Goal: Task Accomplishment & Management: Manage account settings

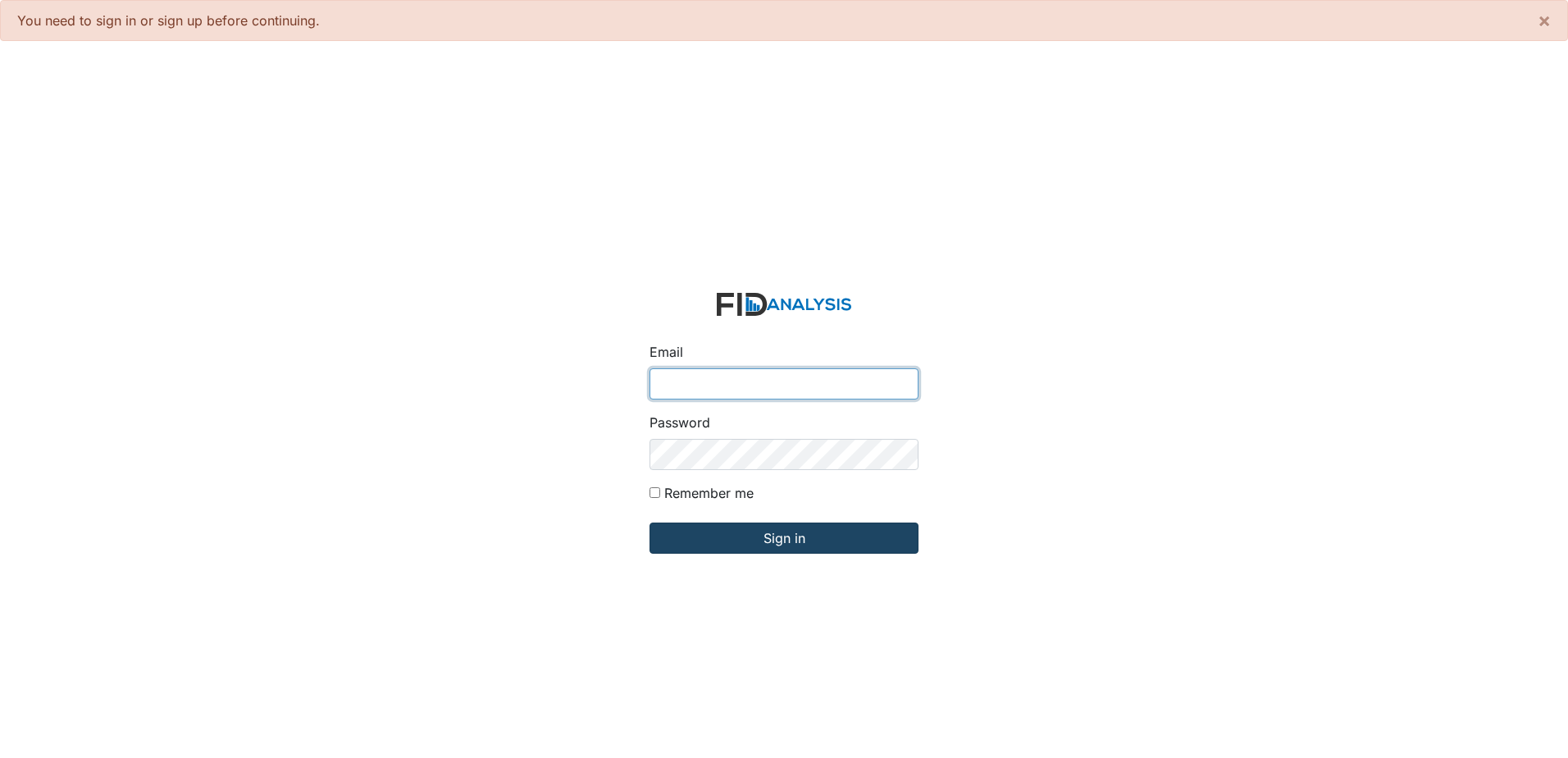
type input "[PERSON_NAME][EMAIL_ADDRESS][DOMAIN_NAME]"
click at [800, 539] on input "Sign in" at bounding box center [784, 538] width 269 height 32
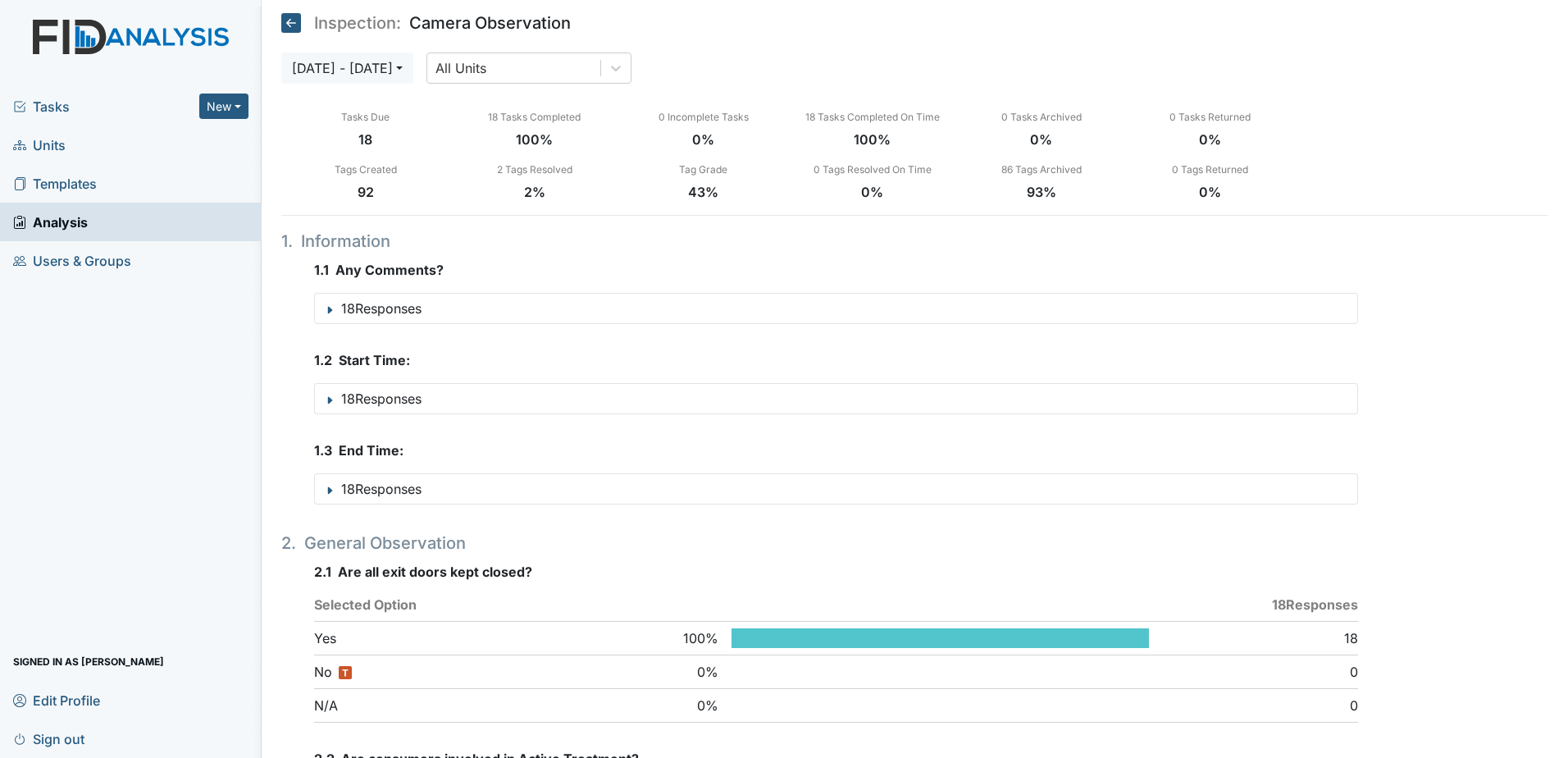
drag, startPoint x: 51, startPoint y: 110, endPoint x: 102, endPoint y: 110, distance: 51.0
click at [51, 110] on span "Tasks" at bounding box center [106, 106] width 186 height 19
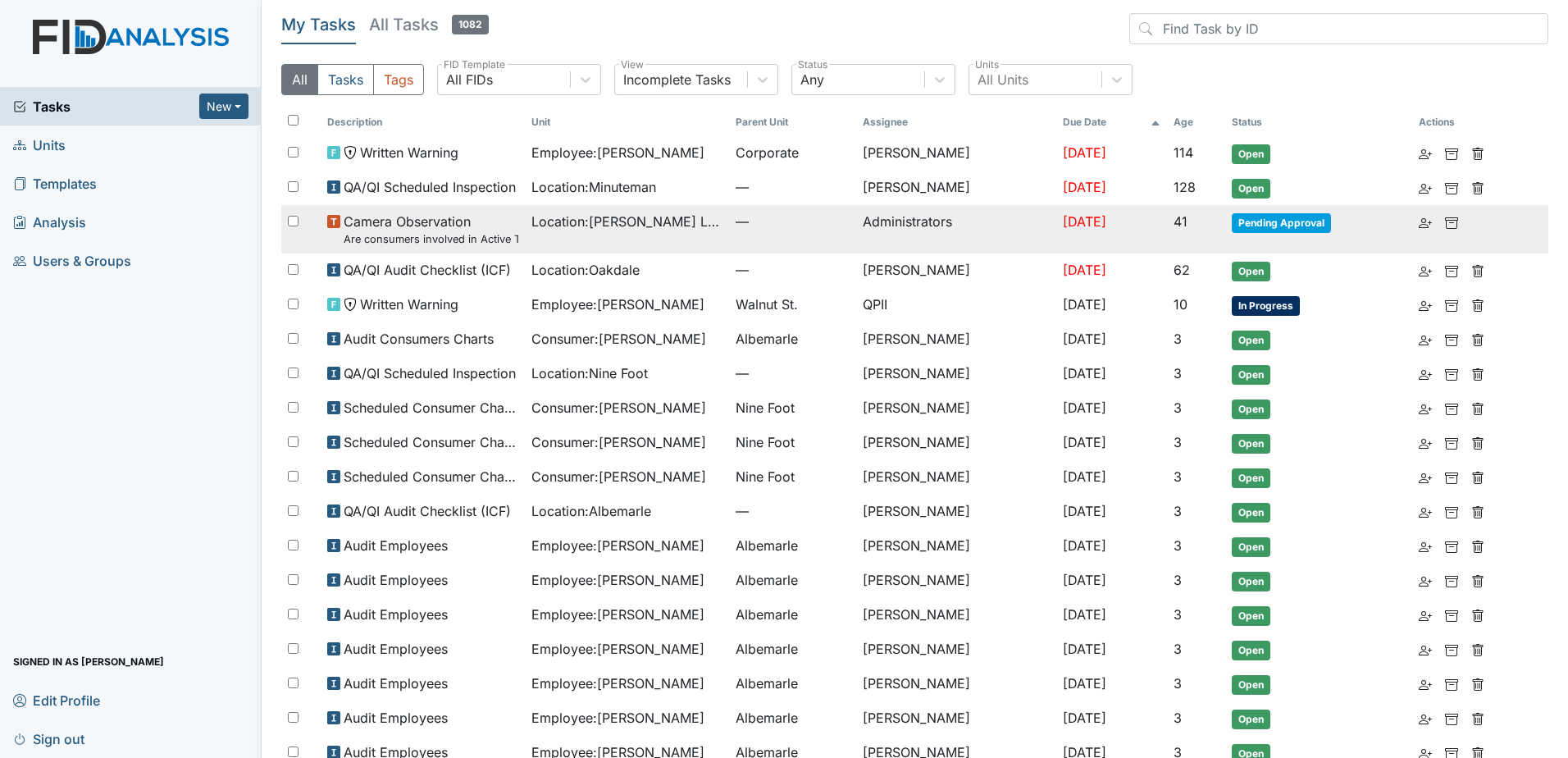
click at [432, 225] on span "Camera Observation Are consumers involved in Active Treatment?" at bounding box center [430, 229] width 174 height 35
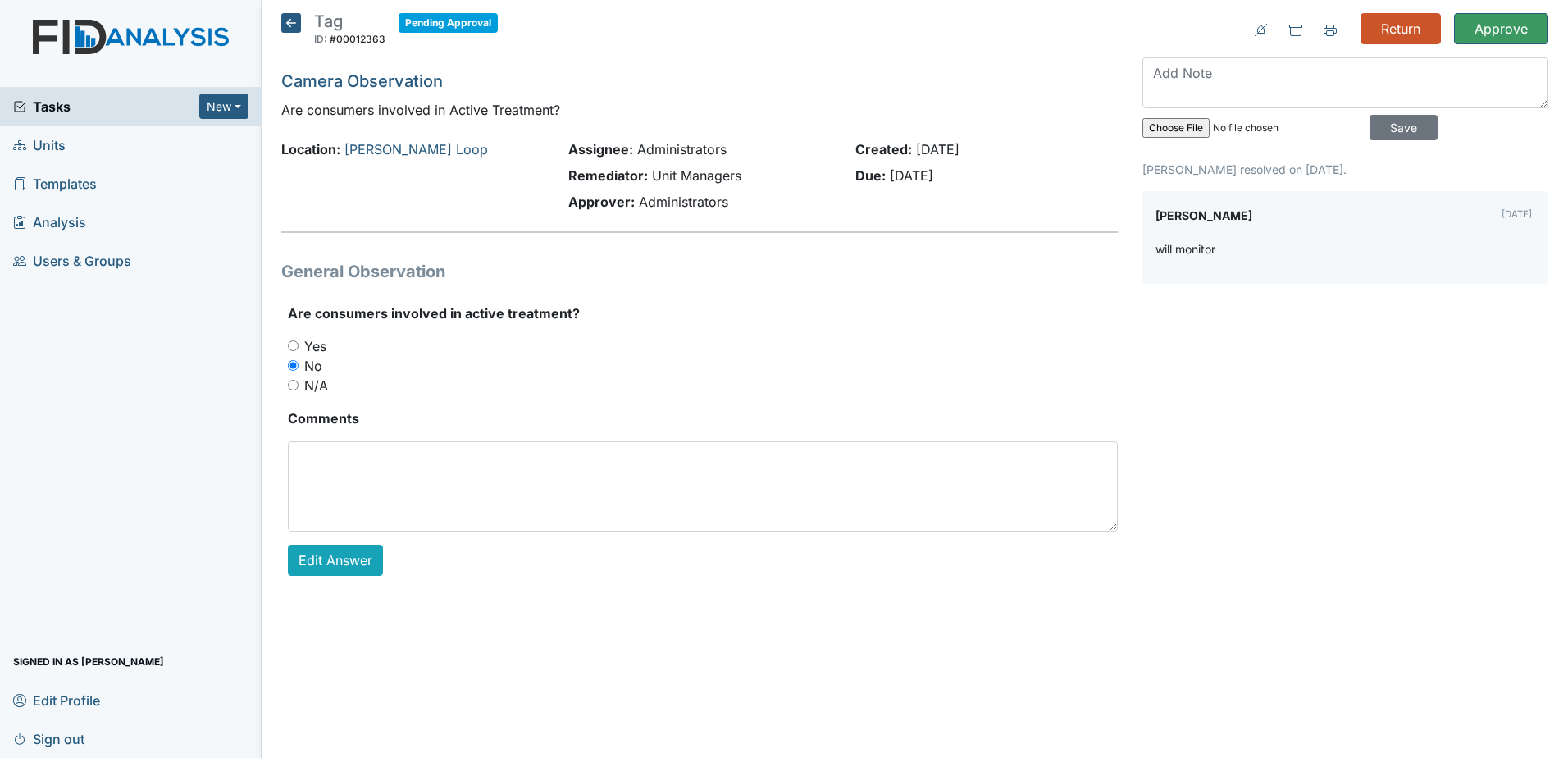
click at [46, 110] on span "Tasks" at bounding box center [106, 106] width 186 height 19
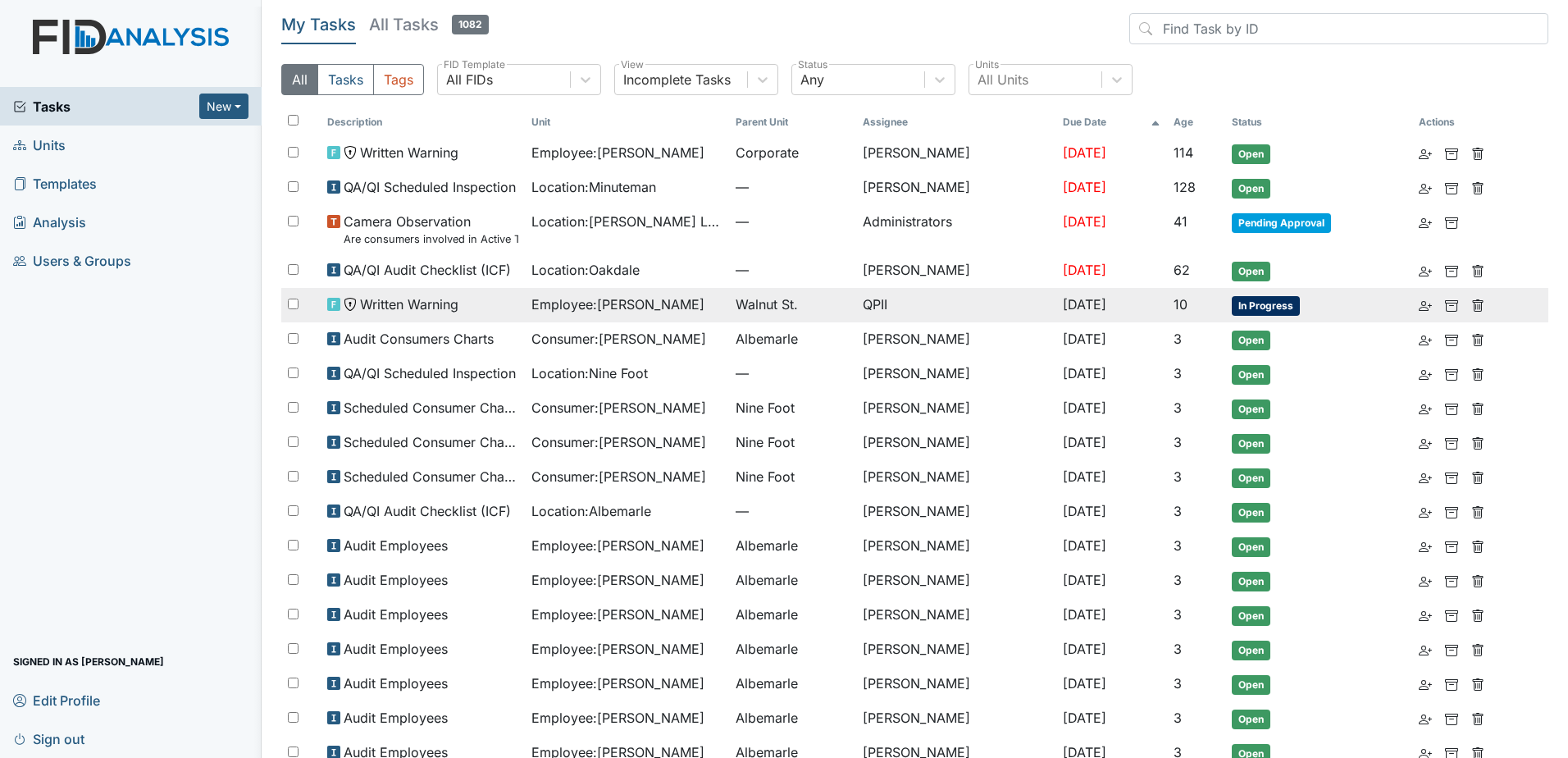
click at [645, 309] on span "Employee : McDuffie, Ebony" at bounding box center [618, 303] width 173 height 19
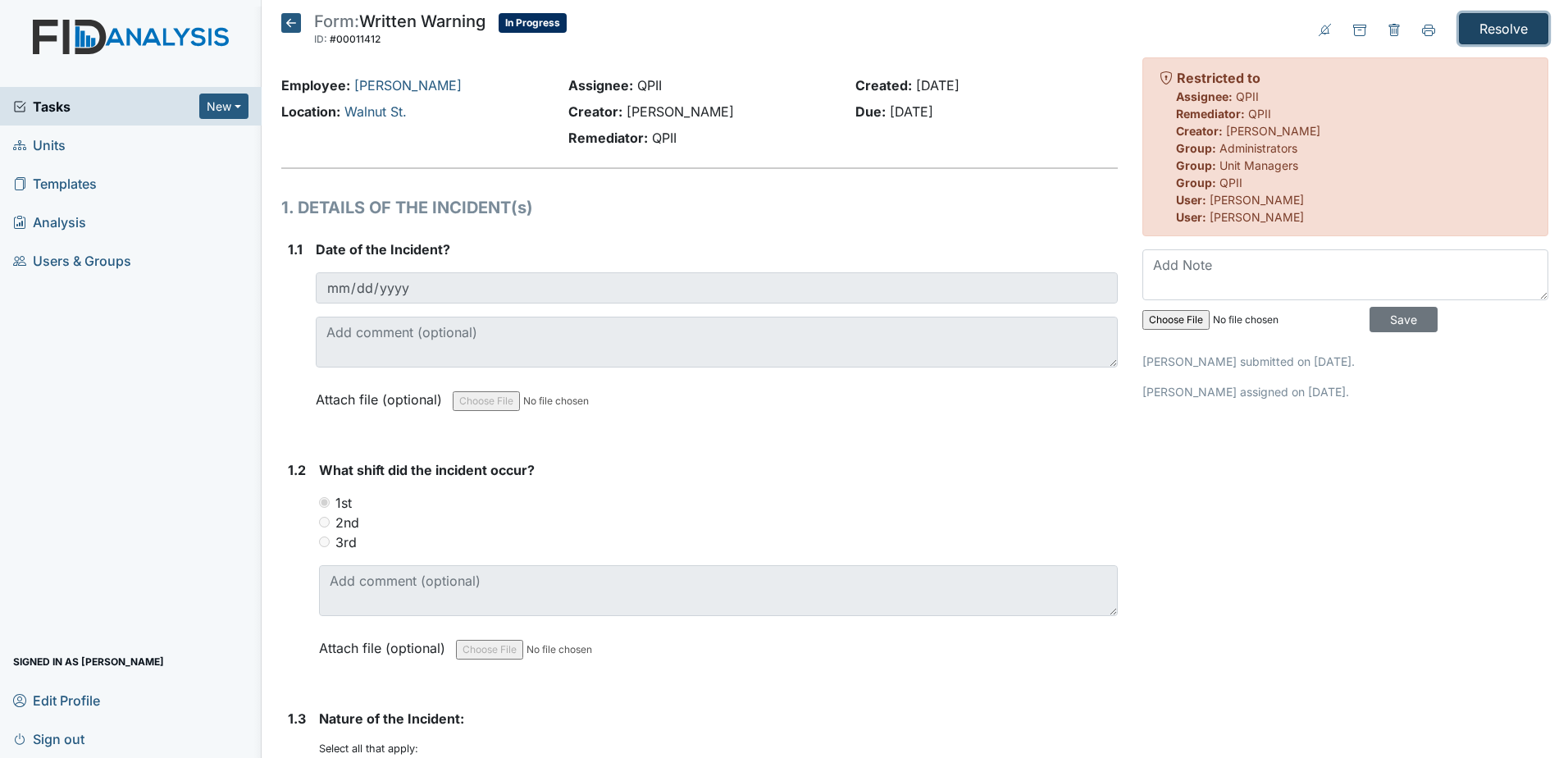
click at [1484, 27] on input "Resolve" at bounding box center [1503, 29] width 89 height 32
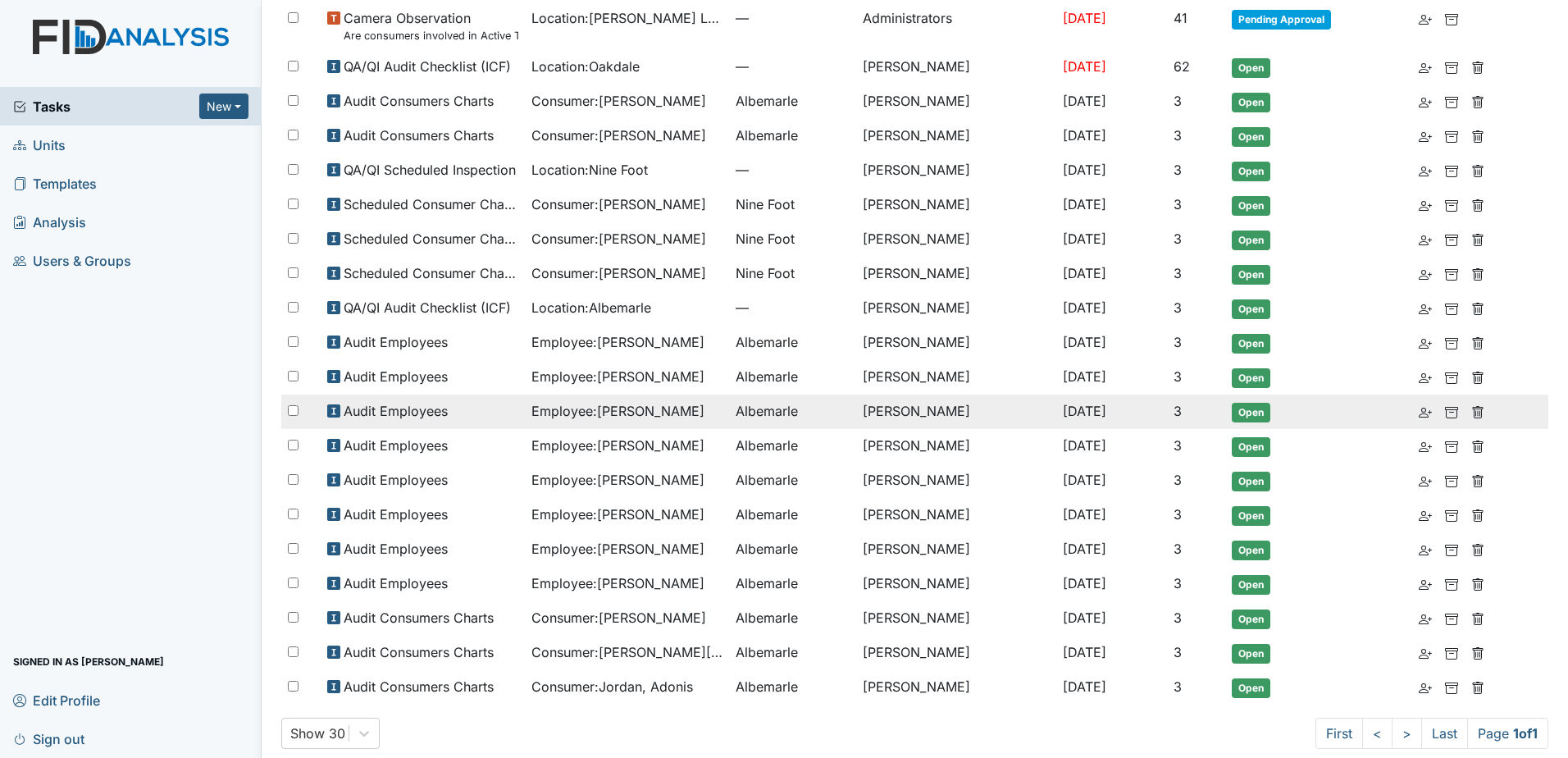
scroll to position [275, 0]
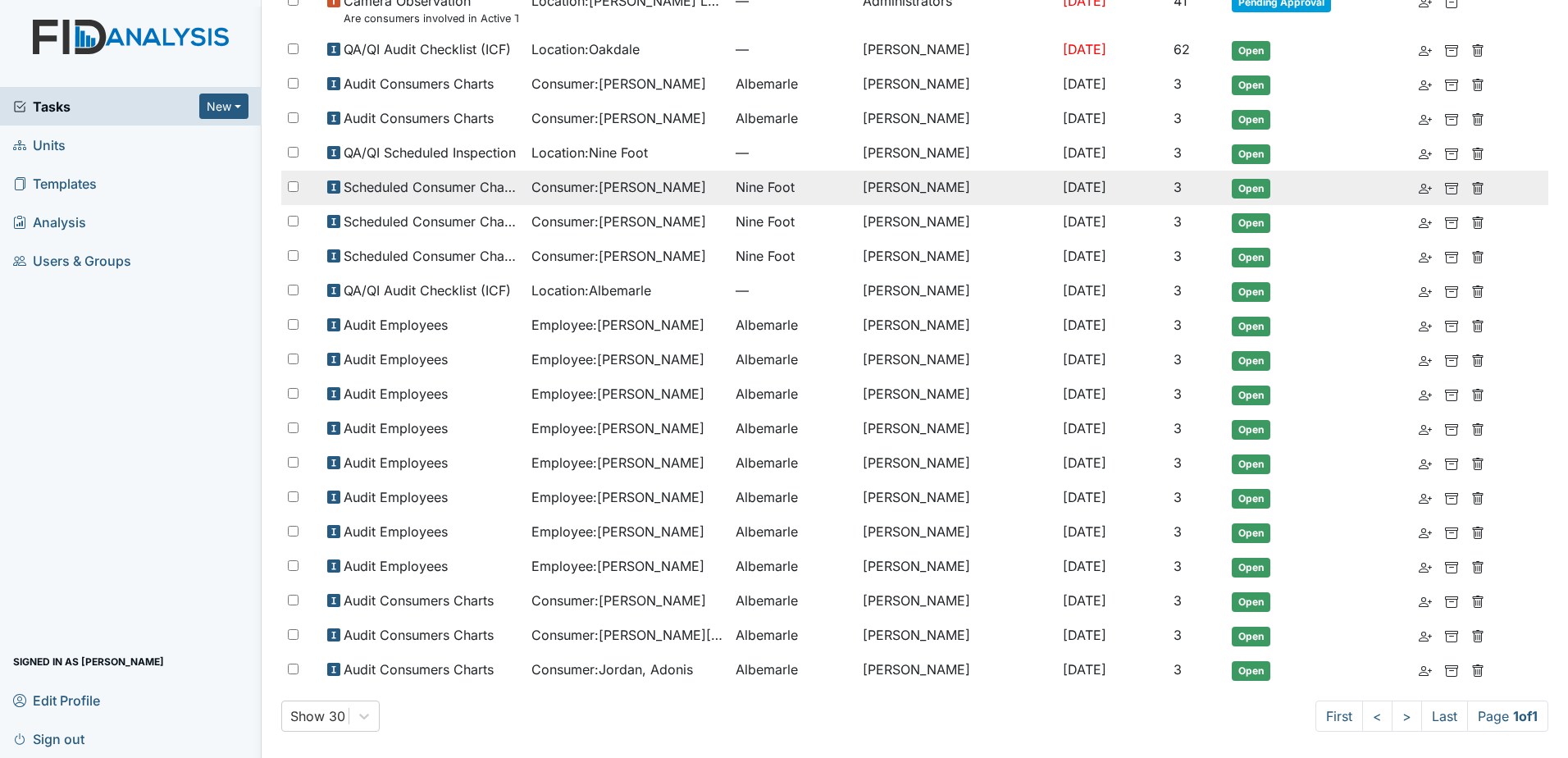
click at [626, 196] on span "Consumer : Gray, Dedrick" at bounding box center [618, 186] width 174 height 19
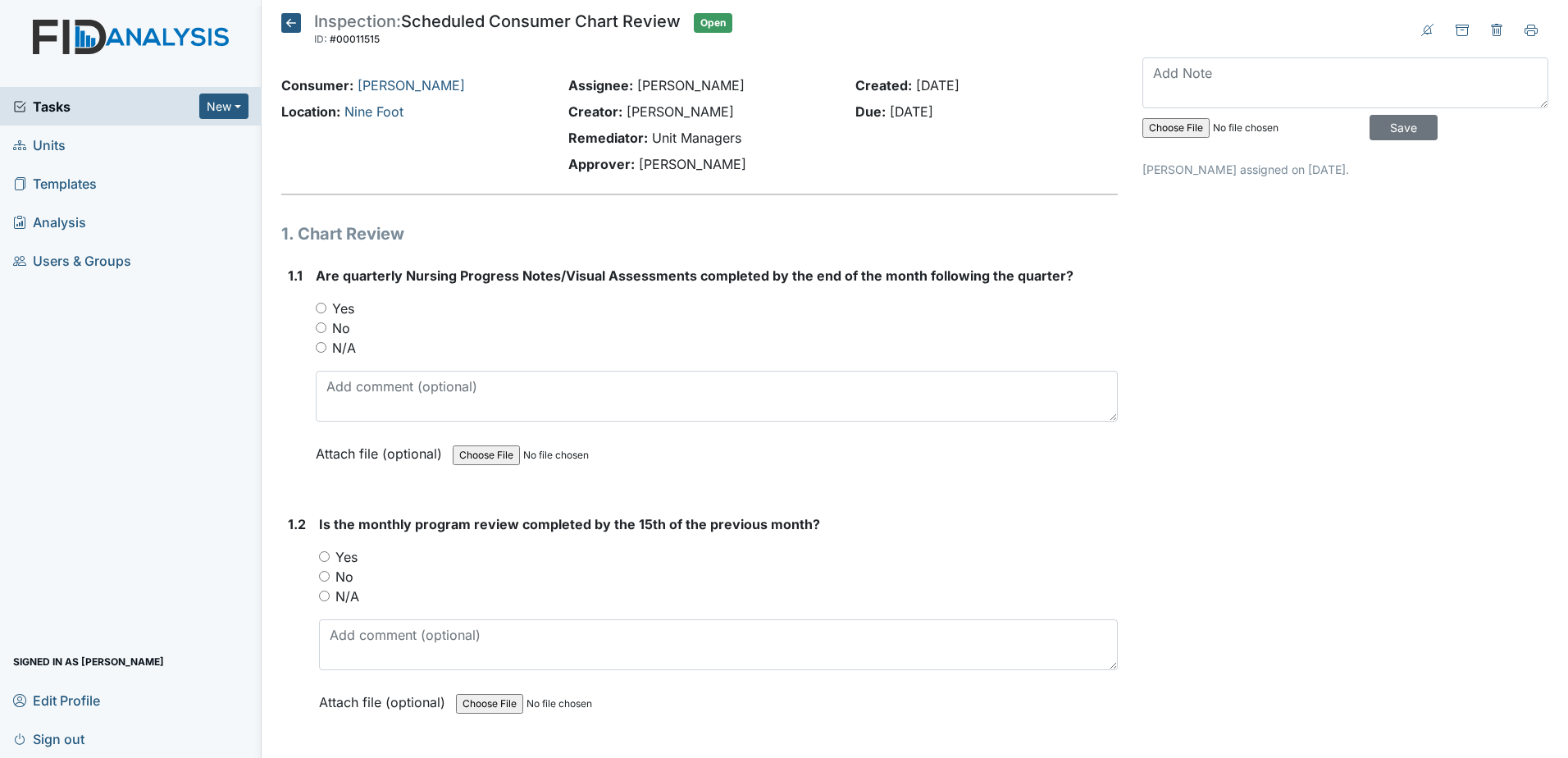
click at [338, 313] on label "Yes" at bounding box center [343, 308] width 22 height 19
click at [326, 313] on input "Yes" at bounding box center [320, 307] width 10 height 10
radio input "true"
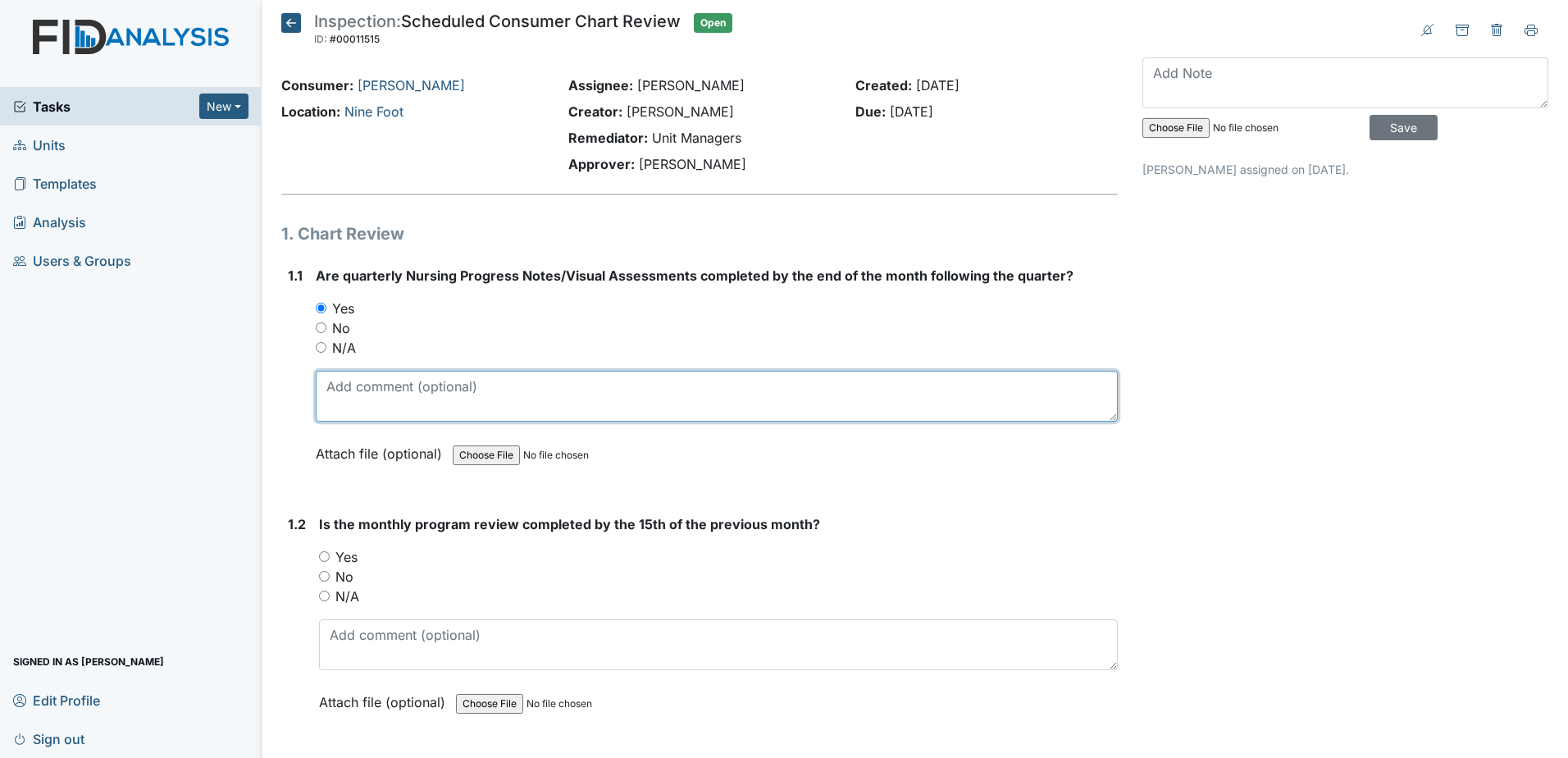
click at [365, 401] on textarea at bounding box center [716, 396] width 802 height 51
type textarea "6-27"
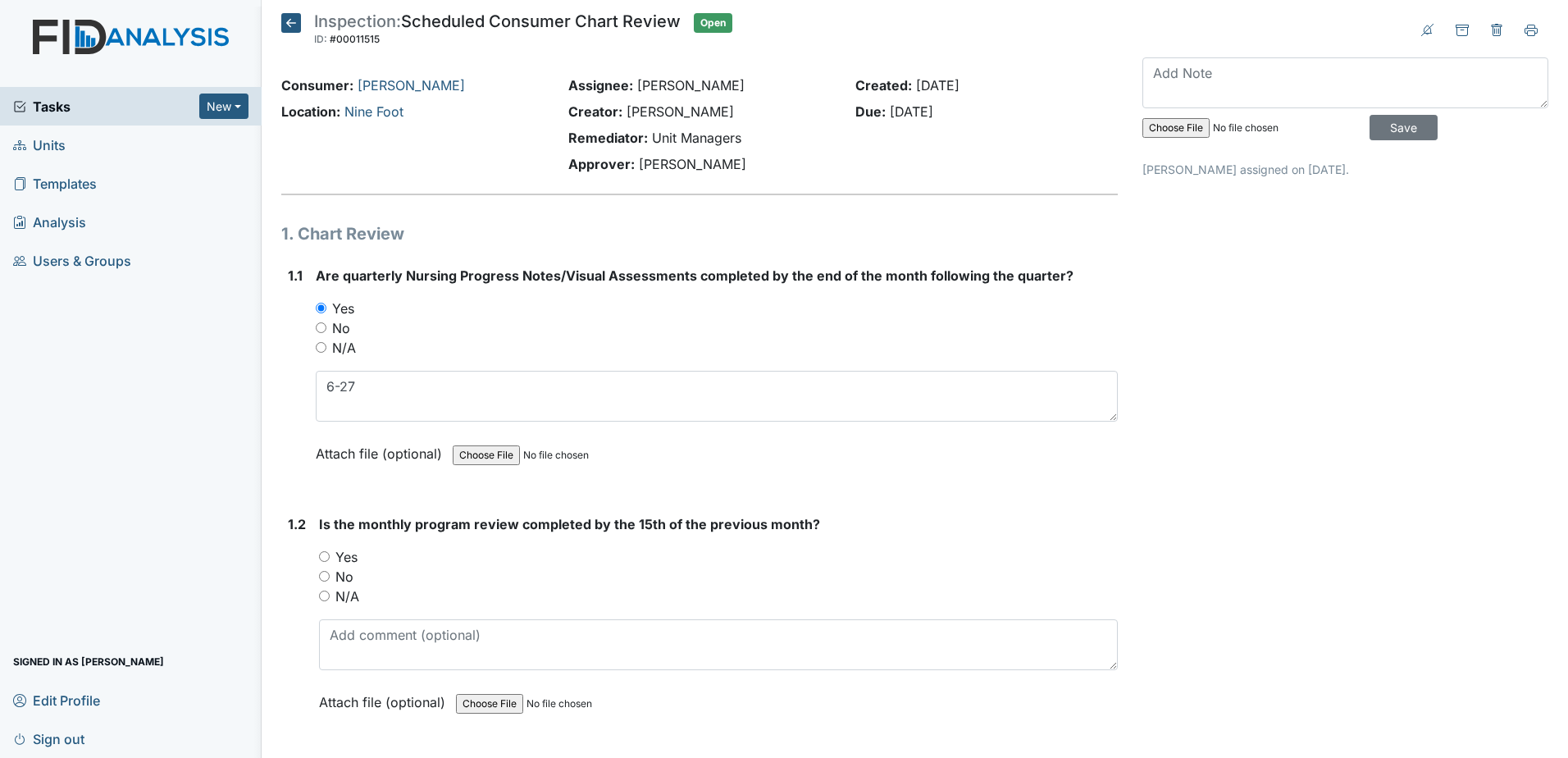
click at [352, 558] on label "Yes" at bounding box center [347, 557] width 22 height 19
click at [329, 558] on input "Yes" at bounding box center [324, 556] width 10 height 10
radio input "true"
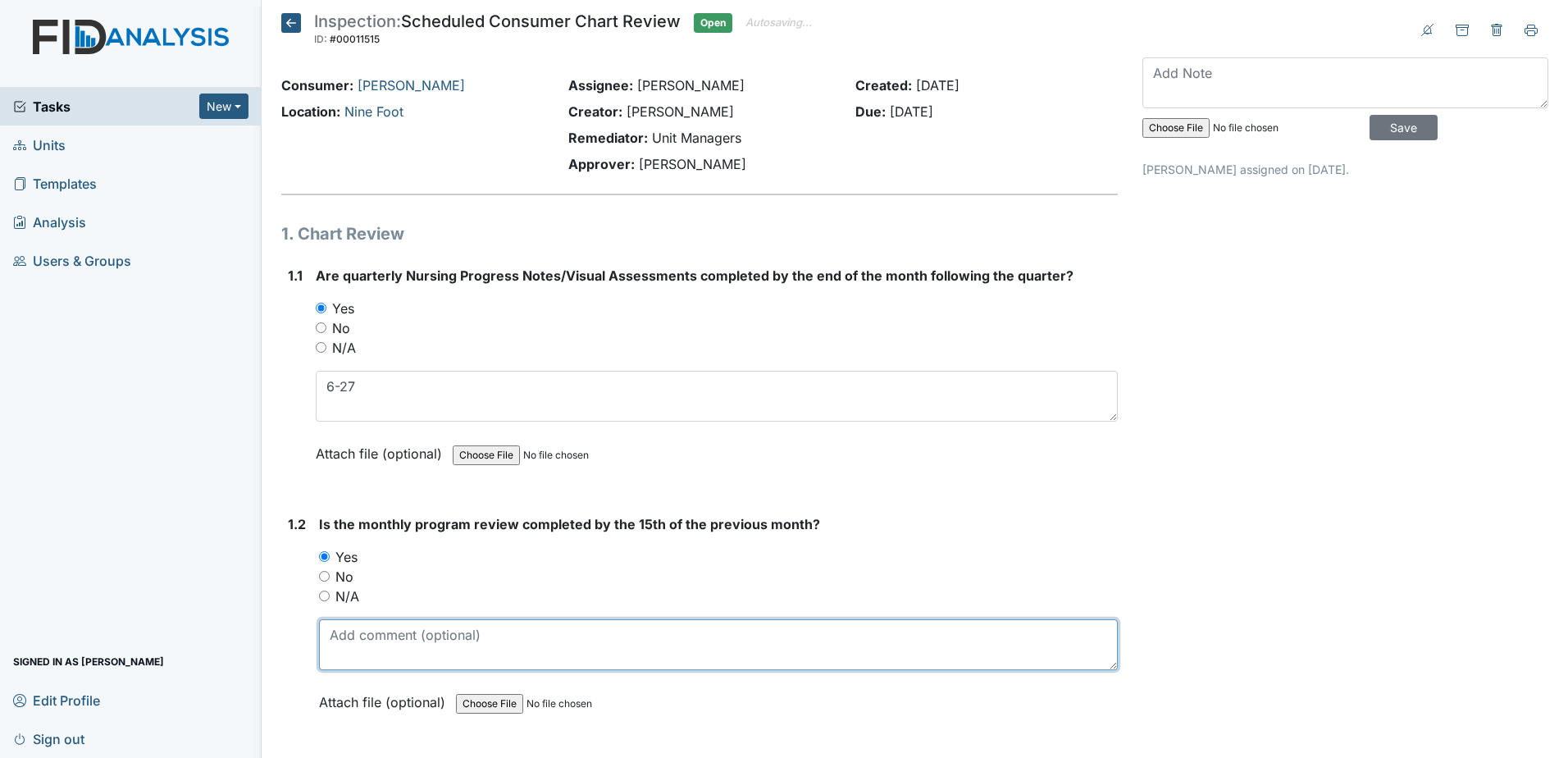
drag, startPoint x: 377, startPoint y: 634, endPoint x: 386, endPoint y: 639, distance: 10.3
click at [386, 639] on textarea at bounding box center [718, 645] width 798 height 51
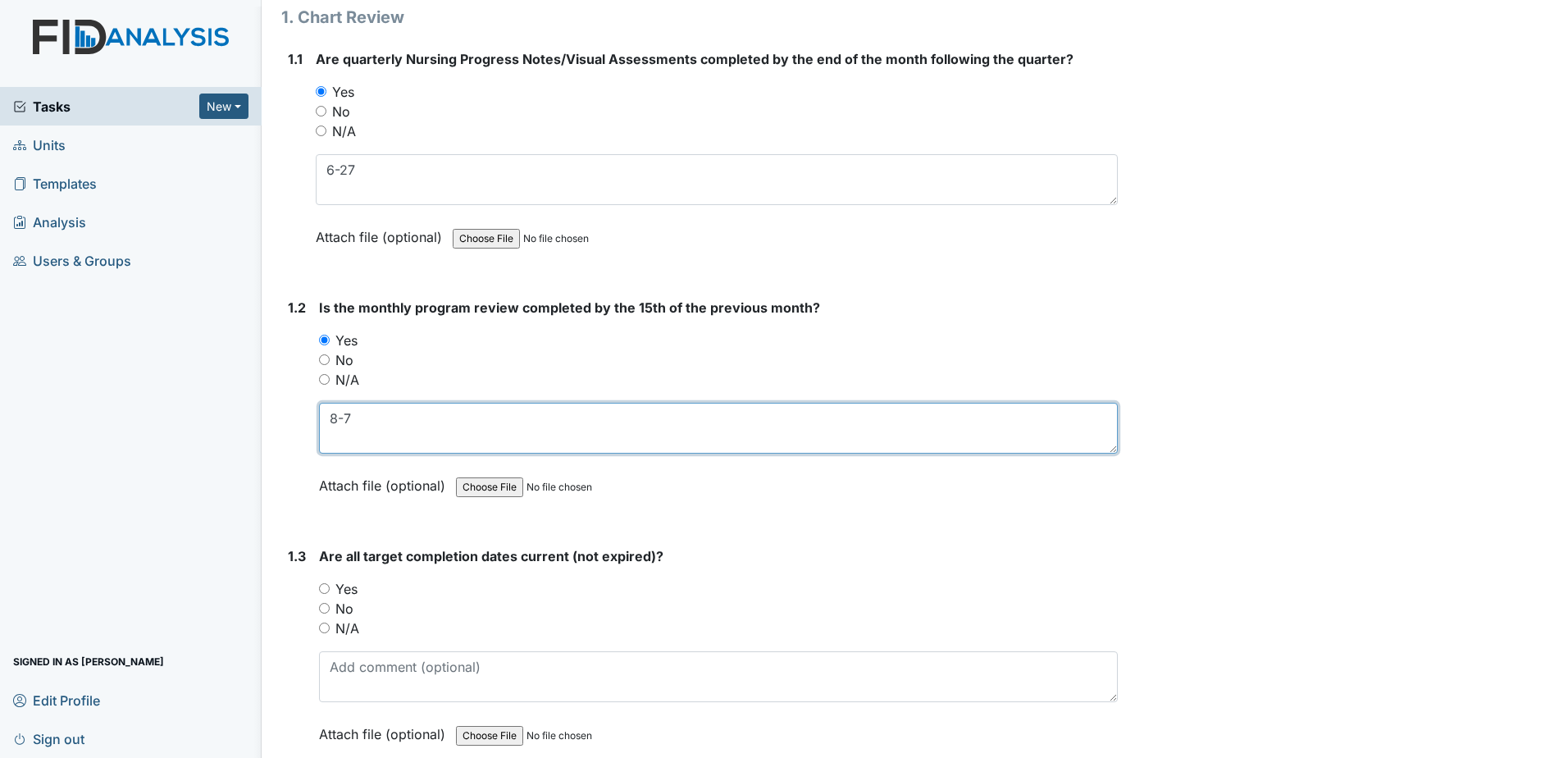
scroll to position [410, 0]
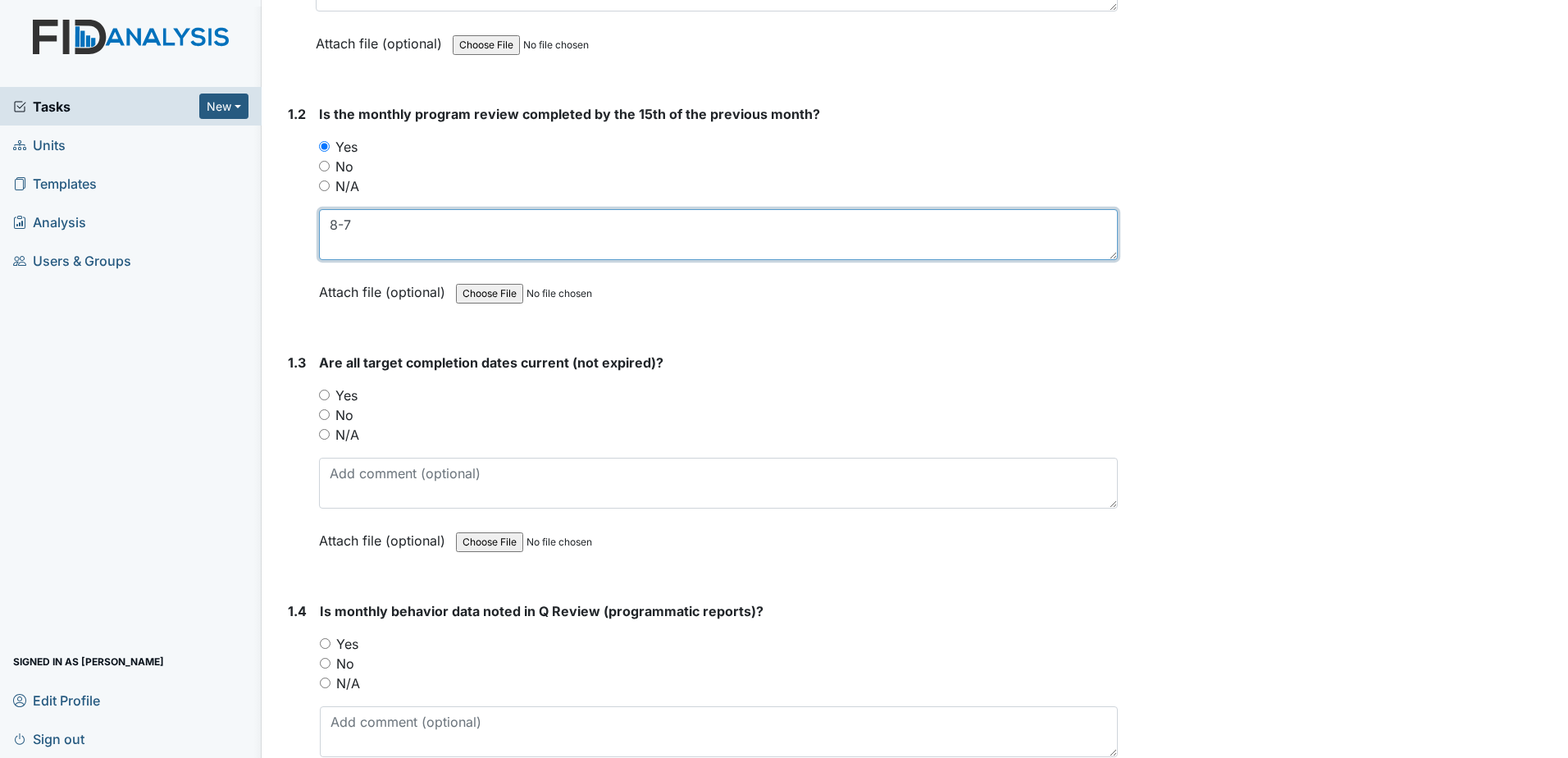
type textarea "8-7"
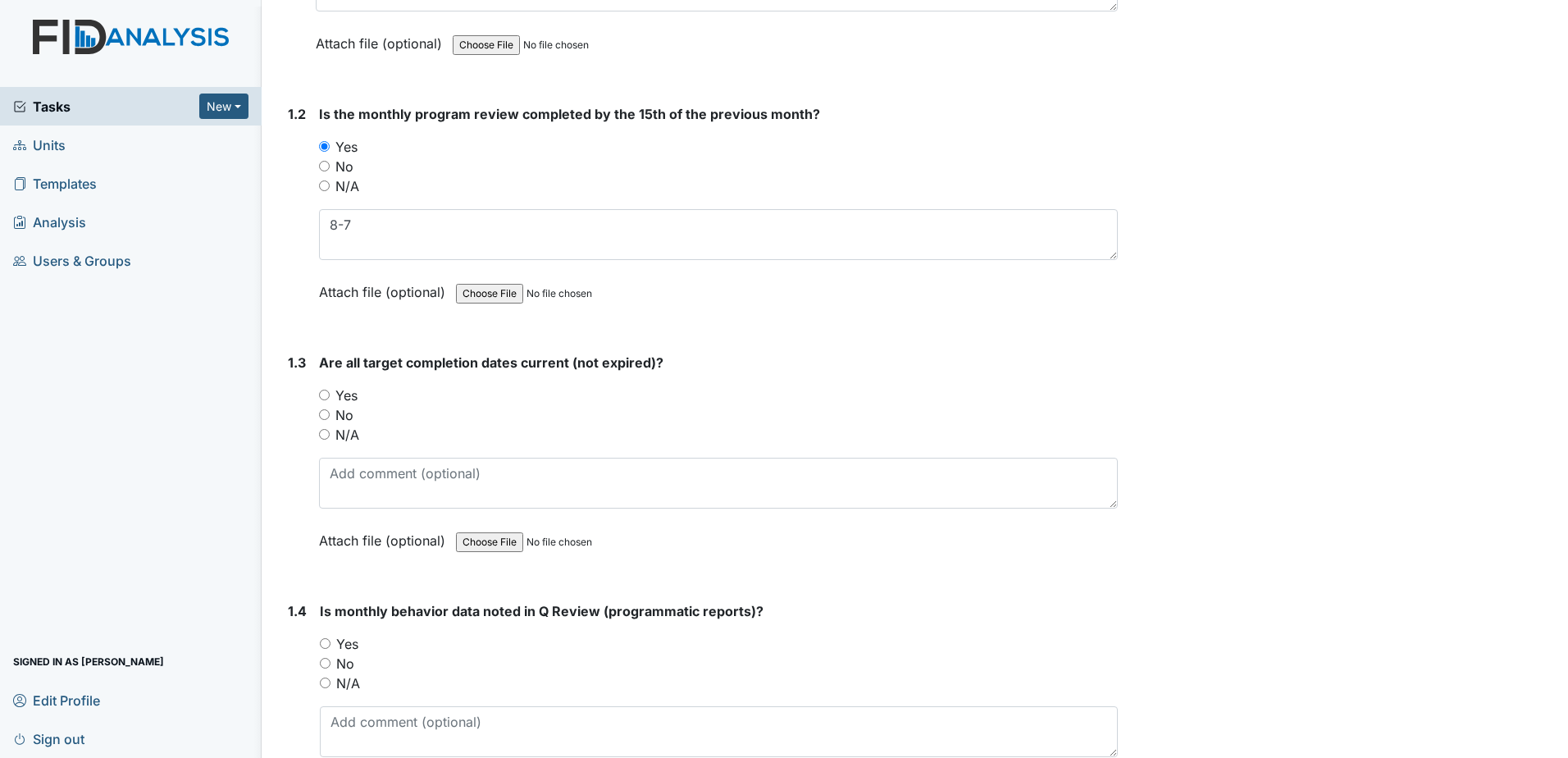
drag, startPoint x: 352, startPoint y: 399, endPoint x: 354, endPoint y: 407, distance: 8.2
click at [352, 398] on label "Yes" at bounding box center [347, 395] width 22 height 19
click at [329, 398] on input "Yes" at bounding box center [324, 394] width 10 height 10
radio input "true"
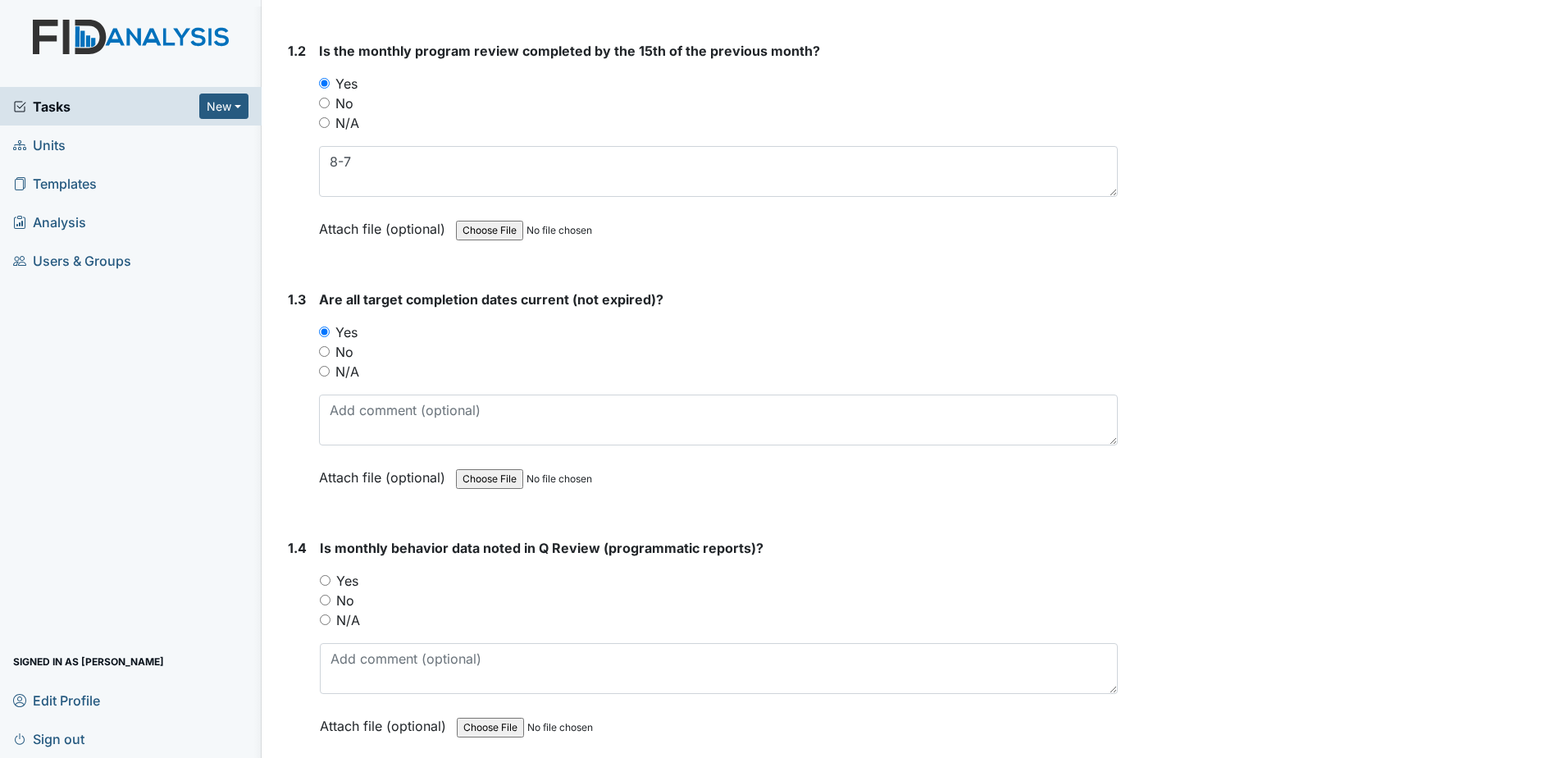
scroll to position [574, 0]
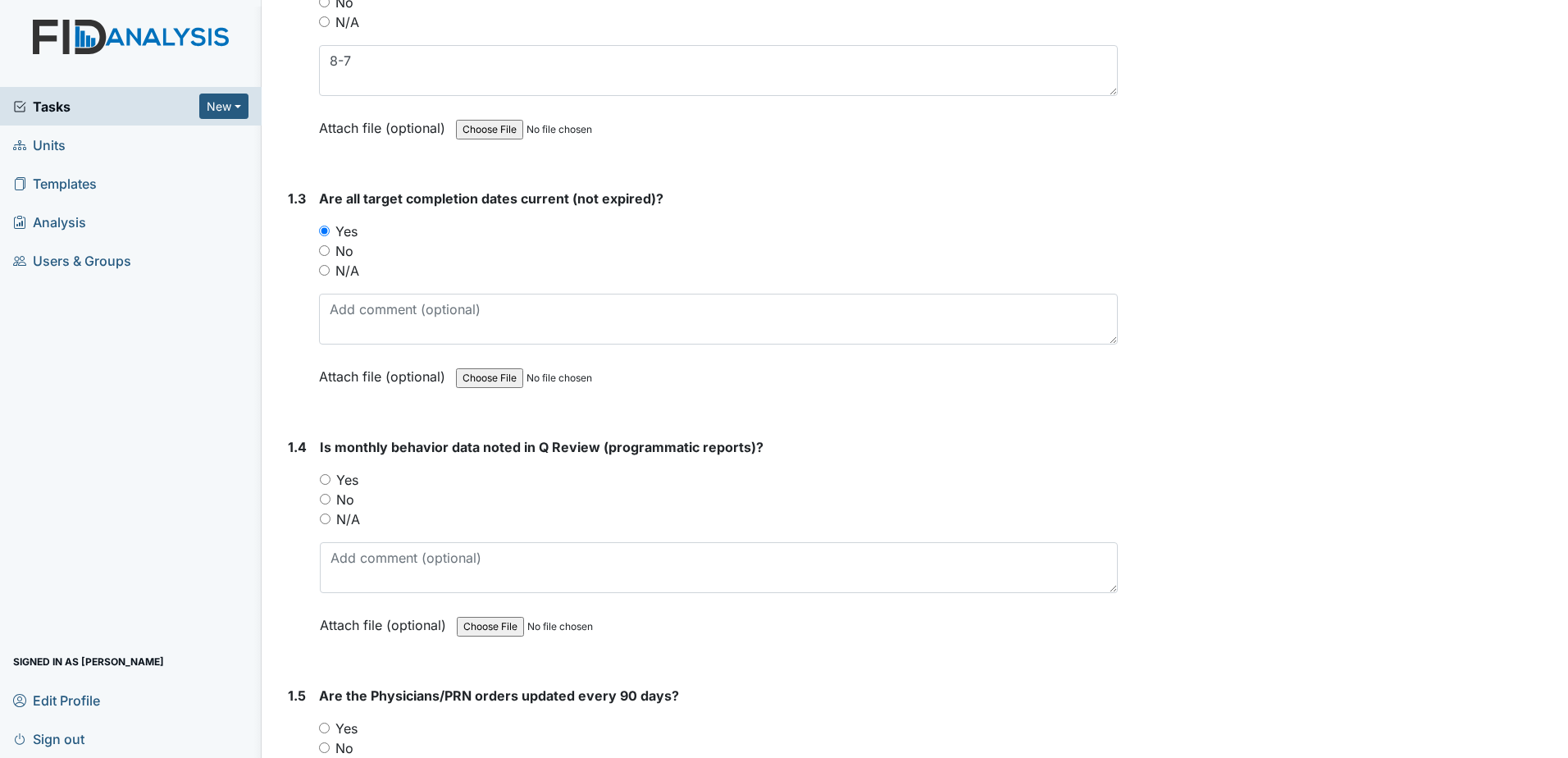
click at [343, 480] on label "Yes" at bounding box center [348, 480] width 22 height 19
click at [330, 480] on input "Yes" at bounding box center [325, 479] width 10 height 10
radio input "true"
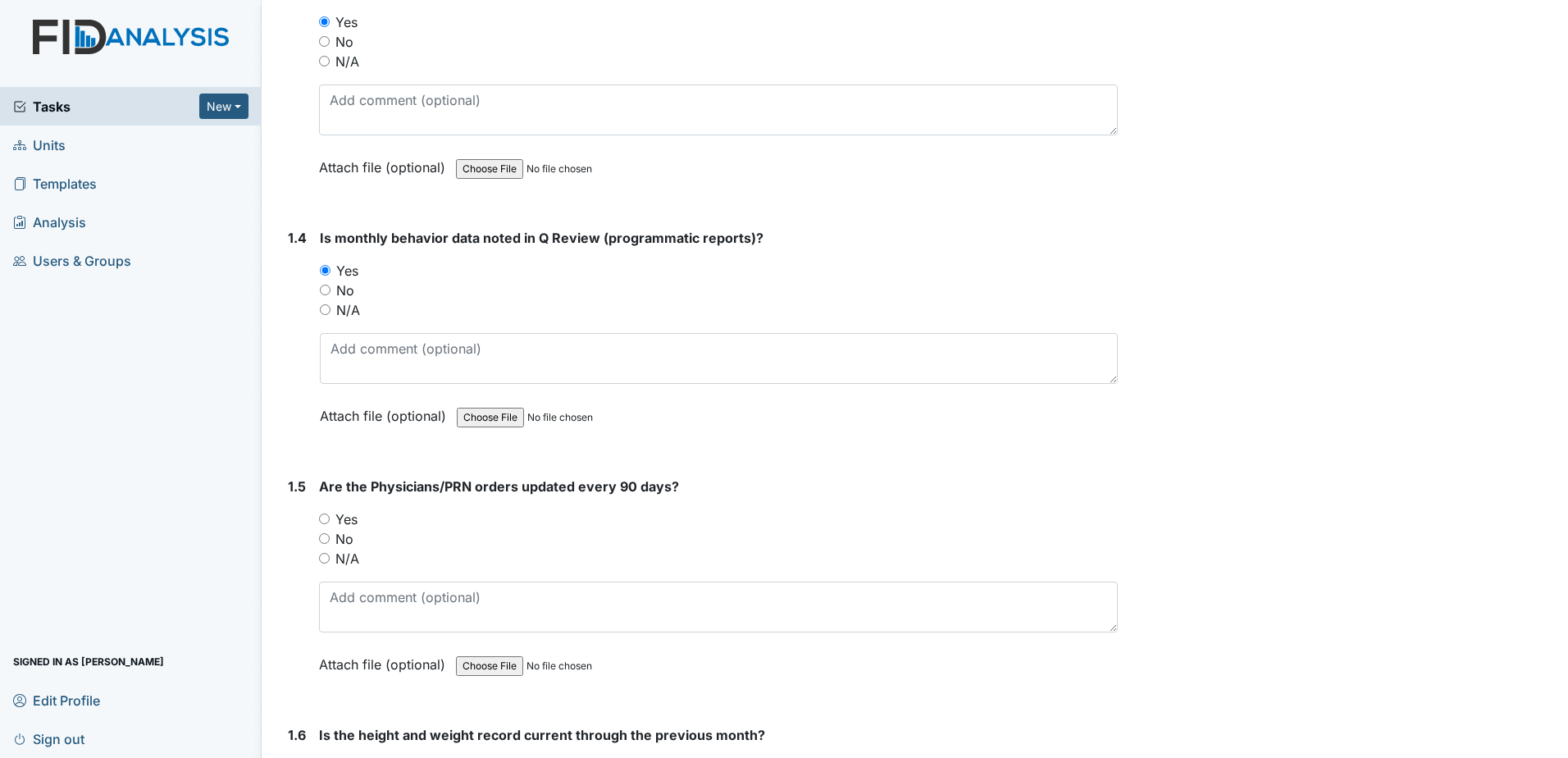
scroll to position [820, 0]
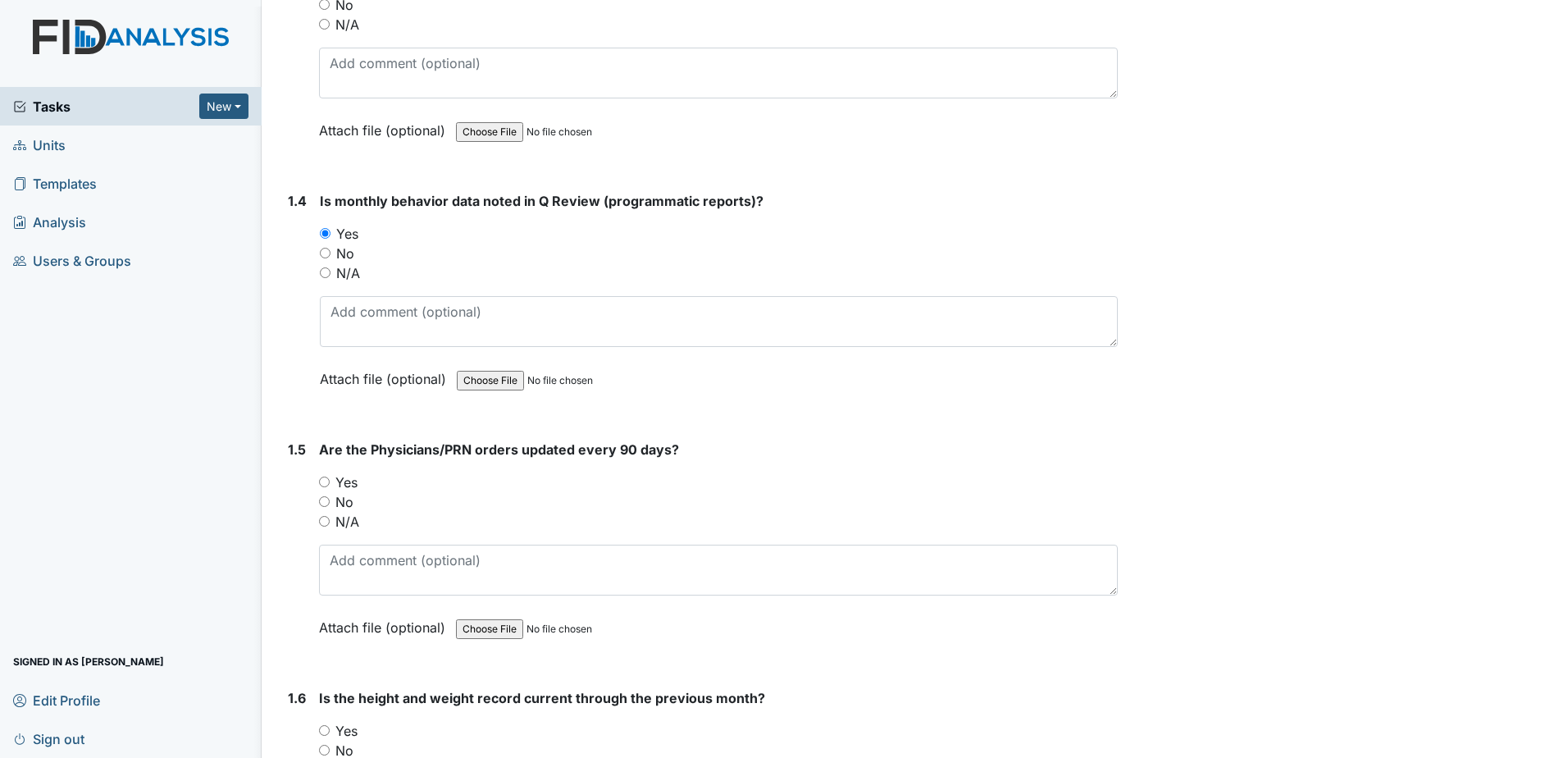
click at [351, 485] on label "Yes" at bounding box center [347, 482] width 22 height 19
click at [329, 485] on input "Yes" at bounding box center [324, 482] width 10 height 10
radio input "true"
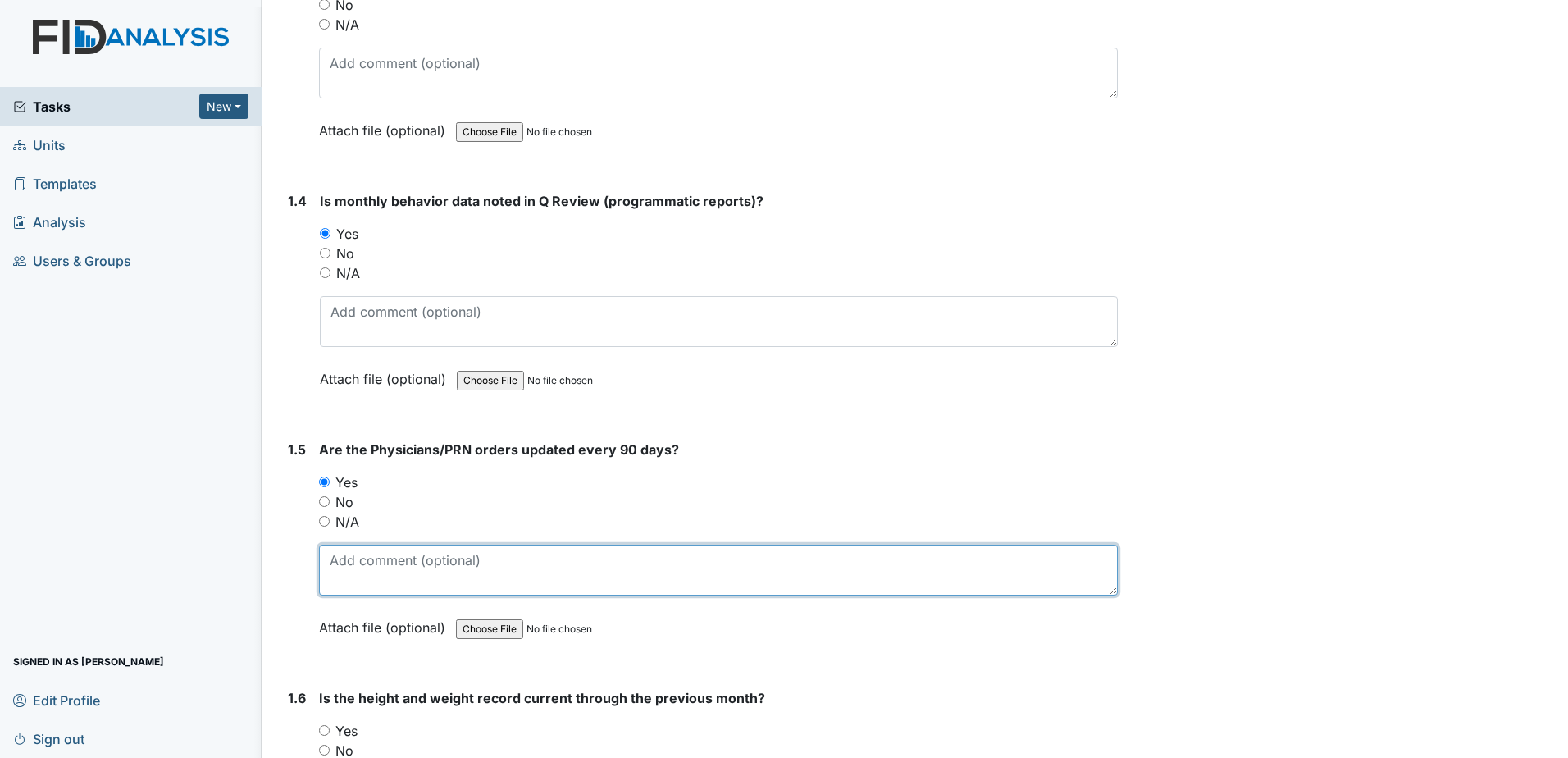
click at [372, 581] on textarea at bounding box center [718, 570] width 798 height 51
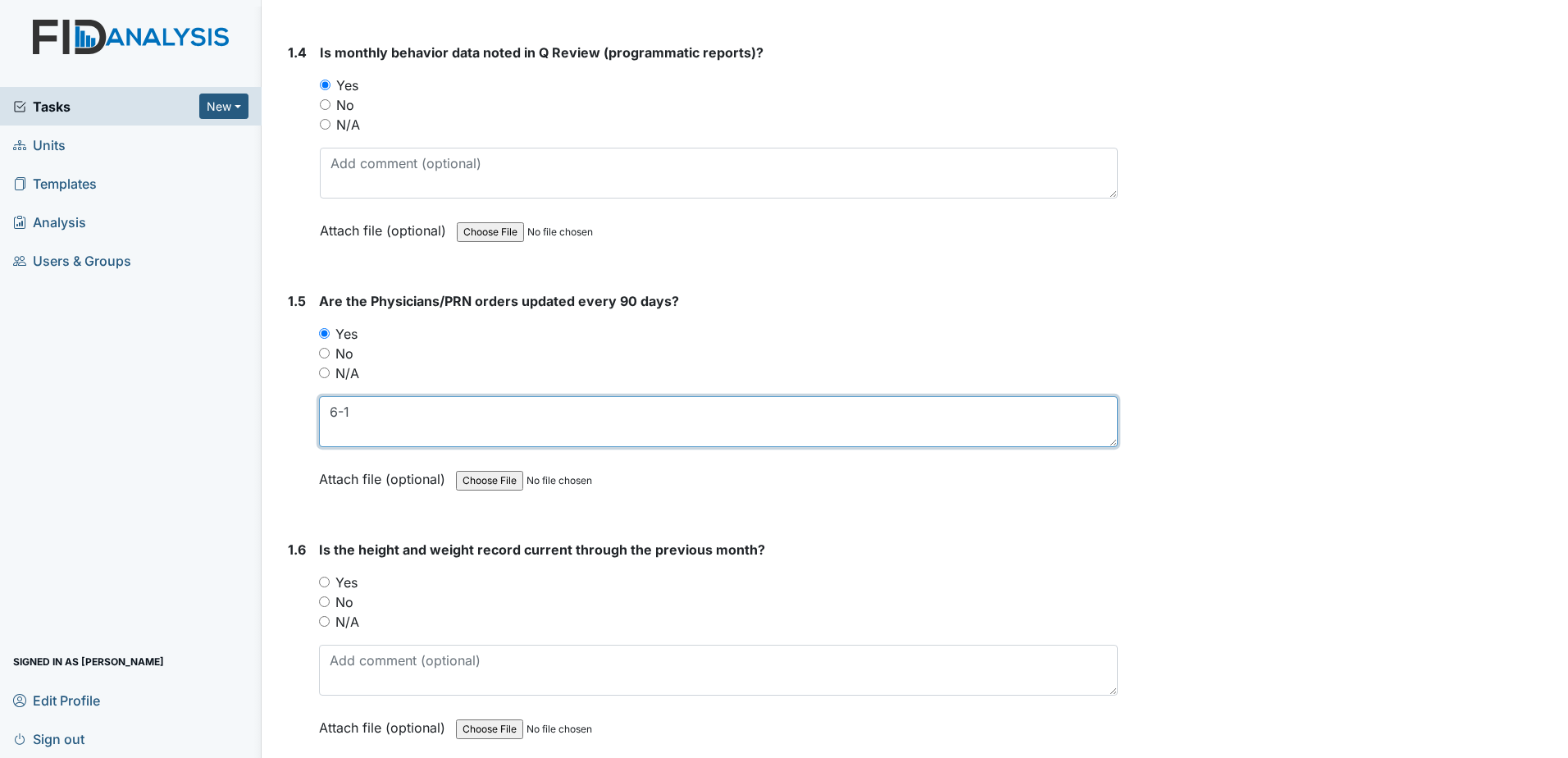
scroll to position [984, 0]
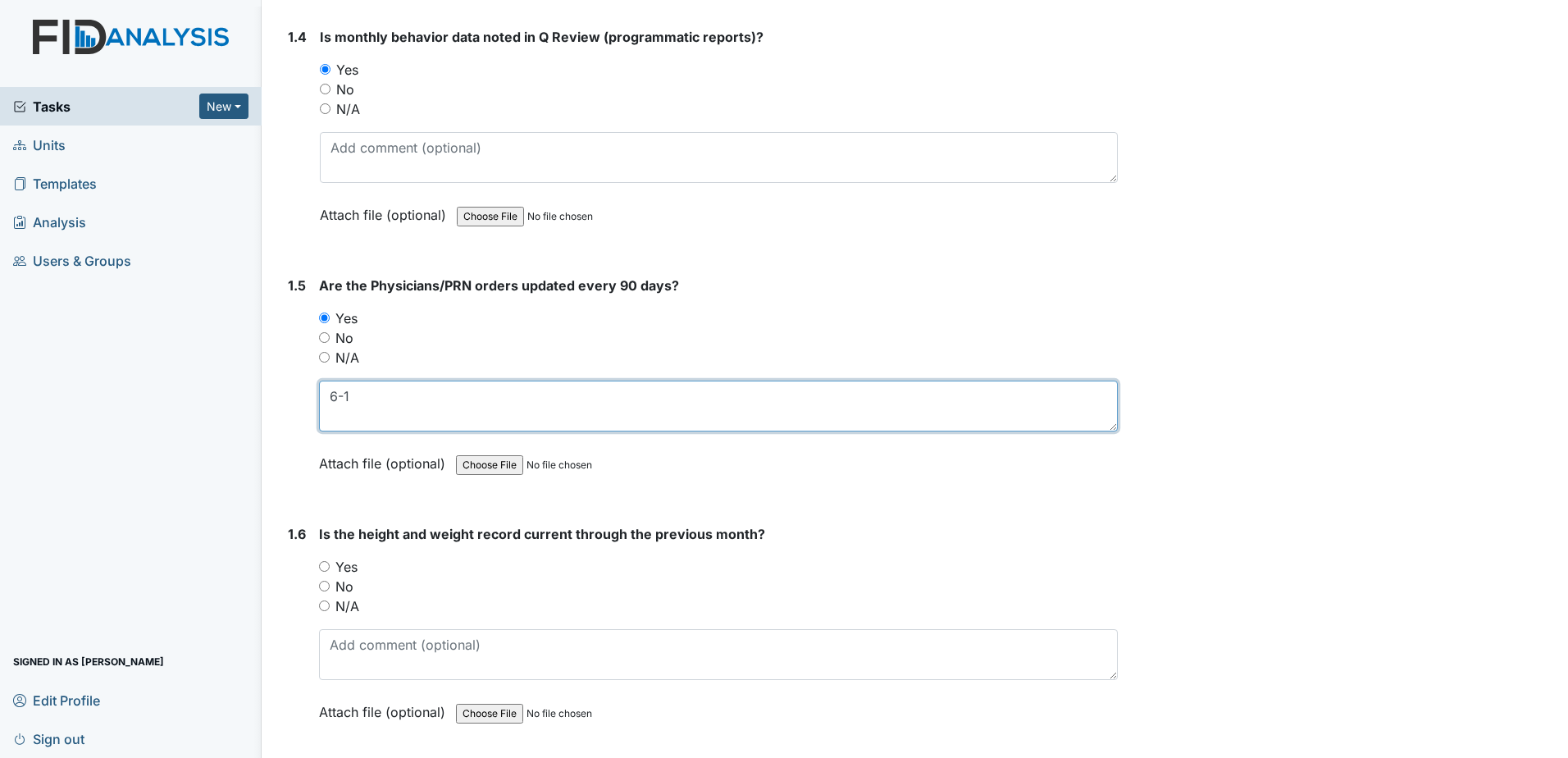
type textarea "6-1"
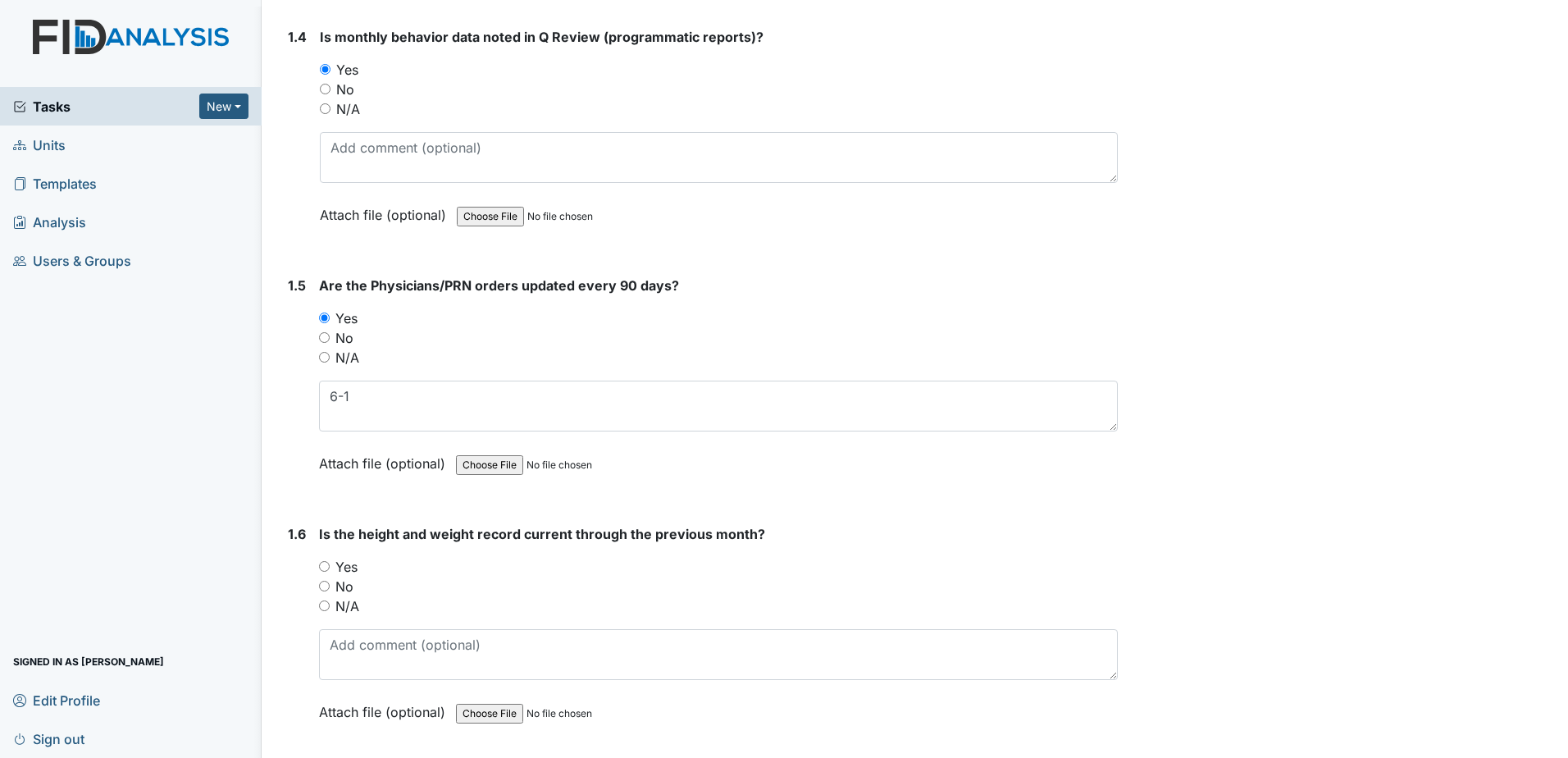
click at [349, 563] on label "Yes" at bounding box center [347, 566] width 22 height 19
click at [329, 563] on input "Yes" at bounding box center [324, 566] width 10 height 10
radio input "true"
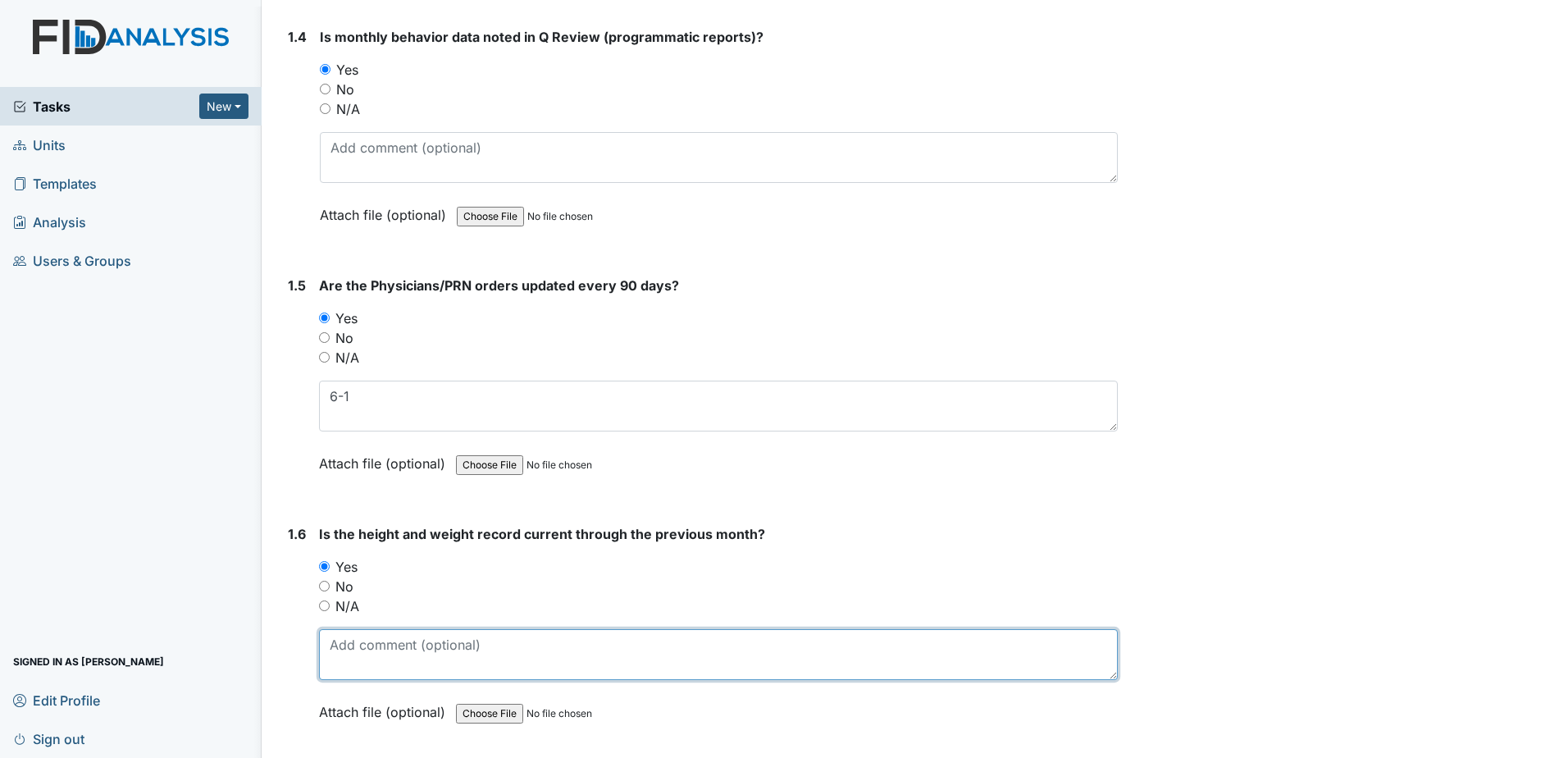
click at [410, 635] on textarea at bounding box center [718, 654] width 798 height 51
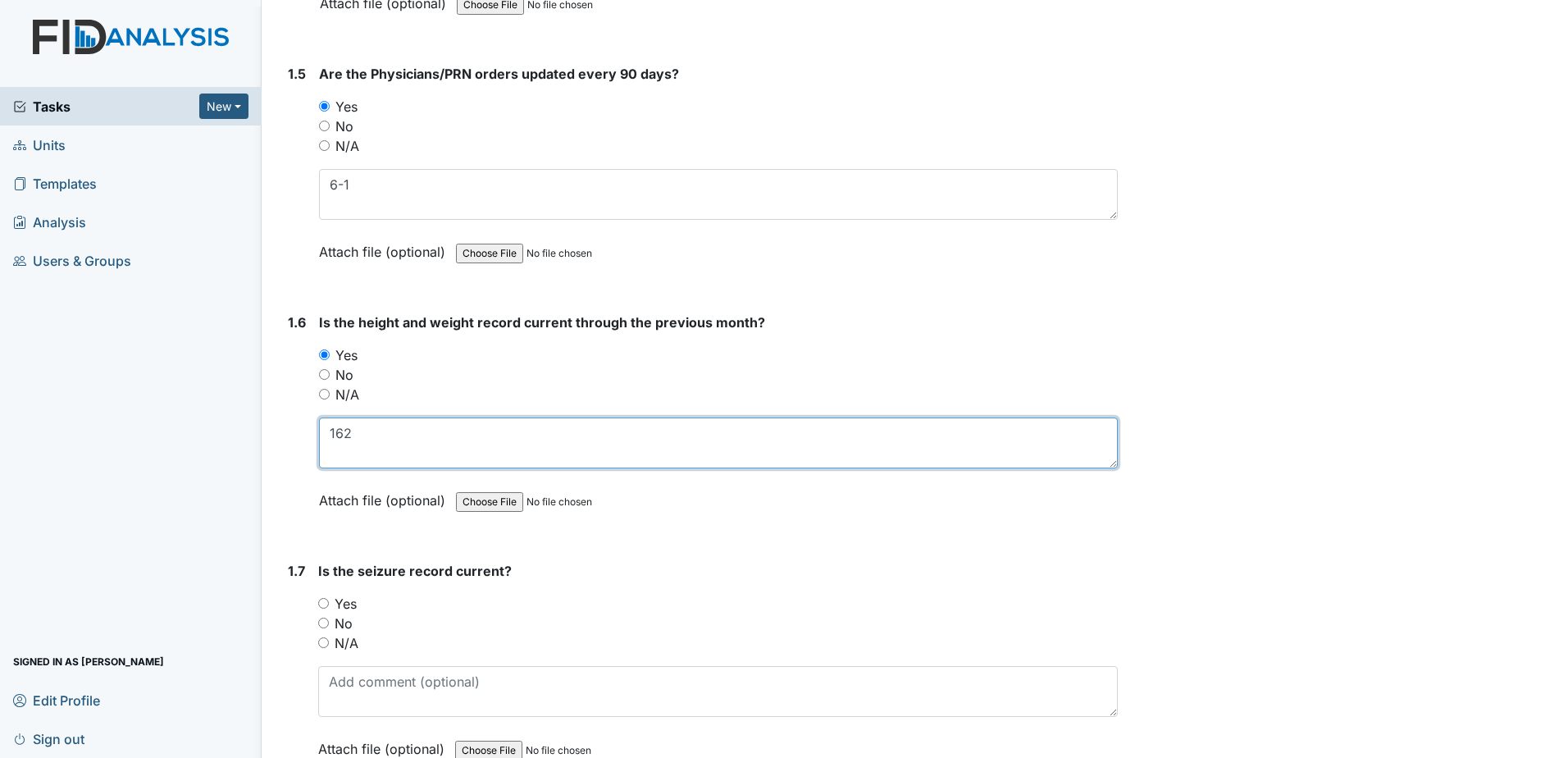
scroll to position [1230, 0]
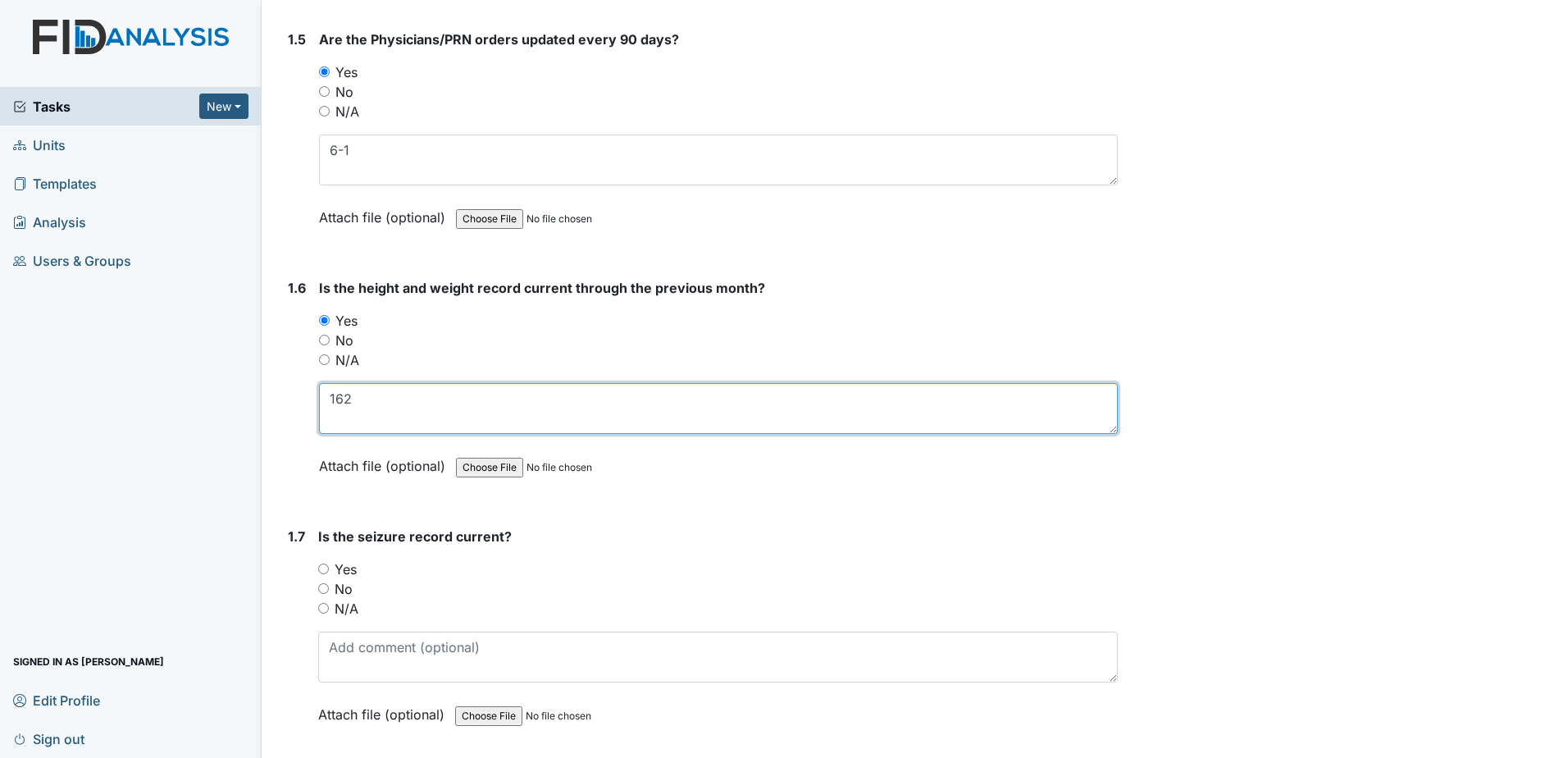
type textarea "162"
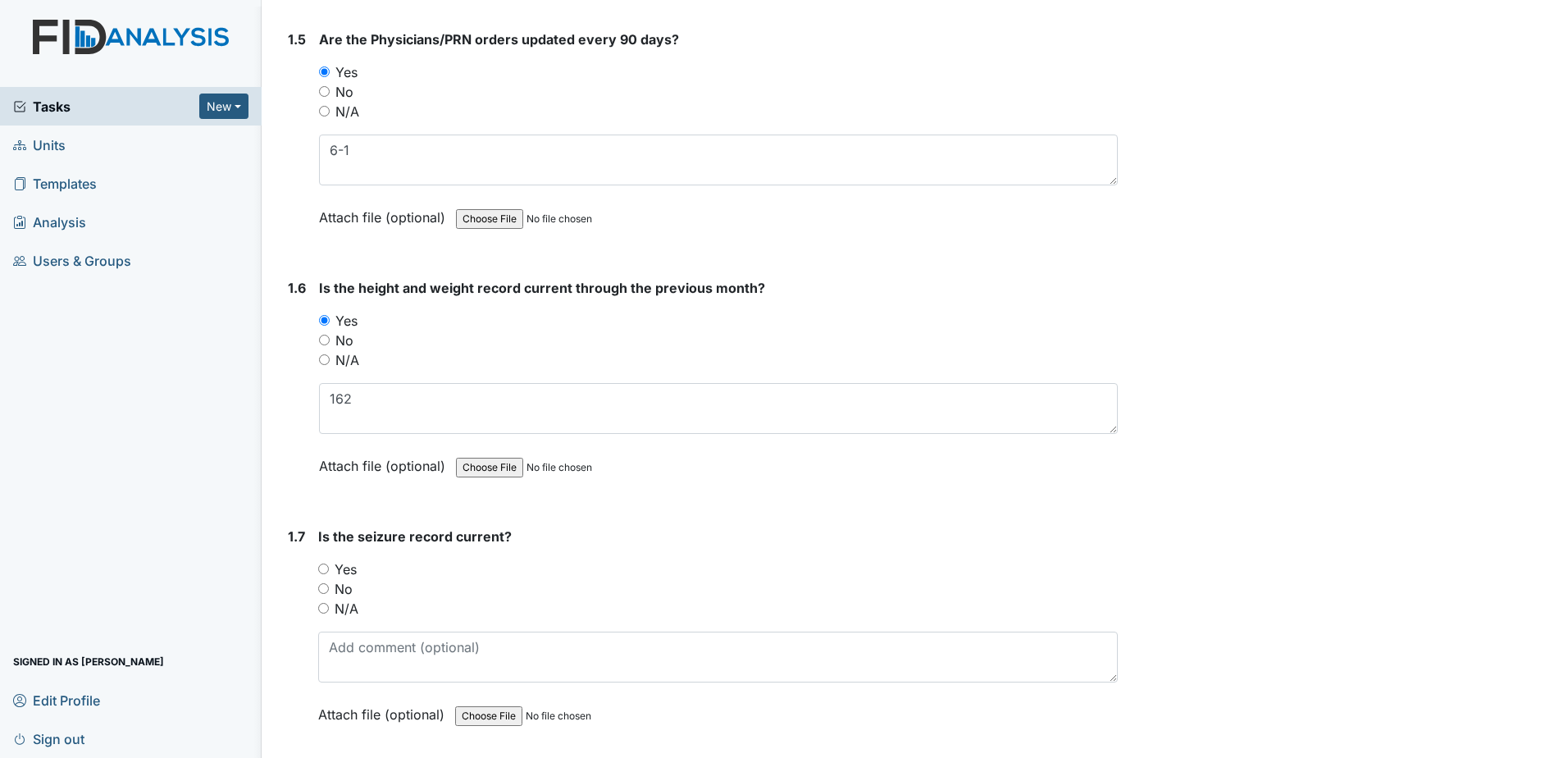
click at [351, 604] on label "N/A" at bounding box center [347, 608] width 24 height 19
click at [329, 604] on input "N/A" at bounding box center [323, 608] width 10 height 10
radio input "true"
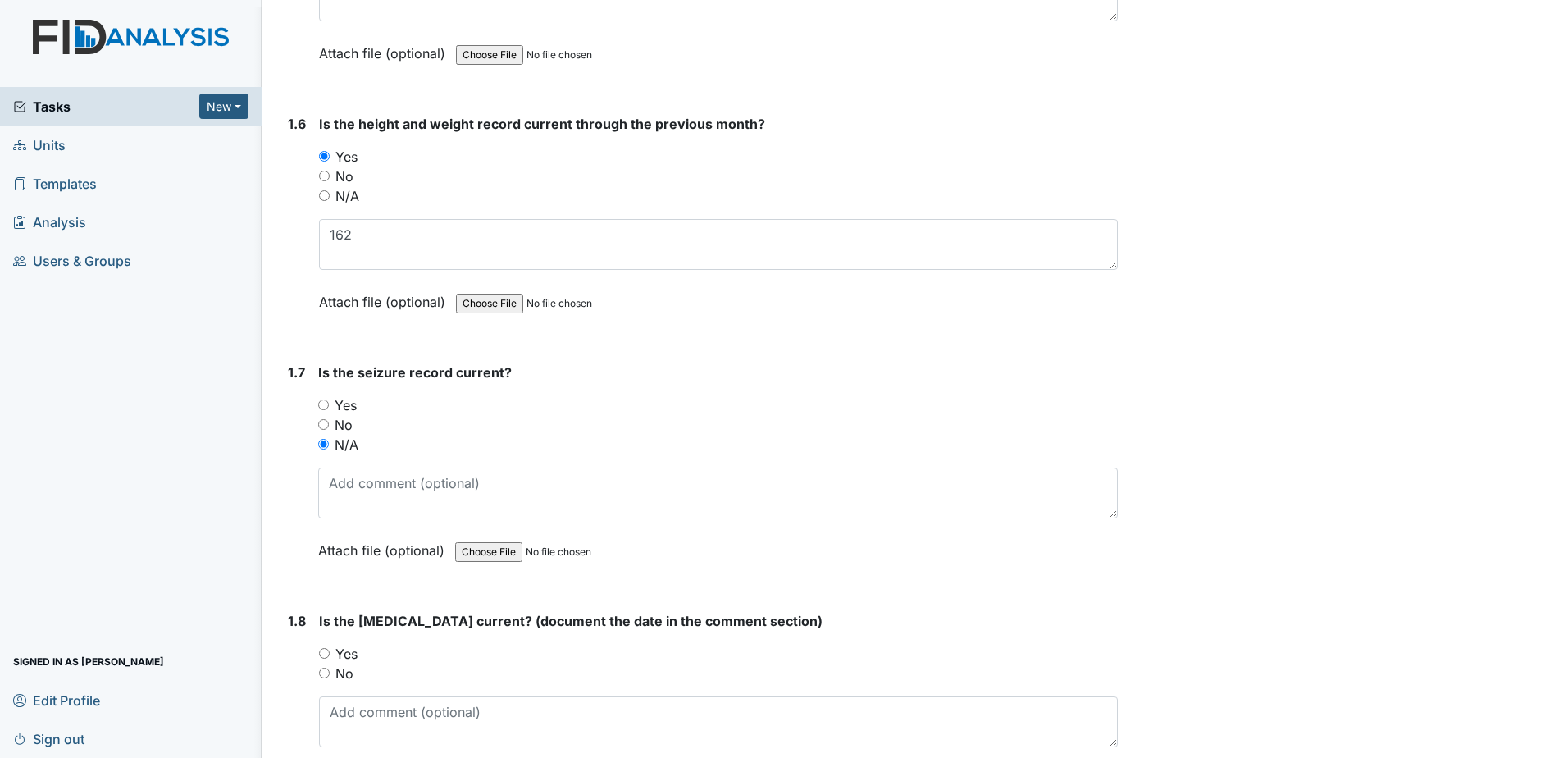
click at [351, 649] on label "Yes" at bounding box center [347, 653] width 22 height 19
click at [329, 649] on input "Yes" at bounding box center [324, 653] width 10 height 10
radio input "true"
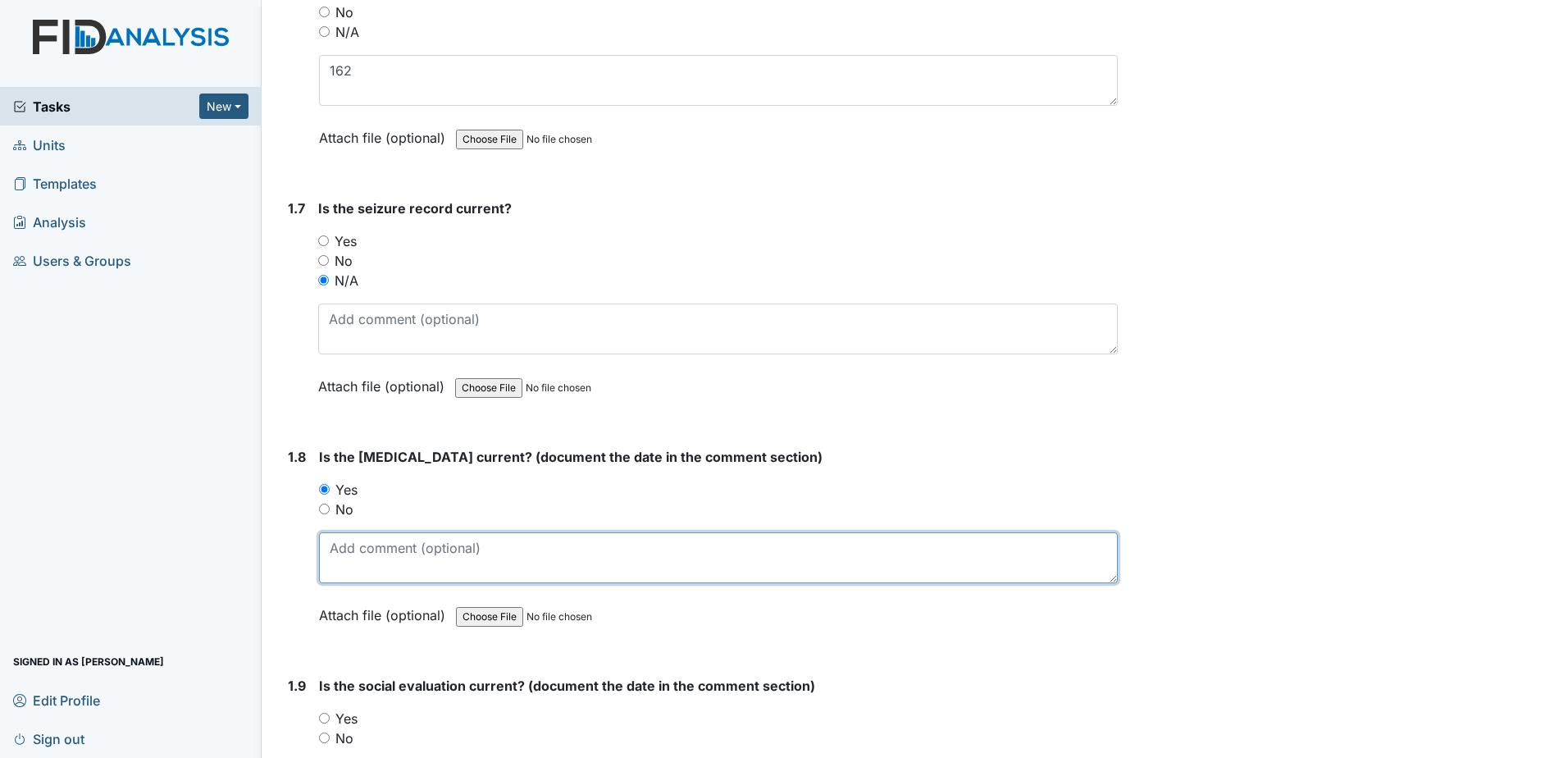
click at [385, 556] on textarea at bounding box center [718, 558] width 798 height 51
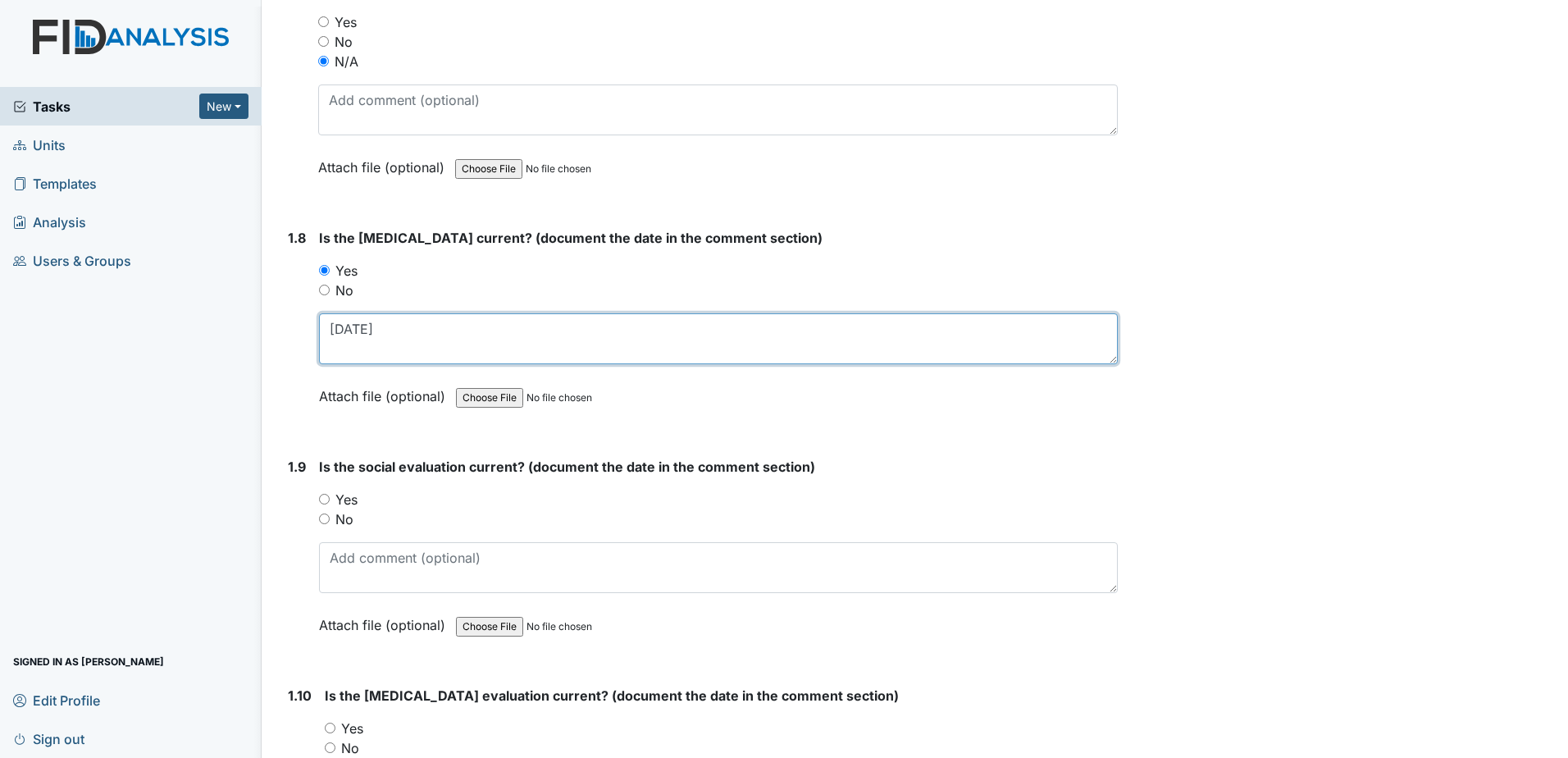
scroll to position [1805, 0]
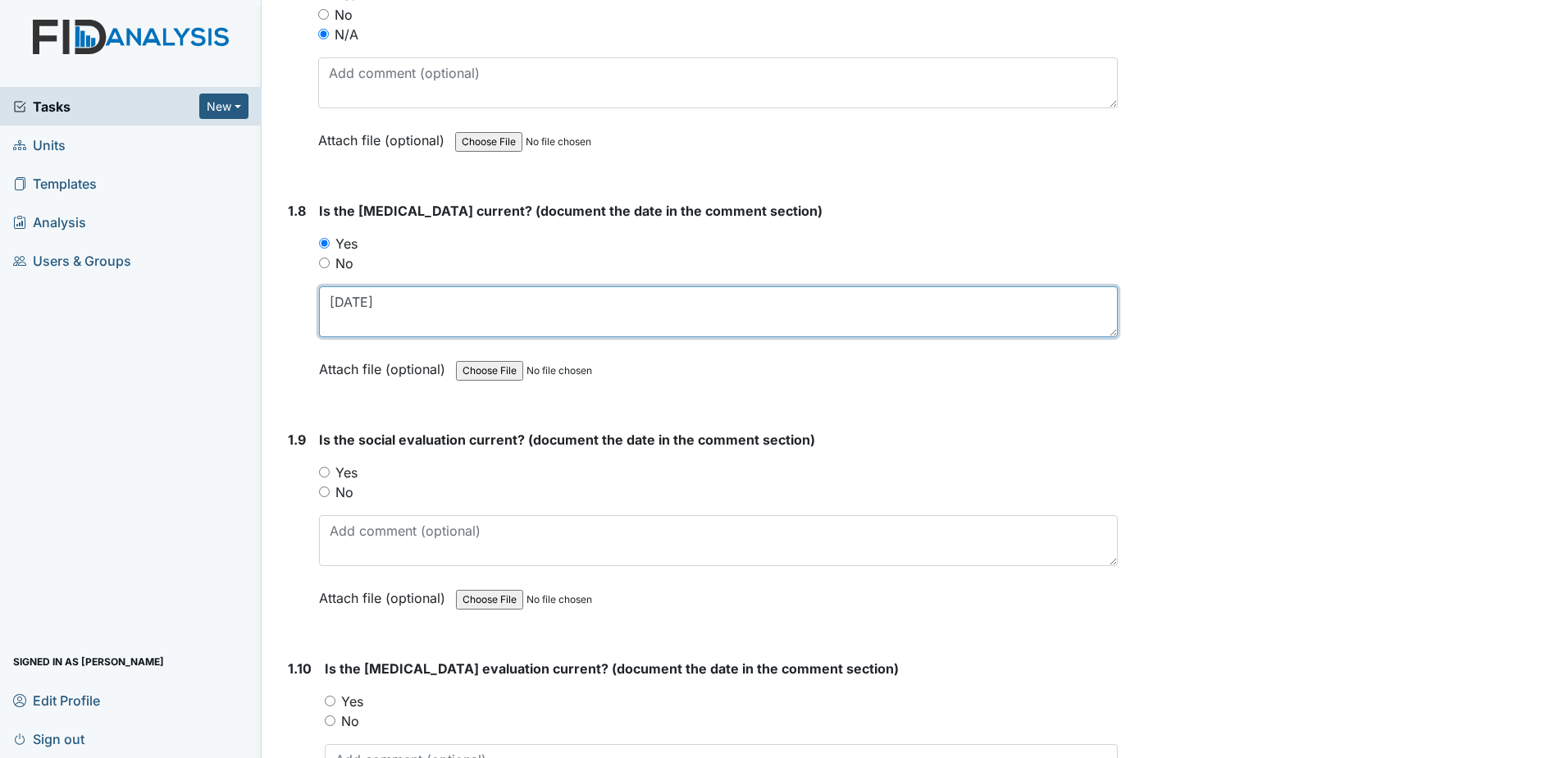
type textarea "3-28-12"
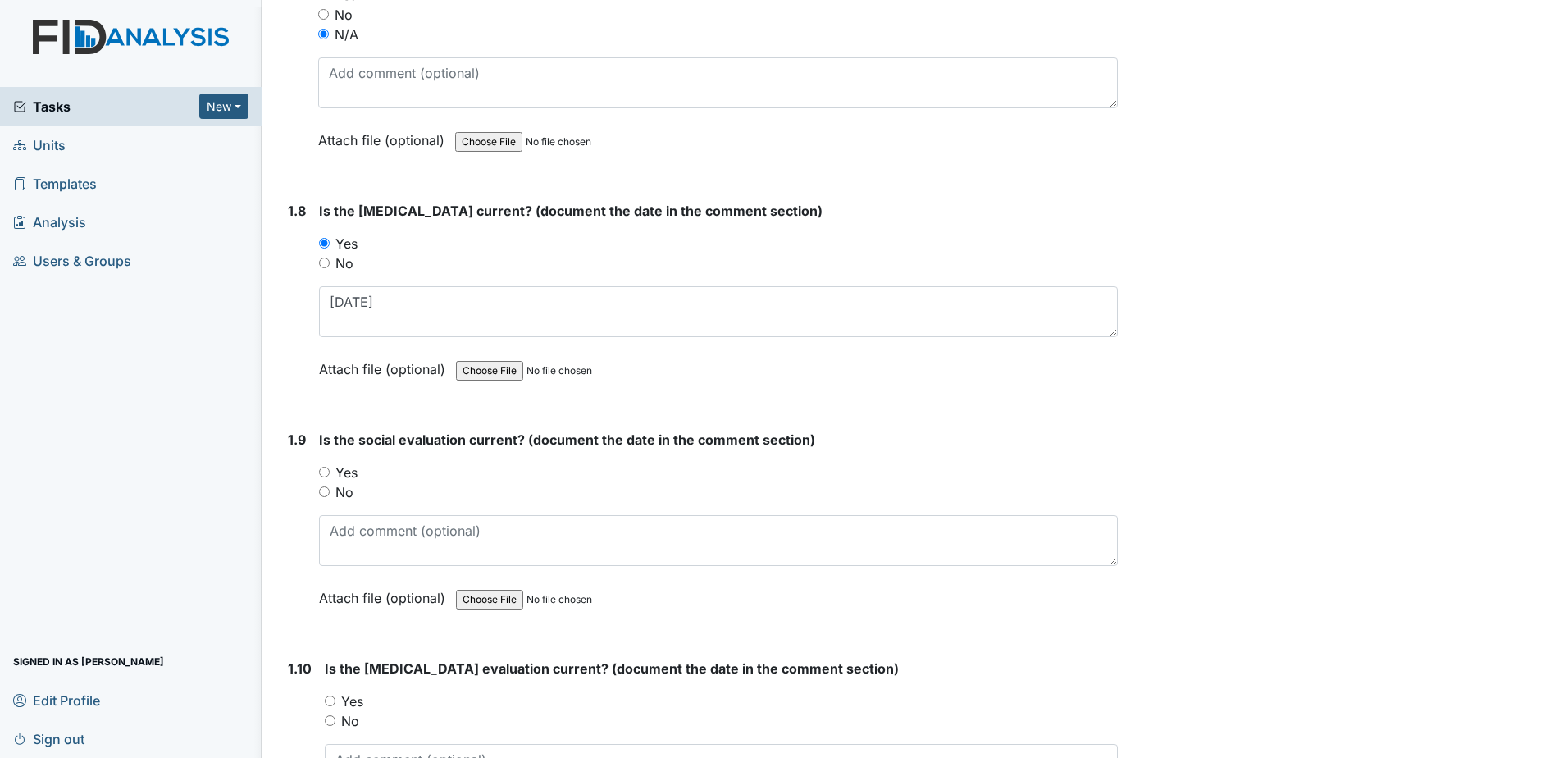
click at [356, 476] on label "Yes" at bounding box center [347, 472] width 22 height 19
click at [329, 476] on input "Yes" at bounding box center [324, 471] width 10 height 10
radio input "true"
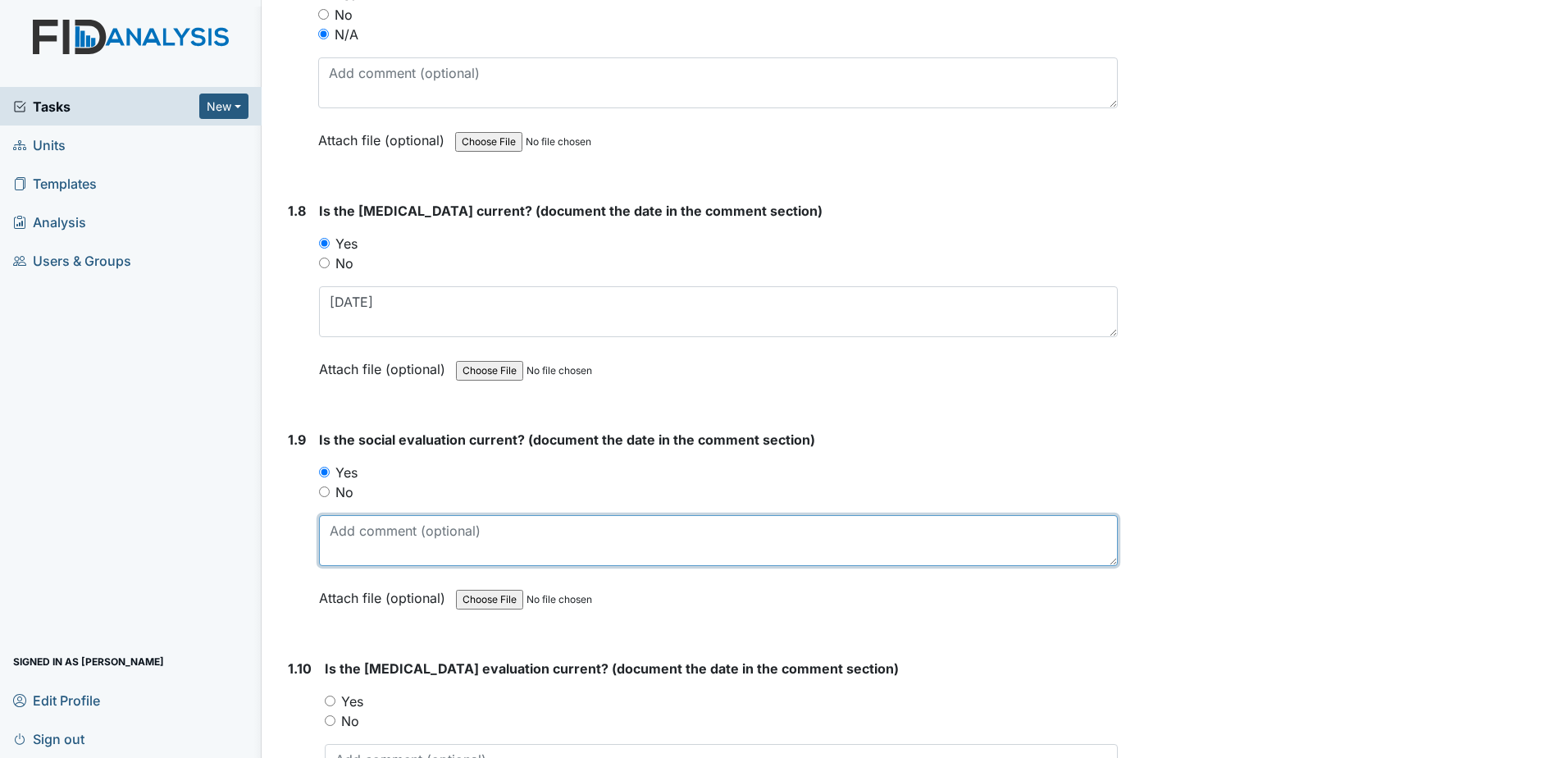
click at [347, 536] on textarea at bounding box center [718, 540] width 798 height 51
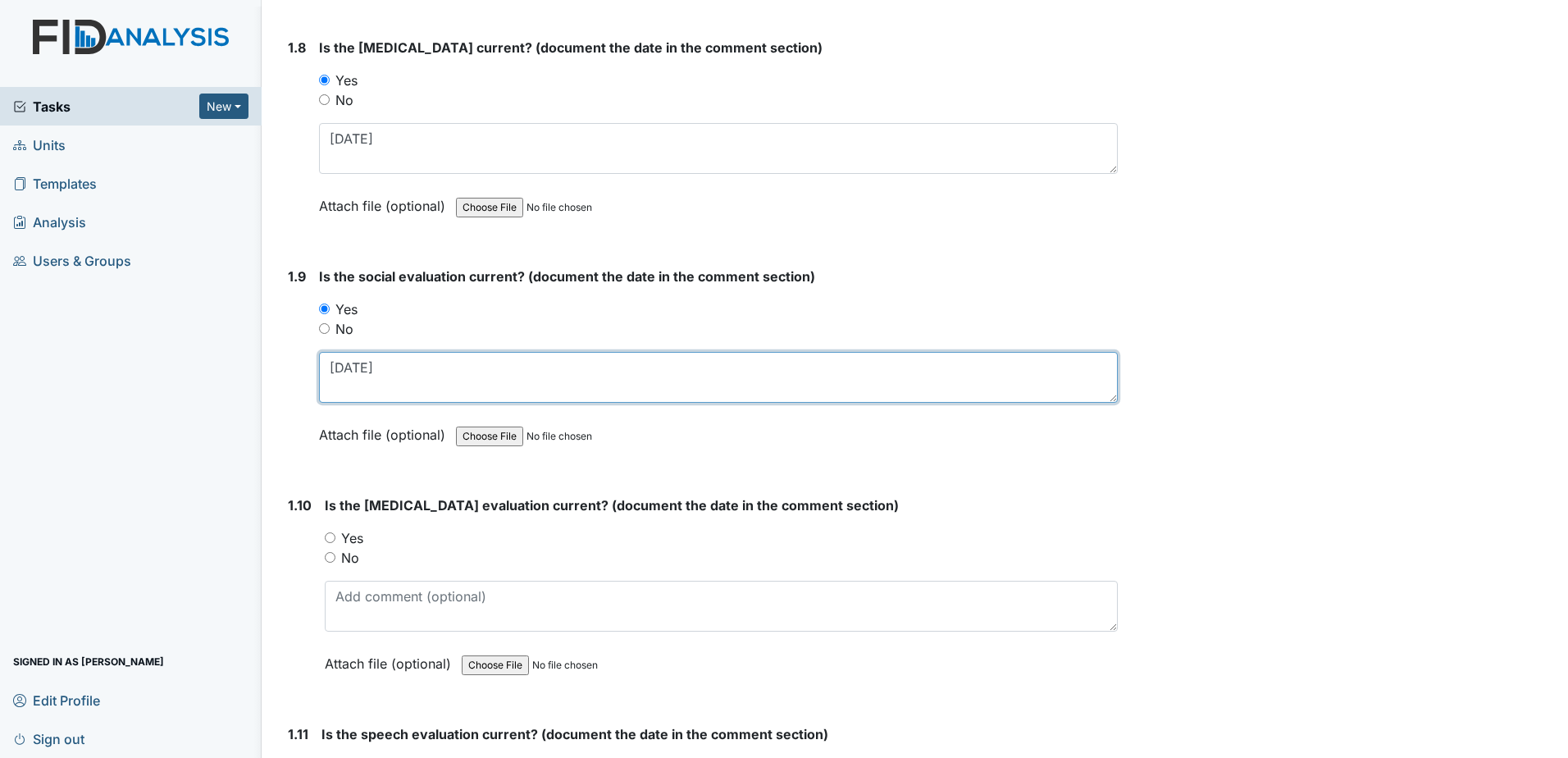
scroll to position [1969, 0]
type textarea "11-26-13"
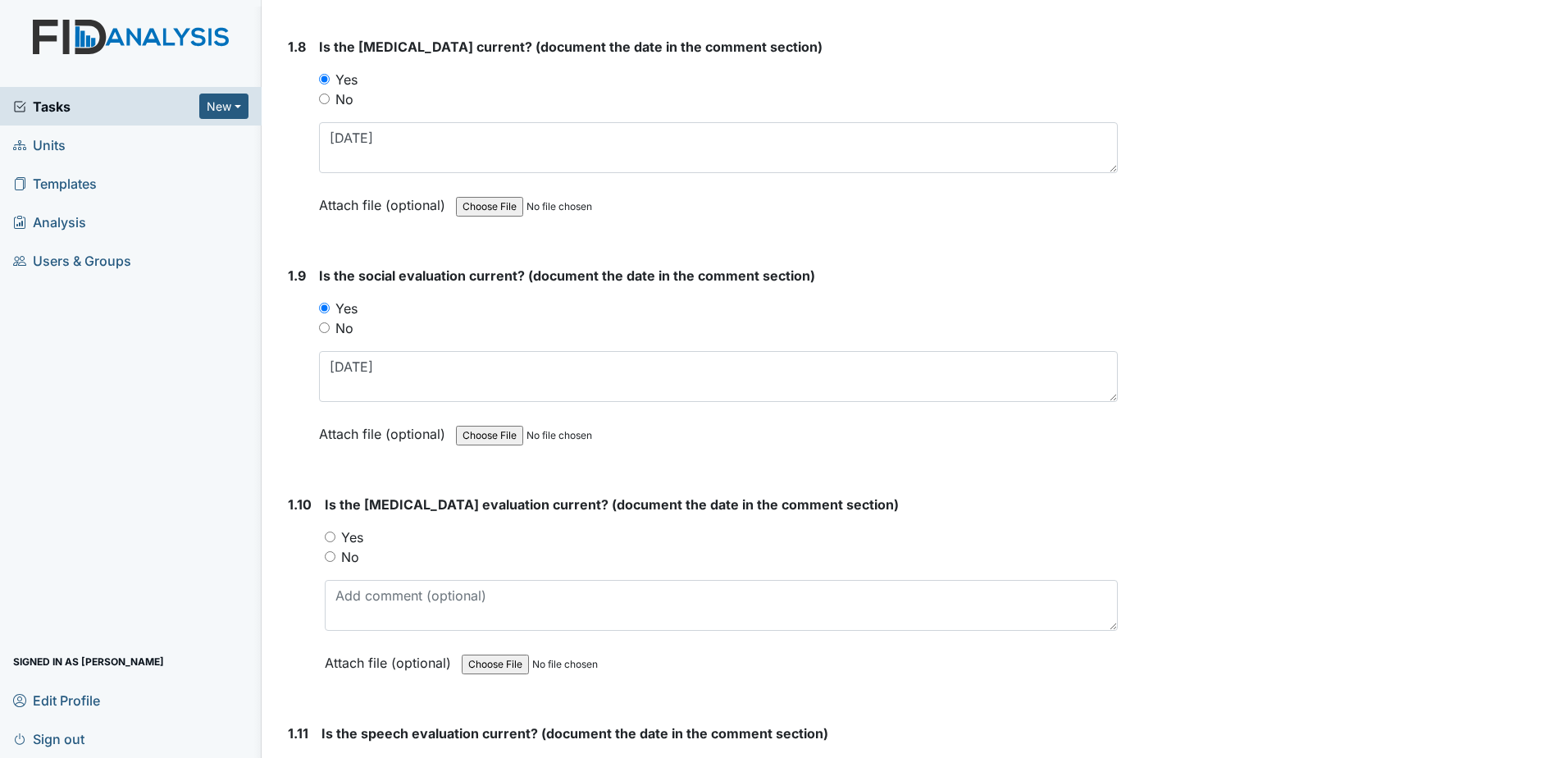
click at [351, 533] on label "Yes" at bounding box center [352, 537] width 22 height 19
click at [336, 533] on input "Yes" at bounding box center [329, 536] width 10 height 10
radio input "true"
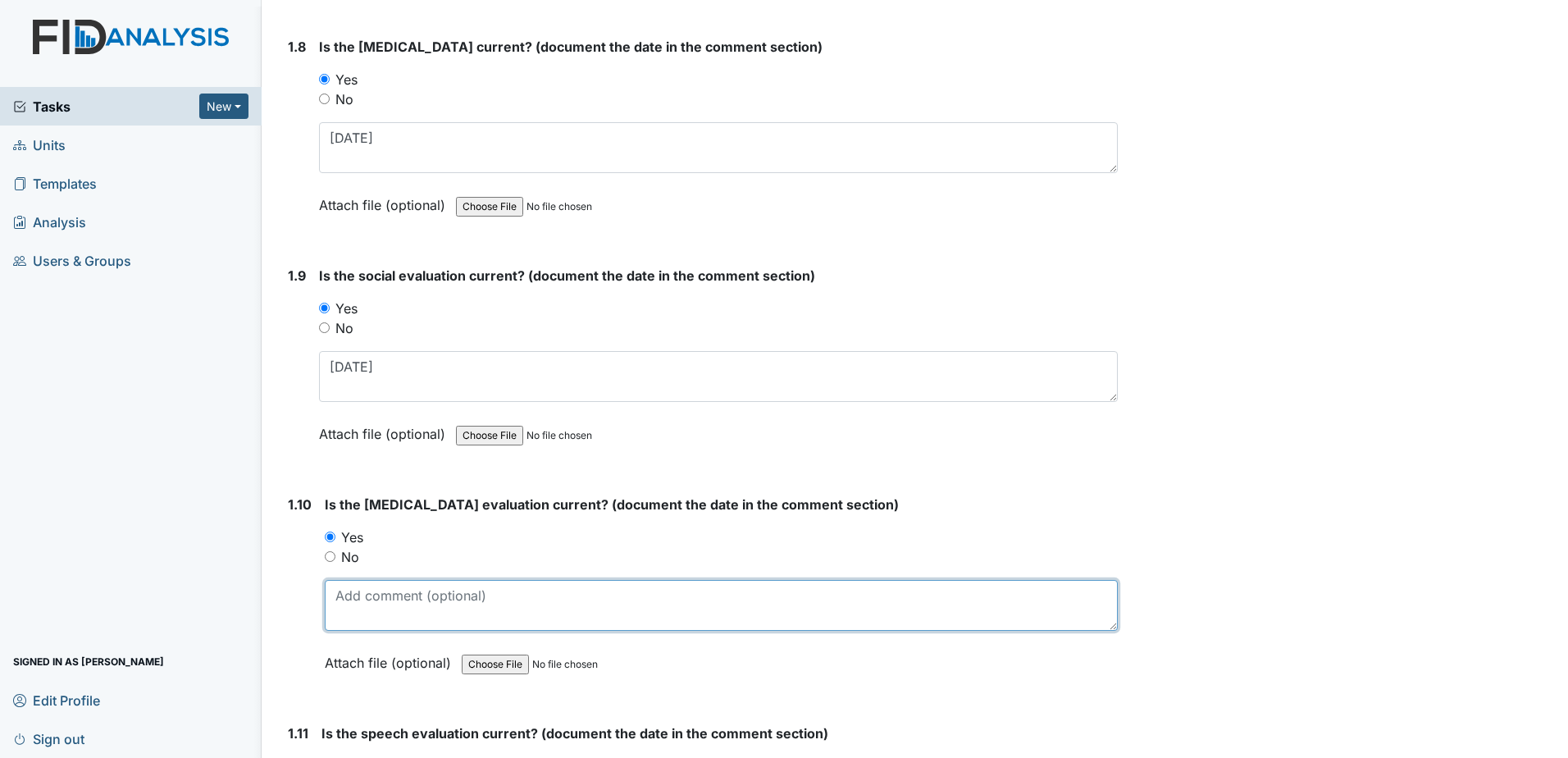
drag, startPoint x: 367, startPoint y: 593, endPoint x: 378, endPoint y: 591, distance: 11.2
click at [370, 597] on textarea at bounding box center [720, 605] width 793 height 51
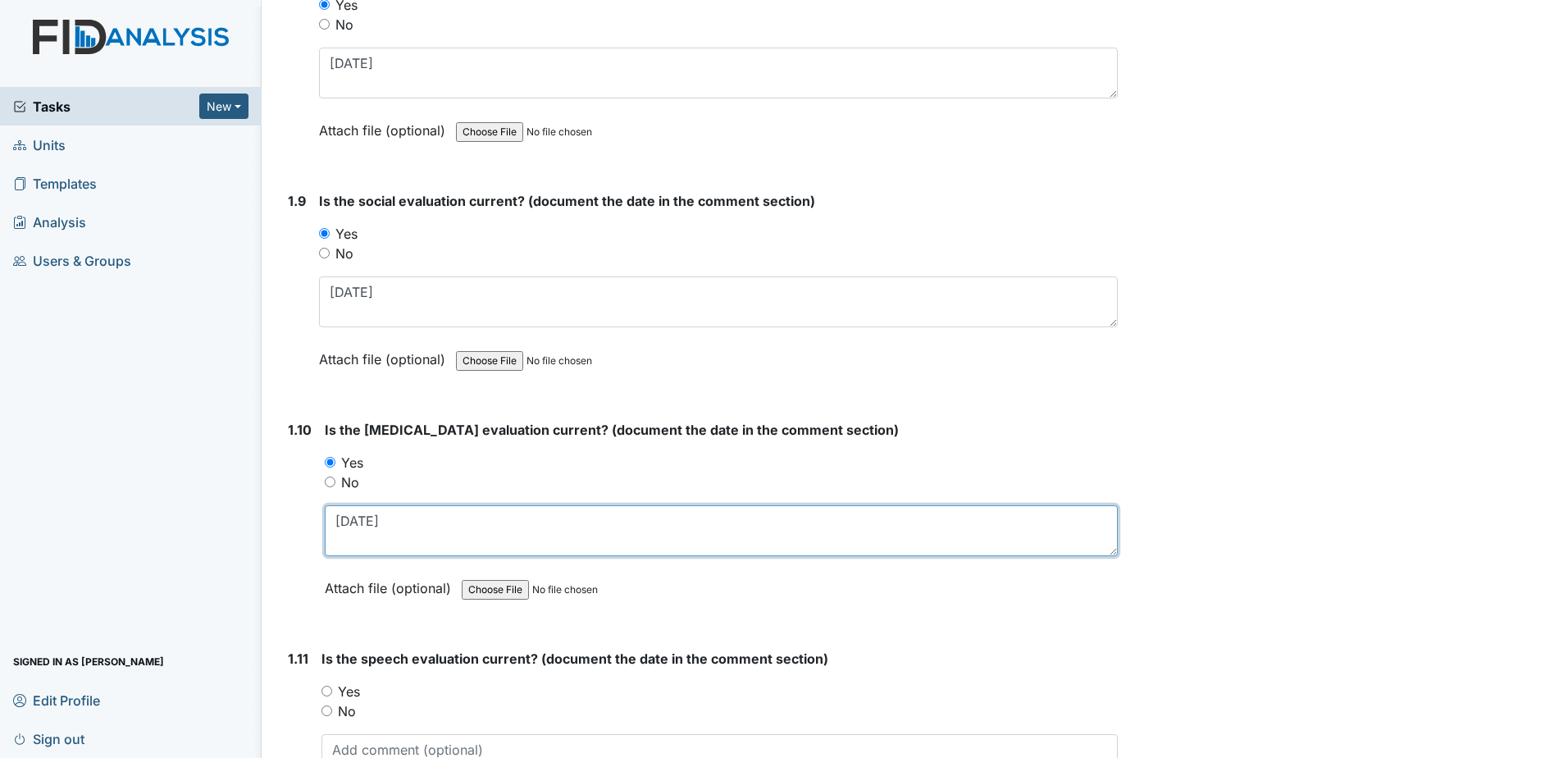
scroll to position [2215, 0]
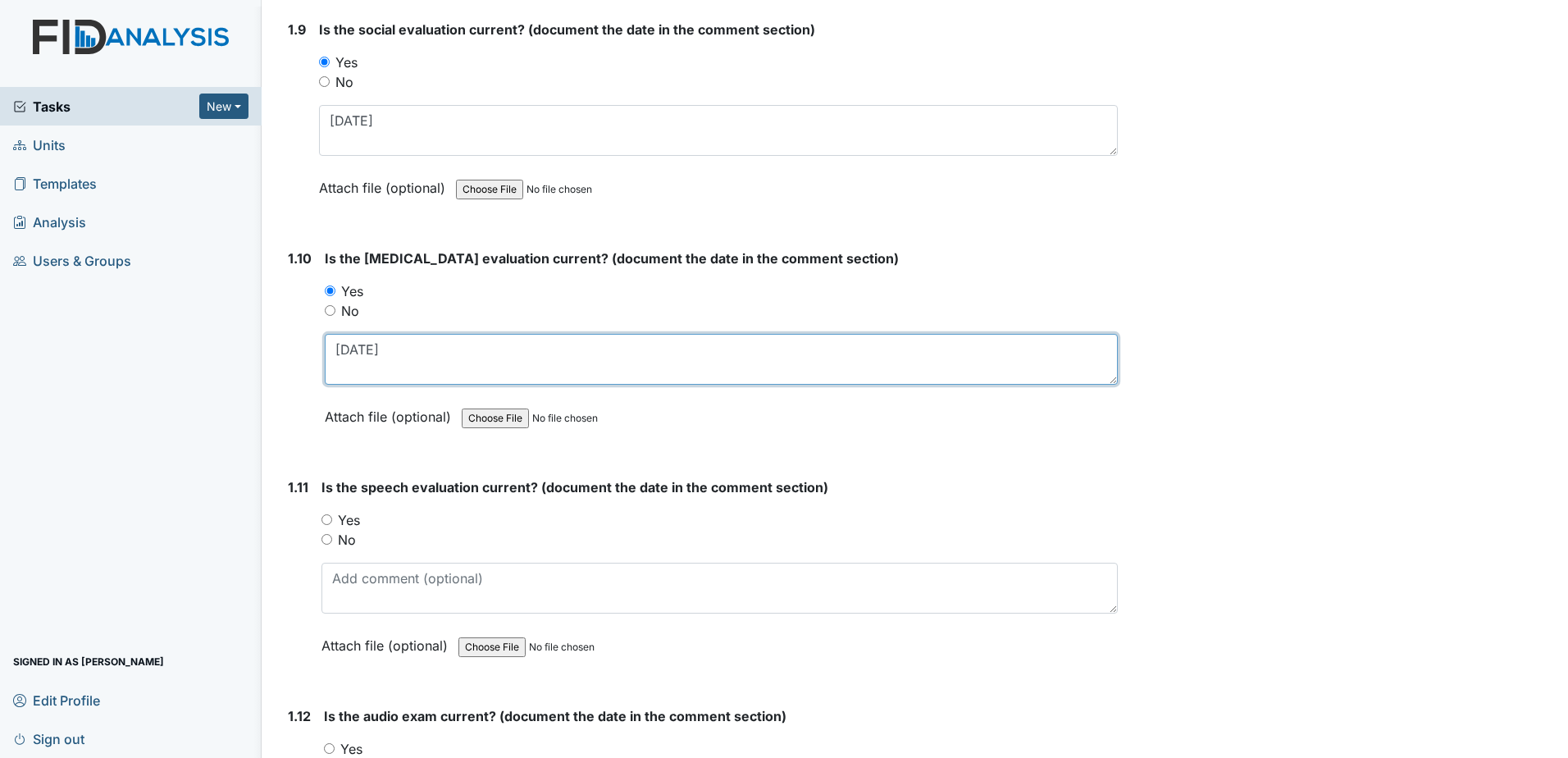
type textarea "3-15-25"
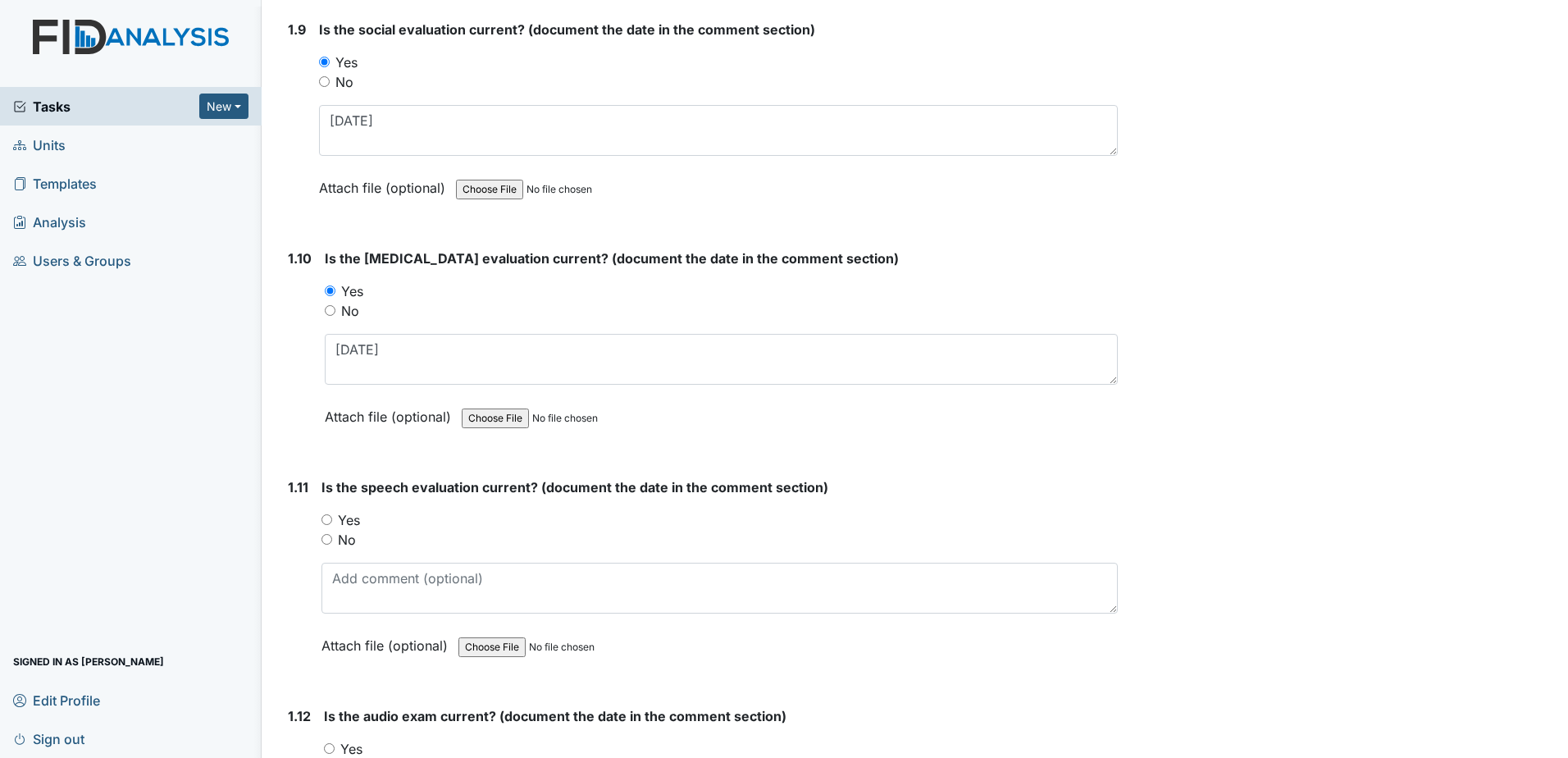
click at [354, 518] on label "Yes" at bounding box center [349, 520] width 22 height 19
click at [332, 518] on input "Yes" at bounding box center [326, 519] width 10 height 10
radio input "true"
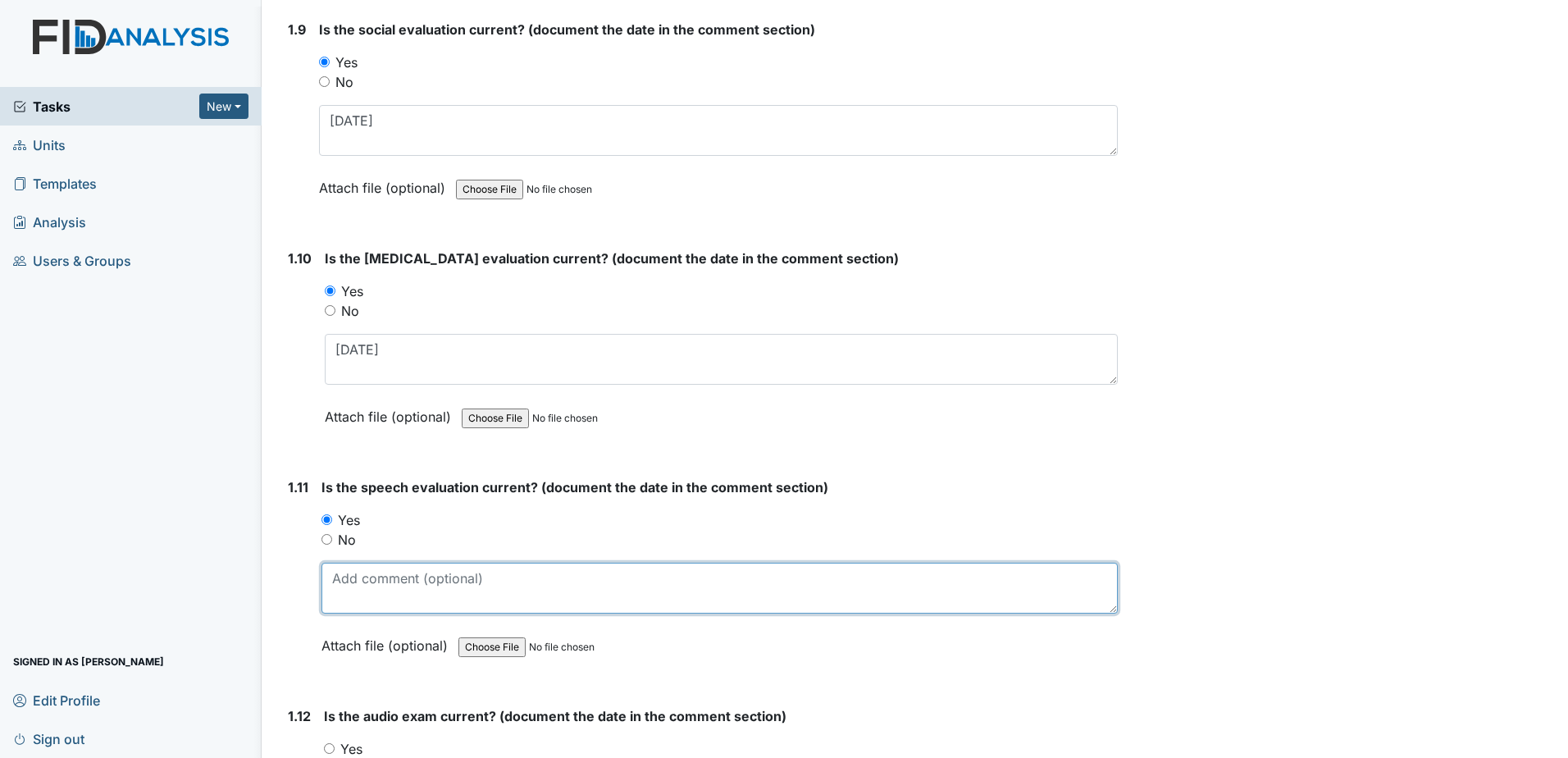
click at [353, 570] on textarea at bounding box center [720, 588] width 797 height 51
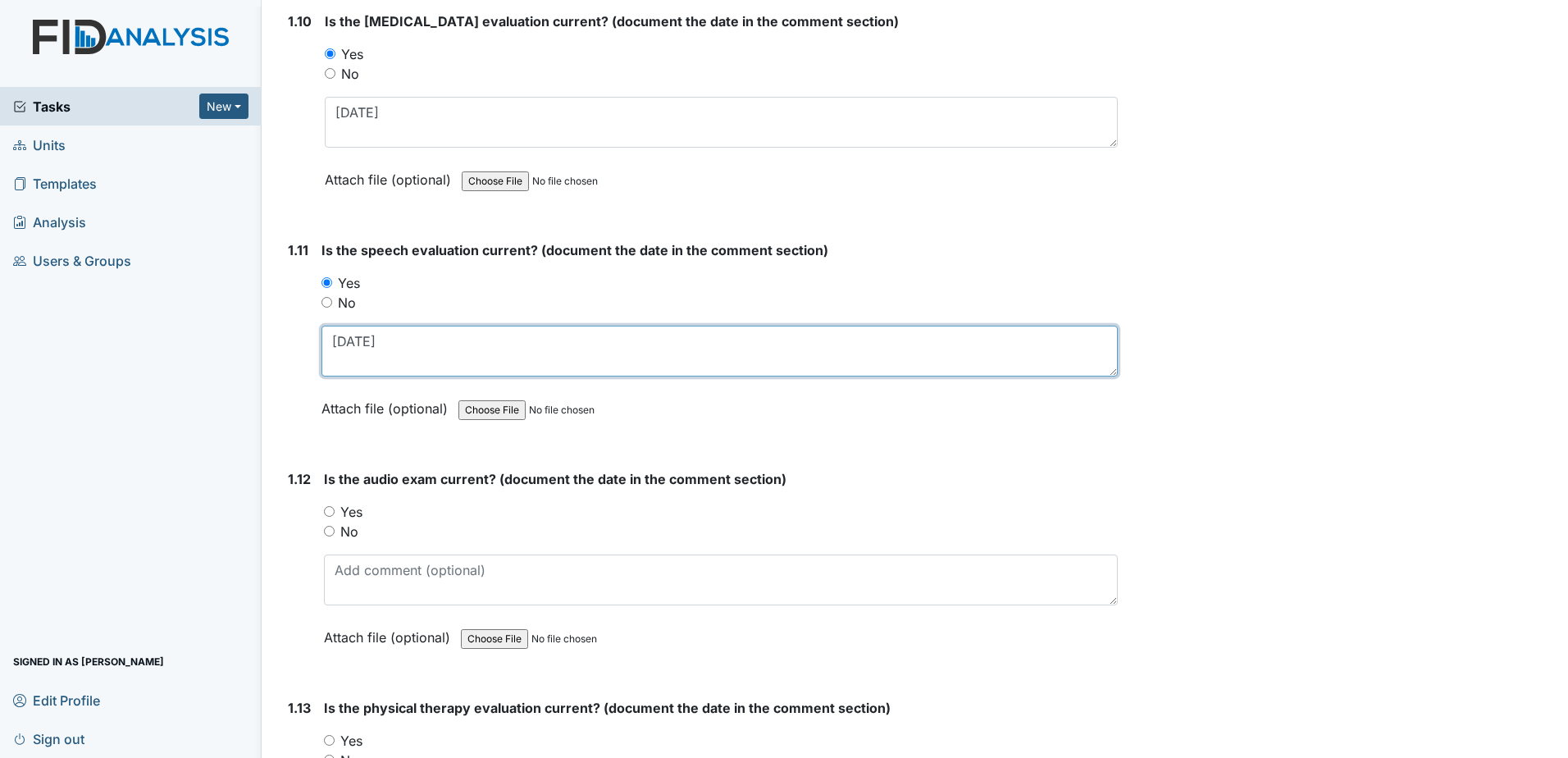
scroll to position [2461, 0]
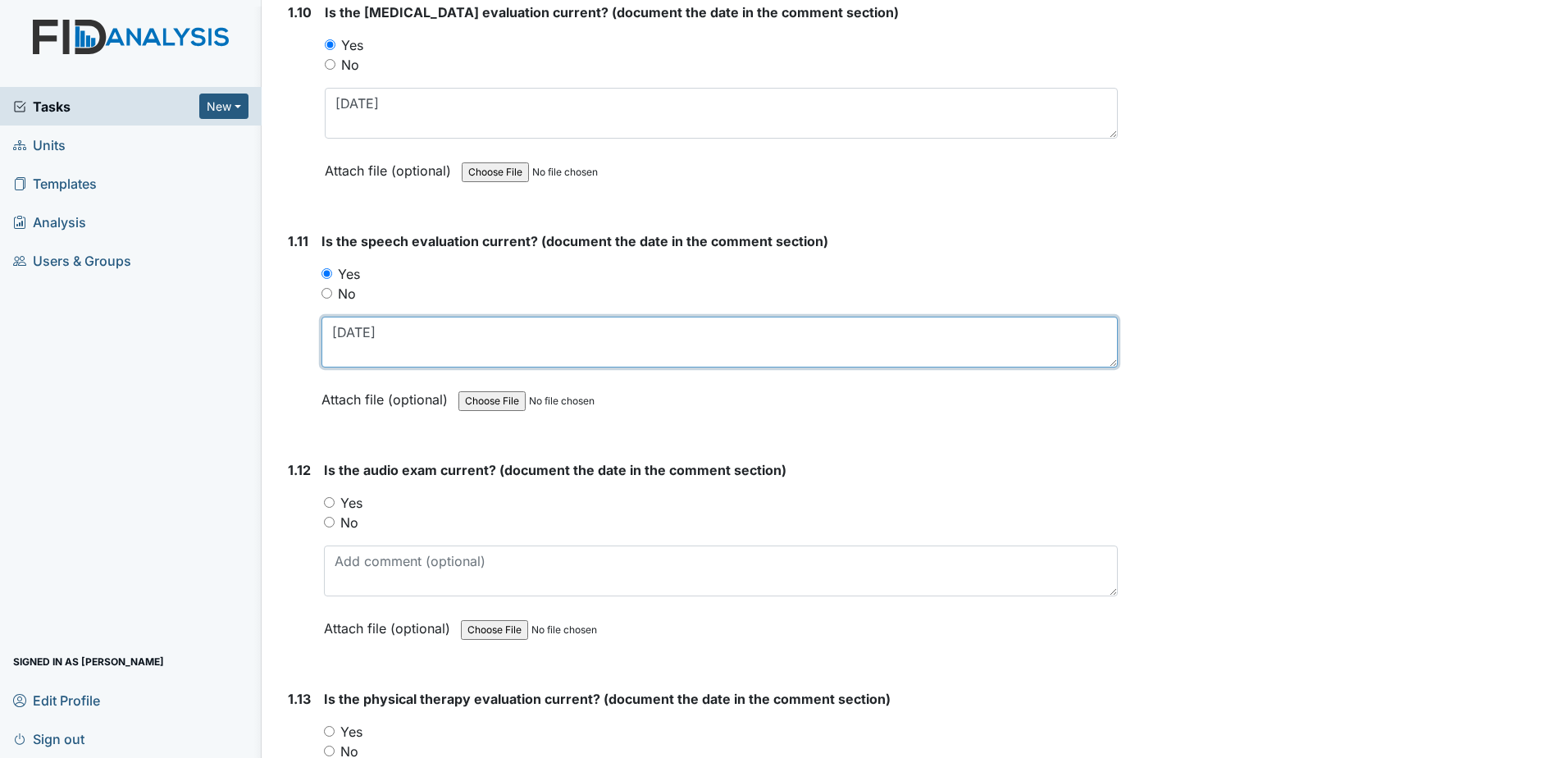
type textarea "12-30-2013"
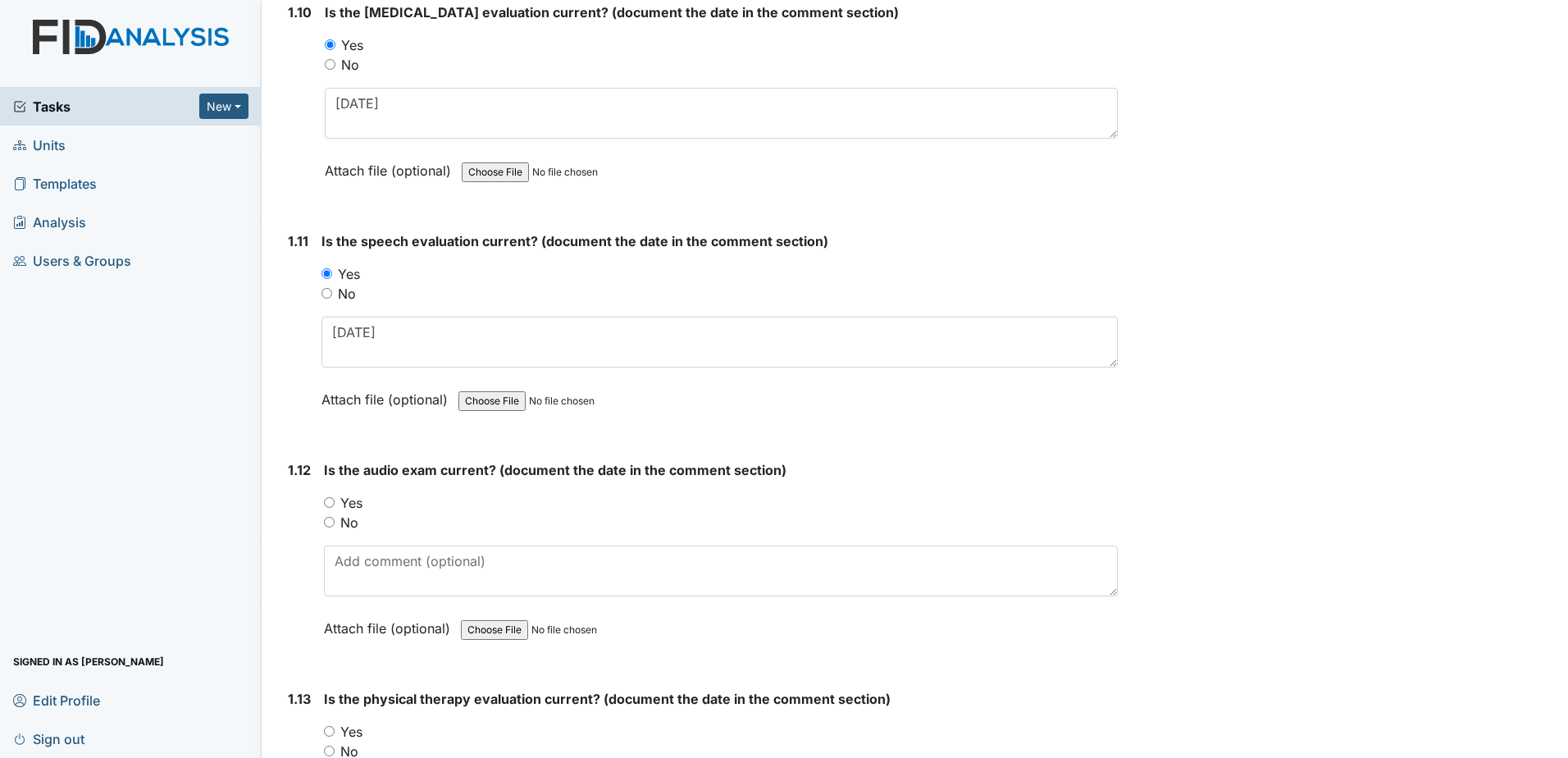
click at [350, 493] on div "Is the audio exam current? (document the date in the comment section) You must …" at bounding box center [720, 555] width 794 height 189
click at [352, 505] on label "Yes" at bounding box center [351, 502] width 22 height 19
click at [335, 505] on input "Yes" at bounding box center [328, 502] width 10 height 10
radio input "true"
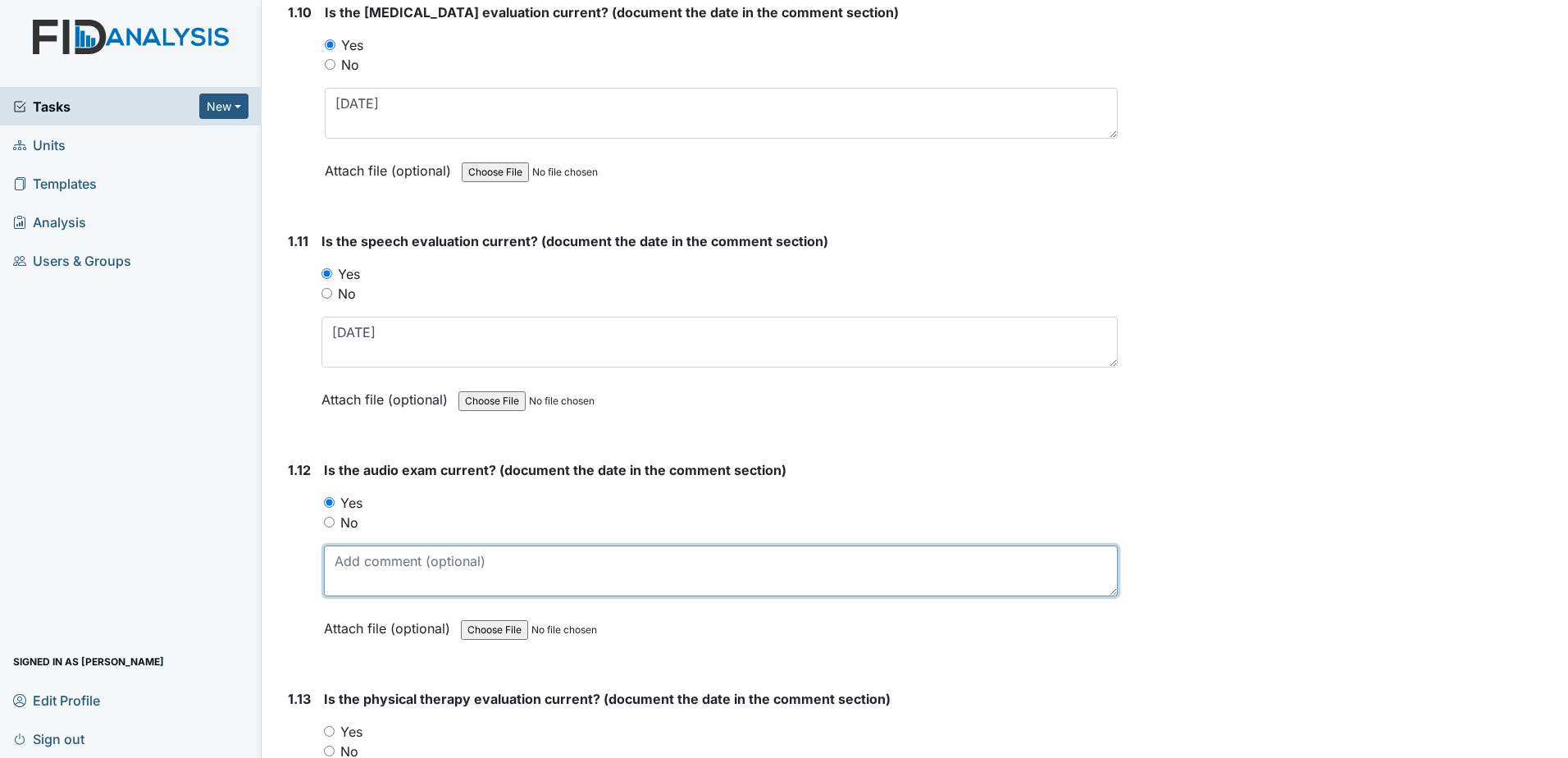
click at [363, 573] on textarea at bounding box center [720, 571] width 794 height 51
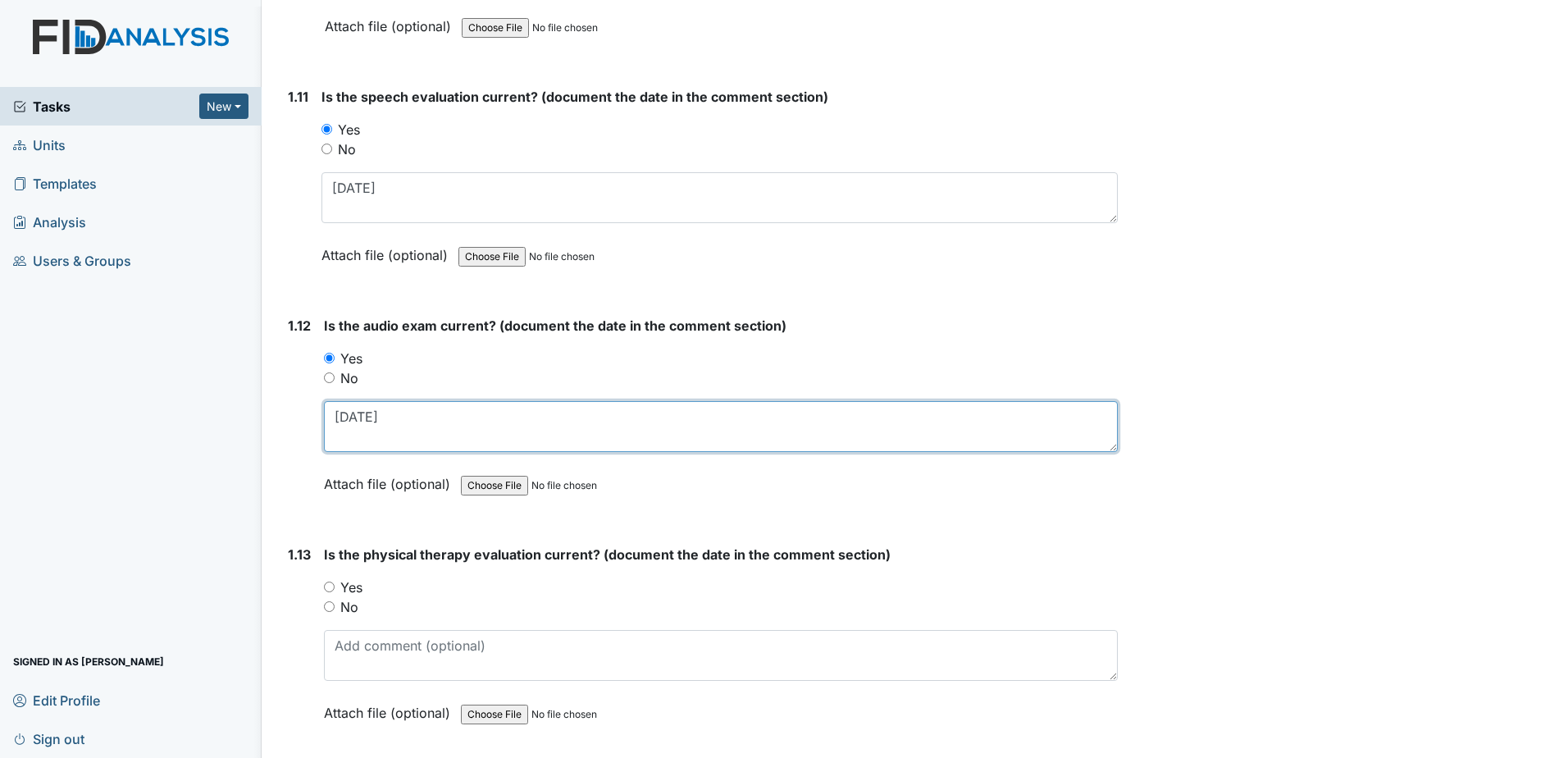
scroll to position [2707, 0]
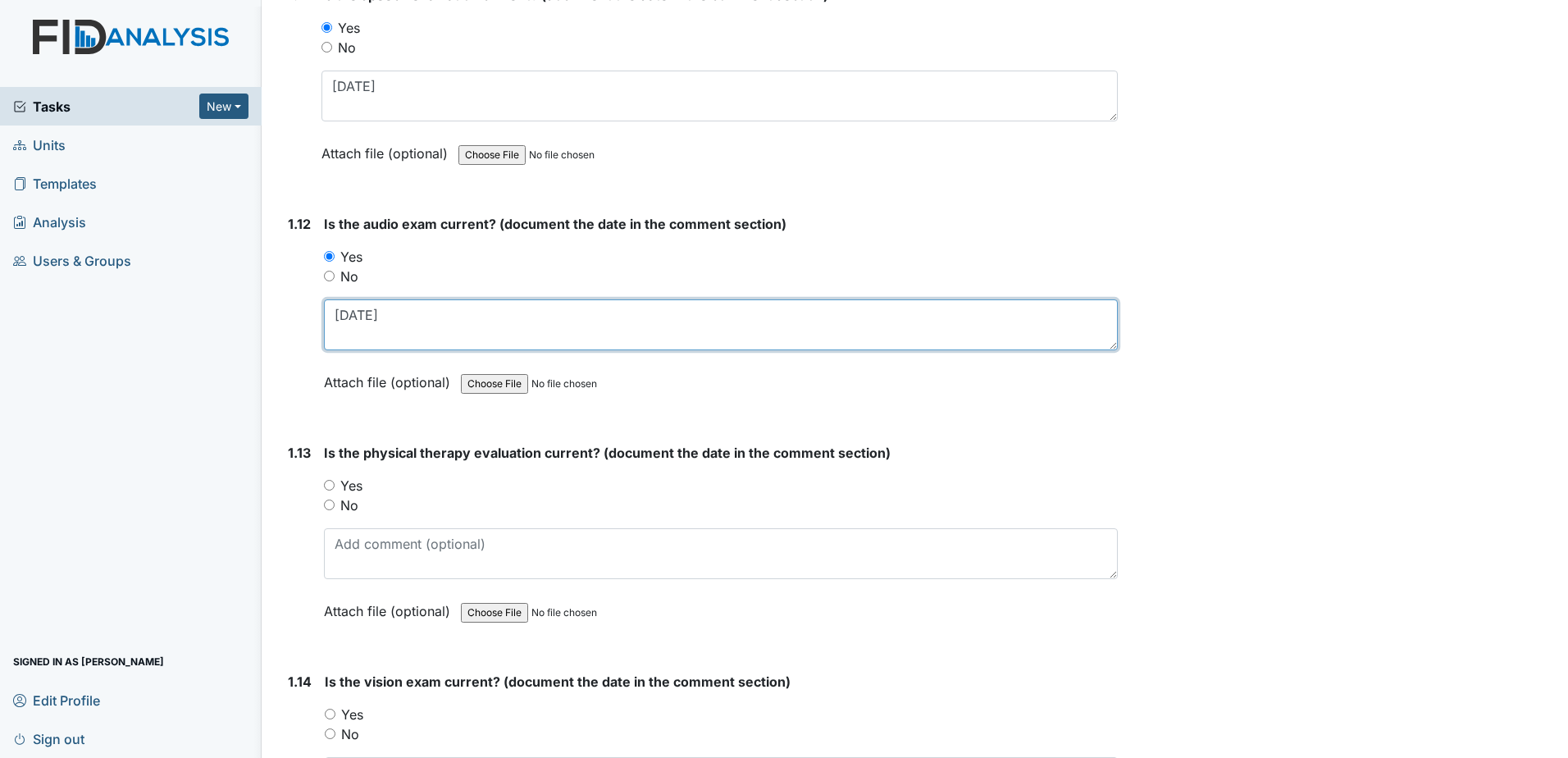
type textarea "2-21-12"
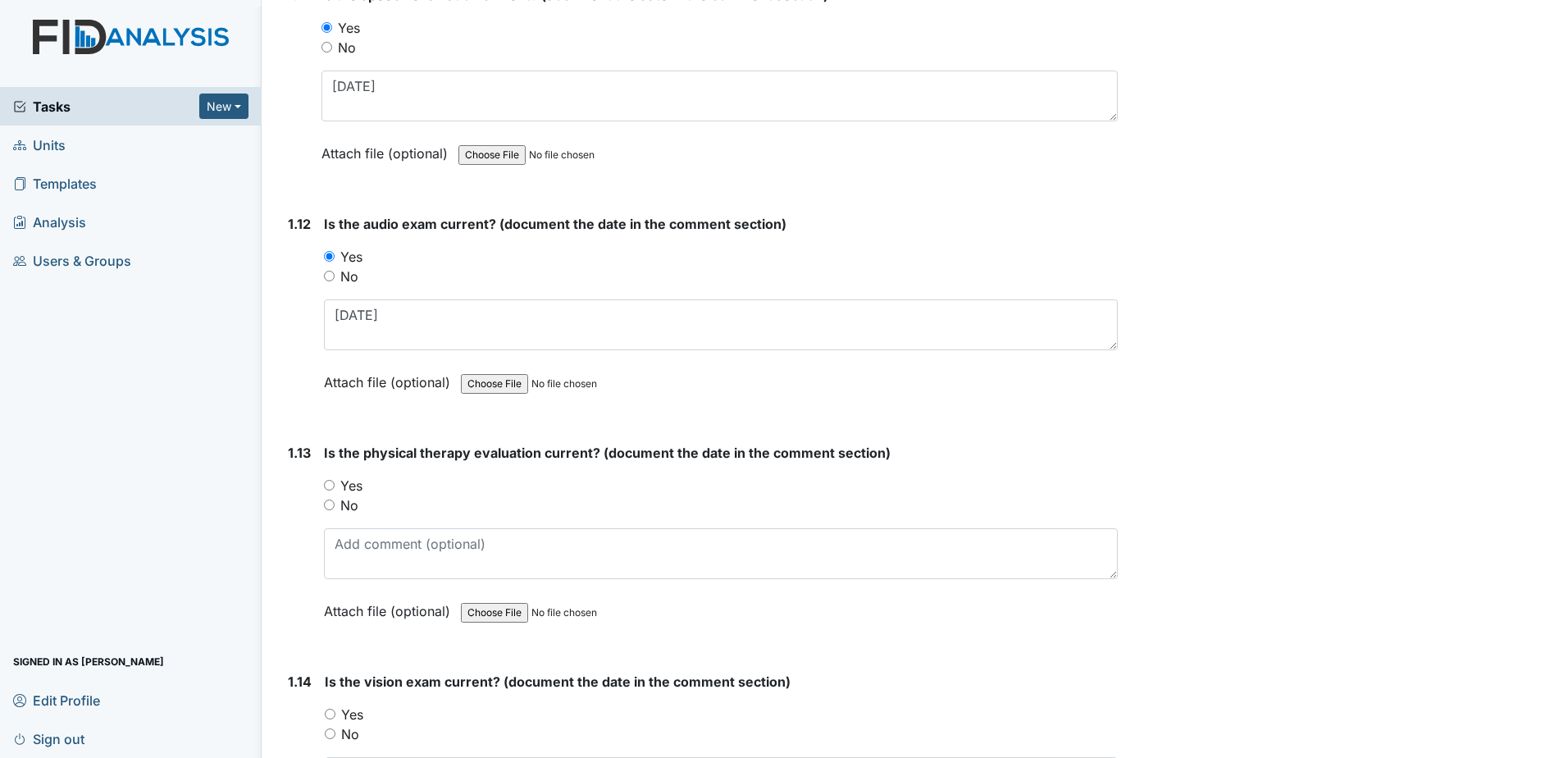
click at [352, 487] on label "Yes" at bounding box center [351, 485] width 22 height 19
click at [335, 487] on input "Yes" at bounding box center [328, 484] width 10 height 10
radio input "true"
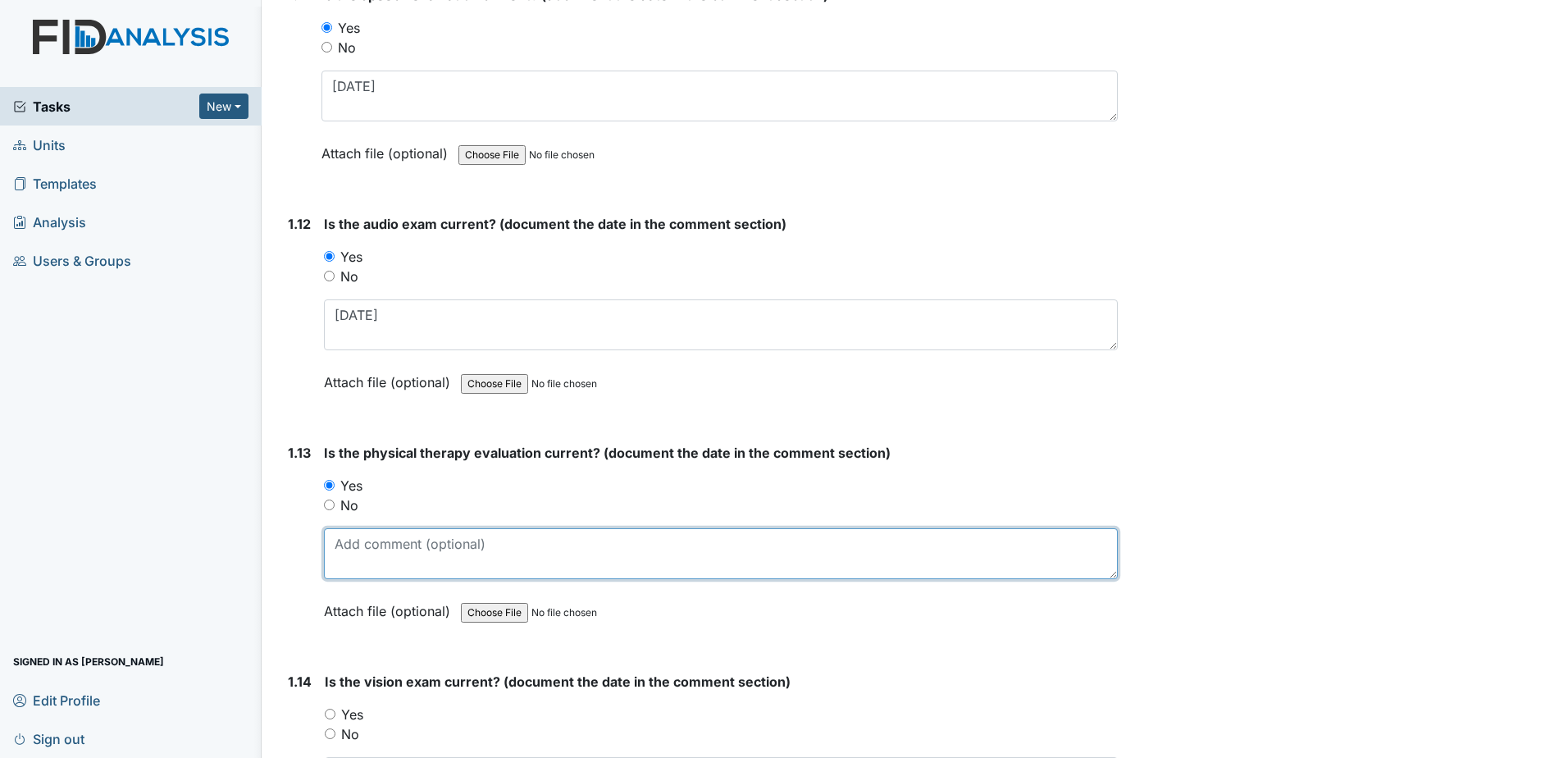
click at [354, 551] on textarea at bounding box center [720, 553] width 794 height 51
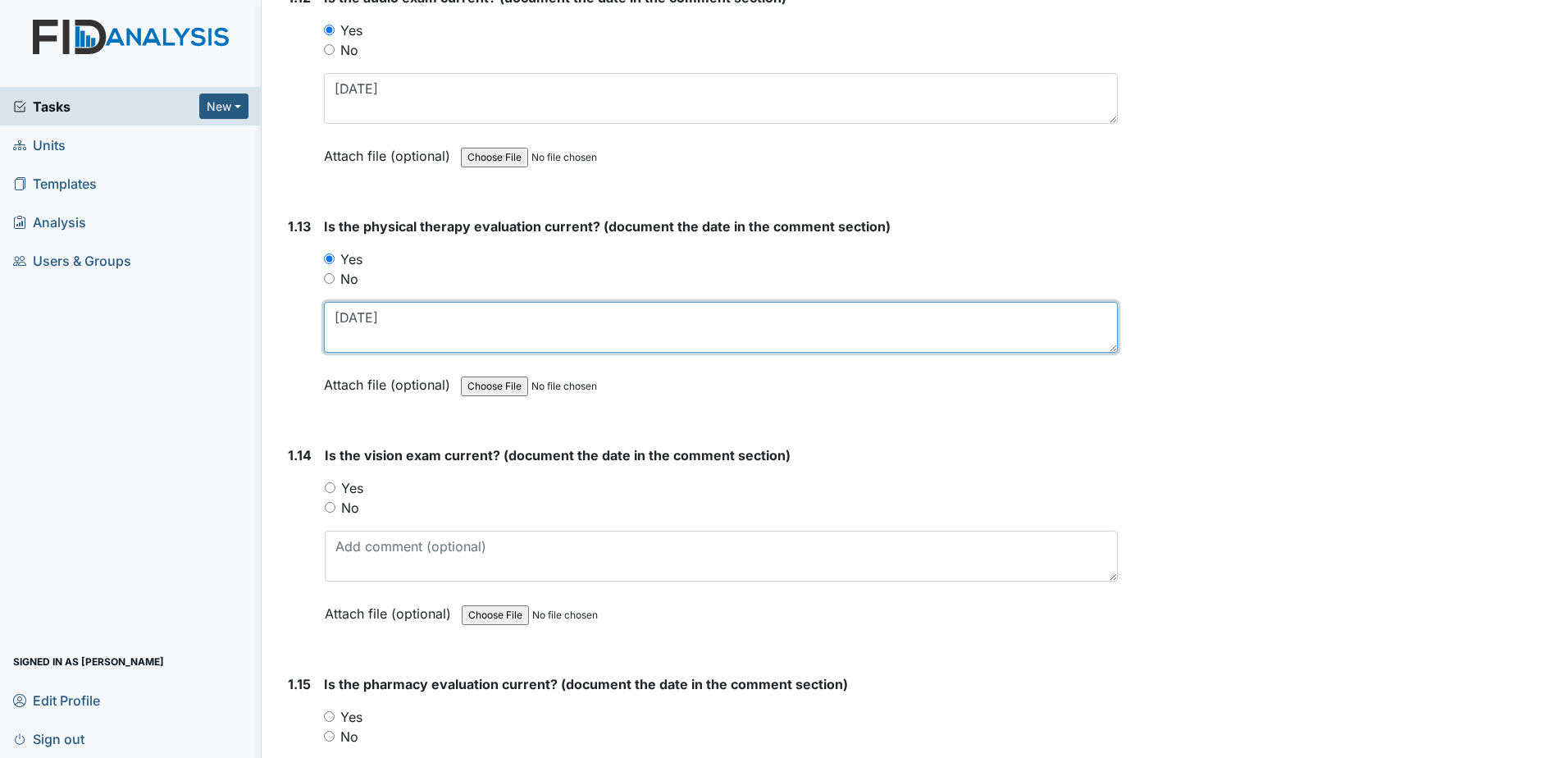
scroll to position [2953, 0]
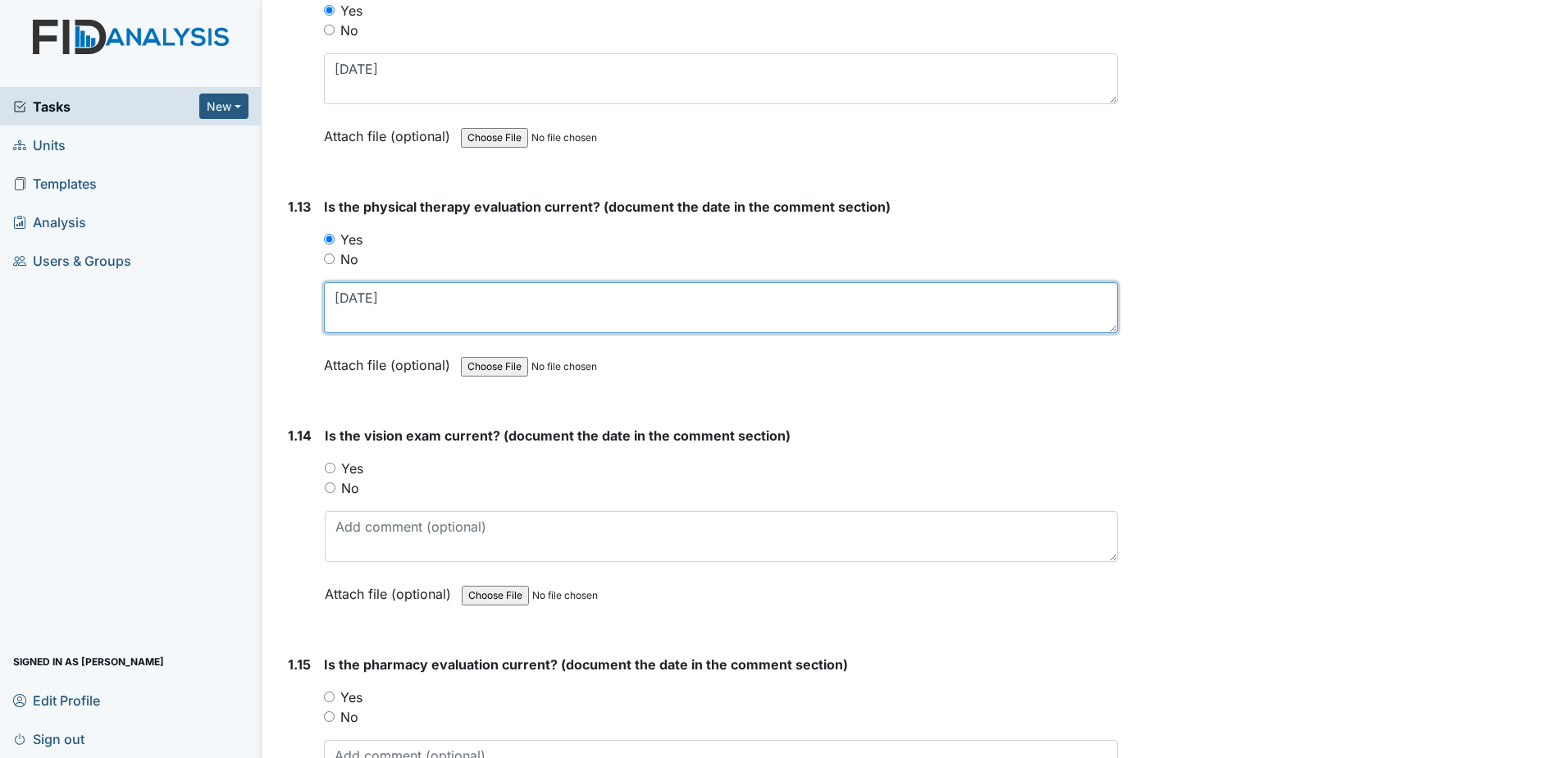
type textarea "5-14-2024"
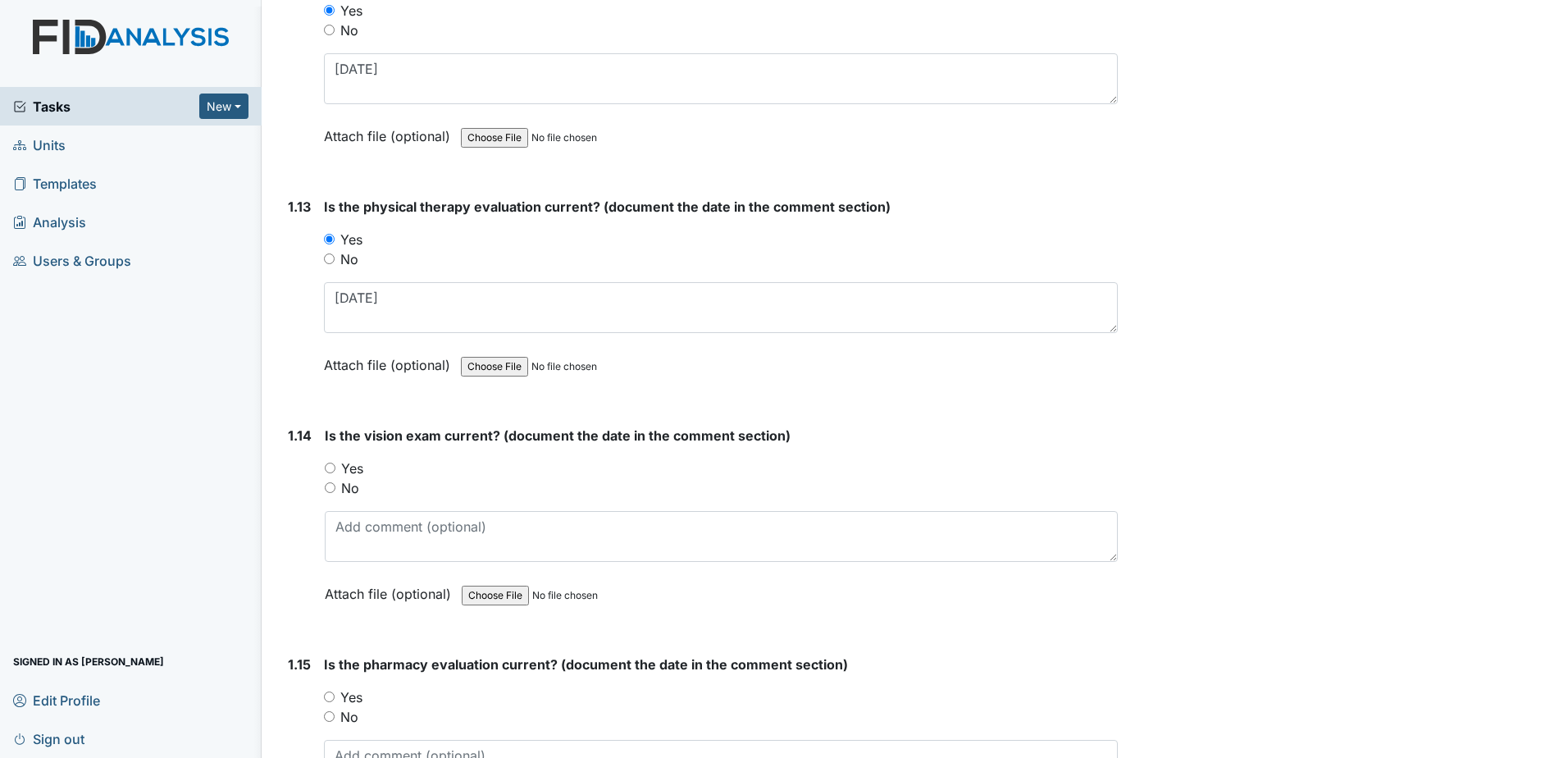
click at [354, 471] on label "Yes" at bounding box center [352, 468] width 22 height 19
click at [336, 471] on input "Yes" at bounding box center [329, 468] width 10 height 10
radio input "true"
click at [393, 533] on textarea at bounding box center [720, 536] width 793 height 51
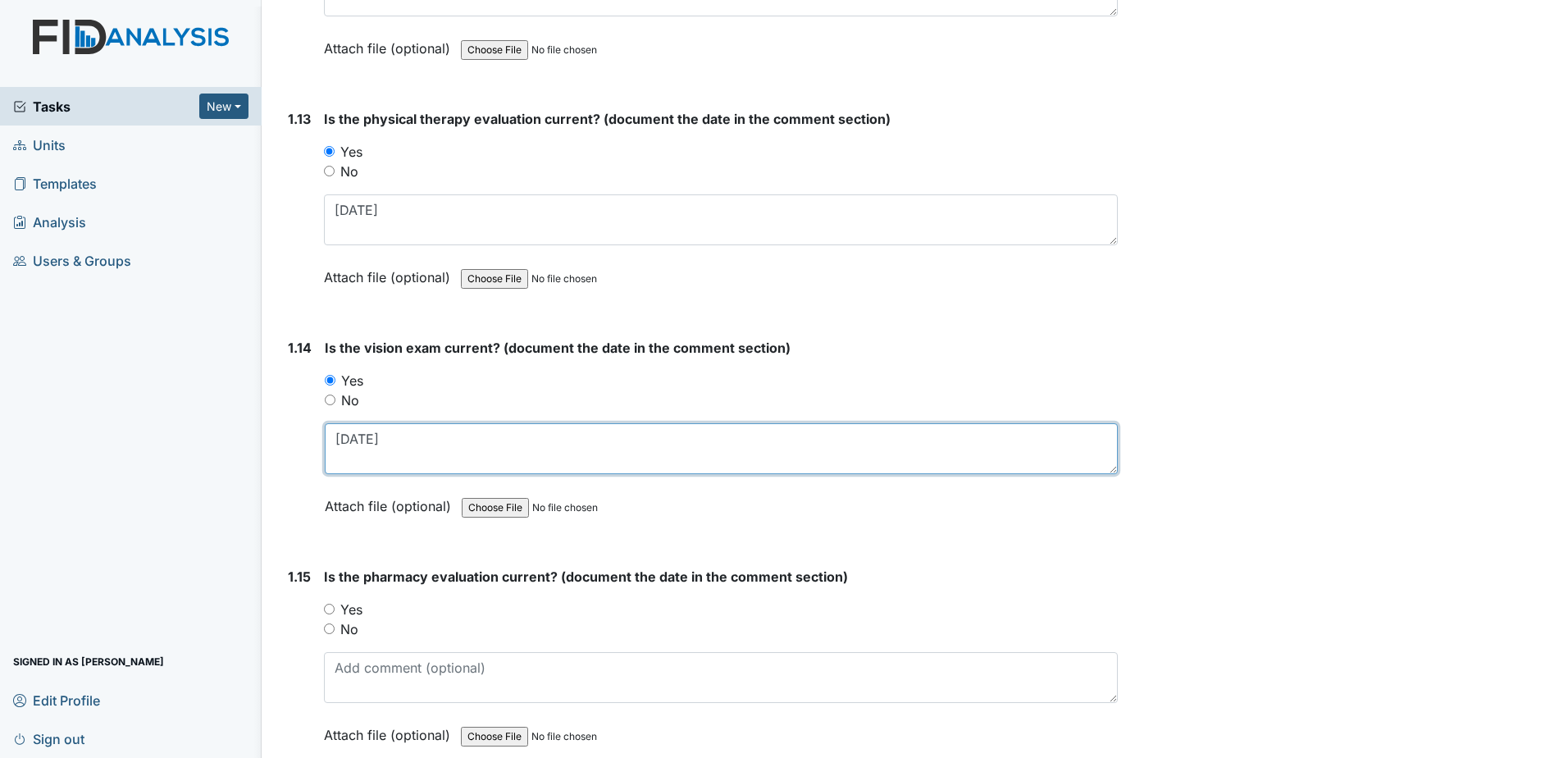
scroll to position [3117, 0]
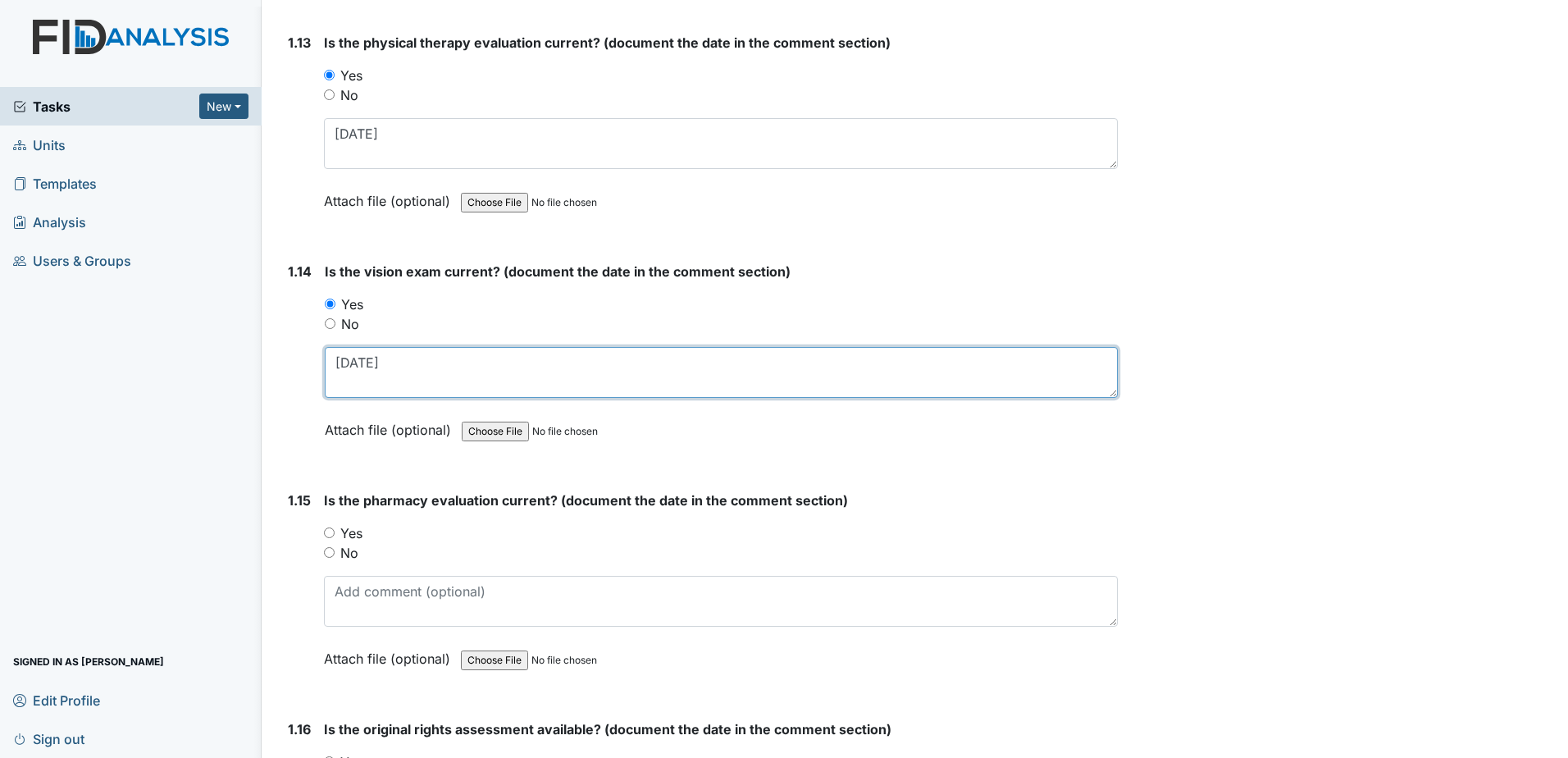
type textarea "2-28-24"
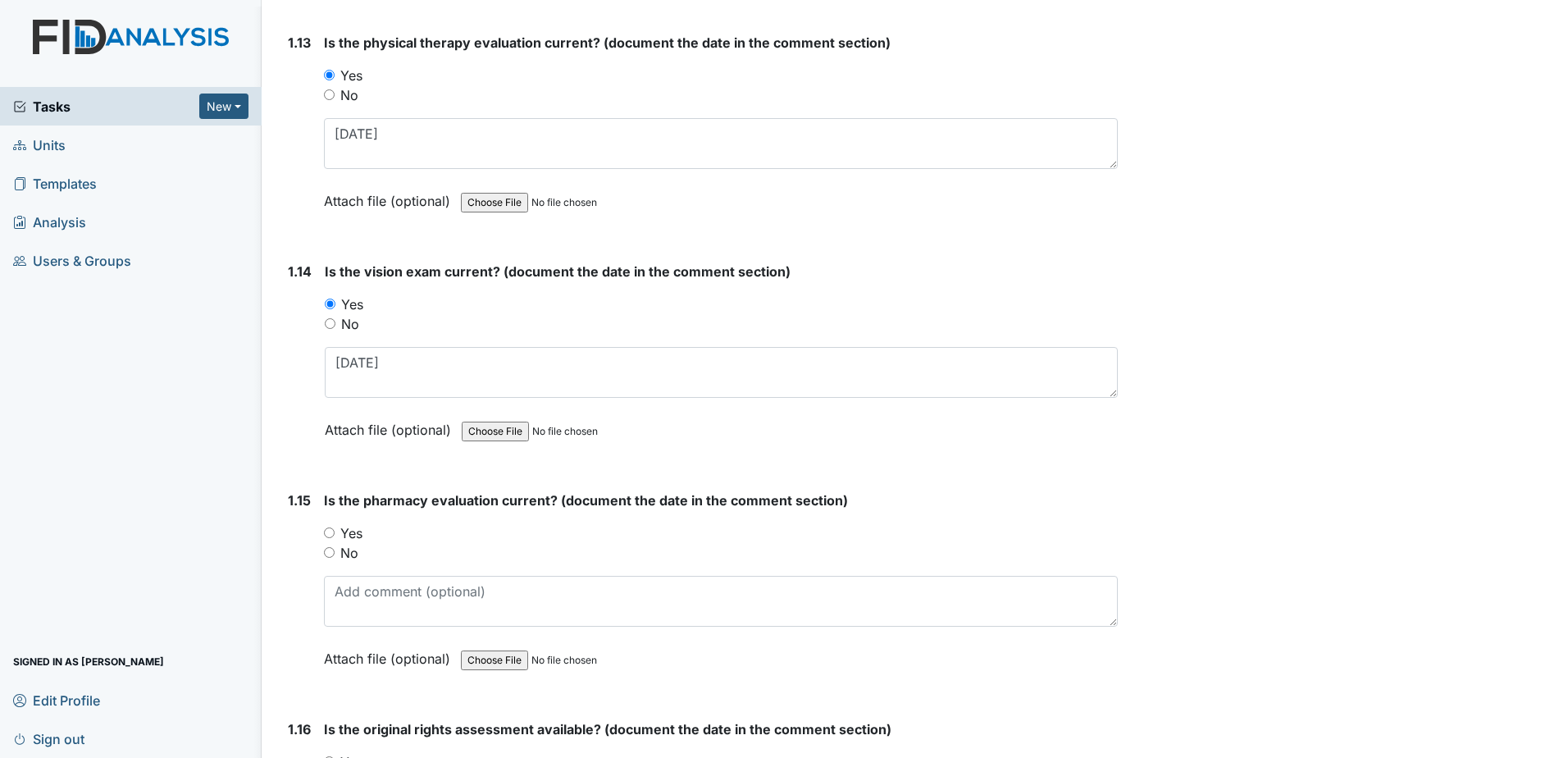
click at [353, 534] on label "Yes" at bounding box center [351, 533] width 22 height 19
click at [335, 534] on input "Yes" at bounding box center [328, 533] width 10 height 10
radio input "true"
click at [360, 580] on textarea at bounding box center [720, 601] width 794 height 51
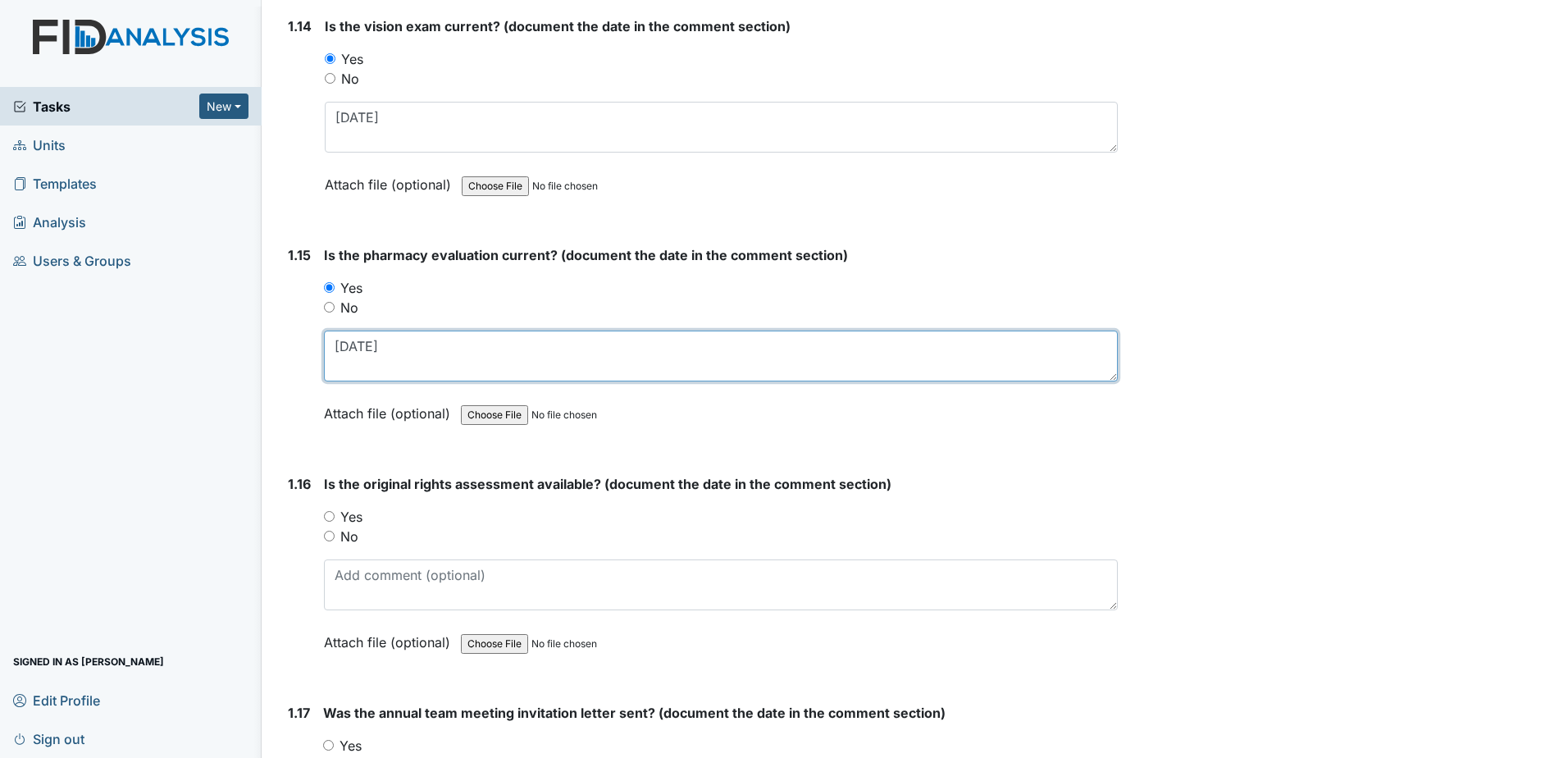
scroll to position [3363, 0]
type textarea "7-2-25"
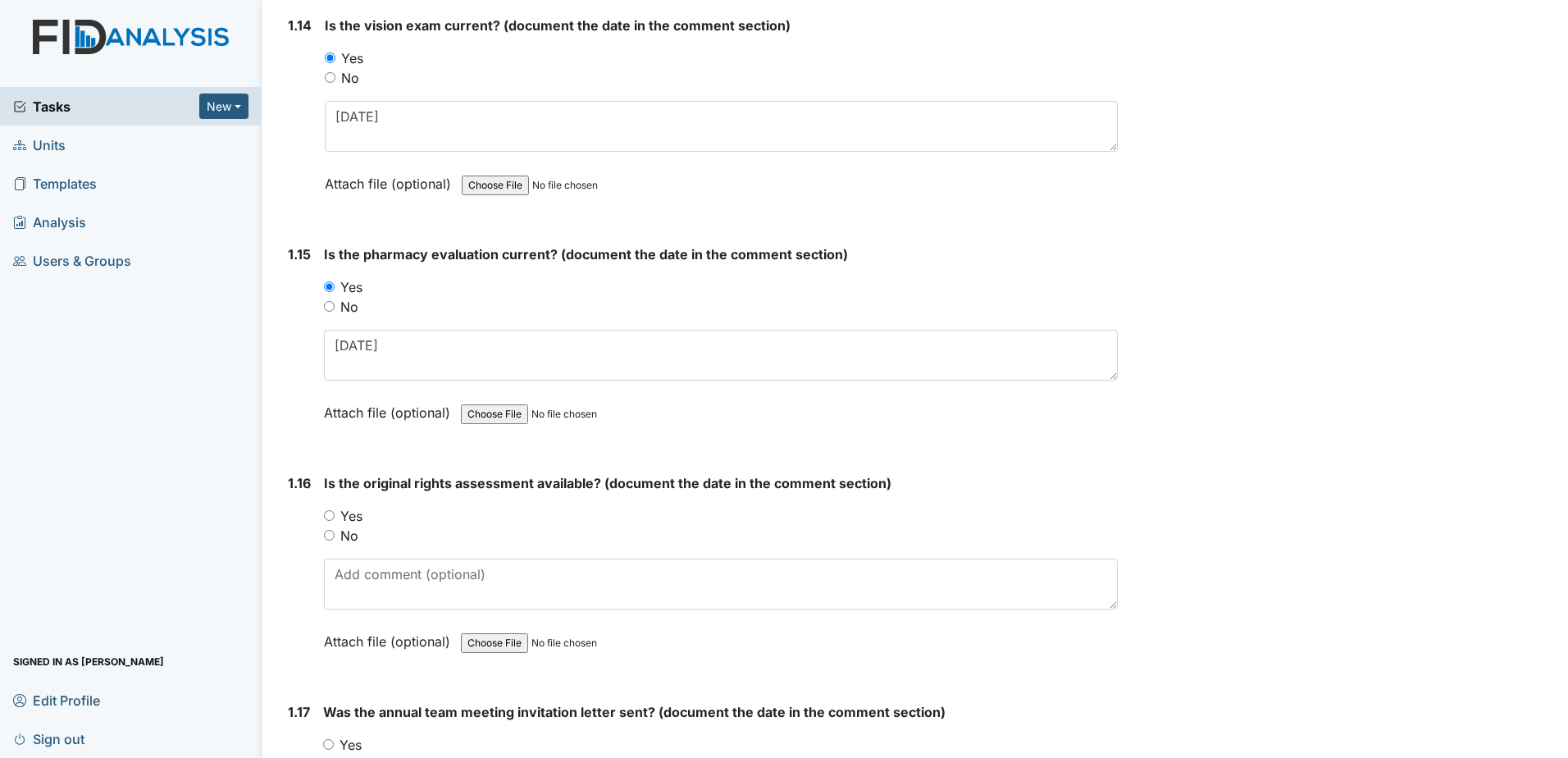
click at [350, 516] on label "Yes" at bounding box center [351, 516] width 22 height 19
click at [335, 516] on input "Yes" at bounding box center [328, 515] width 10 height 10
radio input "true"
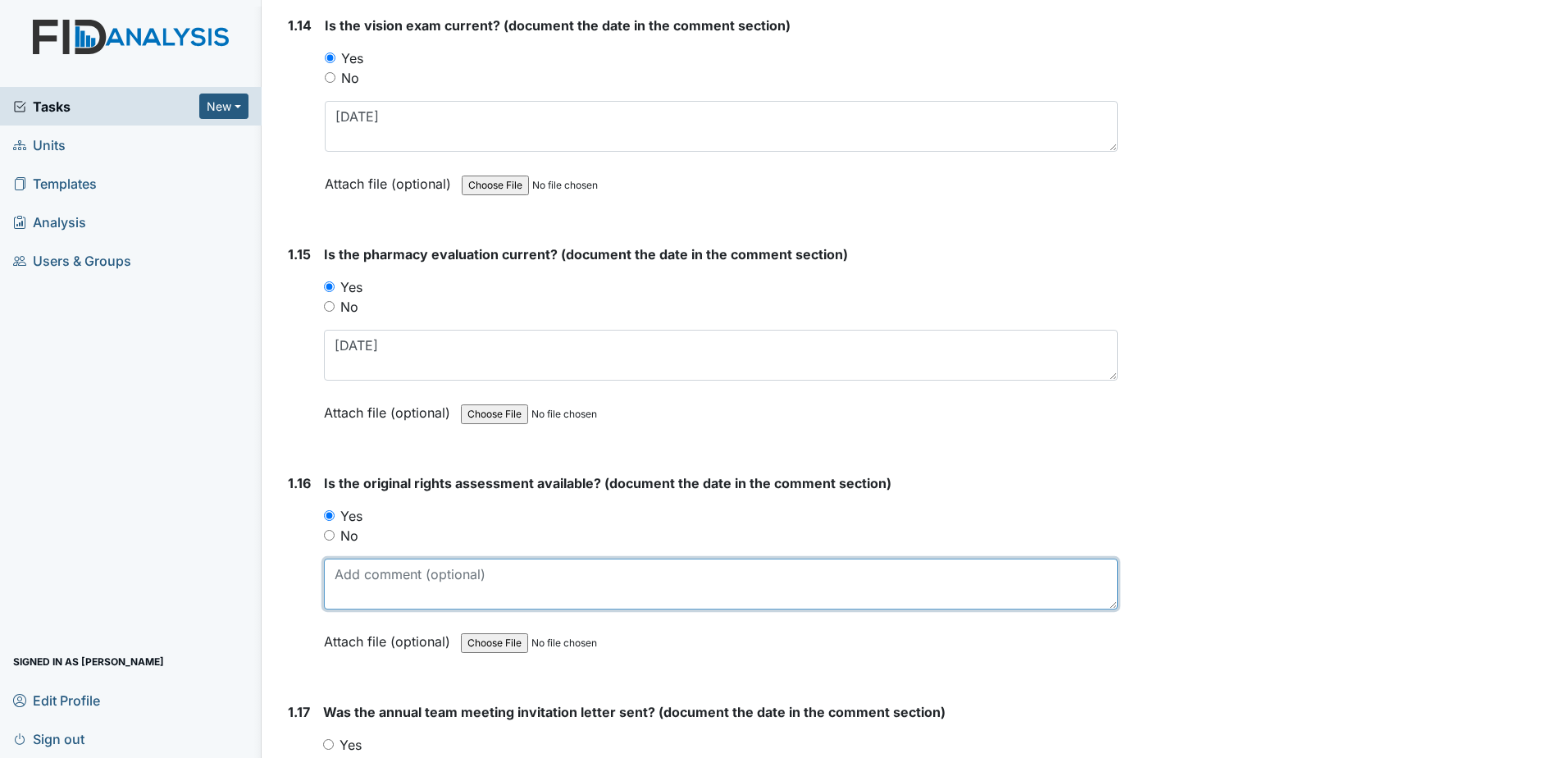
click at [363, 570] on textarea at bounding box center [720, 584] width 794 height 51
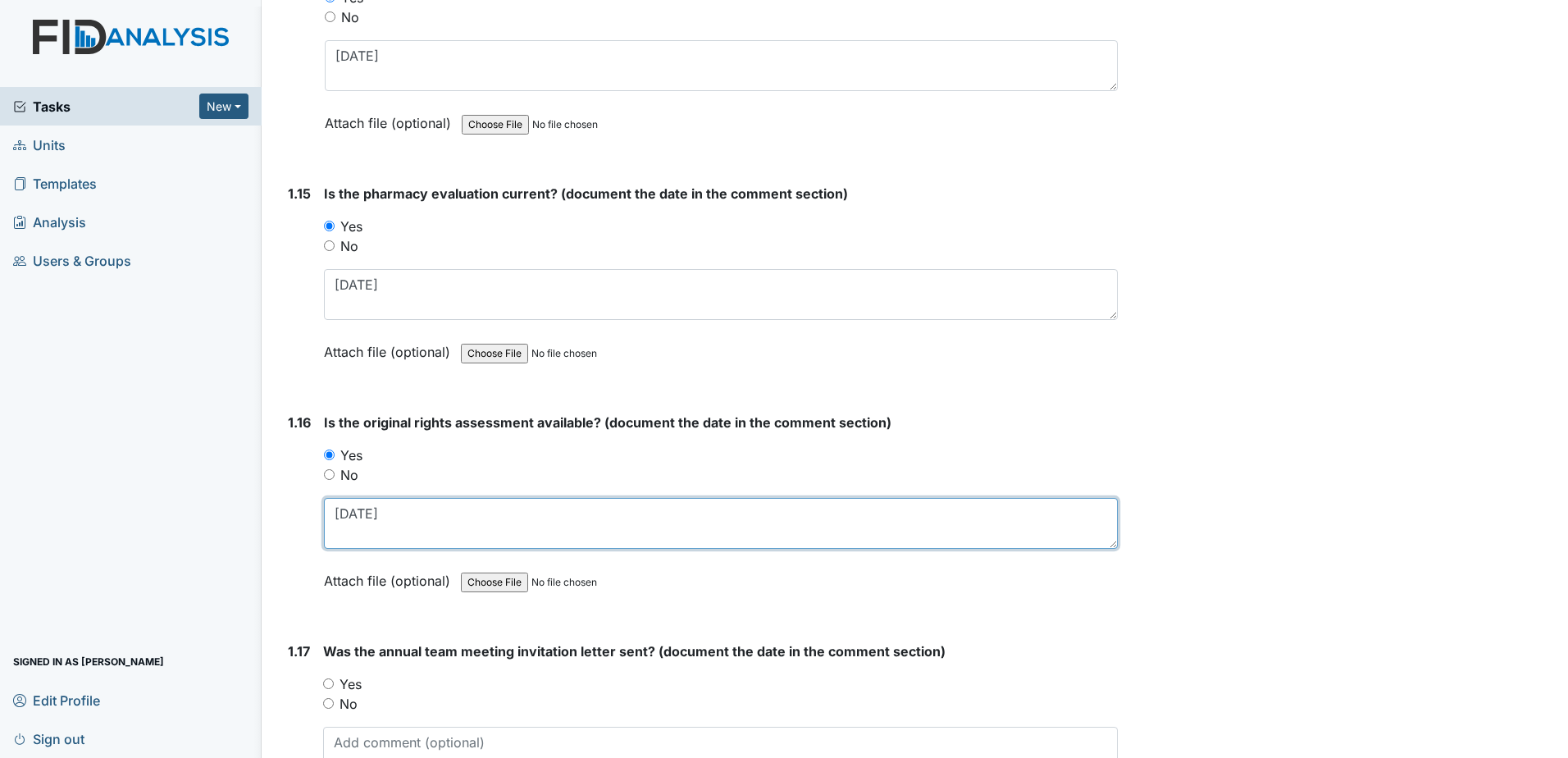
scroll to position [3609, 0]
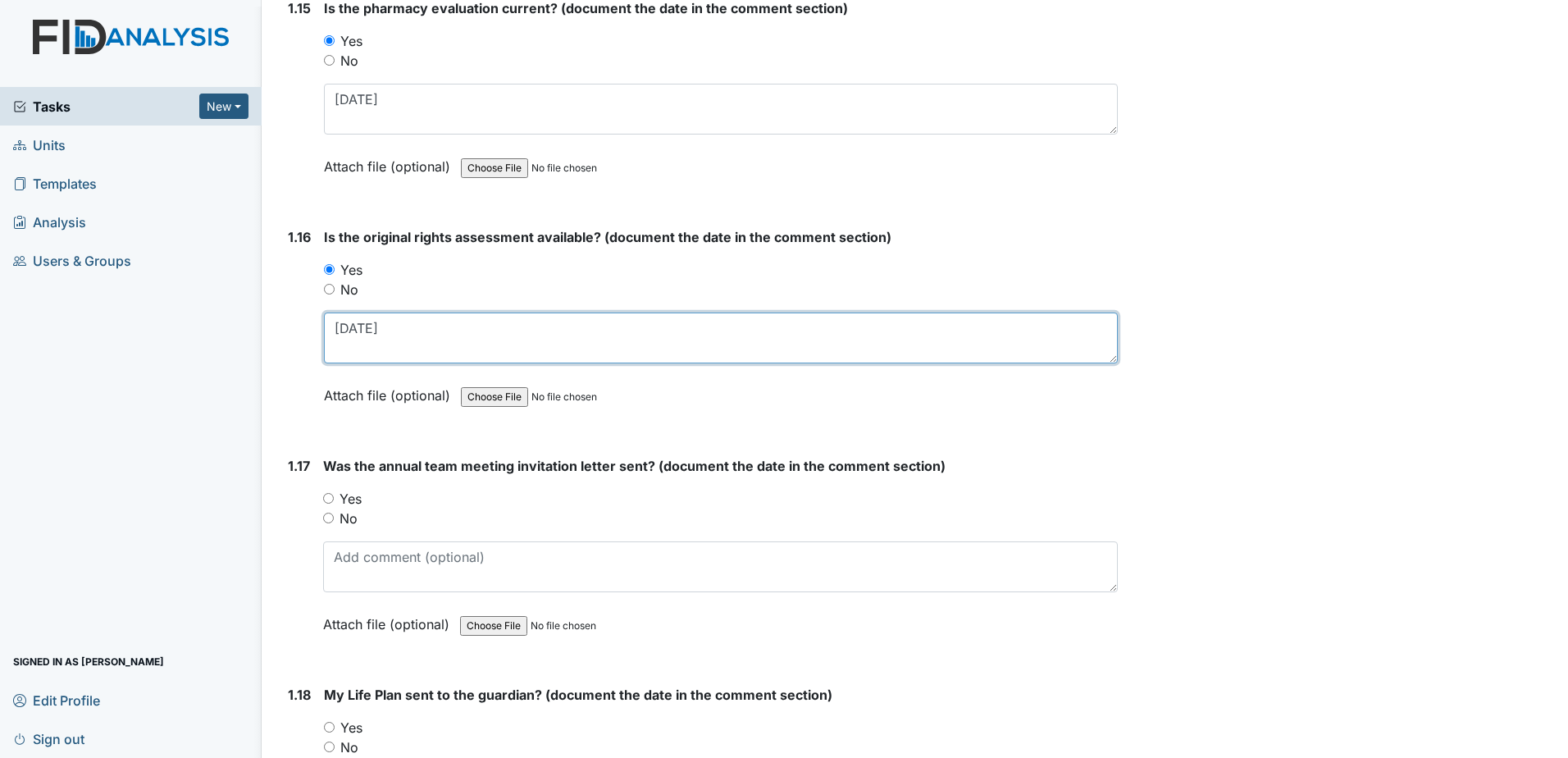
type textarea "3-18-2014"
click at [351, 497] on label "Yes" at bounding box center [351, 498] width 22 height 19
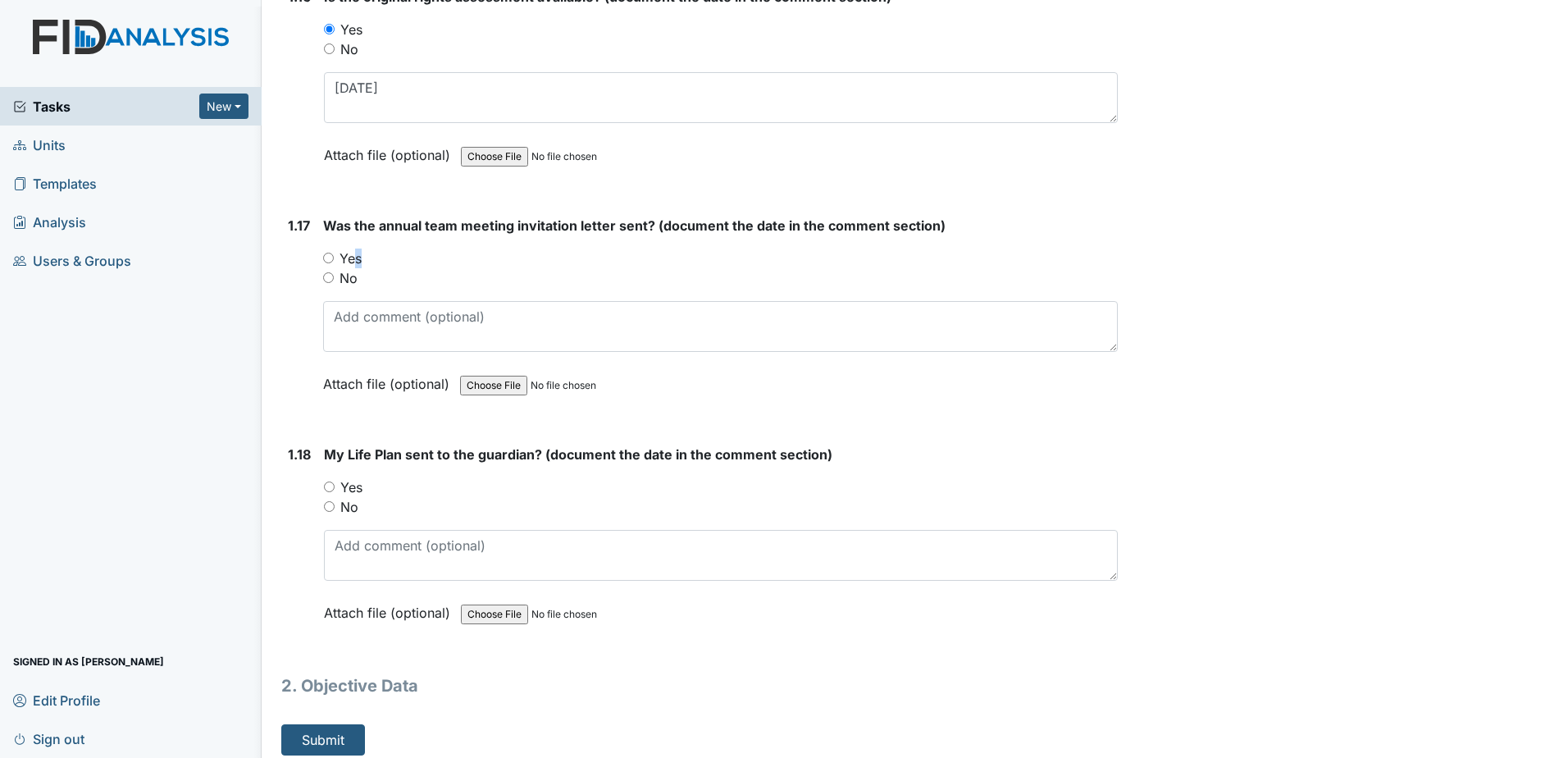
scroll to position [3856, 0]
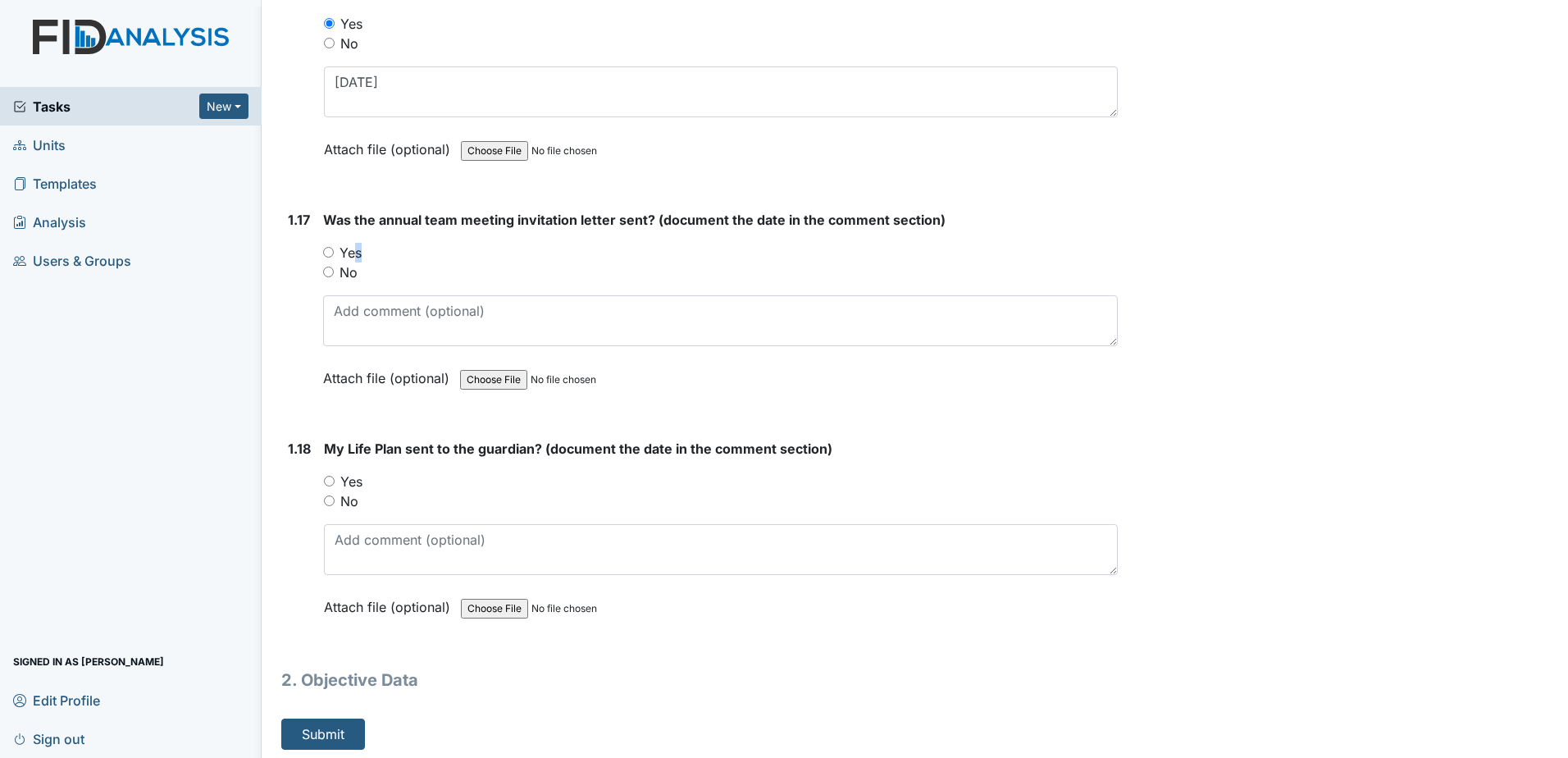
click at [329, 251] on input "Yes" at bounding box center [327, 251] width 10 height 10
radio input "true"
click at [351, 479] on label "Yes" at bounding box center [351, 481] width 22 height 19
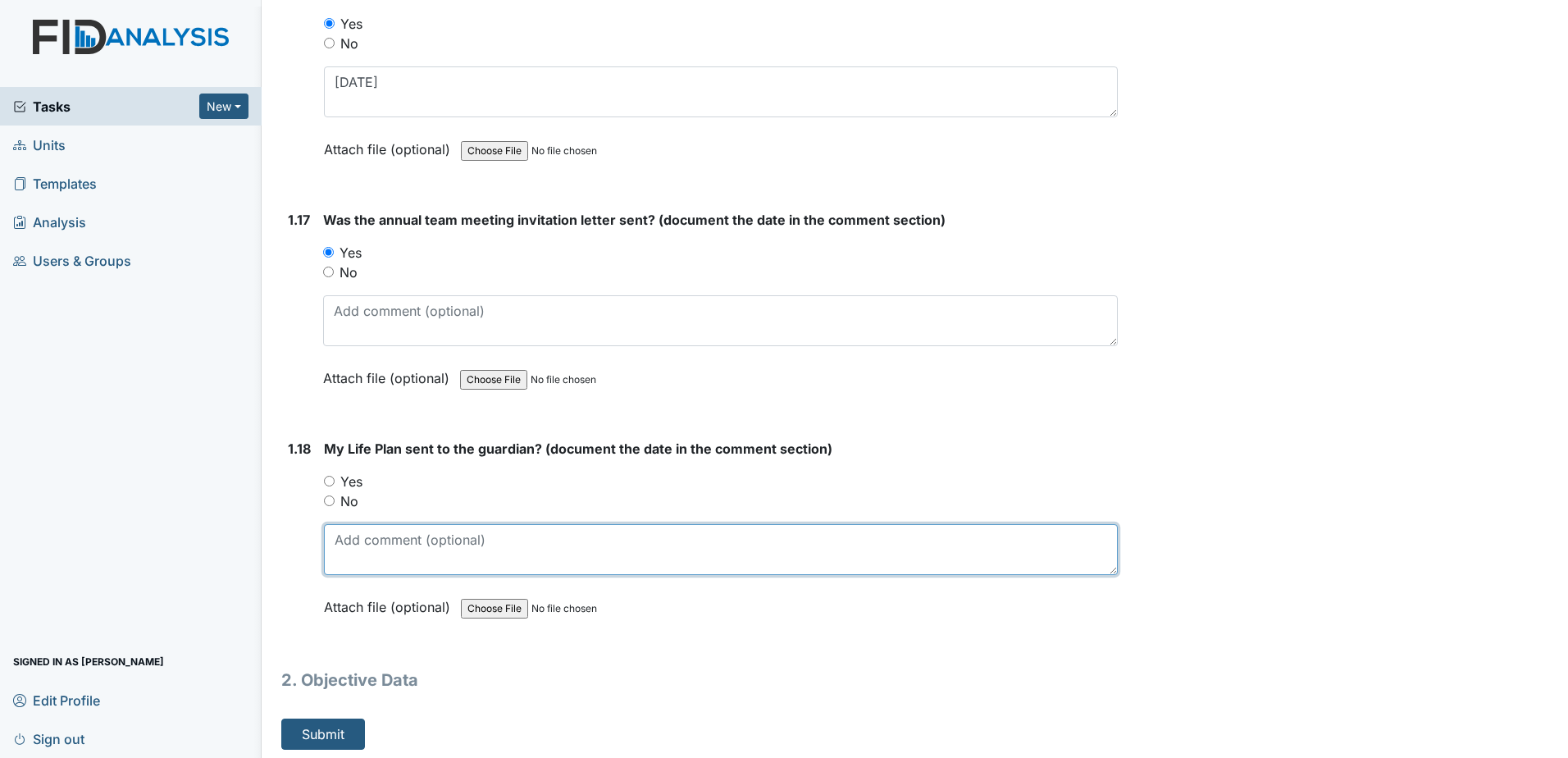
drag, startPoint x: 351, startPoint y: 479, endPoint x: 372, endPoint y: 552, distance: 76.0
click at [372, 552] on textarea at bounding box center [720, 549] width 794 height 51
click at [375, 549] on textarea at bounding box center [720, 549] width 794 height 51
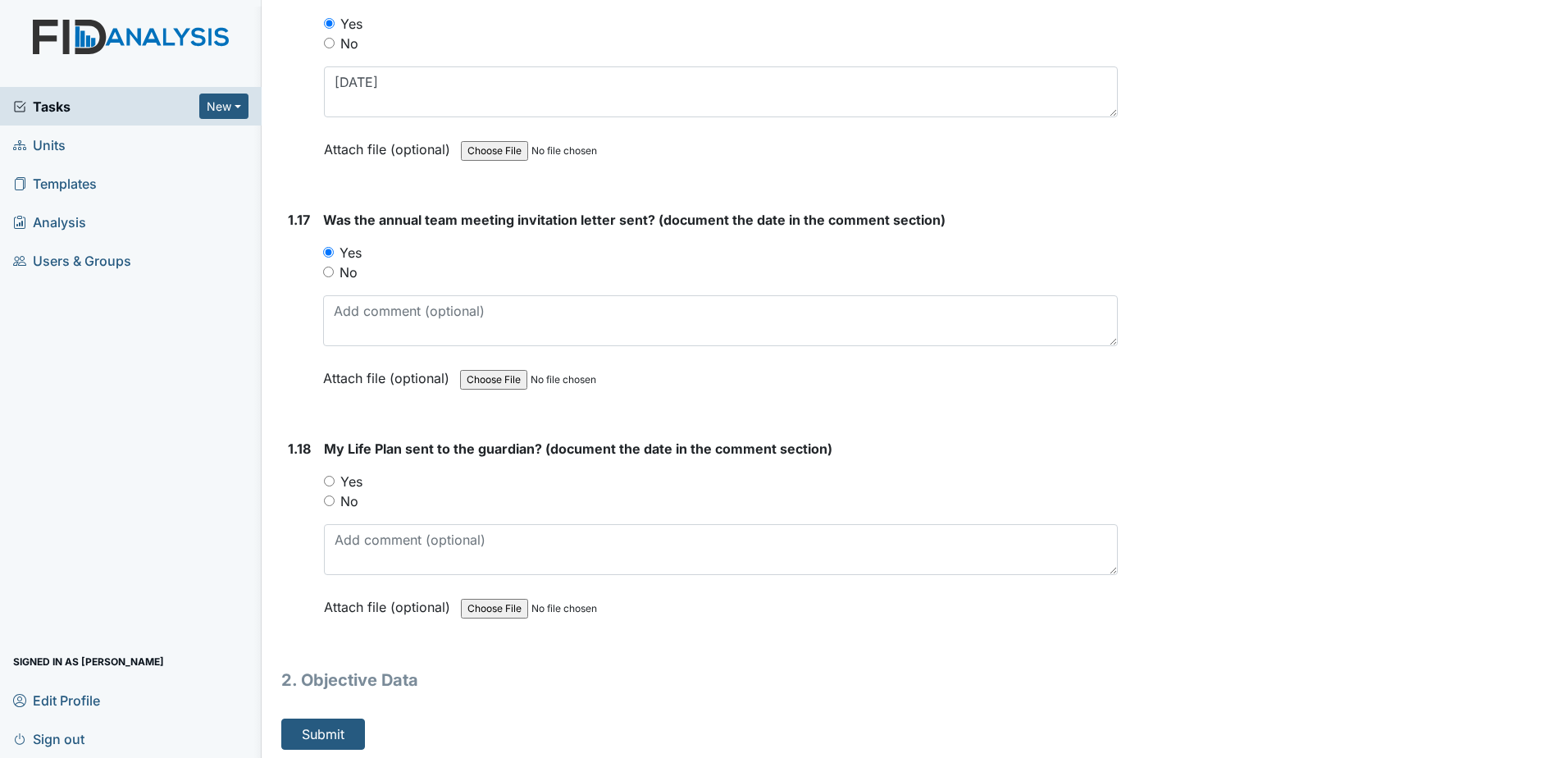
click at [356, 483] on label "Yes" at bounding box center [351, 481] width 22 height 19
click at [335, 483] on input "Yes" at bounding box center [328, 481] width 10 height 10
radio input "true"
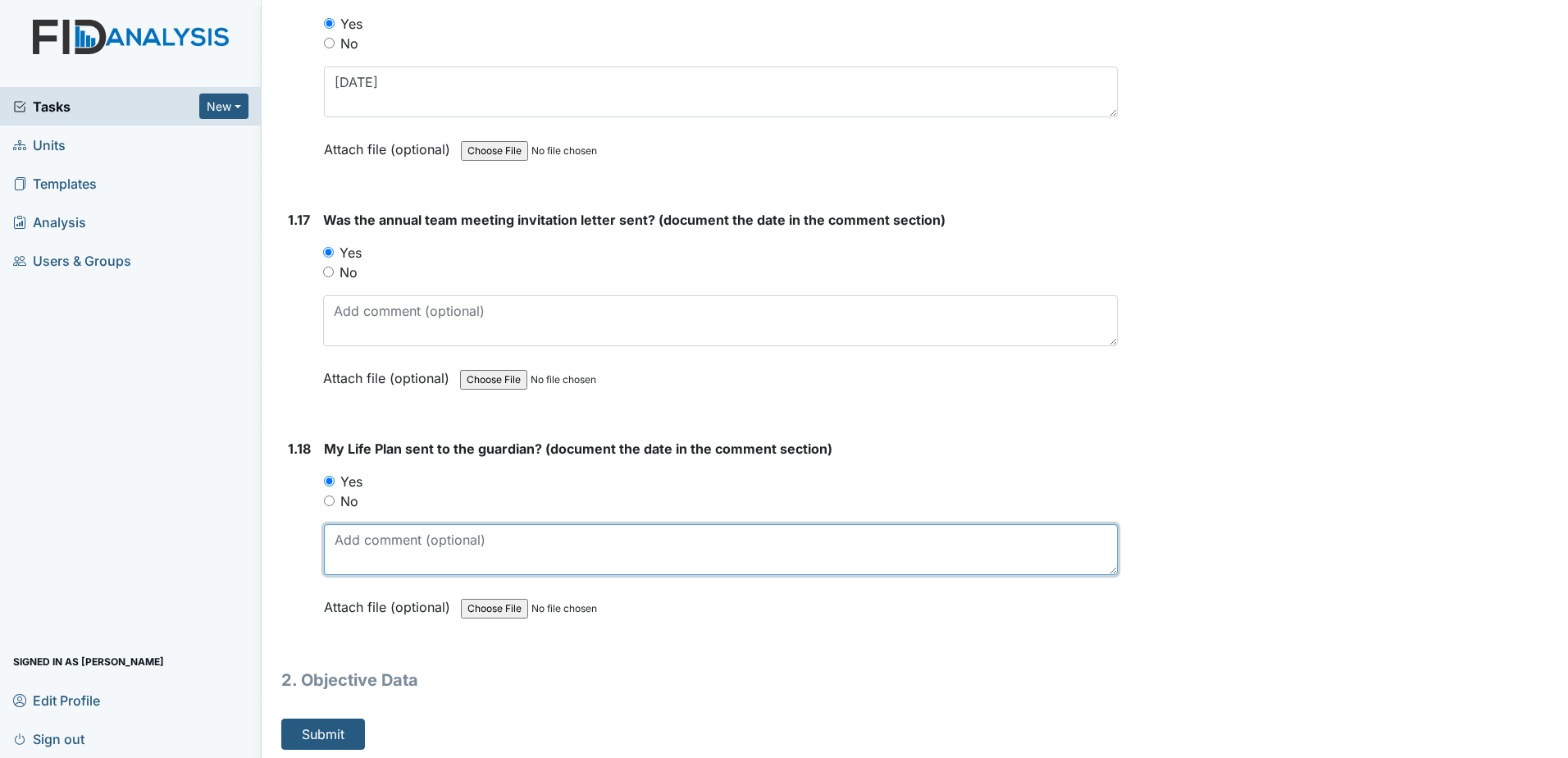
click at [357, 543] on textarea at bounding box center [720, 549] width 794 height 51
type textarea "4-3-2025"
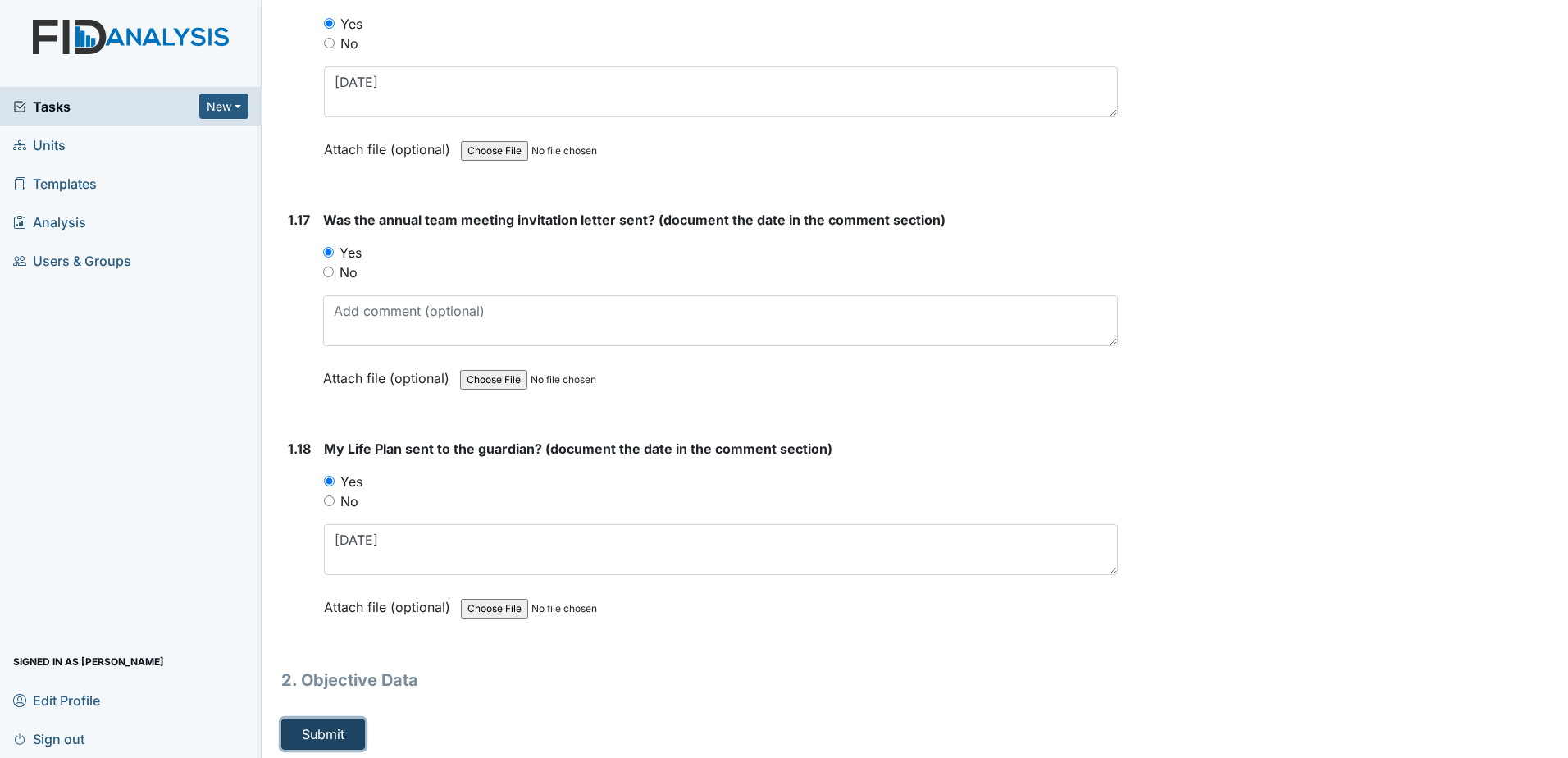
click at [336, 727] on button "Submit" at bounding box center [323, 735] width 83 height 32
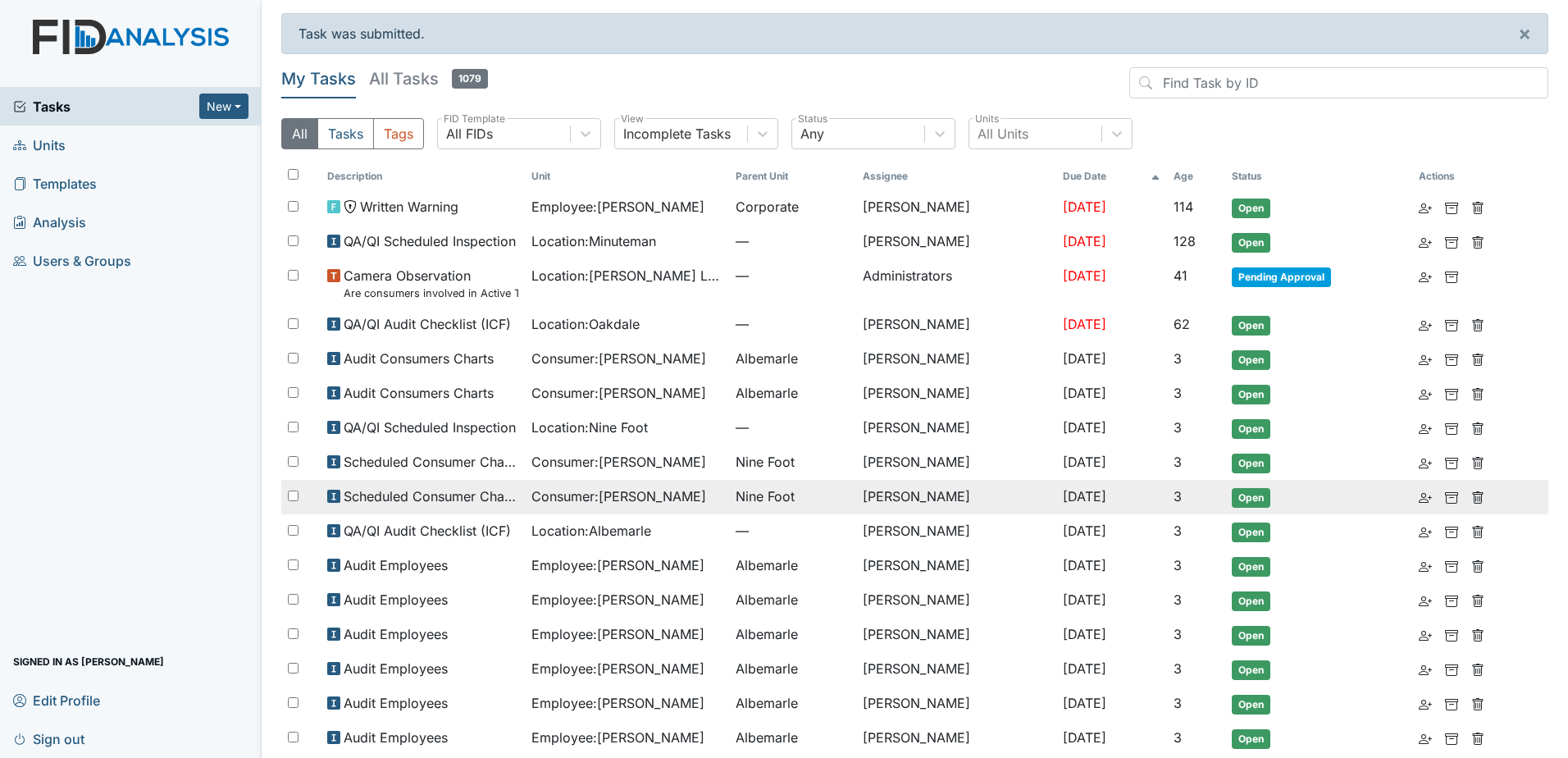
click at [658, 497] on span "Consumer : Kolb, Shawn" at bounding box center [618, 495] width 174 height 19
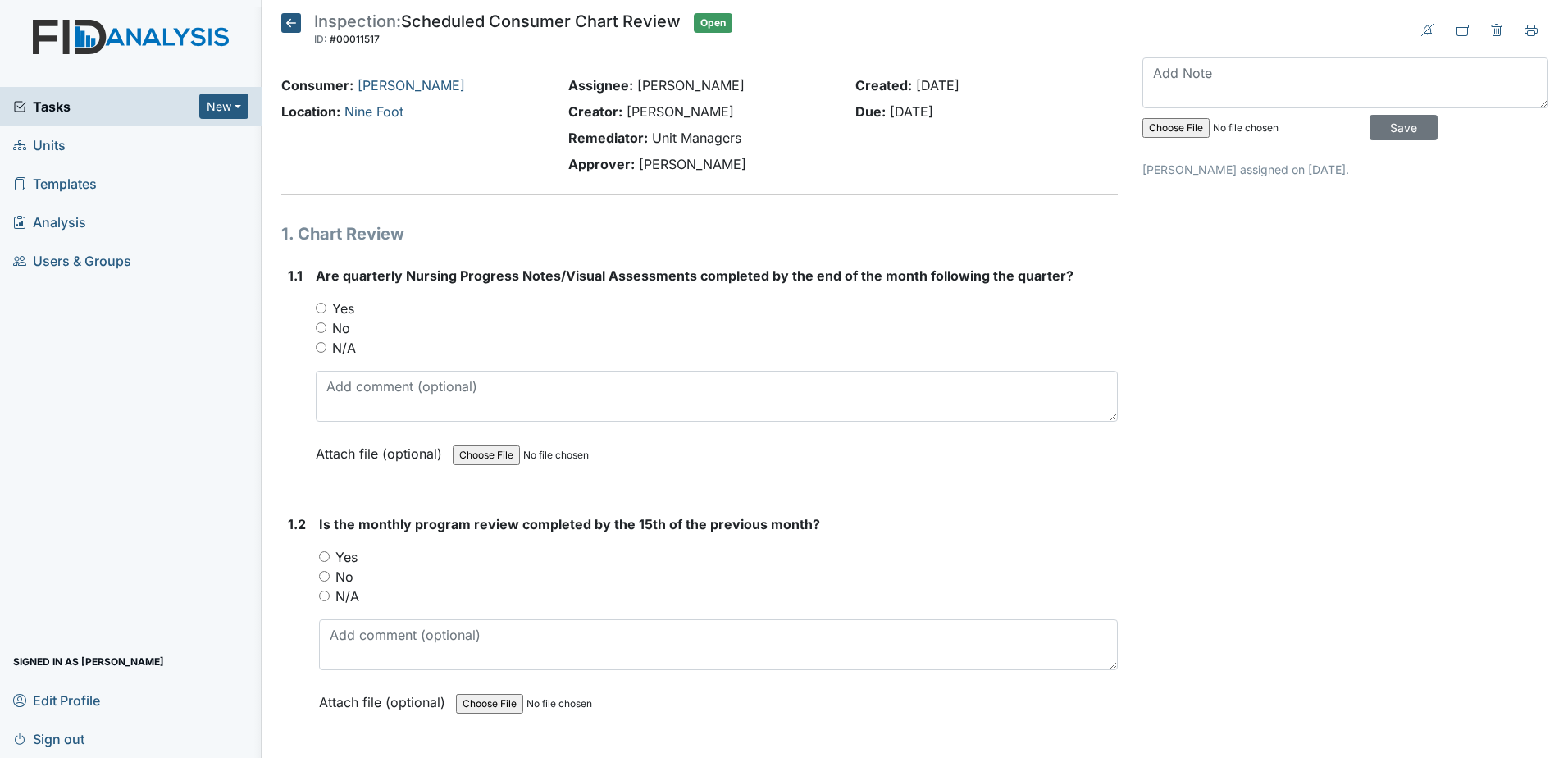
click at [339, 298] on div "Are quarterly Nursing Progress Notes/Visual Assessments completed by the end of…" at bounding box center [716, 369] width 802 height 209
click at [349, 306] on label "Yes" at bounding box center [343, 308] width 22 height 19
click at [326, 306] on input "Yes" at bounding box center [320, 307] width 10 height 10
radio input "true"
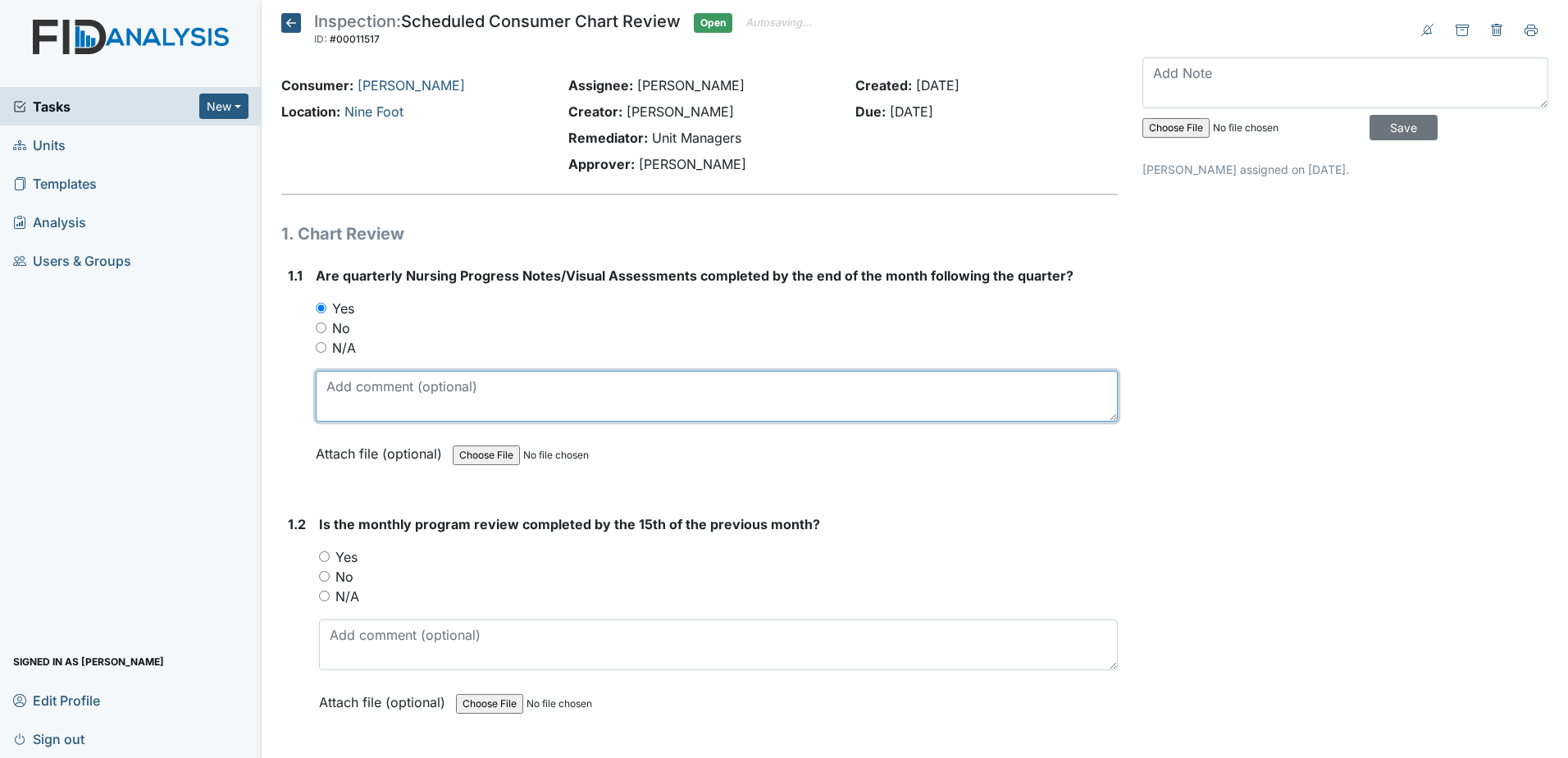
click at [414, 401] on textarea at bounding box center [716, 396] width 802 height 51
type textarea "6-27"
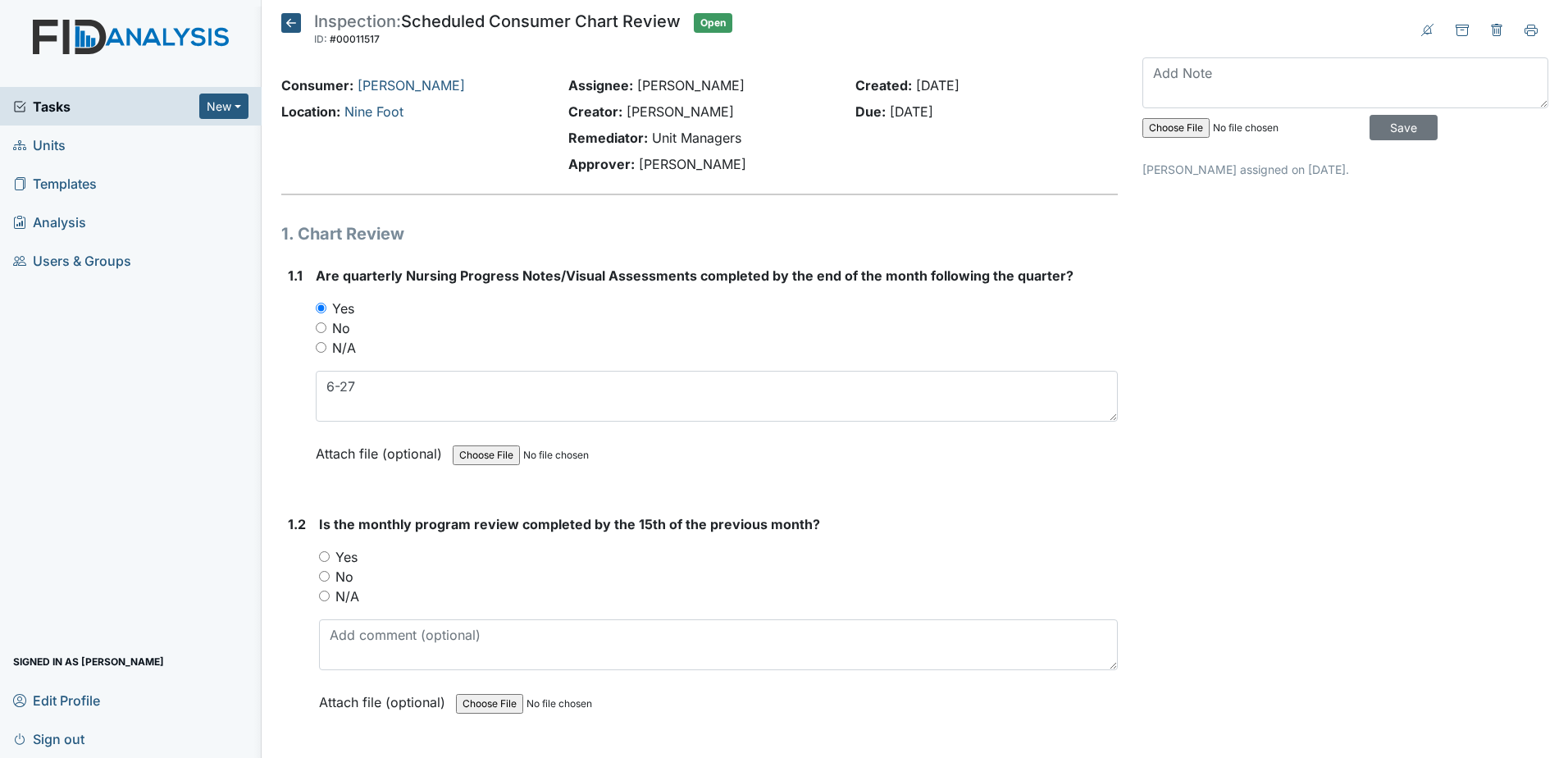
click at [356, 553] on label "Yes" at bounding box center [347, 557] width 22 height 19
click at [329, 553] on input "Yes" at bounding box center [324, 556] width 10 height 10
radio input "true"
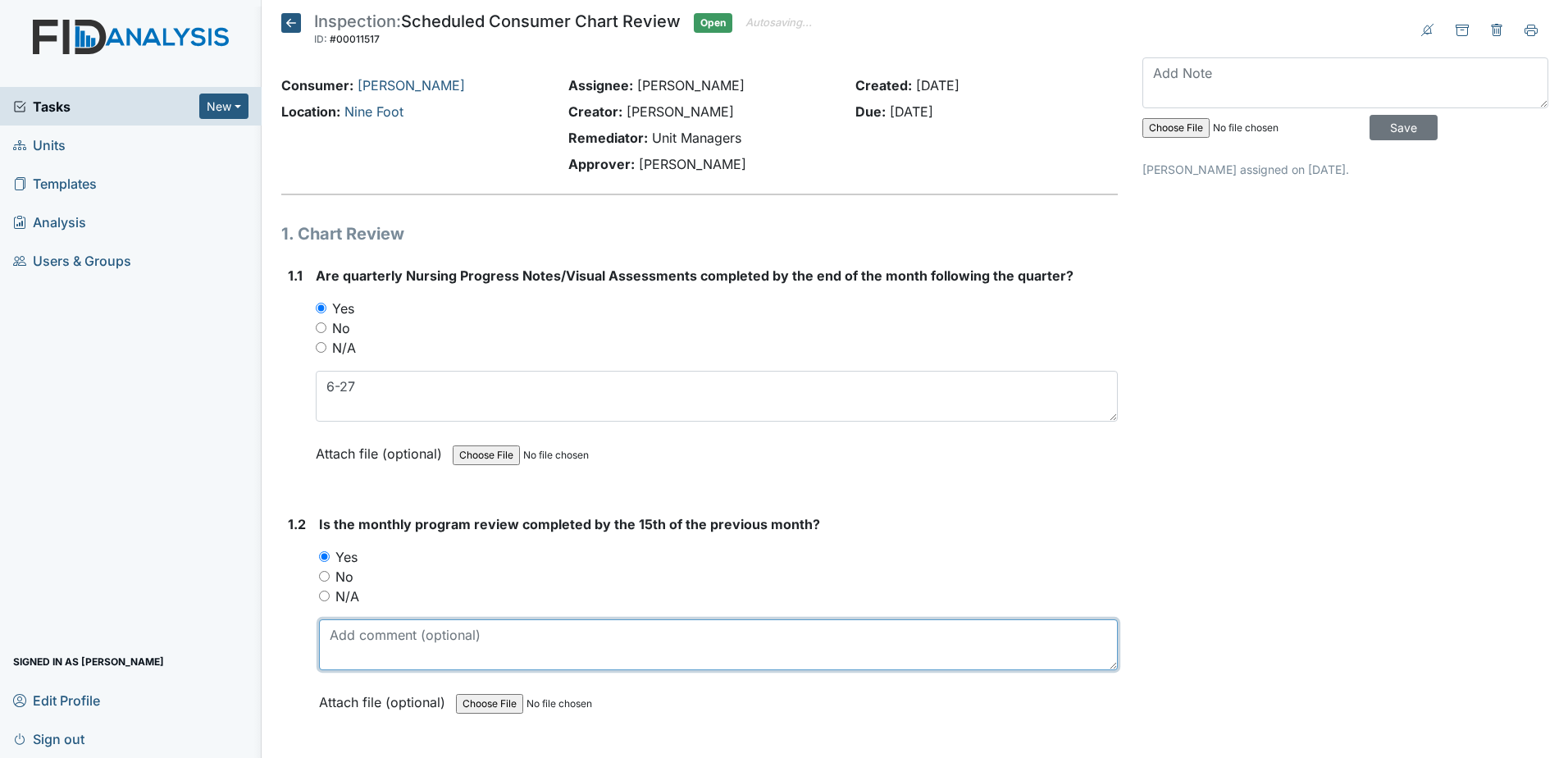
drag, startPoint x: 383, startPoint y: 644, endPoint x: 394, endPoint y: 645, distance: 11.0
click at [384, 644] on textarea at bounding box center [718, 645] width 798 height 51
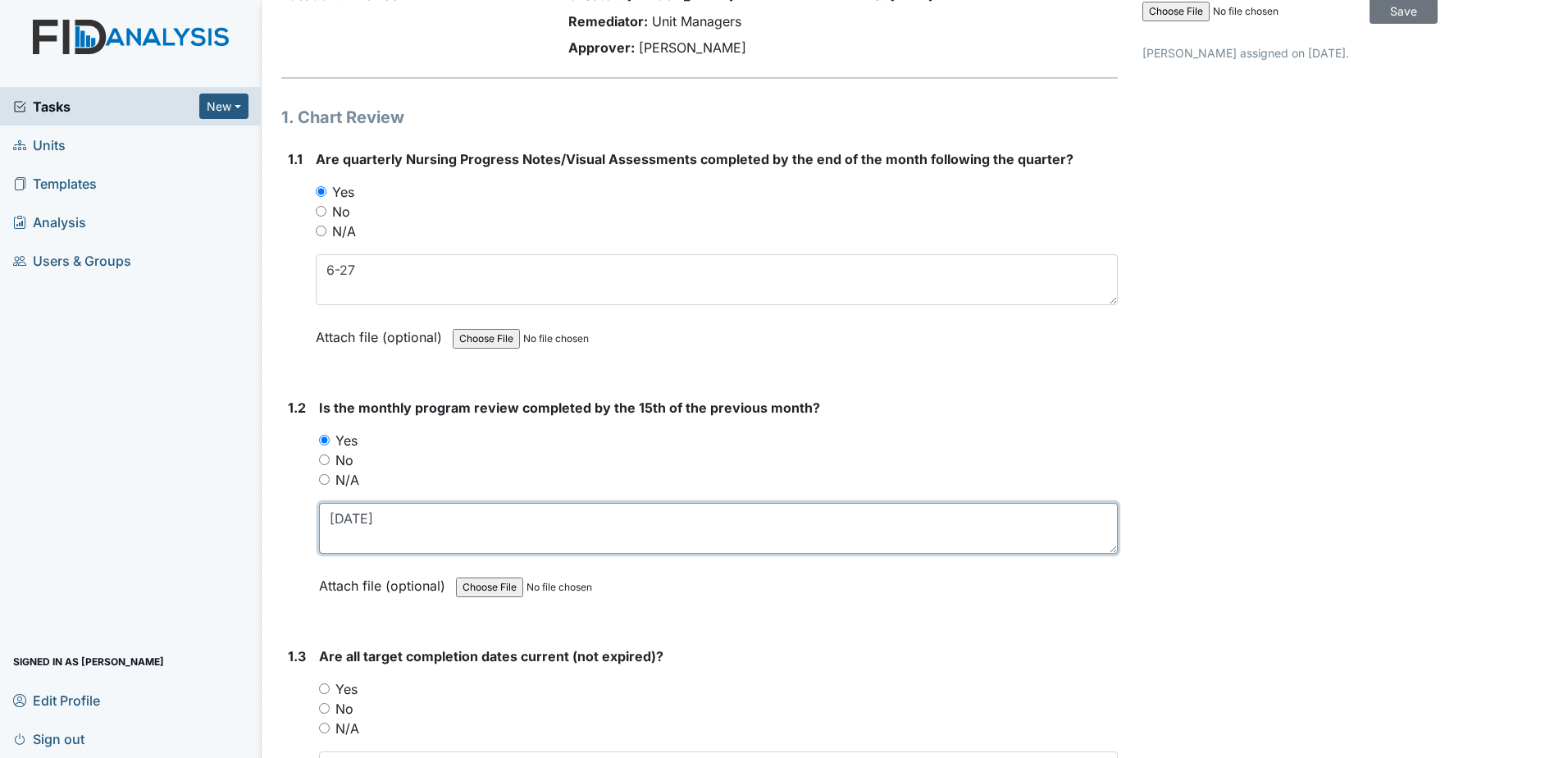
scroll to position [328, 0]
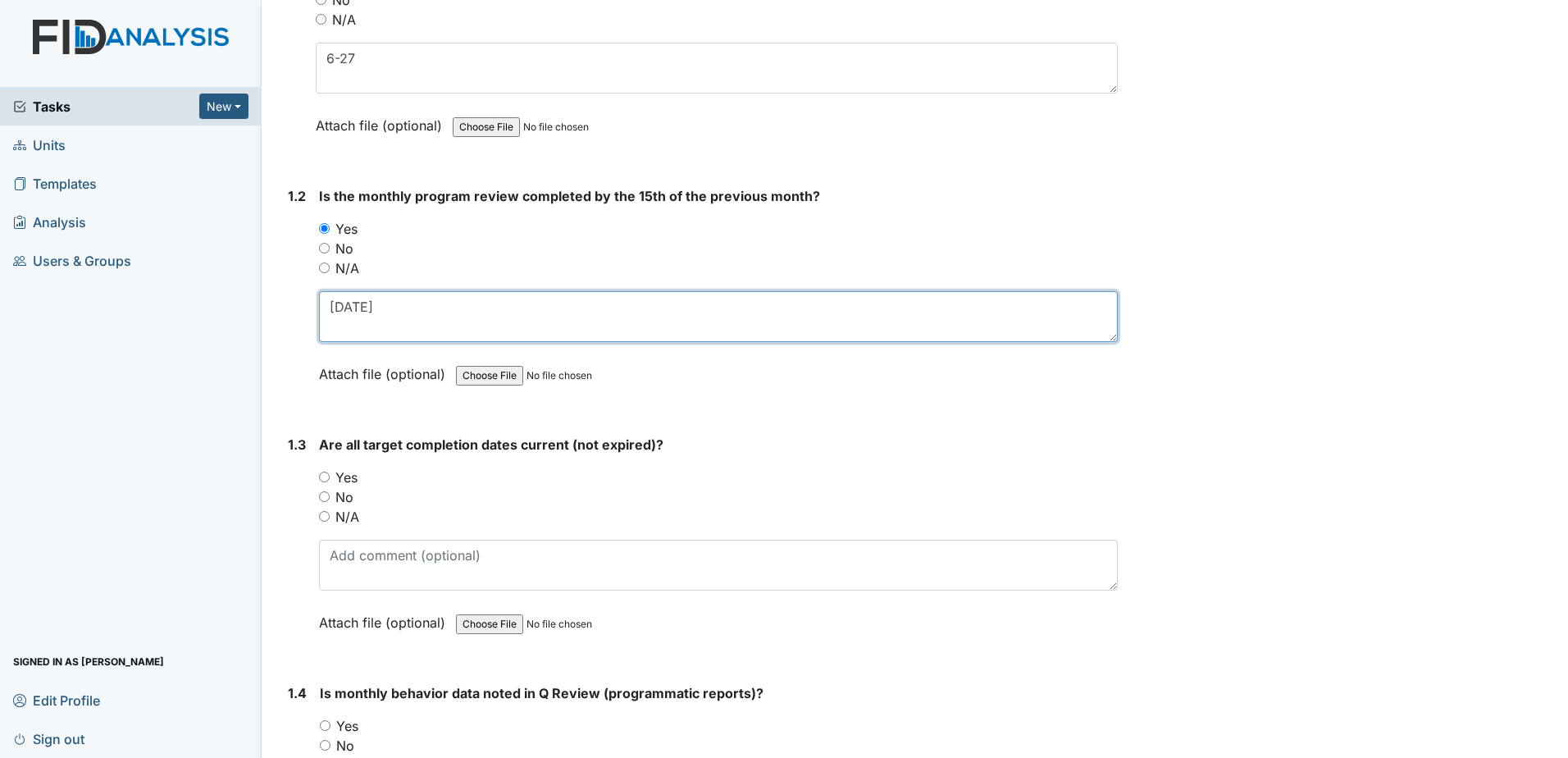
type textarea "8-7-25"
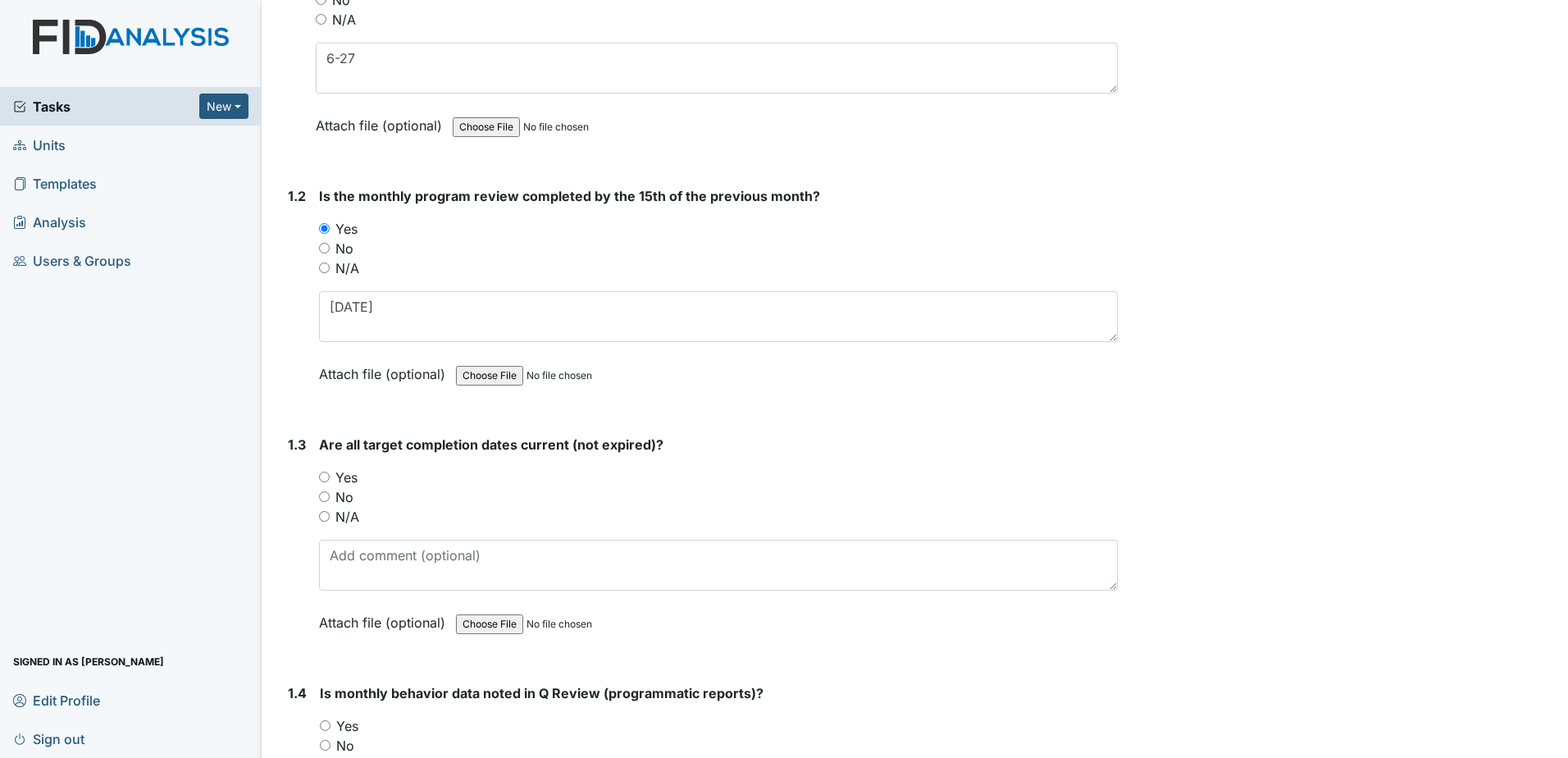
click at [350, 482] on label "Yes" at bounding box center [347, 477] width 22 height 19
click at [329, 482] on input "Yes" at bounding box center [324, 476] width 10 height 10
radio input "true"
click at [357, 727] on div "Yes" at bounding box center [719, 726] width 797 height 19
click at [356, 725] on label "Yes" at bounding box center [348, 726] width 22 height 19
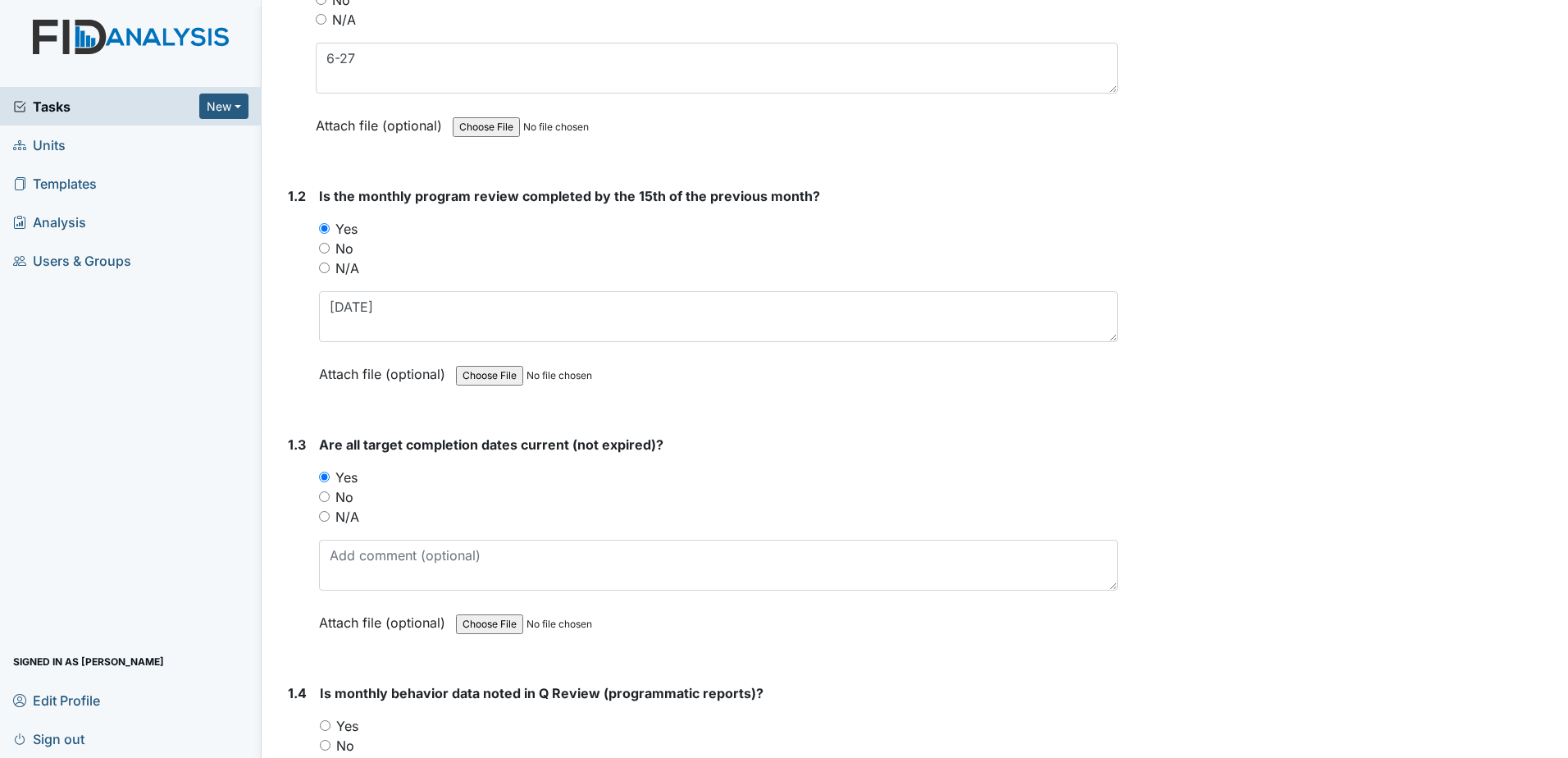
click at [330, 725] on input "Yes" at bounding box center [325, 725] width 10 height 10
radio input "true"
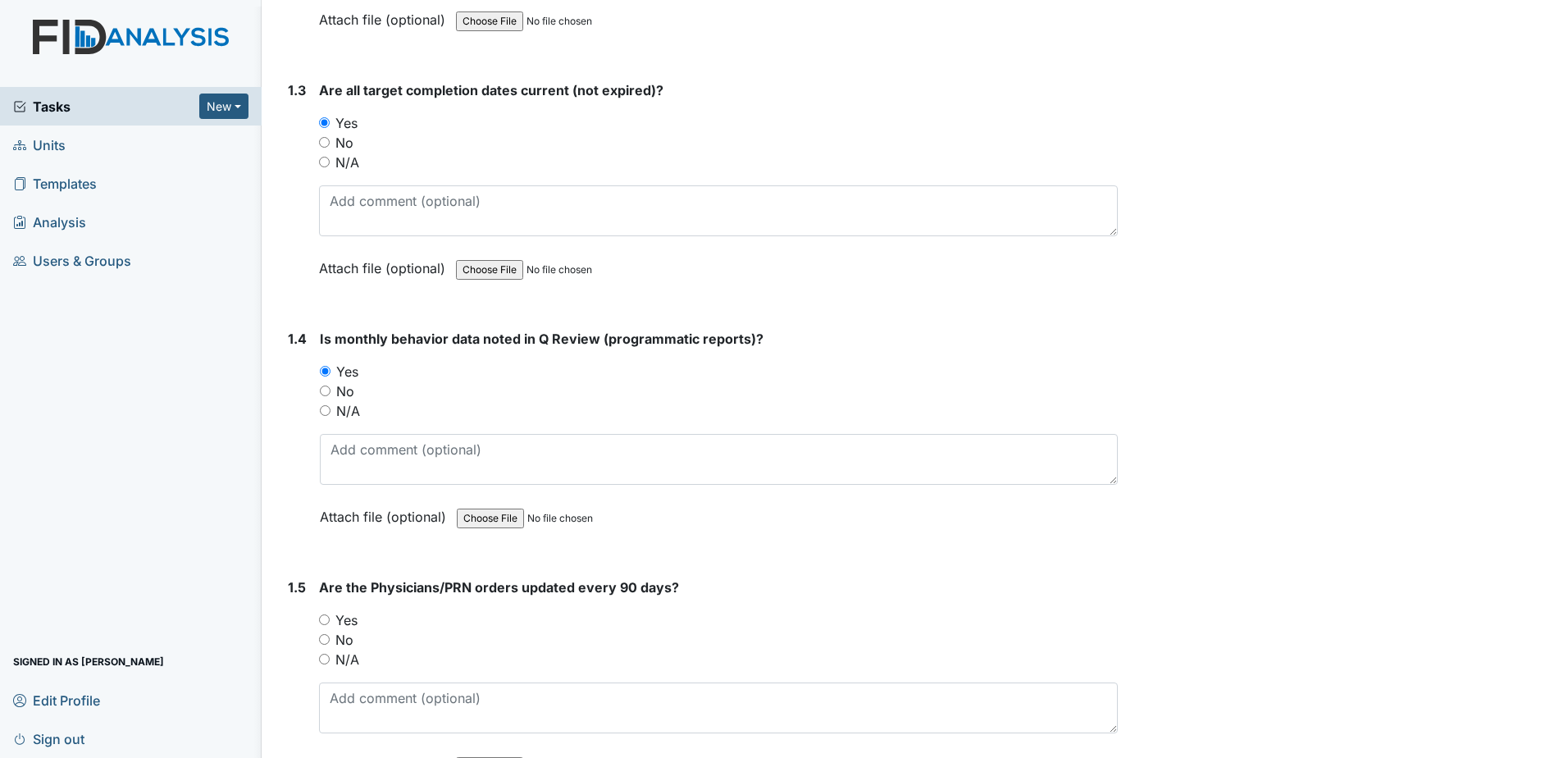
scroll to position [820, 0]
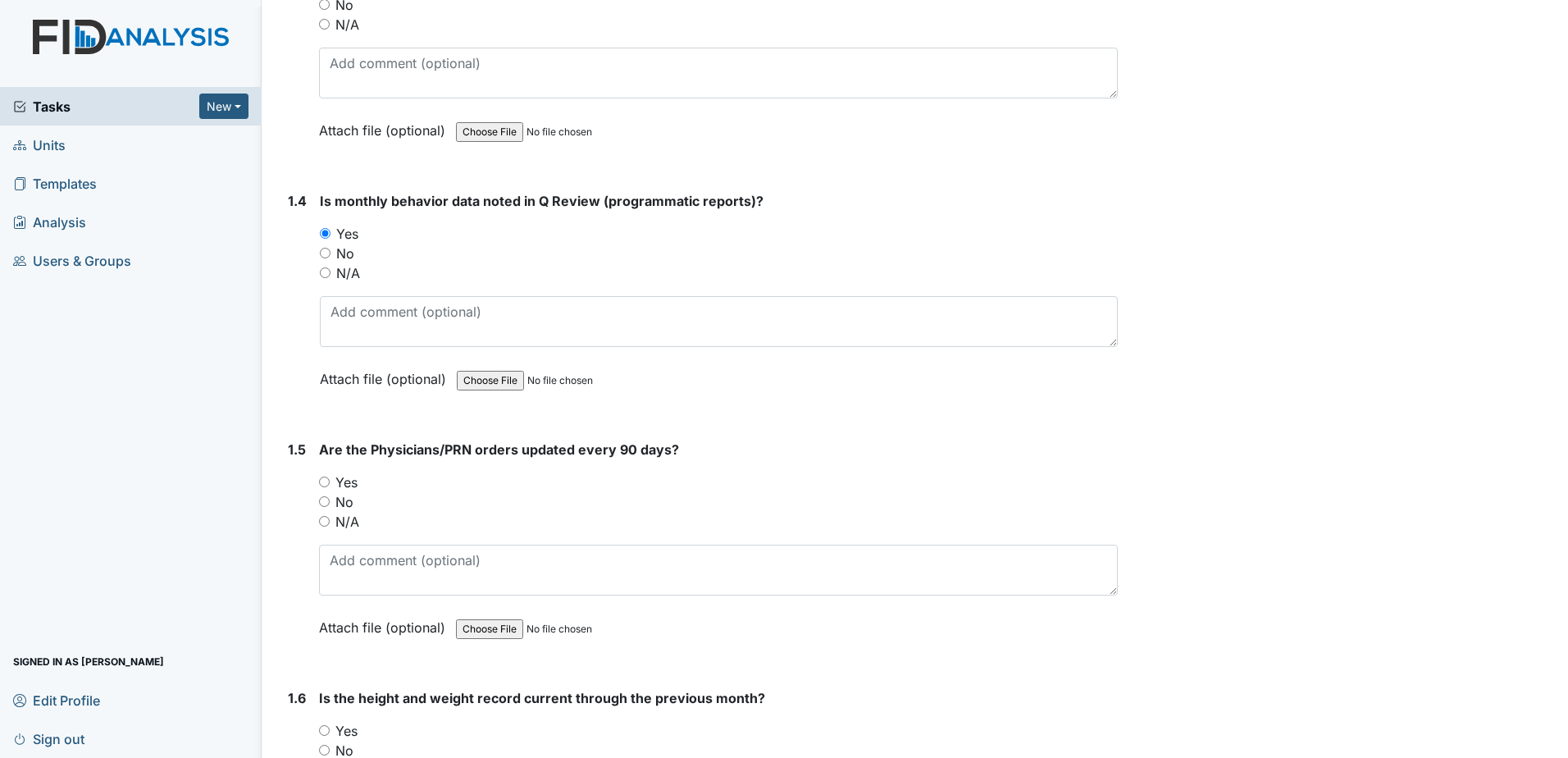
click at [350, 489] on label "Yes" at bounding box center [347, 482] width 22 height 19
click at [329, 487] on input "Yes" at bounding box center [324, 482] width 10 height 10
radio input "true"
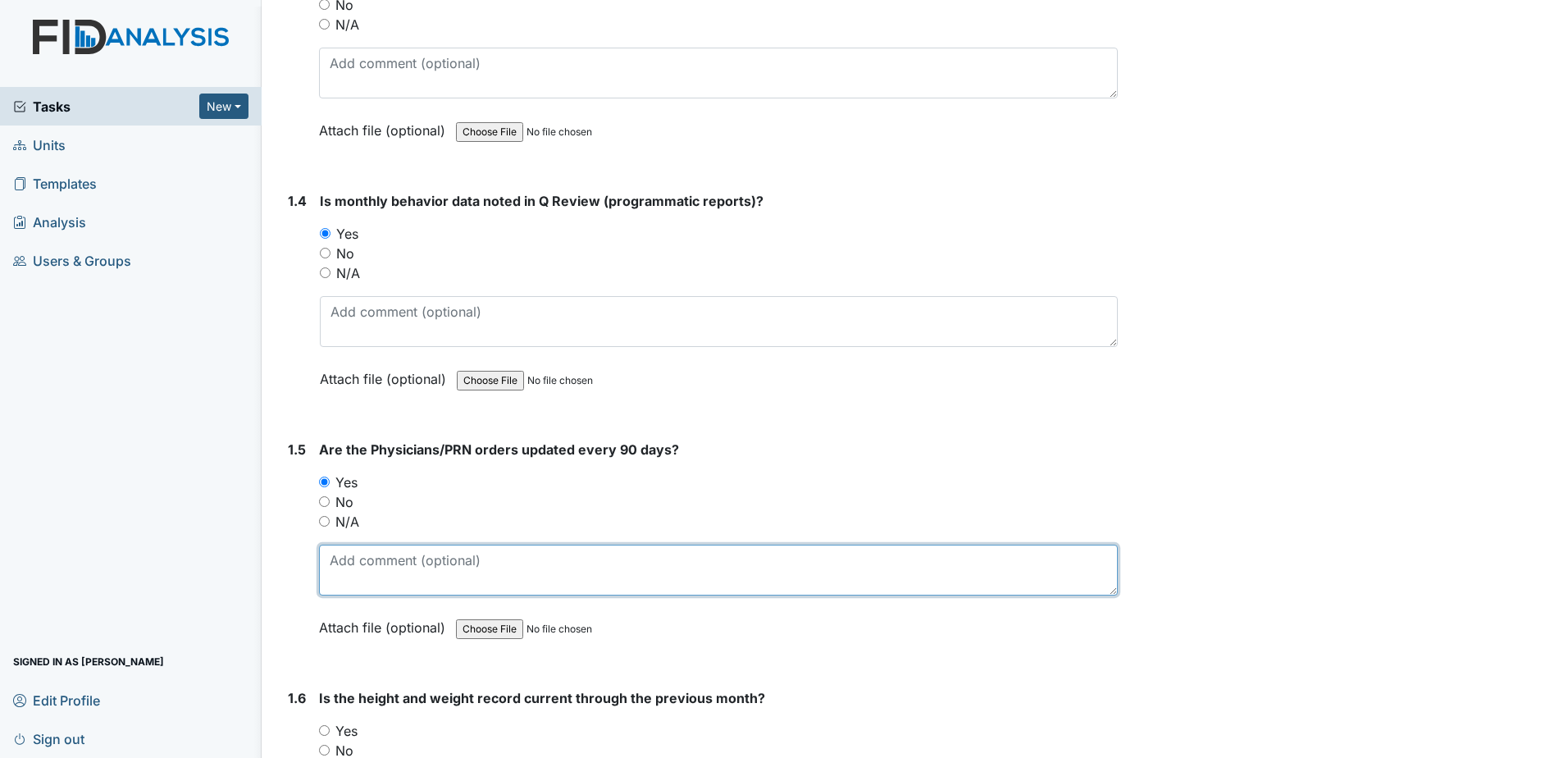
click at [368, 566] on textarea at bounding box center [718, 570] width 798 height 51
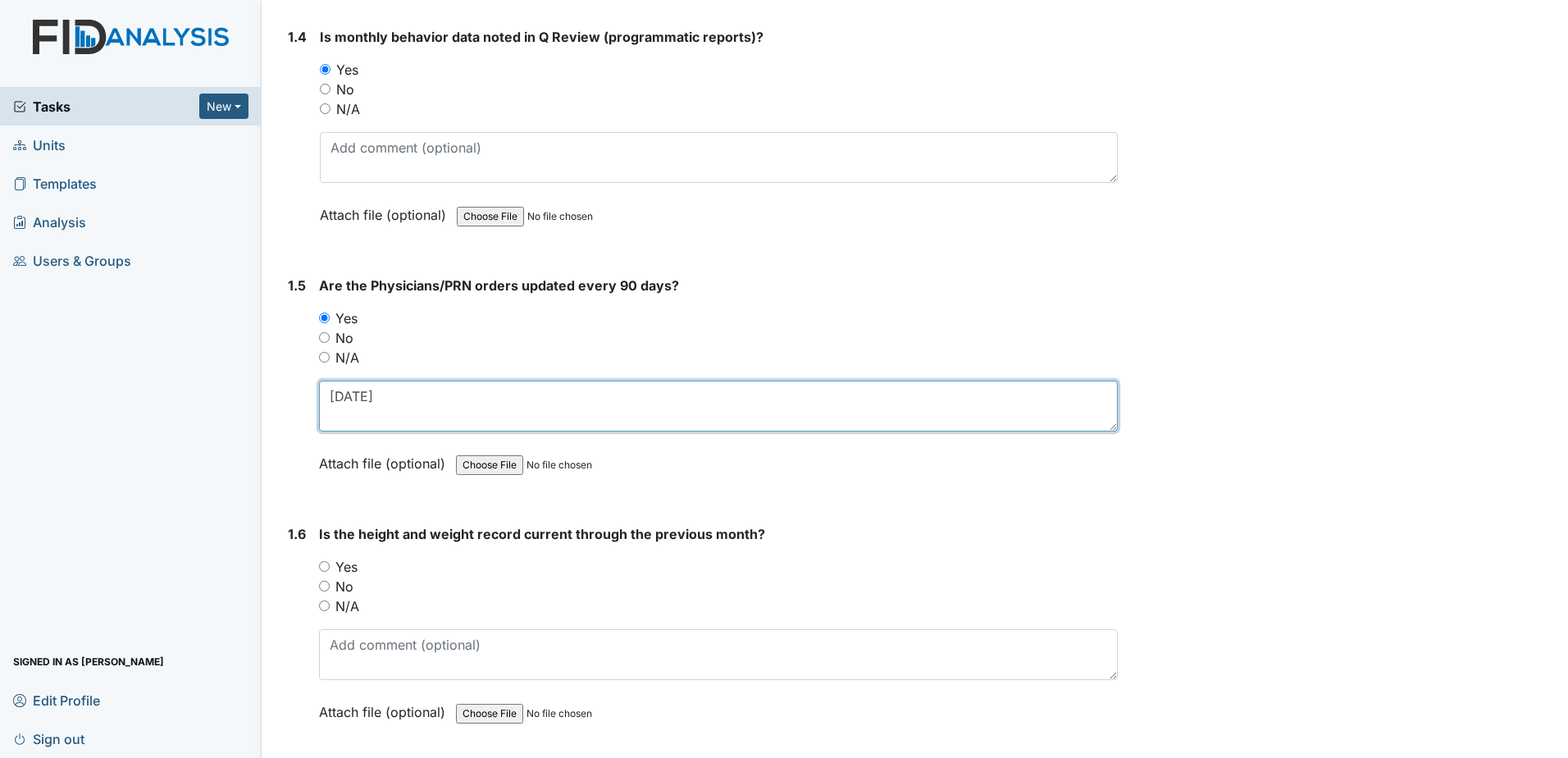
type textarea "6-1-2025"
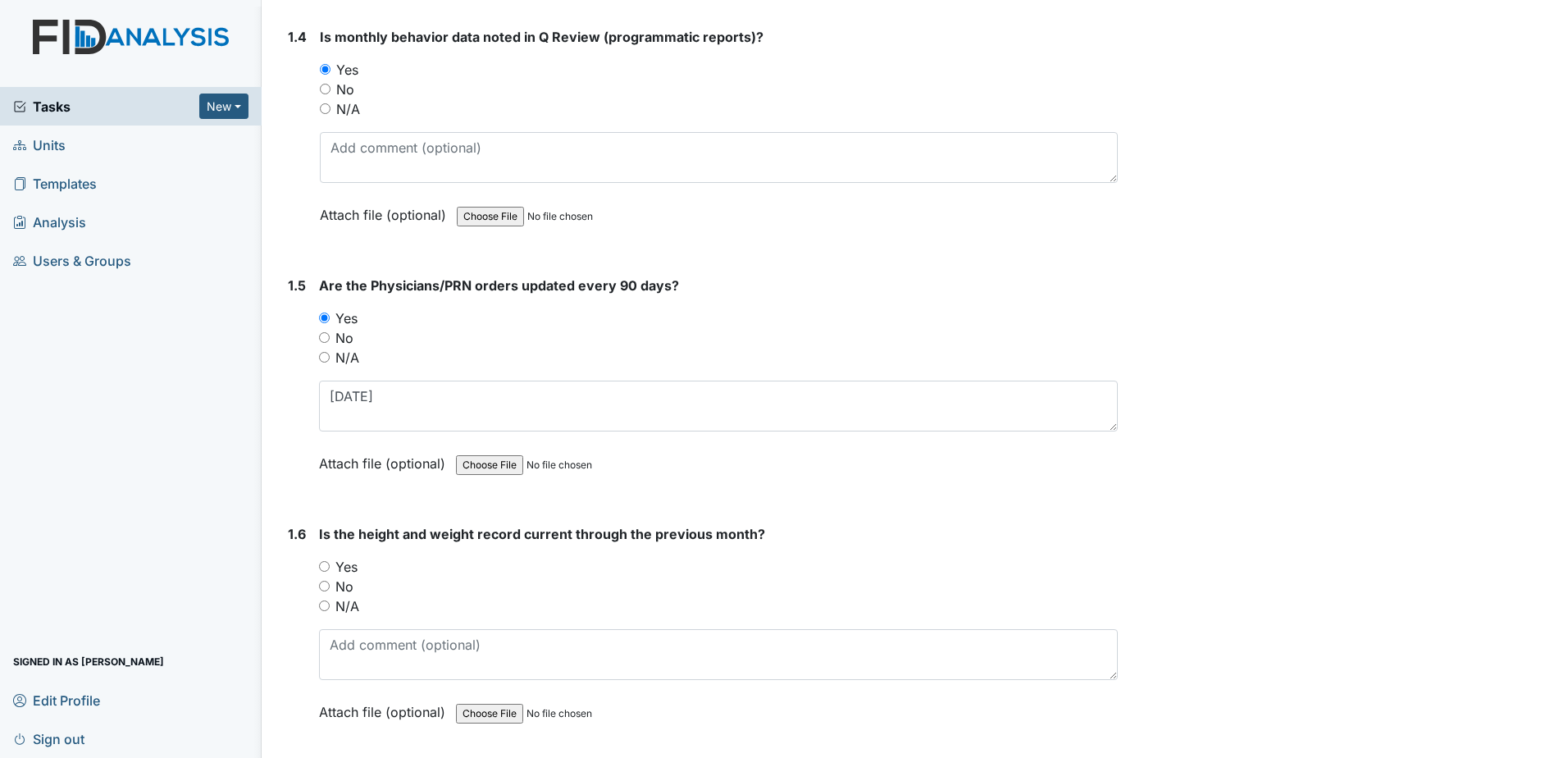
click at [347, 566] on label "Yes" at bounding box center [347, 566] width 22 height 19
click at [329, 566] on input "Yes" at bounding box center [324, 566] width 10 height 10
radio input "true"
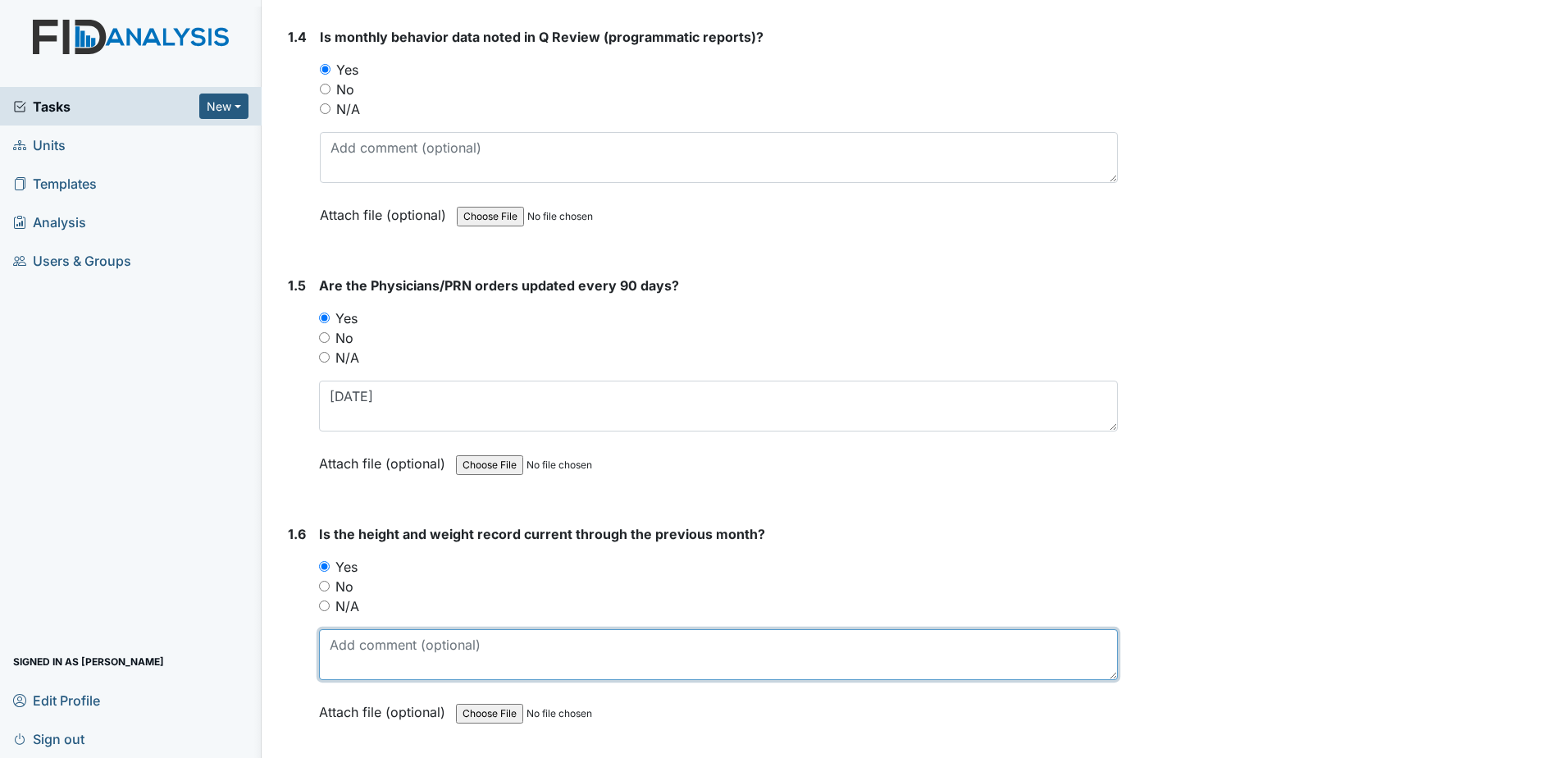
drag, startPoint x: 345, startPoint y: 644, endPoint x: 358, endPoint y: 638, distance: 14.3
click at [349, 643] on textarea at bounding box center [718, 654] width 798 height 51
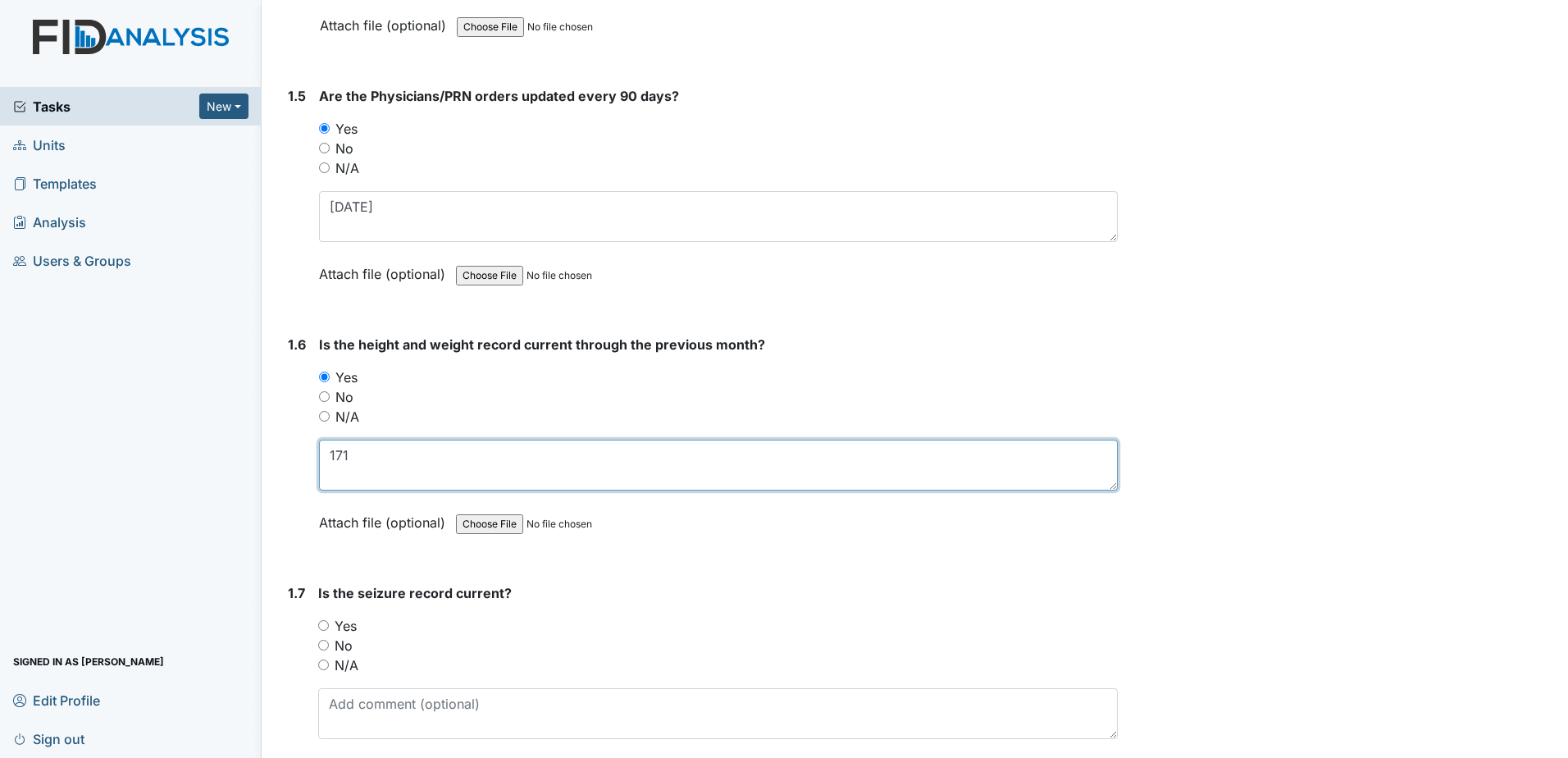
scroll to position [1230, 0]
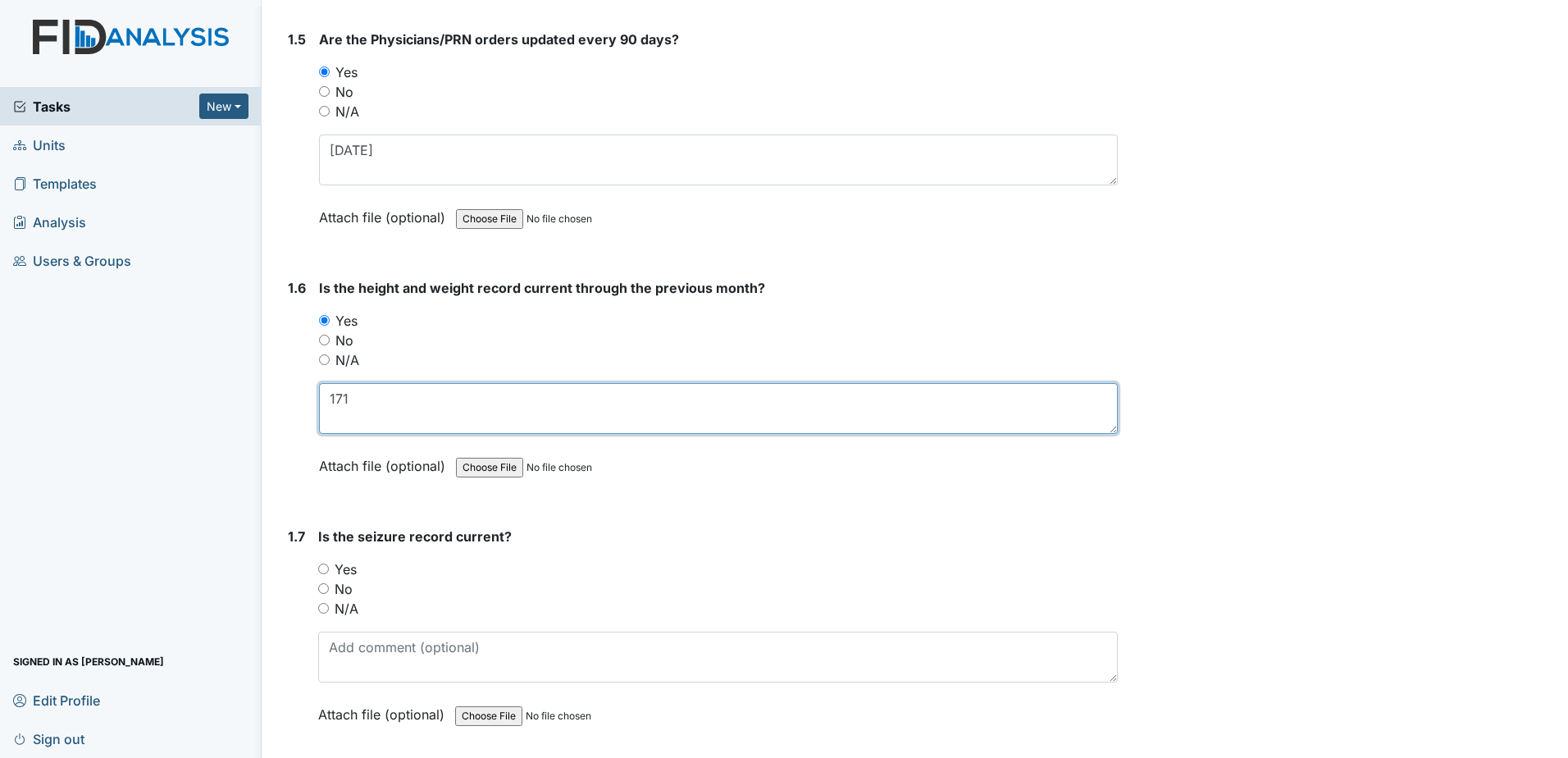
type textarea "171"
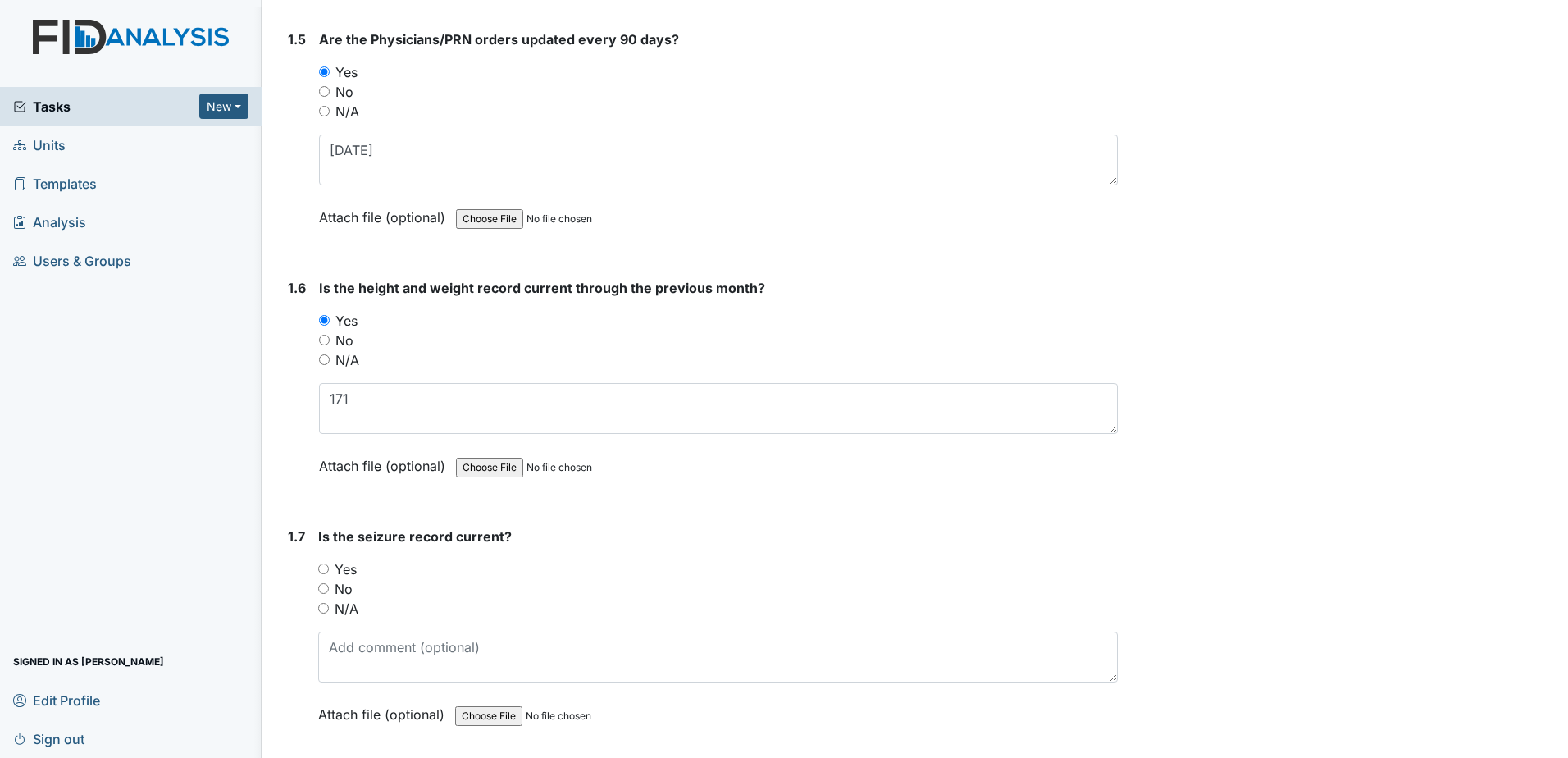
click at [343, 575] on label "Yes" at bounding box center [346, 569] width 22 height 19
click at [329, 574] on input "Yes" at bounding box center [323, 568] width 10 height 10
radio input "true"
click at [339, 612] on label "N/A" at bounding box center [347, 608] width 24 height 19
click at [329, 612] on input "N/A" at bounding box center [323, 608] width 10 height 10
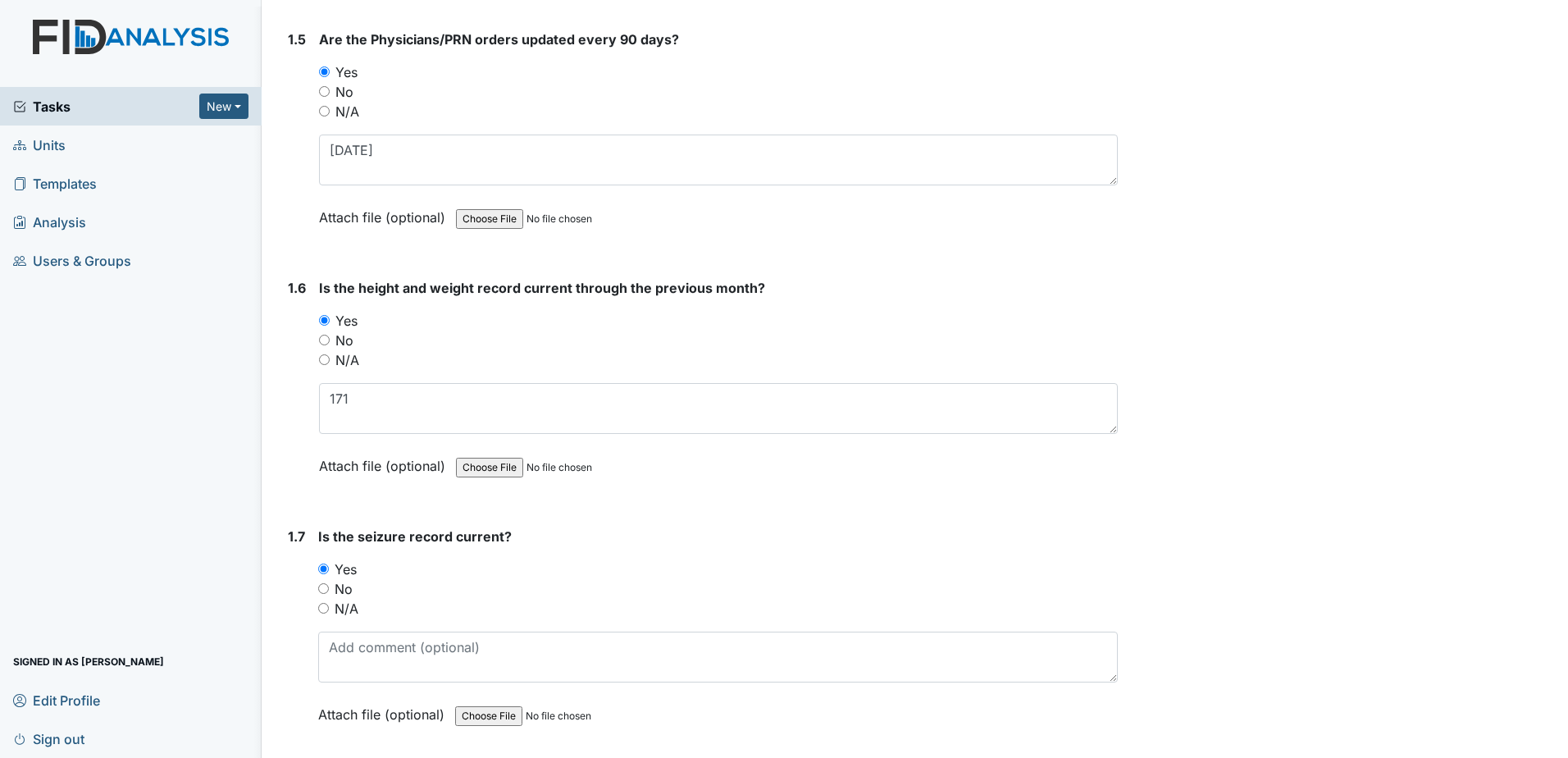
radio input "true"
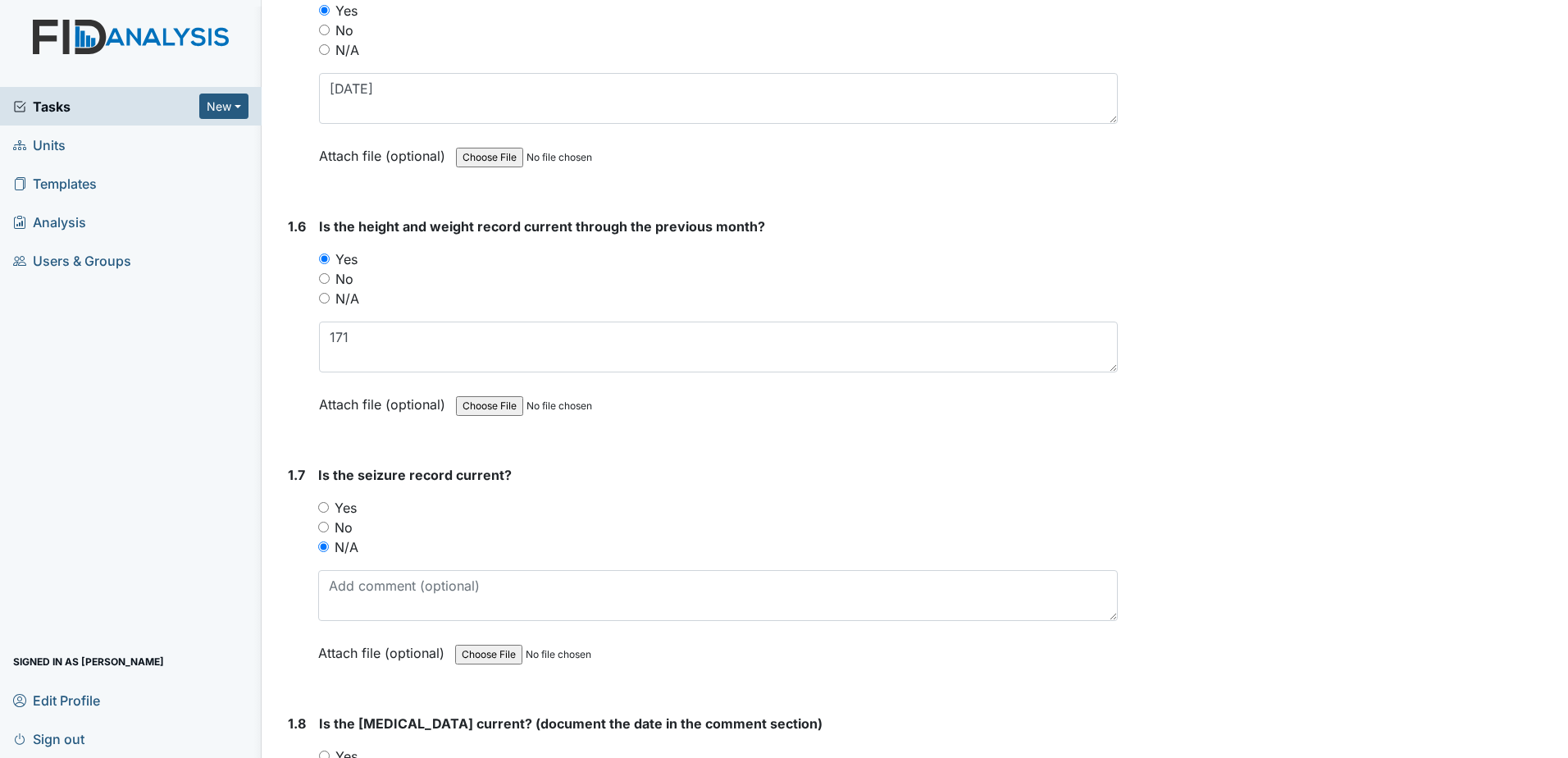
scroll to position [1394, 0]
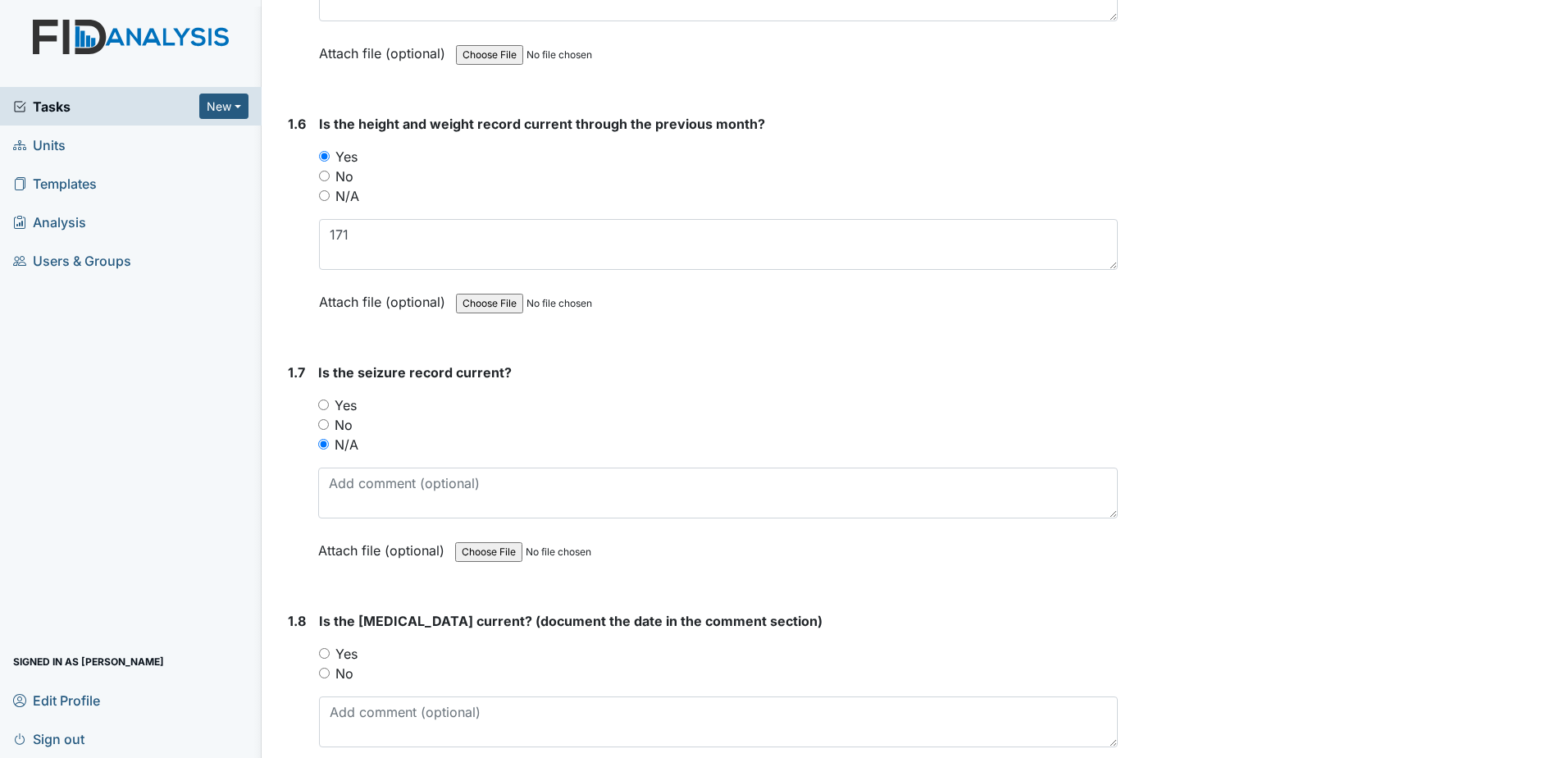
click at [350, 649] on label "Yes" at bounding box center [347, 653] width 22 height 19
click at [329, 649] on input "Yes" at bounding box center [324, 653] width 10 height 10
radio input "true"
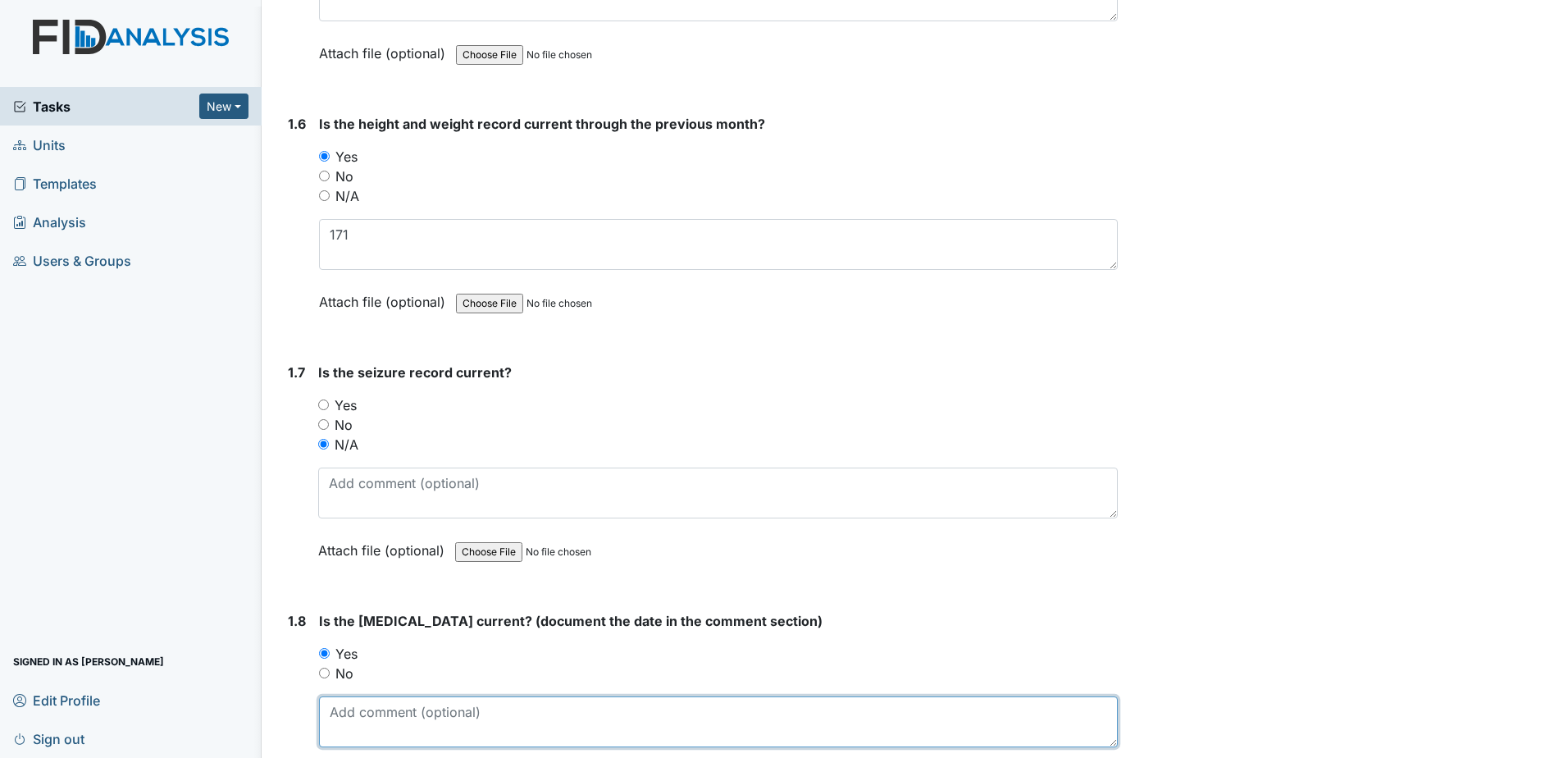
click at [375, 733] on textarea at bounding box center [718, 722] width 798 height 51
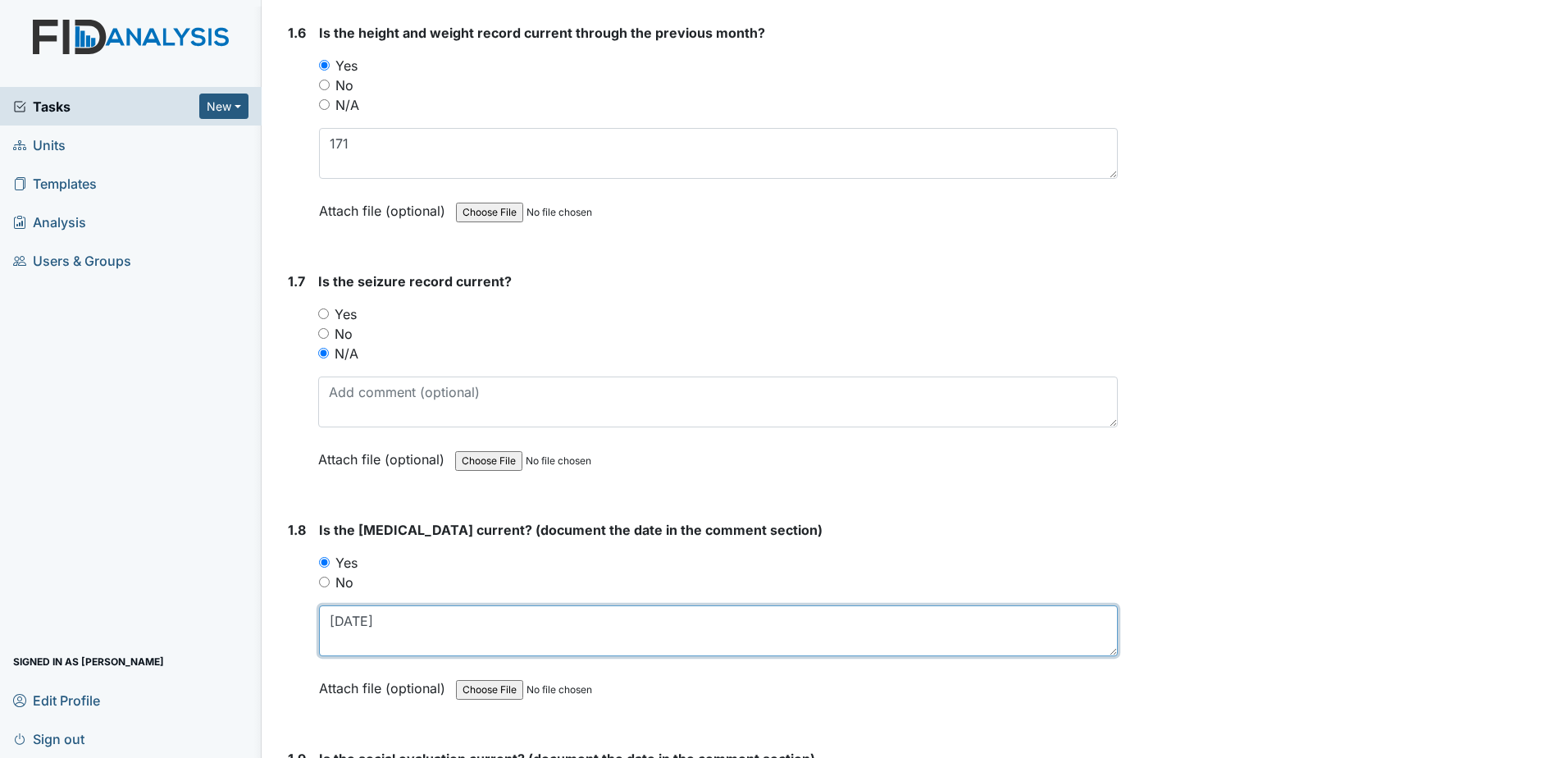
scroll to position [1640, 0]
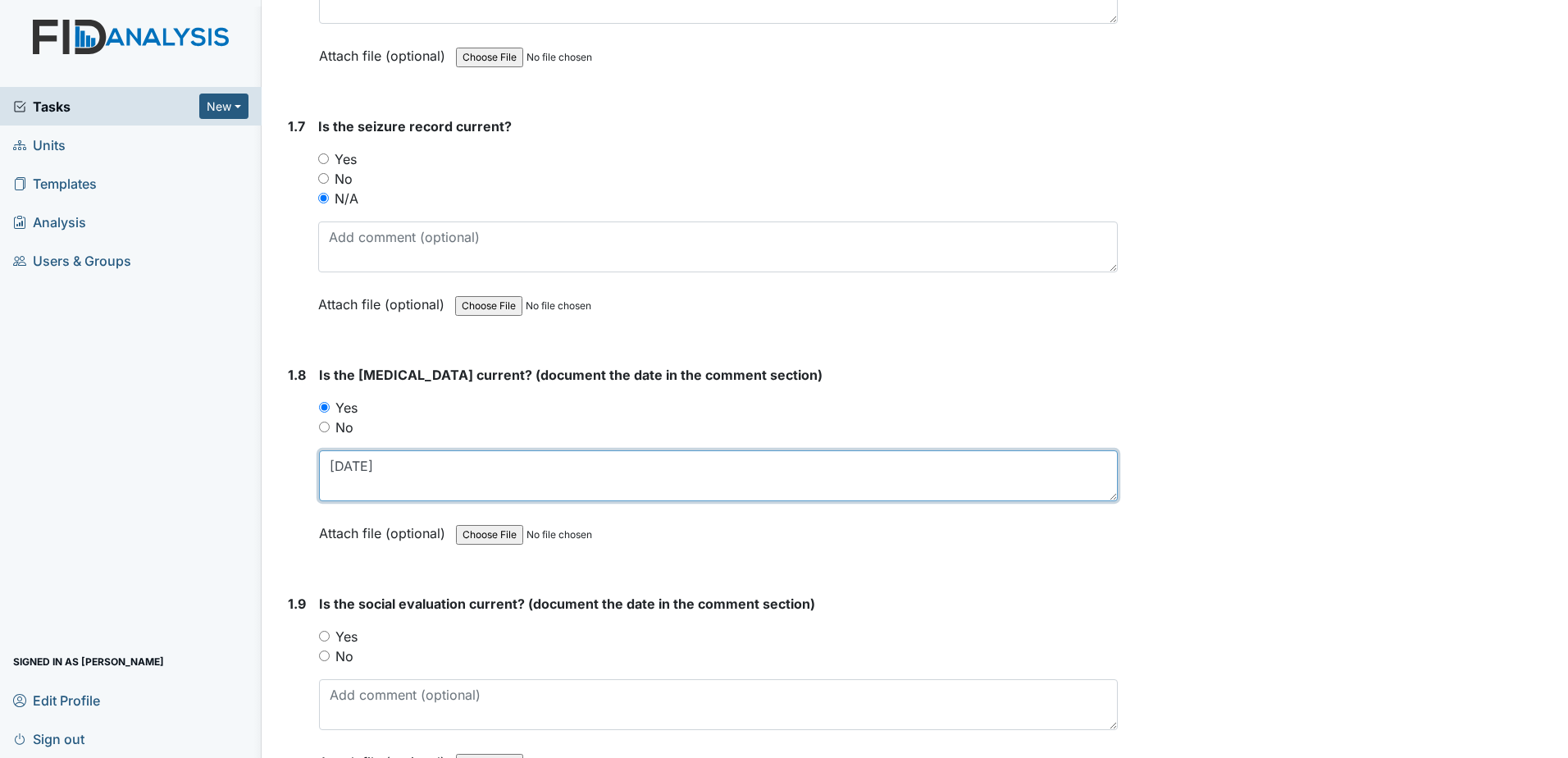
type textarea "4-3-2017"
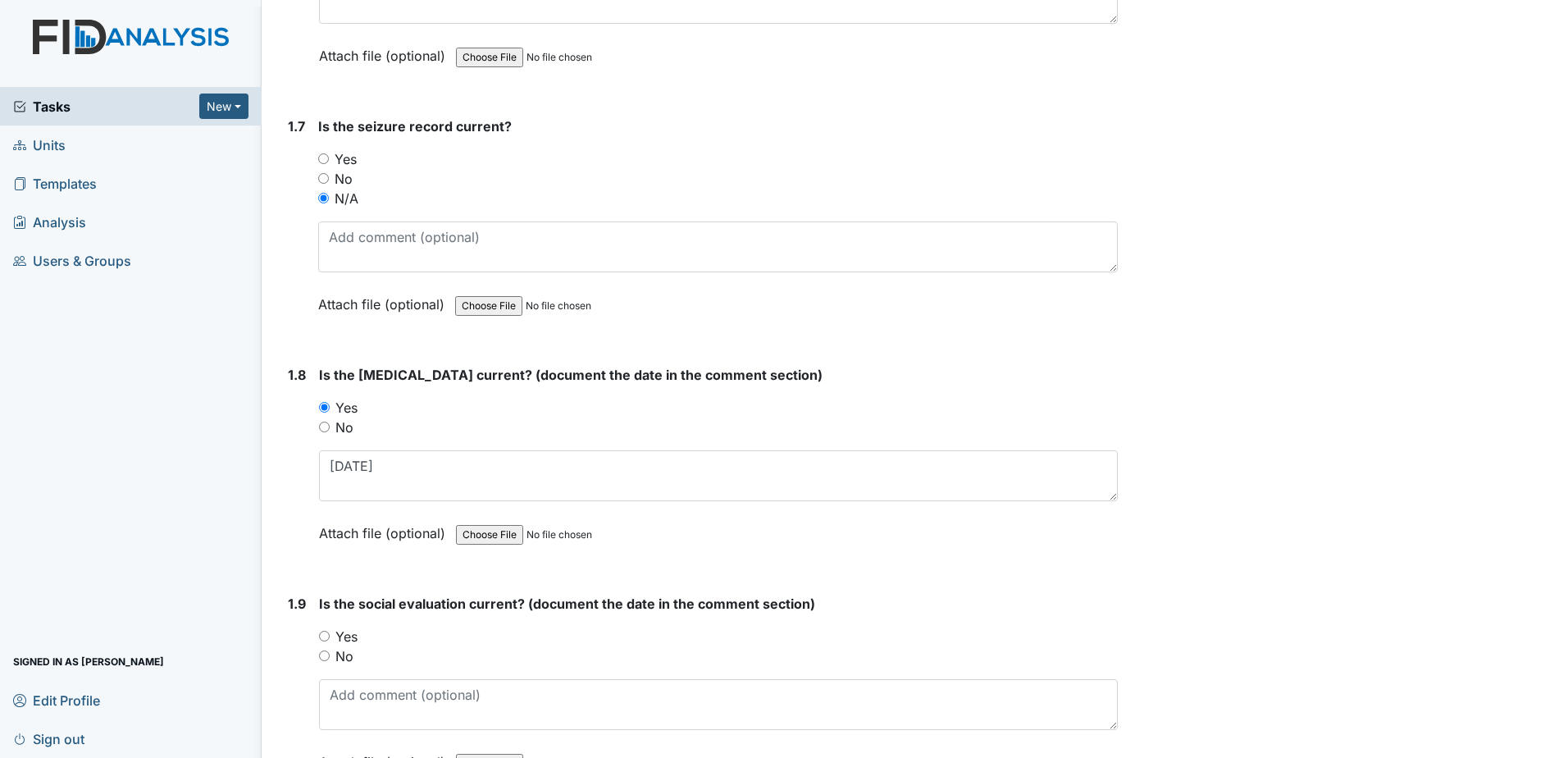
click at [345, 639] on label "Yes" at bounding box center [347, 636] width 22 height 19
click at [329, 639] on input "Yes" at bounding box center [324, 636] width 10 height 10
radio input "true"
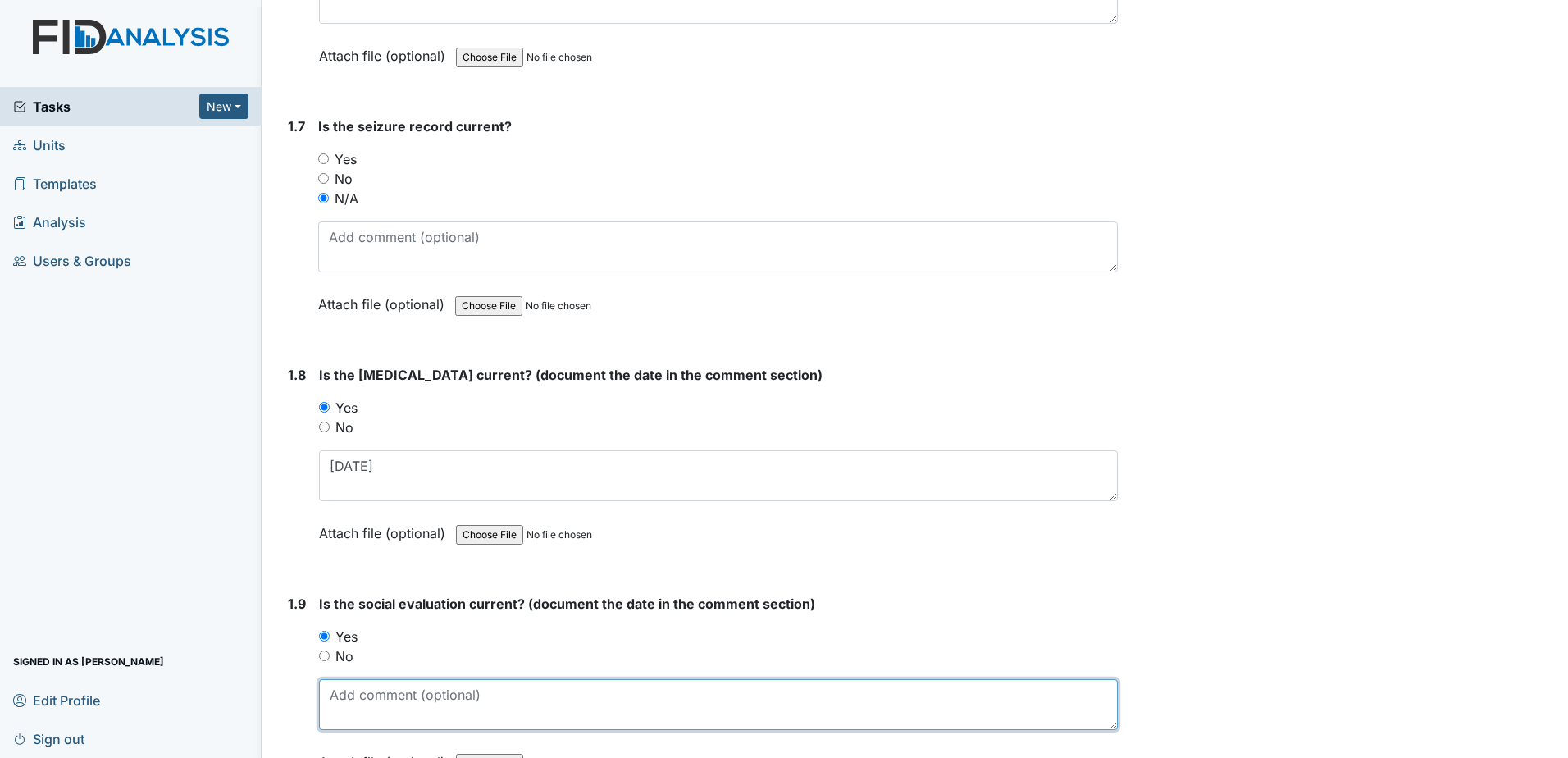
click at [393, 695] on textarea at bounding box center [718, 704] width 798 height 51
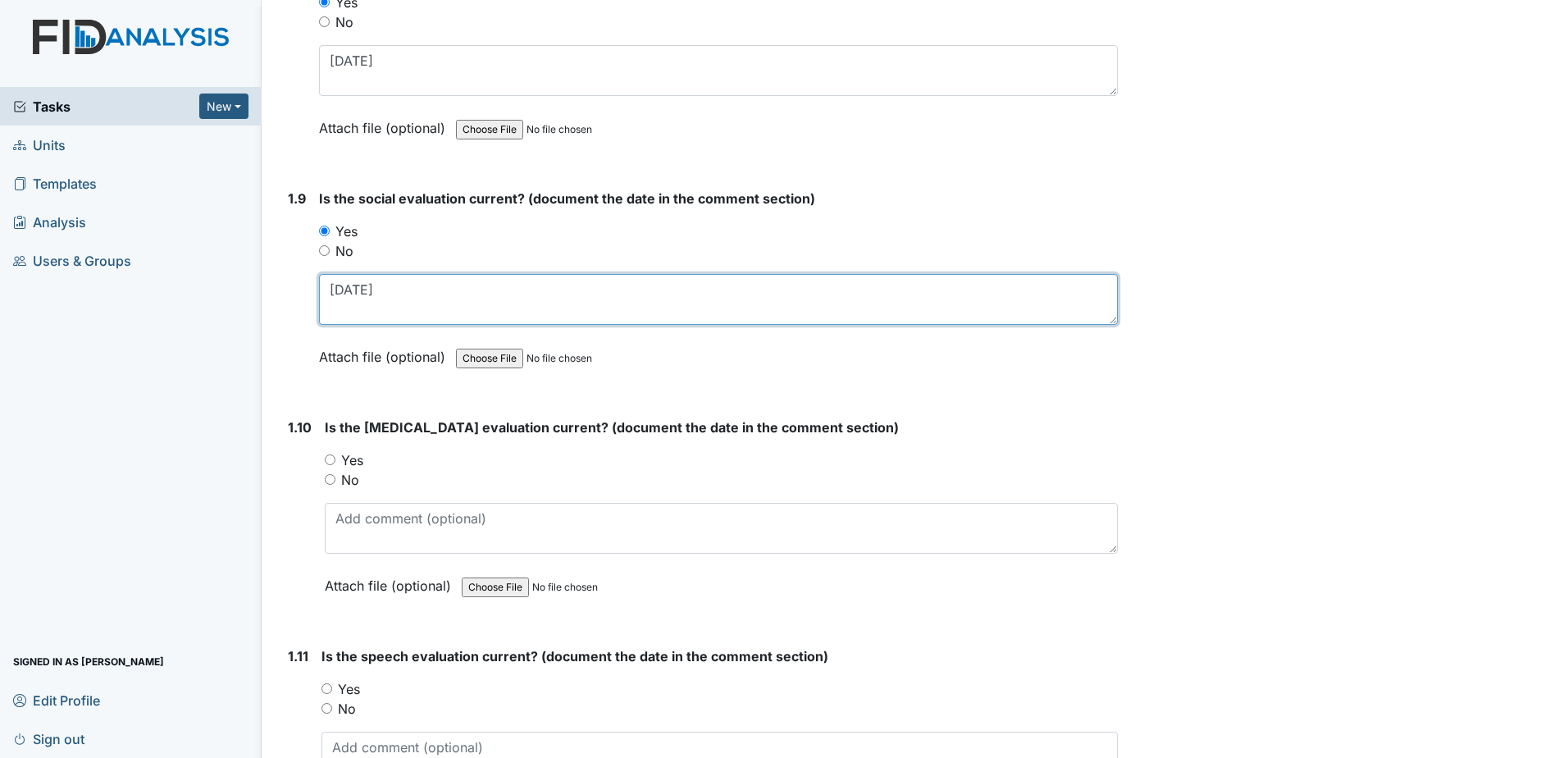
scroll to position [2051, 0]
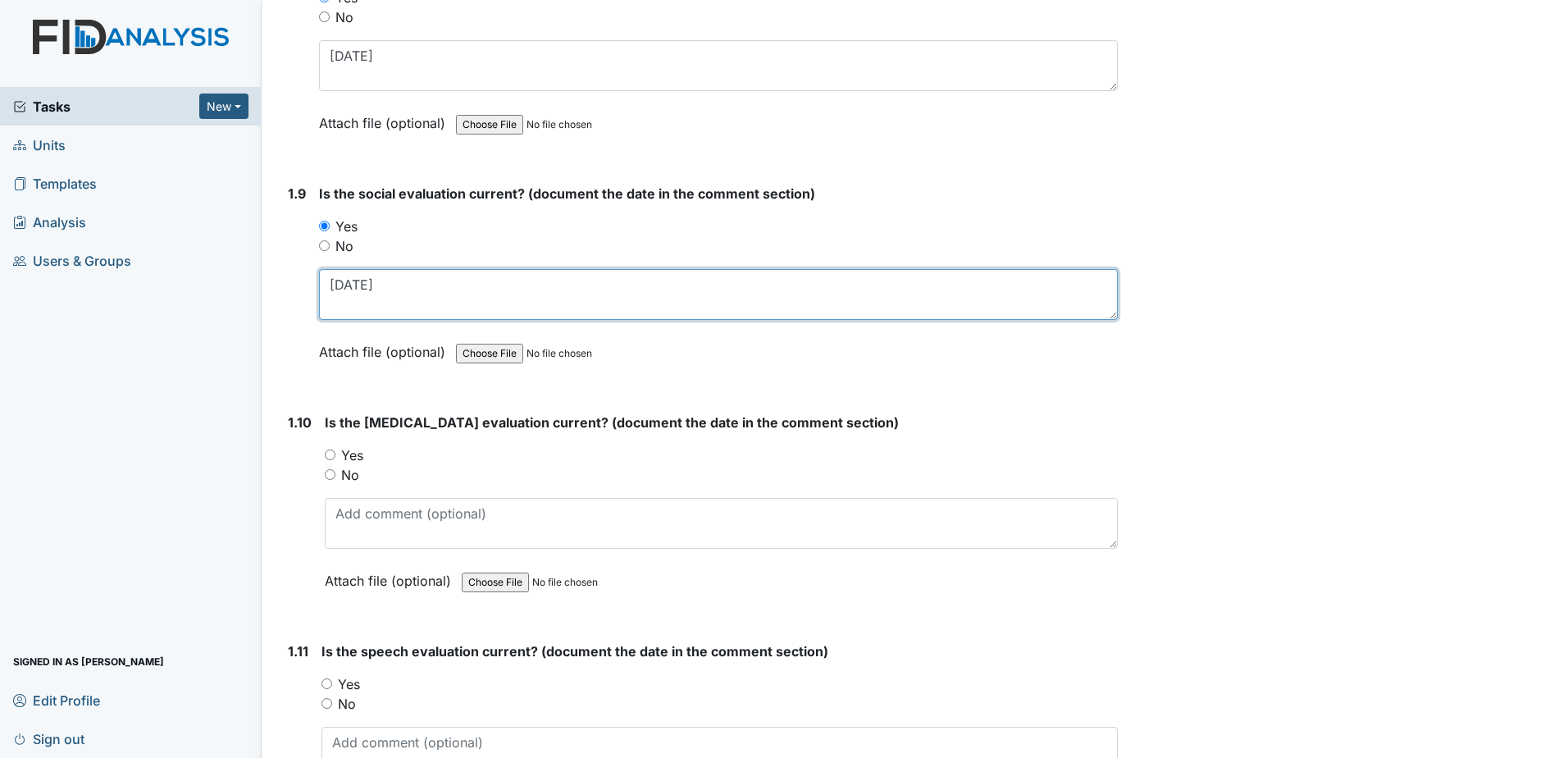
type textarea "12-12-17"
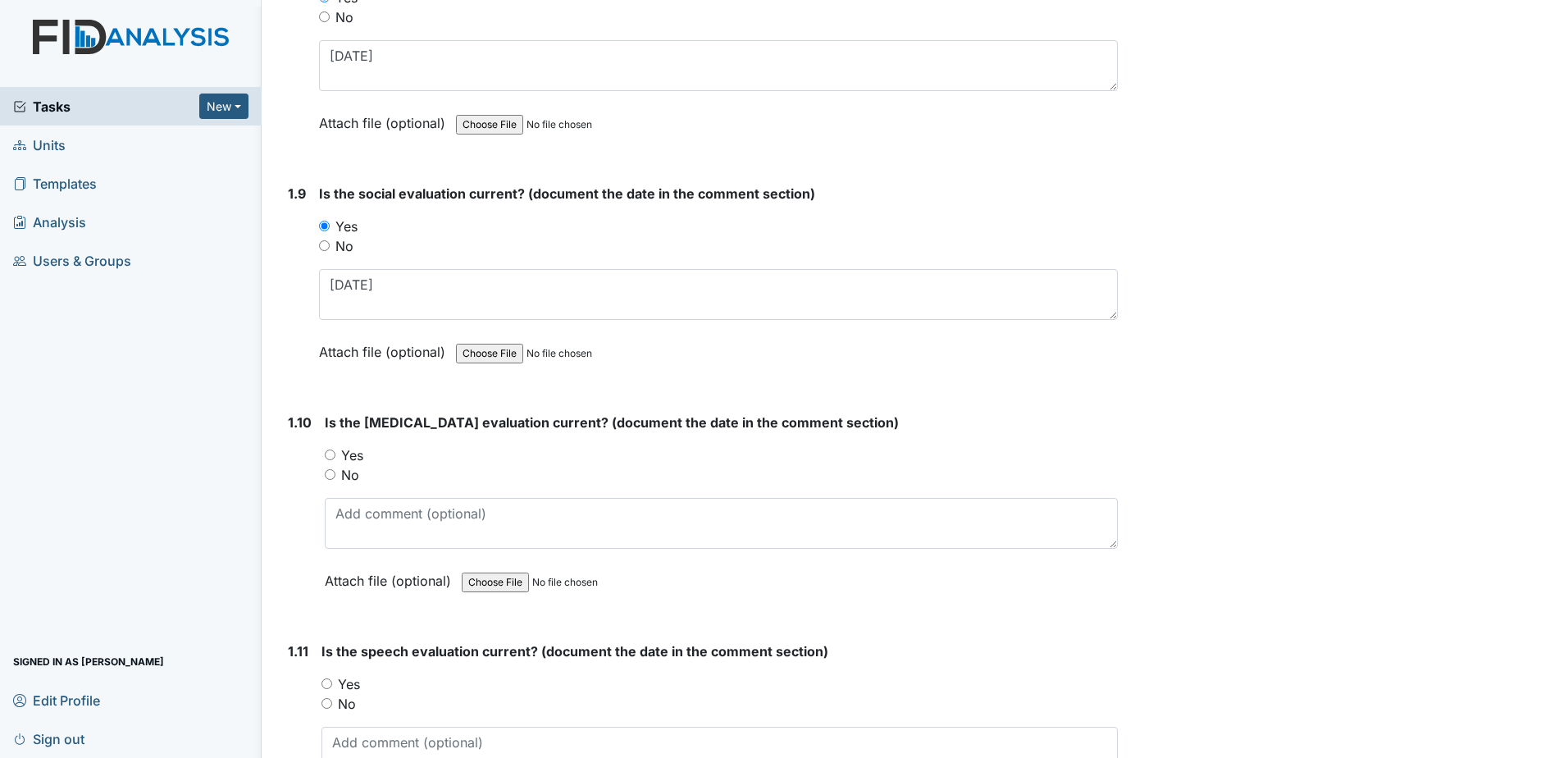
click at [349, 456] on label "Yes" at bounding box center [352, 455] width 22 height 19
click at [336, 456] on input "Yes" at bounding box center [329, 455] width 10 height 10
radio input "true"
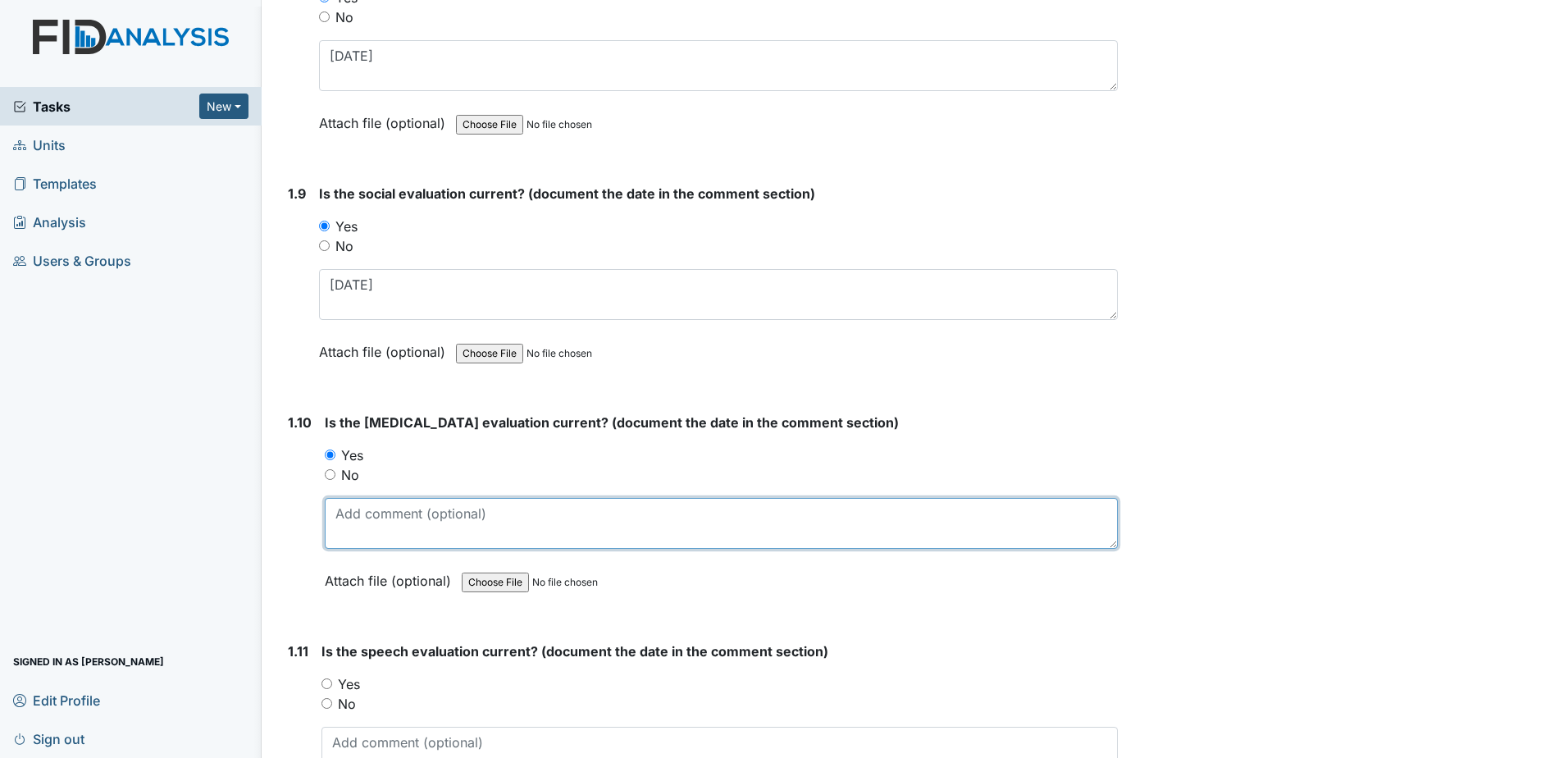
click at [376, 520] on textarea at bounding box center [720, 523] width 793 height 51
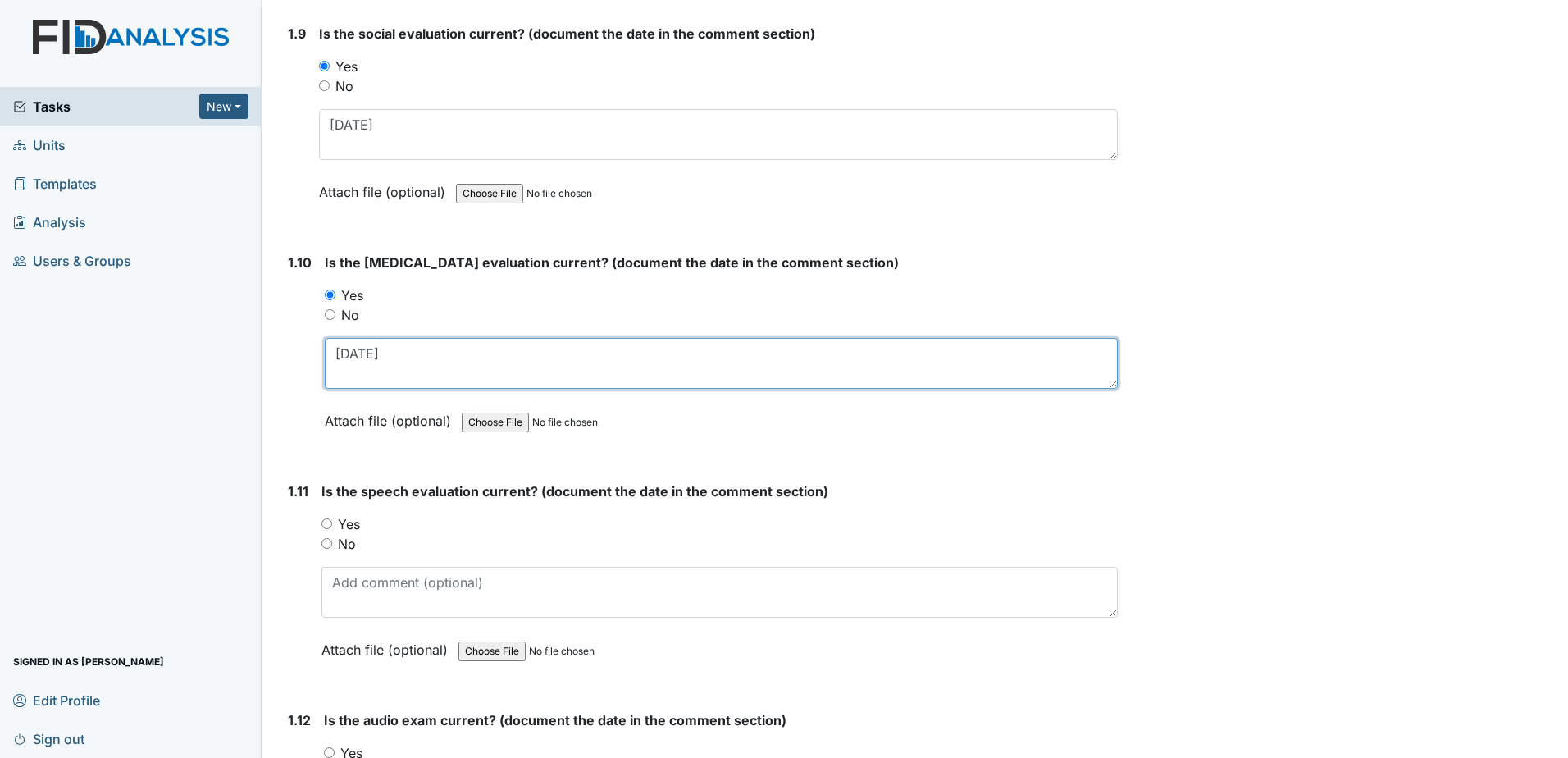
scroll to position [2215, 0]
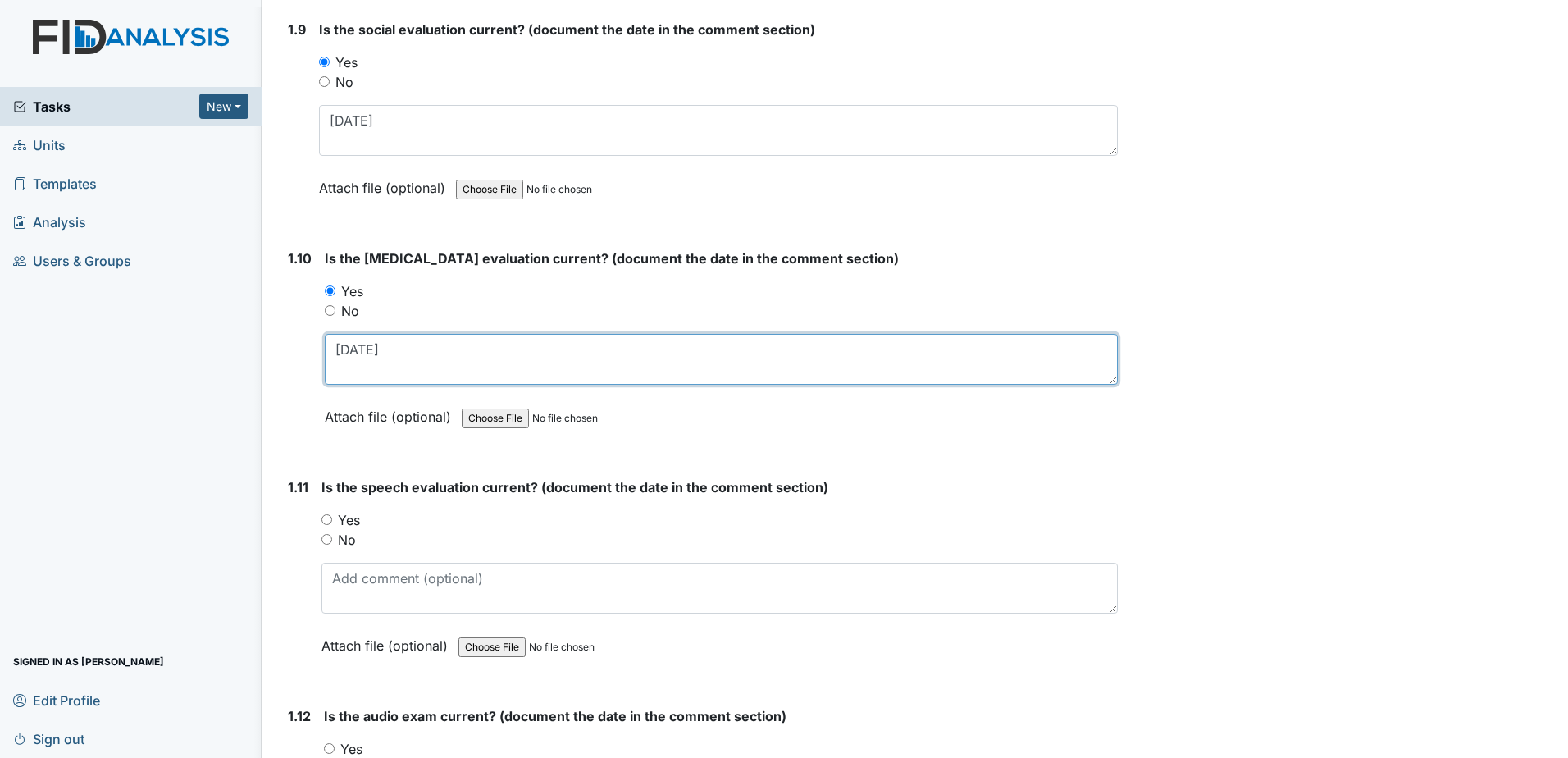
type textarea "11-22-17"
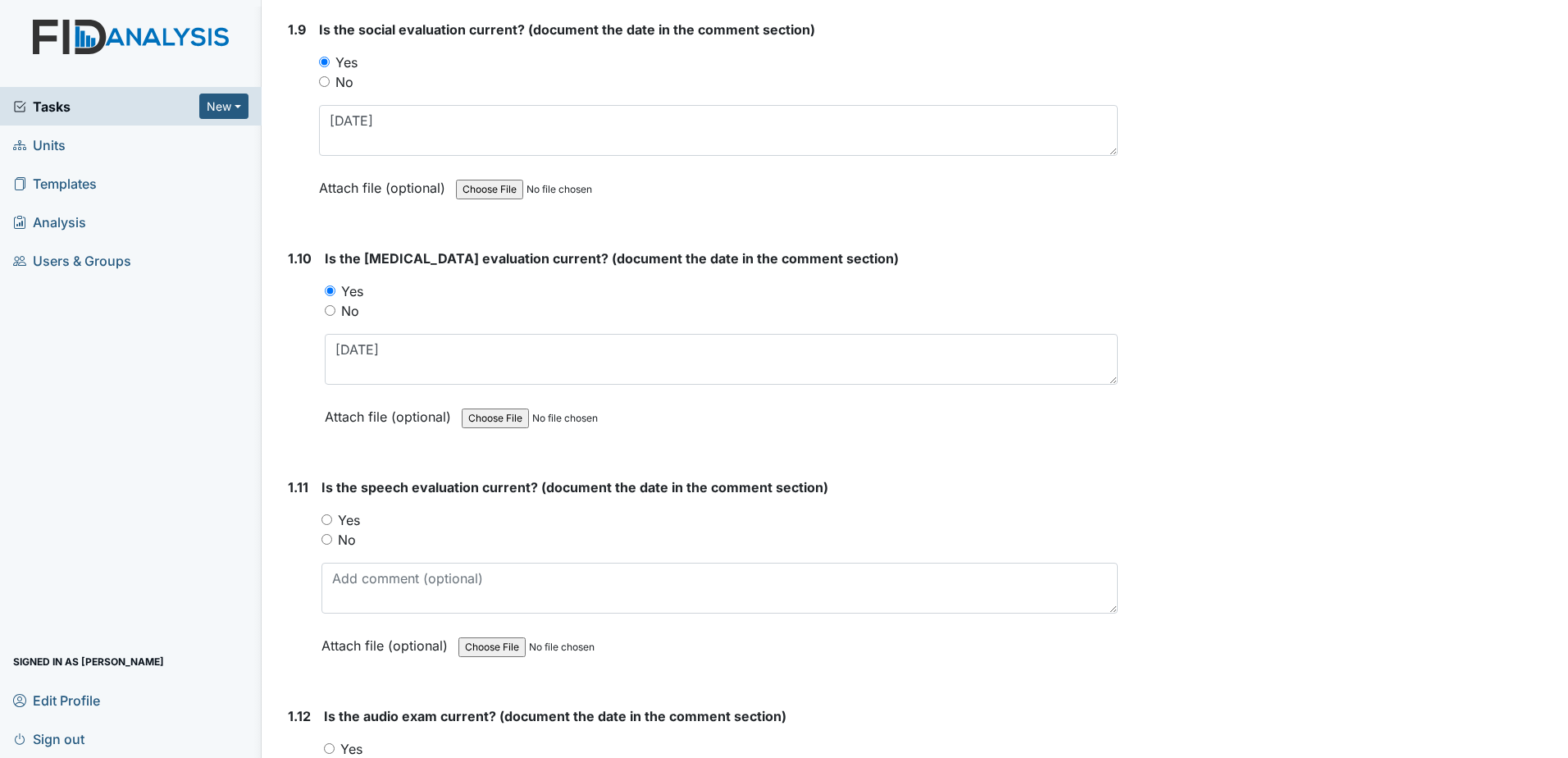
drag, startPoint x: 350, startPoint y: 520, endPoint x: 372, endPoint y: 575, distance: 59.2
click at [350, 520] on label "Yes" at bounding box center [349, 520] width 22 height 19
click at [332, 520] on input "Yes" at bounding box center [326, 519] width 10 height 10
radio input "true"
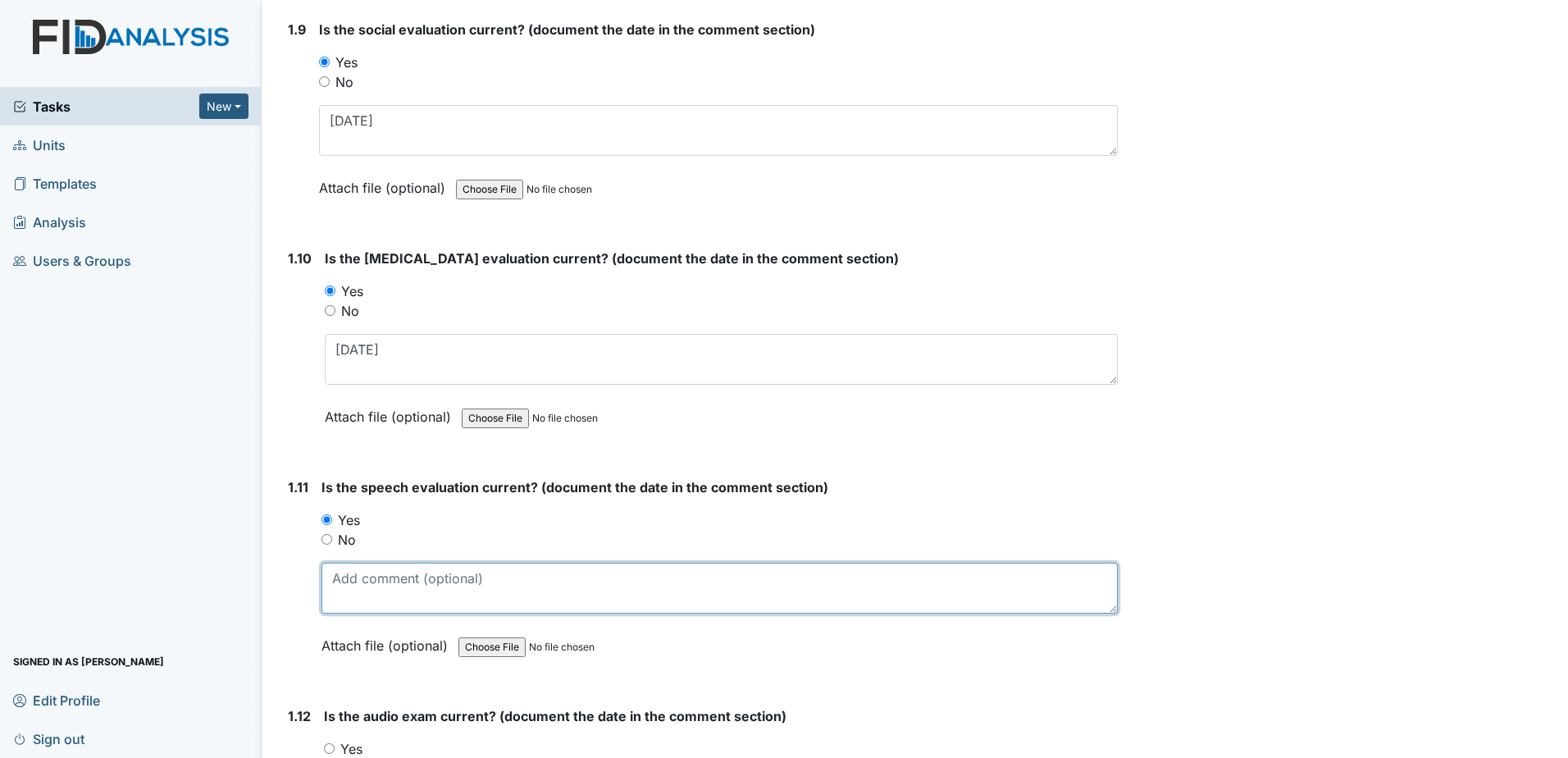
drag, startPoint x: 376, startPoint y: 585, endPoint x: 386, endPoint y: 583, distance: 10.2
click at [379, 585] on textarea at bounding box center [720, 588] width 797 height 51
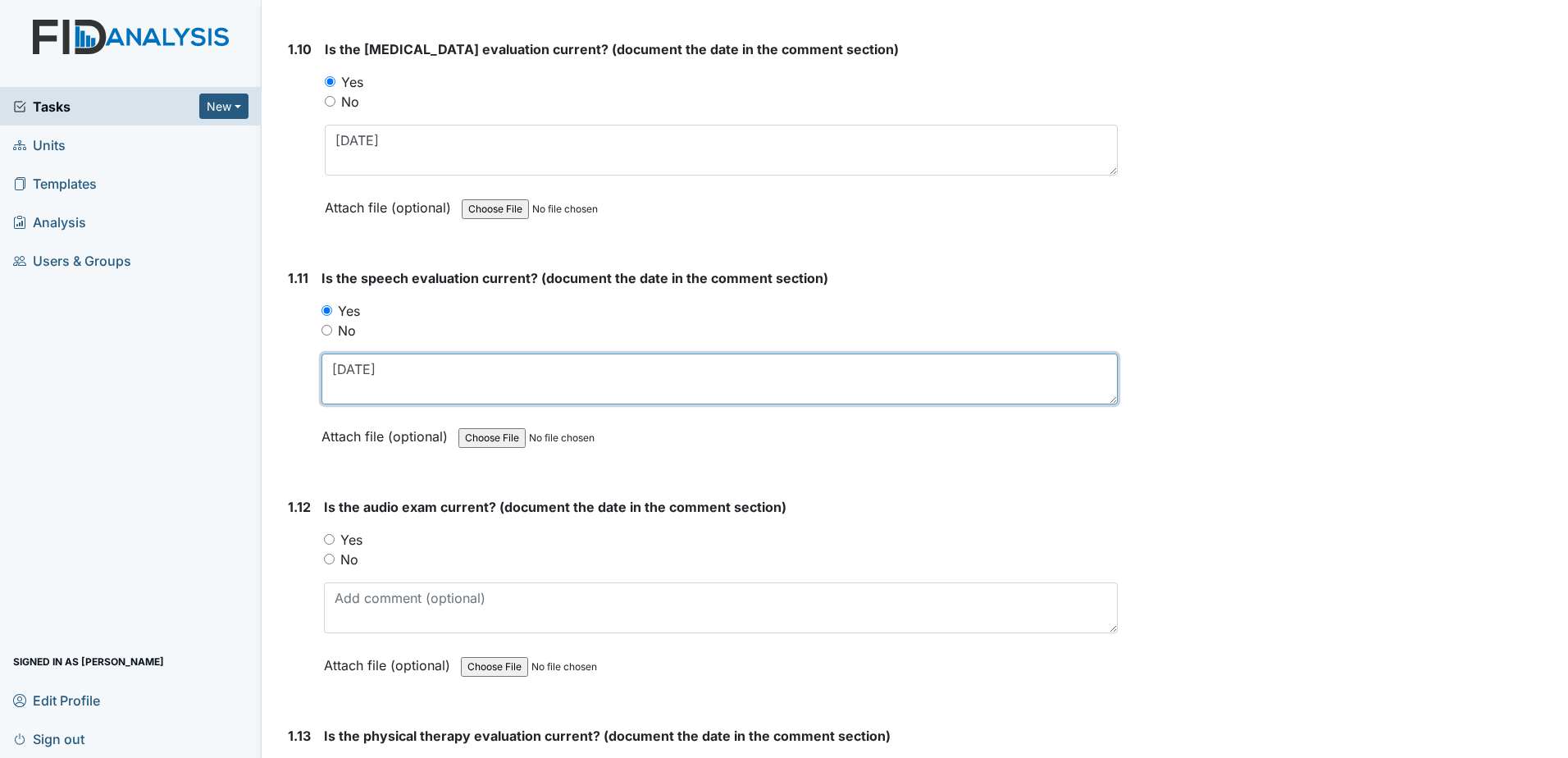
scroll to position [2461, 0]
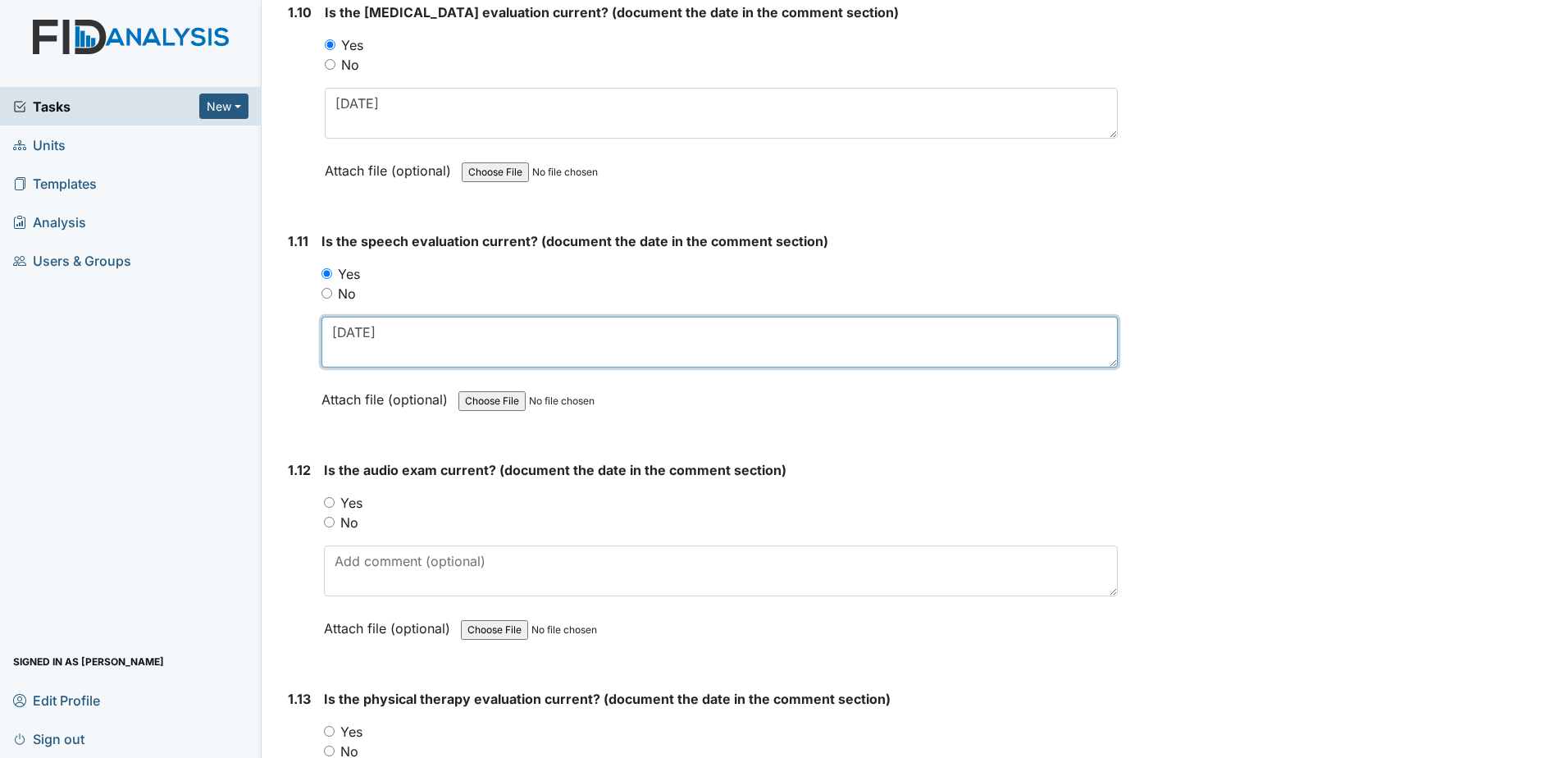
type textarea "12-8-2017"
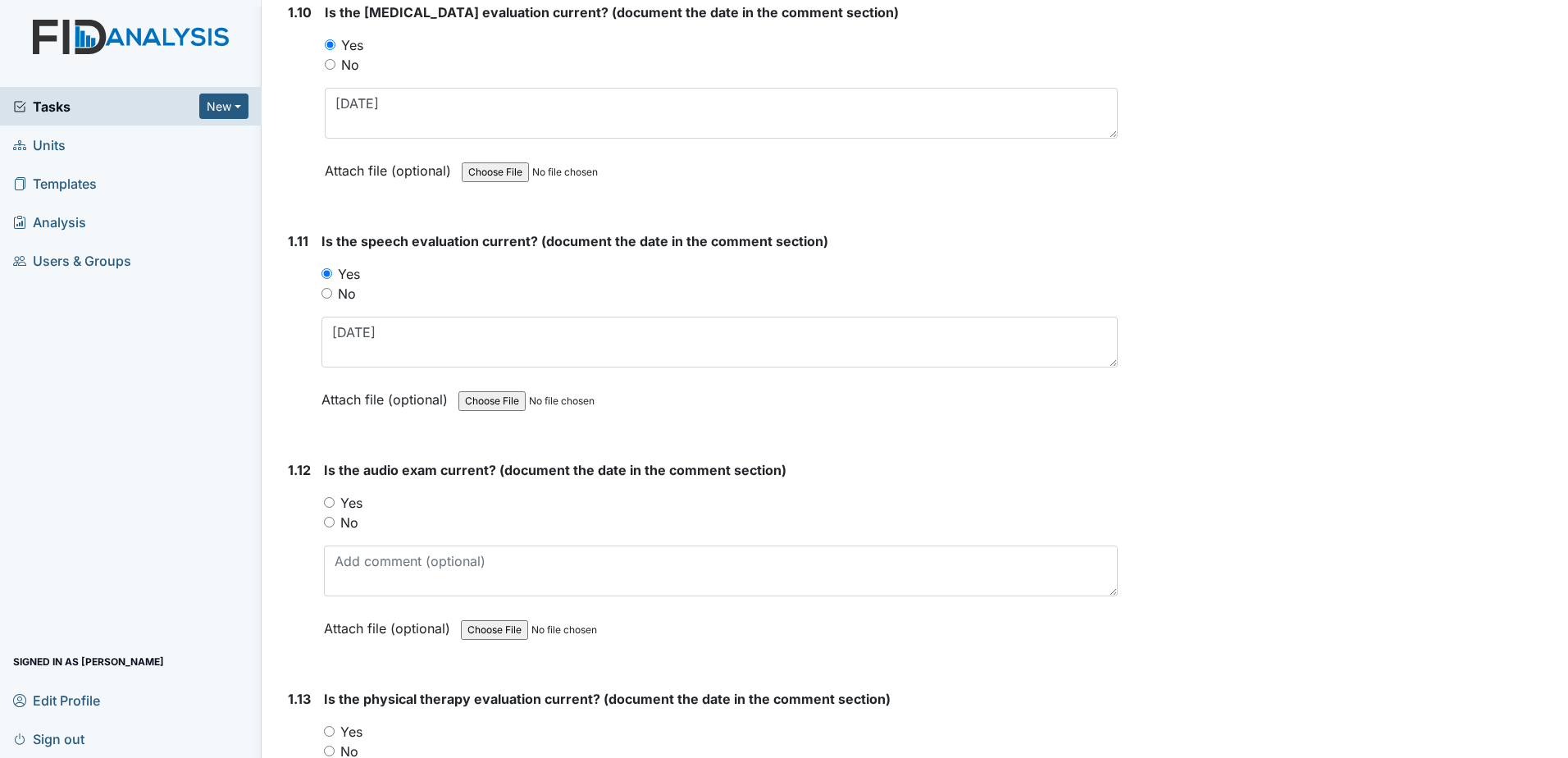
click at [356, 503] on label "Yes" at bounding box center [351, 502] width 22 height 19
click at [335, 503] on input "Yes" at bounding box center [328, 502] width 10 height 10
radio input "true"
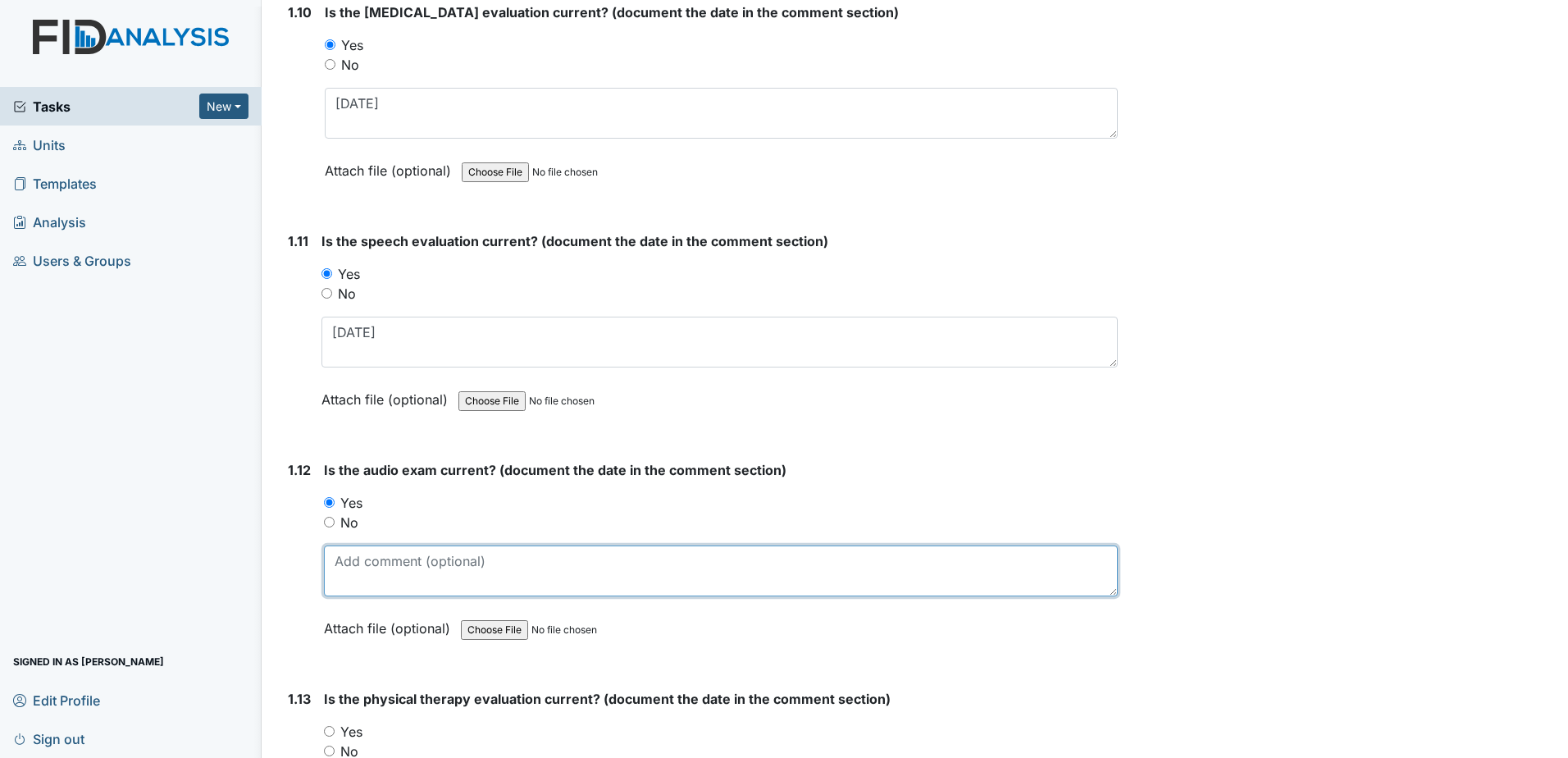
drag, startPoint x: 358, startPoint y: 572, endPoint x: 376, endPoint y: 560, distance: 21.6
click at [358, 572] on textarea at bounding box center [720, 571] width 794 height 51
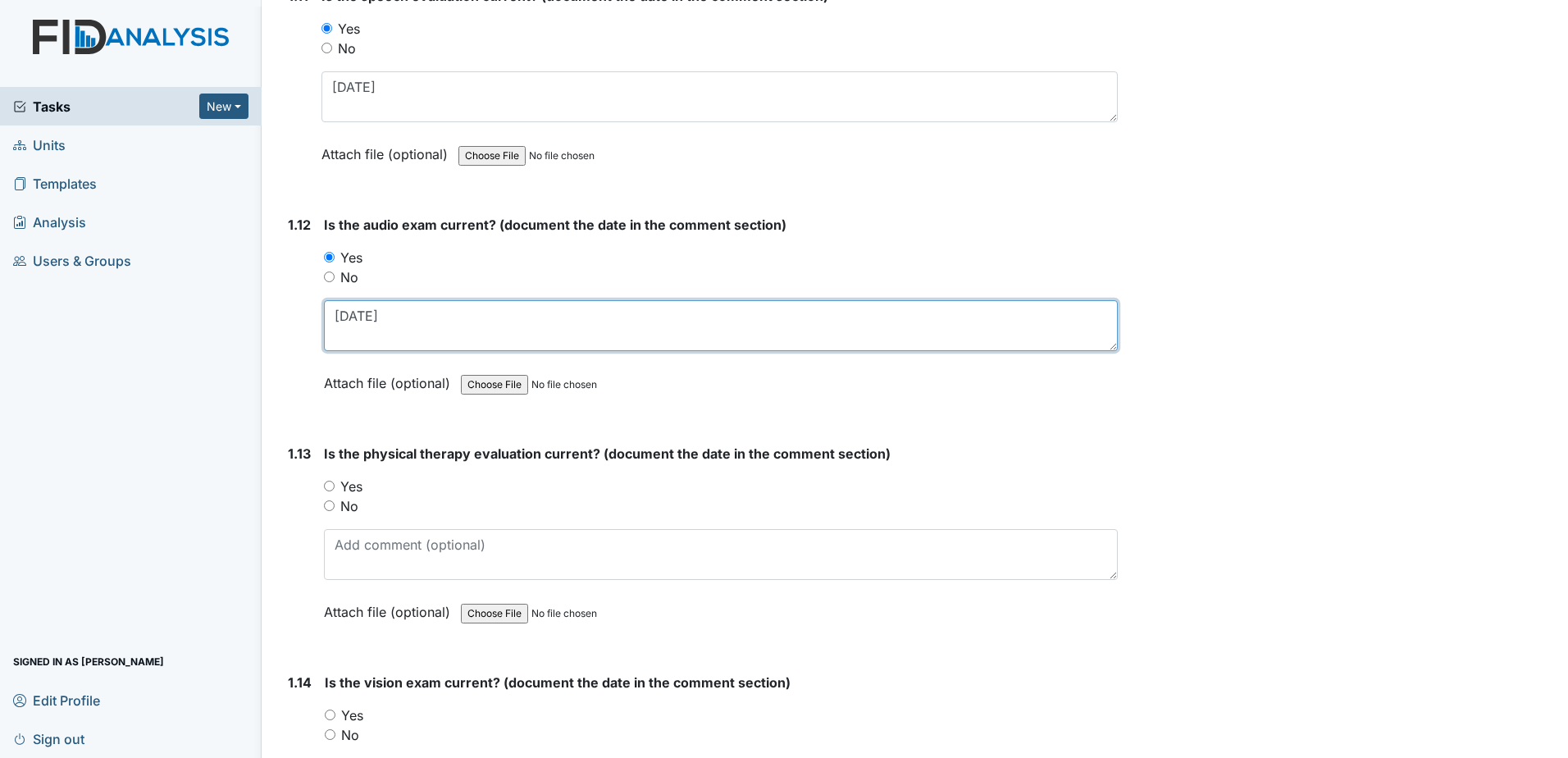
scroll to position [2707, 0]
type textarea "12-18-2024"
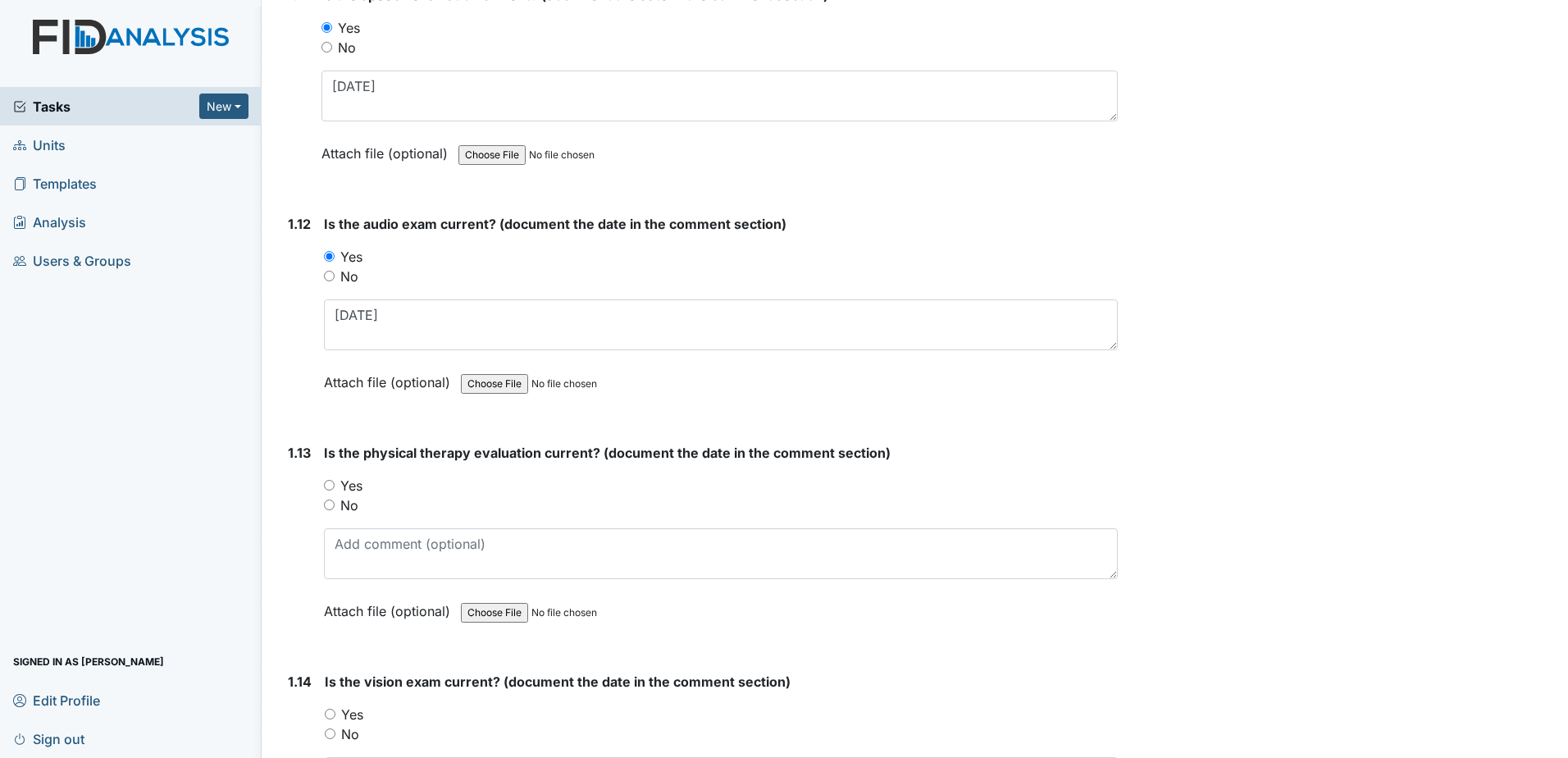
click at [358, 482] on label "Yes" at bounding box center [351, 485] width 22 height 19
click at [335, 482] on input "Yes" at bounding box center [328, 484] width 10 height 10
radio input "true"
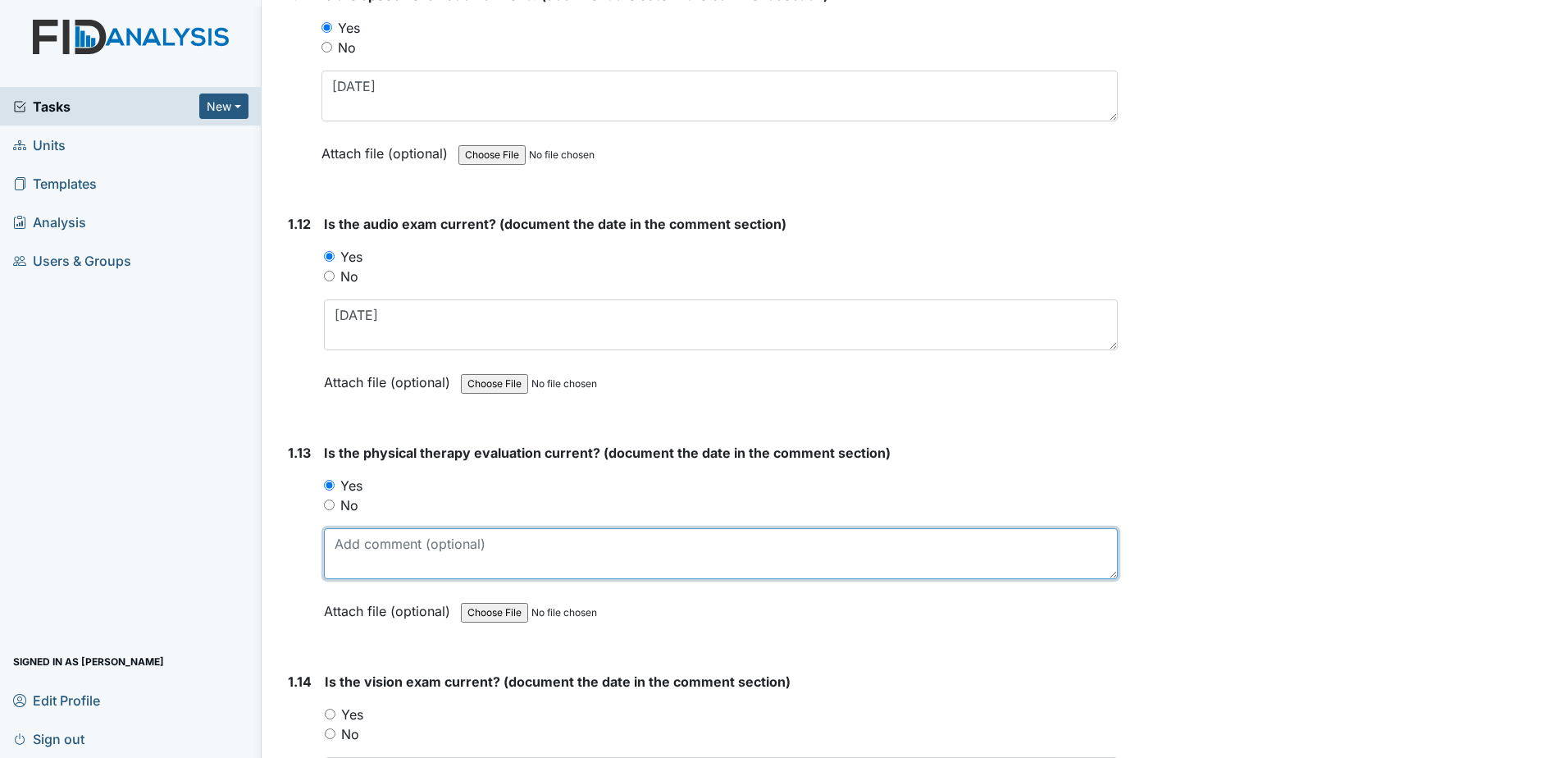
click at [367, 558] on textarea at bounding box center [720, 553] width 794 height 51
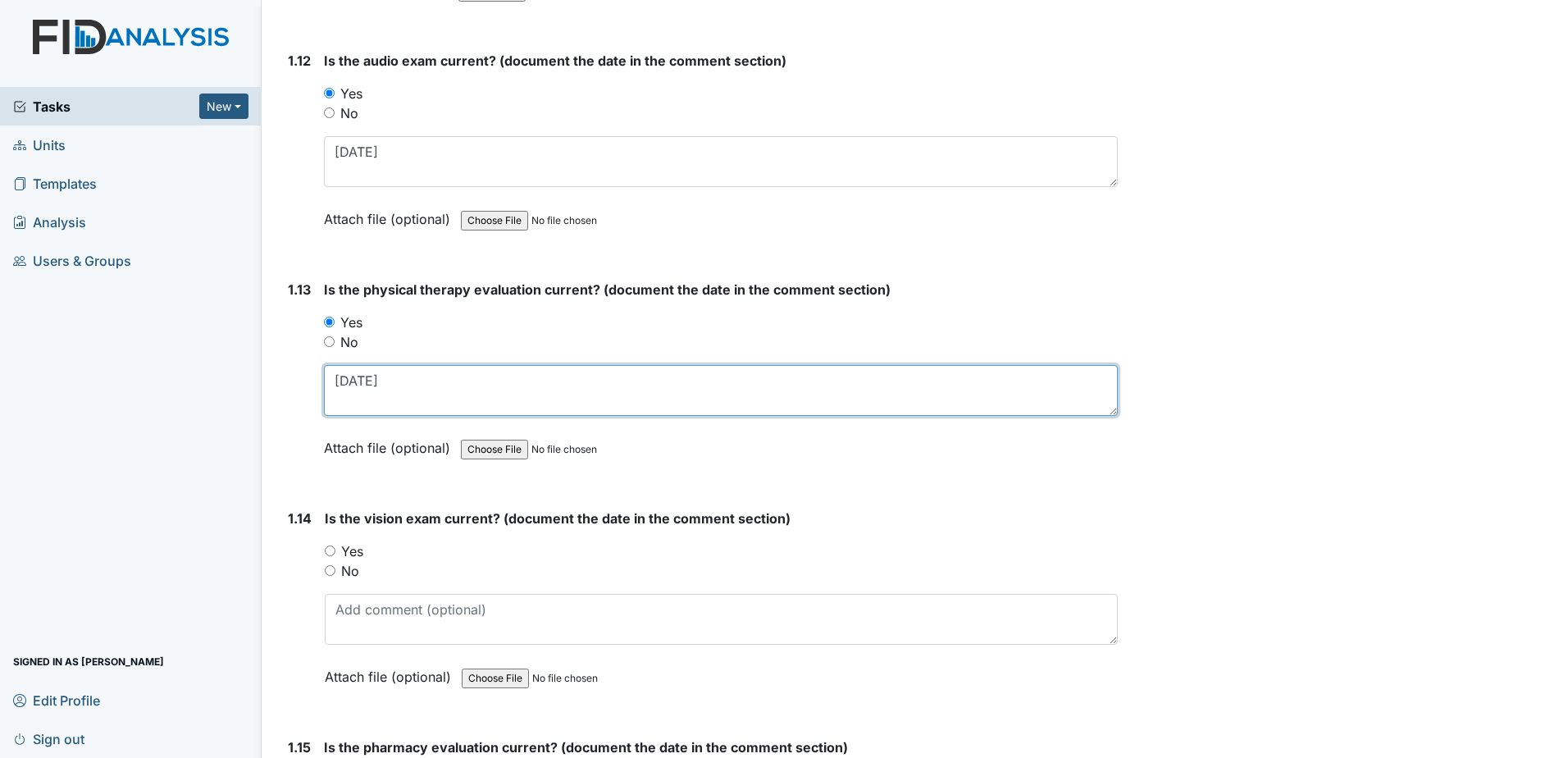
scroll to position [2871, 0]
type textarea "11-16-2017"
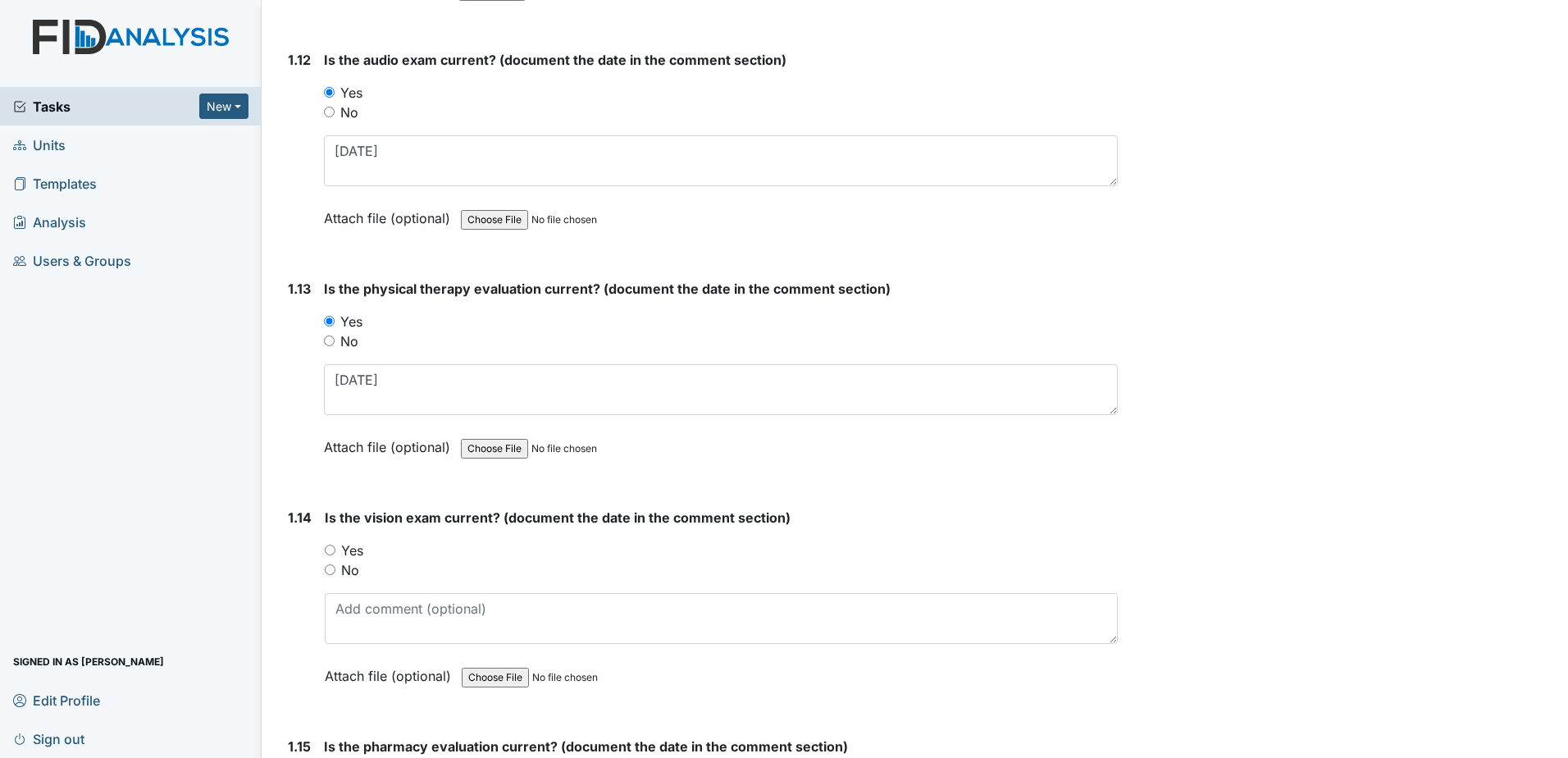
click at [350, 546] on label "Yes" at bounding box center [352, 550] width 22 height 19
click at [336, 546] on input "Yes" at bounding box center [329, 549] width 10 height 10
radio input "true"
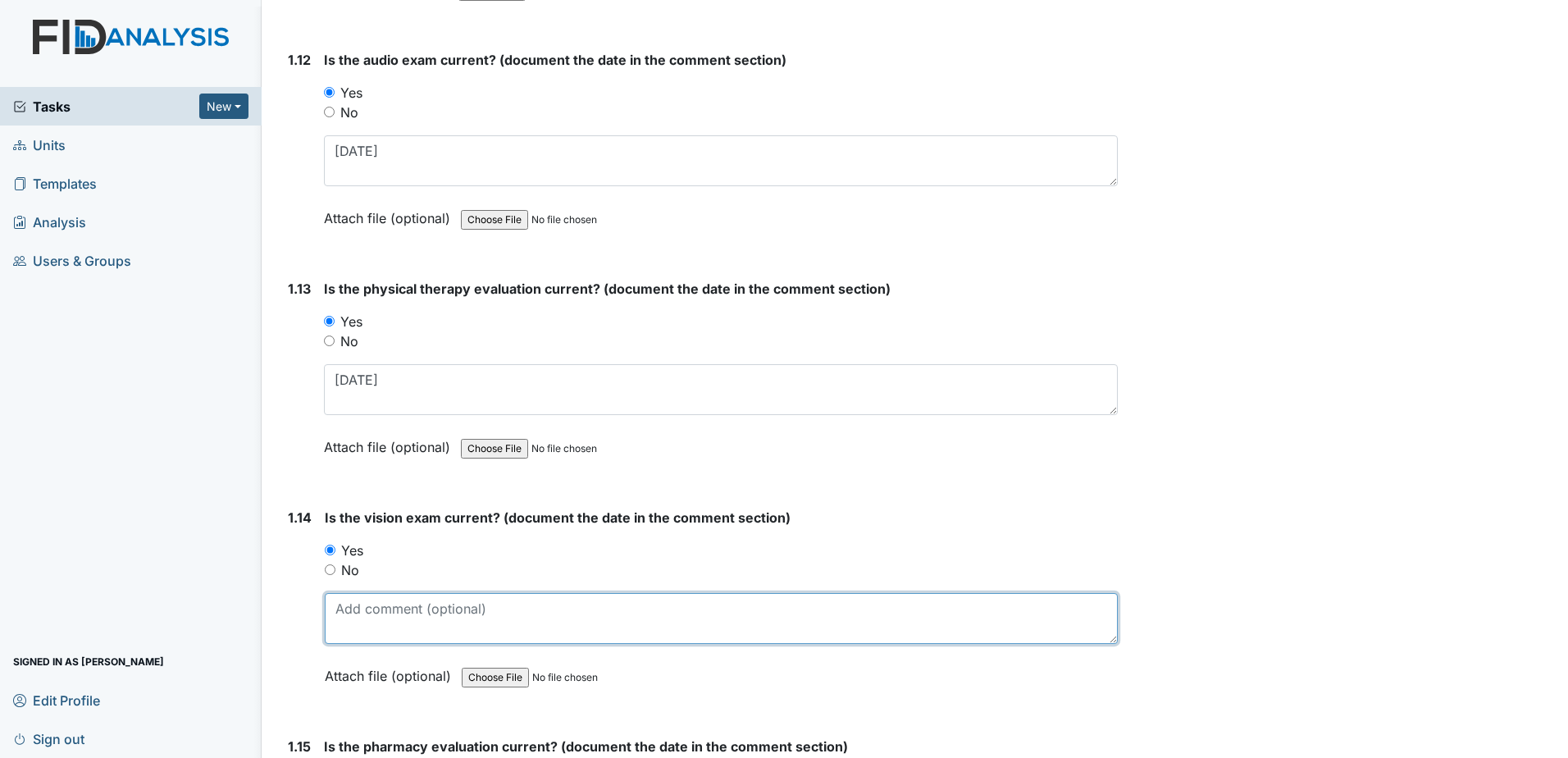
click at [386, 630] on textarea at bounding box center [720, 618] width 793 height 51
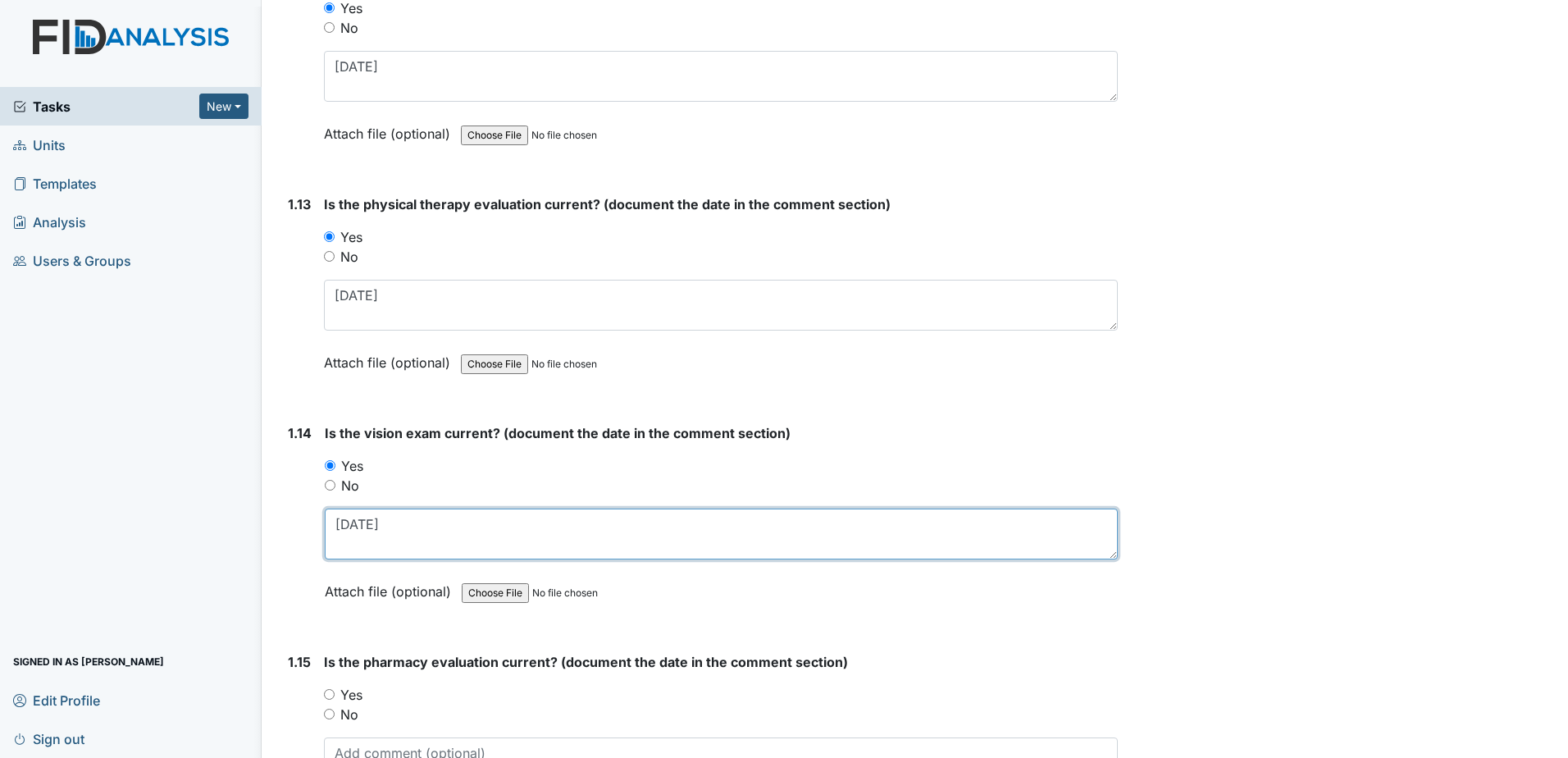
scroll to position [3199, 0]
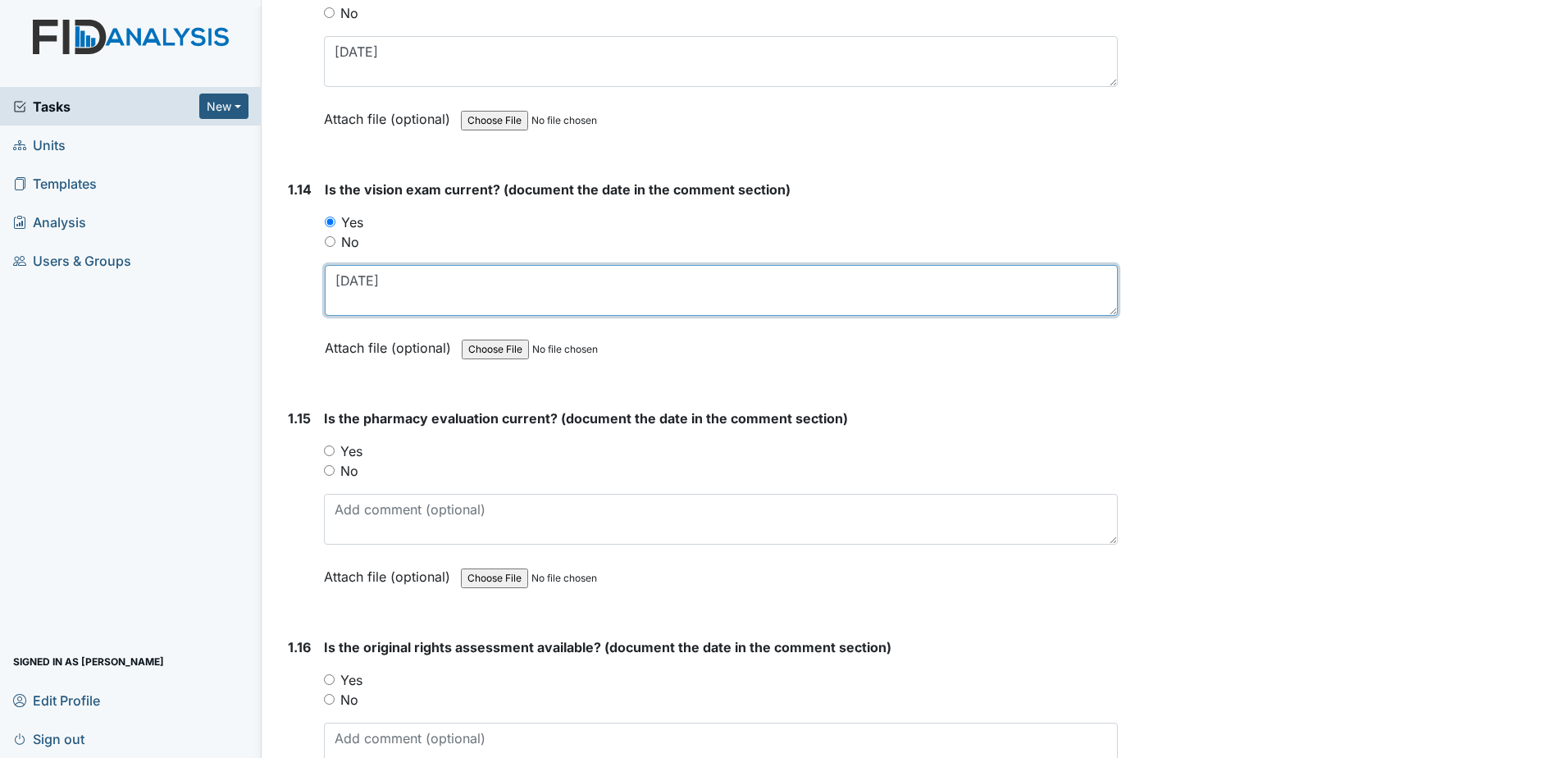
type textarea "3-18-2025"
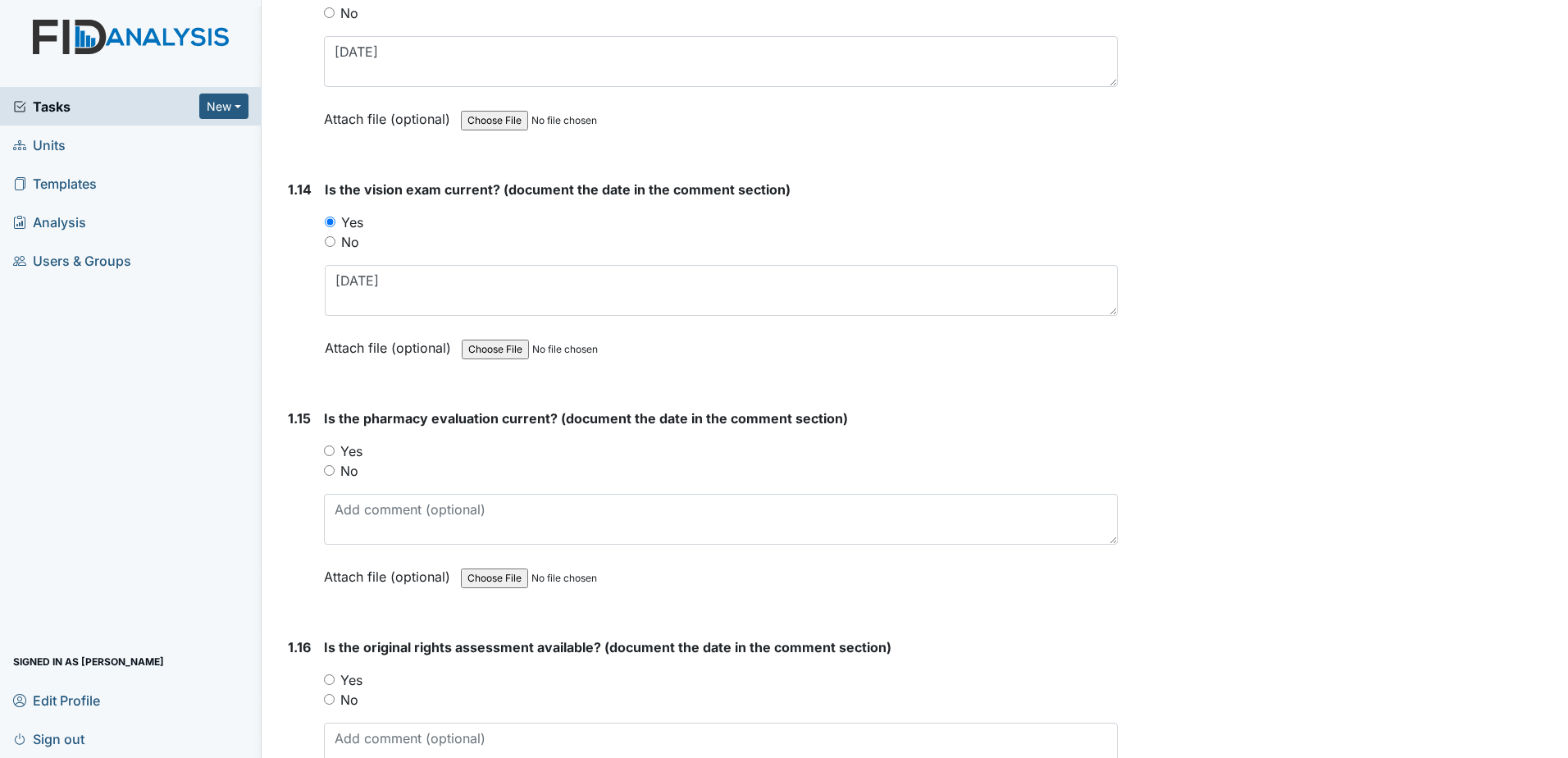
click at [350, 448] on label "Yes" at bounding box center [351, 451] width 22 height 19
click at [335, 448] on input "Yes" at bounding box center [328, 450] width 10 height 10
radio input "true"
drag, startPoint x: 393, startPoint y: 523, endPoint x: 405, endPoint y: 518, distance: 13.0
click at [398, 522] on textarea at bounding box center [720, 519] width 794 height 51
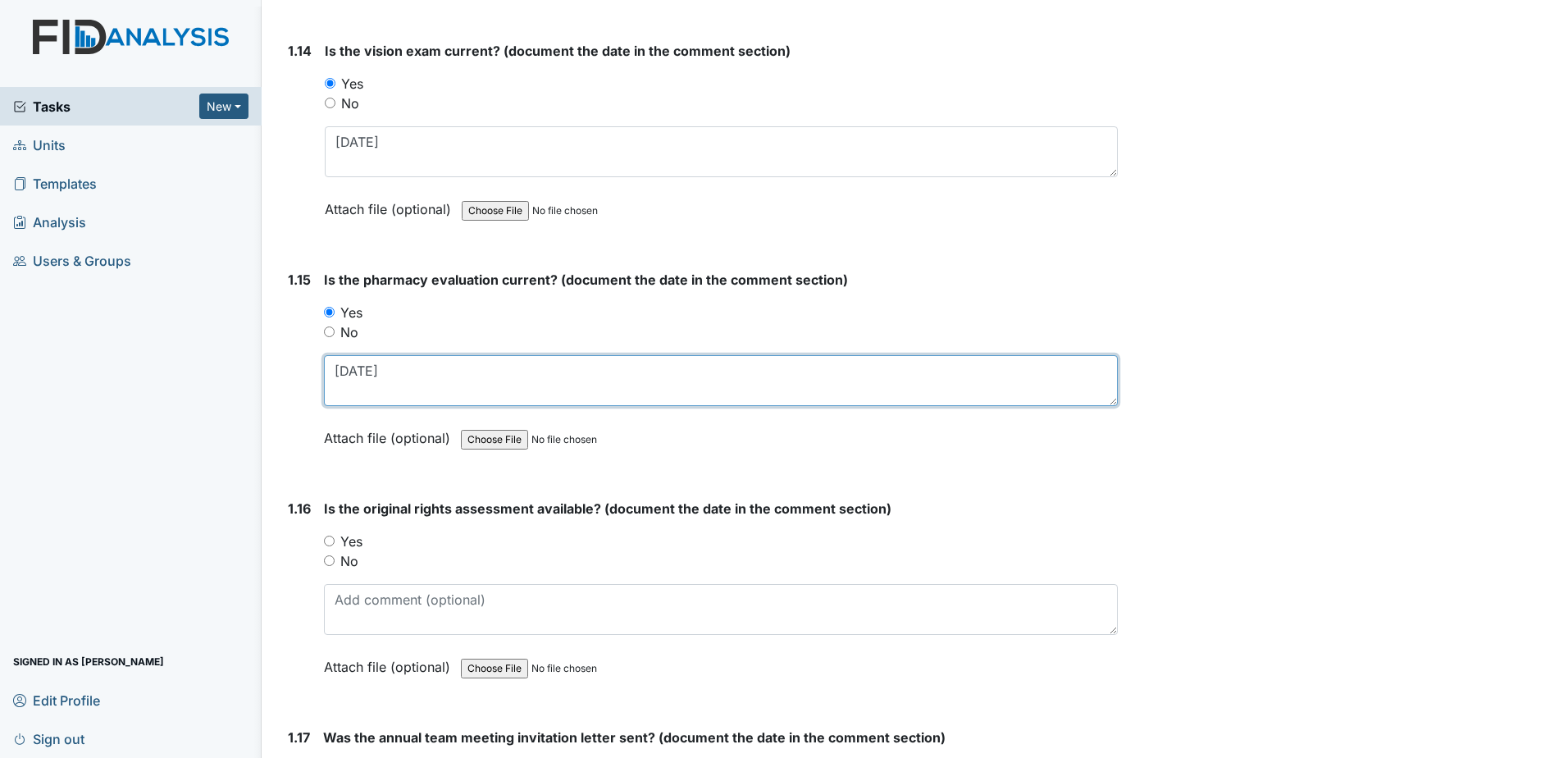
scroll to position [3446, 0]
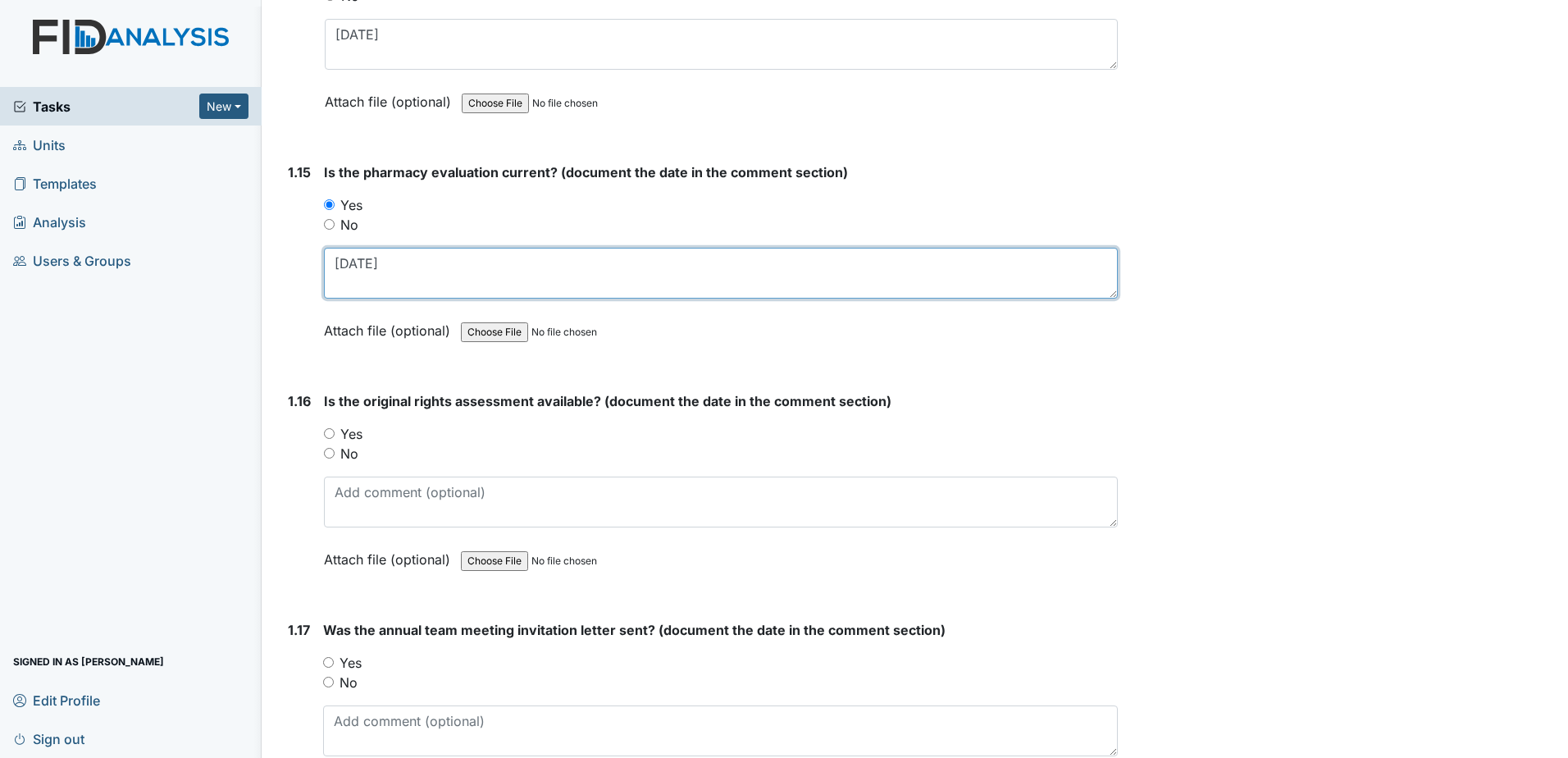
type textarea "7-2-2025"
click at [351, 430] on label "Yes" at bounding box center [351, 433] width 22 height 19
click at [335, 430] on input "Yes" at bounding box center [328, 433] width 10 height 10
radio input "true"
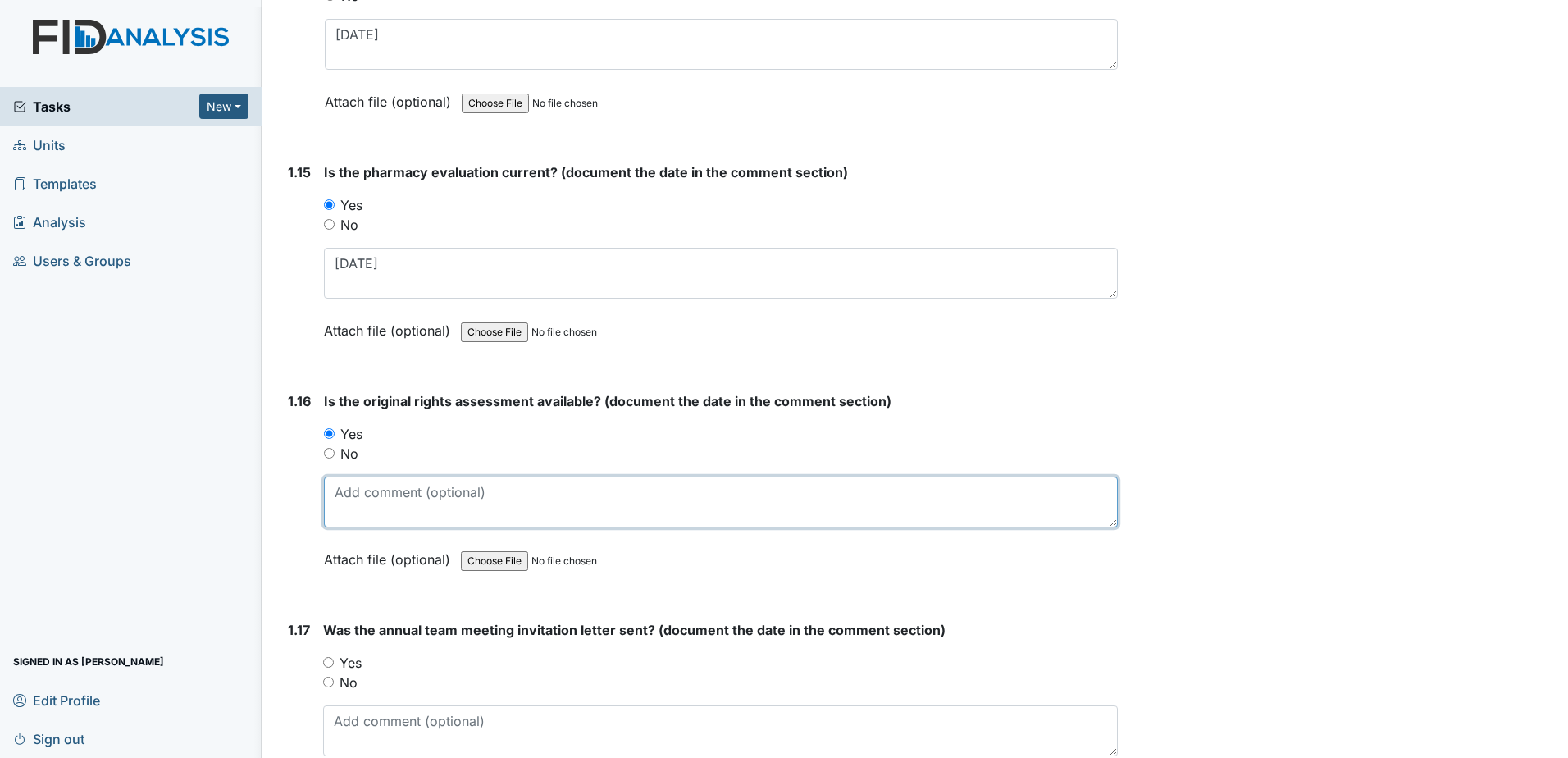
drag, startPoint x: 381, startPoint y: 493, endPoint x: 389, endPoint y: 483, distance: 12.8
click at [382, 493] on textarea at bounding box center [720, 502] width 794 height 51
type textarea "12-12-2017"
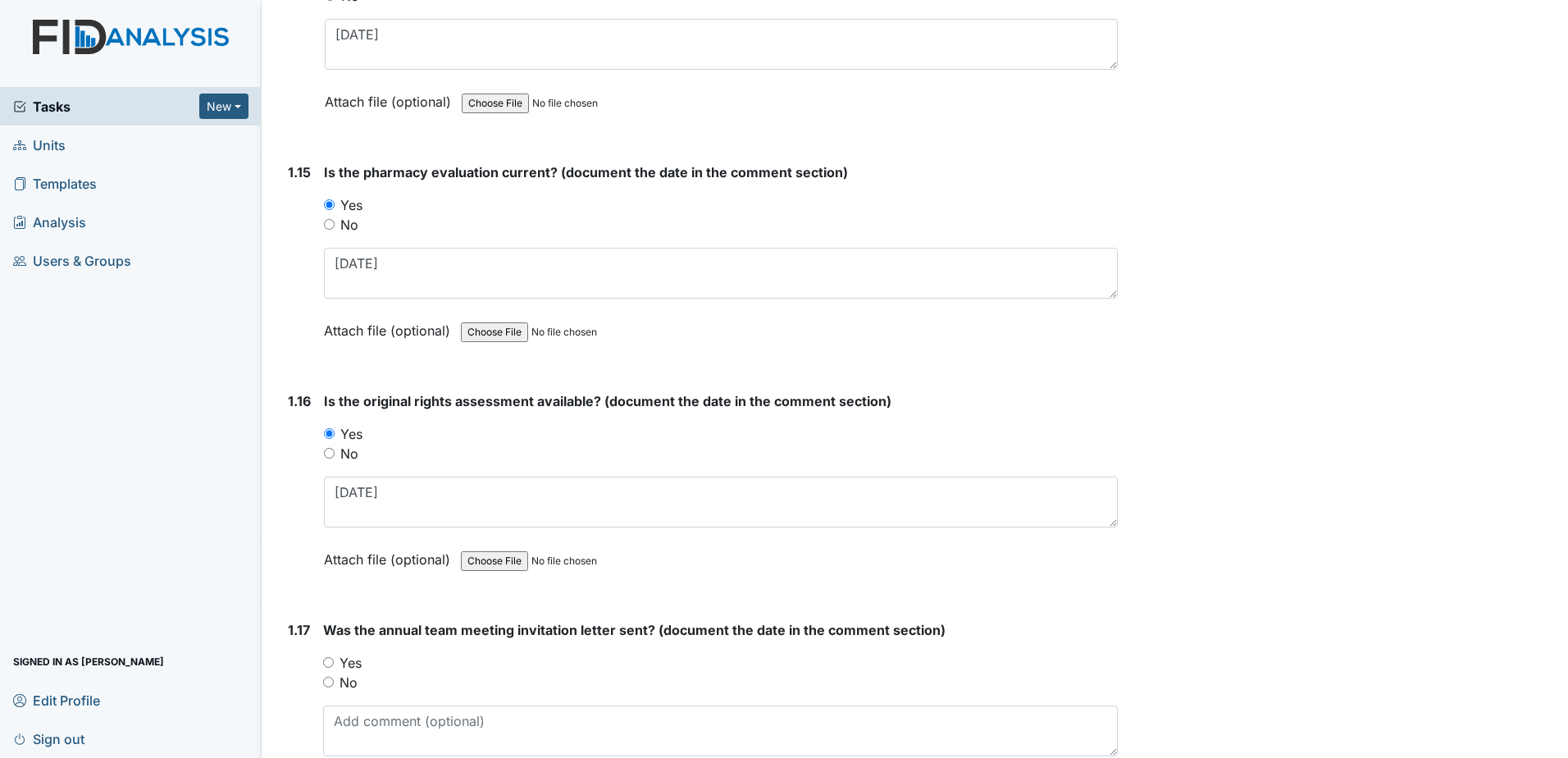
drag, startPoint x: 353, startPoint y: 659, endPoint x: 363, endPoint y: 672, distance: 16.4
click at [353, 659] on label "Yes" at bounding box center [351, 662] width 22 height 19
click at [334, 659] on input "Yes" at bounding box center [327, 662] width 10 height 10
radio input "true"
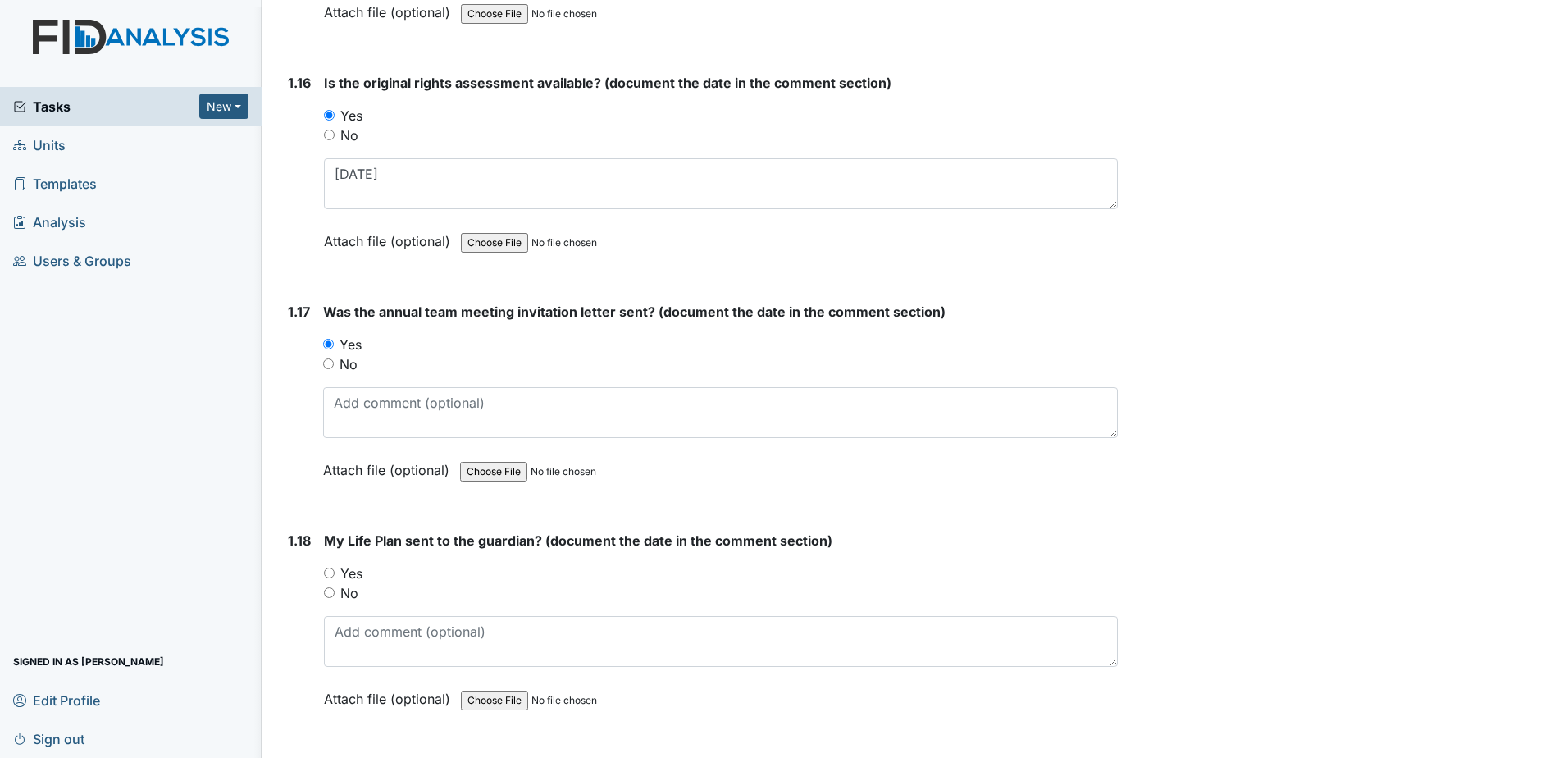
scroll to position [3773, 0]
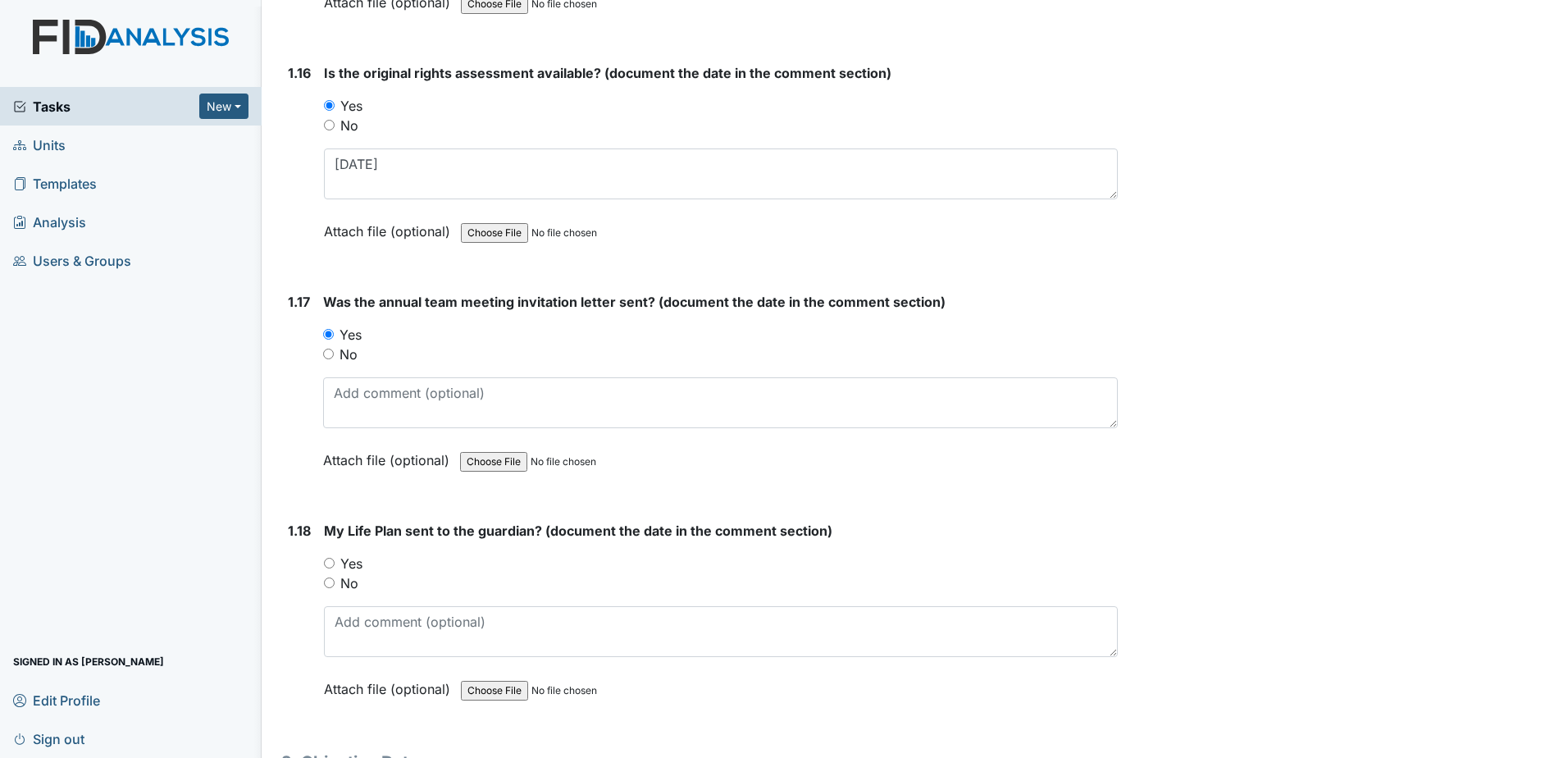
click at [353, 559] on label "Yes" at bounding box center [351, 563] width 22 height 19
click at [335, 559] on input "Yes" at bounding box center [328, 562] width 10 height 10
radio input "true"
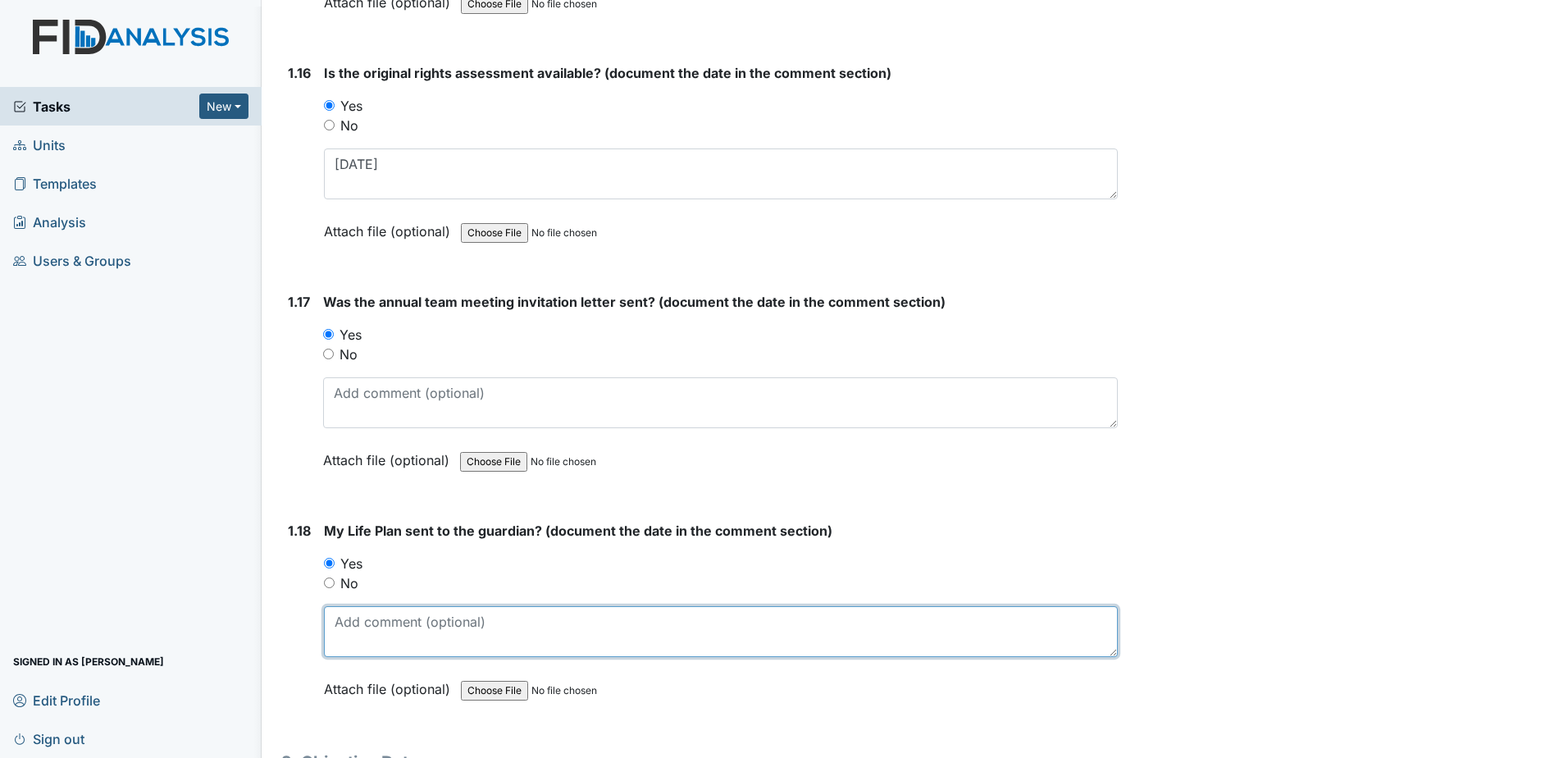
click at [372, 630] on textarea at bounding box center [720, 631] width 794 height 51
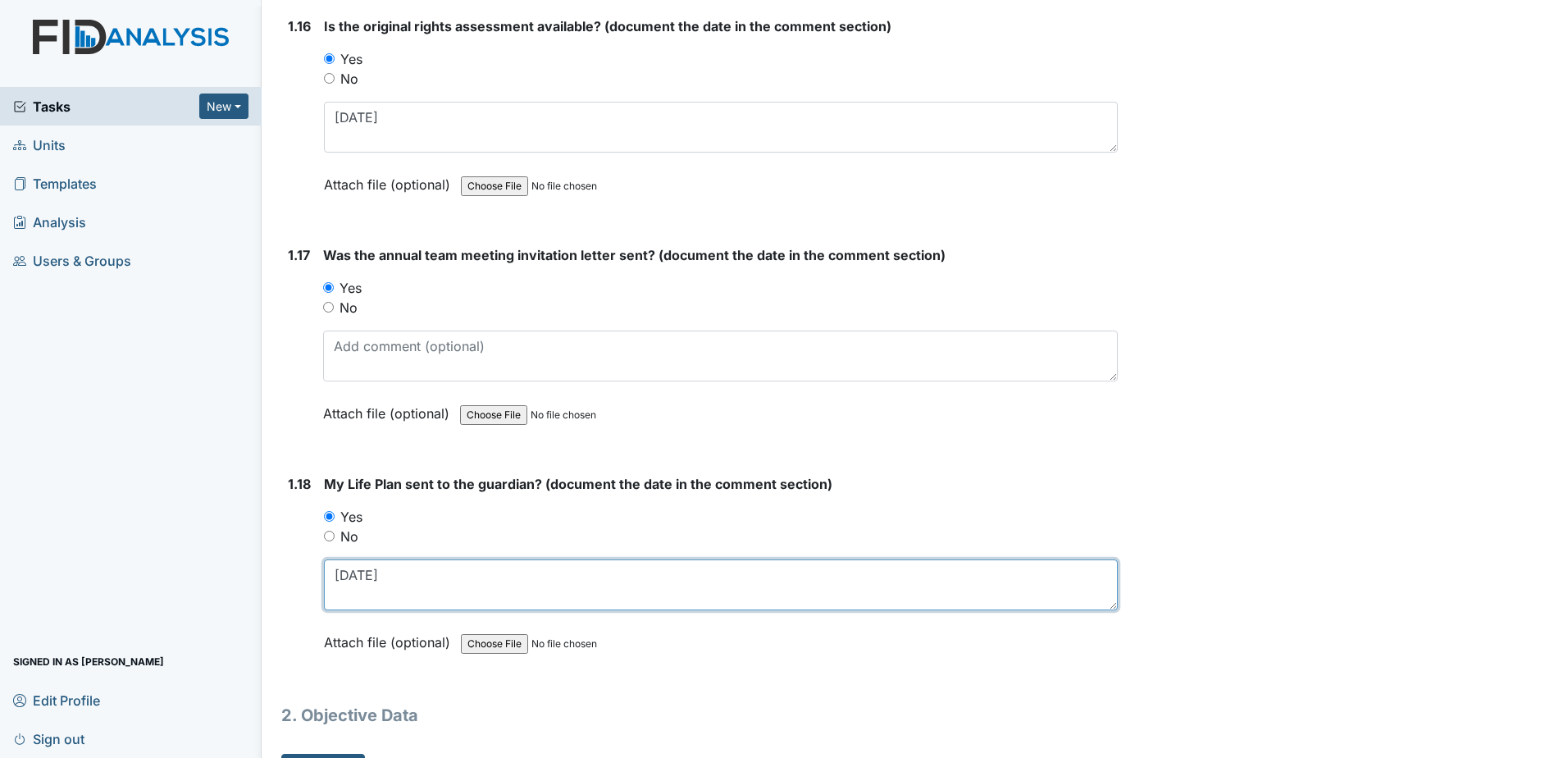
scroll to position [3861, 0]
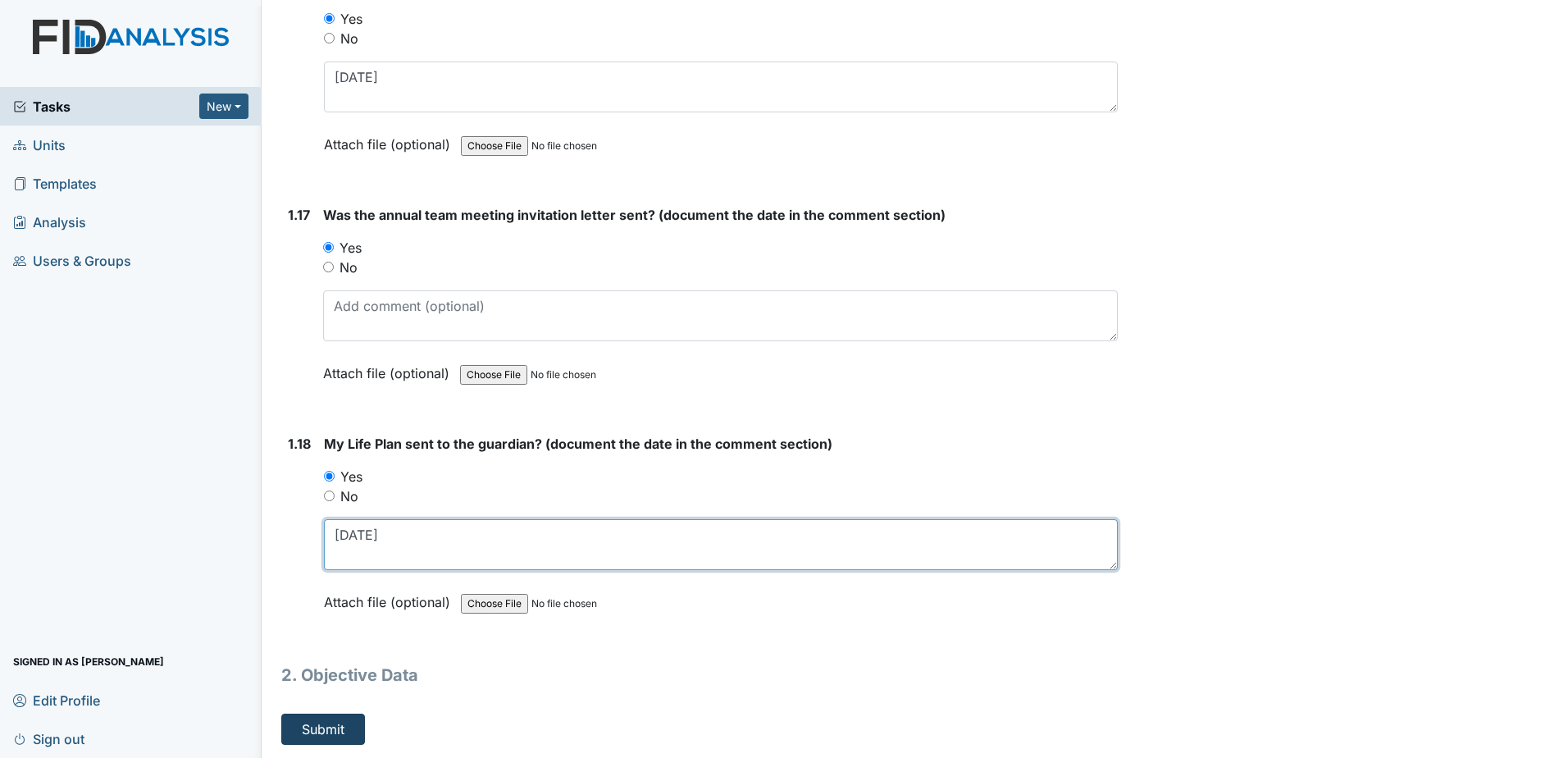
type textarea "5-9-2025"
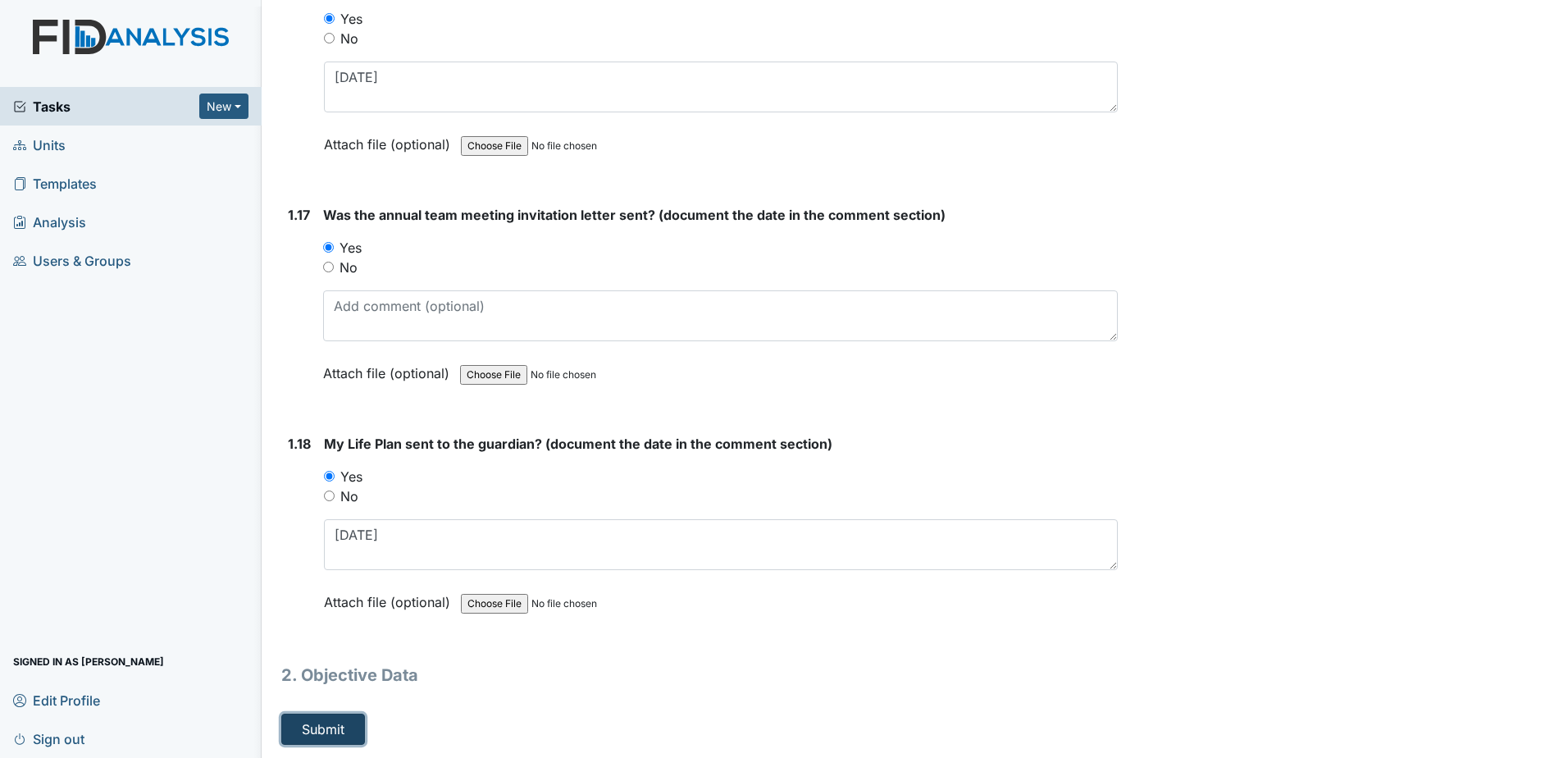
click at [323, 727] on button "Submit" at bounding box center [323, 729] width 83 height 32
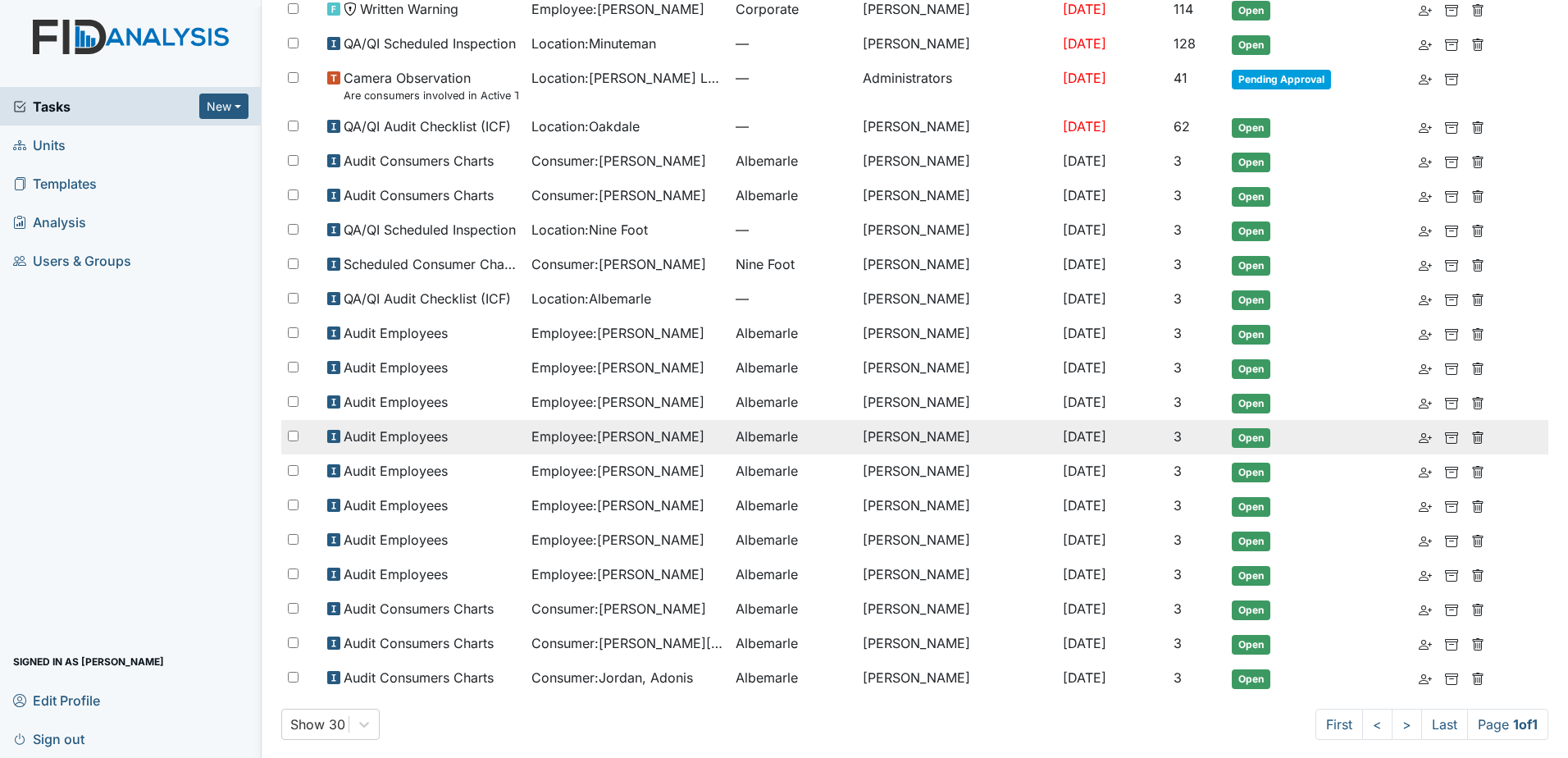
scroll to position [206, 0]
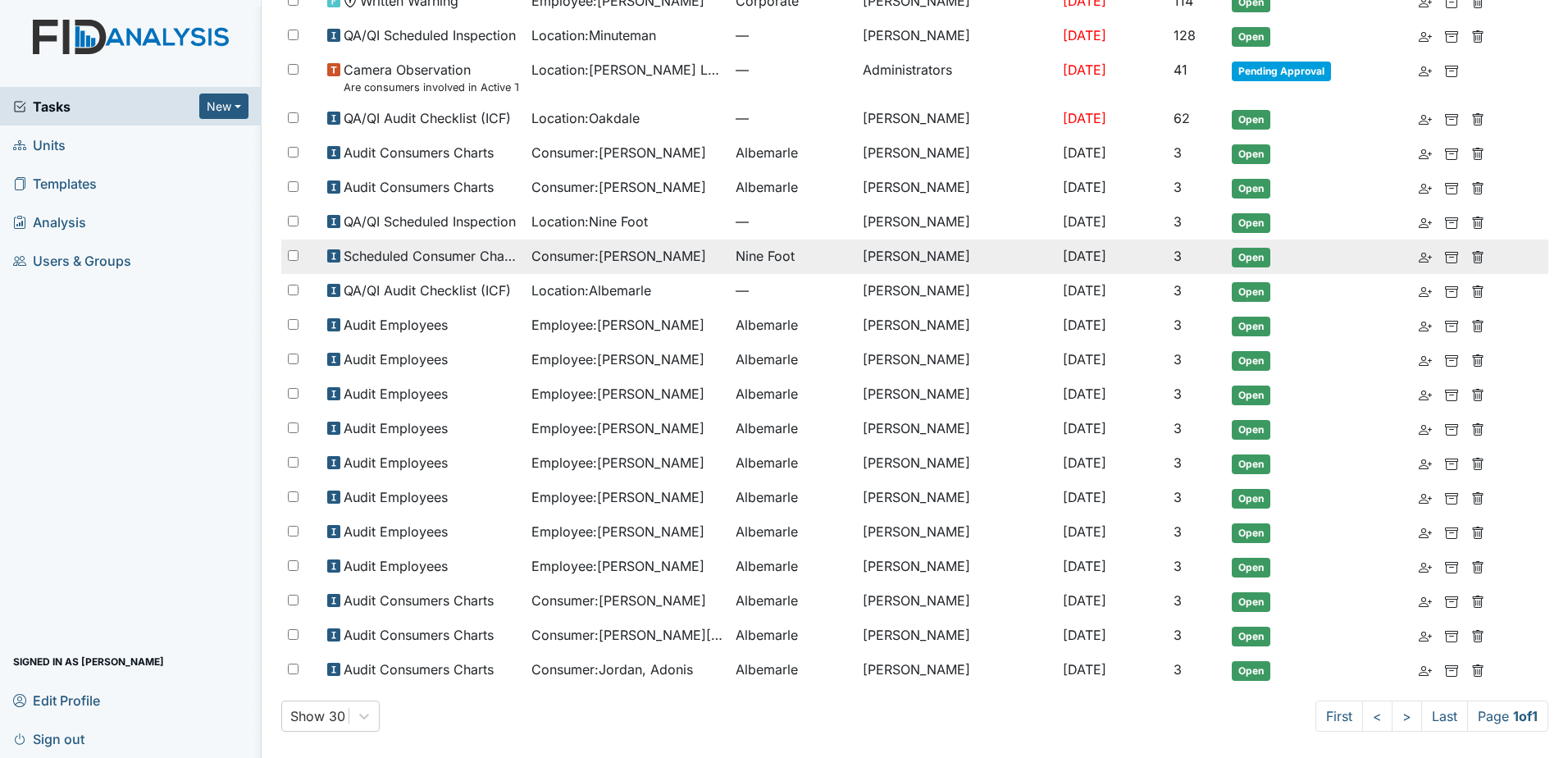
click at [658, 255] on span "Consumer : [PERSON_NAME]" at bounding box center [618, 255] width 174 height 19
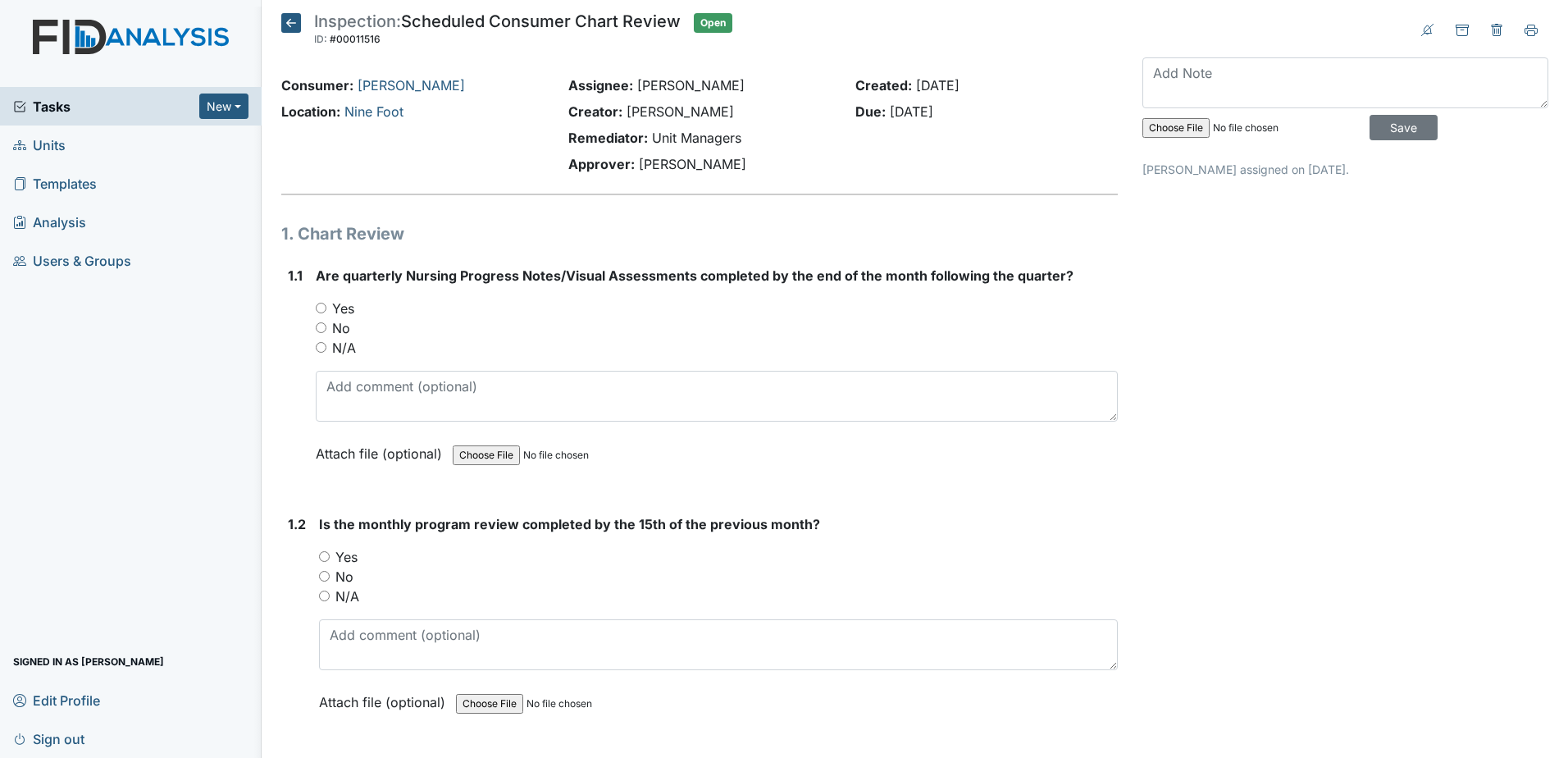
click at [343, 306] on label "Yes" at bounding box center [343, 308] width 22 height 19
click at [326, 306] on input "Yes" at bounding box center [320, 307] width 10 height 10
radio input "true"
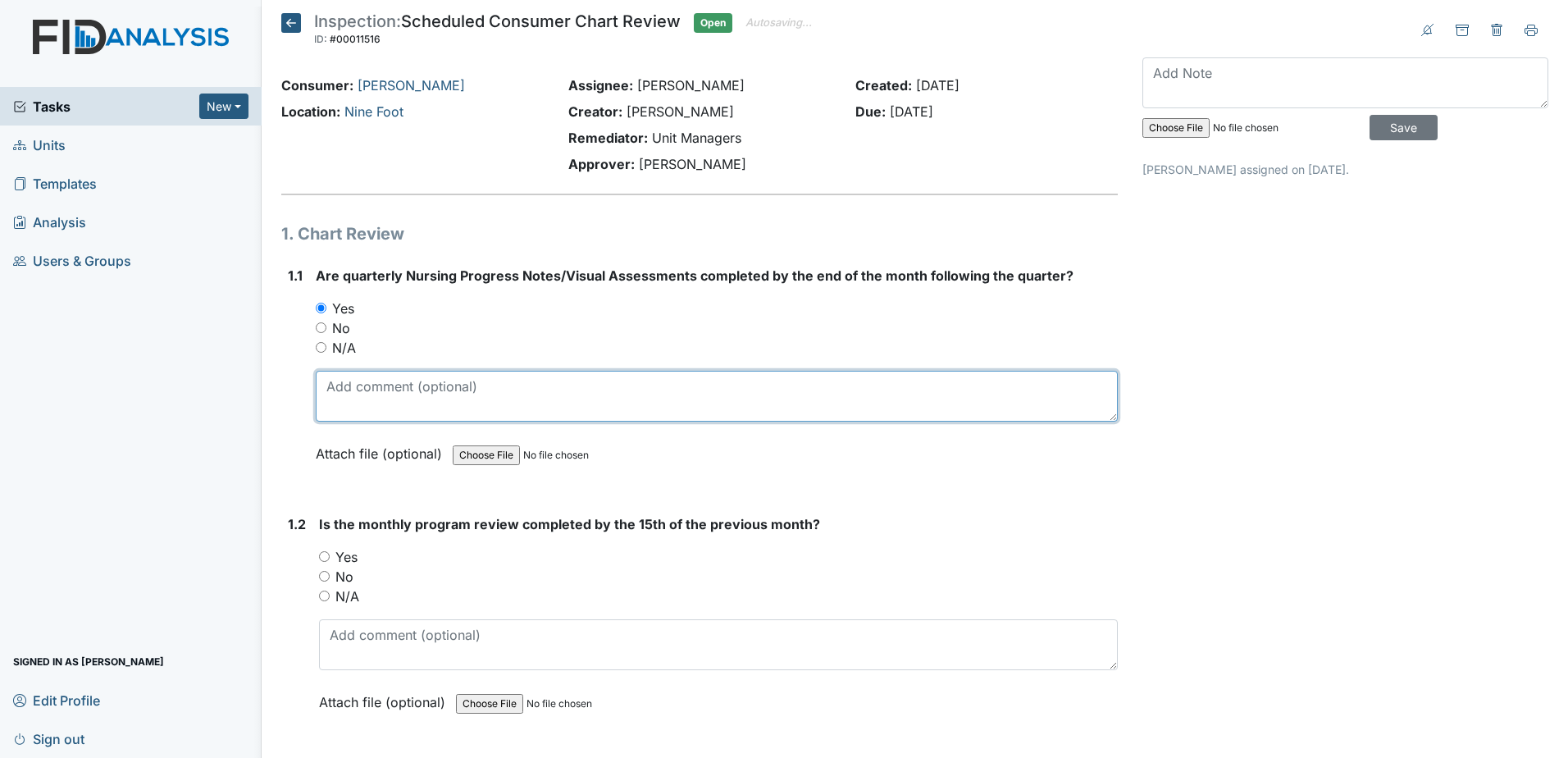
click at [433, 396] on textarea at bounding box center [716, 396] width 802 height 51
type textarea "[DATE]"
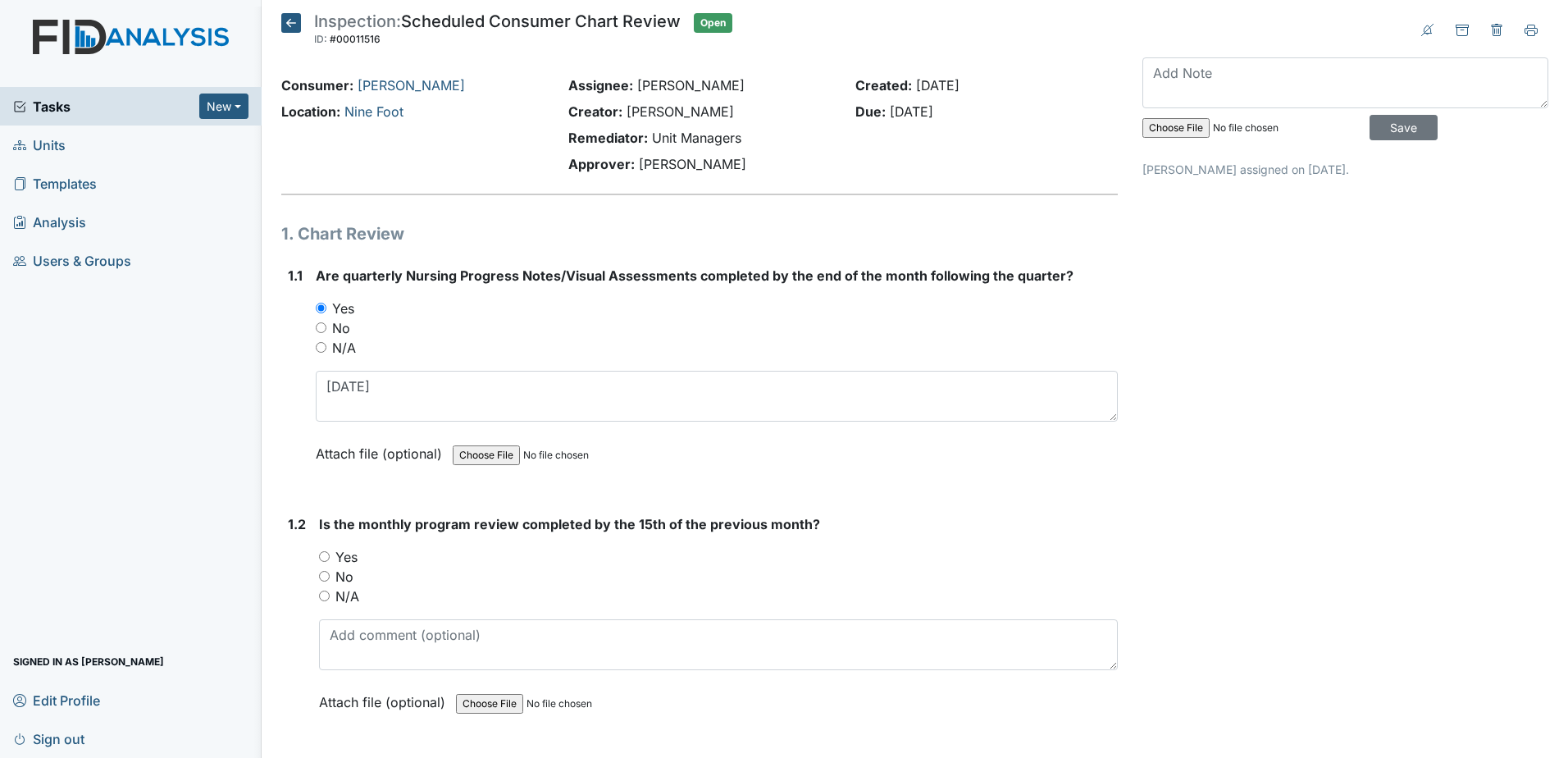
click at [352, 560] on label "Yes" at bounding box center [347, 557] width 22 height 19
click at [329, 560] on input "Yes" at bounding box center [324, 556] width 10 height 10
radio input "true"
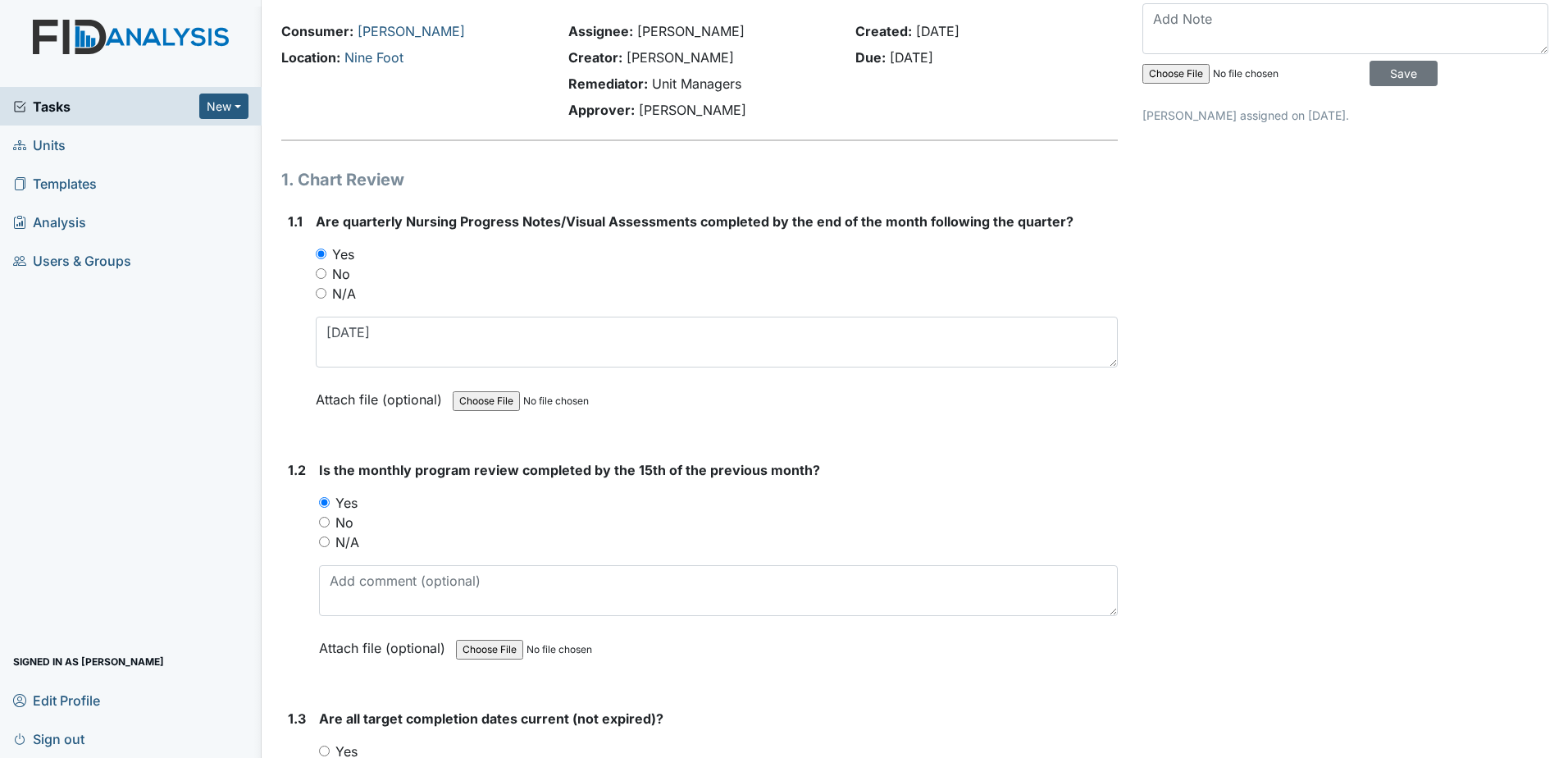
scroll to position [82, 0]
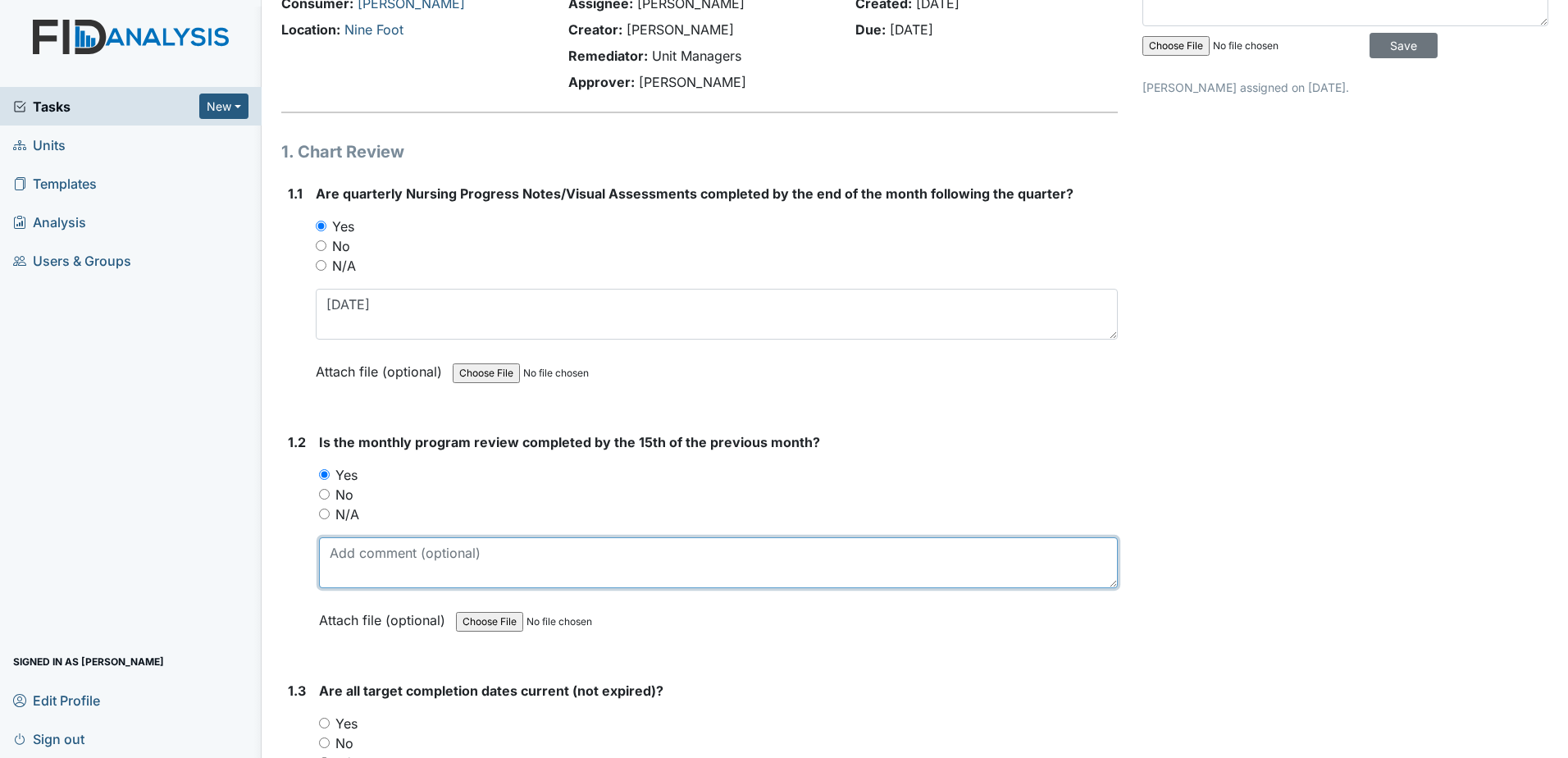
click at [372, 575] on textarea at bounding box center [718, 562] width 798 height 51
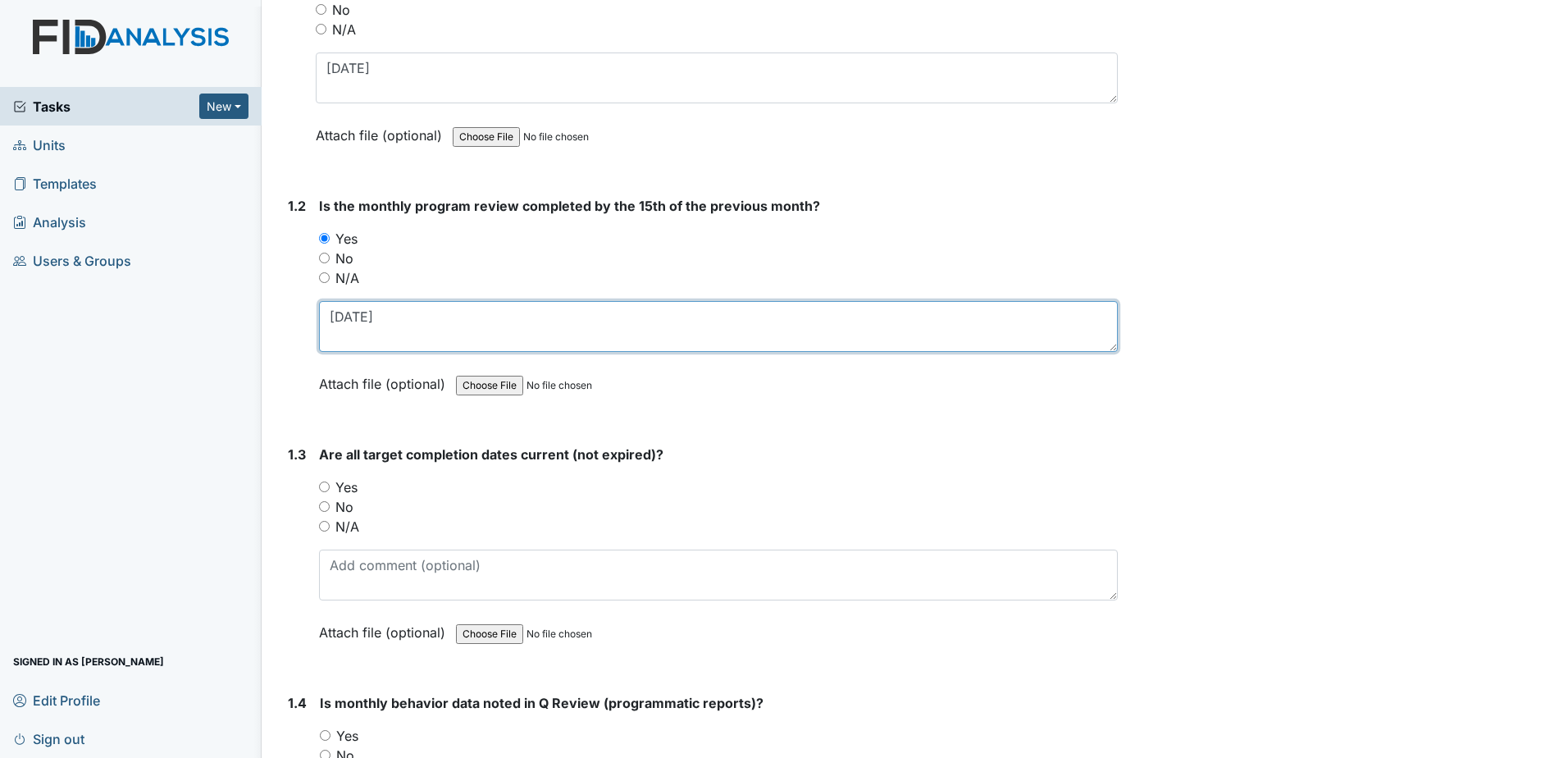
scroll to position [328, 0]
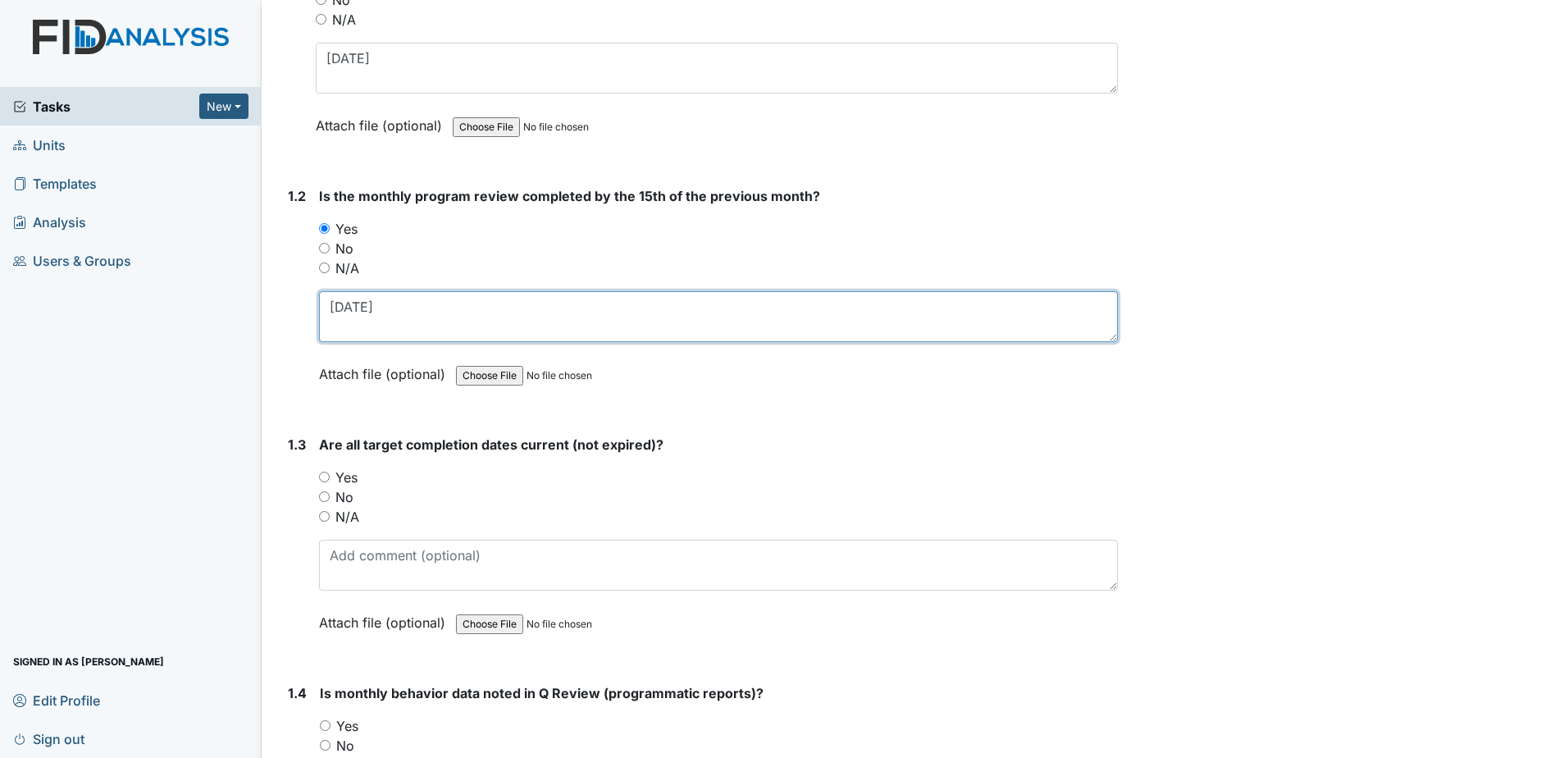
type textarea "[DATE]"
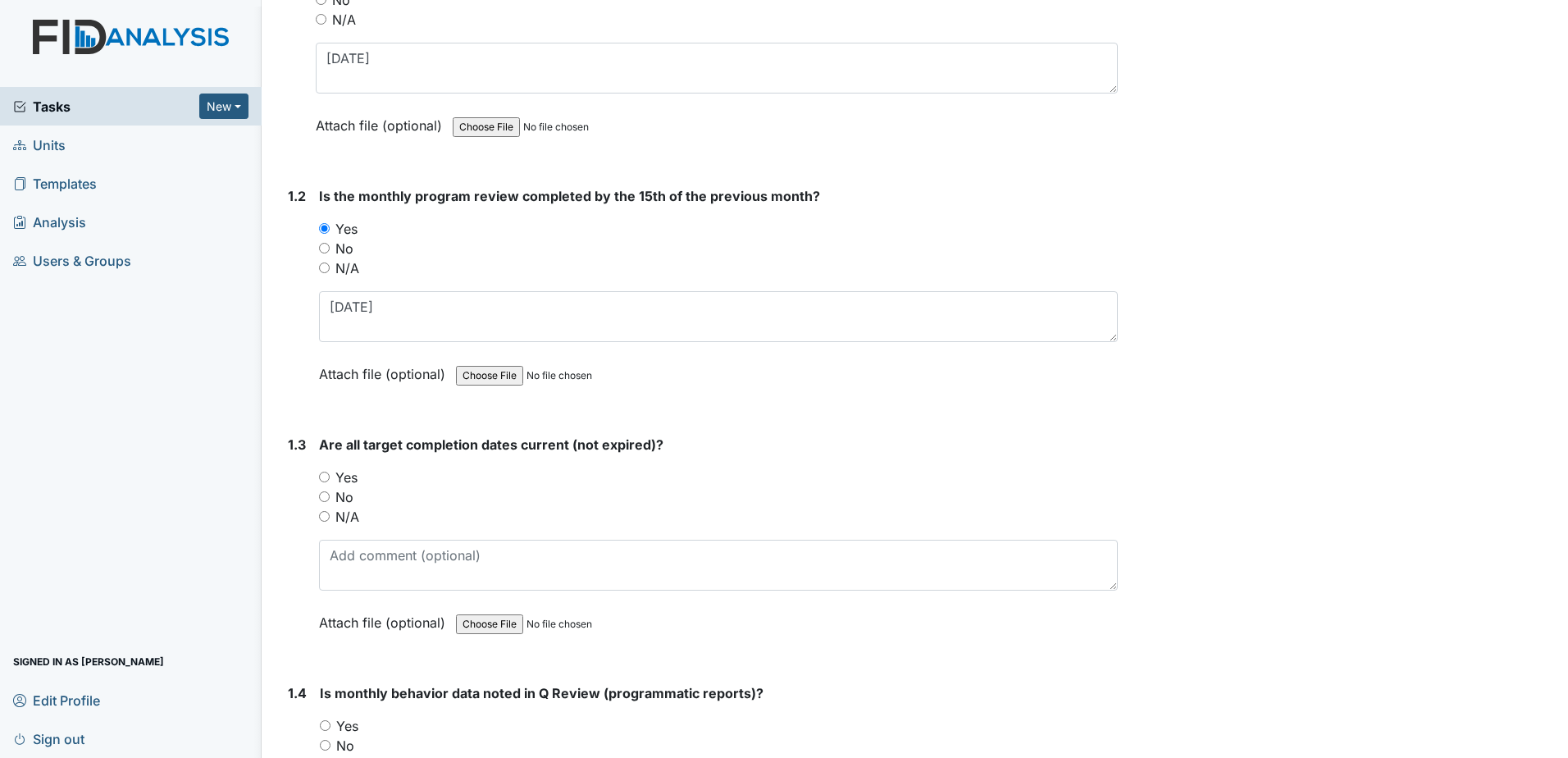
click at [333, 474] on div "Yes" at bounding box center [718, 477] width 798 height 19
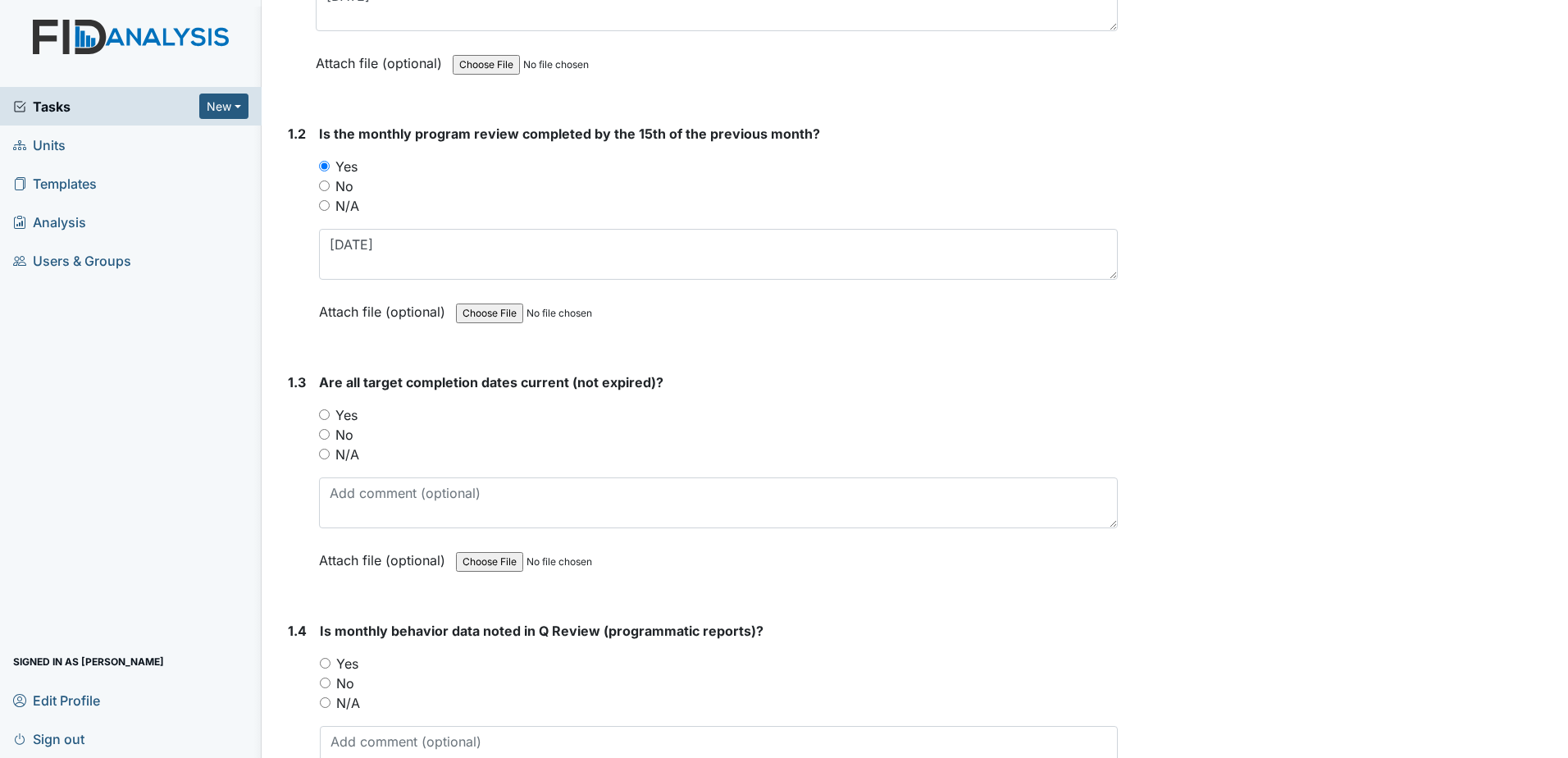
scroll to position [493, 0]
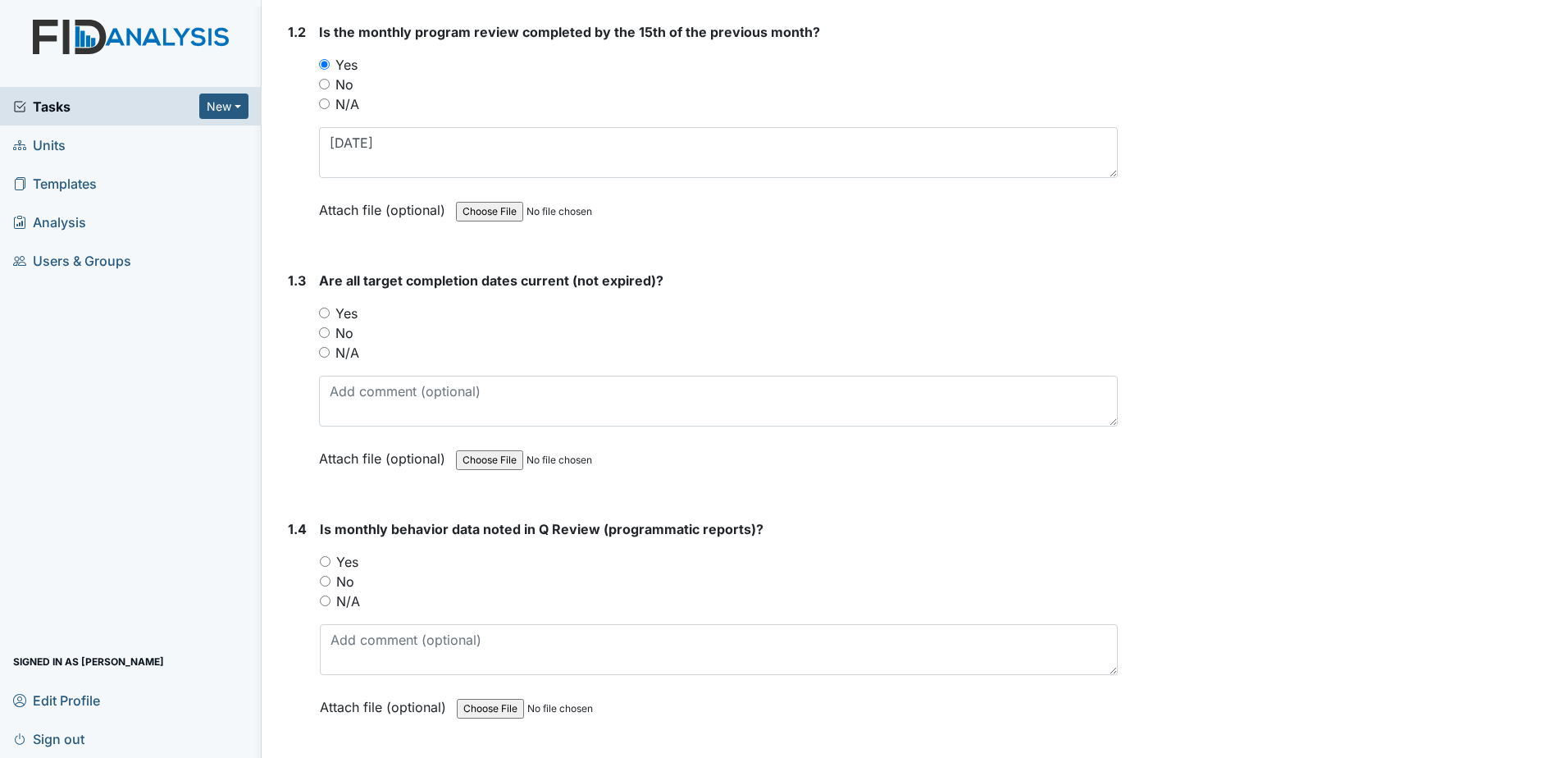
click at [351, 309] on label "Yes" at bounding box center [347, 313] width 22 height 19
click at [329, 309] on input "Yes" at bounding box center [324, 313] width 10 height 10
radio input "true"
click at [355, 560] on label "Yes" at bounding box center [348, 561] width 22 height 19
click at [330, 560] on input "Yes" at bounding box center [325, 560] width 10 height 10
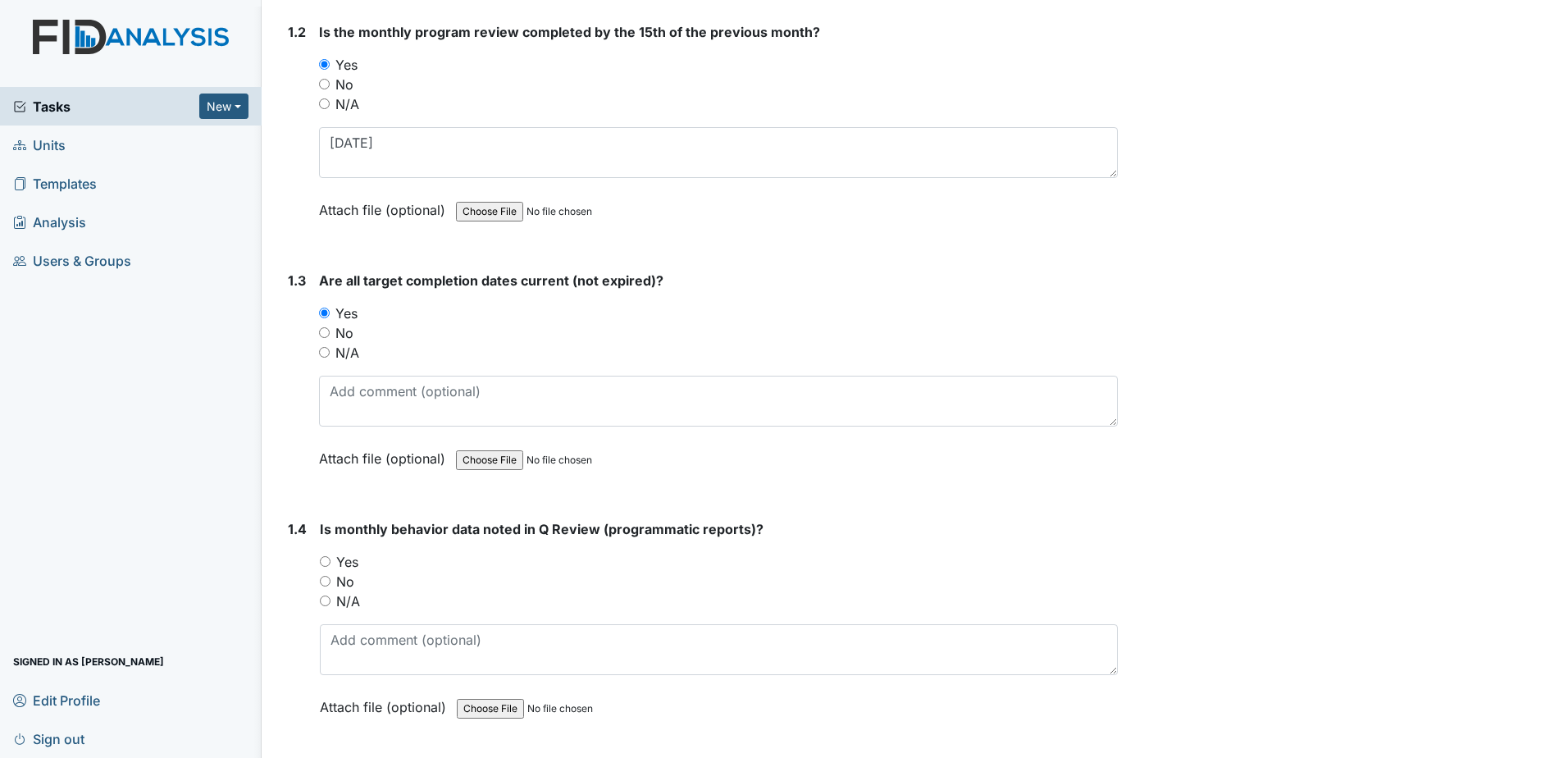
radio input "true"
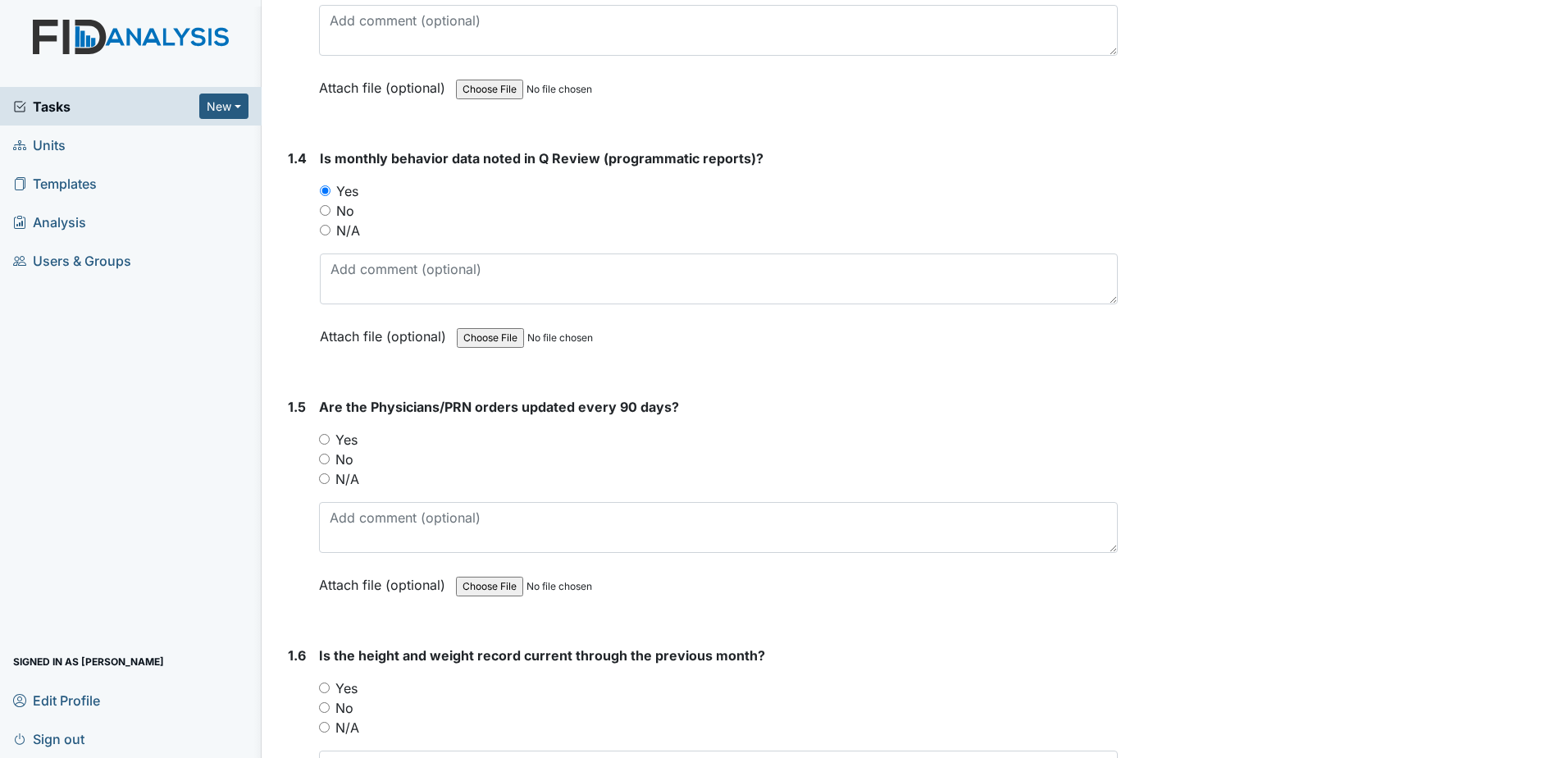
scroll to position [903, 0]
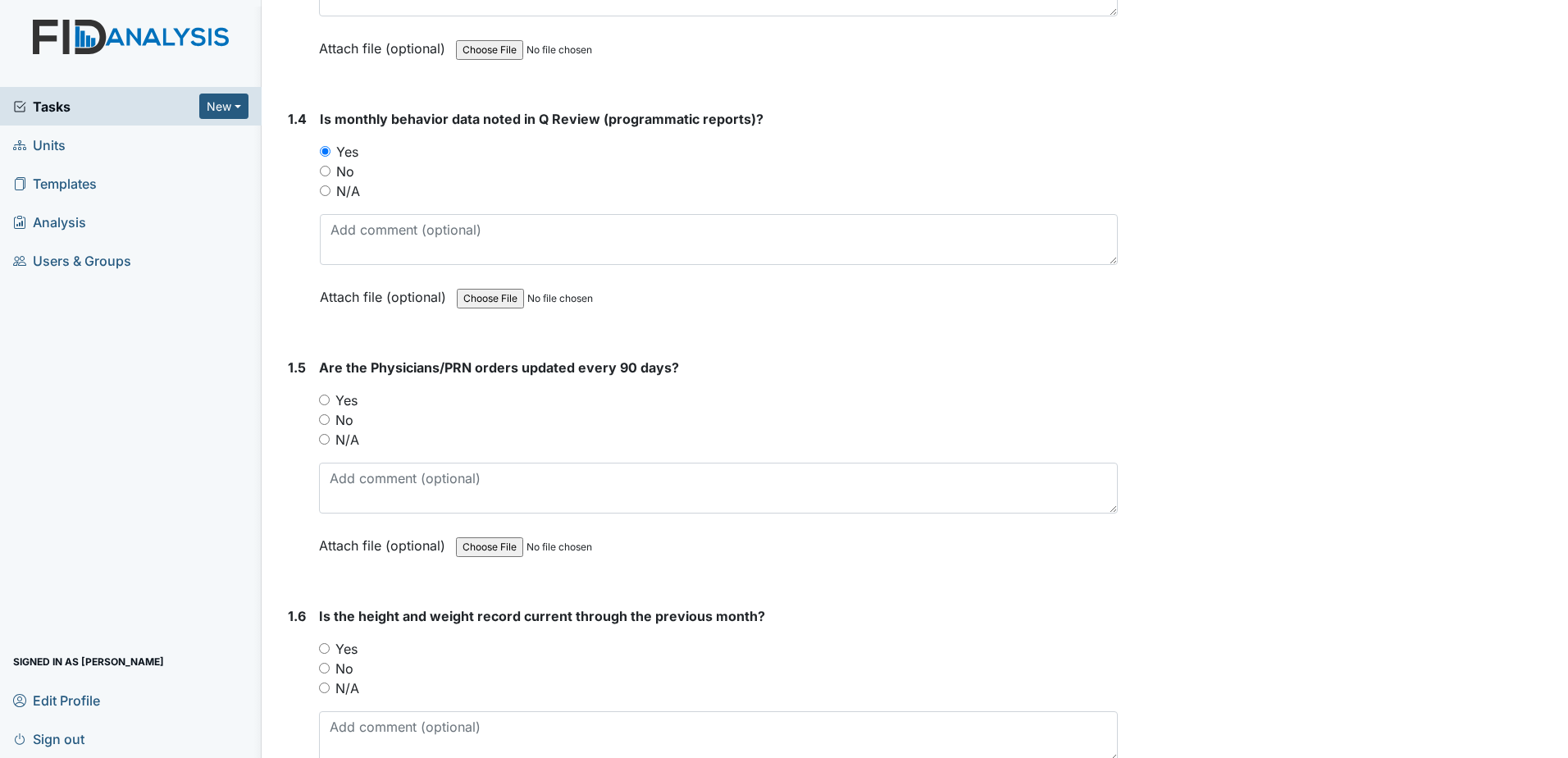
click at [344, 398] on label "Yes" at bounding box center [347, 400] width 22 height 19
click at [329, 398] on input "Yes" at bounding box center [324, 399] width 10 height 10
radio input "true"
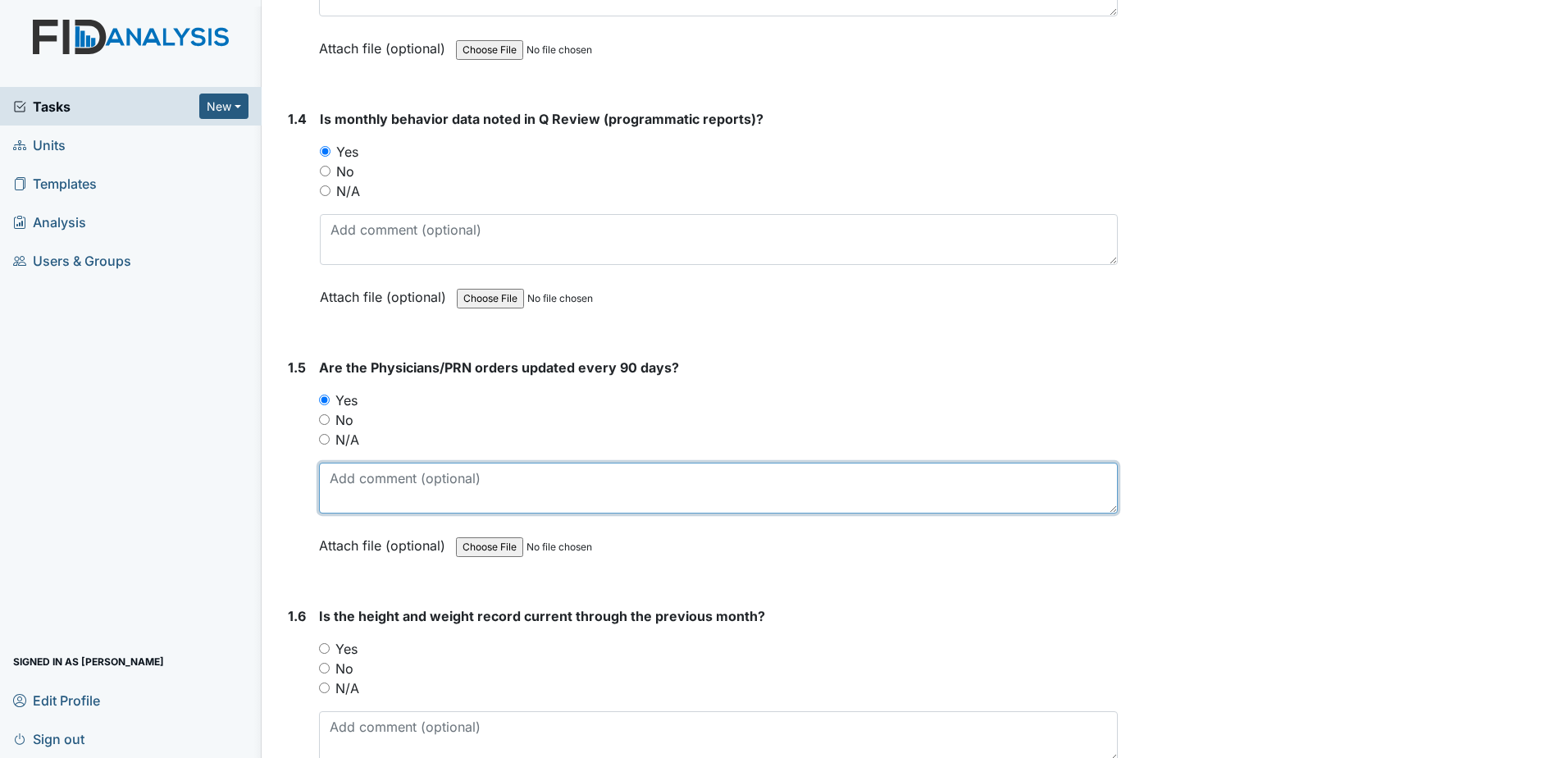
click at [372, 497] on textarea at bounding box center [718, 488] width 798 height 51
type textarea "[DATE]"
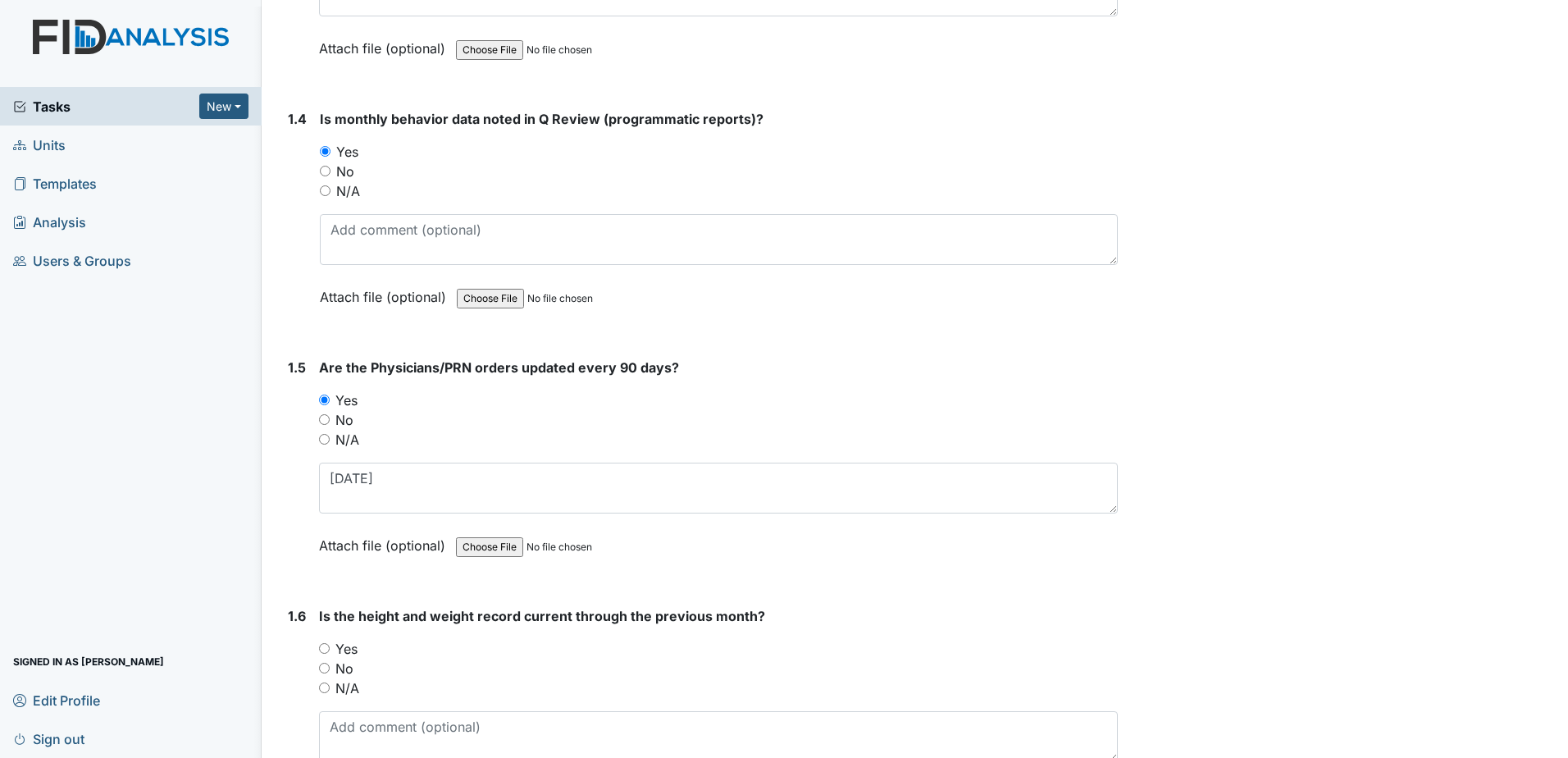
click at [336, 641] on label "Yes" at bounding box center [347, 649] width 22 height 19
click at [329, 643] on input "Yes" at bounding box center [324, 648] width 10 height 10
radio input "true"
click at [352, 651] on label "Yes" at bounding box center [347, 649] width 22 height 19
click at [329, 651] on input "Yes" at bounding box center [324, 648] width 10 height 10
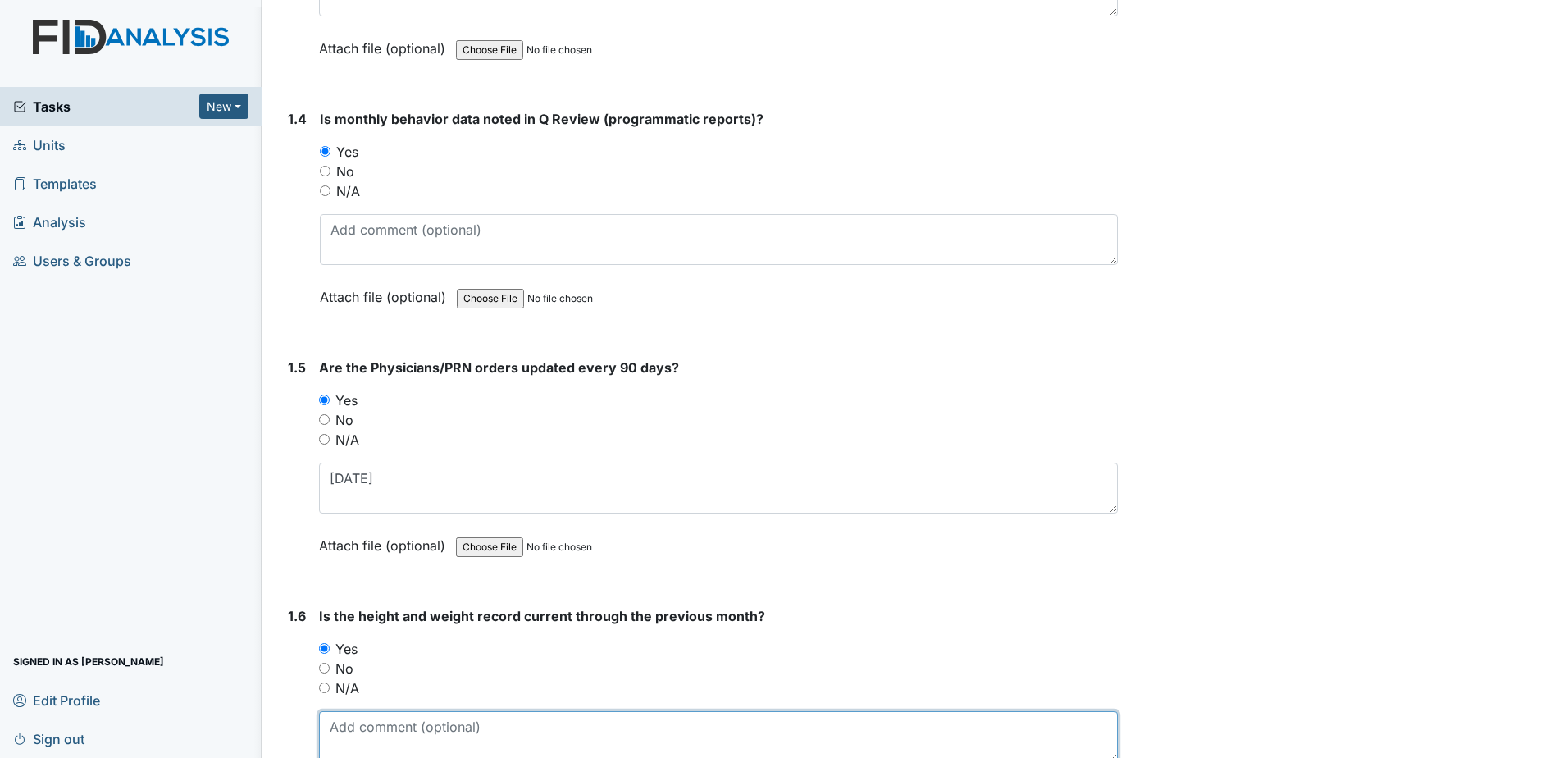
click at [376, 752] on textarea at bounding box center [718, 737] width 798 height 51
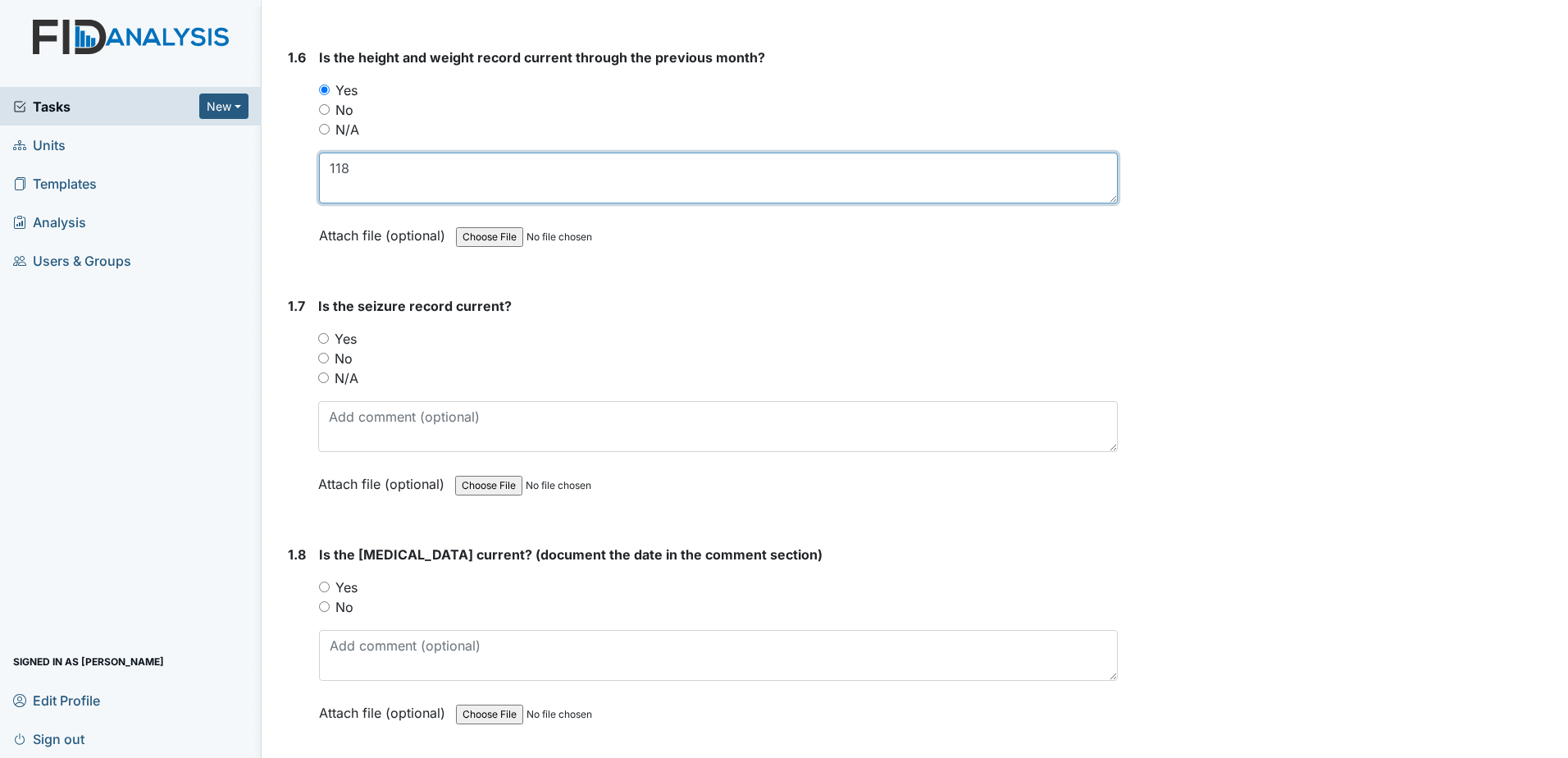
scroll to position [1477, 0]
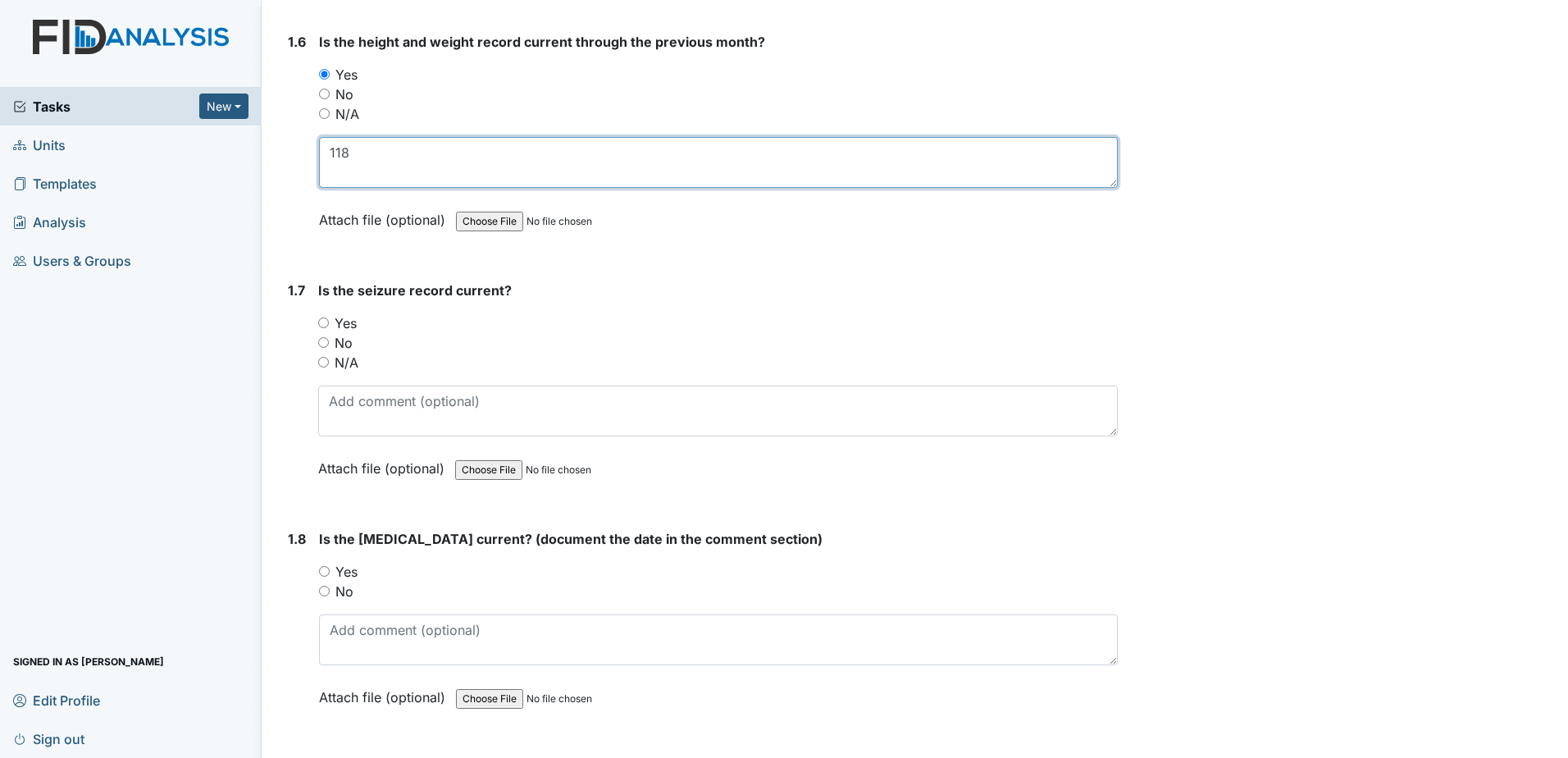
type textarea "118"
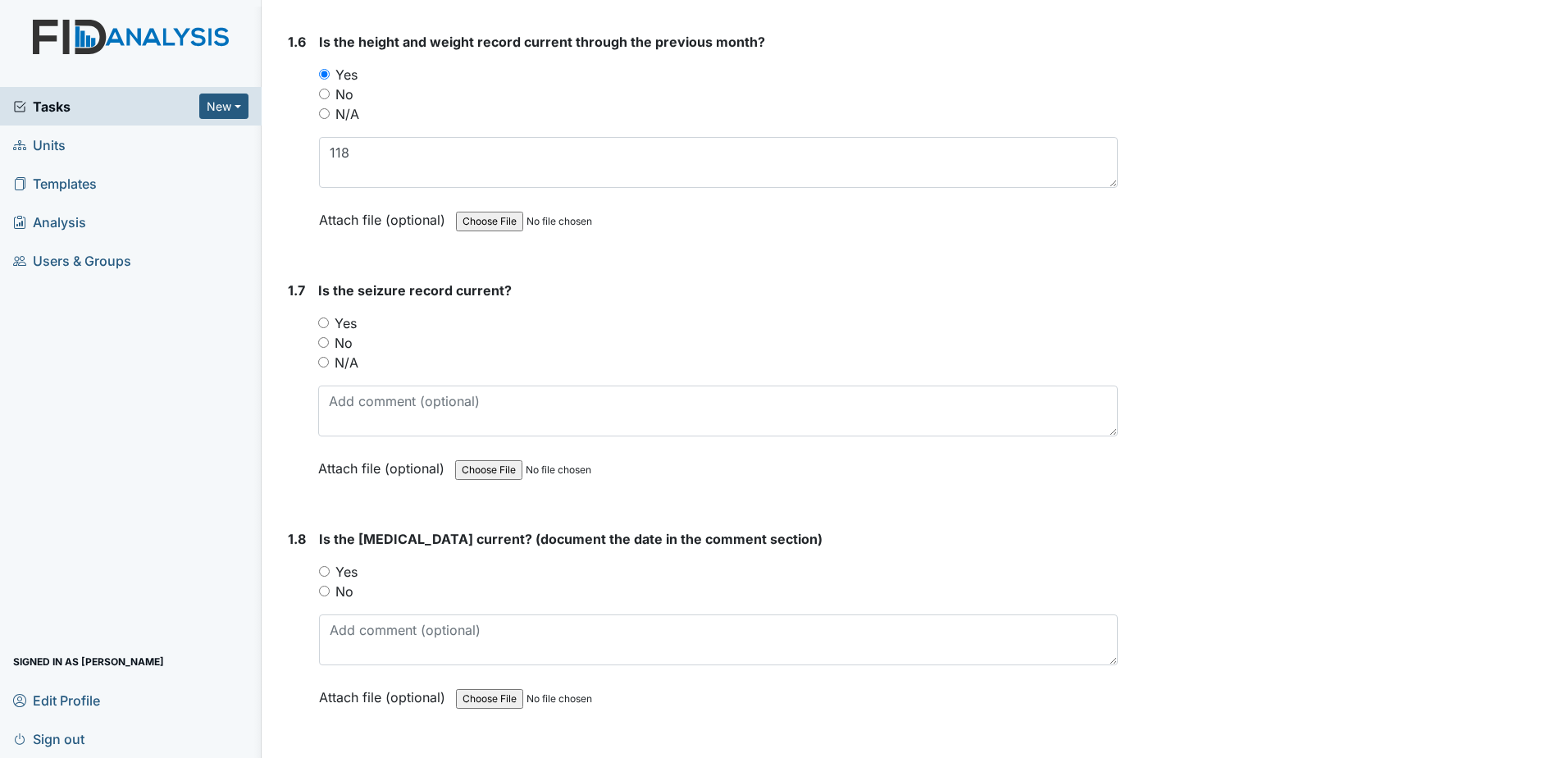
click at [342, 368] on label "N/A" at bounding box center [347, 362] width 24 height 19
click at [329, 367] on input "N/A" at bounding box center [323, 362] width 10 height 10
radio input "true"
click at [352, 569] on label "Yes" at bounding box center [347, 572] width 22 height 19
click at [329, 569] on input "Yes" at bounding box center [324, 571] width 10 height 10
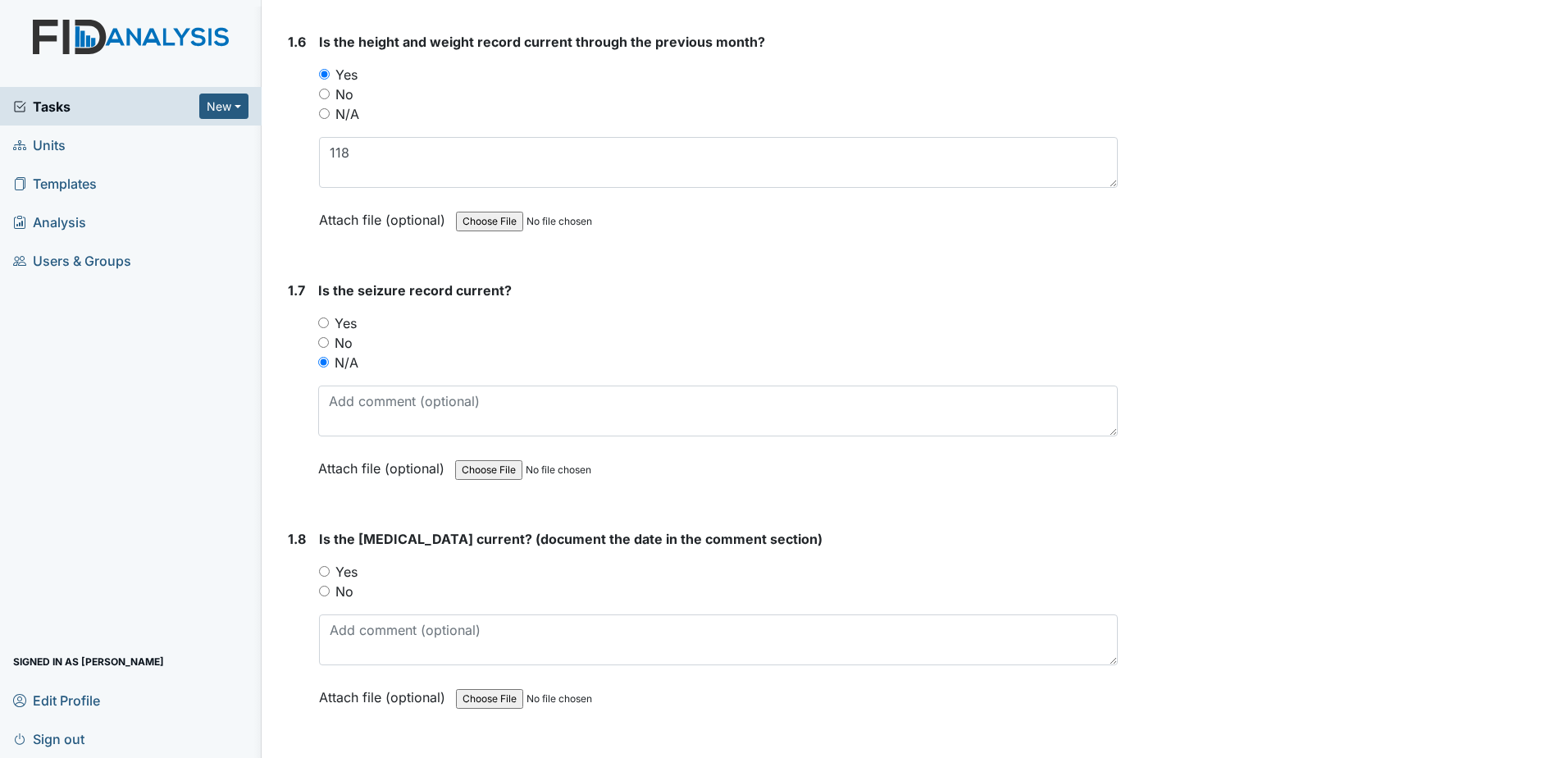
radio input "true"
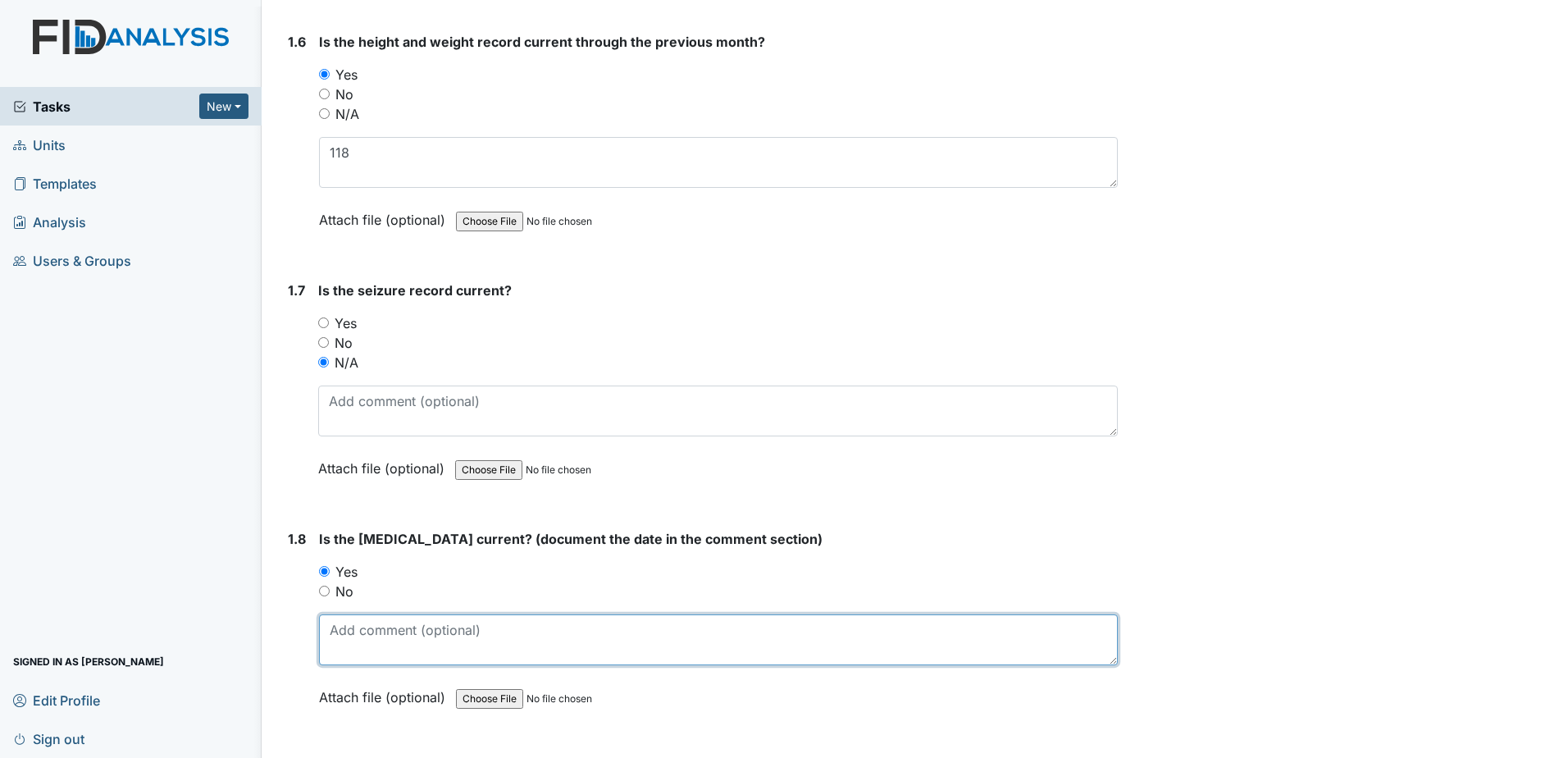
click at [450, 618] on textarea at bounding box center [718, 639] width 798 height 51
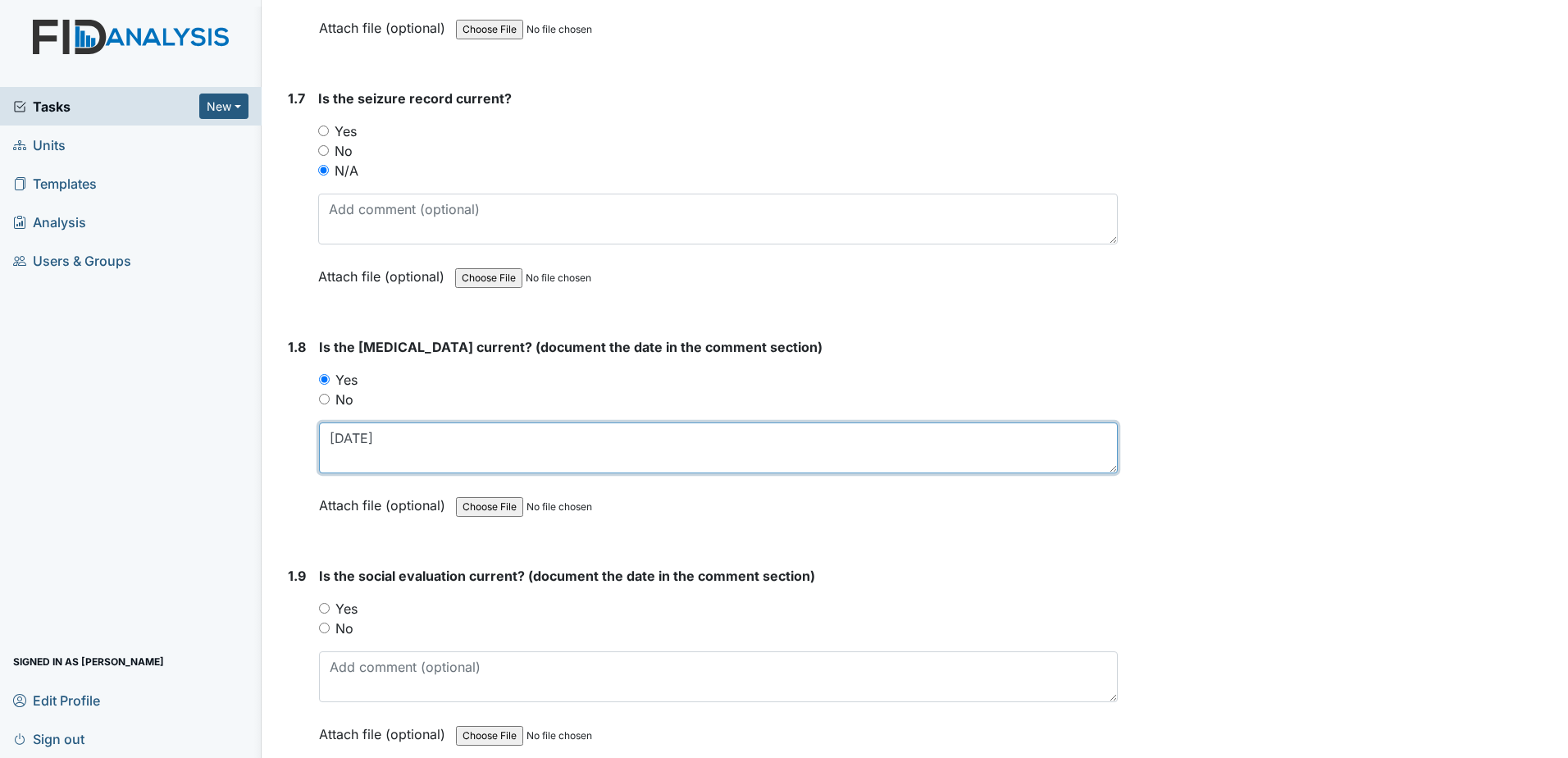
scroll to position [1723, 0]
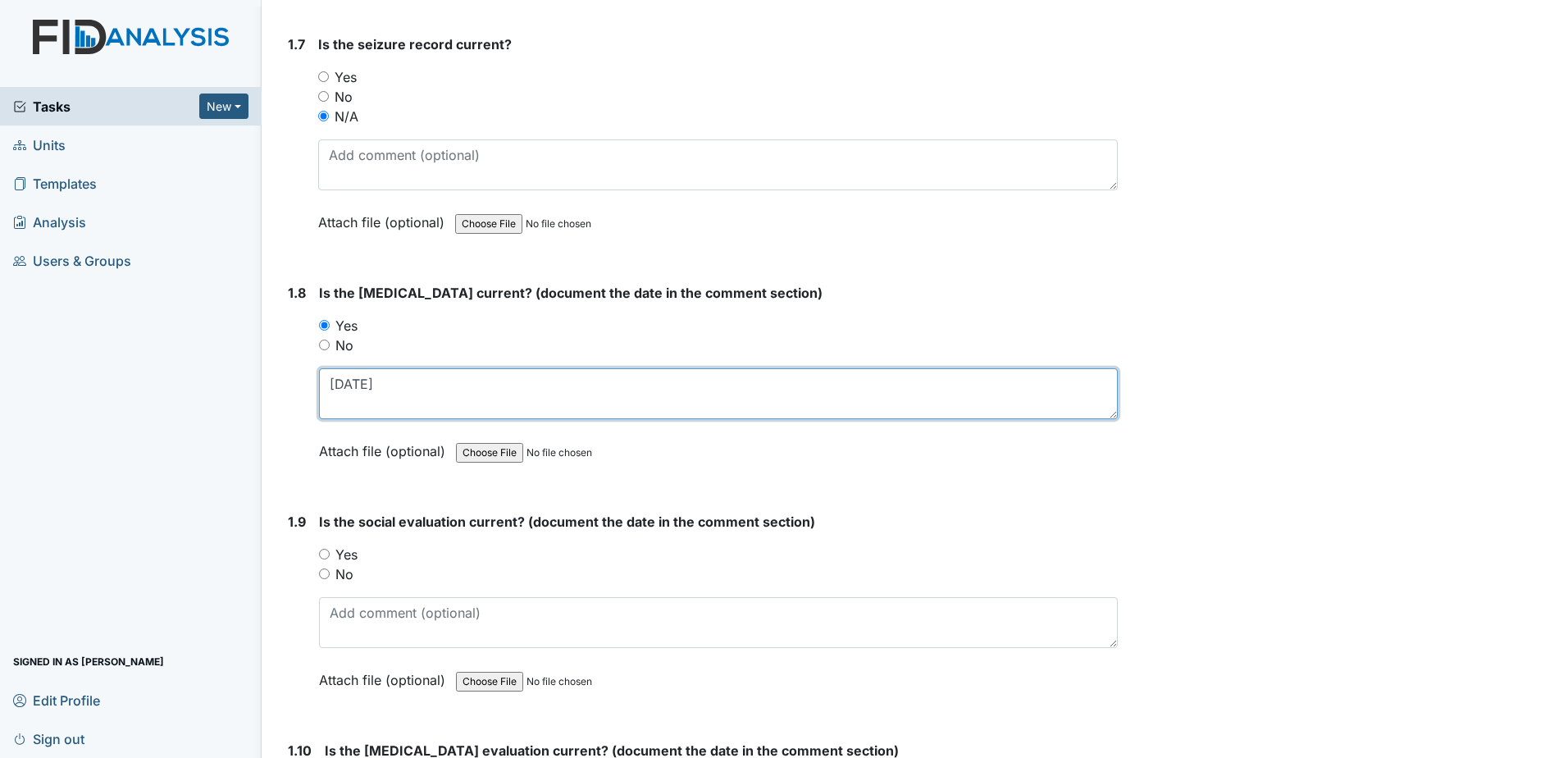
type textarea "[DATE]"
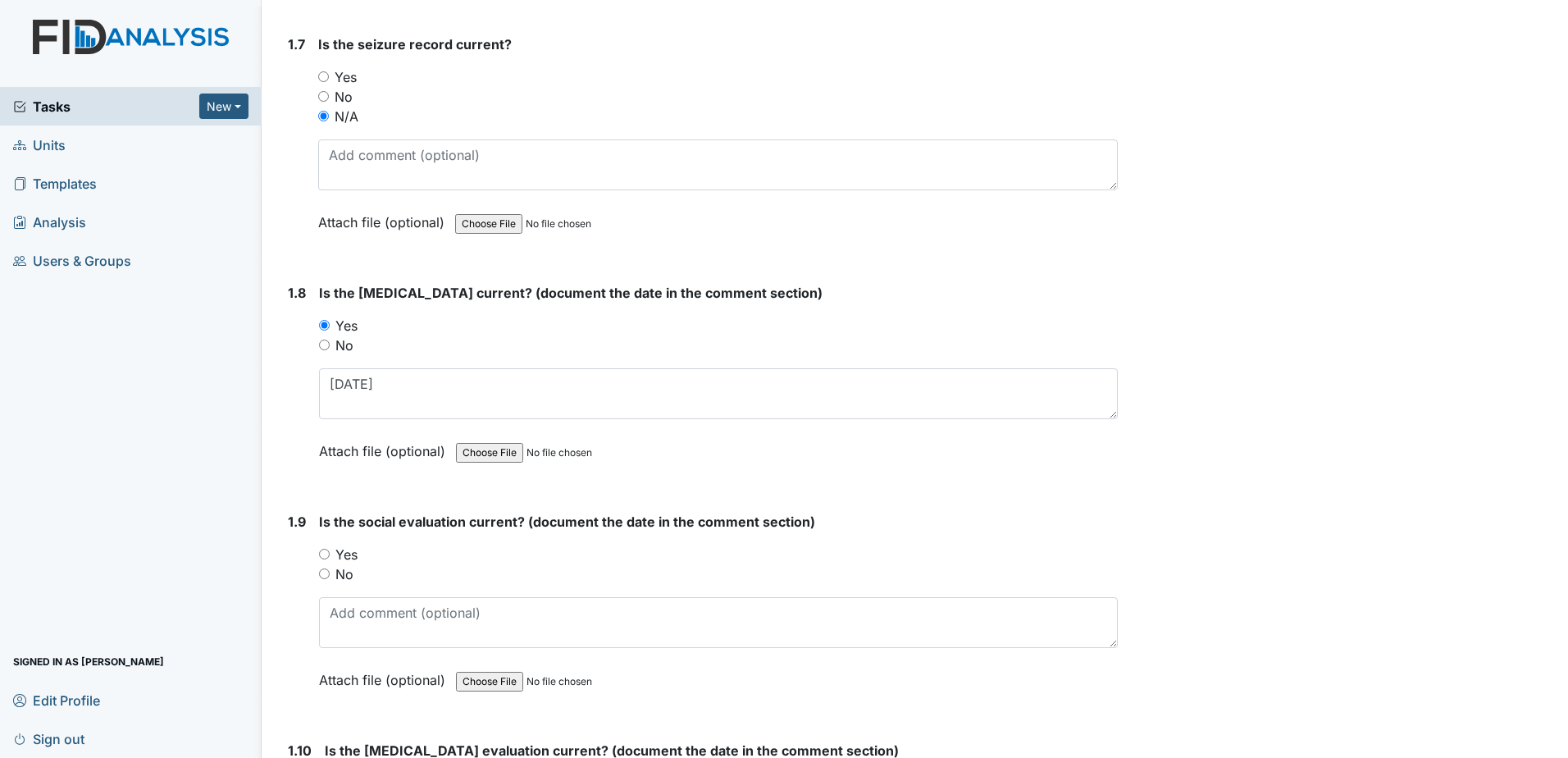
click at [343, 552] on label "Yes" at bounding box center [347, 554] width 22 height 19
click at [329, 552] on input "Yes" at bounding box center [324, 554] width 10 height 10
radio input "true"
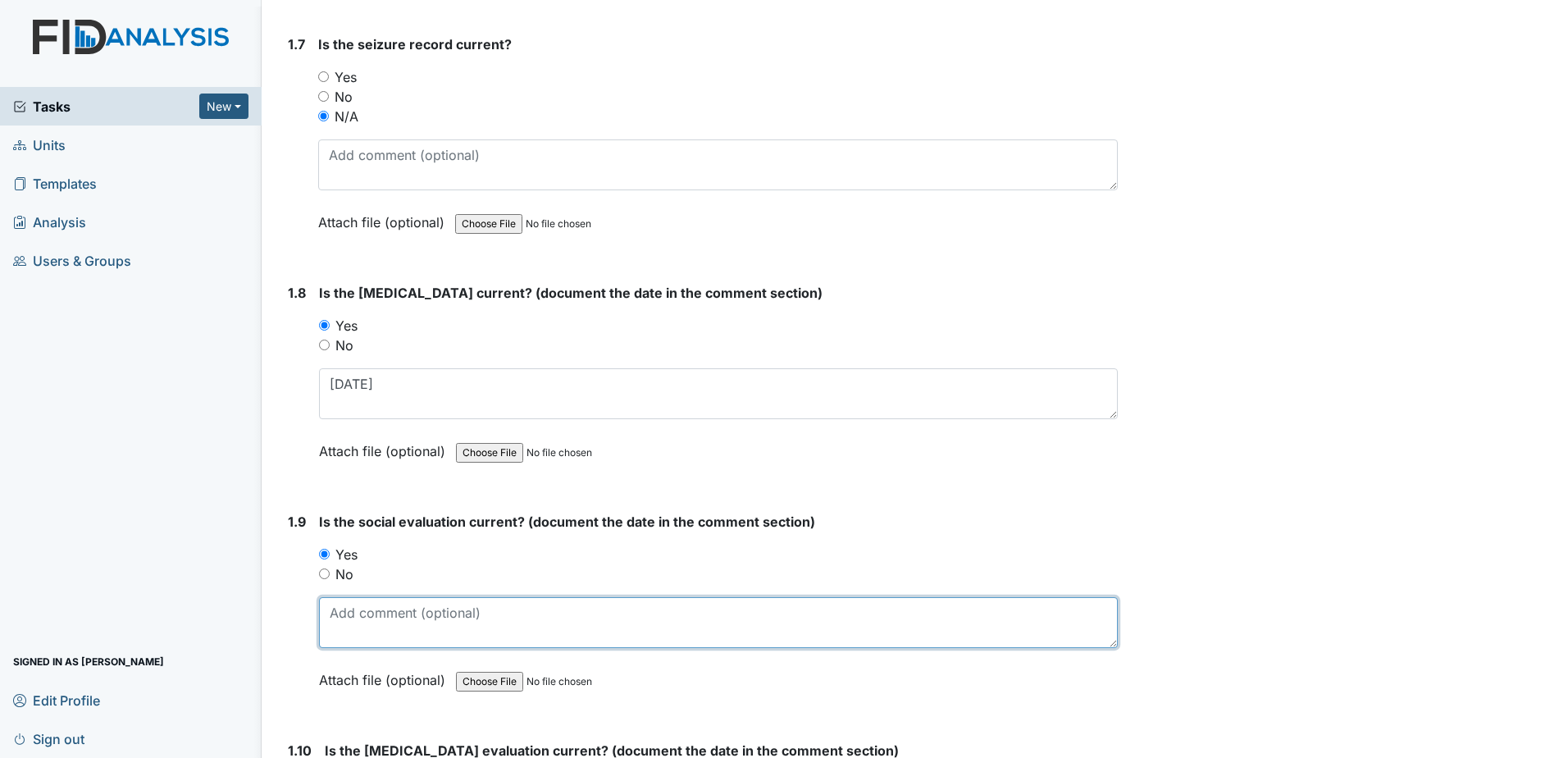
click at [438, 625] on textarea at bounding box center [718, 623] width 798 height 51
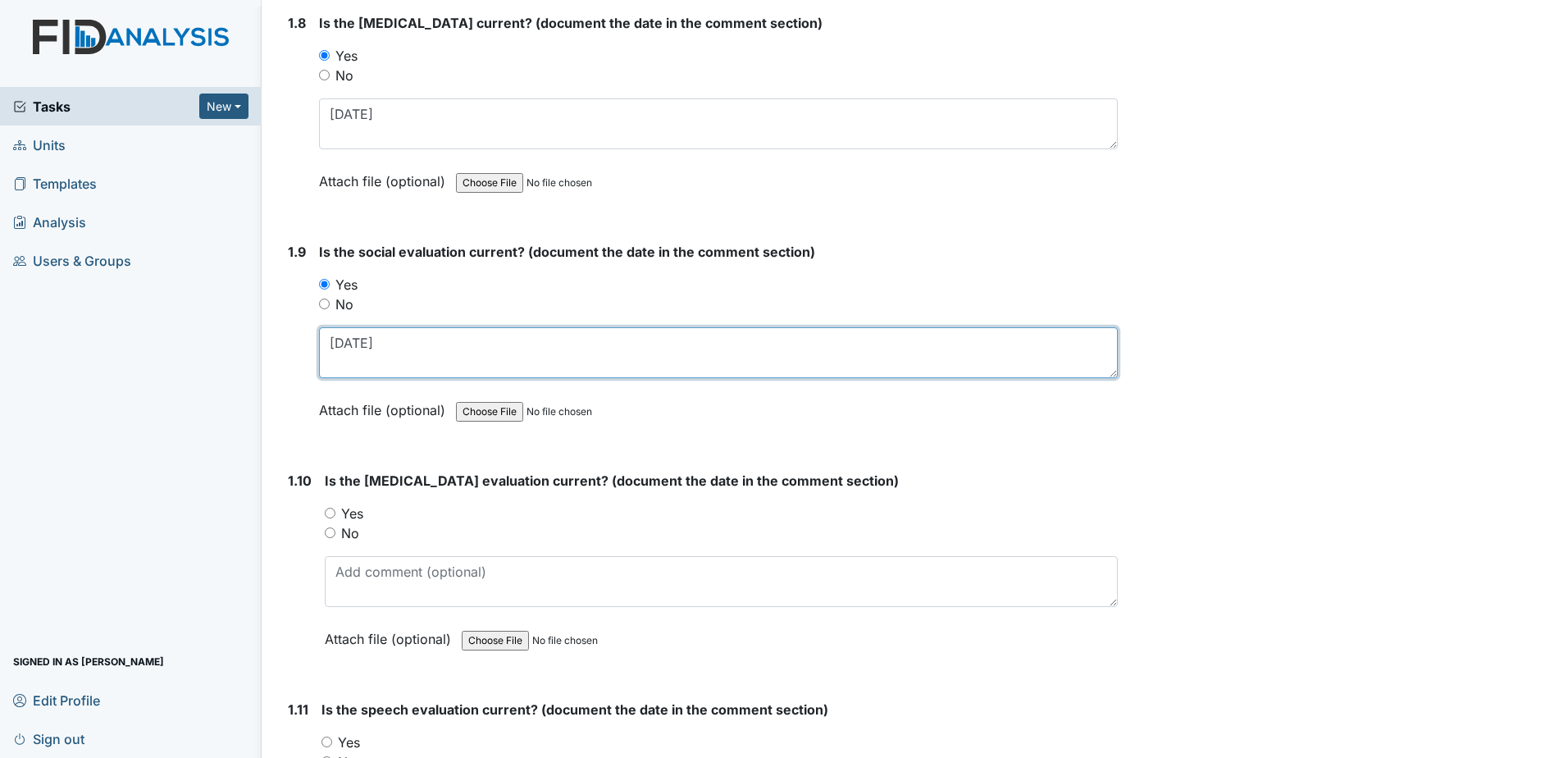
scroll to position [2051, 0]
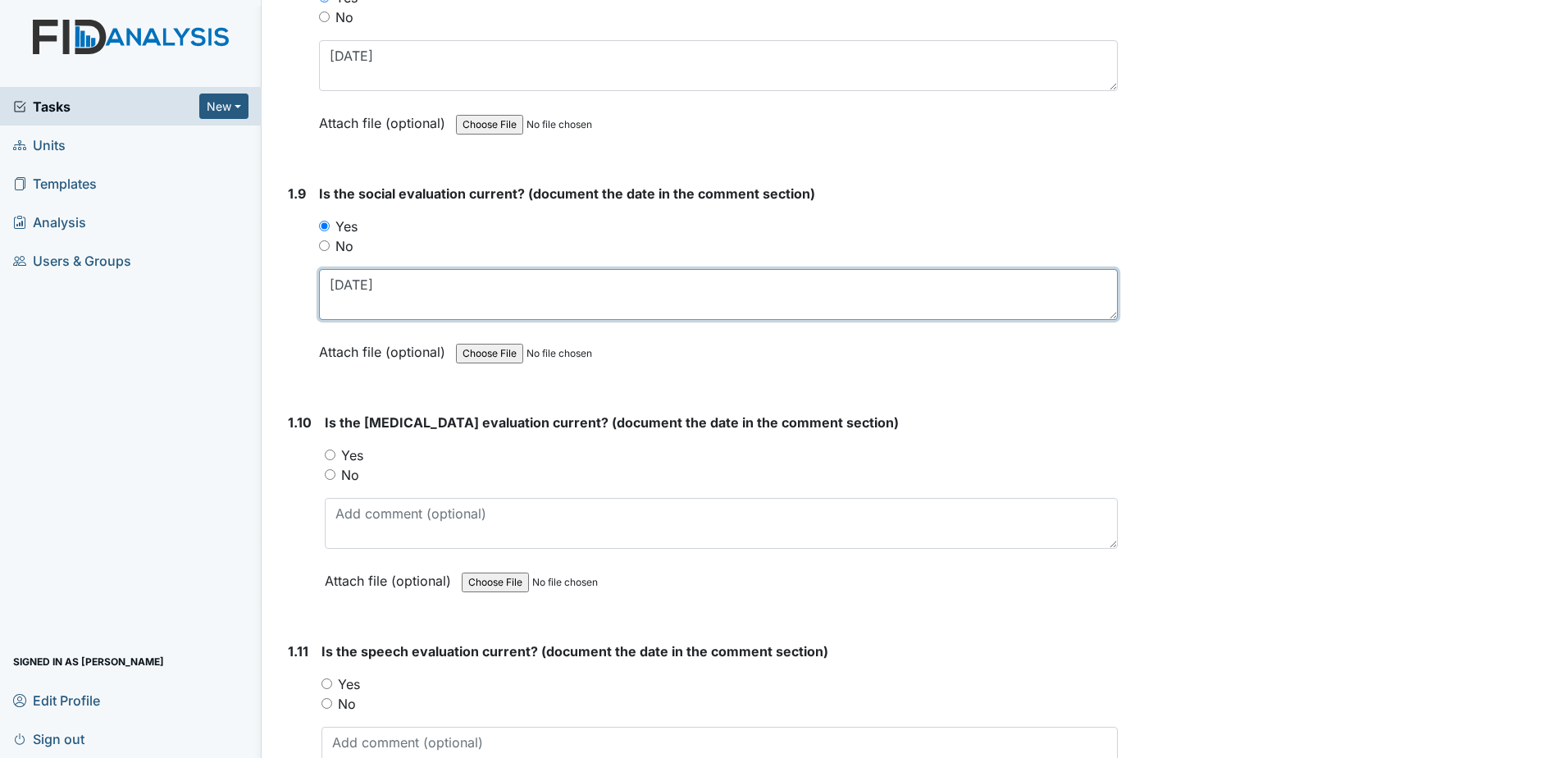
type textarea "[DATE]"
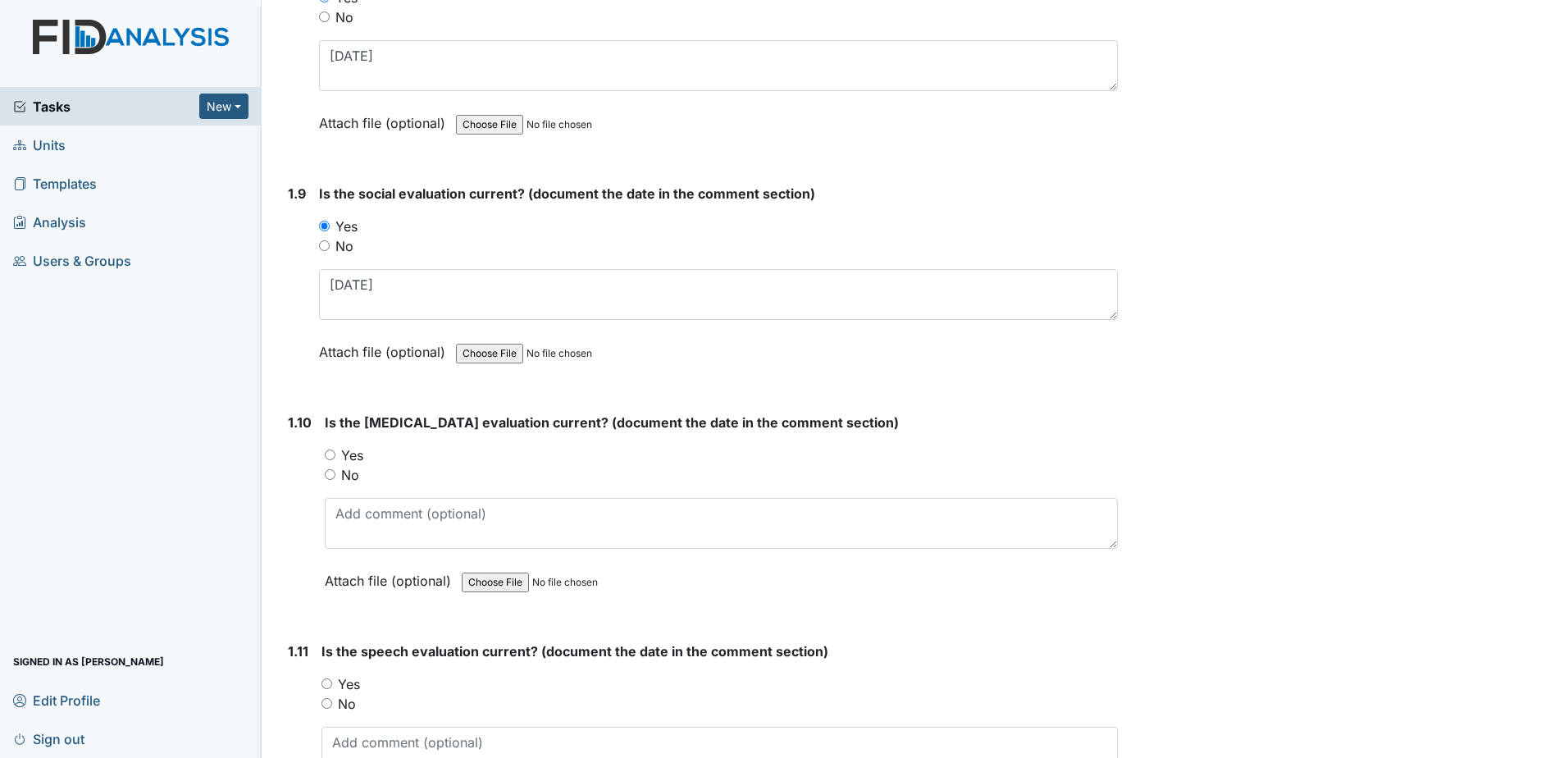
click at [356, 456] on label "Yes" at bounding box center [352, 455] width 22 height 19
click at [336, 456] on input "Yes" at bounding box center [329, 455] width 10 height 10
radio input "true"
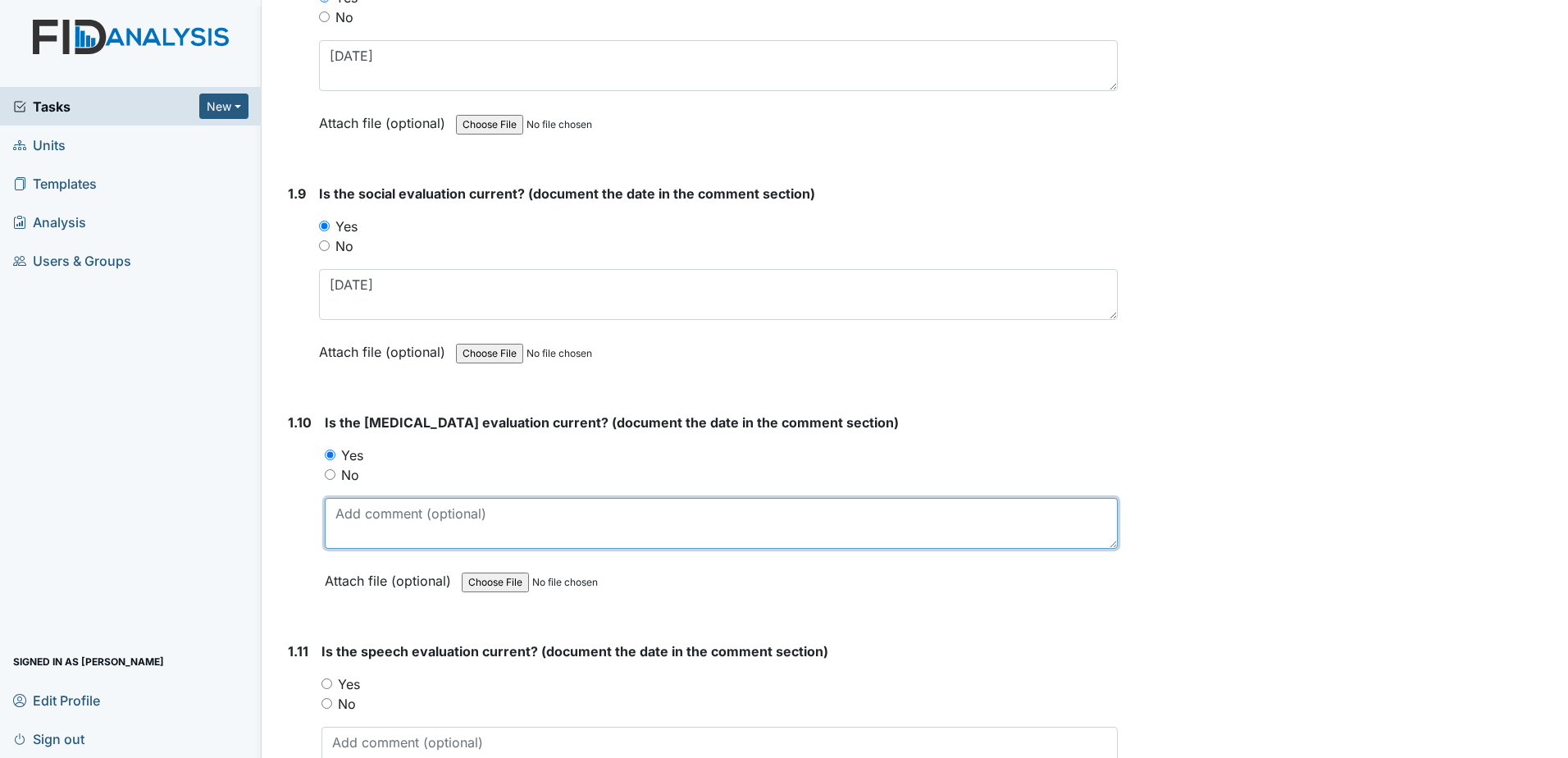
drag, startPoint x: 387, startPoint y: 514, endPoint x: 398, endPoint y: 528, distance: 17.8
click at [399, 530] on textarea at bounding box center [720, 523] width 793 height 51
type textarea "[DATE]"
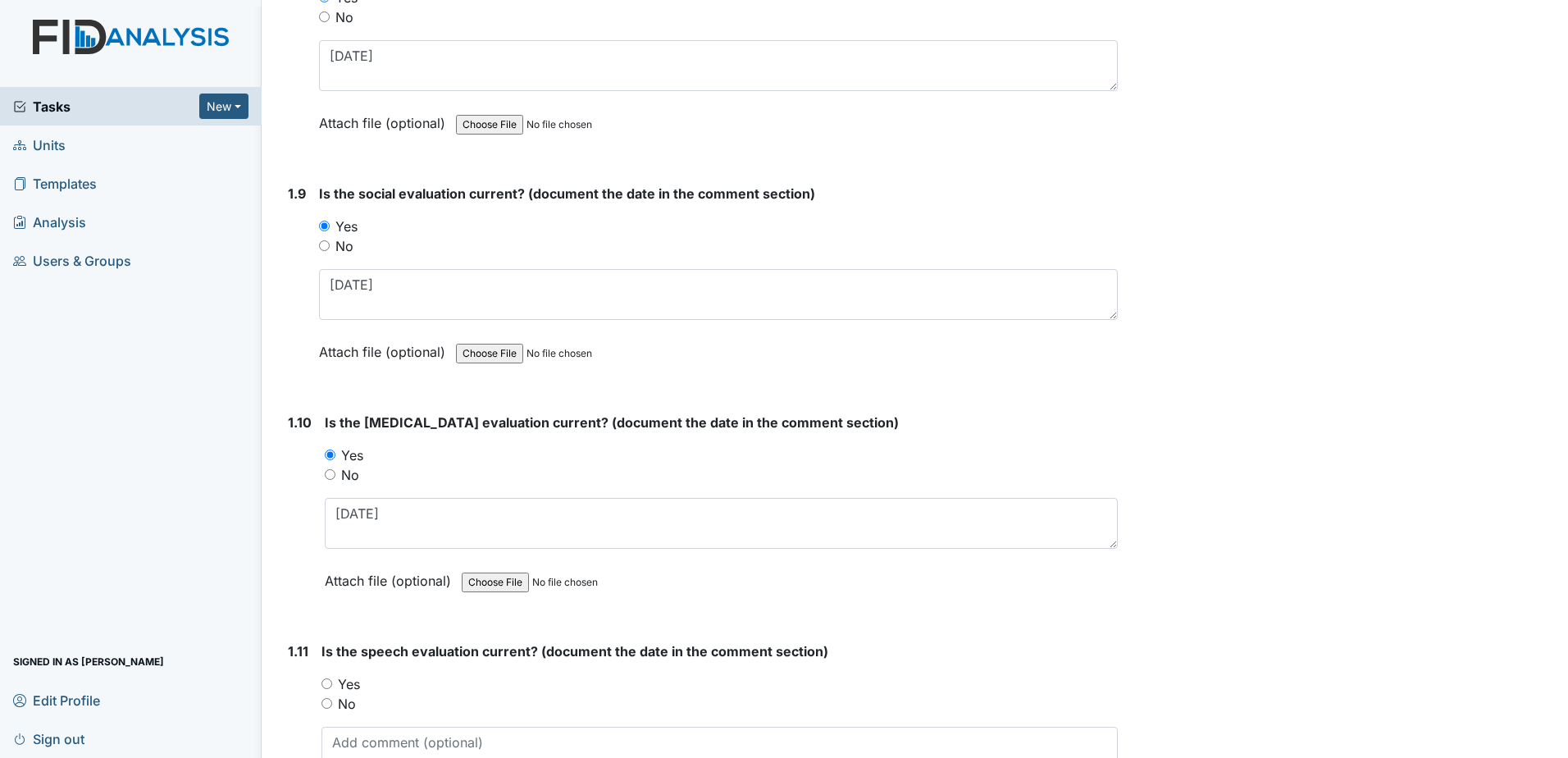
click at [349, 677] on label "Yes" at bounding box center [349, 684] width 22 height 19
click at [332, 678] on input "Yes" at bounding box center [326, 683] width 10 height 10
radio input "true"
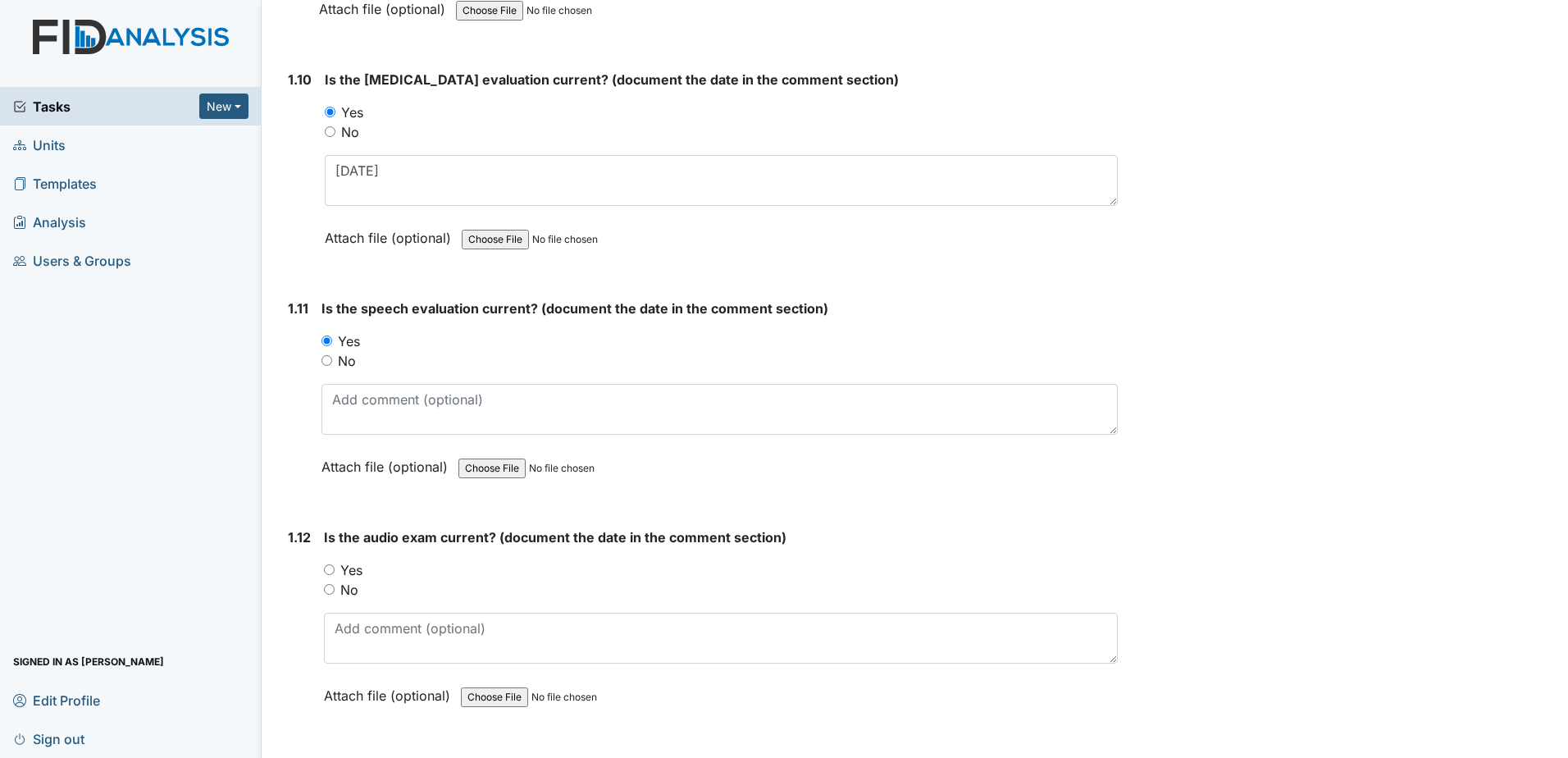
scroll to position [2543, 0]
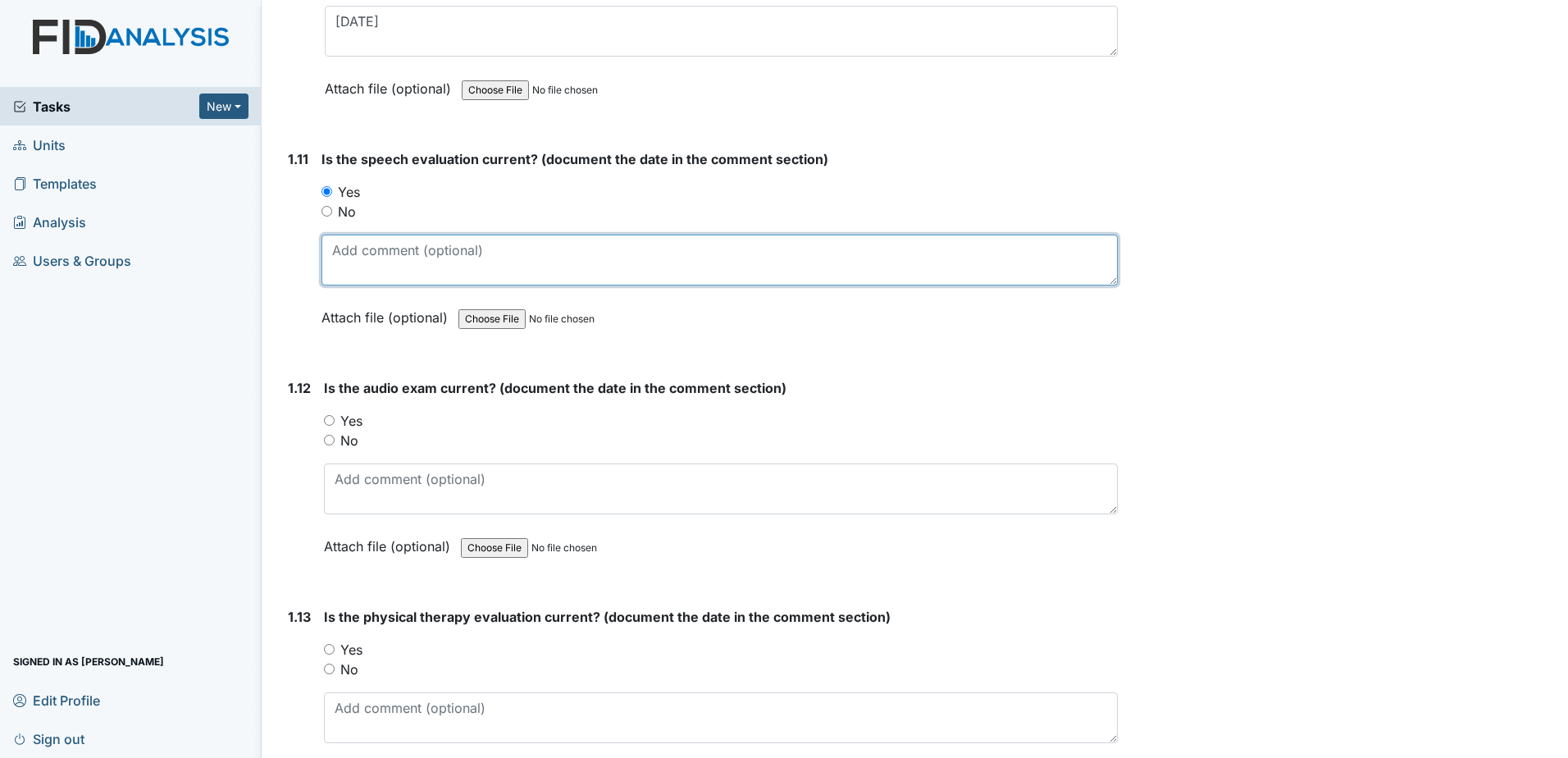
drag, startPoint x: 378, startPoint y: 269, endPoint x: 380, endPoint y: 259, distance: 10.2
click at [379, 269] on textarea at bounding box center [720, 260] width 797 height 51
type textarea "[DATE]"
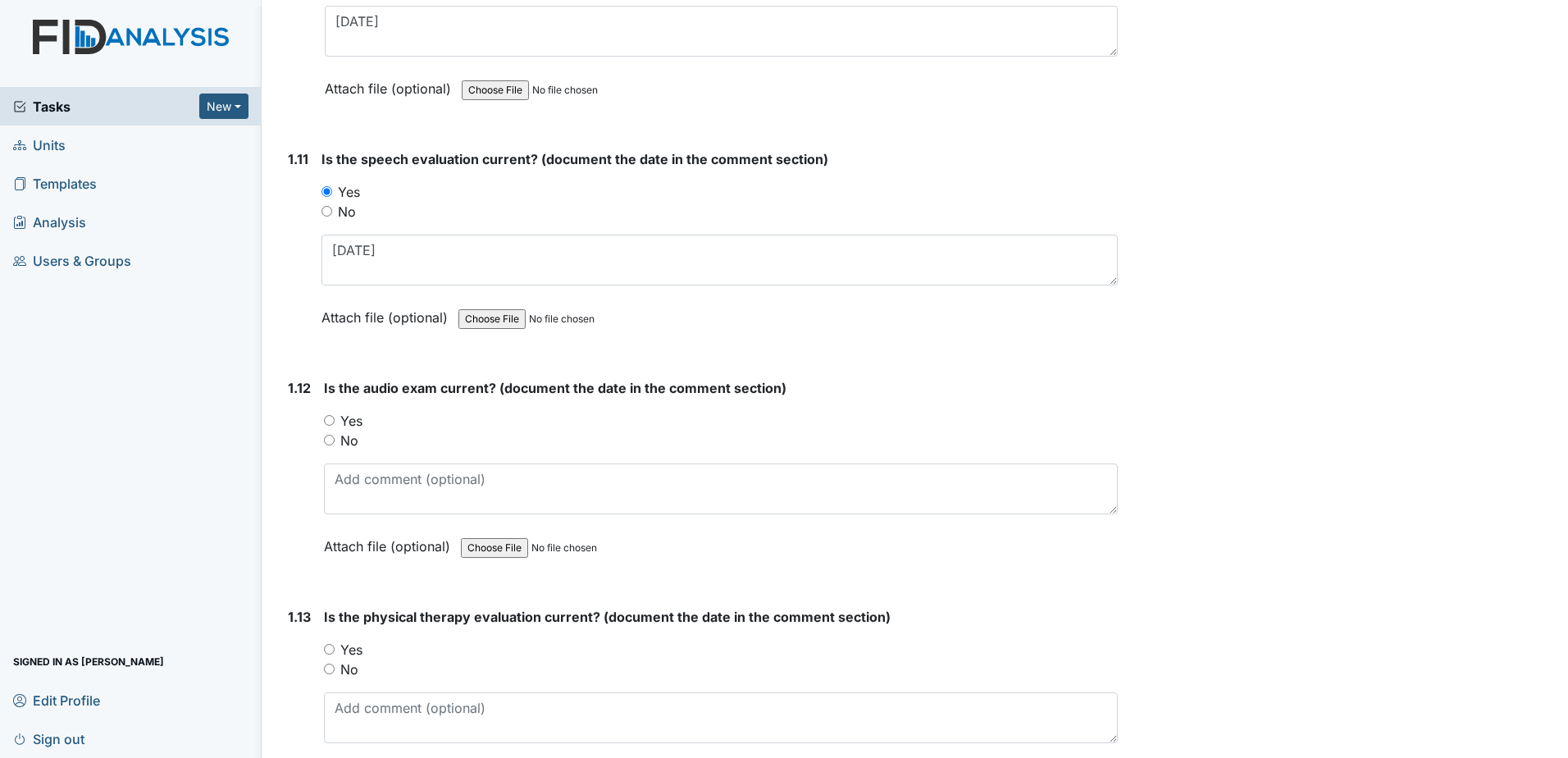
click at [355, 423] on label "Yes" at bounding box center [351, 420] width 22 height 19
click at [335, 423] on input "Yes" at bounding box center [328, 419] width 10 height 10
radio input "true"
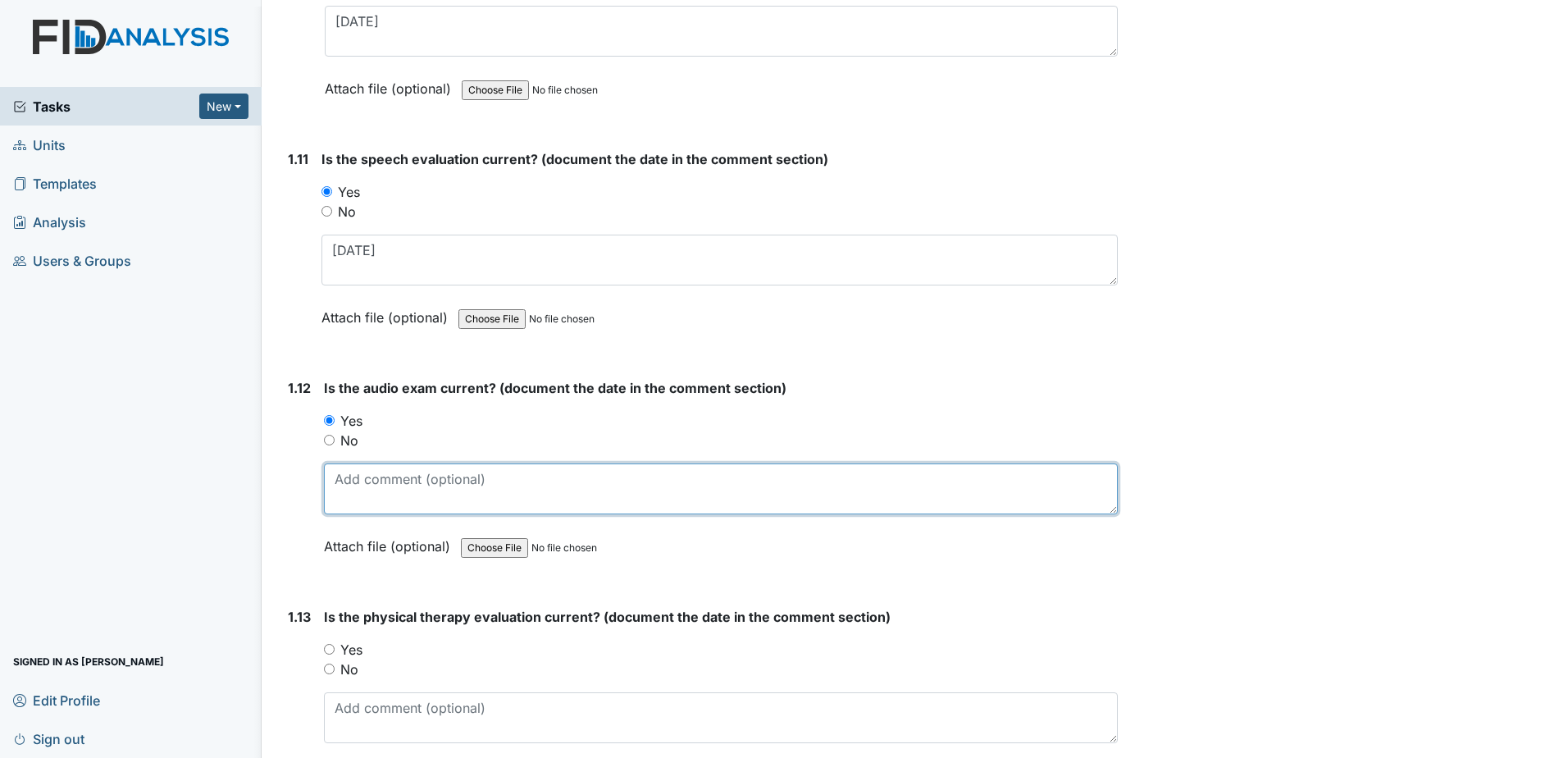
click at [389, 500] on textarea at bounding box center [720, 489] width 794 height 51
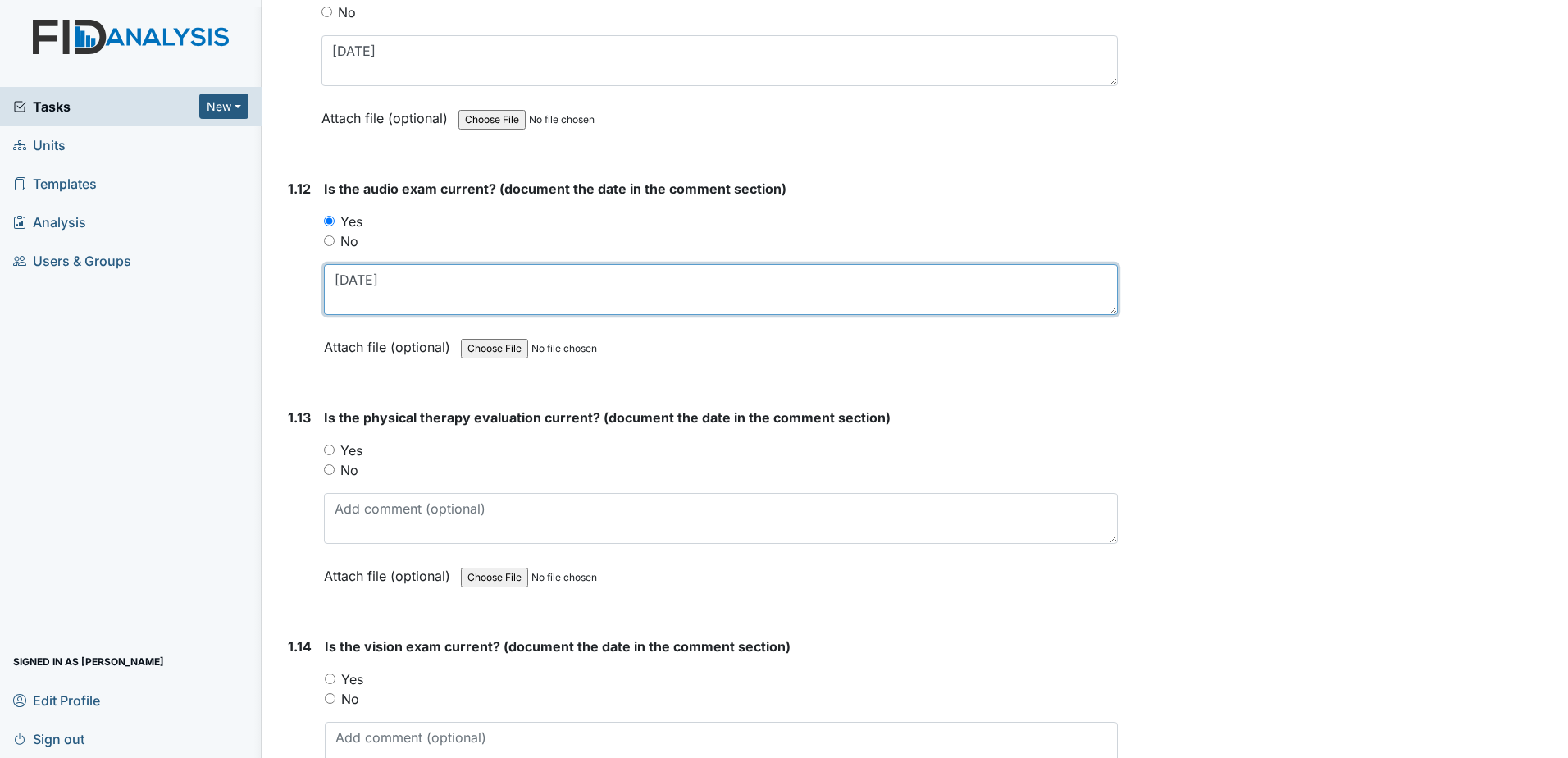
scroll to position [2789, 0]
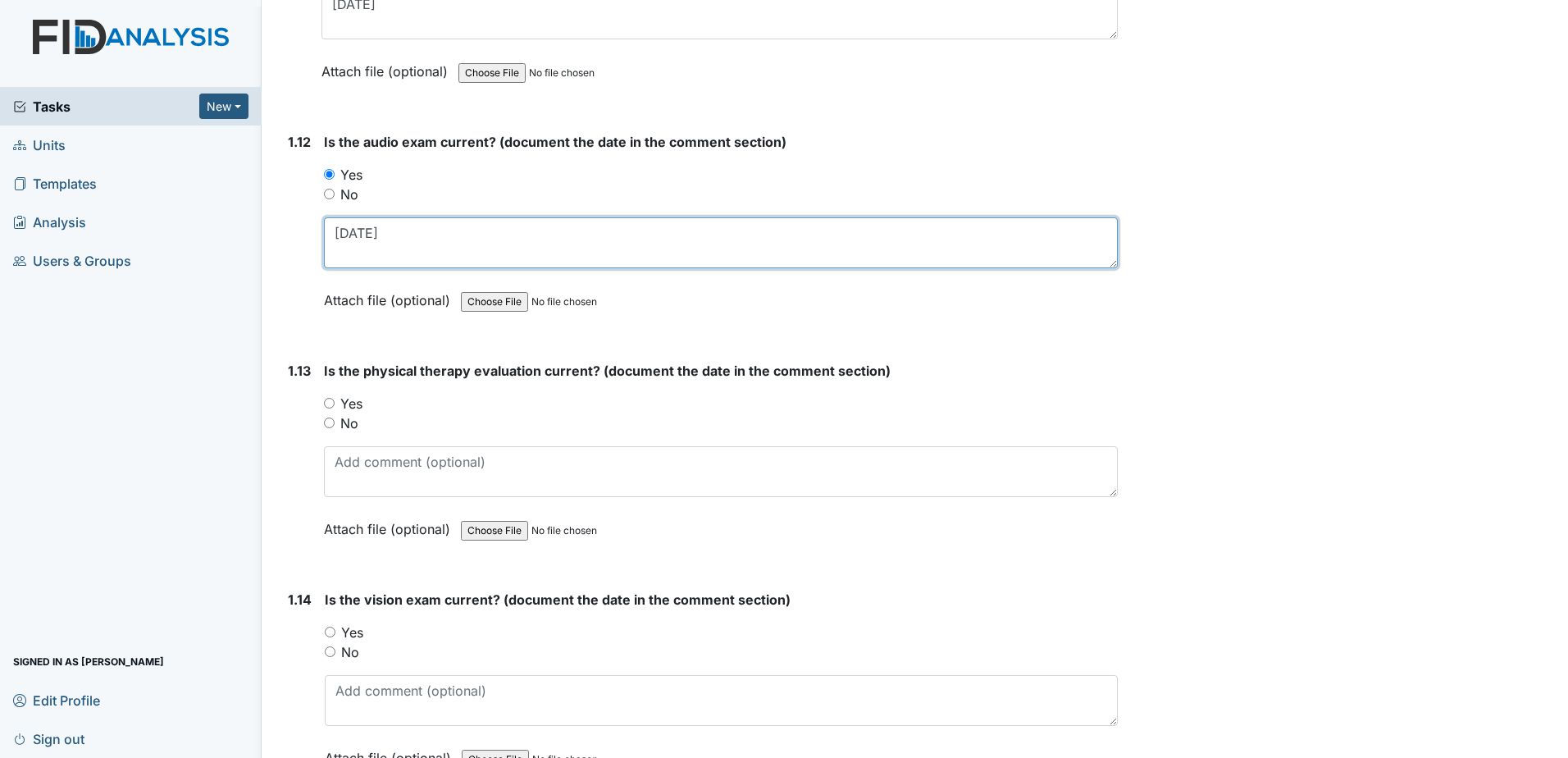
type textarea "3-26-91"
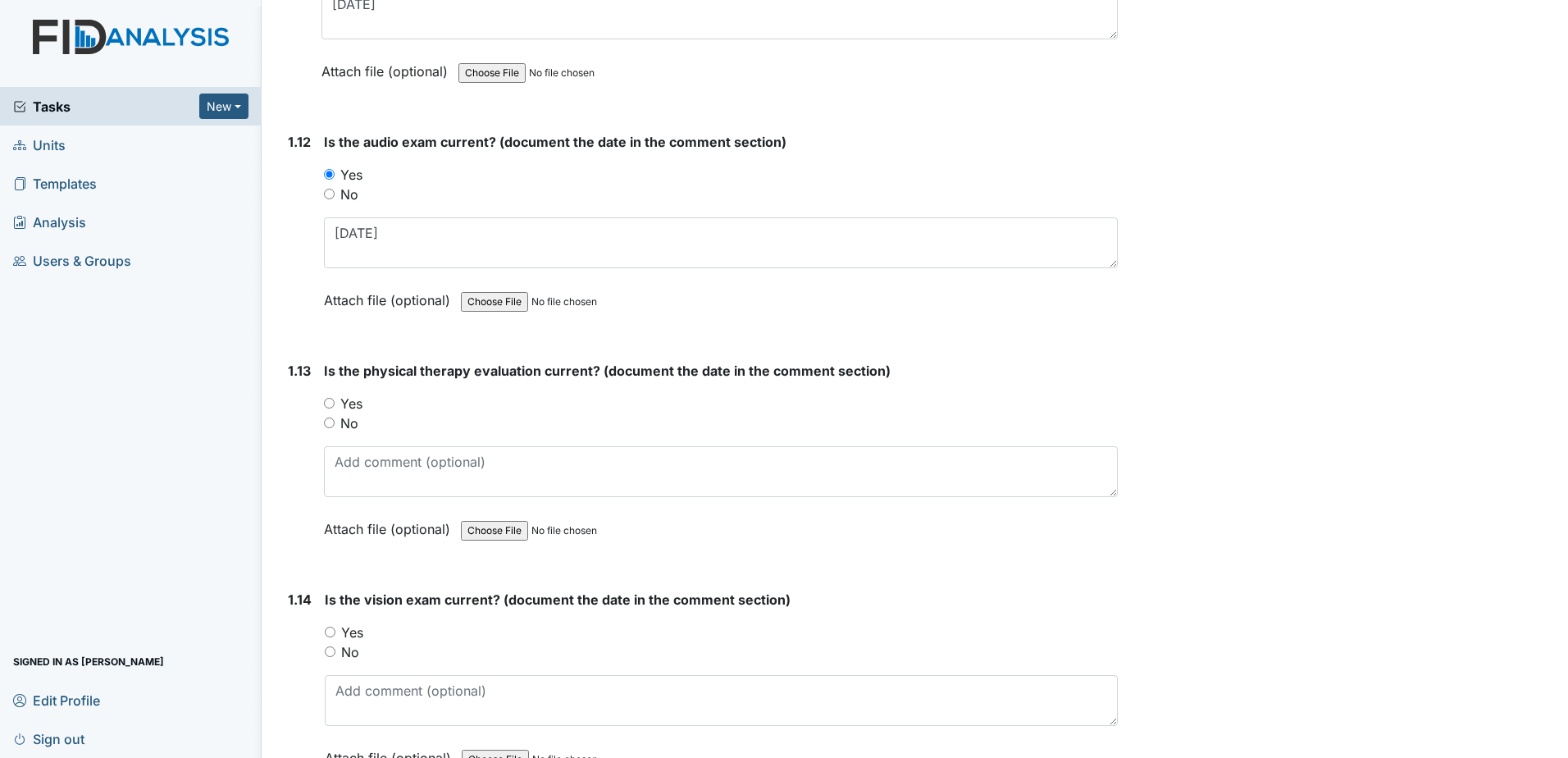
click at [351, 405] on label "Yes" at bounding box center [351, 403] width 22 height 19
click at [335, 405] on input "Yes" at bounding box center [328, 403] width 10 height 10
radio input "true"
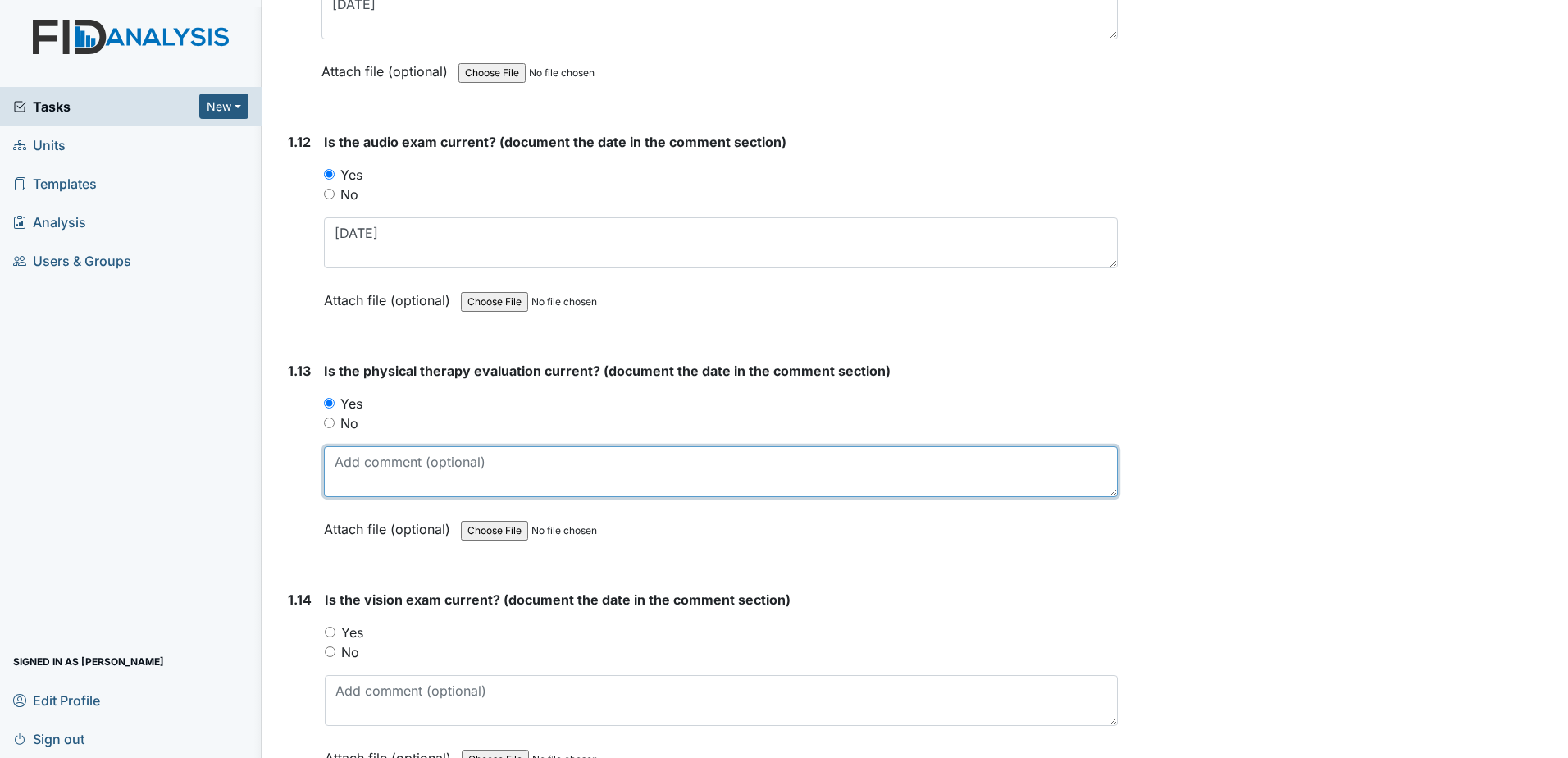
click at [488, 482] on textarea at bounding box center [720, 471] width 794 height 51
type textarea "11-13-2013"
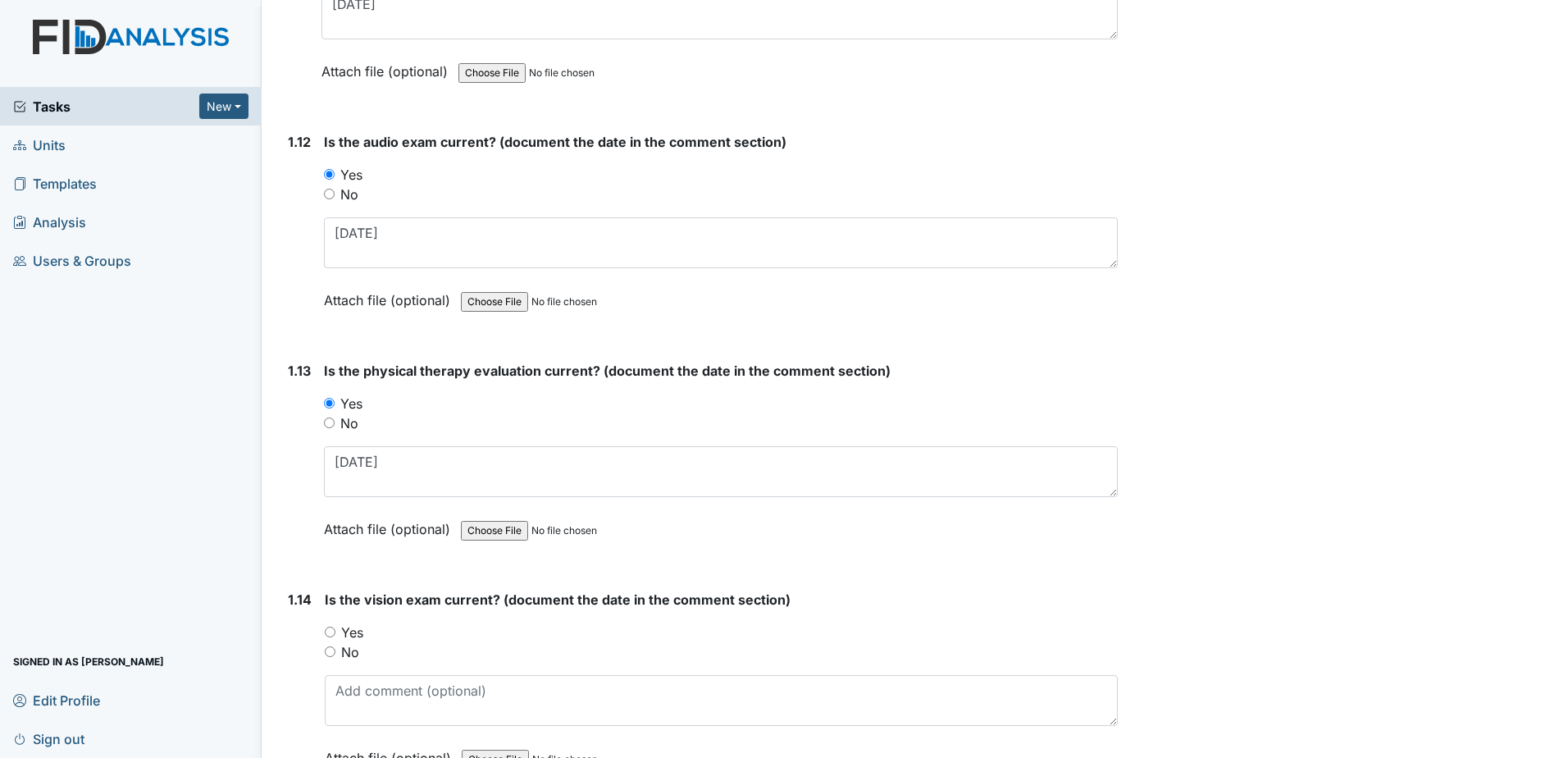
click at [358, 632] on div "Yes" at bounding box center [720, 632] width 793 height 19
drag, startPoint x: 358, startPoint y: 632, endPoint x: 347, endPoint y: 634, distance: 11.2
click at [346, 634] on label "Yes" at bounding box center [352, 632] width 22 height 19
click at [336, 634] on input "Yes" at bounding box center [329, 632] width 10 height 10
radio input "true"
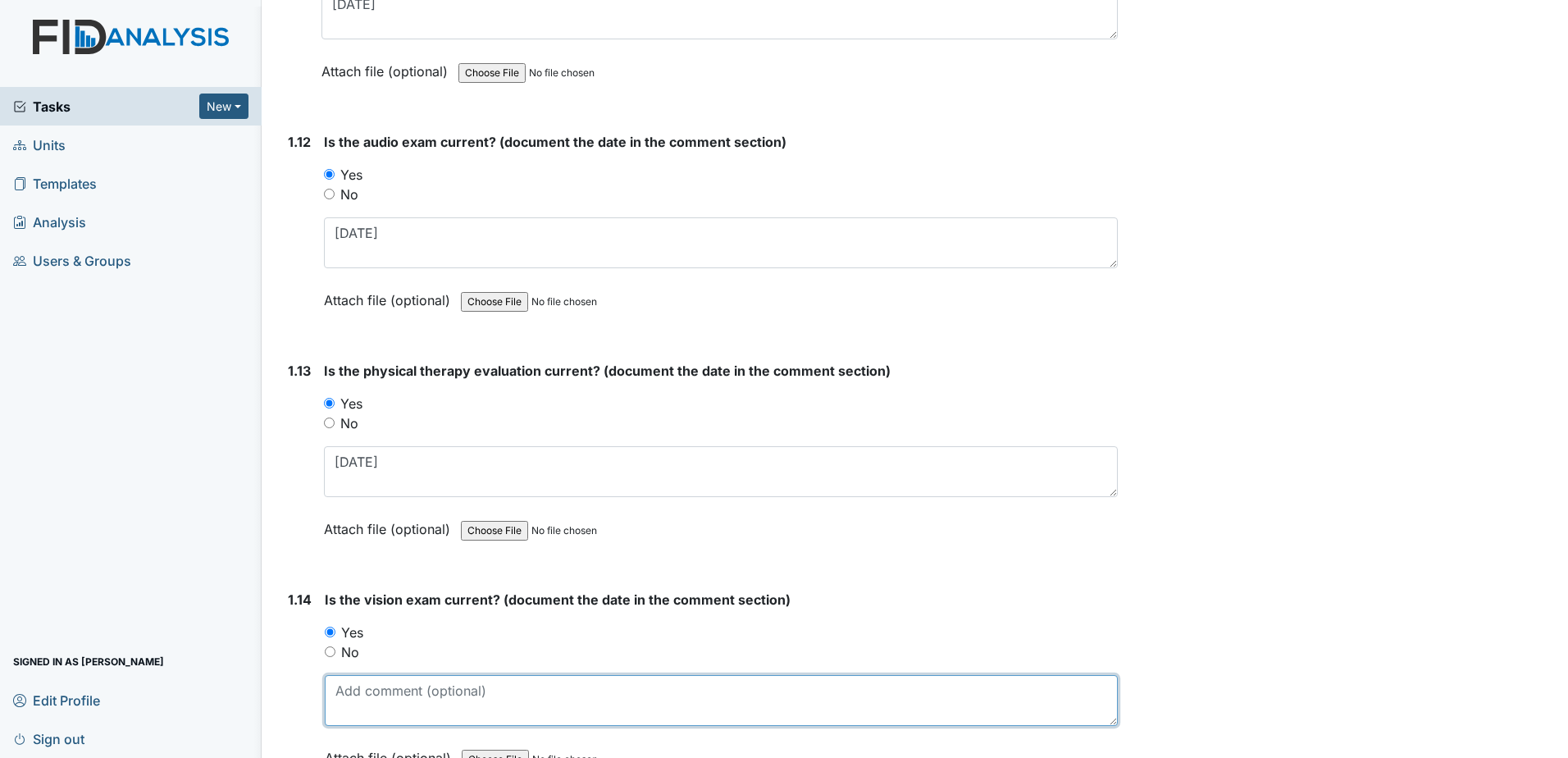
click at [367, 700] on textarea at bounding box center [720, 700] width 793 height 51
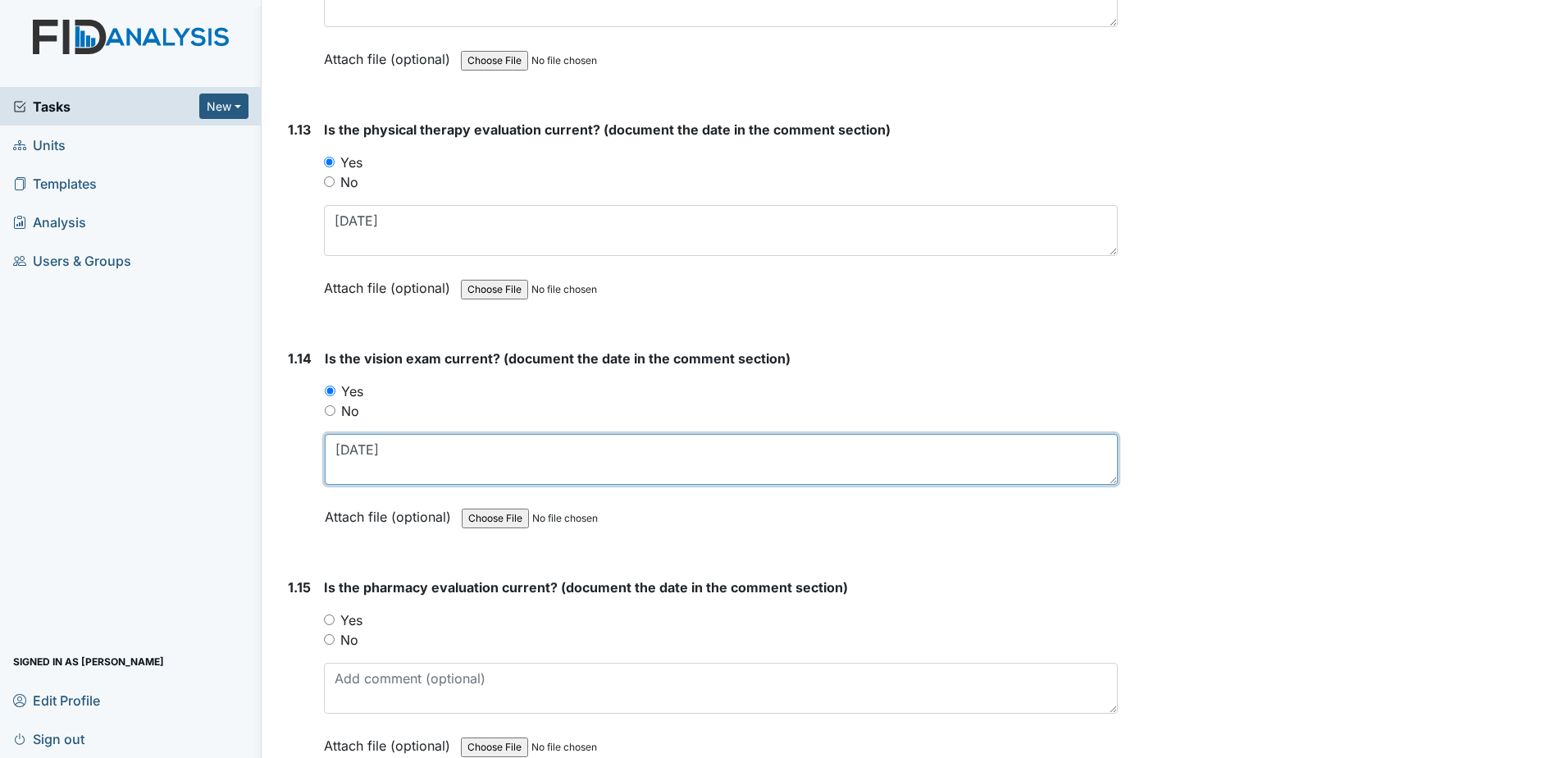
scroll to position [3036, 0]
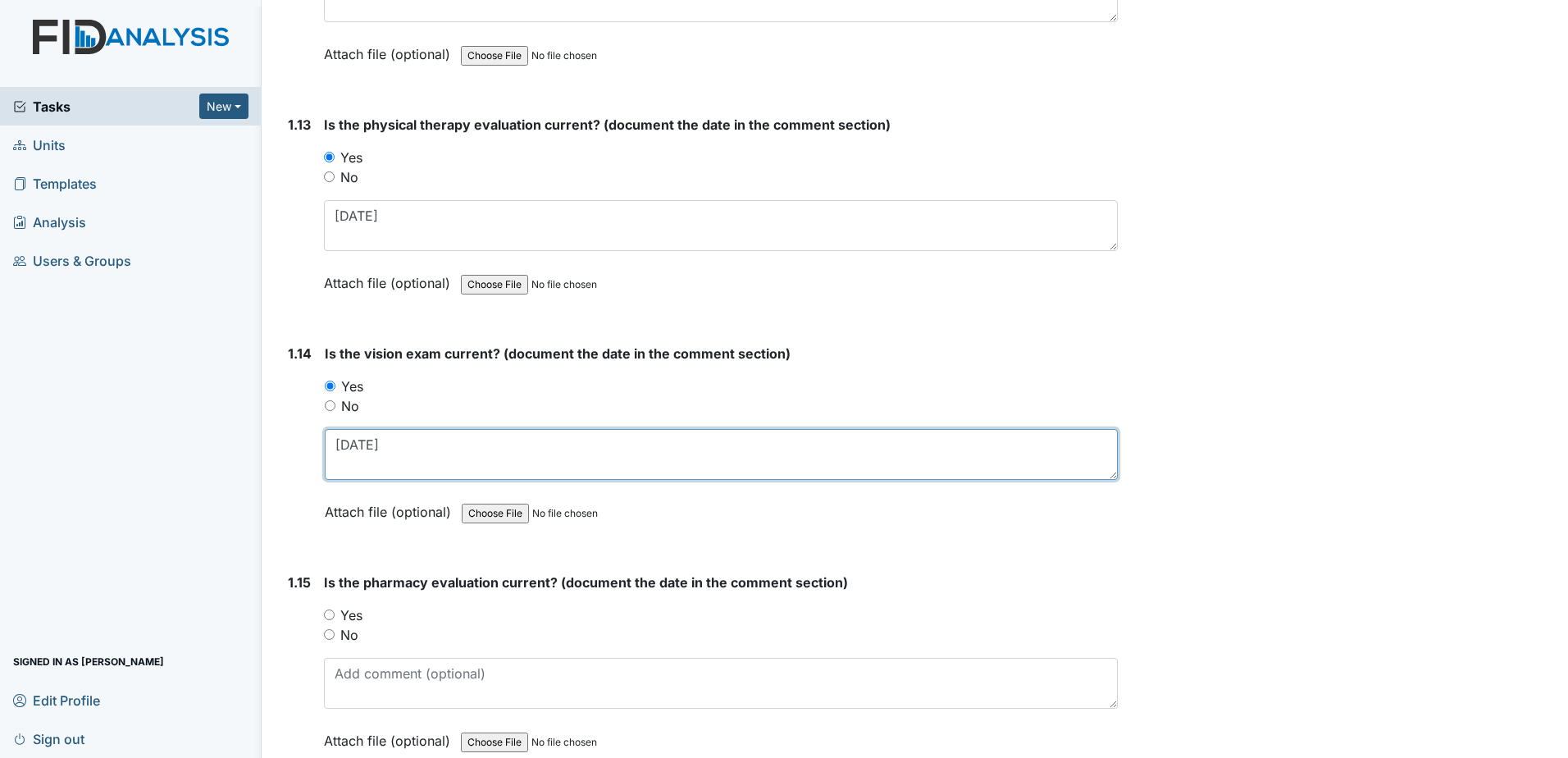
type textarea "3-5-2025"
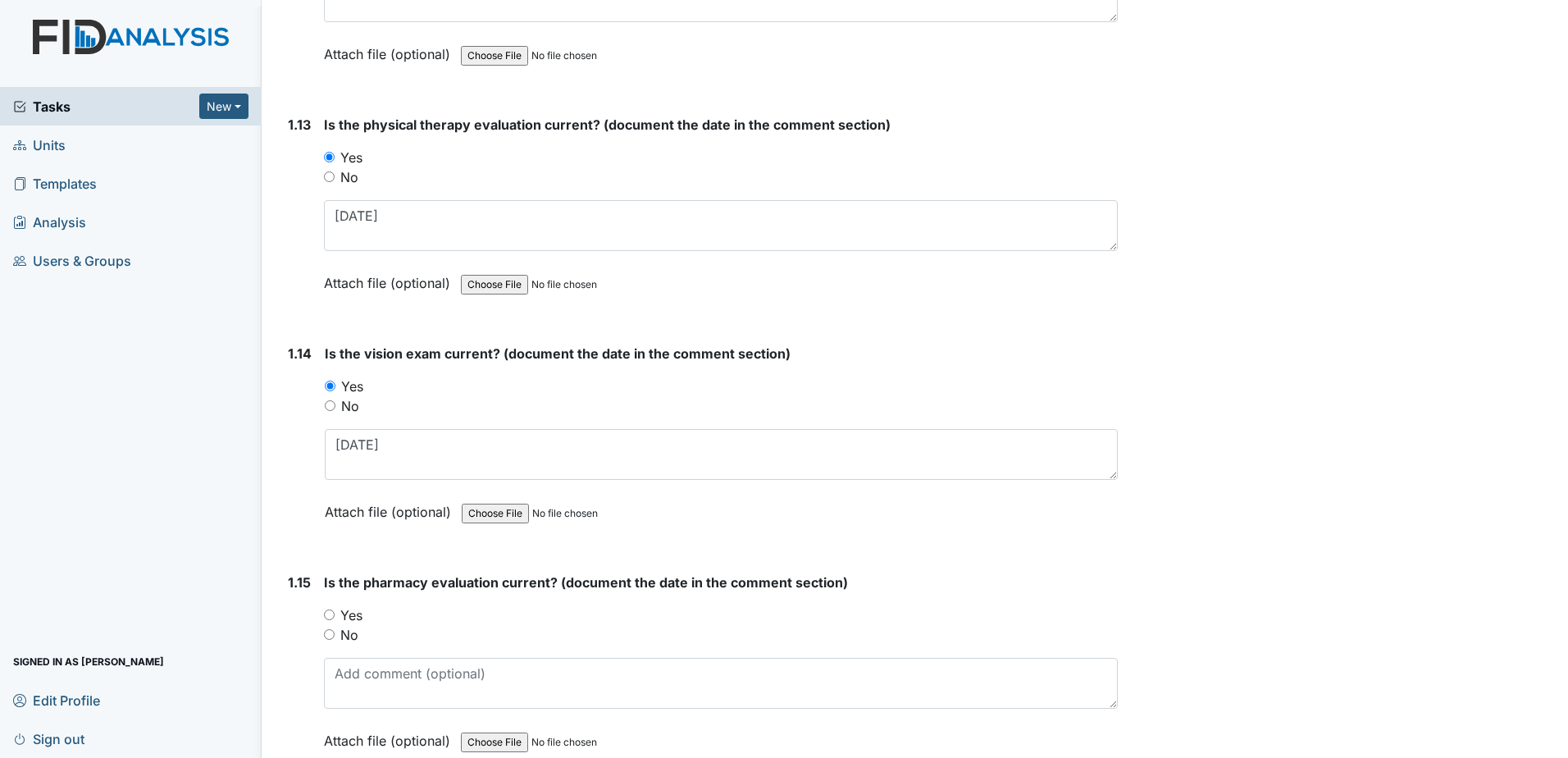
click at [348, 616] on label "Yes" at bounding box center [351, 615] width 22 height 19
click at [335, 616] on input "Yes" at bounding box center [328, 614] width 10 height 10
radio input "true"
click at [367, 663] on textarea at bounding box center [720, 683] width 794 height 51
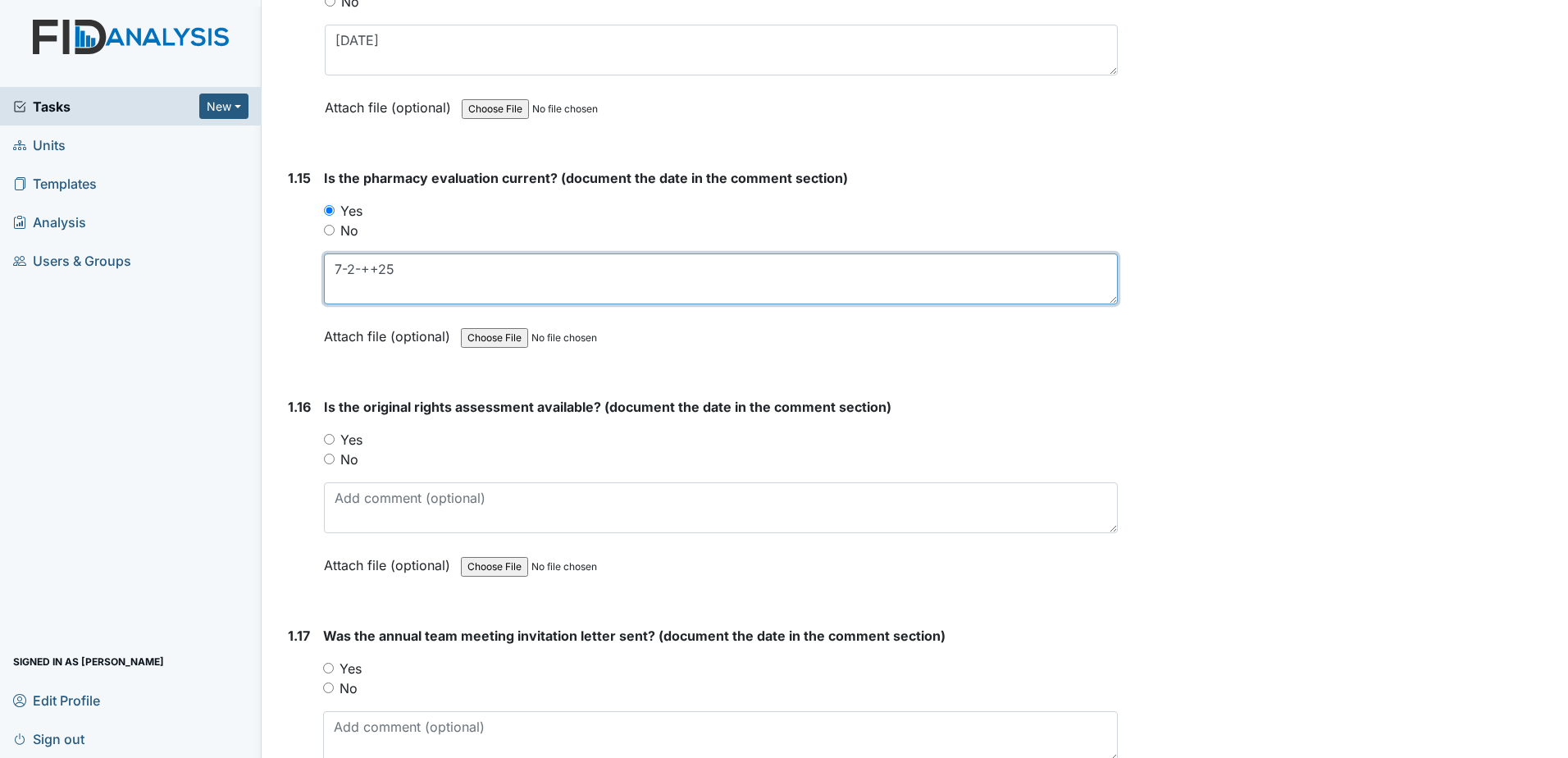
scroll to position [3446, 0]
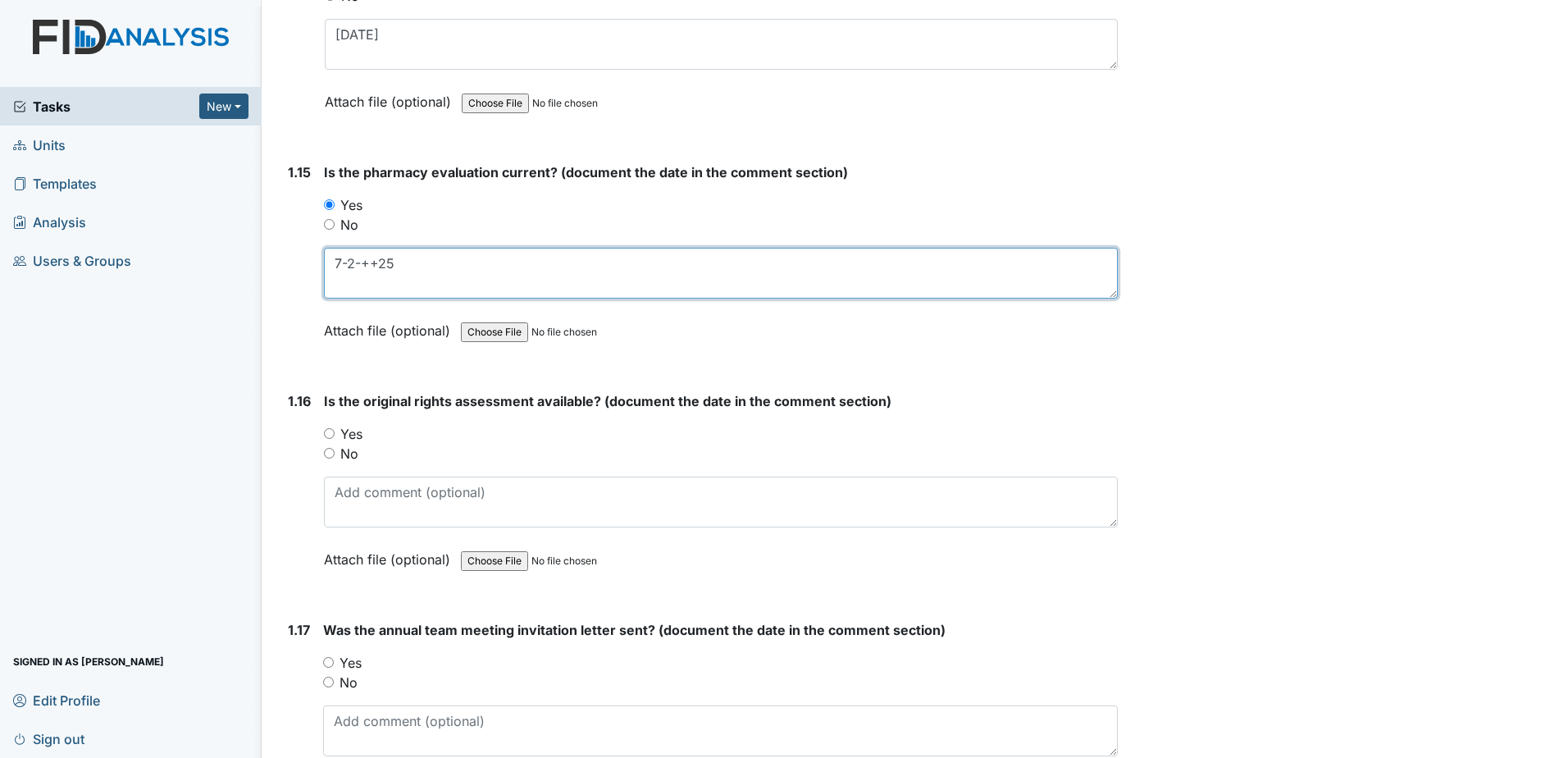
type textarea "7-2-++25"
click at [356, 435] on label "Yes" at bounding box center [351, 433] width 22 height 19
click at [335, 435] on input "Yes" at bounding box center [328, 433] width 10 height 10
radio input "true"
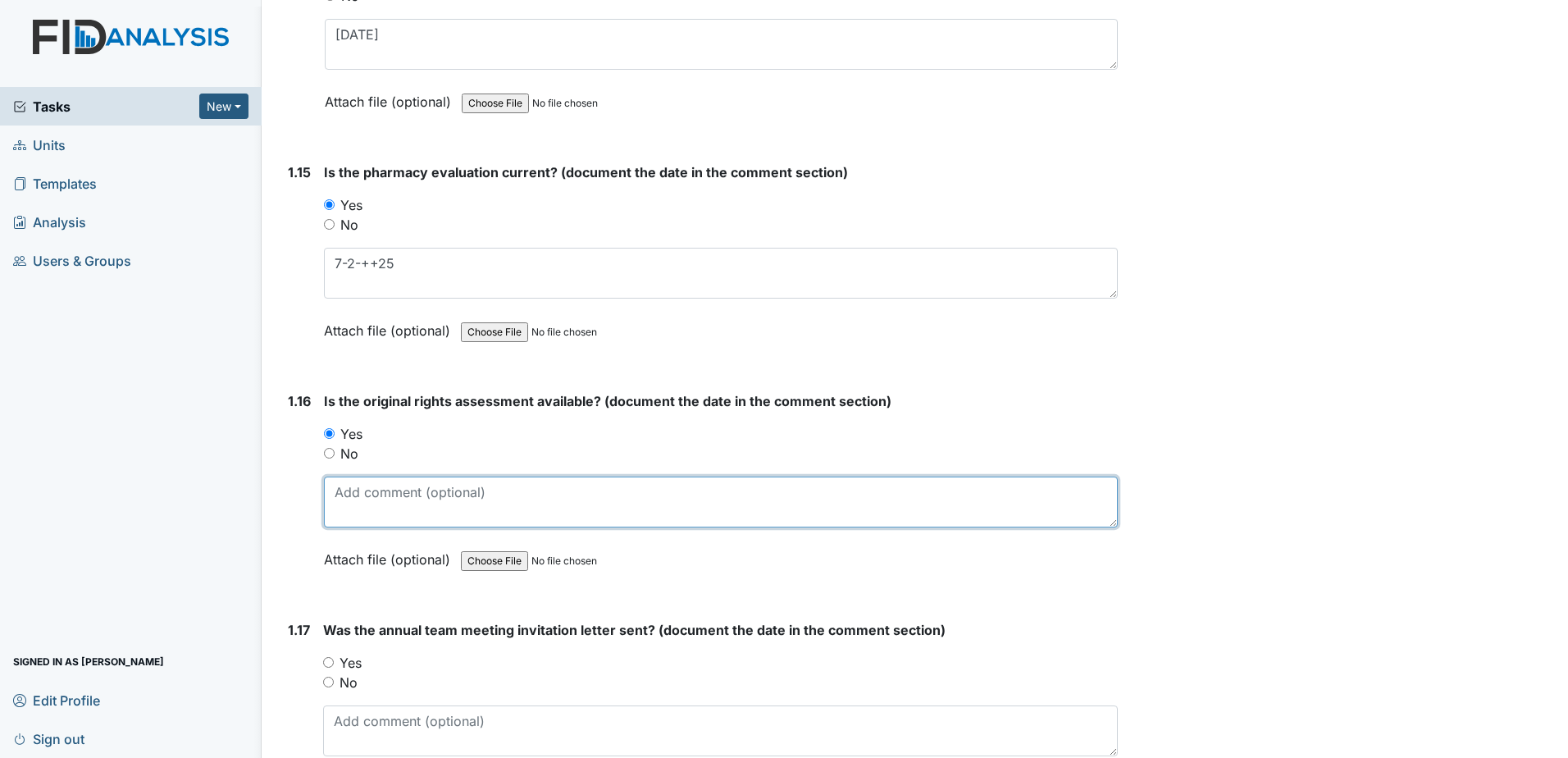
click at [362, 498] on textarea at bounding box center [720, 502] width 794 height 51
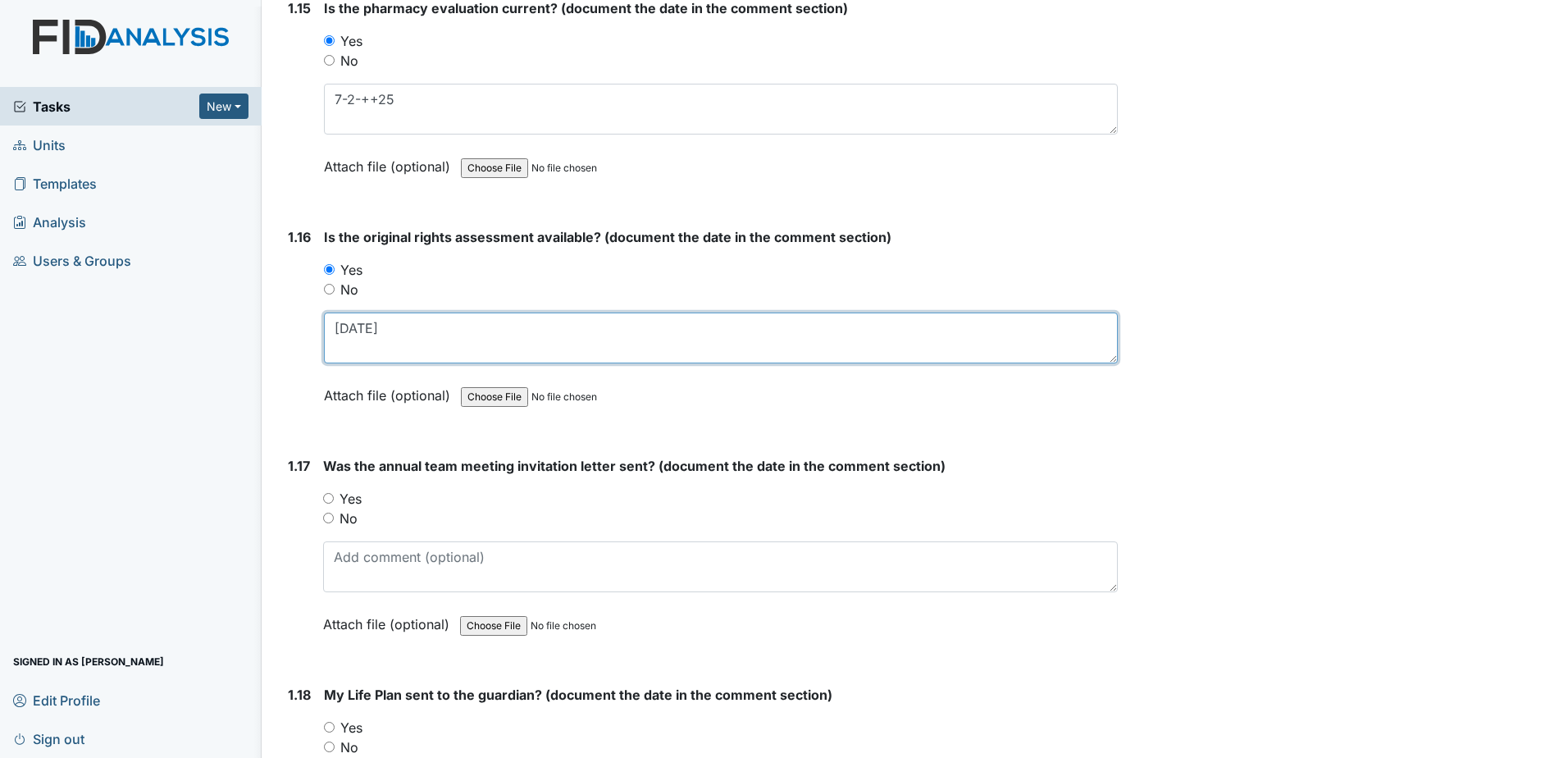
type textarea "11-7-2001"
click at [353, 498] on label "Yes" at bounding box center [351, 498] width 22 height 19
click at [334, 498] on input "Yes" at bounding box center [327, 497] width 10 height 10
radio input "true"
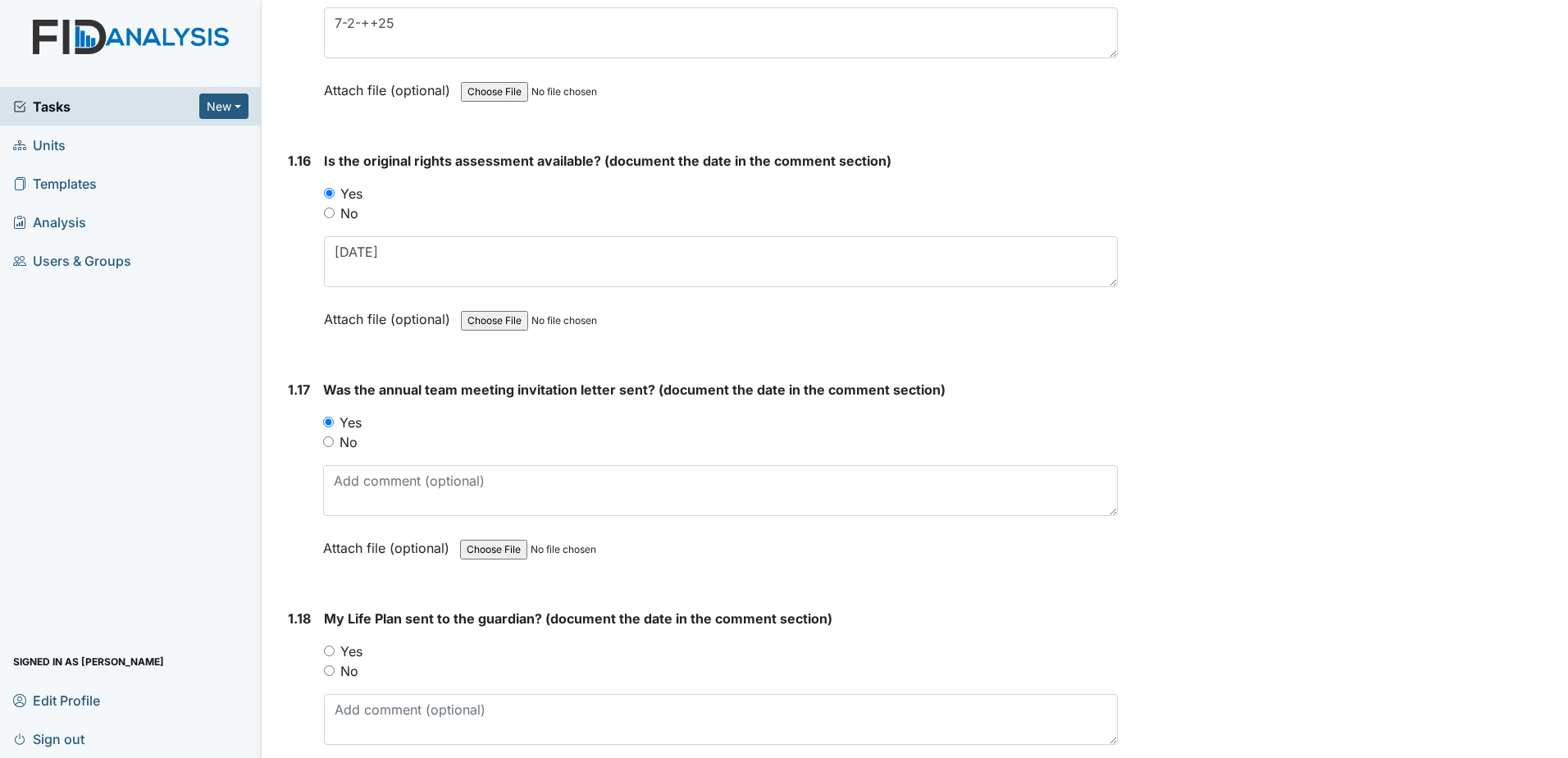
scroll to position [3773, 0]
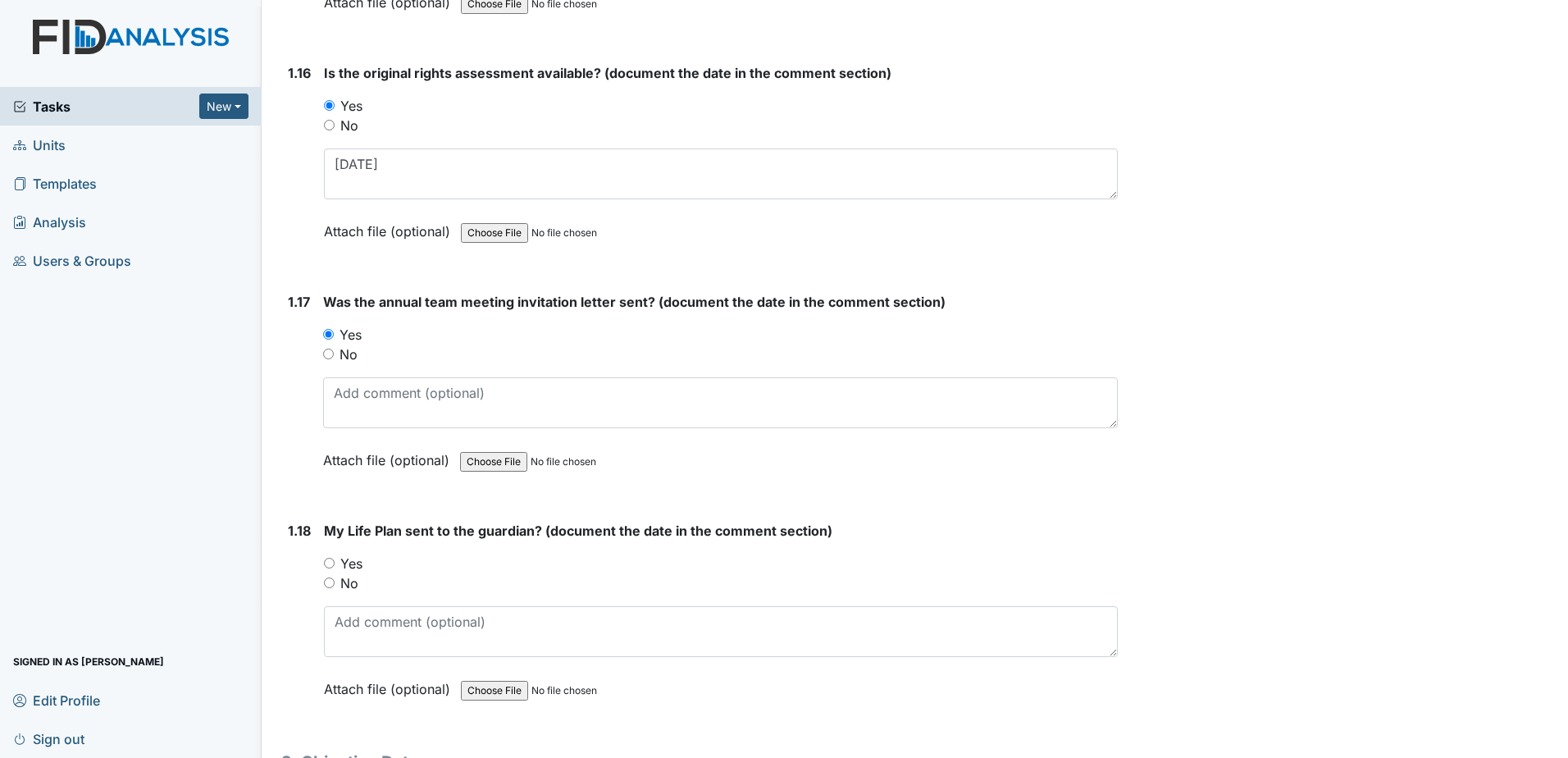
click at [358, 565] on label "Yes" at bounding box center [351, 563] width 22 height 19
click at [335, 565] on input "Yes" at bounding box center [328, 562] width 10 height 10
radio input "true"
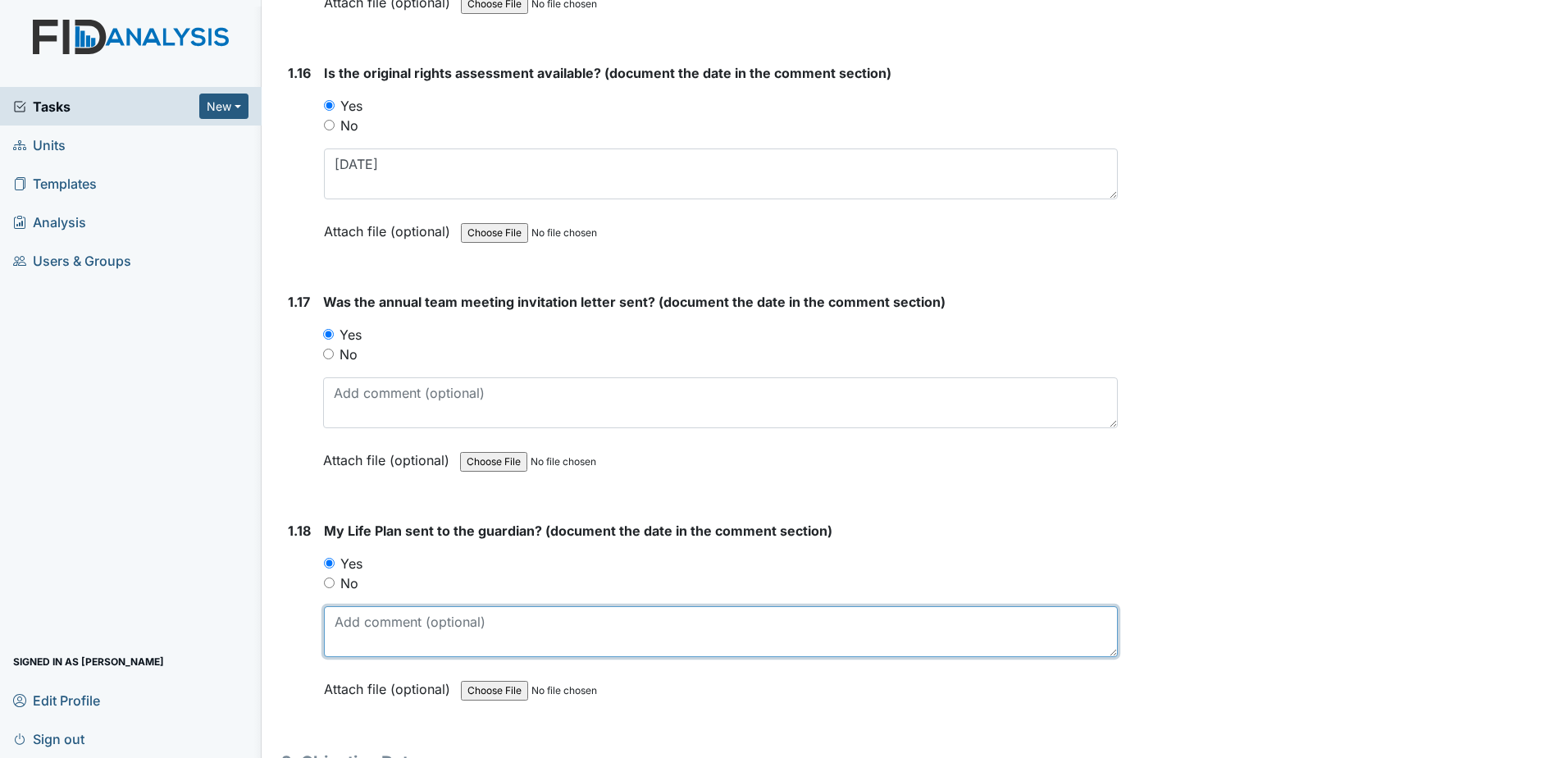
click at [382, 631] on textarea at bounding box center [720, 631] width 794 height 51
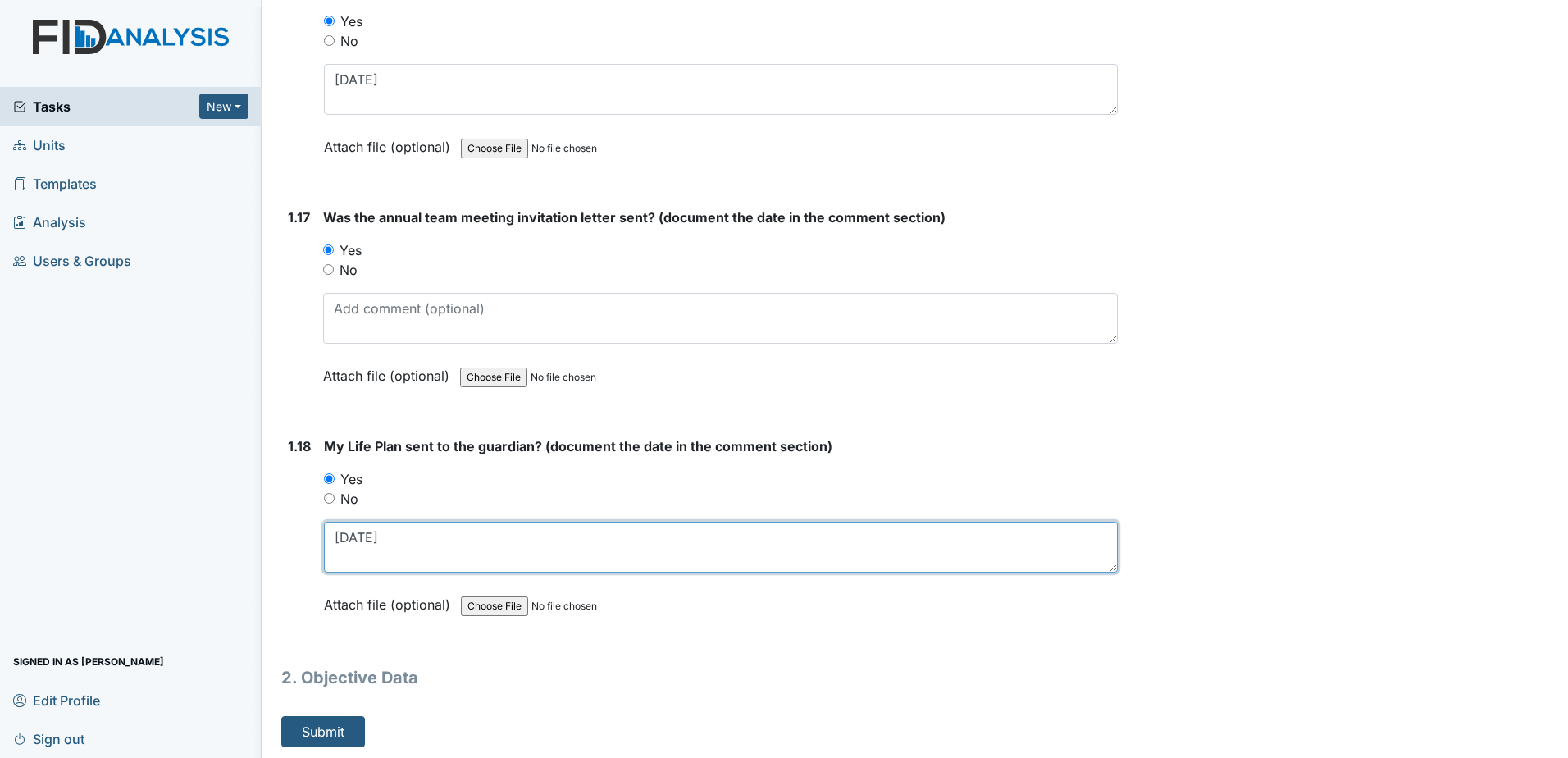
scroll to position [3861, 0]
type textarea "11-15-2024"
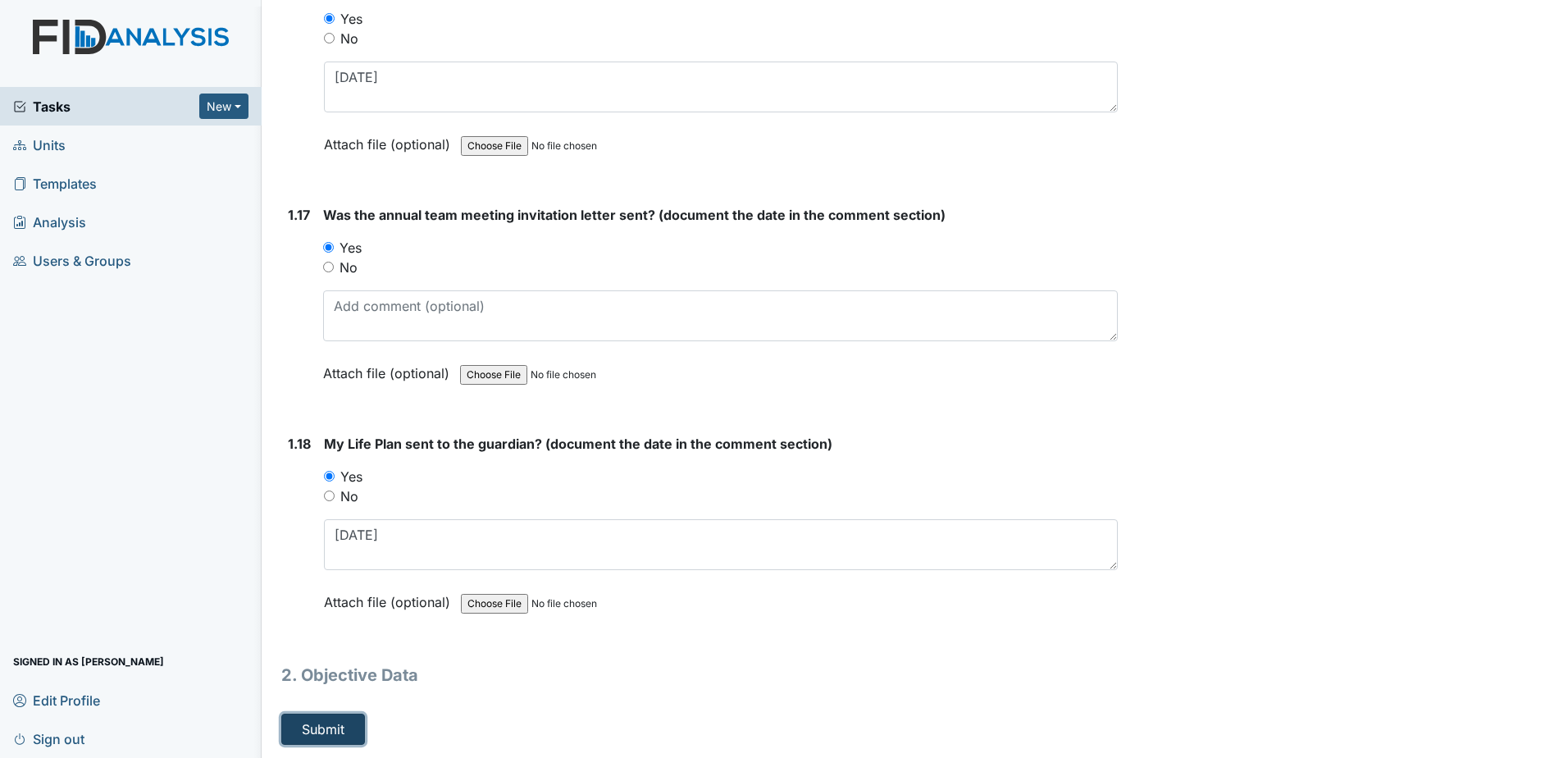
click at [354, 723] on button "Submit" at bounding box center [323, 729] width 83 height 32
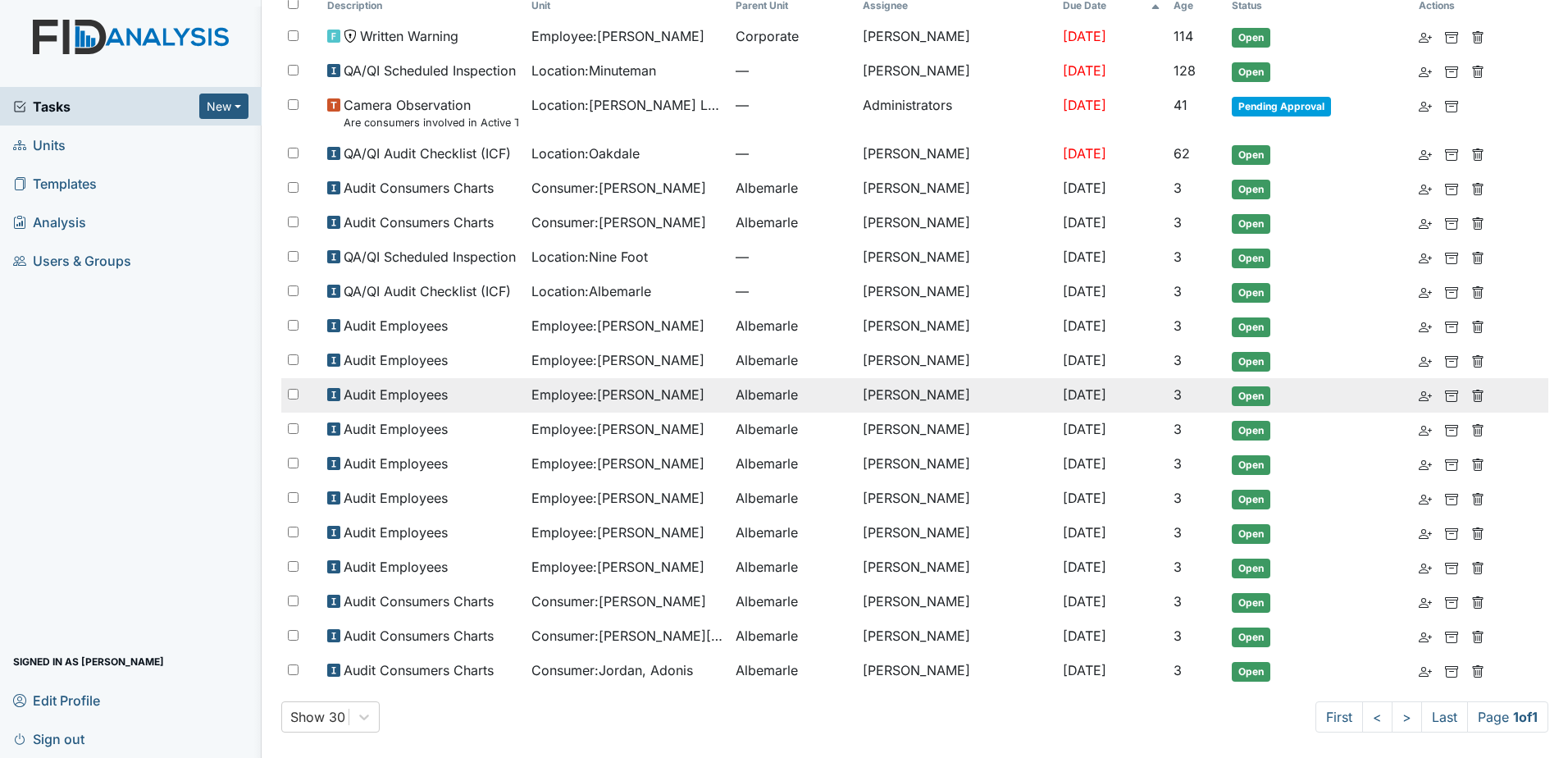
scroll to position [172, 0]
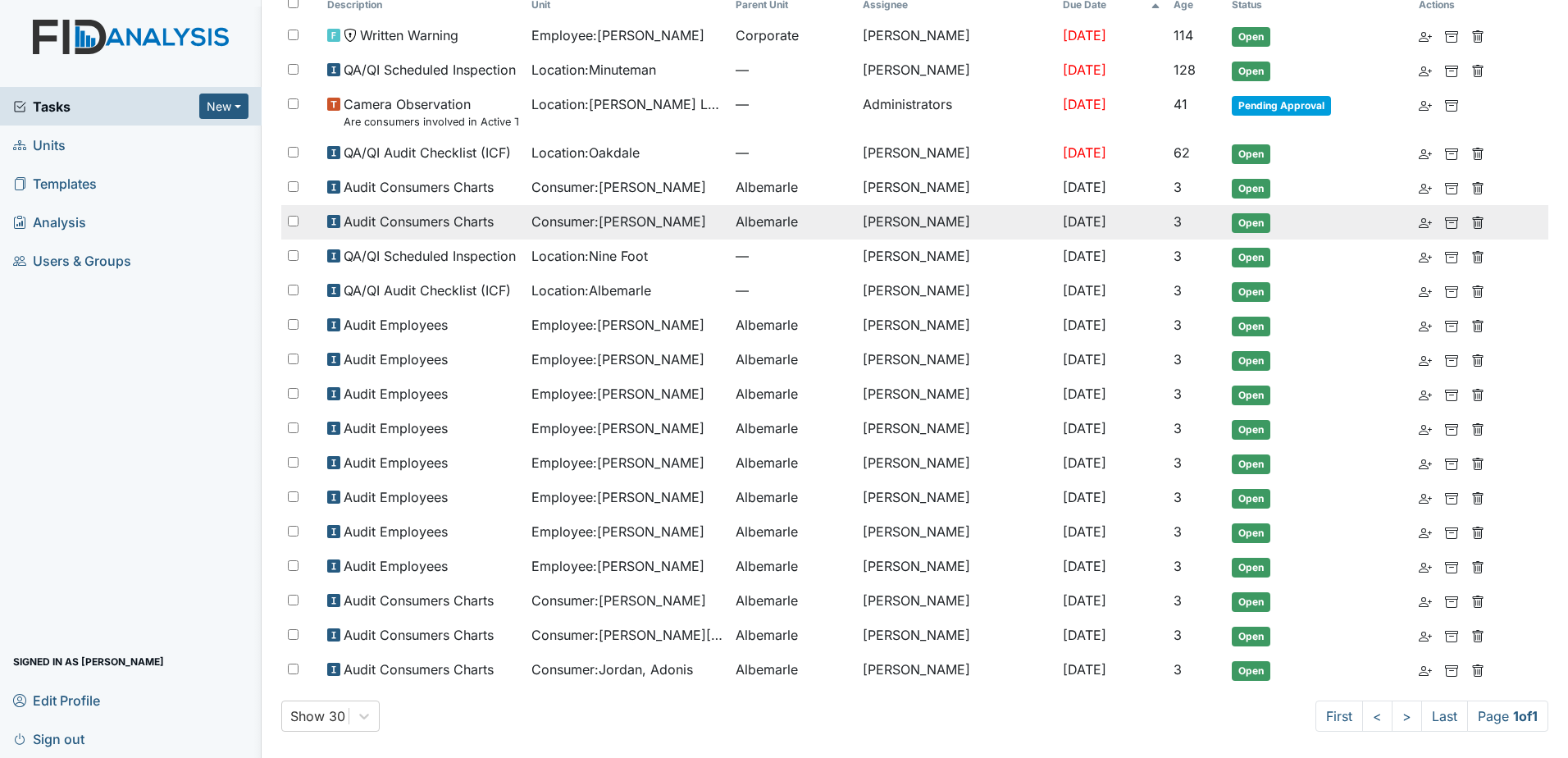
click at [633, 225] on span "Consumer : [PERSON_NAME]" at bounding box center [618, 221] width 174 height 19
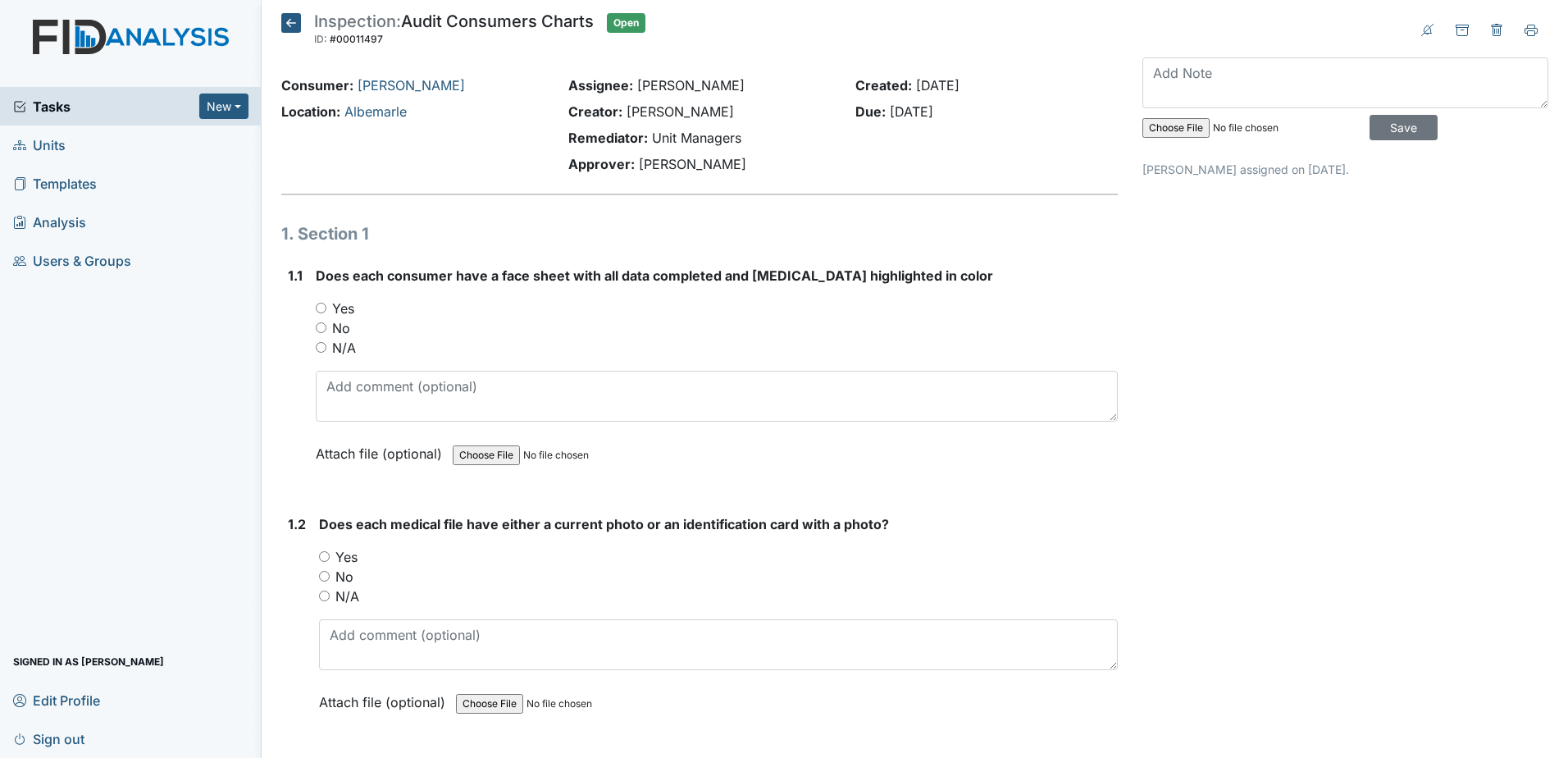
click at [341, 303] on label "Yes" at bounding box center [343, 308] width 22 height 19
click at [326, 303] on input "Yes" at bounding box center [320, 307] width 10 height 10
radio input "true"
click at [349, 556] on label "Yes" at bounding box center [347, 557] width 22 height 19
click at [329, 556] on input "Yes" at bounding box center [324, 556] width 10 height 10
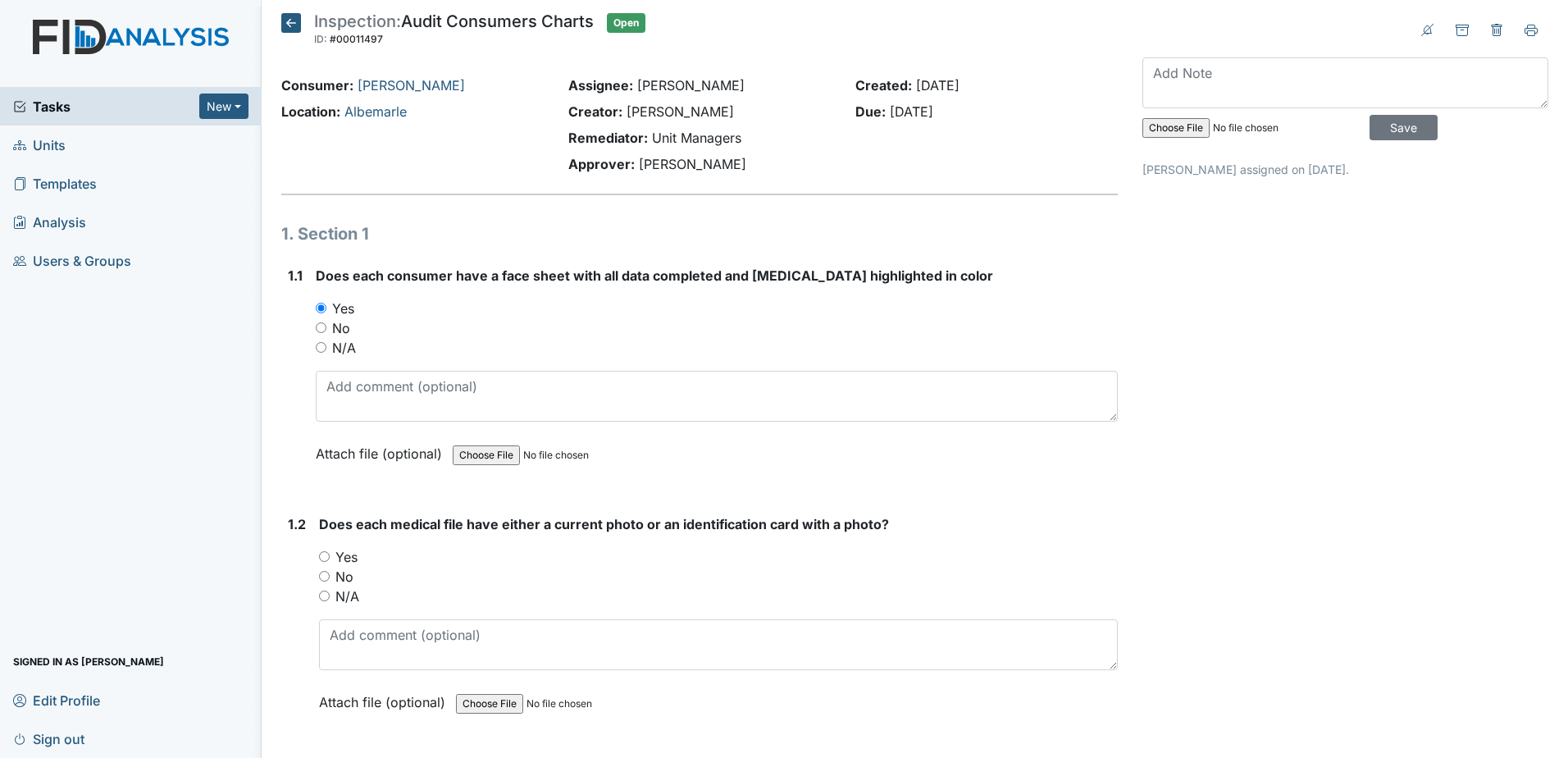
radio input "true"
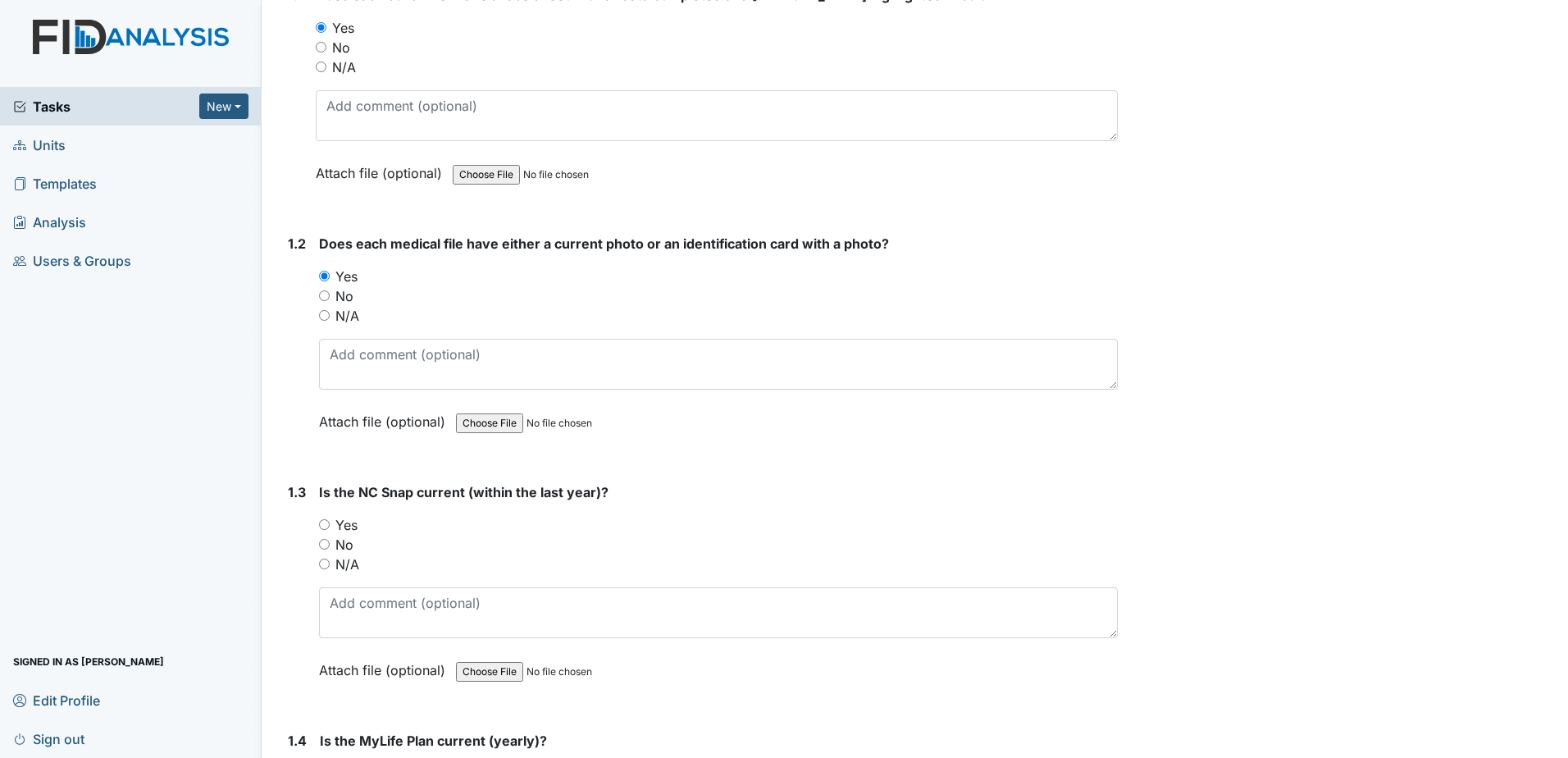
scroll to position [328, 0]
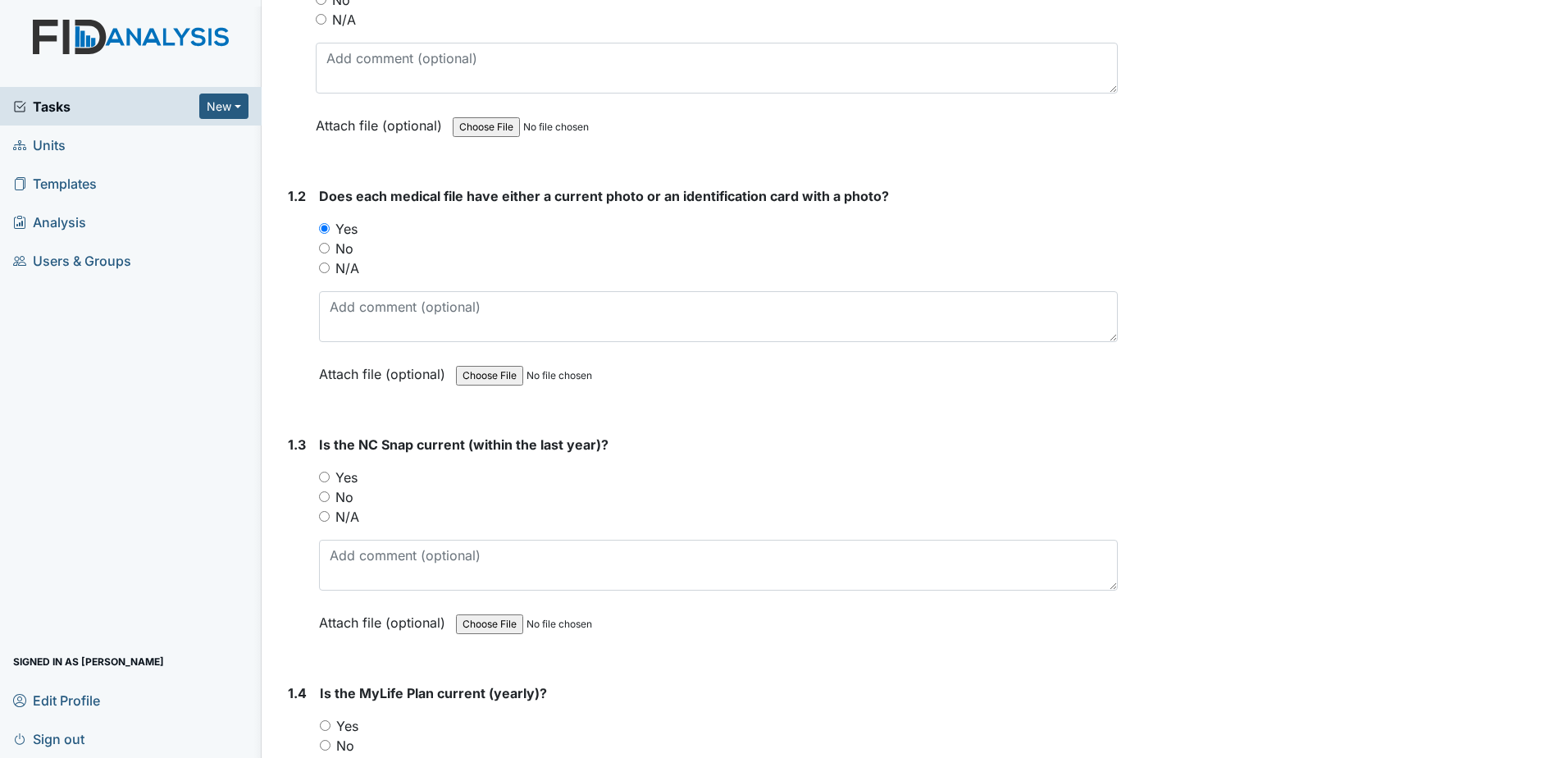
click at [343, 480] on label "Yes" at bounding box center [347, 477] width 22 height 19
click at [329, 480] on input "Yes" at bounding box center [324, 476] width 10 height 10
radio input "true"
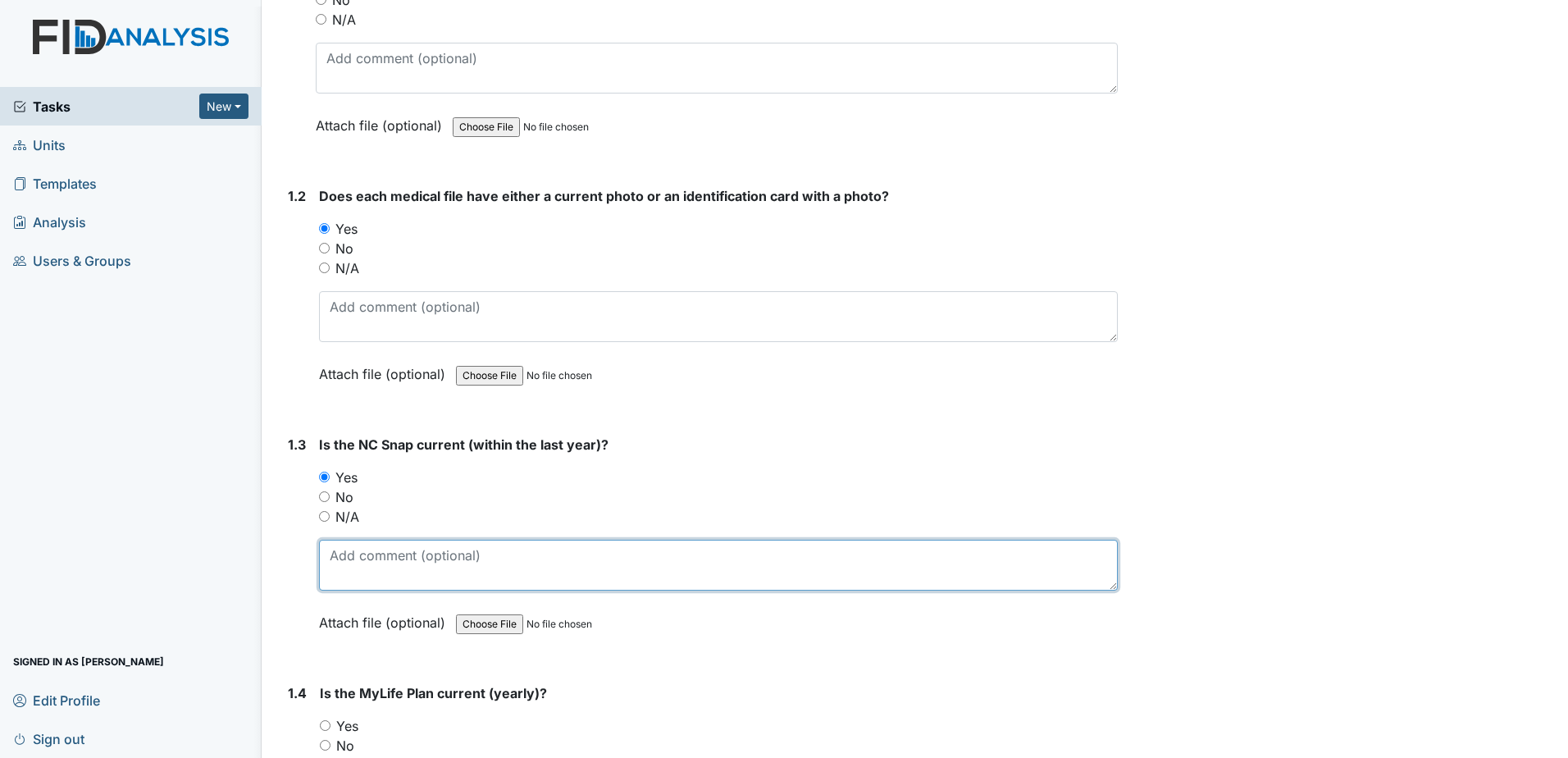
click at [386, 554] on textarea at bounding box center [718, 565] width 798 height 51
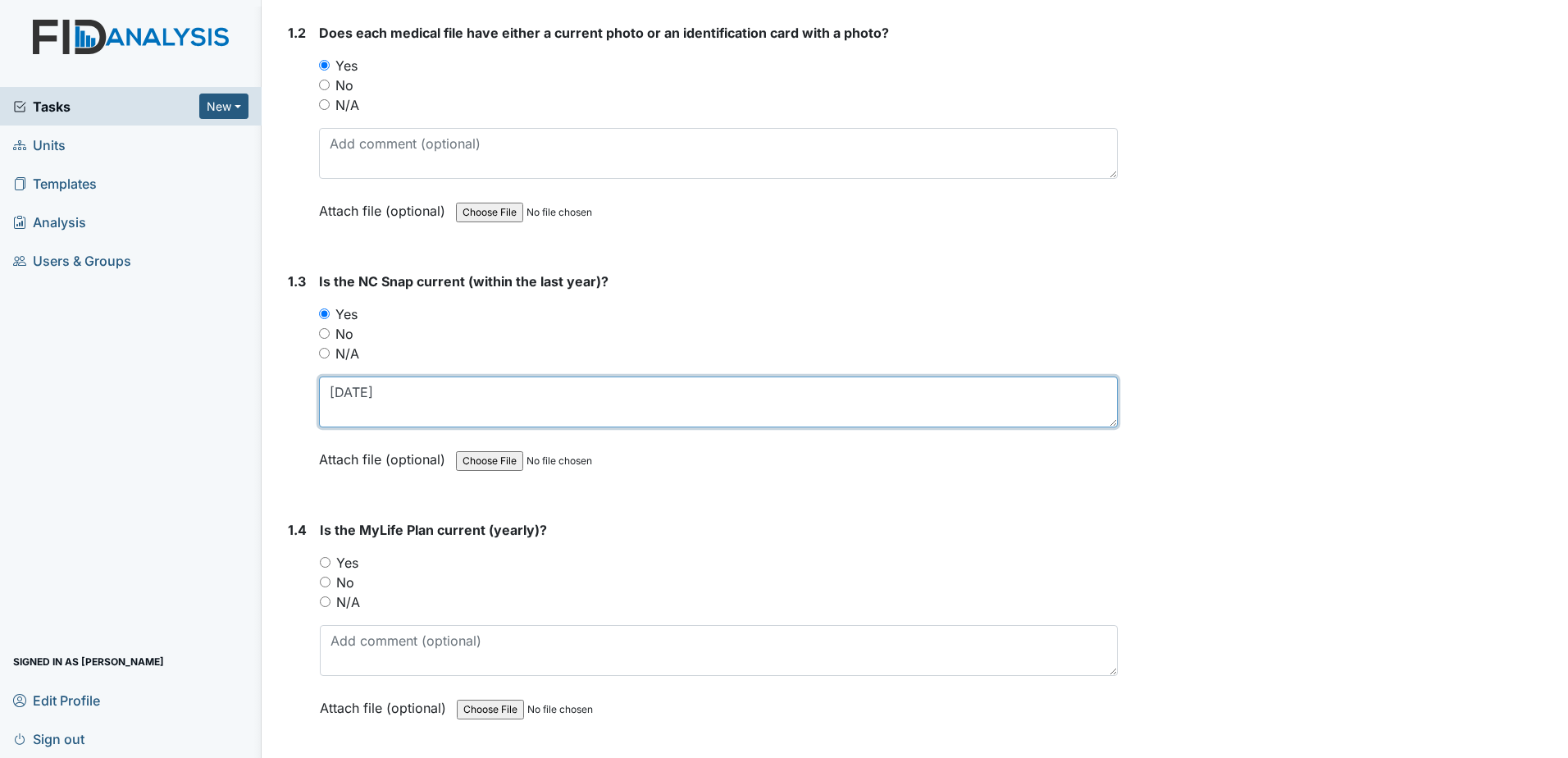
scroll to position [493, 0]
type textarea "10-31-2024"
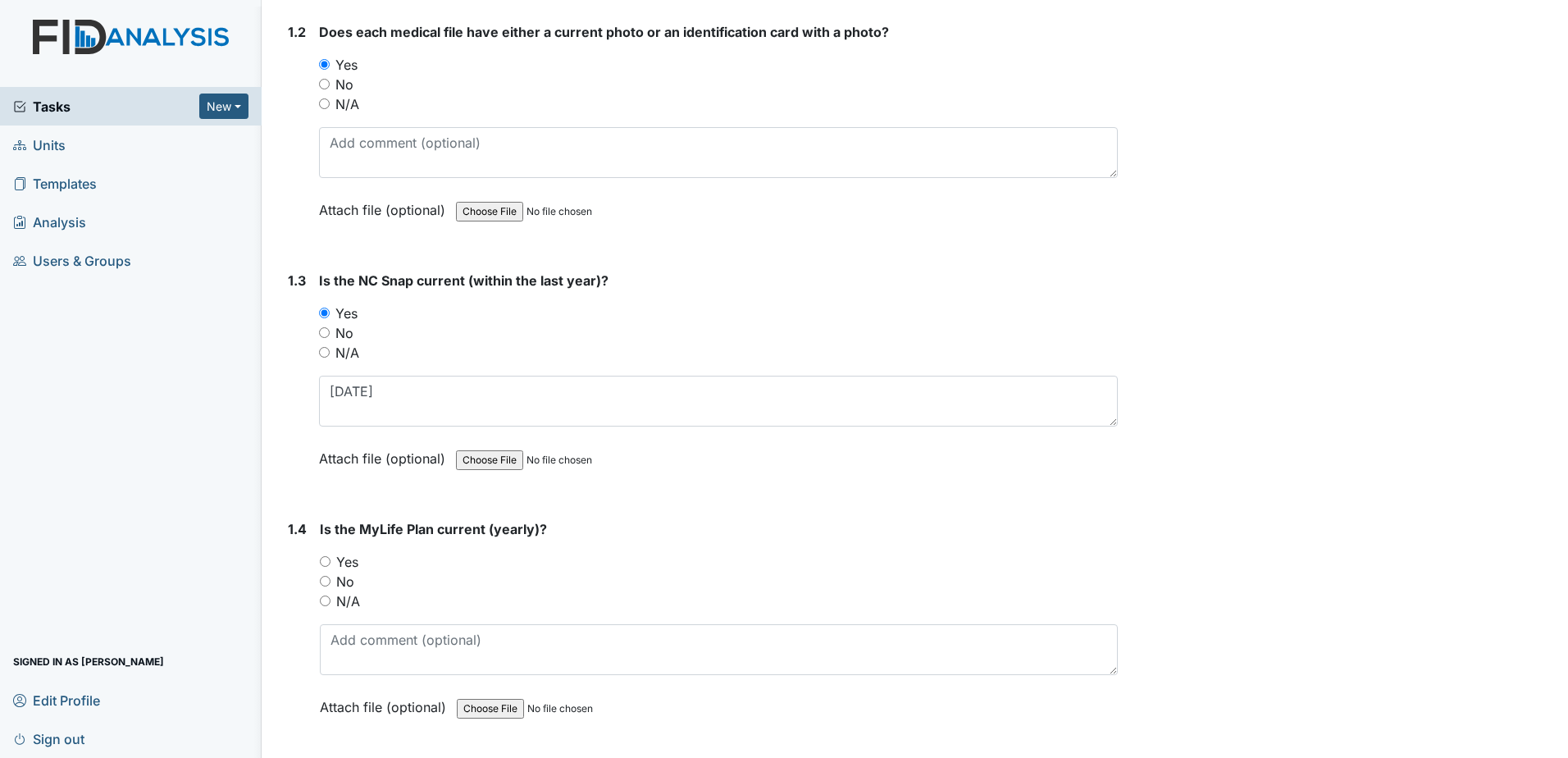
click at [347, 562] on label "Yes" at bounding box center [348, 561] width 22 height 19
click at [330, 562] on input "Yes" at bounding box center [325, 560] width 10 height 10
radio input "true"
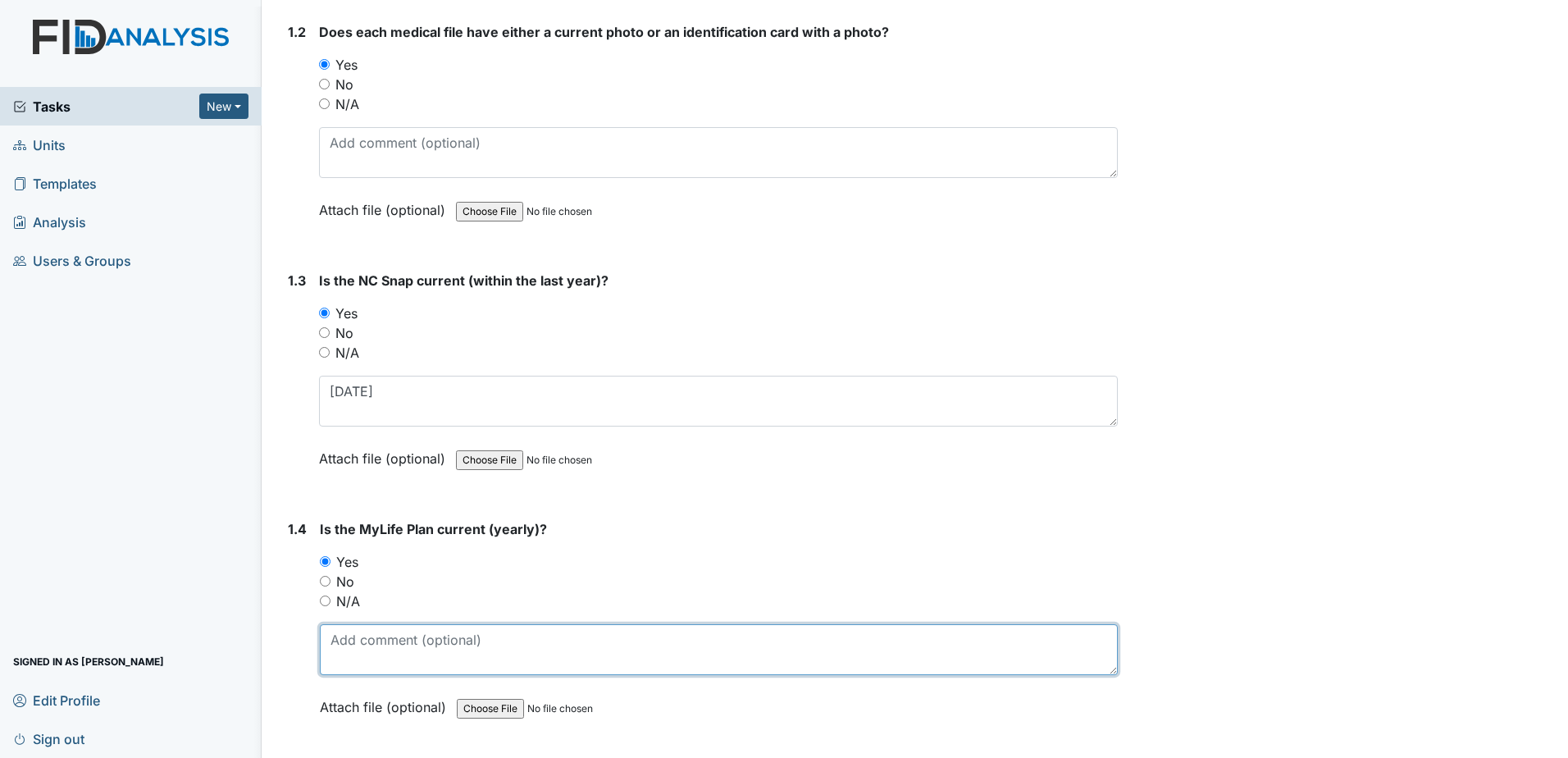
drag, startPoint x: 381, startPoint y: 653, endPoint x: 392, endPoint y: 649, distance: 11.7
click at [382, 654] on textarea at bounding box center [719, 649] width 797 height 51
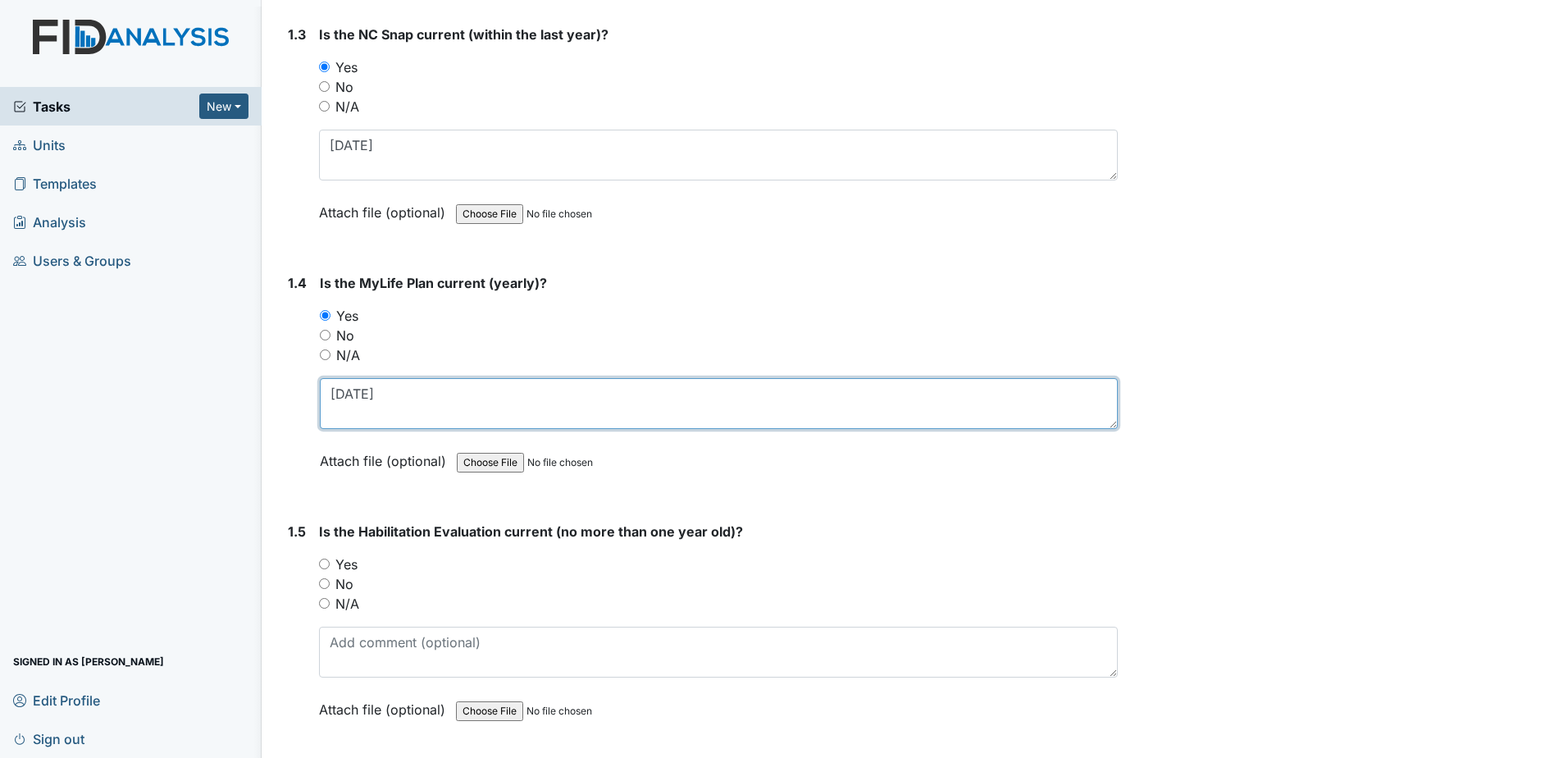
type textarea "10-31-2024"
click at [344, 563] on label "Yes" at bounding box center [347, 564] width 22 height 19
click at [329, 563] on input "Yes" at bounding box center [324, 563] width 10 height 10
radio input "true"
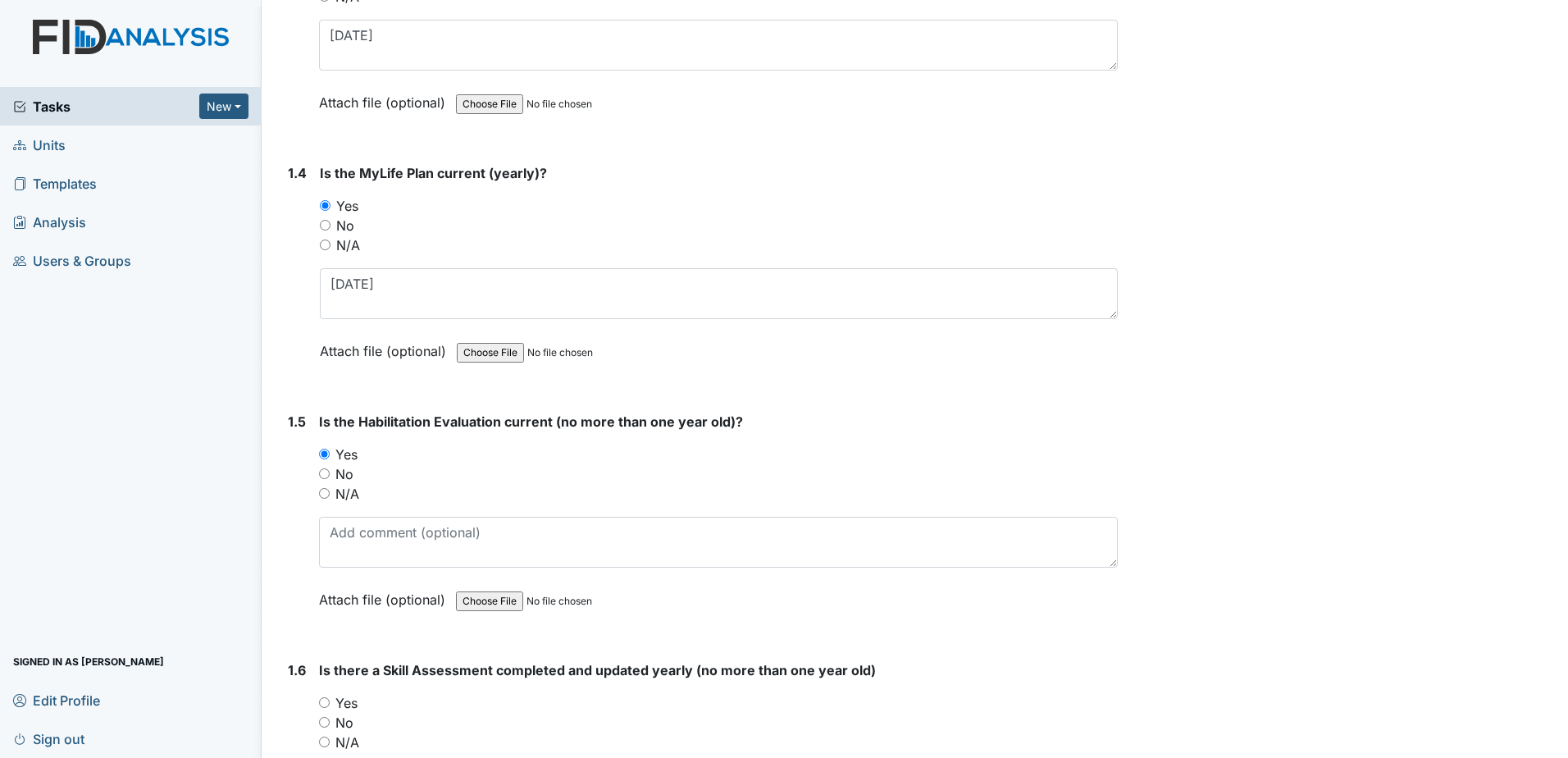
scroll to position [984, 0]
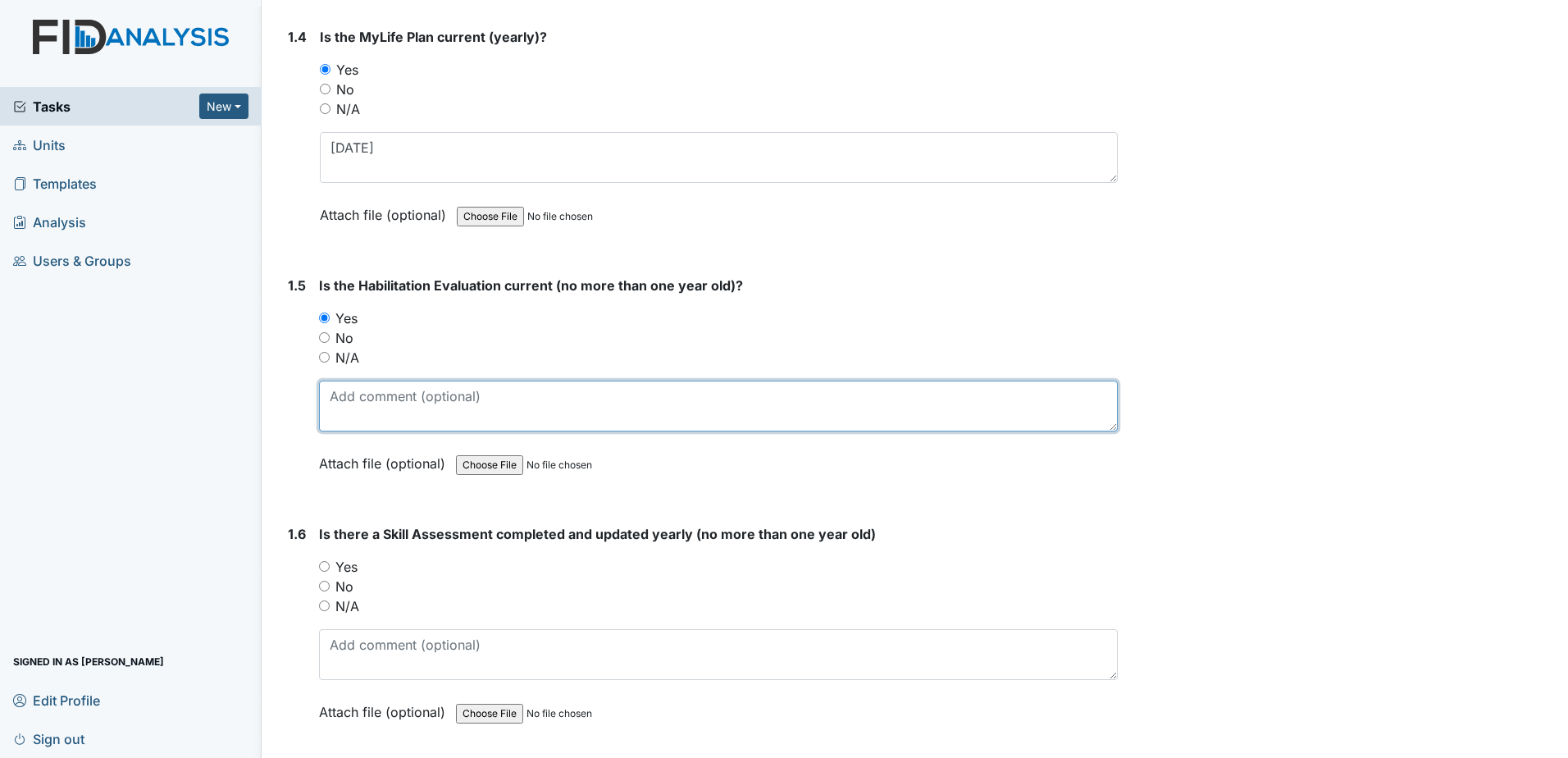
click at [370, 394] on textarea at bounding box center [718, 405] width 798 height 51
type textarea "10-31-2024"
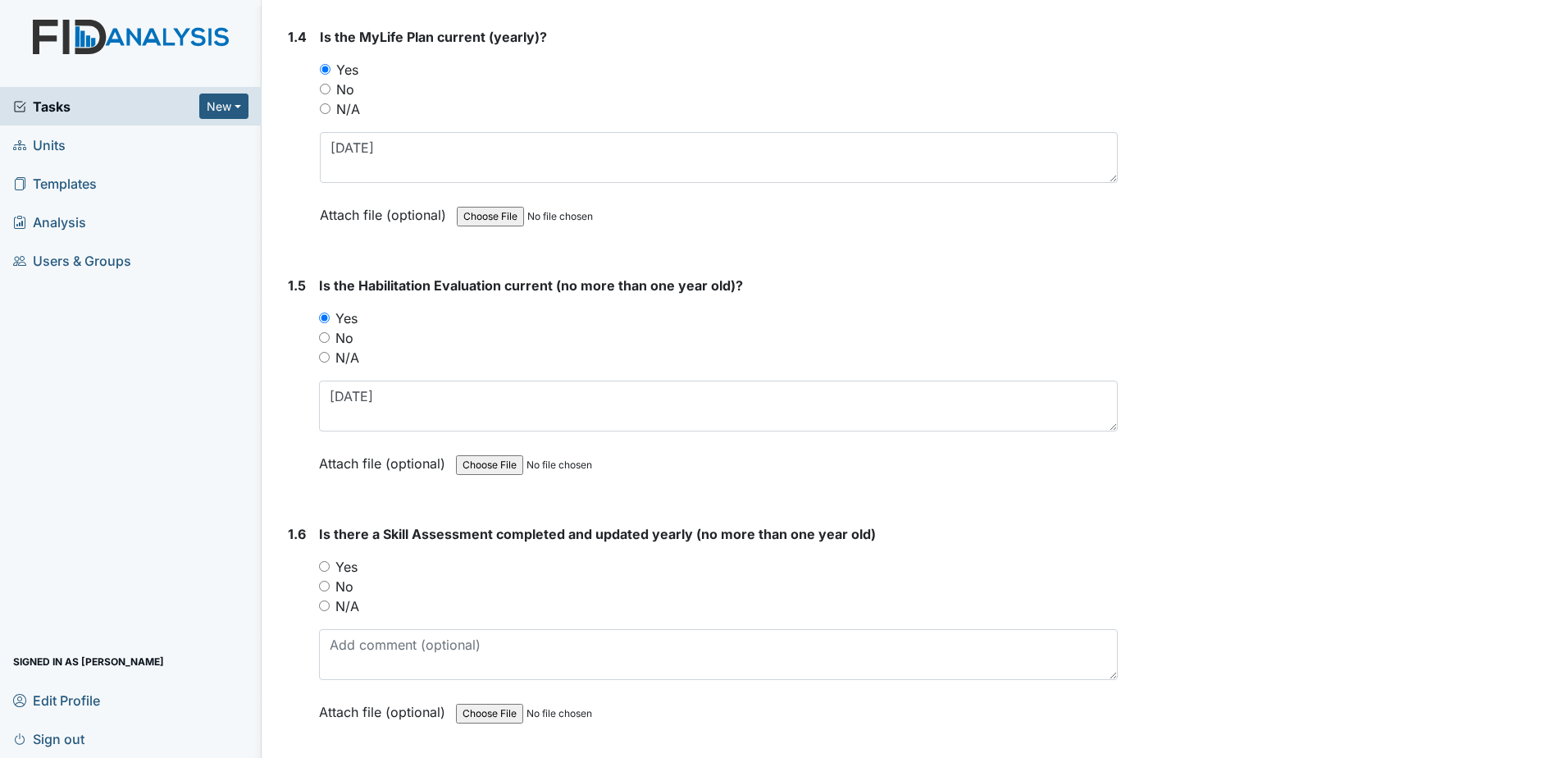
drag, startPoint x: 347, startPoint y: 565, endPoint x: 361, endPoint y: 553, distance: 18.4
click at [347, 565] on label "Yes" at bounding box center [347, 566] width 22 height 19
click at [329, 565] on input "Yes" at bounding box center [324, 566] width 10 height 10
radio input "true"
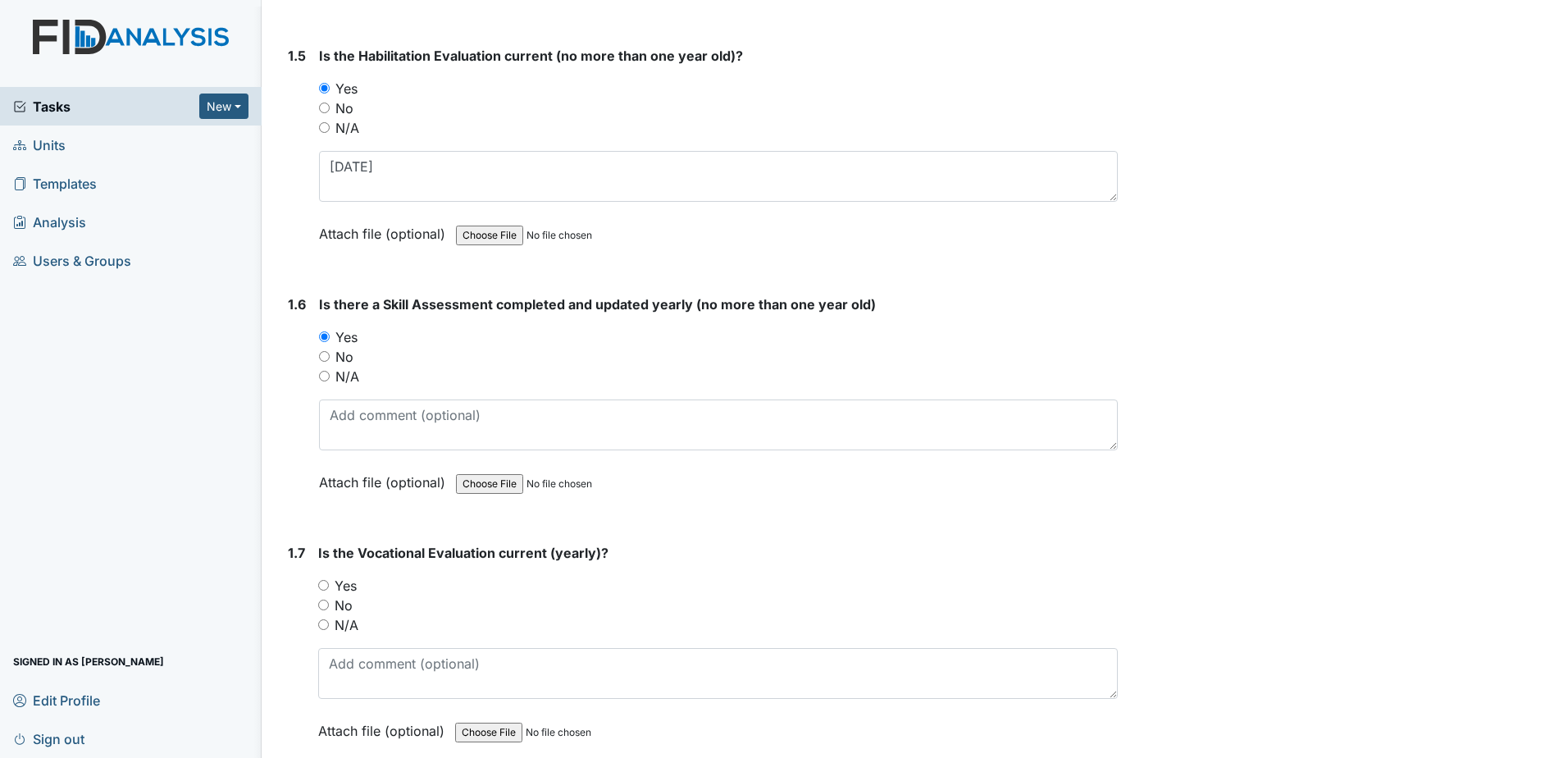
scroll to position [1230, 0]
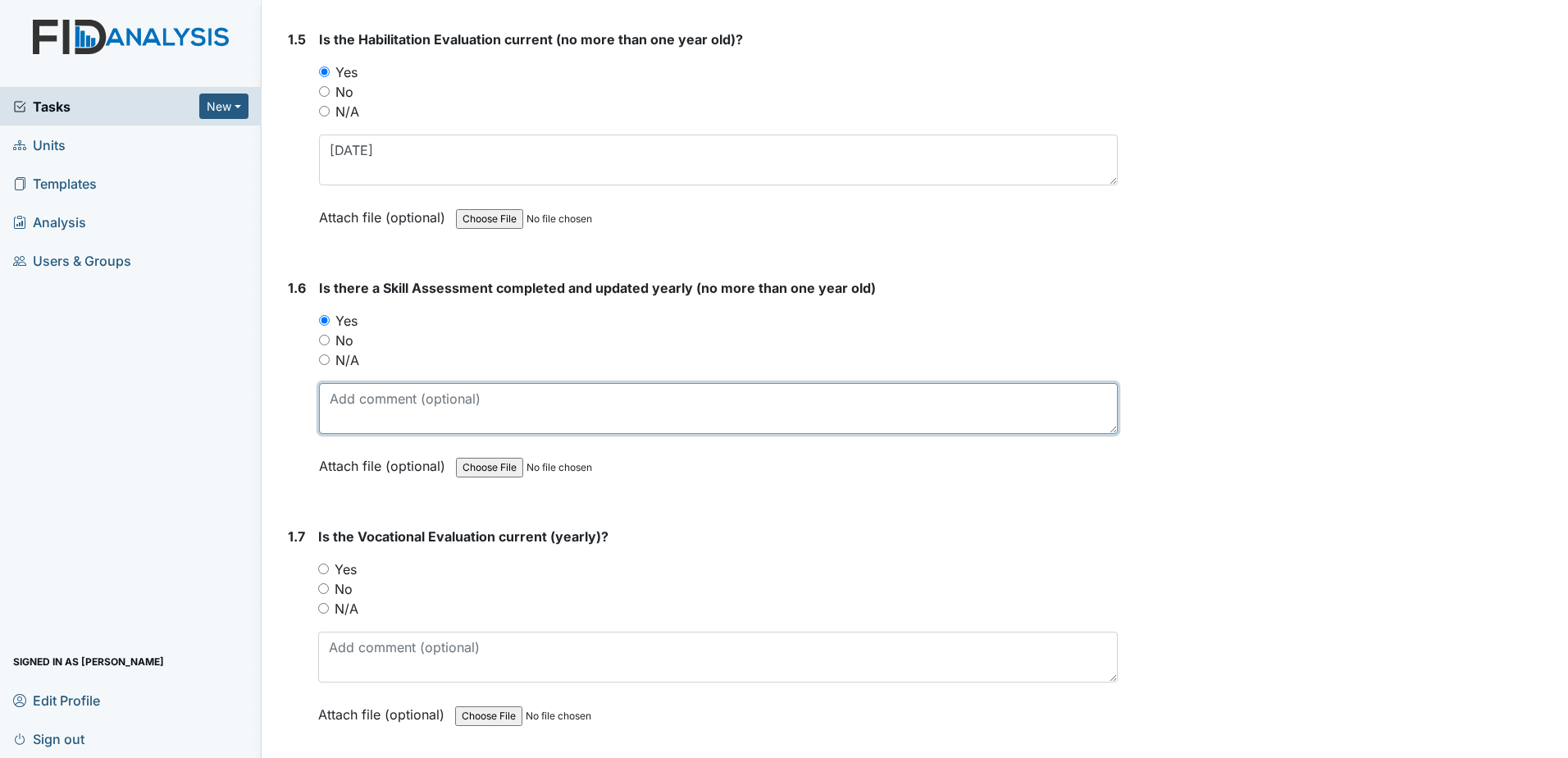
click at [376, 394] on textarea at bounding box center [718, 408] width 798 height 51
type textarea "10-31-2024"
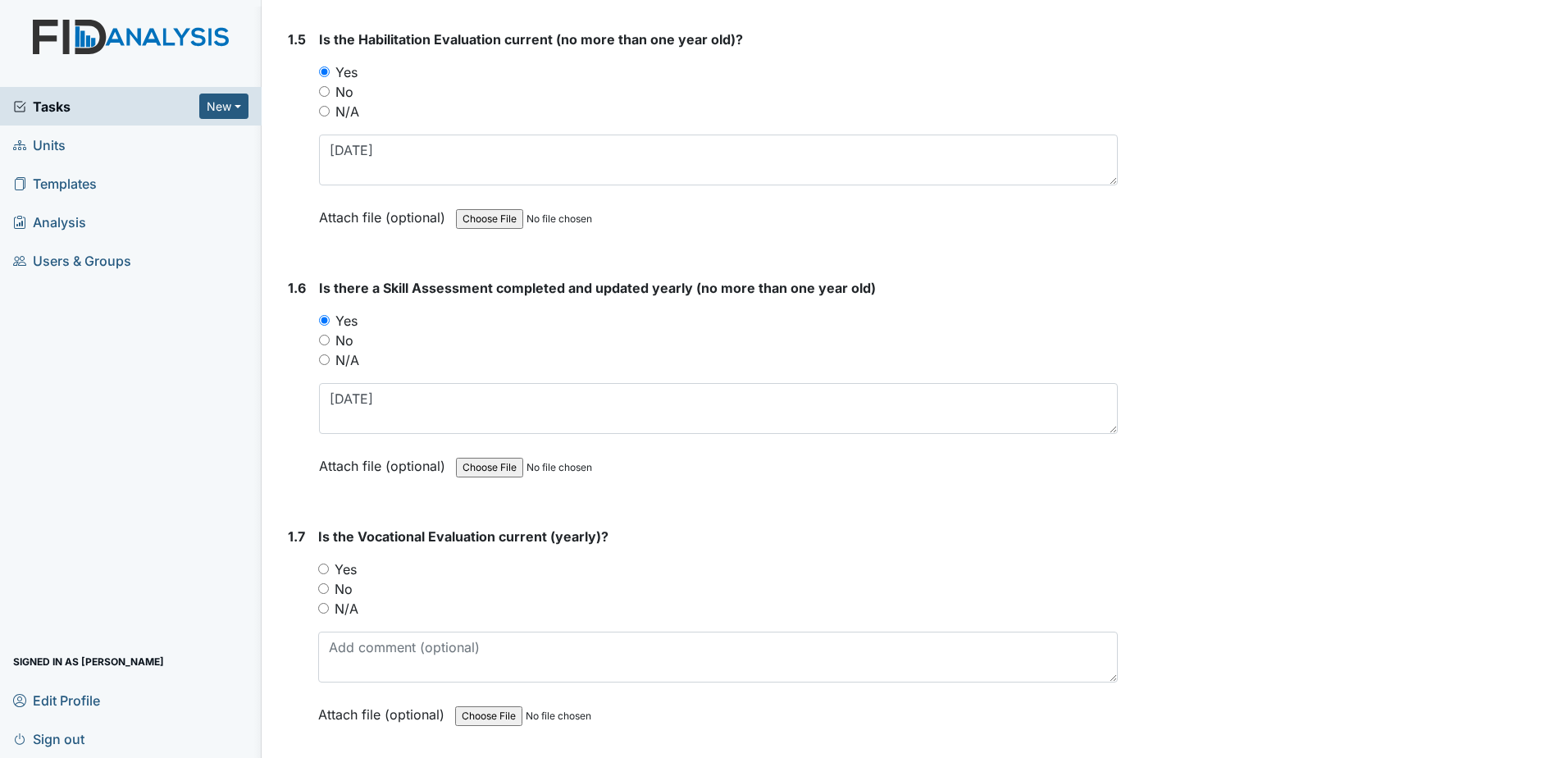
click at [351, 566] on label "Yes" at bounding box center [346, 569] width 22 height 19
click at [329, 566] on input "Yes" at bounding box center [323, 568] width 10 height 10
radio input "true"
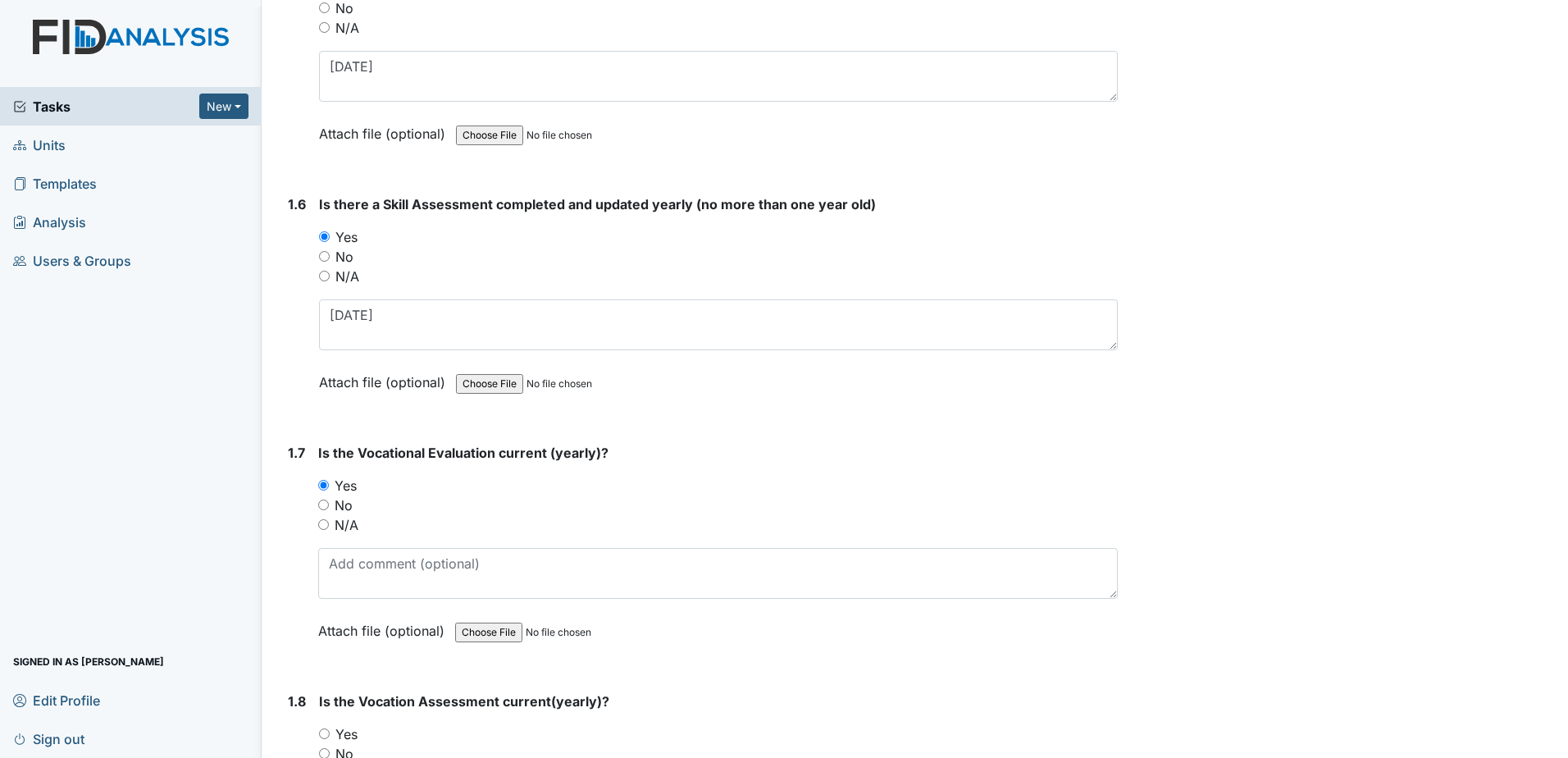
scroll to position [1394, 0]
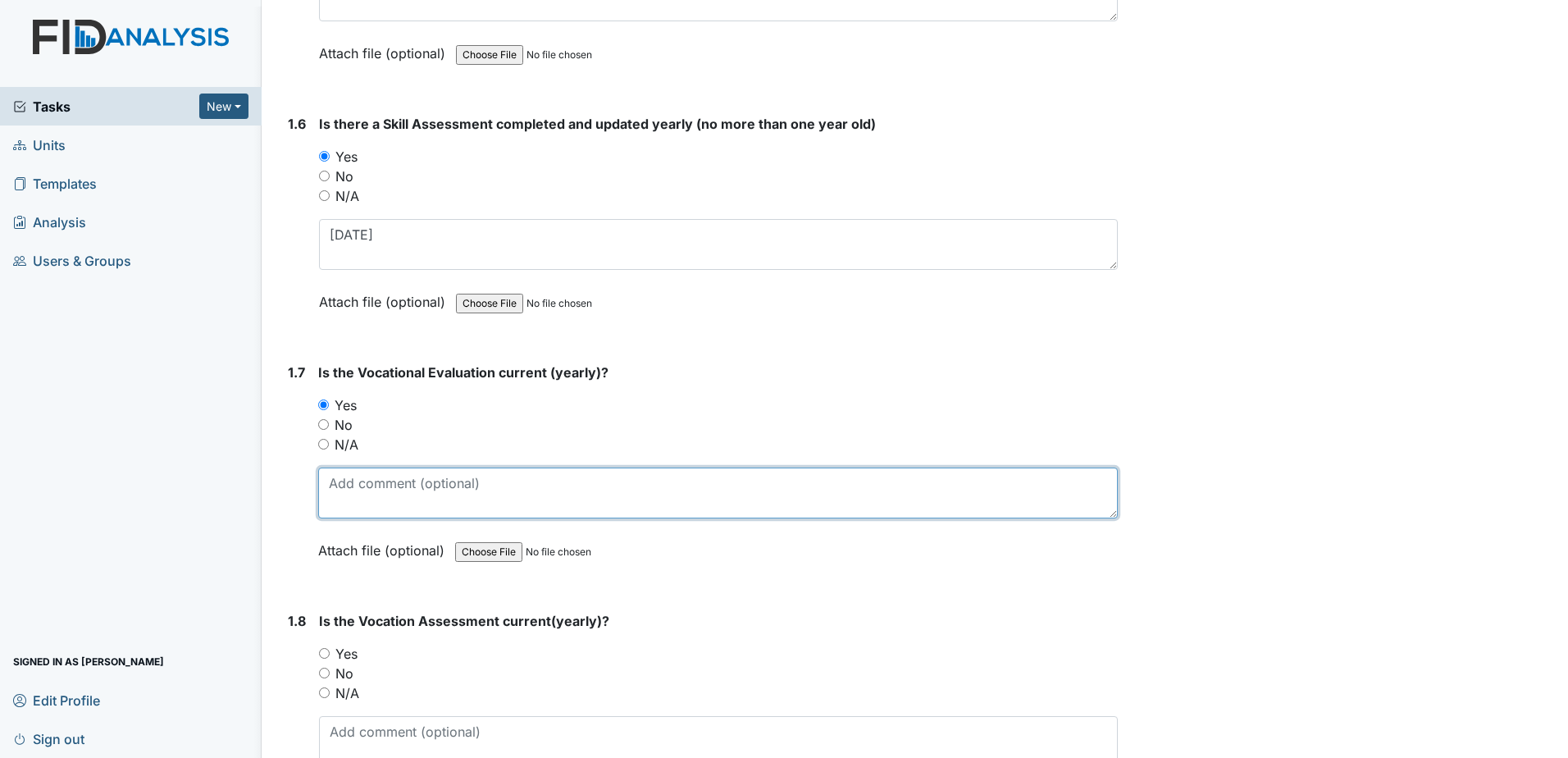
click at [401, 491] on textarea at bounding box center [718, 493] width 799 height 51
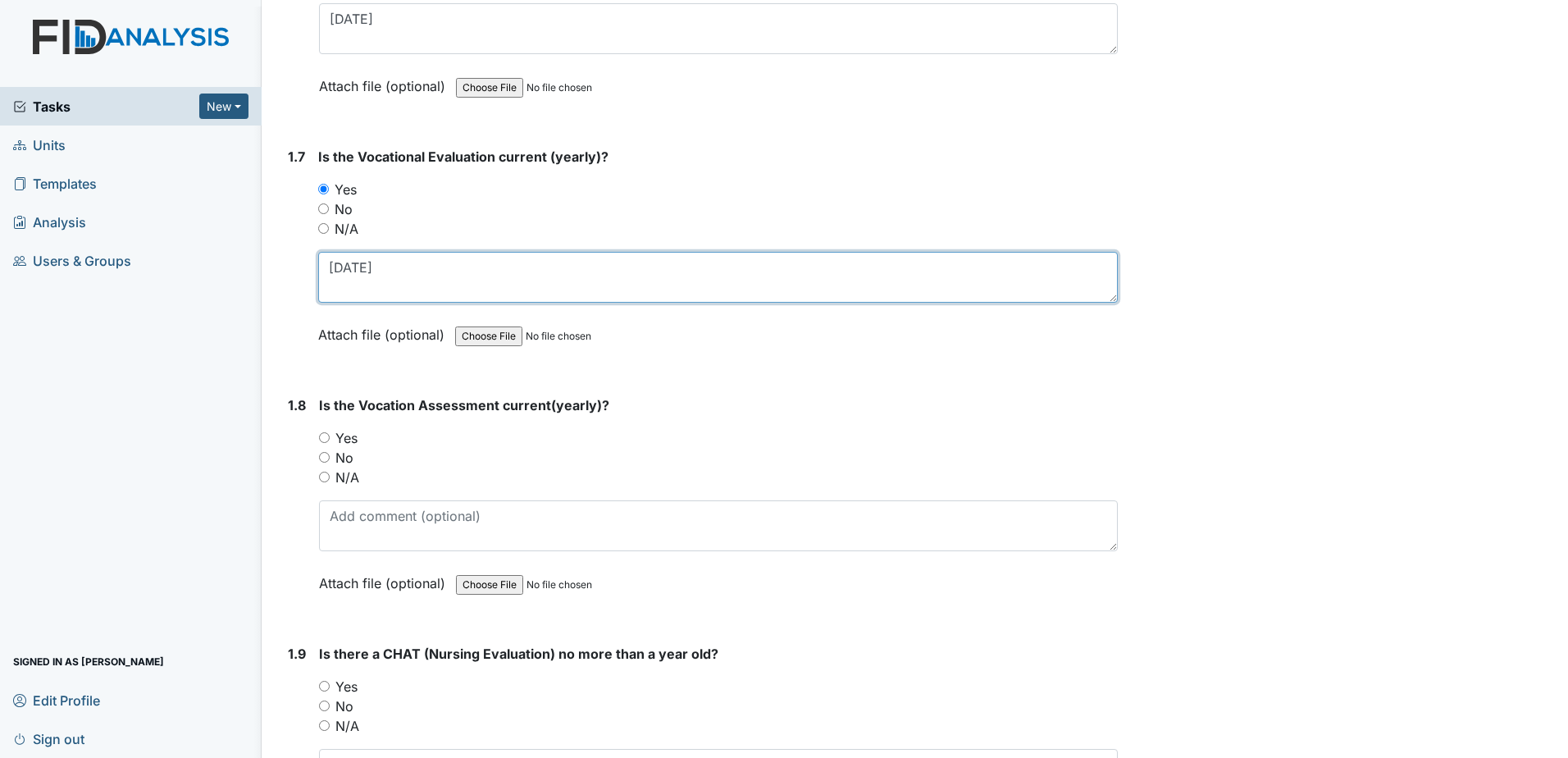
scroll to position [1640, 0]
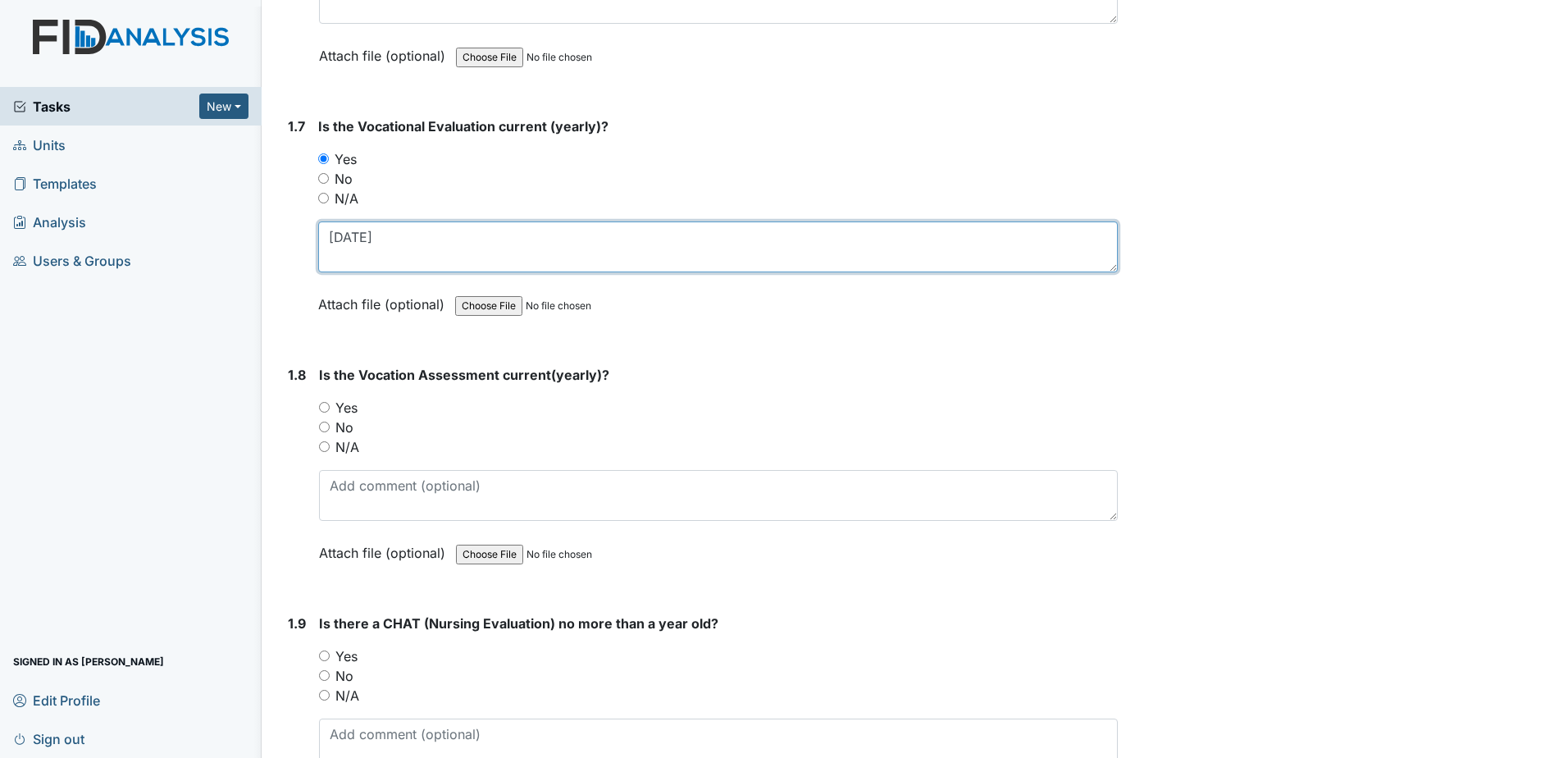
type textarea "10-31-2024"
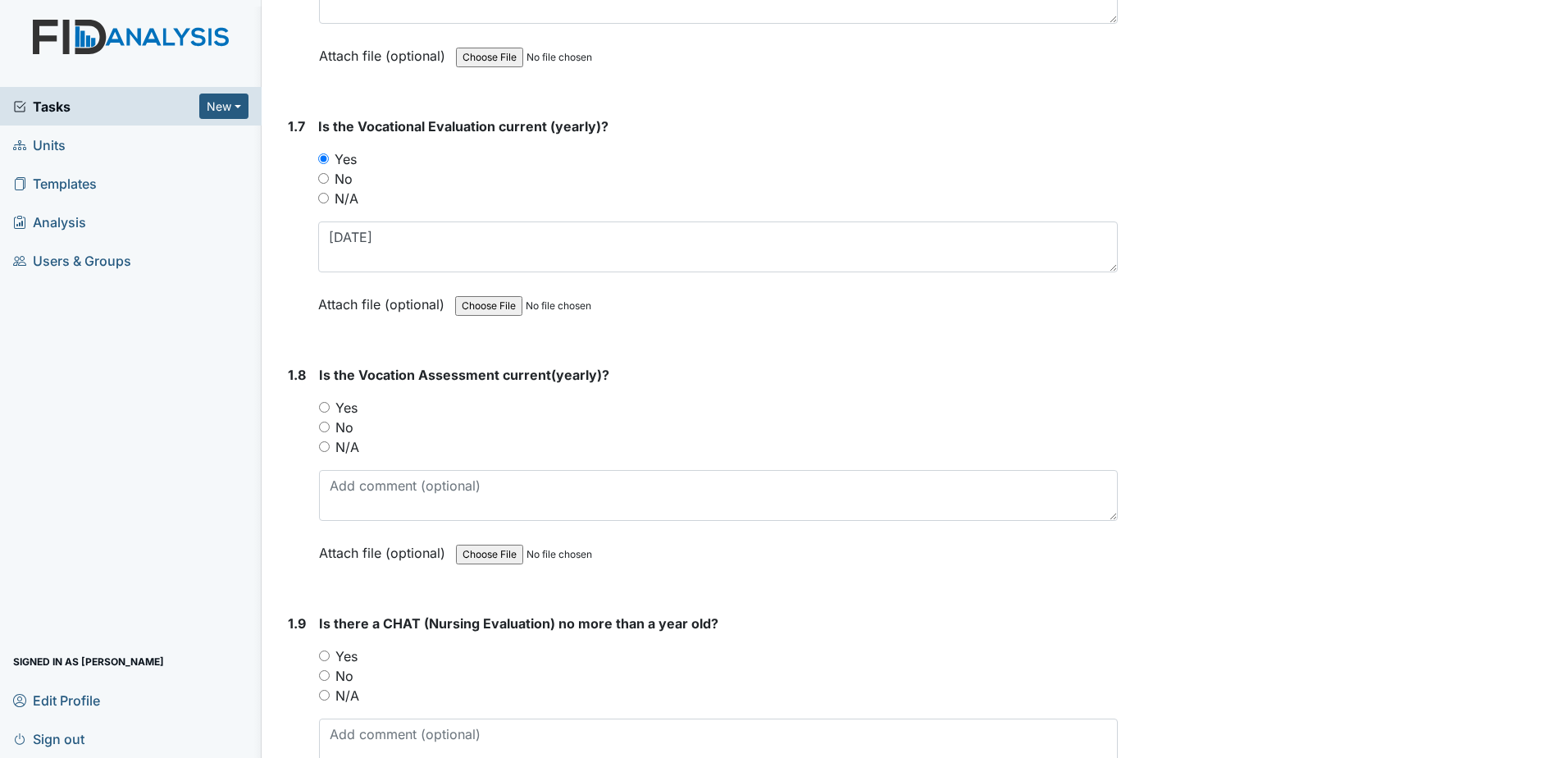
click at [354, 407] on label "Yes" at bounding box center [347, 407] width 22 height 19
click at [329, 407] on input "Yes" at bounding box center [324, 406] width 10 height 10
radio input "true"
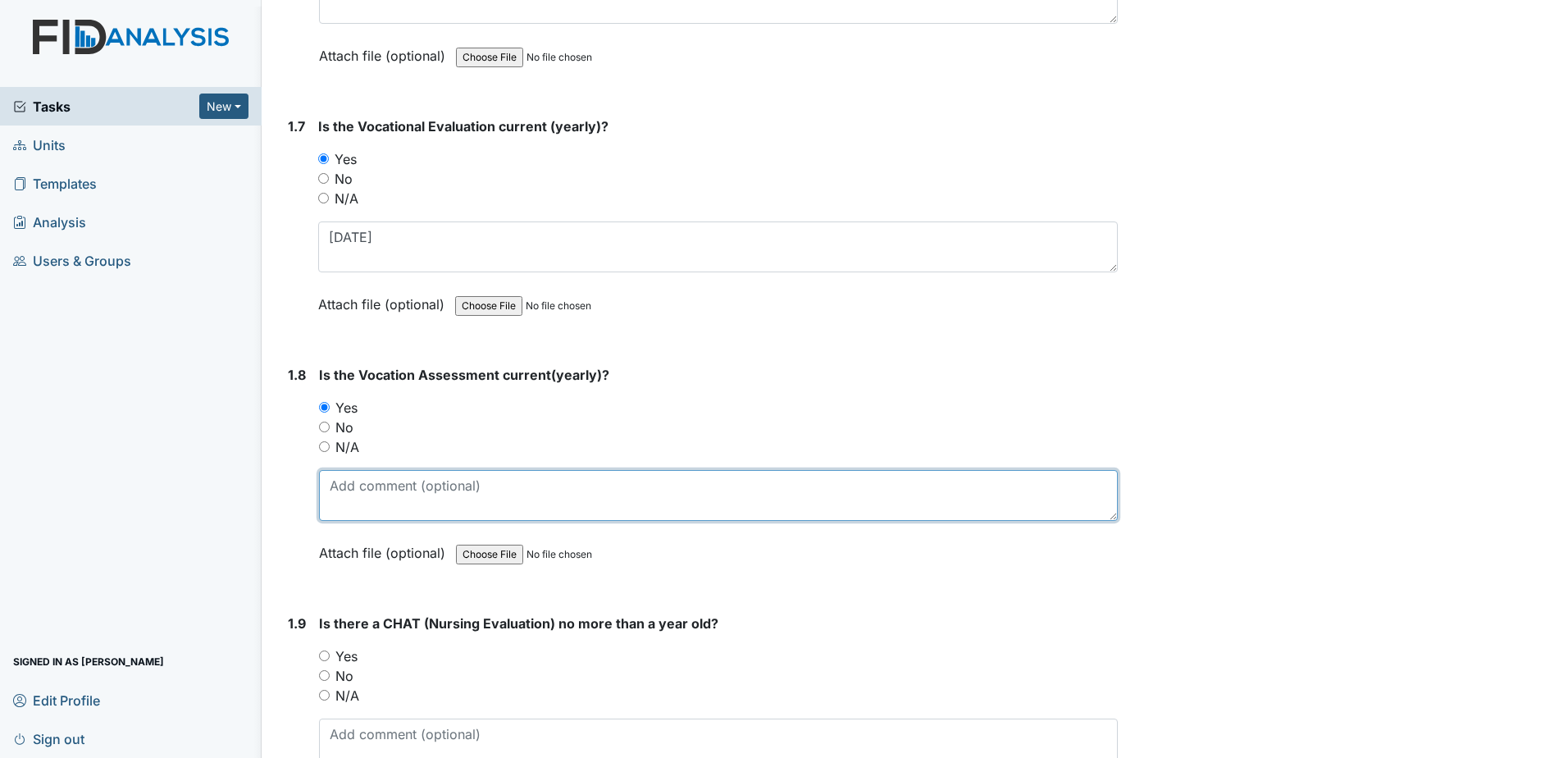
click at [381, 483] on textarea at bounding box center [718, 495] width 798 height 51
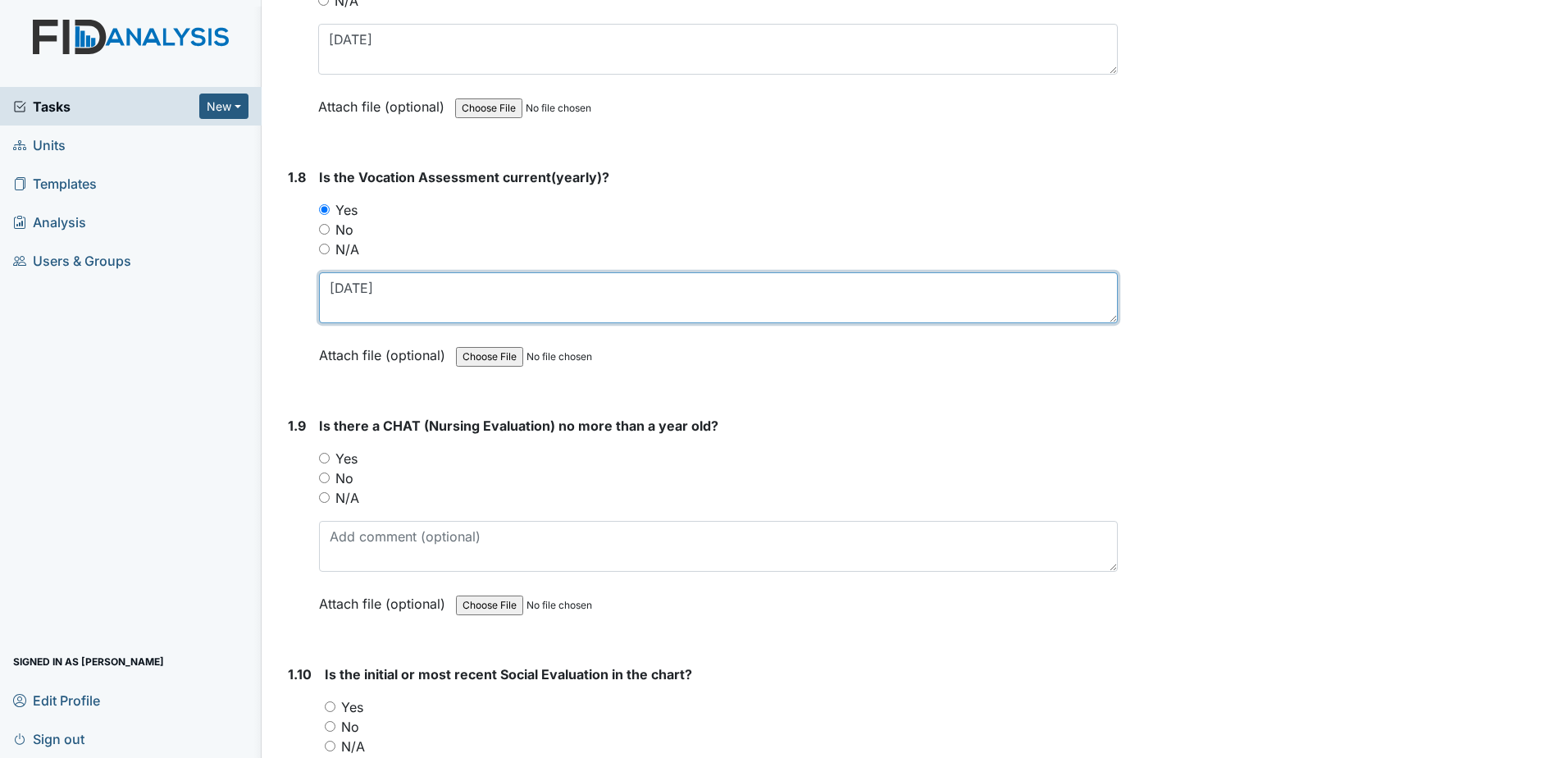
scroll to position [1887, 0]
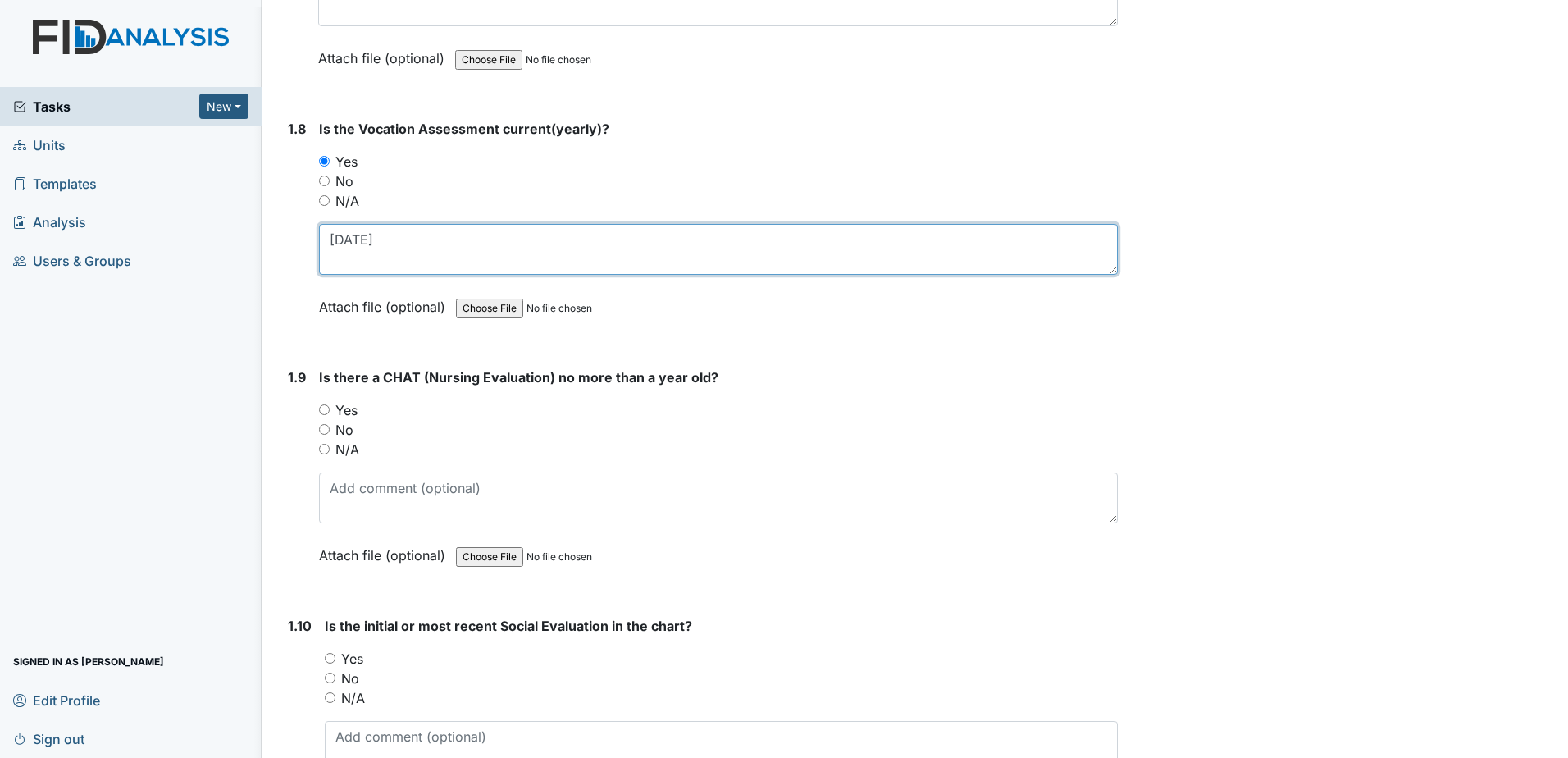
type textarea "10-31-2024"
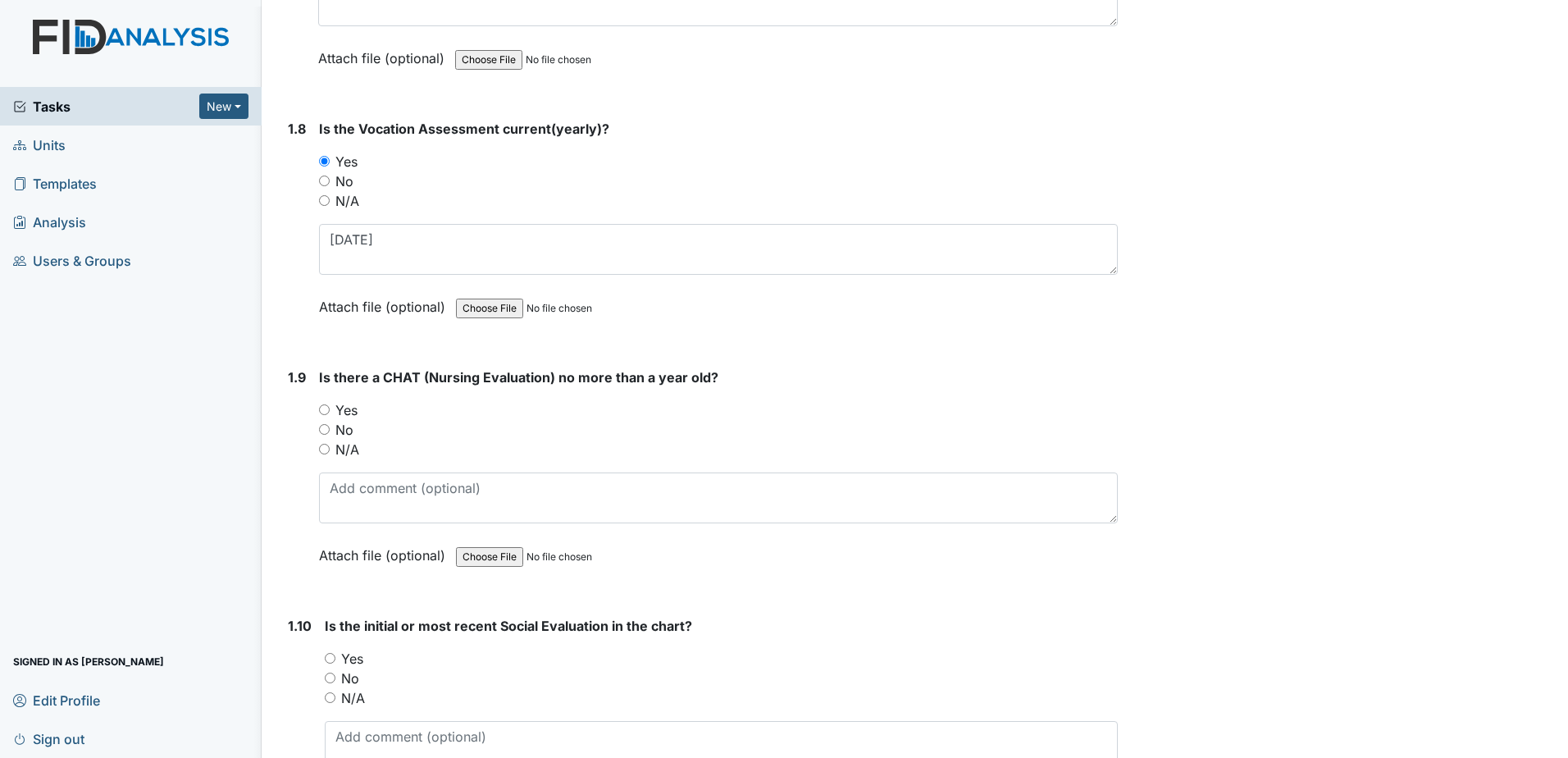
click at [347, 410] on label "Yes" at bounding box center [347, 409] width 22 height 19
click at [329, 410] on input "Yes" at bounding box center [324, 409] width 10 height 10
radio input "true"
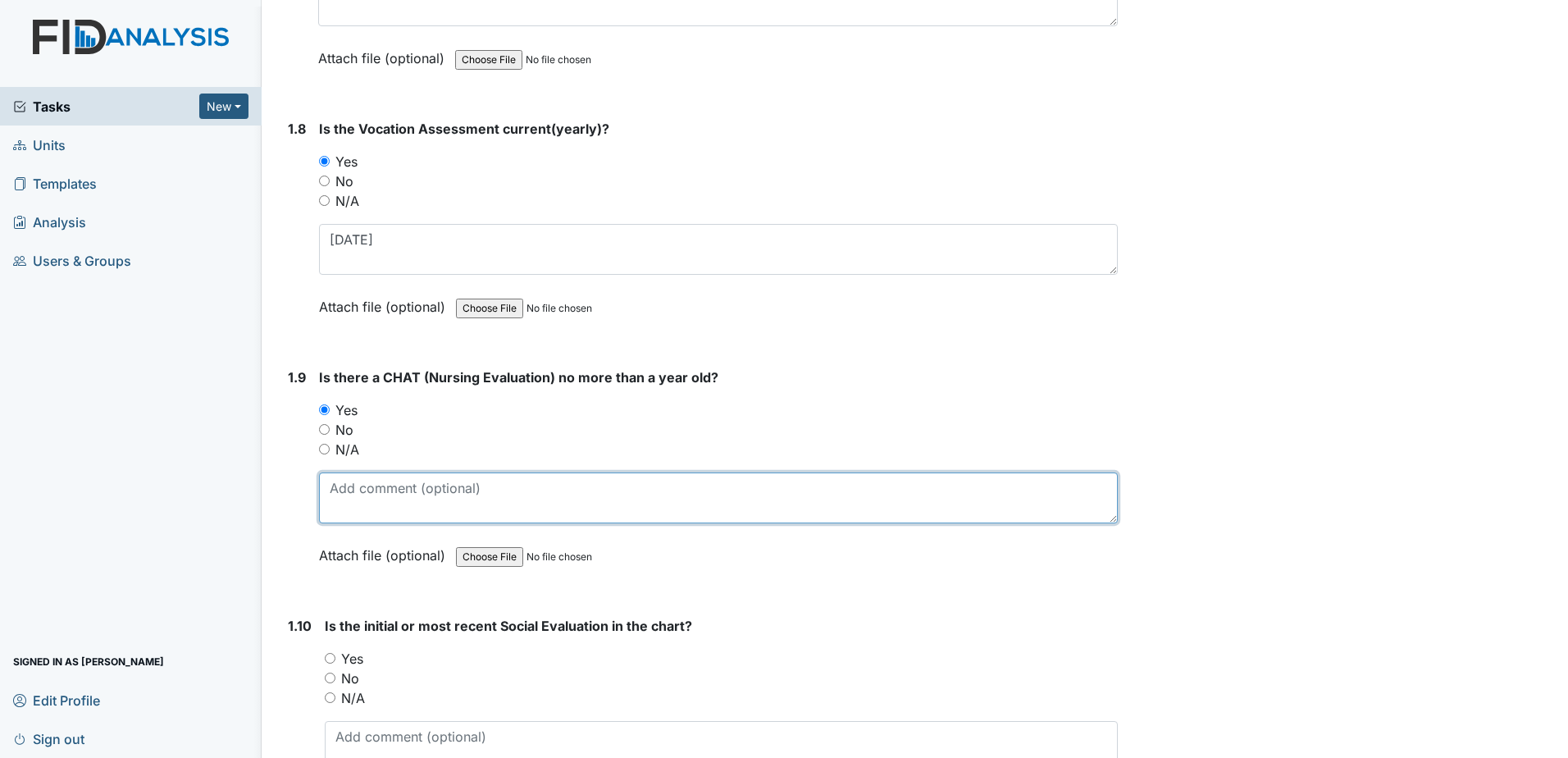
click at [380, 503] on textarea at bounding box center [718, 497] width 798 height 51
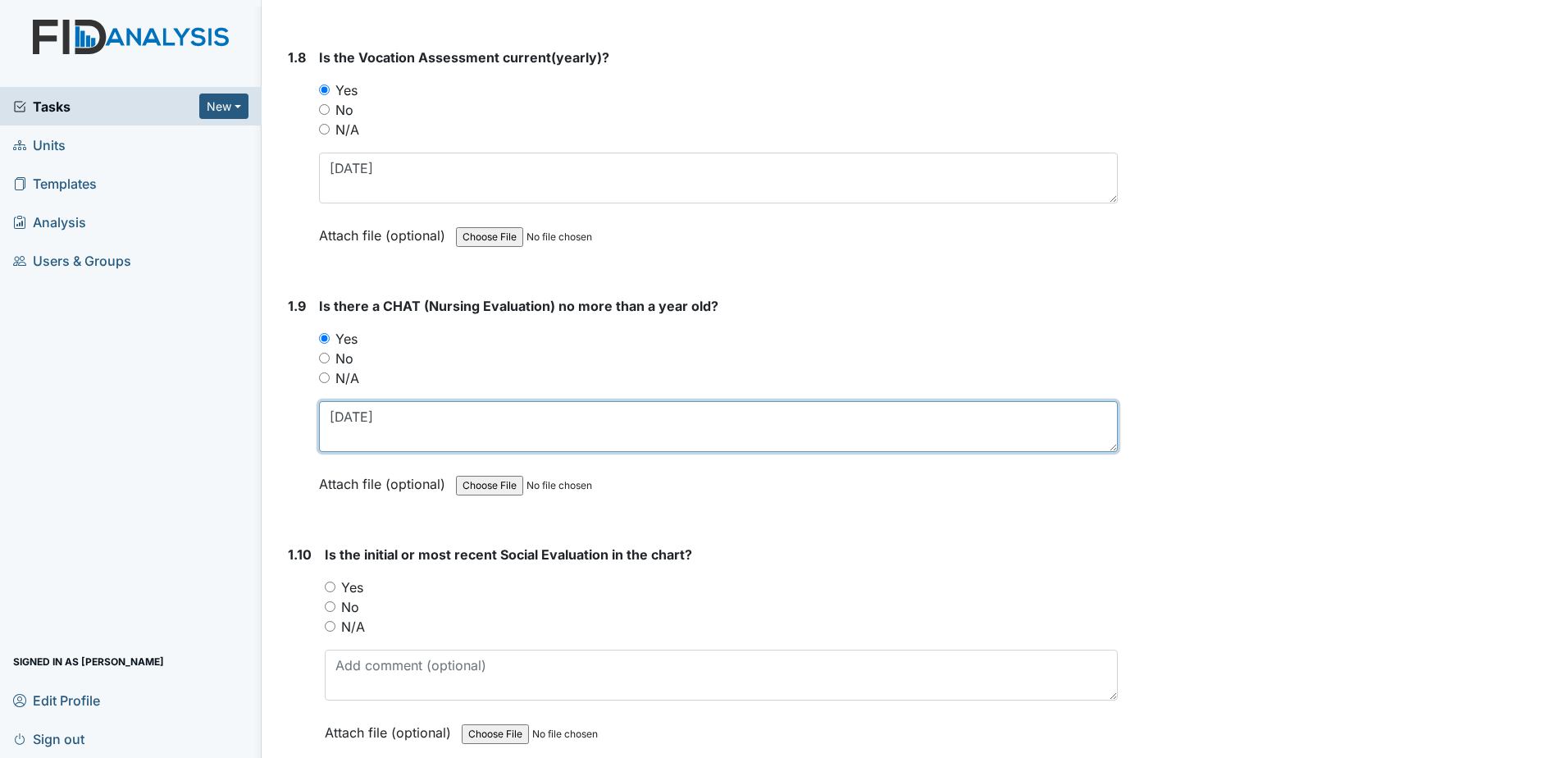
scroll to position [2051, 0]
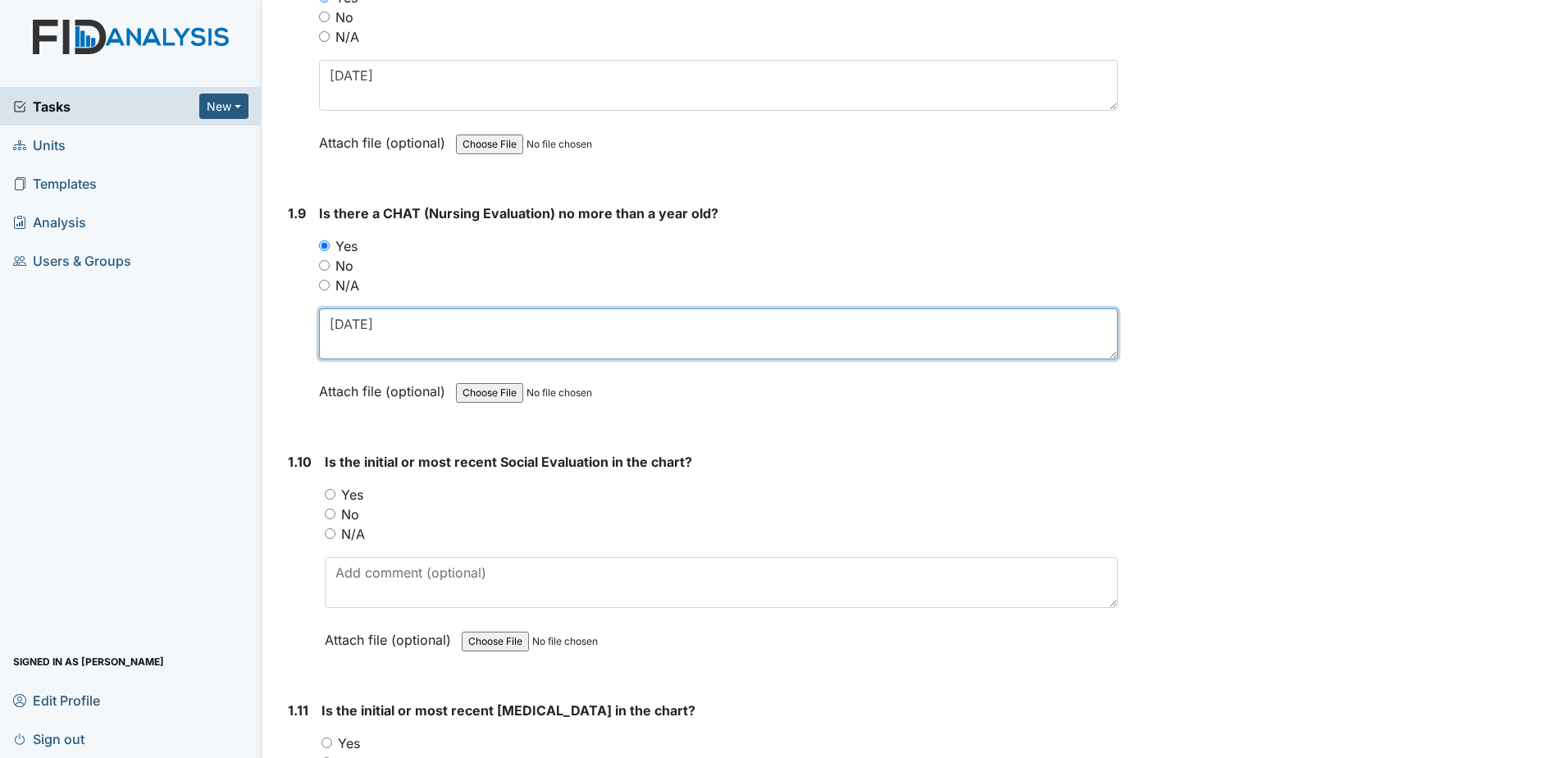
type textarea "10-31-2024"
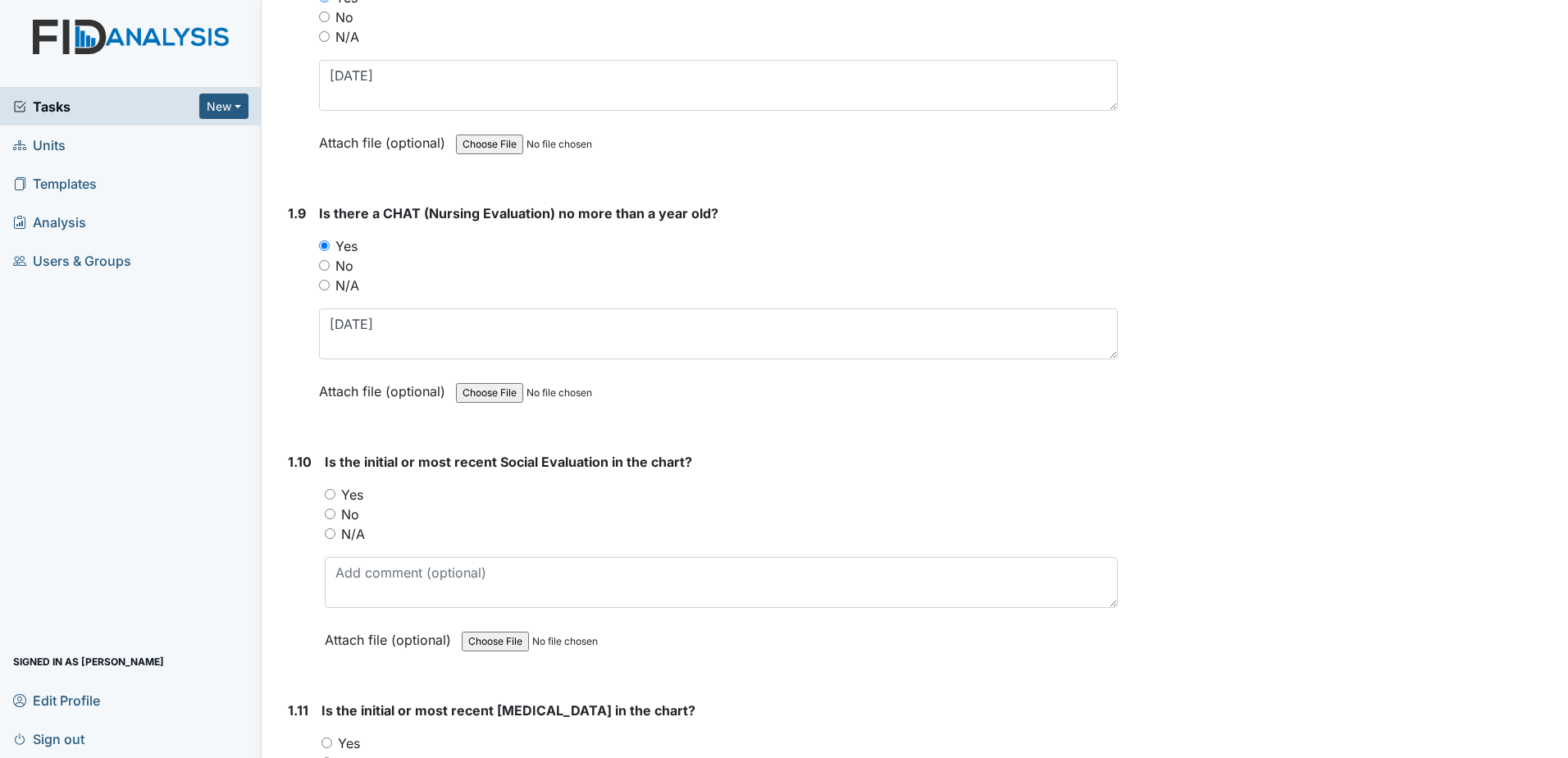
click at [353, 494] on label "Yes" at bounding box center [352, 495] width 22 height 19
click at [336, 494] on input "Yes" at bounding box center [329, 494] width 10 height 10
radio input "true"
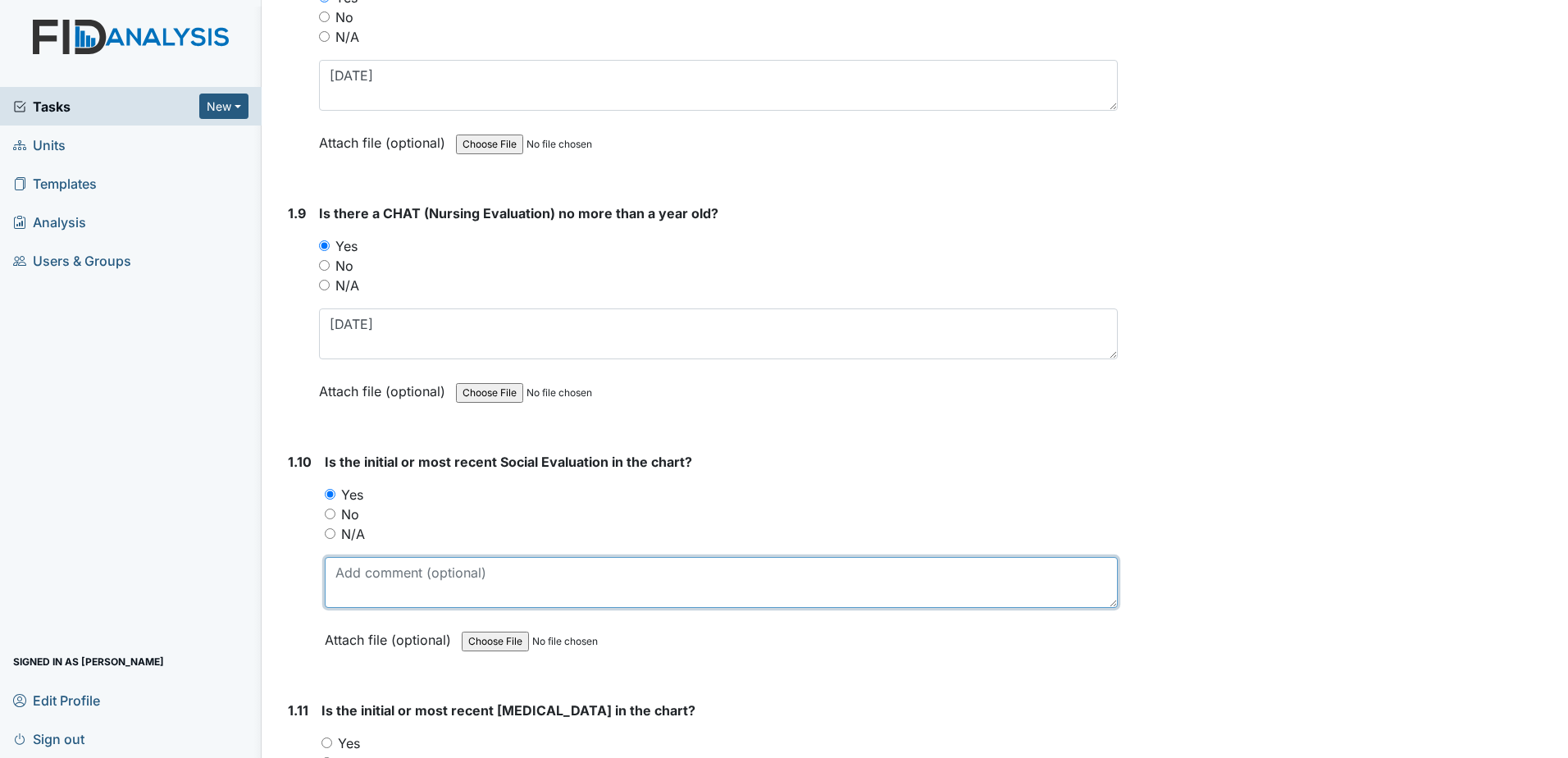
click at [389, 574] on textarea at bounding box center [720, 582] width 793 height 51
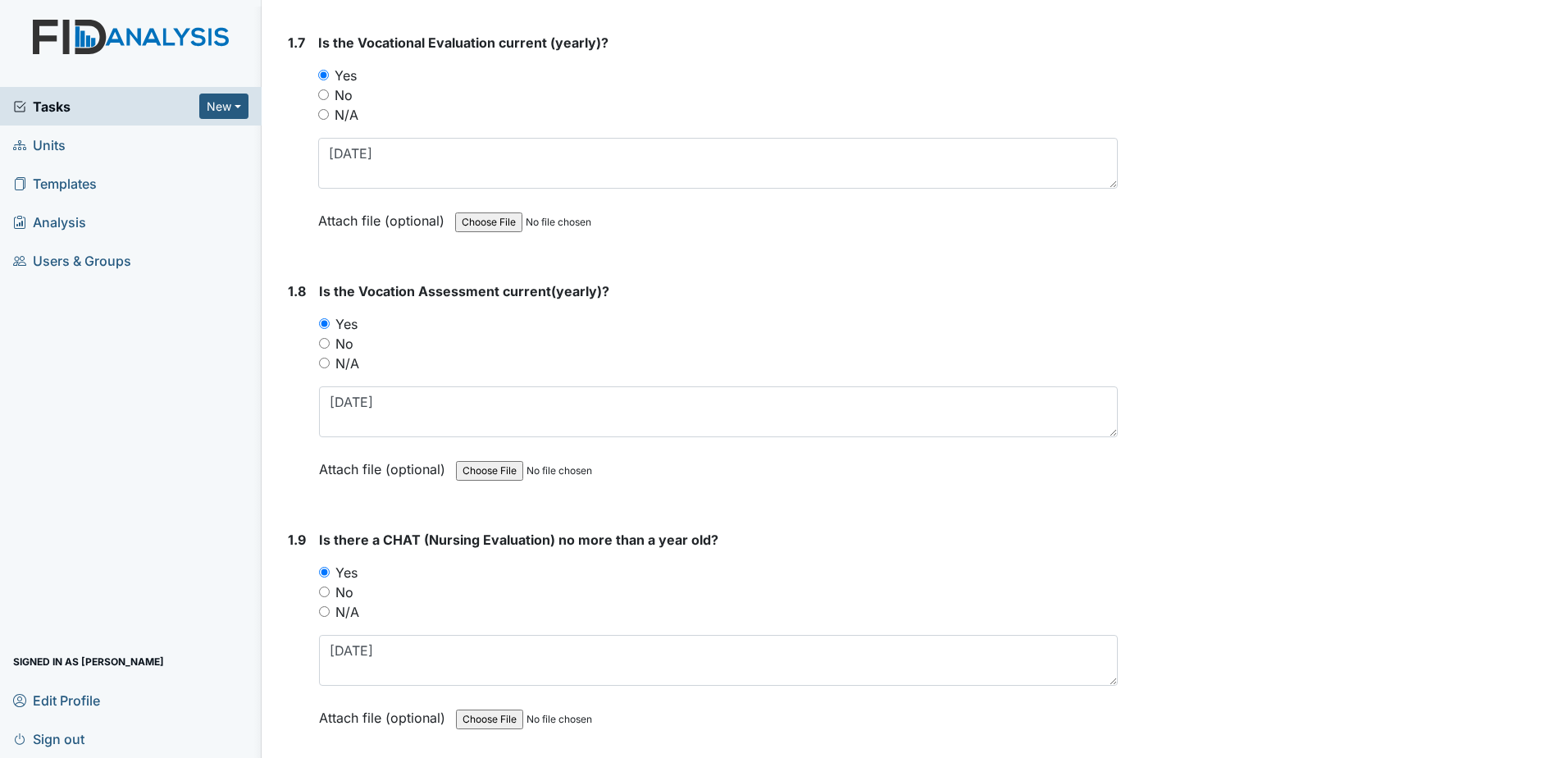
scroll to position [1723, 0]
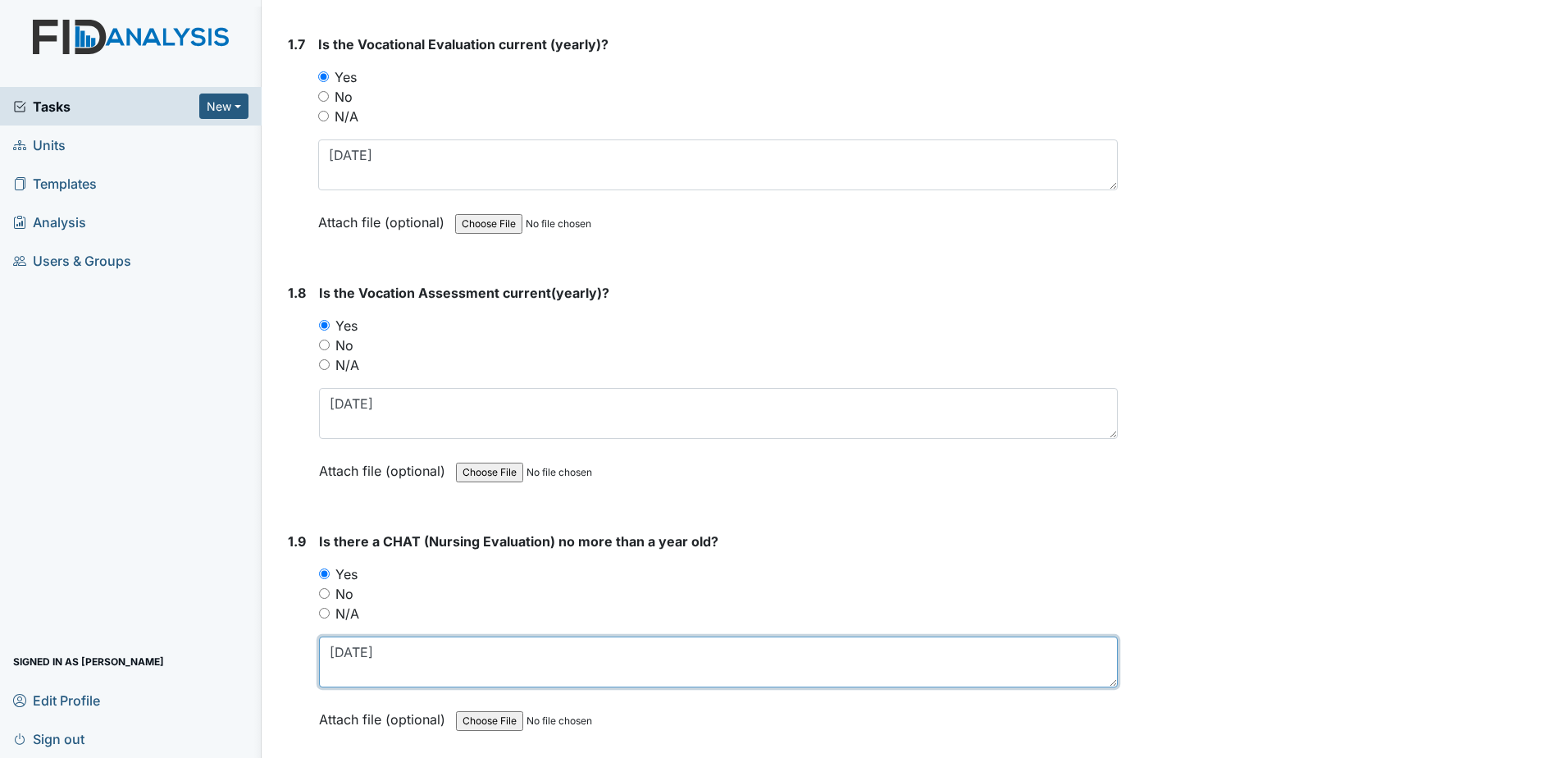
click at [364, 649] on textarea "10-31-2024" at bounding box center [718, 662] width 798 height 51
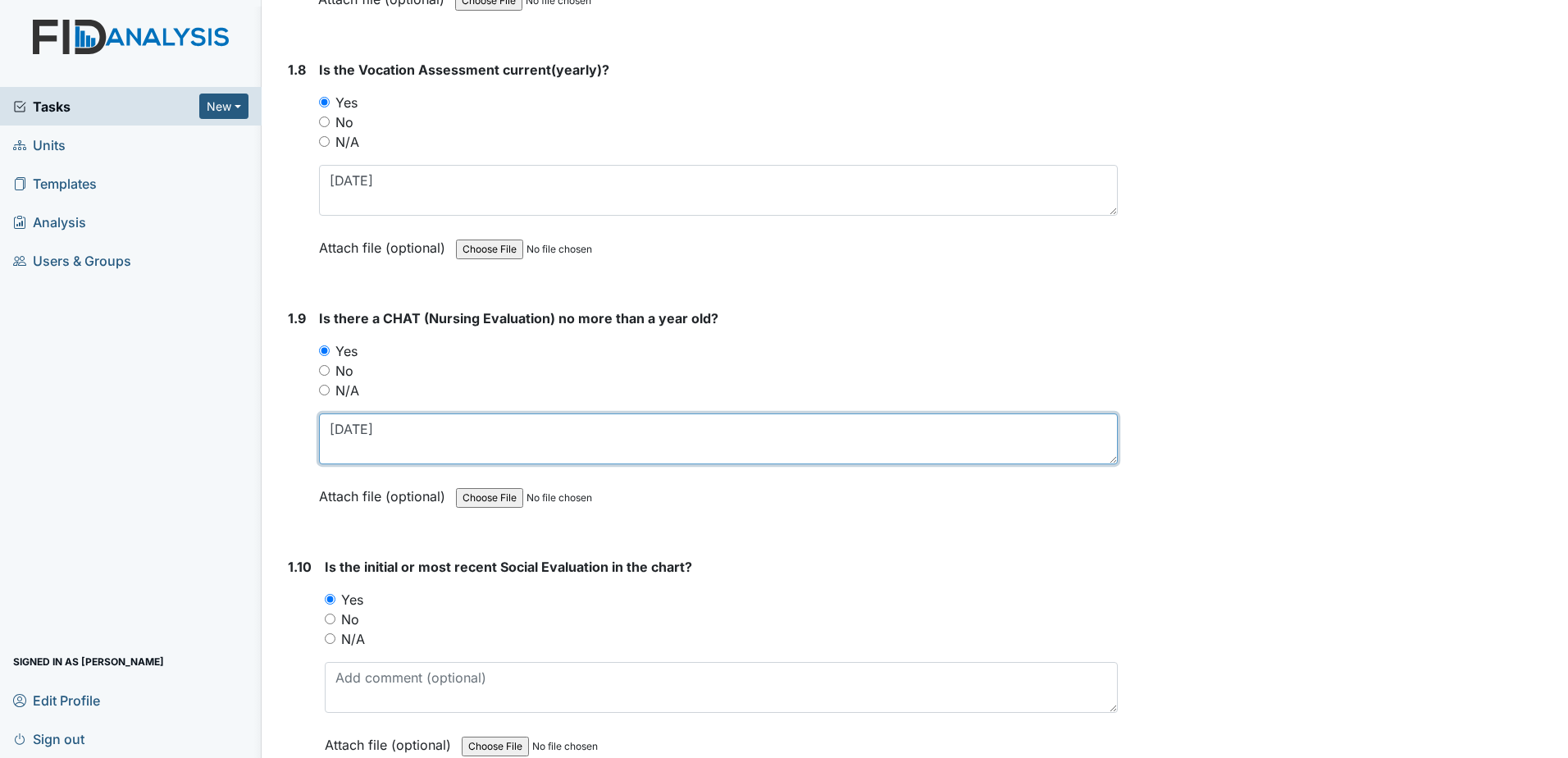
scroll to position [1969, 0]
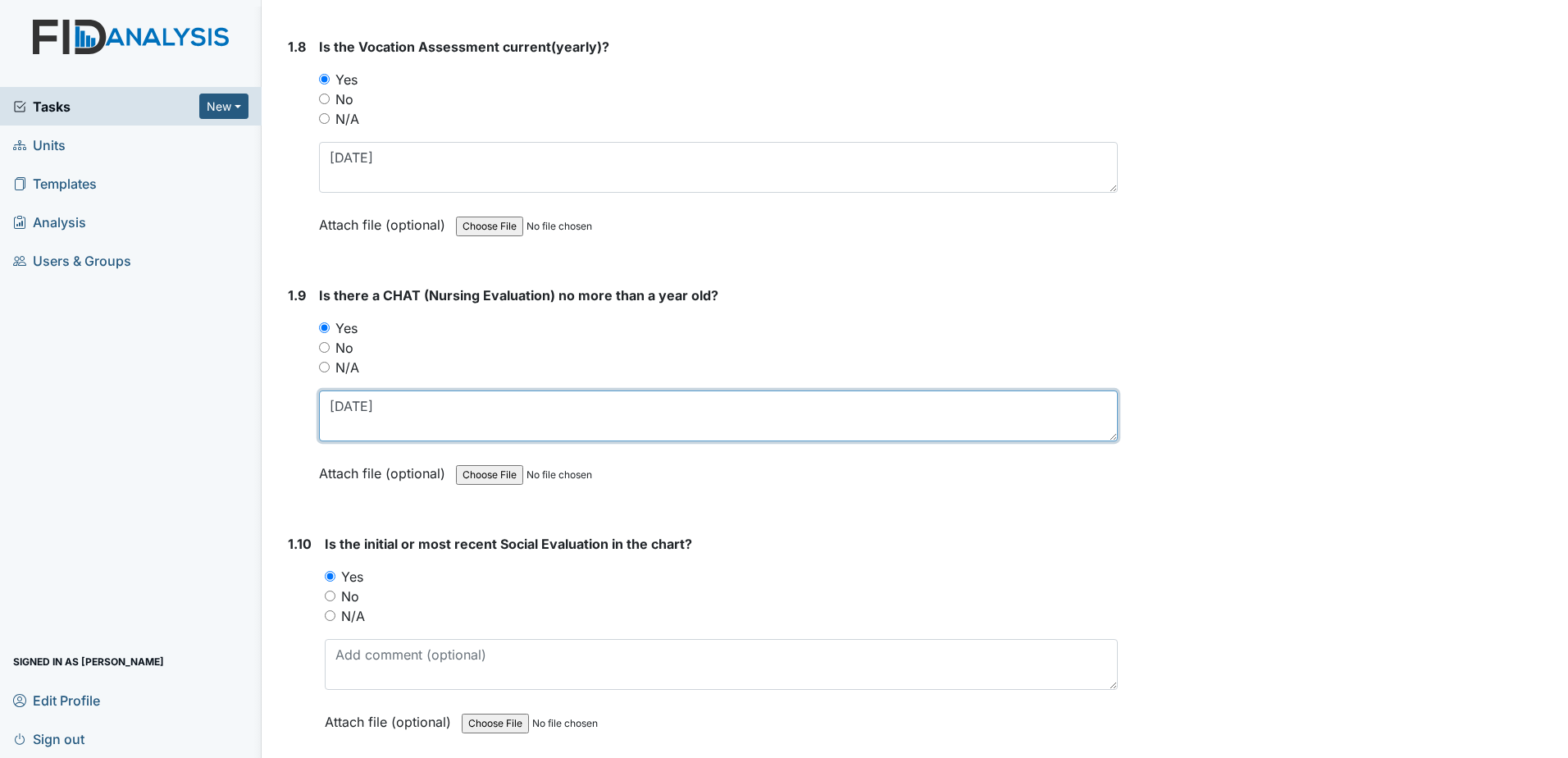
type textarea "10-22-2024"
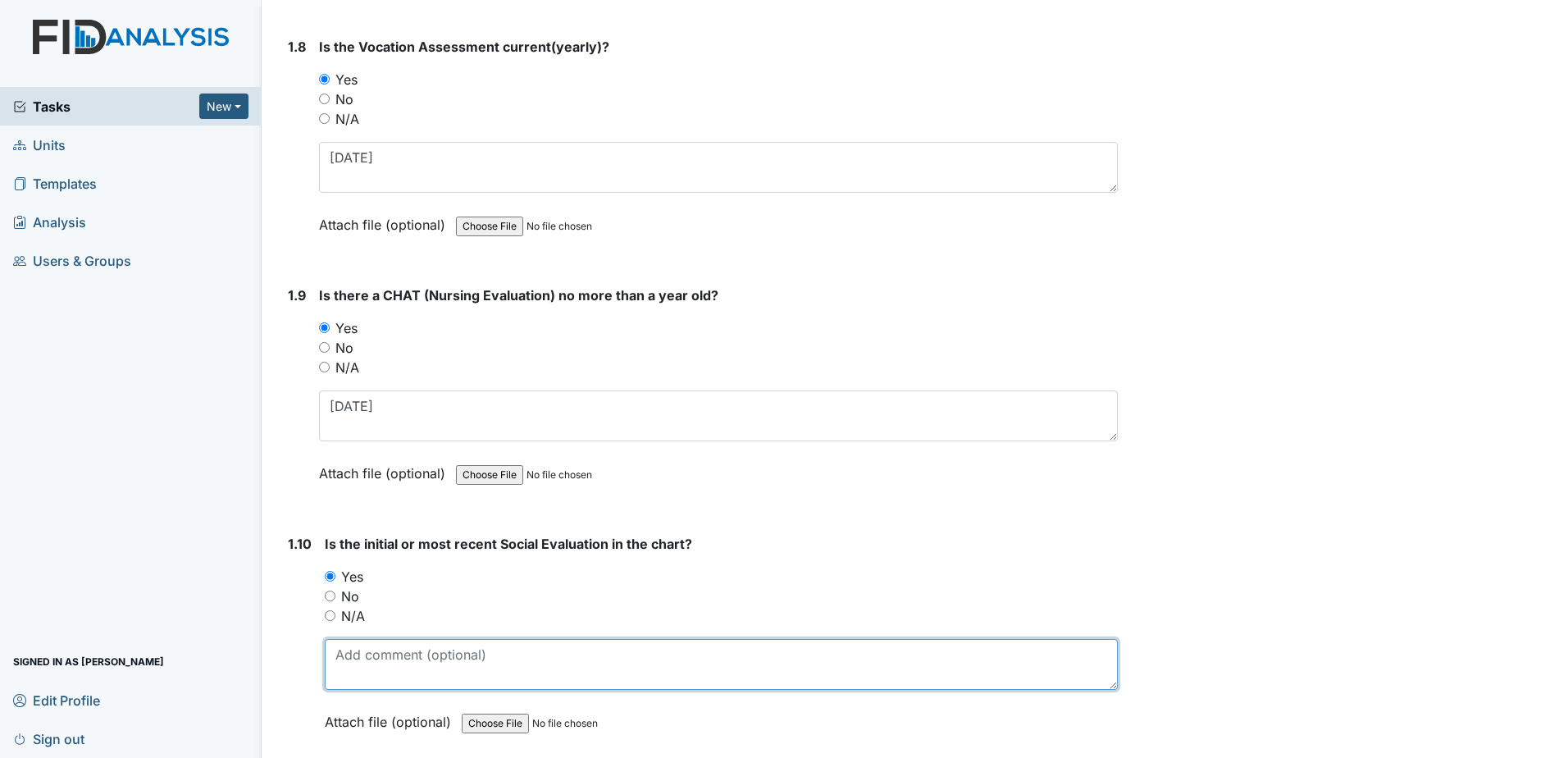
click at [364, 656] on textarea at bounding box center [720, 664] width 793 height 51
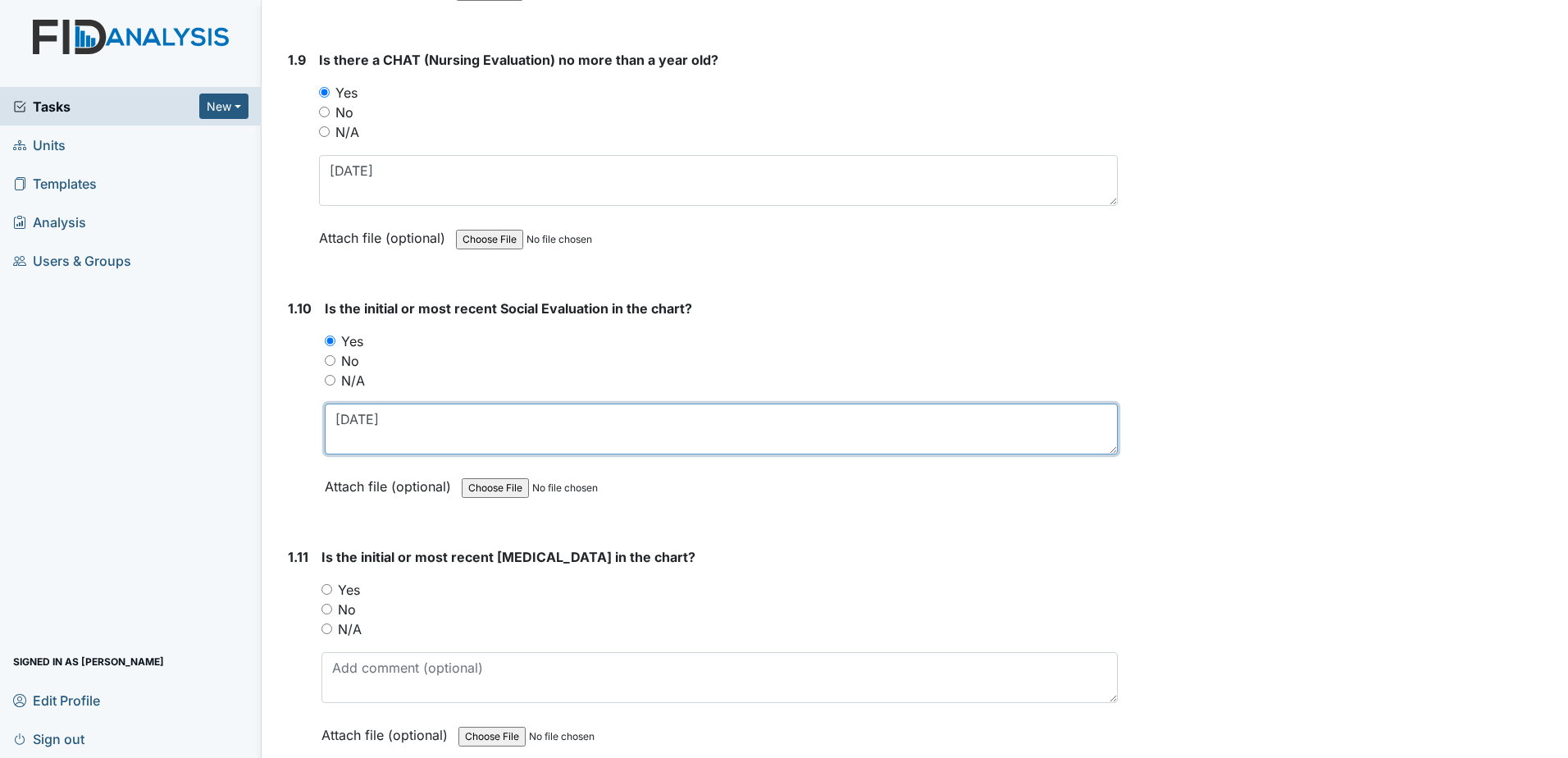
scroll to position [2215, 0]
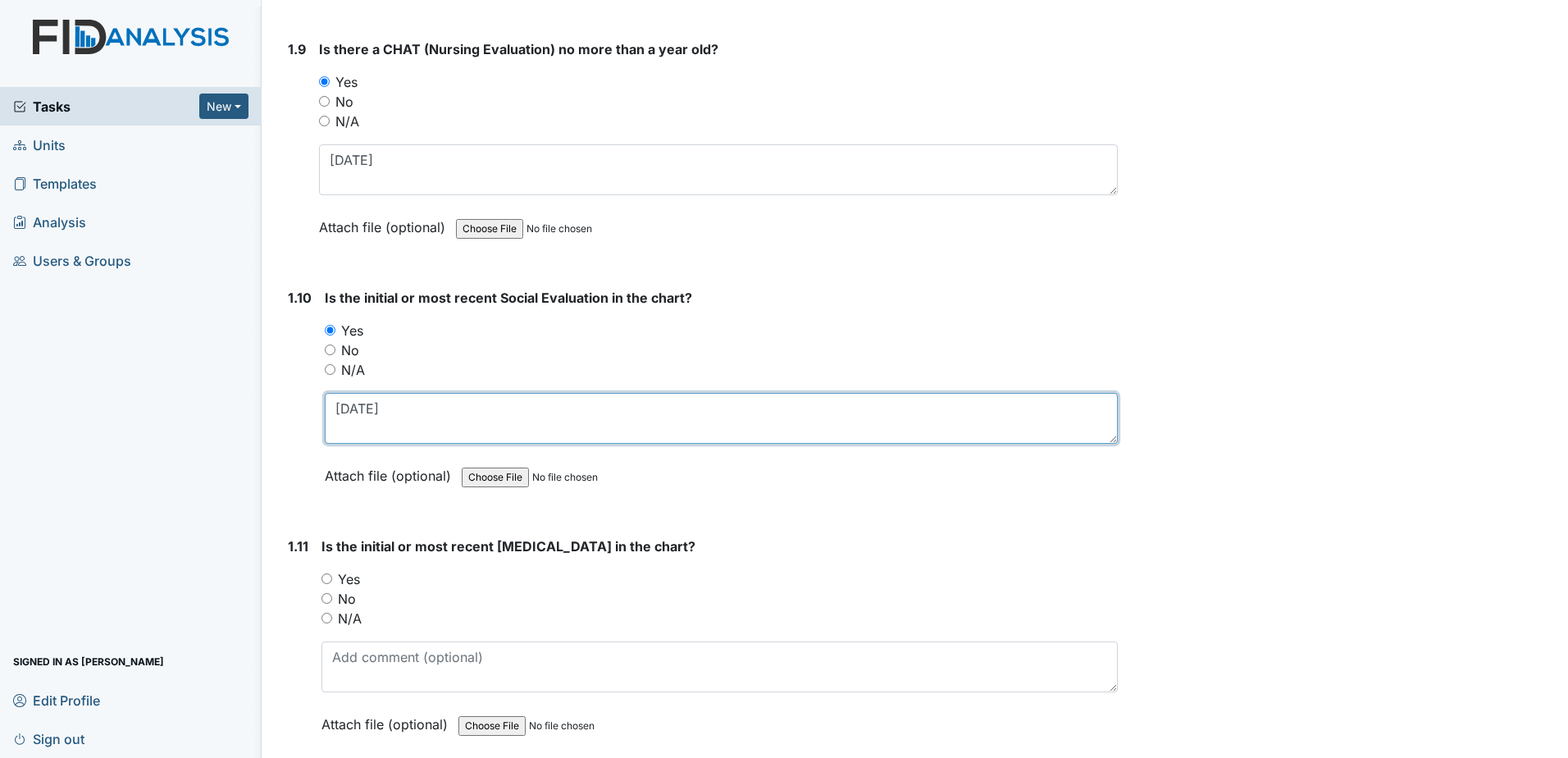
type textarea "3-13-2001"
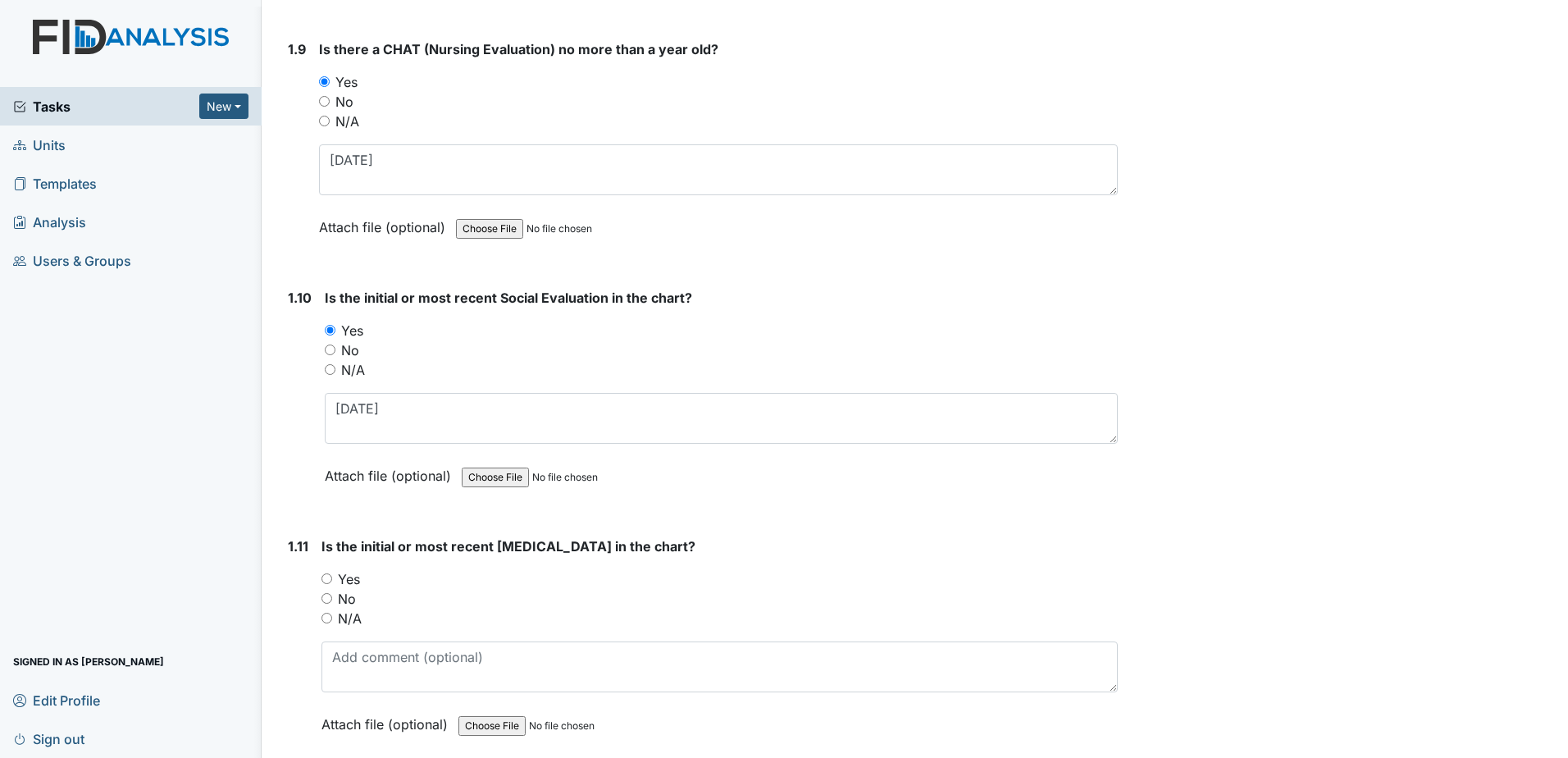
click at [343, 582] on label "Yes" at bounding box center [349, 579] width 22 height 19
click at [332, 582] on input "Yes" at bounding box center [326, 578] width 10 height 10
radio input "true"
click at [389, 661] on textarea at bounding box center [720, 666] width 797 height 51
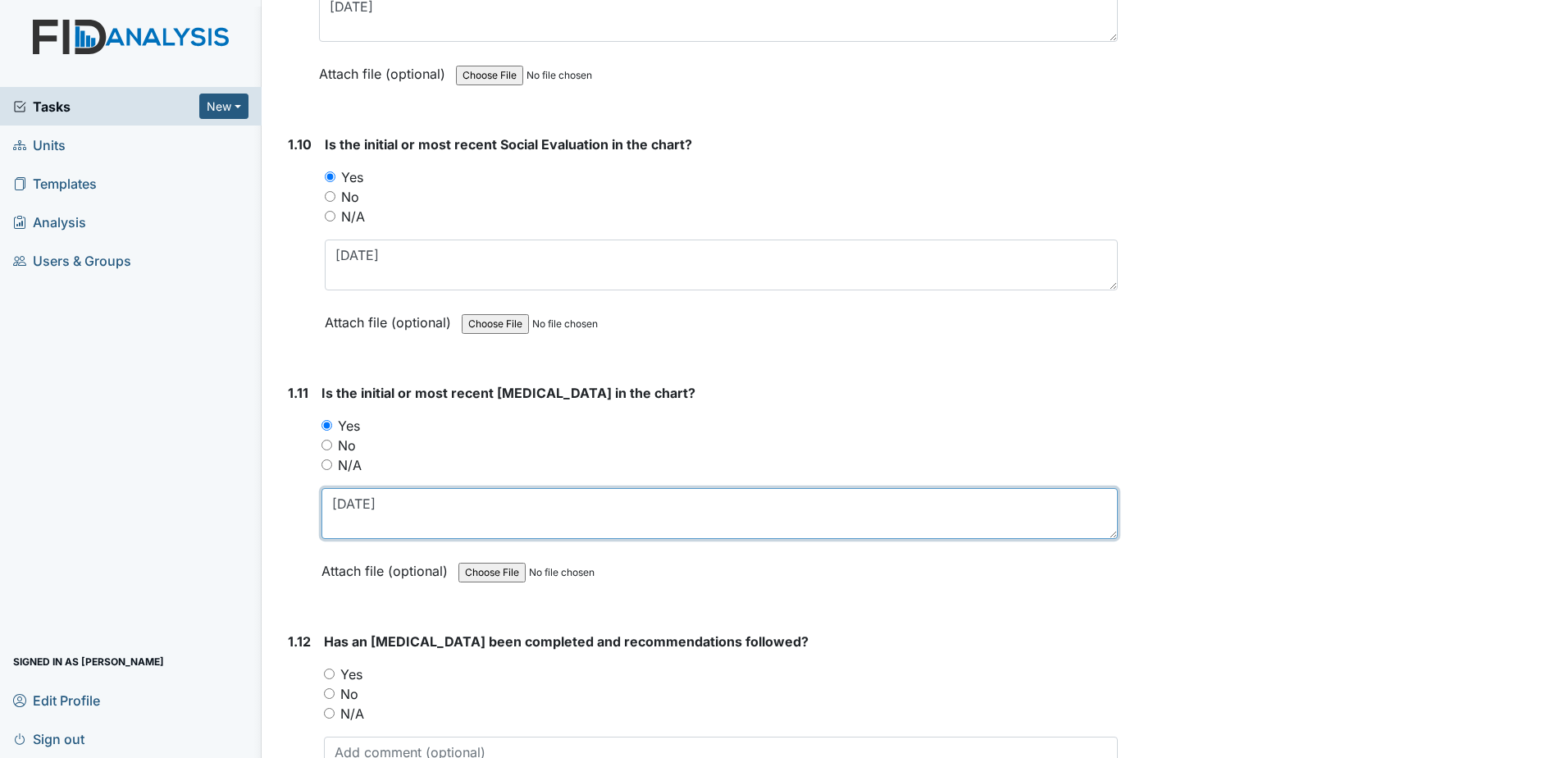
scroll to position [2379, 0]
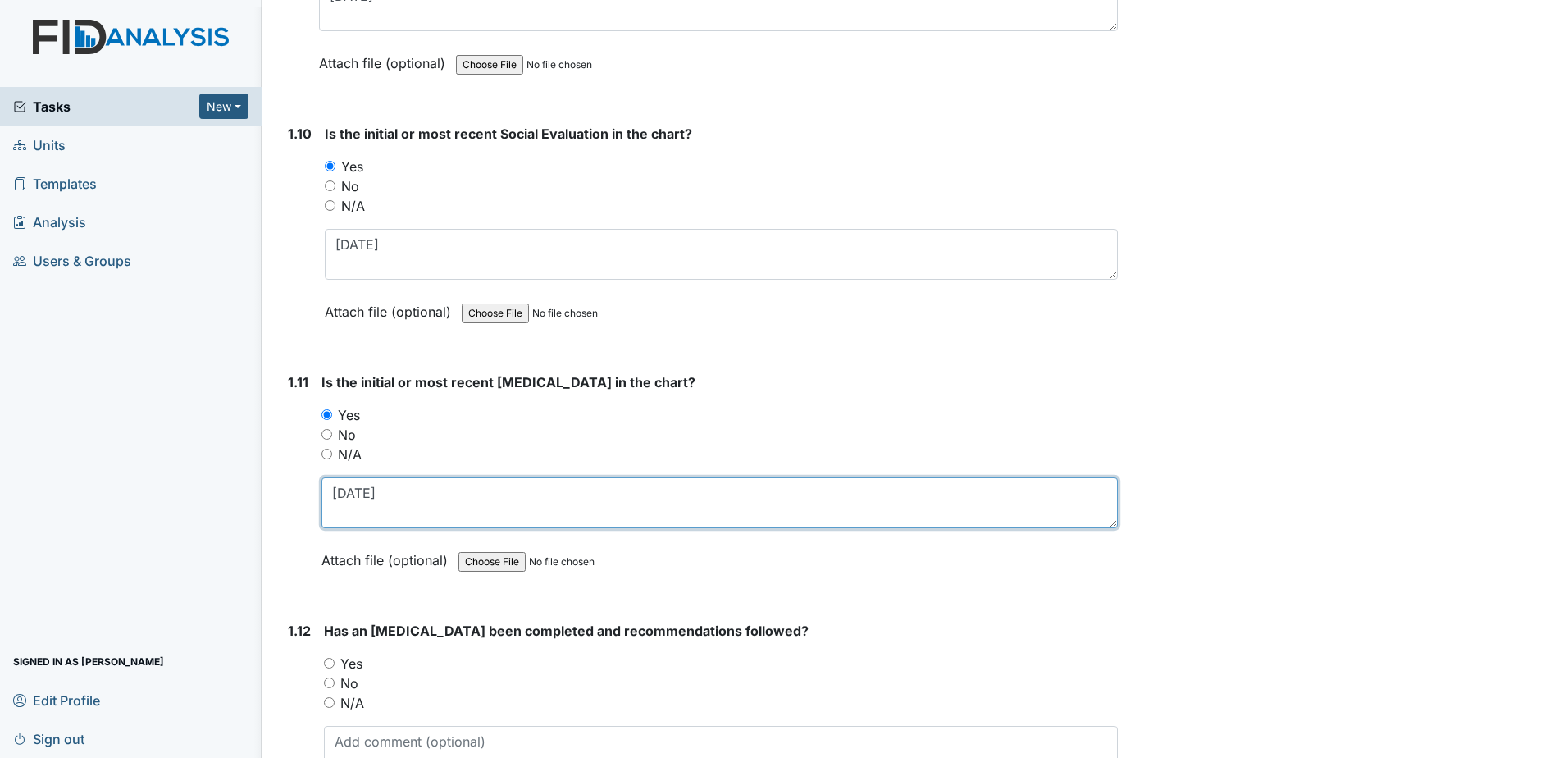
type textarea "3-18-1997"
drag, startPoint x: 357, startPoint y: 669, endPoint x: 386, endPoint y: 720, distance: 58.7
click at [357, 669] on label "Yes" at bounding box center [351, 663] width 22 height 19
click at [335, 669] on input "Yes" at bounding box center [328, 662] width 10 height 10
radio input "true"
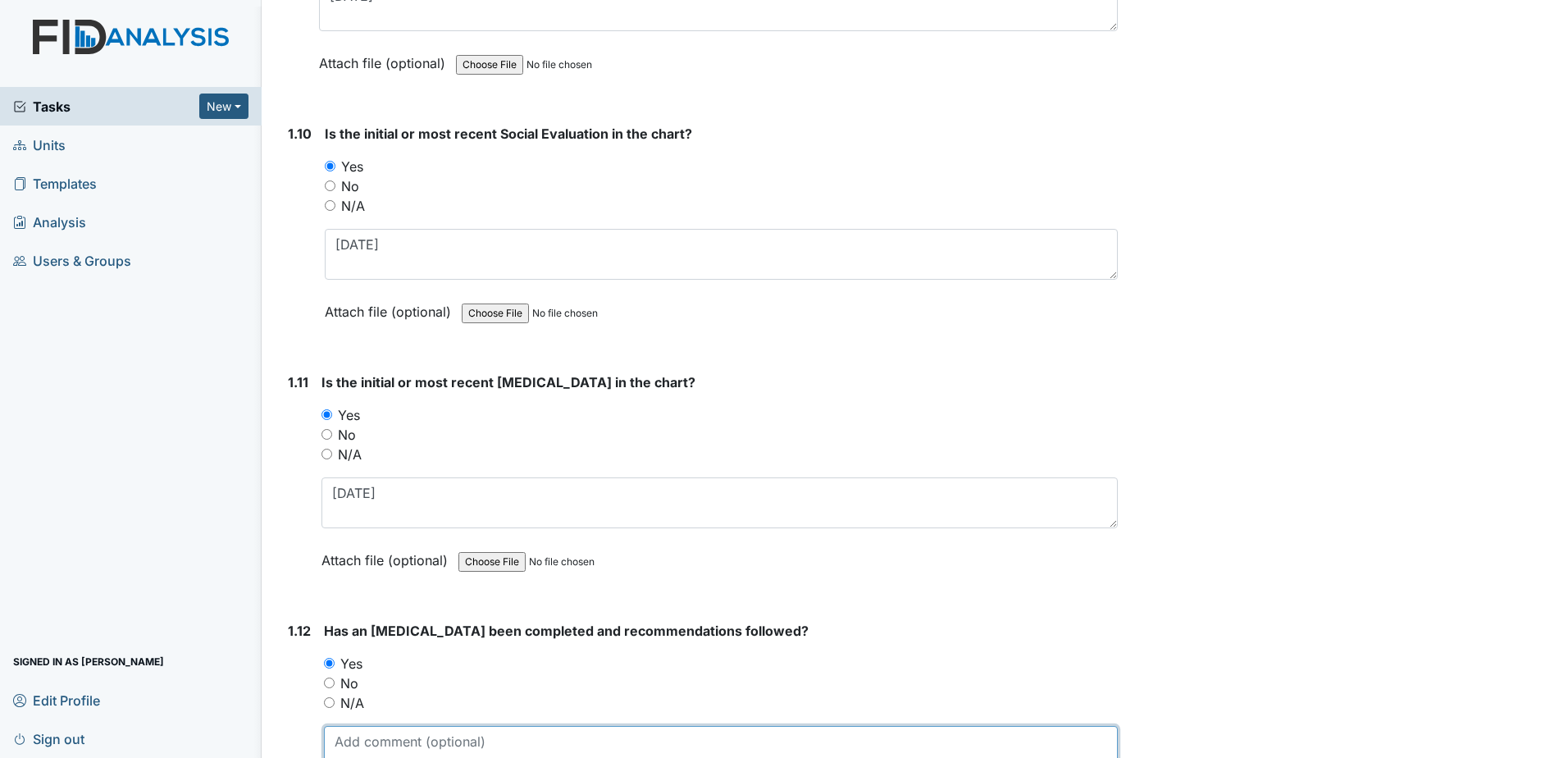
click at [387, 743] on textarea at bounding box center [720, 752] width 794 height 51
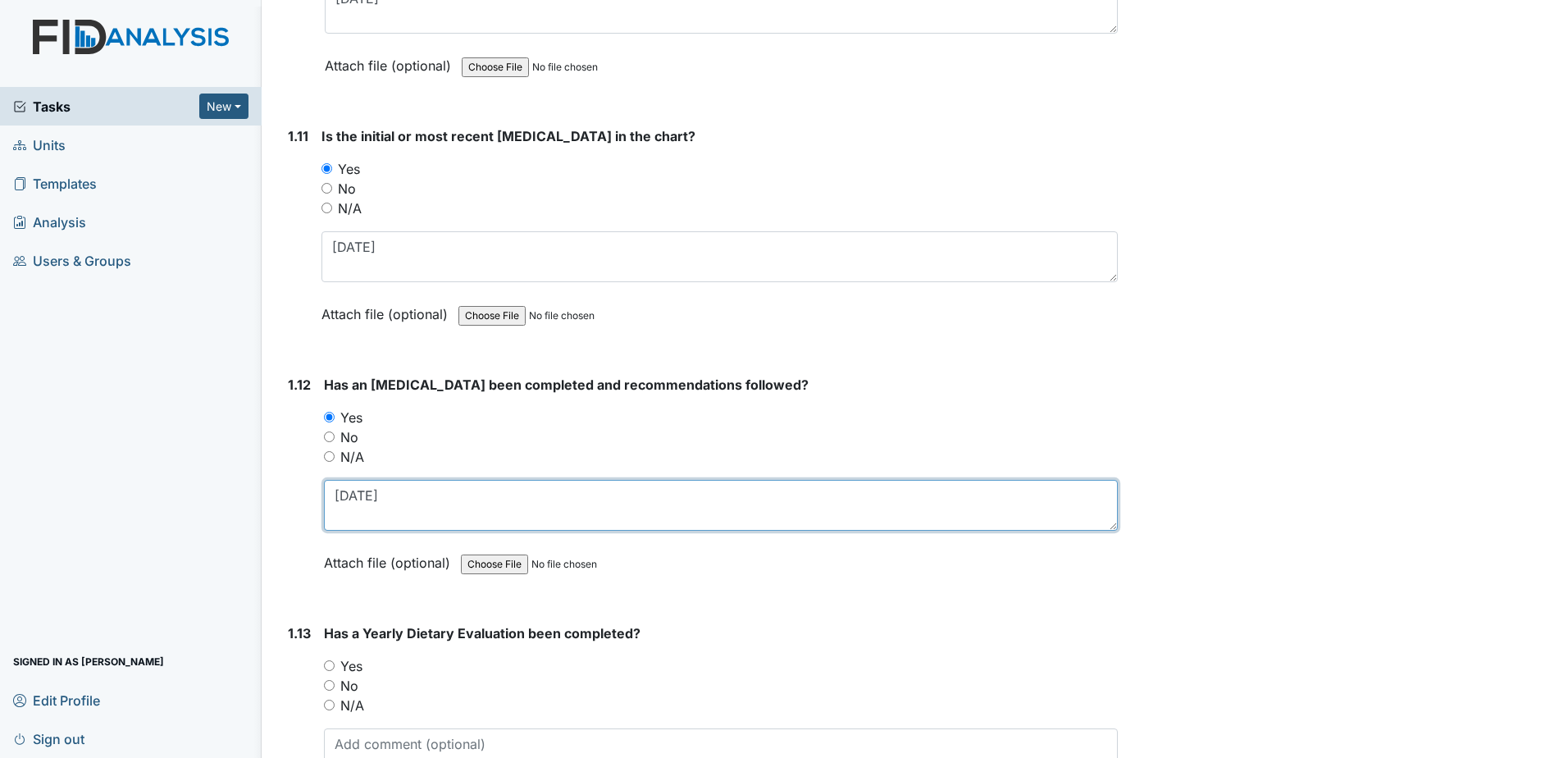
scroll to position [2707, 0]
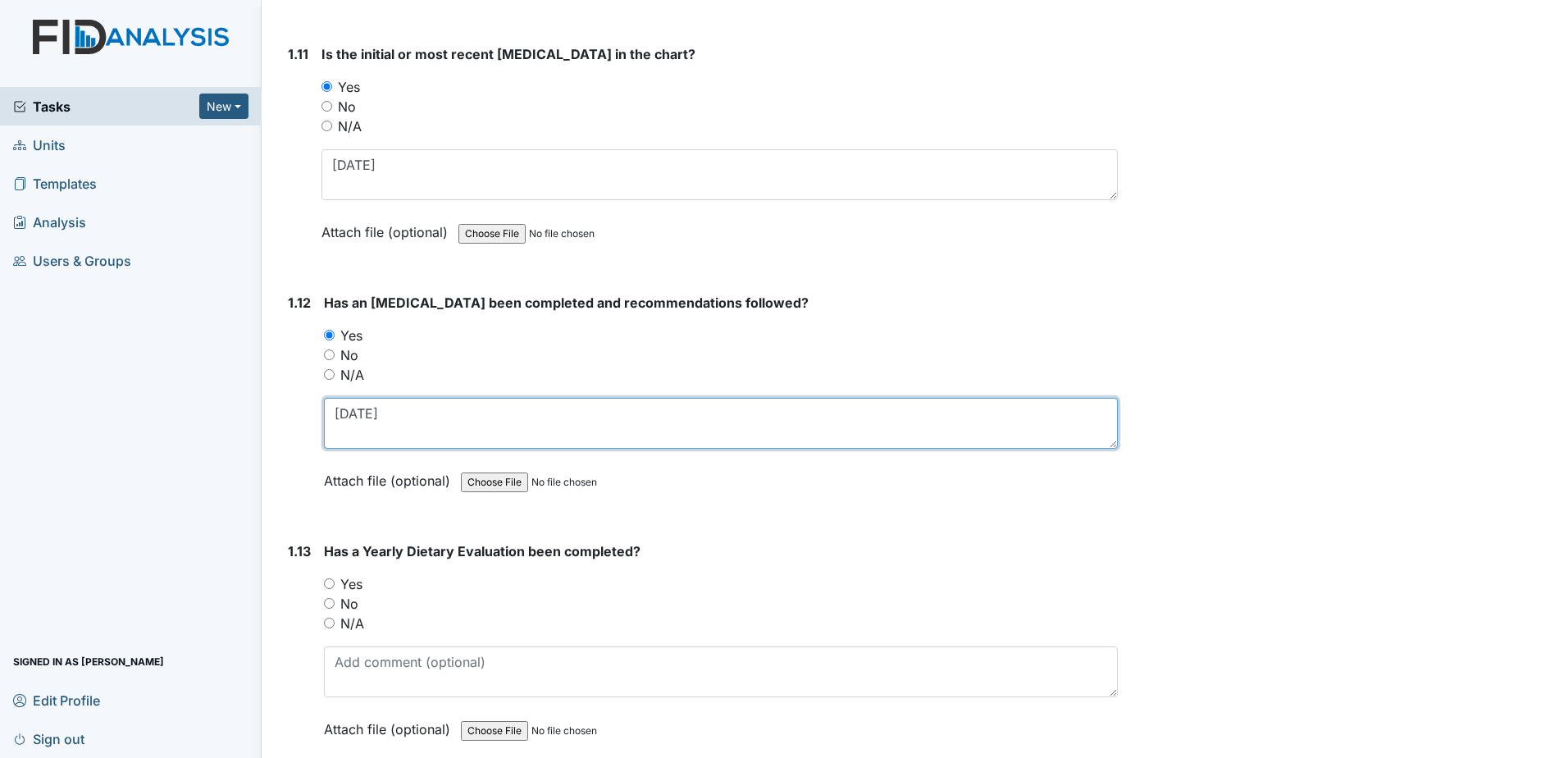
type textarea "7-27-2017"
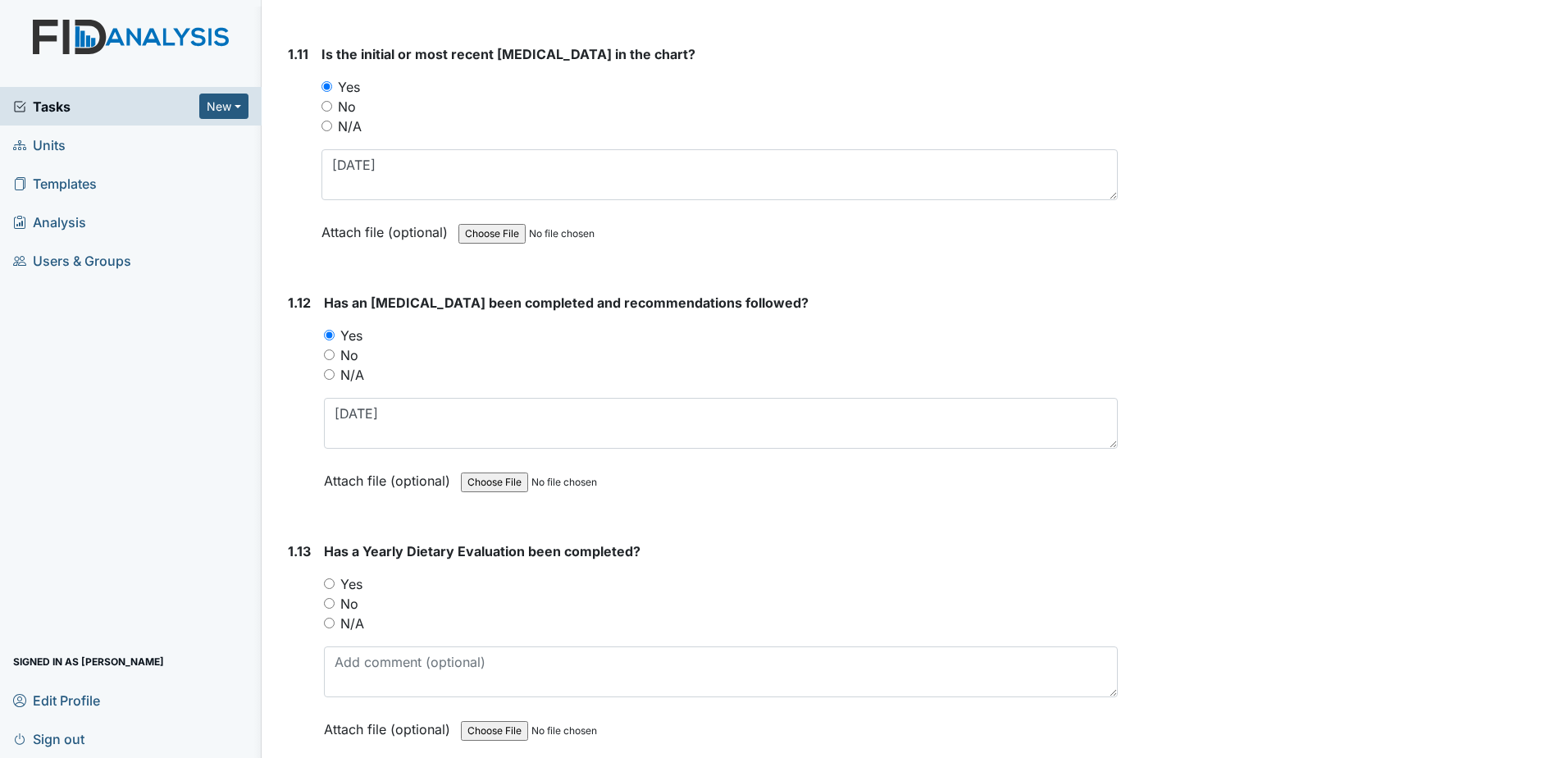
click at [357, 585] on label "Yes" at bounding box center [351, 584] width 22 height 19
click at [335, 585] on input "Yes" at bounding box center [328, 583] width 10 height 10
radio input "true"
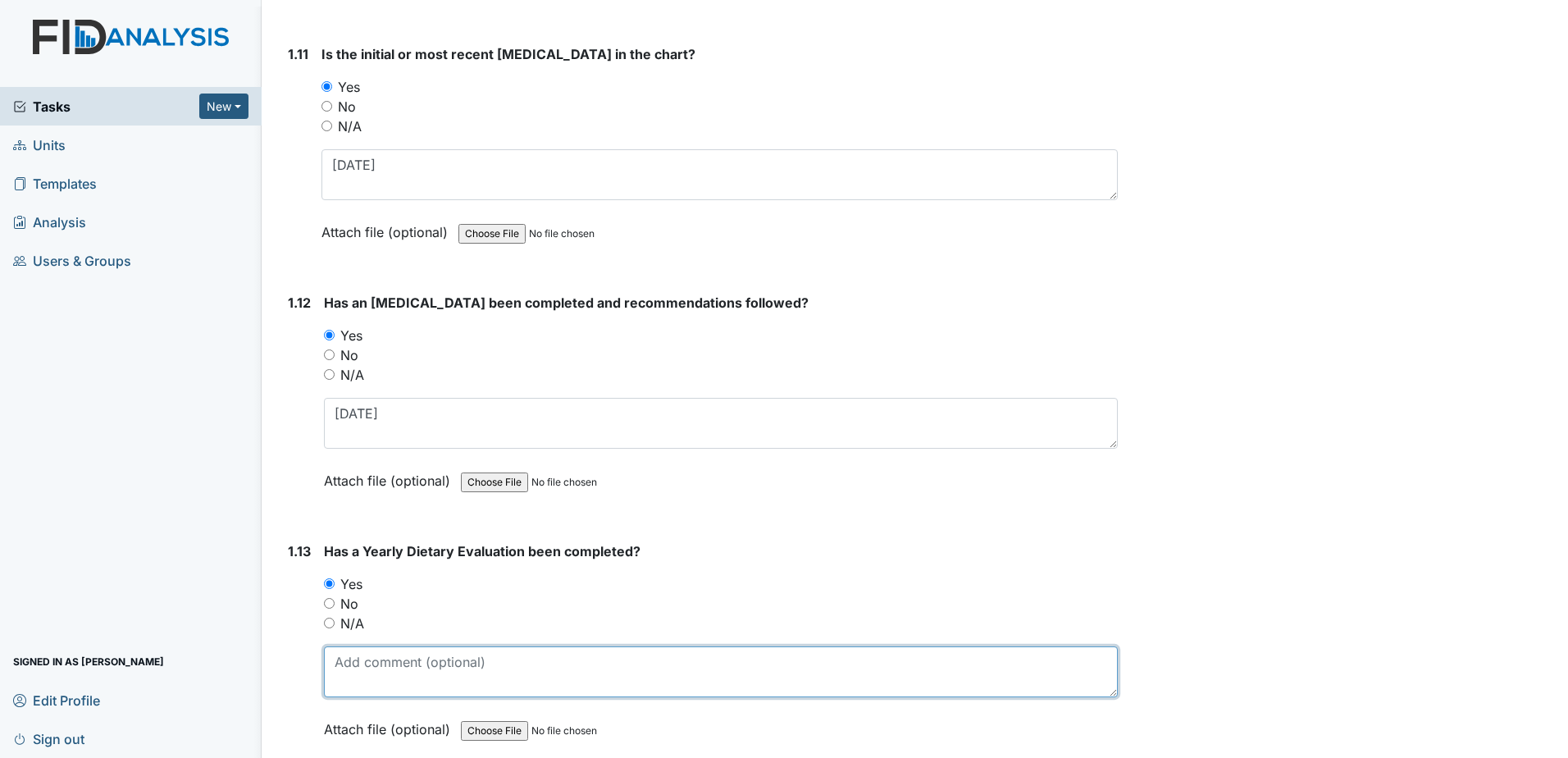
drag, startPoint x: 369, startPoint y: 664, endPoint x: 373, endPoint y: 656, distance: 8.9
click at [370, 663] on textarea at bounding box center [720, 672] width 794 height 51
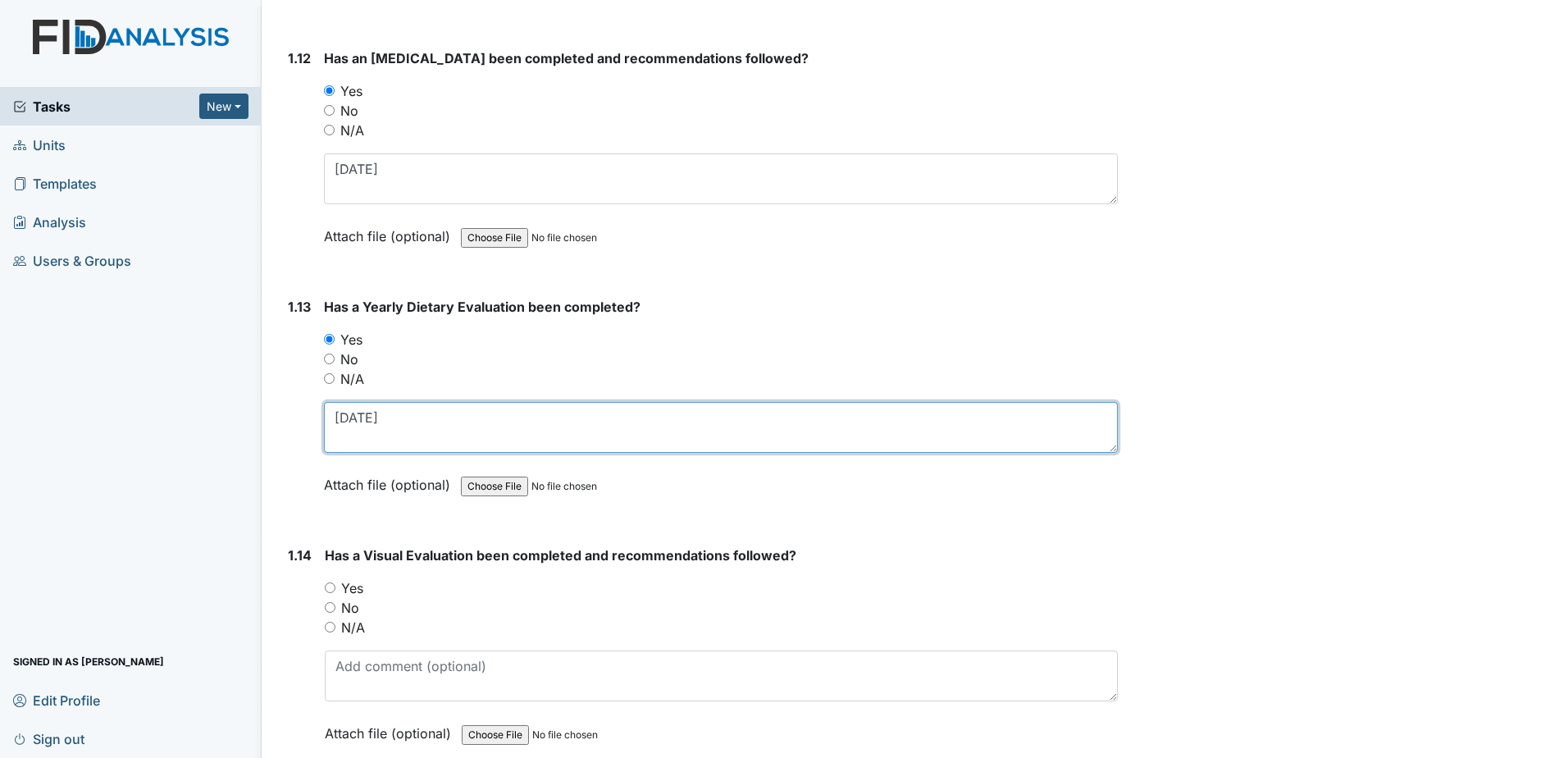
scroll to position [2953, 0]
type textarea "2-26-2025"
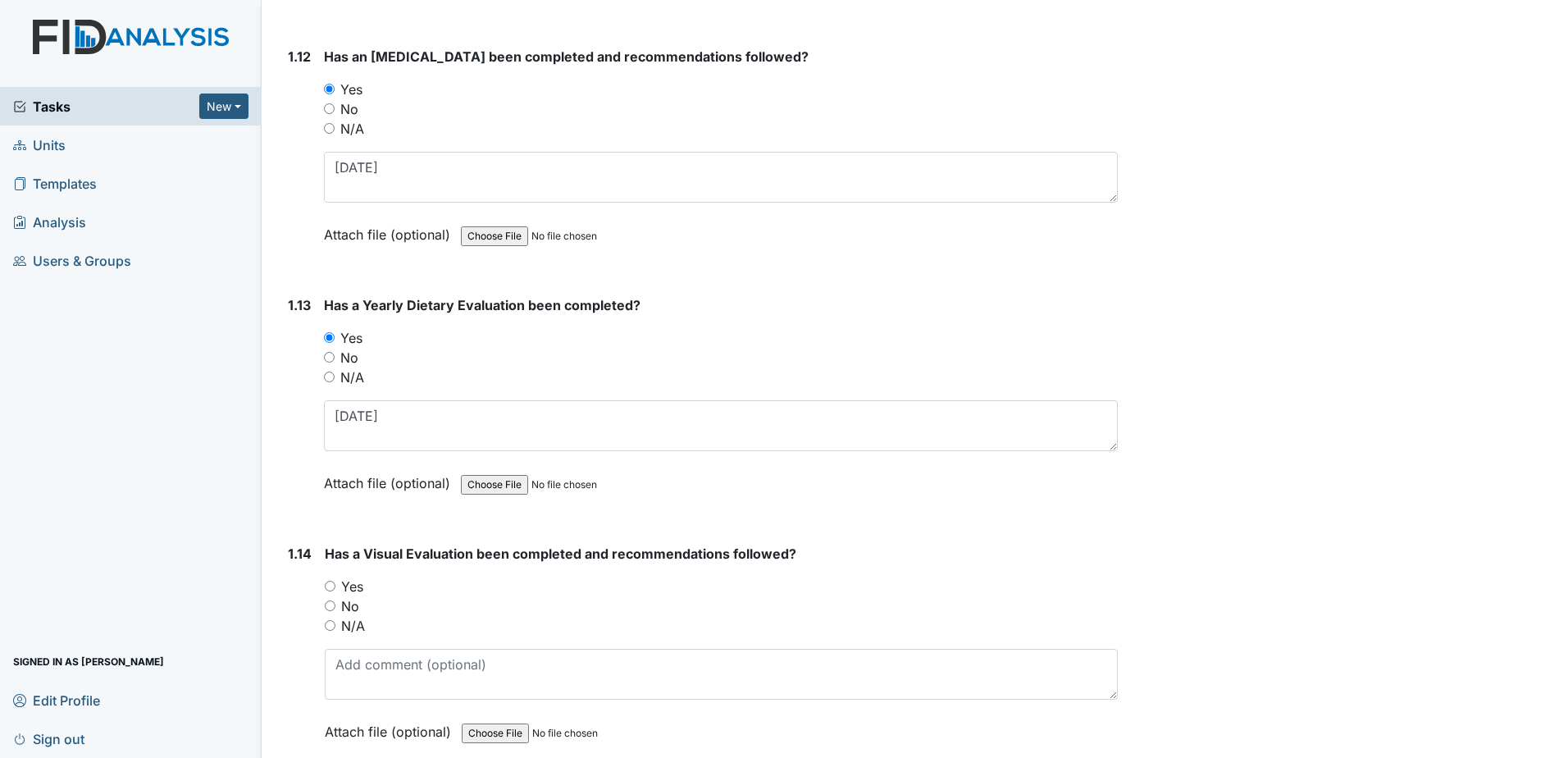
click at [358, 586] on label "Yes" at bounding box center [352, 586] width 22 height 19
click at [336, 586] on input "Yes" at bounding box center [329, 585] width 10 height 10
radio input "true"
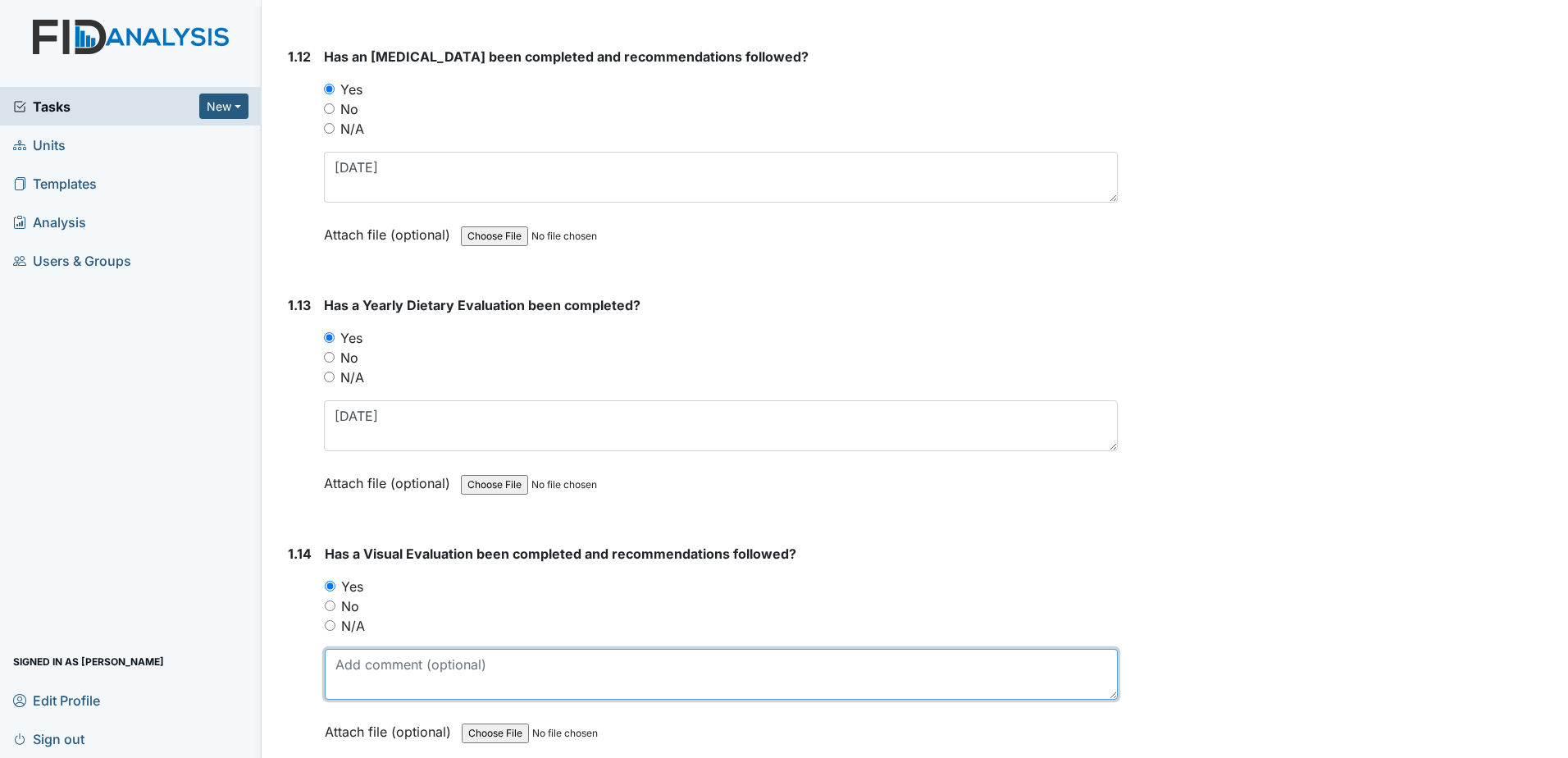
click at [367, 664] on textarea at bounding box center [720, 674] width 793 height 51
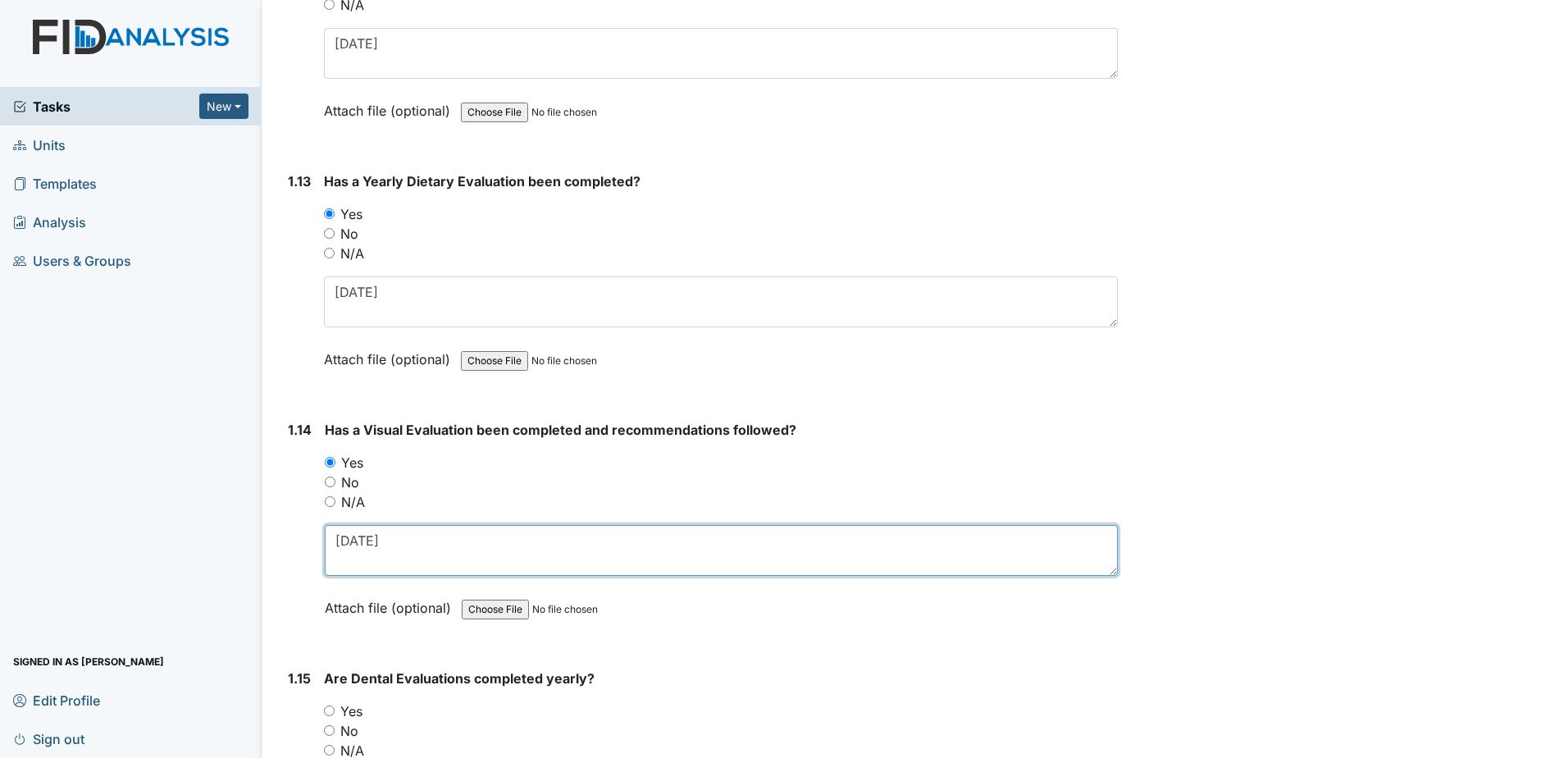
scroll to position [3199, 0]
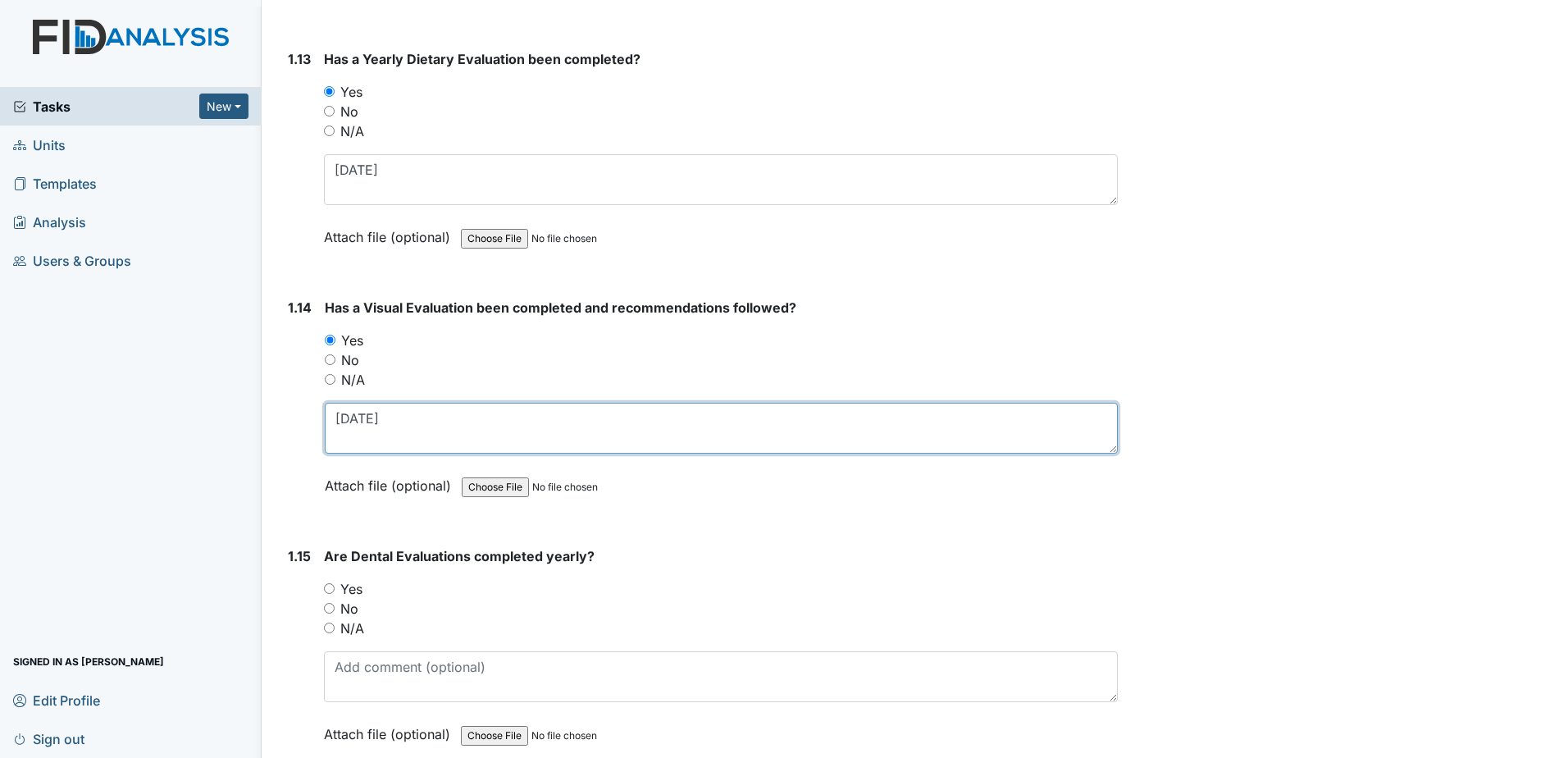
type textarea "9-25-2024"
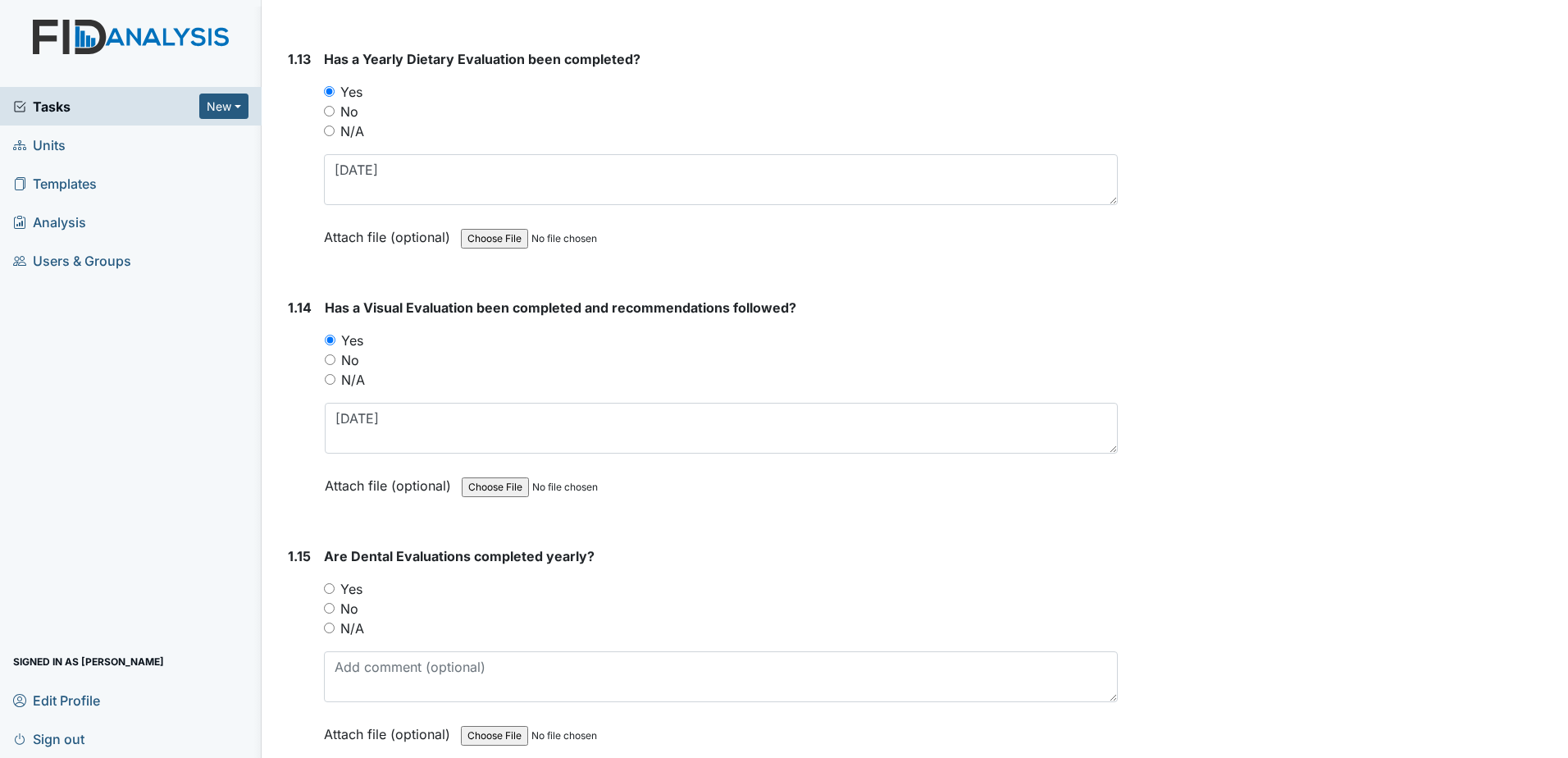
drag, startPoint x: 356, startPoint y: 592, endPoint x: 359, endPoint y: 601, distance: 9.5
click at [359, 601] on div "You must select one of the below options. Yes No N/A" at bounding box center [720, 609] width 794 height 59
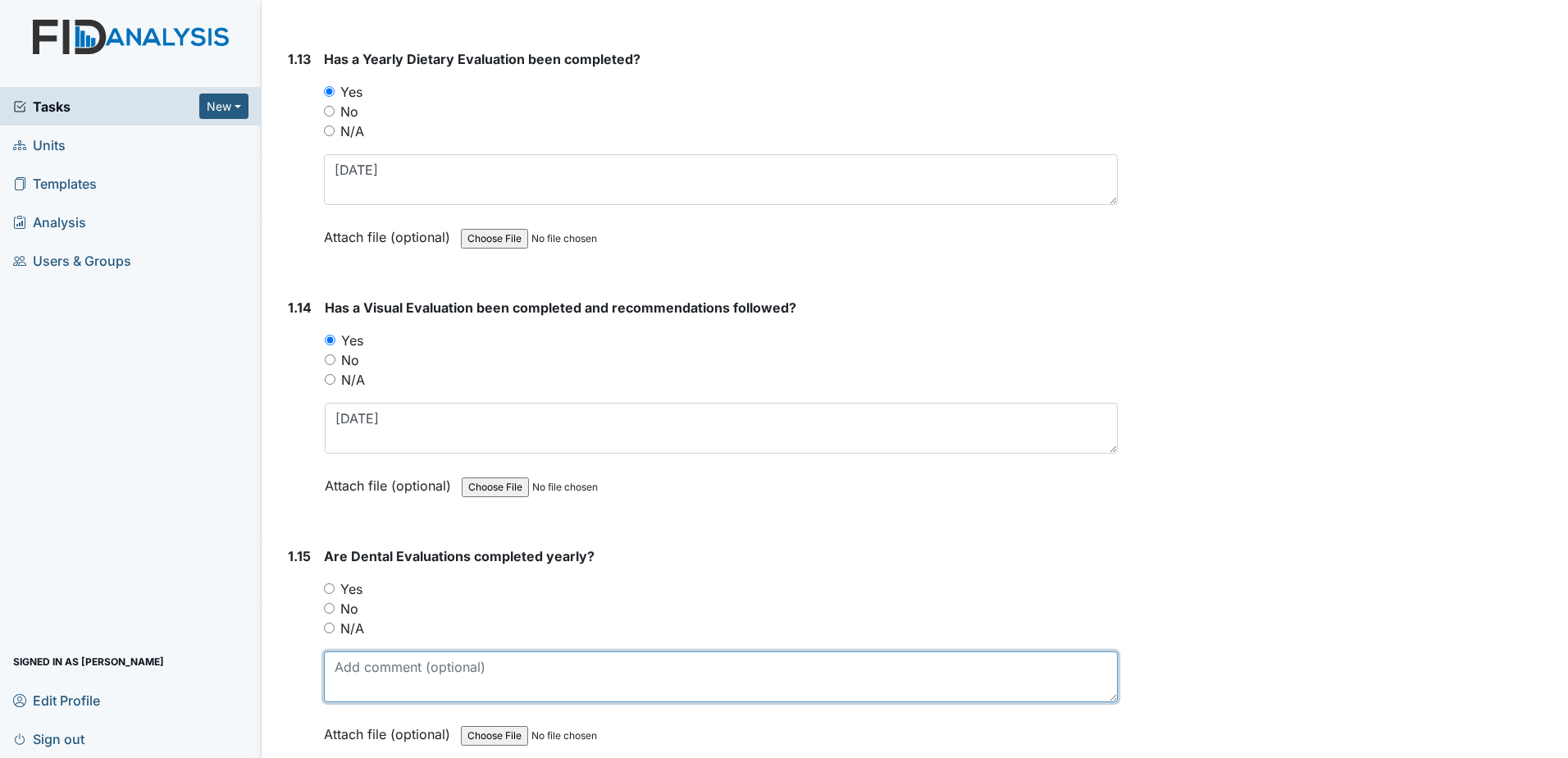
drag, startPoint x: 359, startPoint y: 601, endPoint x: 392, endPoint y: 669, distance: 75.6
click at [392, 669] on textarea at bounding box center [720, 676] width 794 height 51
type textarea "3-12-2025"
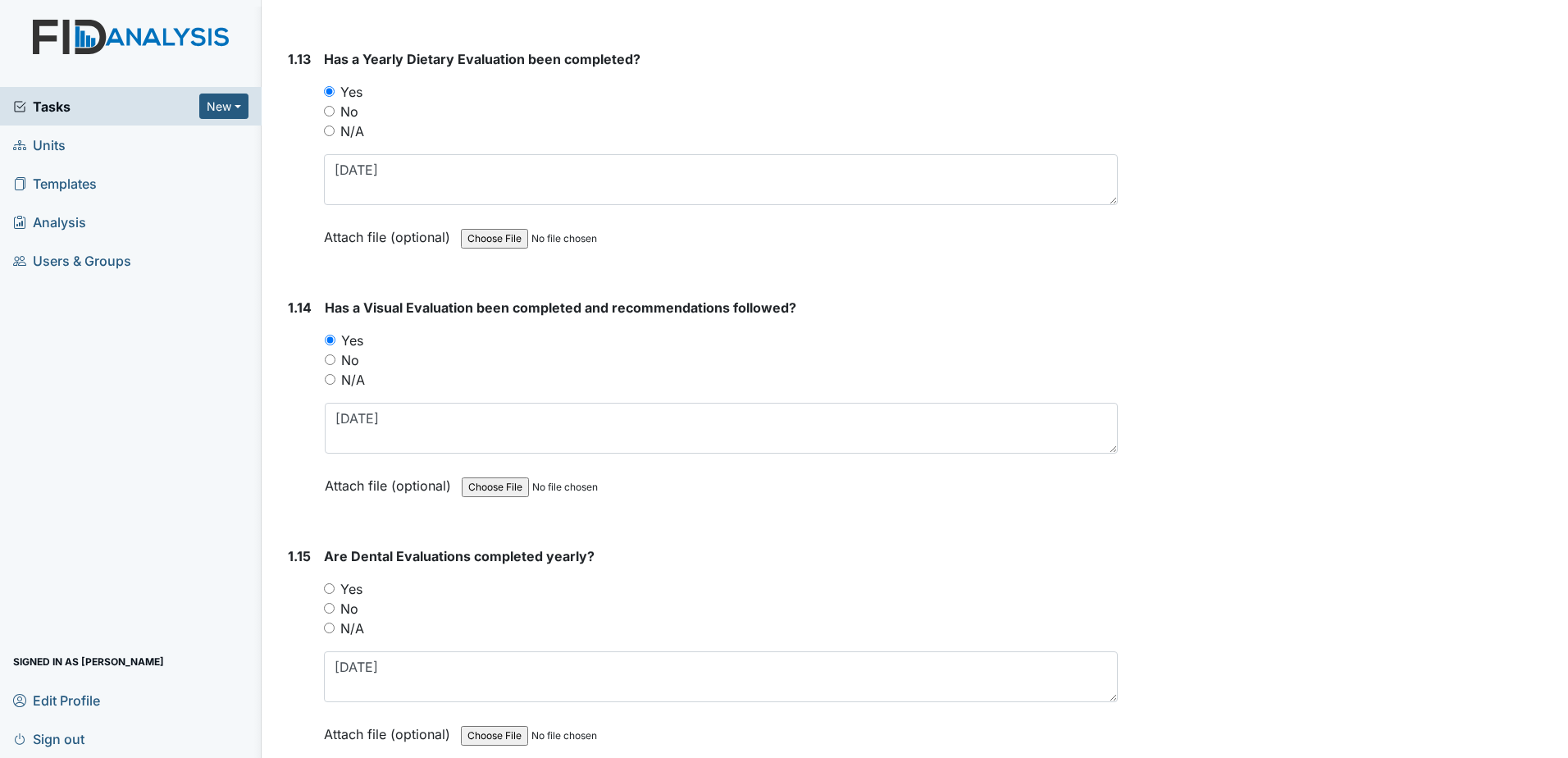
click at [387, 594] on div "Yes" at bounding box center [720, 588] width 794 height 19
click at [352, 594] on label "Yes" at bounding box center [351, 588] width 22 height 19
click at [335, 594] on input "Yes" at bounding box center [328, 588] width 10 height 10
radio input "true"
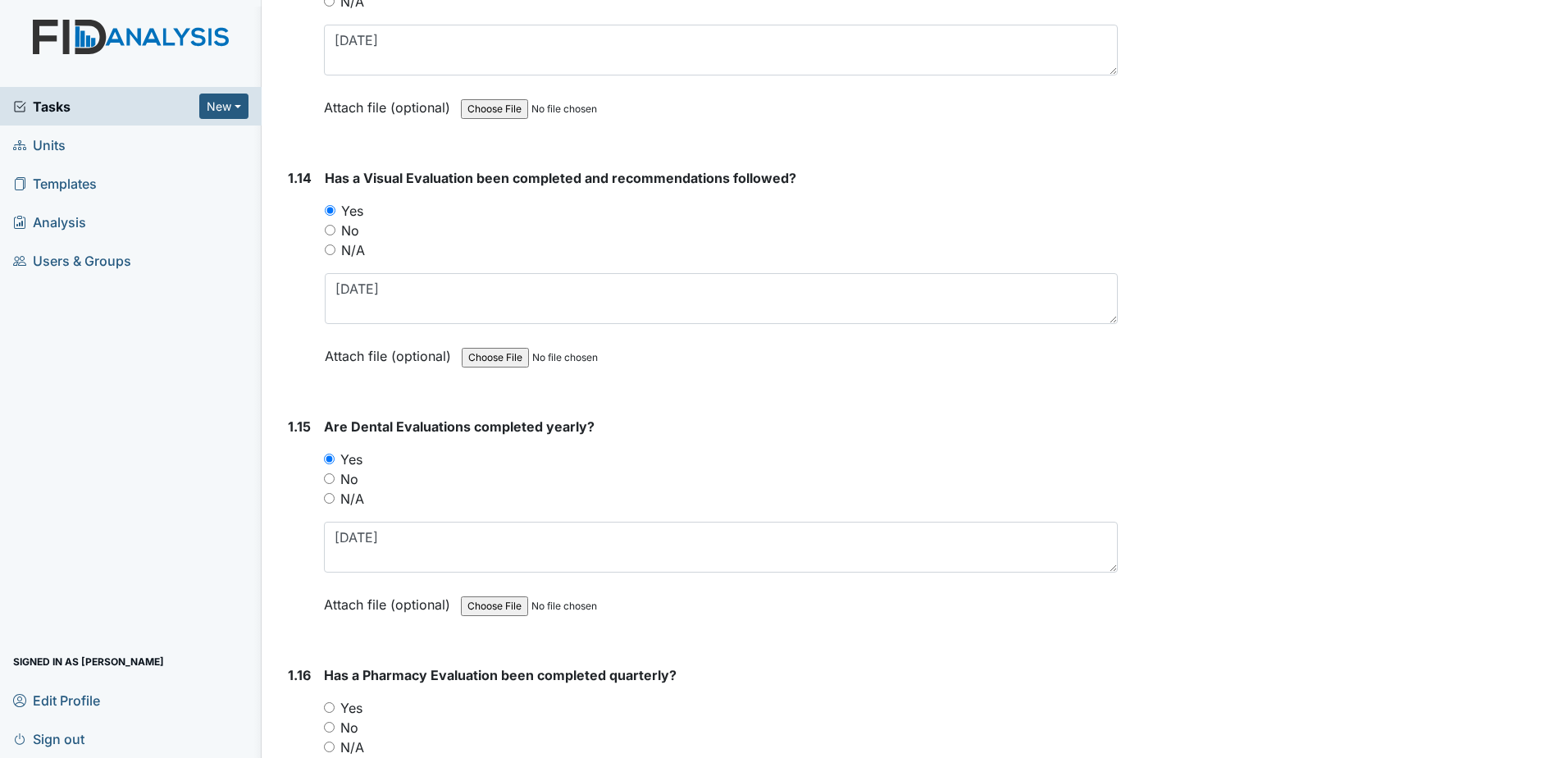
scroll to position [3446, 0]
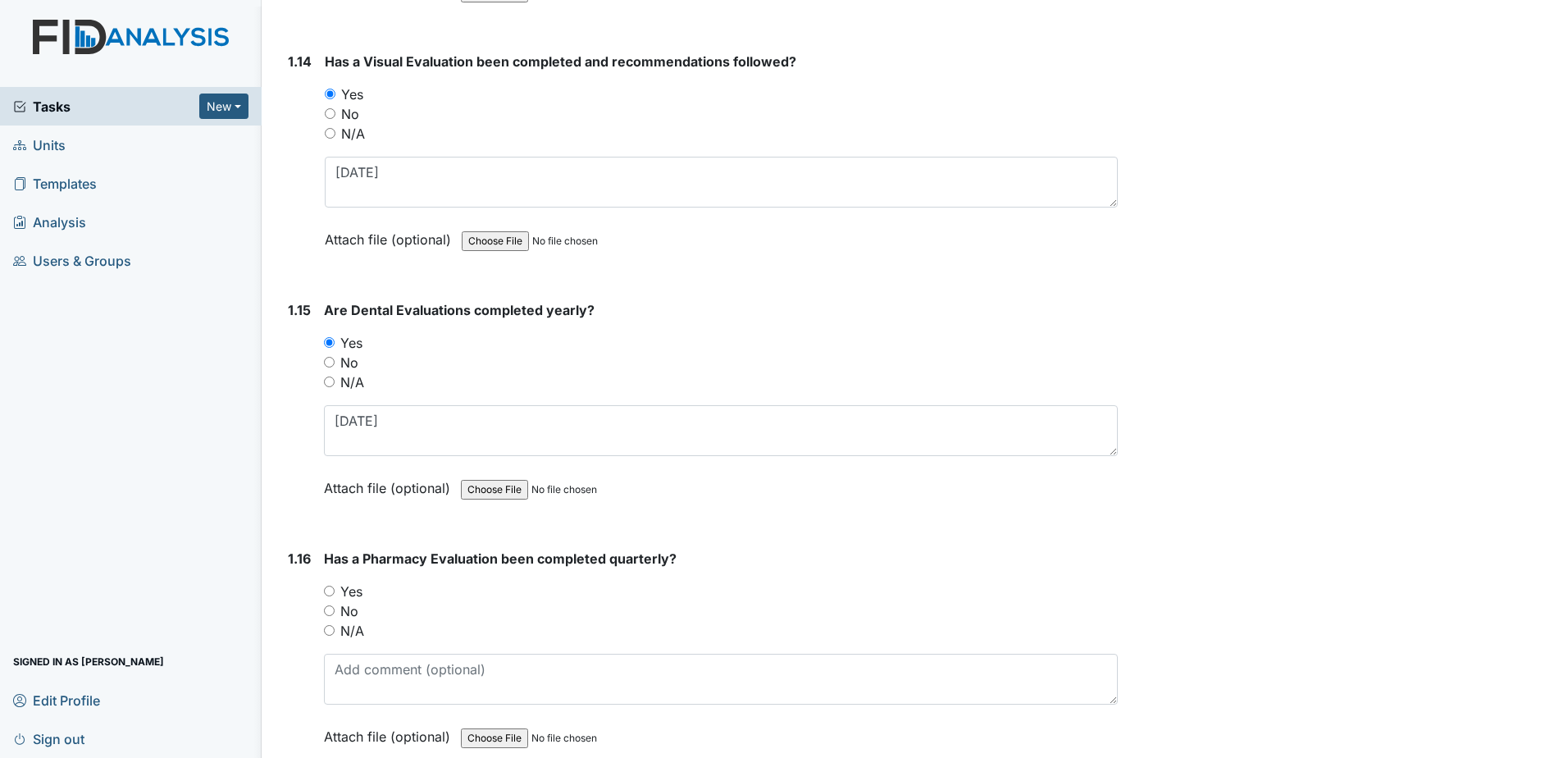
click at [350, 613] on label "No" at bounding box center [349, 610] width 18 height 19
click at [335, 613] on input "No" at bounding box center [328, 610] width 10 height 10
radio input "true"
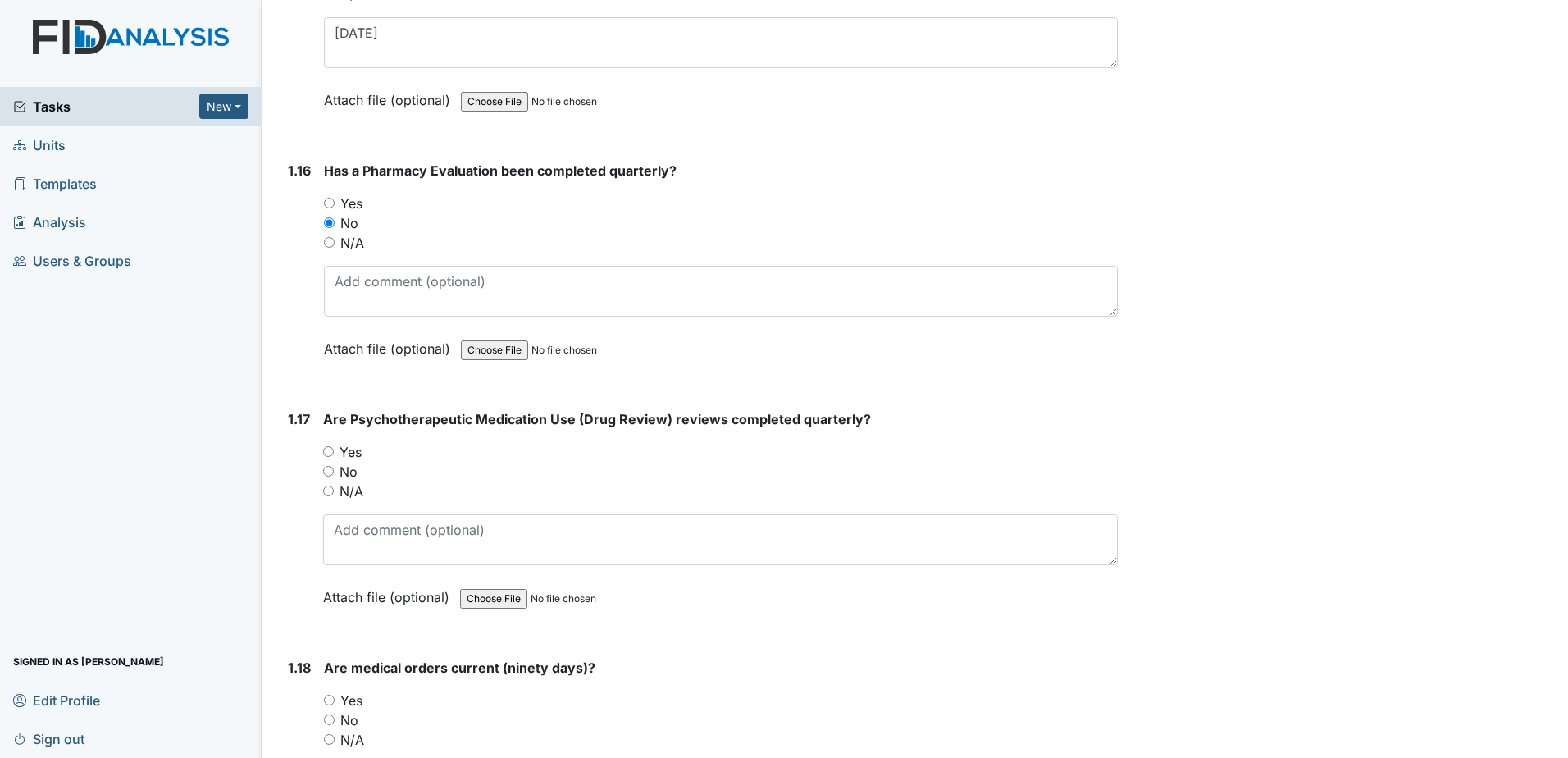
scroll to position [3856, 0]
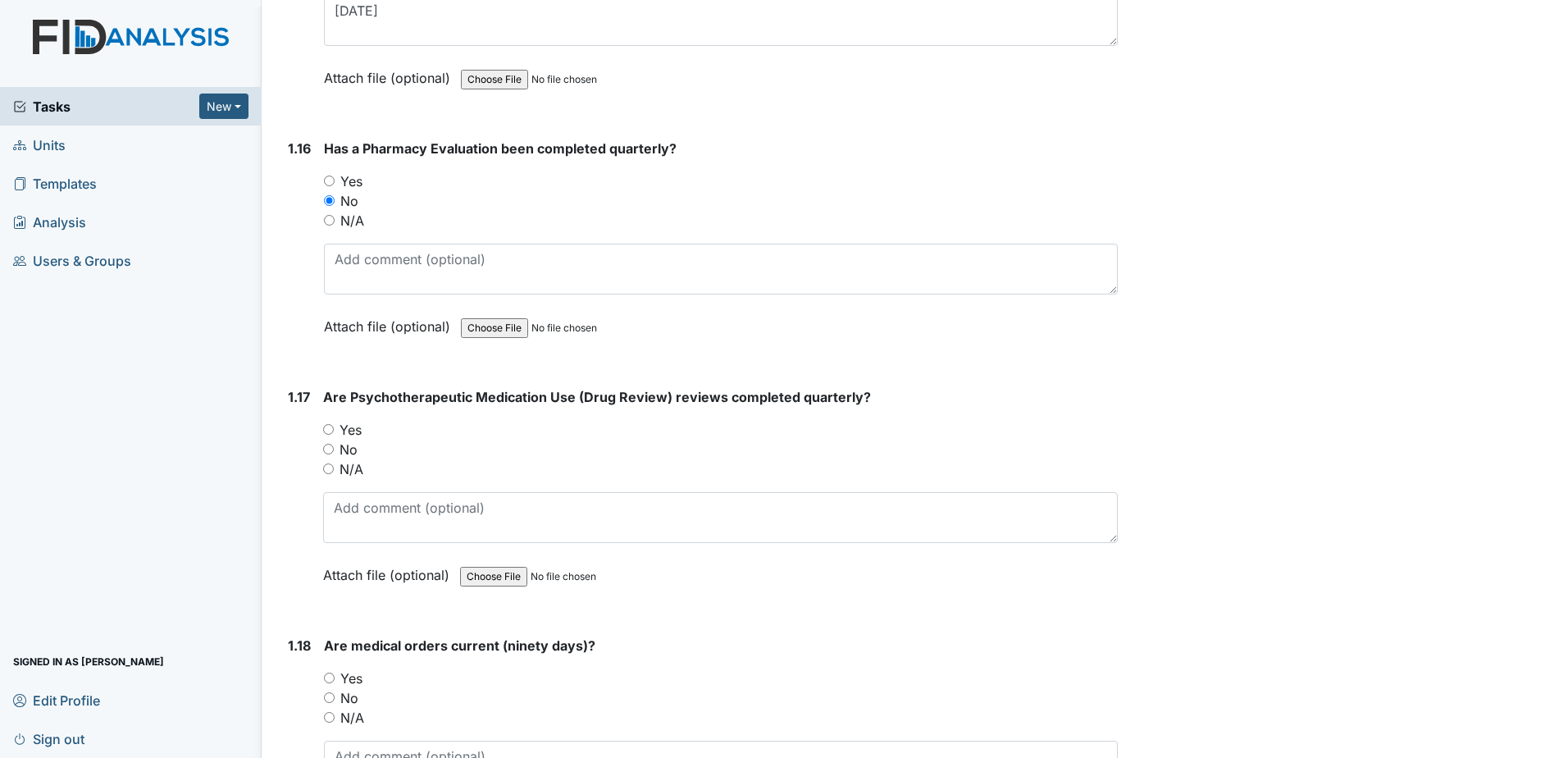
click at [342, 435] on label "Yes" at bounding box center [351, 430] width 22 height 19
click at [334, 435] on input "Yes" at bounding box center [327, 429] width 10 height 10
radio input "true"
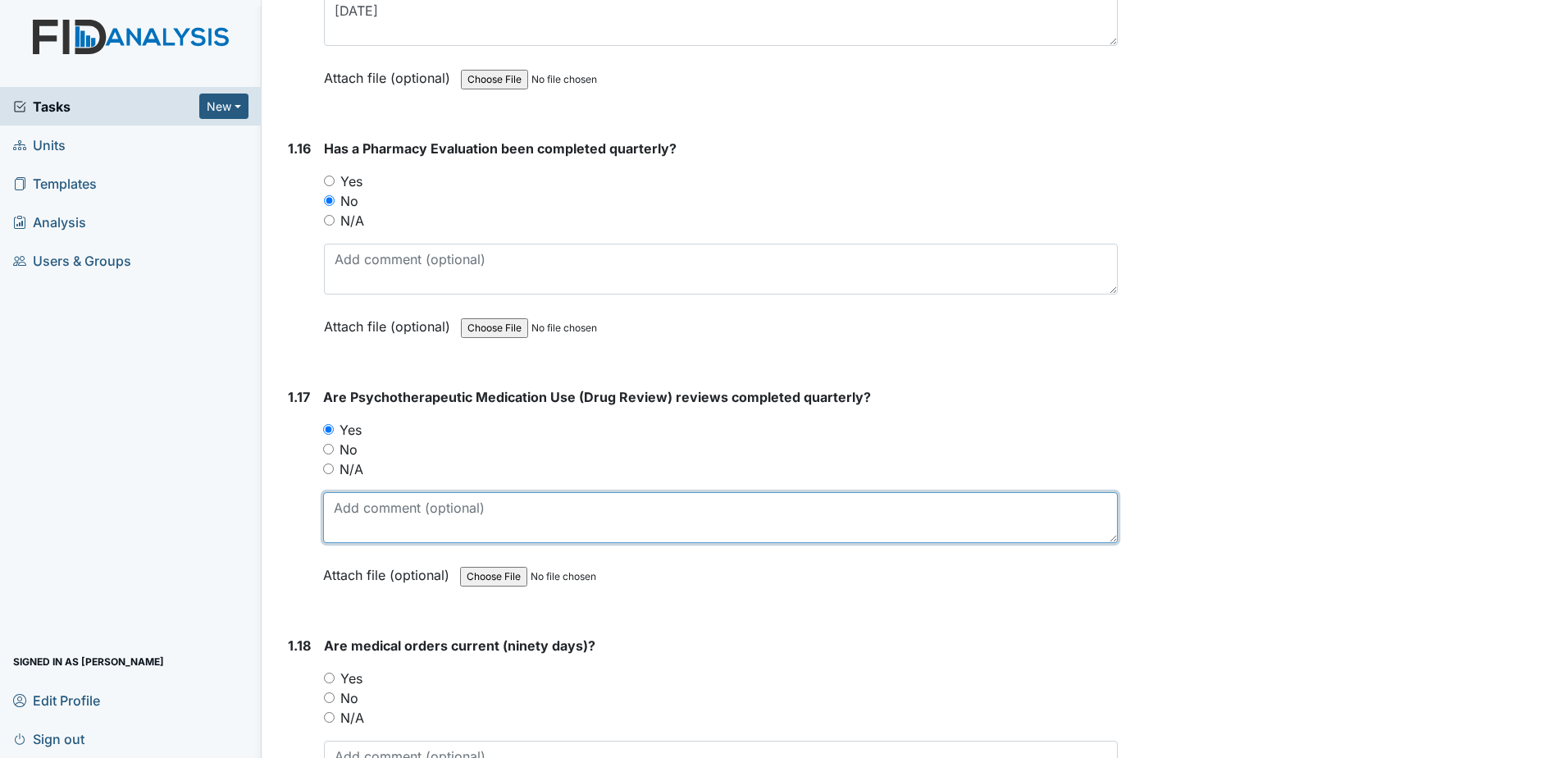
click at [359, 510] on textarea at bounding box center [720, 518] width 795 height 51
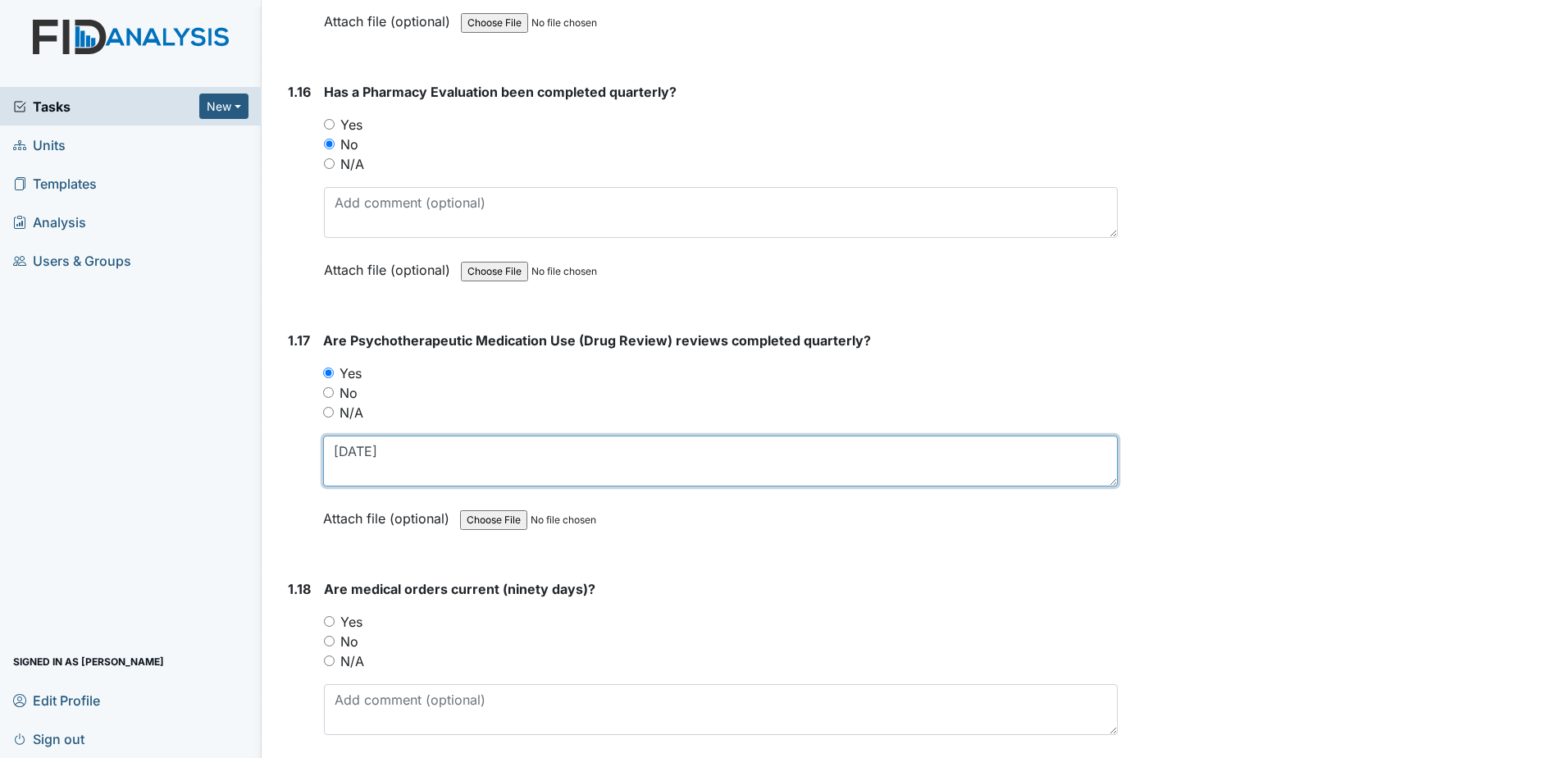
scroll to position [3938, 0]
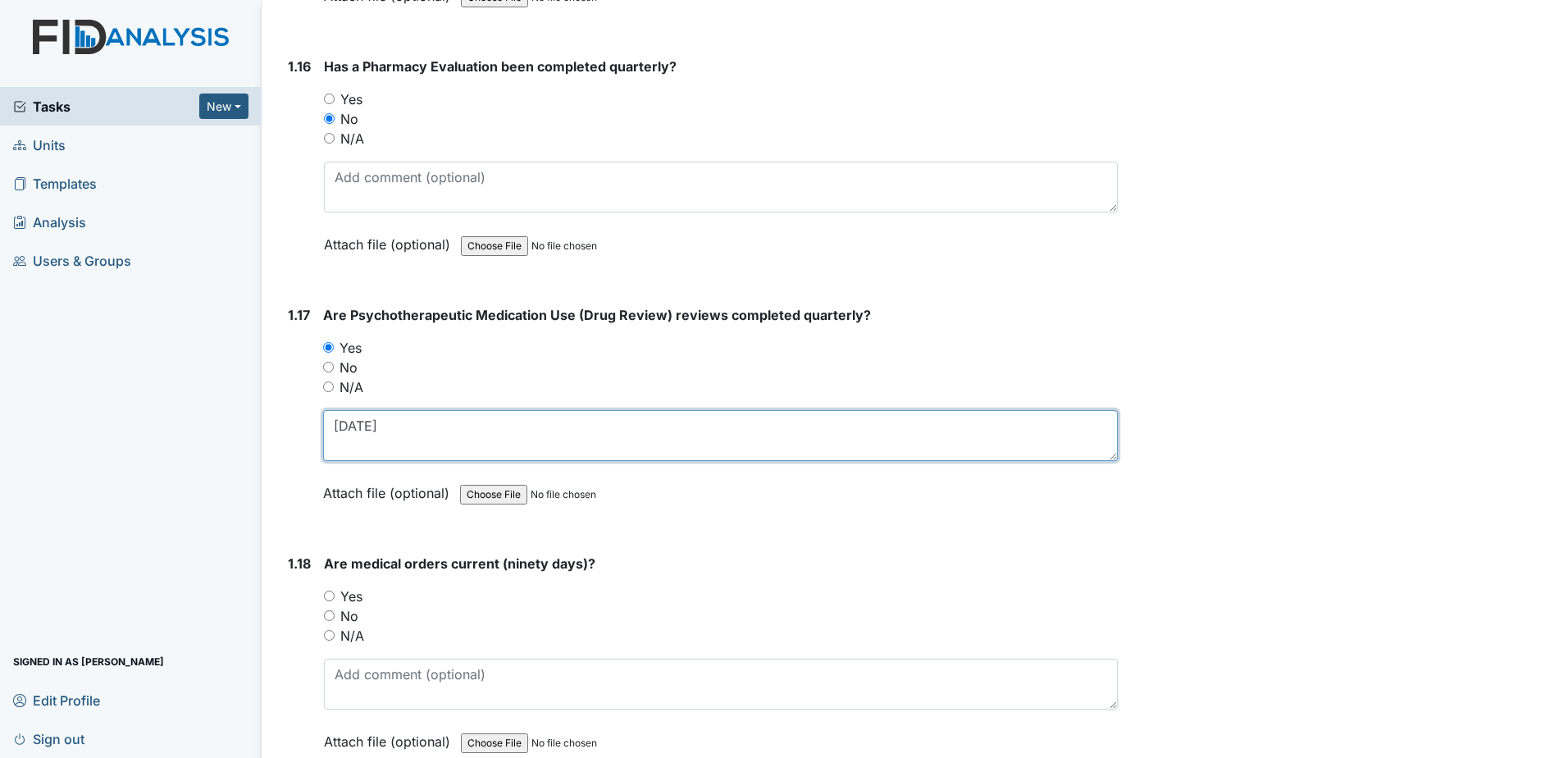
type textarea "3-10-2025"
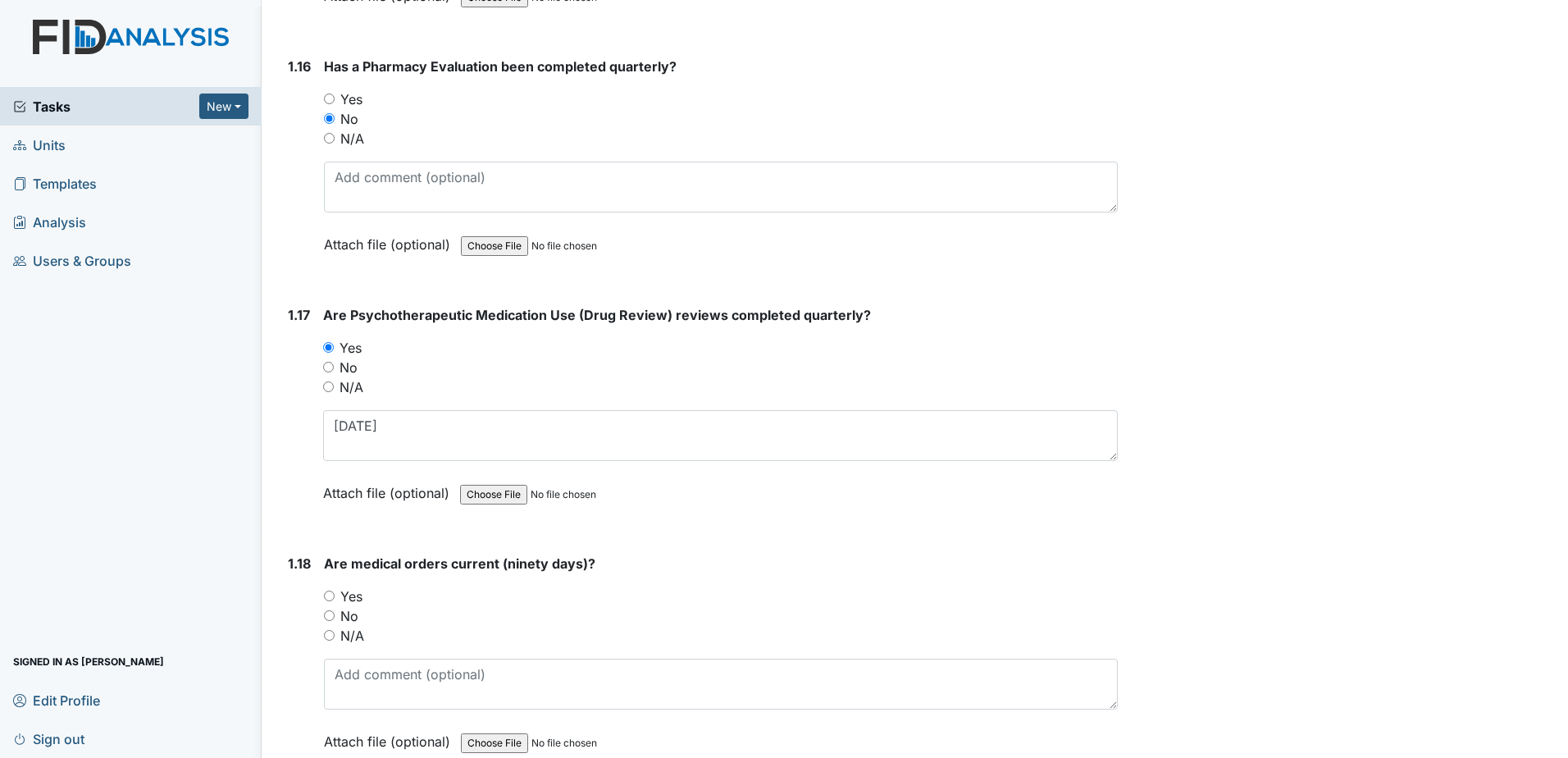
click at [363, 588] on div "Yes" at bounding box center [720, 596] width 794 height 19
drag, startPoint x: 359, startPoint y: 590, endPoint x: 351, endPoint y: 597, distance: 10.6
click at [351, 597] on label "Yes" at bounding box center [351, 596] width 22 height 19
click at [352, 599] on label "Yes" at bounding box center [351, 596] width 22 height 19
click at [335, 599] on input "Yes" at bounding box center [328, 596] width 10 height 10
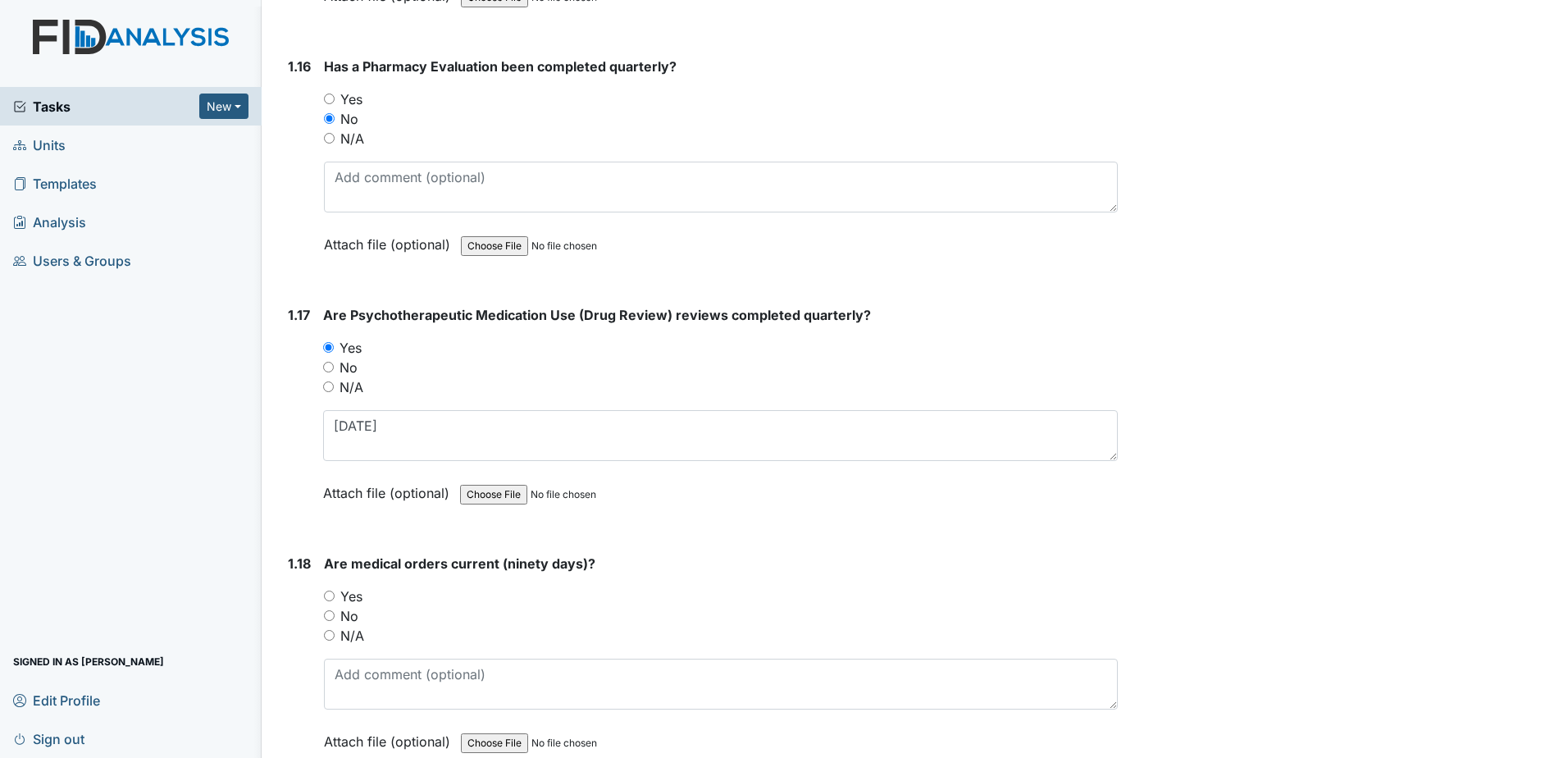
radio input "true"
click at [422, 697] on textarea at bounding box center [720, 684] width 794 height 51
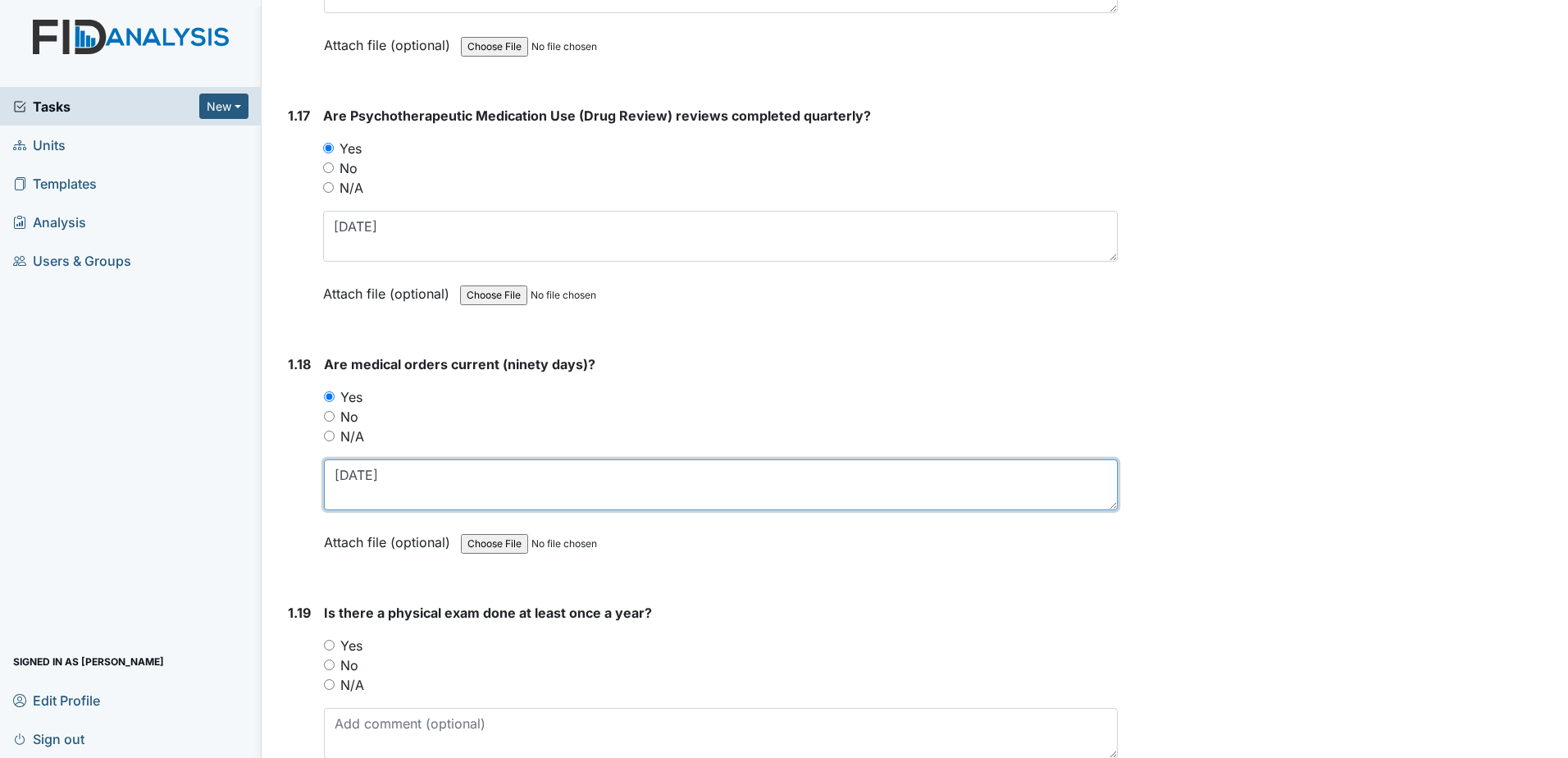
scroll to position [4183, 0]
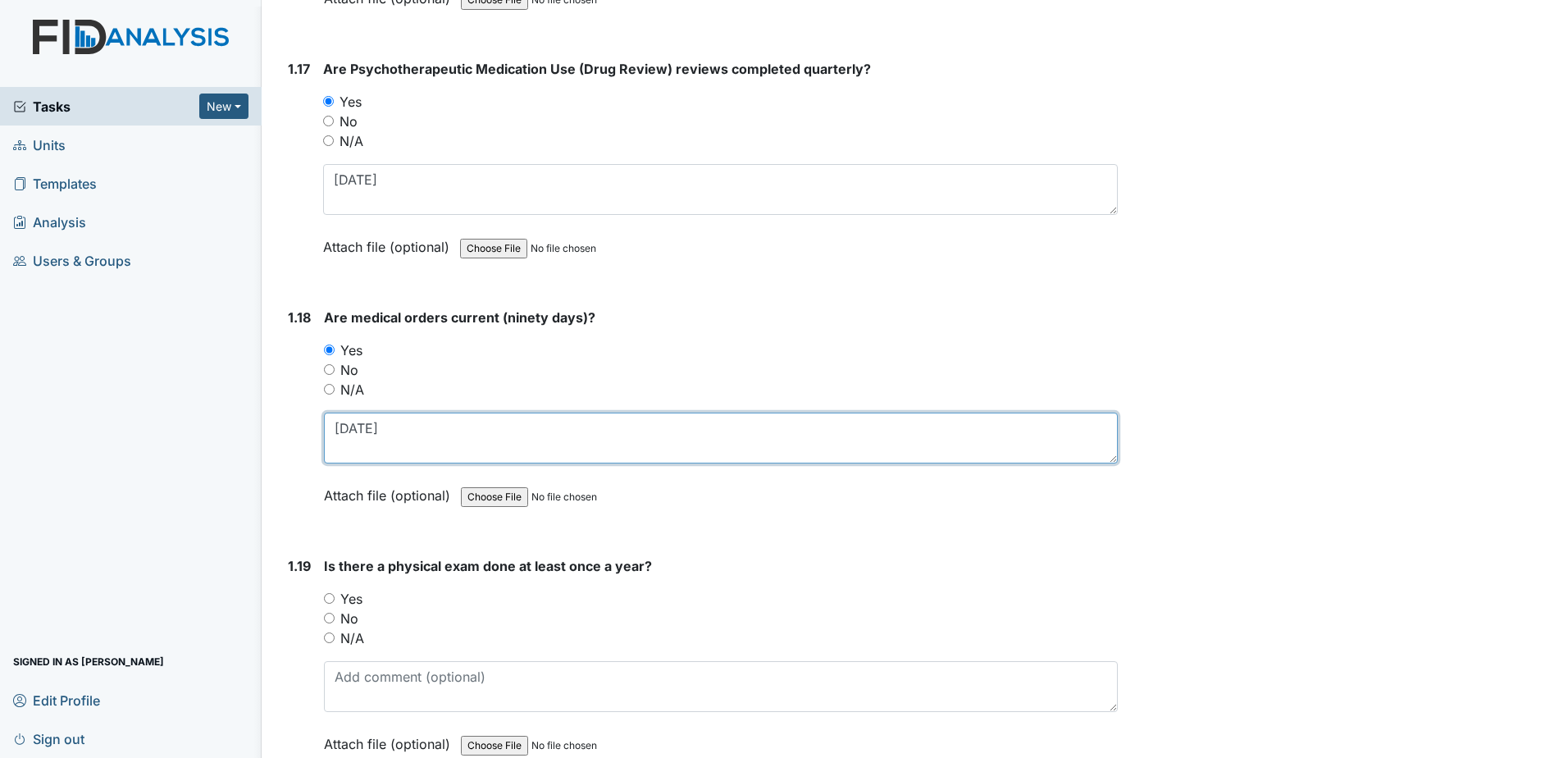
type textarea "8-1-2025"
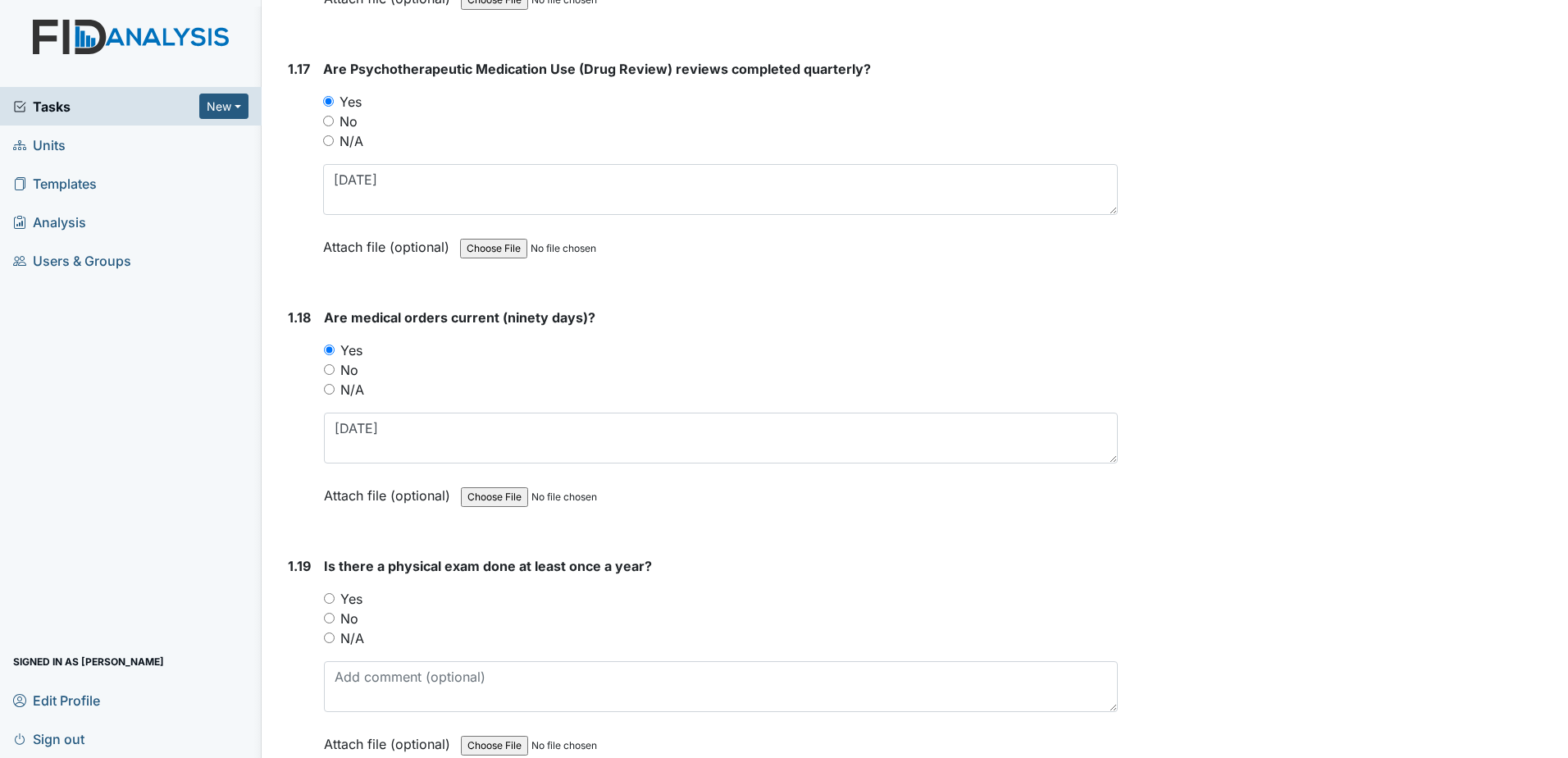
click at [358, 603] on label "Yes" at bounding box center [351, 598] width 22 height 19
click at [335, 603] on input "Yes" at bounding box center [328, 597] width 10 height 10
radio input "true"
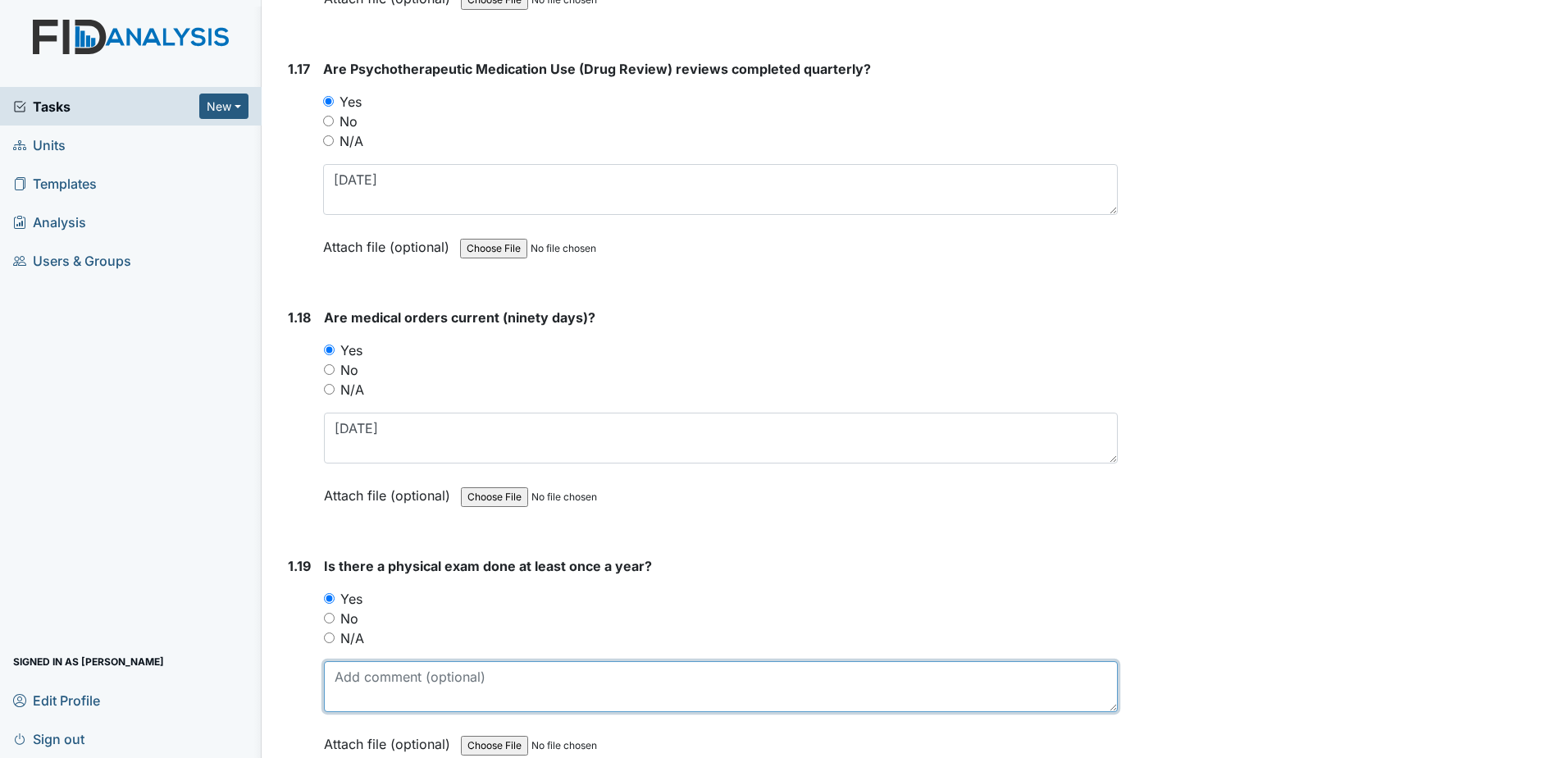
click at [360, 676] on textarea at bounding box center [720, 687] width 794 height 51
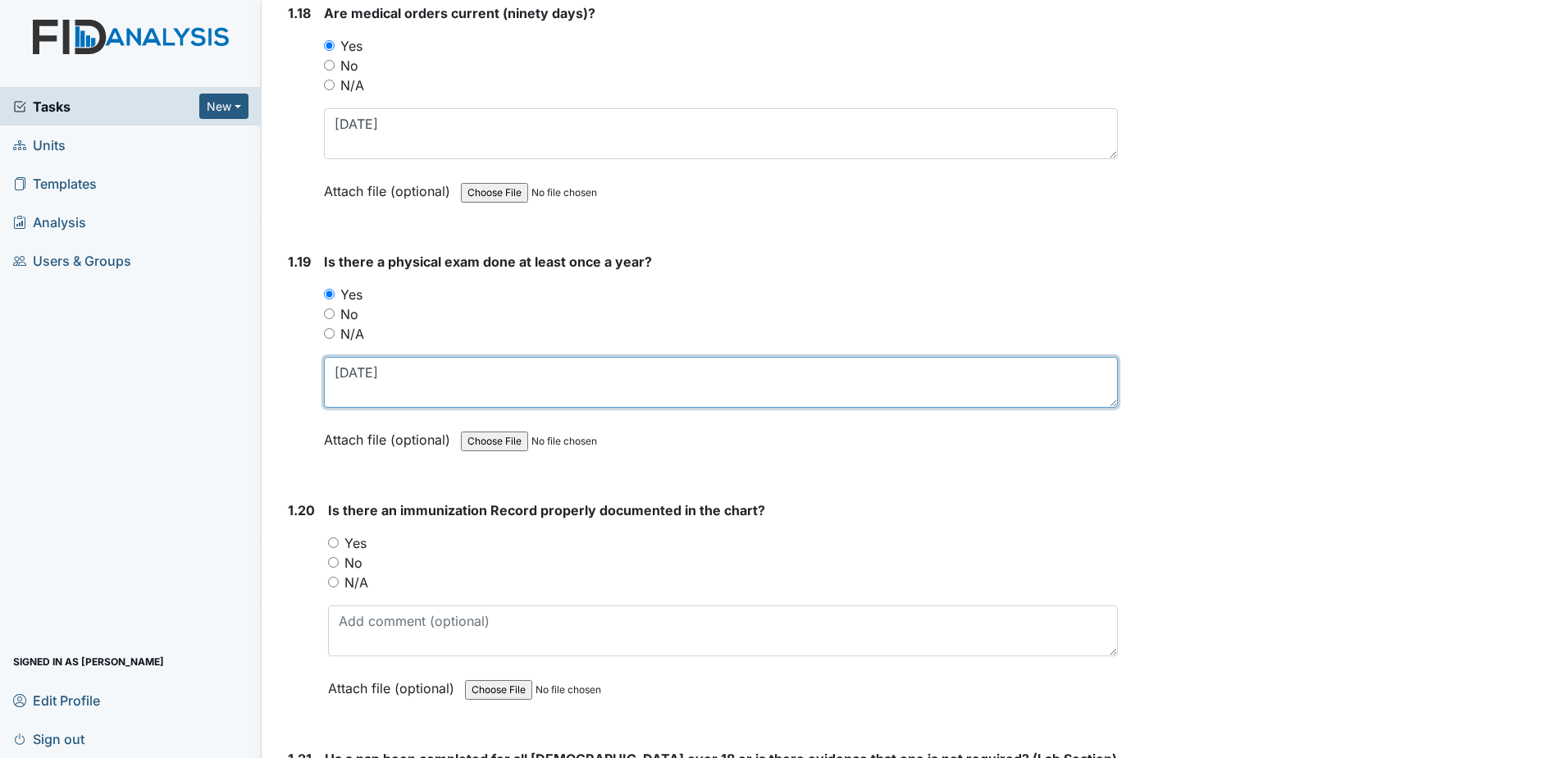
scroll to position [4512, 0]
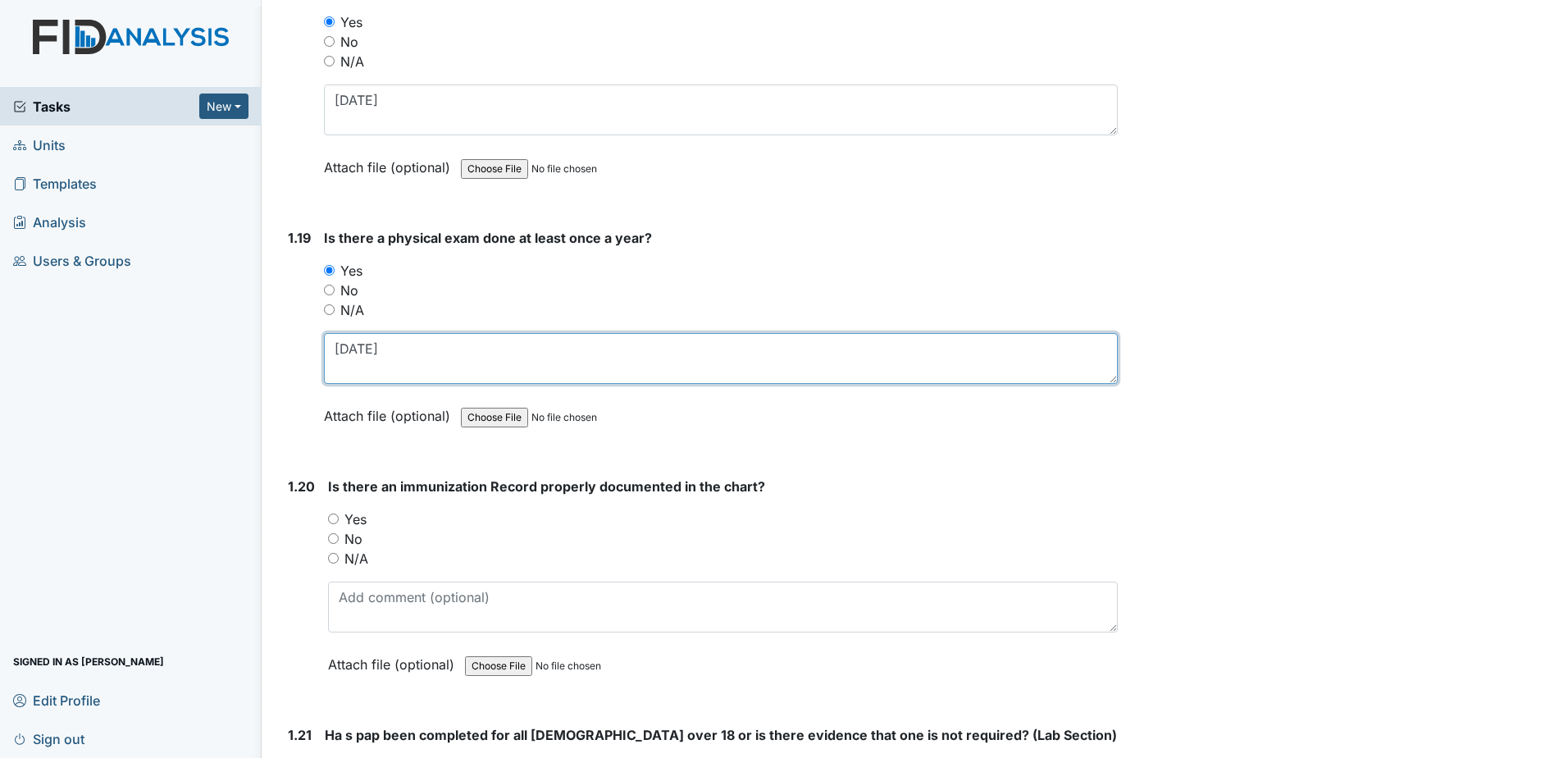
type textarea "6-16-2025"
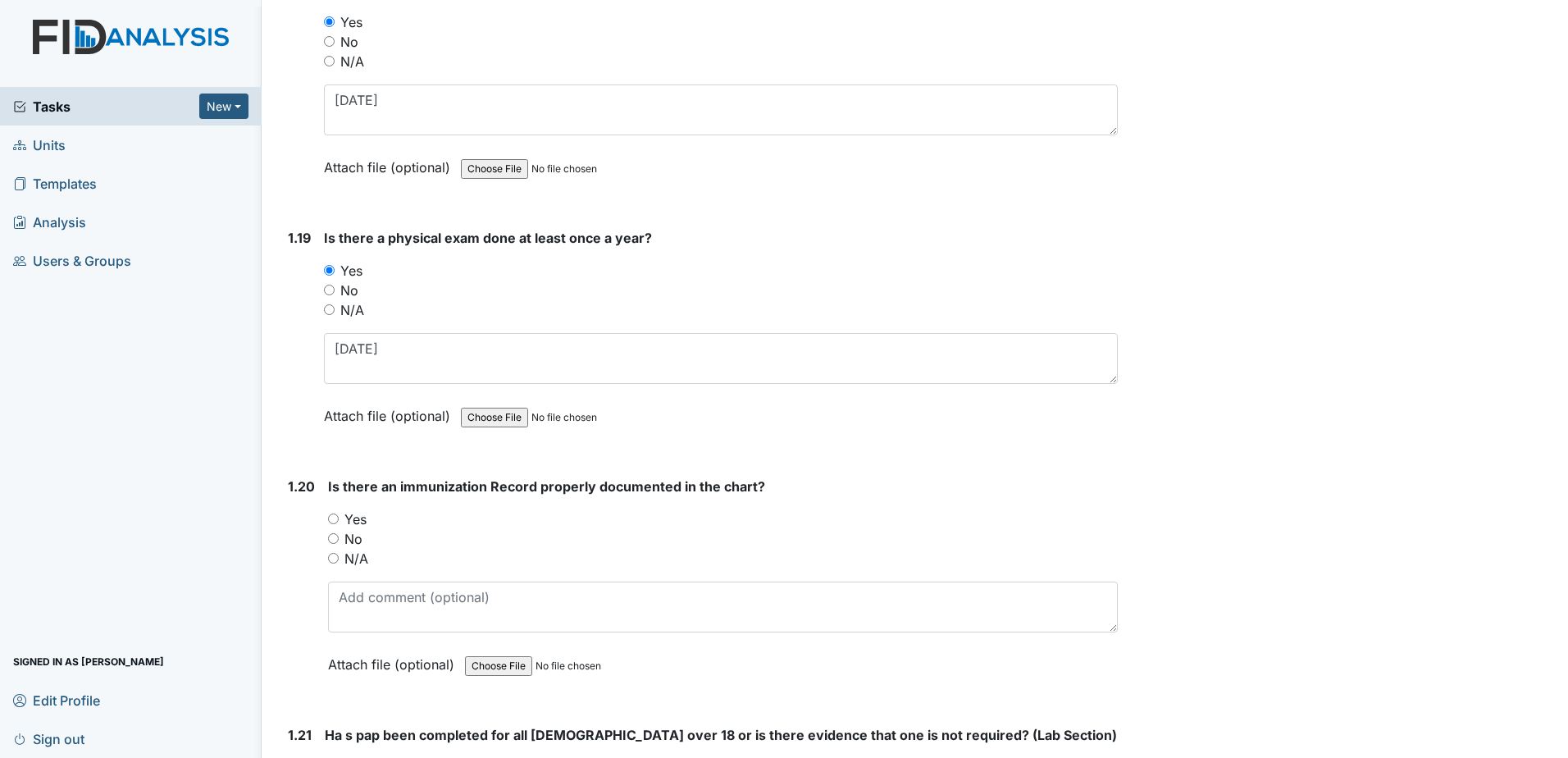
click at [352, 521] on label "Yes" at bounding box center [355, 519] width 22 height 19
click at [338, 521] on input "Yes" at bounding box center [333, 519] width 10 height 10
radio input "true"
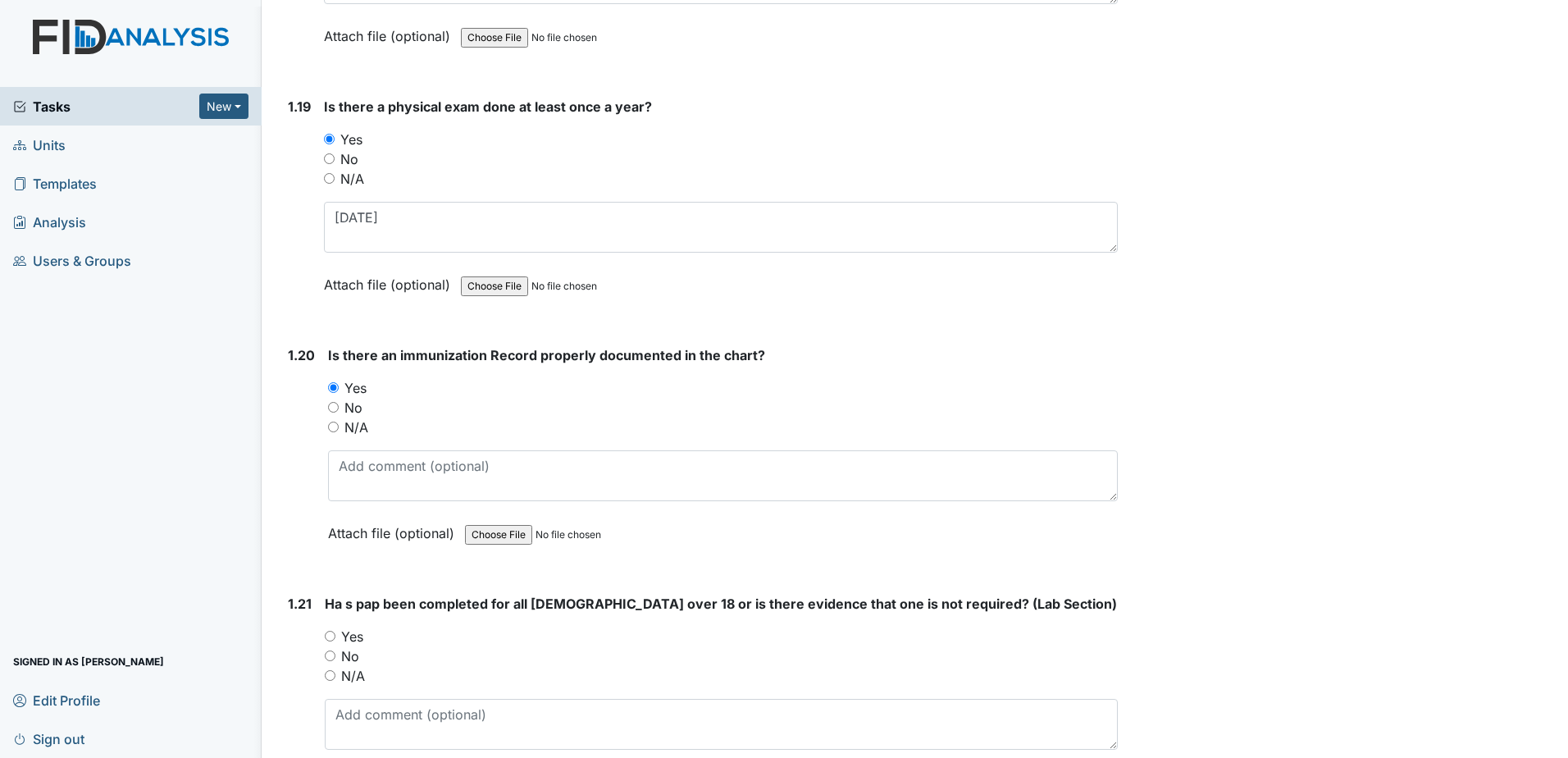
scroll to position [4676, 0]
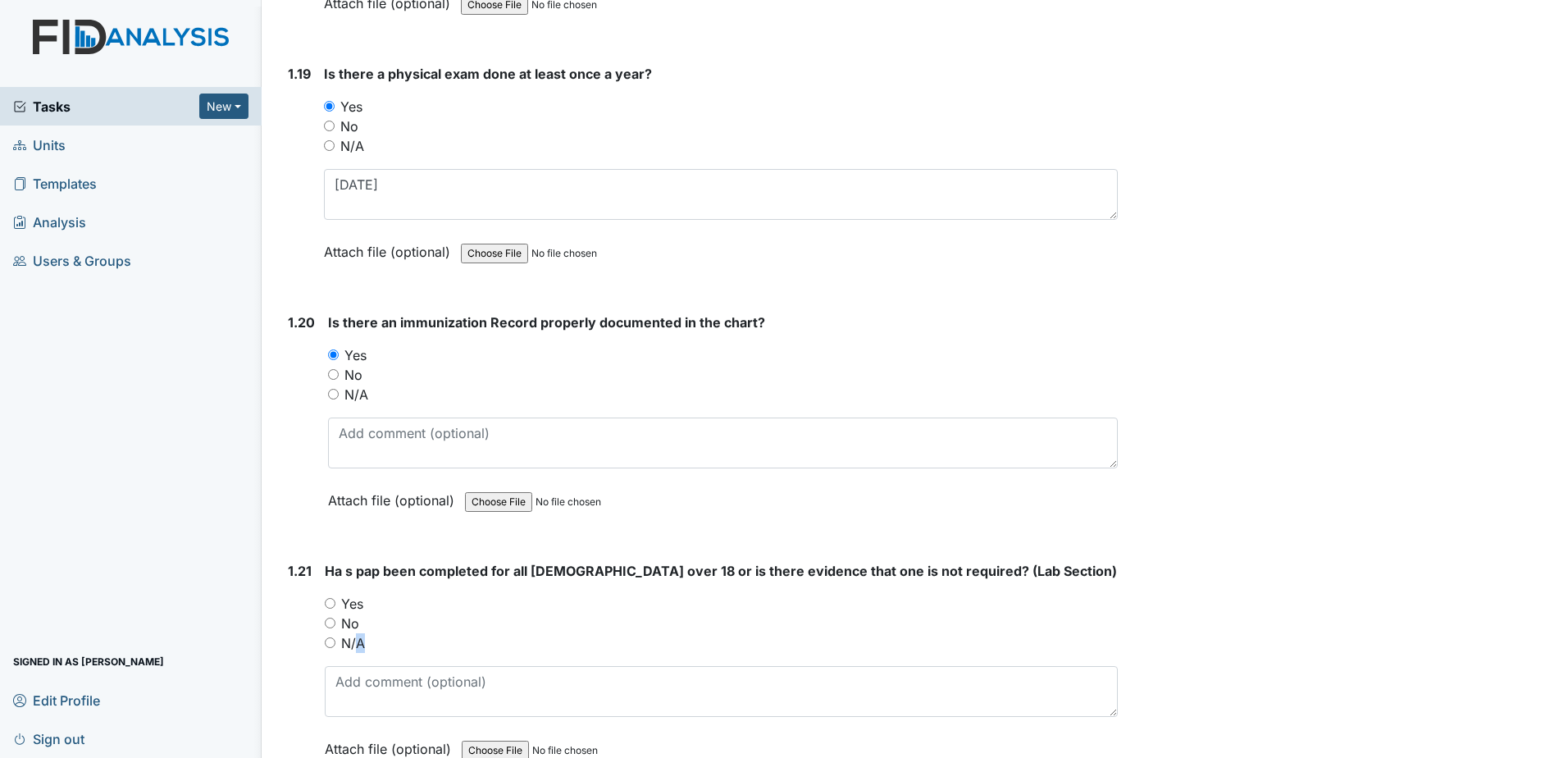
click at [354, 637] on label "N/A" at bounding box center [353, 643] width 24 height 19
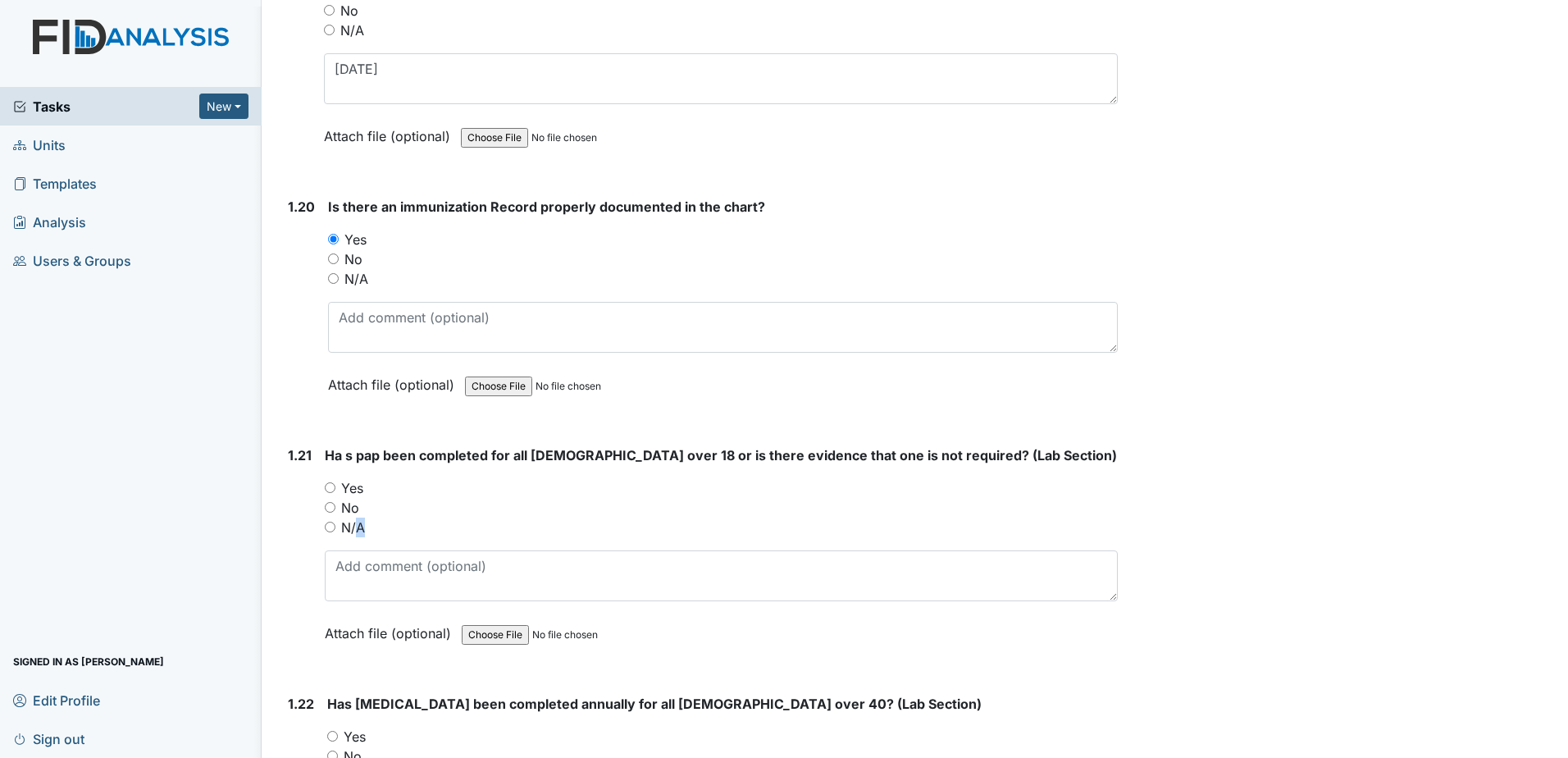
scroll to position [5004, 0]
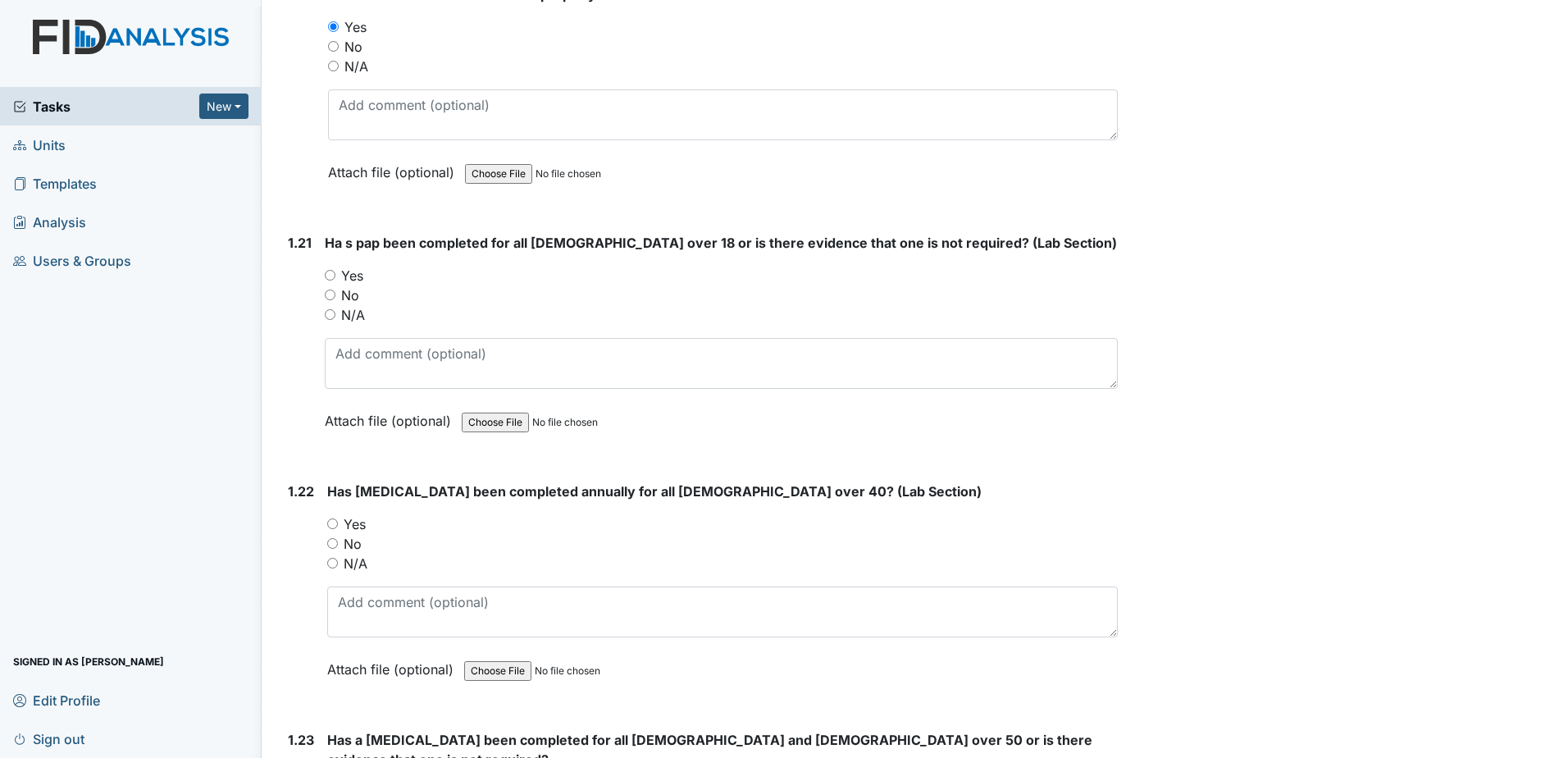
click at [360, 315] on label "N/A" at bounding box center [353, 315] width 24 height 19
click at [336, 315] on input "N/A" at bounding box center [329, 314] width 10 height 10
radio input "true"
click at [361, 563] on label "N/A" at bounding box center [355, 563] width 24 height 19
click at [338, 563] on input "N/A" at bounding box center [332, 562] width 10 height 10
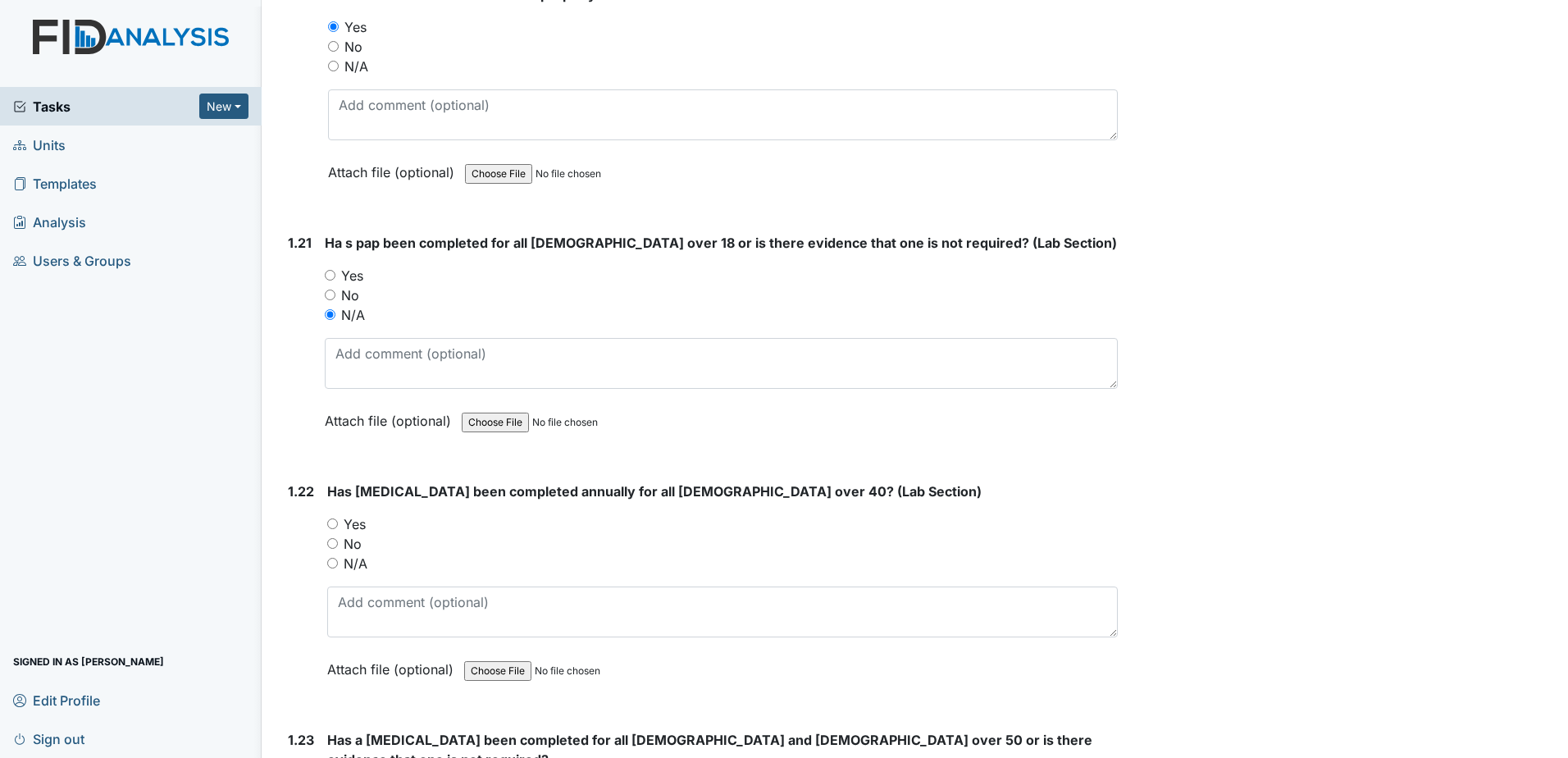
radio input "true"
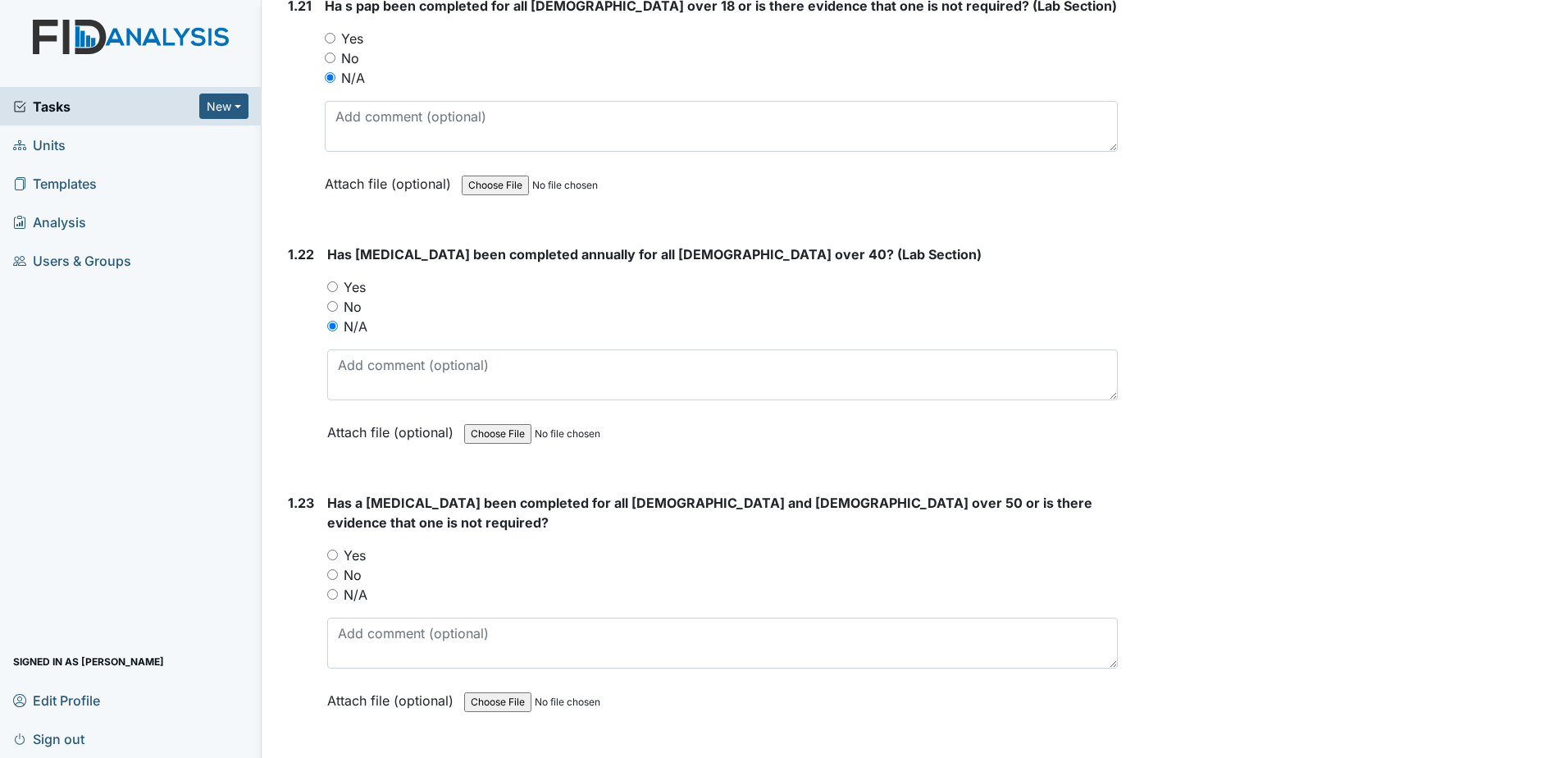
scroll to position [5250, 0]
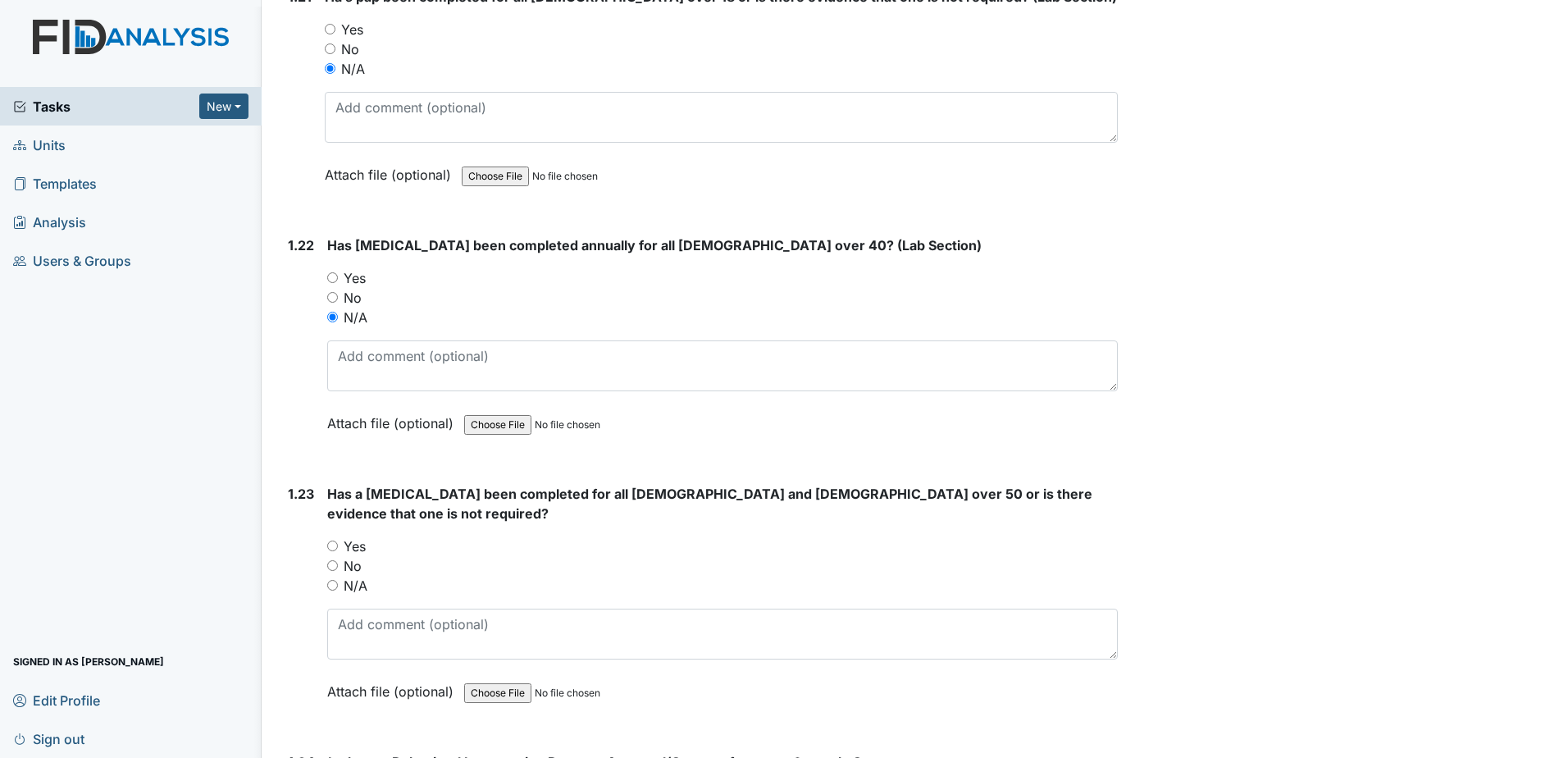
click at [352, 536] on label "Yes" at bounding box center [354, 546] width 22 height 19
click at [338, 541] on input "Yes" at bounding box center [332, 546] width 10 height 10
radio input "true"
click at [402, 619] on textarea at bounding box center [722, 634] width 790 height 51
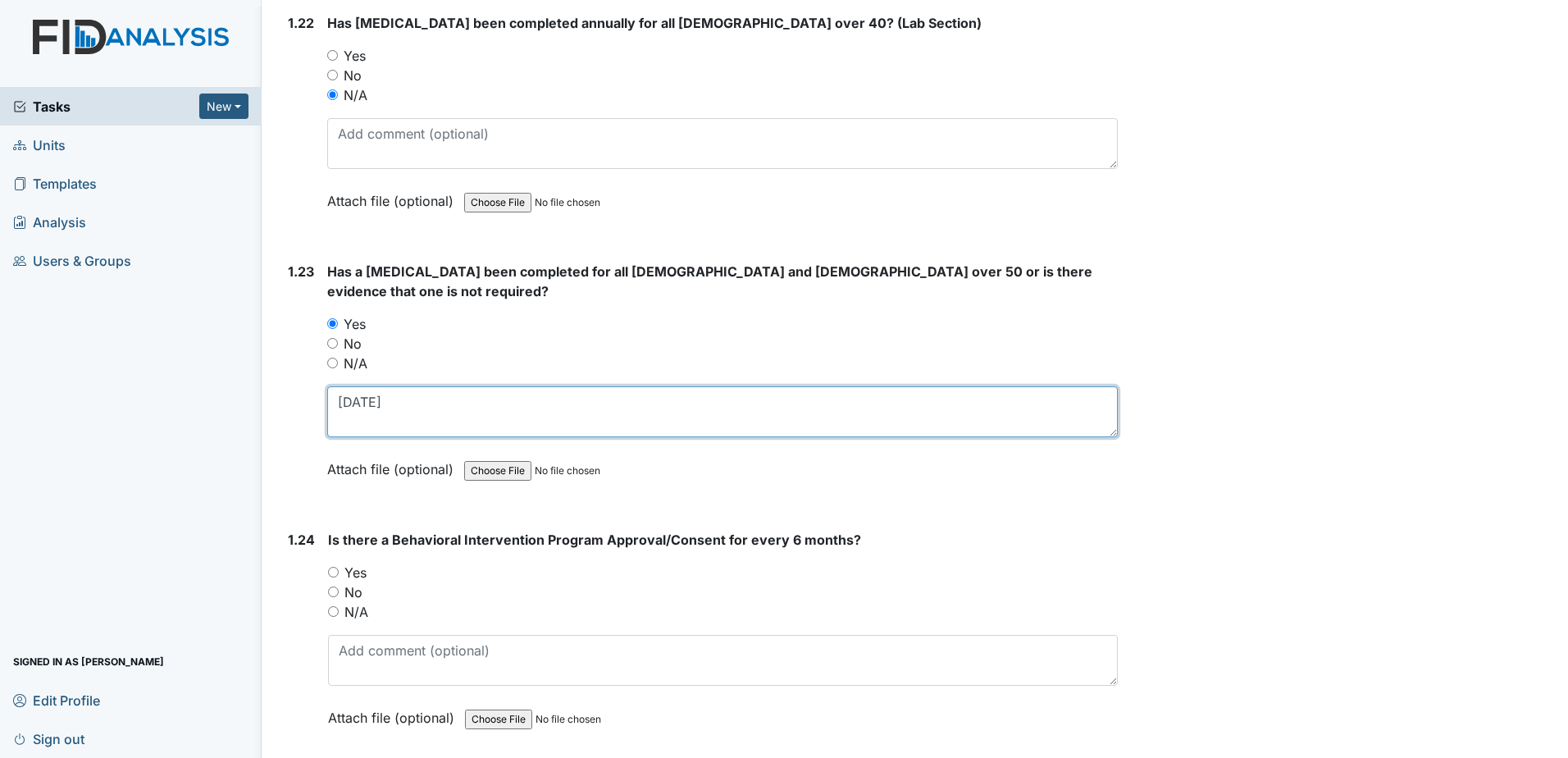
scroll to position [5496, 0]
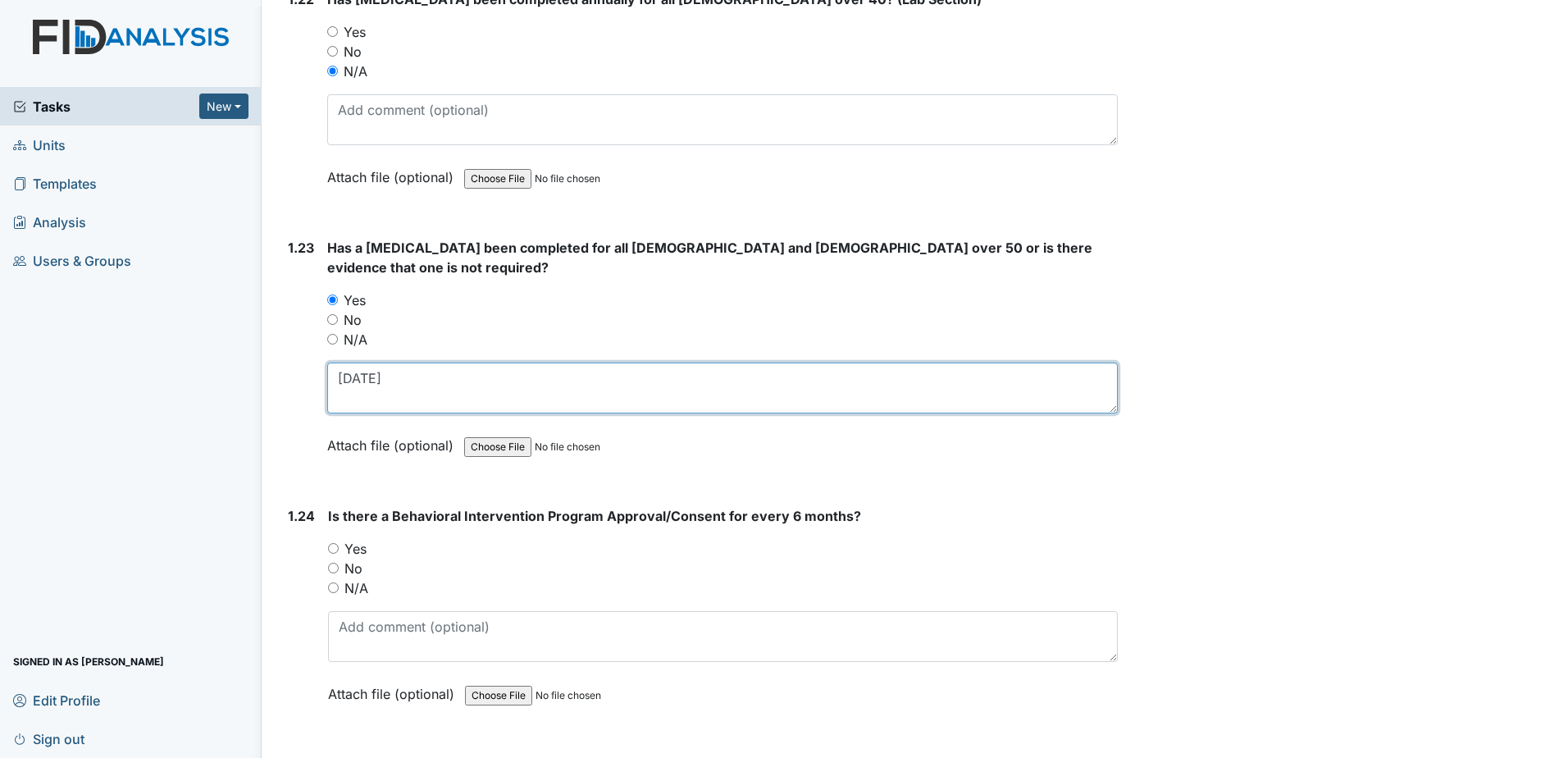
type textarea "8-30-2024"
click at [358, 539] on label "Yes" at bounding box center [355, 548] width 22 height 19
click at [338, 543] on input "Yes" at bounding box center [333, 547] width 10 height 10
radio input "true"
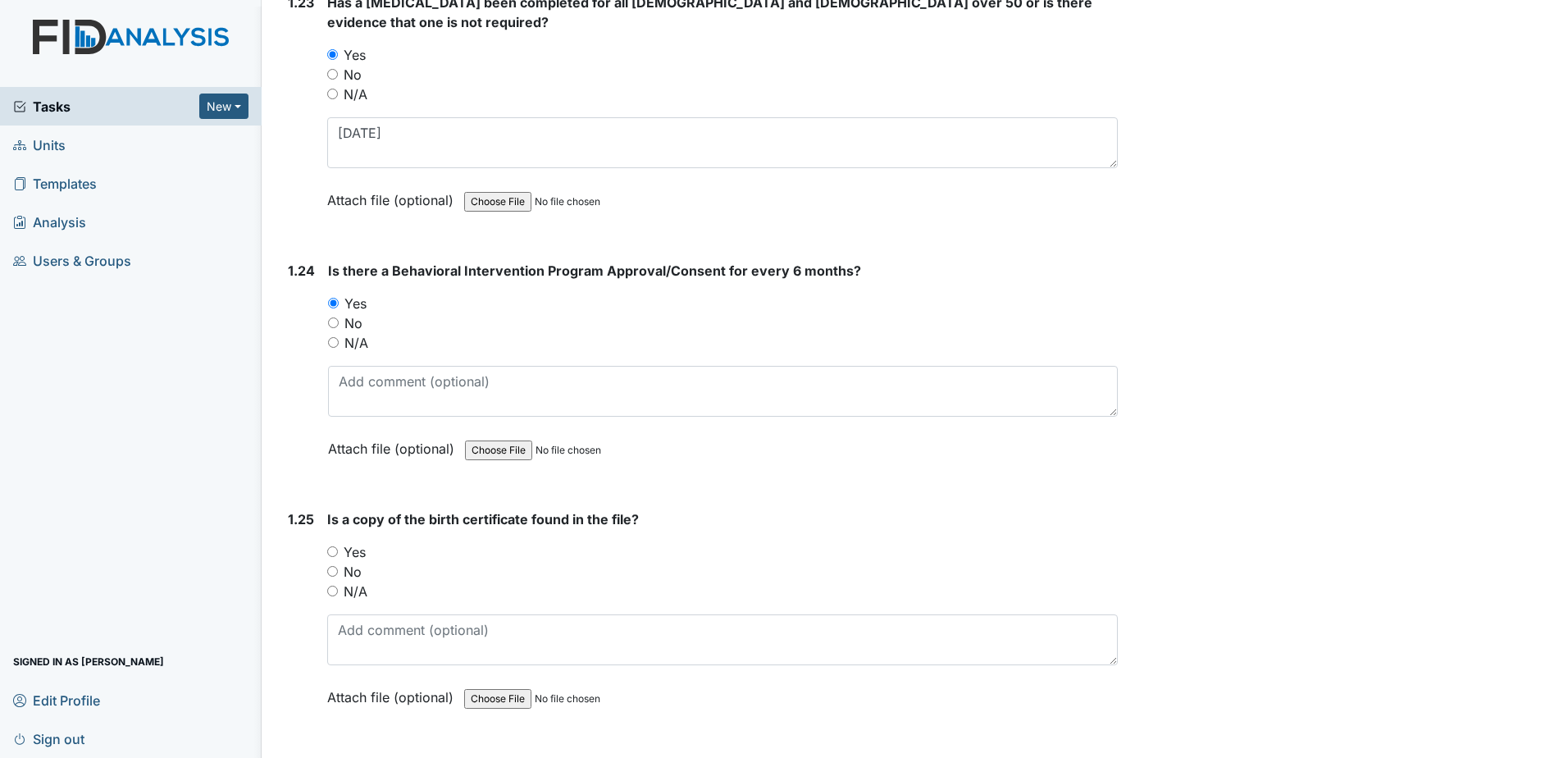
scroll to position [5742, 0]
click at [349, 561] on label "No" at bounding box center [351, 571] width 18 height 19
click at [338, 565] on input "No" at bounding box center [332, 570] width 10 height 10
radio input "true"
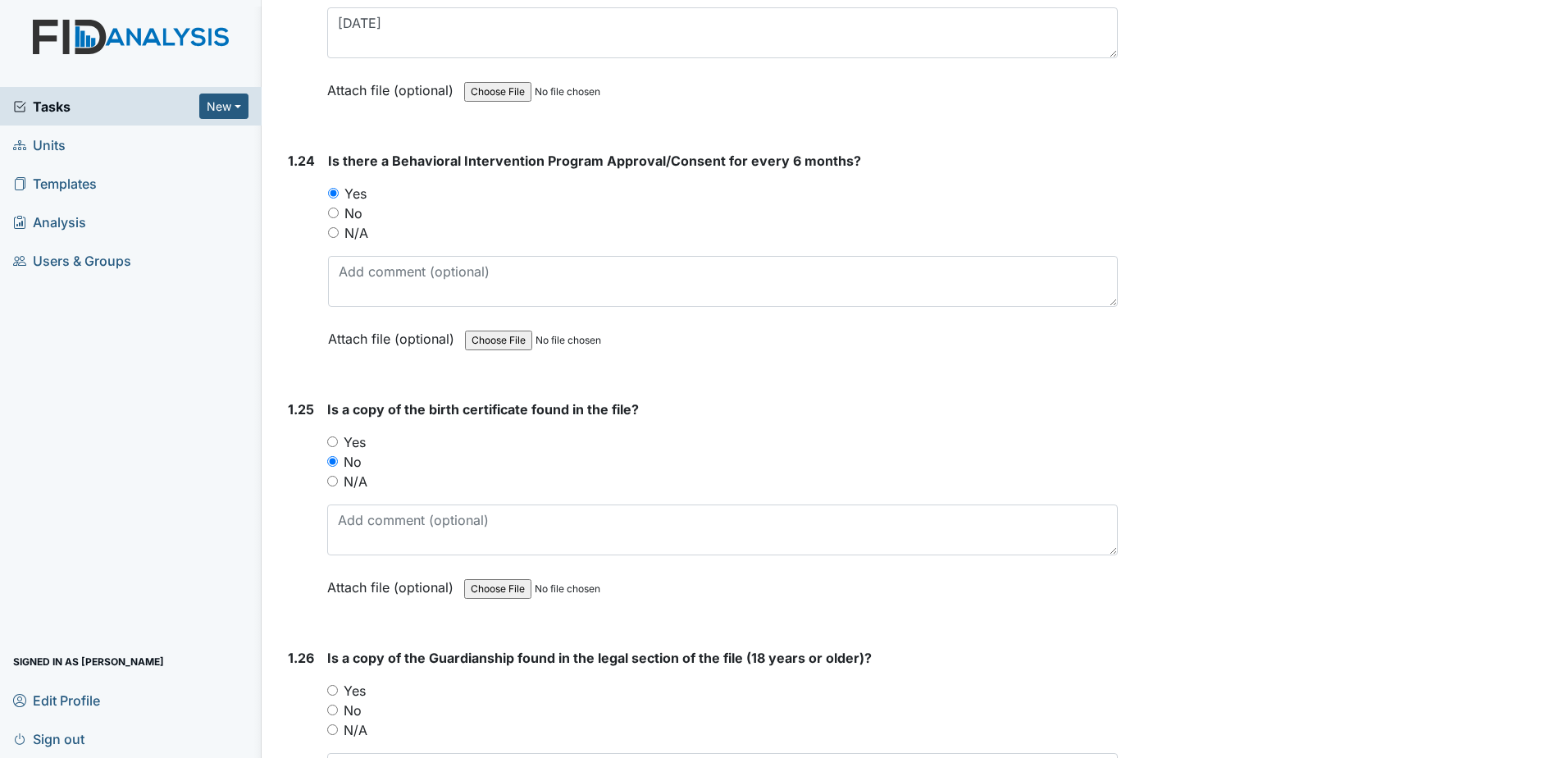
scroll to position [6070, 0]
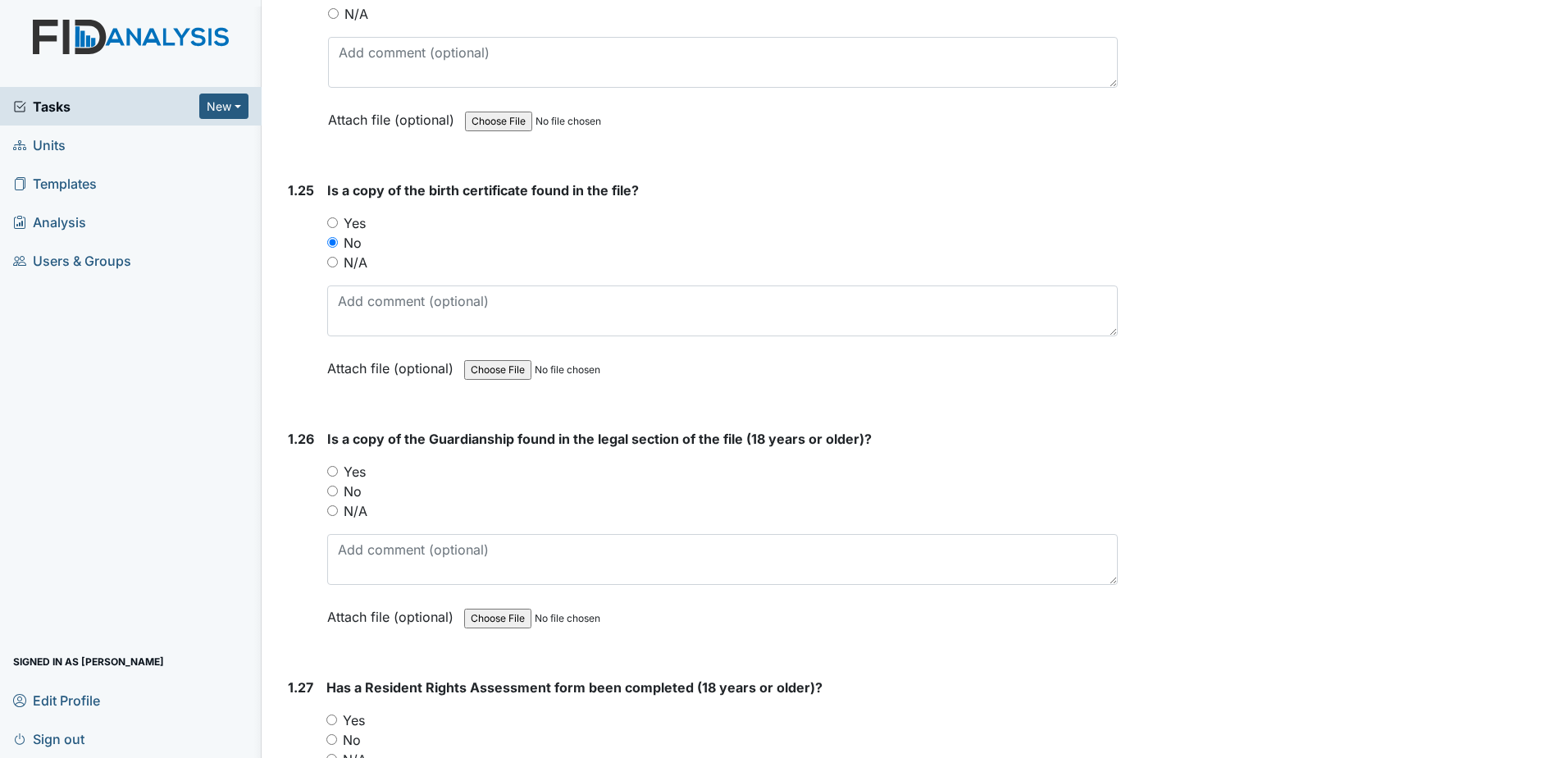
click at [362, 462] on label "Yes" at bounding box center [354, 471] width 22 height 19
click at [338, 466] on input "Yes" at bounding box center [332, 470] width 10 height 10
radio input "true"
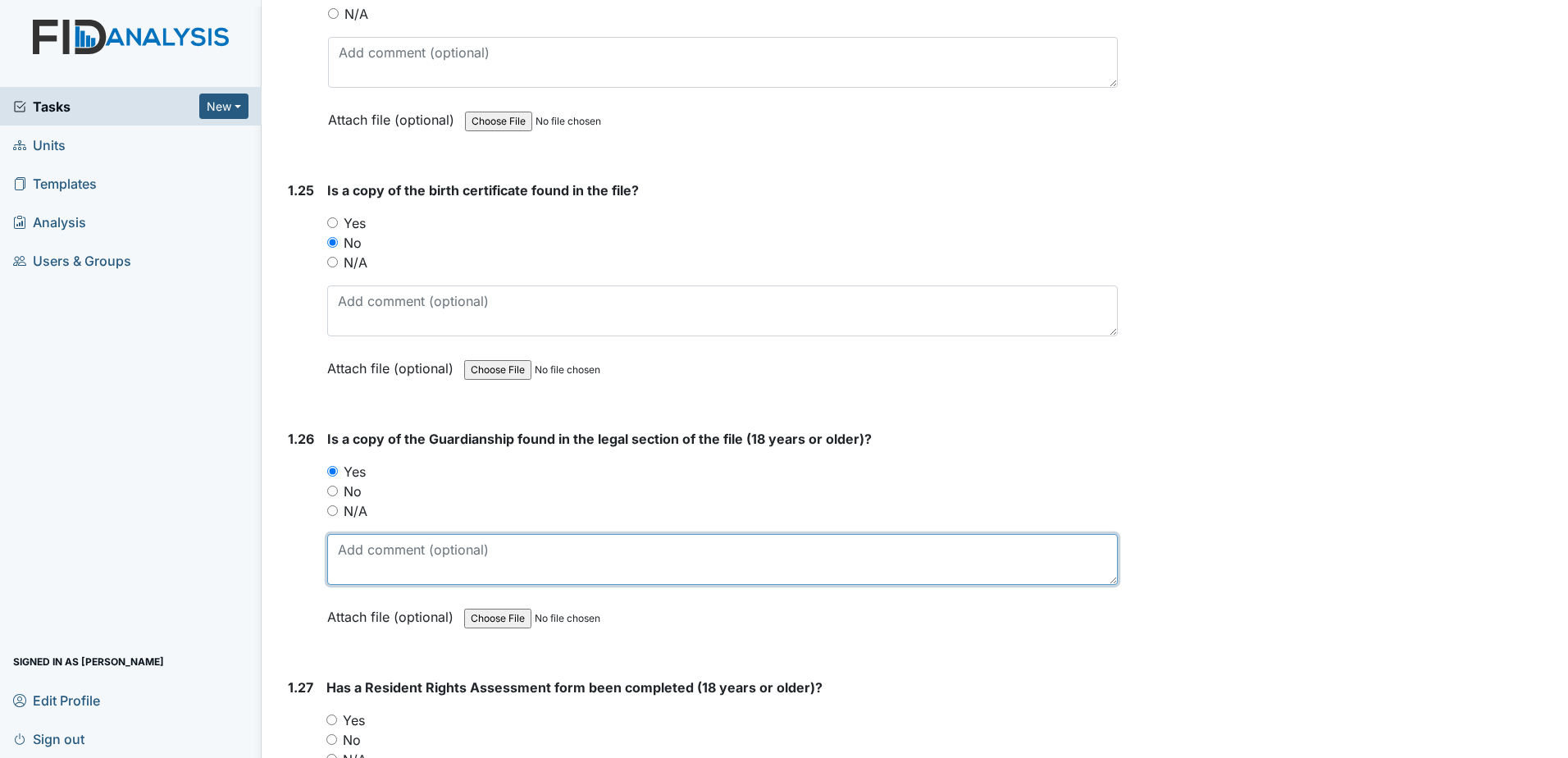
drag, startPoint x: 393, startPoint y: 538, endPoint x: 407, endPoint y: 517, distance: 25.2
click at [393, 537] on textarea at bounding box center [722, 559] width 790 height 51
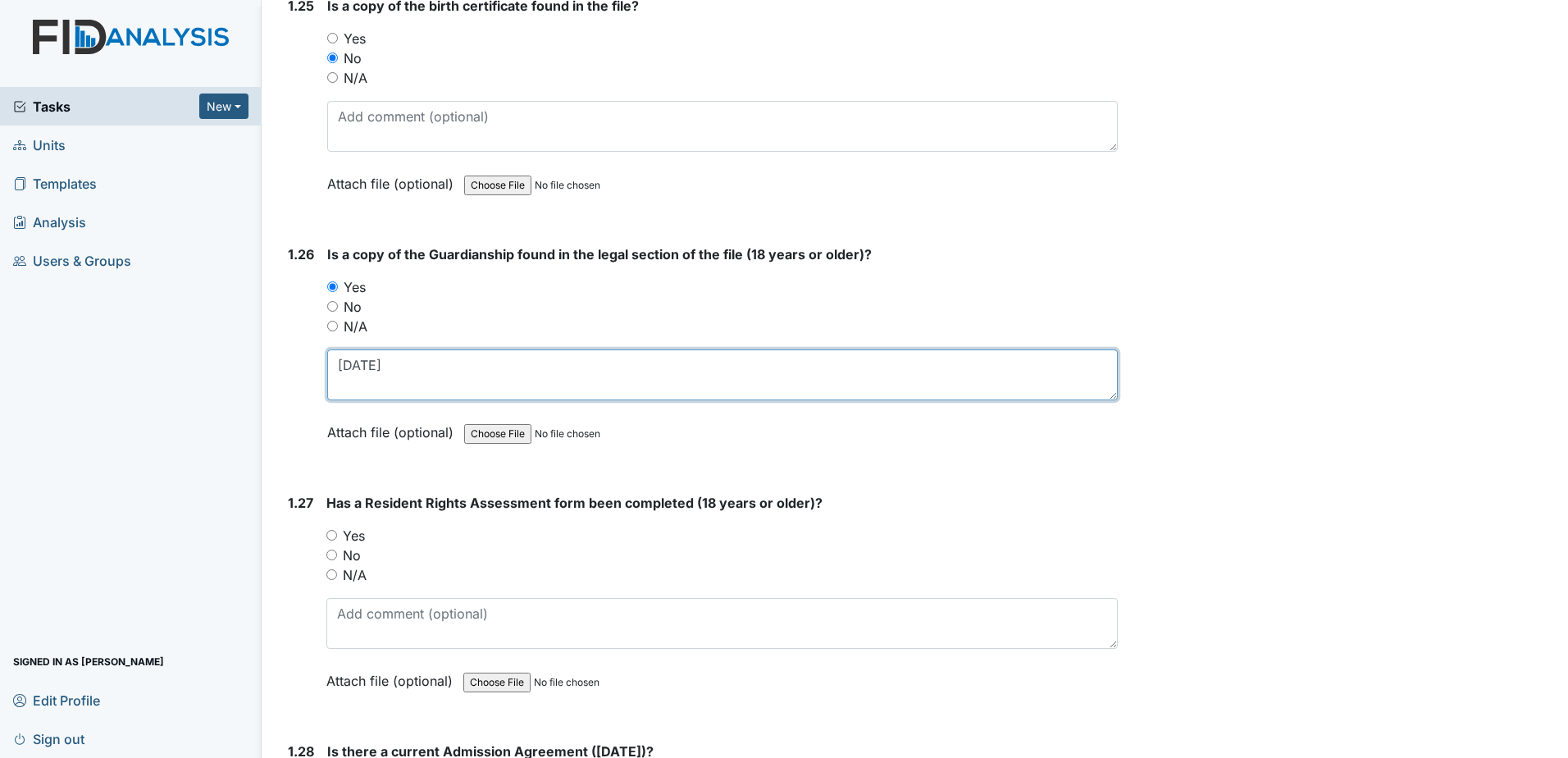
scroll to position [6316, 0]
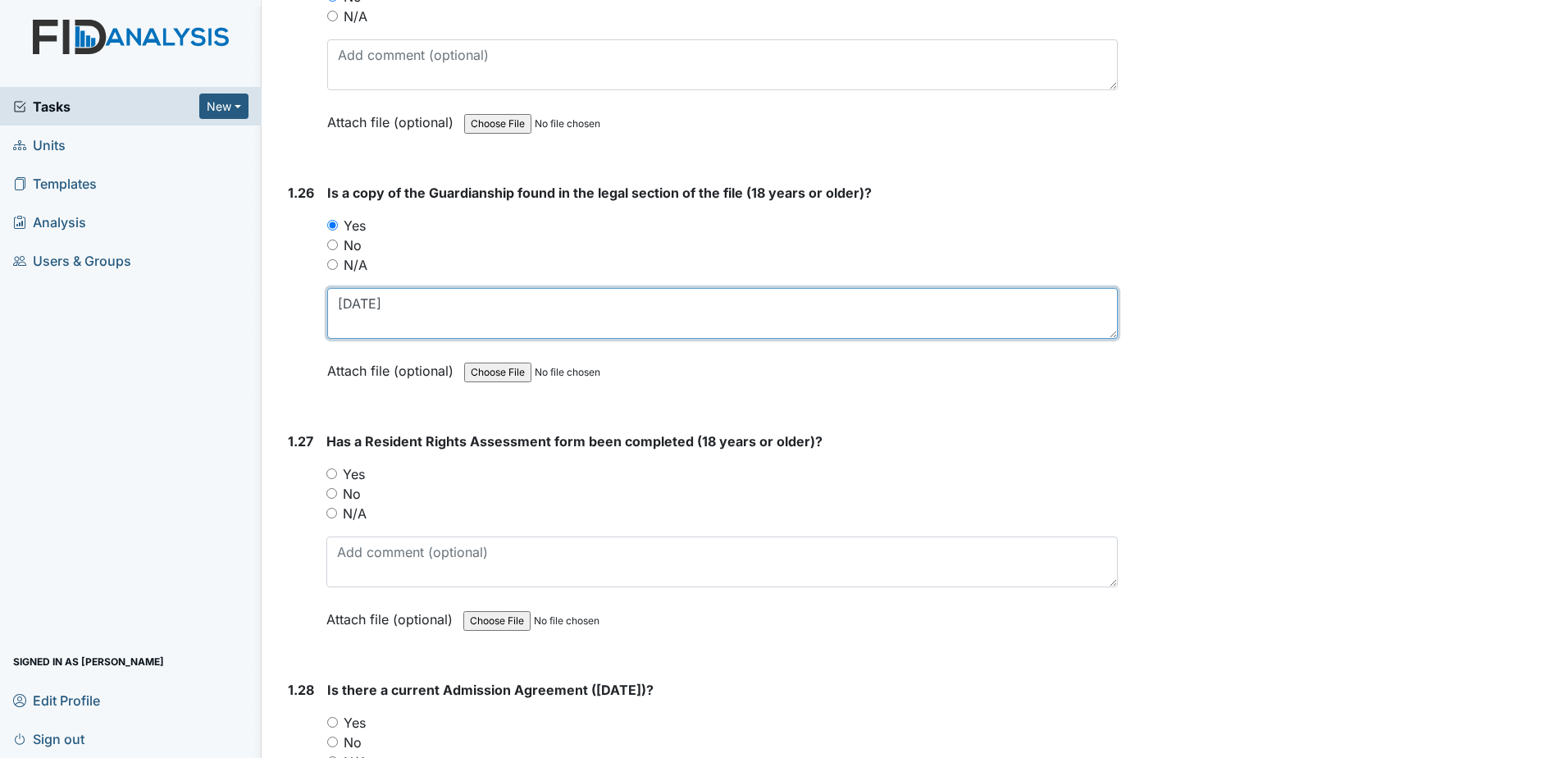
type textarea "3-24-1997"
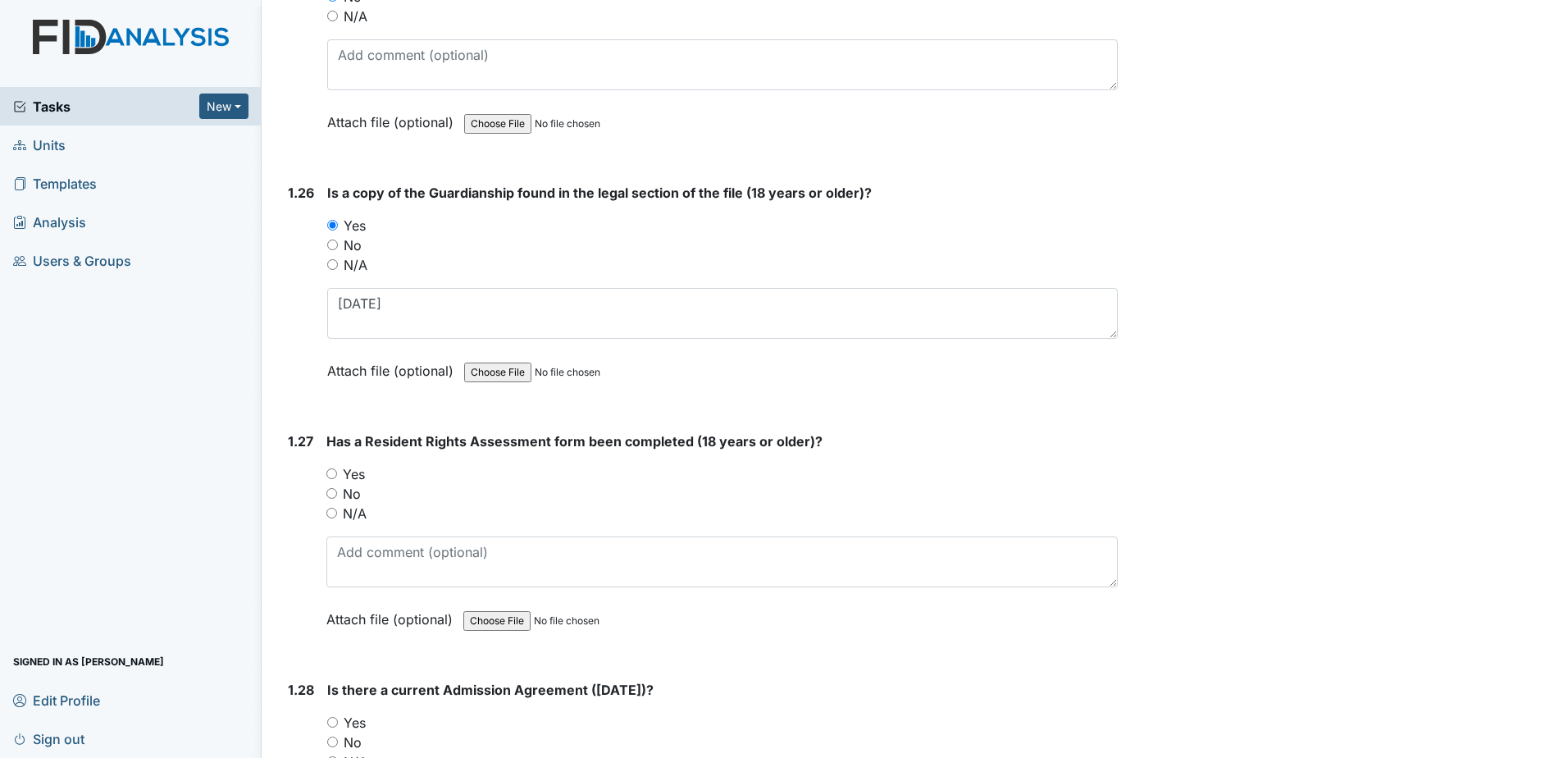
drag, startPoint x: 351, startPoint y: 452, endPoint x: 362, endPoint y: 481, distance: 31.0
click at [351, 464] on label "Yes" at bounding box center [354, 473] width 22 height 19
click at [337, 469] on input "Yes" at bounding box center [331, 473] width 10 height 10
radio input "true"
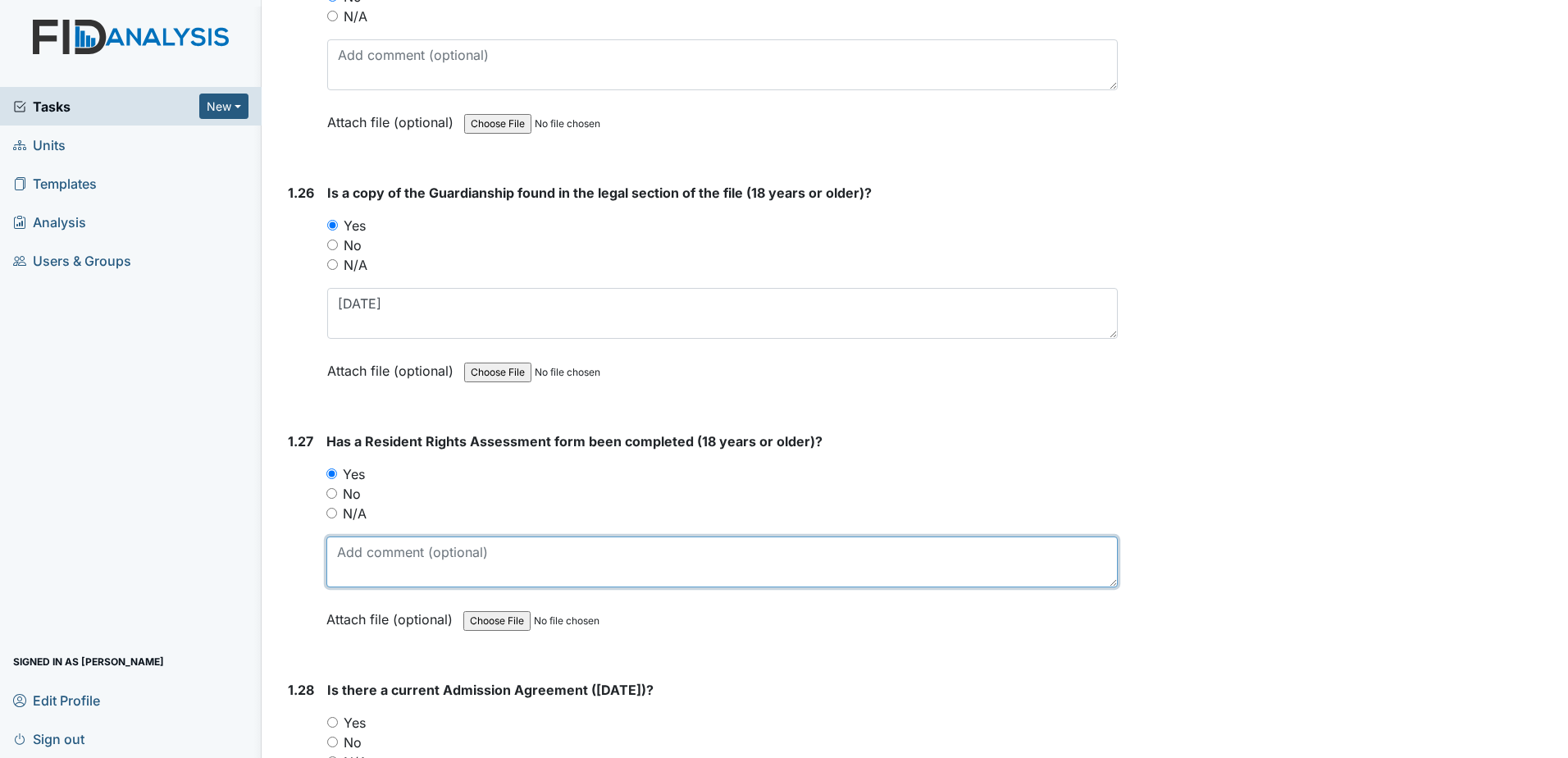
click at [386, 551] on textarea at bounding box center [721, 561] width 791 height 51
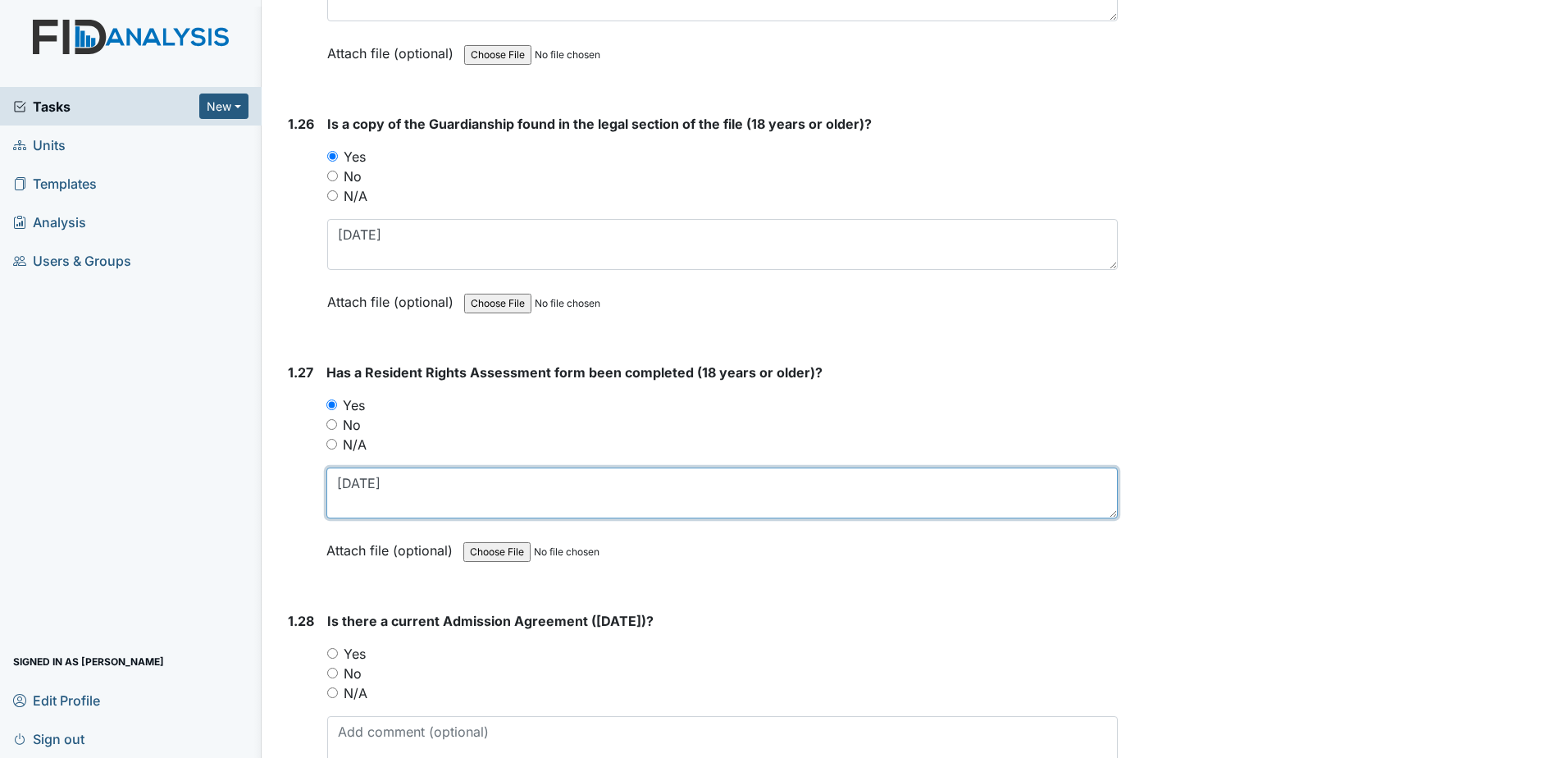
scroll to position [6481, 0]
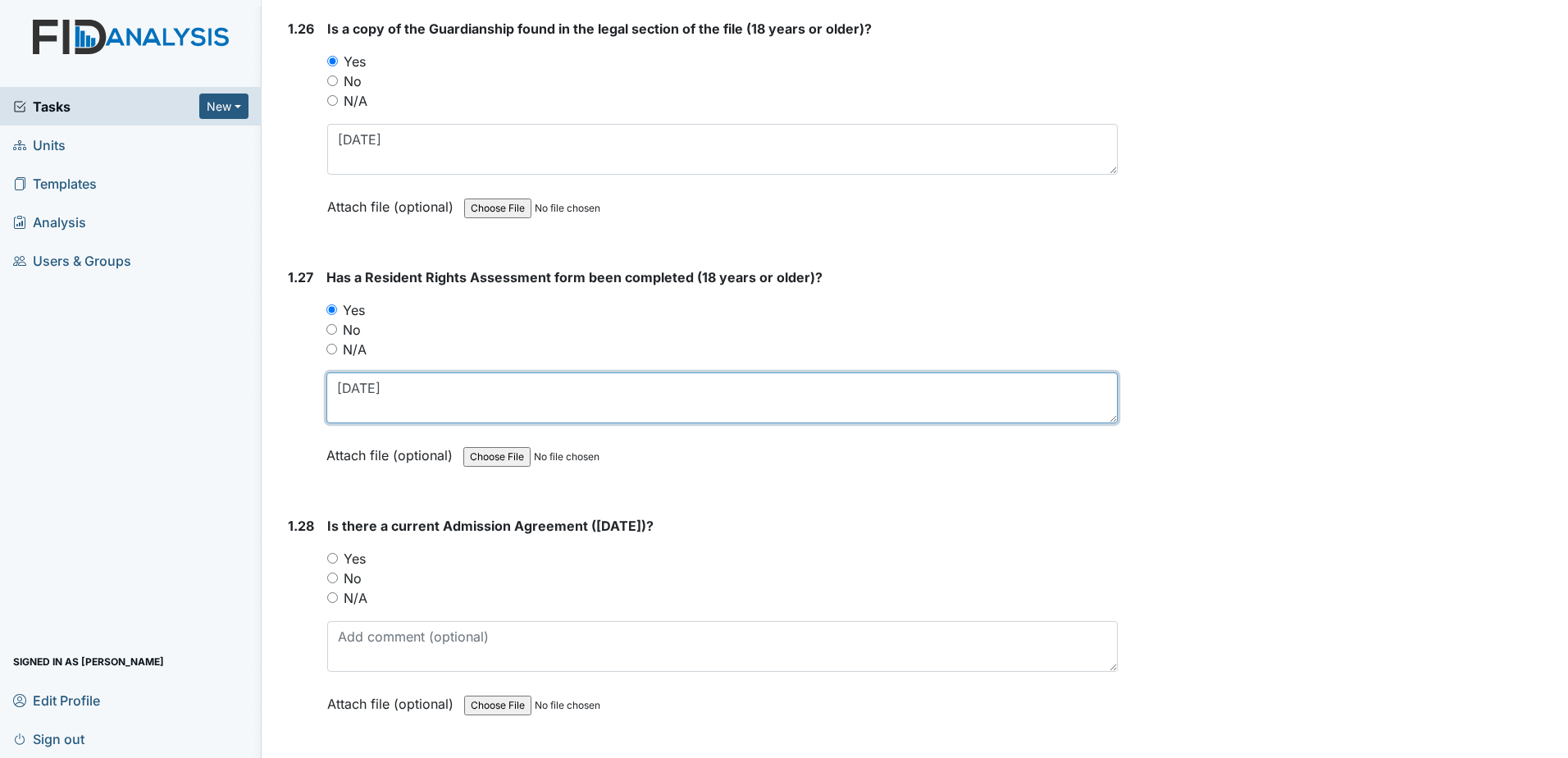
type textarea "3-6-2001"
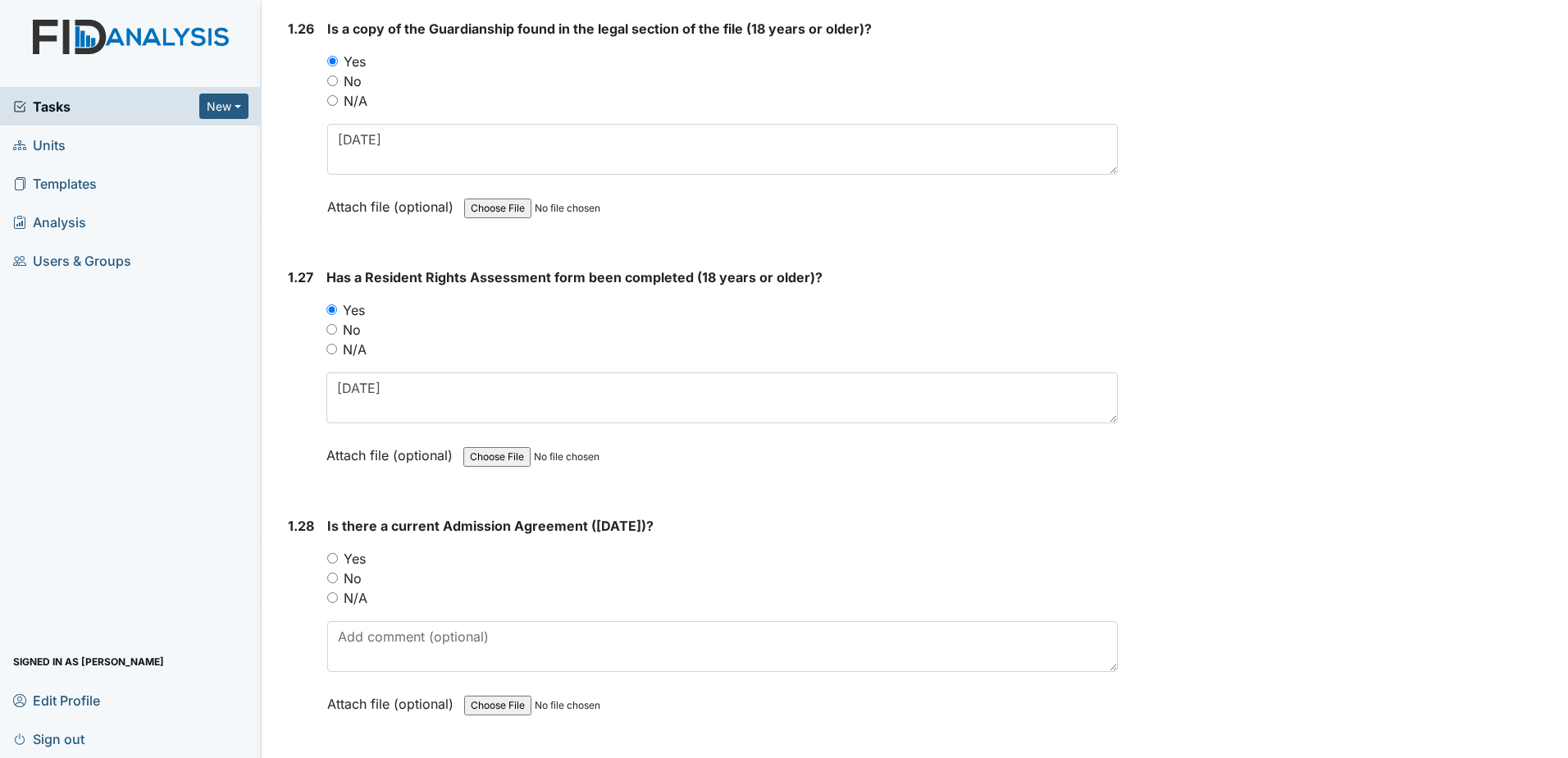
click at [352, 549] on label "Yes" at bounding box center [354, 559] width 22 height 19
click at [338, 553] on input "Yes" at bounding box center [332, 558] width 10 height 10
radio input "true"
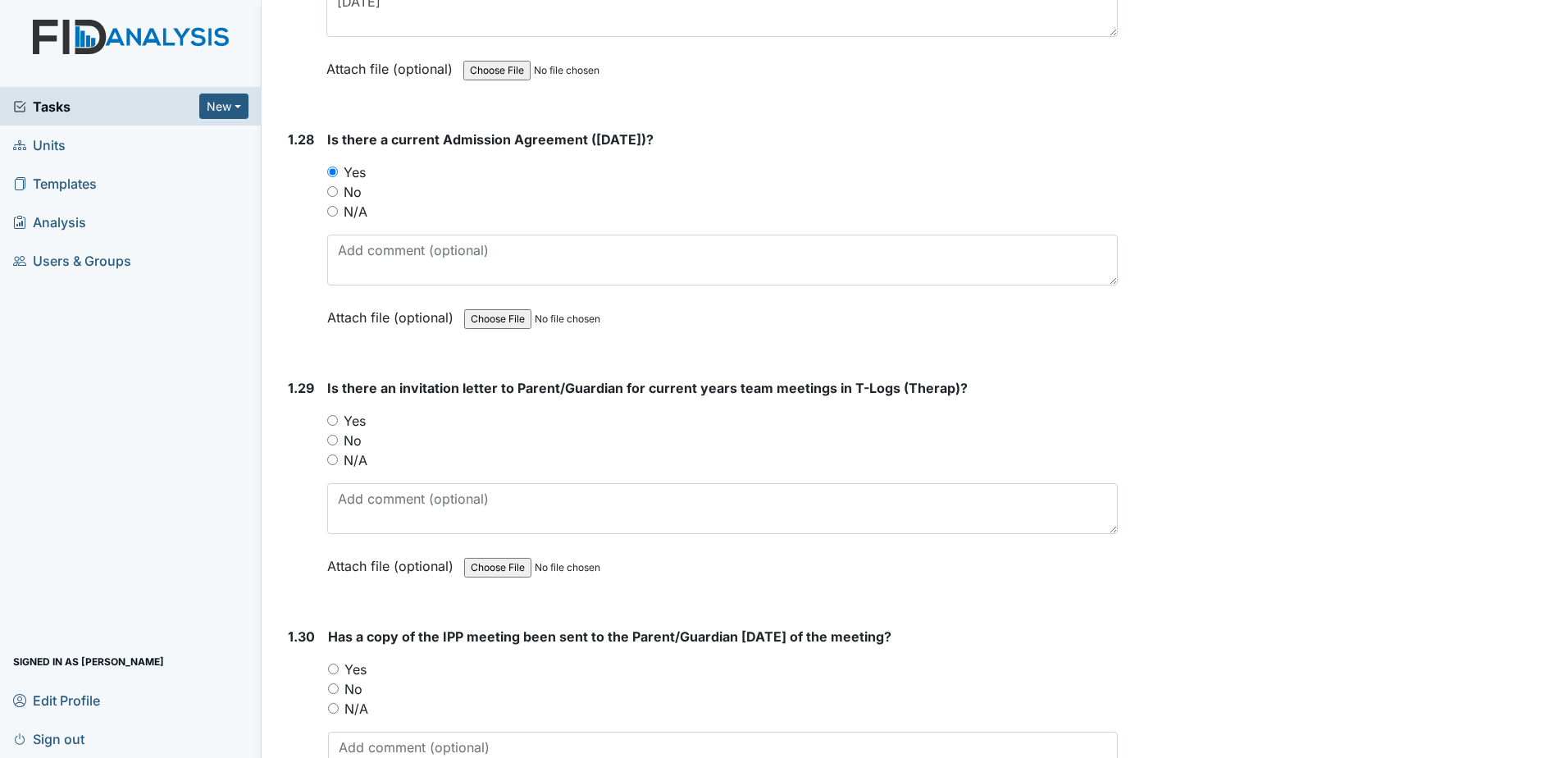
scroll to position [6891, 0]
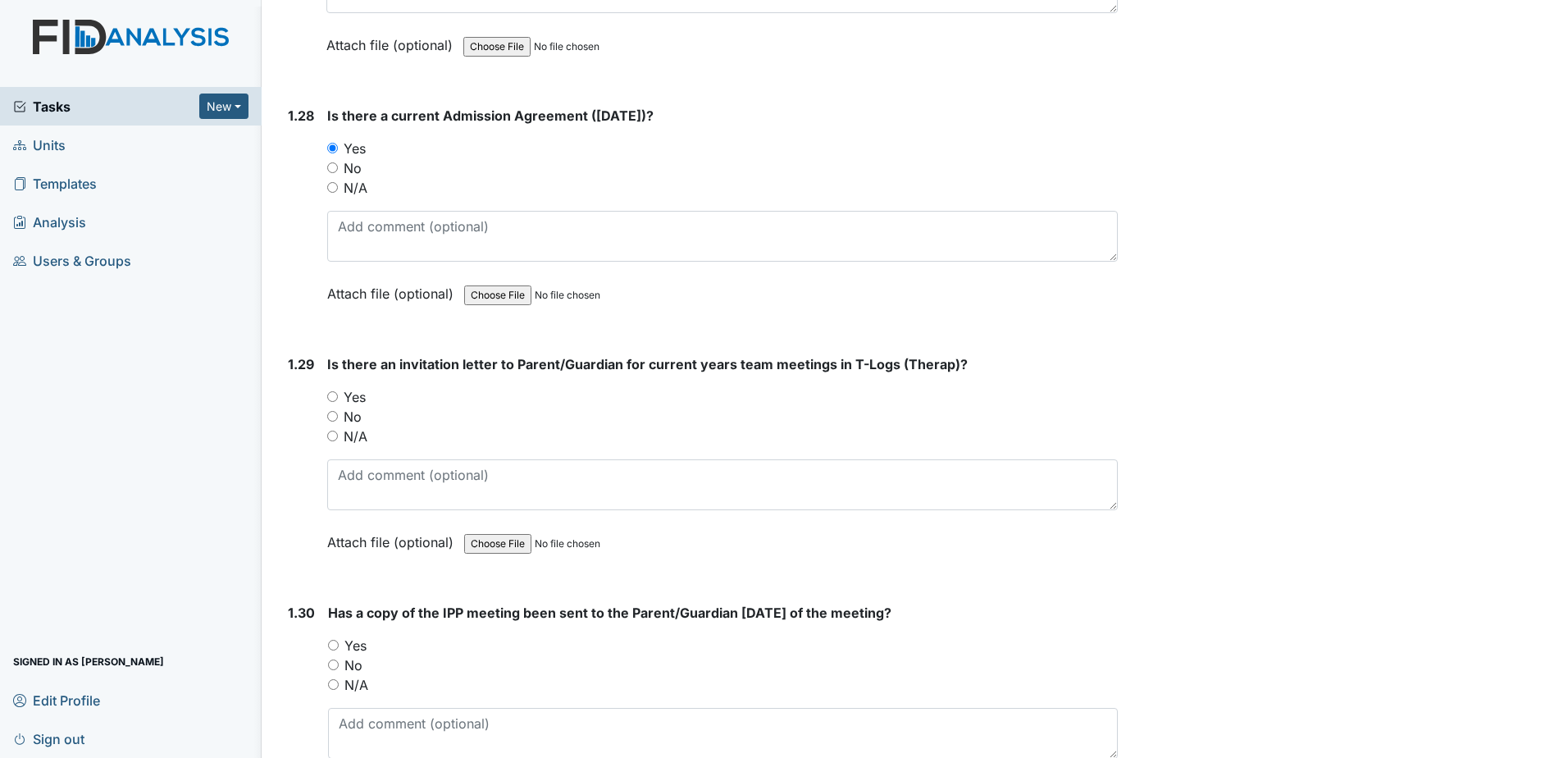
click at [350, 407] on label "No" at bounding box center [351, 417] width 18 height 19
click at [338, 411] on input "No" at bounding box center [332, 416] width 10 height 10
radio input "true"
click at [355, 655] on label "No" at bounding box center [352, 664] width 18 height 19
click at [338, 660] on input "No" at bounding box center [333, 664] width 10 height 10
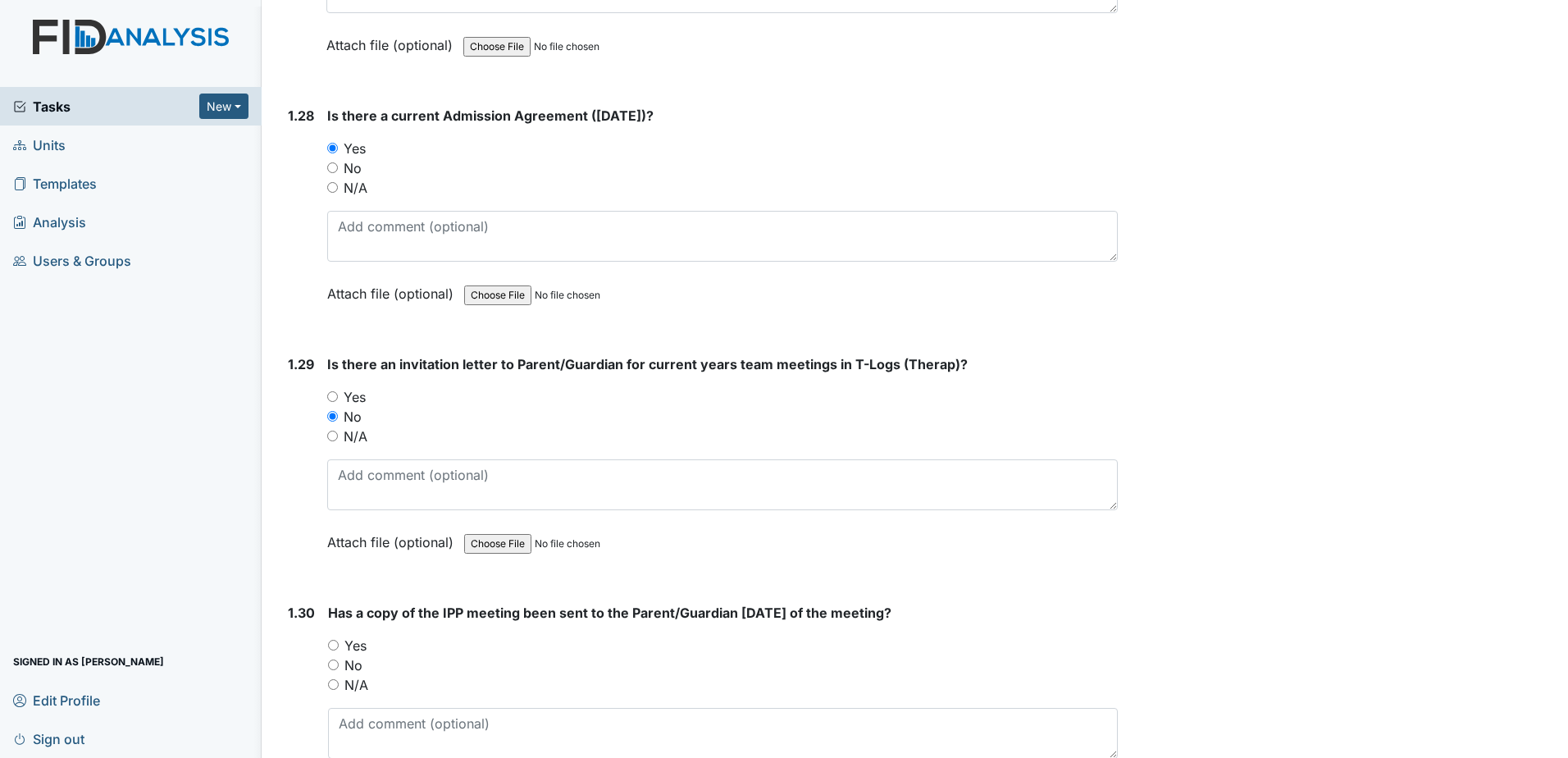
radio input "true"
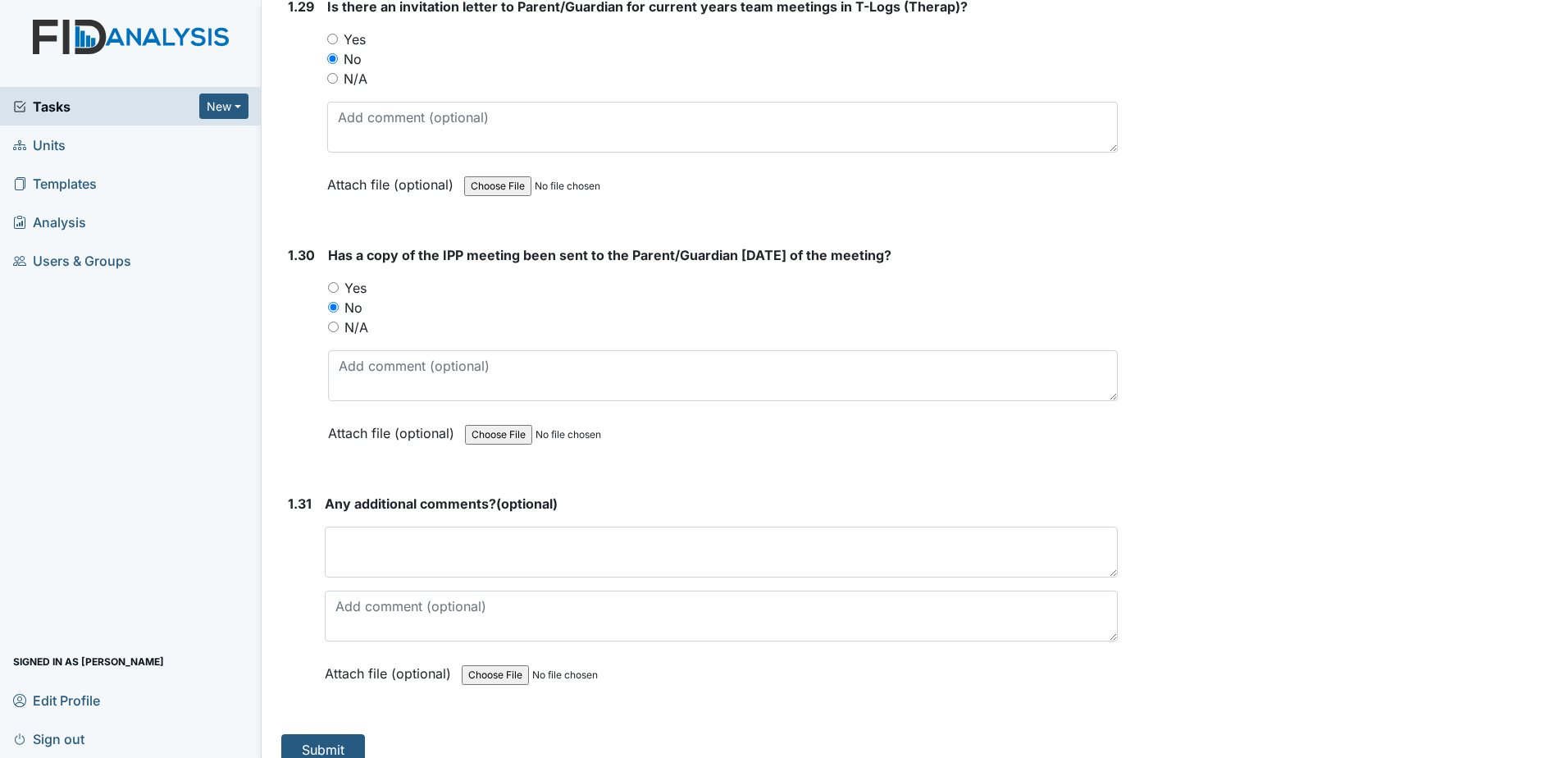
scroll to position [7250, 0]
click at [338, 739] on button "Submit" at bounding box center [323, 749] width 83 height 32
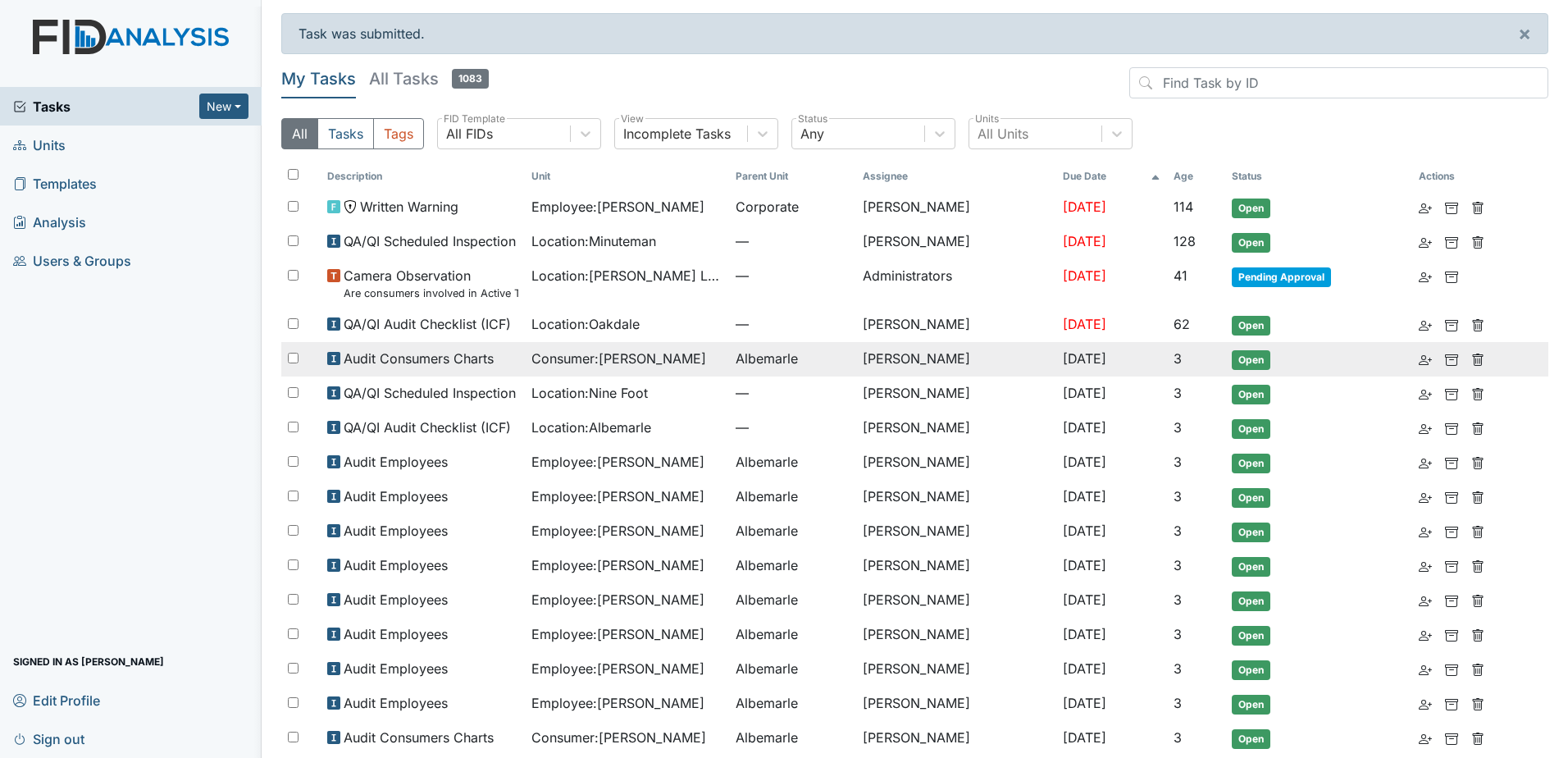
click at [677, 363] on span "Consumer : [PERSON_NAME]" at bounding box center [618, 358] width 174 height 19
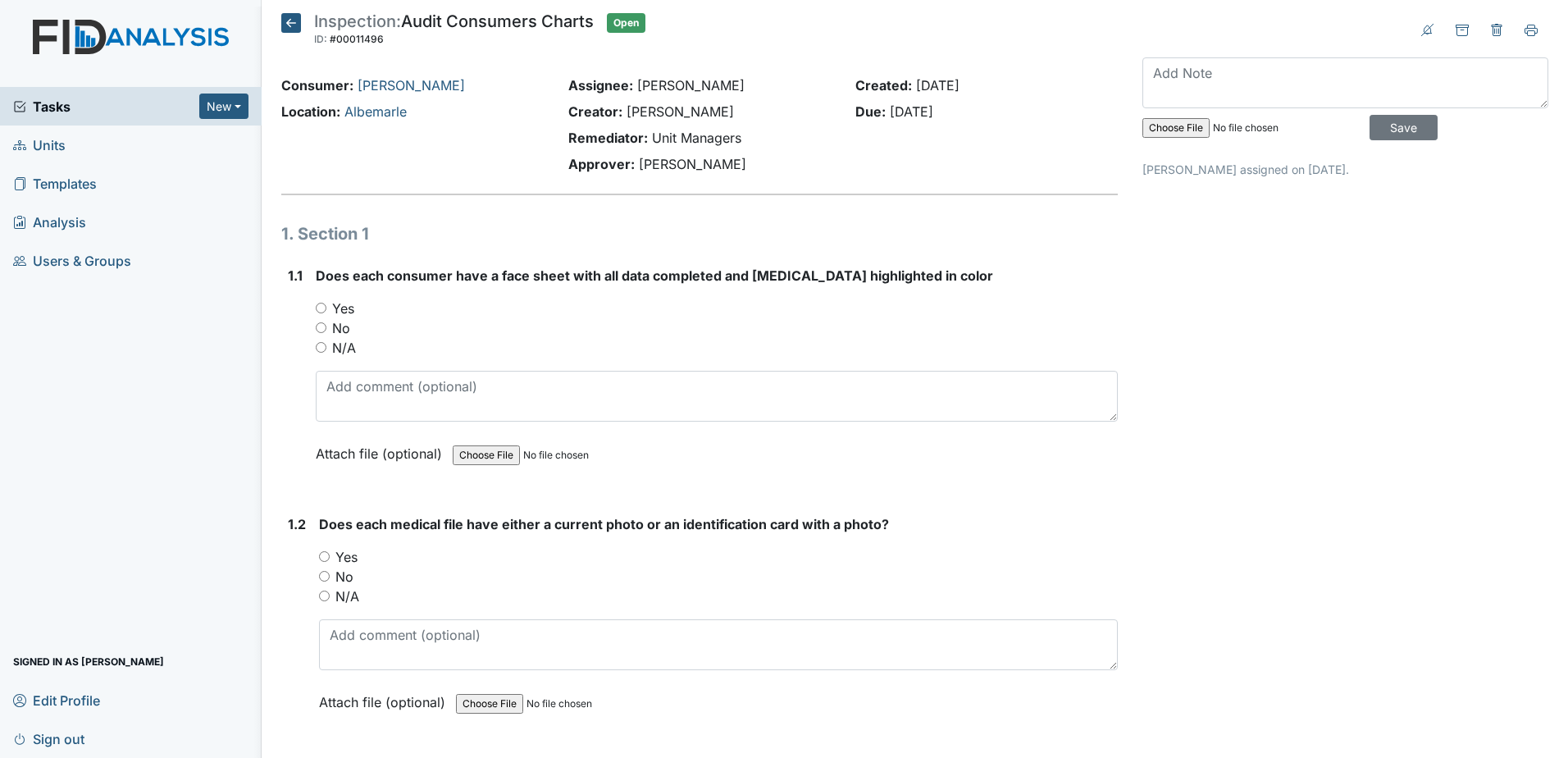
click at [348, 315] on label "Yes" at bounding box center [343, 308] width 22 height 19
click at [326, 314] on input "Yes" at bounding box center [320, 307] width 10 height 10
radio input "true"
click at [342, 557] on label "Yes" at bounding box center [347, 557] width 22 height 19
click at [329, 557] on input "Yes" at bounding box center [324, 556] width 10 height 10
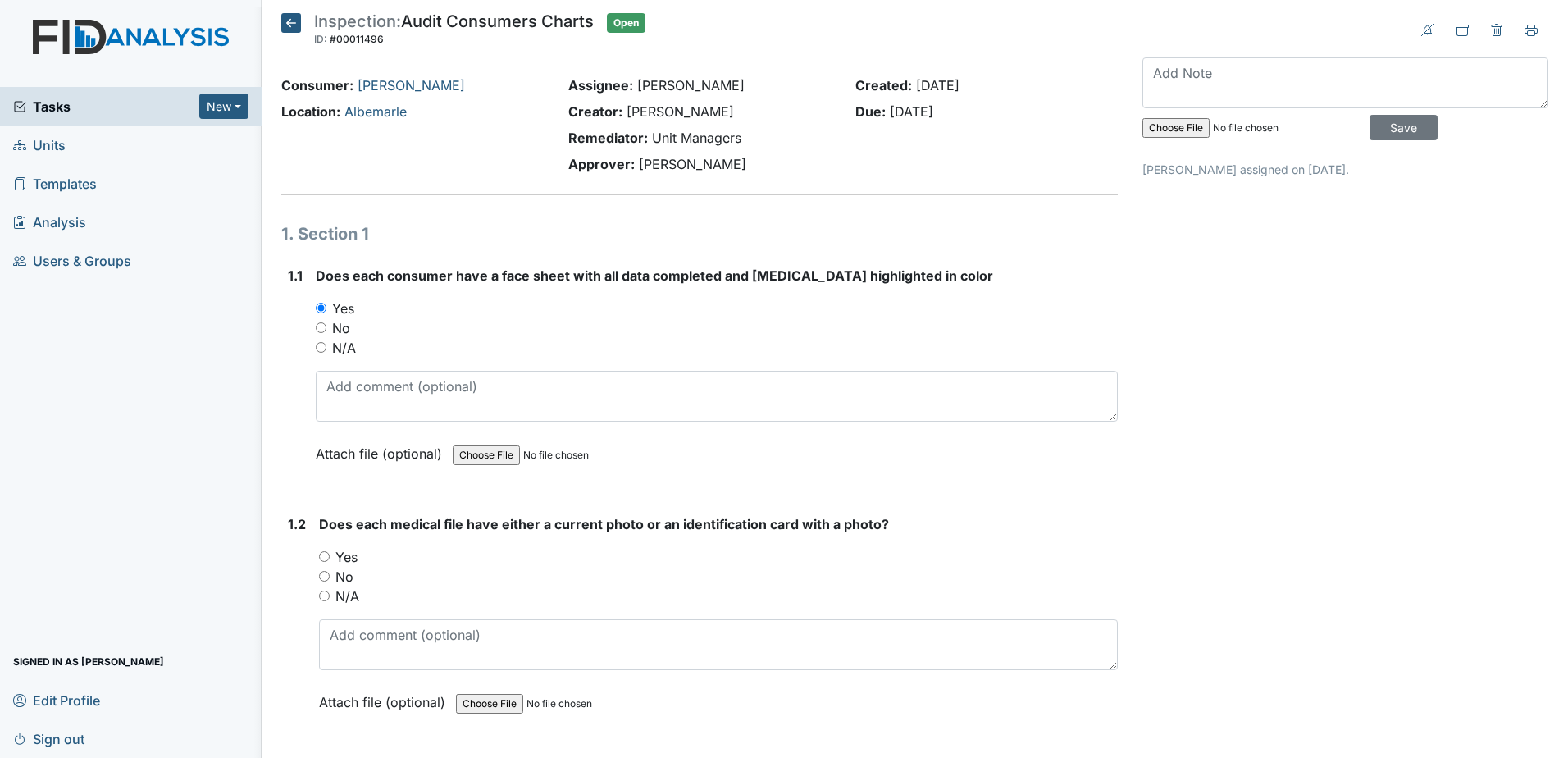
radio input "true"
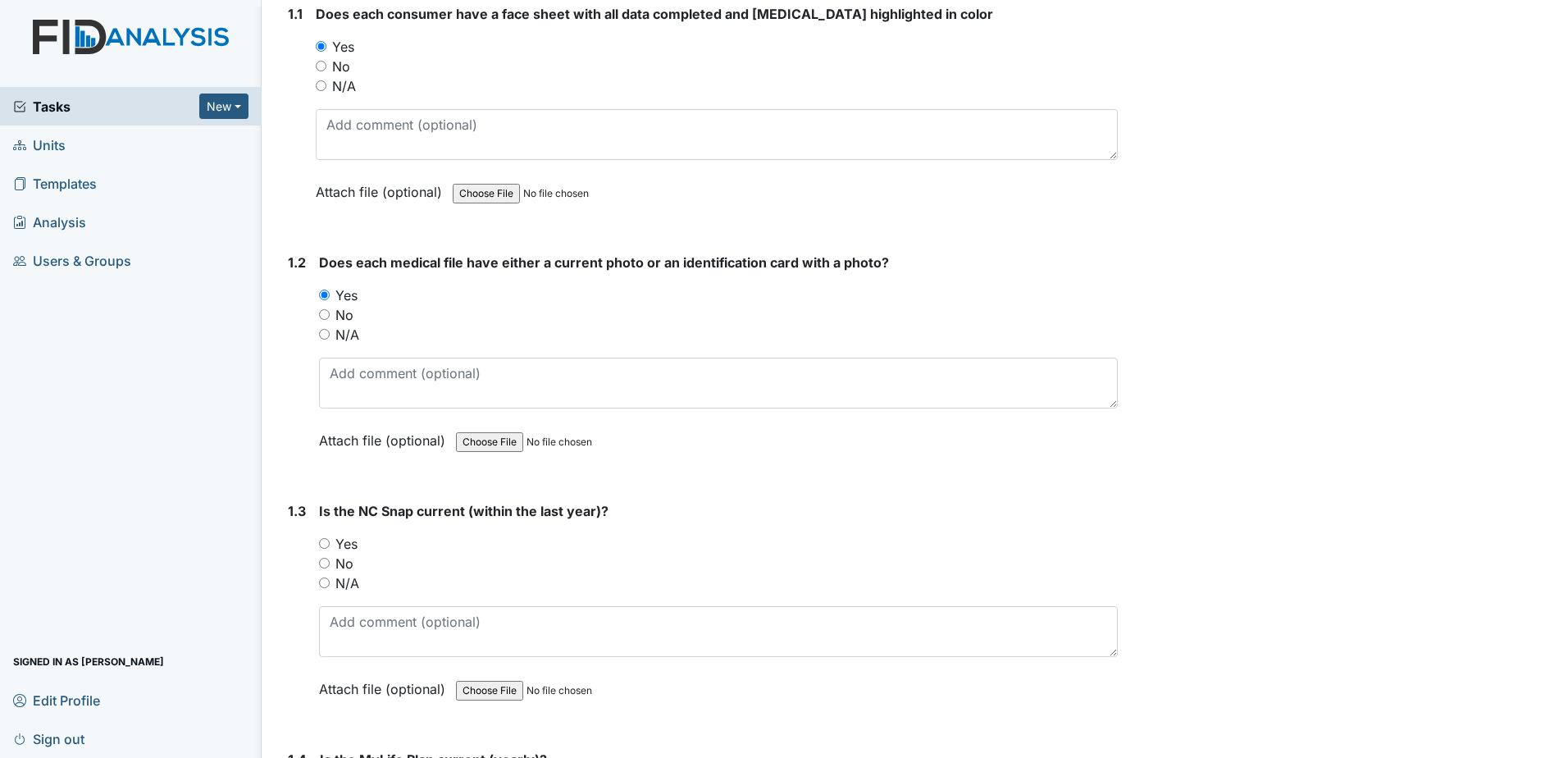
scroll to position [328, 0]
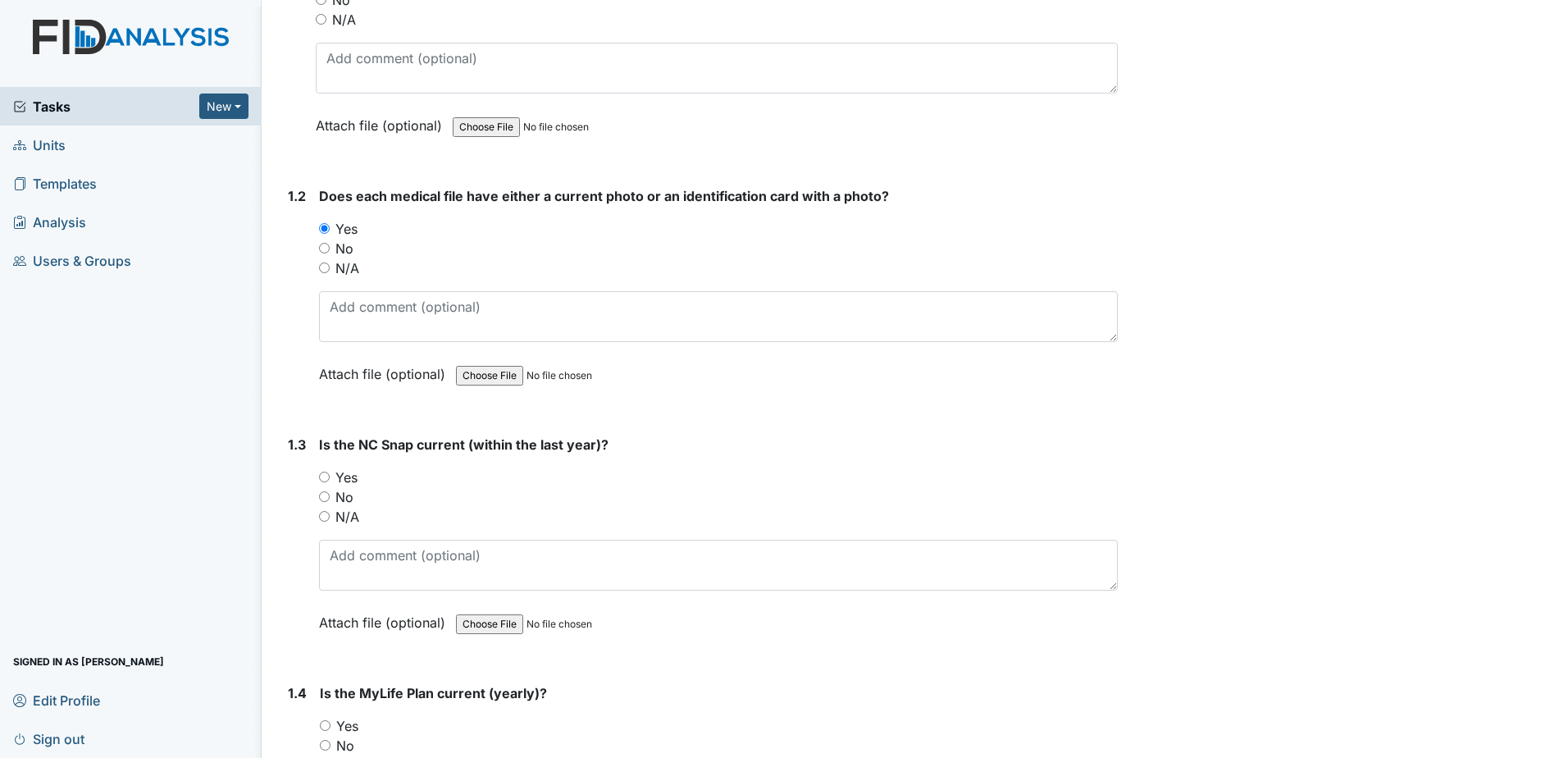
click at [358, 481] on label "Yes" at bounding box center [347, 477] width 22 height 19
click at [329, 481] on input "Yes" at bounding box center [324, 476] width 10 height 10
radio input "true"
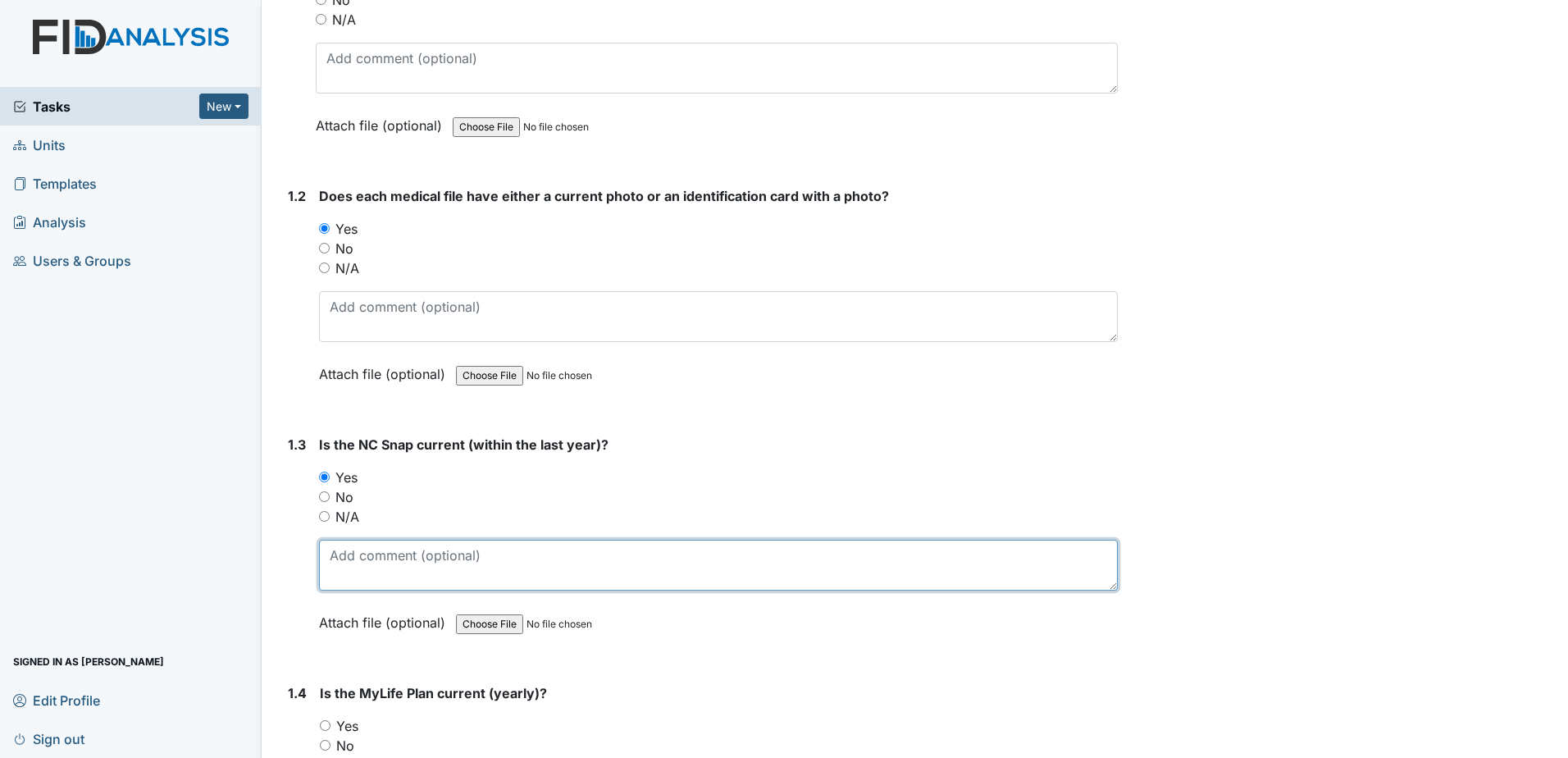
click at [364, 560] on textarea at bounding box center [718, 565] width 798 height 51
type textarea "4-3-2025"
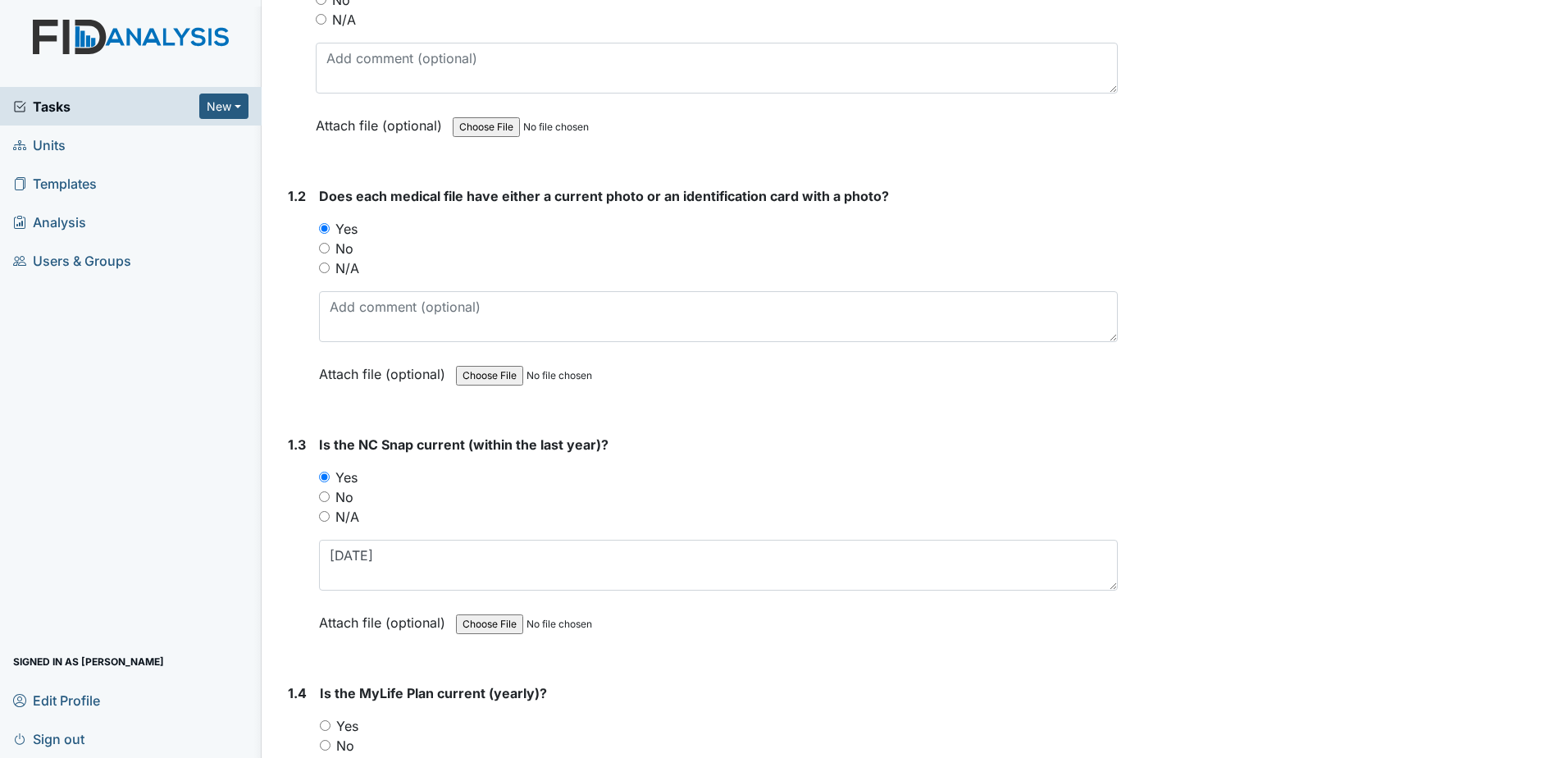
drag, startPoint x: 351, startPoint y: 727, endPoint x: 366, endPoint y: 688, distance: 41.8
click at [351, 727] on label "Yes" at bounding box center [348, 726] width 22 height 19
click at [330, 727] on input "Yes" at bounding box center [325, 725] width 10 height 10
radio input "true"
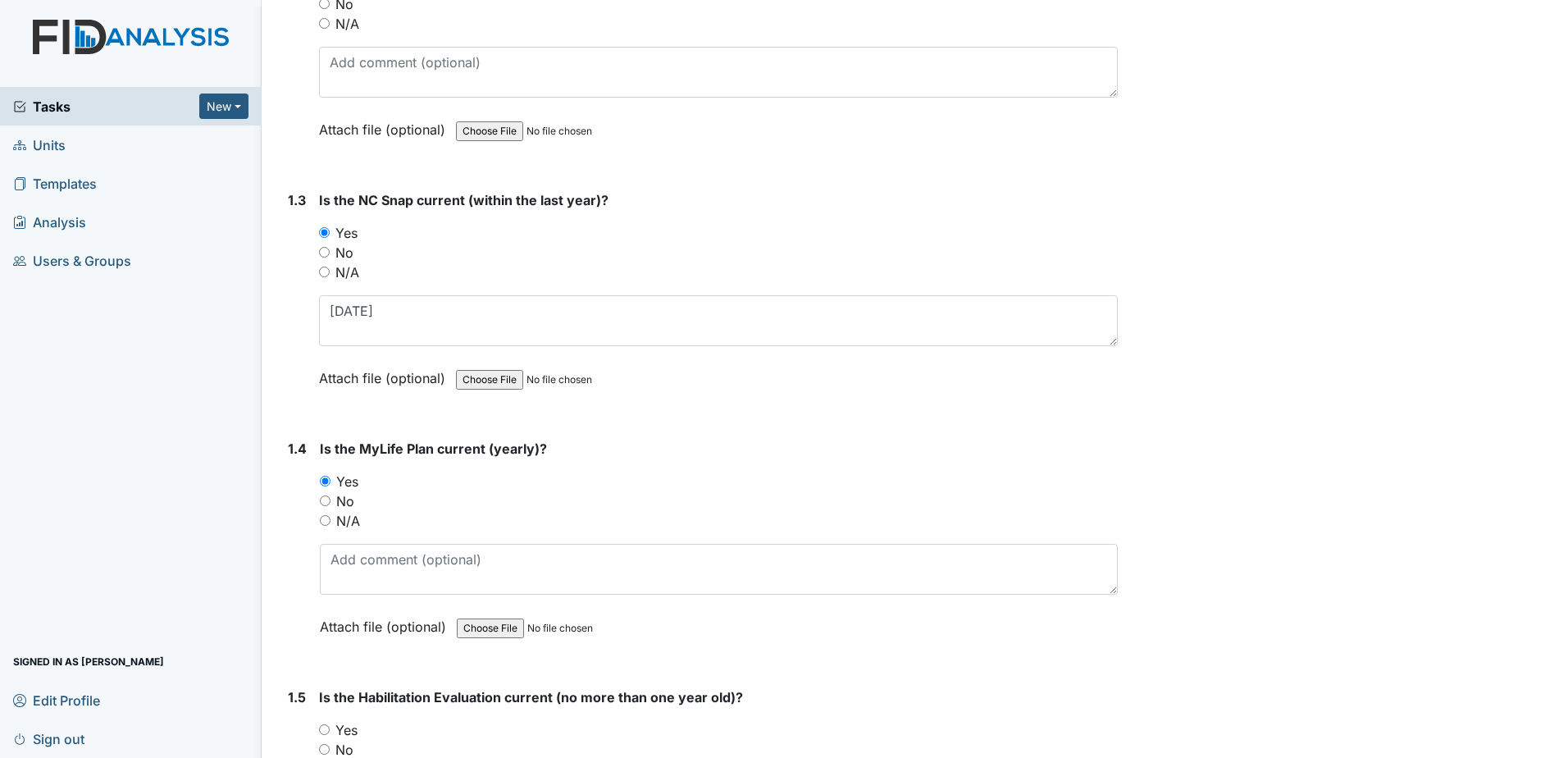
scroll to position [574, 0]
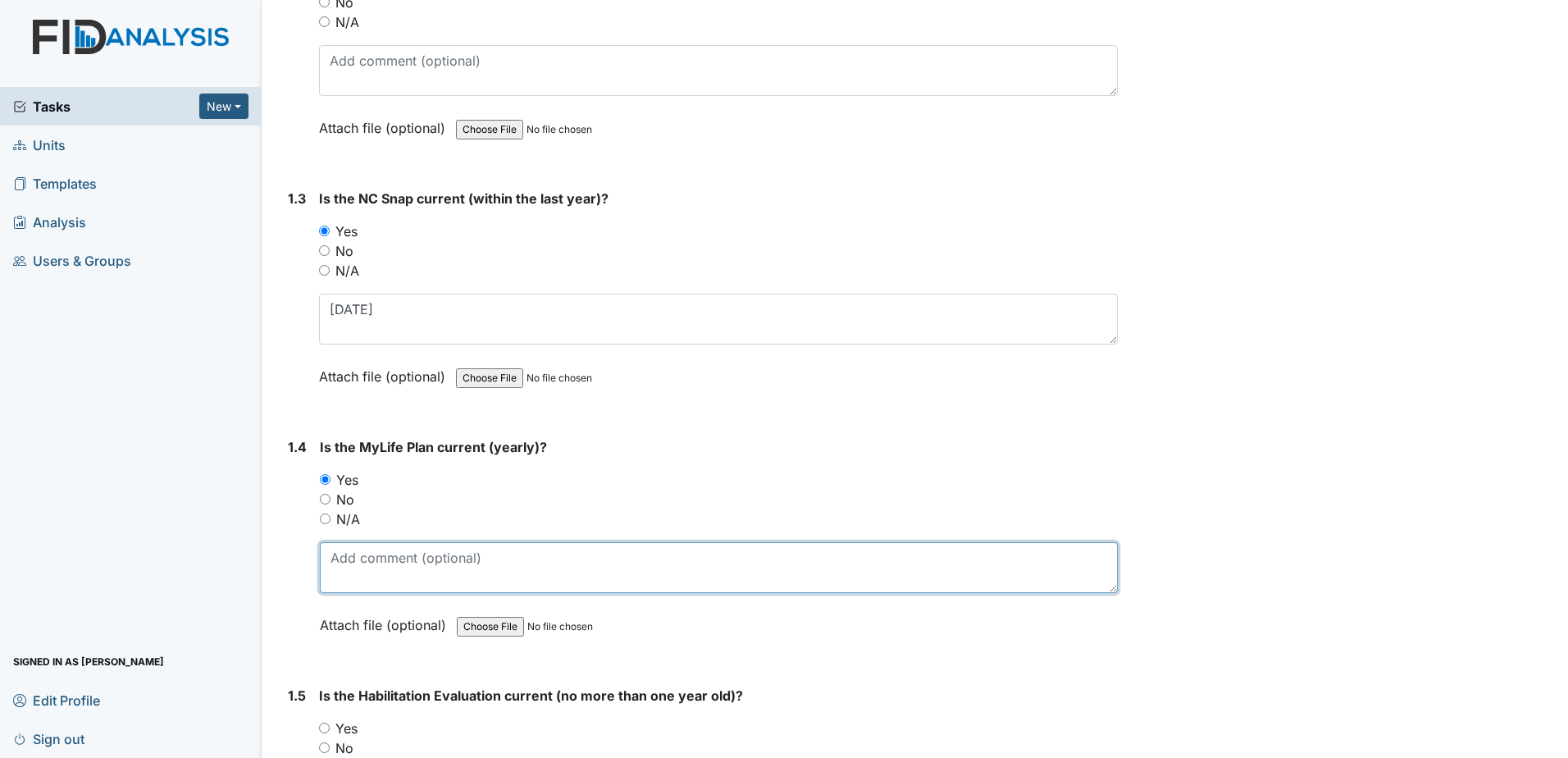
drag, startPoint x: 365, startPoint y: 558, endPoint x: 375, endPoint y: 552, distance: 11.7
click at [366, 557] on textarea at bounding box center [719, 567] width 797 height 51
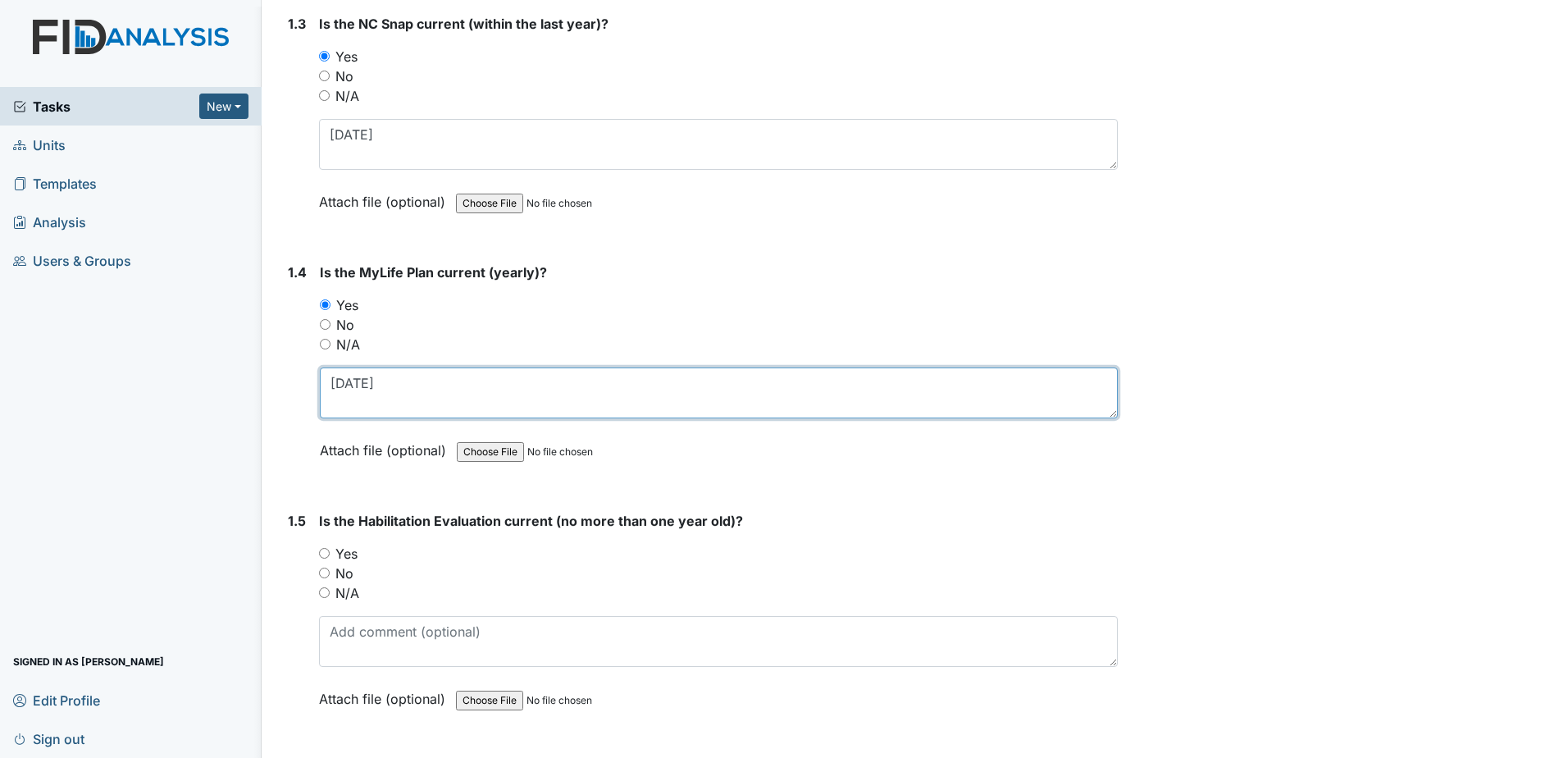
scroll to position [903, 0]
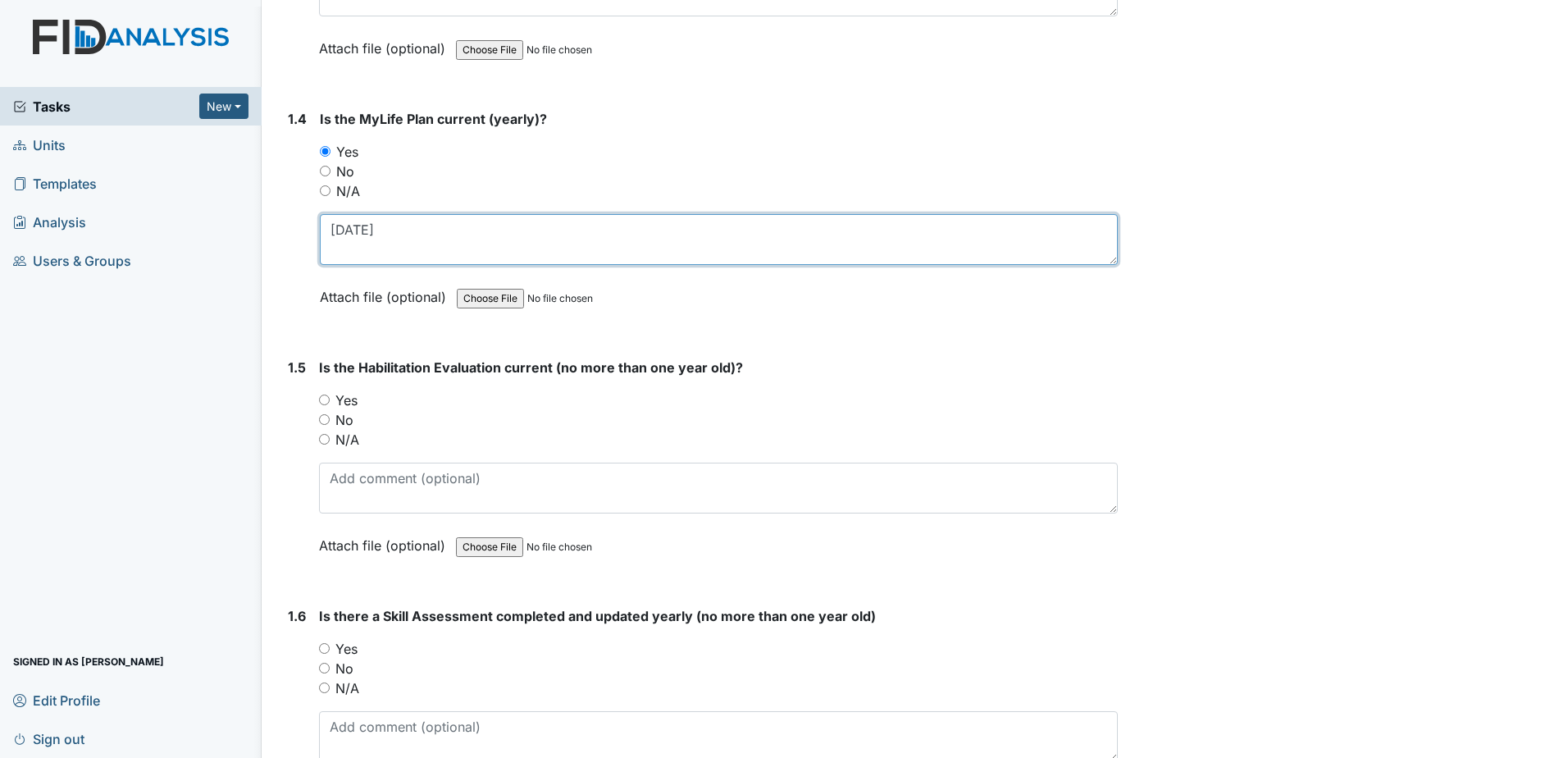
type textarea "4-3-2025"
click at [346, 397] on label "Yes" at bounding box center [347, 400] width 22 height 19
click at [329, 397] on input "Yes" at bounding box center [324, 399] width 10 height 10
radio input "true"
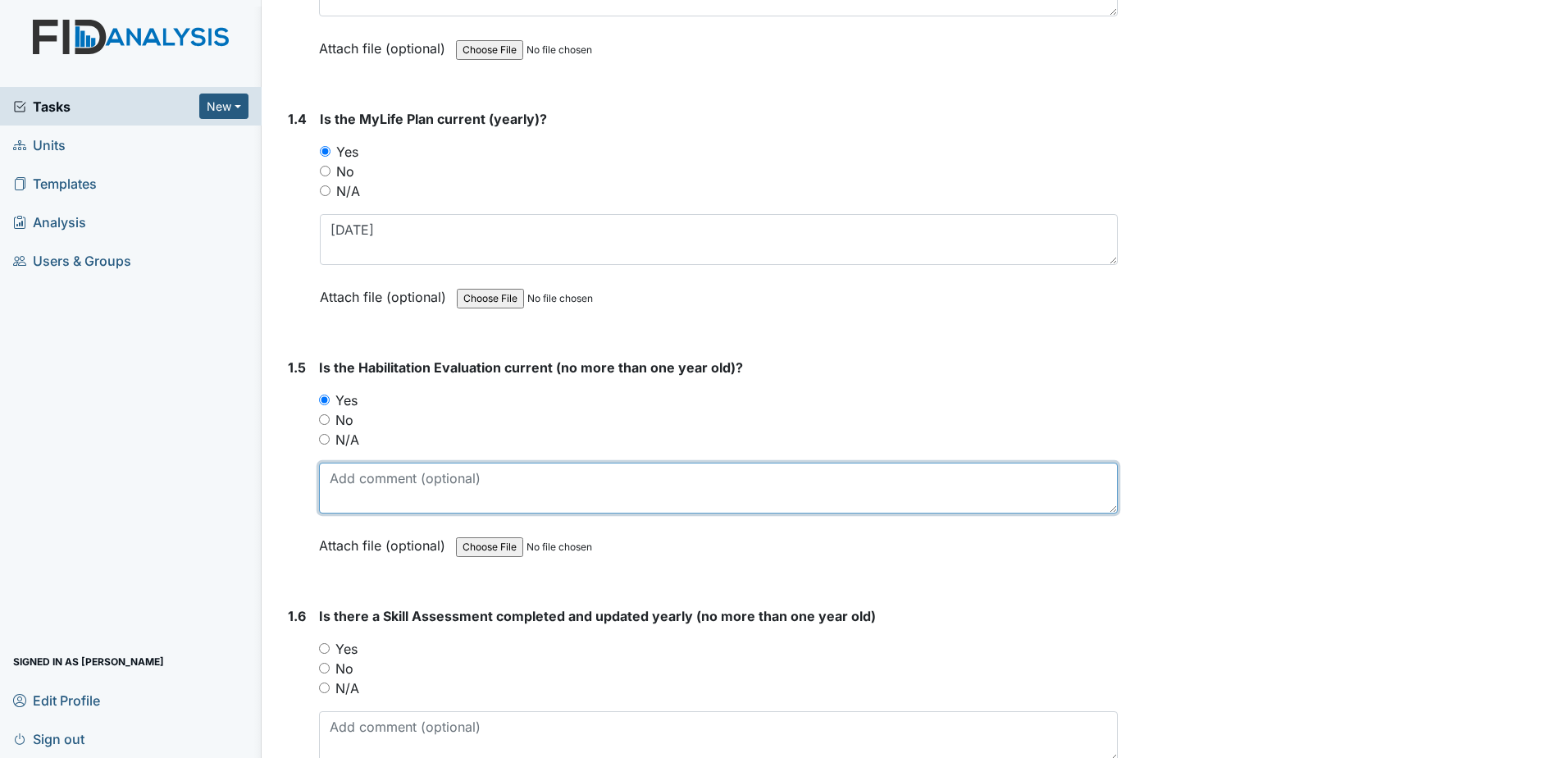
click at [406, 478] on textarea at bounding box center [718, 488] width 798 height 51
type textarea "4-3-2025"
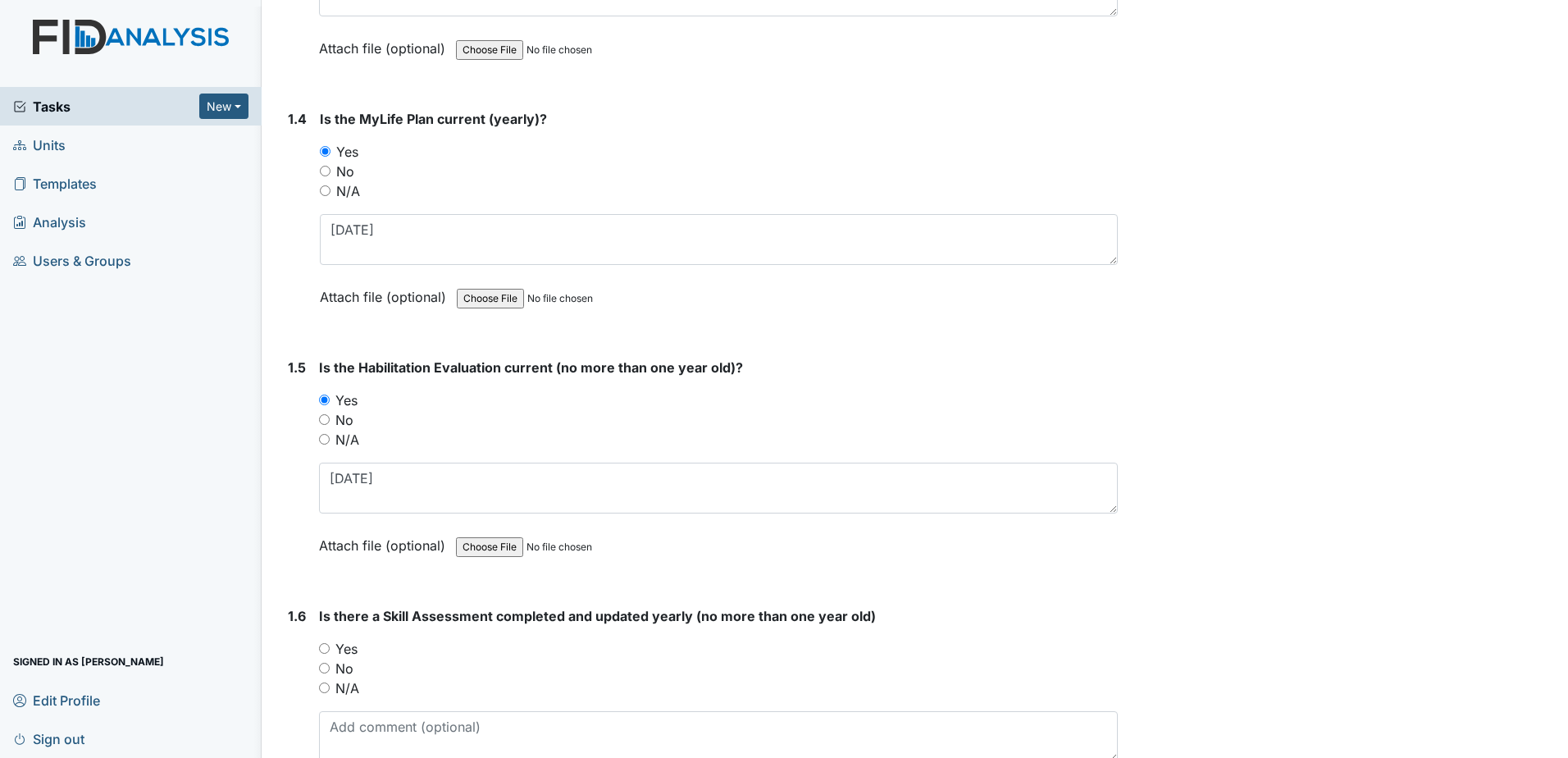
drag, startPoint x: 351, startPoint y: 642, endPoint x: 380, endPoint y: 627, distance: 32.6
click at [351, 642] on label "Yes" at bounding box center [347, 649] width 22 height 19
click at [329, 643] on input "Yes" at bounding box center [324, 648] width 10 height 10
radio input "true"
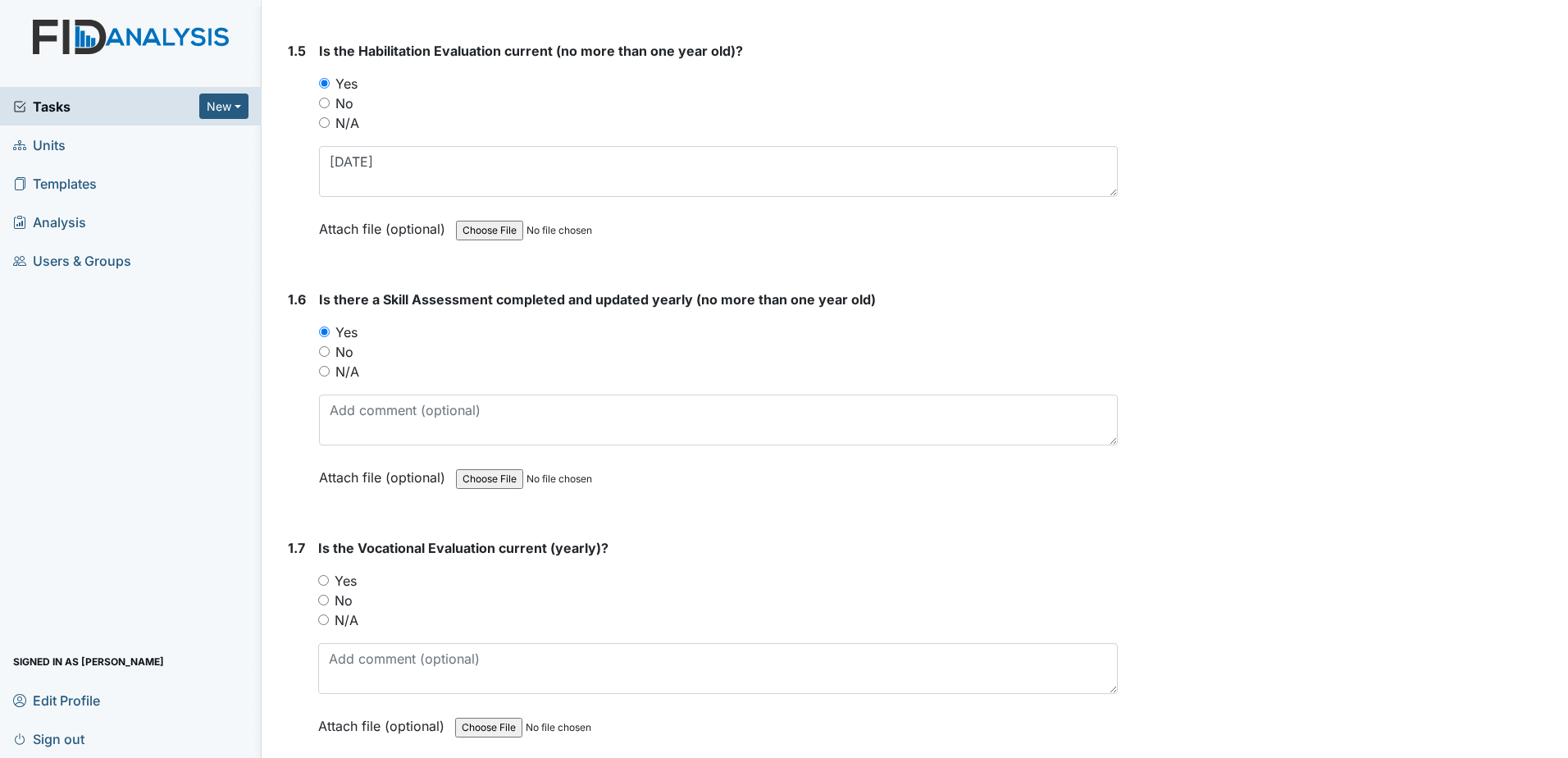
scroll to position [1230, 0]
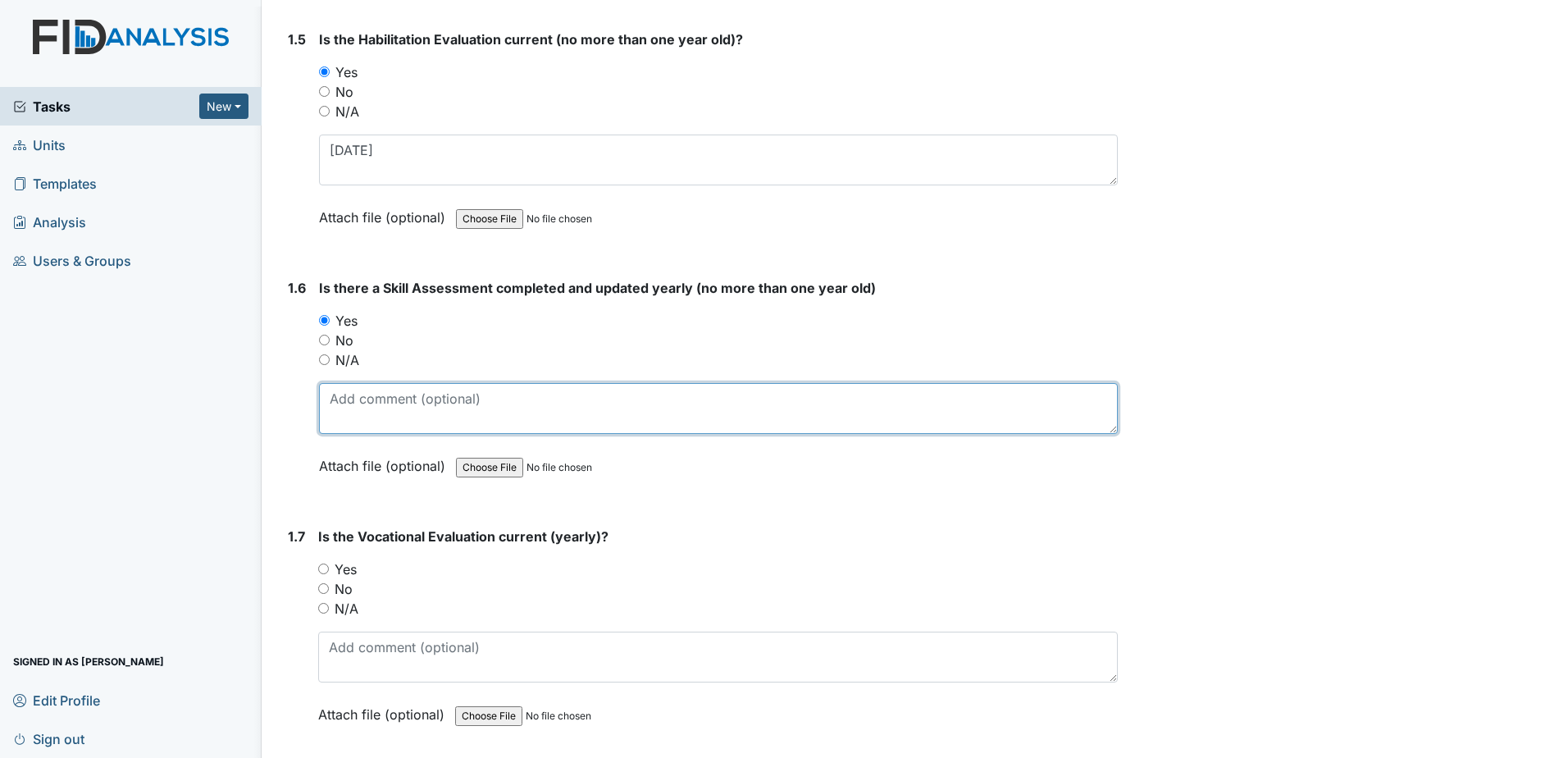
click at [385, 393] on textarea at bounding box center [718, 408] width 798 height 51
type textarea "4-3-2025"
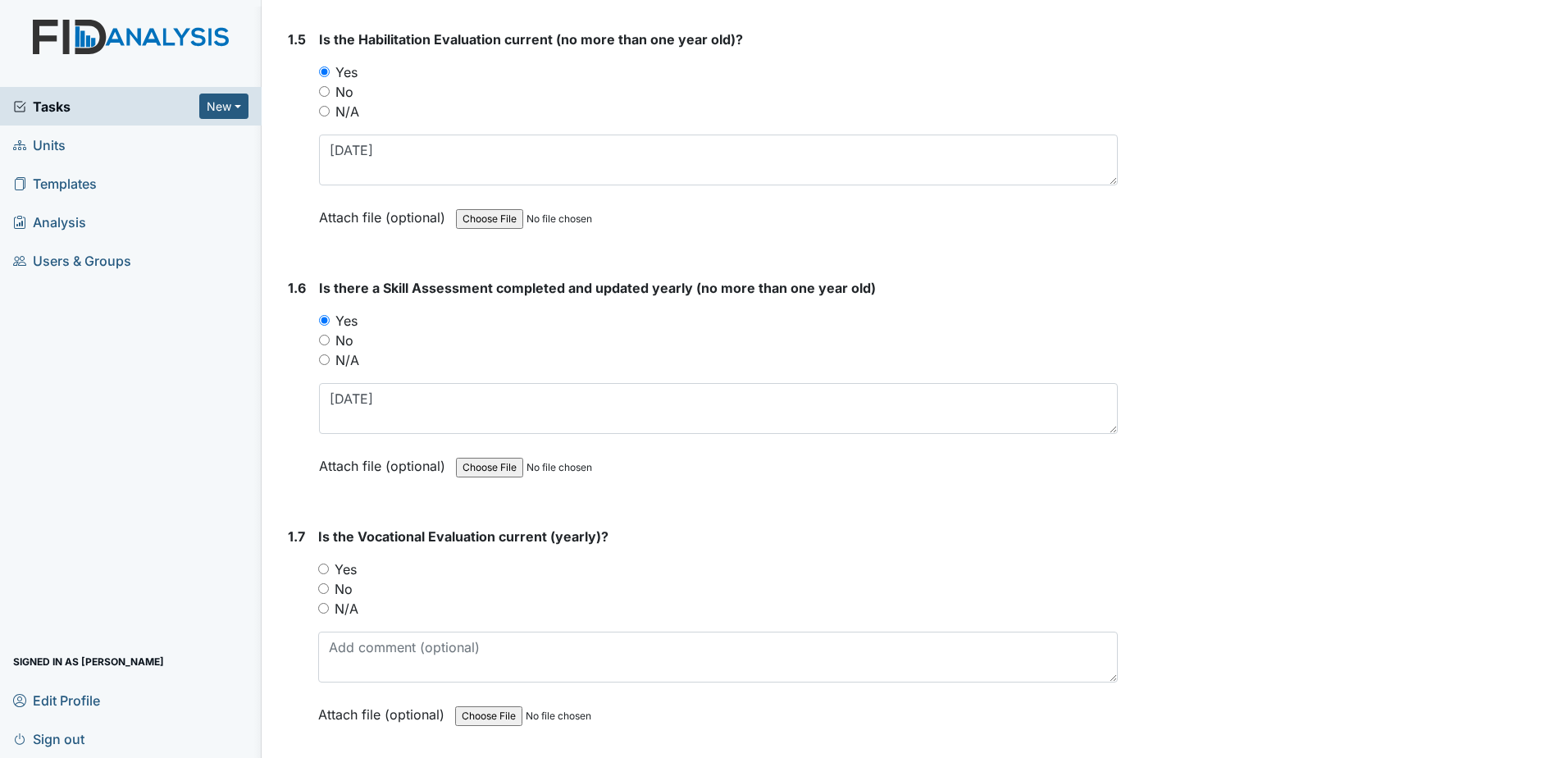
click at [348, 571] on label "Yes" at bounding box center [346, 569] width 22 height 19
click at [329, 571] on input "Yes" at bounding box center [323, 568] width 10 height 10
radio input "true"
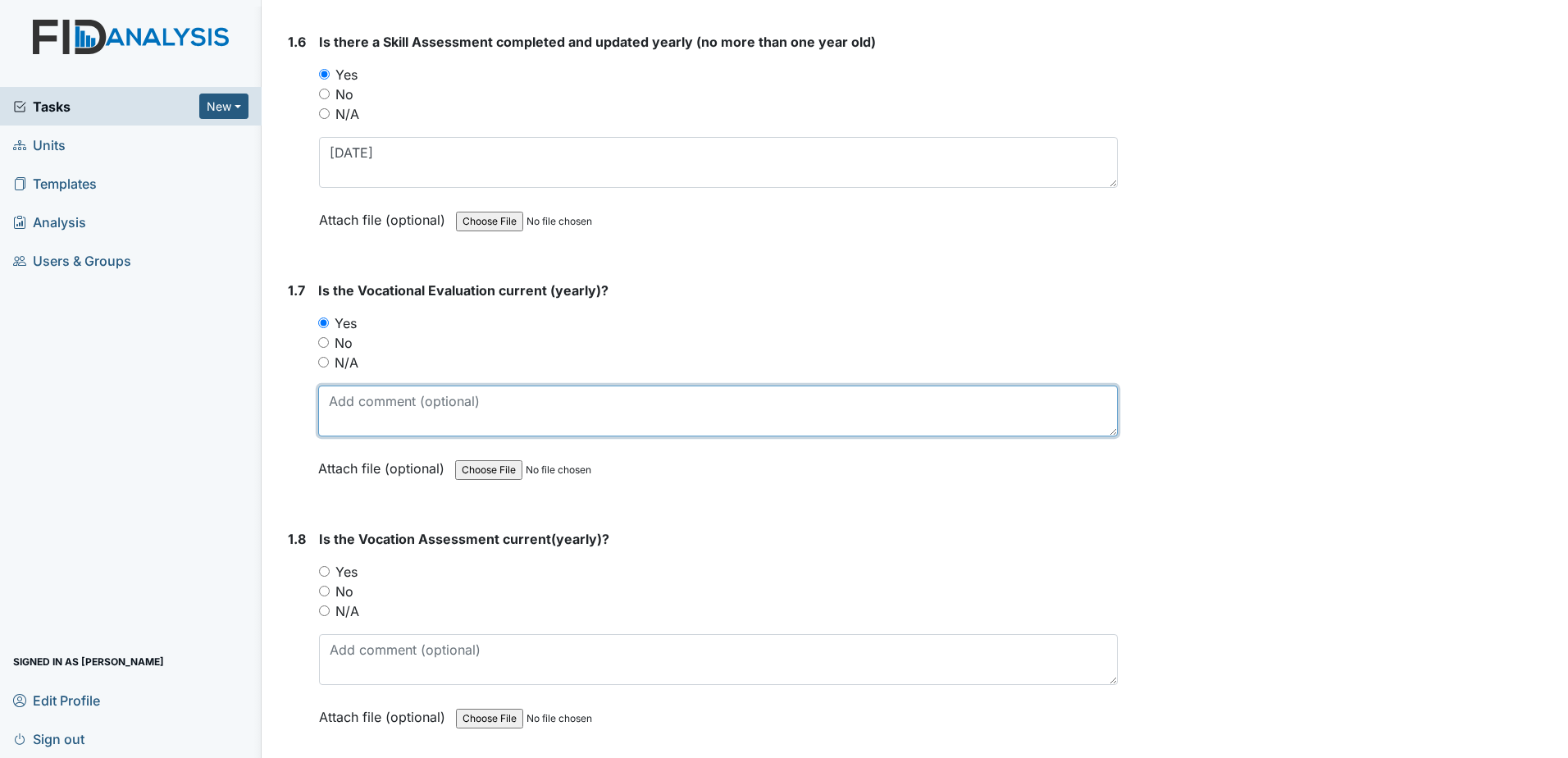
click at [379, 436] on textarea at bounding box center [718, 411] width 799 height 51
click at [365, 396] on textarea "4-3-+20265" at bounding box center [718, 411] width 799 height 51
type textarea "4-3-2025"
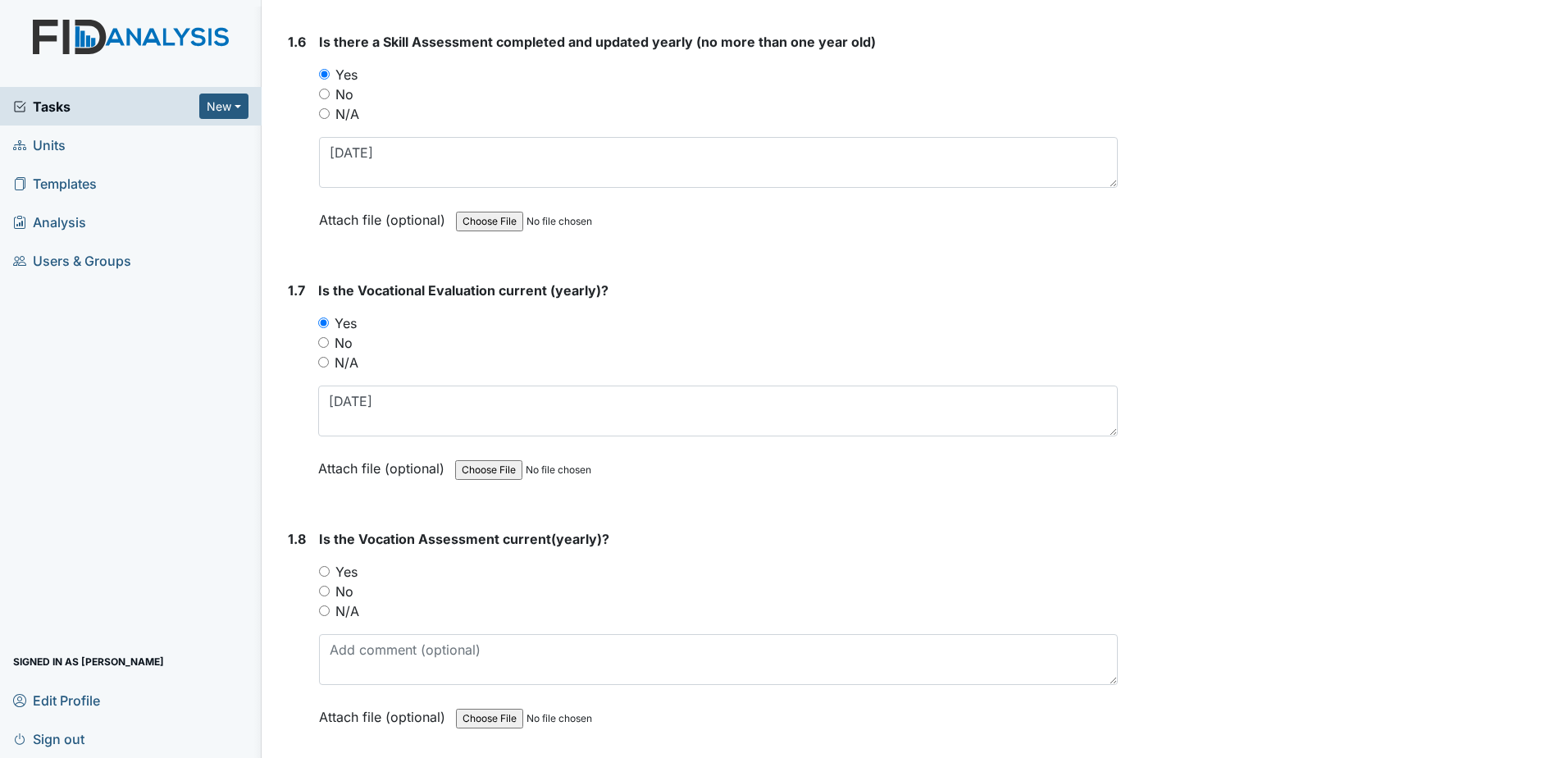
drag, startPoint x: 359, startPoint y: 574, endPoint x: 367, endPoint y: 596, distance: 23.4
click at [359, 574] on div "Yes" at bounding box center [718, 572] width 798 height 19
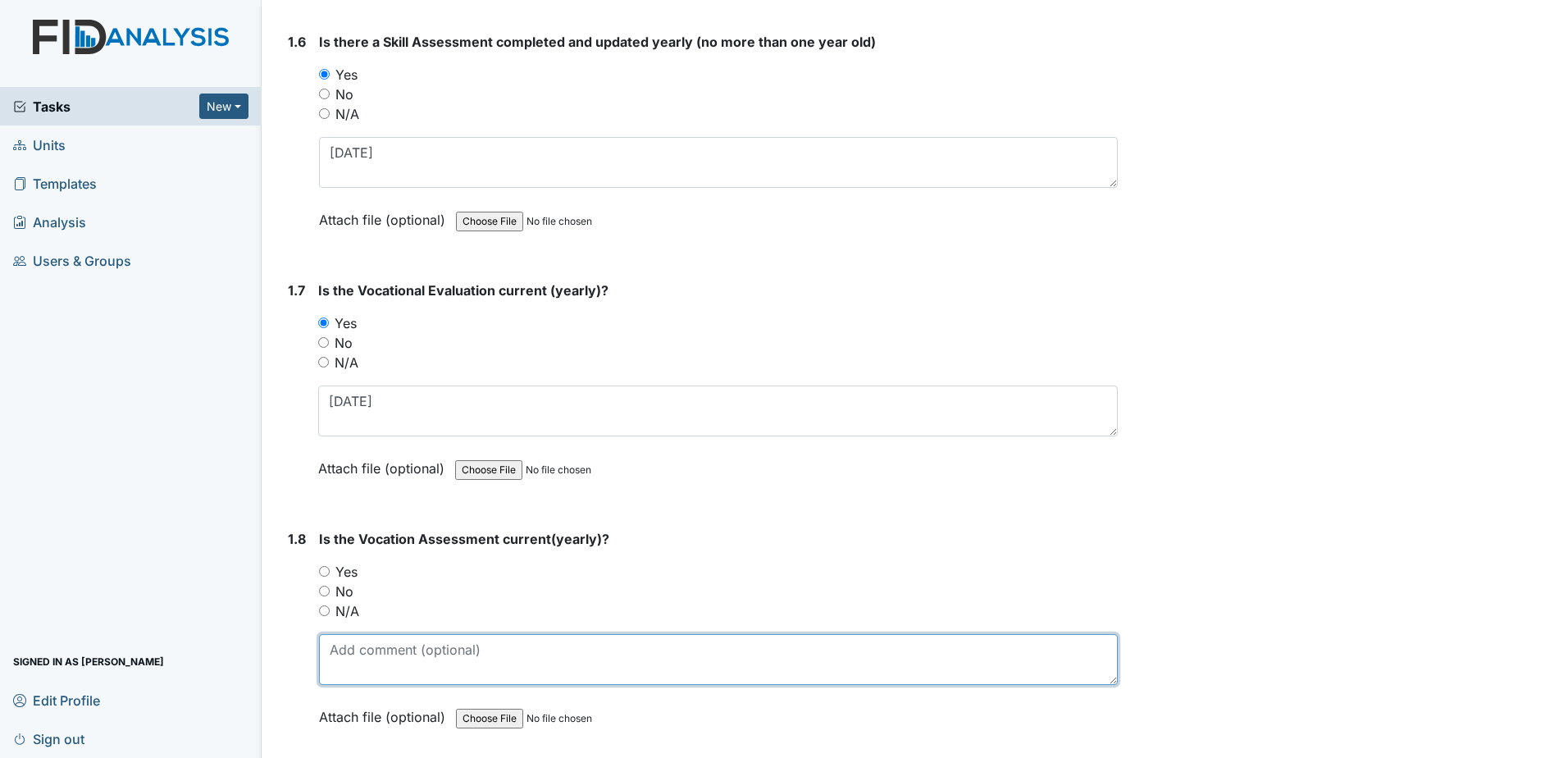
click at [391, 650] on textarea at bounding box center [718, 659] width 798 height 51
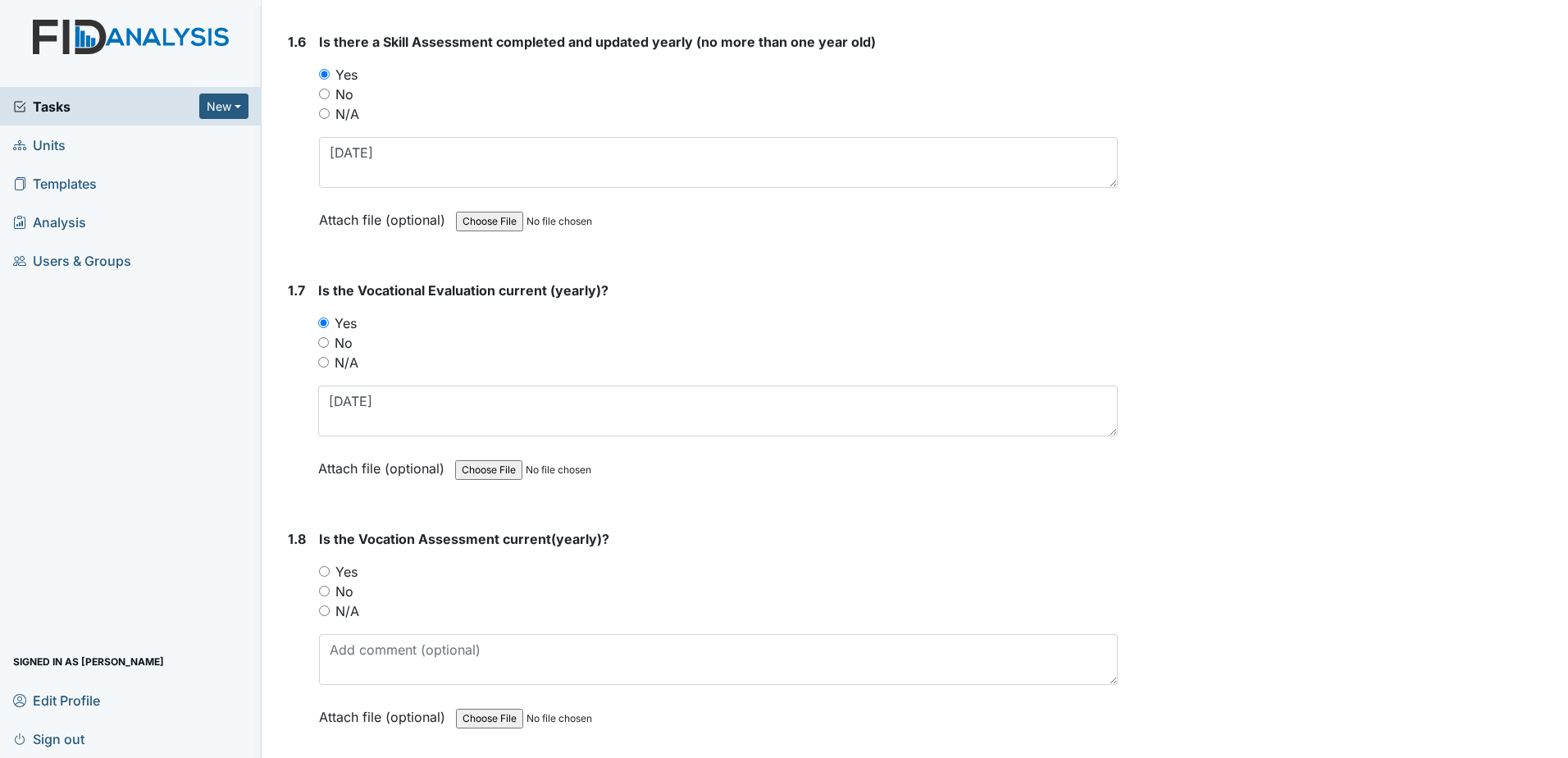
drag, startPoint x: 358, startPoint y: 578, endPoint x: 351, endPoint y: 571, distance: 9.9
click at [351, 571] on label "Yes" at bounding box center [347, 572] width 22 height 19
click at [329, 571] on input "Yes" at bounding box center [324, 571] width 10 height 10
radio input "true"
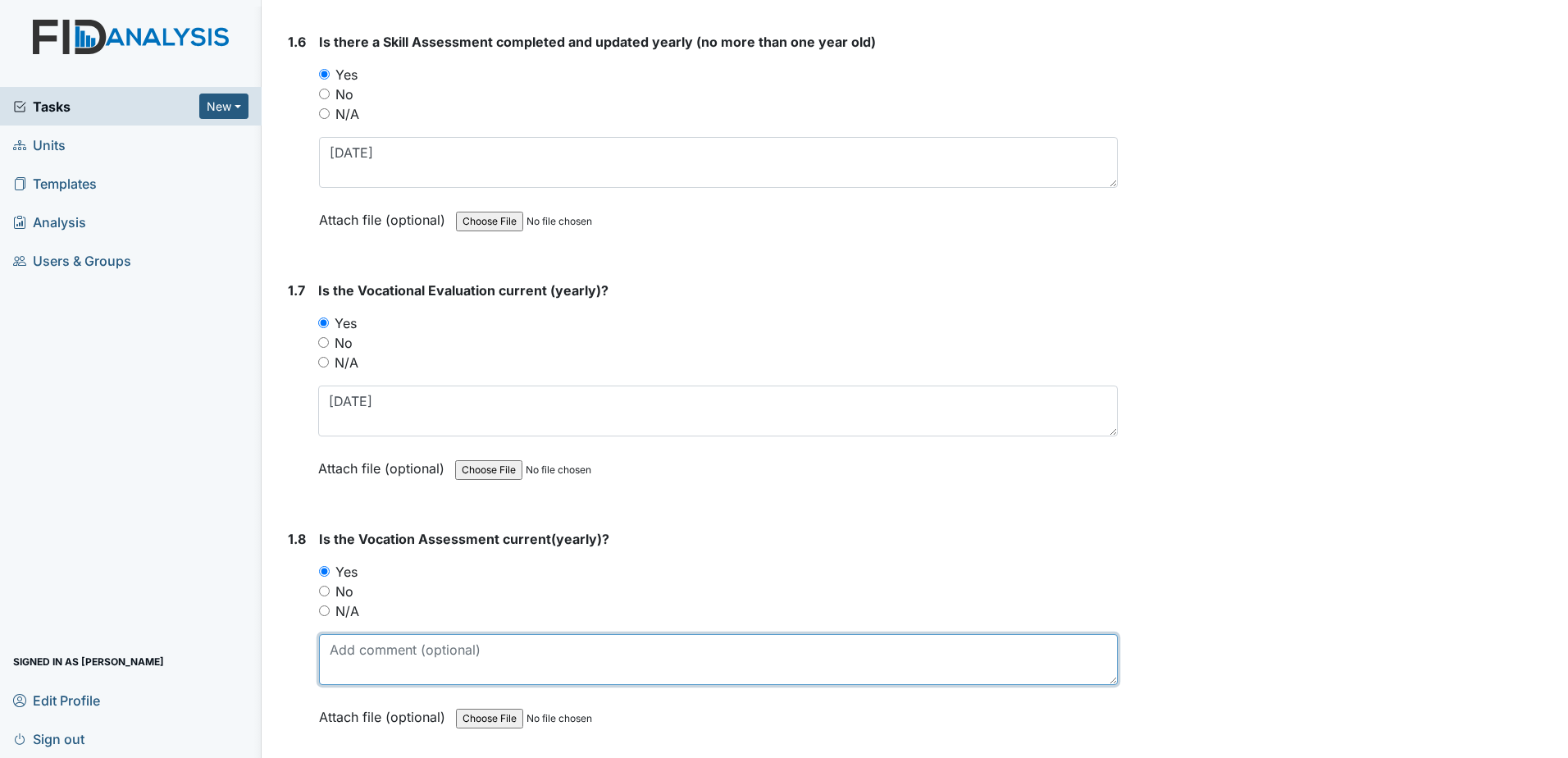
click at [370, 660] on textarea at bounding box center [718, 659] width 798 height 51
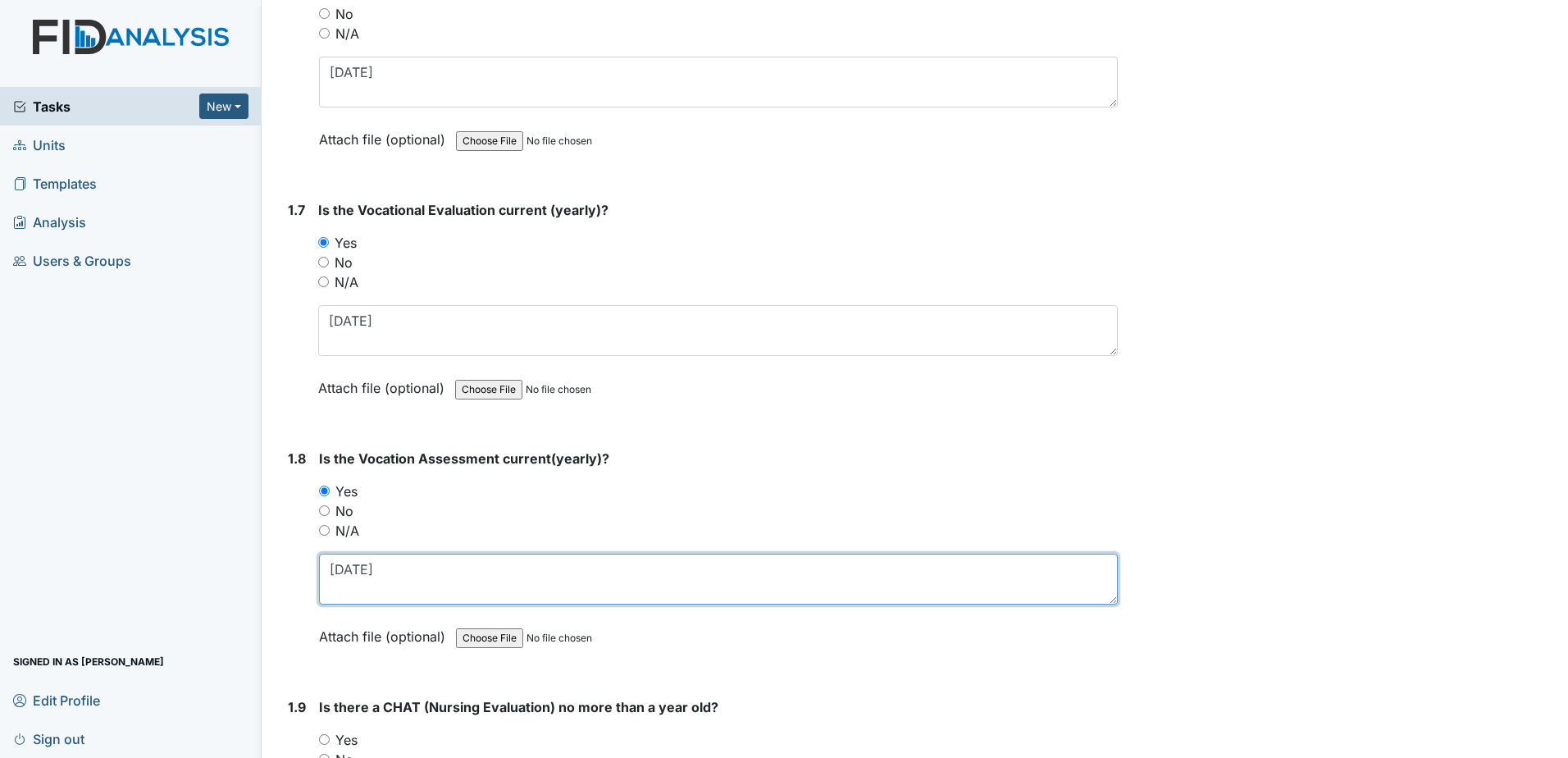
scroll to position [1723, 0]
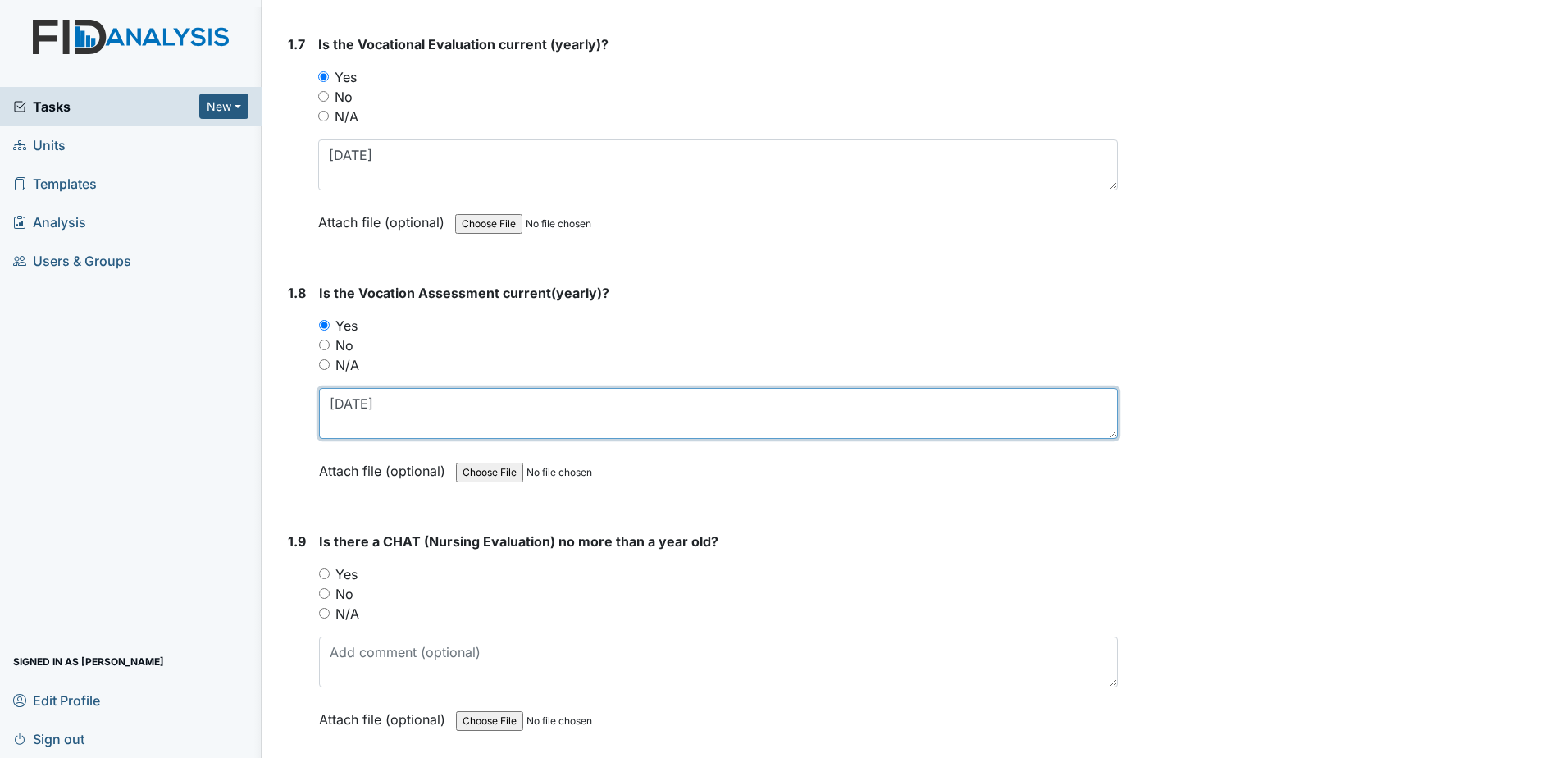
type textarea "4-3-2025"
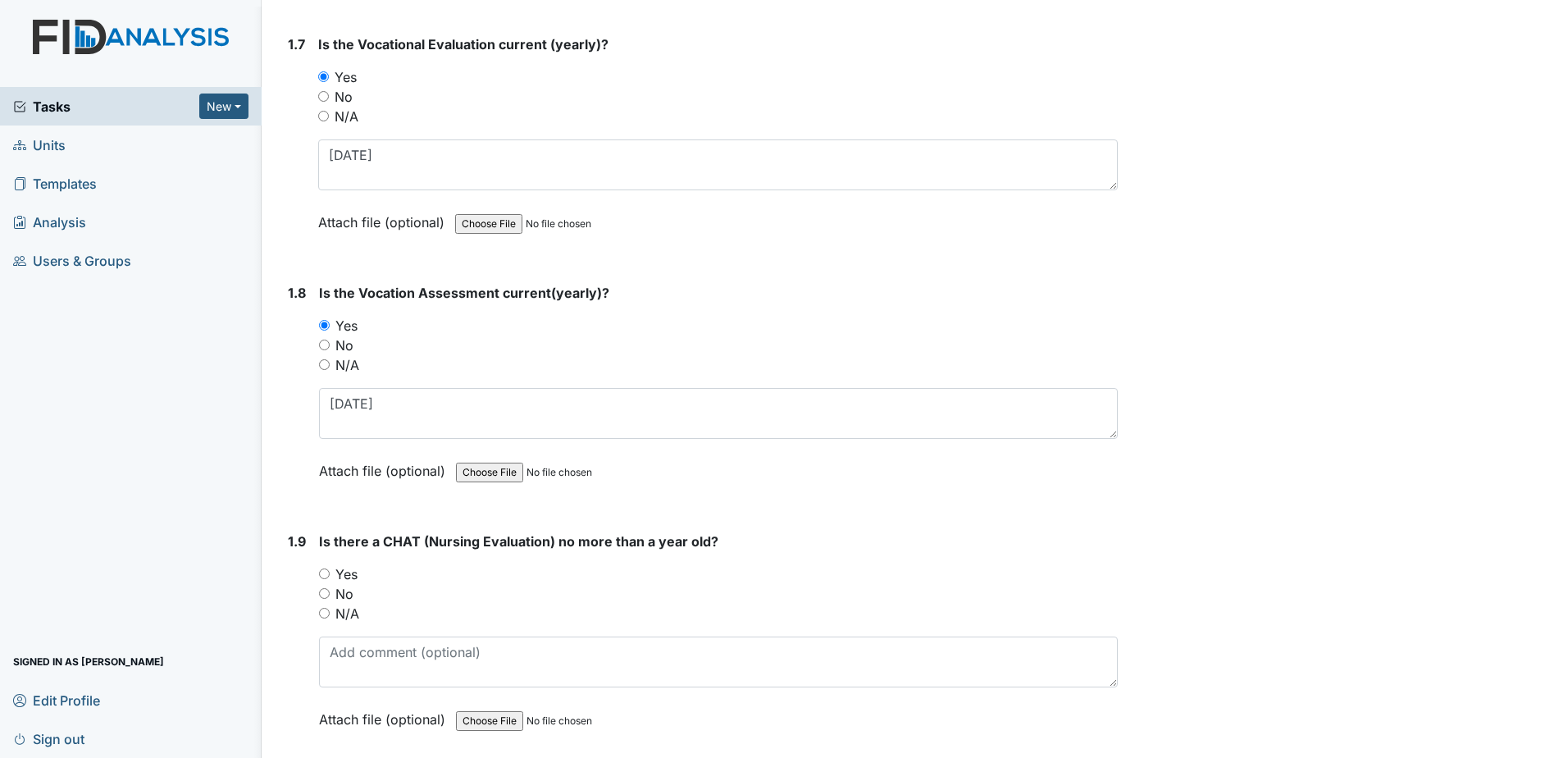
click at [348, 576] on label "Yes" at bounding box center [347, 573] width 22 height 19
click at [329, 576] on input "Yes" at bounding box center [324, 573] width 10 height 10
radio input "true"
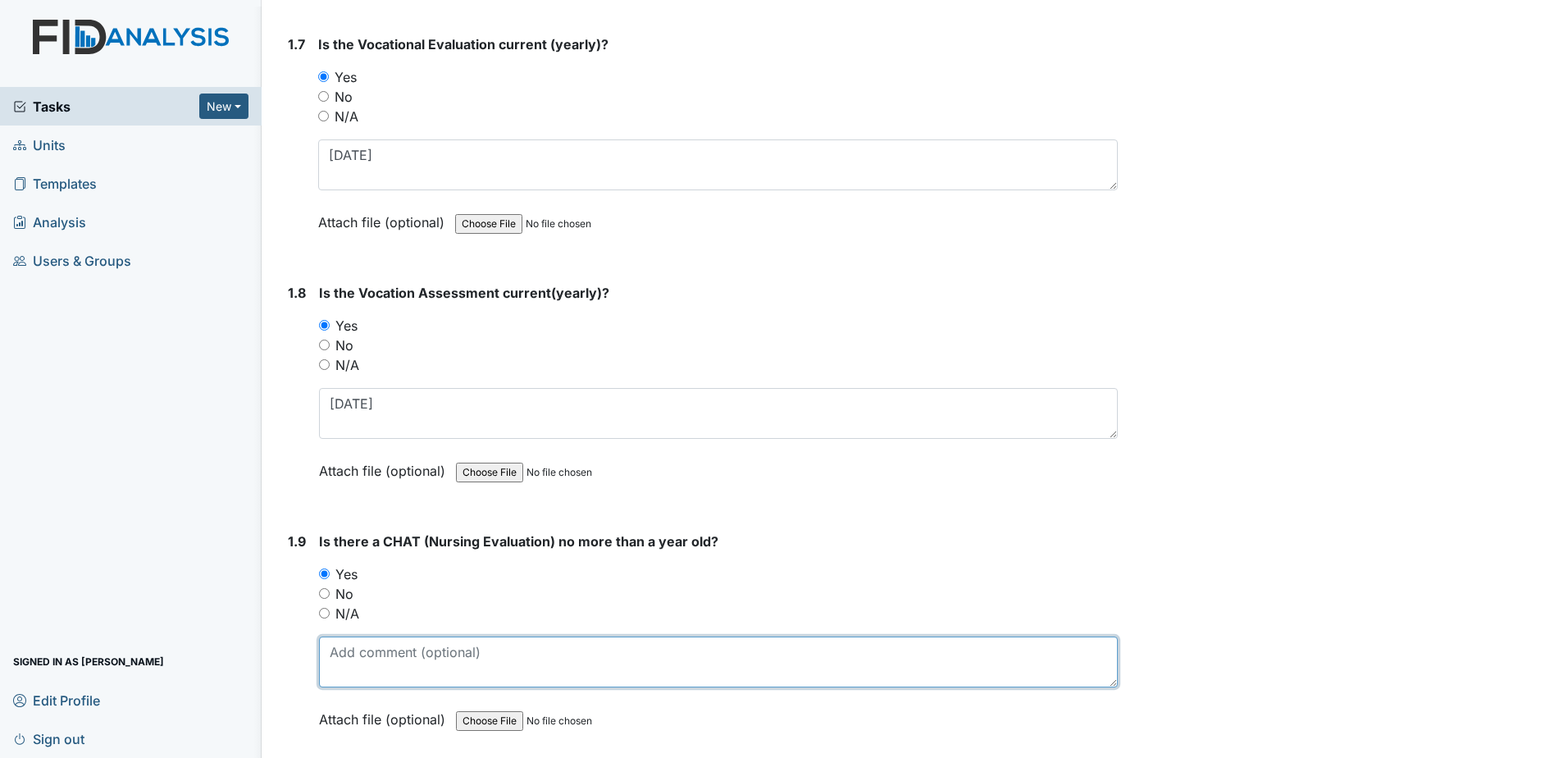
click at [355, 670] on textarea at bounding box center [718, 662] width 798 height 51
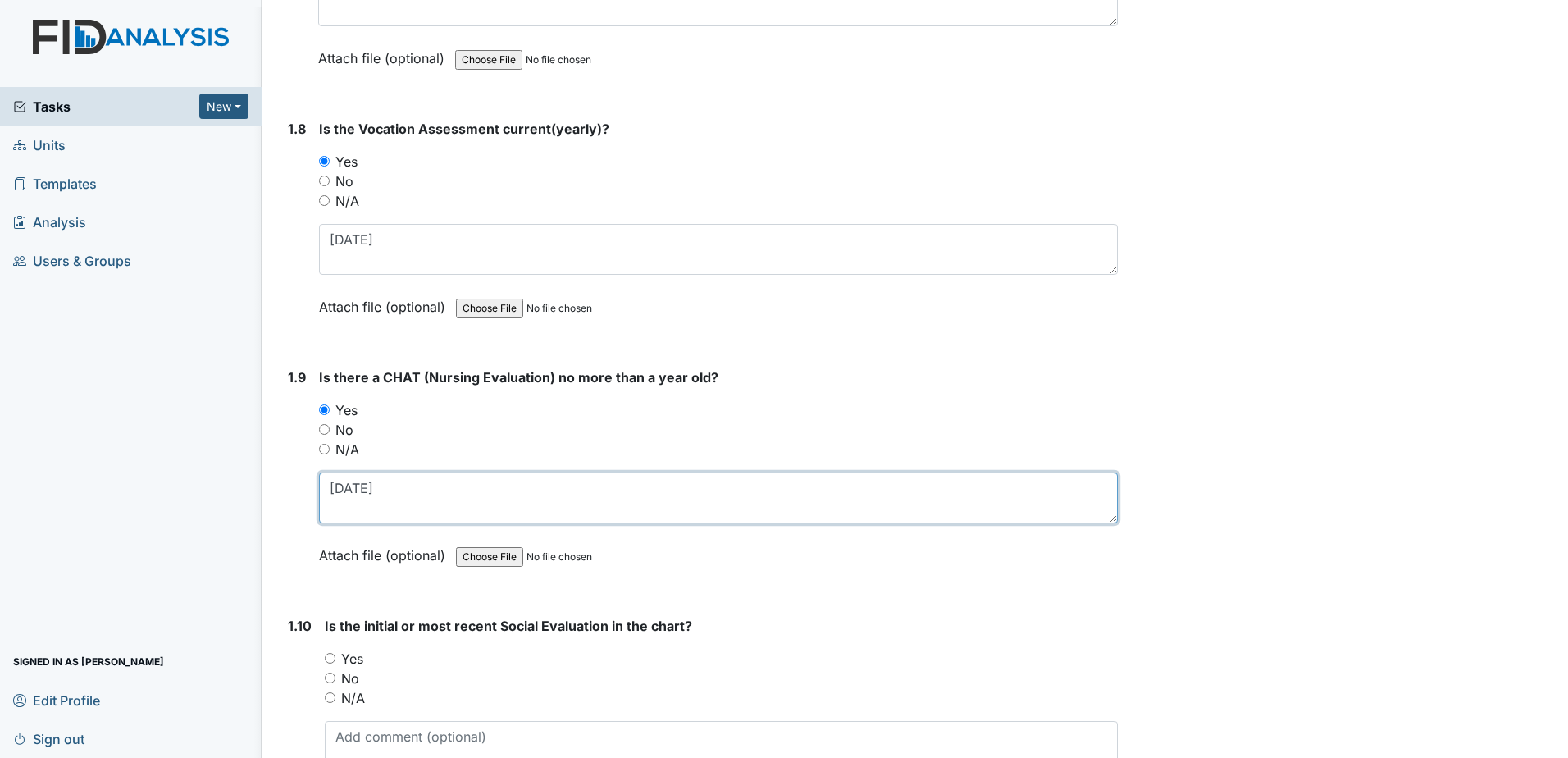
type textarea "4-1-2025"
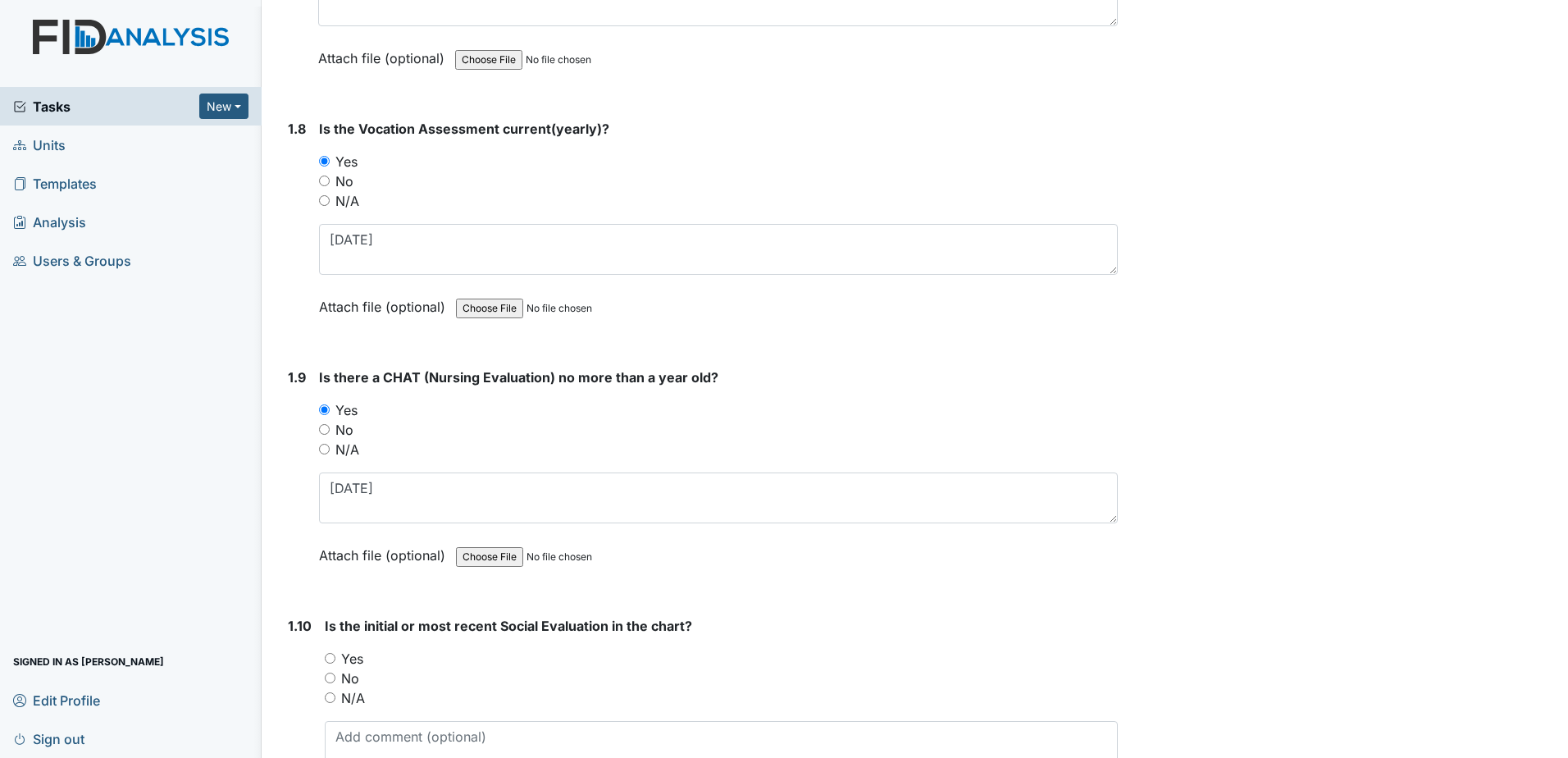
drag, startPoint x: 351, startPoint y: 665, endPoint x: 368, endPoint y: 656, distance: 19.2
click at [351, 665] on label "Yes" at bounding box center [352, 658] width 22 height 19
click at [336, 663] on input "Yes" at bounding box center [329, 658] width 10 height 10
radio input "true"
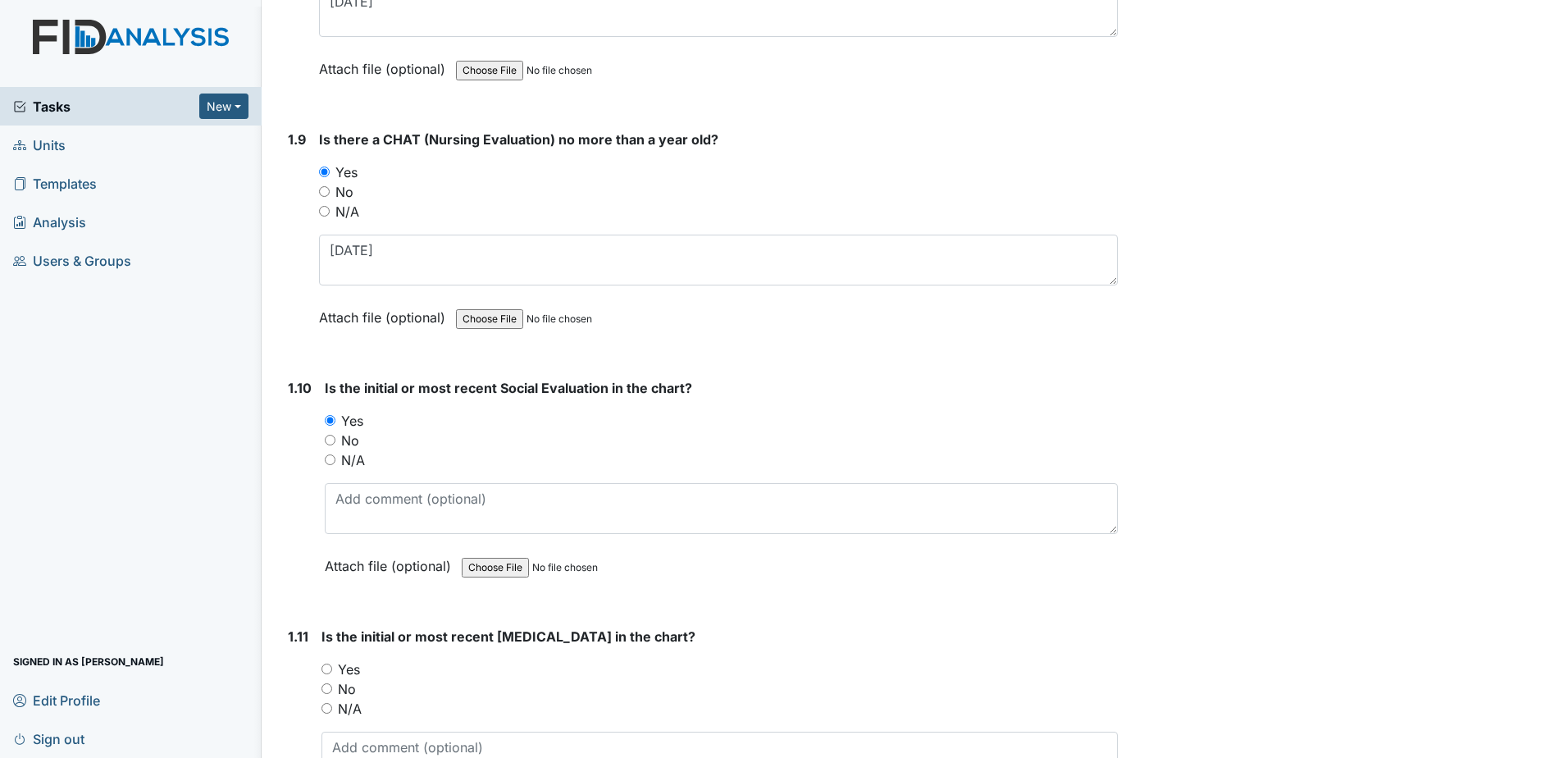
scroll to position [2133, 0]
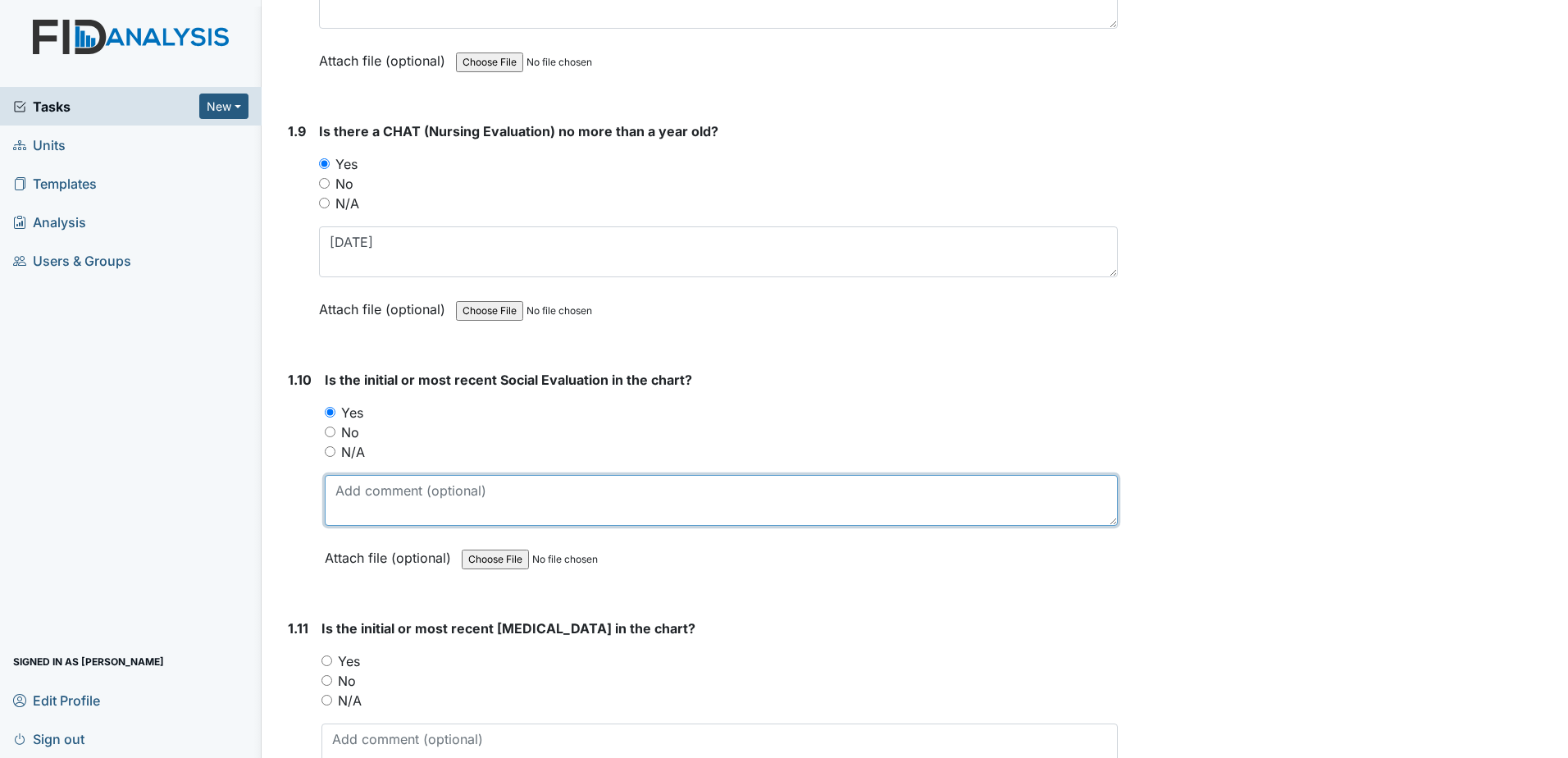
click at [372, 507] on textarea at bounding box center [720, 500] width 793 height 51
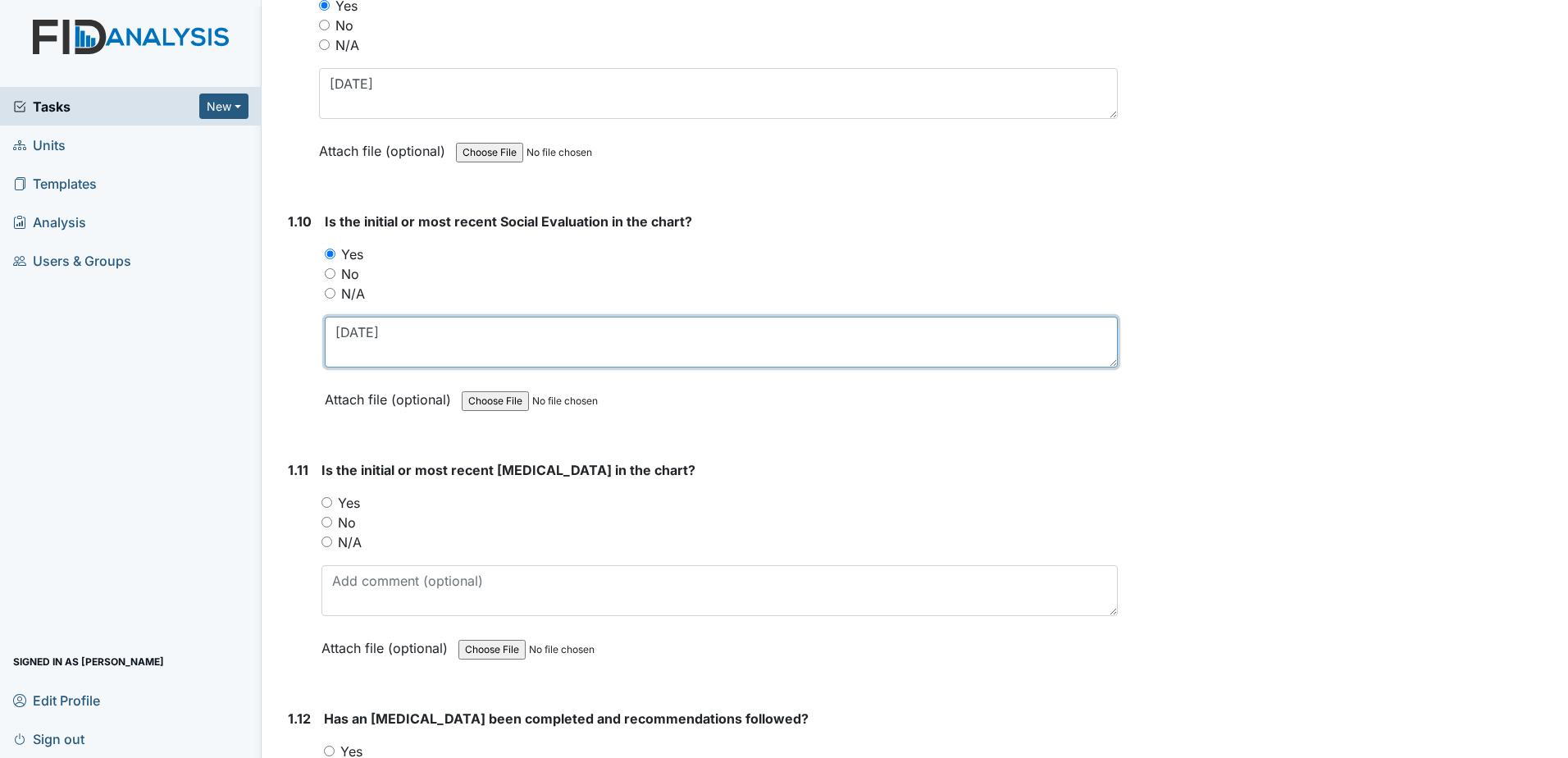
scroll to position [2297, 0]
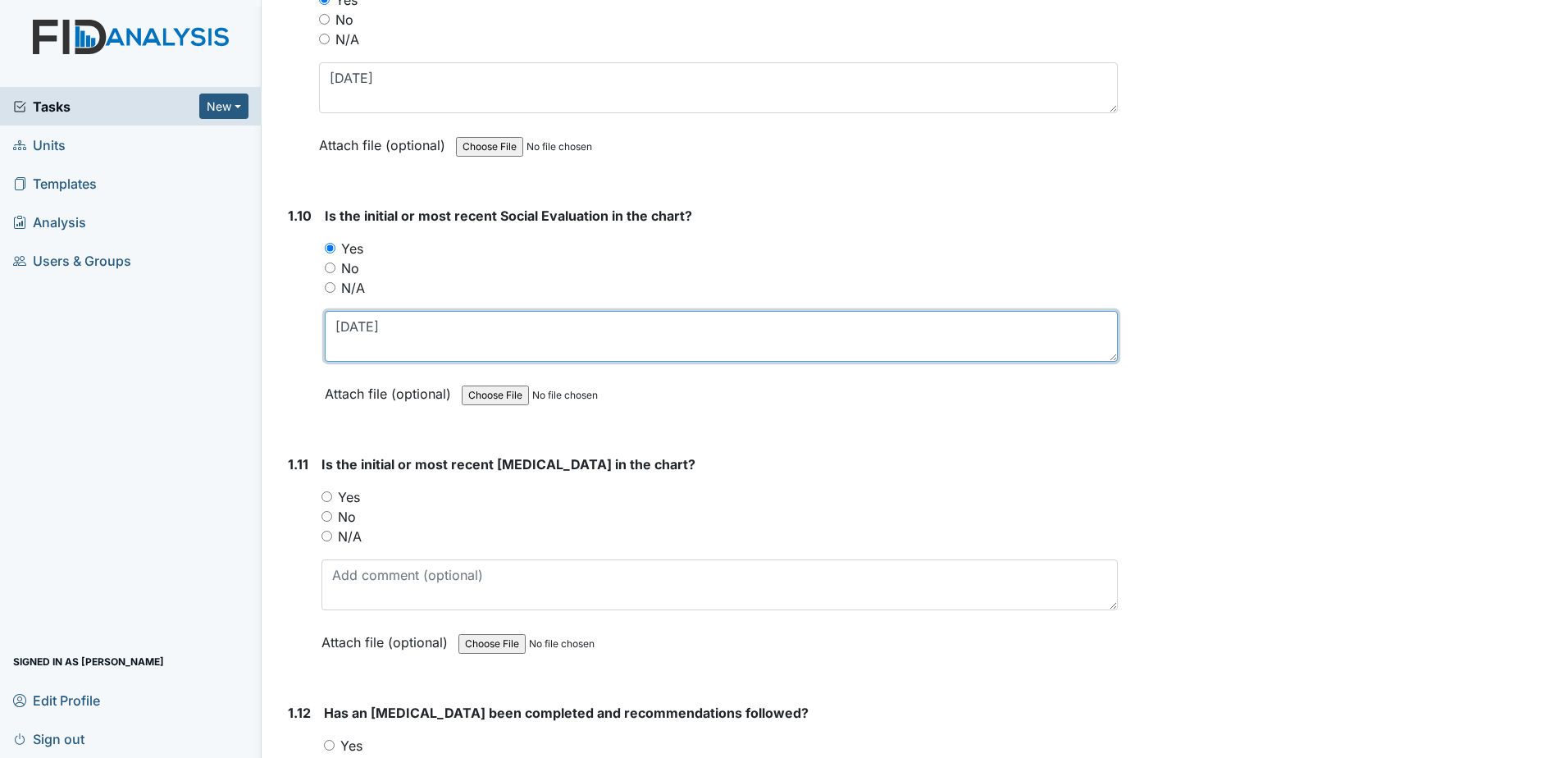
type textarea "8-21-2001"
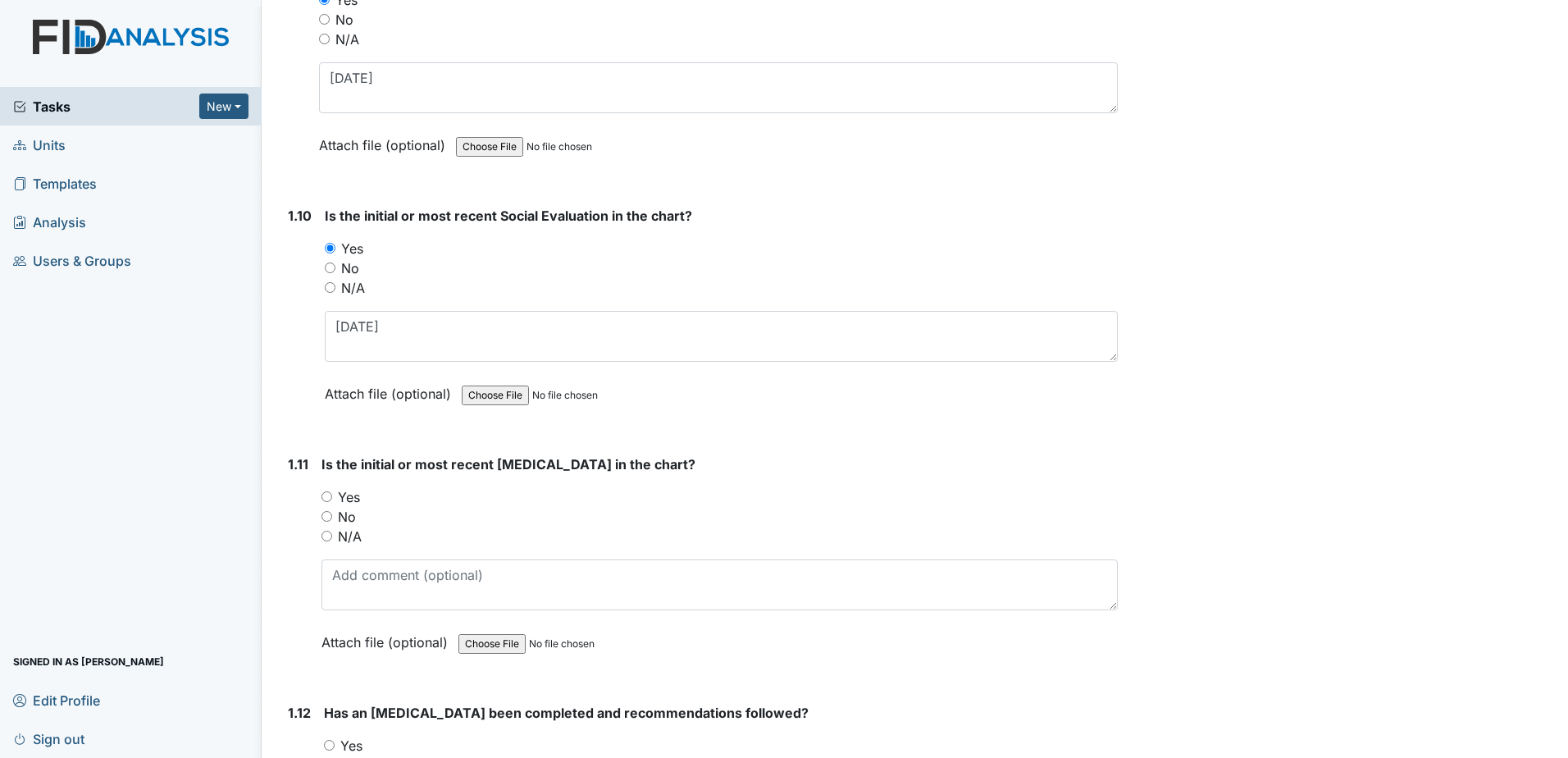
click at [344, 500] on label "Yes" at bounding box center [349, 496] width 22 height 19
click at [332, 500] on input "Yes" at bounding box center [326, 496] width 10 height 10
radio input "true"
click at [365, 565] on textarea at bounding box center [720, 585] width 797 height 51
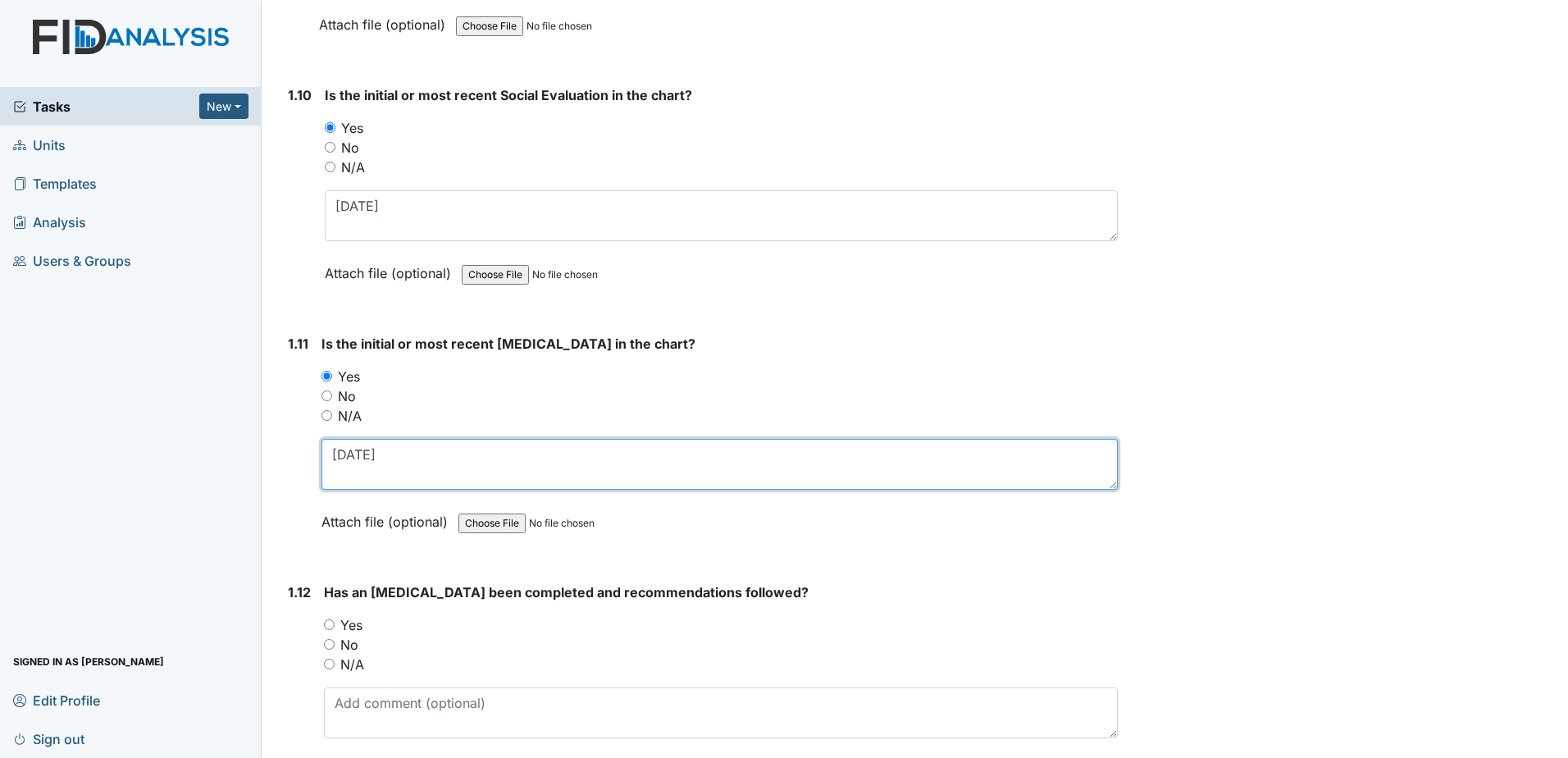
scroll to position [2461, 0]
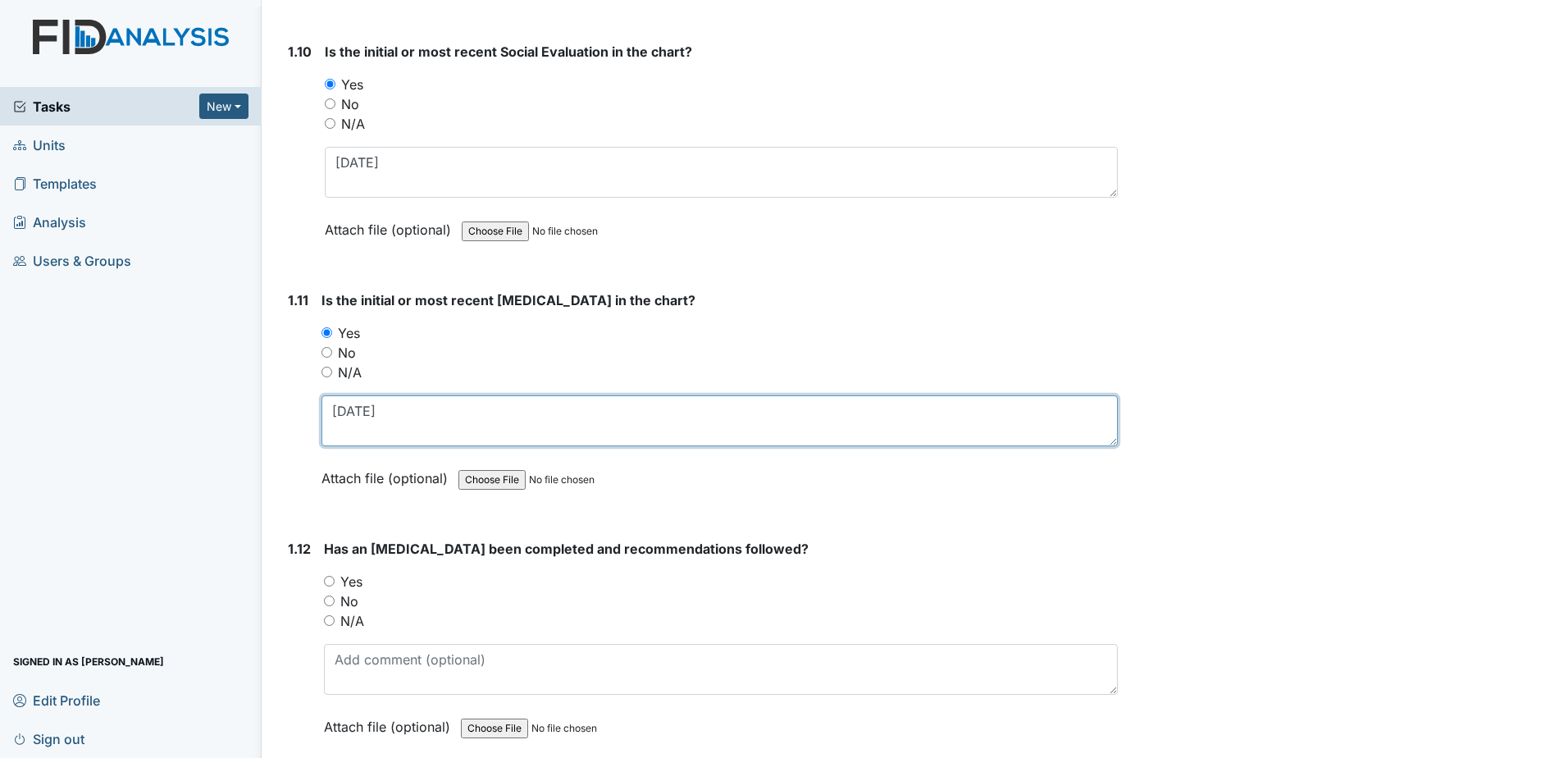
type textarea "12-31-1996"
click at [351, 583] on label "Yes" at bounding box center [351, 581] width 22 height 19
click at [335, 583] on input "Yes" at bounding box center [328, 581] width 10 height 10
radio input "true"
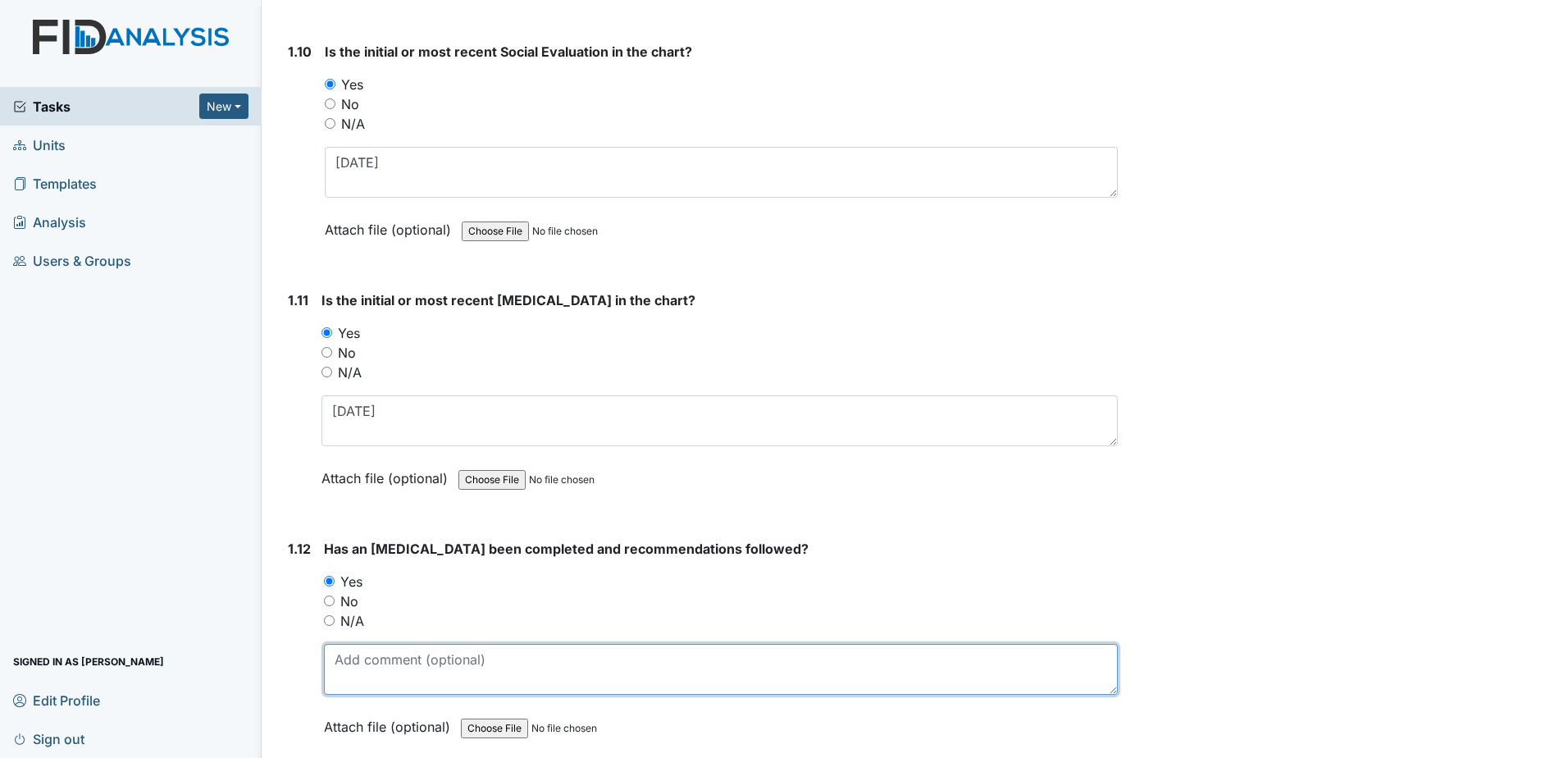
click at [379, 670] on textarea at bounding box center [720, 669] width 794 height 51
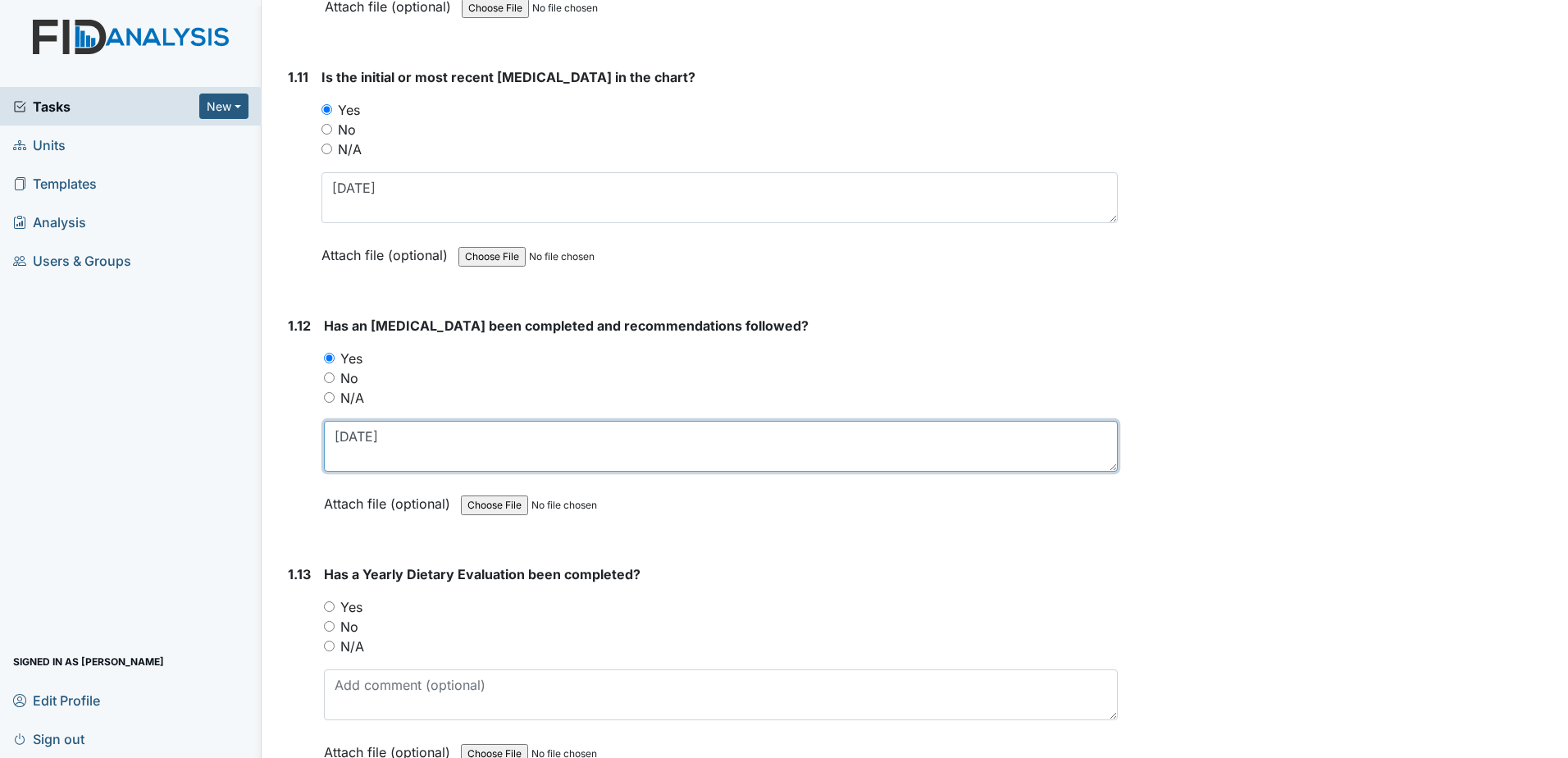
scroll to position [2707, 0]
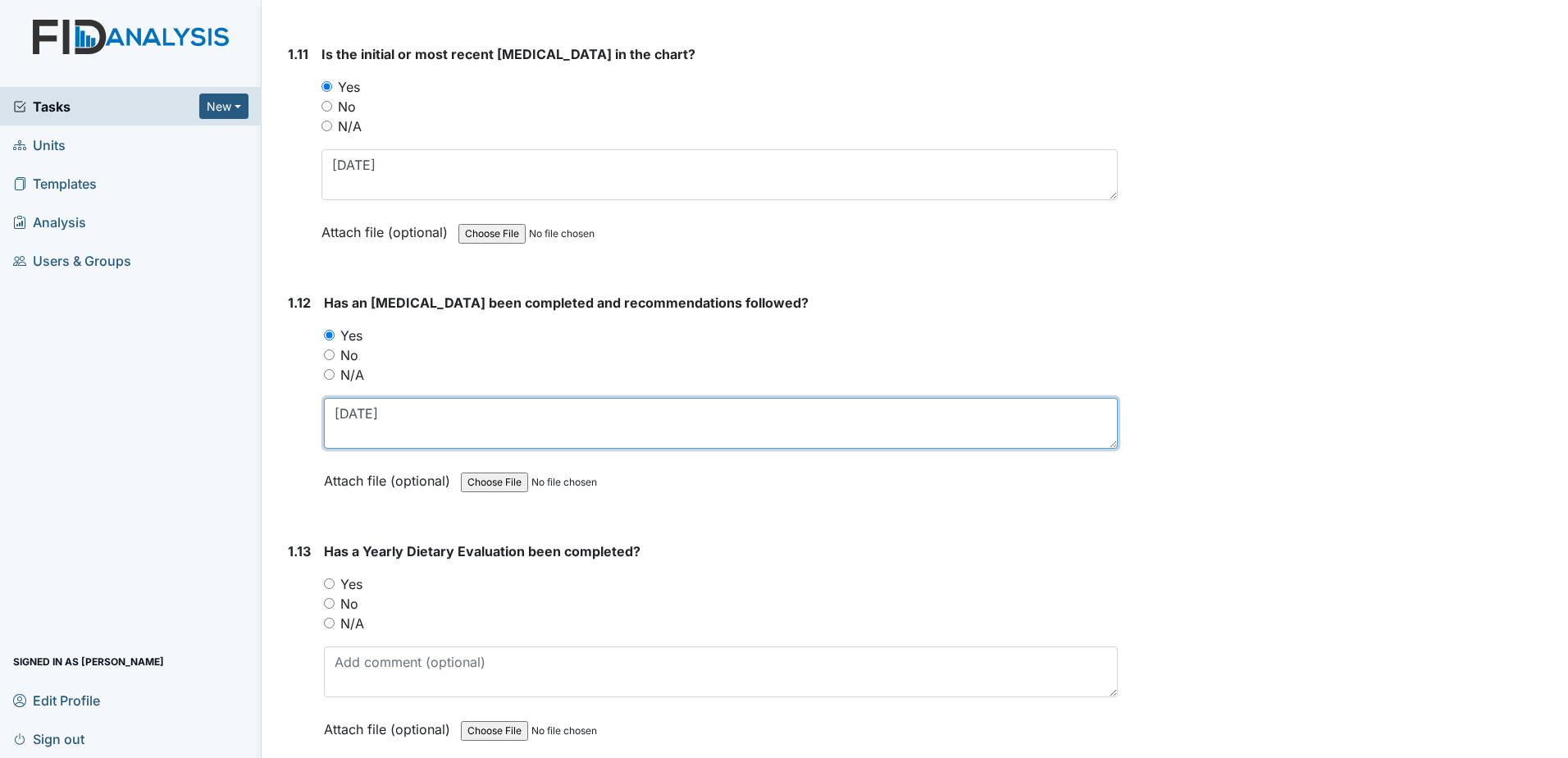
type textarea "10-01-2009"
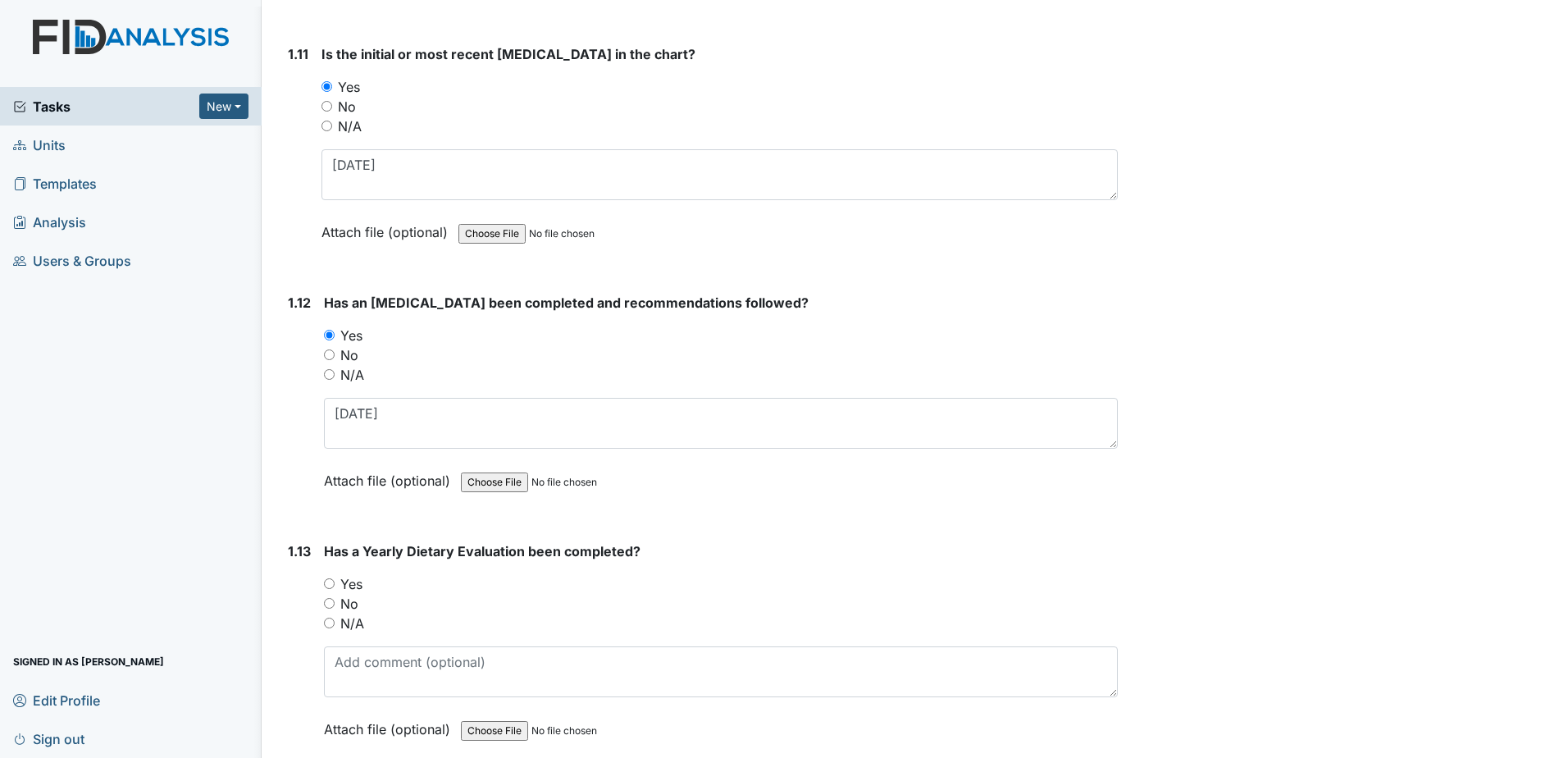
drag, startPoint x: 350, startPoint y: 580, endPoint x: 436, endPoint y: 669, distance: 123.8
click at [350, 580] on label "Yes" at bounding box center [351, 584] width 22 height 19
click at [335, 580] on input "Yes" at bounding box center [328, 583] width 10 height 10
radio input "true"
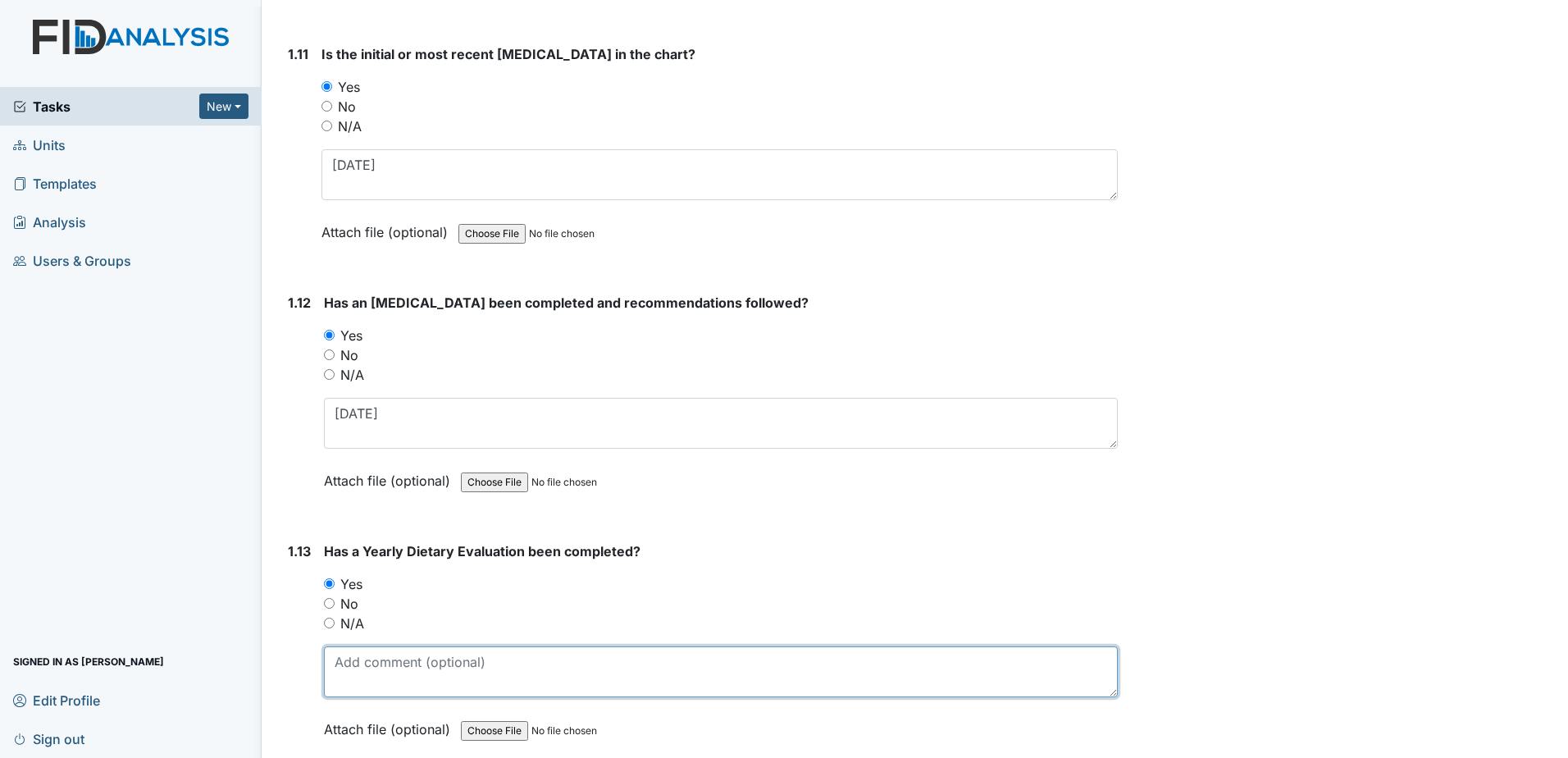
click at [436, 670] on textarea at bounding box center [720, 672] width 794 height 51
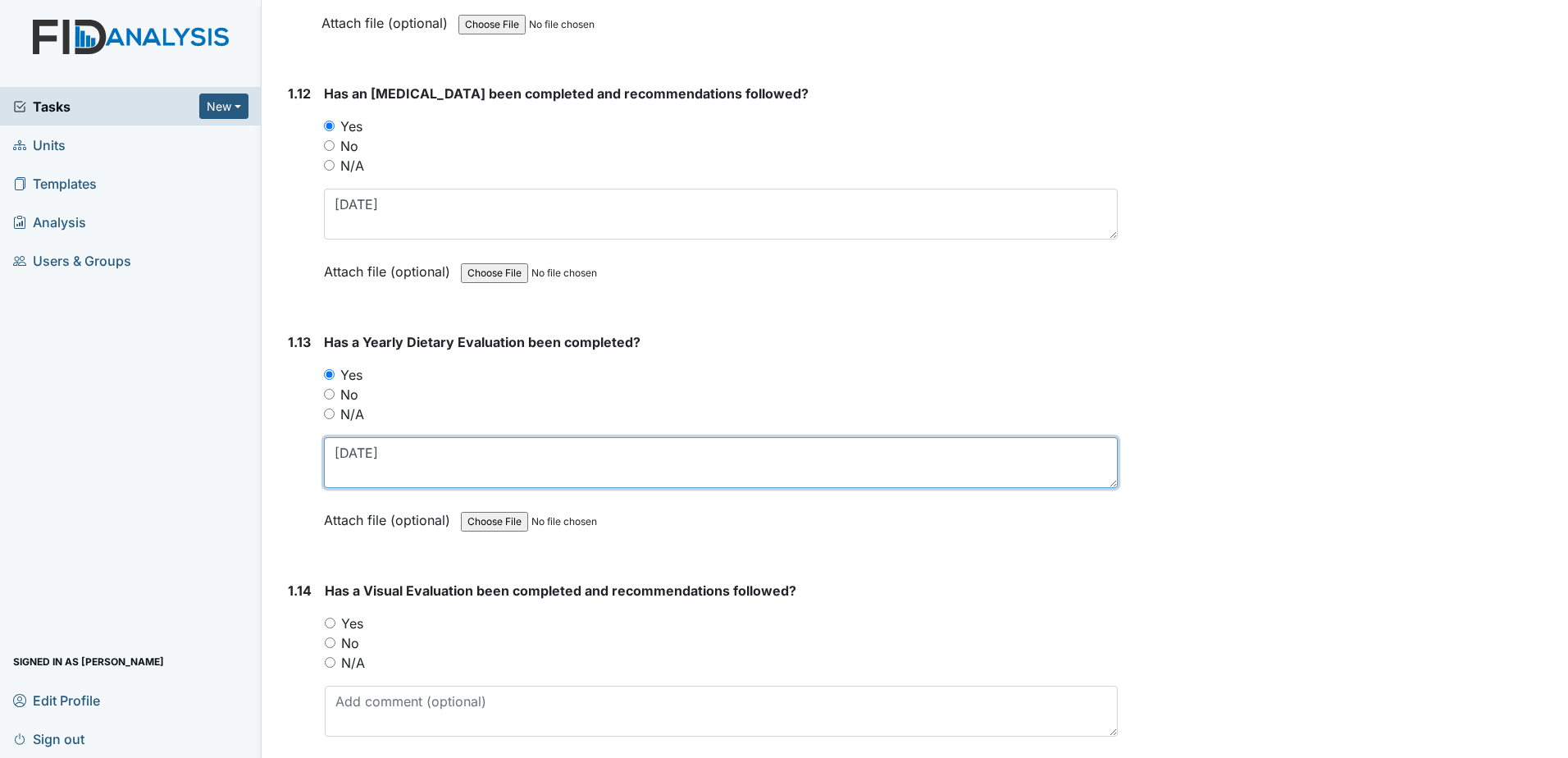
scroll to position [2953, 0]
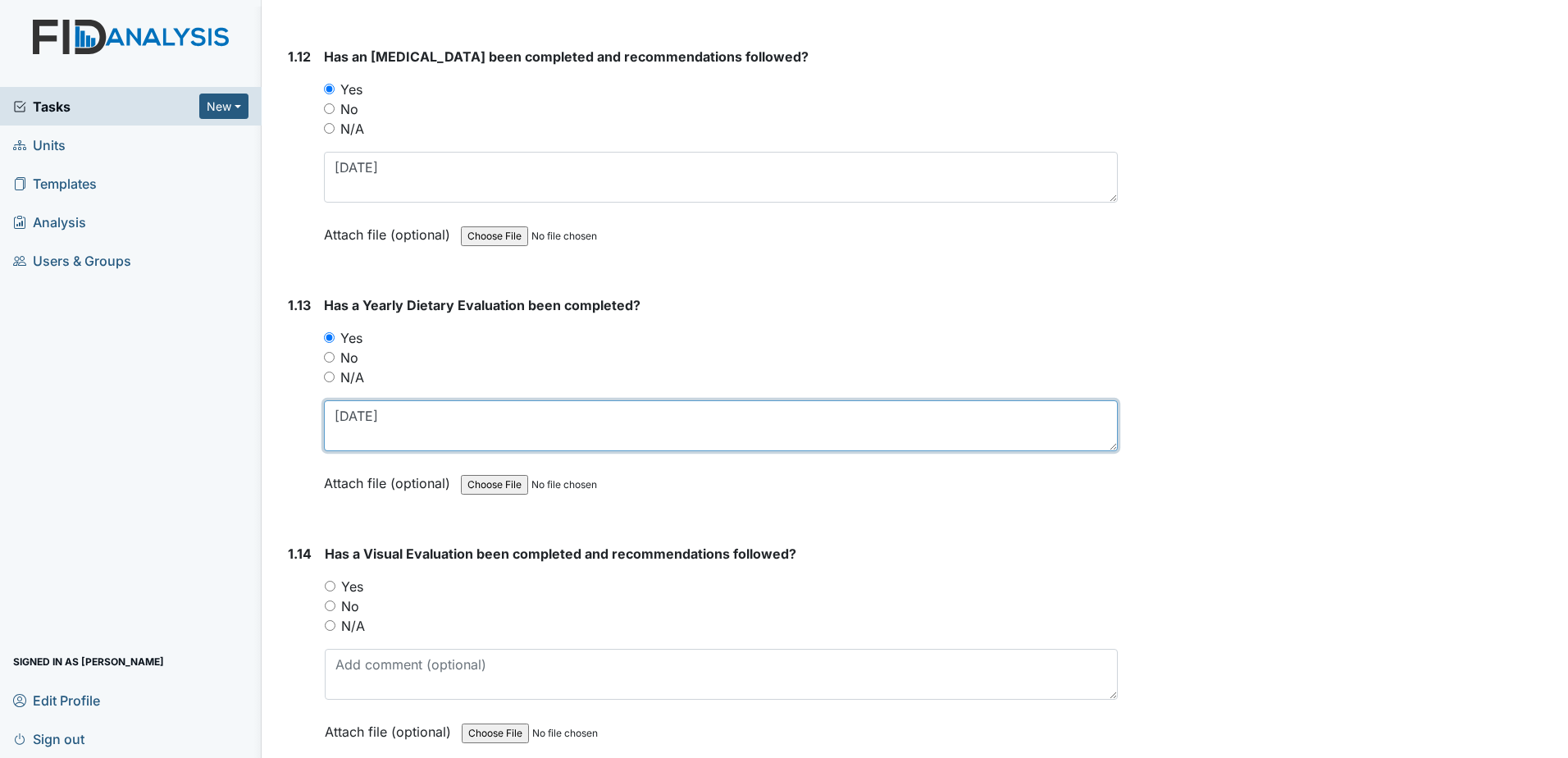
type textarea "5-28-2025"
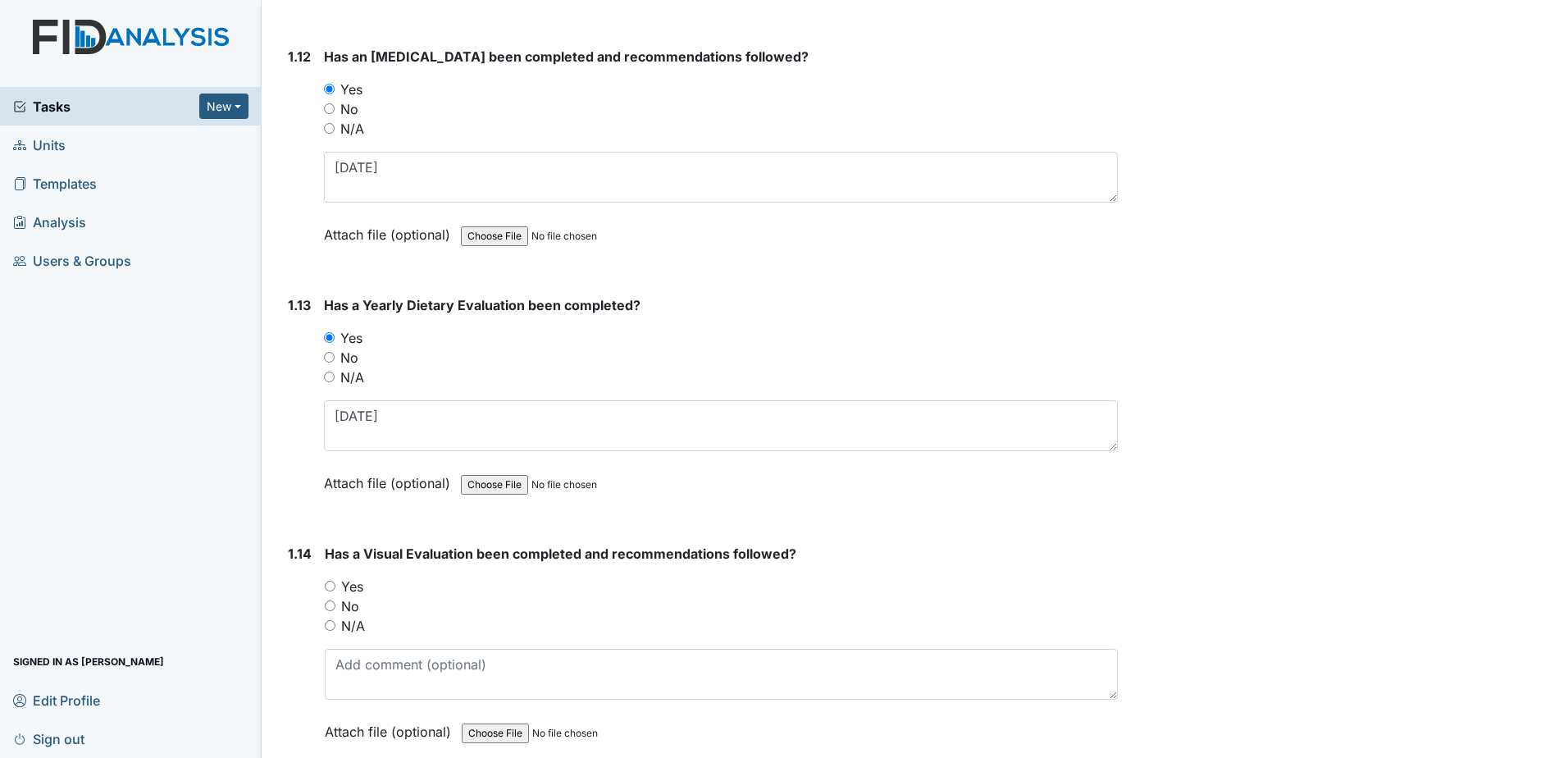
drag, startPoint x: 349, startPoint y: 585, endPoint x: 377, endPoint y: 652, distance: 72.6
click at [349, 585] on label "Yes" at bounding box center [352, 586] width 22 height 19
click at [336, 585] on input "Yes" at bounding box center [329, 585] width 10 height 10
radio input "true"
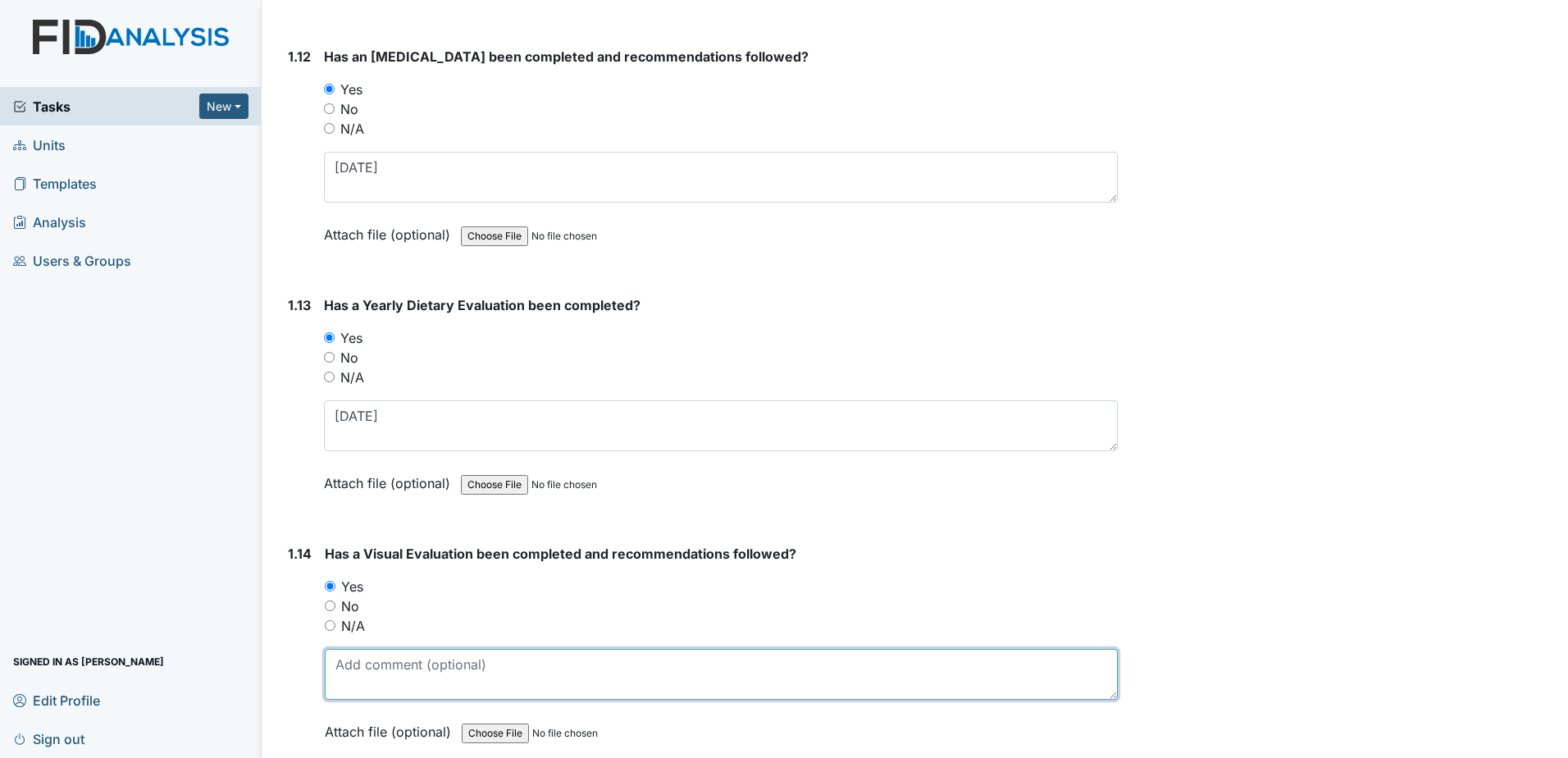
click at [377, 657] on textarea at bounding box center [720, 674] width 793 height 51
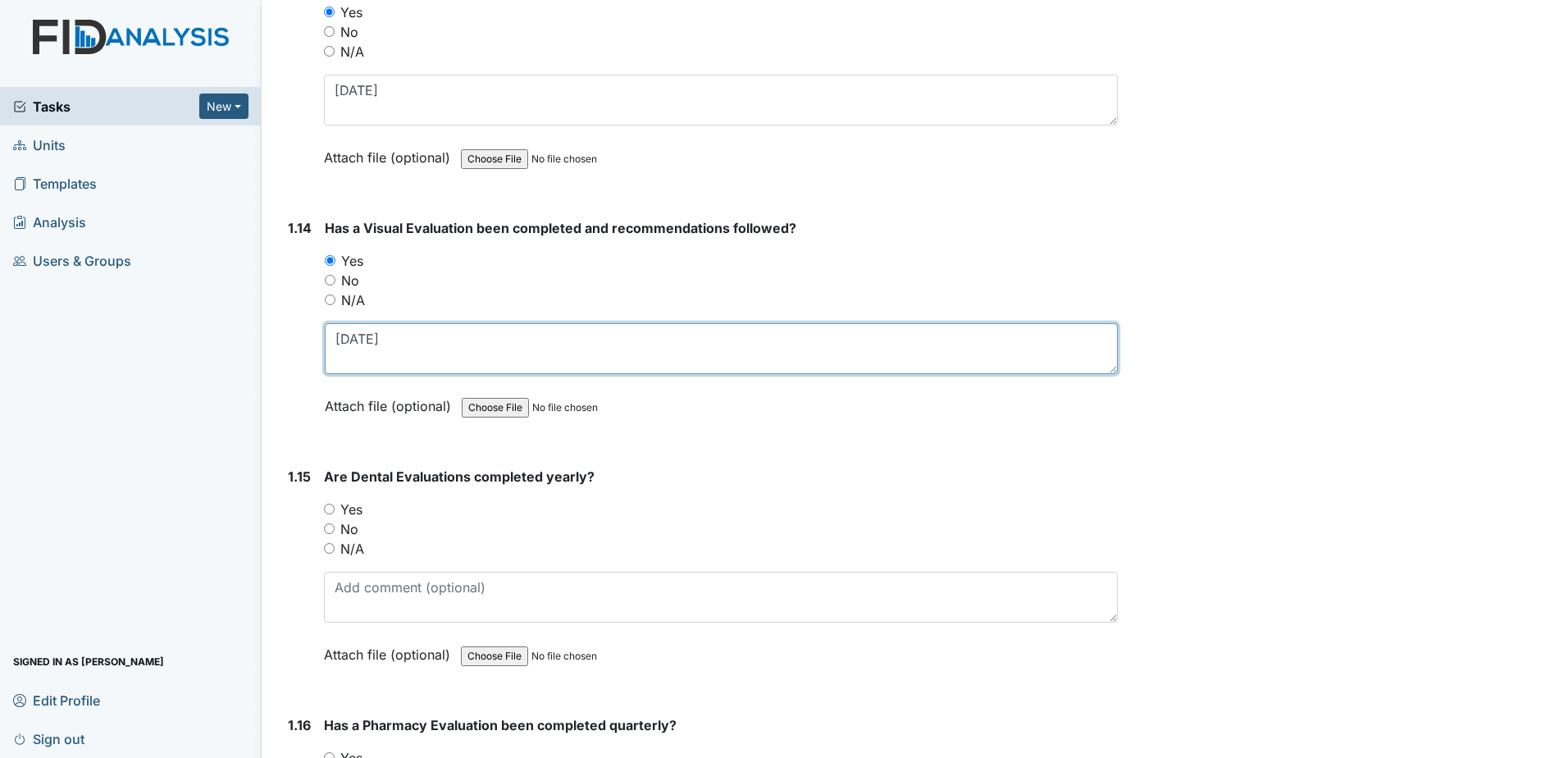
scroll to position [3282, 0]
type textarea "7-23-2025"
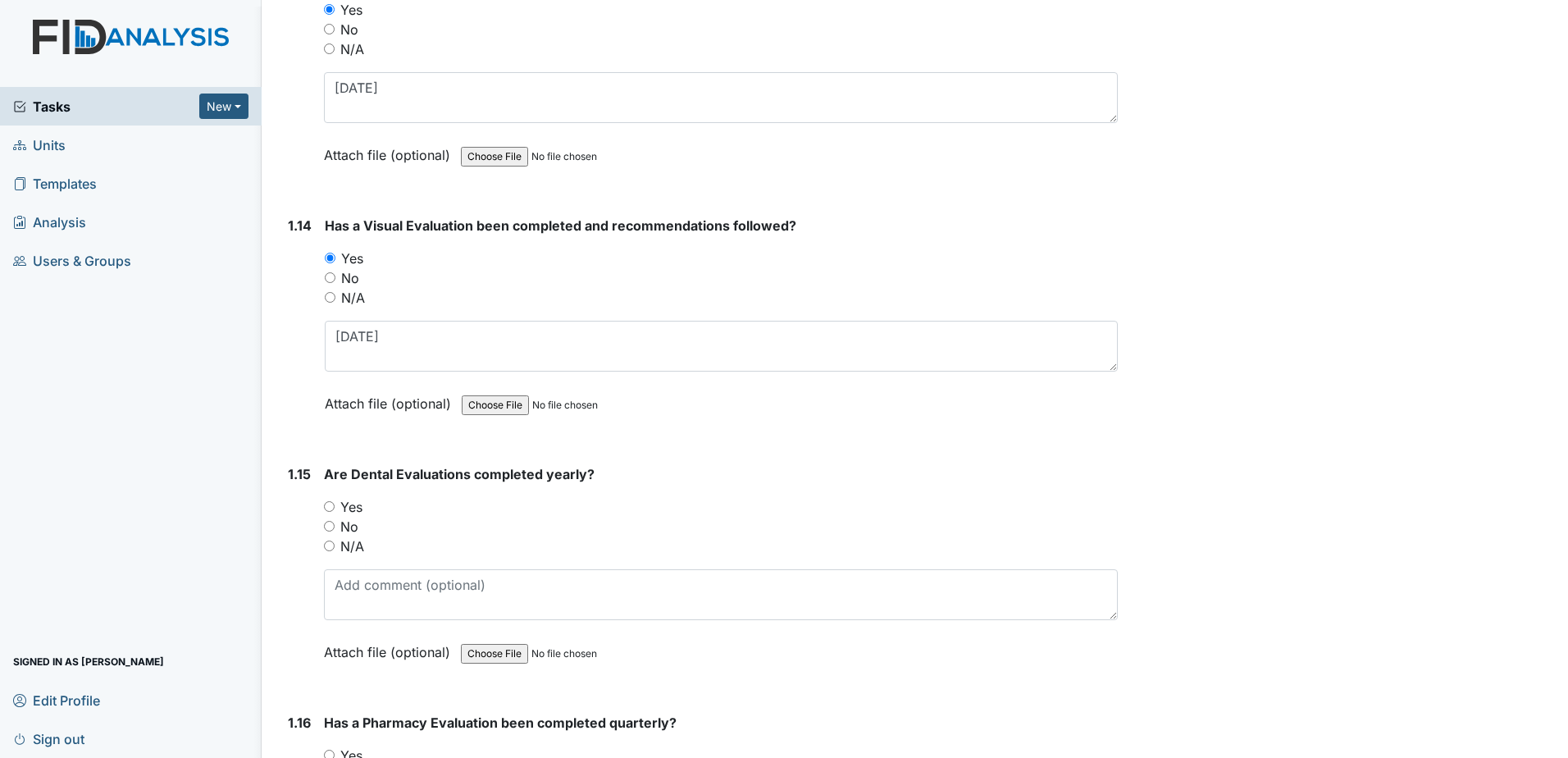
click at [355, 509] on label "Yes" at bounding box center [351, 507] width 22 height 19
click at [335, 509] on input "Yes" at bounding box center [328, 506] width 10 height 10
radio input "true"
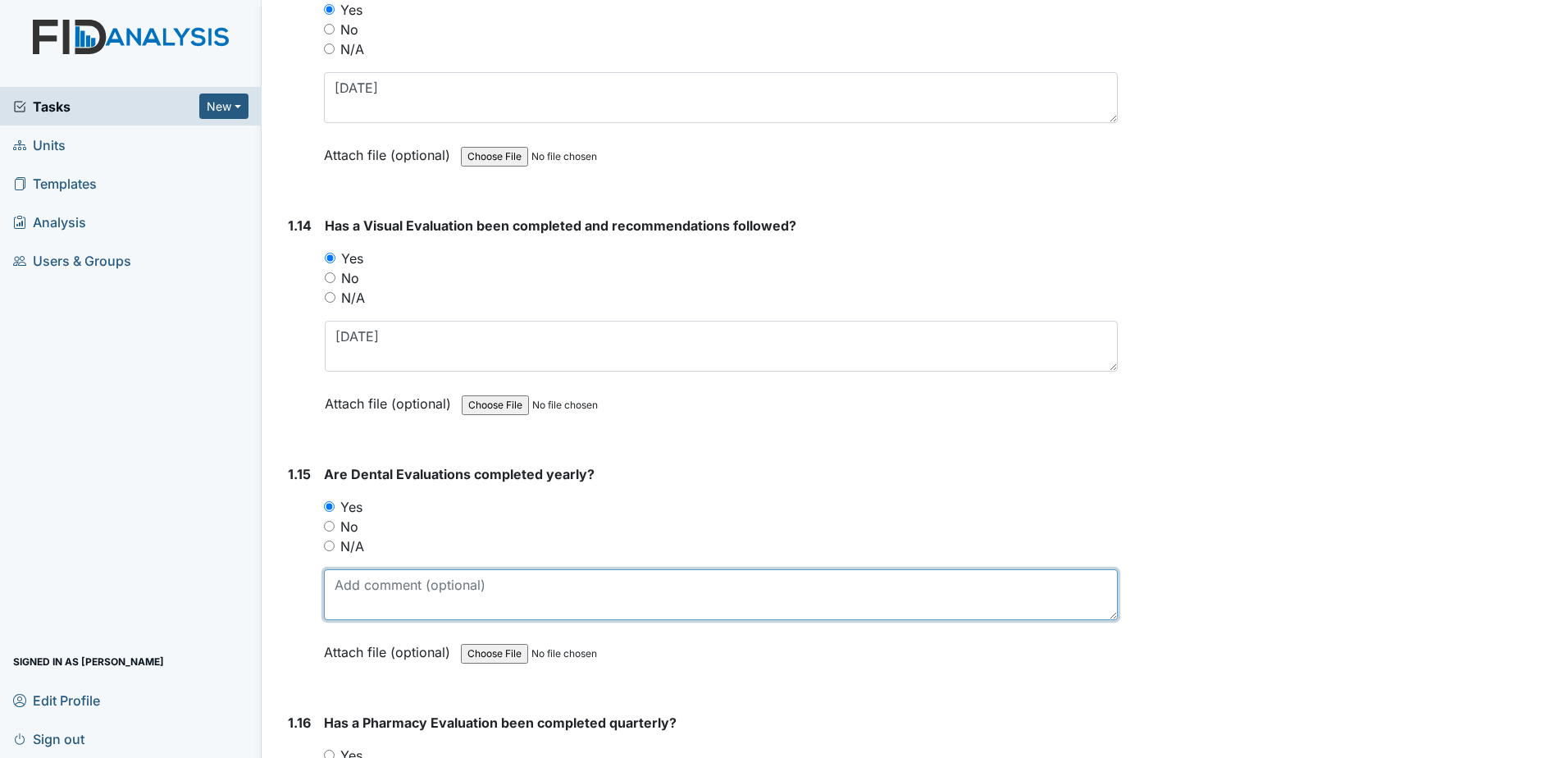
drag, startPoint x: 351, startPoint y: 605, endPoint x: 386, endPoint y: 578, distance: 44.2
click at [351, 603] on textarea at bounding box center [720, 595] width 794 height 51
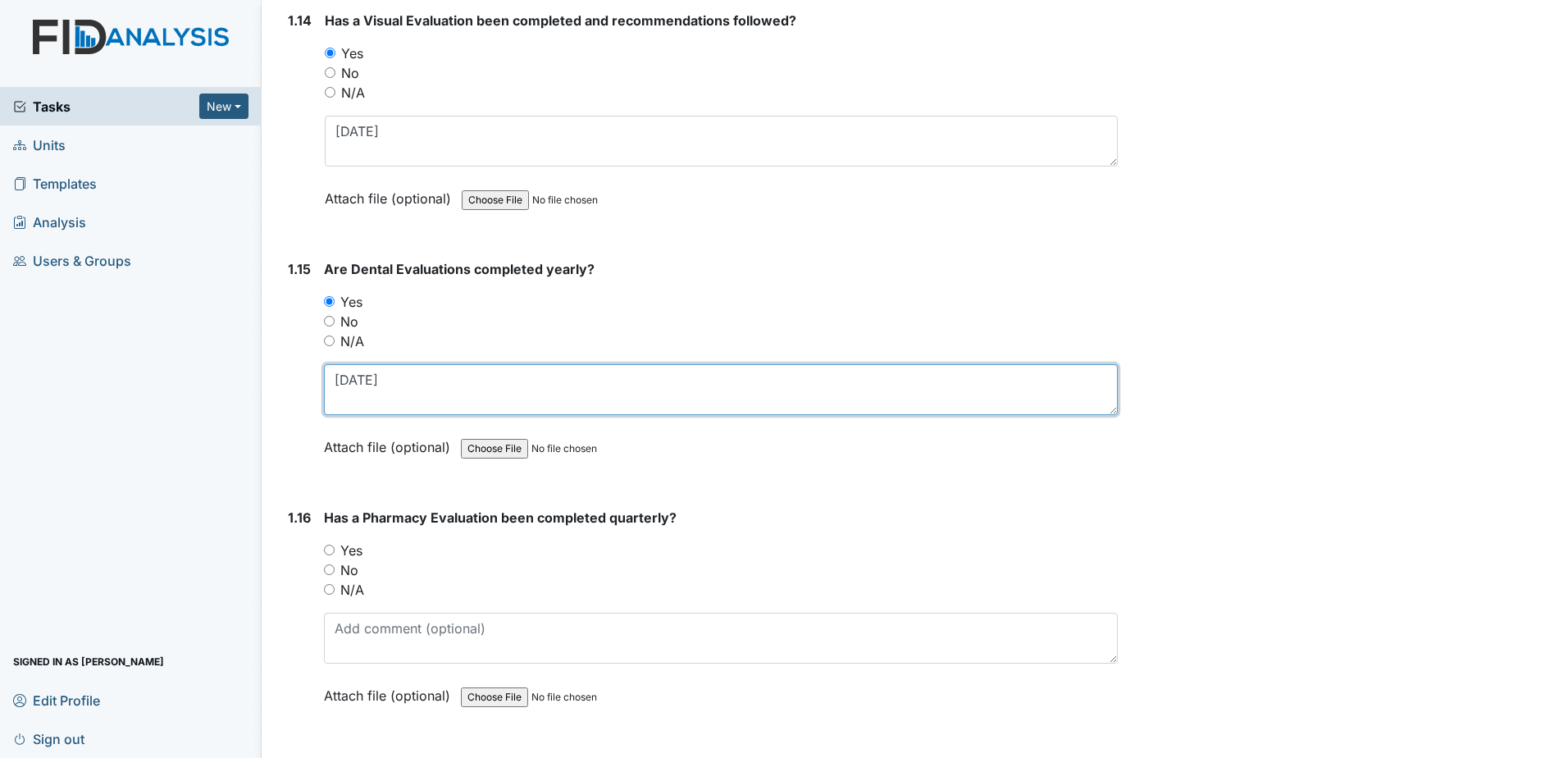
scroll to position [3527, 0]
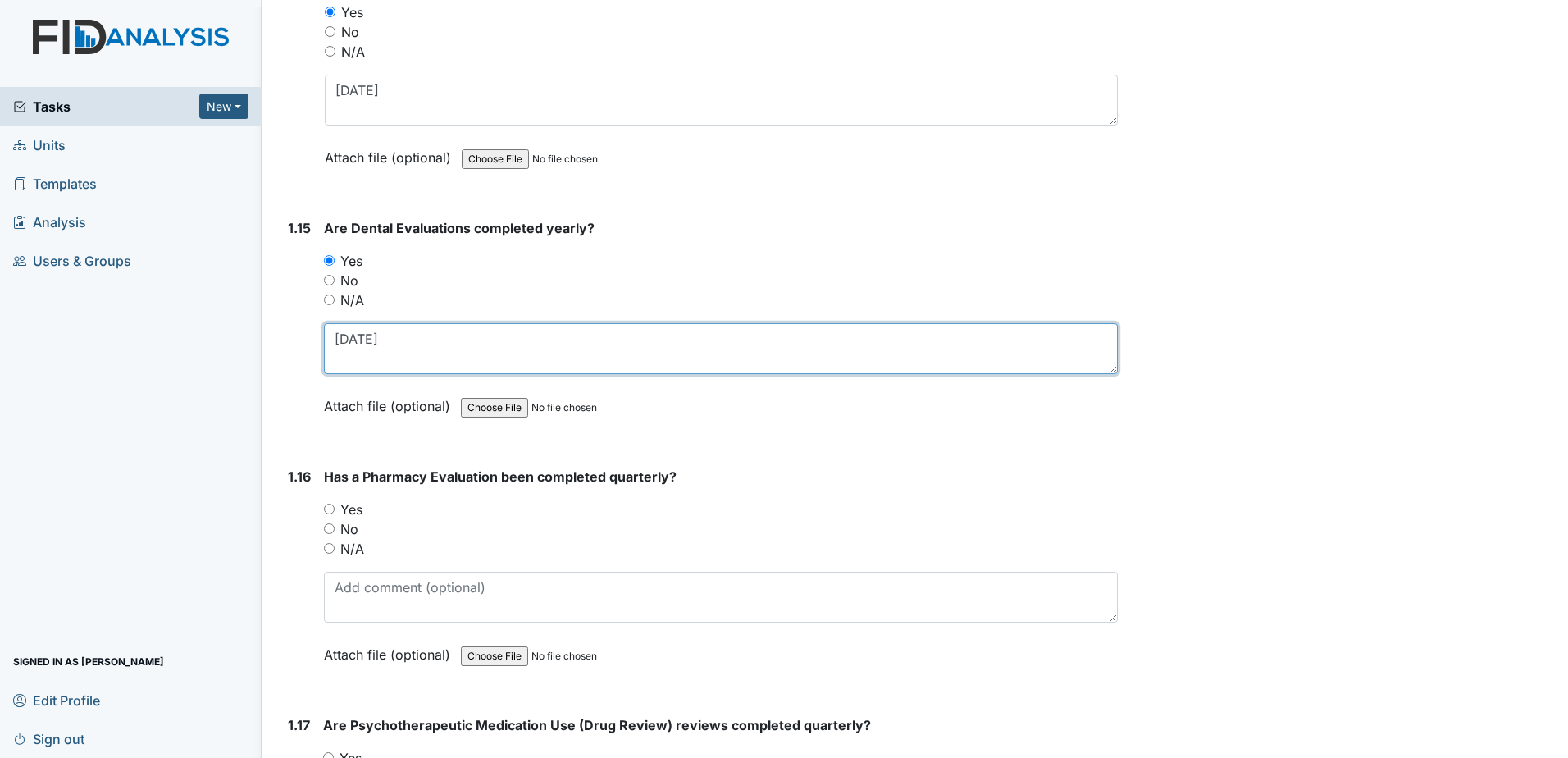
type textarea "10-1-2024"
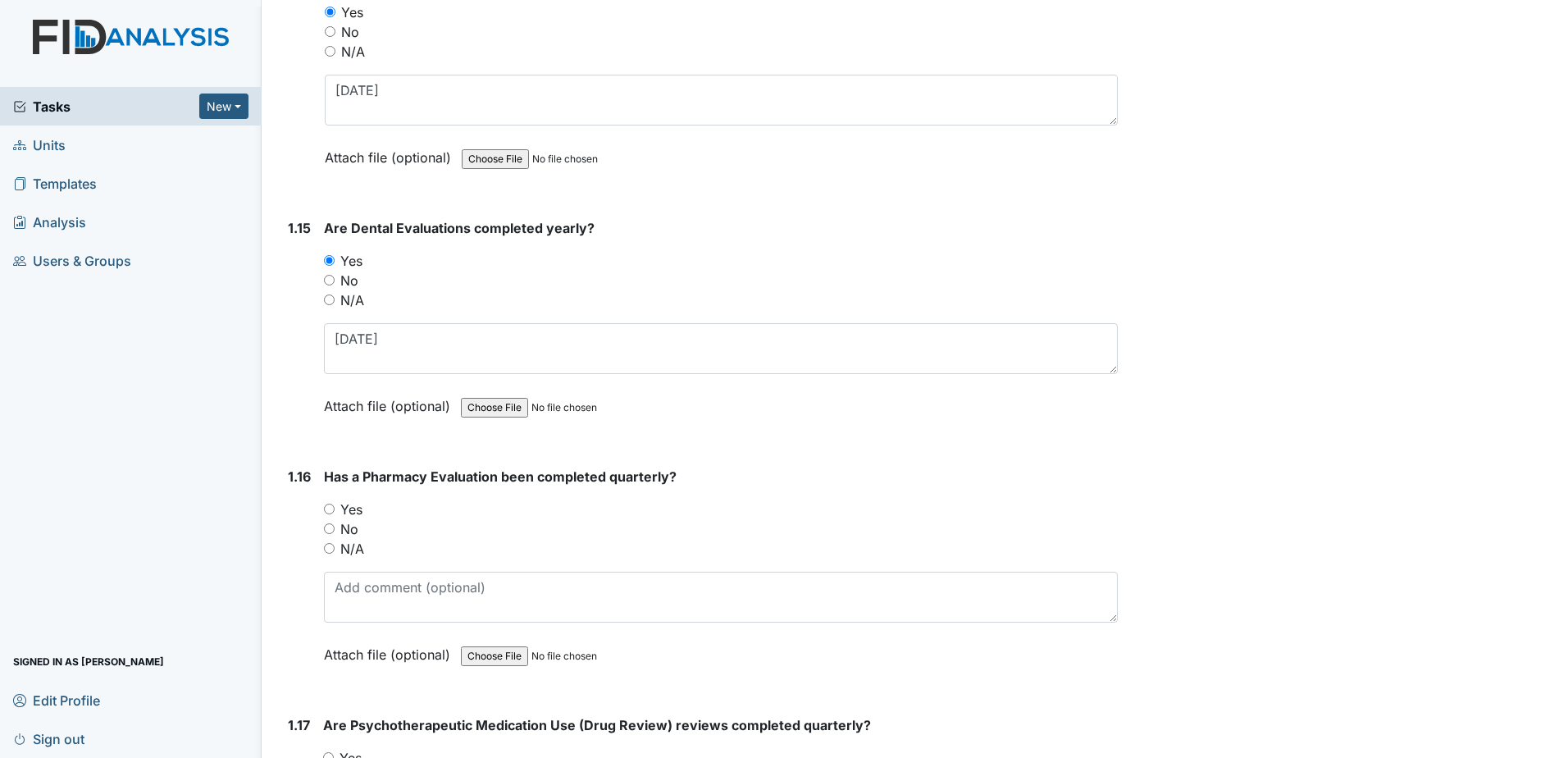
click at [351, 533] on label "No" at bounding box center [349, 529] width 18 height 19
click at [335, 533] on input "No" at bounding box center [328, 528] width 10 height 10
radio input "true"
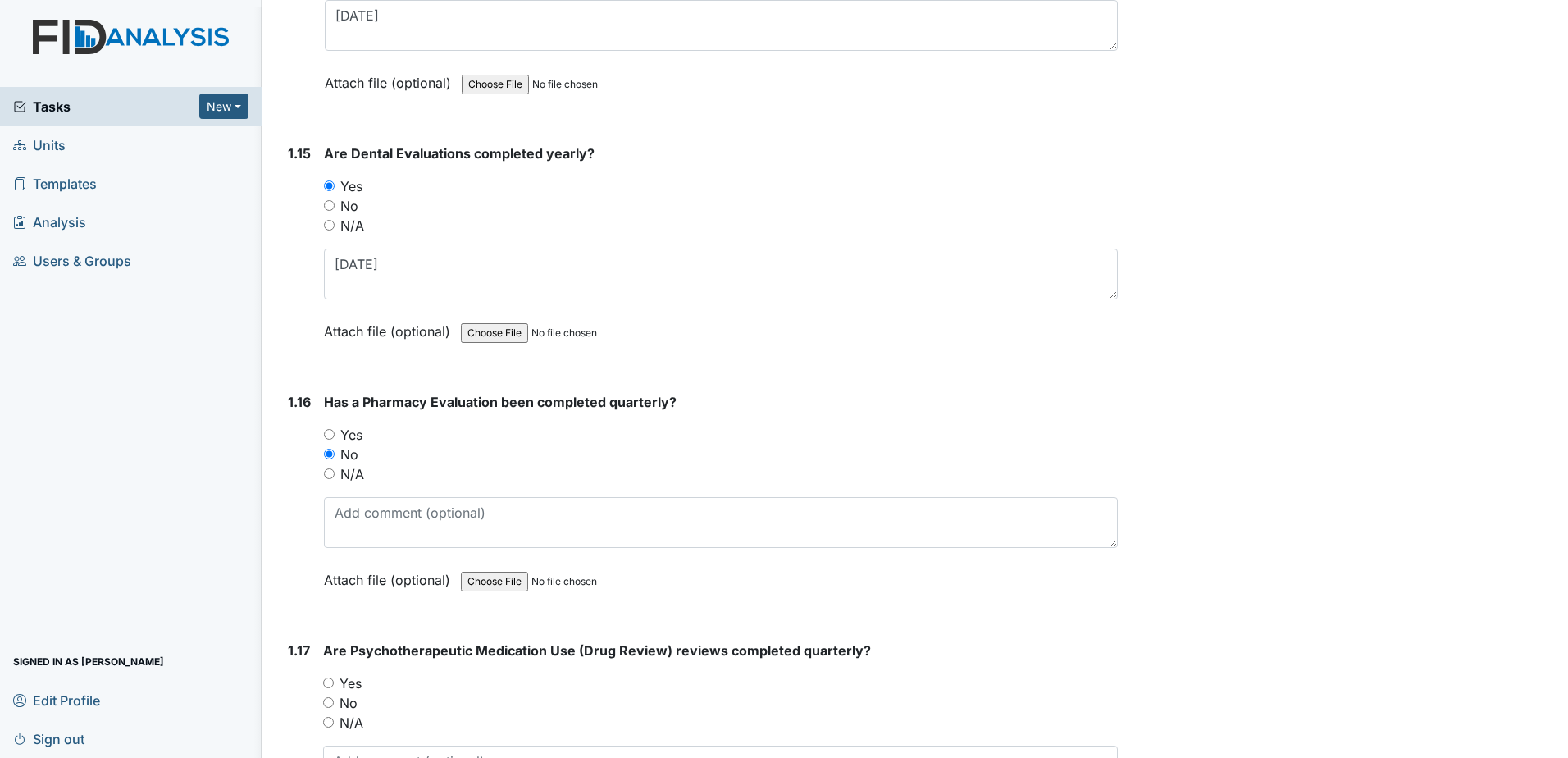
scroll to position [3773, 0]
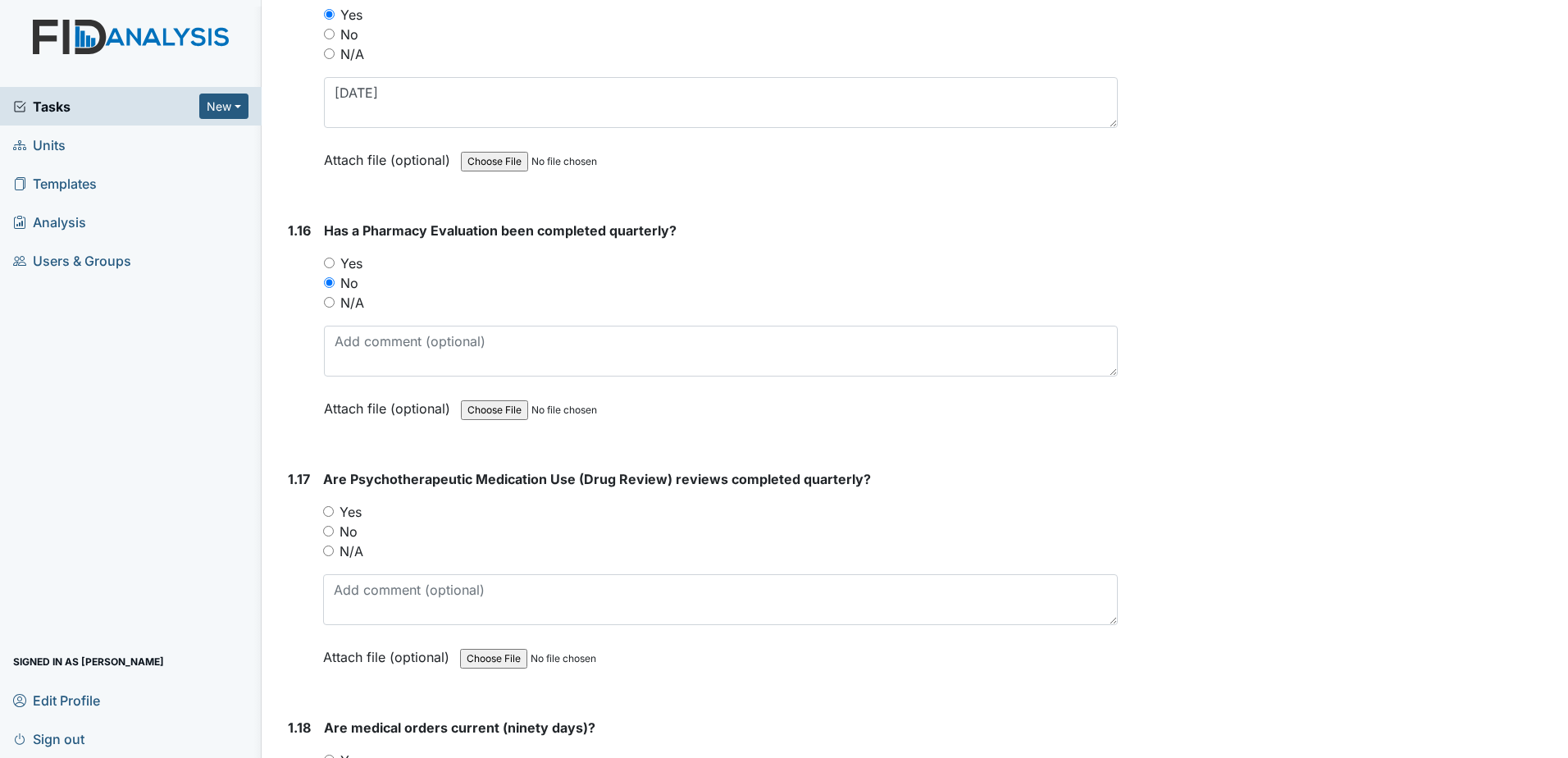
click at [358, 519] on label "Yes" at bounding box center [351, 511] width 22 height 19
click at [334, 517] on input "Yes" at bounding box center [327, 511] width 10 height 10
radio input "true"
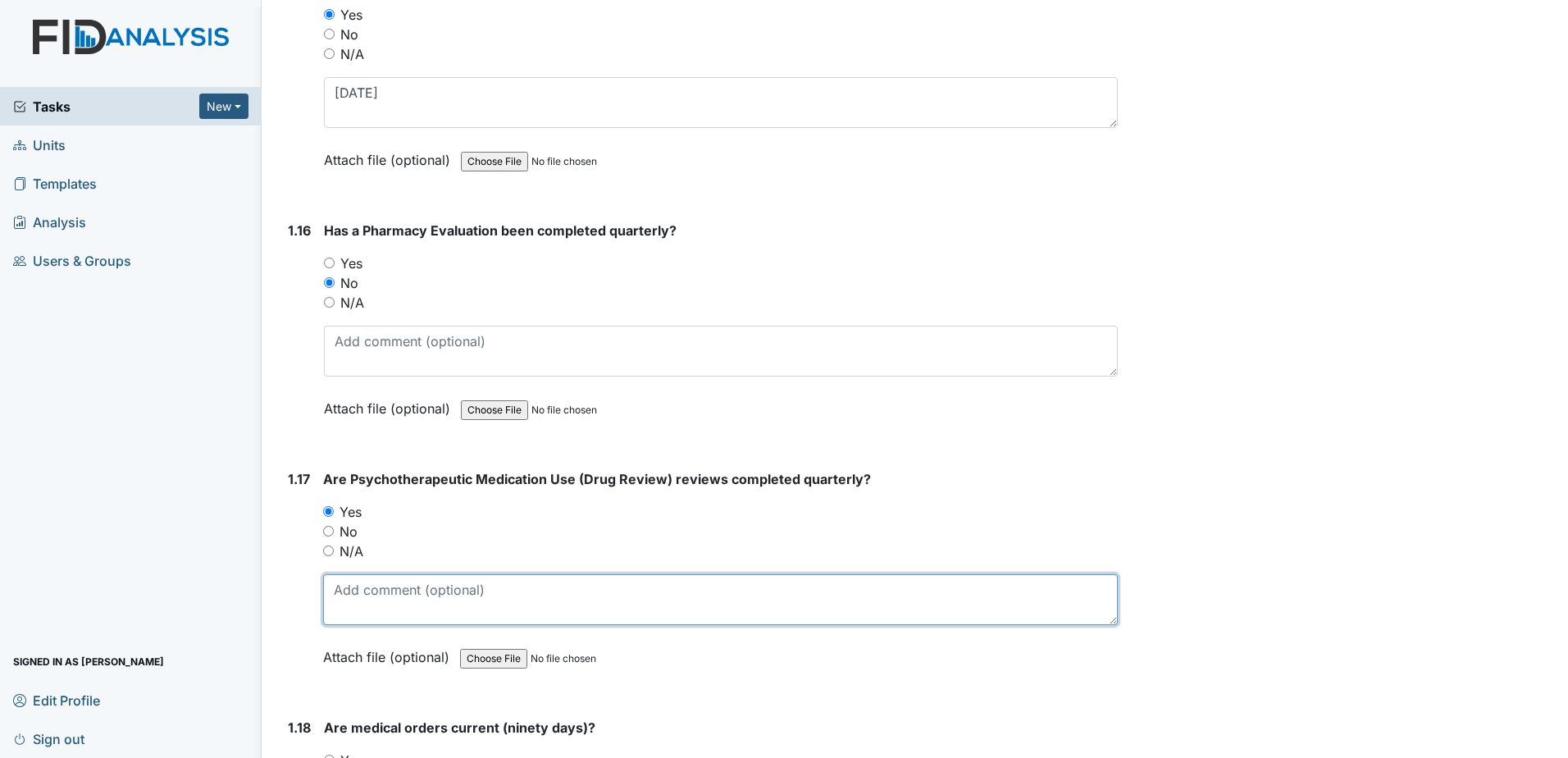
click at [367, 594] on textarea at bounding box center [720, 599] width 795 height 51
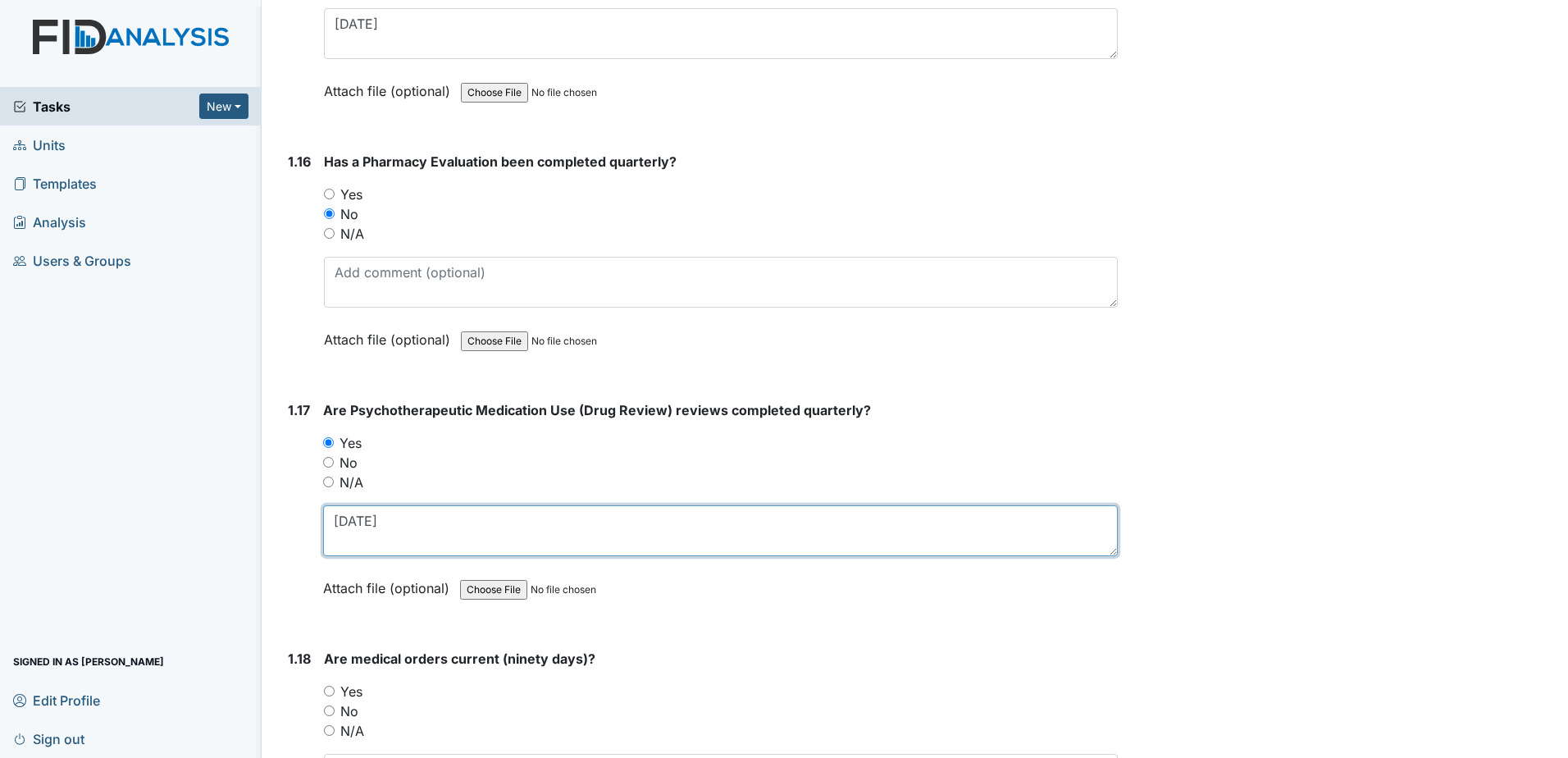
scroll to position [4020, 0]
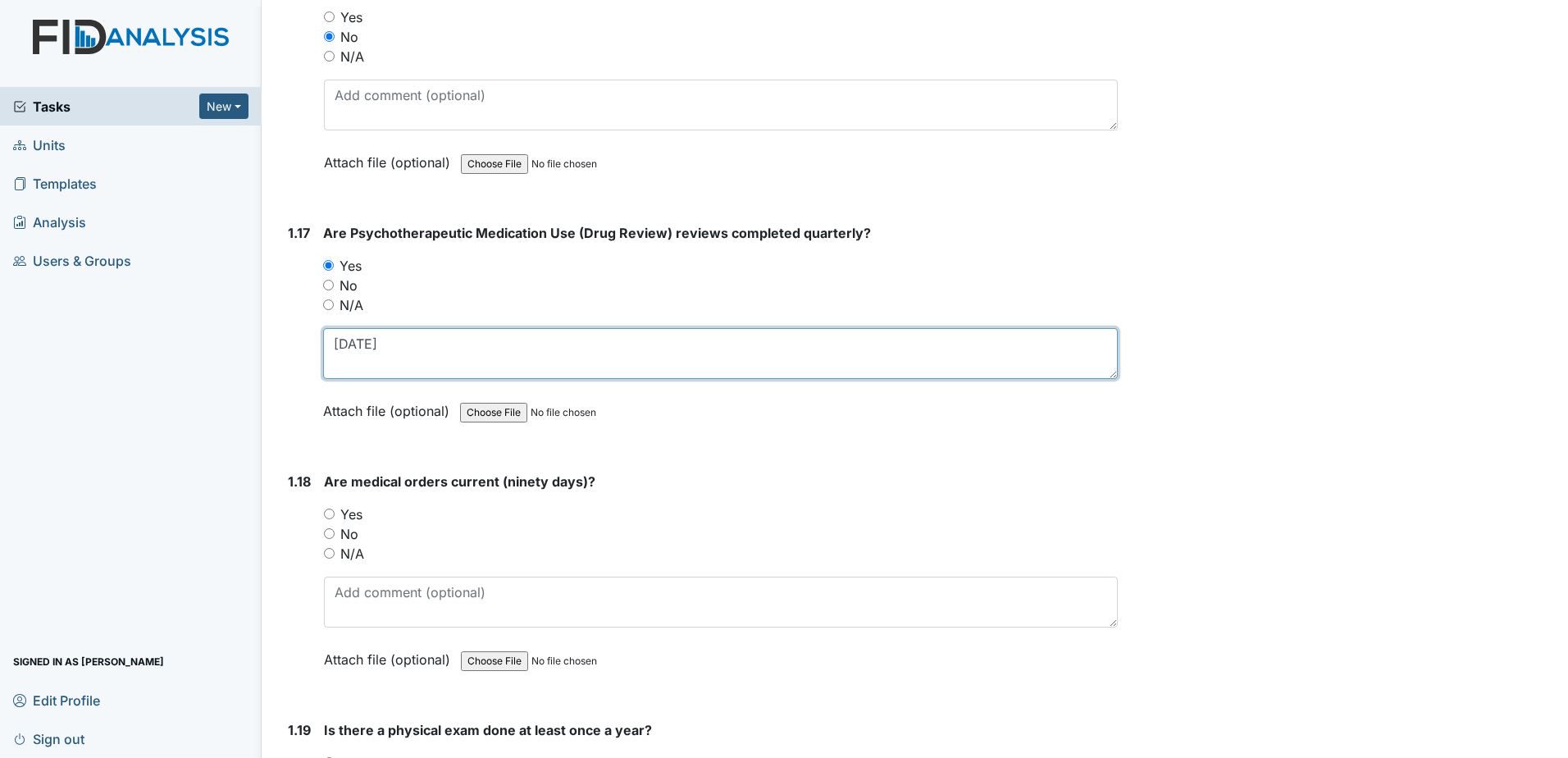
type textarea "3-10-2025"
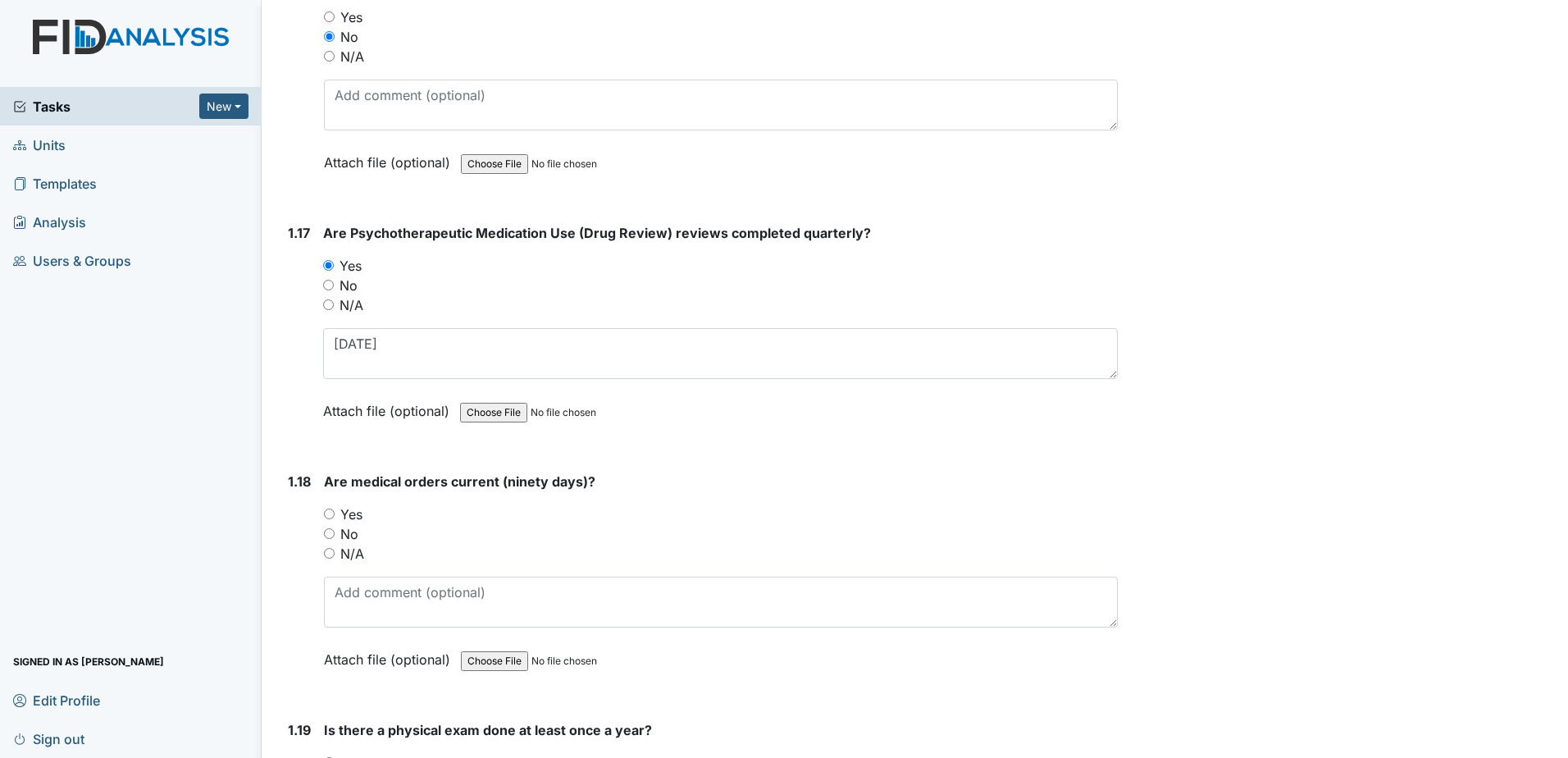
click at [357, 514] on label "Yes" at bounding box center [351, 514] width 22 height 19
click at [335, 514] on input "Yes" at bounding box center [328, 513] width 10 height 10
radio input "true"
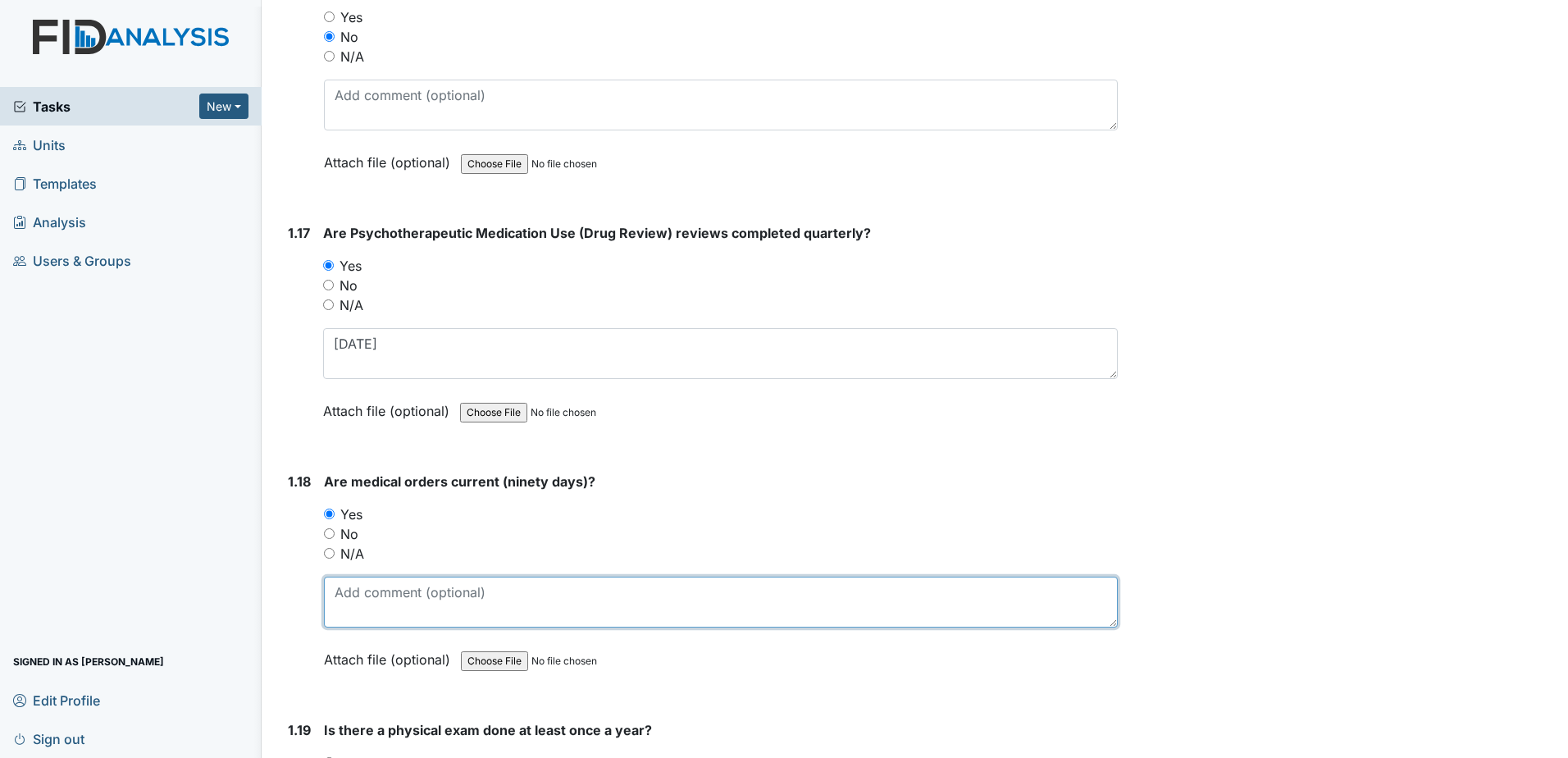
click at [381, 598] on textarea at bounding box center [720, 602] width 794 height 51
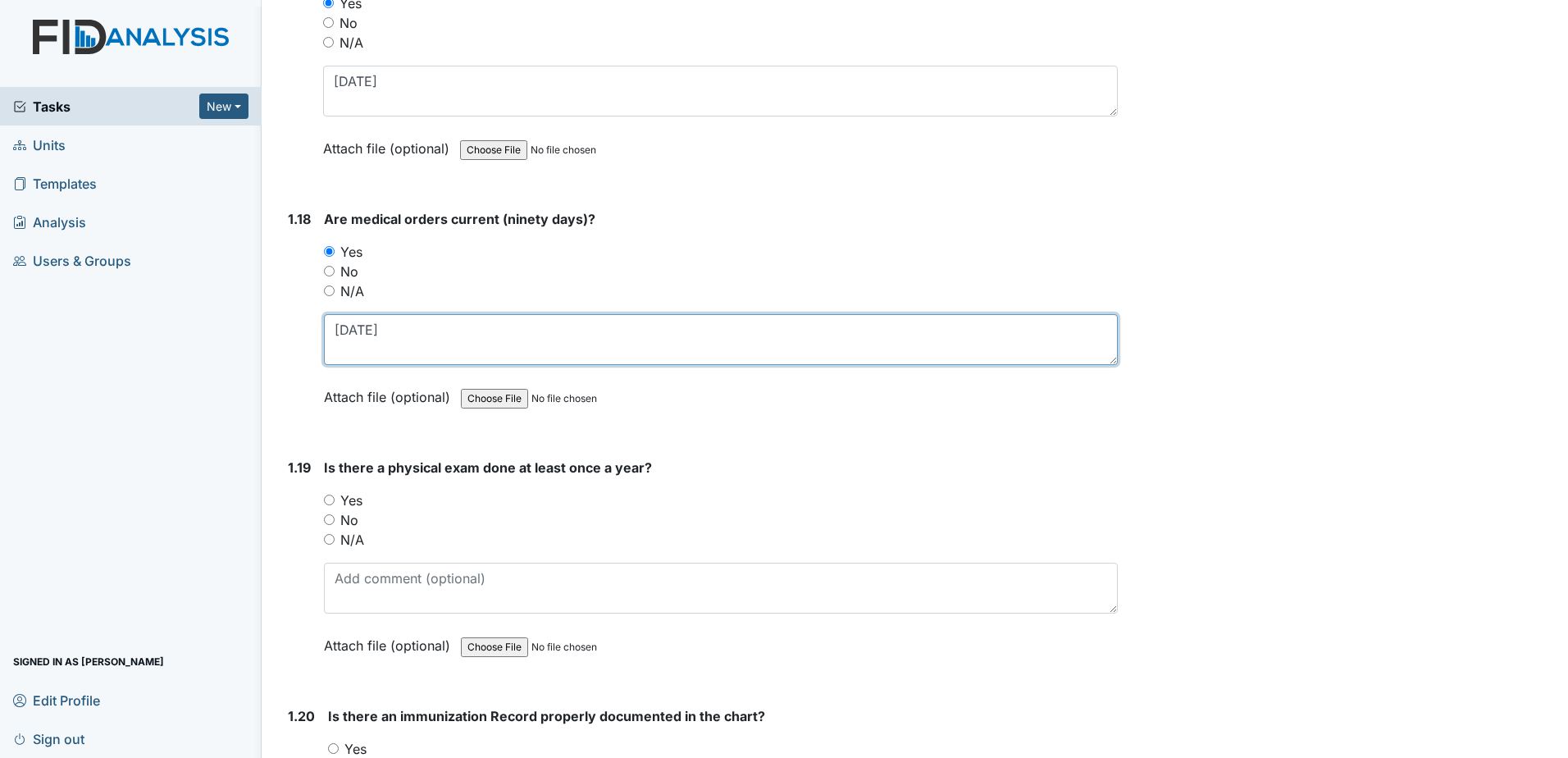
scroll to position [4348, 0]
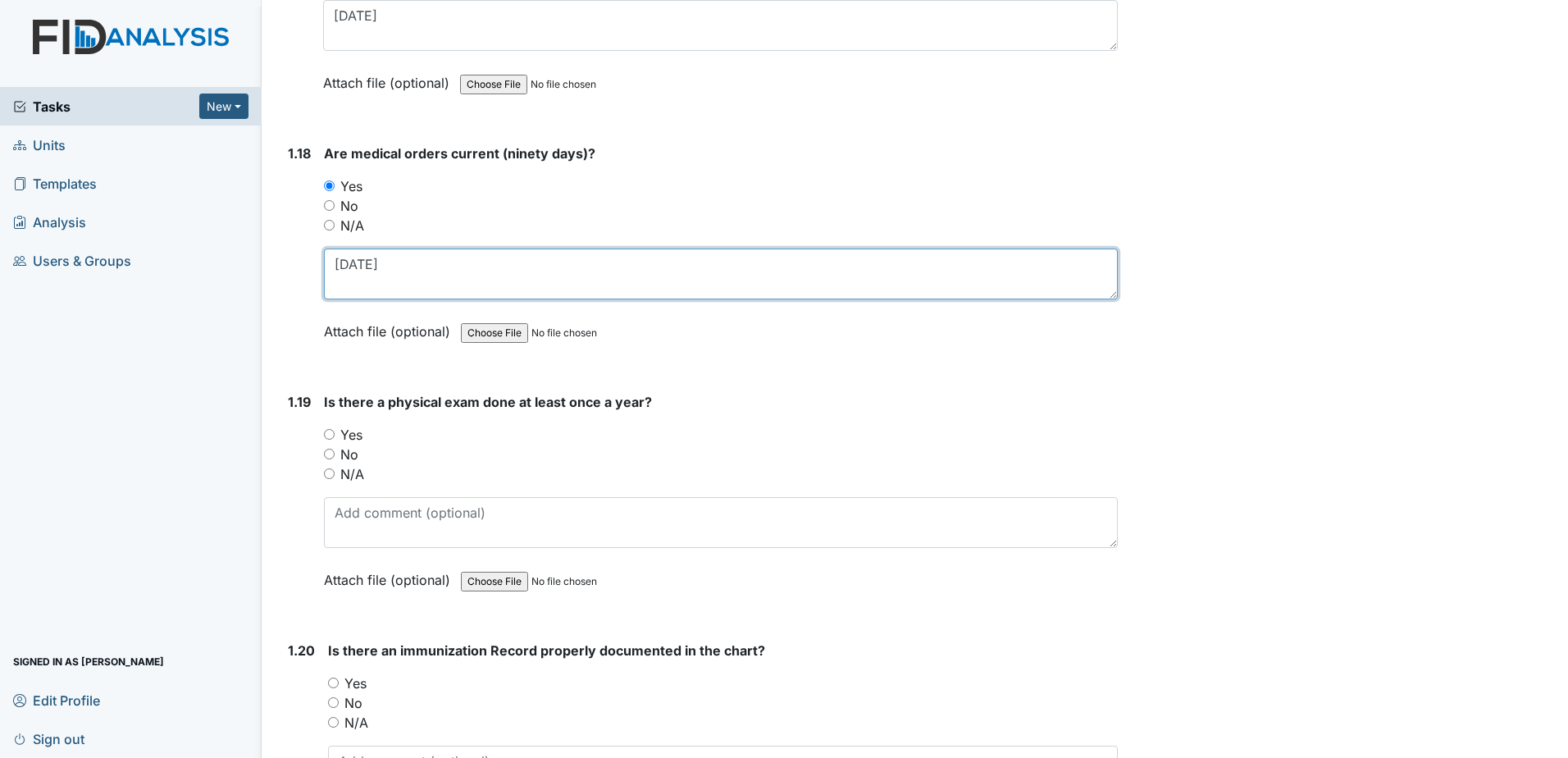
type textarea "8-1-2025"
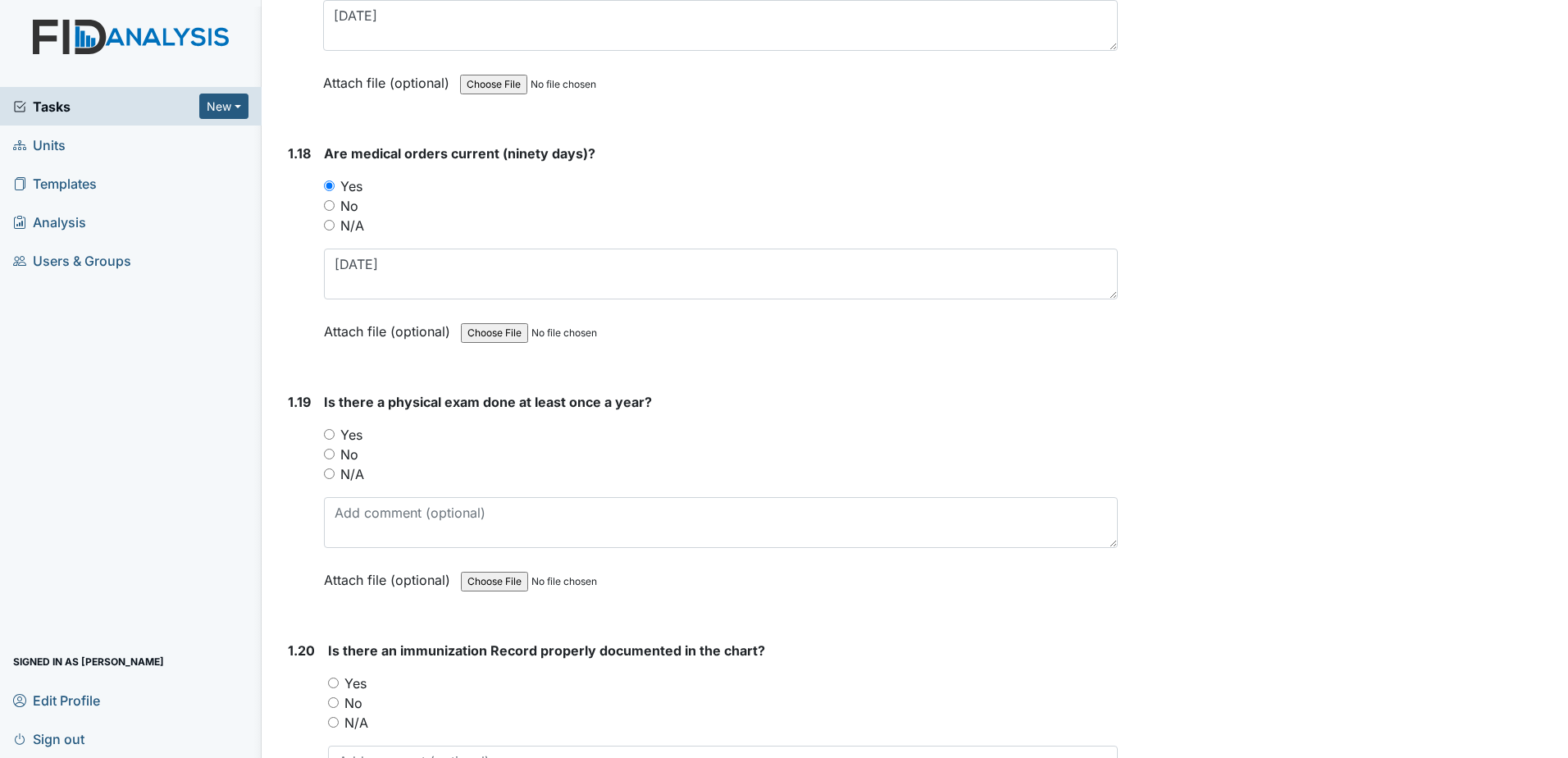
click at [357, 436] on label "Yes" at bounding box center [351, 434] width 22 height 19
click at [335, 436] on input "Yes" at bounding box center [328, 433] width 10 height 10
radio input "true"
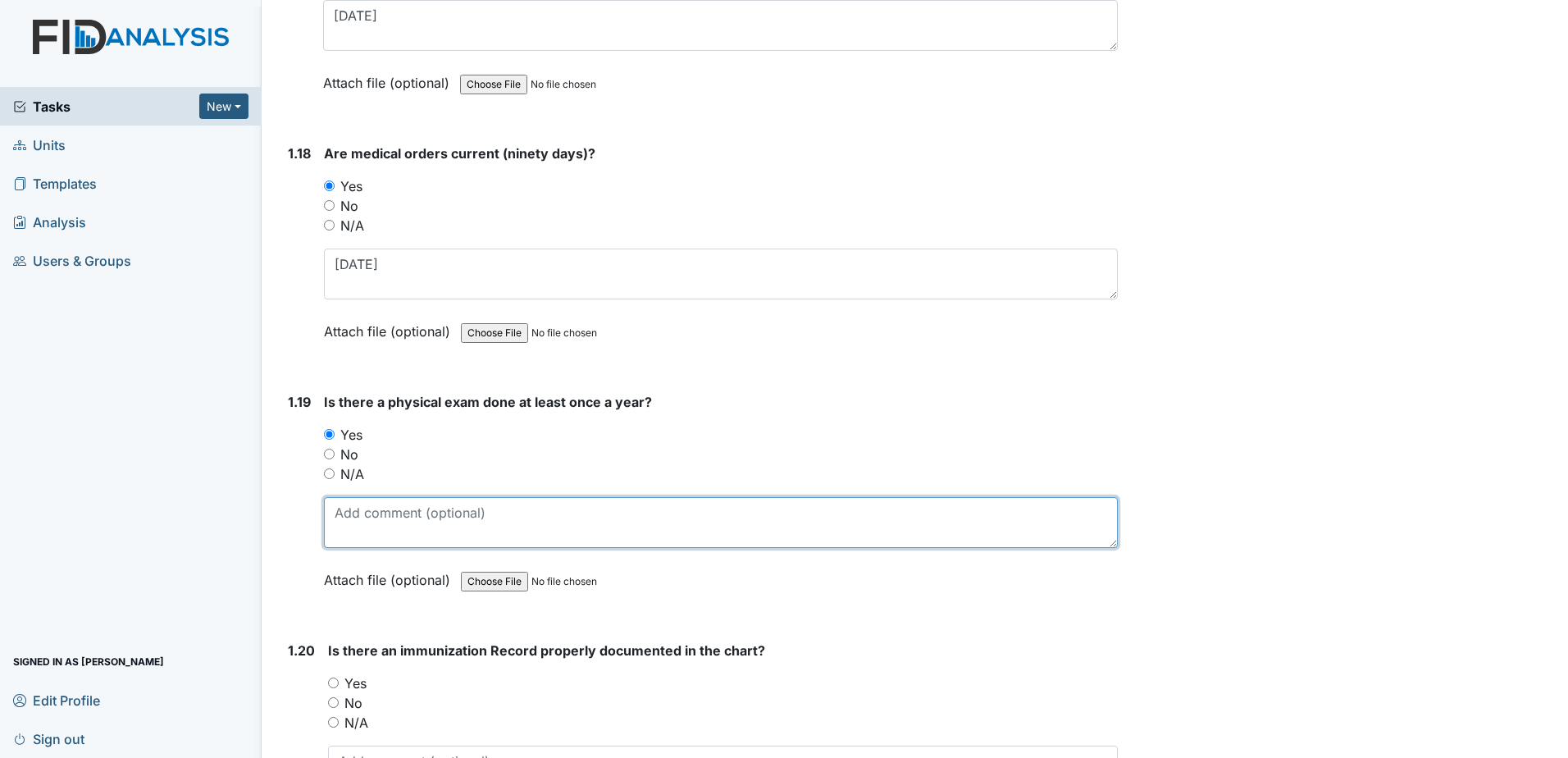
click at [400, 532] on textarea at bounding box center [720, 522] width 794 height 51
type textarea "6-30-2025"
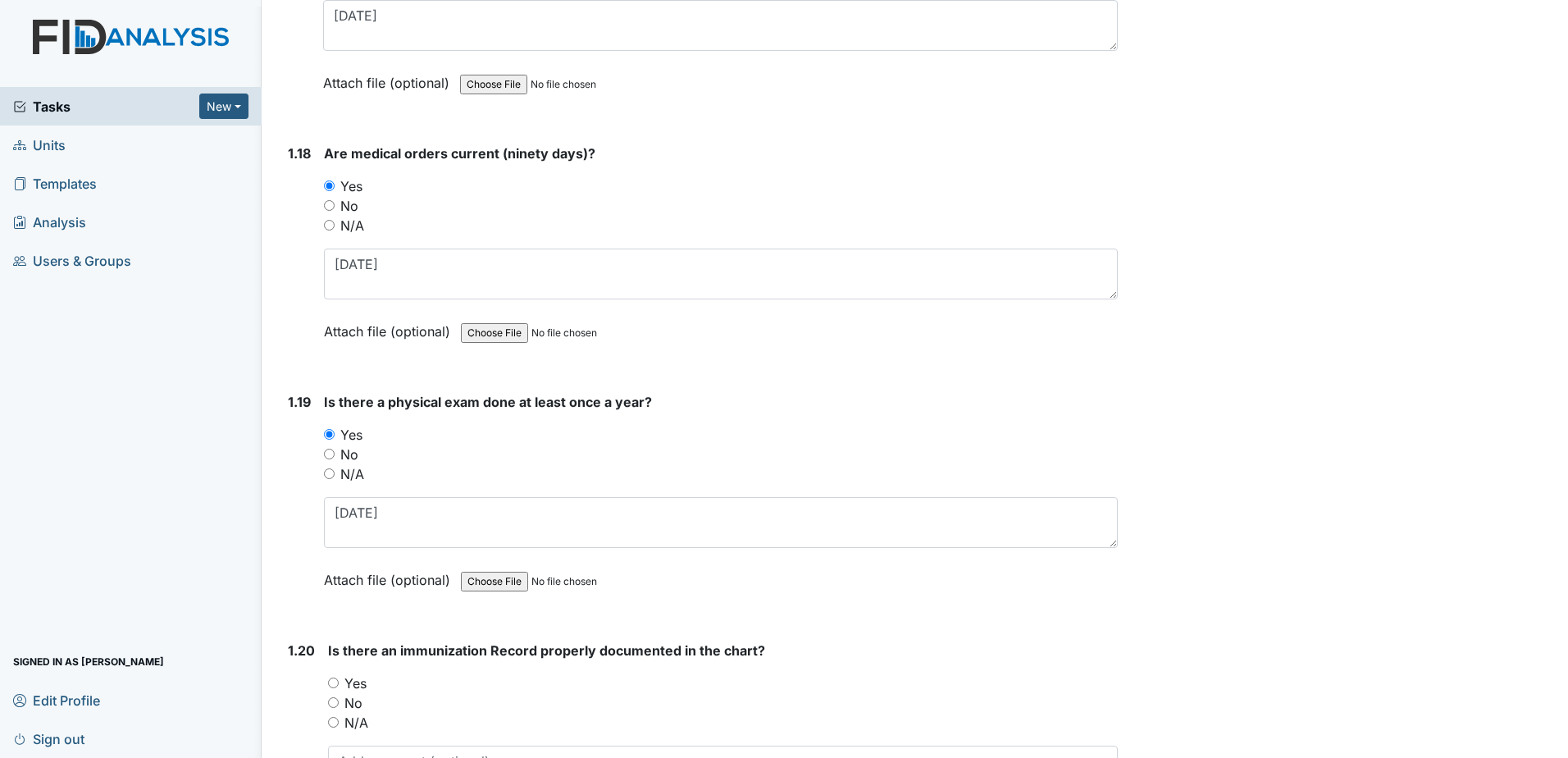
drag, startPoint x: 351, startPoint y: 682, endPoint x: 472, endPoint y: 621, distance: 135.5
click at [355, 683] on label "Yes" at bounding box center [355, 683] width 22 height 19
click at [338, 683] on input "Yes" at bounding box center [333, 682] width 10 height 10
radio input "true"
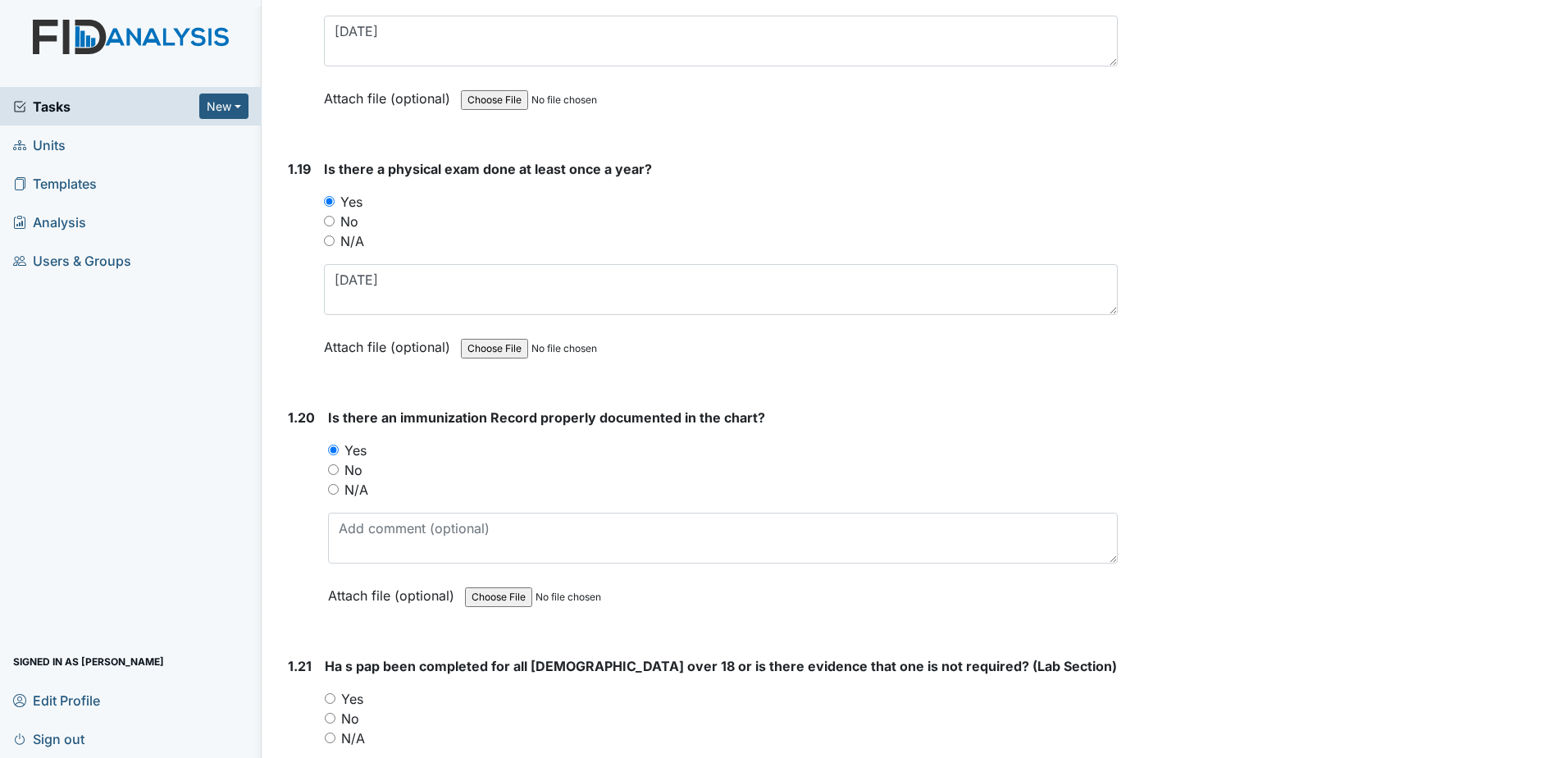
scroll to position [4840, 0]
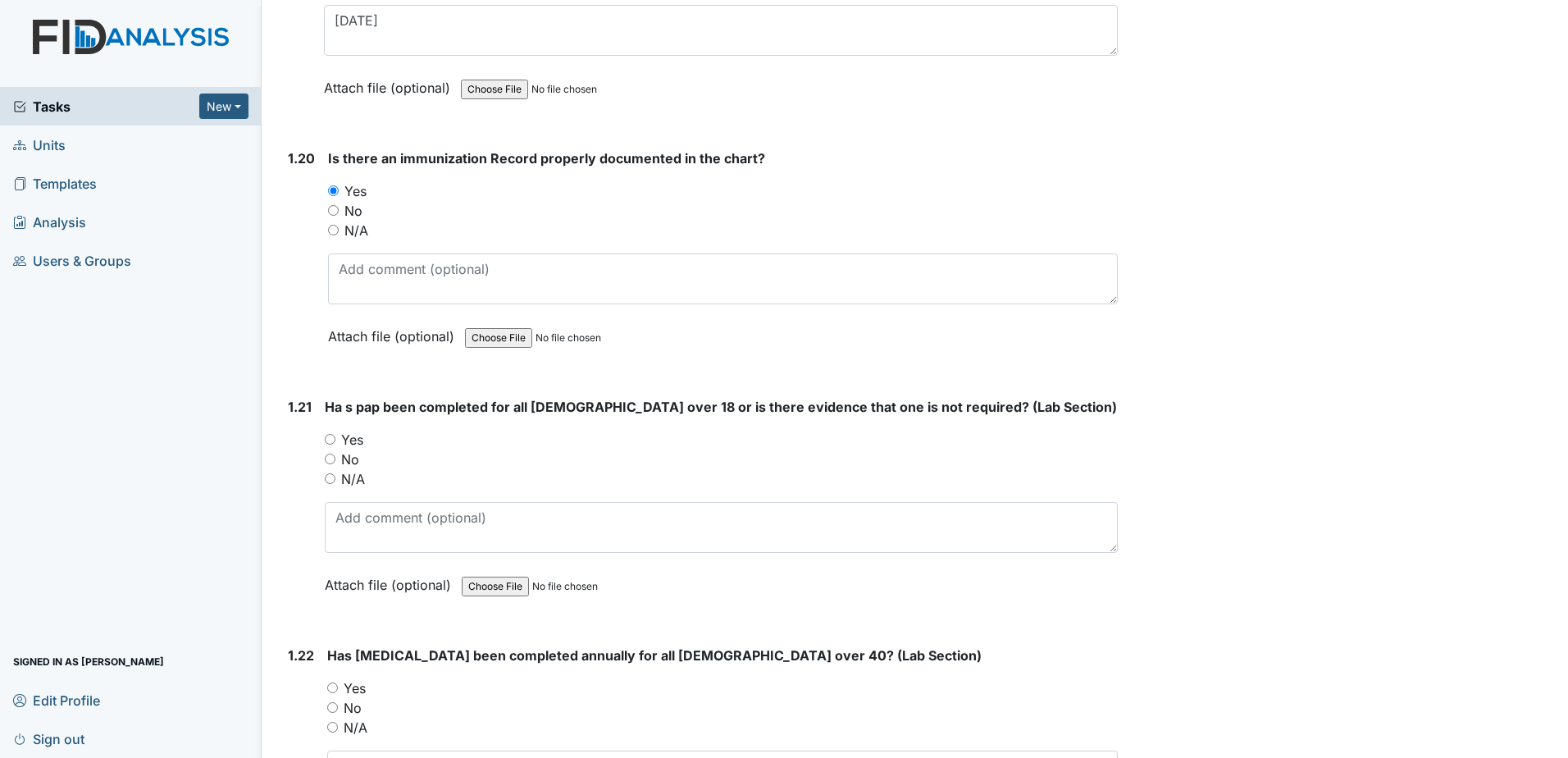
click at [357, 475] on label "N/A" at bounding box center [353, 479] width 24 height 19
click at [336, 475] on input "N/A" at bounding box center [329, 478] width 10 height 10
radio input "true"
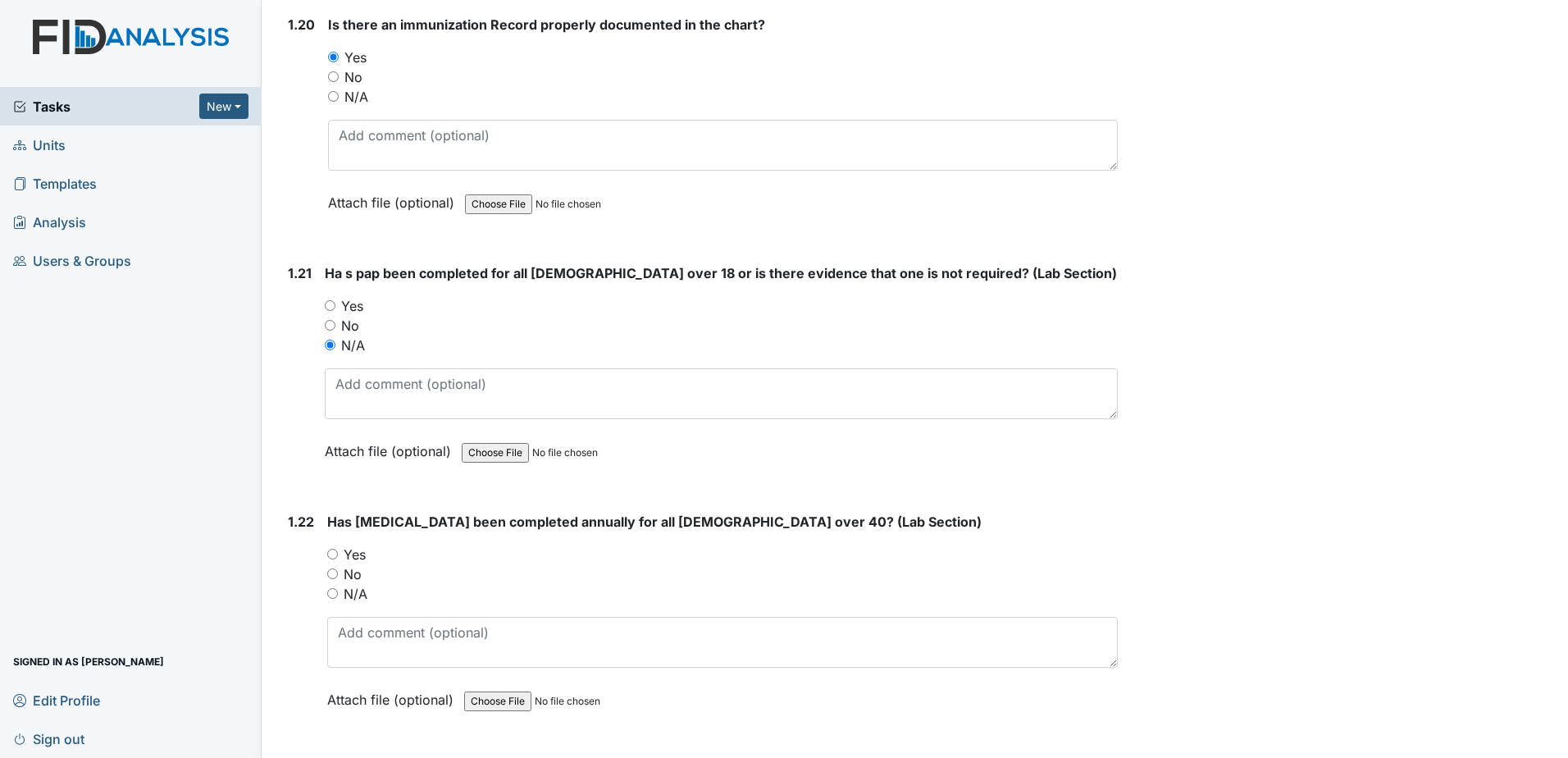
scroll to position [5250, 0]
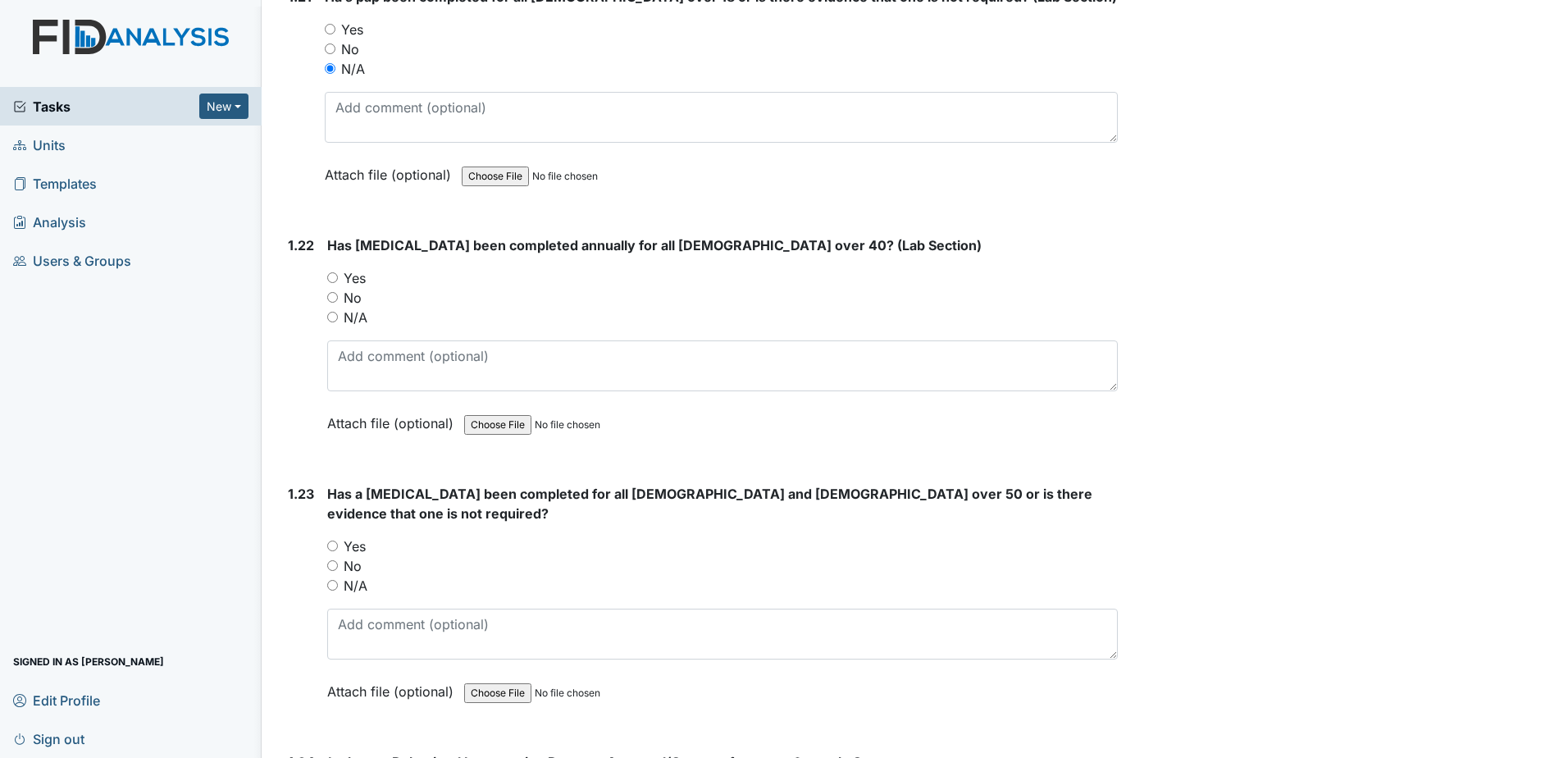
click at [352, 321] on label "N/A" at bounding box center [355, 317] width 24 height 19
click at [338, 321] on input "N/A" at bounding box center [332, 316] width 10 height 10
radio input "true"
click at [353, 576] on label "N/A" at bounding box center [355, 585] width 24 height 19
click at [338, 580] on input "N/A" at bounding box center [332, 585] width 10 height 10
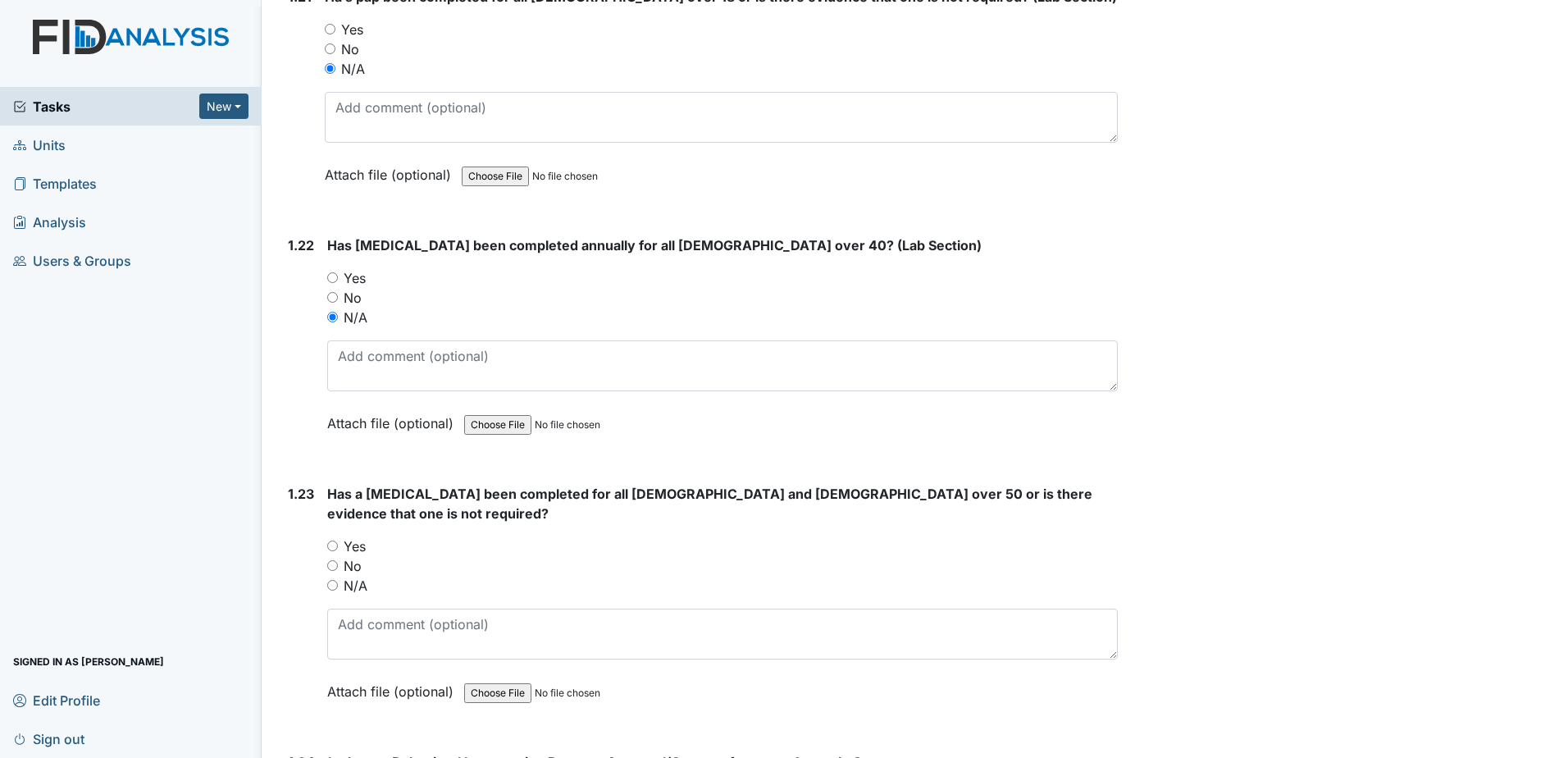
radio input "true"
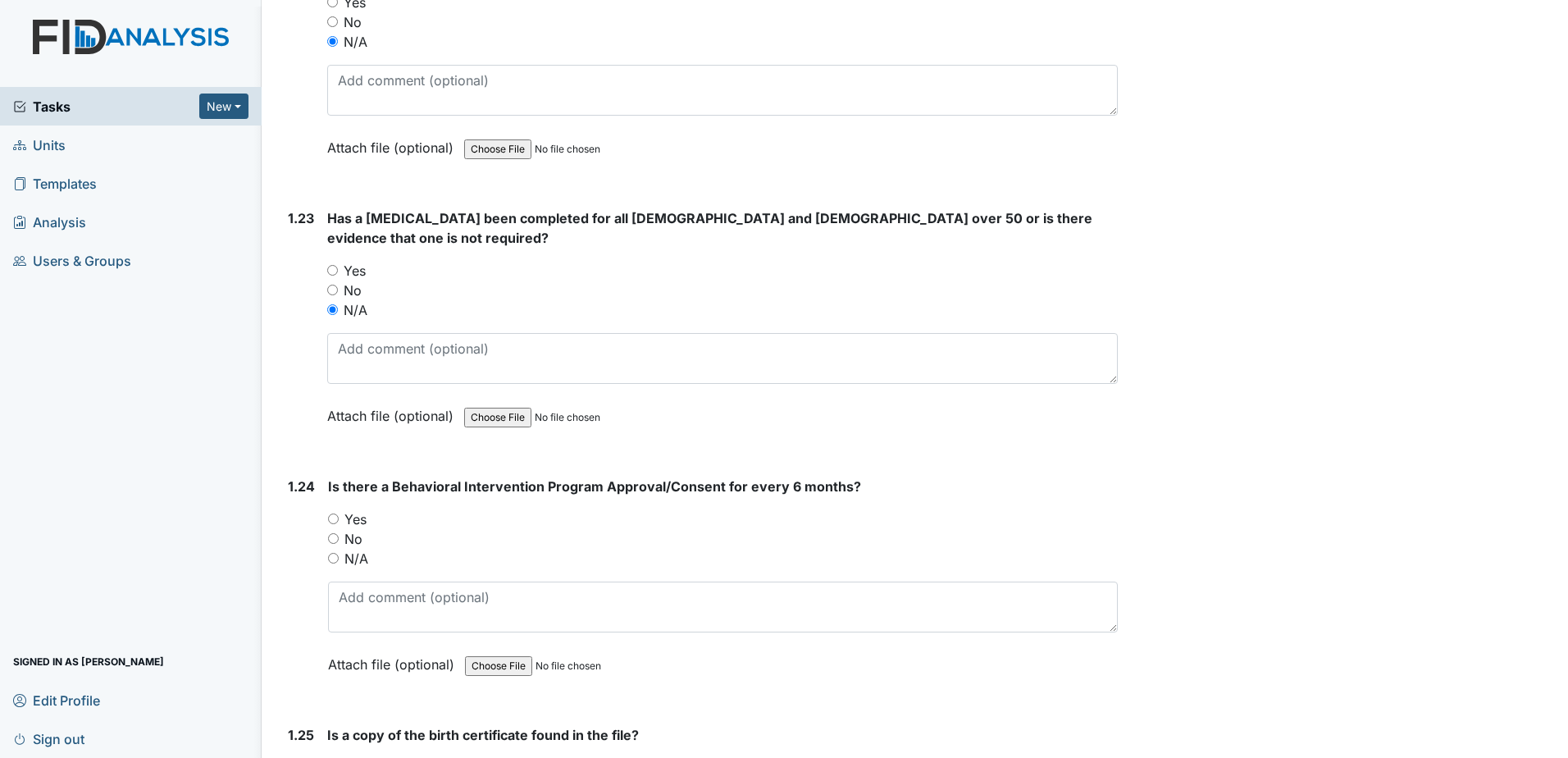
scroll to position [5579, 0]
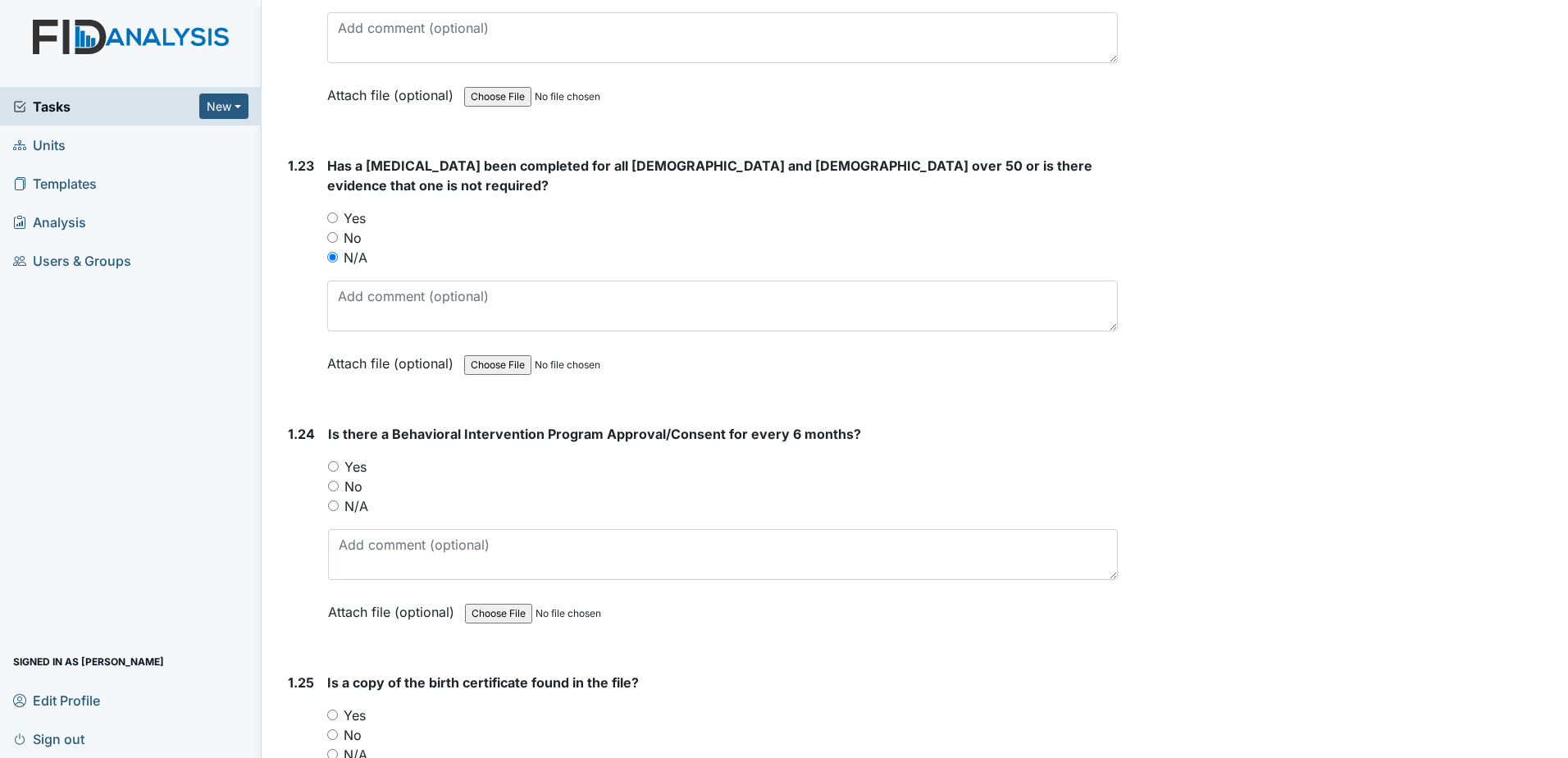
click at [350, 456] on label "Yes" at bounding box center [355, 466] width 22 height 19
click at [338, 461] on input "Yes" at bounding box center [333, 466] width 10 height 10
radio input "true"
click at [354, 726] on label "No" at bounding box center [351, 735] width 18 height 19
click at [338, 729] on input "No" at bounding box center [332, 734] width 10 height 10
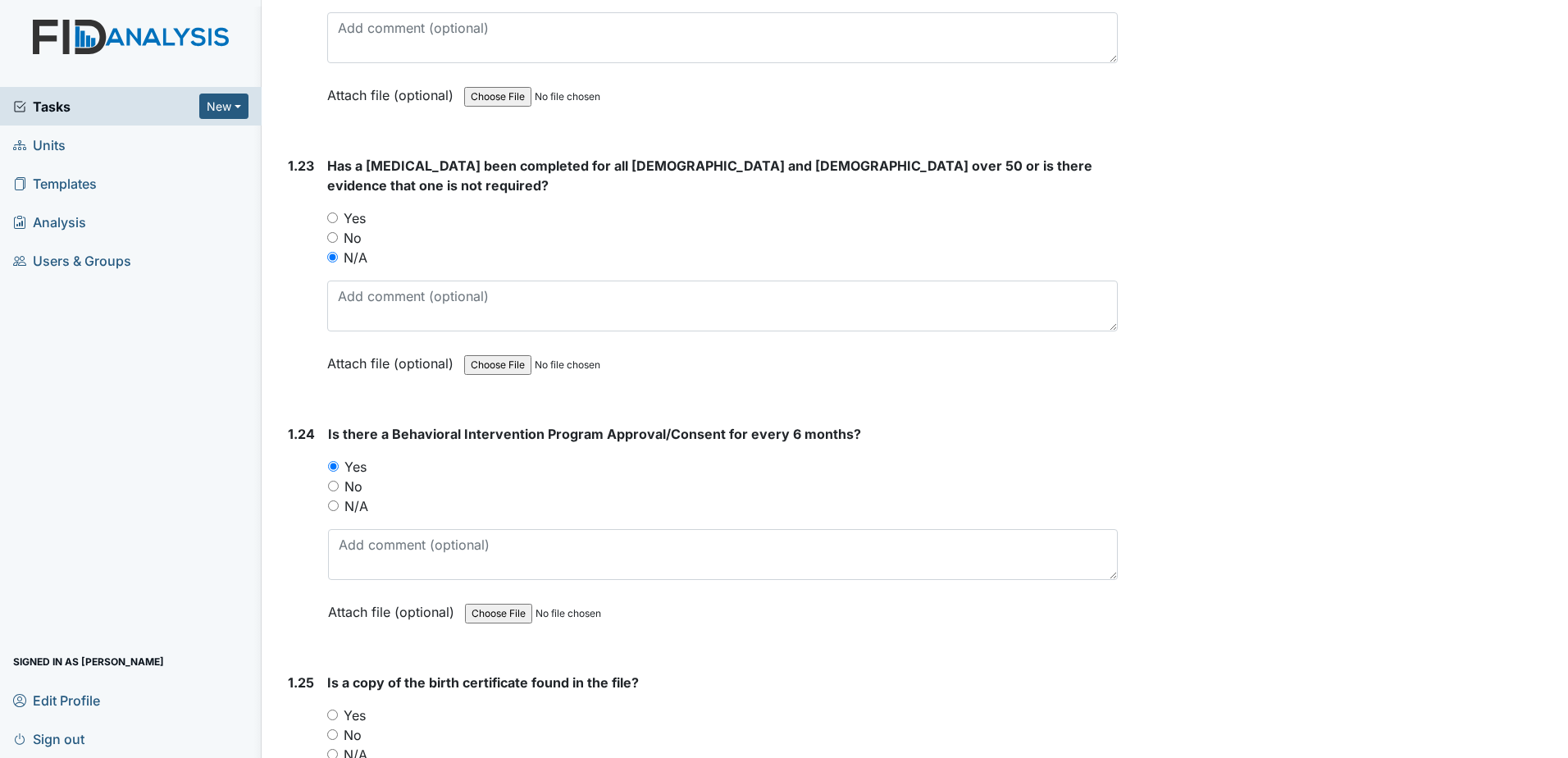
radio input "true"
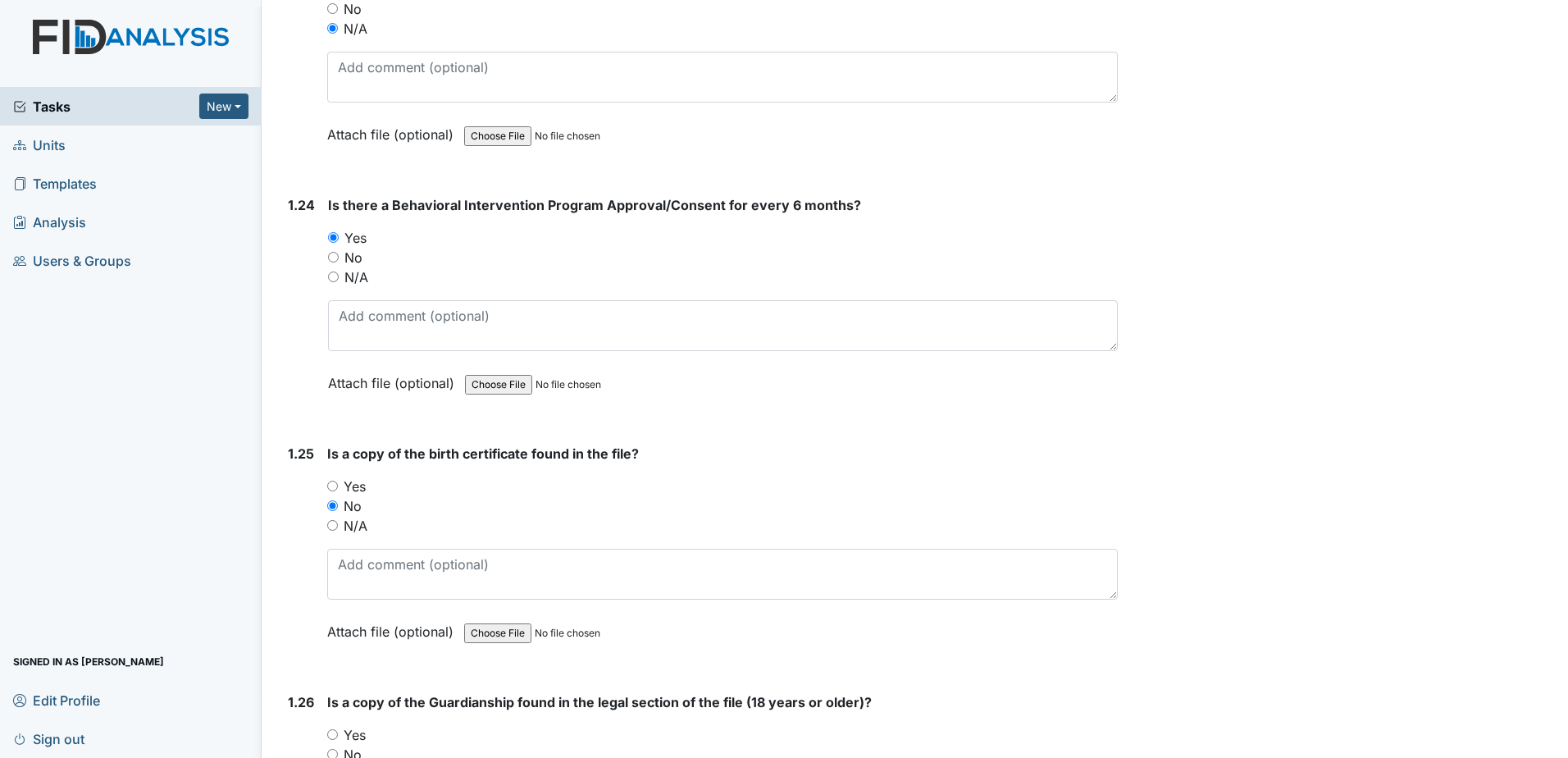
scroll to position [5825, 0]
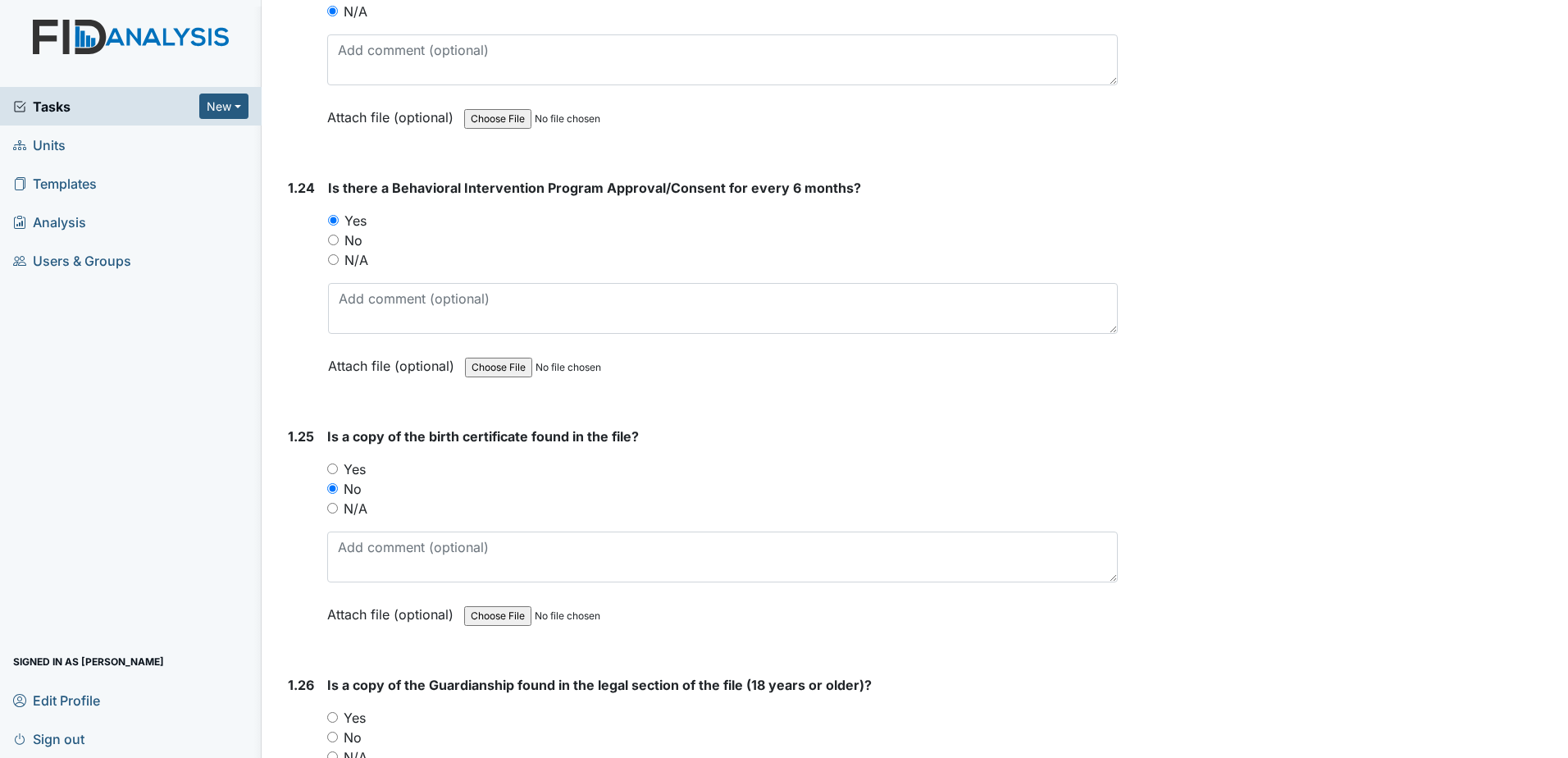
click at [363, 708] on label "Yes" at bounding box center [354, 717] width 22 height 19
click at [338, 712] on input "Yes" at bounding box center [332, 716] width 10 height 10
radio input "true"
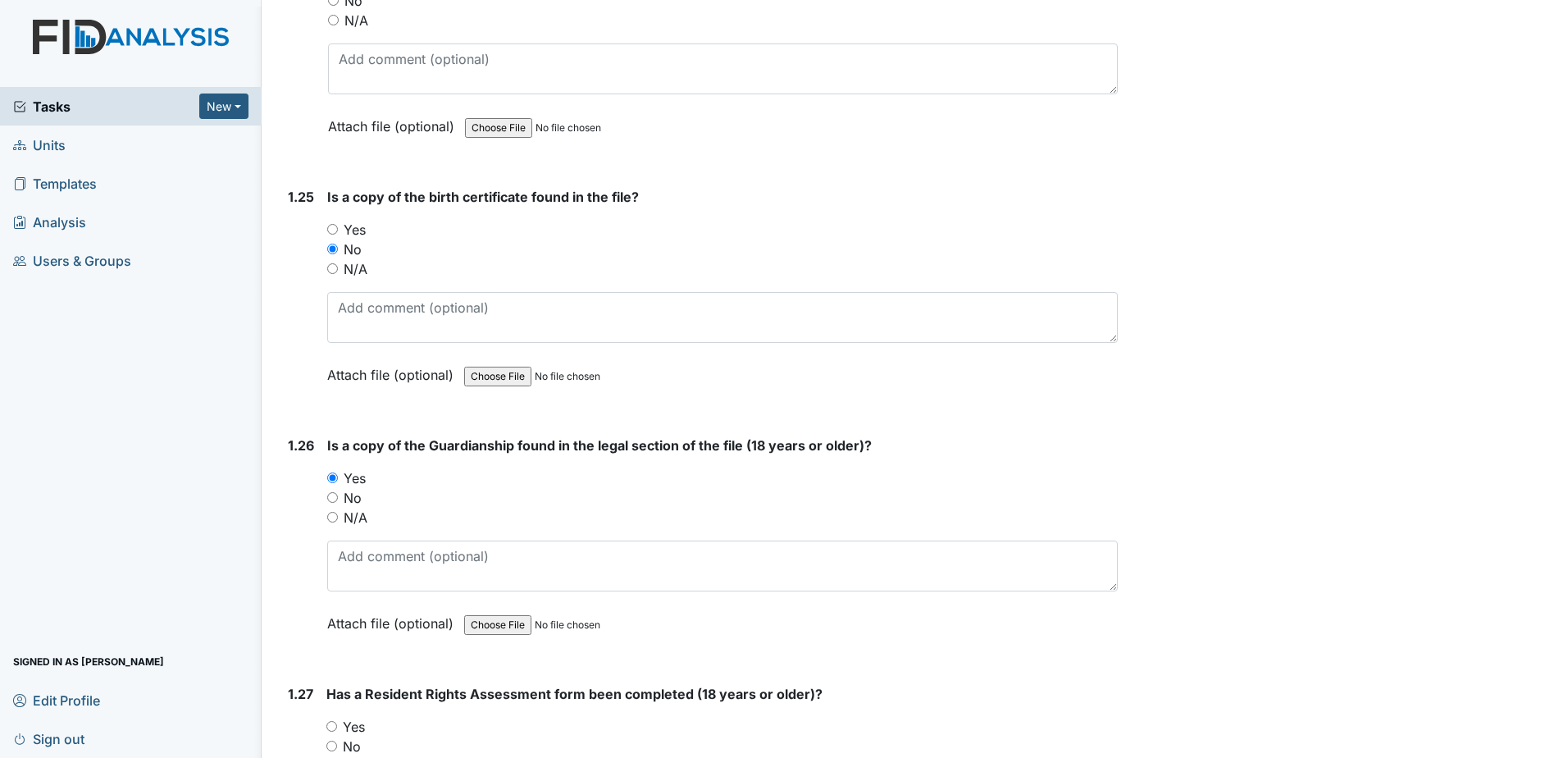
scroll to position [6070, 0]
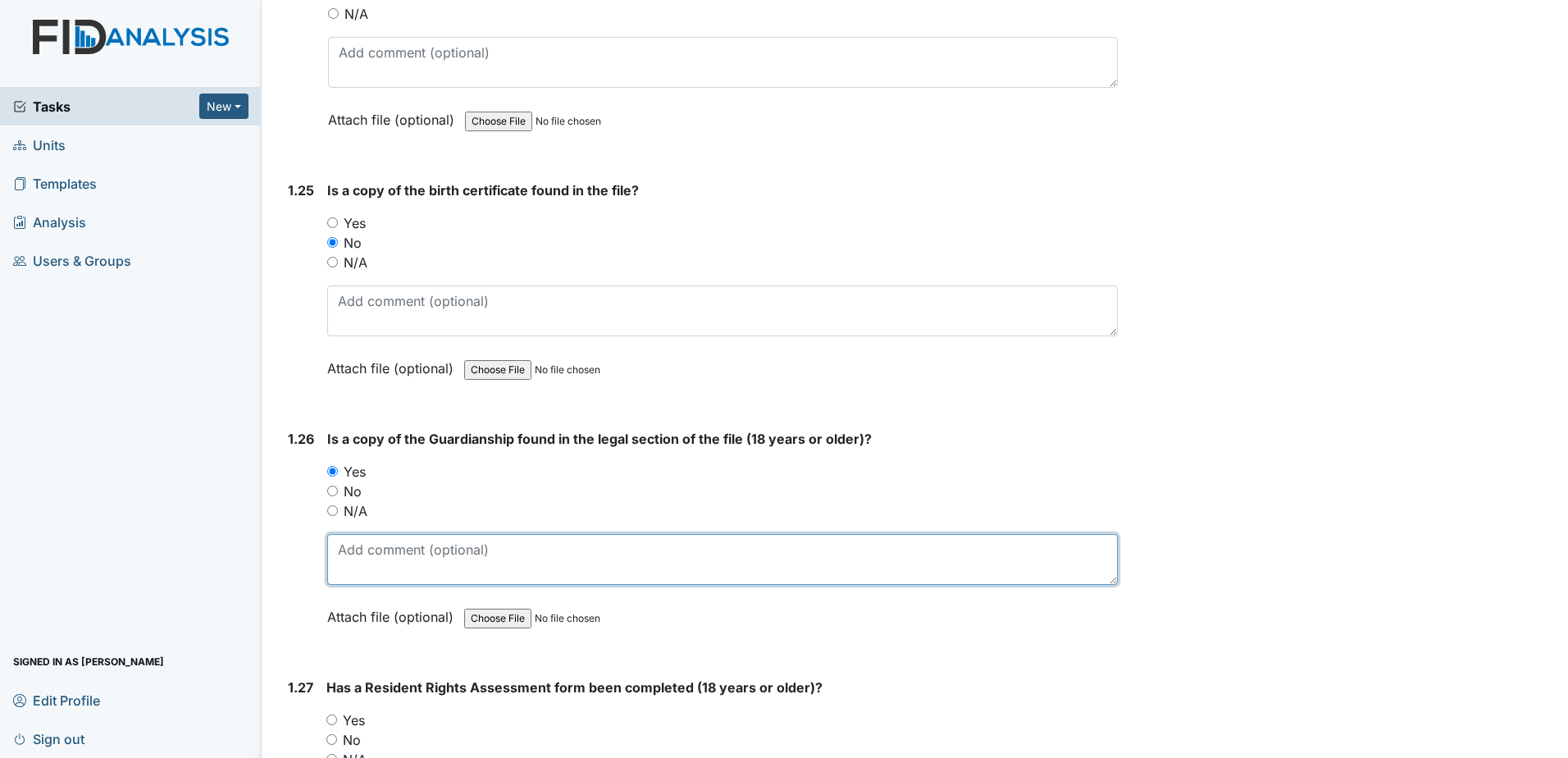
click at [351, 543] on textarea at bounding box center [722, 559] width 790 height 51
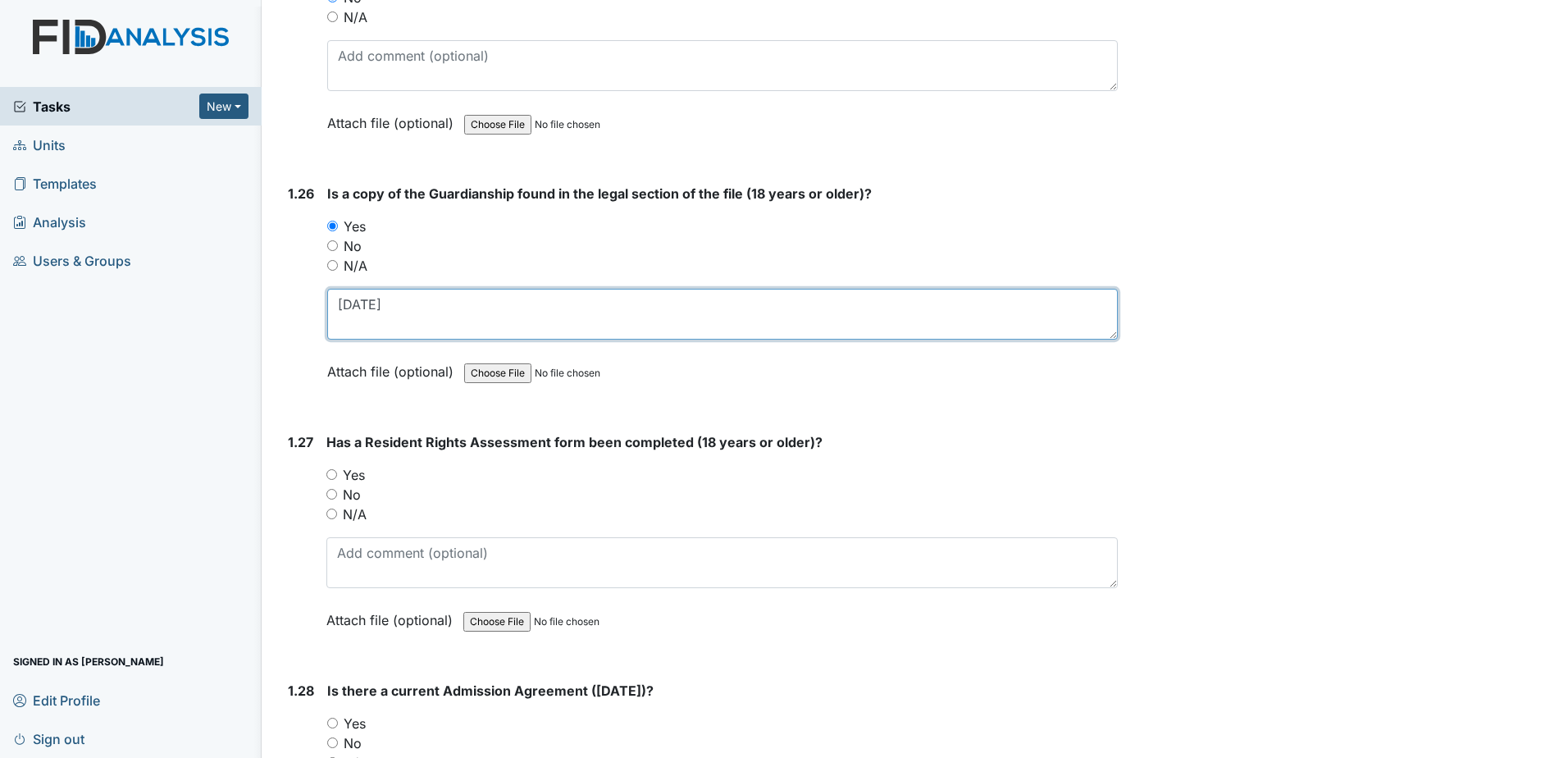
scroll to position [6316, 0]
type textarea "4-6-98"
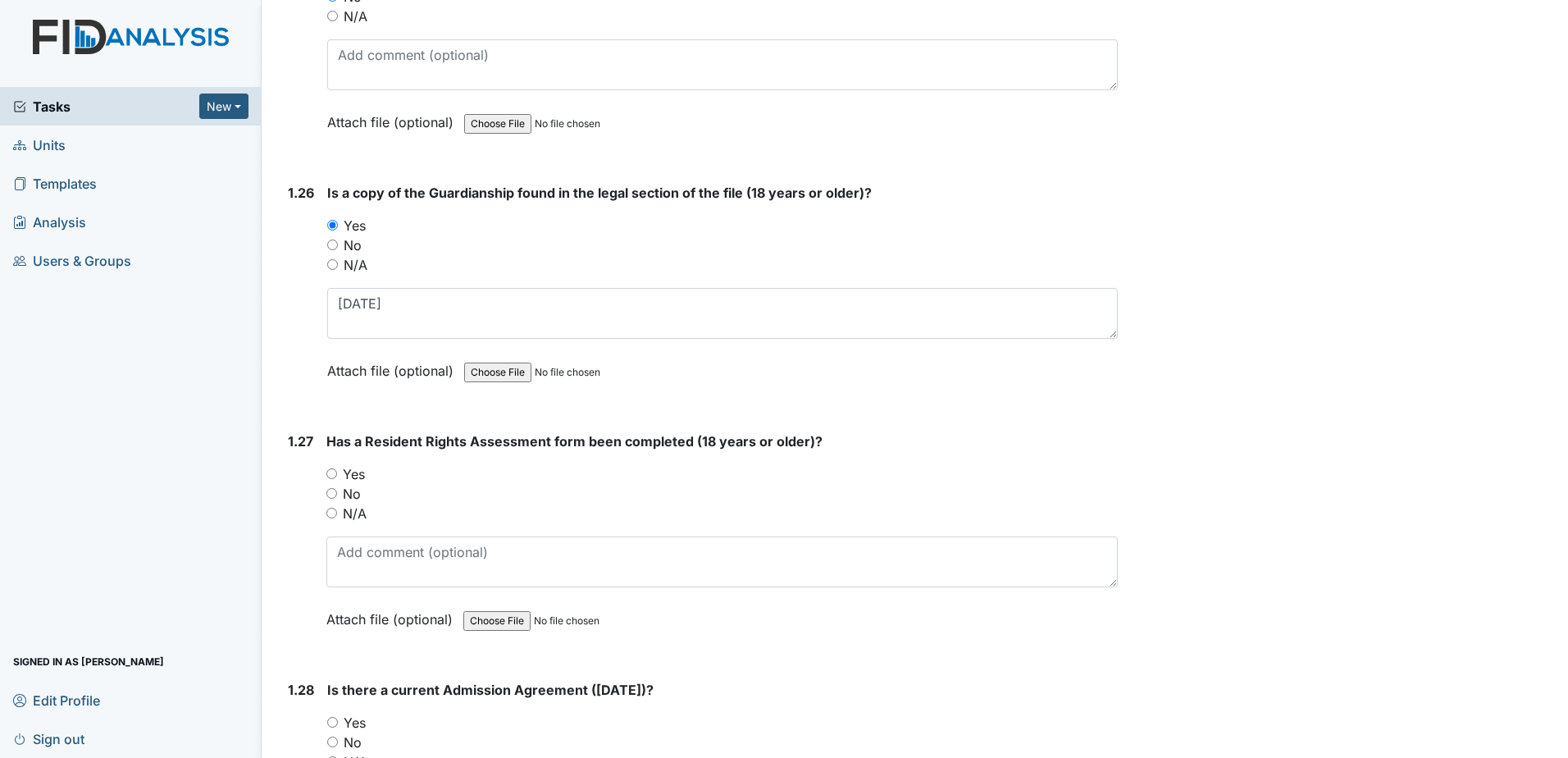
click at [351, 464] on label "Yes" at bounding box center [354, 473] width 22 height 19
click at [337, 469] on input "Yes" at bounding box center [331, 473] width 10 height 10
radio input "true"
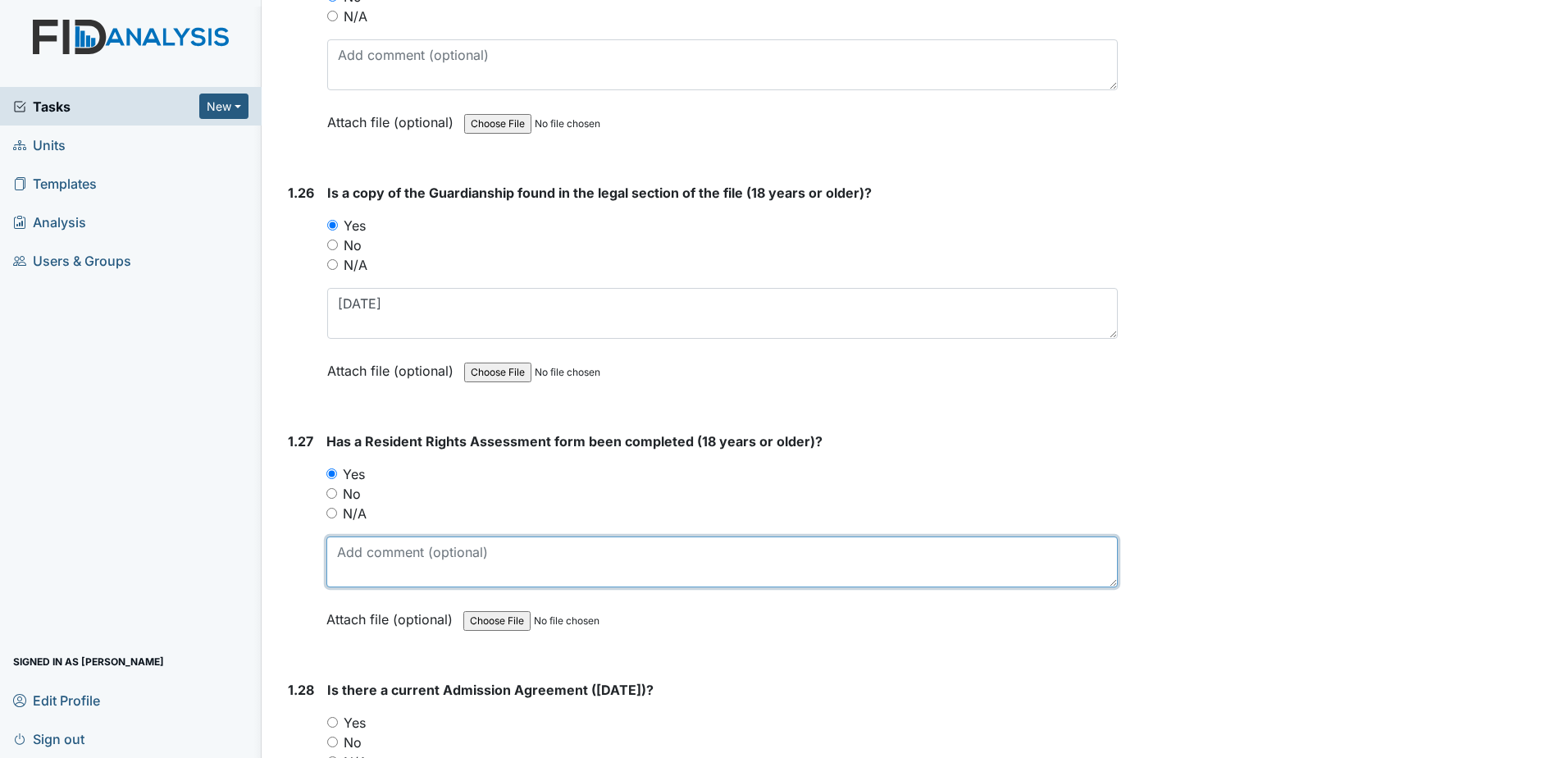
click at [363, 536] on textarea at bounding box center [721, 561] width 791 height 51
type textarea "7"
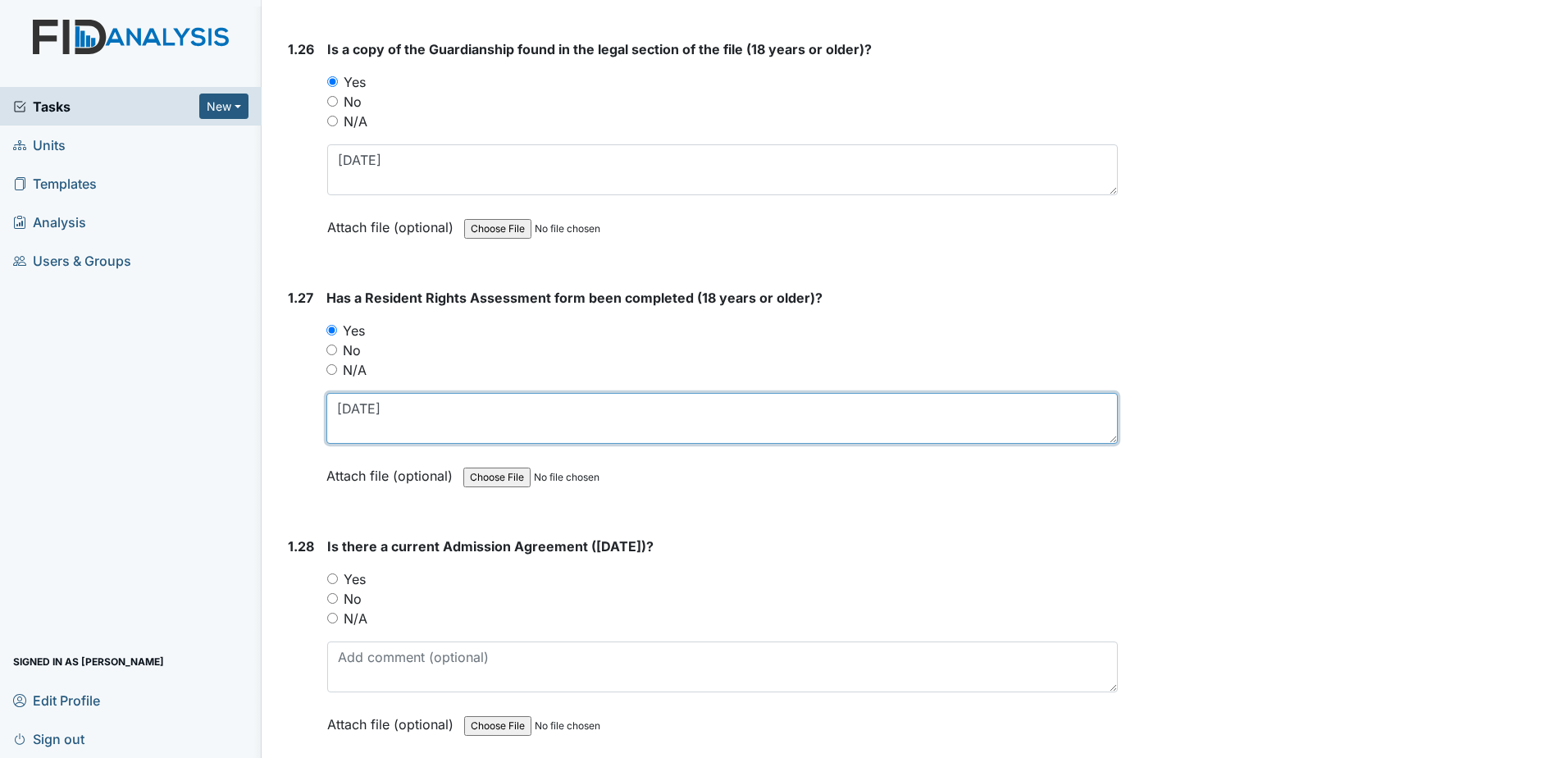
scroll to position [6481, 0]
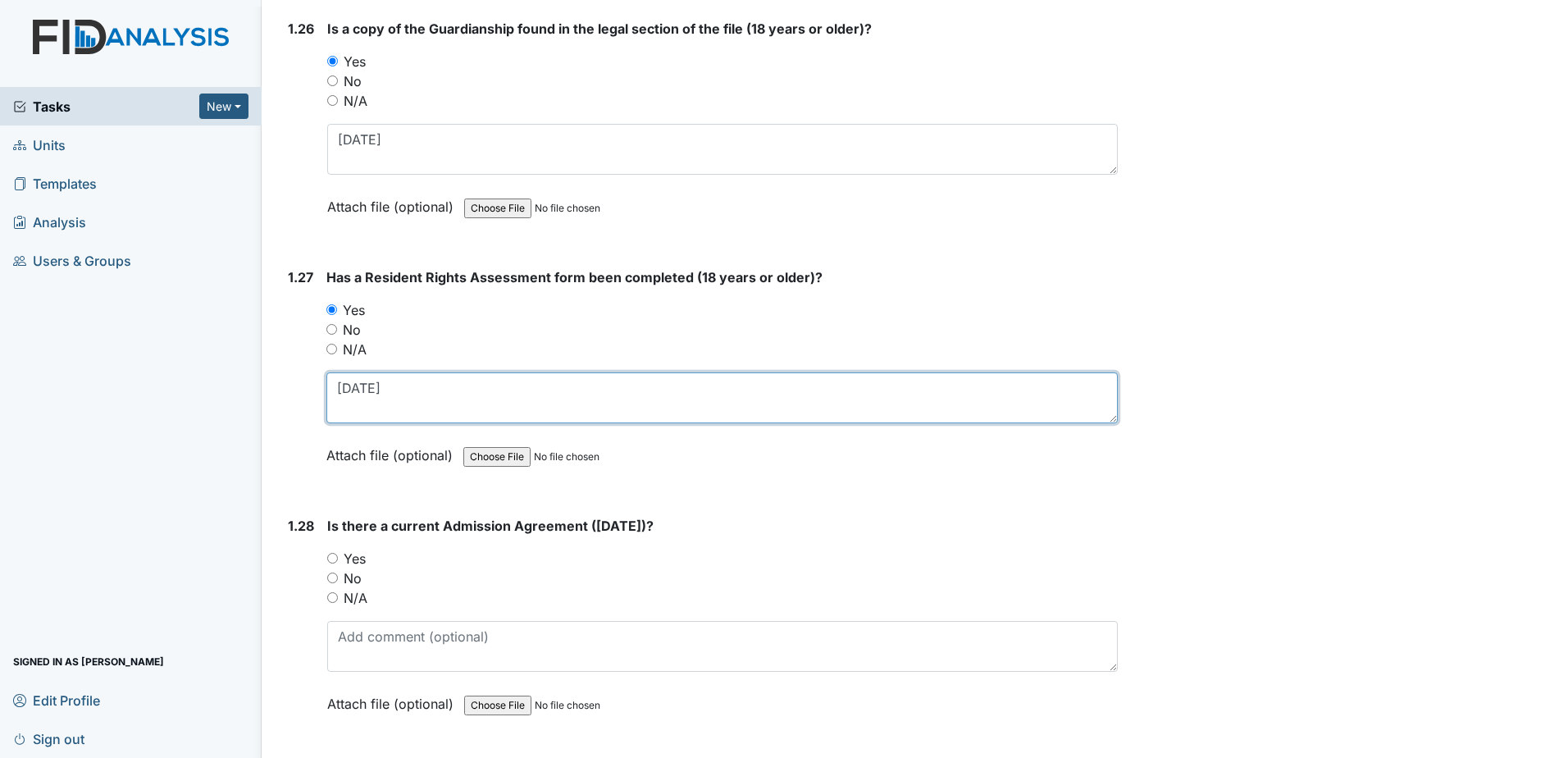
type textarea "4-7-98"
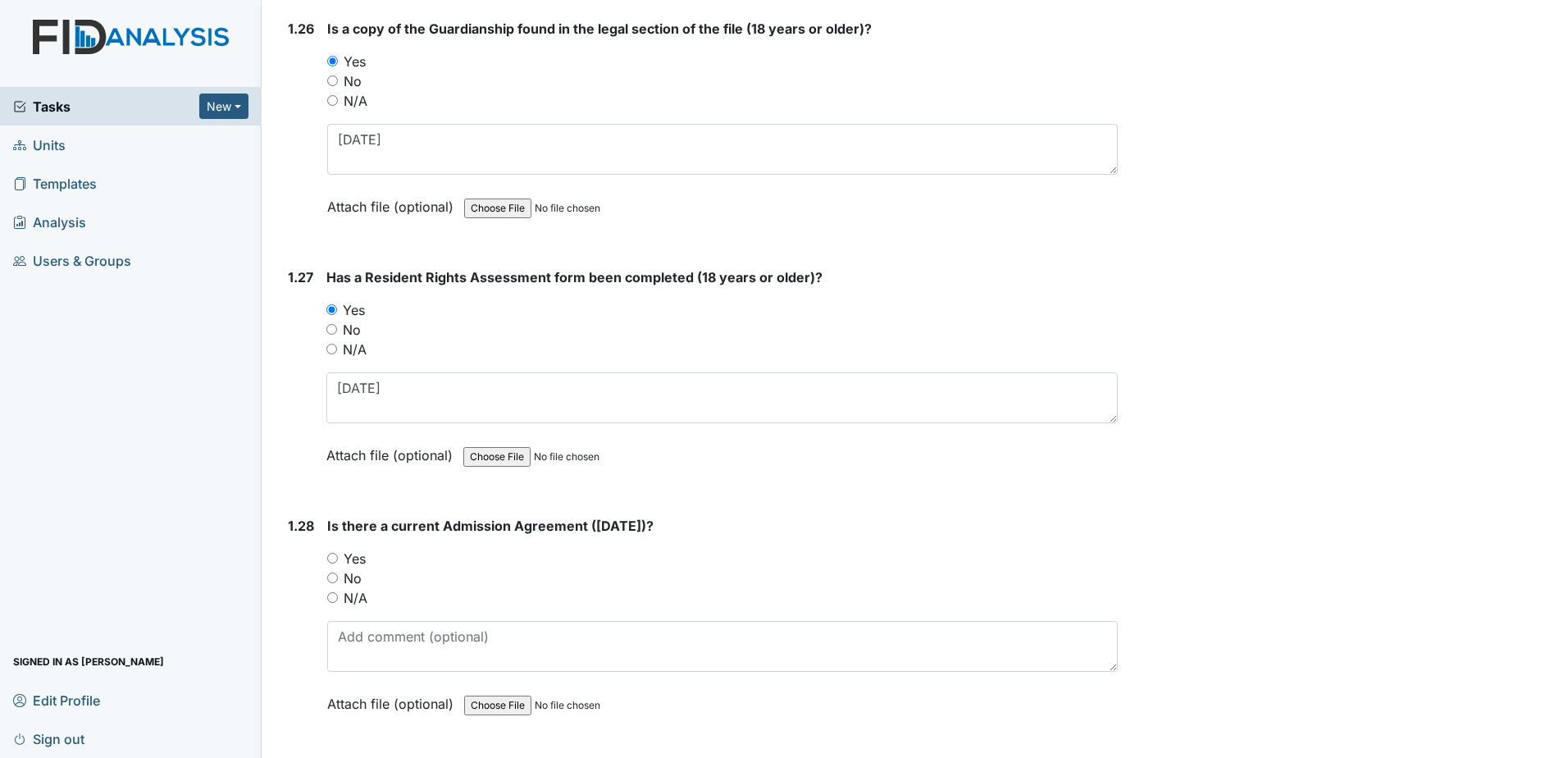
click at [361, 549] on label "Yes" at bounding box center [354, 559] width 22 height 19
click at [338, 553] on input "Yes" at bounding box center [332, 558] width 10 height 10
radio input "true"
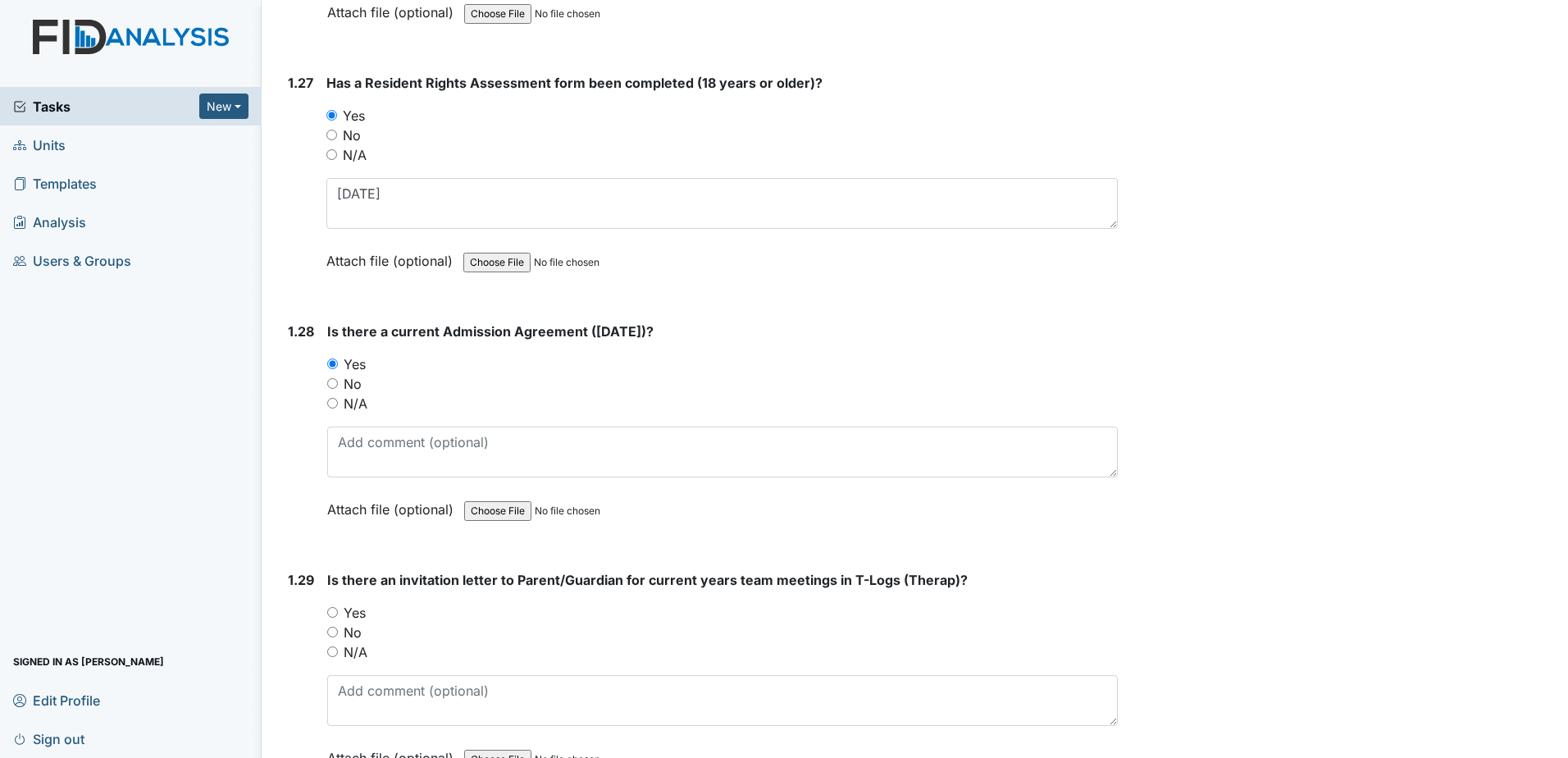
scroll to position [6891, 0]
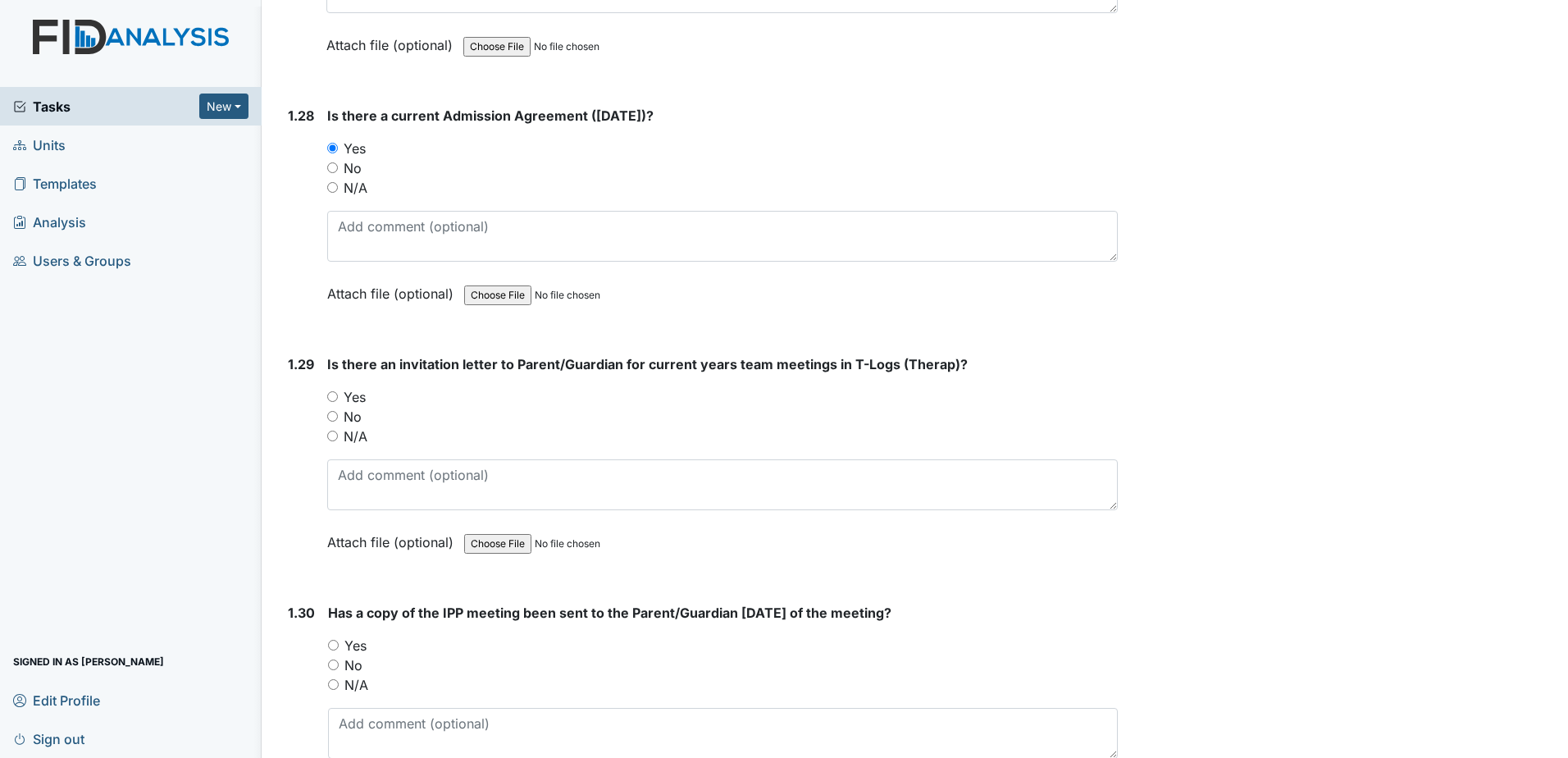
click at [351, 407] on label "No" at bounding box center [351, 417] width 18 height 19
click at [338, 411] on input "No" at bounding box center [332, 416] width 10 height 10
radio input "true"
click at [351, 655] on label "No" at bounding box center [352, 664] width 18 height 19
click at [338, 660] on input "No" at bounding box center [333, 664] width 10 height 10
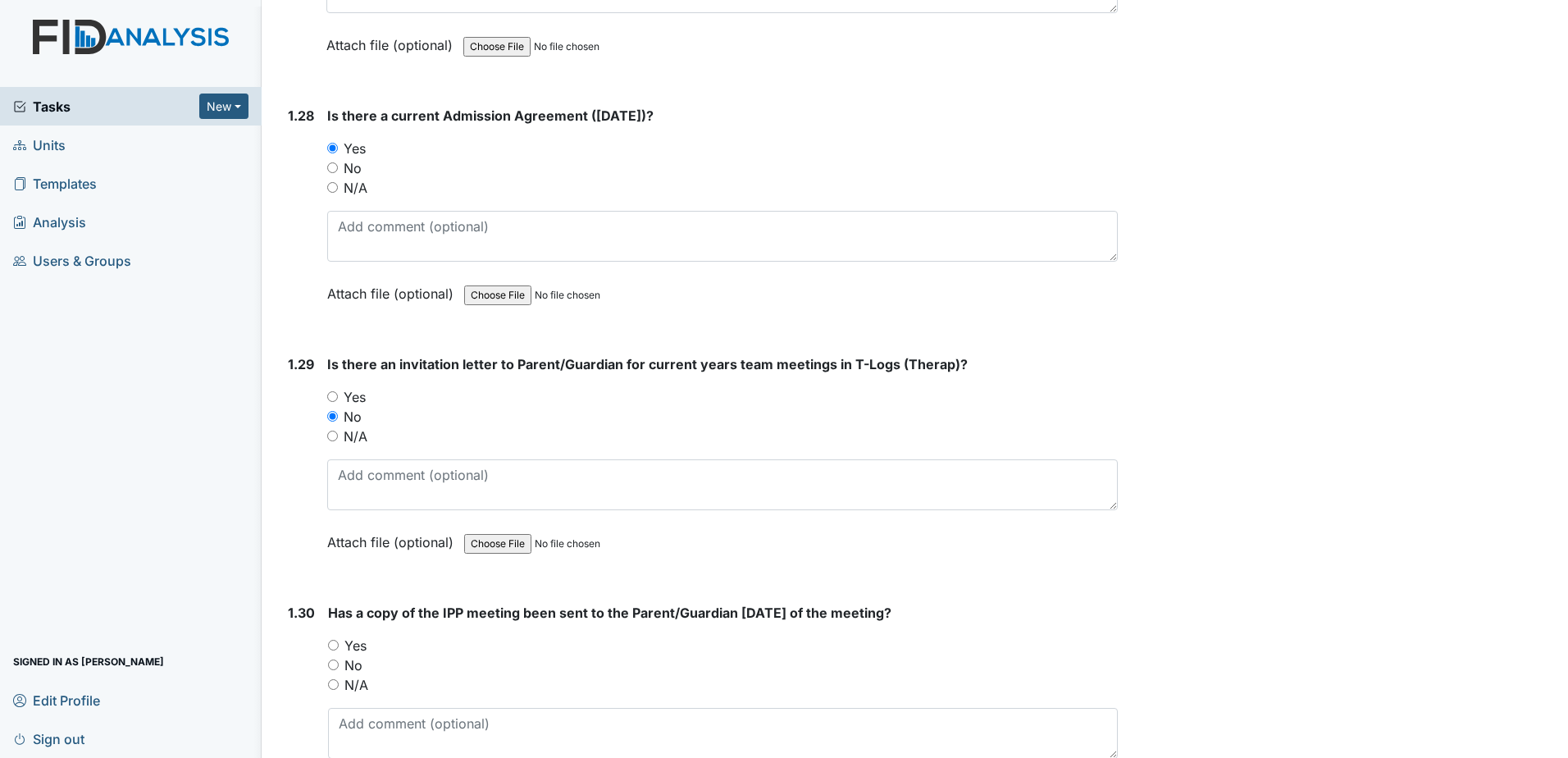
radio input "true"
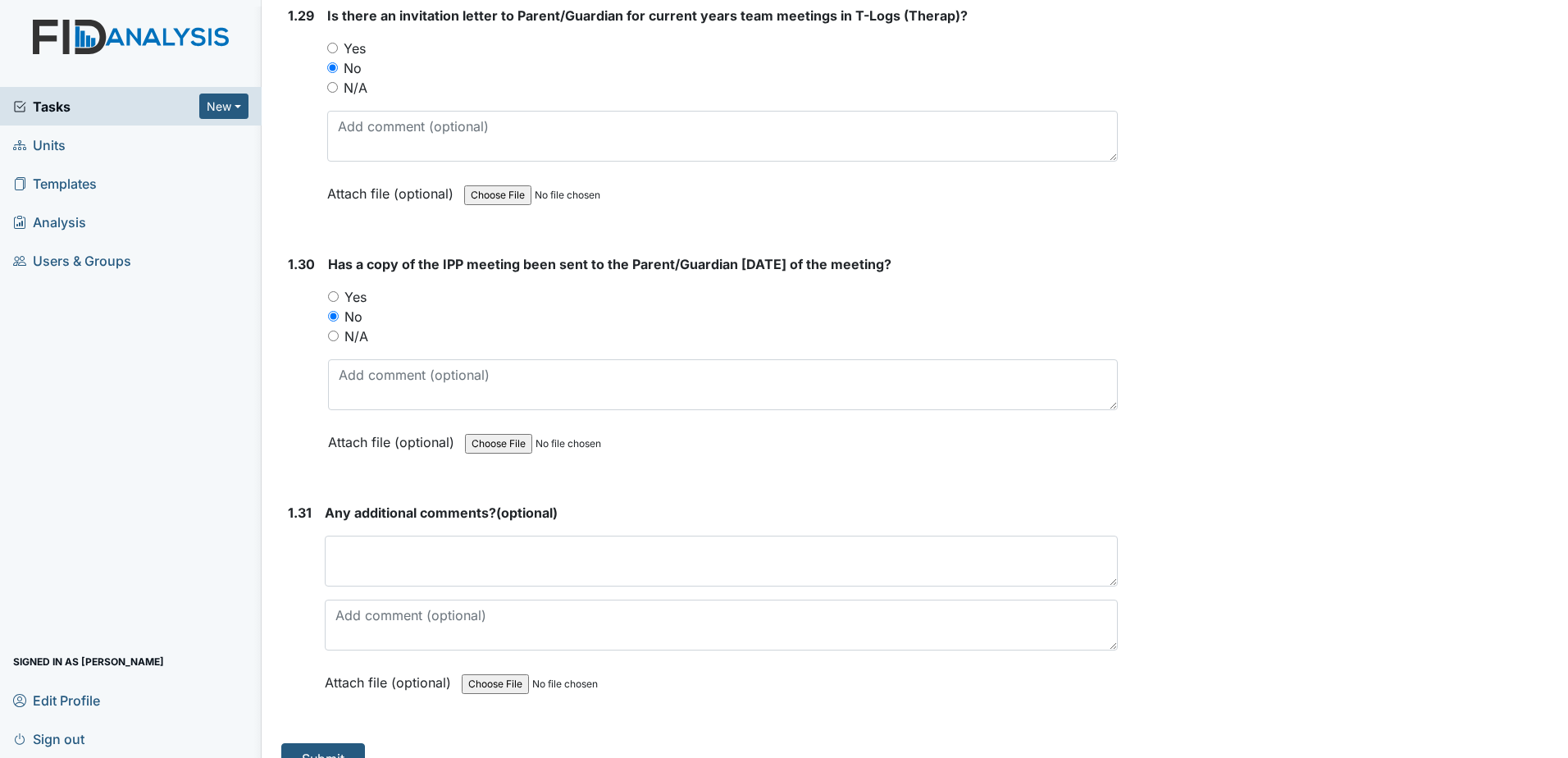
scroll to position [7250, 0]
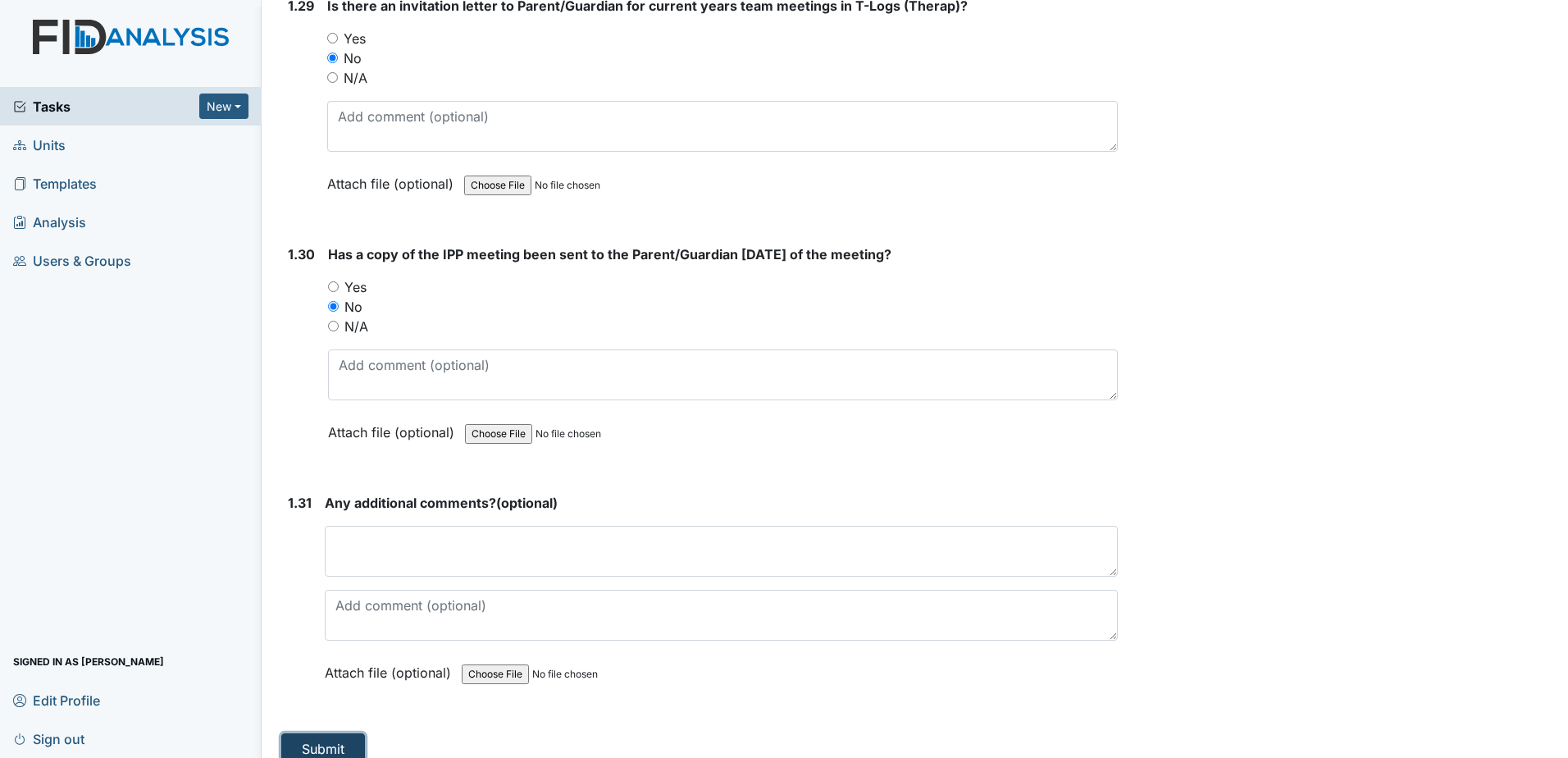
drag, startPoint x: 351, startPoint y: 719, endPoint x: 361, endPoint y: 705, distance: 17.2
click at [351, 733] on button "Submit" at bounding box center [323, 749] width 83 height 32
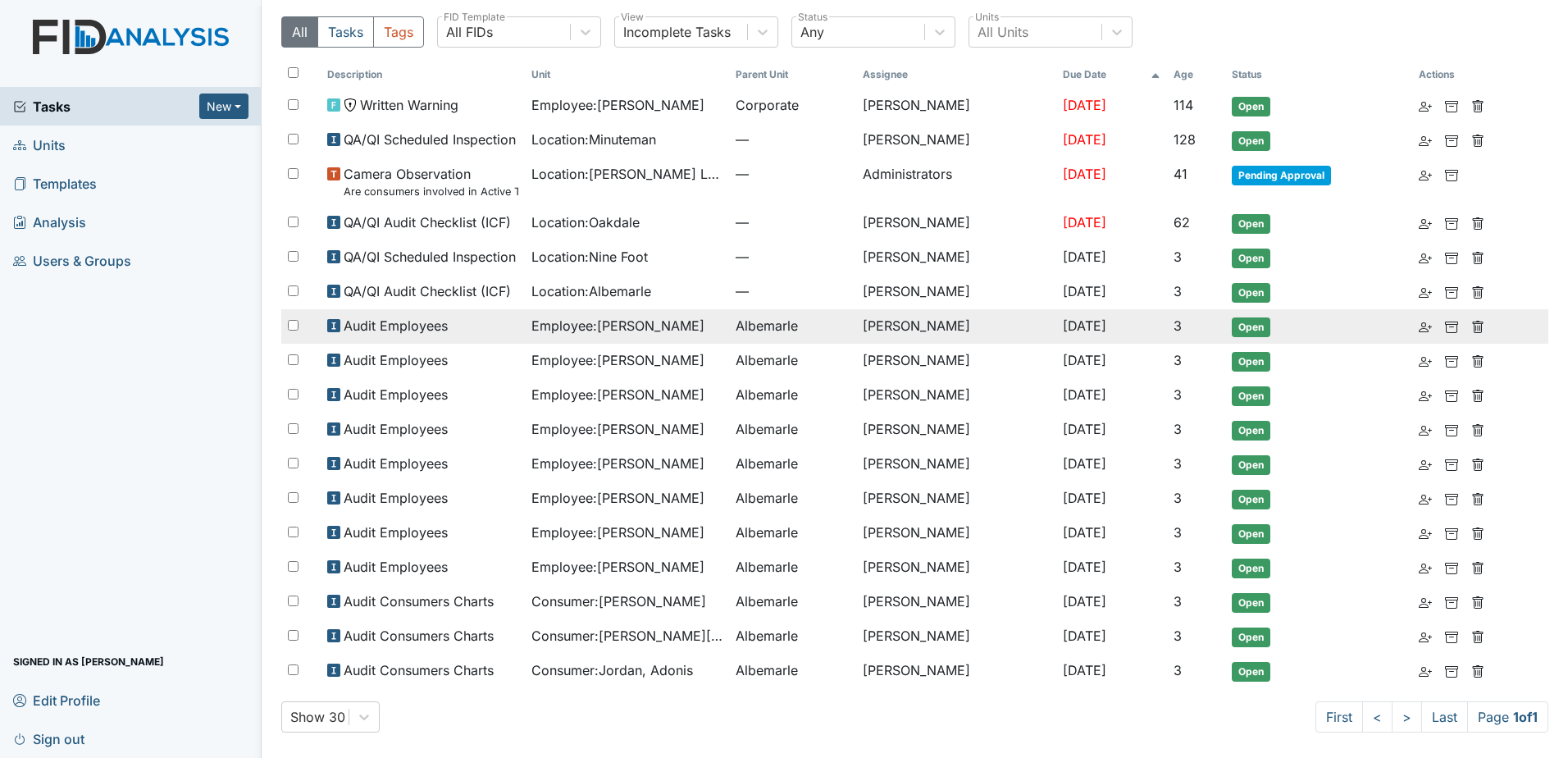
scroll to position [103, 0]
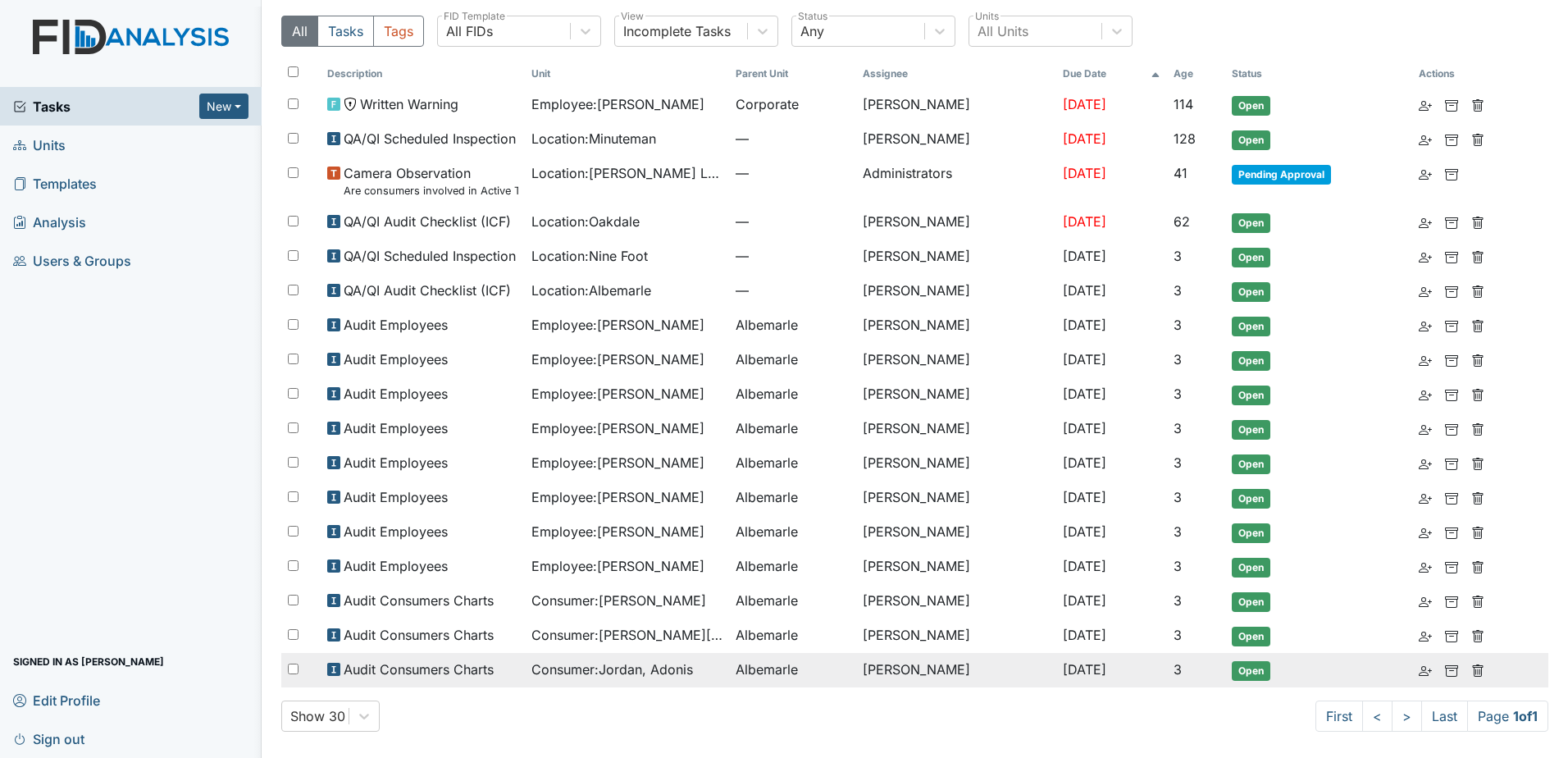
click at [659, 665] on span "Consumer : [GEOGRAPHIC_DATA][PERSON_NAME]" at bounding box center [612, 669] width 161 height 19
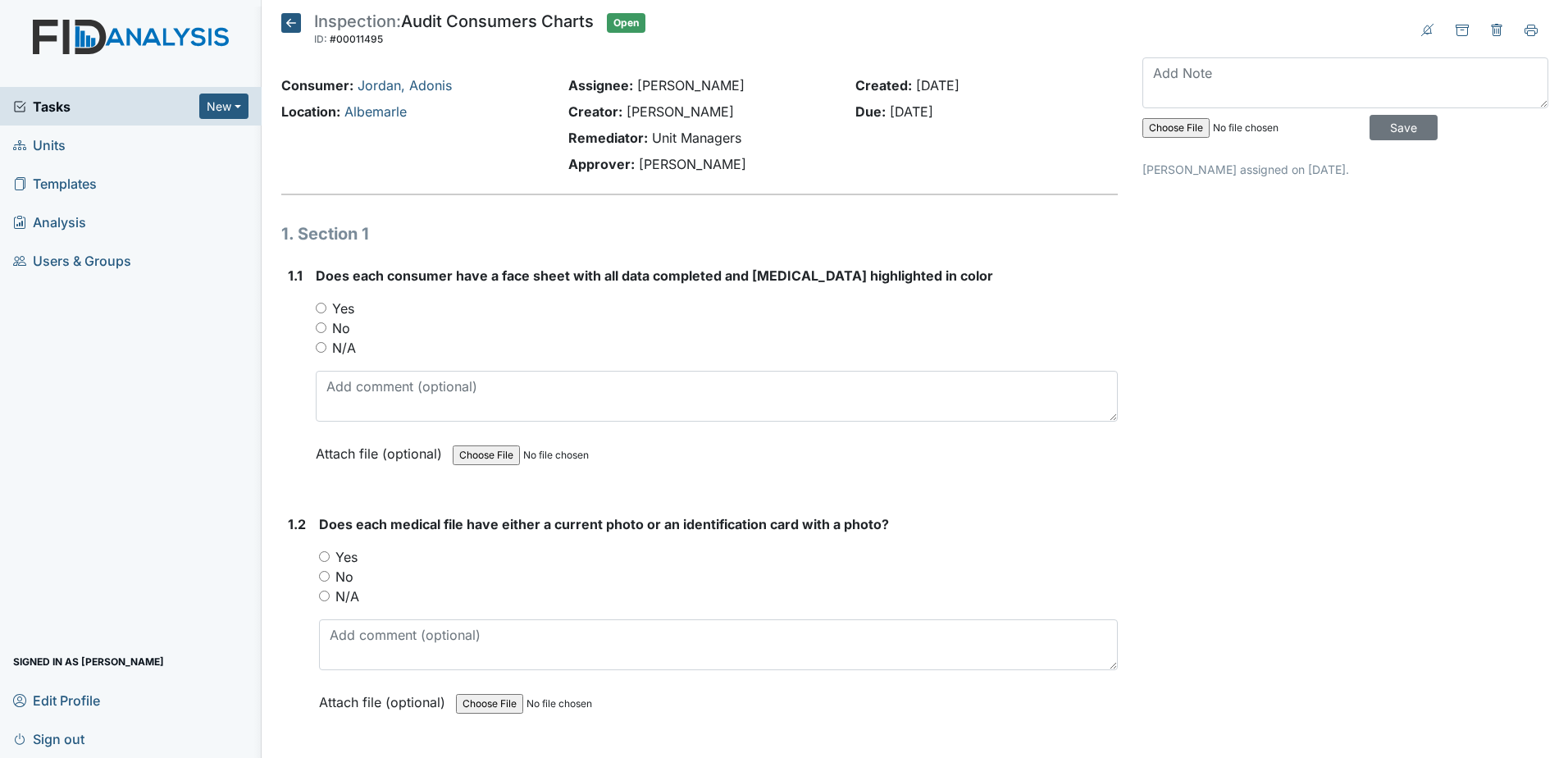
click at [351, 300] on label "Yes" at bounding box center [343, 308] width 22 height 19
click at [326, 302] on input "Yes" at bounding box center [320, 307] width 10 height 10
radio input "true"
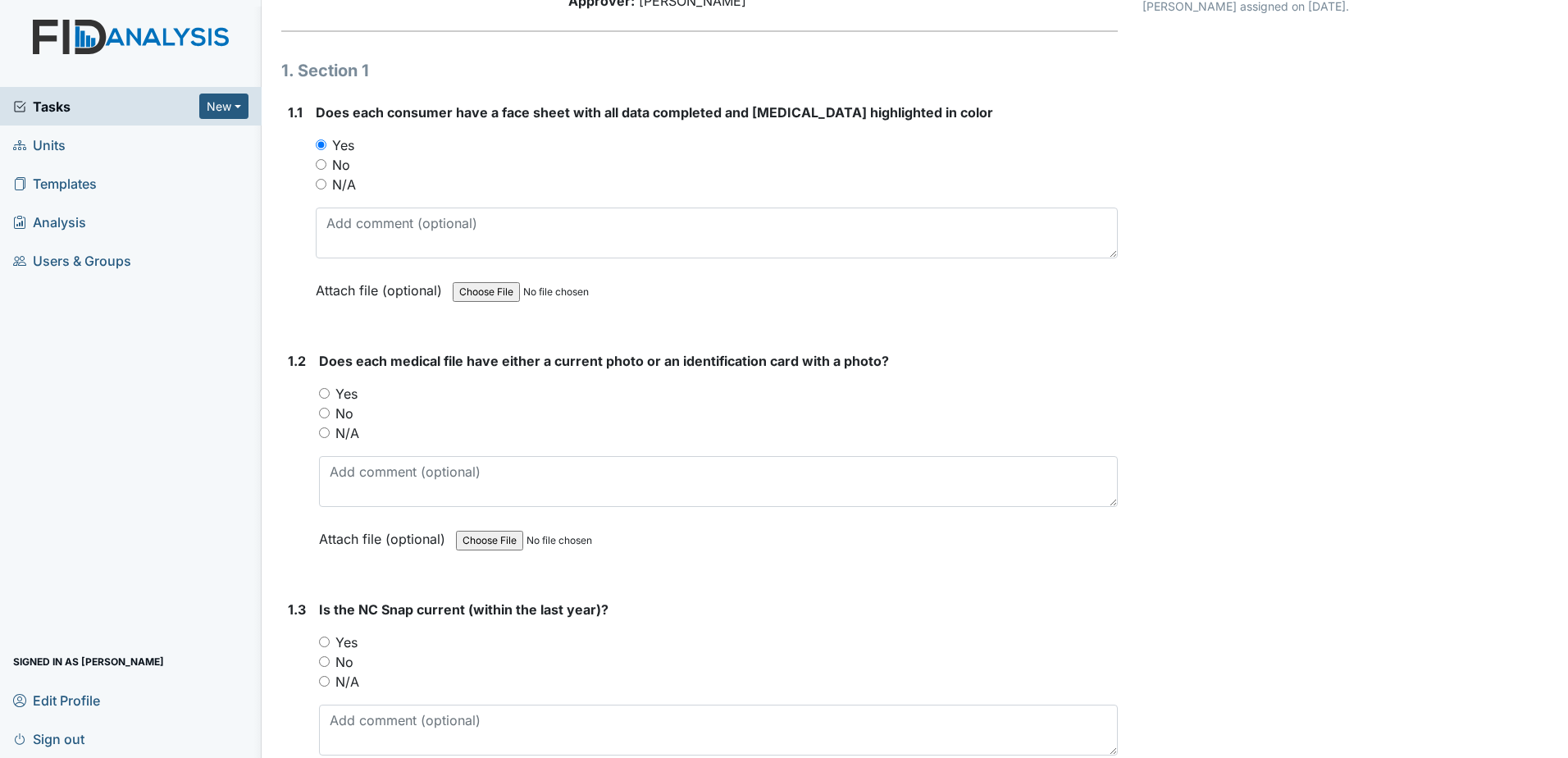
scroll to position [164, 0]
click at [352, 390] on label "Yes" at bounding box center [347, 392] width 22 height 19
click at [329, 390] on input "Yes" at bounding box center [324, 392] width 10 height 10
radio input "true"
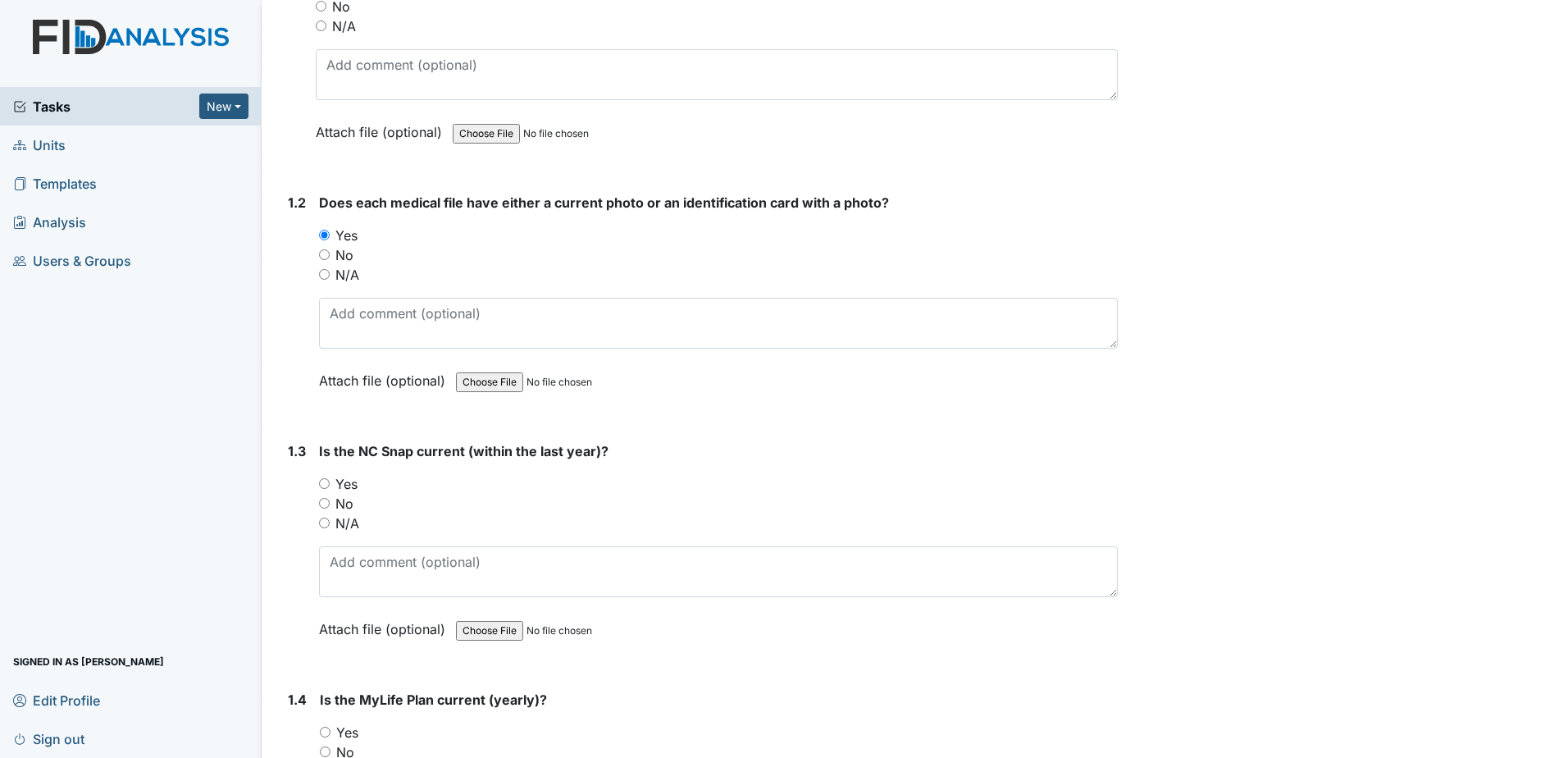
scroll to position [328, 0]
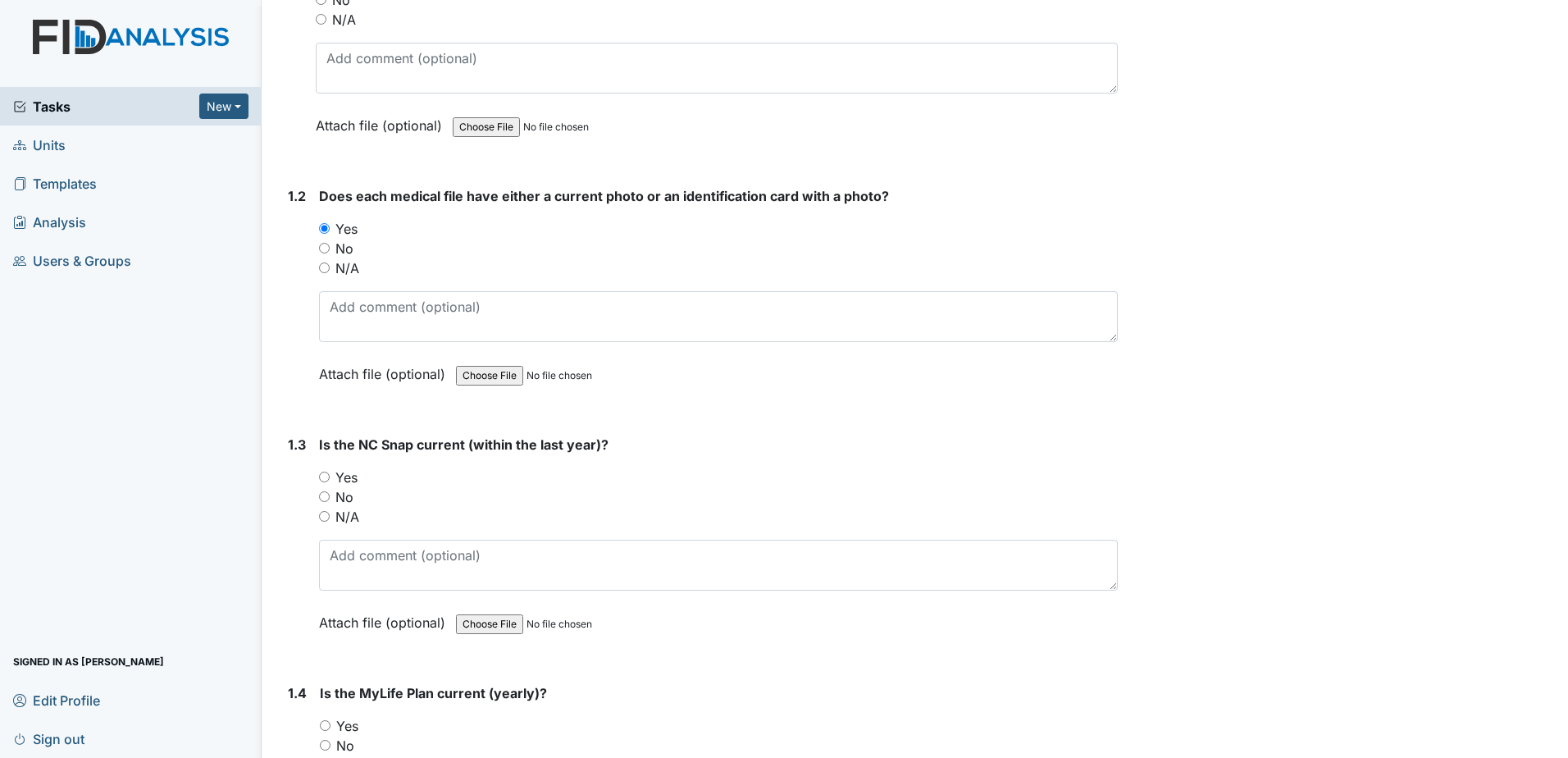
click at [351, 478] on label "Yes" at bounding box center [347, 477] width 22 height 19
click at [329, 478] on input "Yes" at bounding box center [324, 476] width 10 height 10
radio input "true"
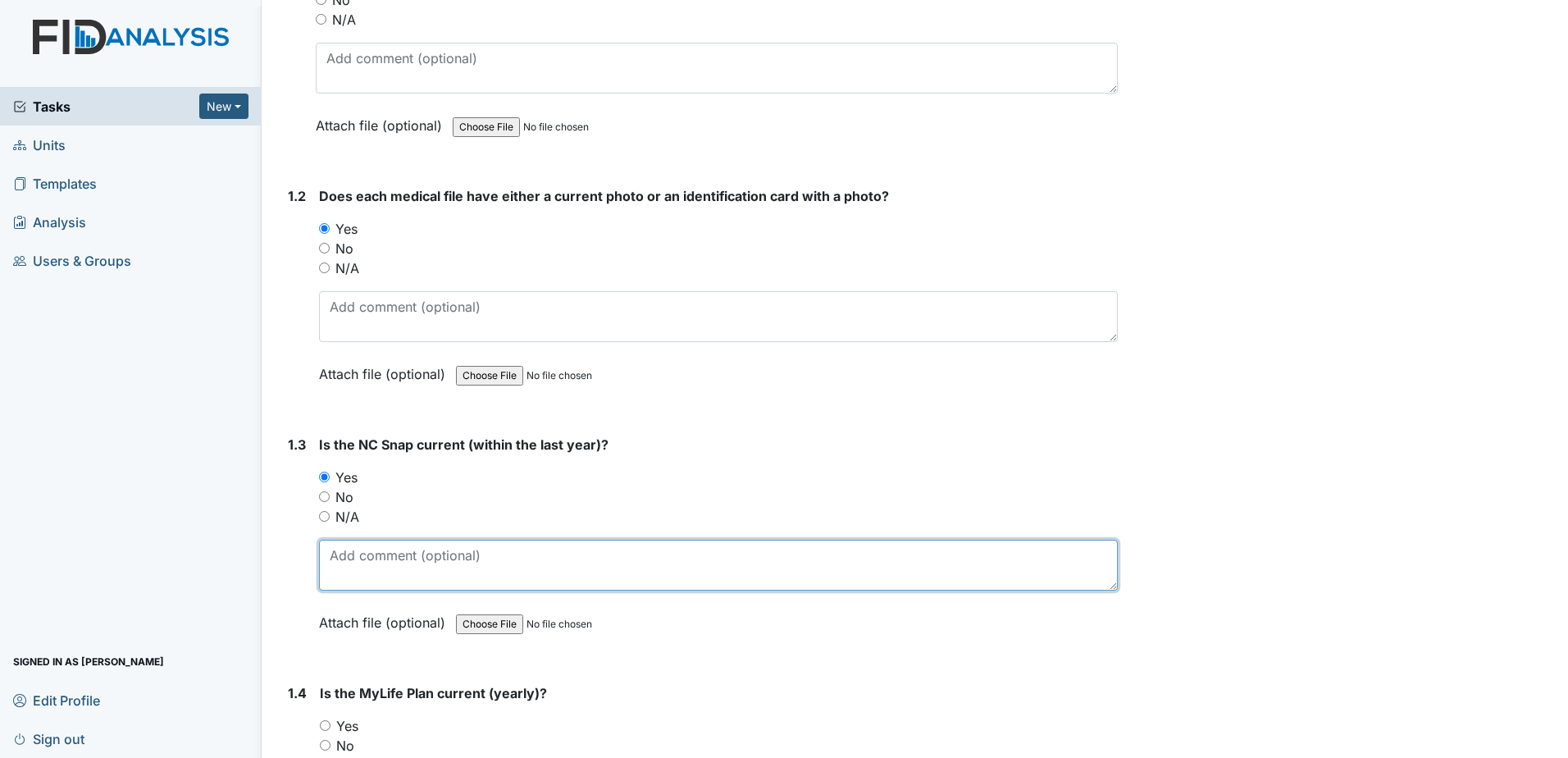
click at [386, 563] on textarea at bounding box center [718, 565] width 798 height 51
type textarea "[DATE]"
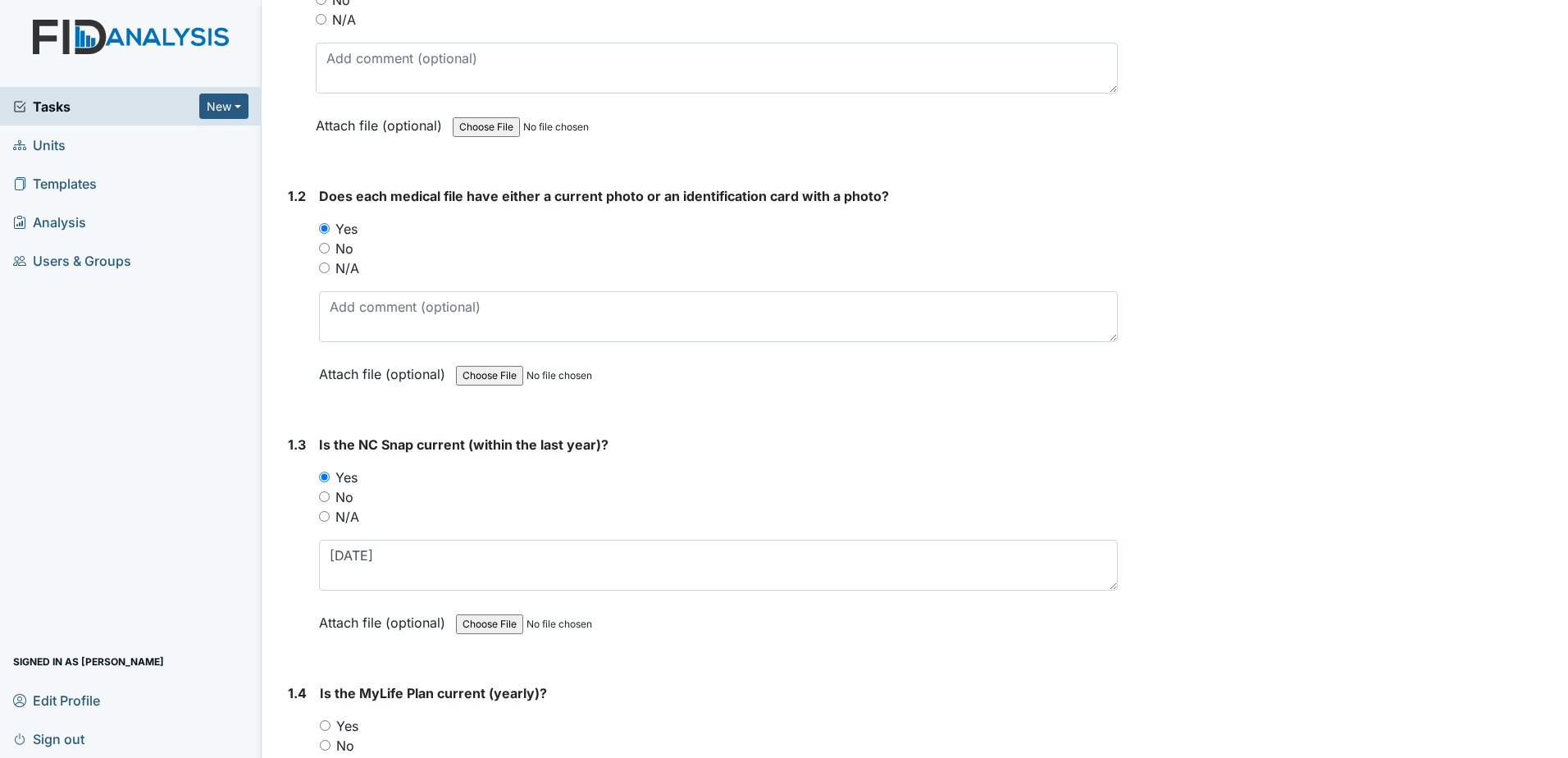
drag, startPoint x: 334, startPoint y: 725, endPoint x: 351, endPoint y: 714, distance: 20.2
click at [335, 725] on div "Yes" at bounding box center [719, 726] width 797 height 19
click at [355, 724] on label "Yes" at bounding box center [348, 726] width 22 height 19
click at [330, 724] on input "Yes" at bounding box center [325, 725] width 10 height 10
radio input "true"
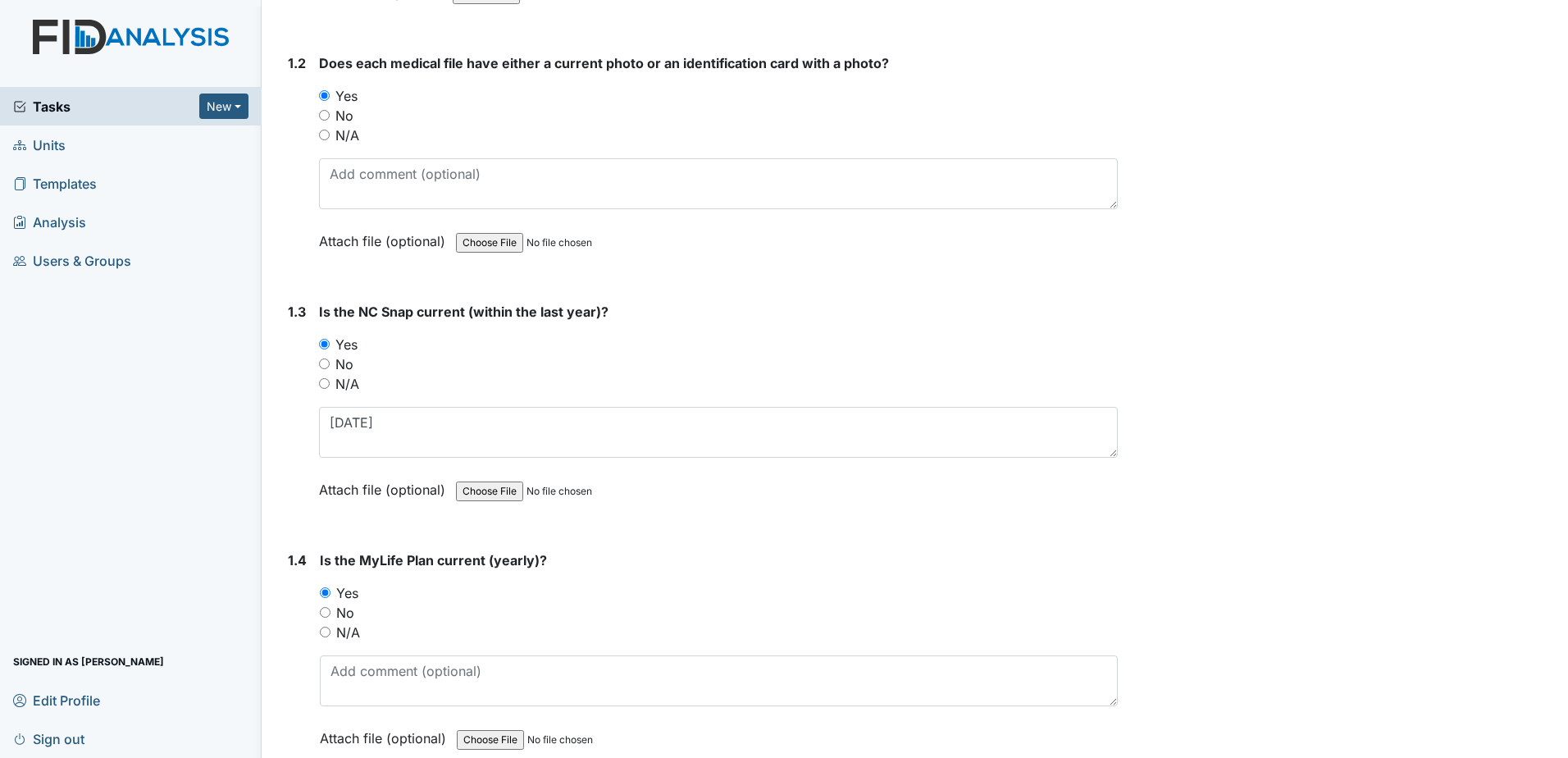
scroll to position [656, 0]
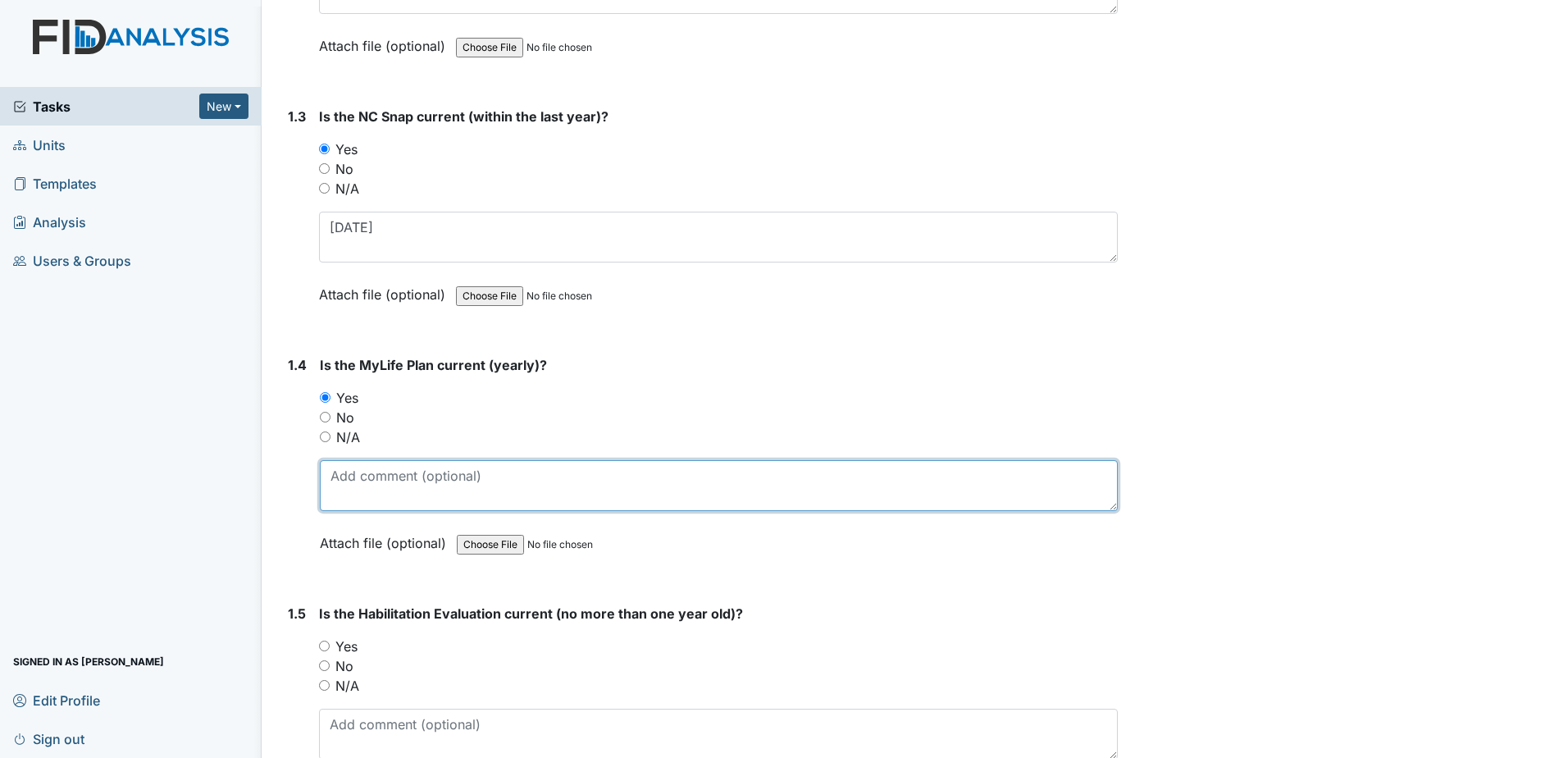
click at [368, 483] on textarea at bounding box center [719, 485] width 797 height 51
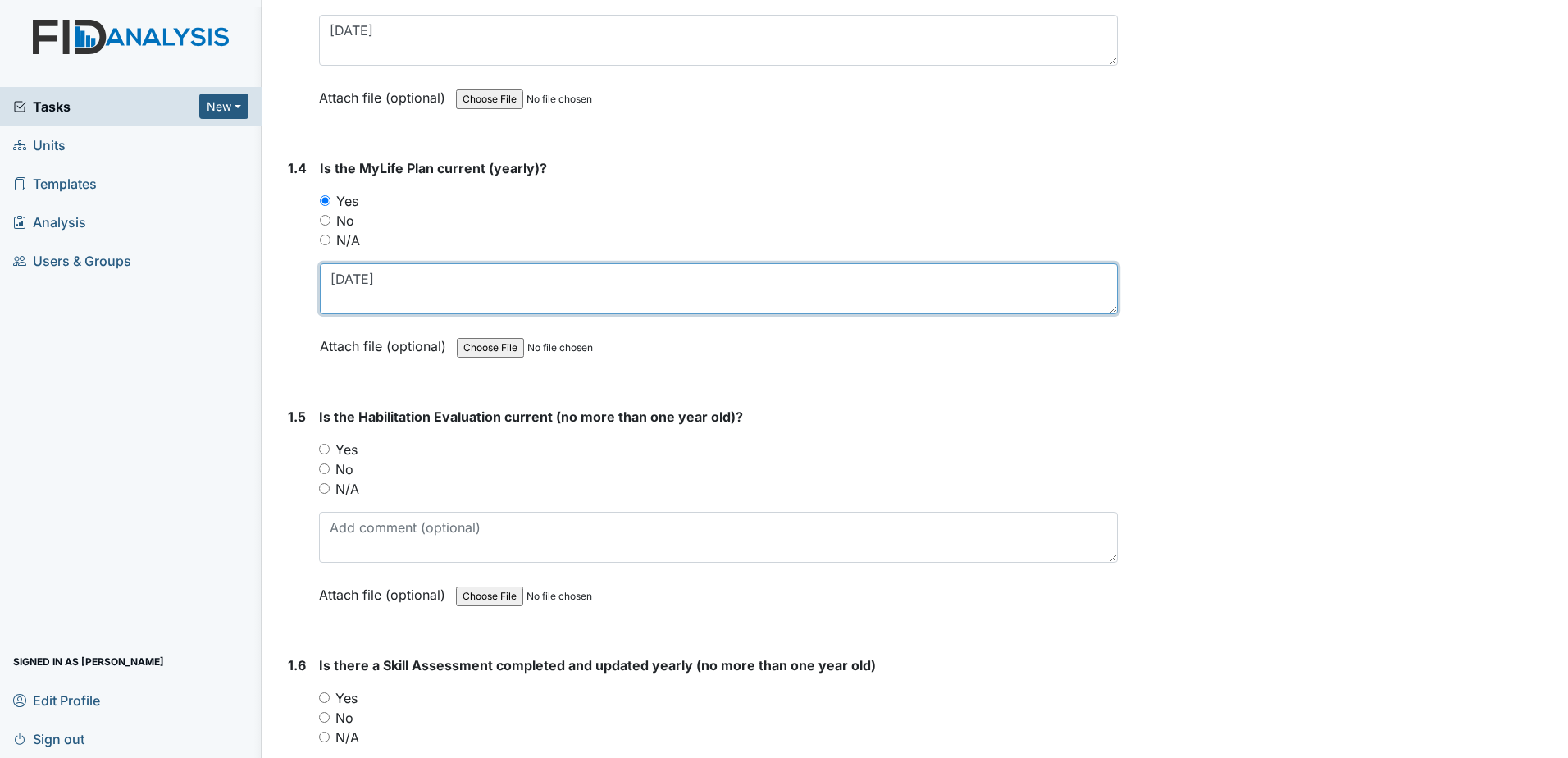
scroll to position [903, 0]
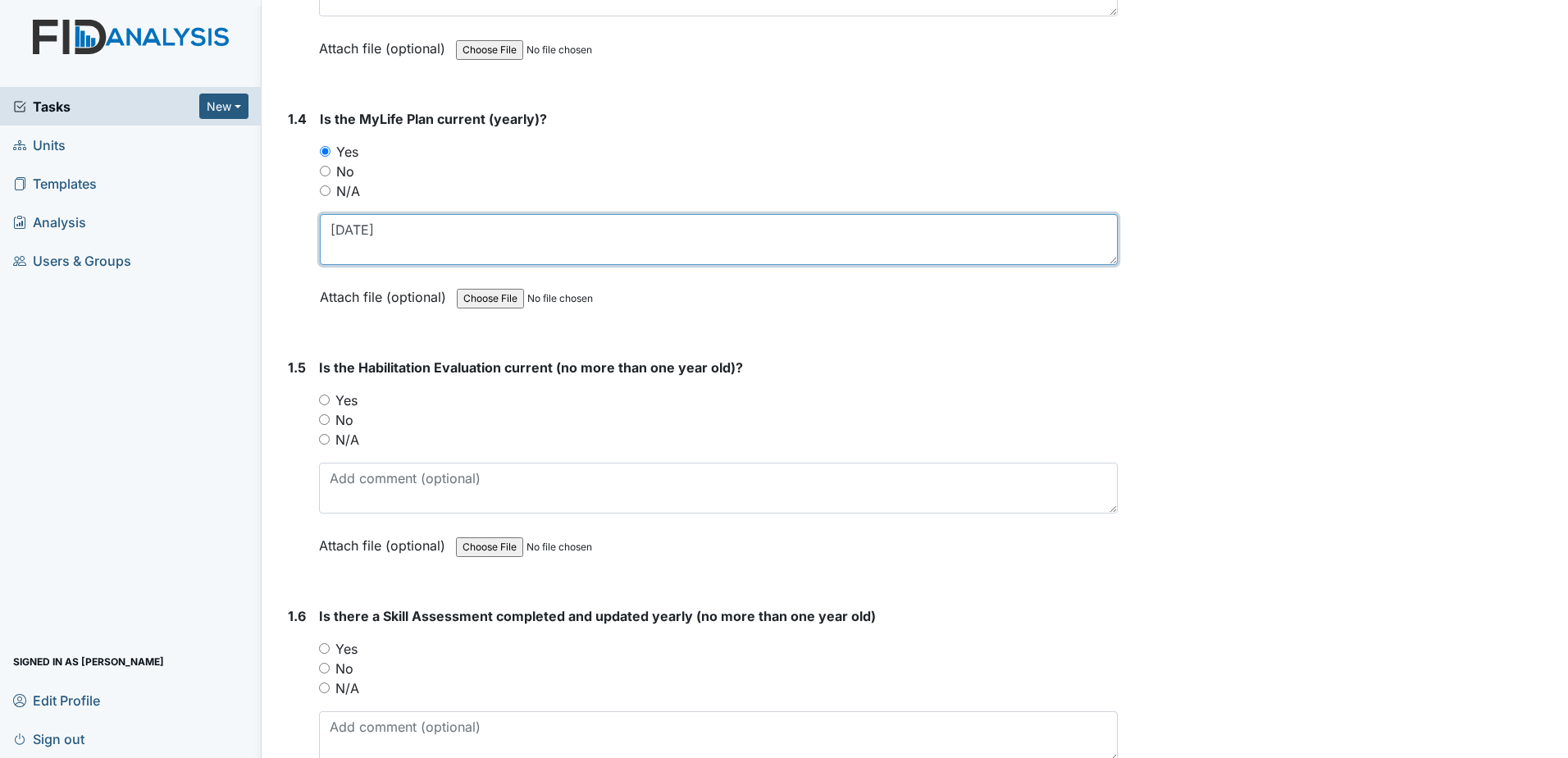
type textarea "[DATE]"
drag, startPoint x: 353, startPoint y: 401, endPoint x: 357, endPoint y: 423, distance: 22.4
click at [353, 401] on label "Yes" at bounding box center [347, 400] width 22 height 19
click at [329, 401] on input "Yes" at bounding box center [324, 399] width 10 height 10
radio input "true"
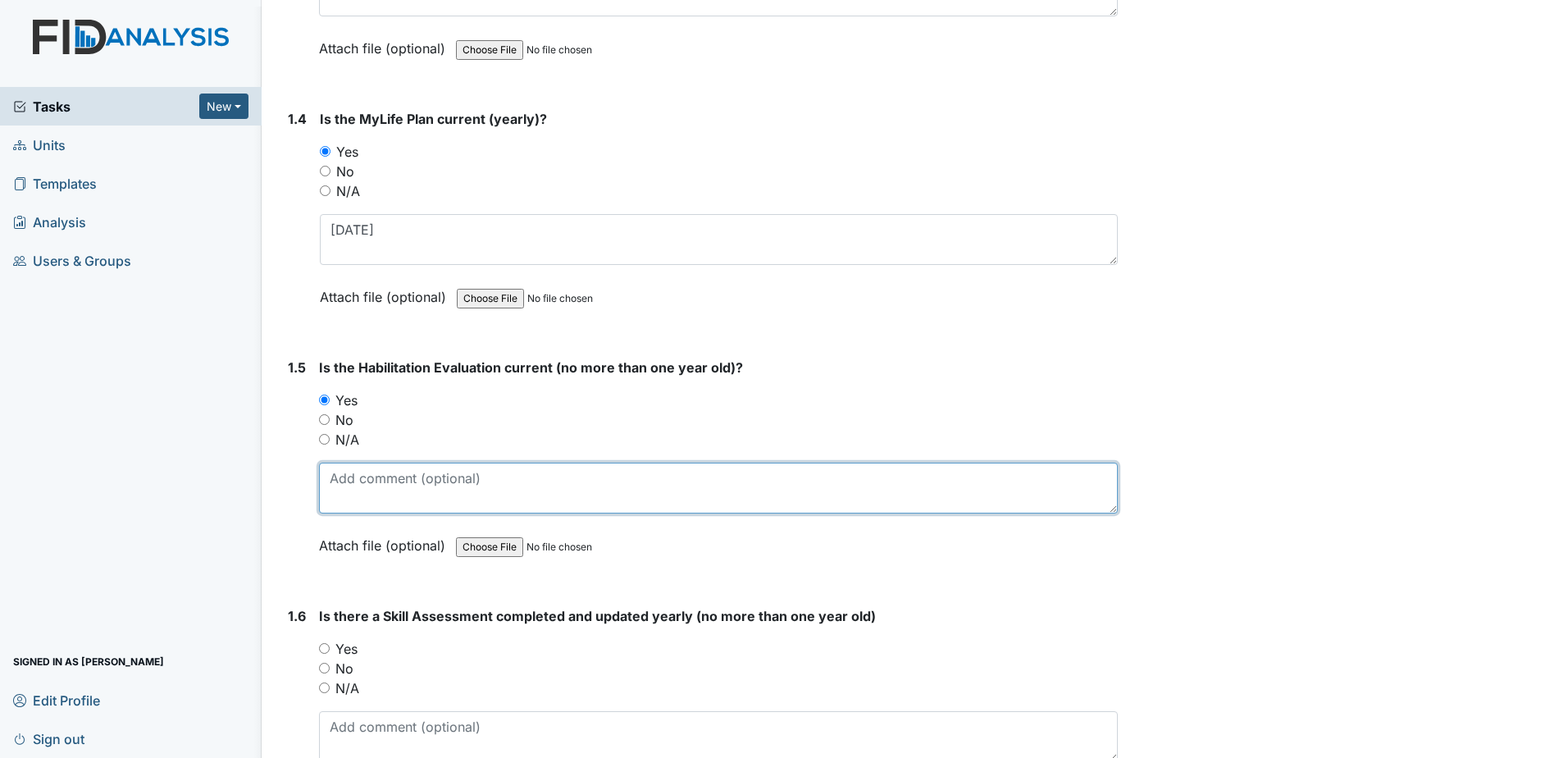
click at [360, 494] on textarea at bounding box center [718, 488] width 798 height 51
type textarea "[DATE]"
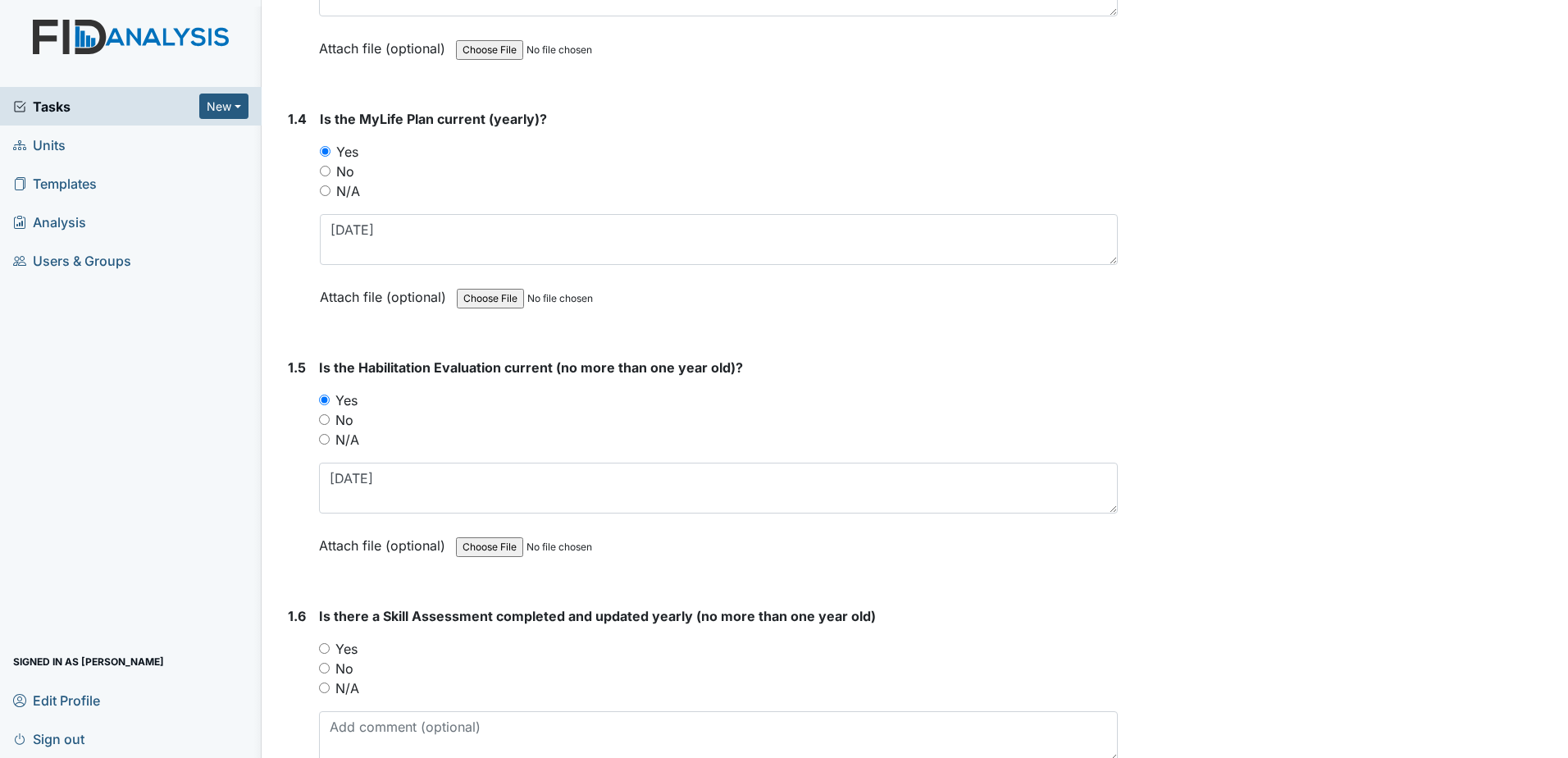
click at [337, 636] on div "Is there a Skill Assessment completed and updated yearly (no more than one year…" at bounding box center [718, 710] width 798 height 209
click at [350, 642] on label "Yes" at bounding box center [347, 649] width 22 height 19
drag, startPoint x: 350, startPoint y: 642, endPoint x: 351, endPoint y: 653, distance: 11.0
click at [351, 653] on label "Yes" at bounding box center [347, 649] width 22 height 19
click at [329, 653] on input "Yes" at bounding box center [324, 648] width 10 height 10
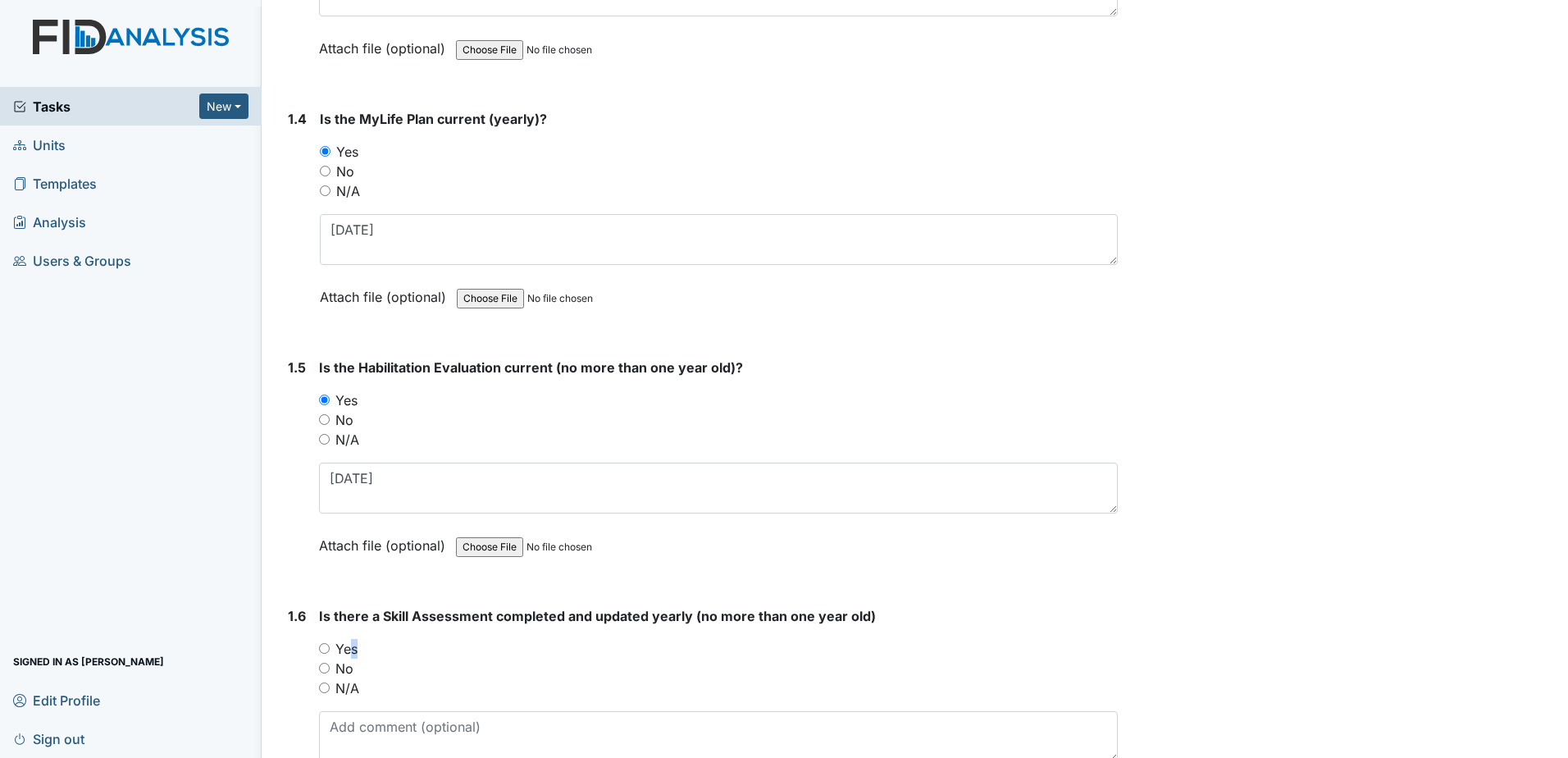
radio input "true"
click at [412, 732] on textarea at bounding box center [718, 737] width 798 height 51
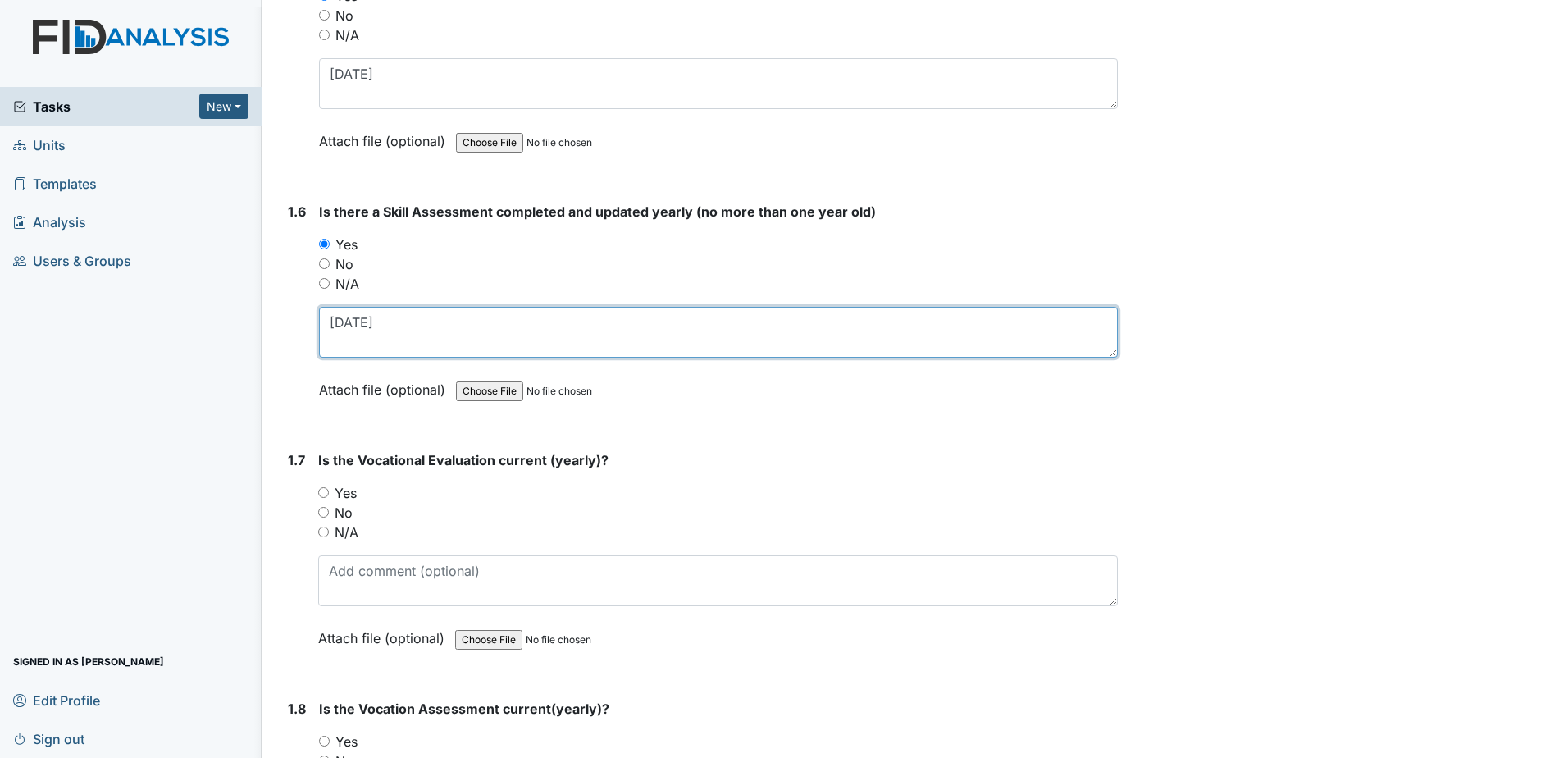
scroll to position [1394, 0]
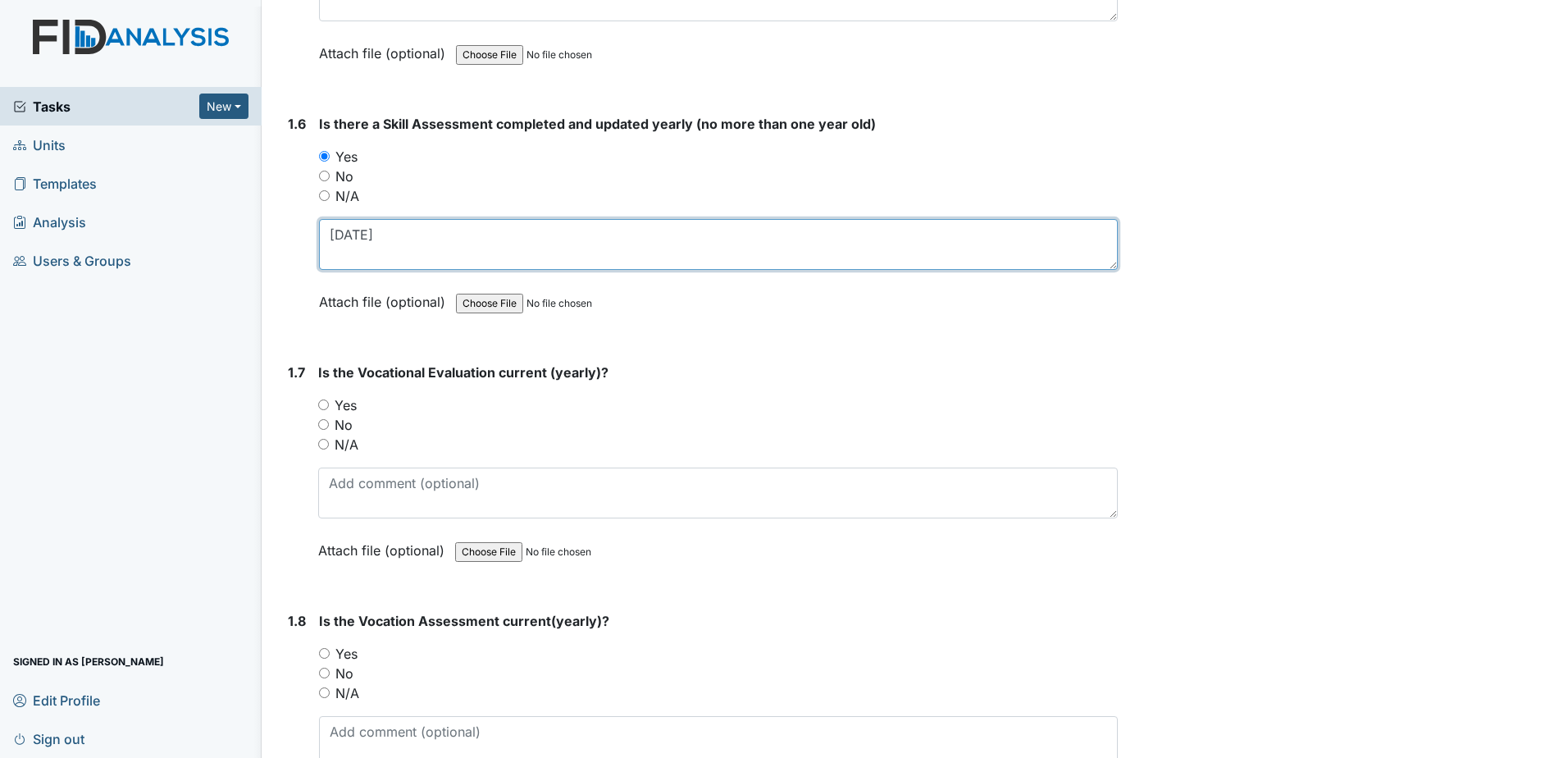
type textarea "10-17-2024"
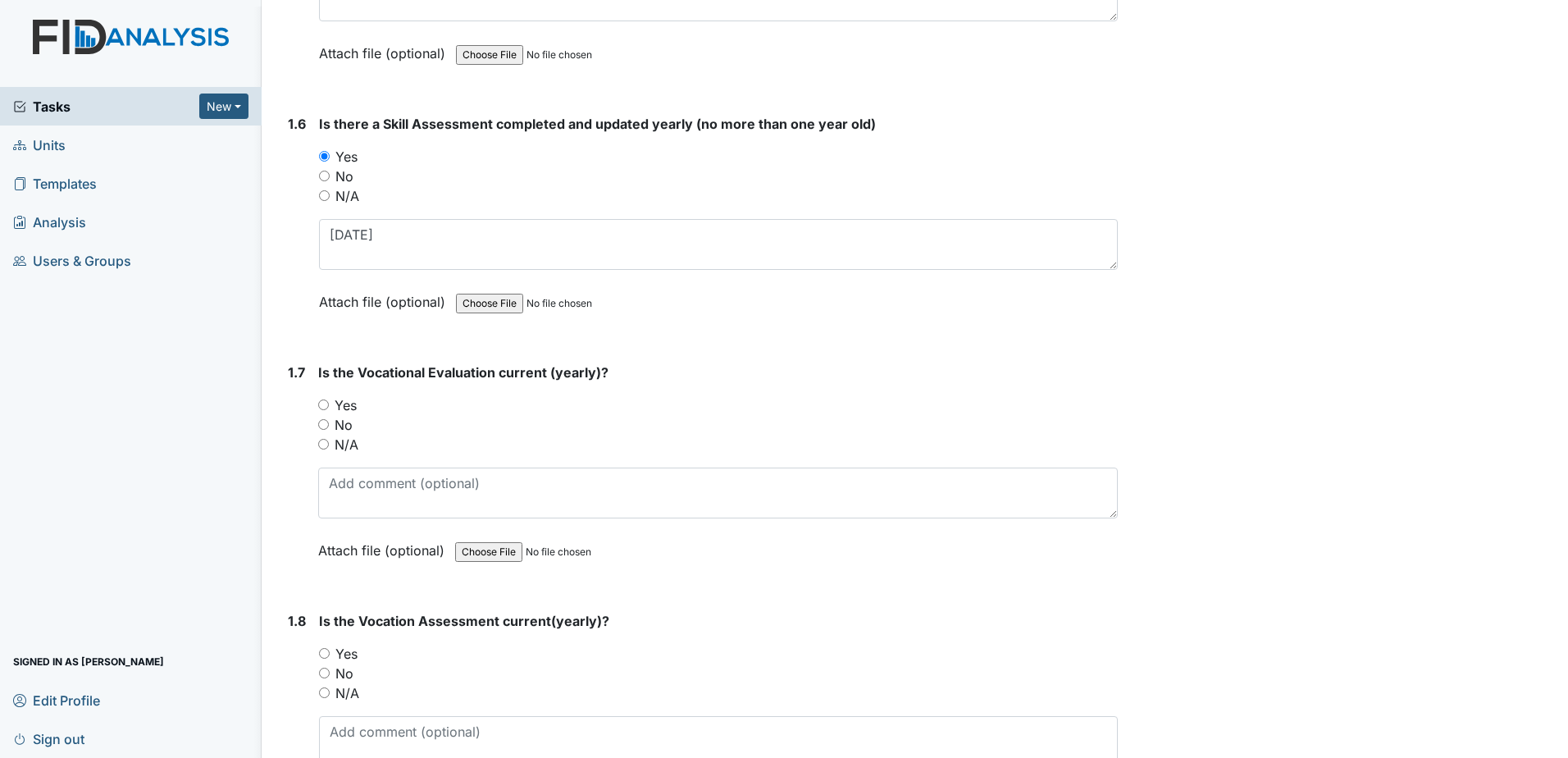
click at [335, 407] on label "Yes" at bounding box center [346, 405] width 22 height 19
click at [329, 407] on input "Yes" at bounding box center [323, 405] width 10 height 10
radio input "true"
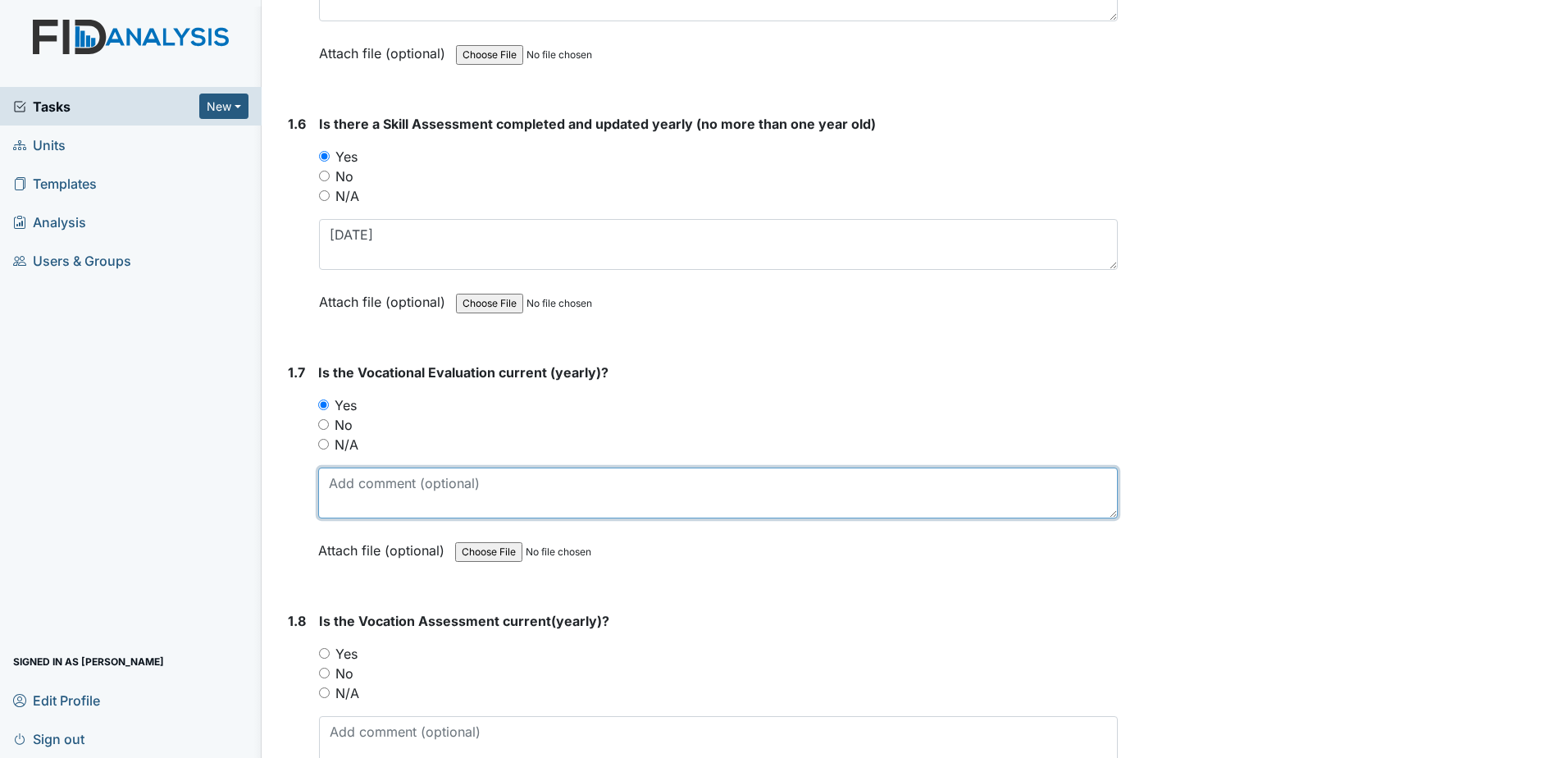
click at [393, 492] on textarea at bounding box center [718, 493] width 799 height 51
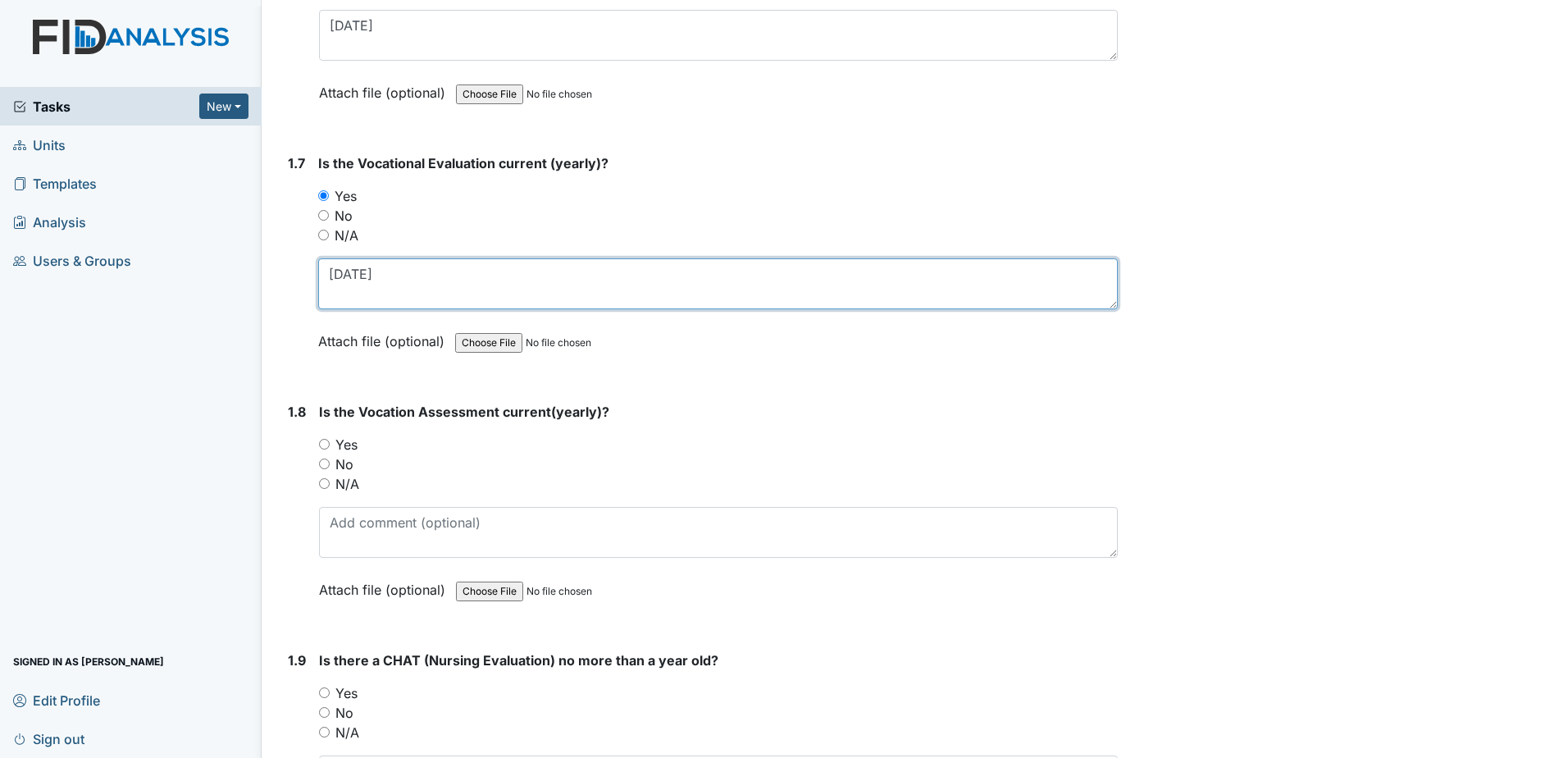
scroll to position [1640, 0]
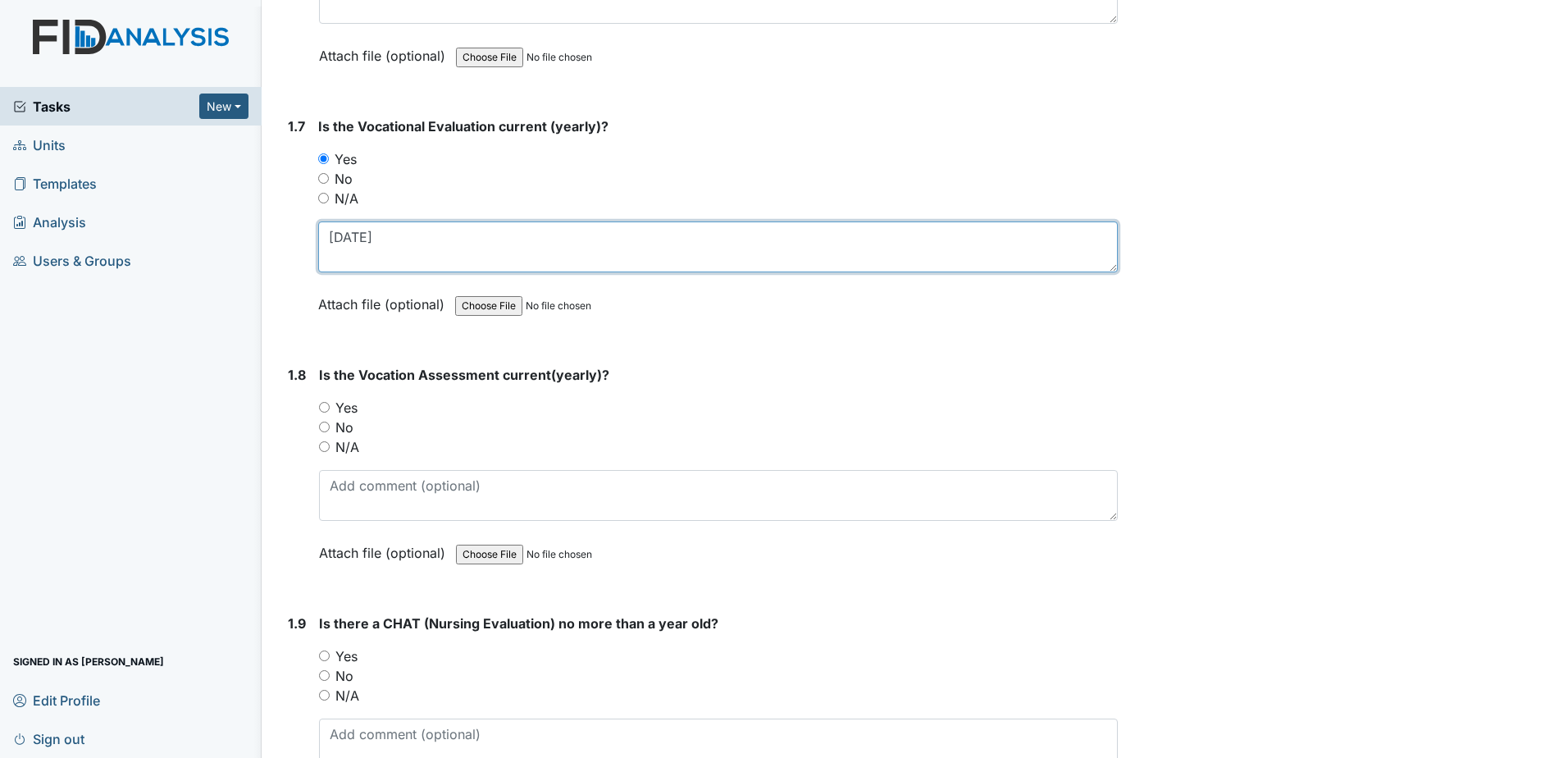
type textarea "10-17-2024"
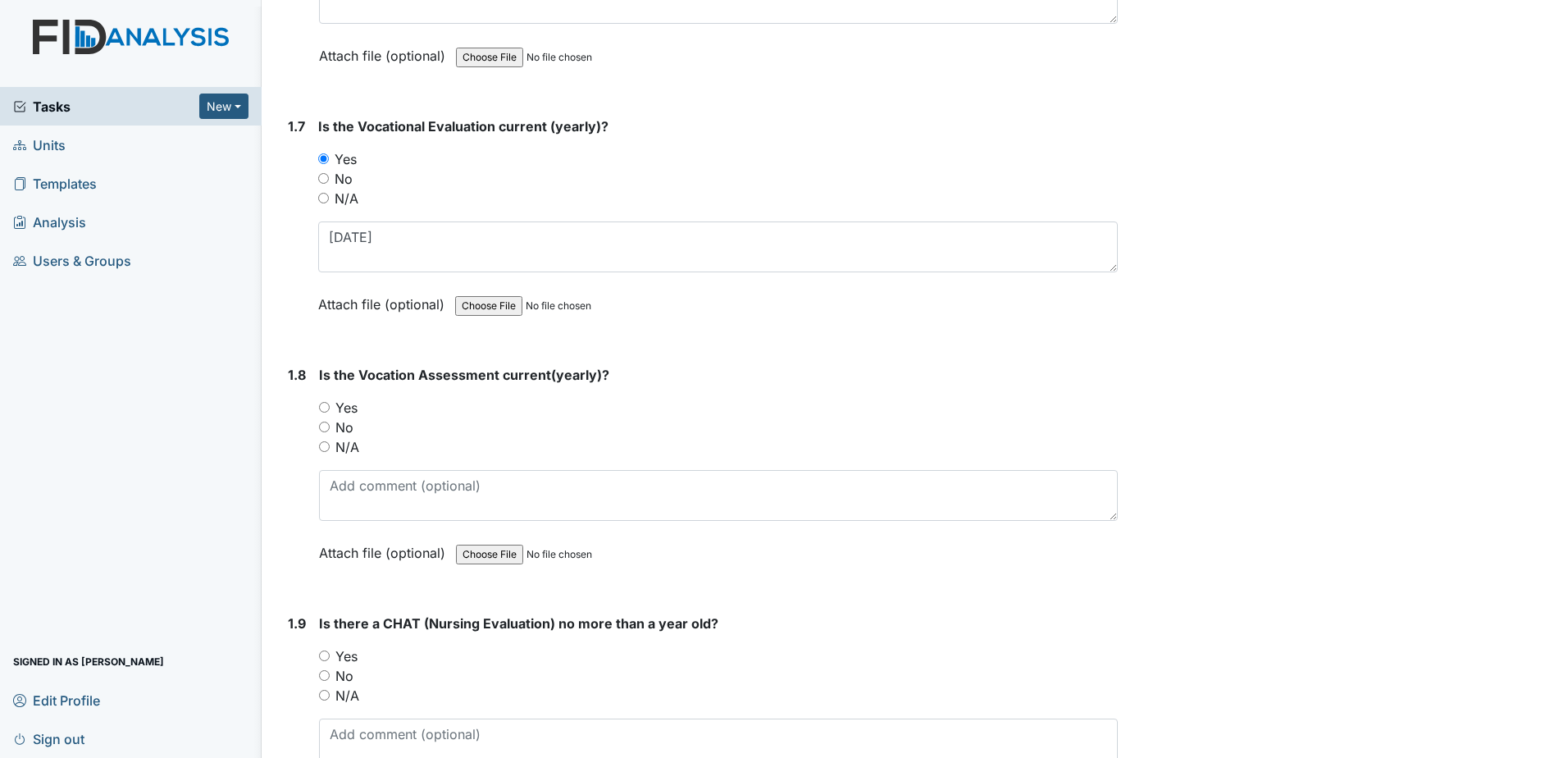
drag, startPoint x: 327, startPoint y: 403, endPoint x: 343, endPoint y: 404, distance: 16.0
click at [329, 403] on div "Yes" at bounding box center [718, 407] width 798 height 19
click at [348, 405] on label "Yes" at bounding box center [347, 407] width 22 height 19
click at [329, 405] on input "Yes" at bounding box center [324, 406] width 10 height 10
radio input "true"
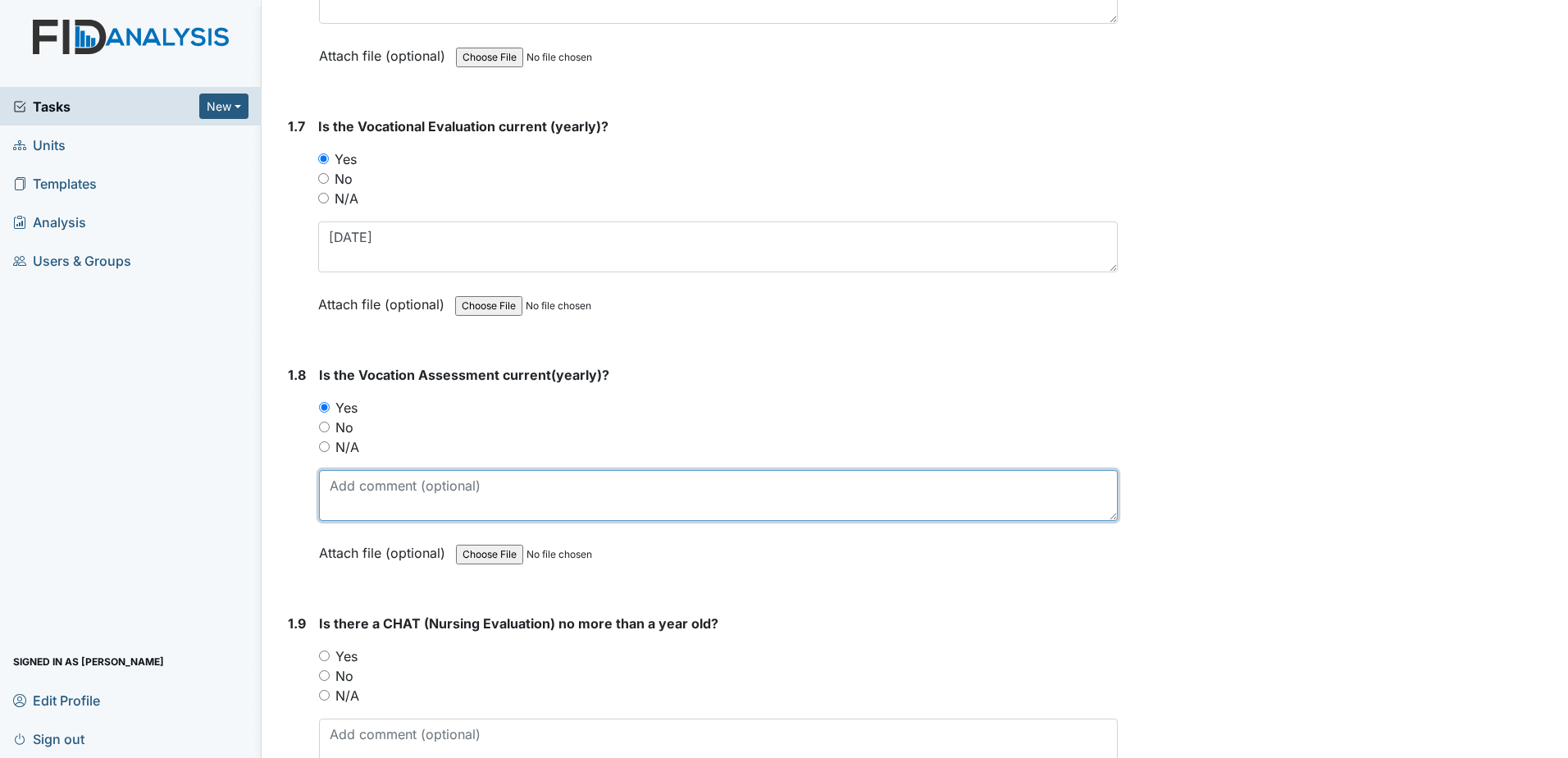
click at [395, 495] on textarea at bounding box center [718, 495] width 798 height 51
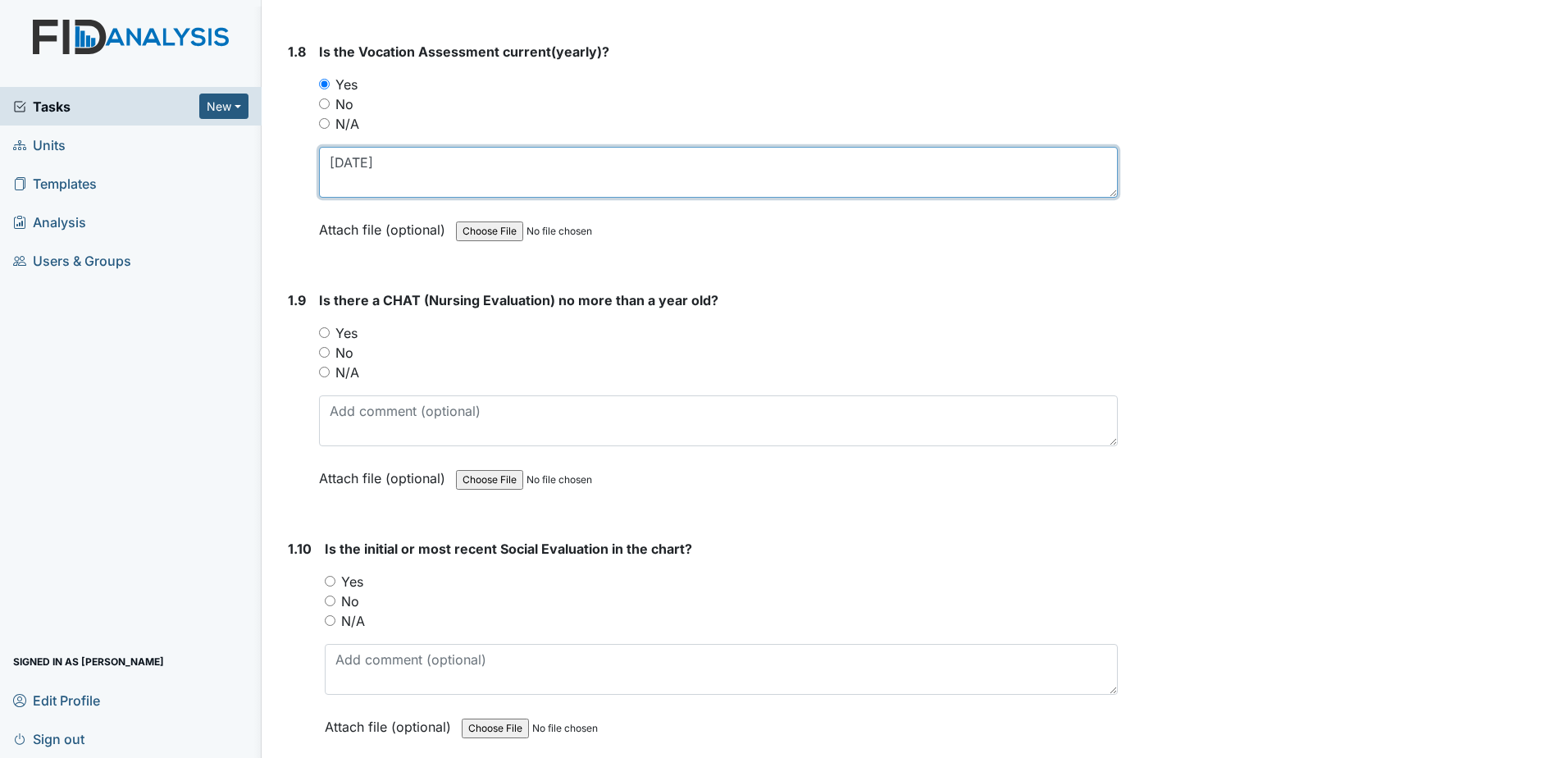
scroll to position [1969, 0]
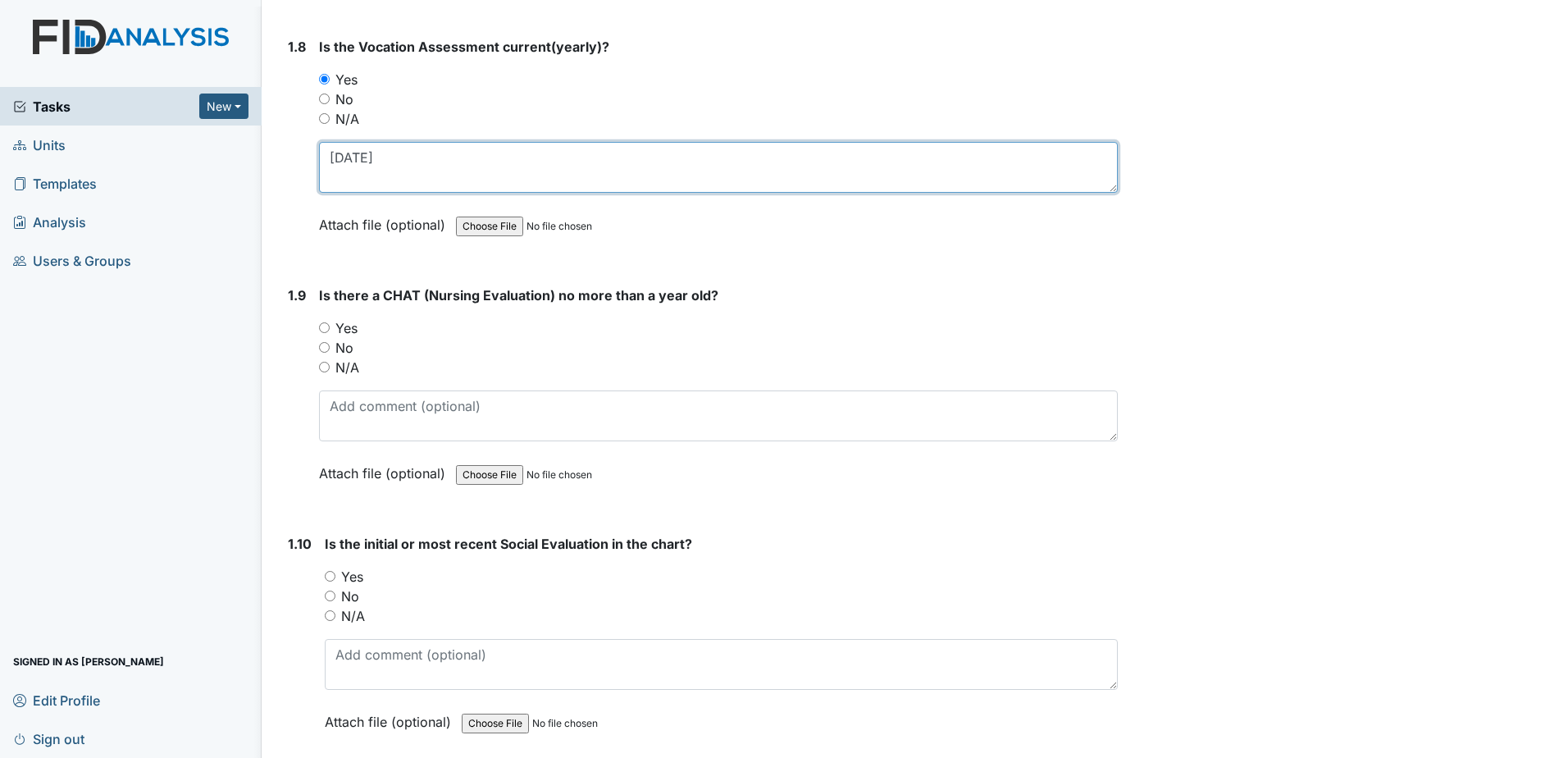
type textarea "10-17-2024"
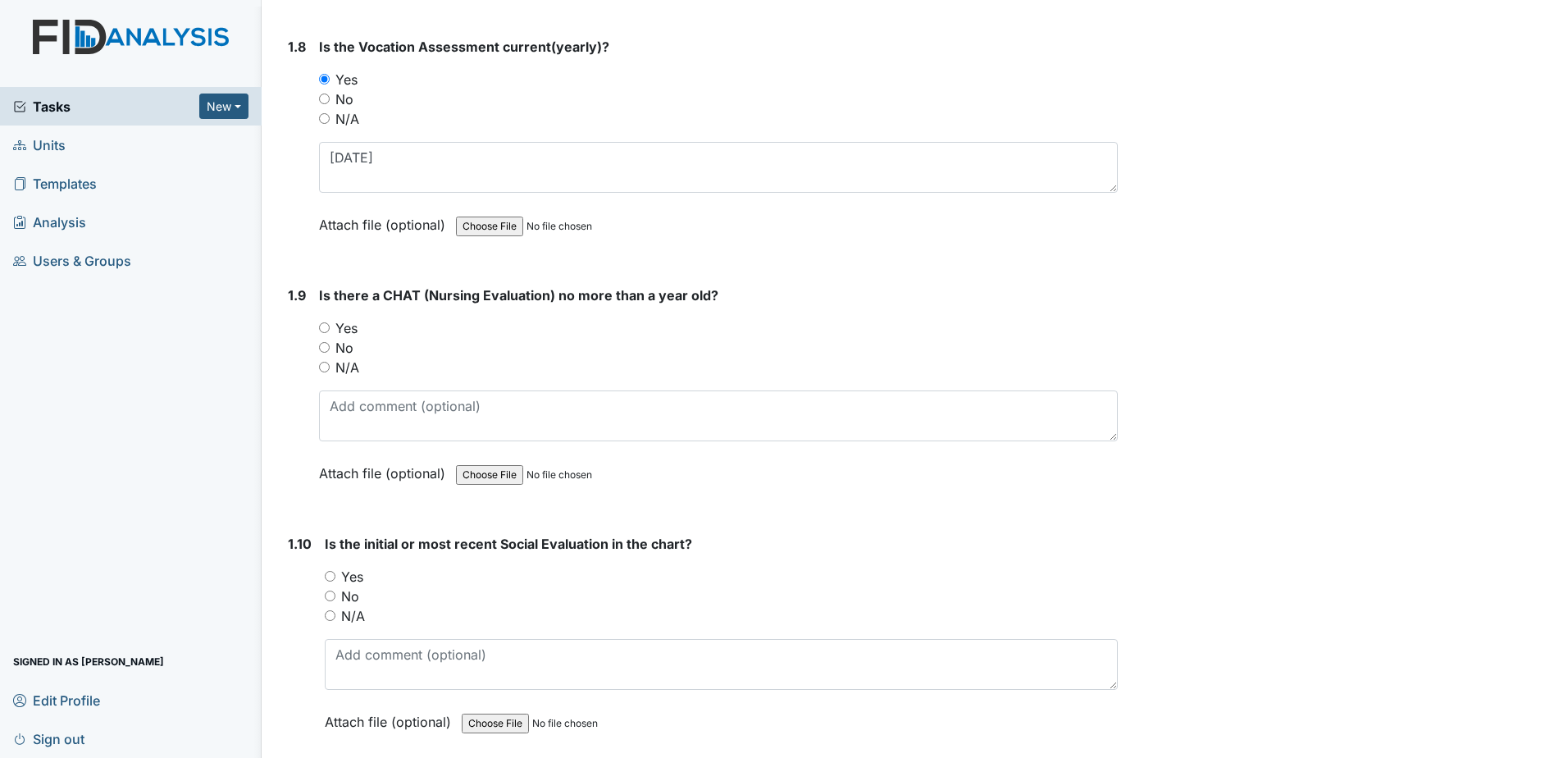
click at [348, 328] on label "Yes" at bounding box center [347, 328] width 22 height 19
click at [329, 328] on input "Yes" at bounding box center [324, 327] width 10 height 10
radio input "true"
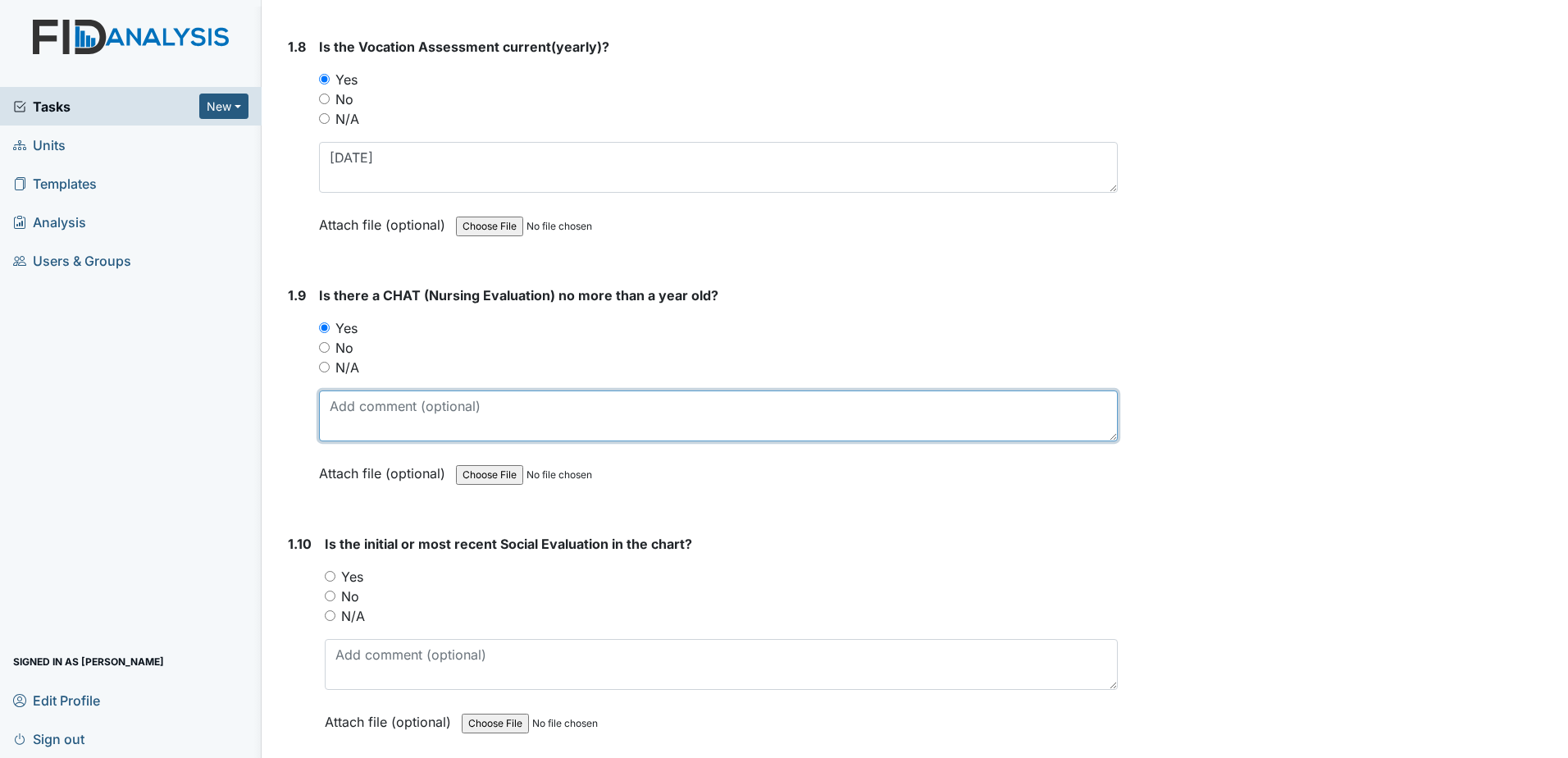
click at [382, 408] on textarea at bounding box center [718, 416] width 798 height 51
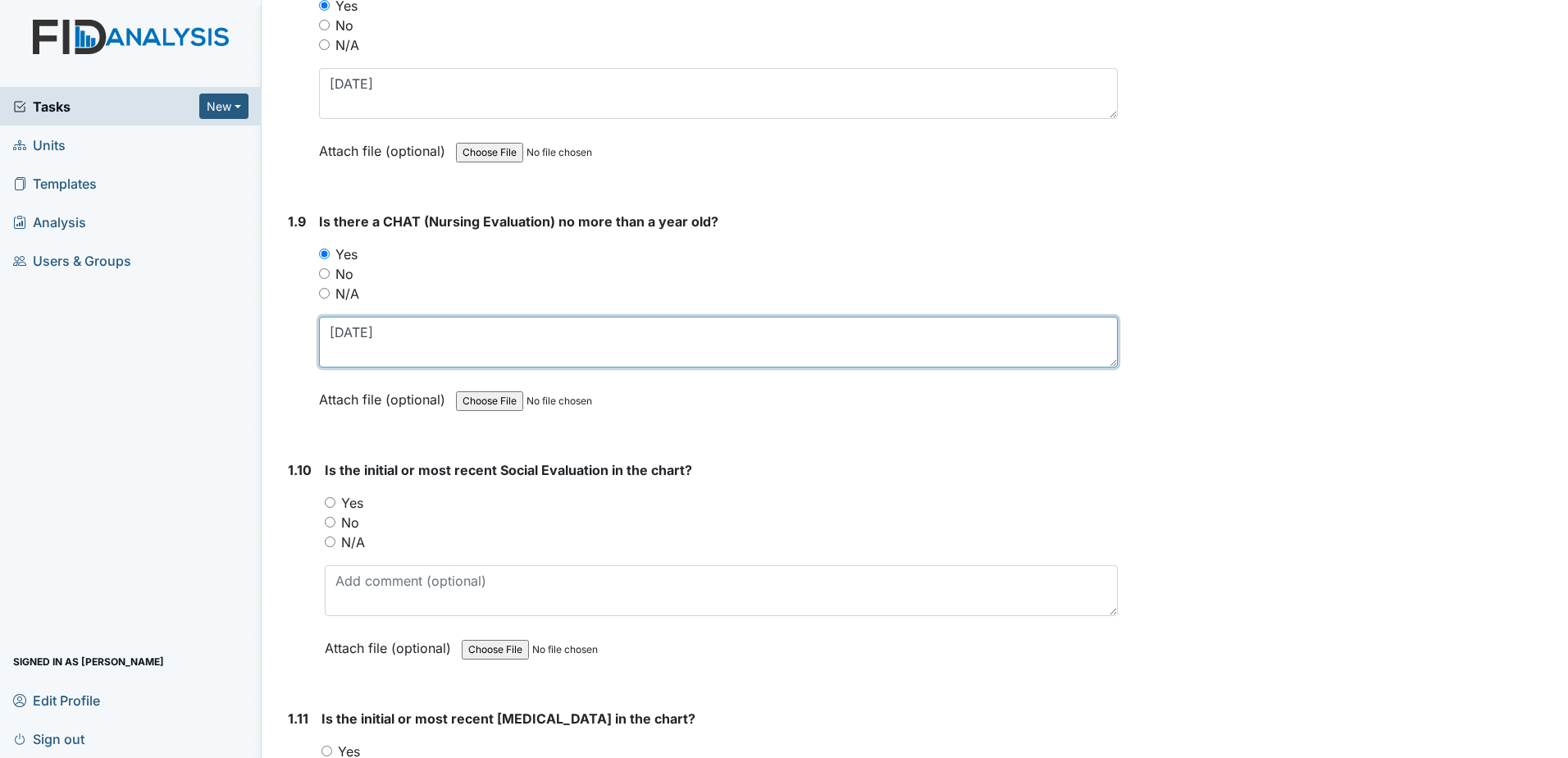
scroll to position [2133, 0]
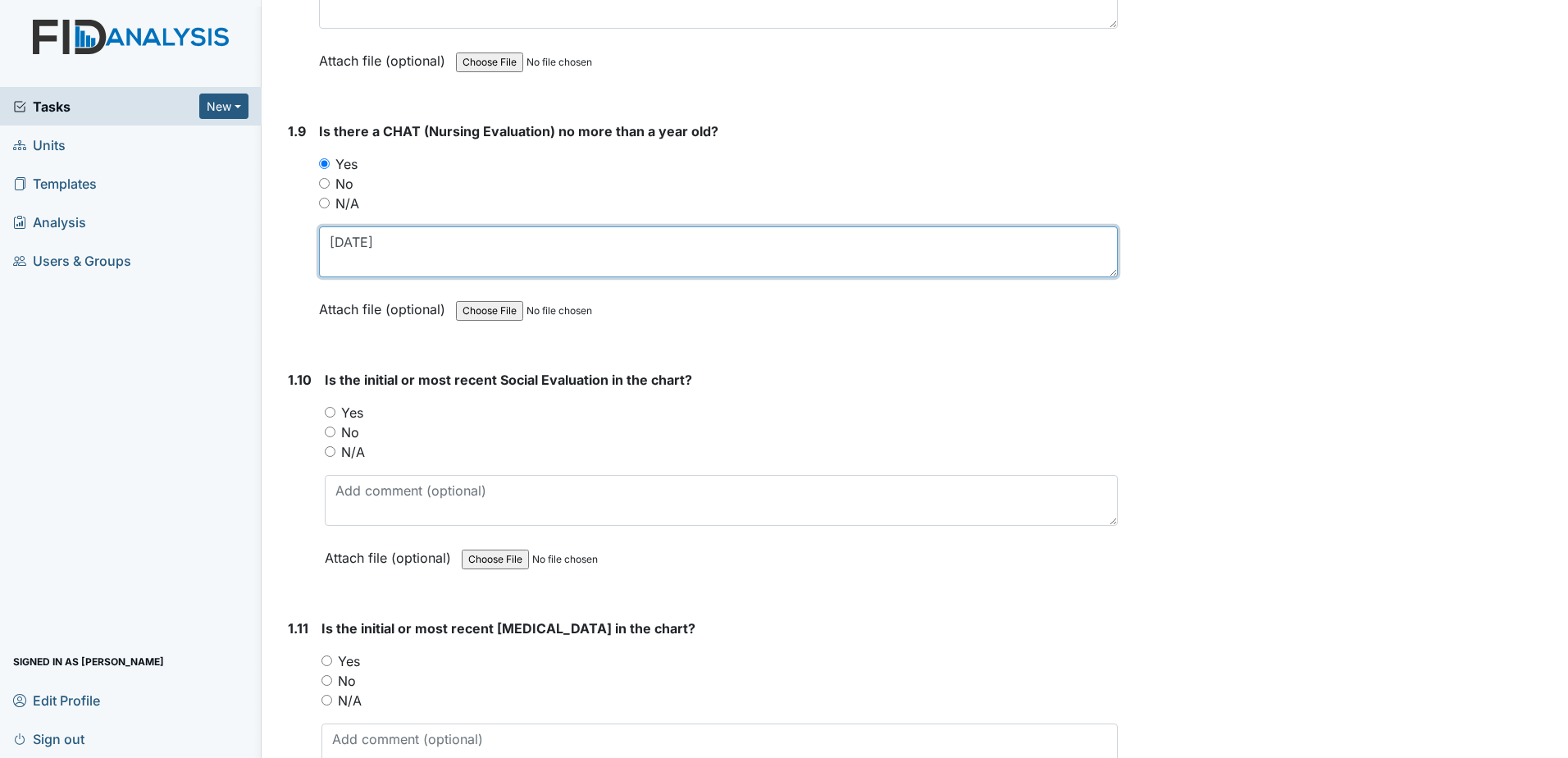
type textarea "10-15-2024"
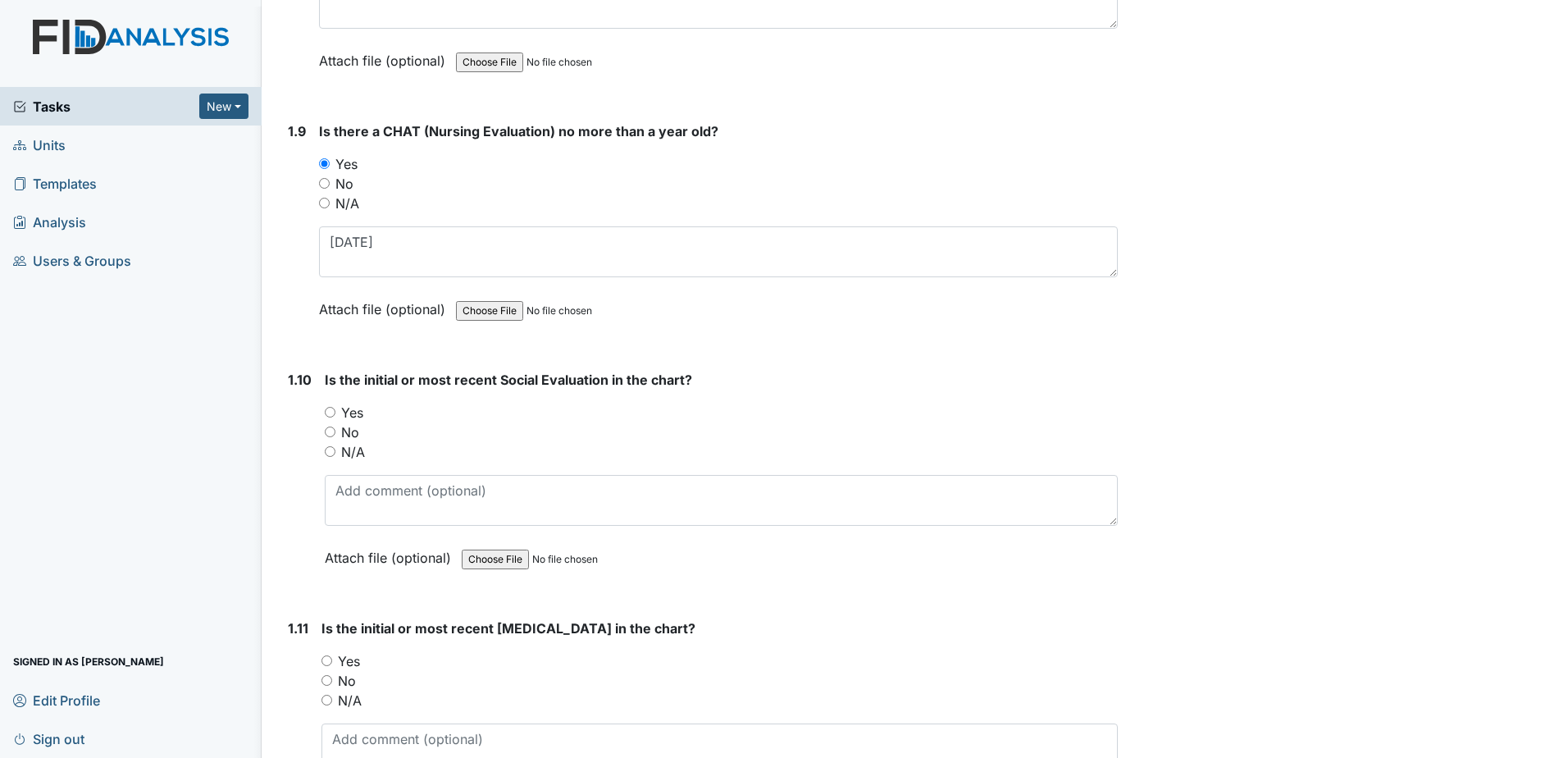
click at [359, 418] on label "Yes" at bounding box center [352, 412] width 22 height 19
click at [336, 418] on input "Yes" at bounding box center [329, 412] width 10 height 10
radio input "true"
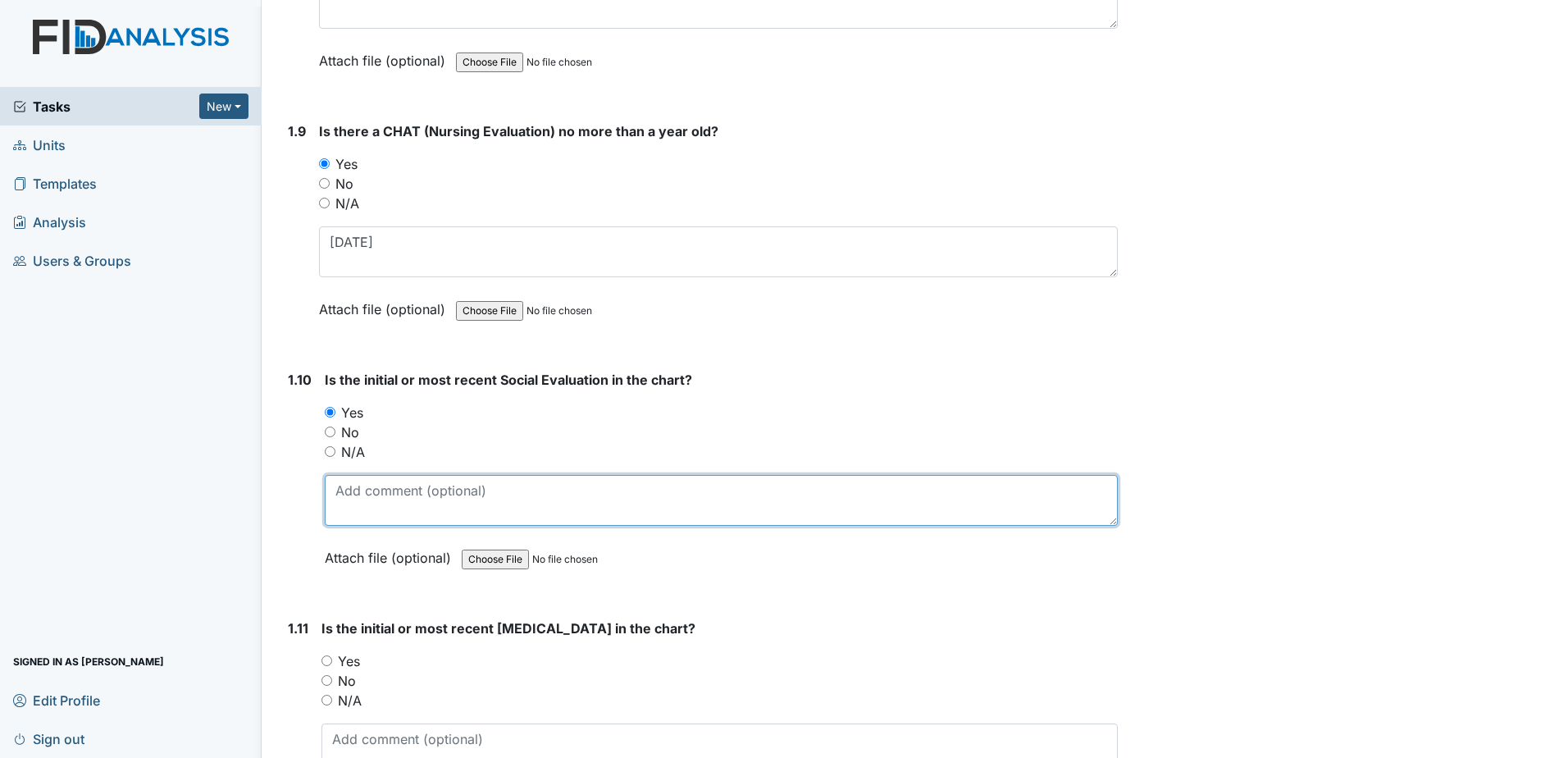
click at [388, 497] on textarea at bounding box center [720, 500] width 793 height 51
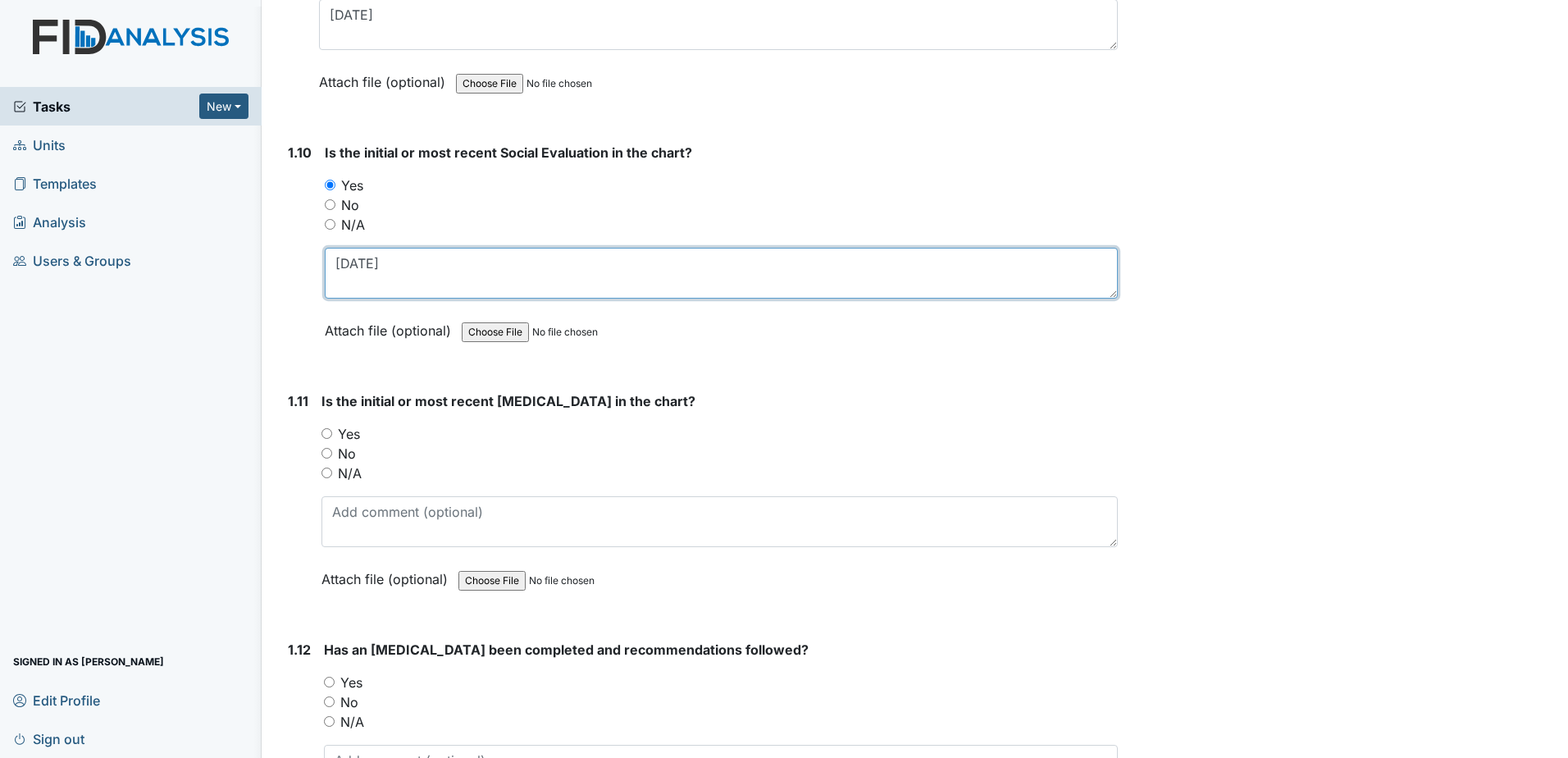
scroll to position [2379, 0]
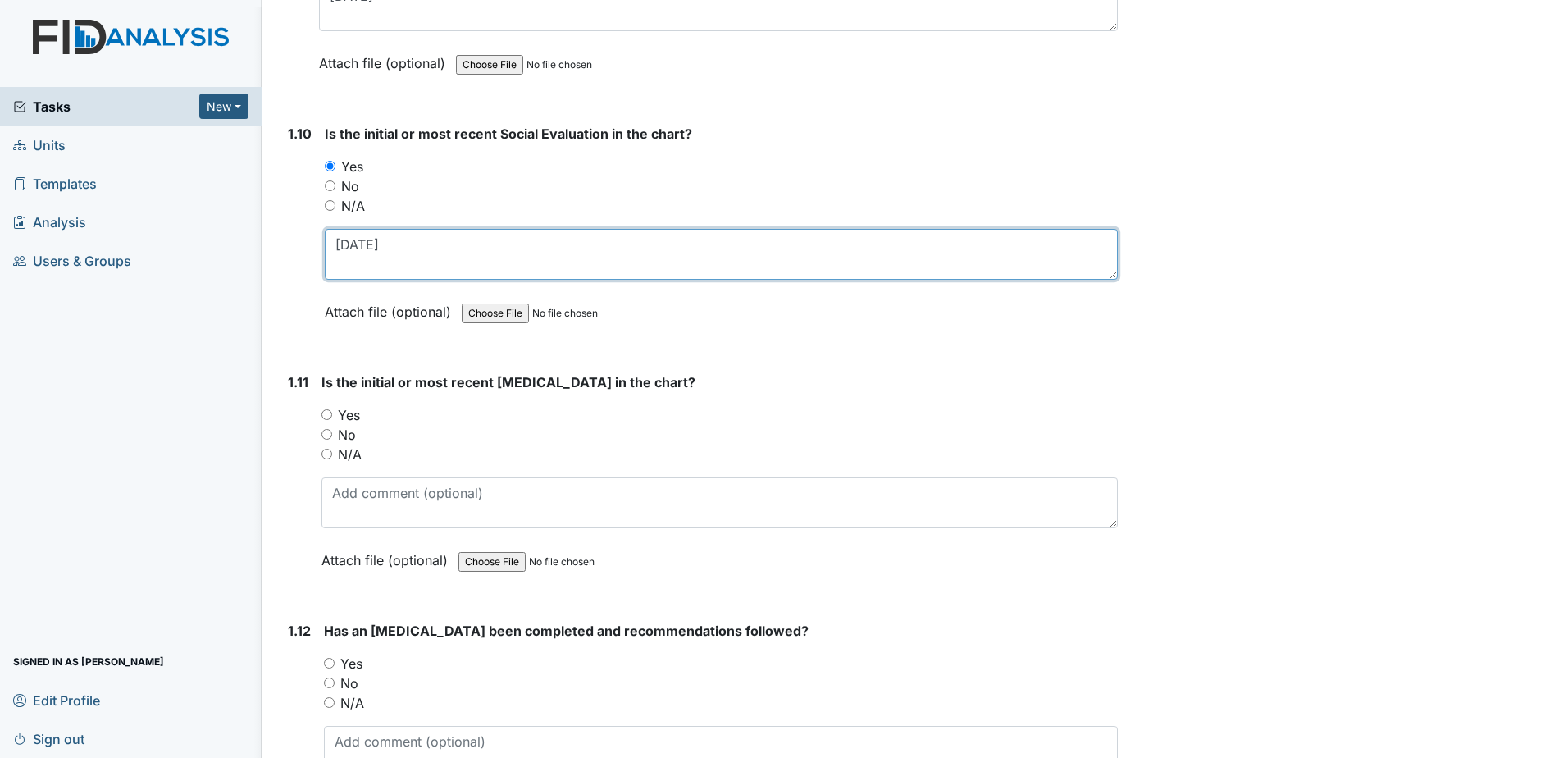
type textarea "3-27-2001"
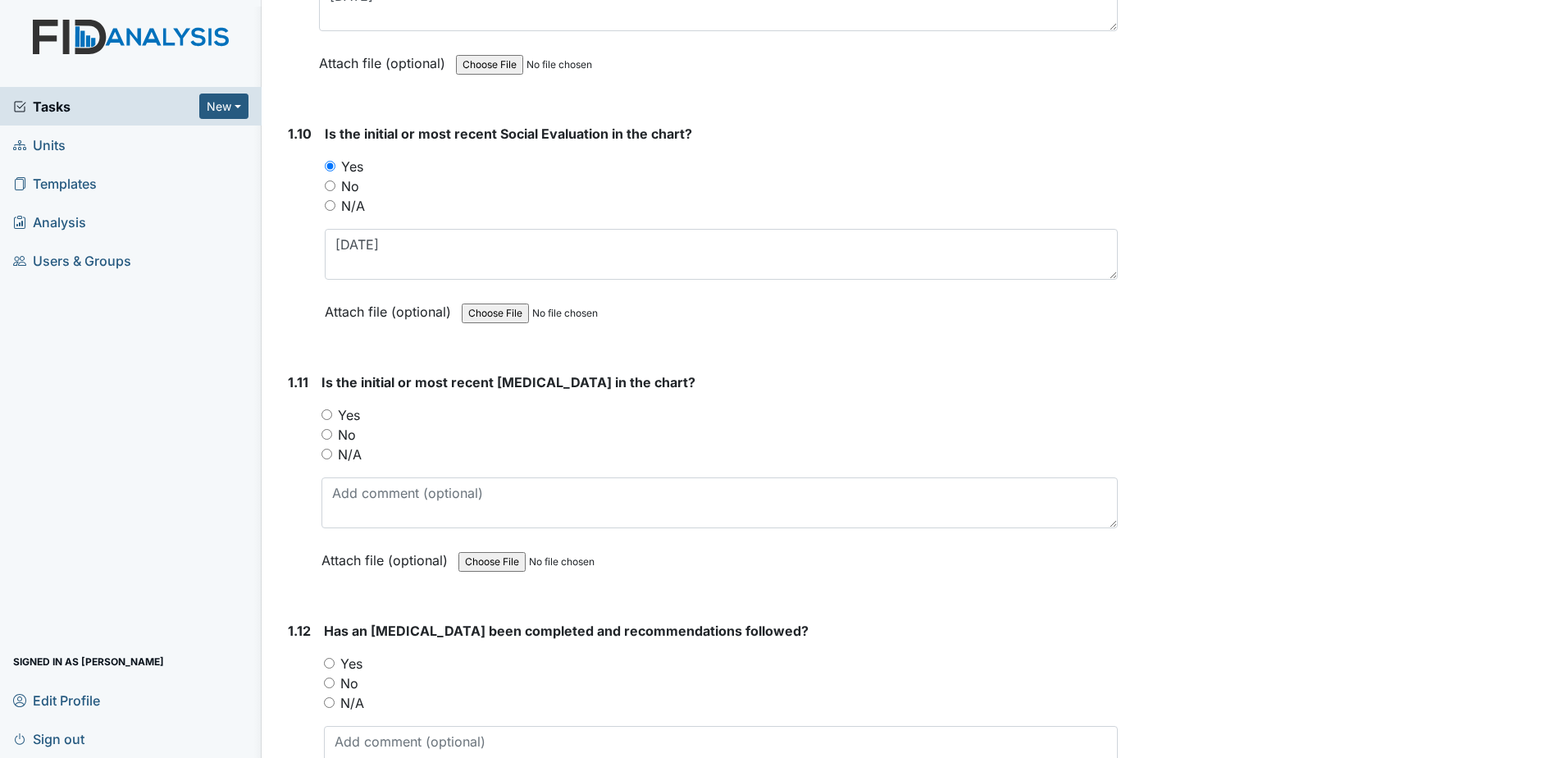
click at [351, 404] on div "Is the initial or most recent Psychological Evaluation in the chart? You must s…" at bounding box center [720, 476] width 797 height 209
click at [351, 417] on label "Yes" at bounding box center [349, 415] width 22 height 19
click at [332, 417] on input "Yes" at bounding box center [326, 414] width 10 height 10
radio input "true"
click at [391, 494] on textarea at bounding box center [720, 503] width 797 height 51
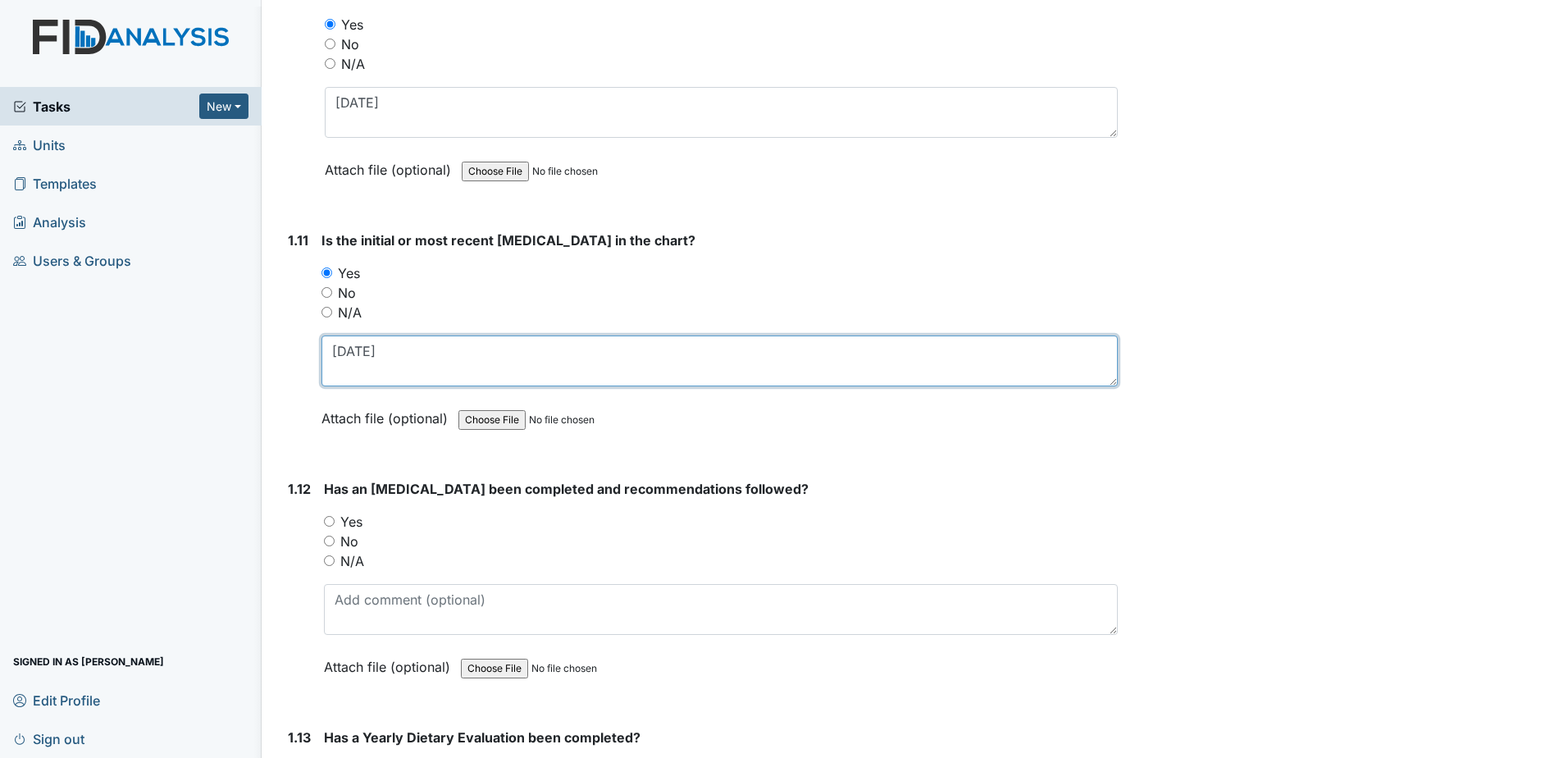
scroll to position [2543, 0]
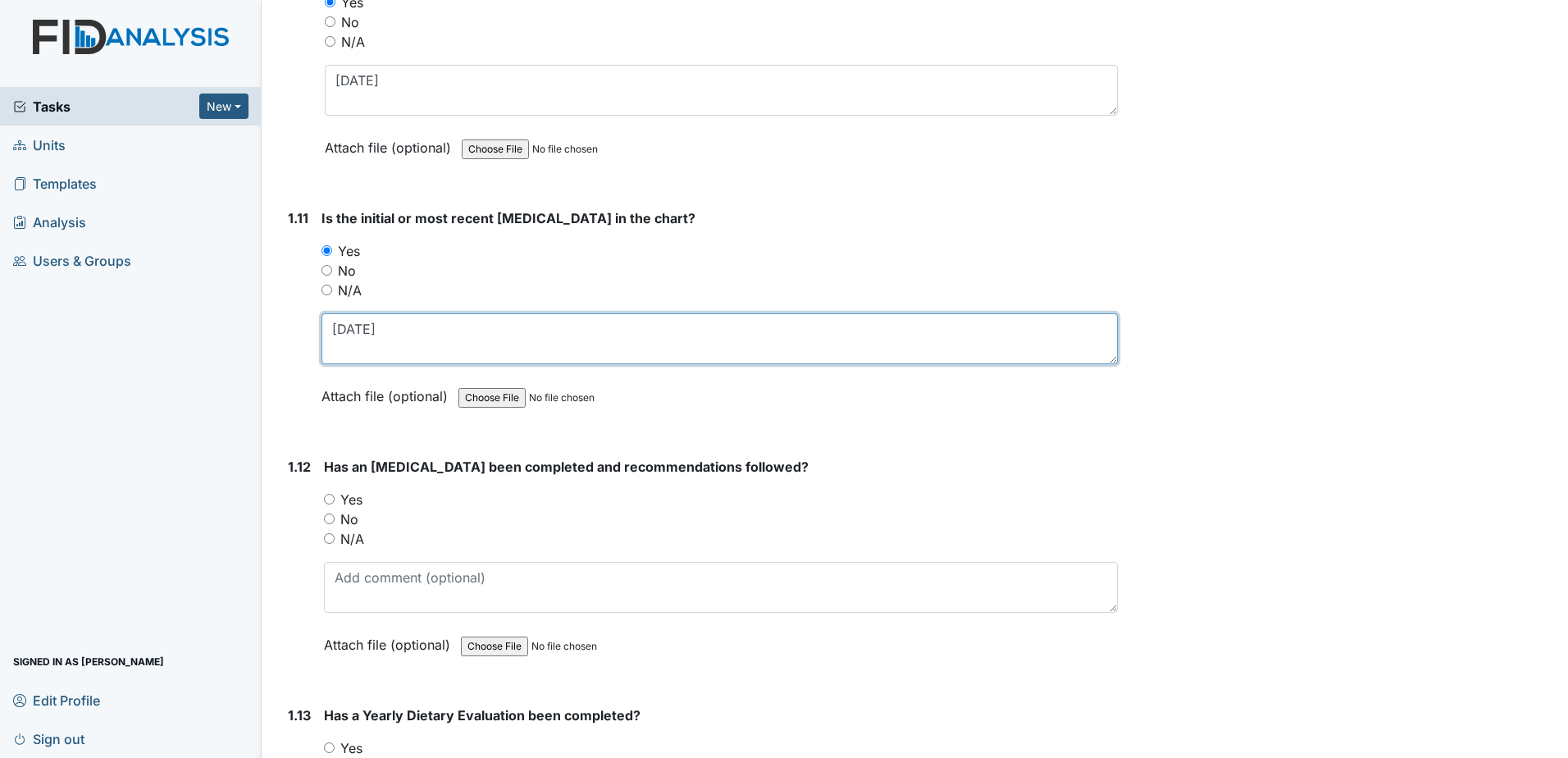
type textarea "3-29-2001"
drag, startPoint x: 344, startPoint y: 499, endPoint x: 364, endPoint y: 548, distance: 52.9
click at [344, 498] on label "Yes" at bounding box center [351, 499] width 22 height 19
click at [335, 498] on input "Yes" at bounding box center [328, 498] width 10 height 10
radio input "true"
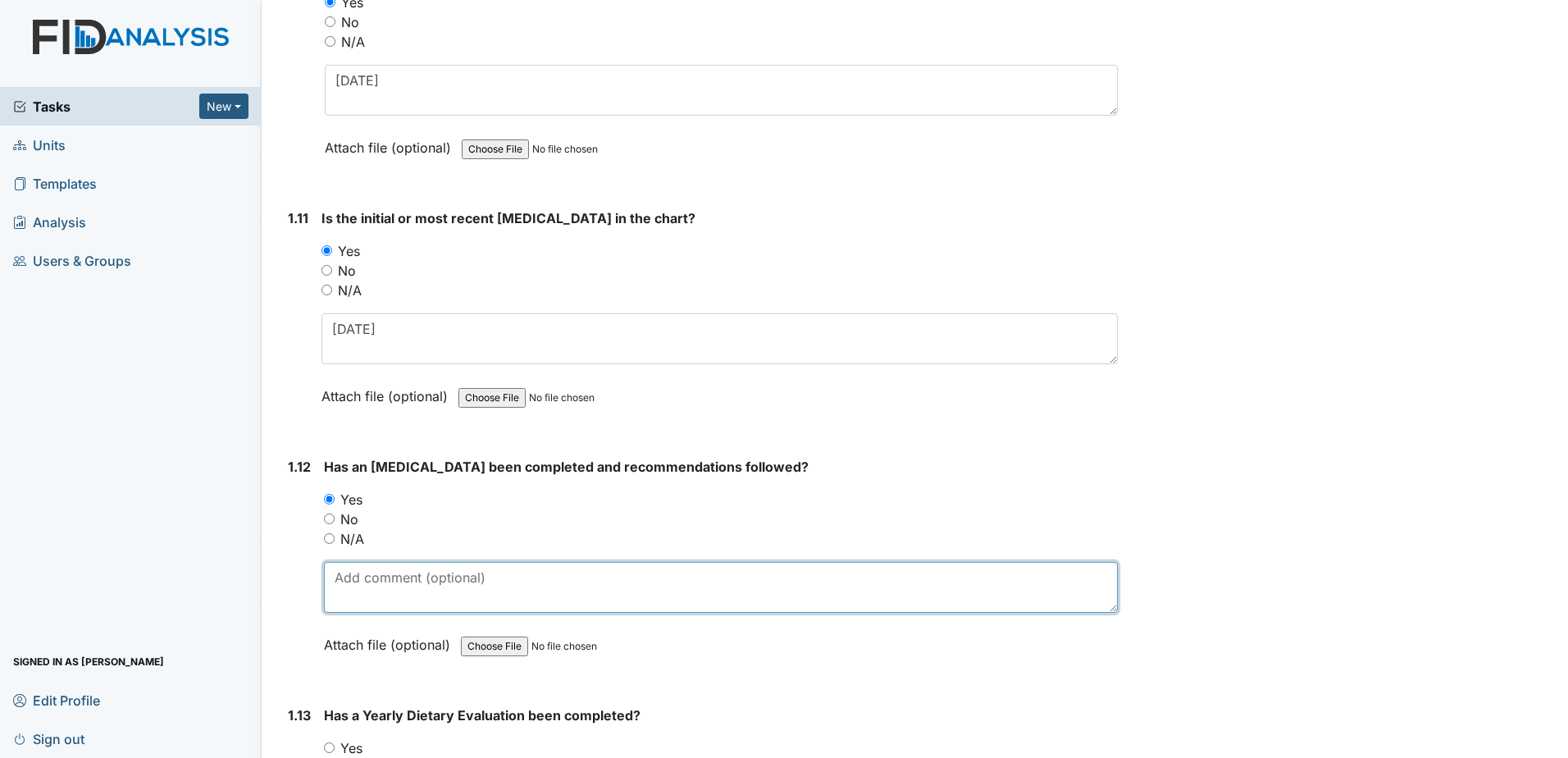
drag, startPoint x: 372, startPoint y: 578, endPoint x: 382, endPoint y: 572, distance: 11.7
click at [373, 579] on textarea at bounding box center [720, 587] width 794 height 51
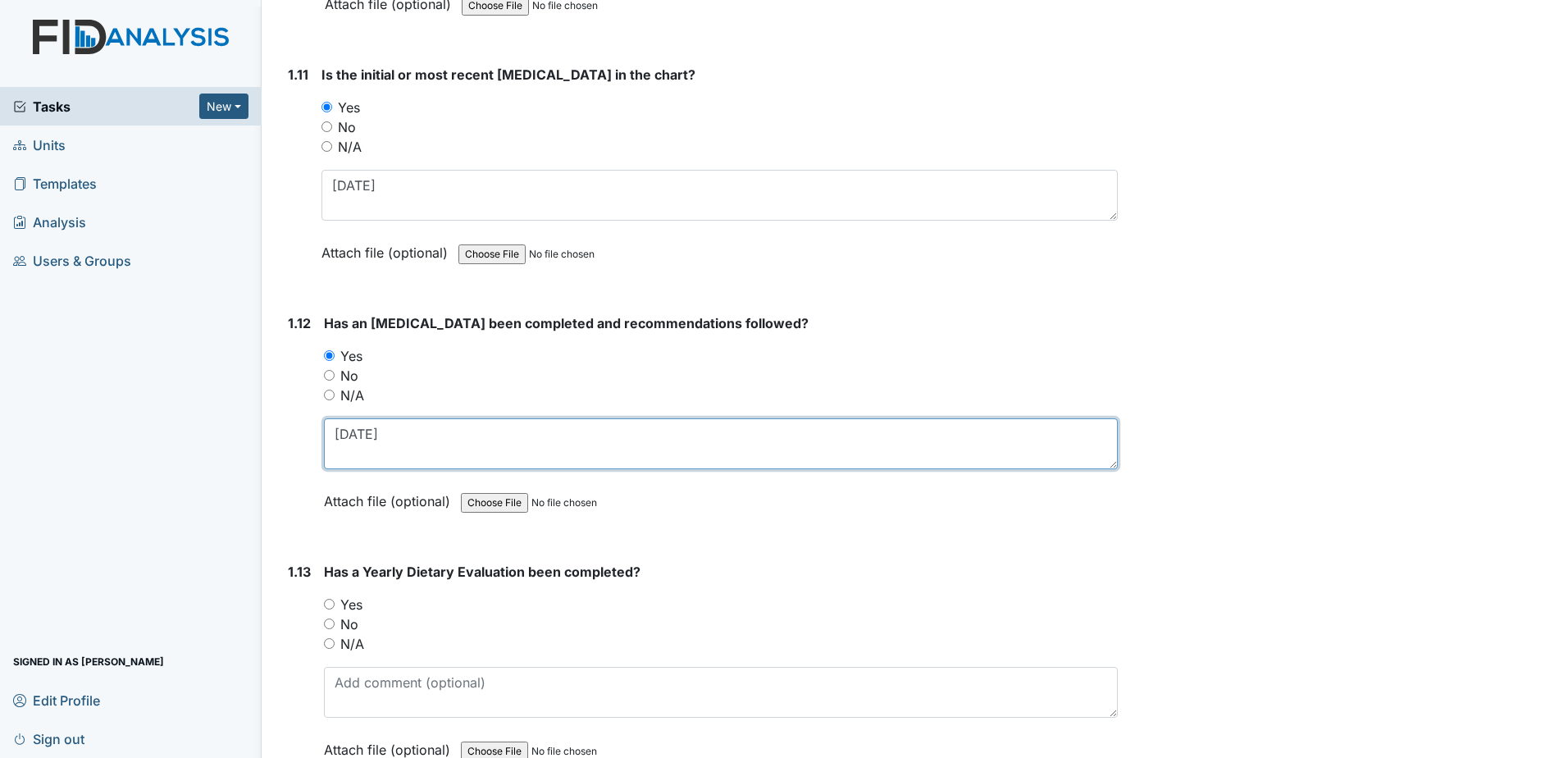
scroll to position [2707, 0]
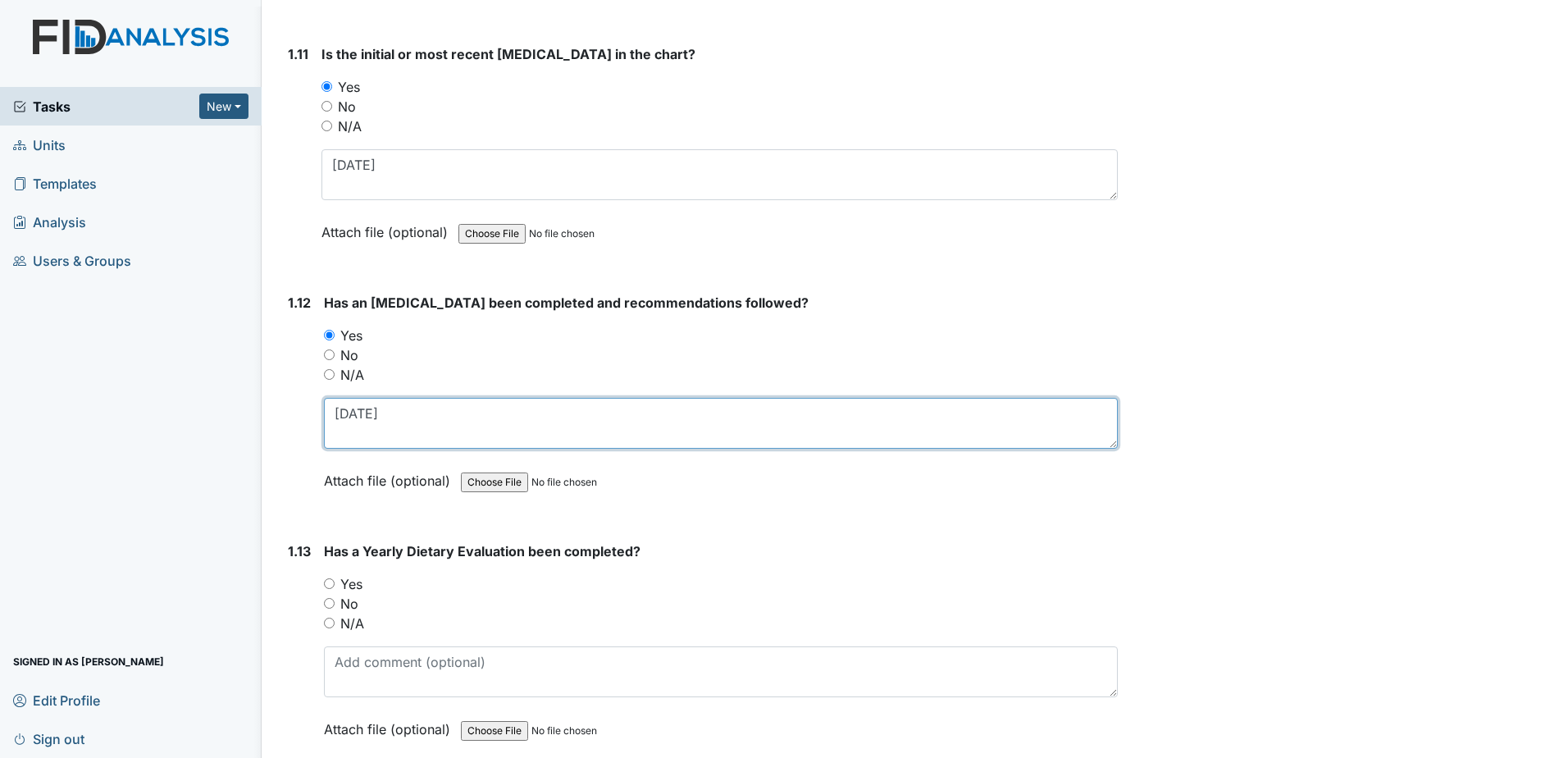
type textarea "10-05-2010"
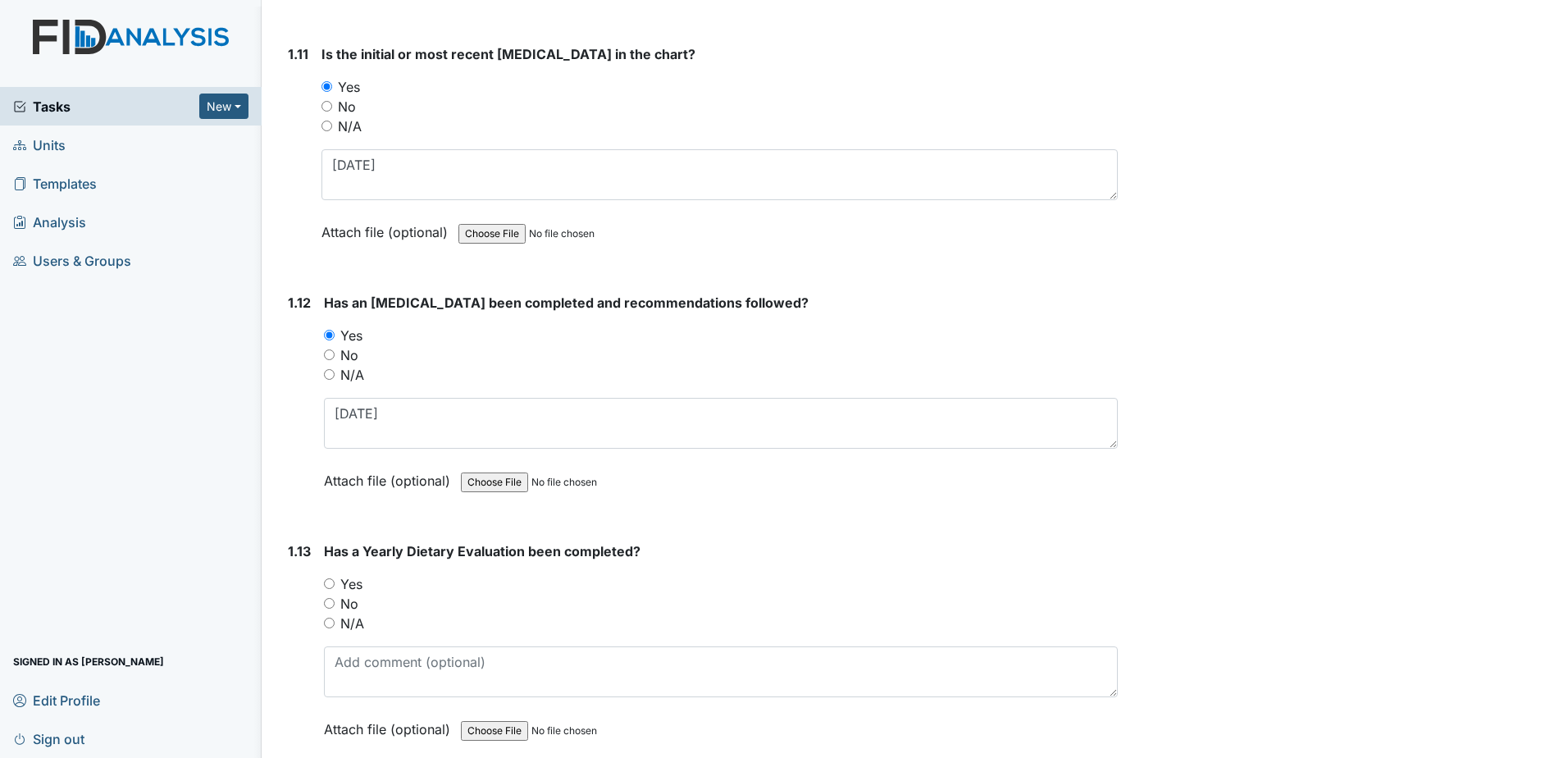
click at [351, 585] on label "Yes" at bounding box center [351, 584] width 22 height 19
click at [335, 585] on input "Yes" at bounding box center [328, 583] width 10 height 10
radio input "true"
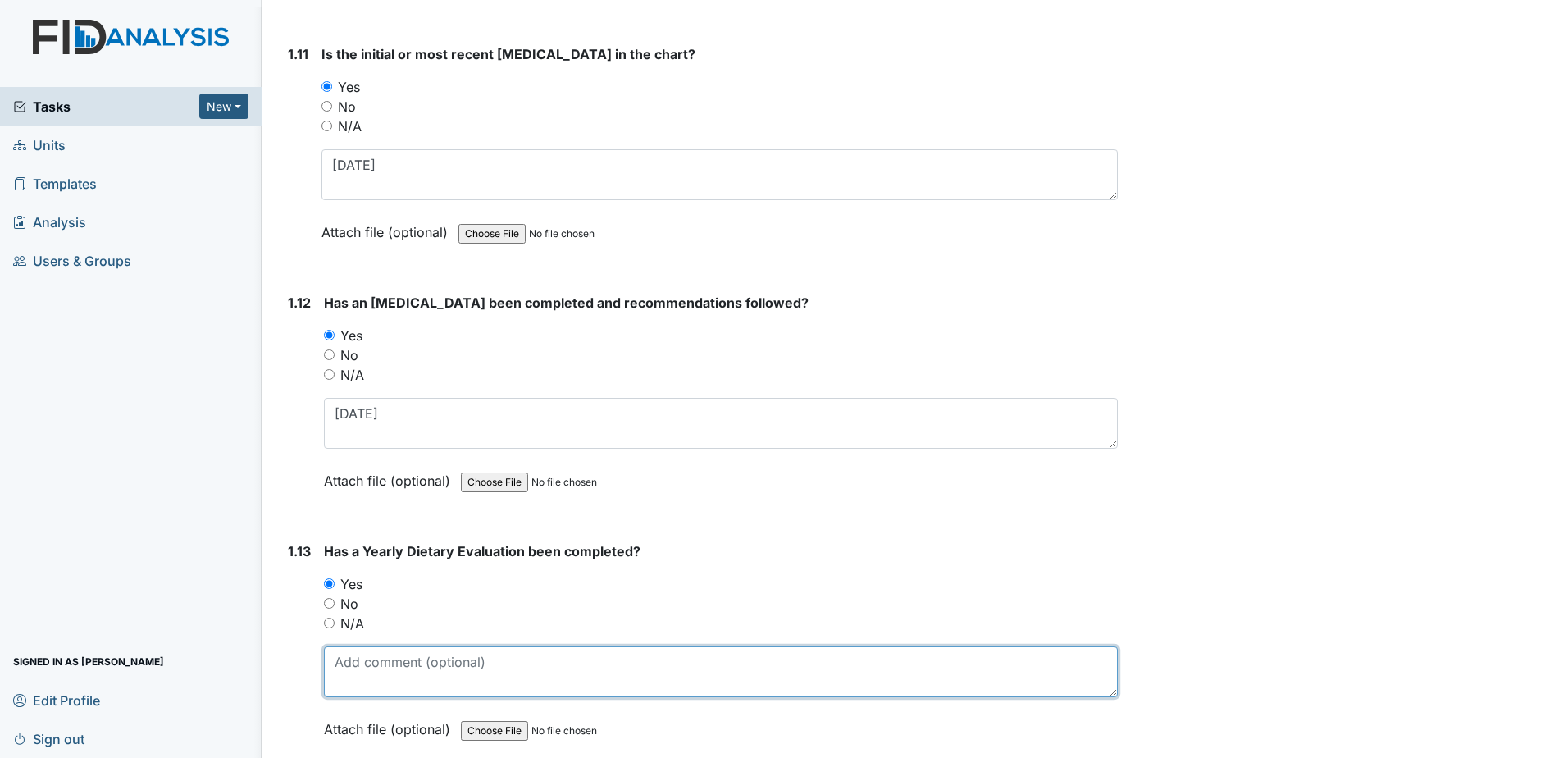
click at [407, 665] on textarea at bounding box center [720, 672] width 794 height 51
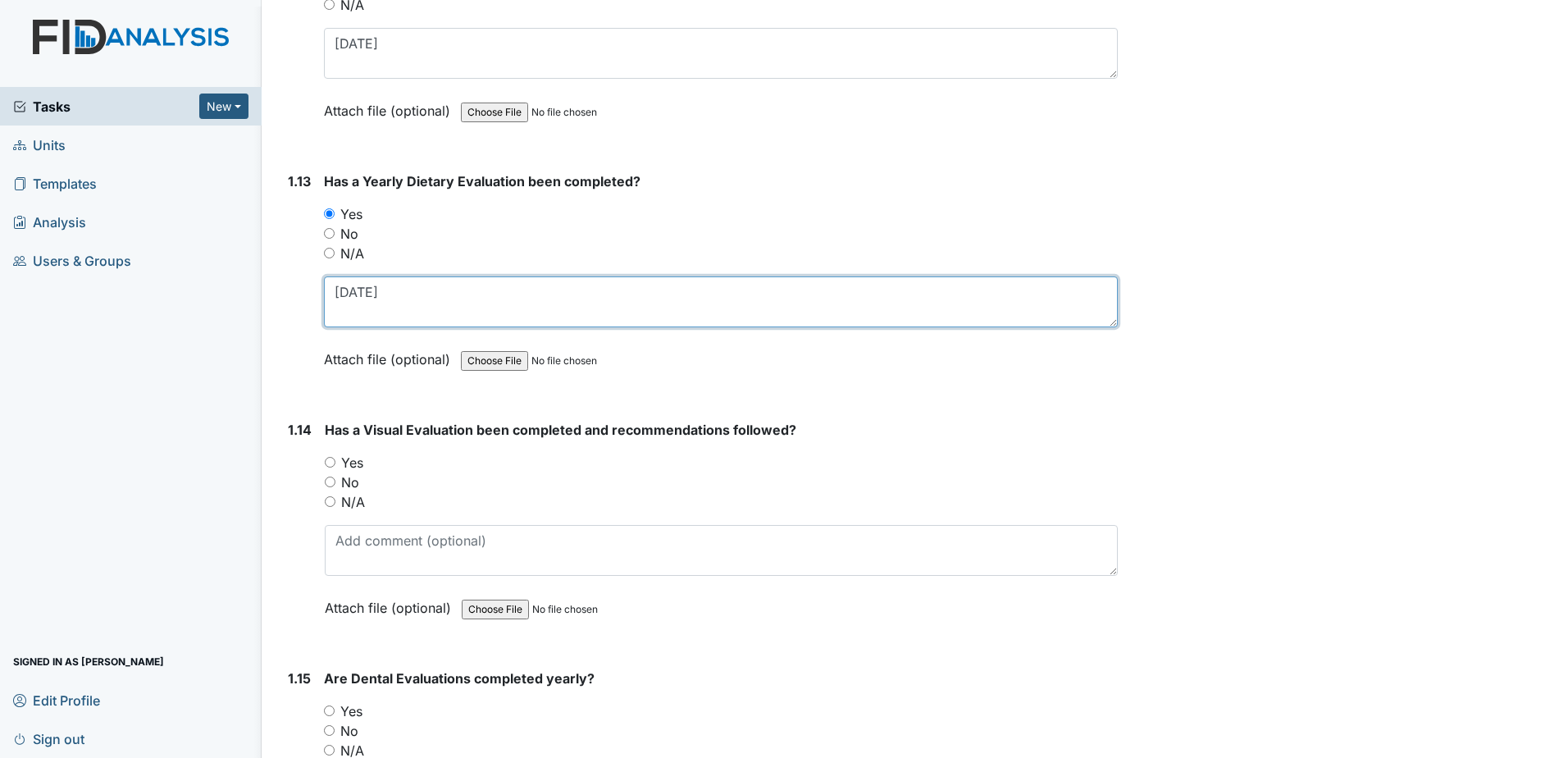
scroll to position [3117, 0]
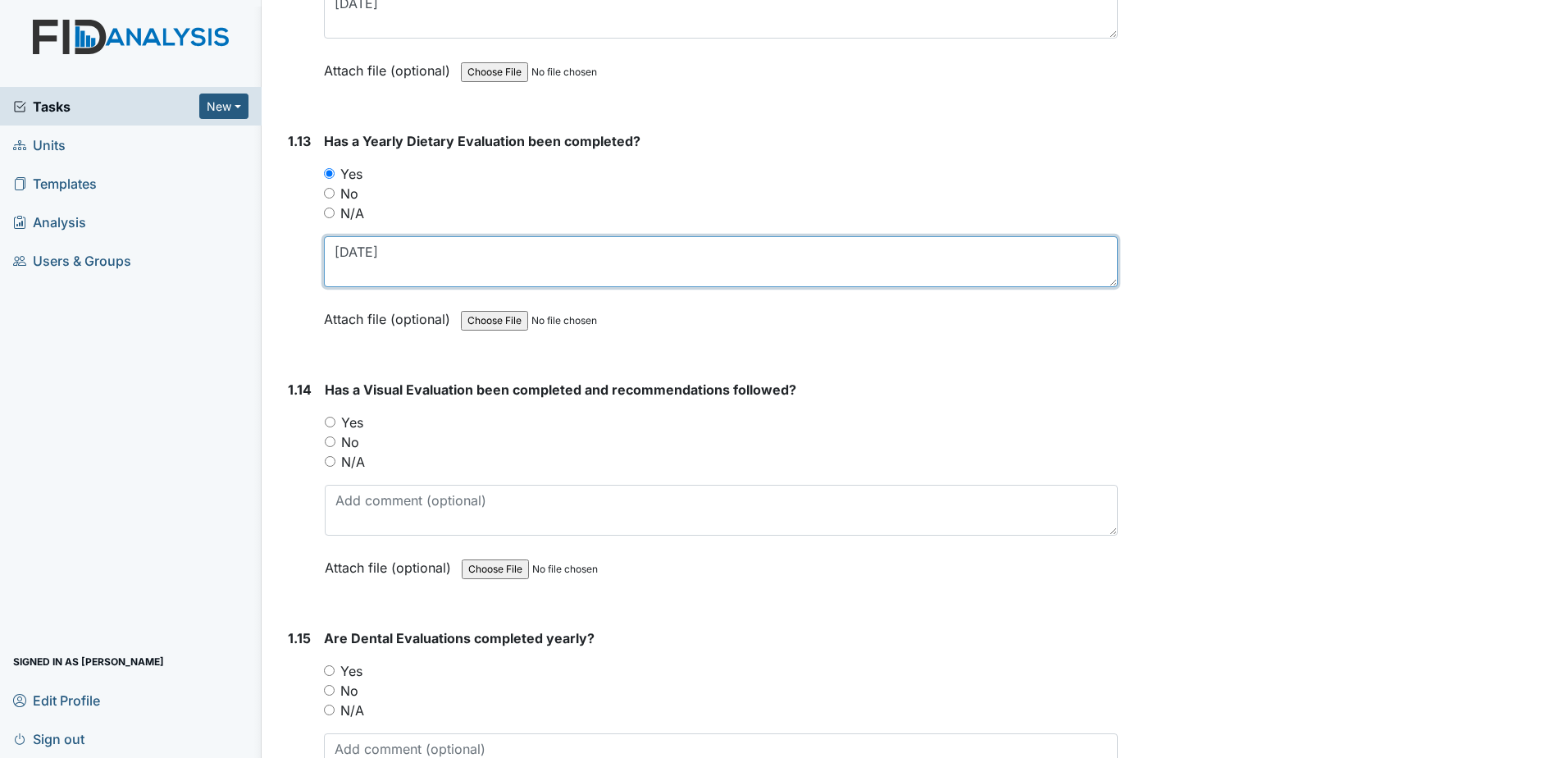
type textarea "2-26-2025"
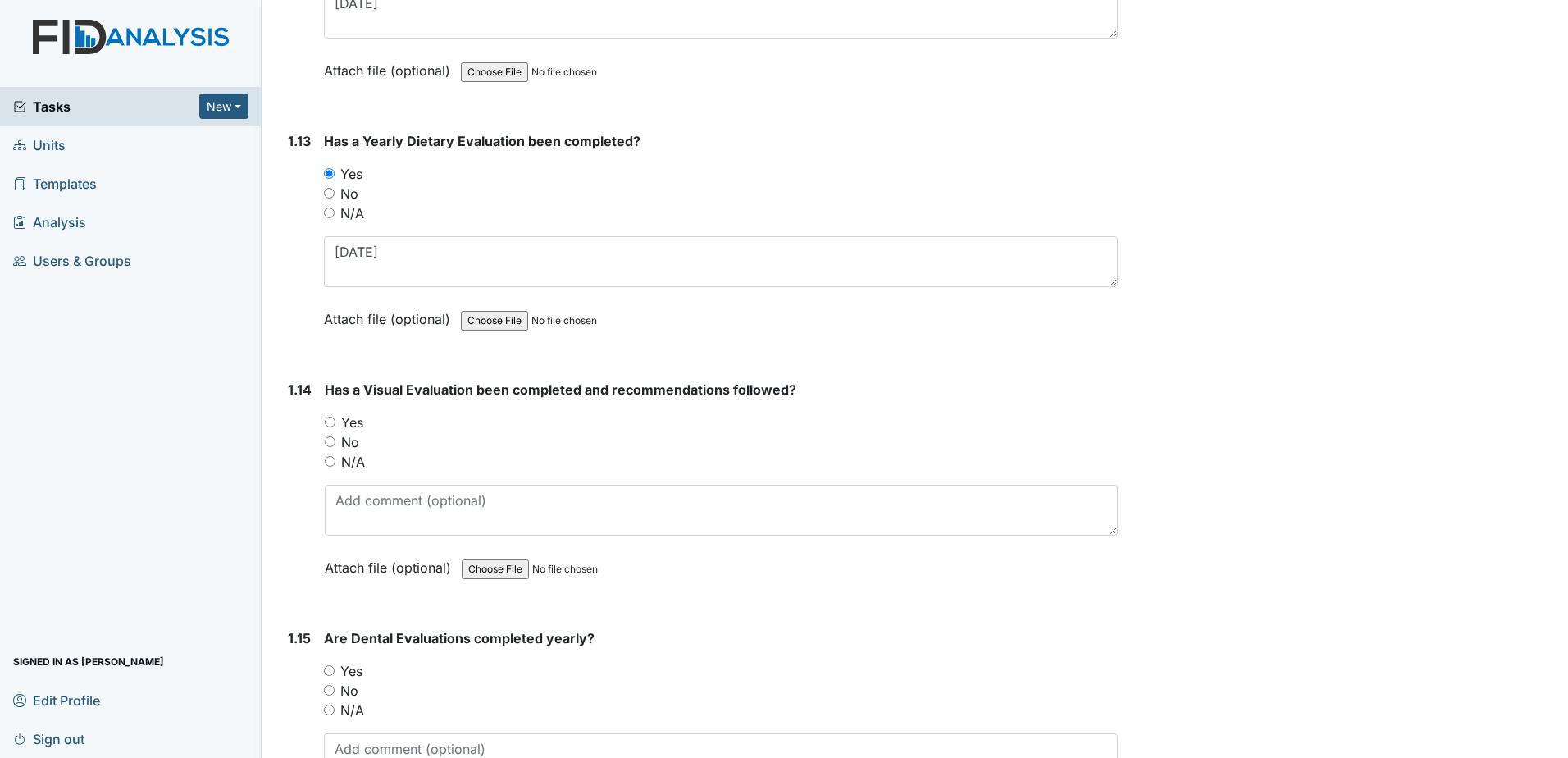
click at [343, 418] on label "Yes" at bounding box center [352, 422] width 22 height 19
click at [336, 418] on input "Yes" at bounding box center [329, 421] width 10 height 10
radio input "true"
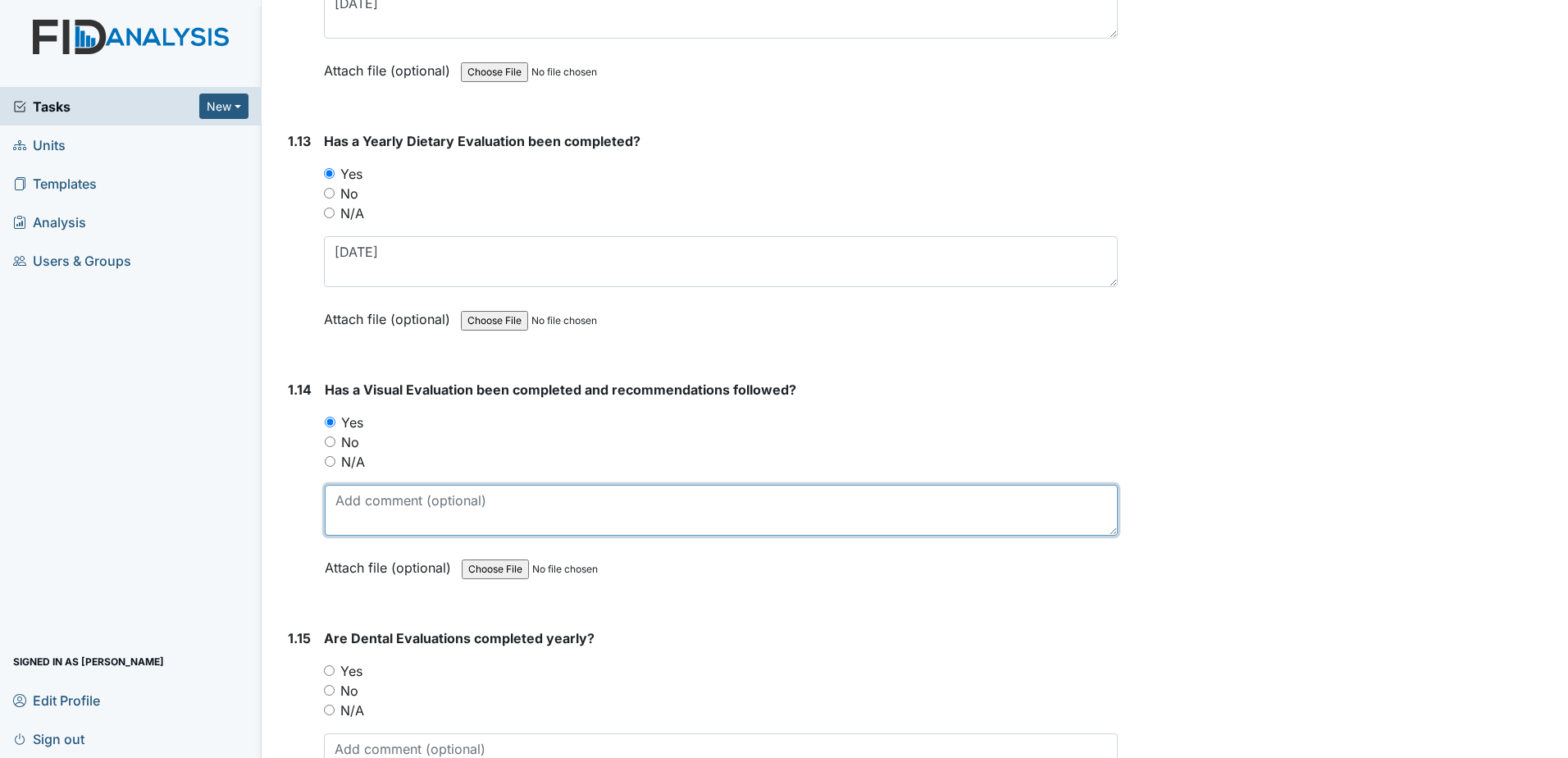
drag, startPoint x: 400, startPoint y: 514, endPoint x: 400, endPoint y: 499, distance: 15.0
click at [400, 511] on textarea at bounding box center [720, 510] width 793 height 51
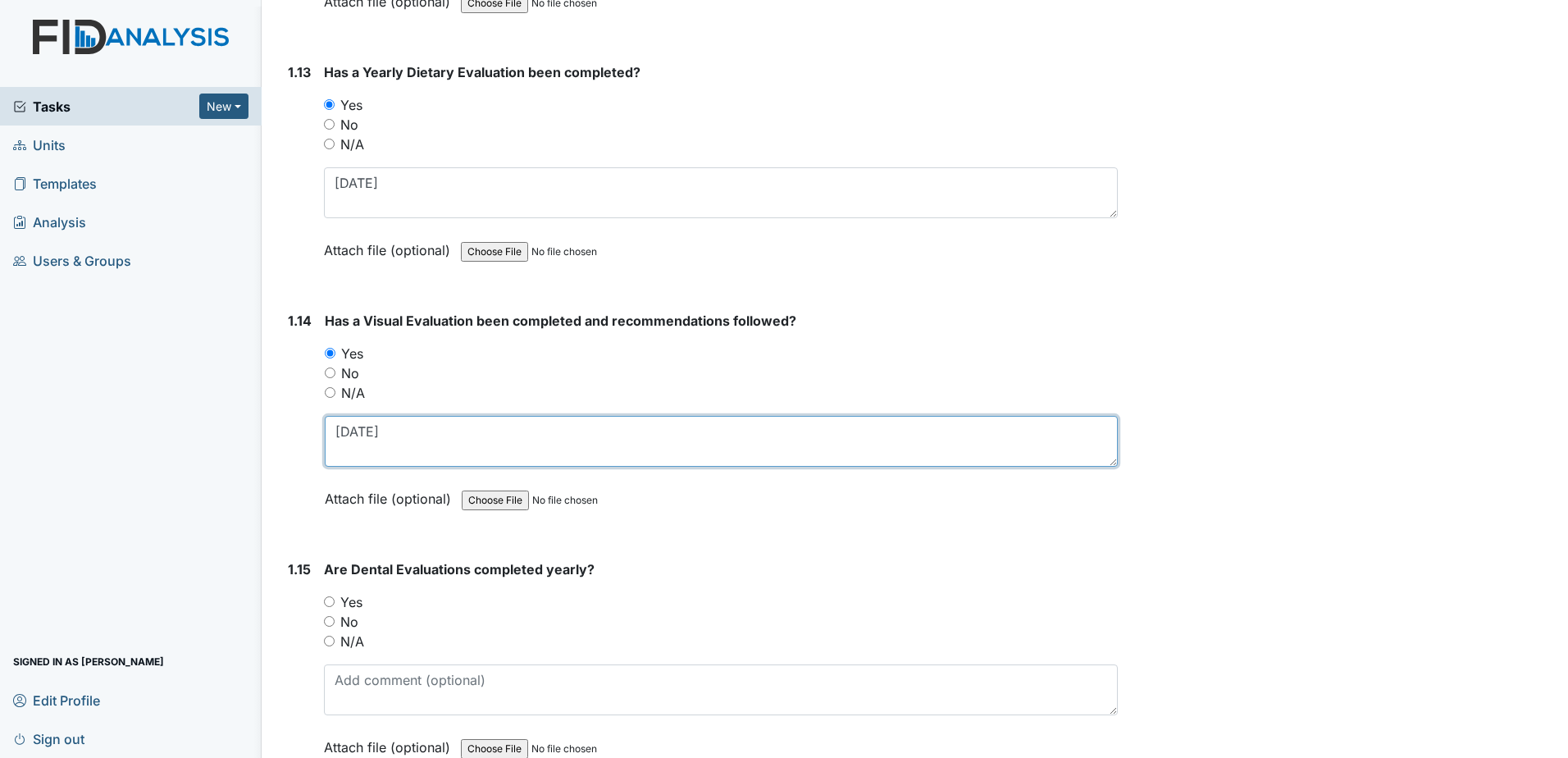
scroll to position [3282, 0]
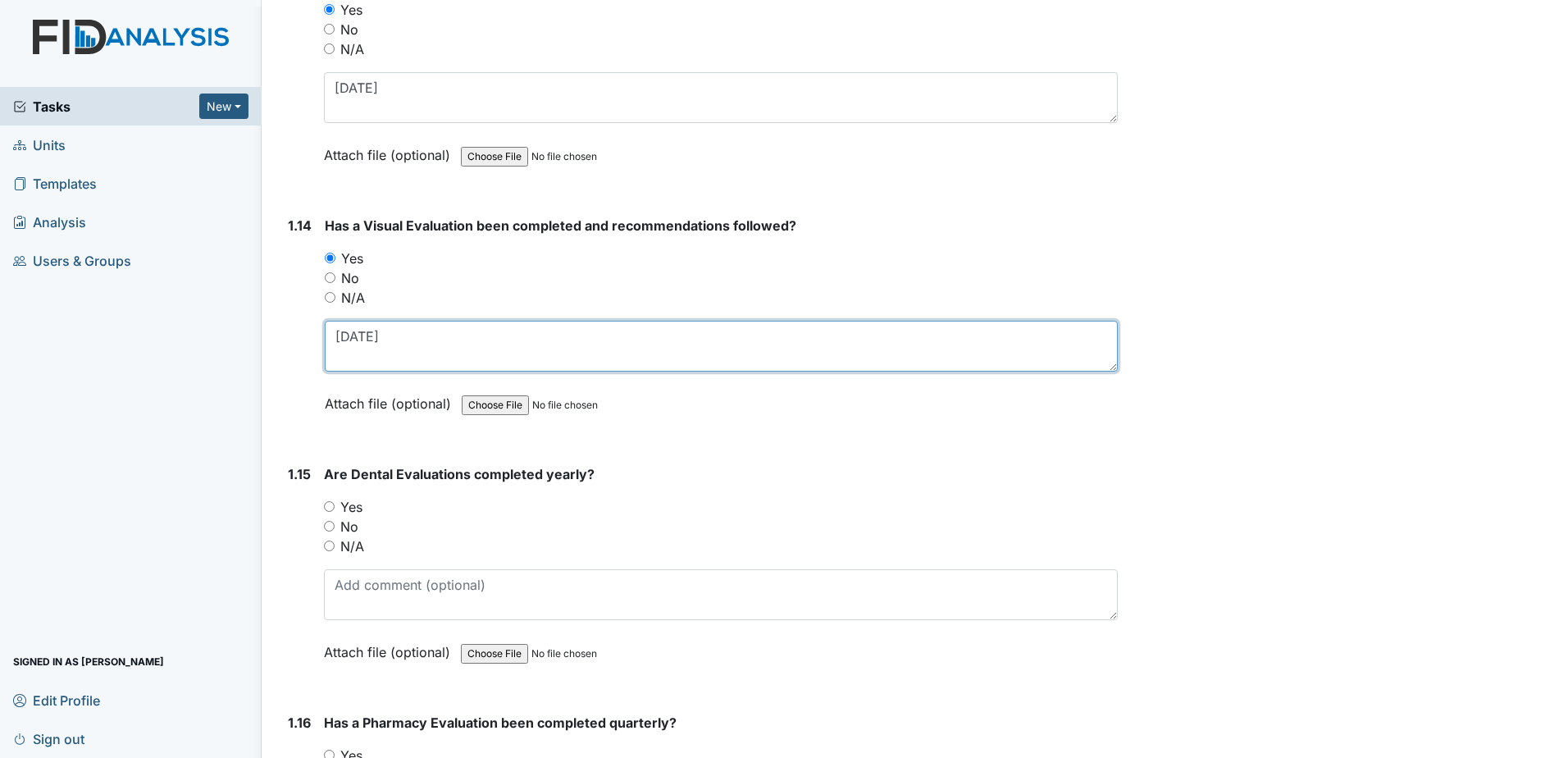
type textarea "6-27-2024"
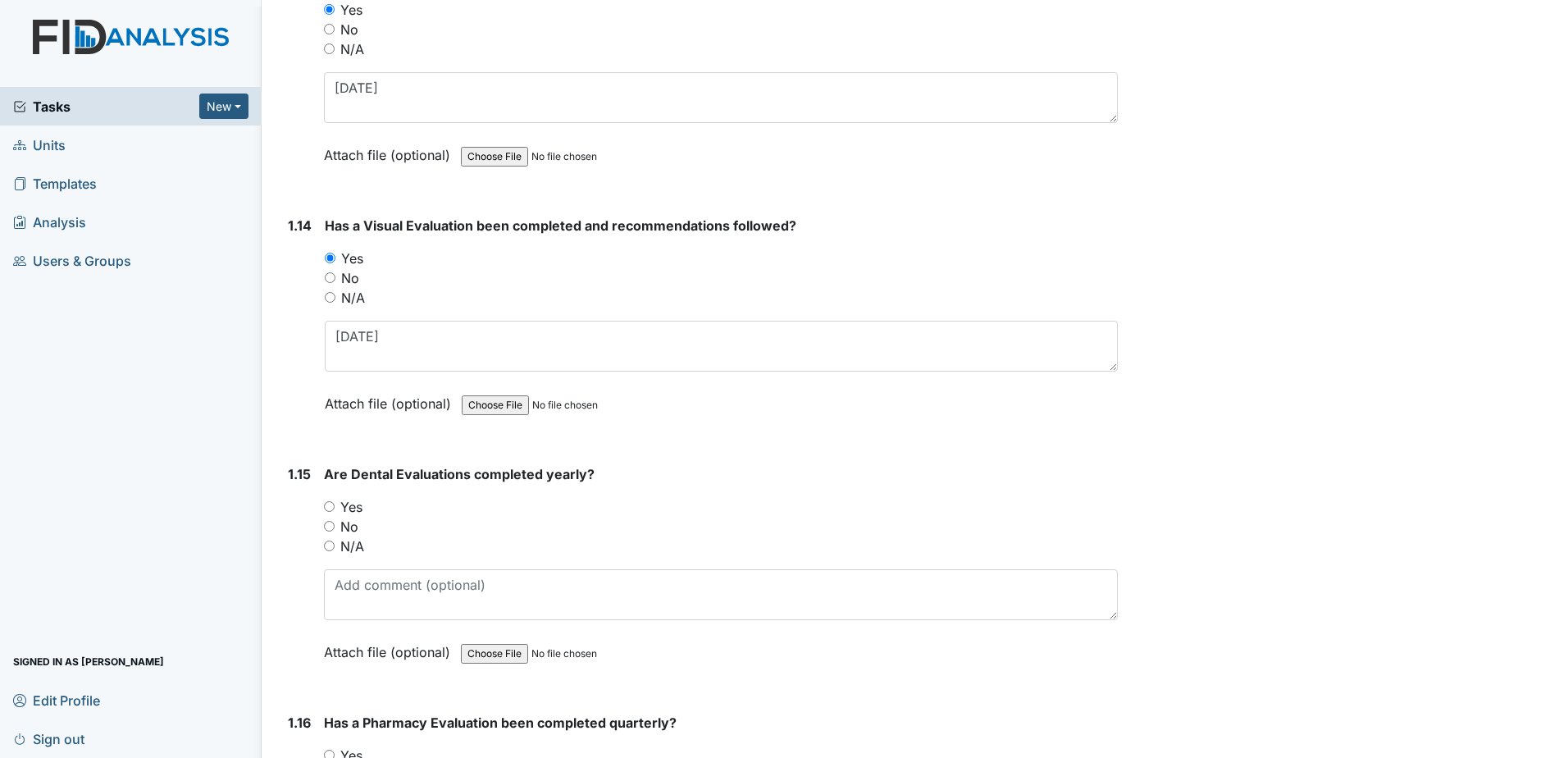
click at [350, 509] on label "Yes" at bounding box center [351, 507] width 22 height 19
click at [335, 509] on input "Yes" at bounding box center [328, 506] width 10 height 10
radio input "true"
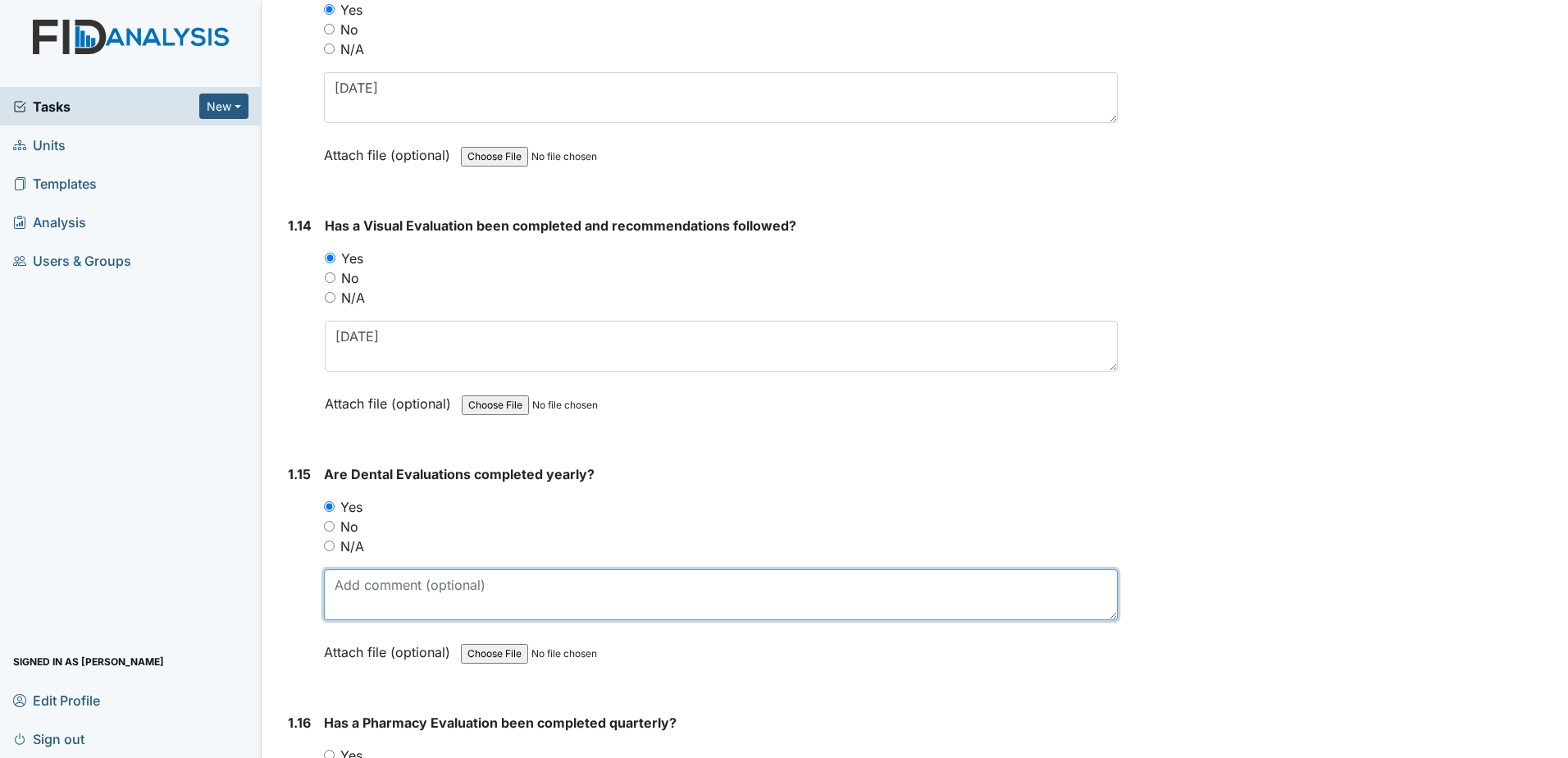
click at [364, 598] on textarea at bounding box center [720, 595] width 794 height 51
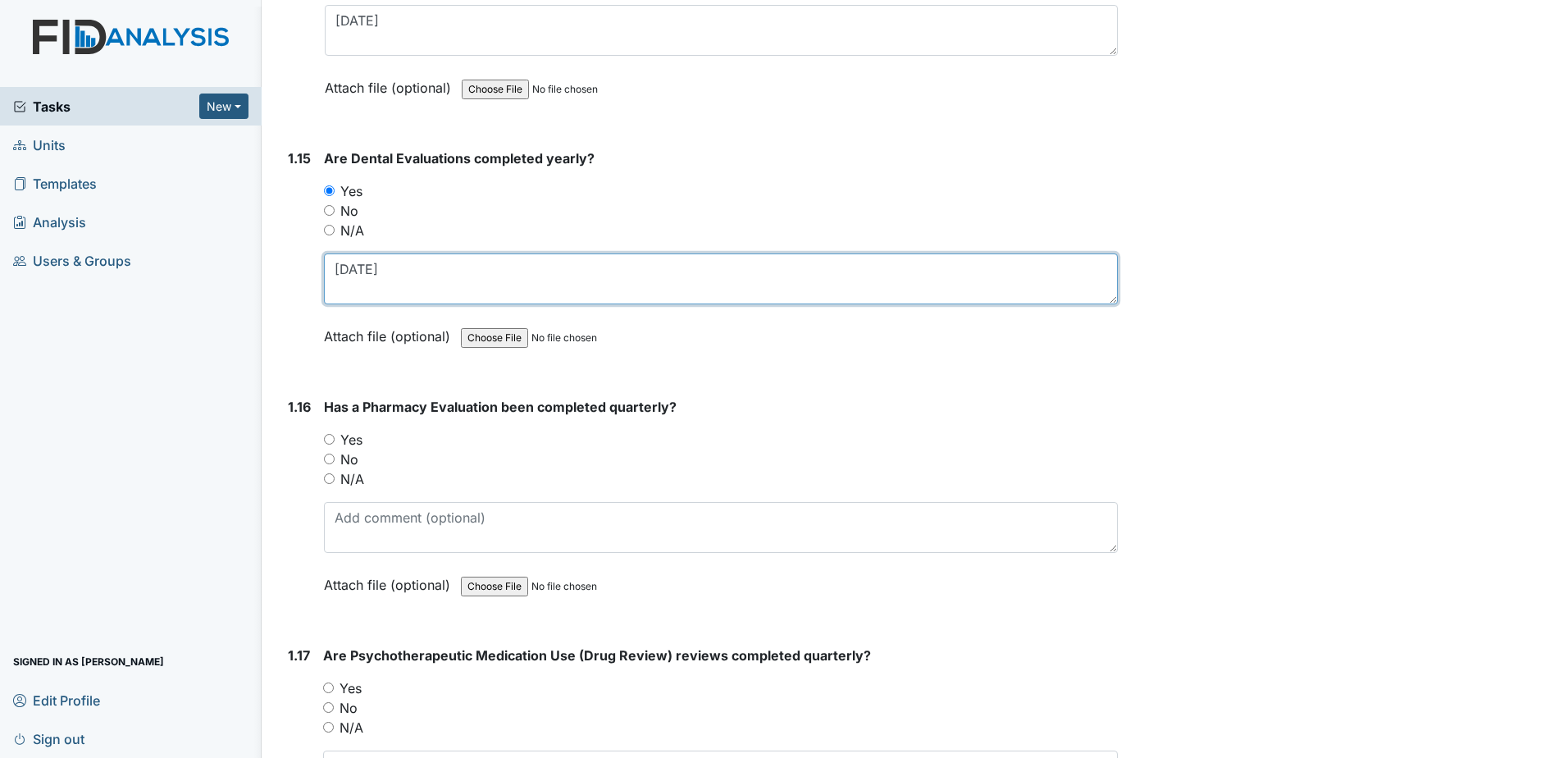
scroll to position [3609, 0]
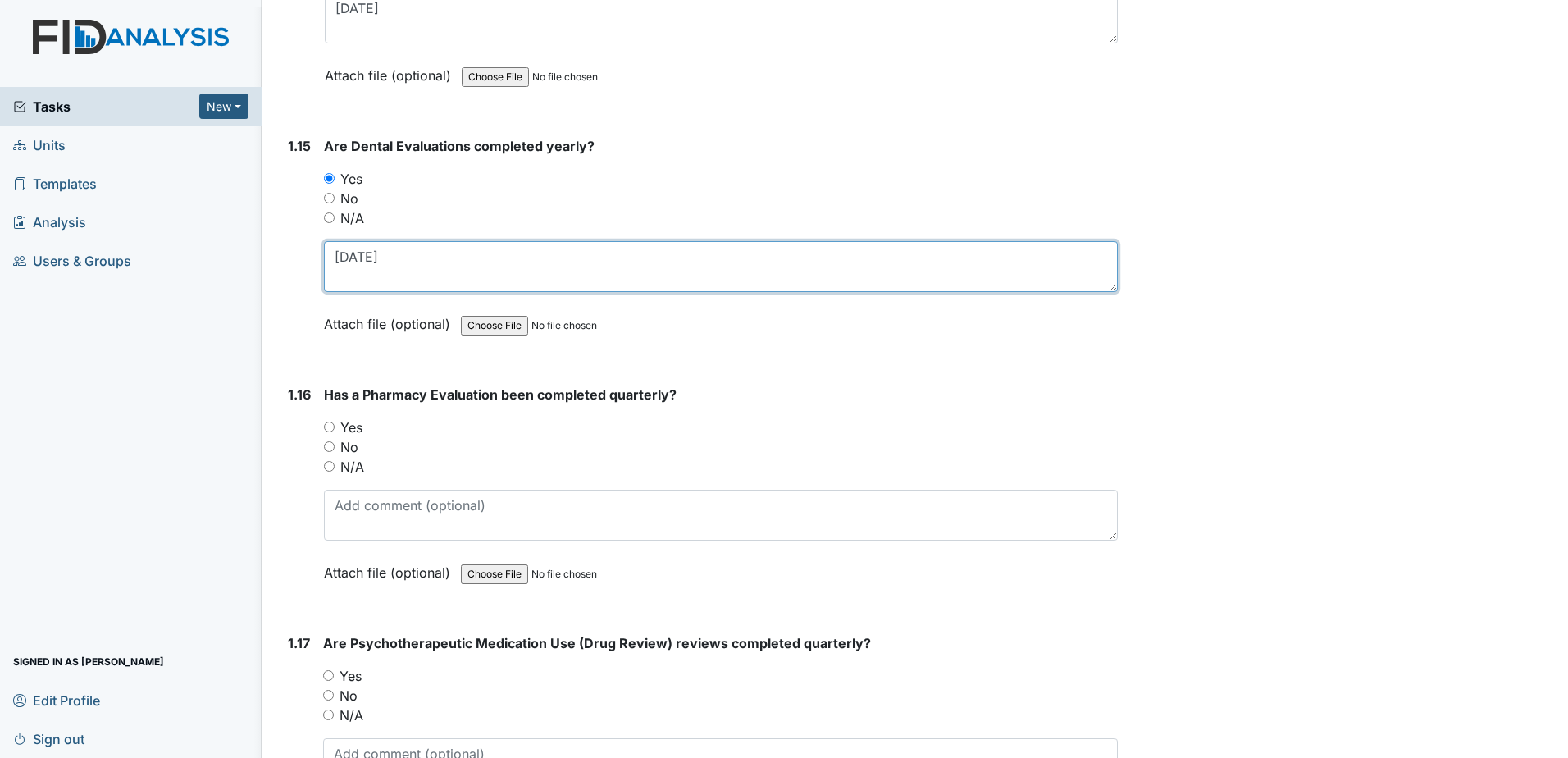
type textarea "3-12-2025"
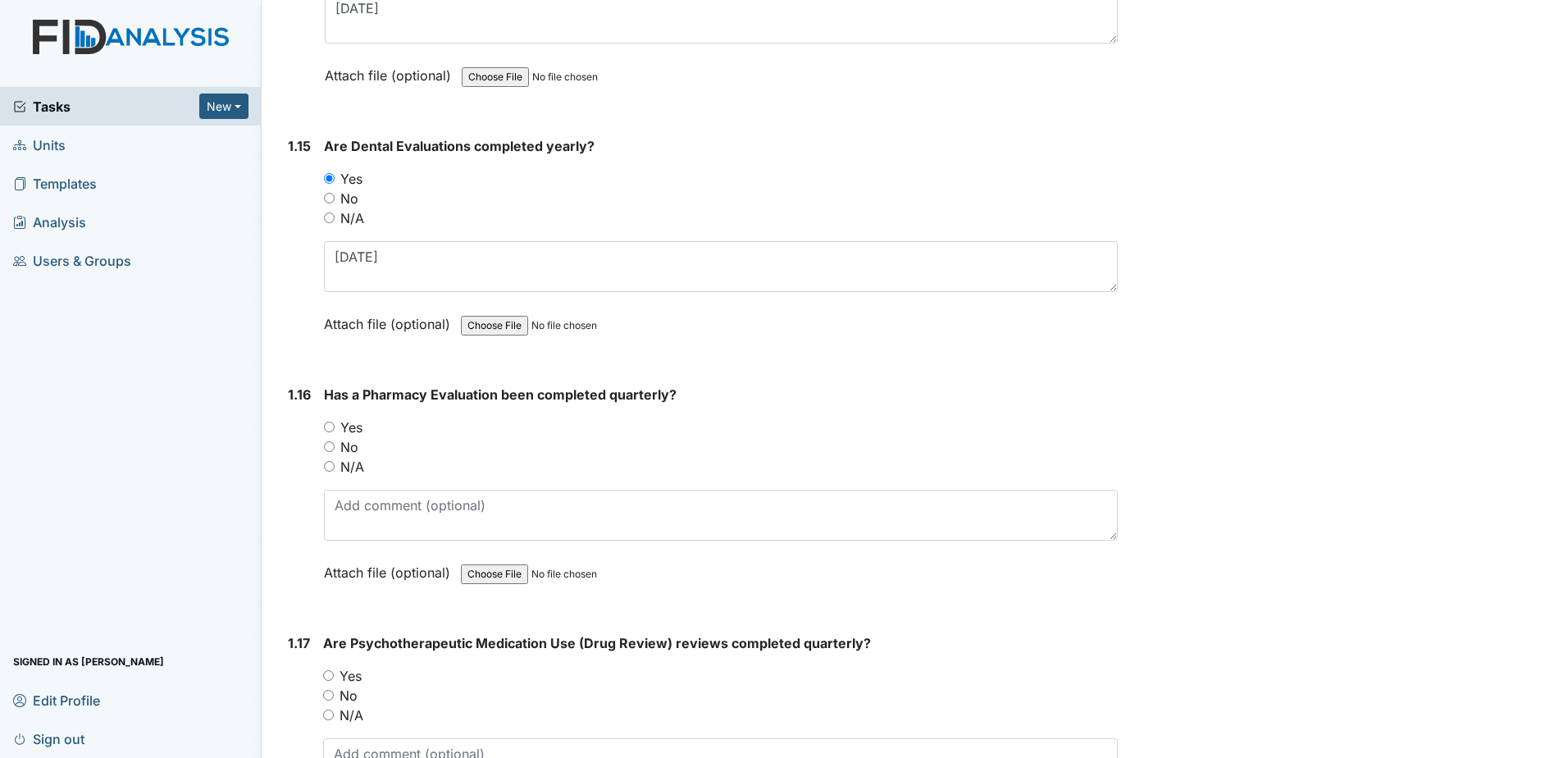
click at [351, 443] on label "No" at bounding box center [349, 446] width 18 height 19
click at [335, 443] on input "No" at bounding box center [328, 446] width 10 height 10
radio input "true"
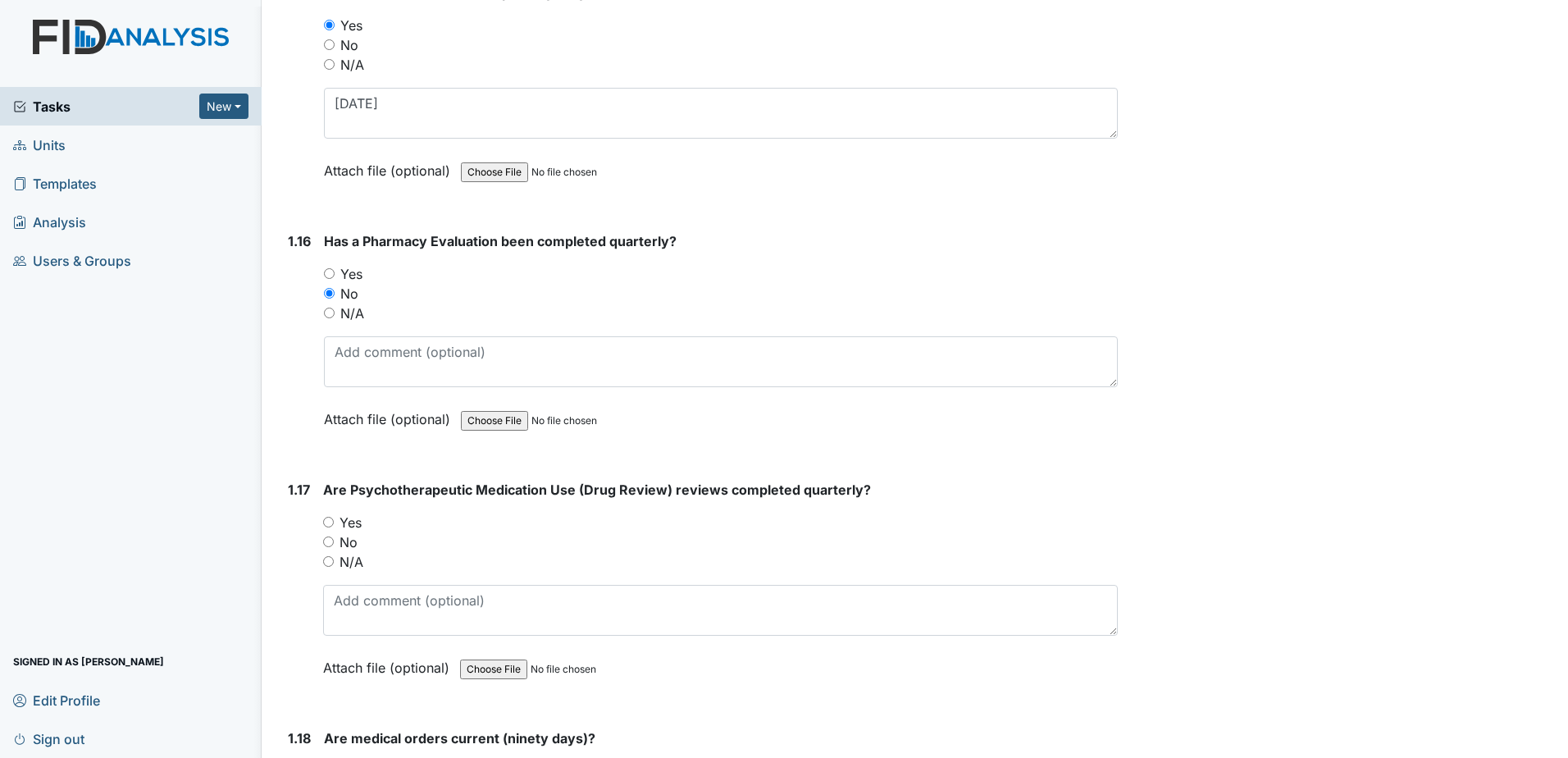
scroll to position [3773, 0]
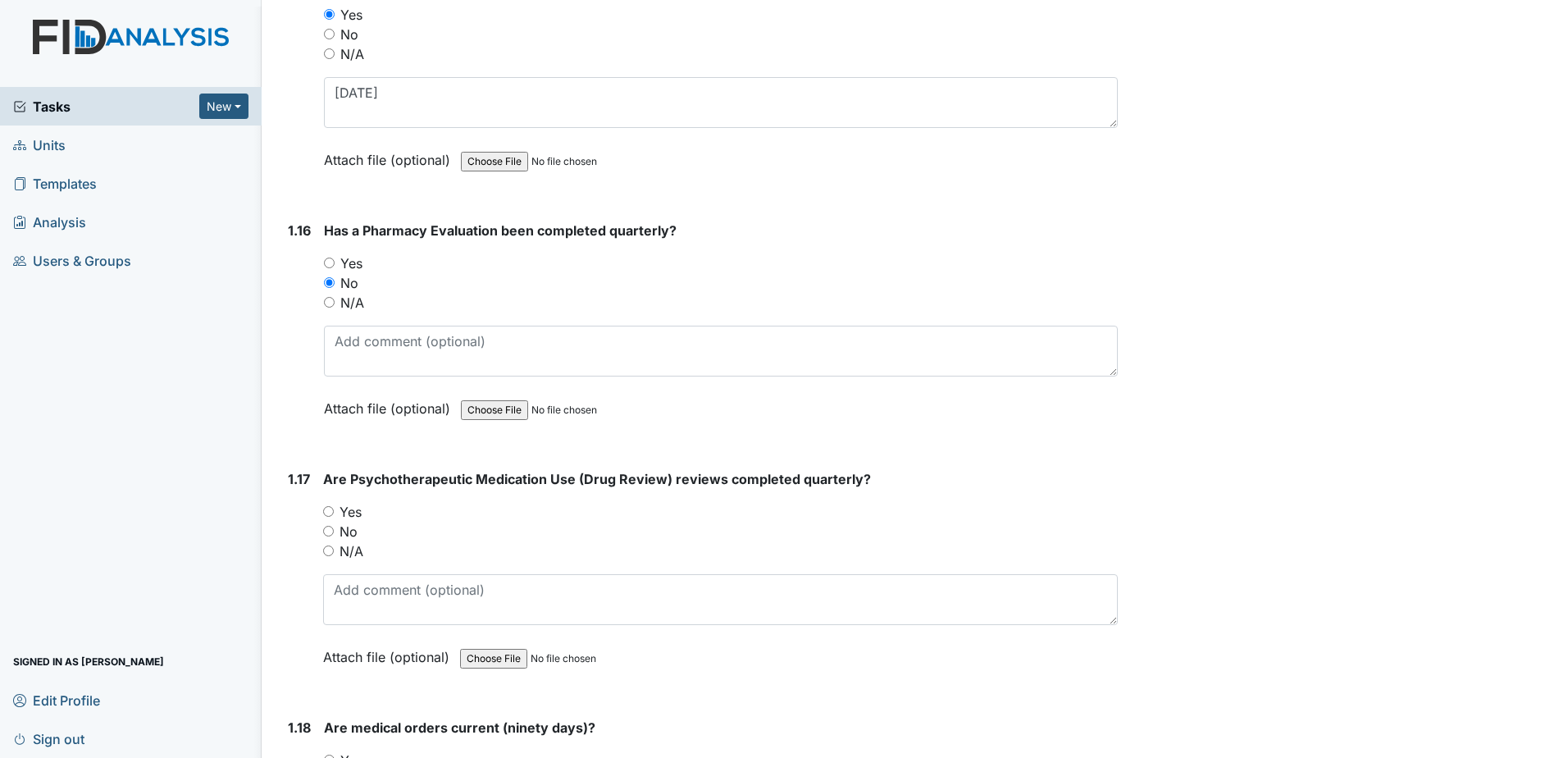
drag, startPoint x: 359, startPoint y: 507, endPoint x: 377, endPoint y: 528, distance: 27.7
click at [359, 507] on label "Yes" at bounding box center [351, 511] width 22 height 19
click at [334, 507] on input "Yes" at bounding box center [327, 511] width 10 height 10
radio input "true"
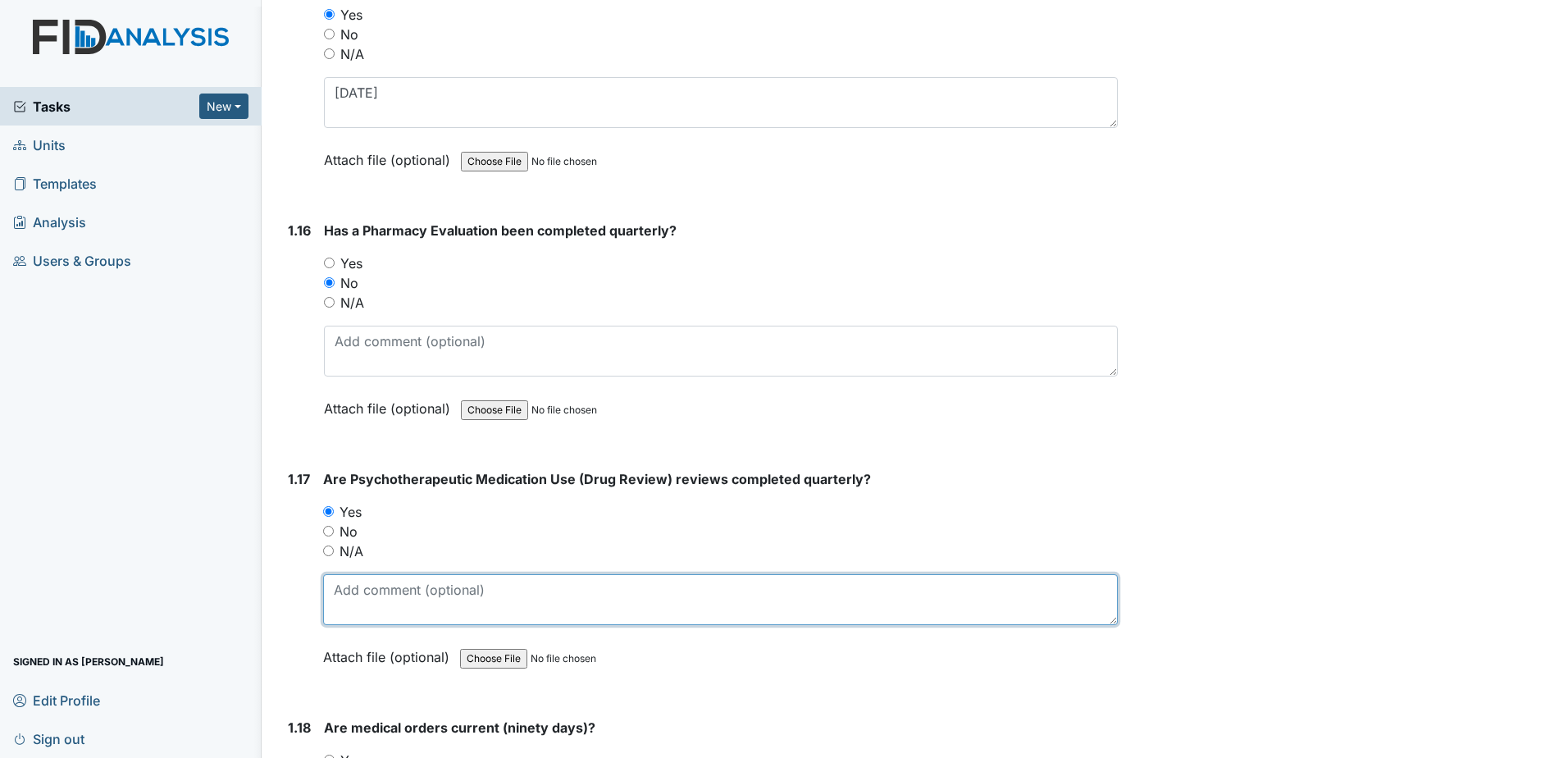
click at [417, 610] on textarea at bounding box center [720, 599] width 795 height 51
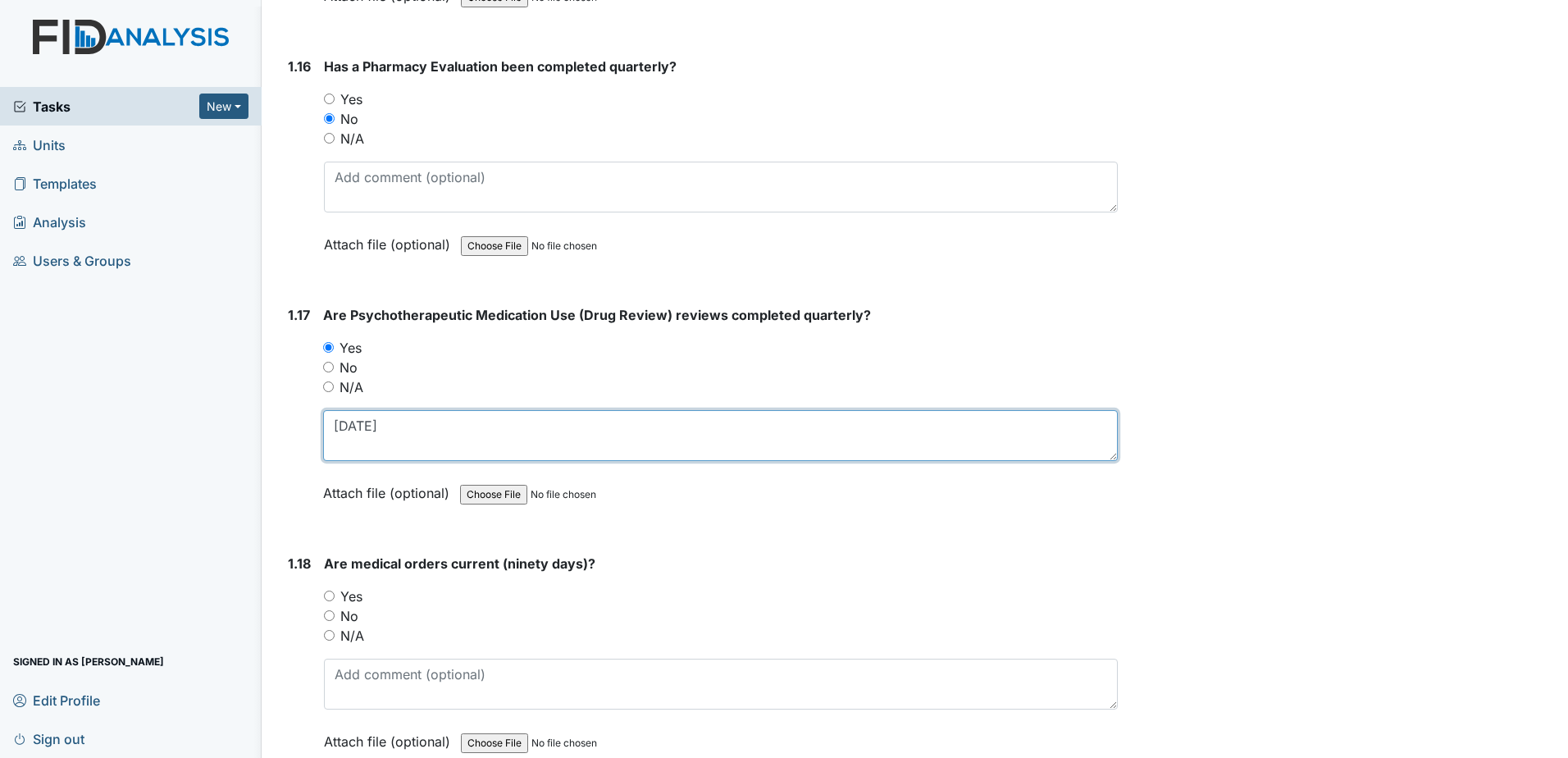
type textarea "3-10-2025"
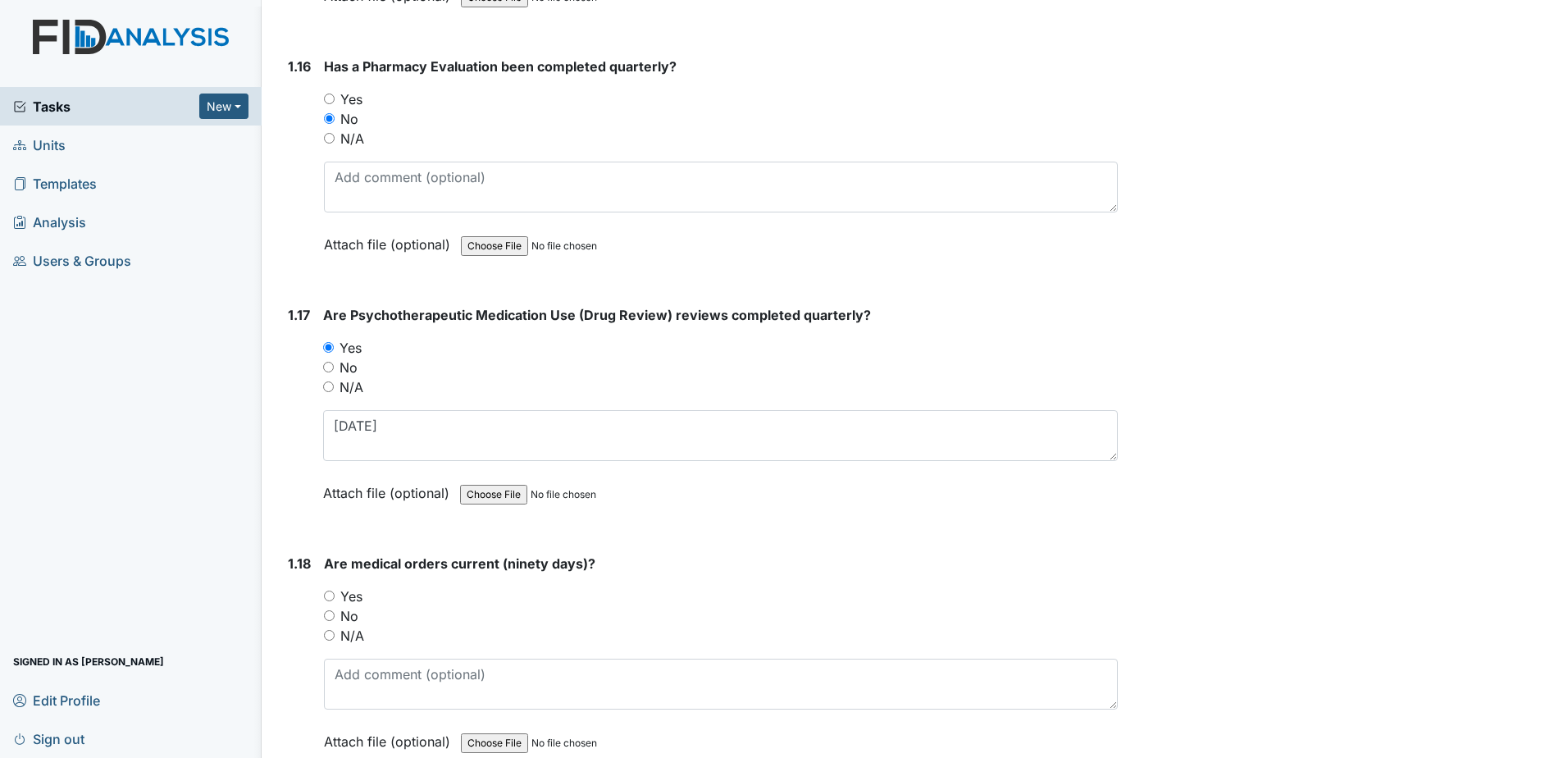
click at [351, 599] on label "Yes" at bounding box center [351, 596] width 22 height 19
click at [335, 599] on input "Yes" at bounding box center [328, 596] width 10 height 10
radio input "true"
click at [385, 665] on textarea at bounding box center [720, 684] width 794 height 51
click at [391, 682] on textarea at bounding box center [720, 684] width 794 height 51
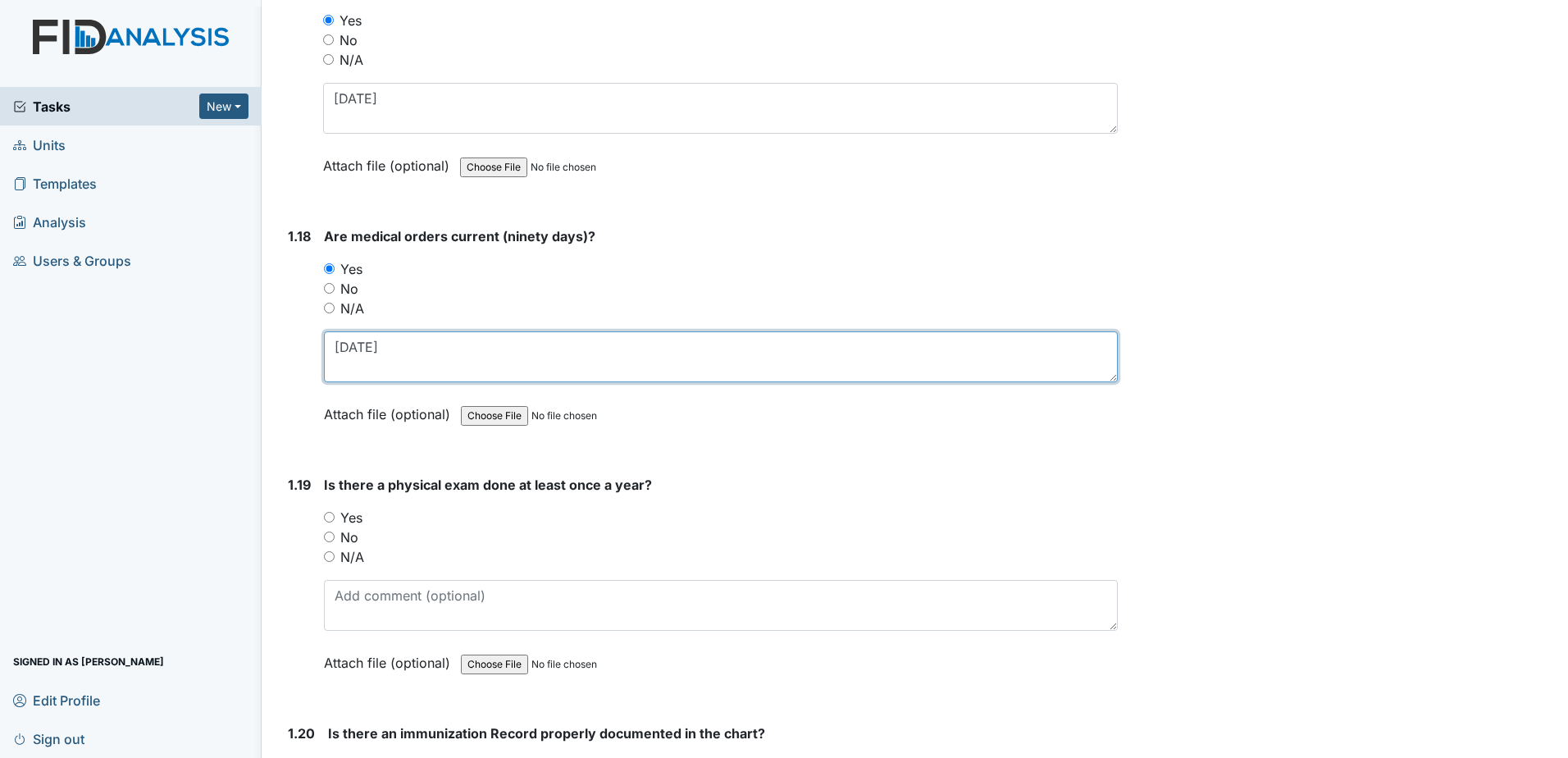
scroll to position [4266, 0]
type textarea "[DATE]"
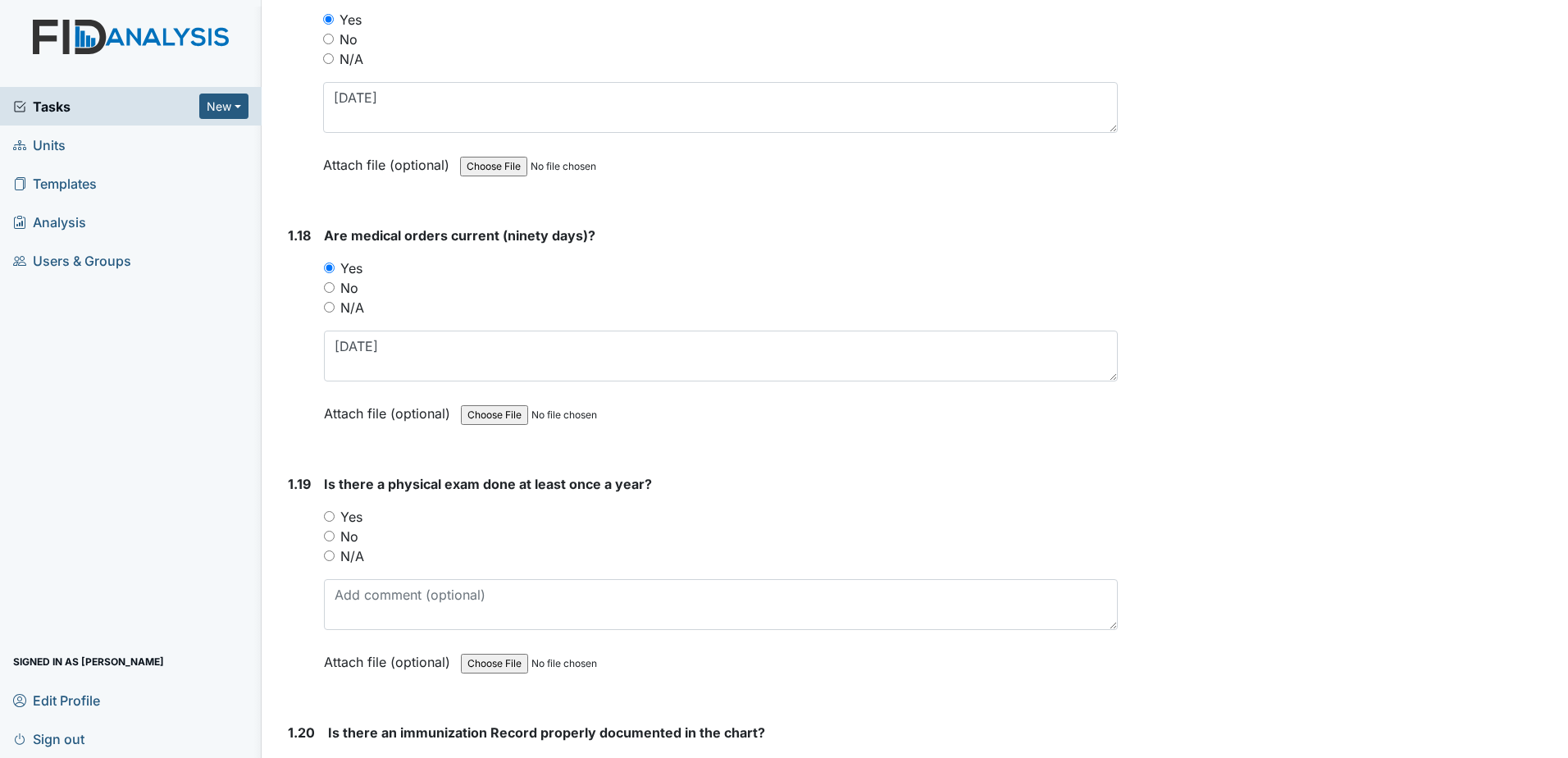
click at [348, 520] on label "Yes" at bounding box center [351, 516] width 22 height 19
click at [335, 520] on input "Yes" at bounding box center [328, 516] width 10 height 10
radio input "true"
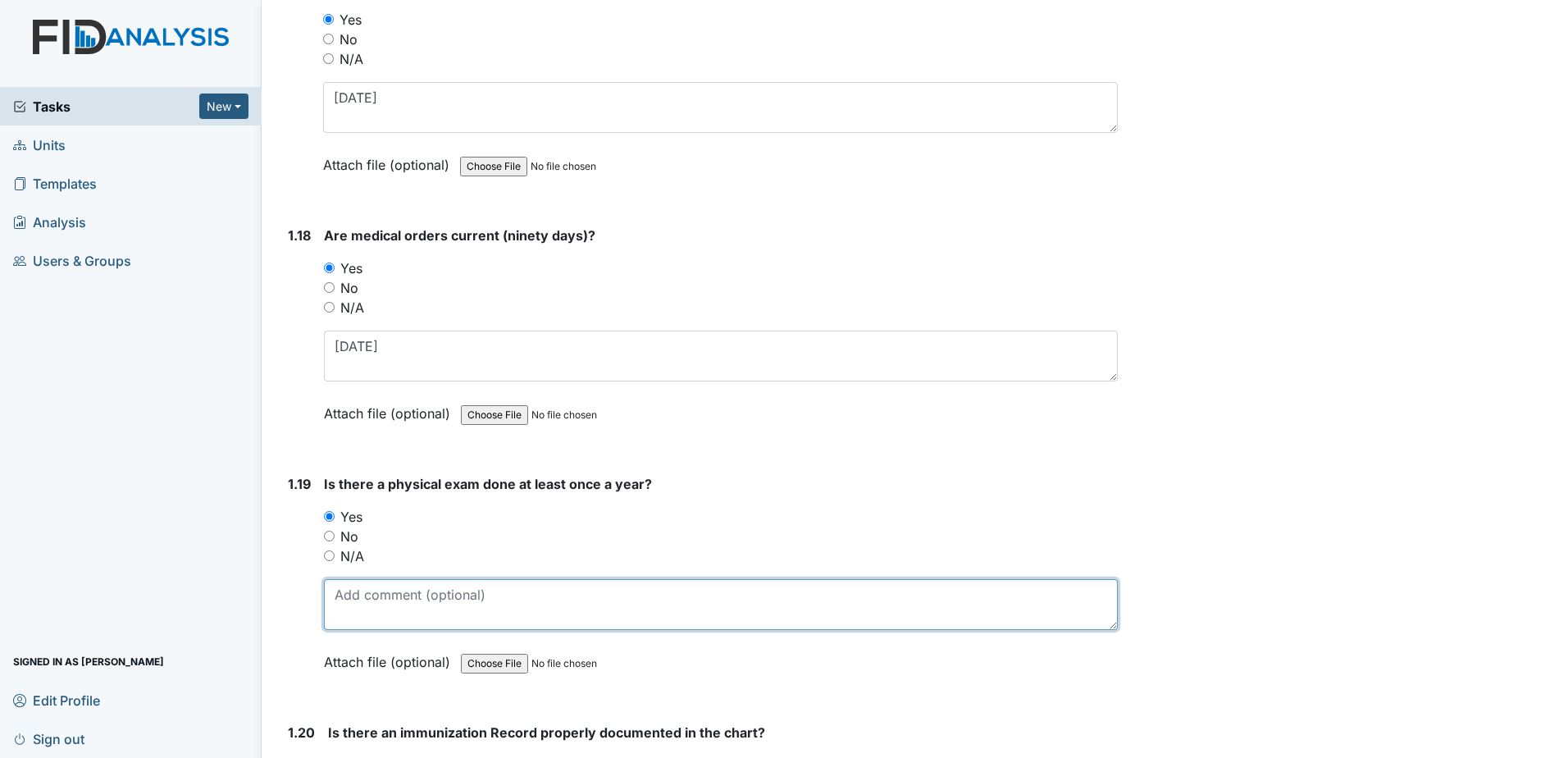
click at [370, 608] on textarea at bounding box center [720, 604] width 794 height 51
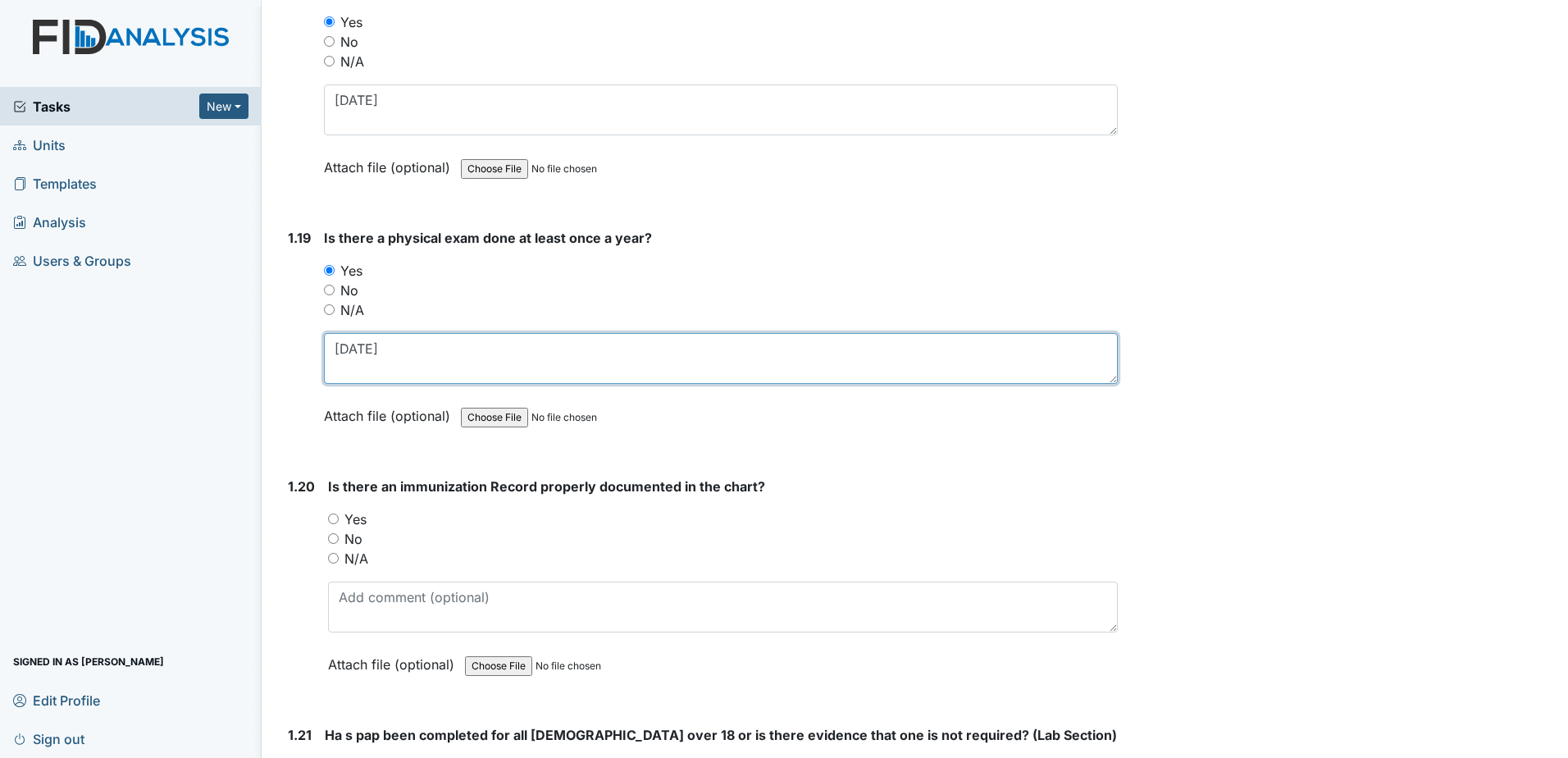
type textarea "6-16-2025"
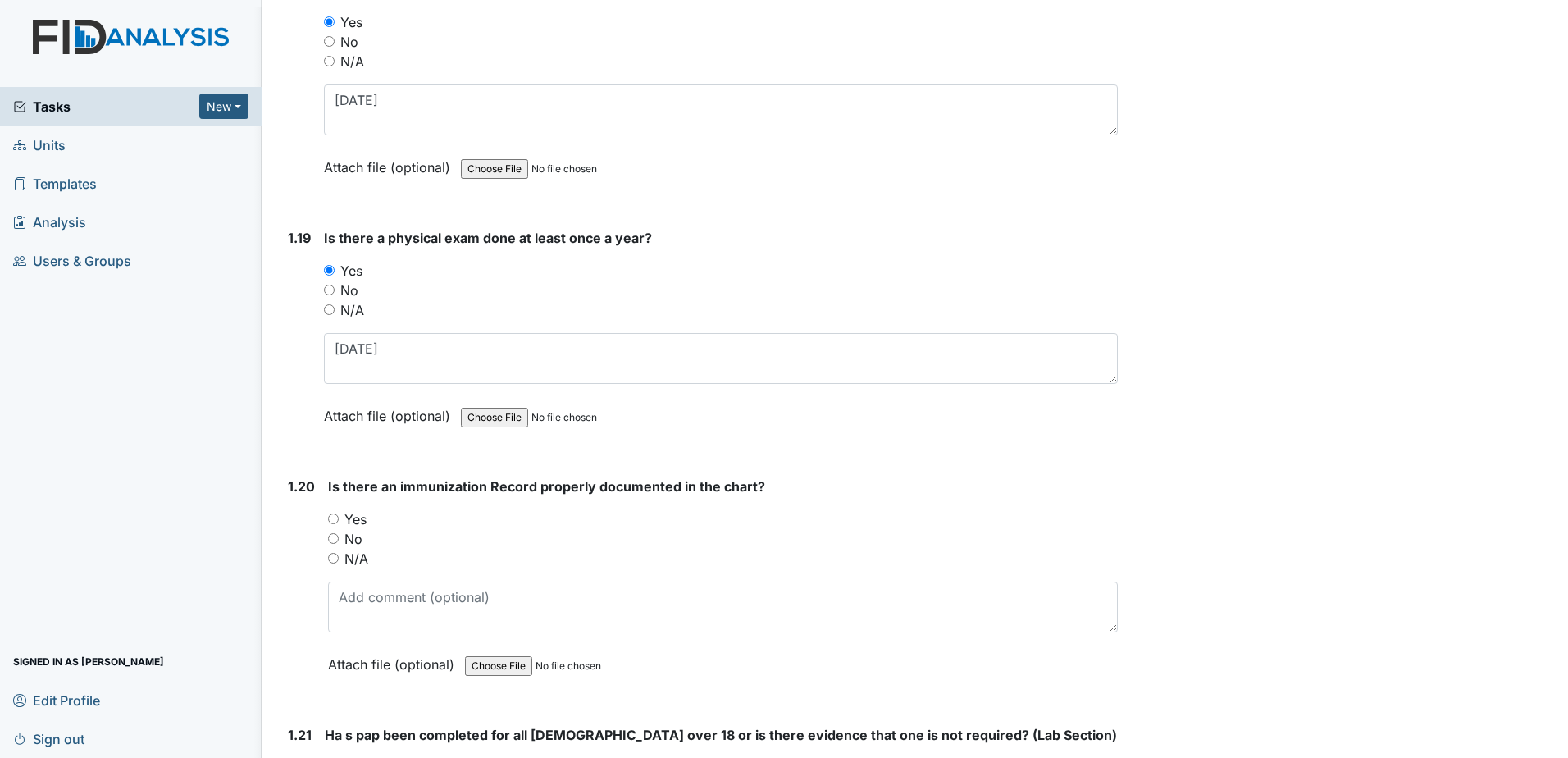
click at [362, 518] on label "Yes" at bounding box center [355, 519] width 22 height 19
click at [338, 518] on input "Yes" at bounding box center [333, 519] width 10 height 10
radio input "true"
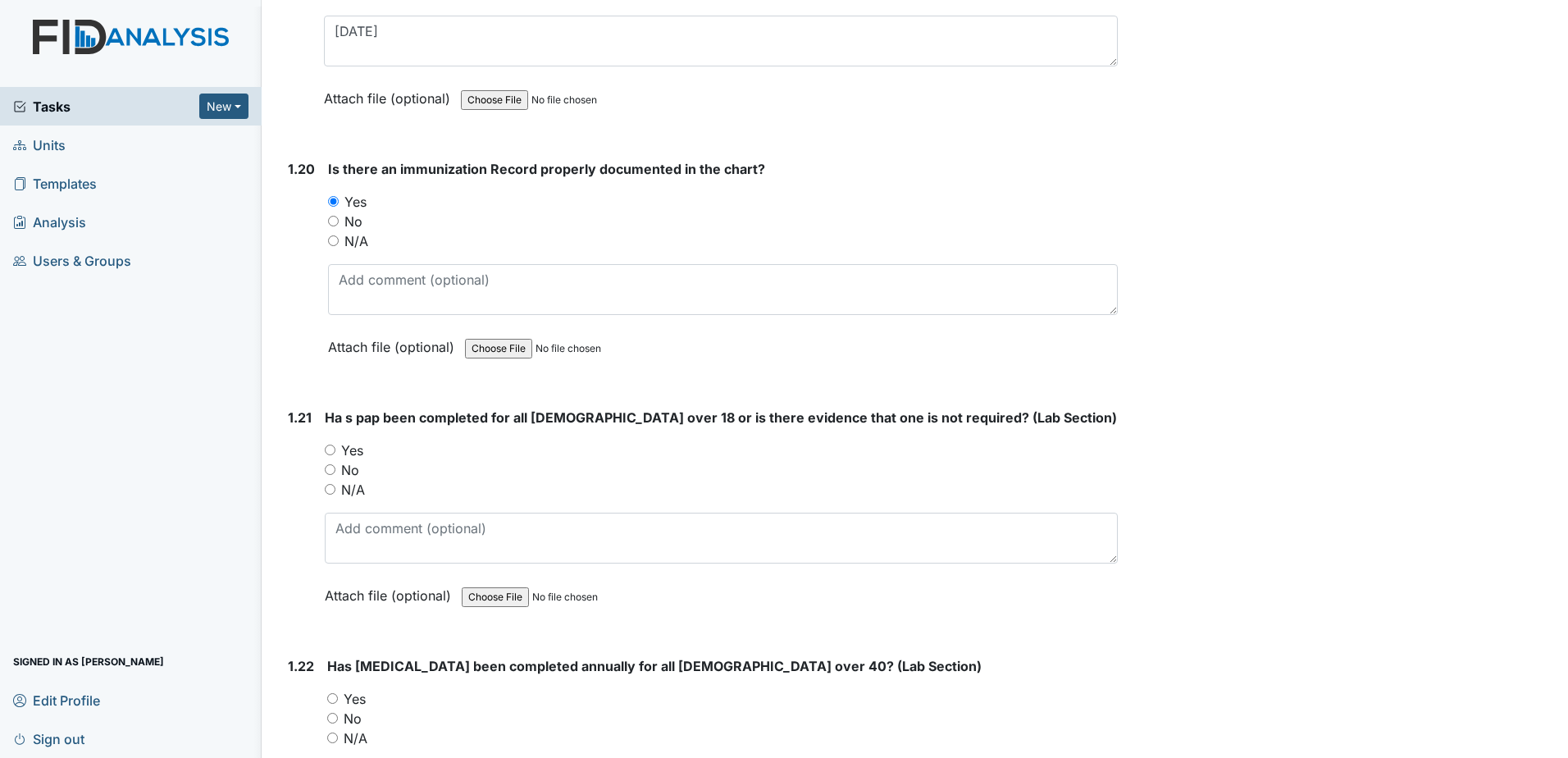
scroll to position [4840, 0]
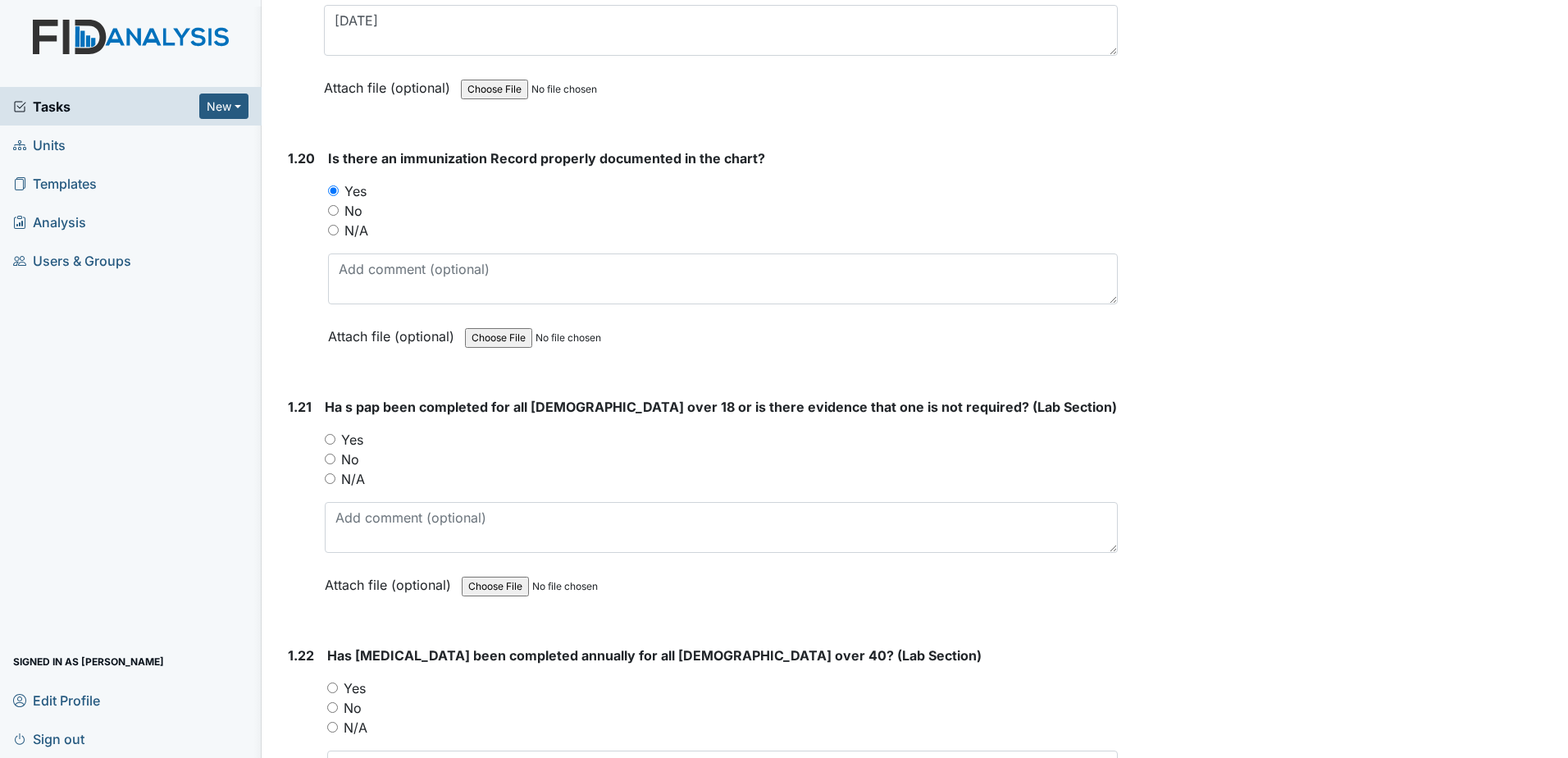
click at [354, 482] on label "N/A" at bounding box center [353, 479] width 24 height 19
click at [336, 482] on input "N/A" at bounding box center [329, 478] width 10 height 10
radio input "true"
click at [350, 730] on label "N/A" at bounding box center [355, 727] width 24 height 19
click at [338, 730] on input "N/A" at bounding box center [332, 726] width 10 height 10
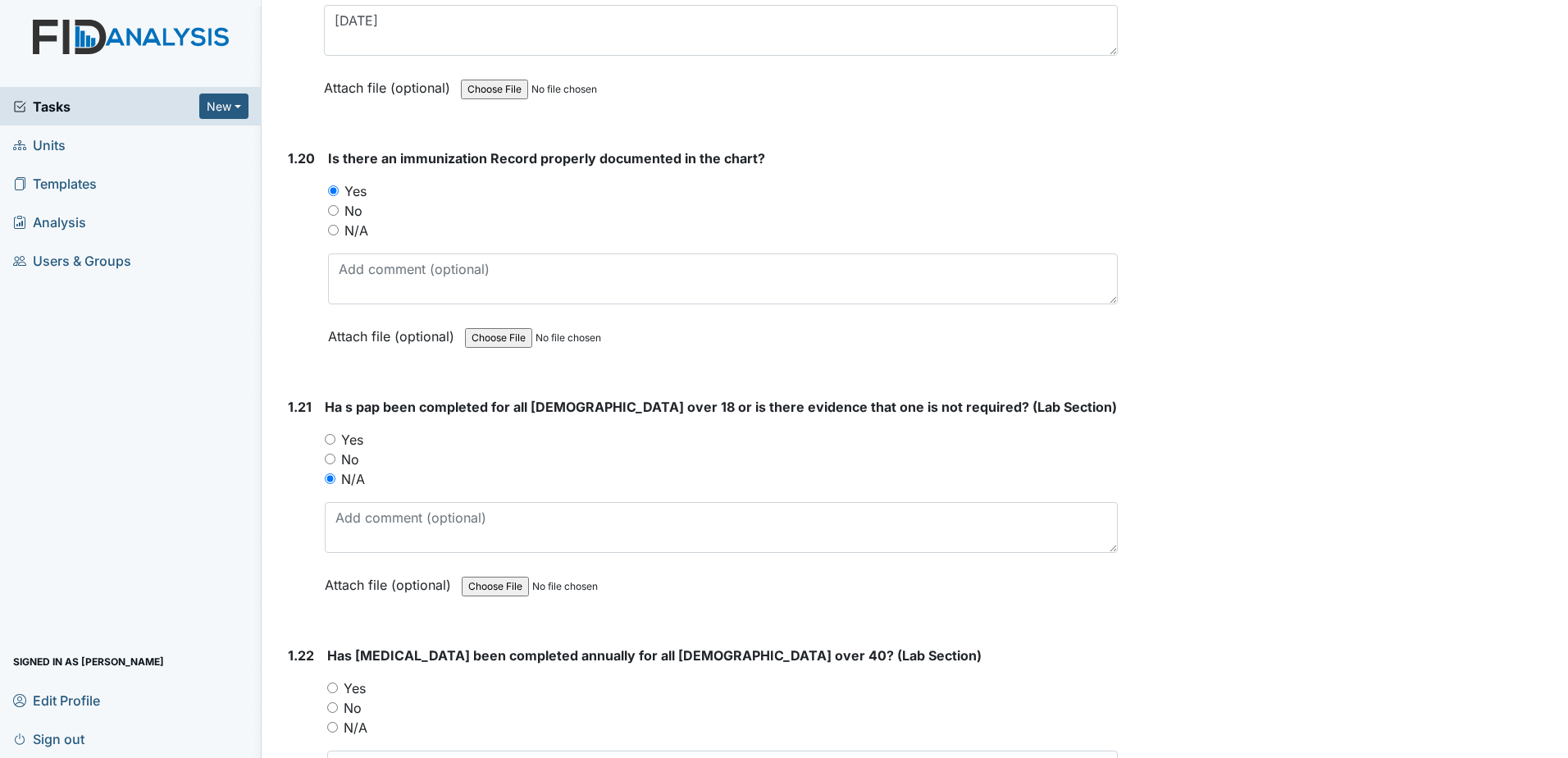
radio input "true"
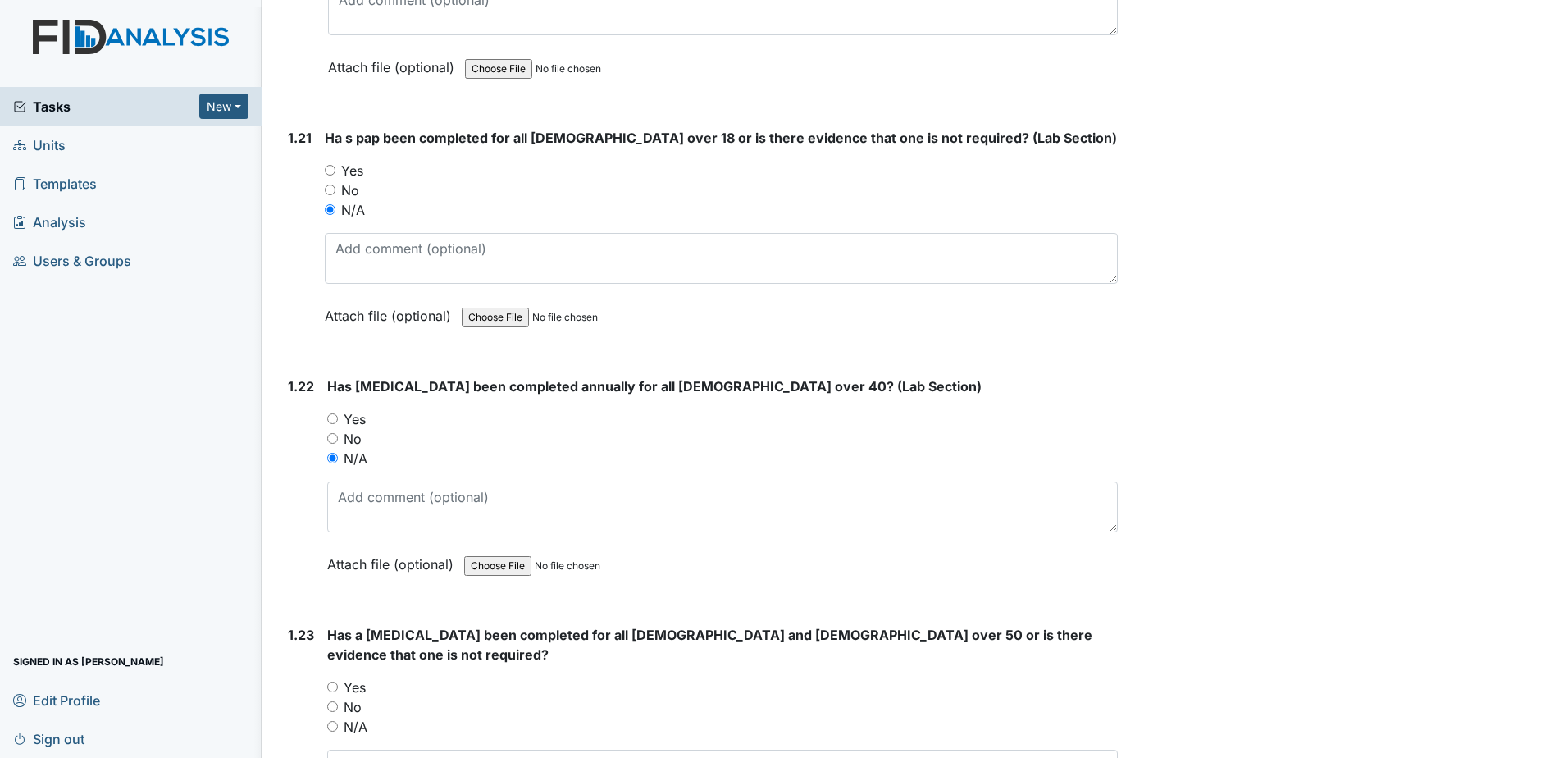
scroll to position [5168, 0]
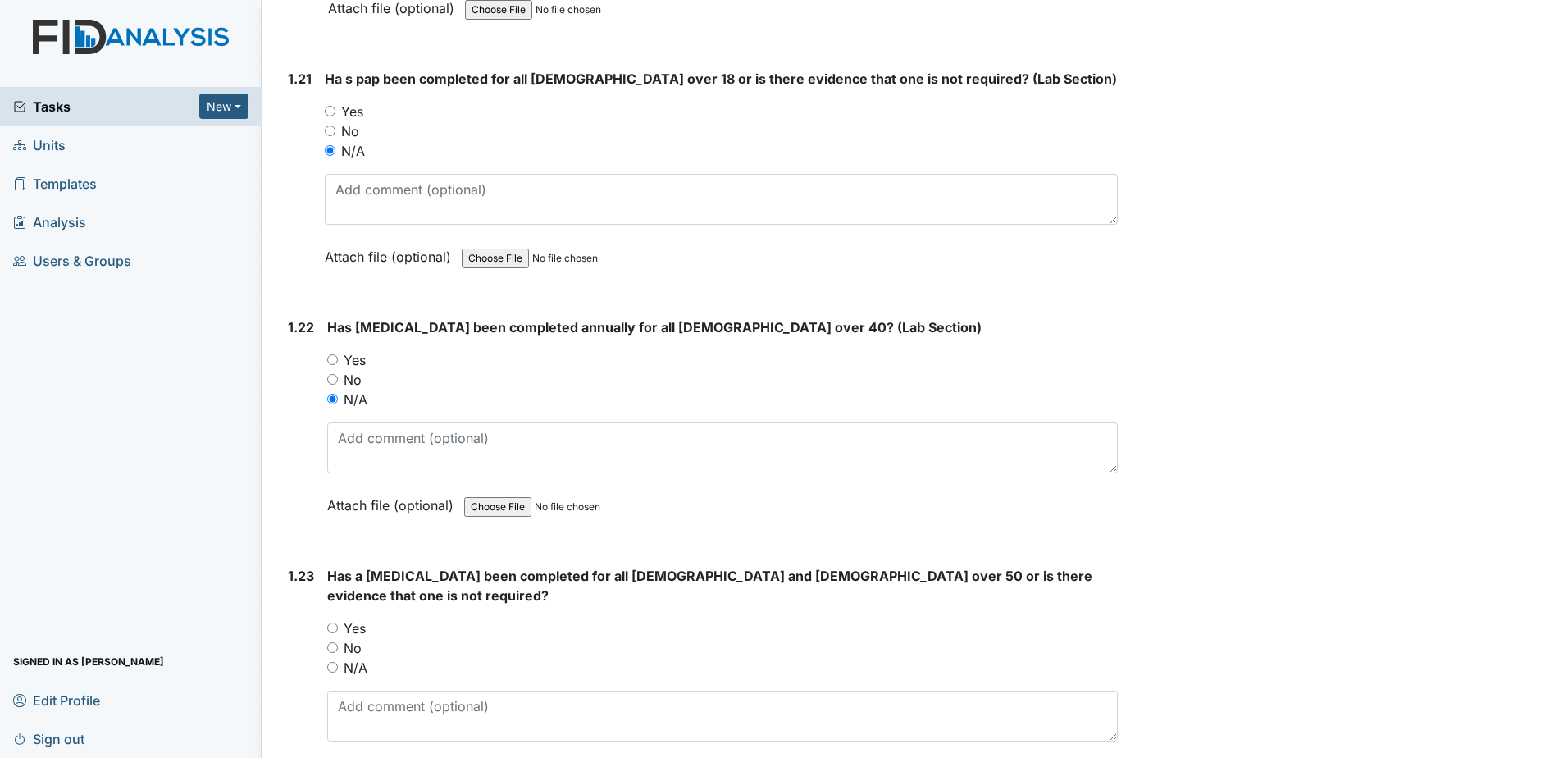
click at [355, 658] on label "N/A" at bounding box center [355, 667] width 24 height 19
click at [338, 662] on input "N/A" at bounding box center [332, 667] width 10 height 10
radio input "true"
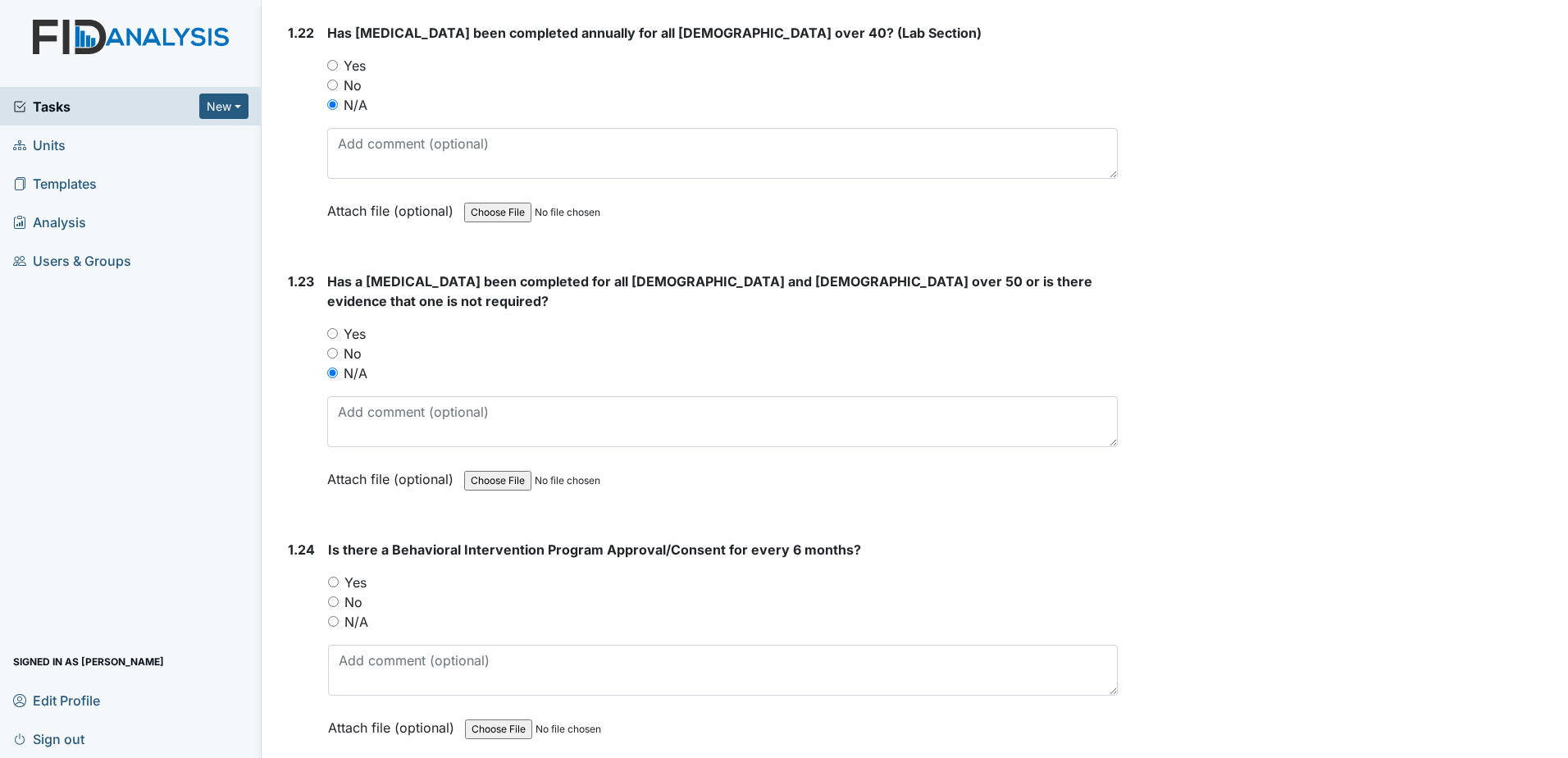
scroll to position [5496, 0]
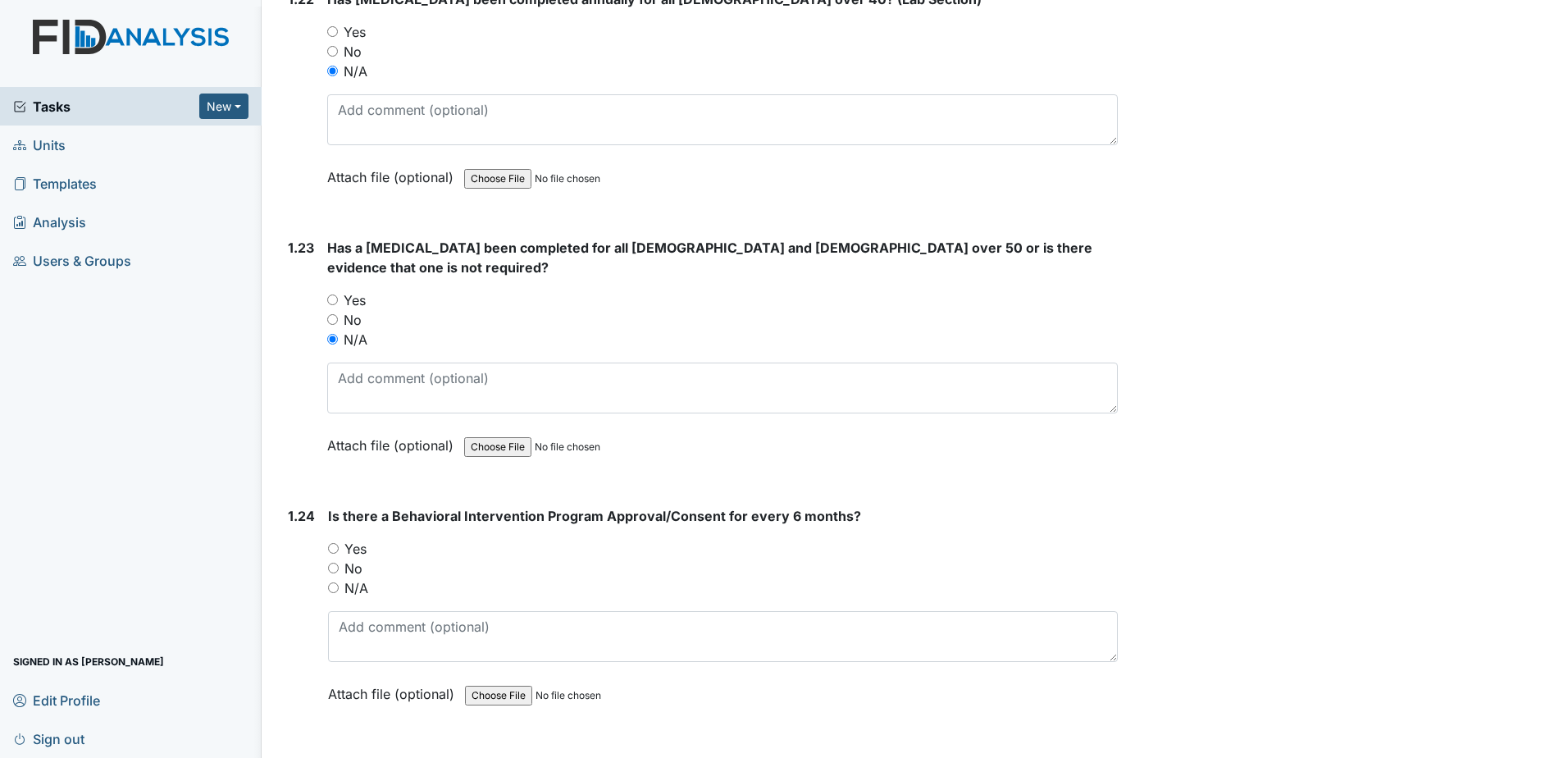
click at [358, 539] on label "Yes" at bounding box center [355, 548] width 22 height 19
click at [338, 543] on input "Yes" at bounding box center [333, 547] width 10 height 10
radio input "true"
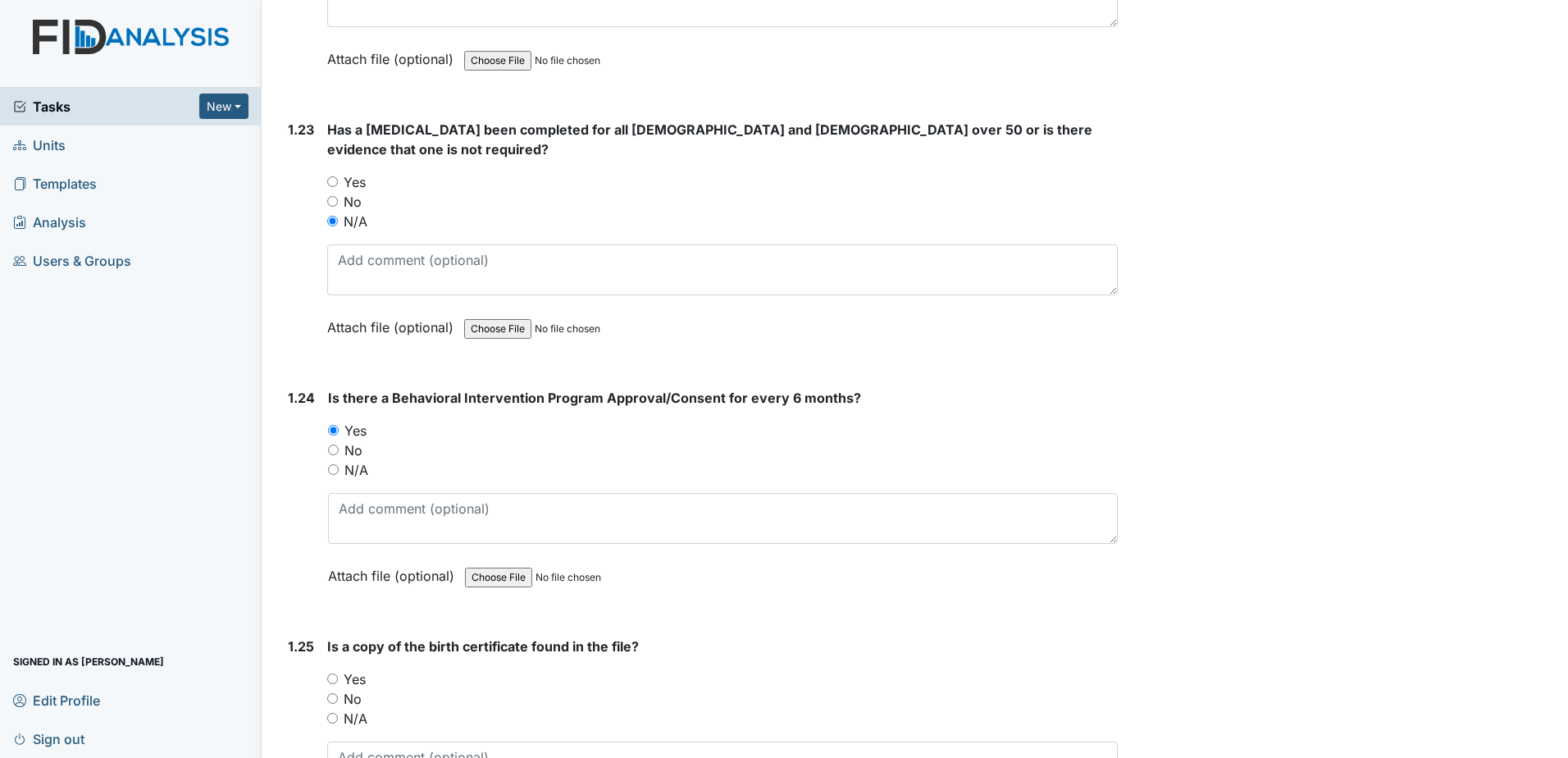
scroll to position [5660, 0]
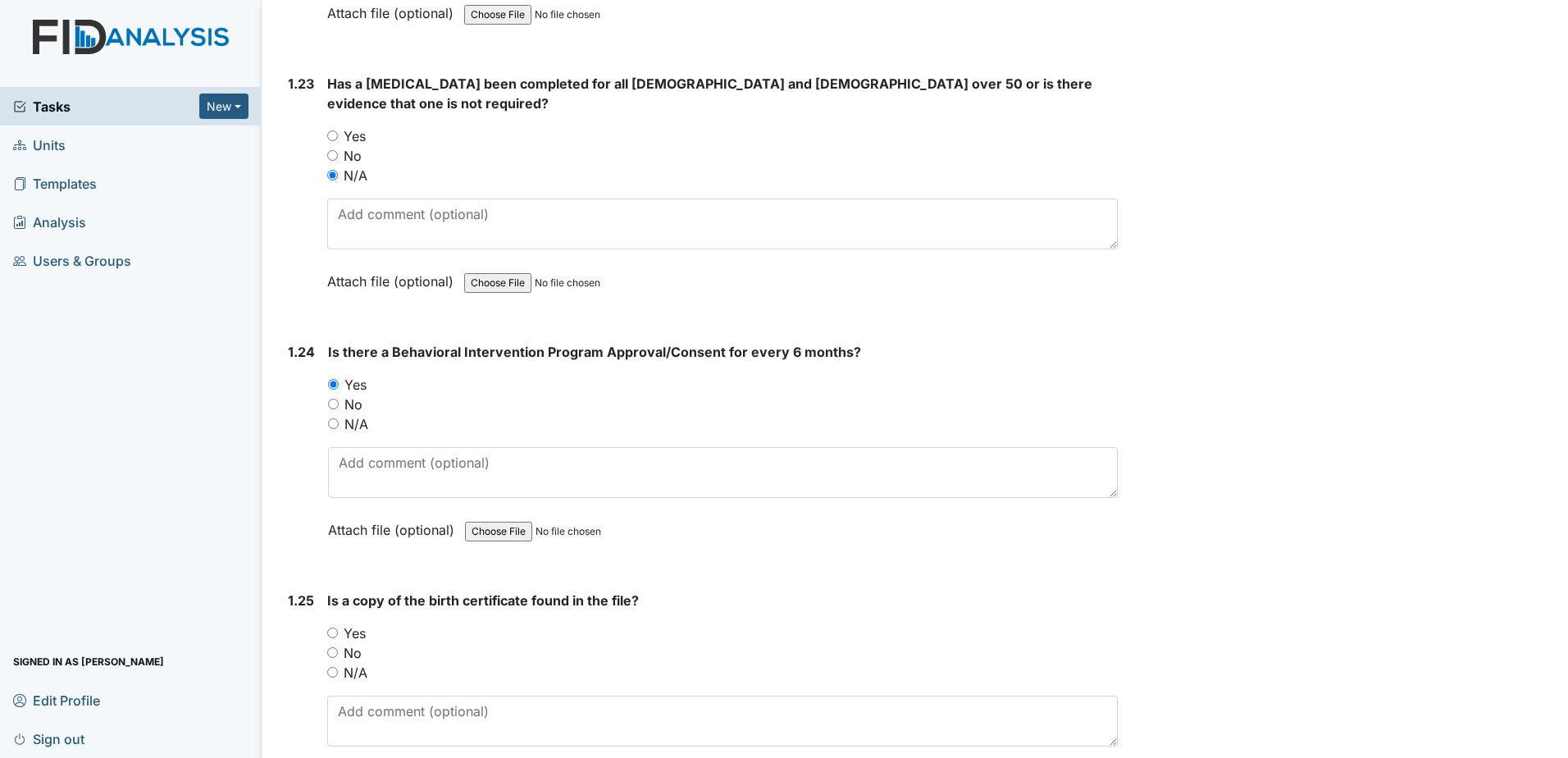
click at [354, 643] on label "No" at bounding box center [351, 652] width 18 height 19
click at [338, 648] on input "No" at bounding box center [332, 652] width 10 height 10
radio input "true"
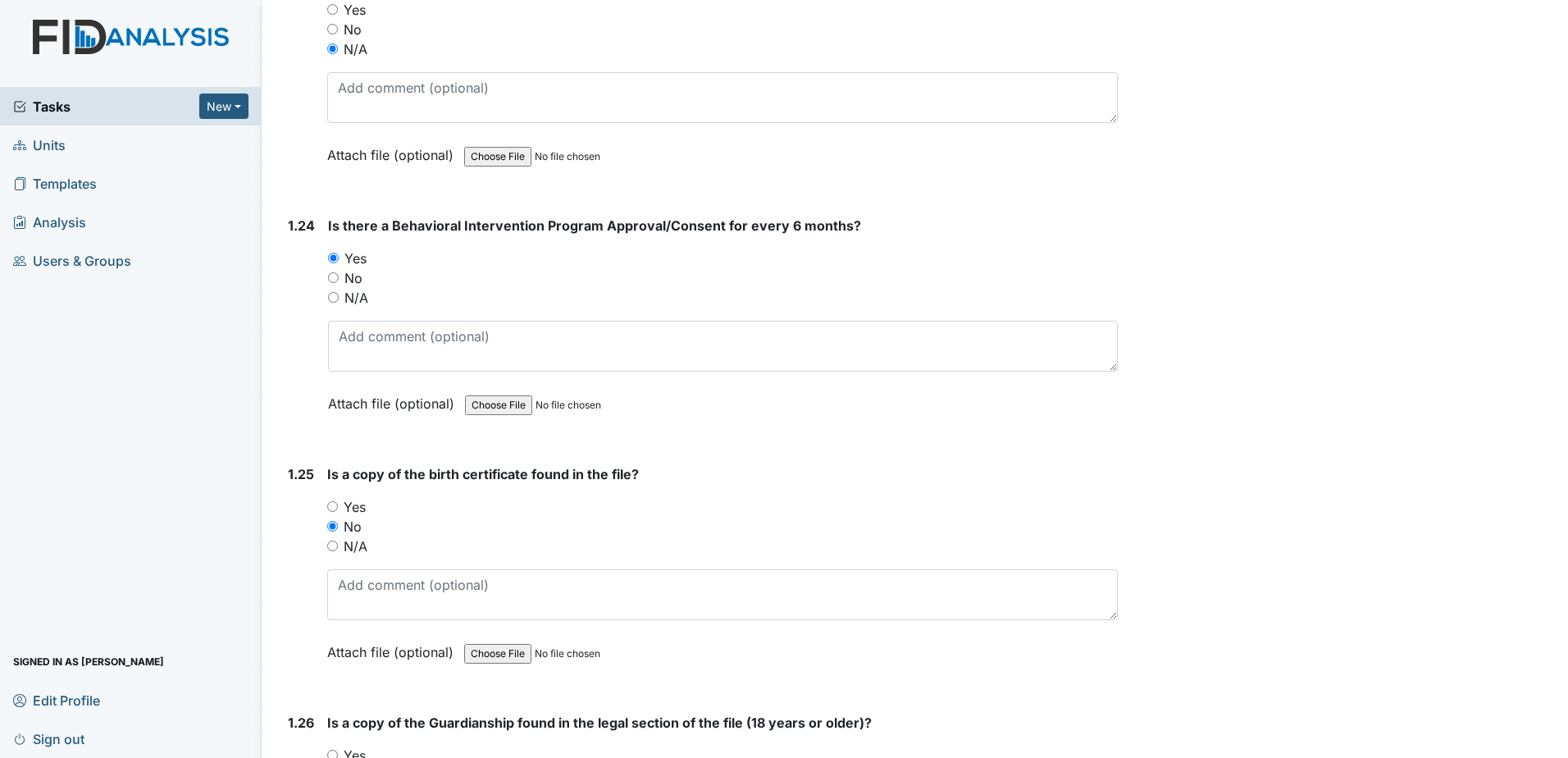
scroll to position [5989, 0]
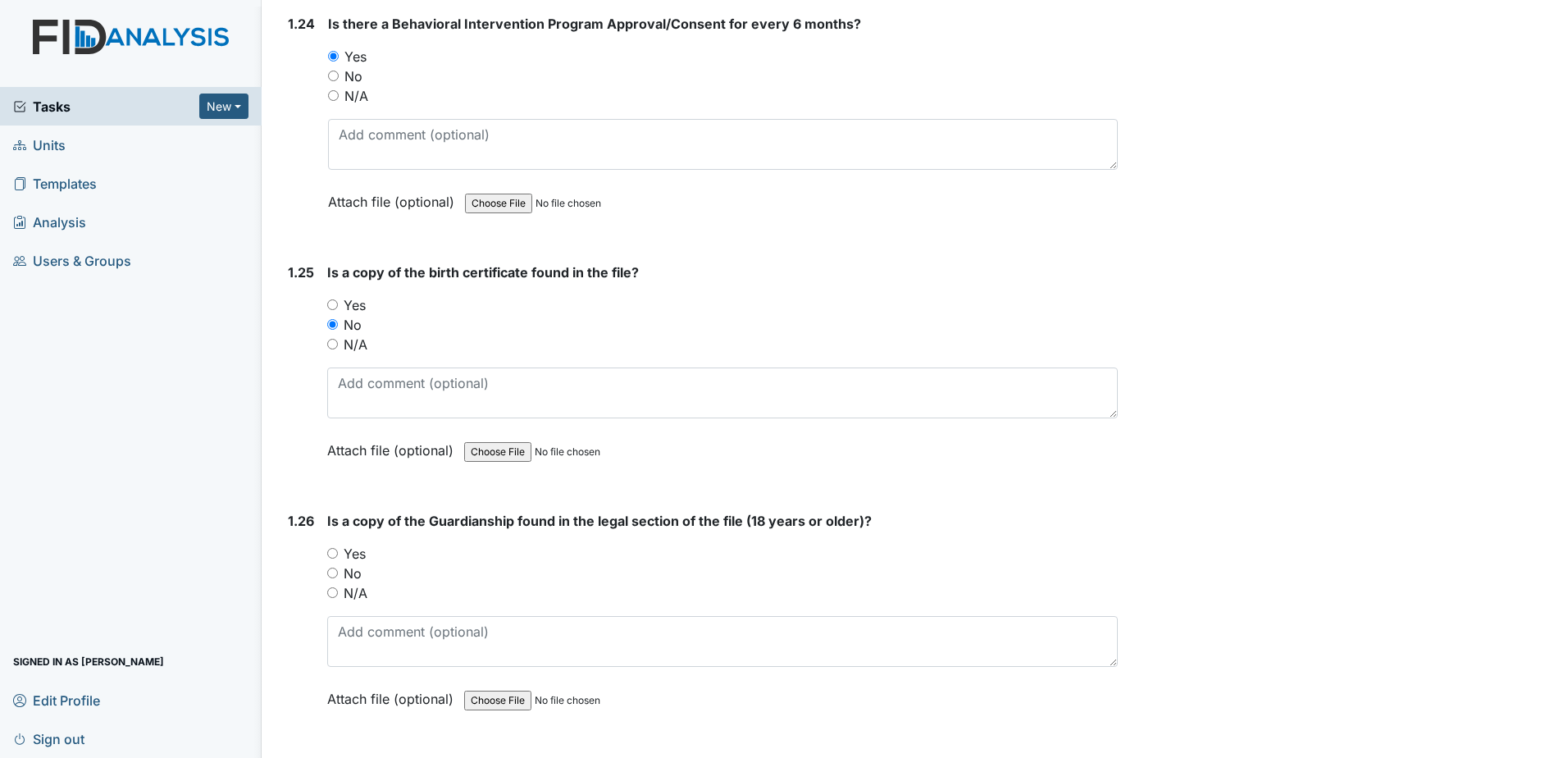
click at [358, 544] on label "Yes" at bounding box center [354, 553] width 22 height 19
click at [338, 548] on input "Yes" at bounding box center [332, 553] width 10 height 10
radio input "true"
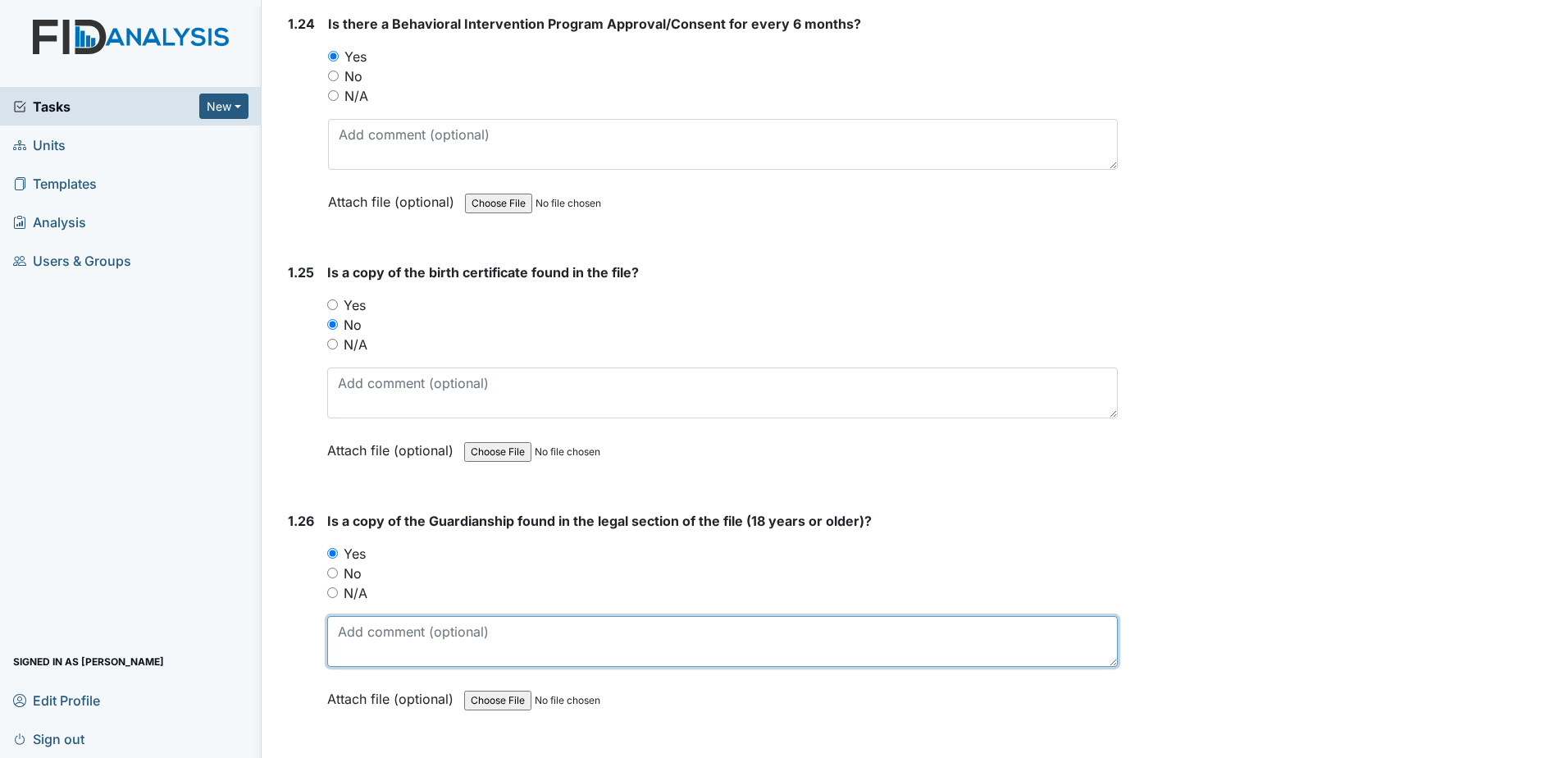
click at [365, 616] on textarea at bounding box center [722, 641] width 790 height 51
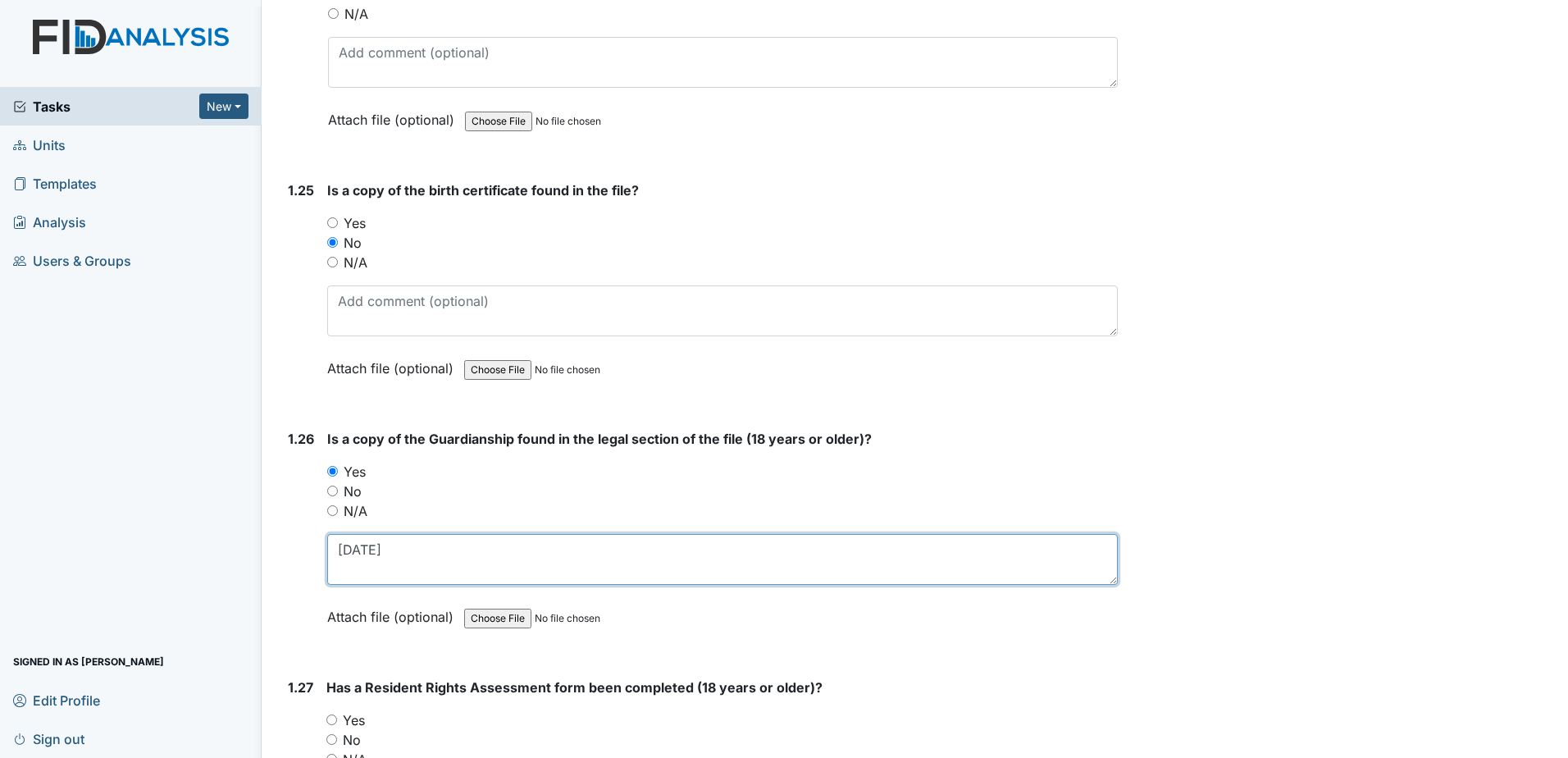
type textarea "10-28-1994"
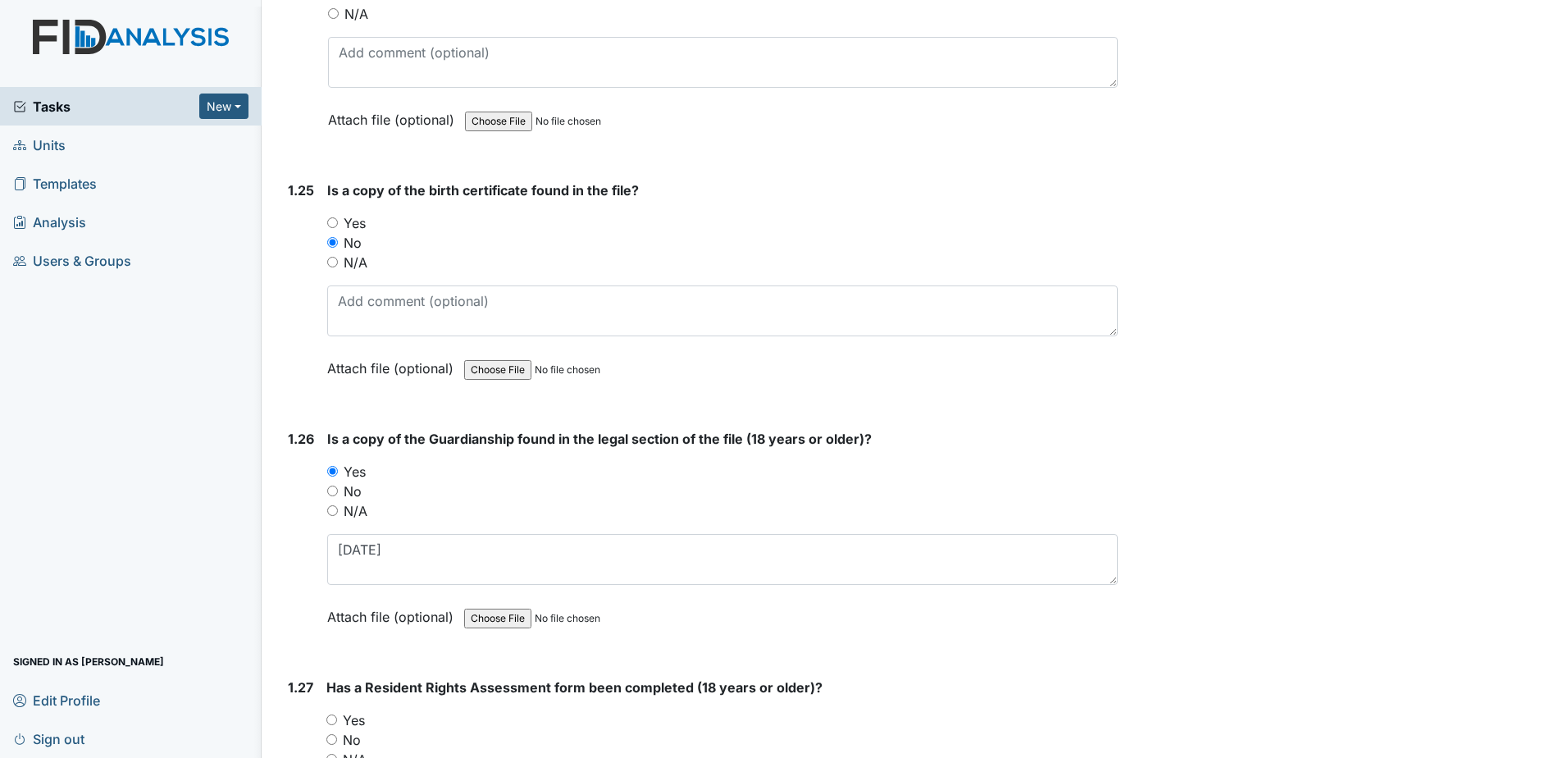
click at [358, 711] on label "Yes" at bounding box center [354, 720] width 22 height 19
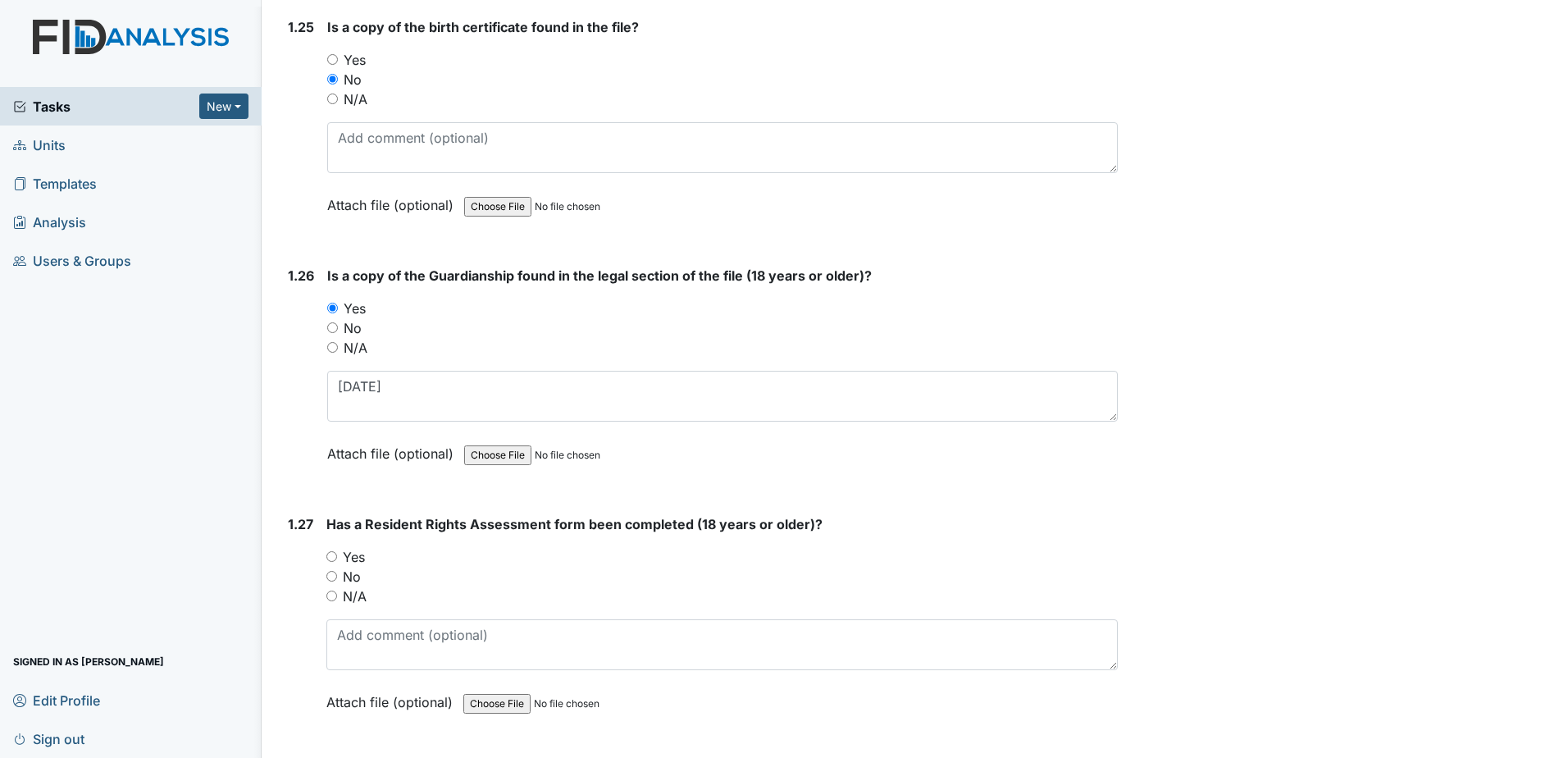
scroll to position [6235, 0]
click at [353, 546] on label "Yes" at bounding box center [354, 556] width 22 height 19
click at [337, 550] on input "Yes" at bounding box center [331, 555] width 10 height 10
radio input "true"
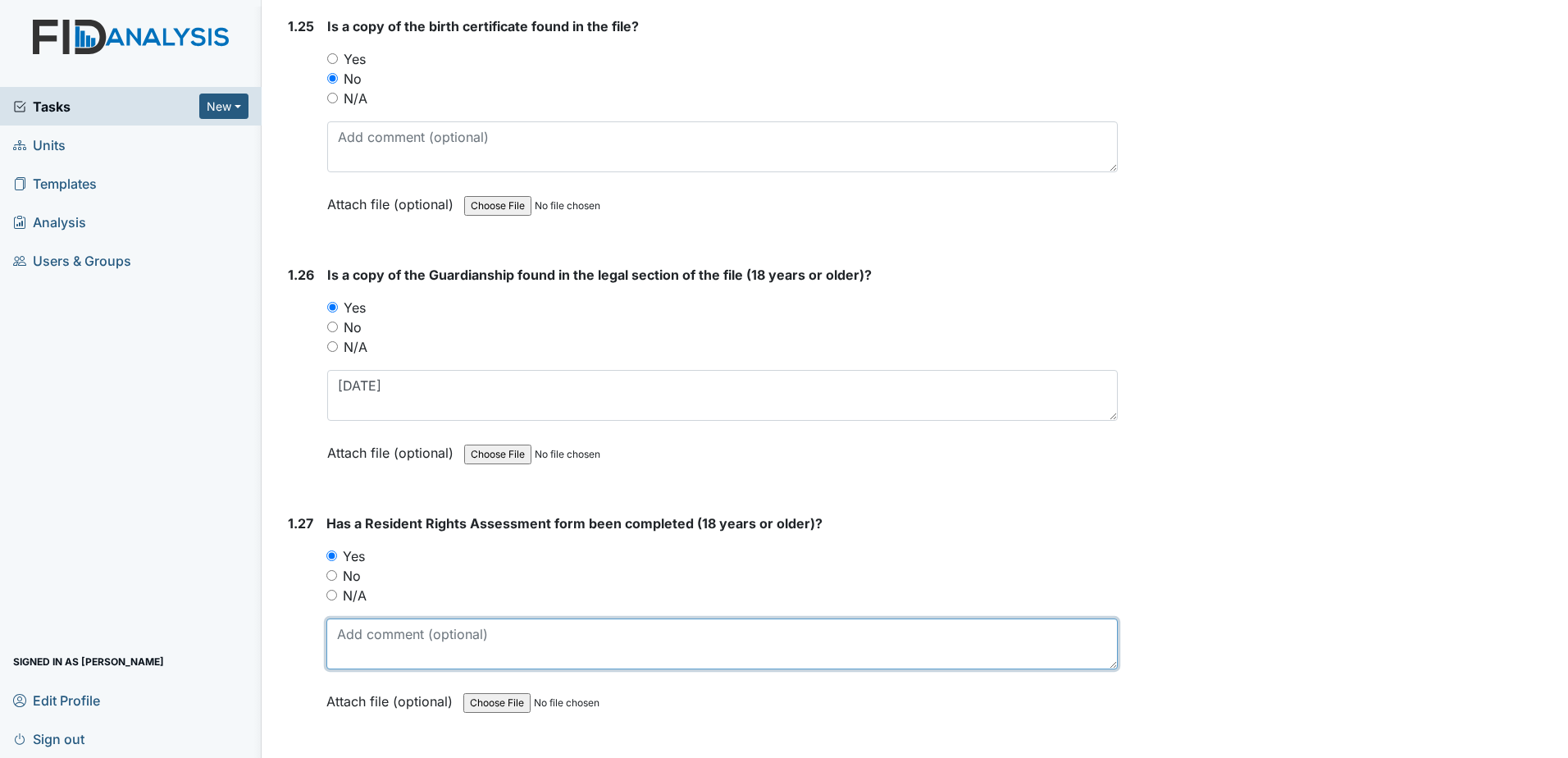
click at [375, 619] on textarea at bounding box center [721, 644] width 791 height 51
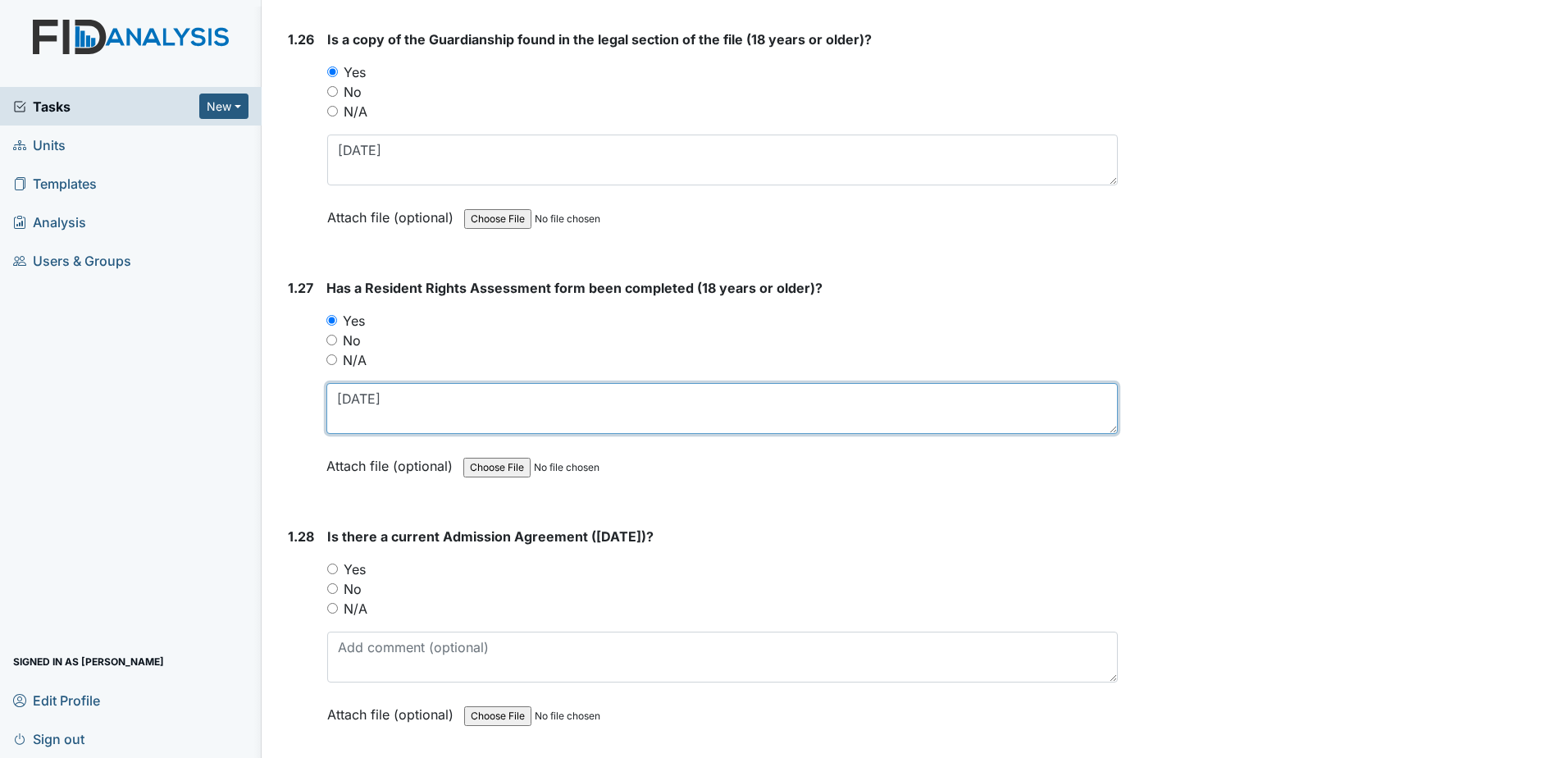
scroll to position [6481, 0]
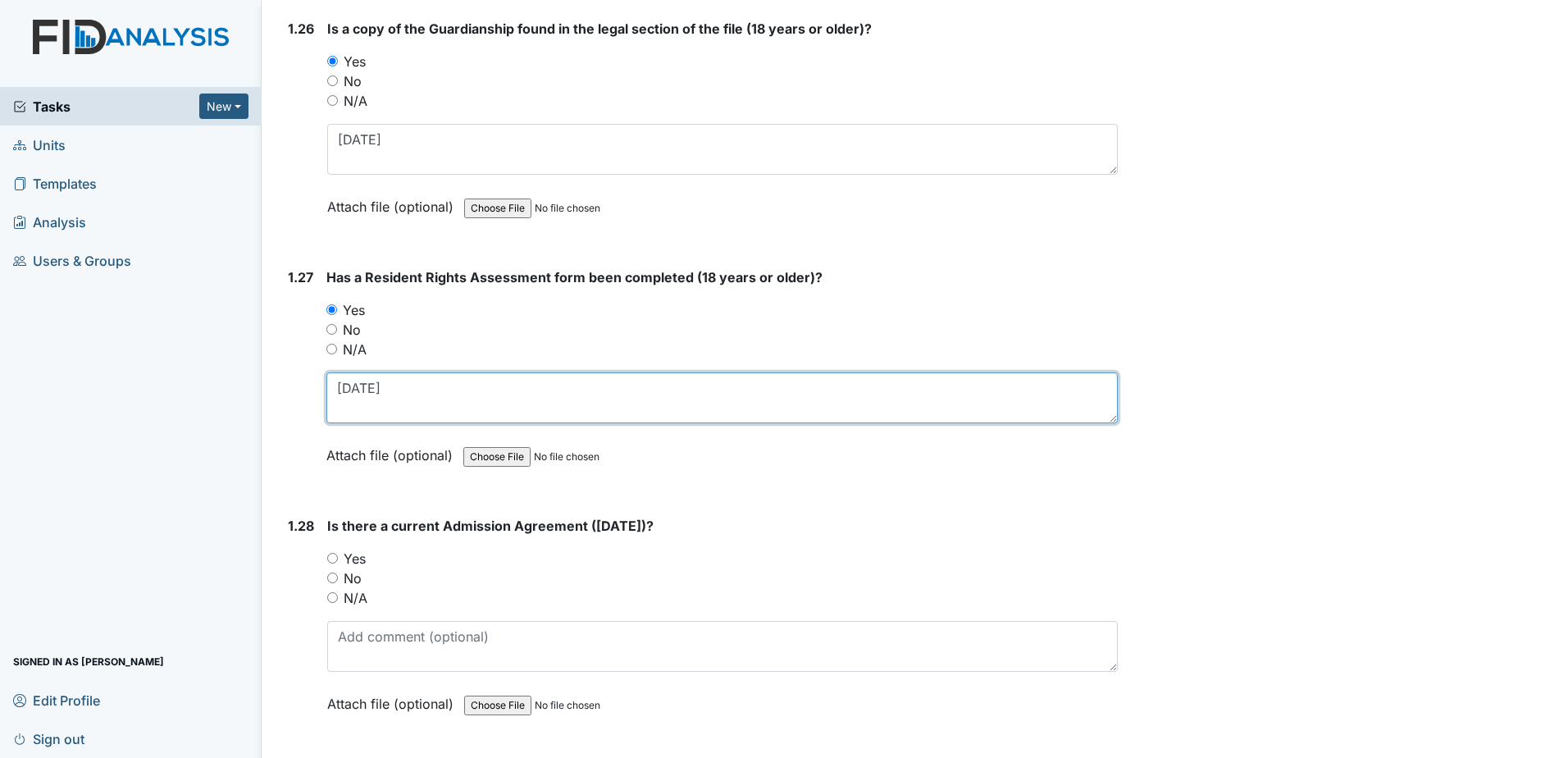
type textarea "02-27-1995"
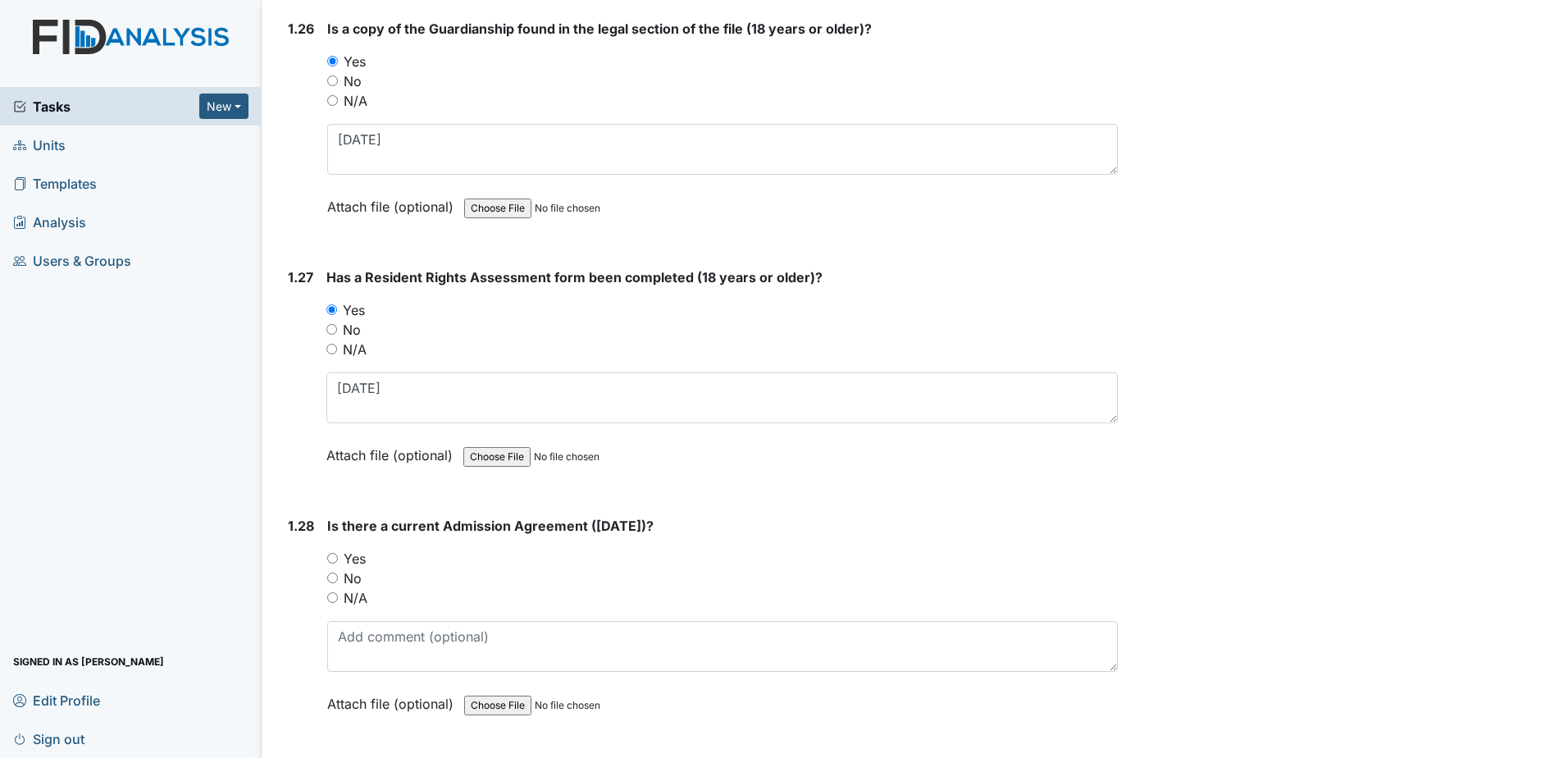
click at [353, 549] on label "Yes" at bounding box center [354, 559] width 22 height 19
click at [338, 553] on input "Yes" at bounding box center [332, 558] width 10 height 10
radio input "true"
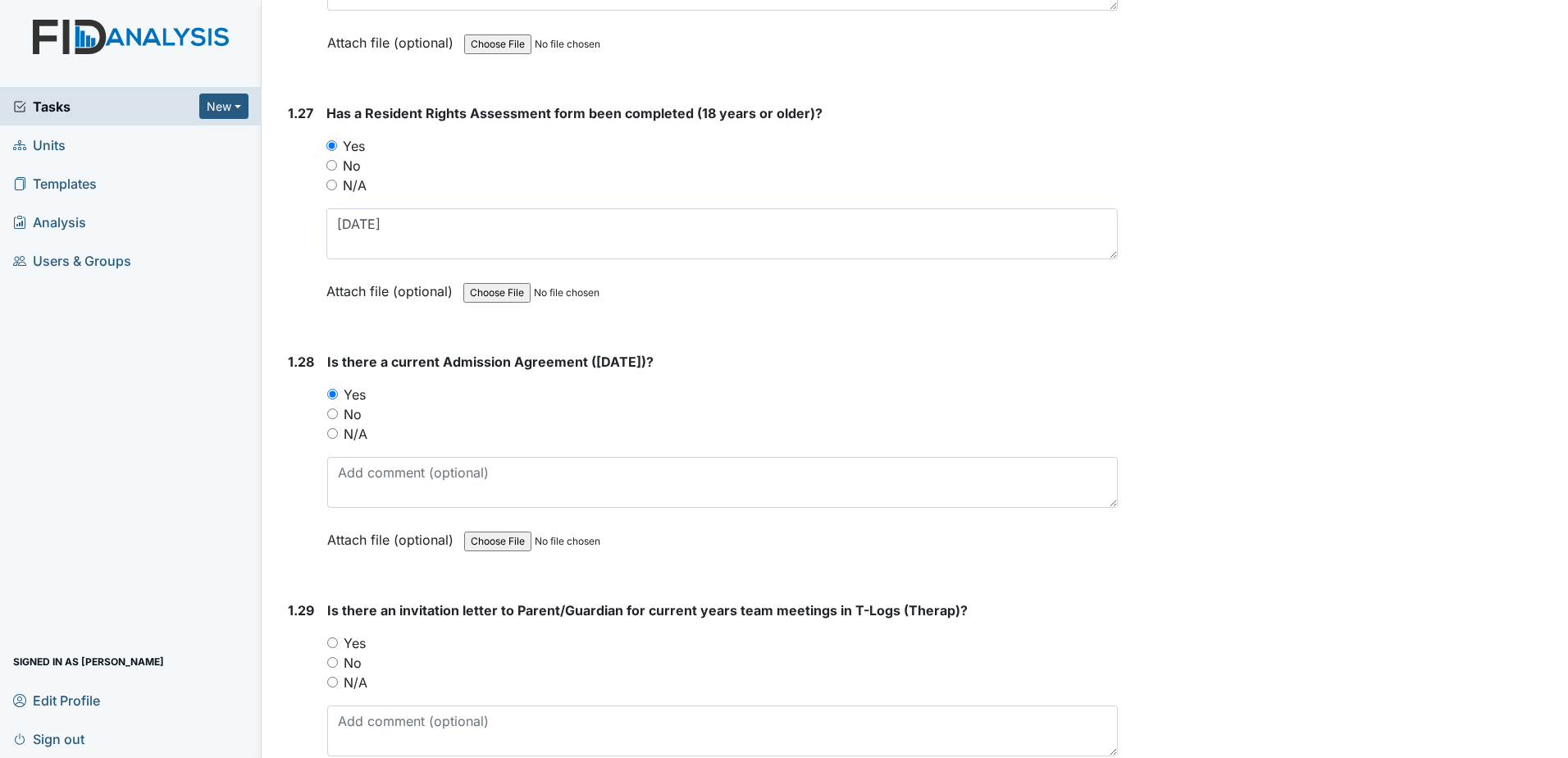
click at [366, 634] on div "Yes" at bounding box center [722, 643] width 790 height 19
click at [354, 653] on label "No" at bounding box center [351, 662] width 18 height 19
click at [338, 657] on input "No" at bounding box center [332, 662] width 10 height 10
radio input "true"
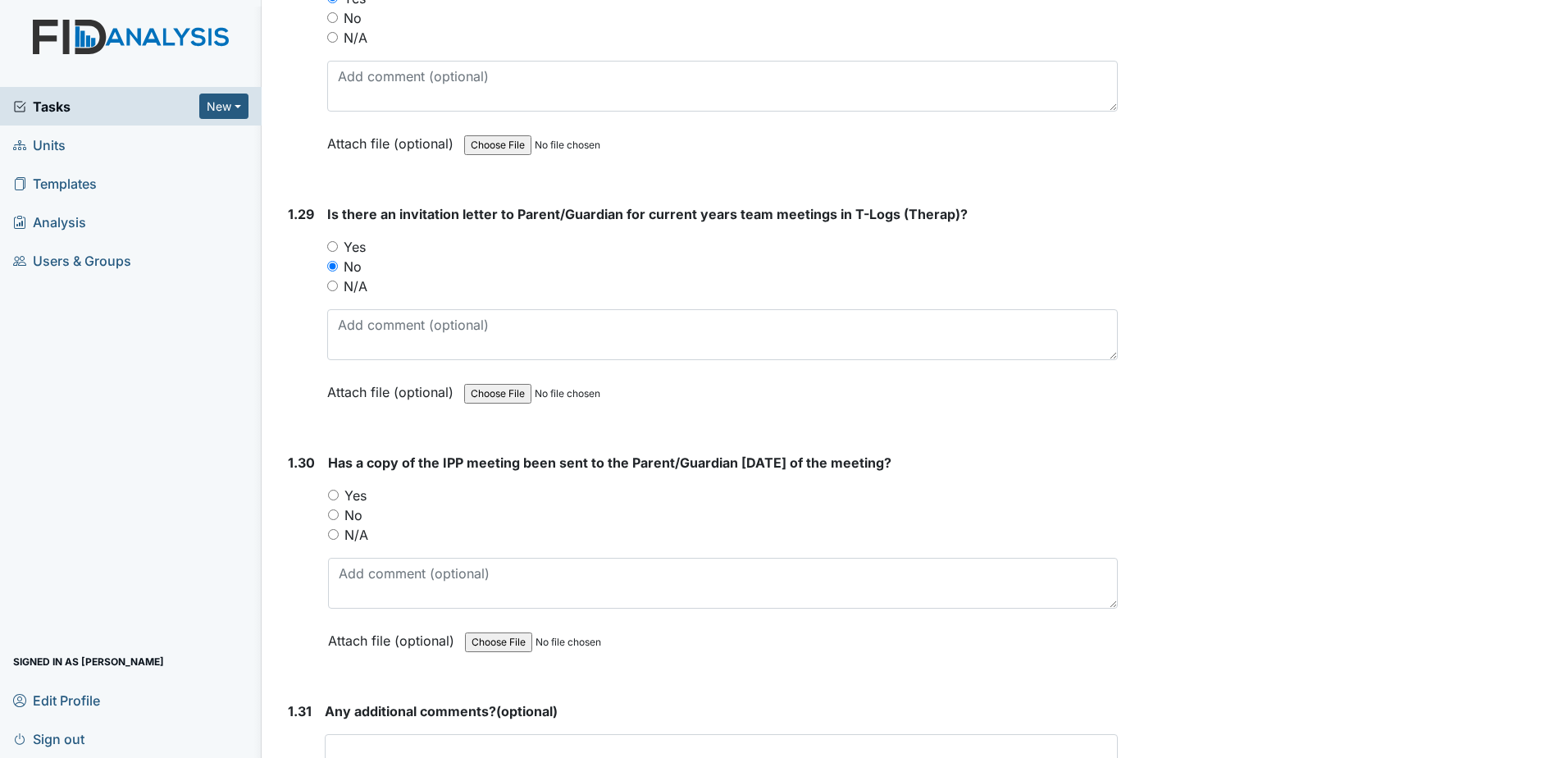
scroll to position [7055, 0]
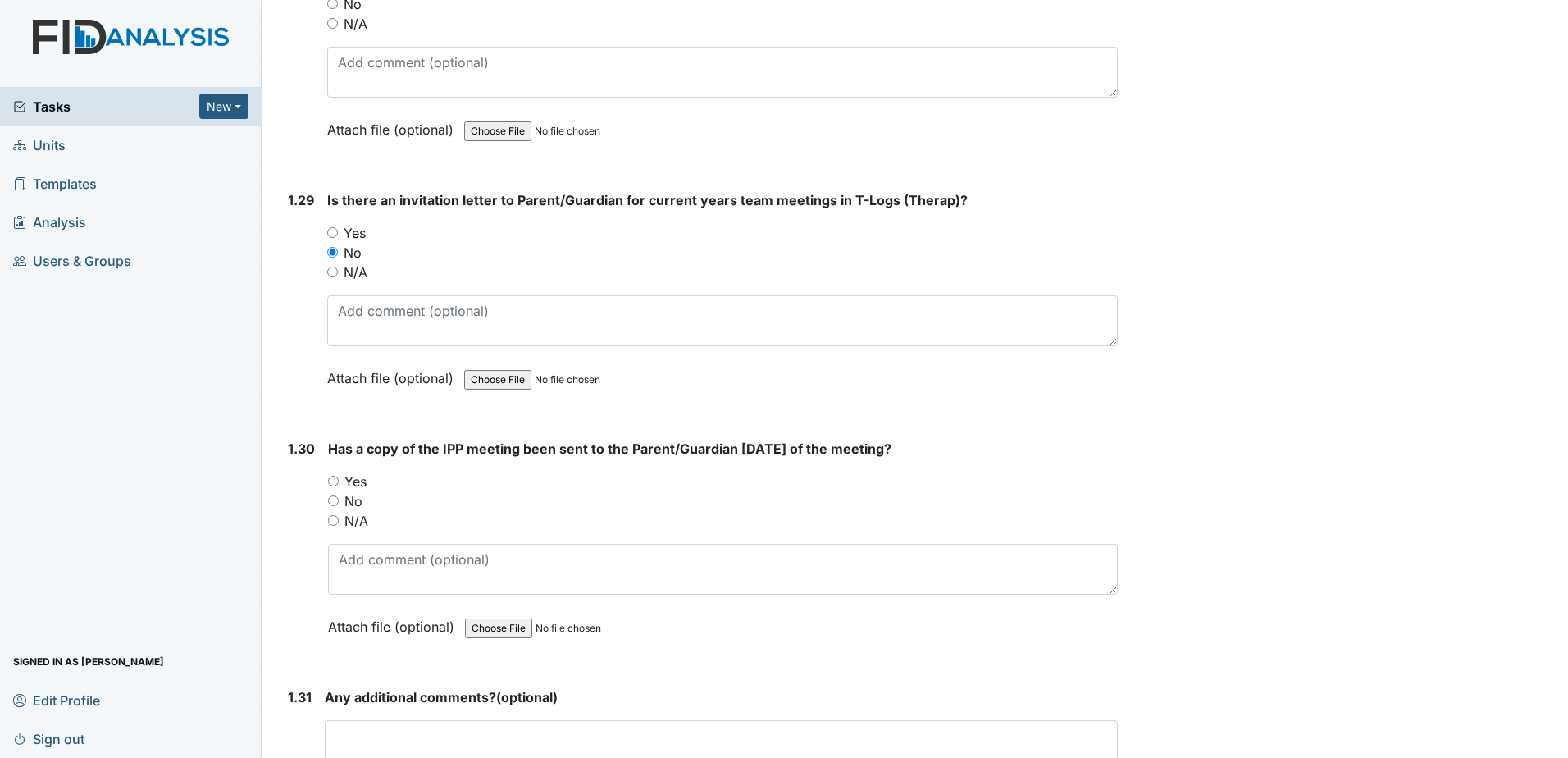
click at [356, 492] on label "No" at bounding box center [352, 501] width 18 height 19
click at [338, 495] on input "No" at bounding box center [333, 500] width 10 height 10
radio input "true"
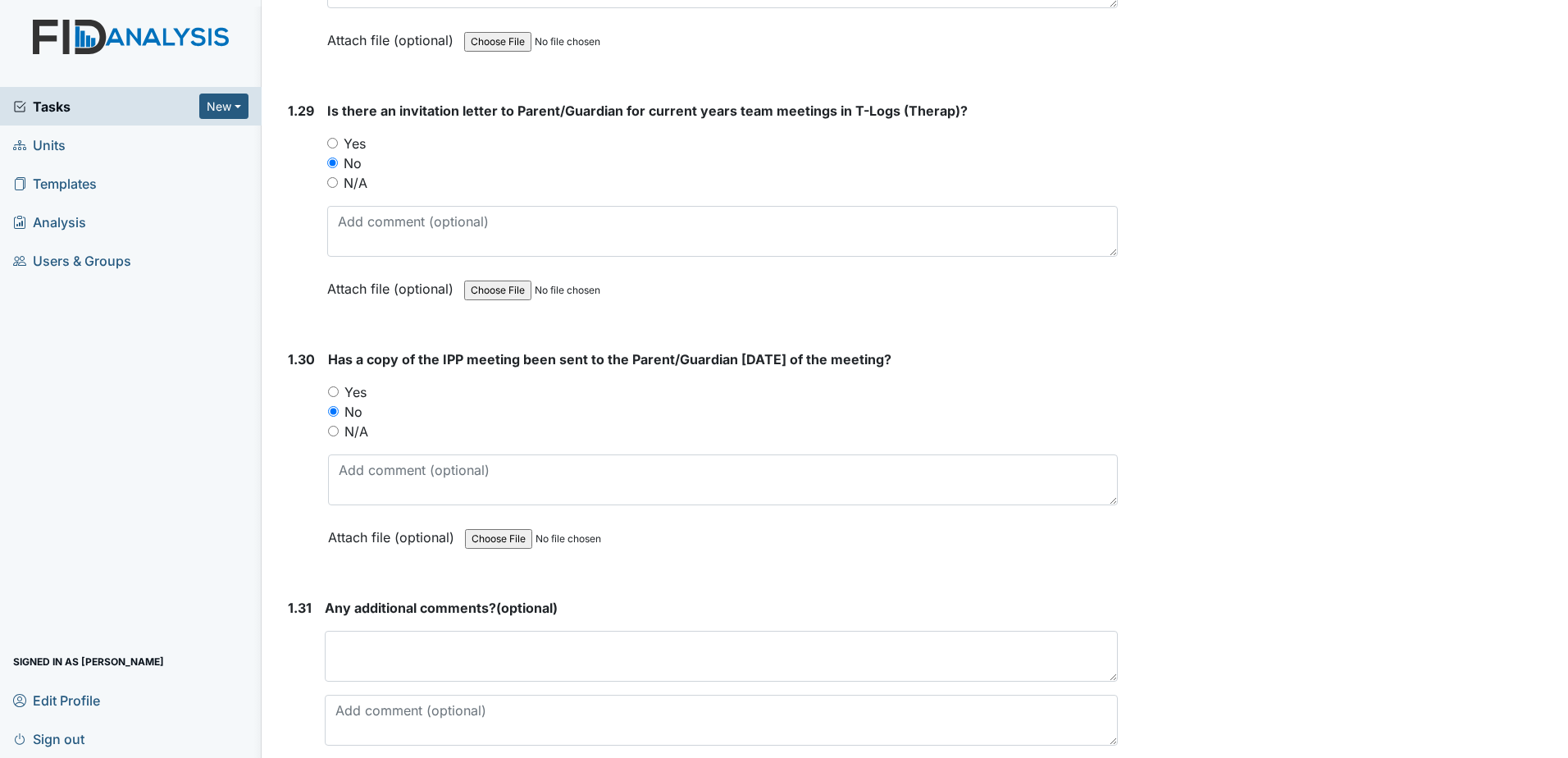
scroll to position [7250, 0]
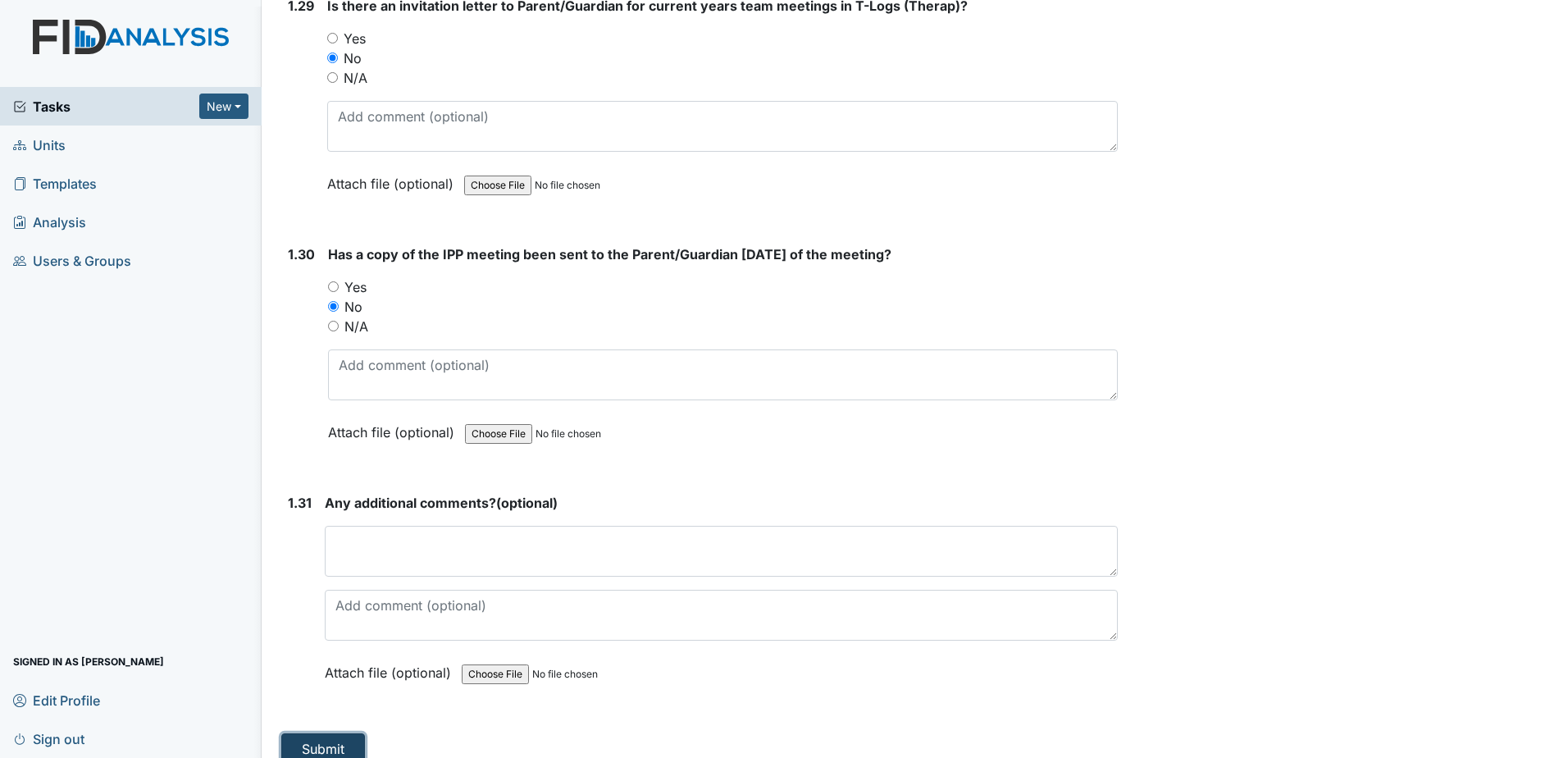
click at [325, 733] on button "Submit" at bounding box center [323, 749] width 83 height 32
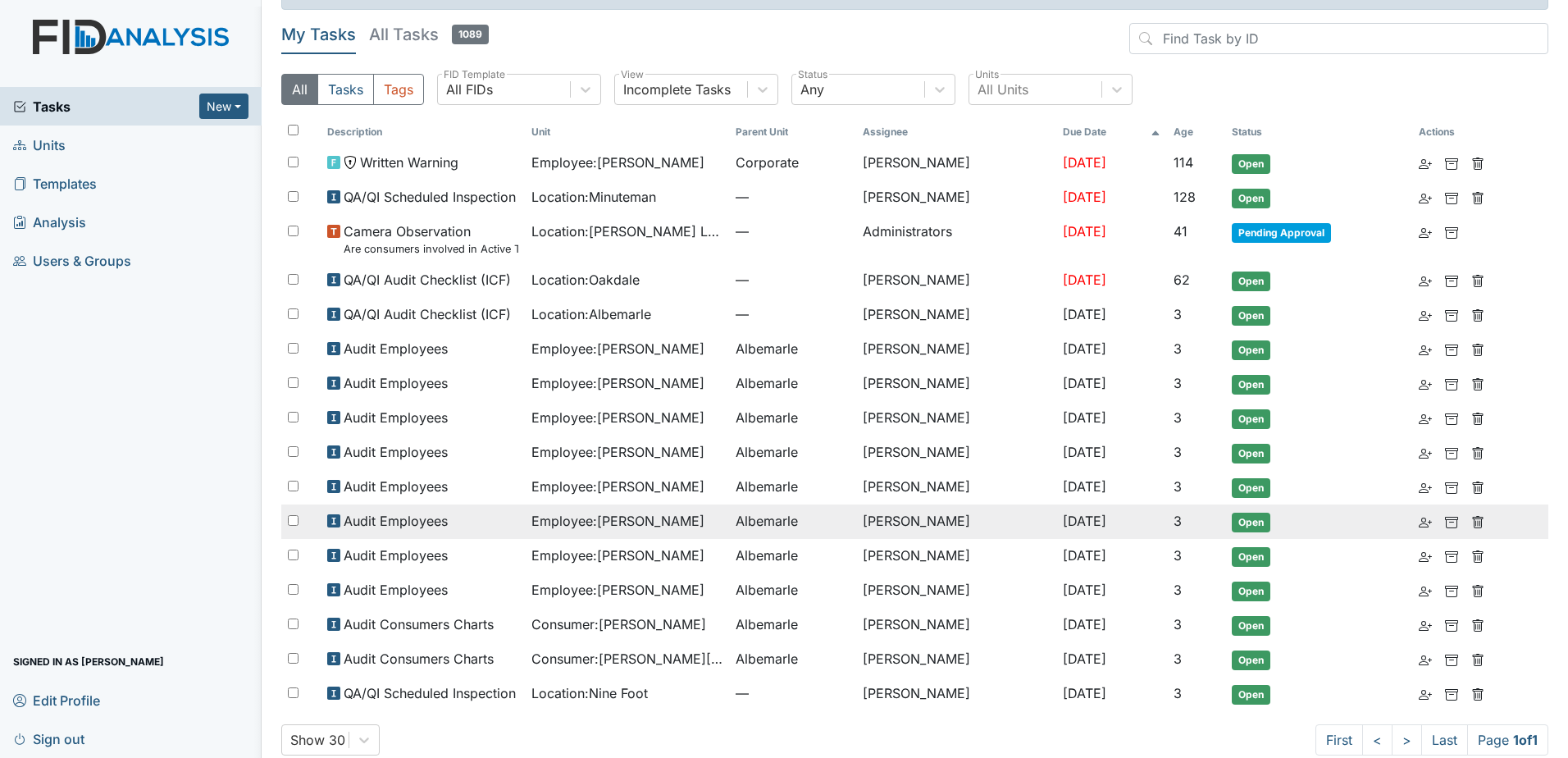
scroll to position [68, 0]
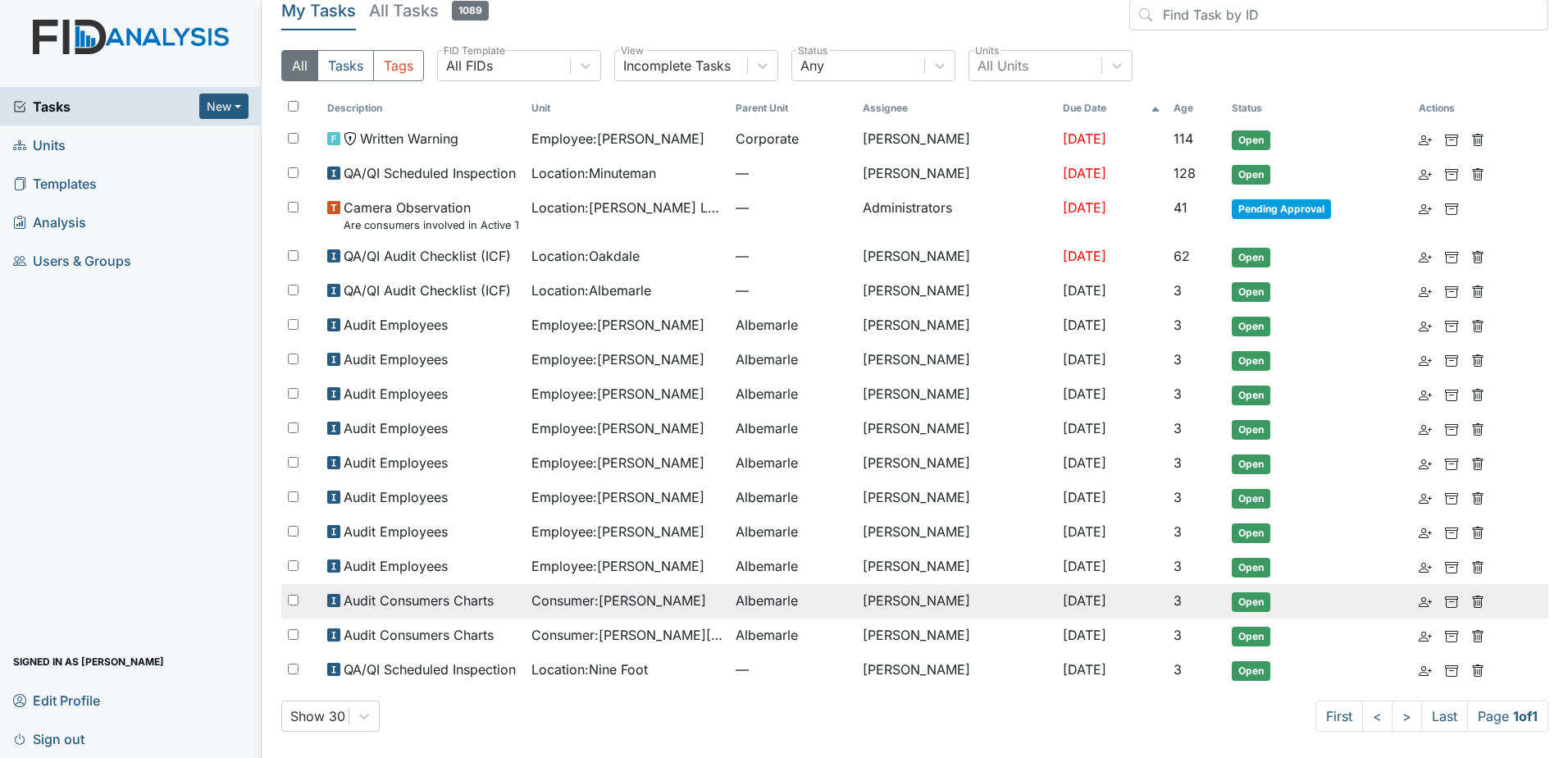
click at [757, 606] on span "Albemarle" at bounding box center [766, 600] width 62 height 19
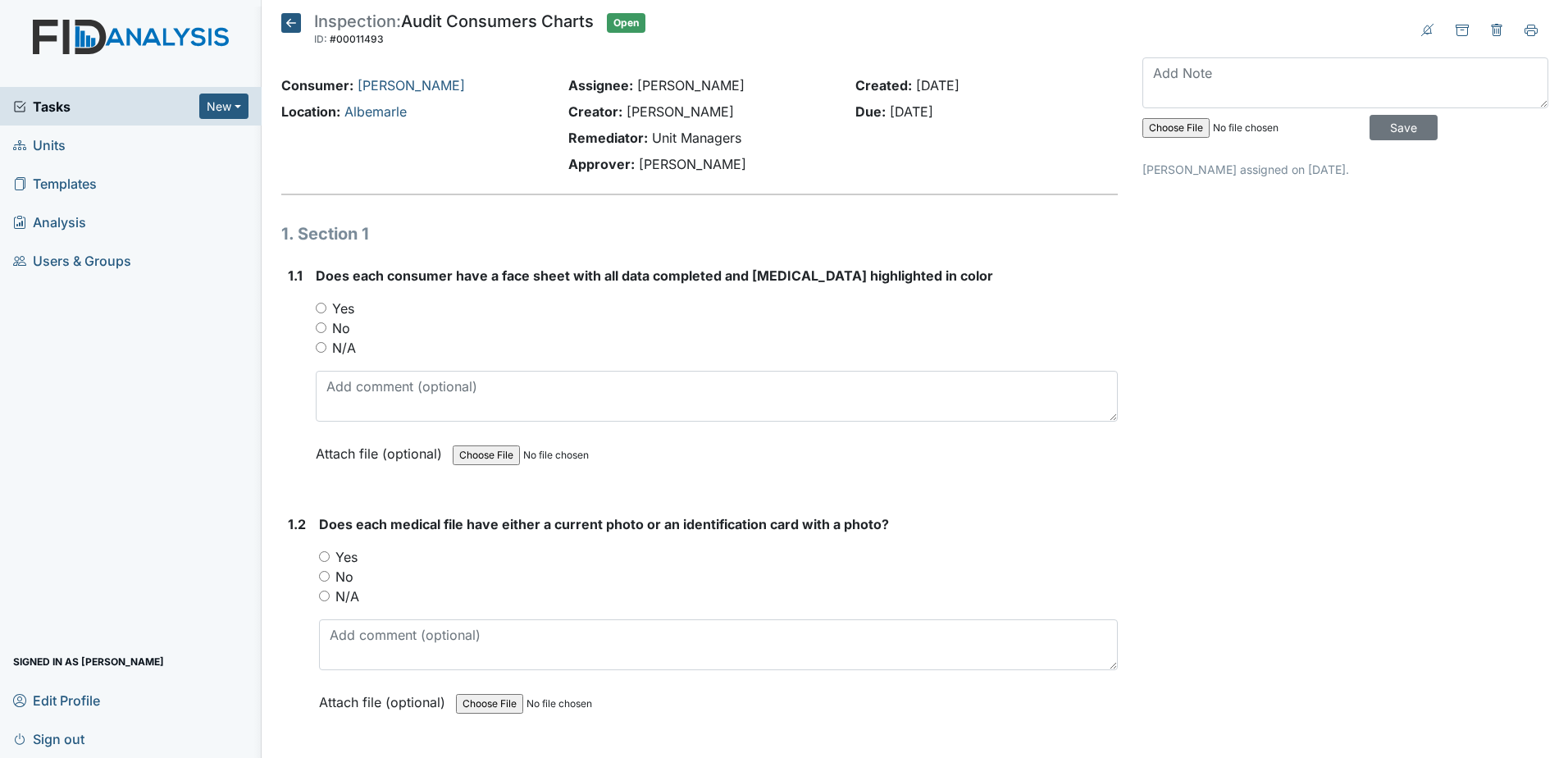
click at [354, 310] on div "Yes" at bounding box center [716, 308] width 802 height 19
click at [344, 300] on label "Yes" at bounding box center [343, 308] width 22 height 19
click at [326, 302] on input "Yes" at bounding box center [320, 307] width 10 height 10
radio input "true"
click at [346, 561] on label "Yes" at bounding box center [347, 557] width 22 height 19
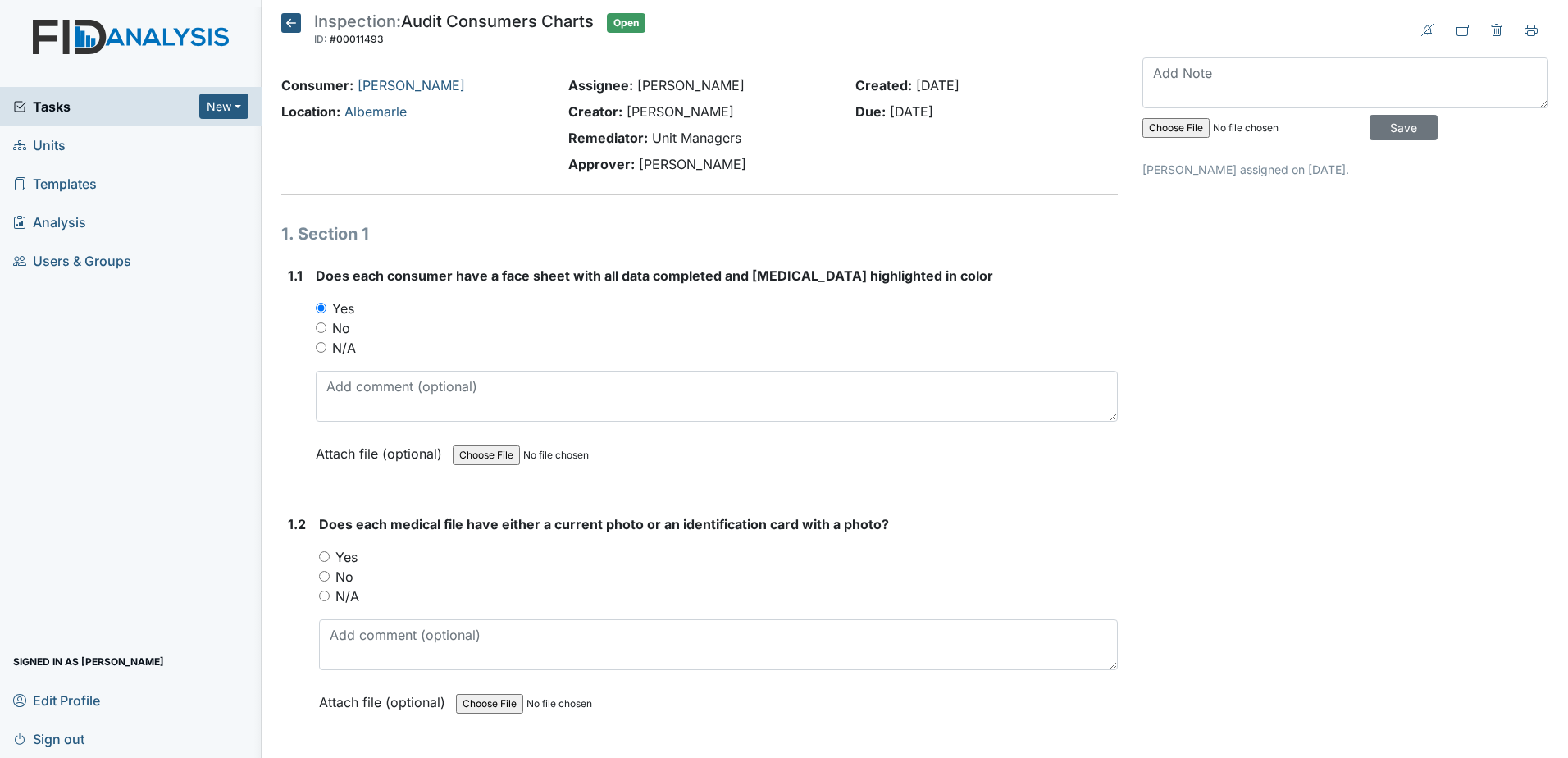
click at [329, 561] on input "Yes" at bounding box center [324, 556] width 10 height 10
radio input "true"
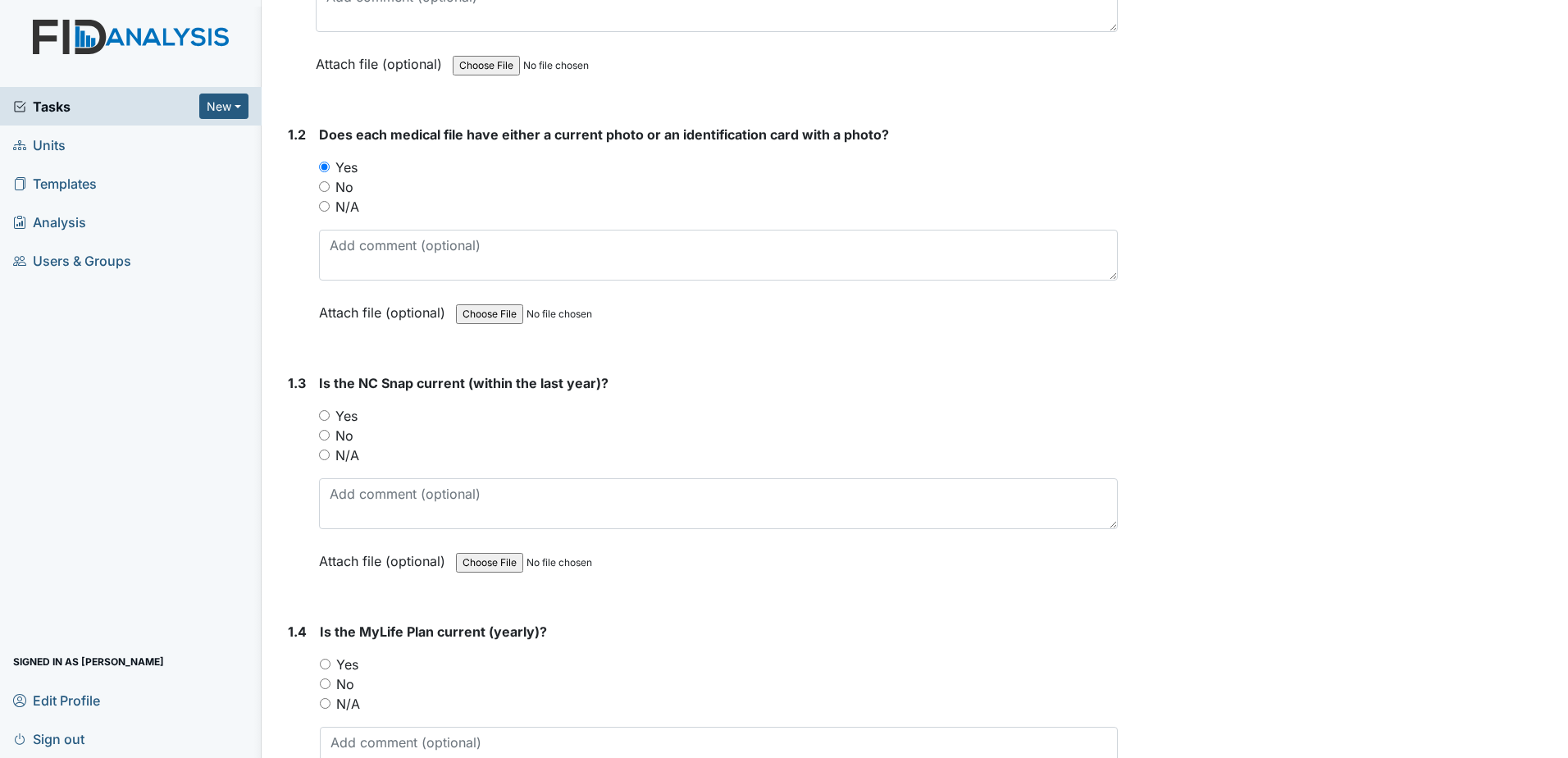
scroll to position [410, 0]
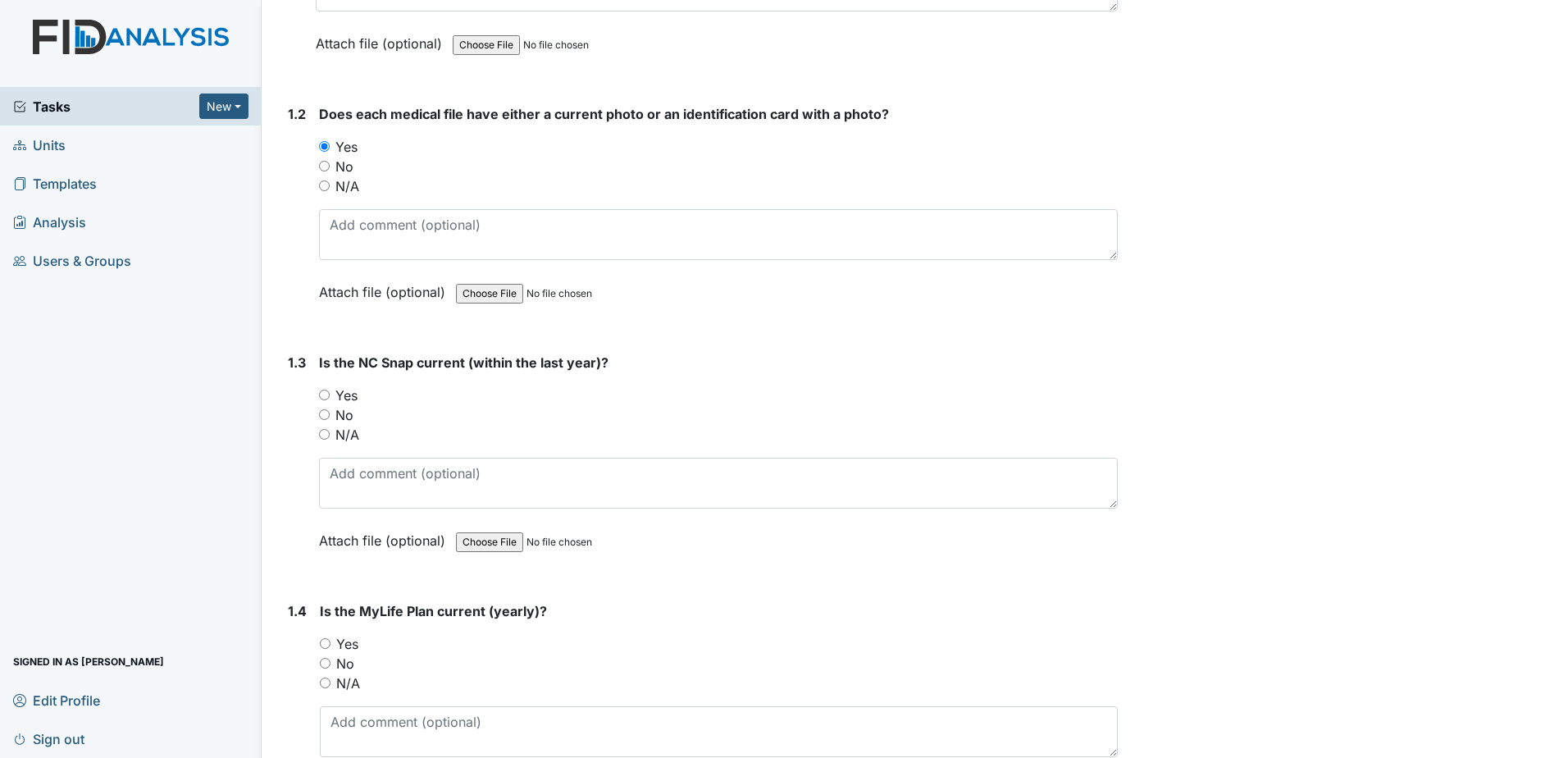
drag, startPoint x: 349, startPoint y: 398, endPoint x: 346, endPoint y: 387, distance: 11.4
click at [349, 397] on label "Yes" at bounding box center [347, 395] width 22 height 19
click at [329, 397] on input "Yes" at bounding box center [324, 394] width 10 height 10
radio input "true"
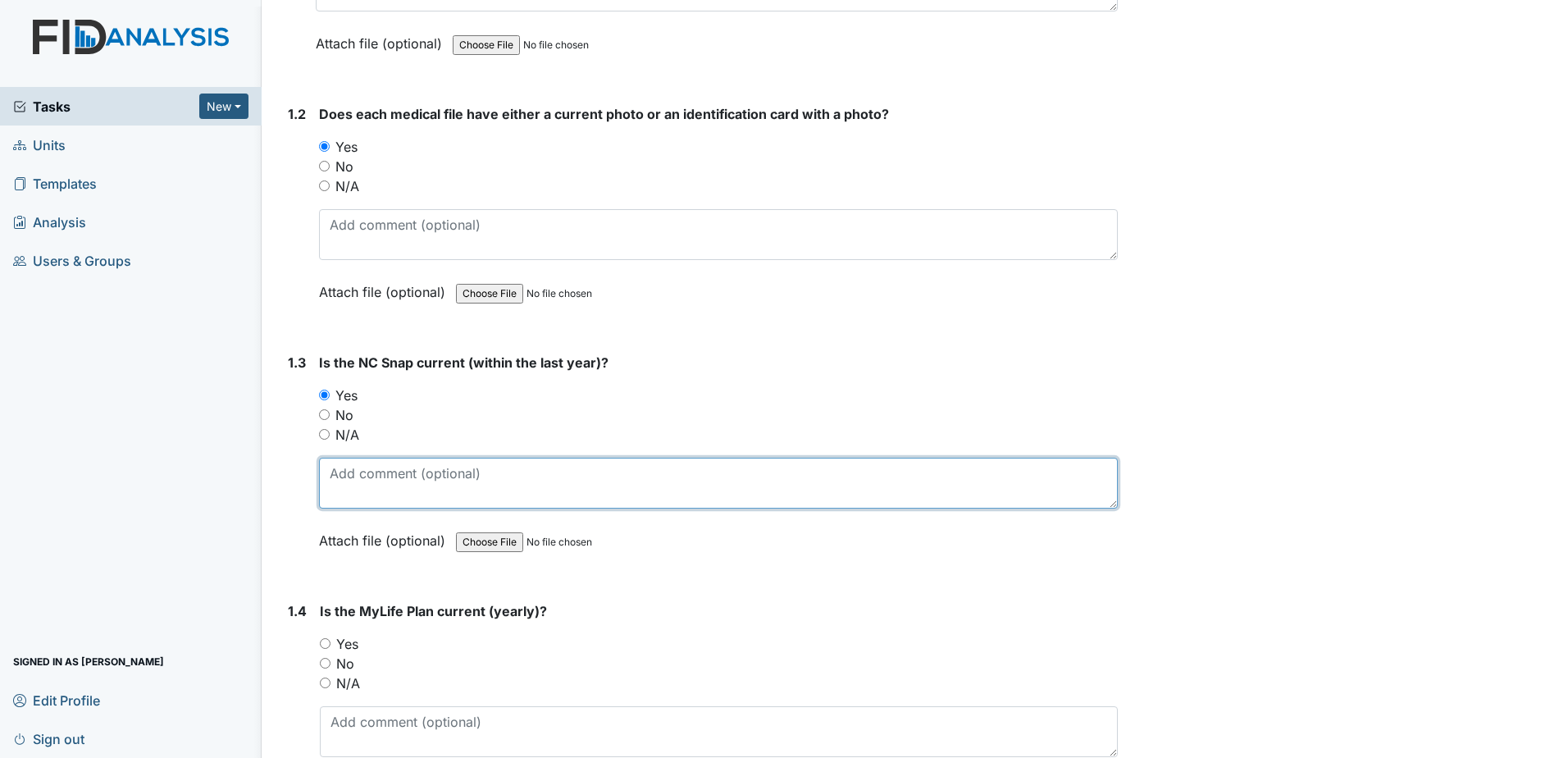
click at [363, 489] on textarea at bounding box center [718, 482] width 798 height 51
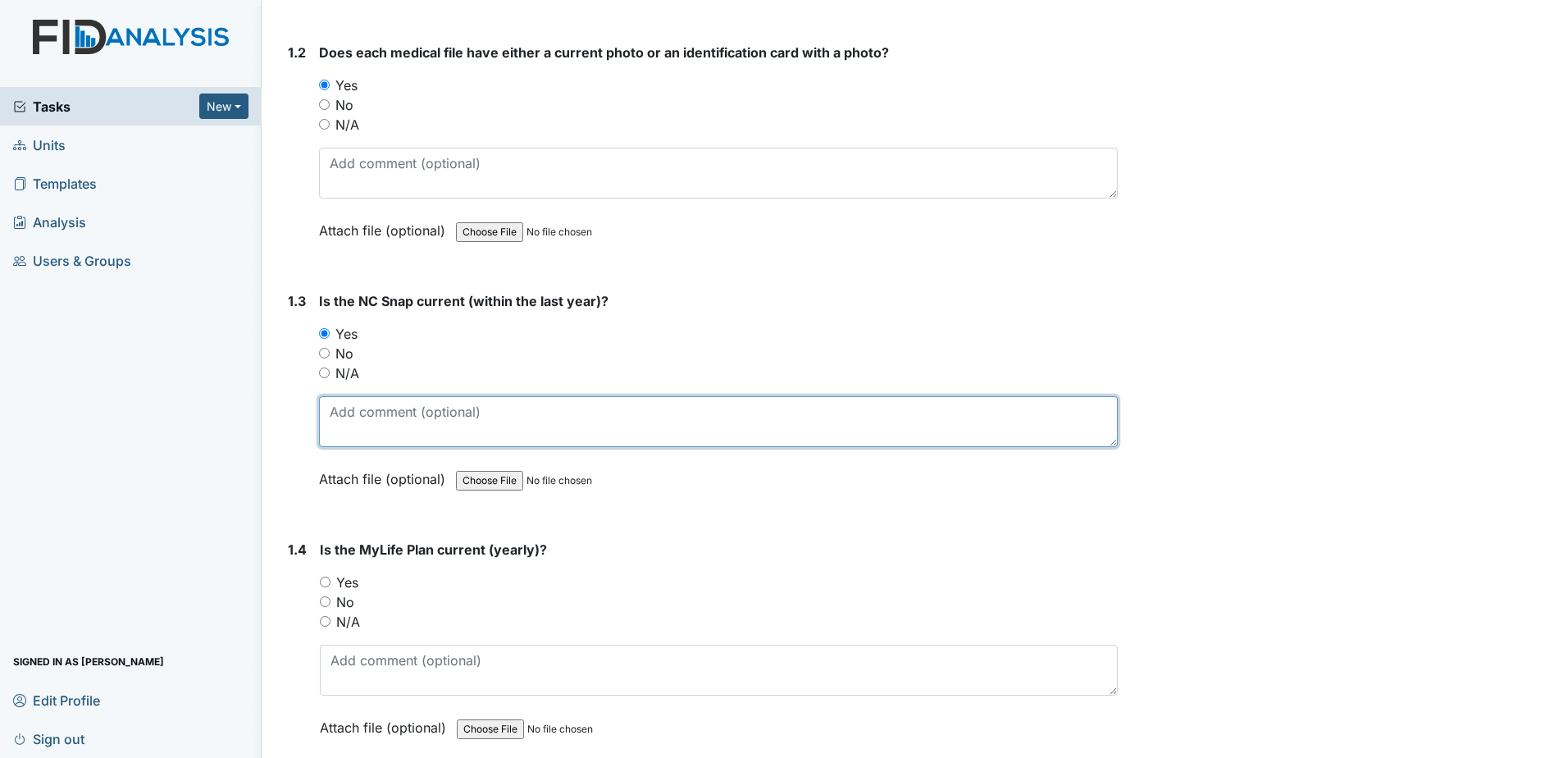
scroll to position [574, 0]
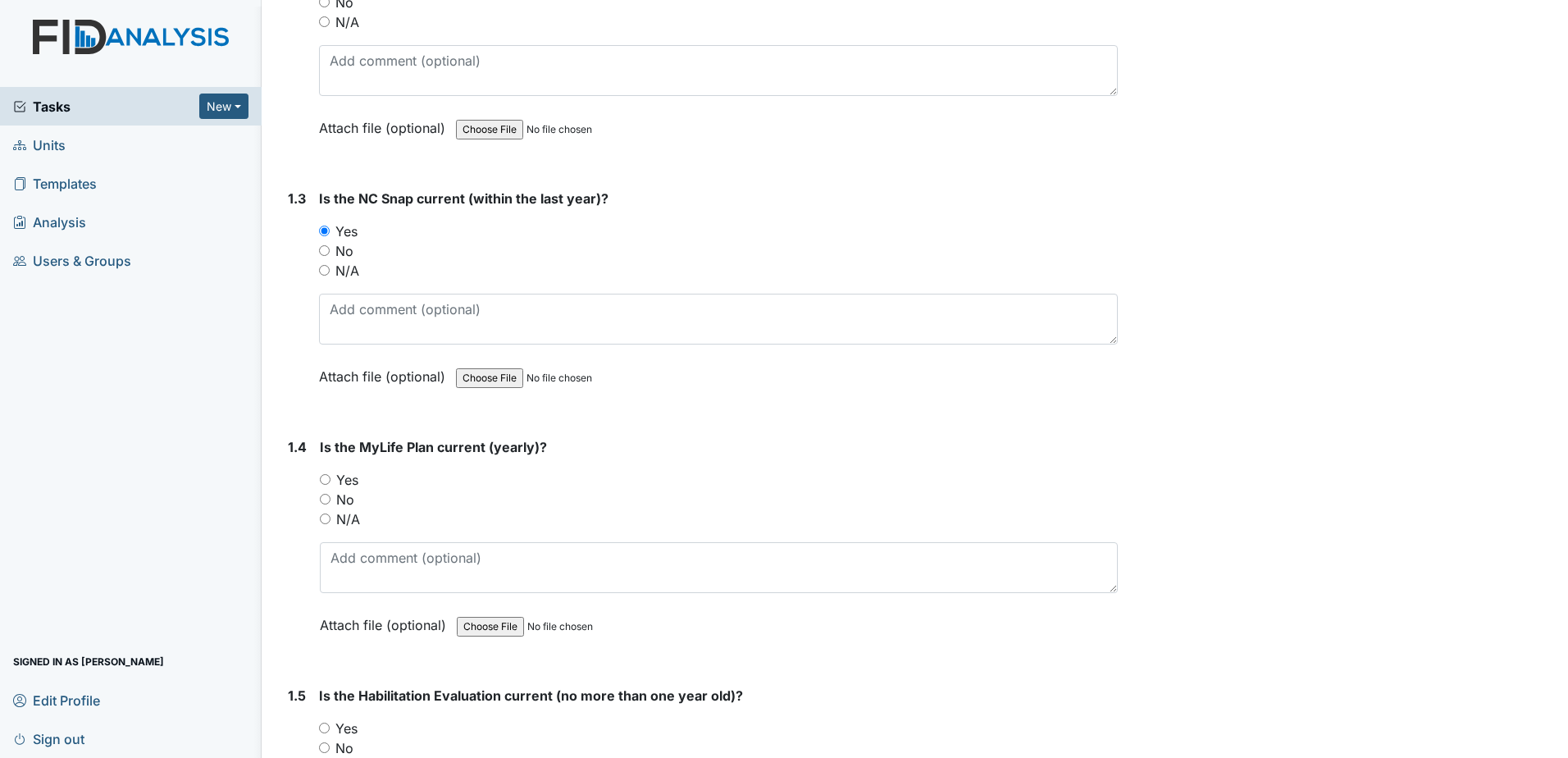
click at [350, 482] on label "Yes" at bounding box center [348, 480] width 22 height 19
click at [330, 482] on input "Yes" at bounding box center [325, 479] width 10 height 10
radio input "true"
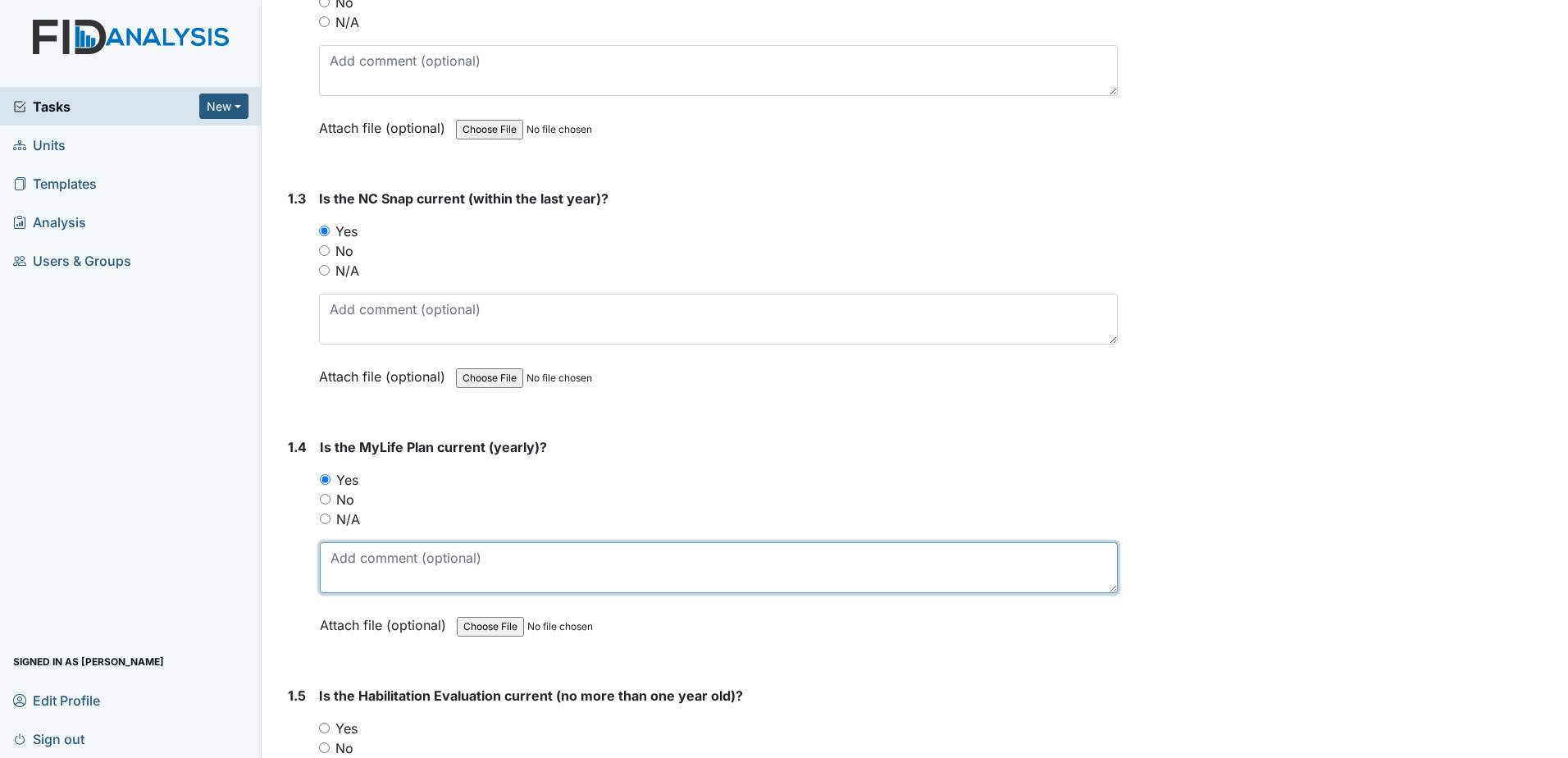
click at [374, 565] on textarea at bounding box center [719, 567] width 797 height 51
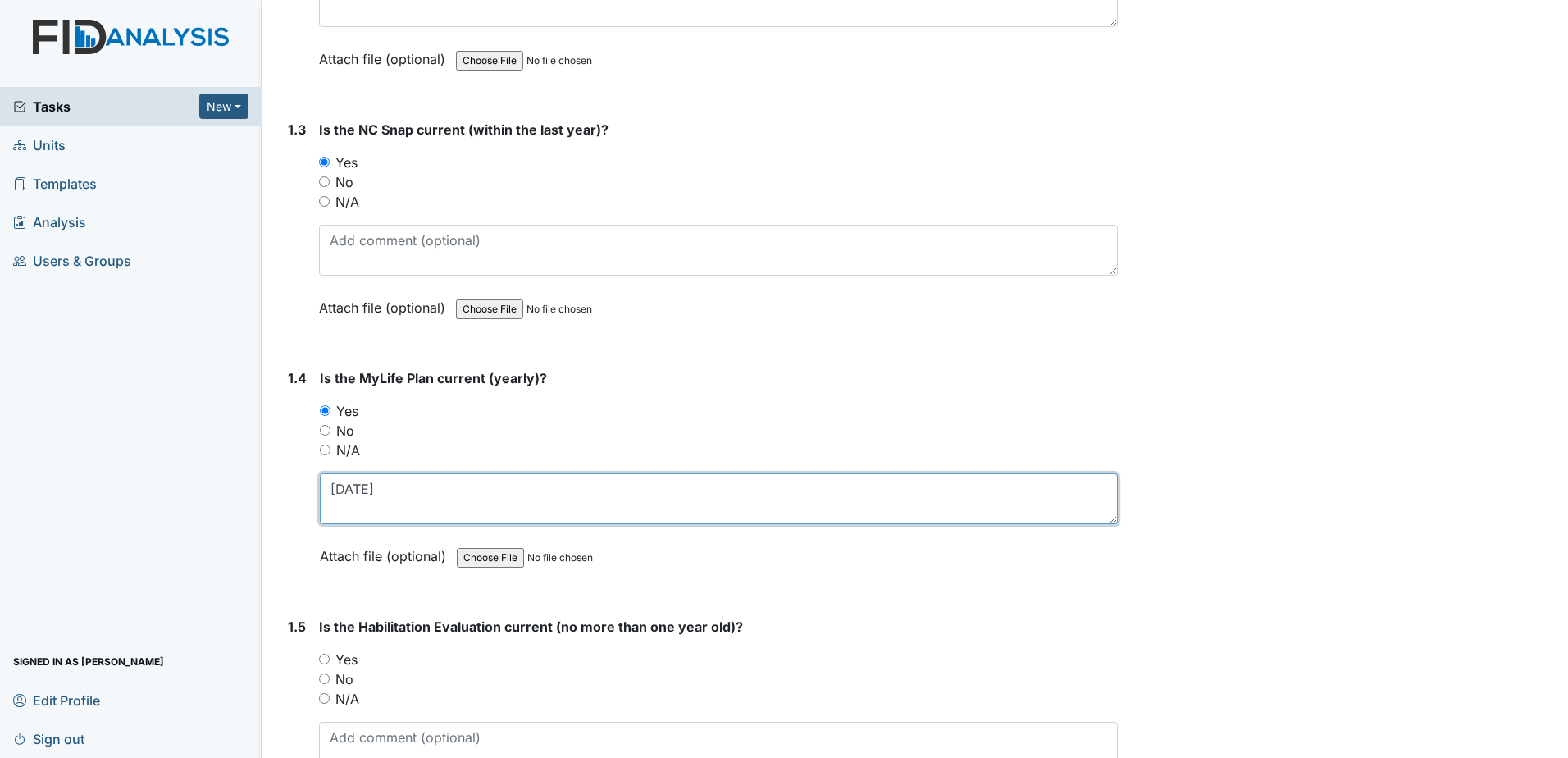
scroll to position [820, 0]
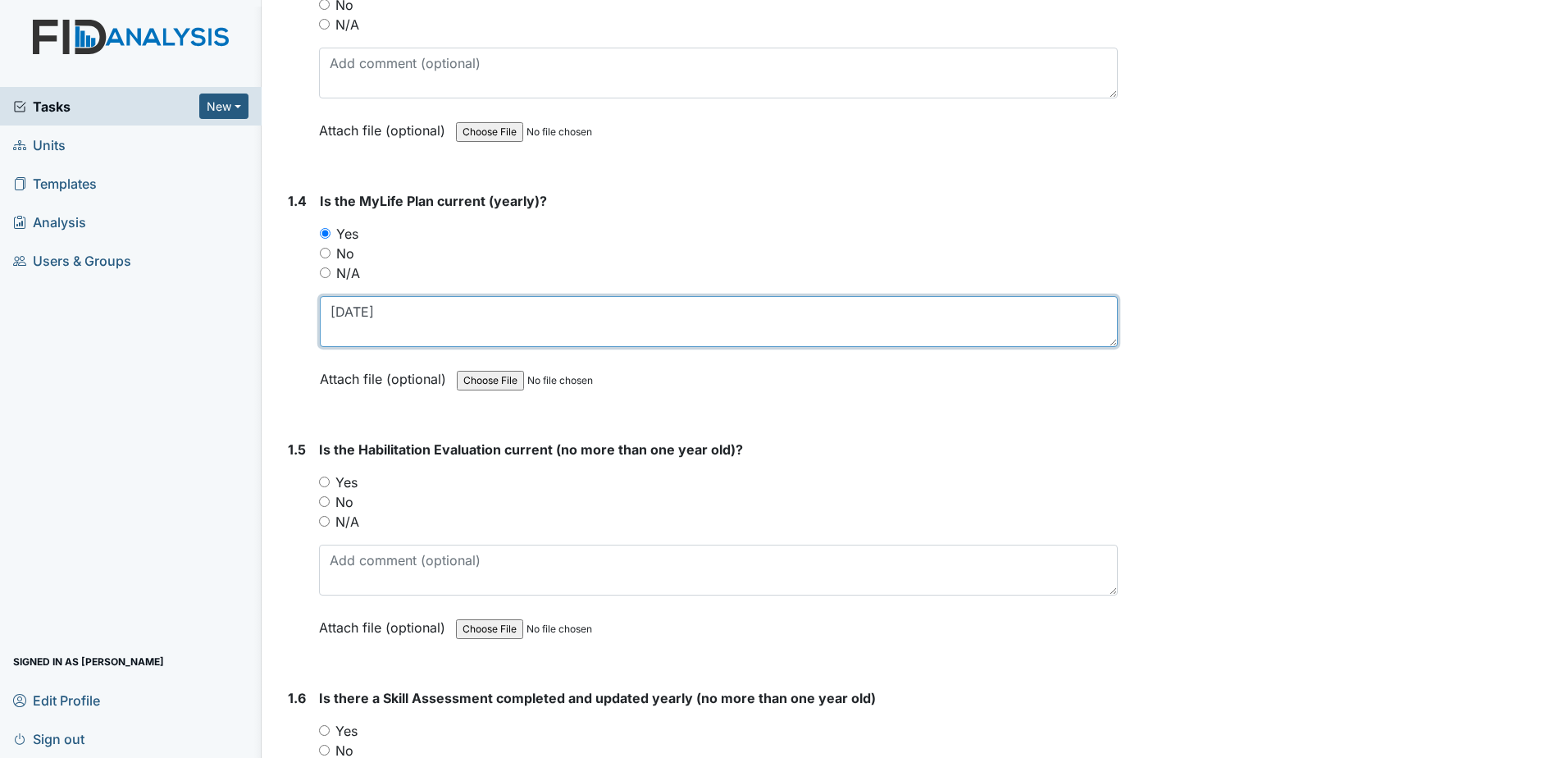
type textarea "2-4-25"
click at [353, 482] on label "Yes" at bounding box center [347, 482] width 22 height 19
click at [329, 482] on input "Yes" at bounding box center [324, 482] width 10 height 10
radio input "true"
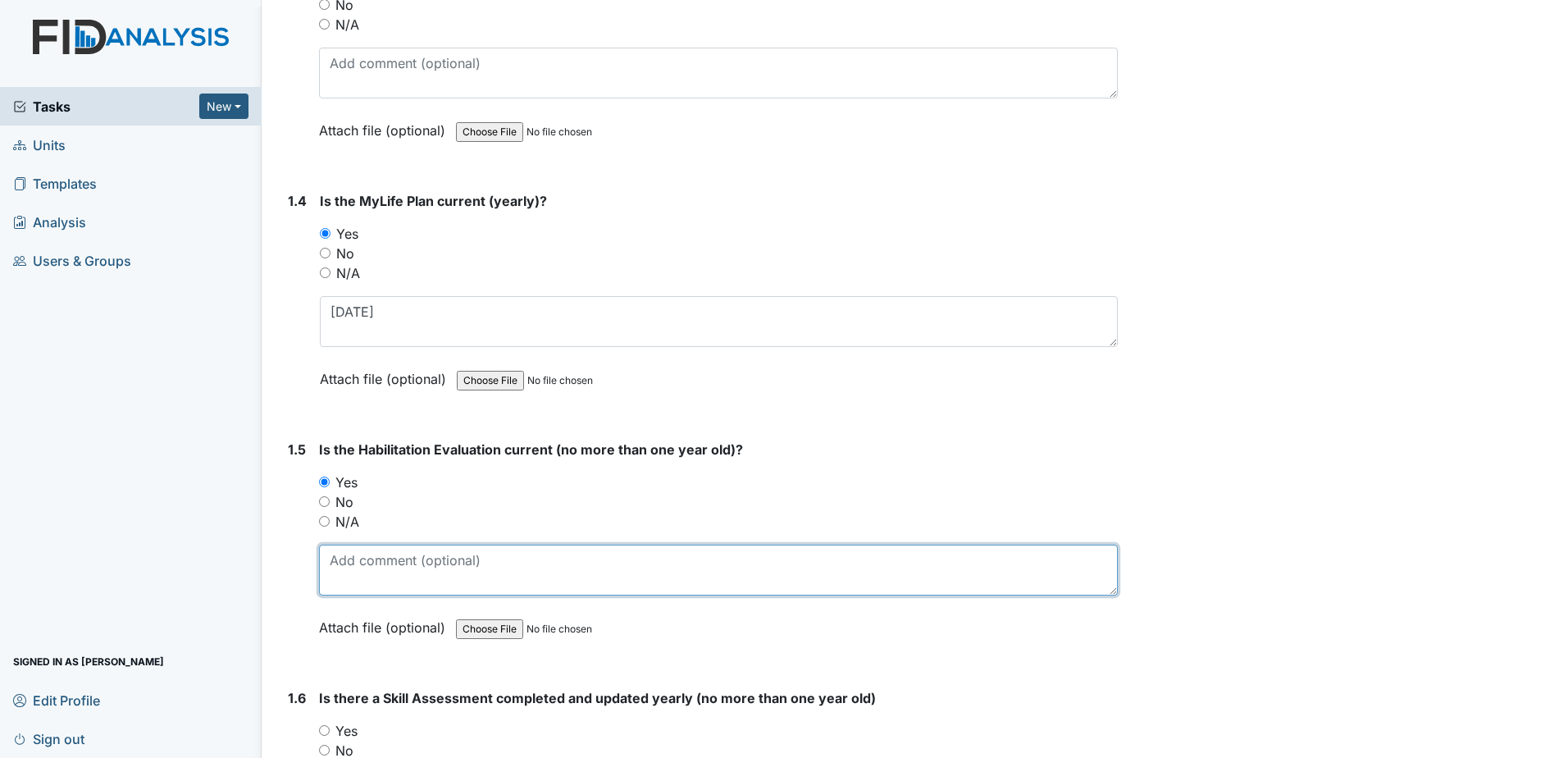
click at [369, 556] on textarea at bounding box center [718, 570] width 798 height 51
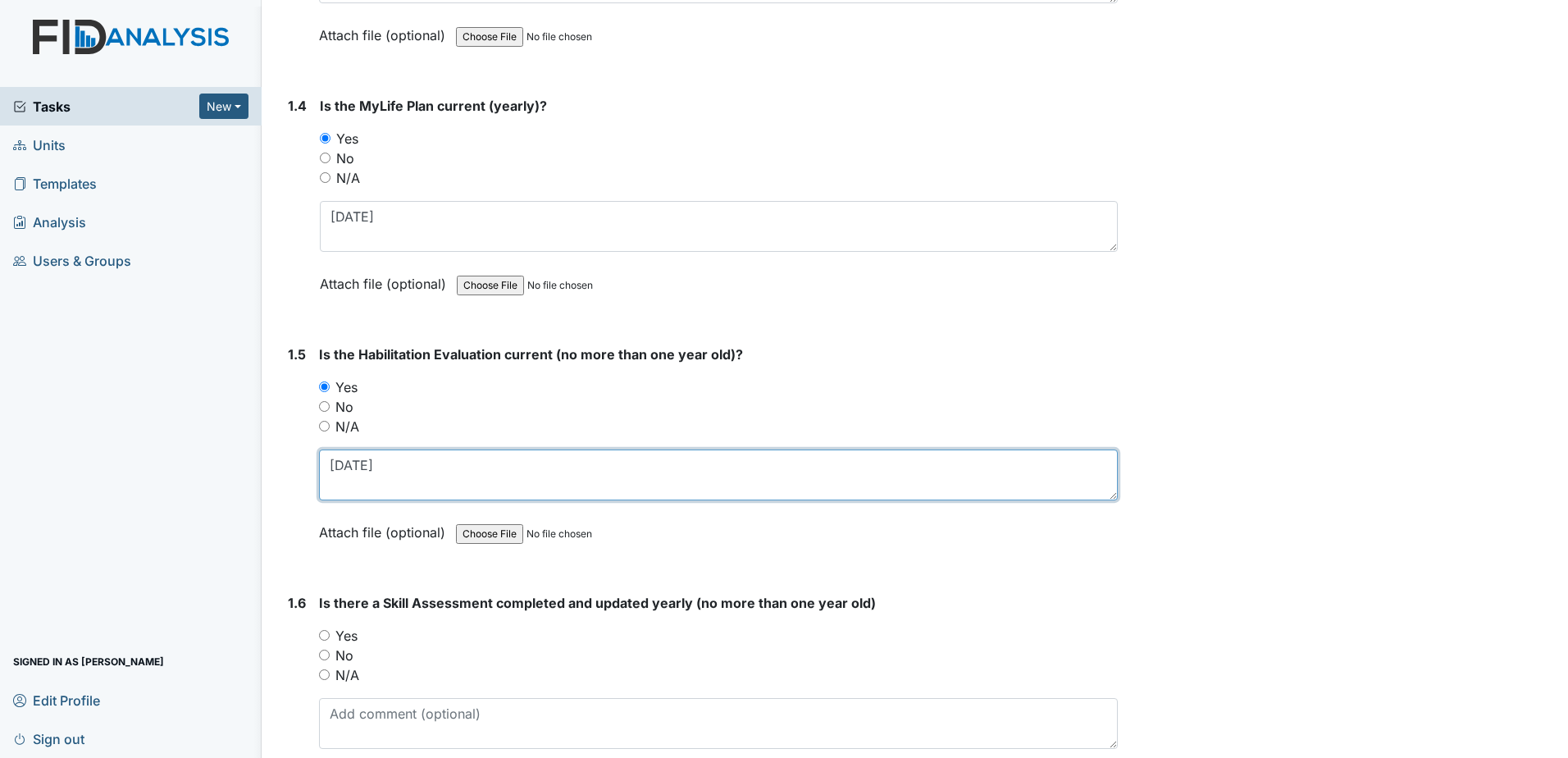
scroll to position [1149, 0]
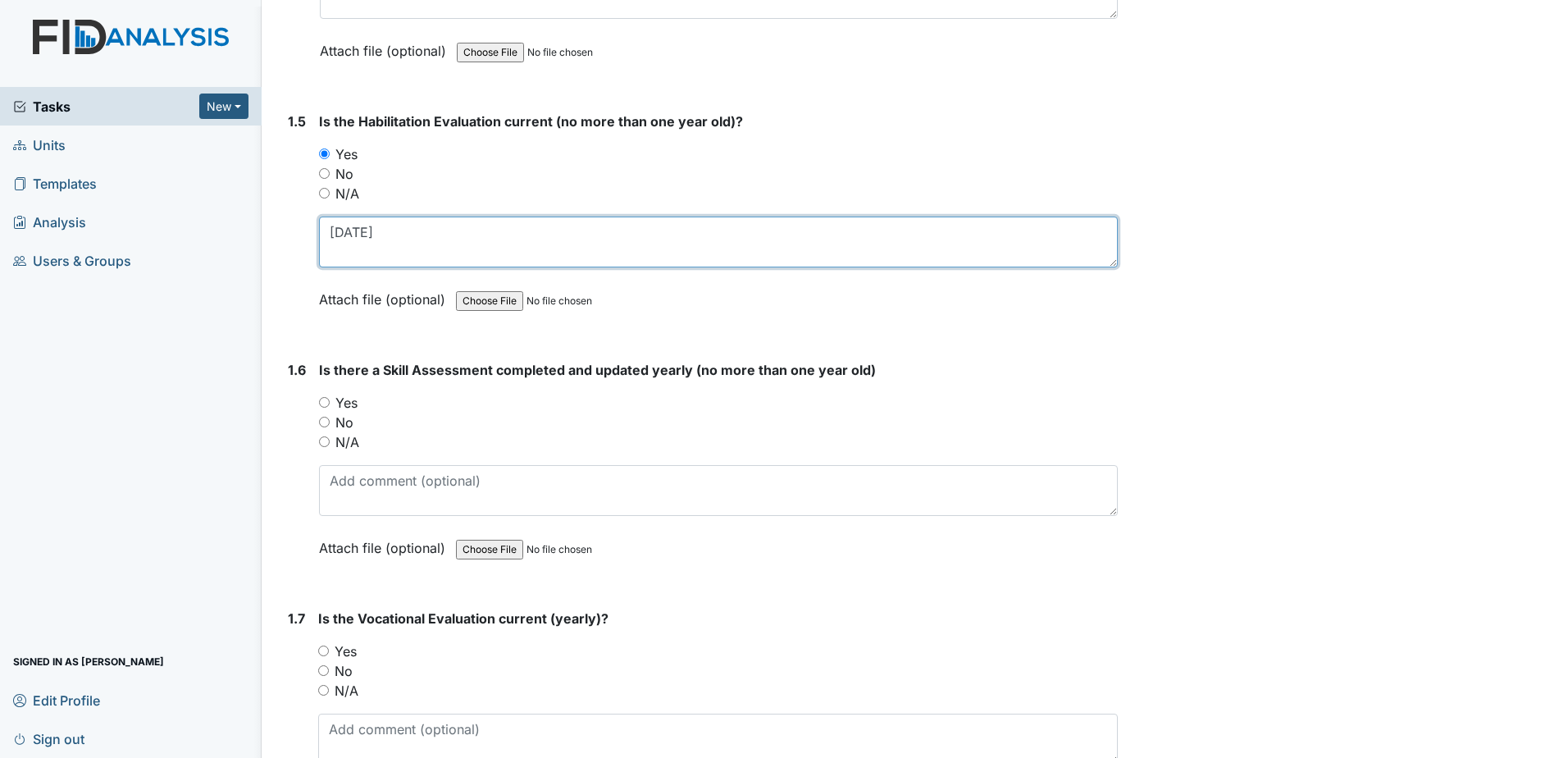
type textarea "2-4-25"
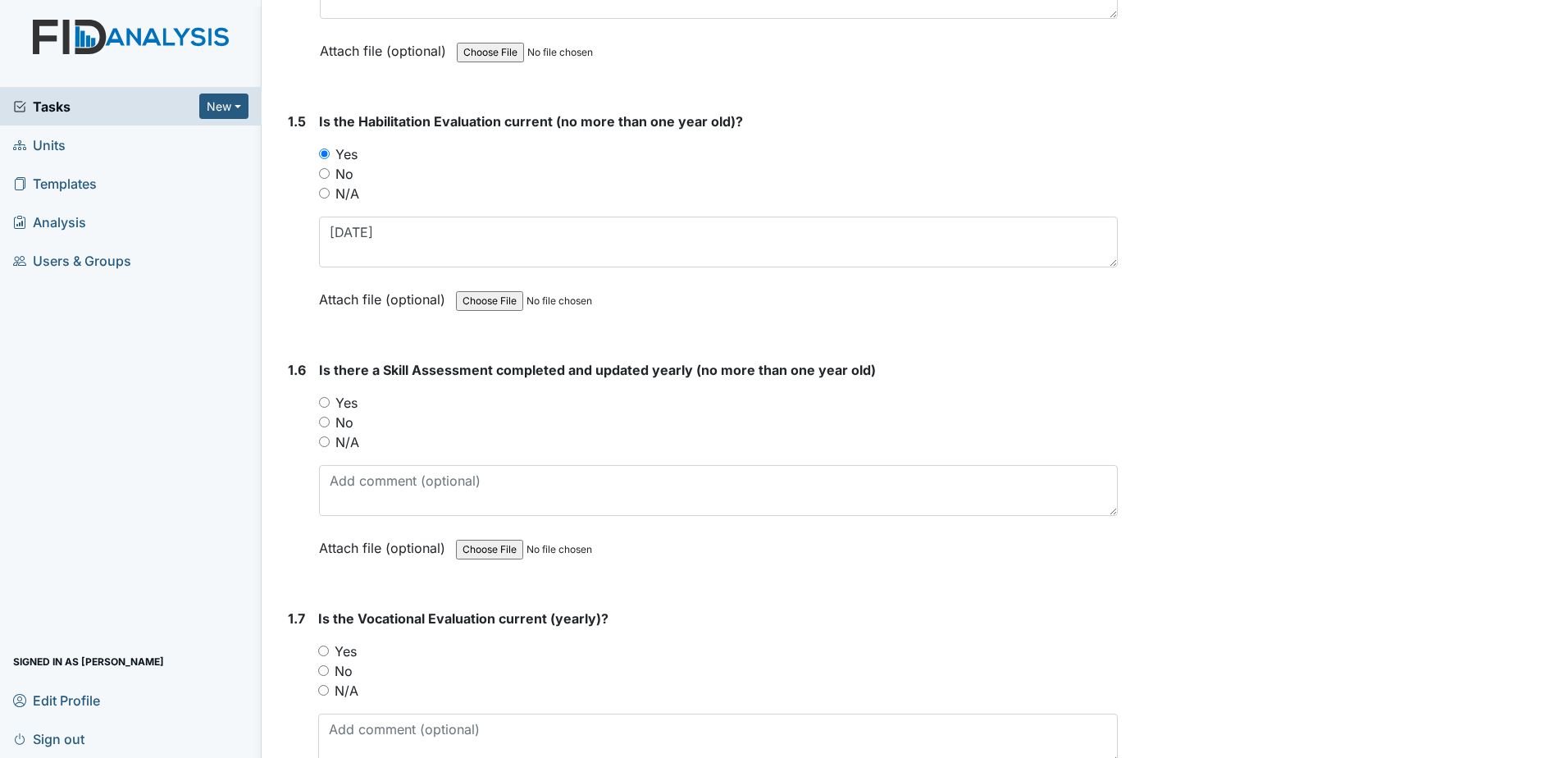
click at [344, 400] on label "Yes" at bounding box center [347, 403] width 22 height 19
click at [329, 400] on input "Yes" at bounding box center [324, 402] width 10 height 10
radio input "true"
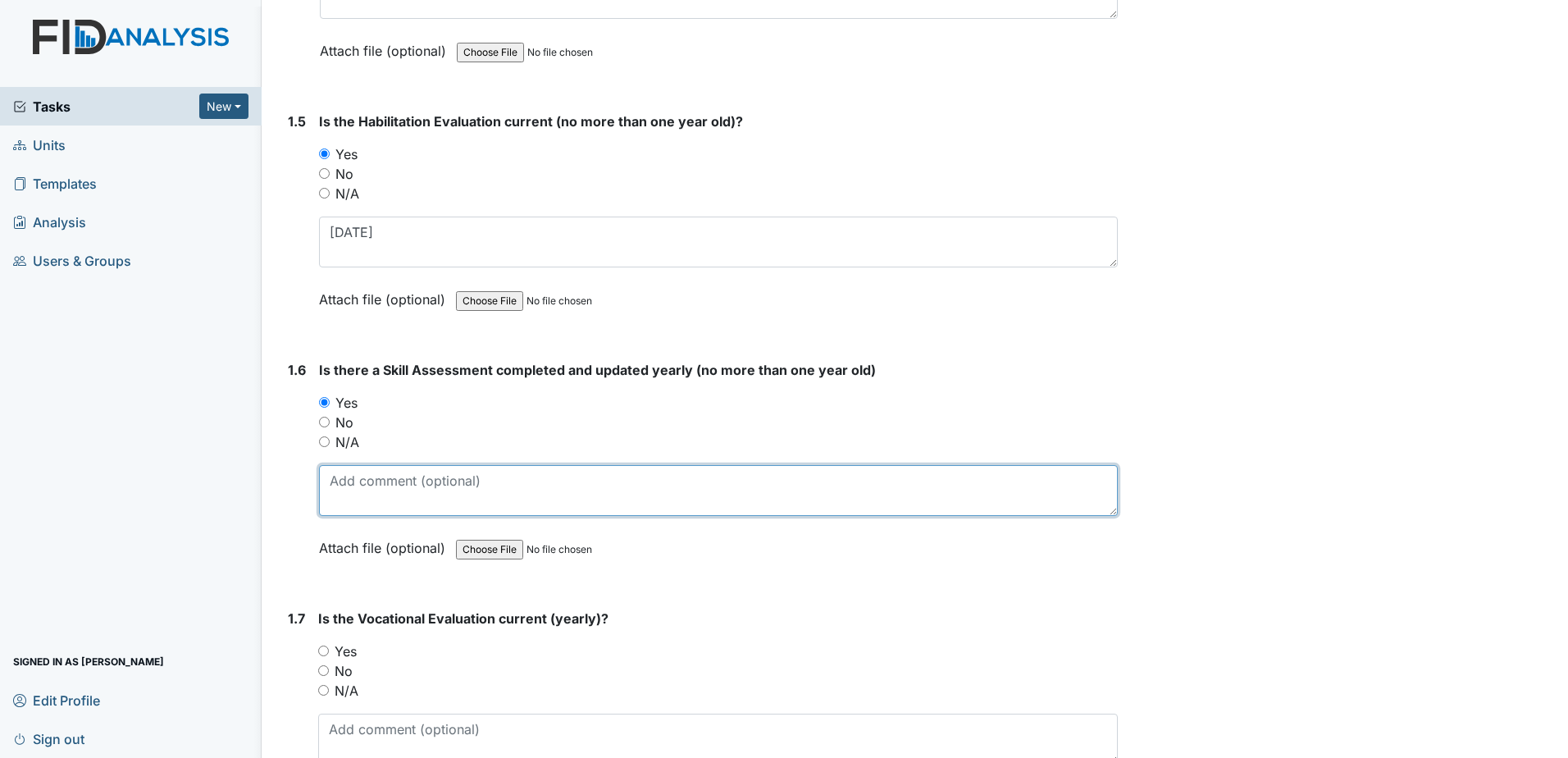
click at [382, 489] on textarea at bounding box center [718, 490] width 798 height 51
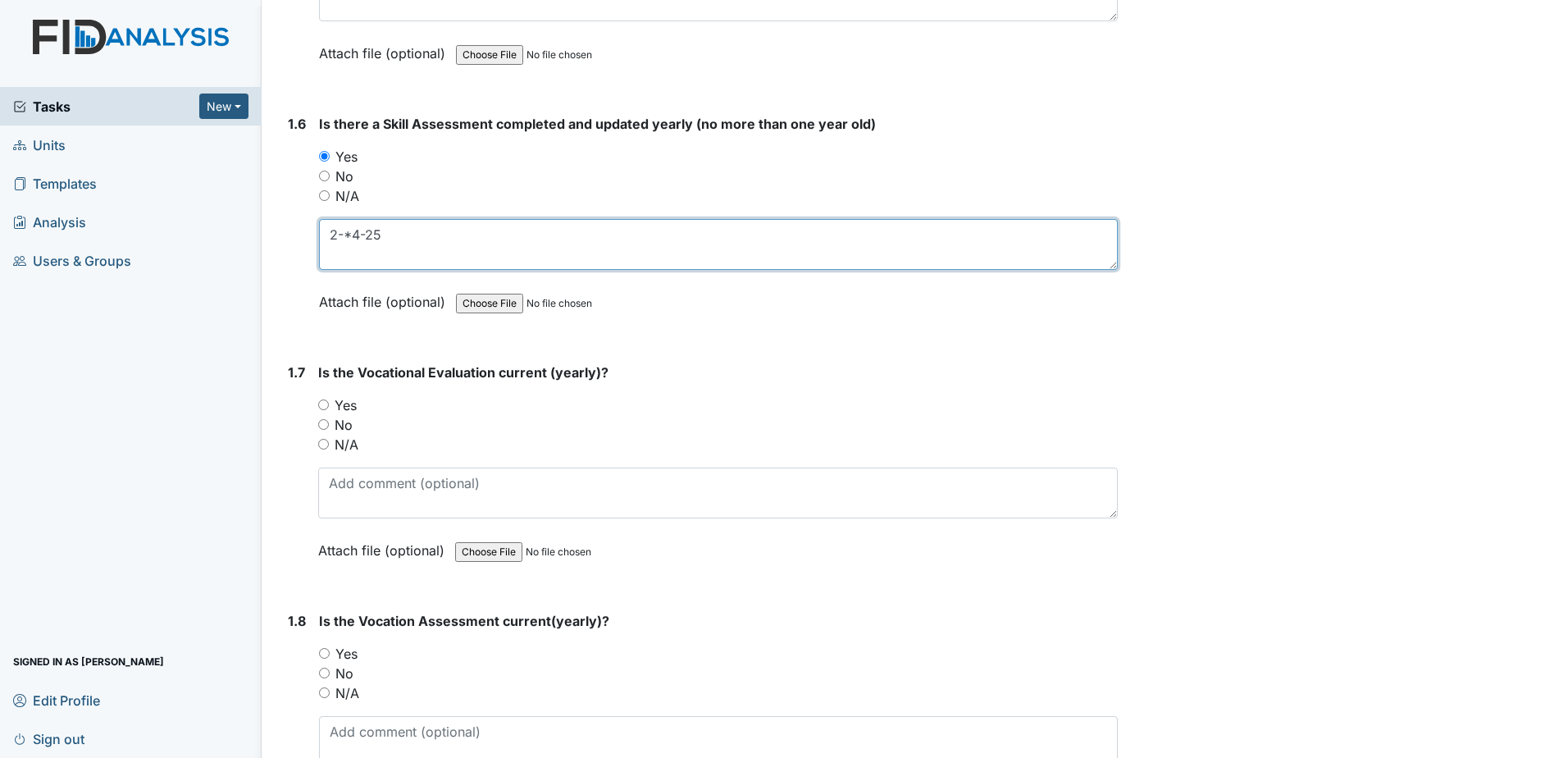
type textarea "2-*4-25"
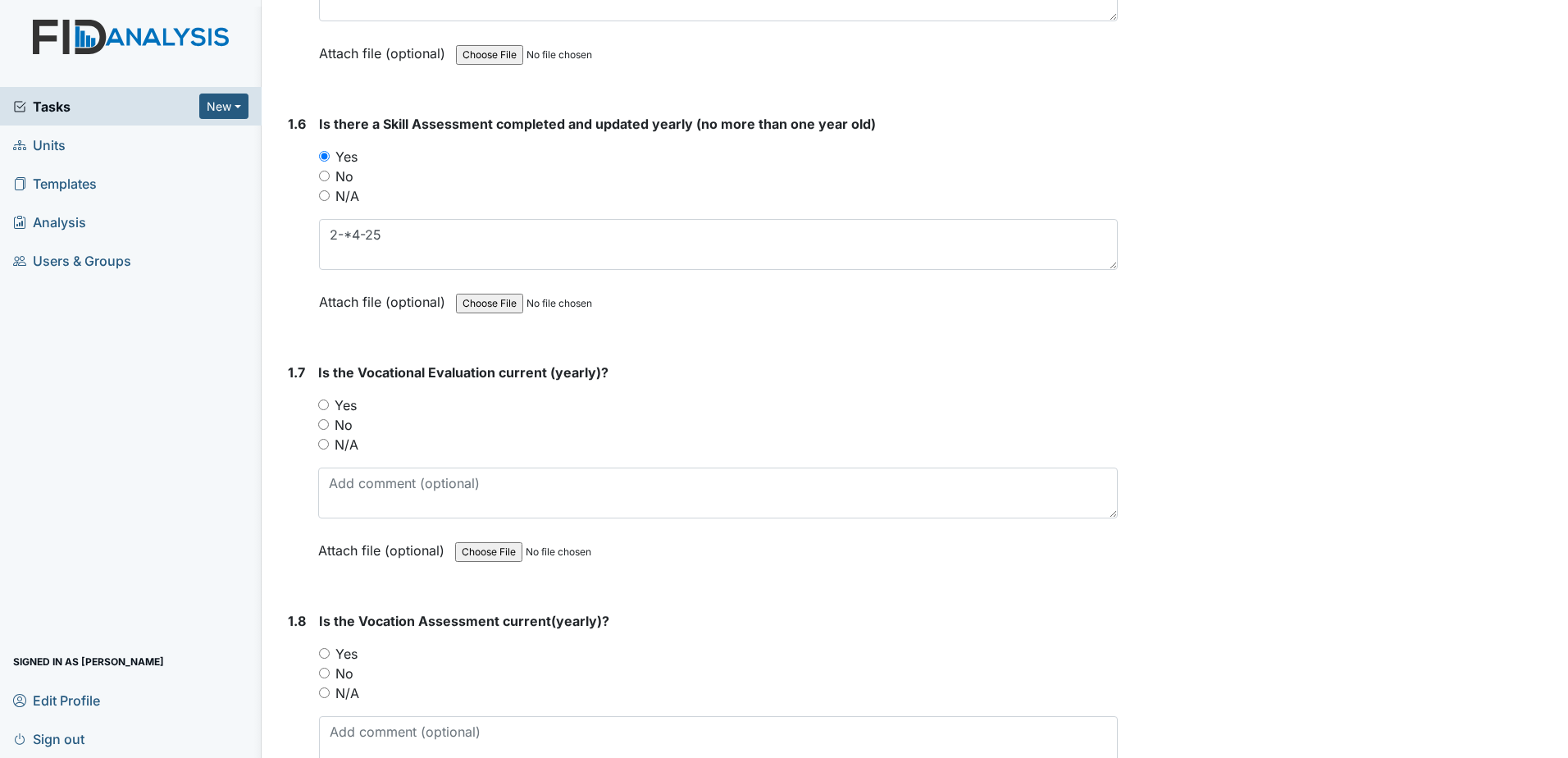
click at [346, 407] on label "Yes" at bounding box center [346, 405] width 22 height 19
click at [329, 407] on input "Yes" at bounding box center [323, 405] width 10 height 10
radio input "true"
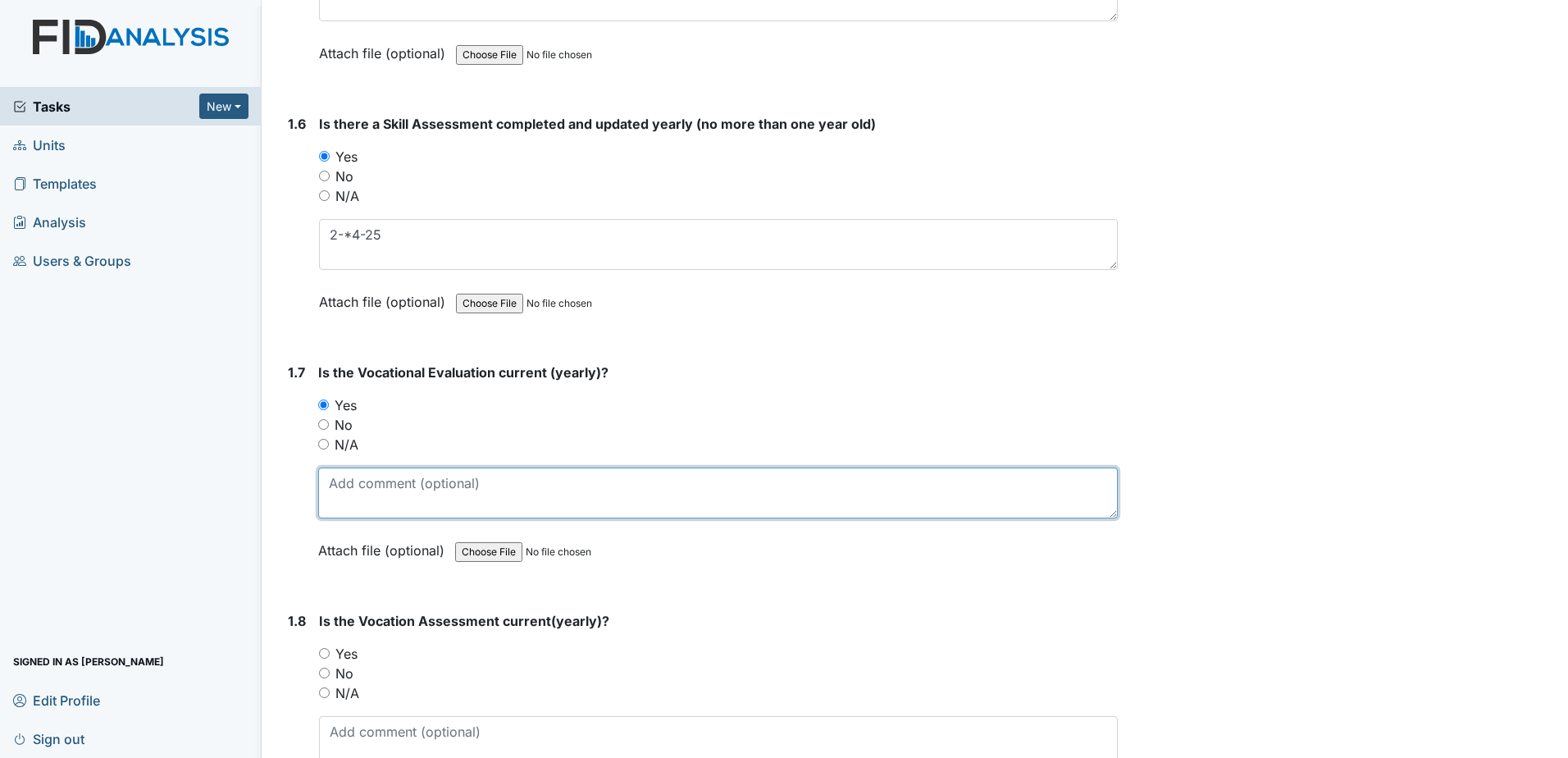
click at [381, 487] on textarea at bounding box center [718, 493] width 799 height 51
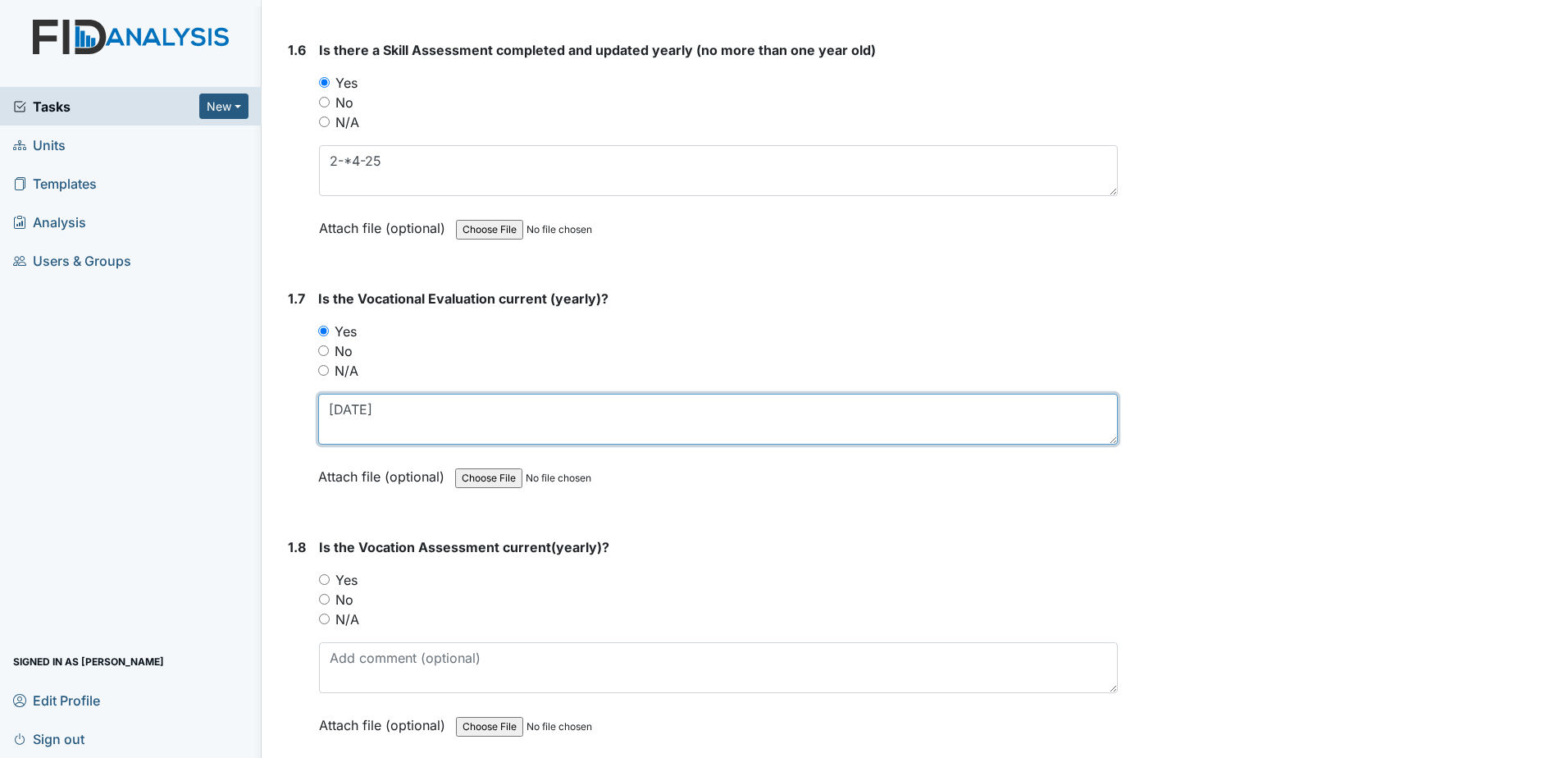
scroll to position [1559, 0]
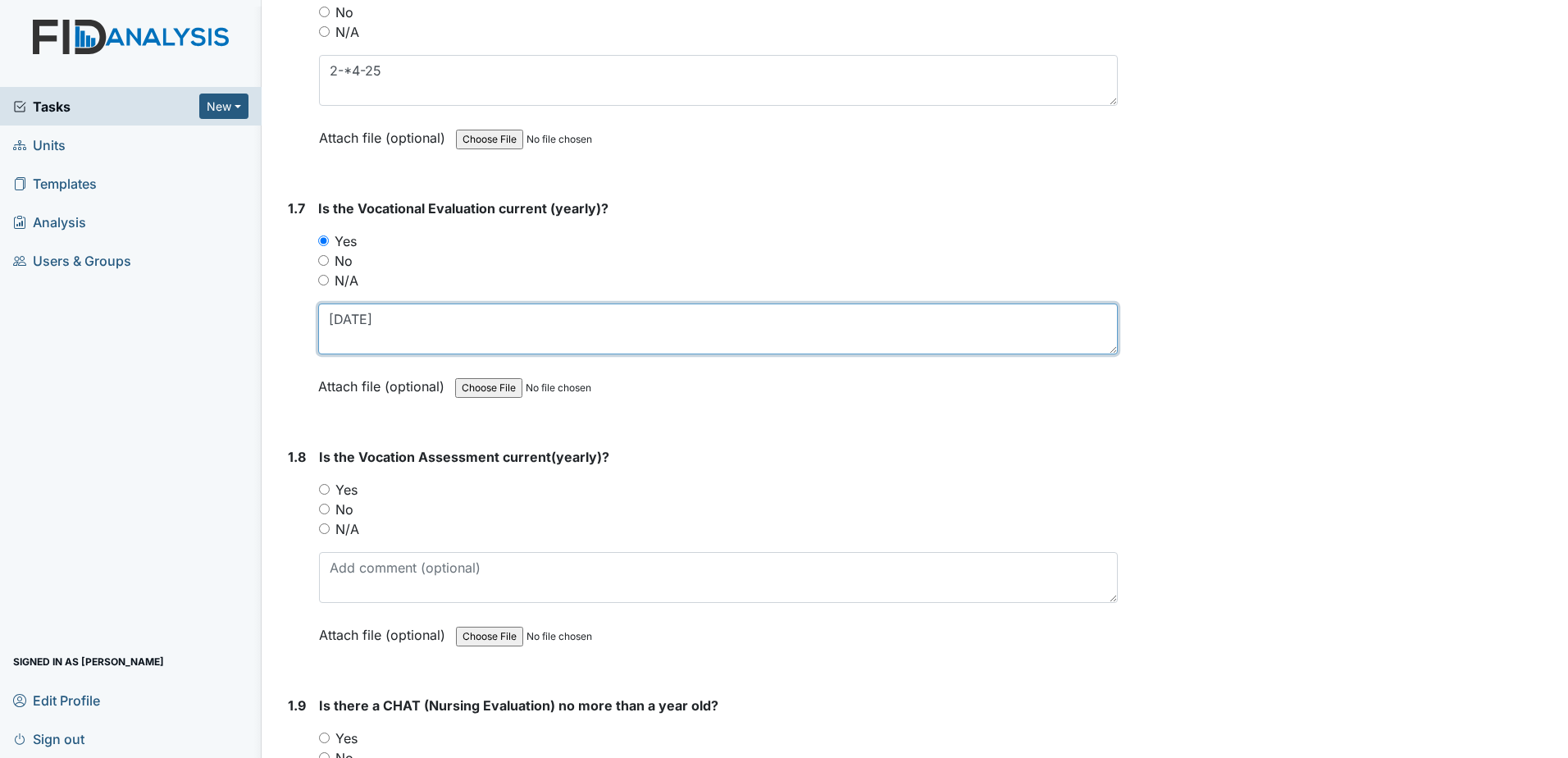
type textarea "2-4-25"
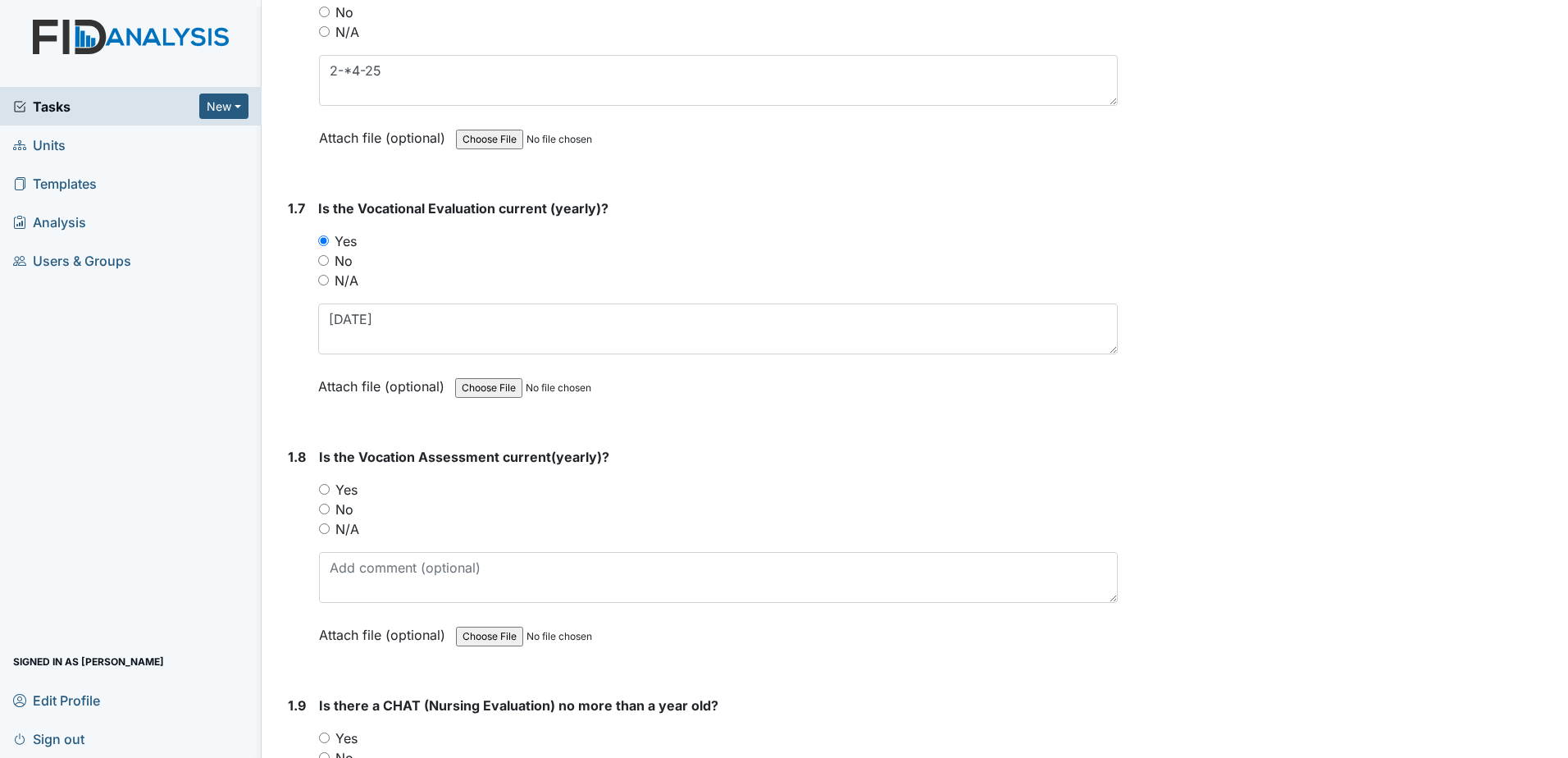
click at [343, 490] on label "Yes" at bounding box center [347, 489] width 22 height 19
click at [329, 490] on input "Yes" at bounding box center [324, 489] width 10 height 10
radio input "true"
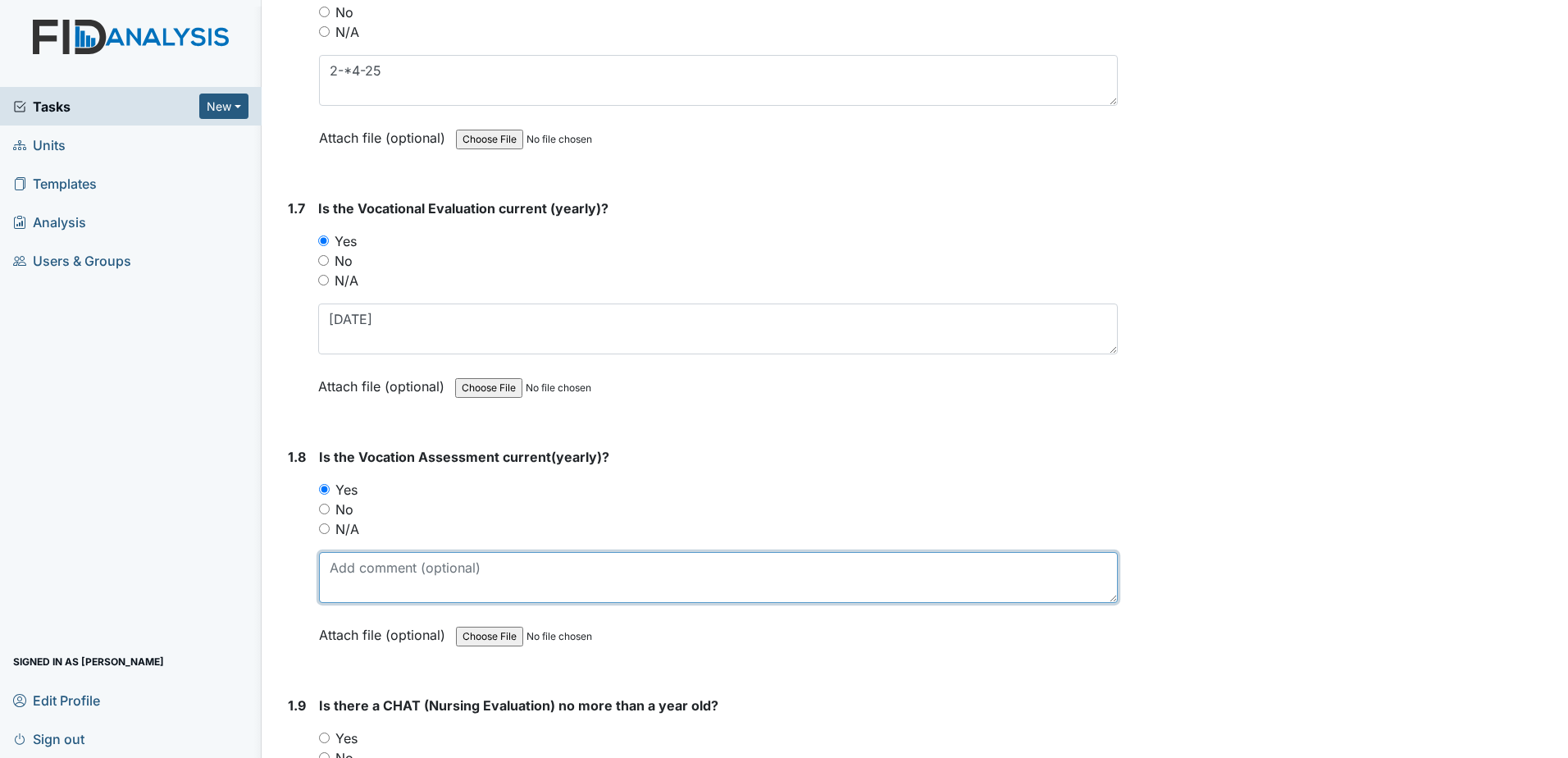
drag, startPoint x: 388, startPoint y: 581, endPoint x: 393, endPoint y: 571, distance: 11.2
click at [389, 581] on textarea at bounding box center [718, 577] width 798 height 51
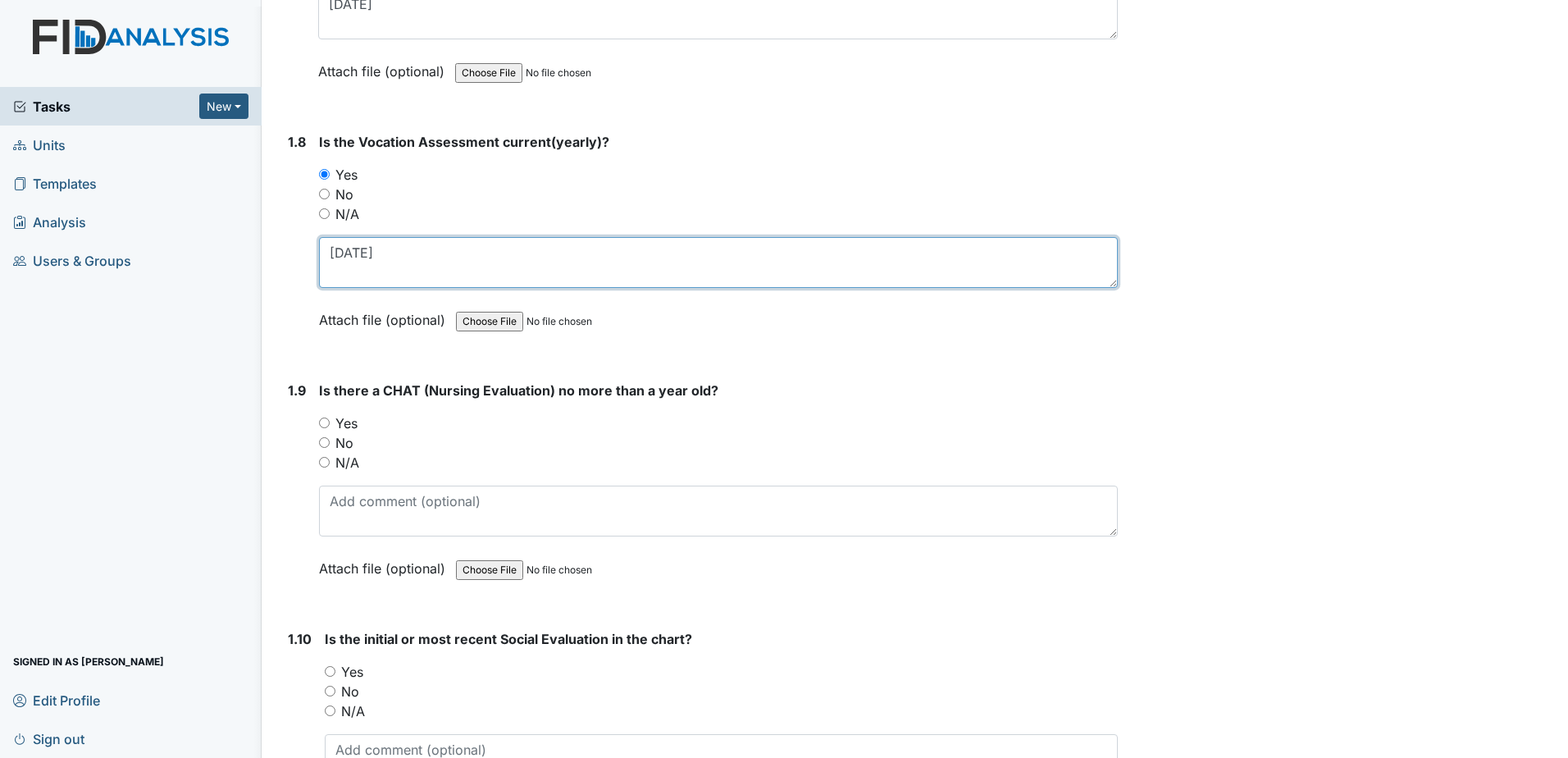
scroll to position [1887, 0]
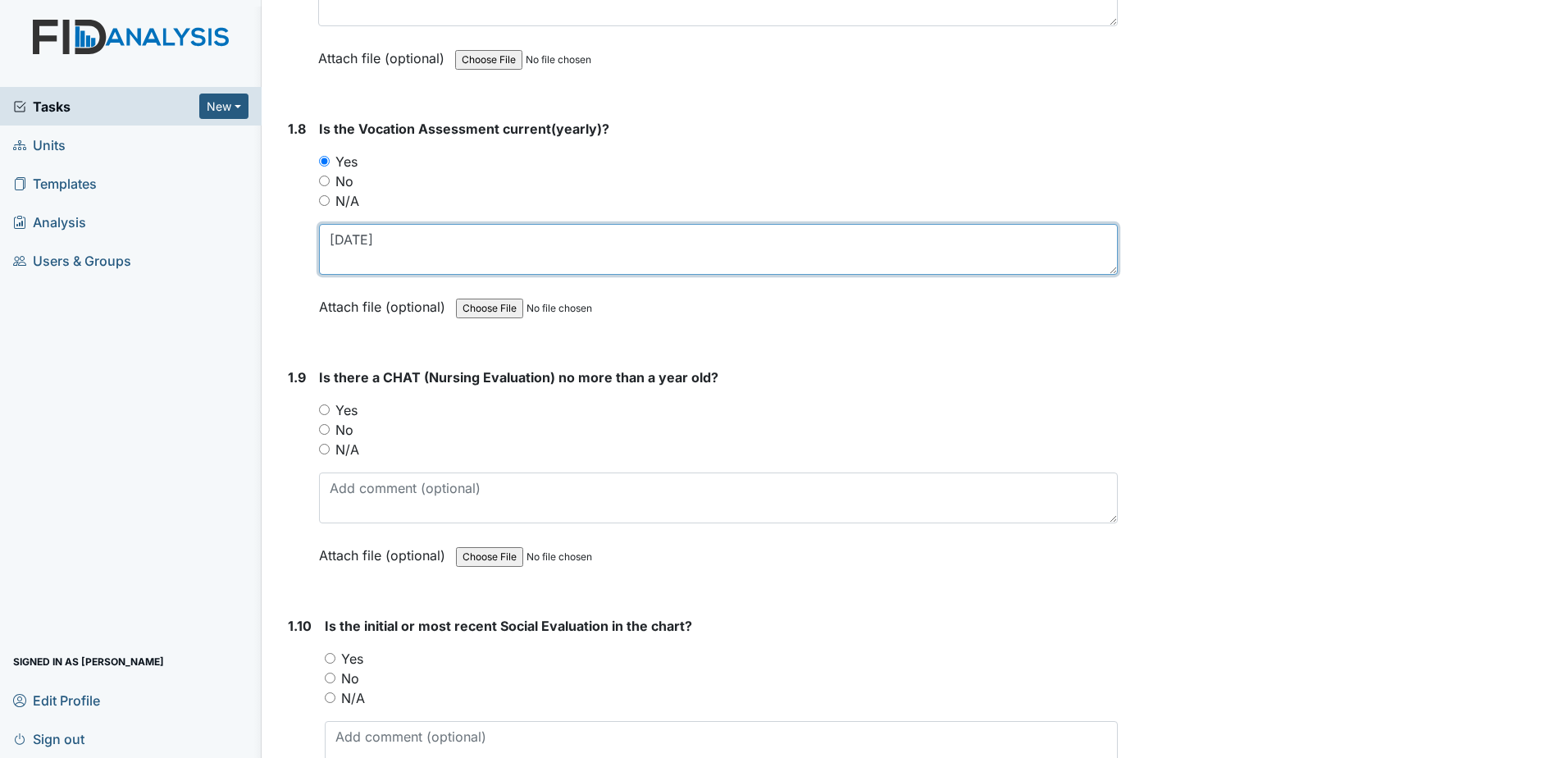
type textarea "2-4-25"
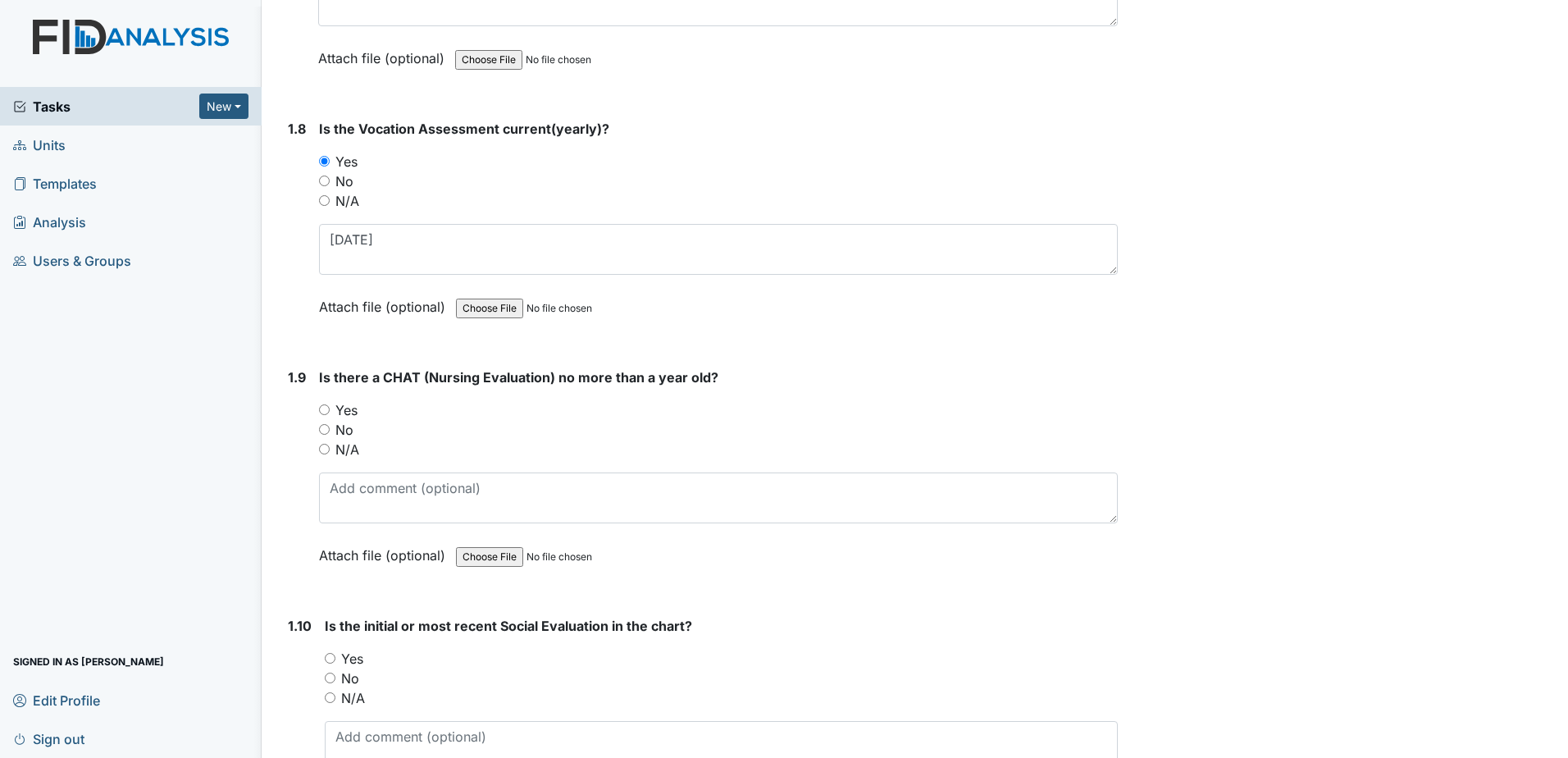
click at [344, 412] on label "Yes" at bounding box center [347, 409] width 22 height 19
click at [329, 412] on input "Yes" at bounding box center [324, 409] width 10 height 10
radio input "true"
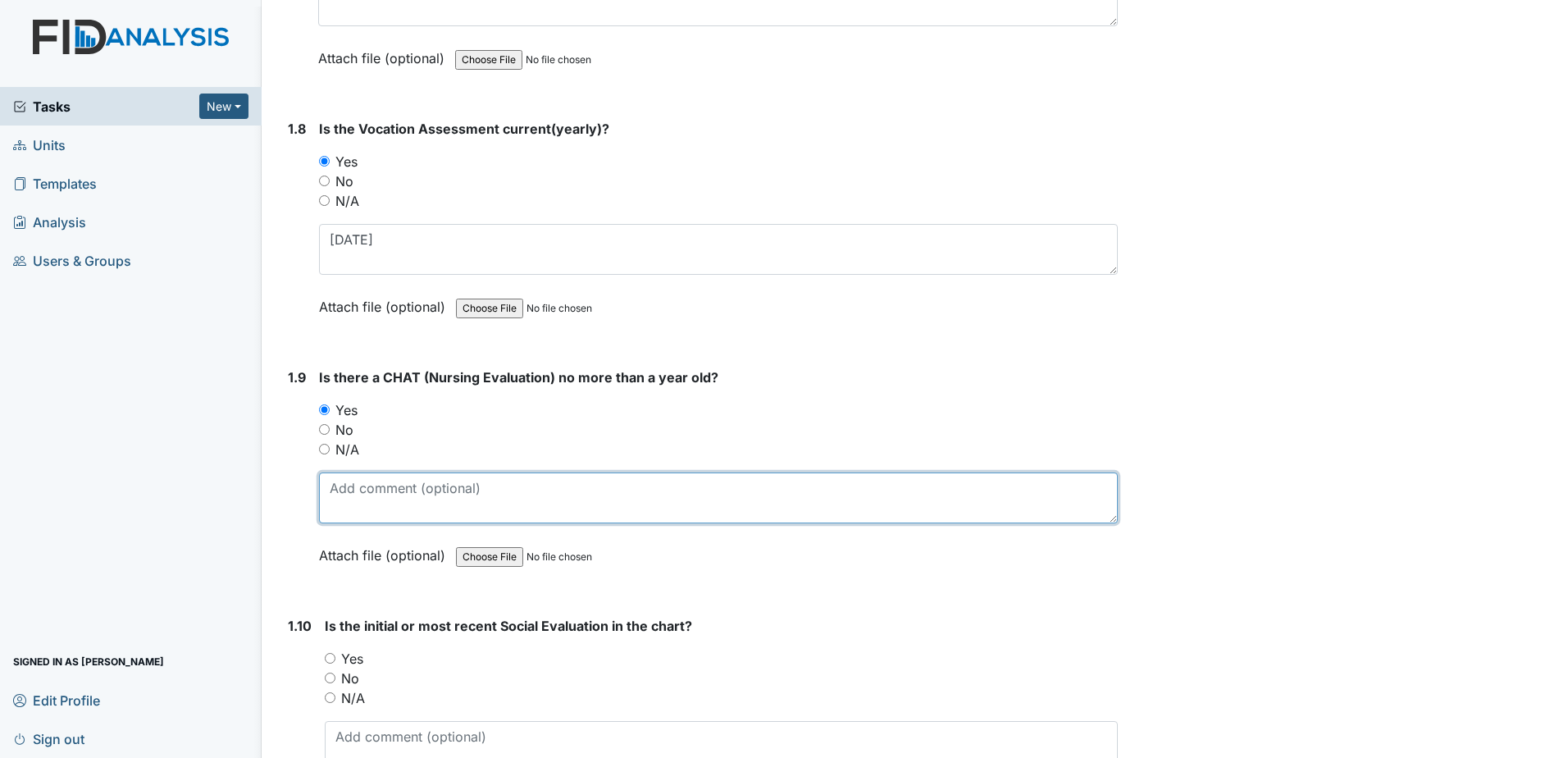
click at [379, 483] on textarea at bounding box center [718, 497] width 798 height 51
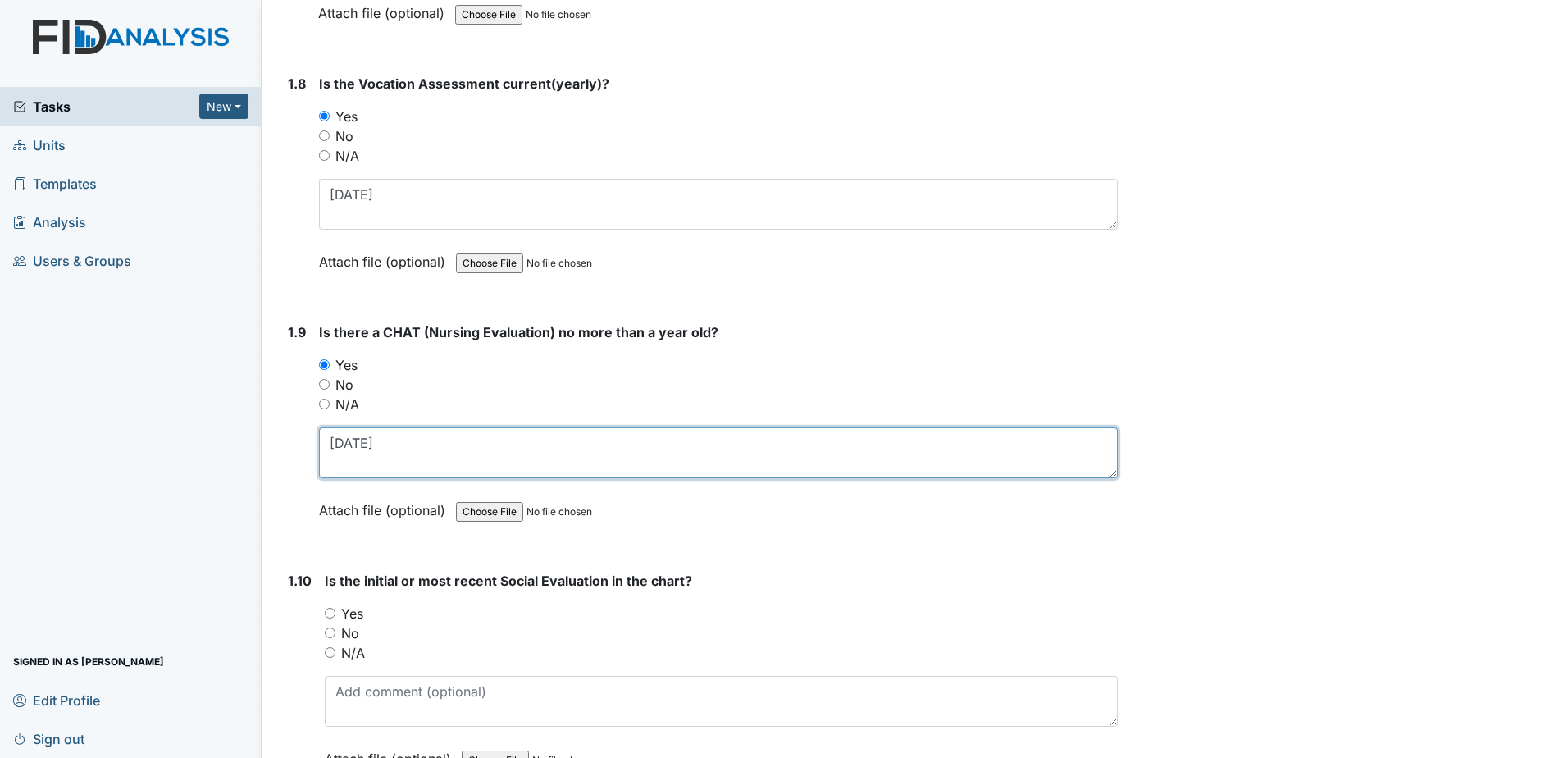
scroll to position [1969, 0]
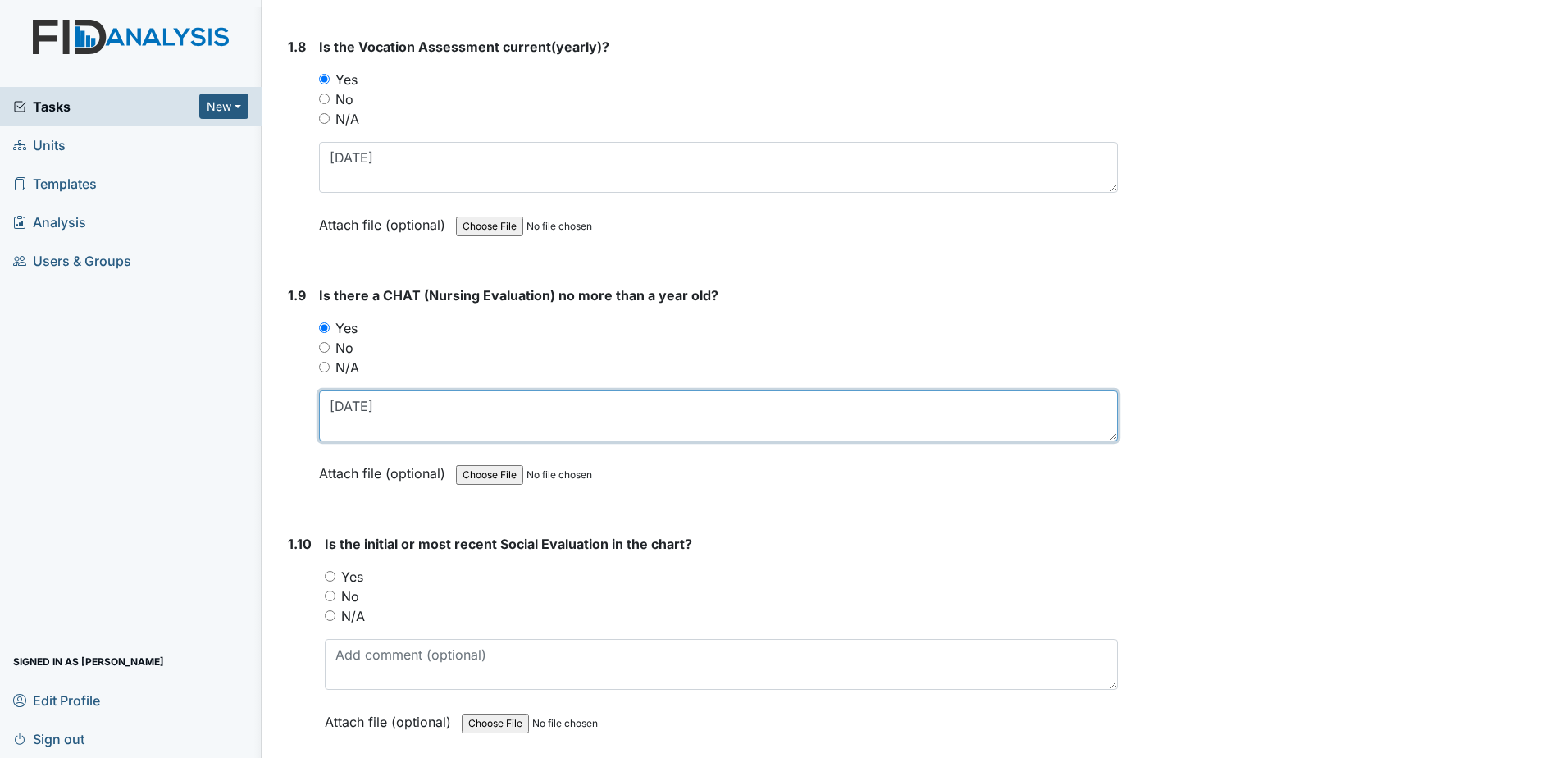
type textarea "2-3-25"
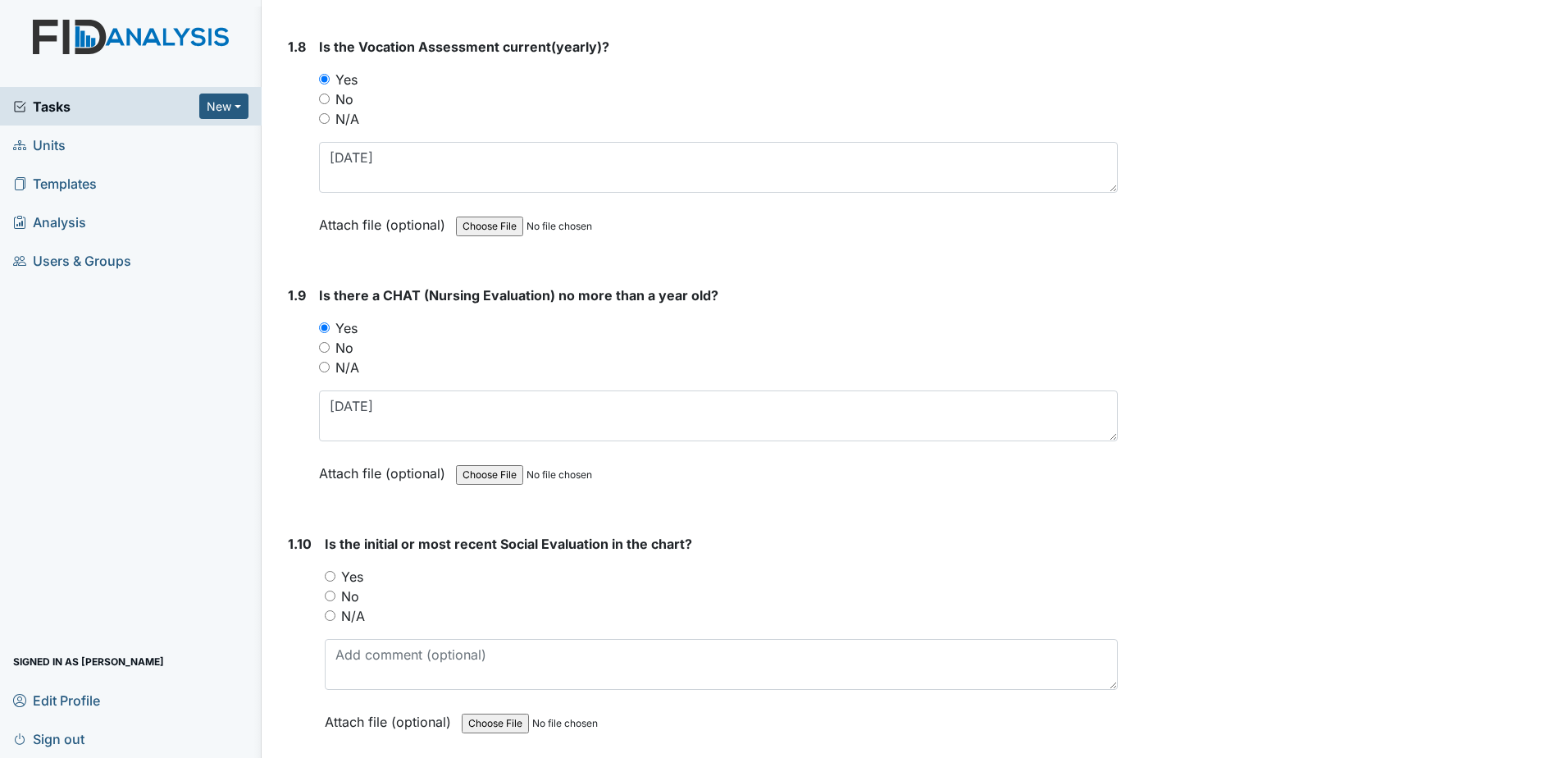
click at [350, 578] on label "Yes" at bounding box center [352, 576] width 22 height 19
click at [336, 578] on input "Yes" at bounding box center [329, 575] width 10 height 10
radio input "true"
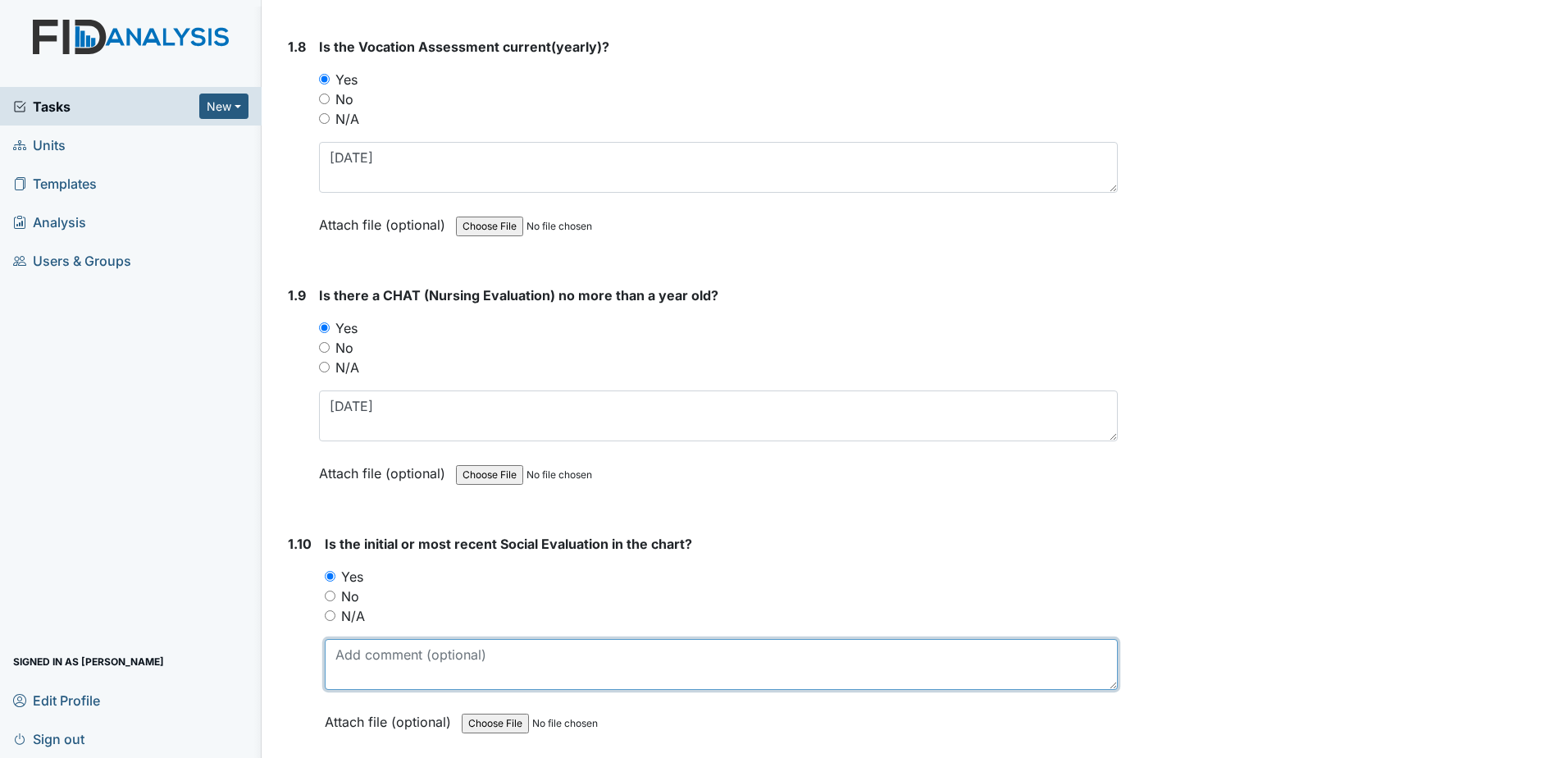
click at [363, 670] on textarea at bounding box center [720, 664] width 793 height 51
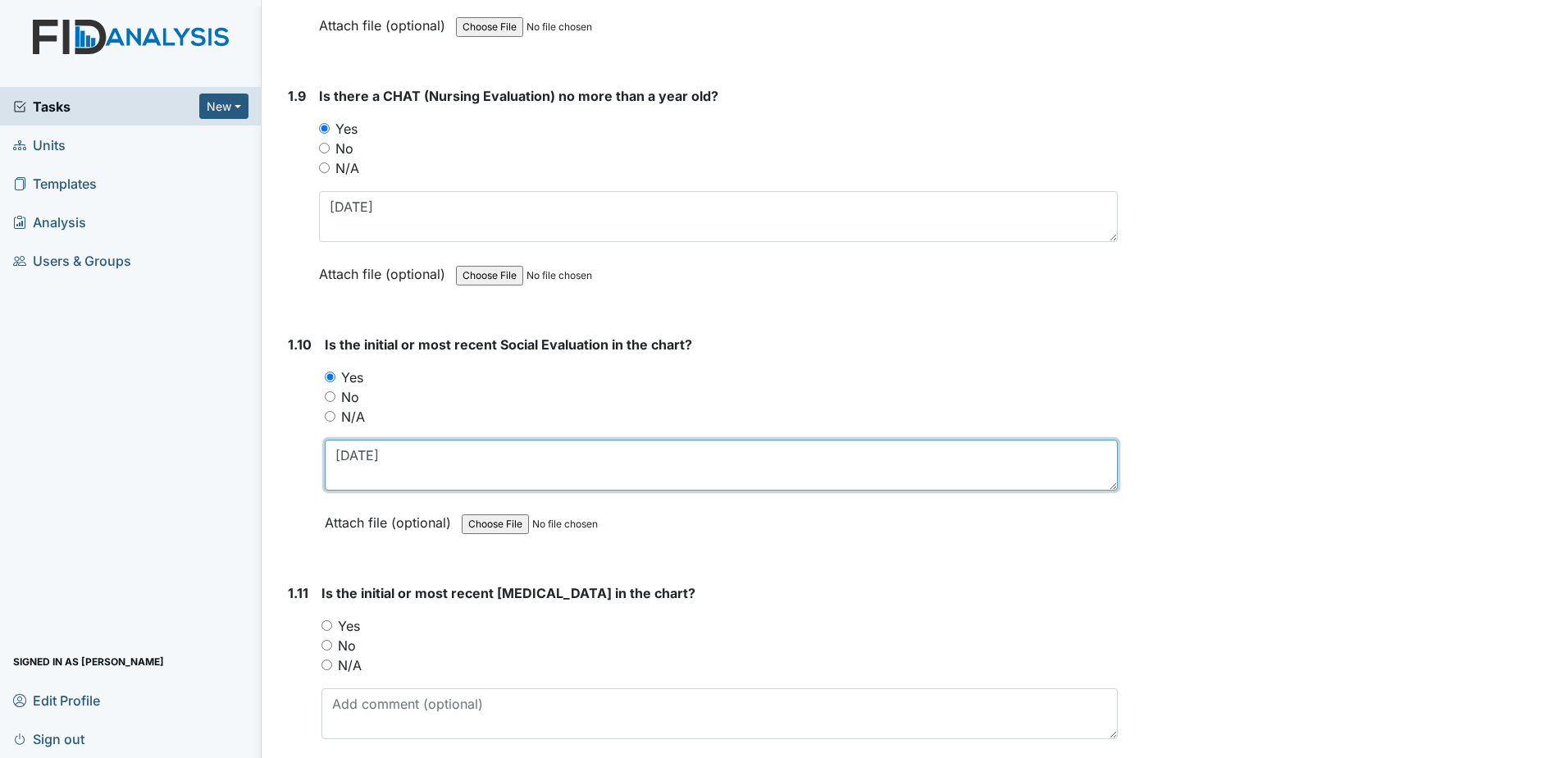
scroll to position [2215, 0]
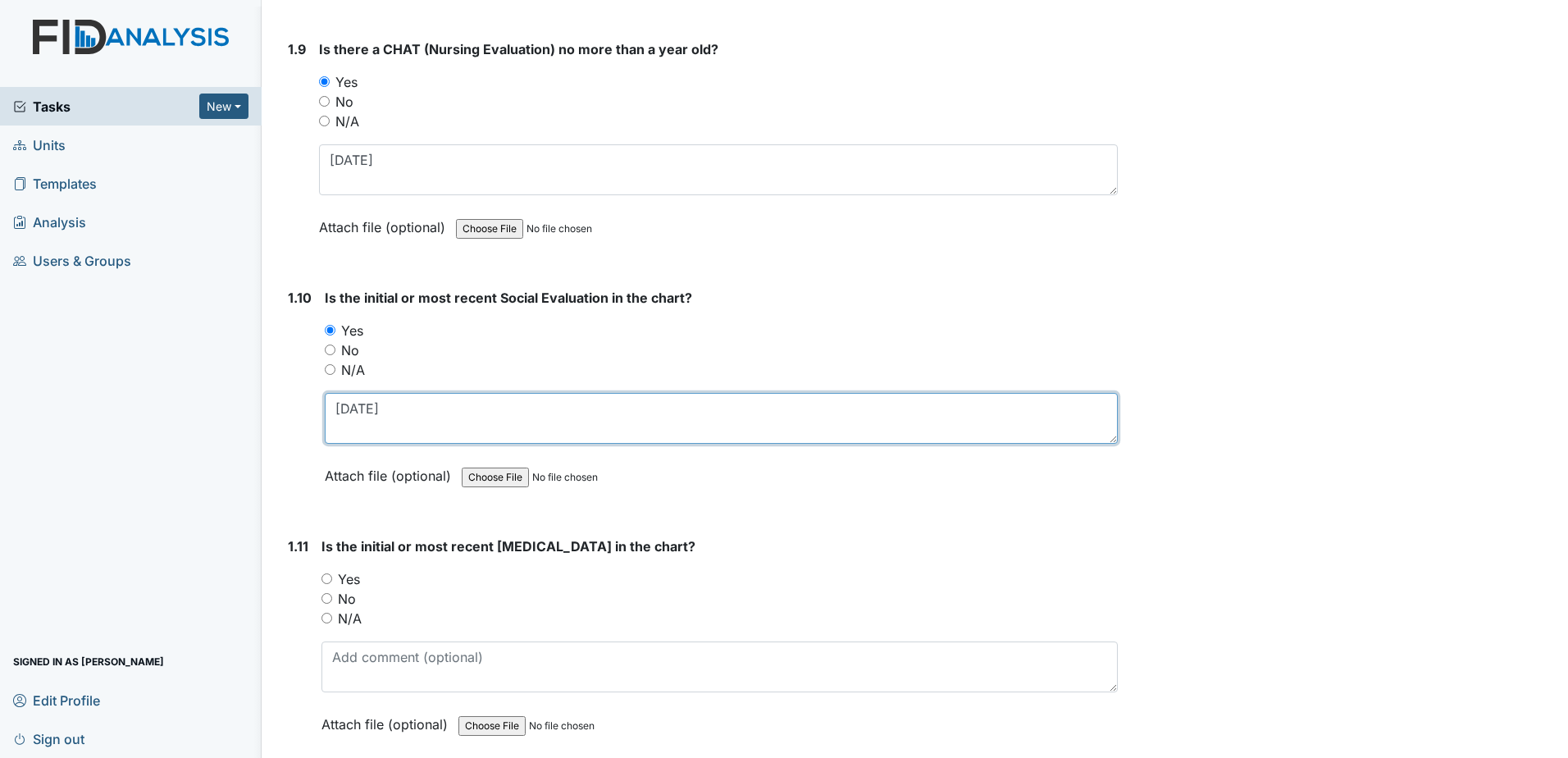
type textarea "7-20-2021"
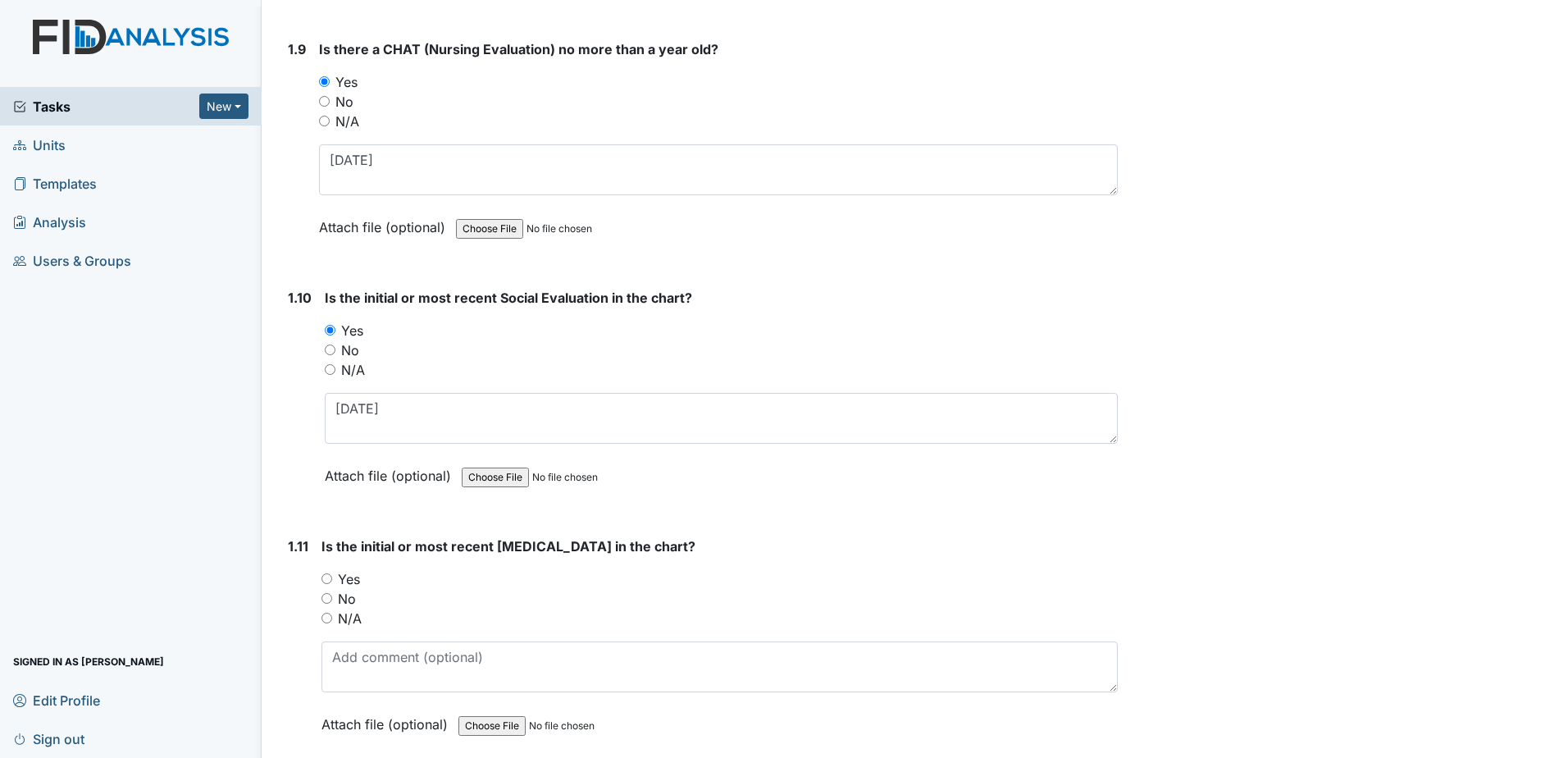
click at [348, 582] on label "Yes" at bounding box center [349, 579] width 22 height 19
click at [332, 582] on input "Yes" at bounding box center [326, 578] width 10 height 10
radio input "true"
click at [379, 680] on textarea at bounding box center [720, 666] width 797 height 51
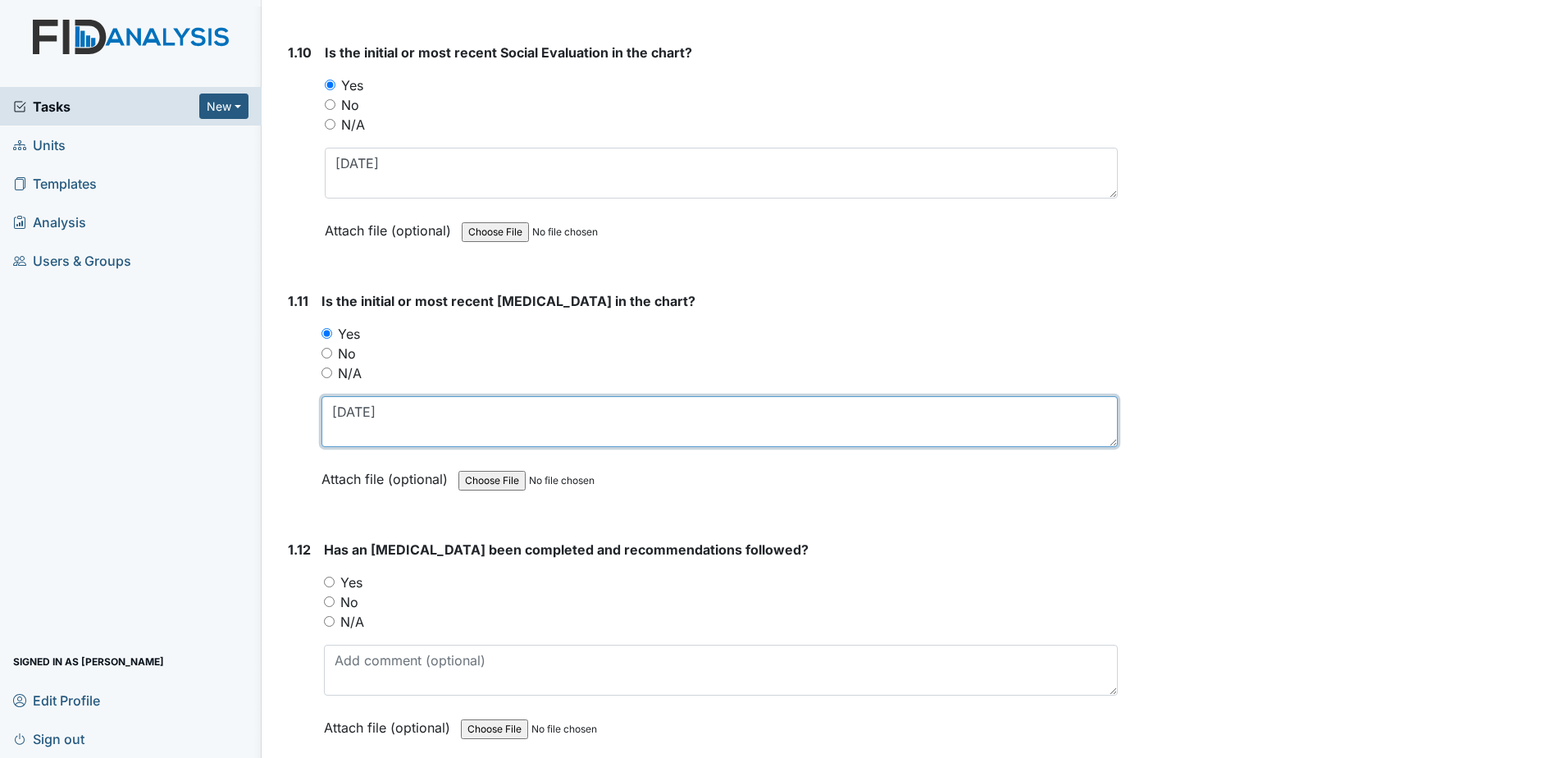
scroll to position [2461, 0]
type textarea "5-9-2017"
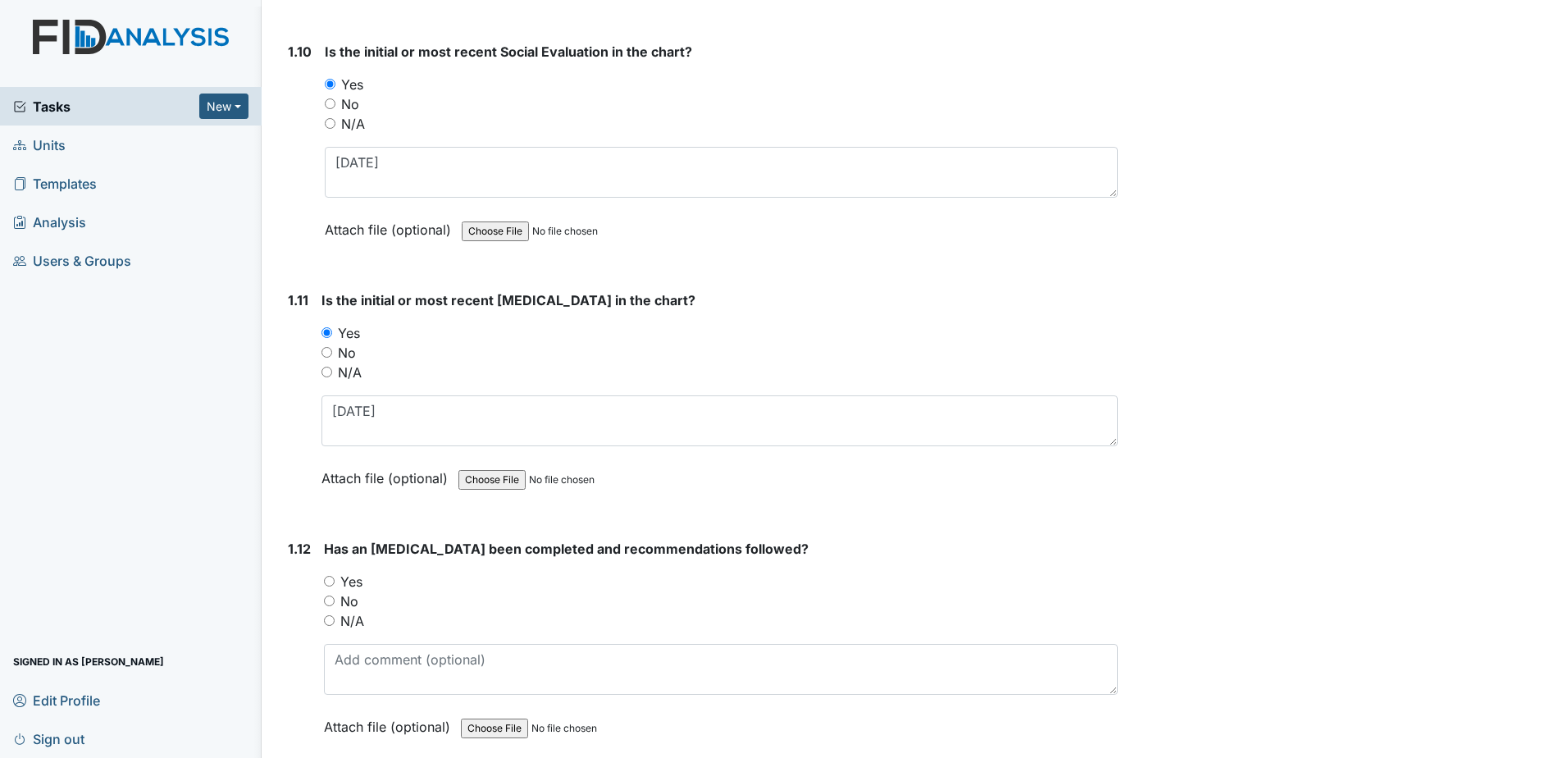
click at [351, 580] on label "Yes" at bounding box center [351, 581] width 22 height 19
click at [335, 580] on input "Yes" at bounding box center [328, 581] width 10 height 10
radio input "true"
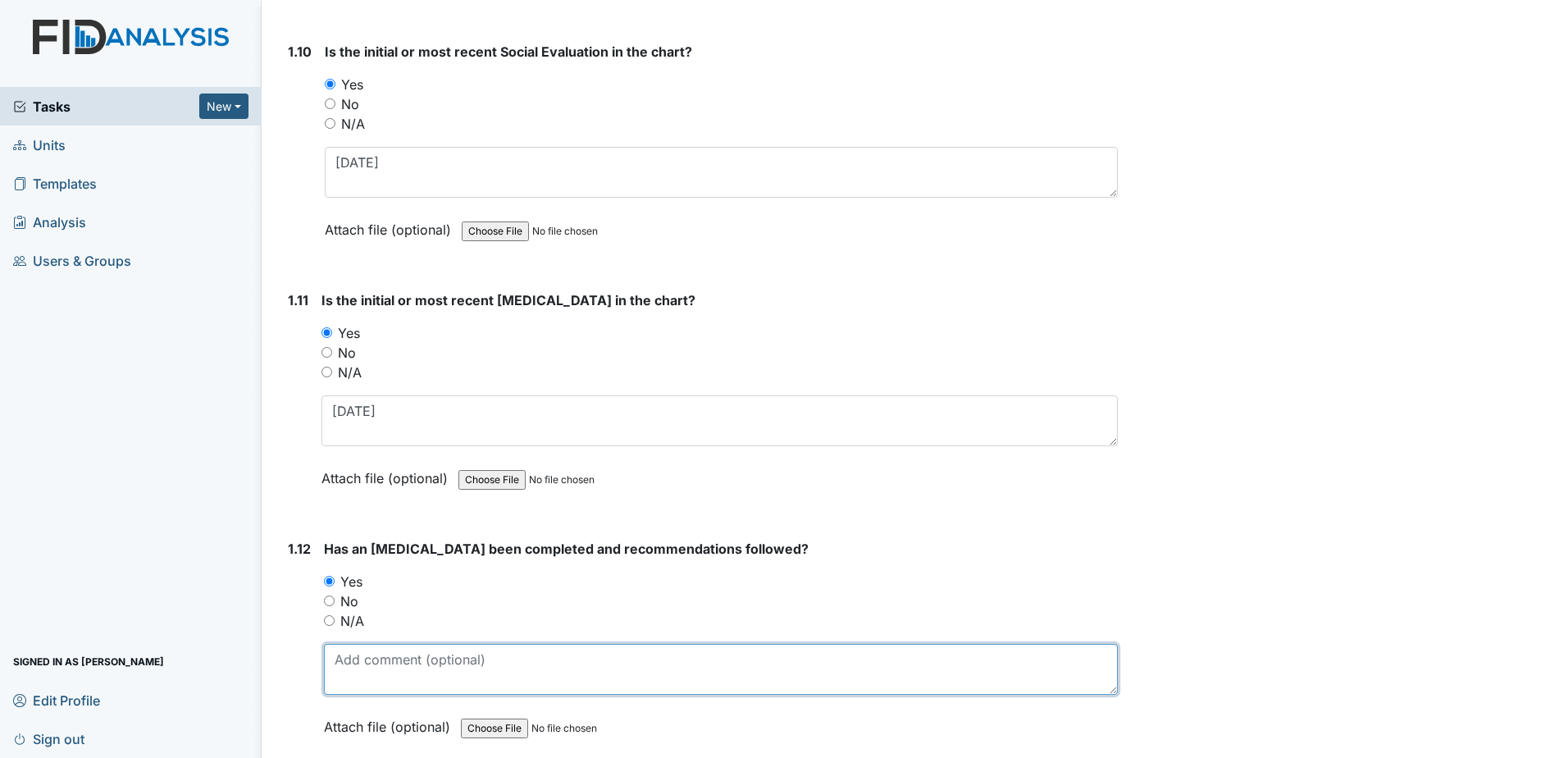
drag, startPoint x: 407, startPoint y: 673, endPoint x: 414, endPoint y: 655, distance: 19.3
click at [408, 671] on textarea at bounding box center [720, 669] width 794 height 51
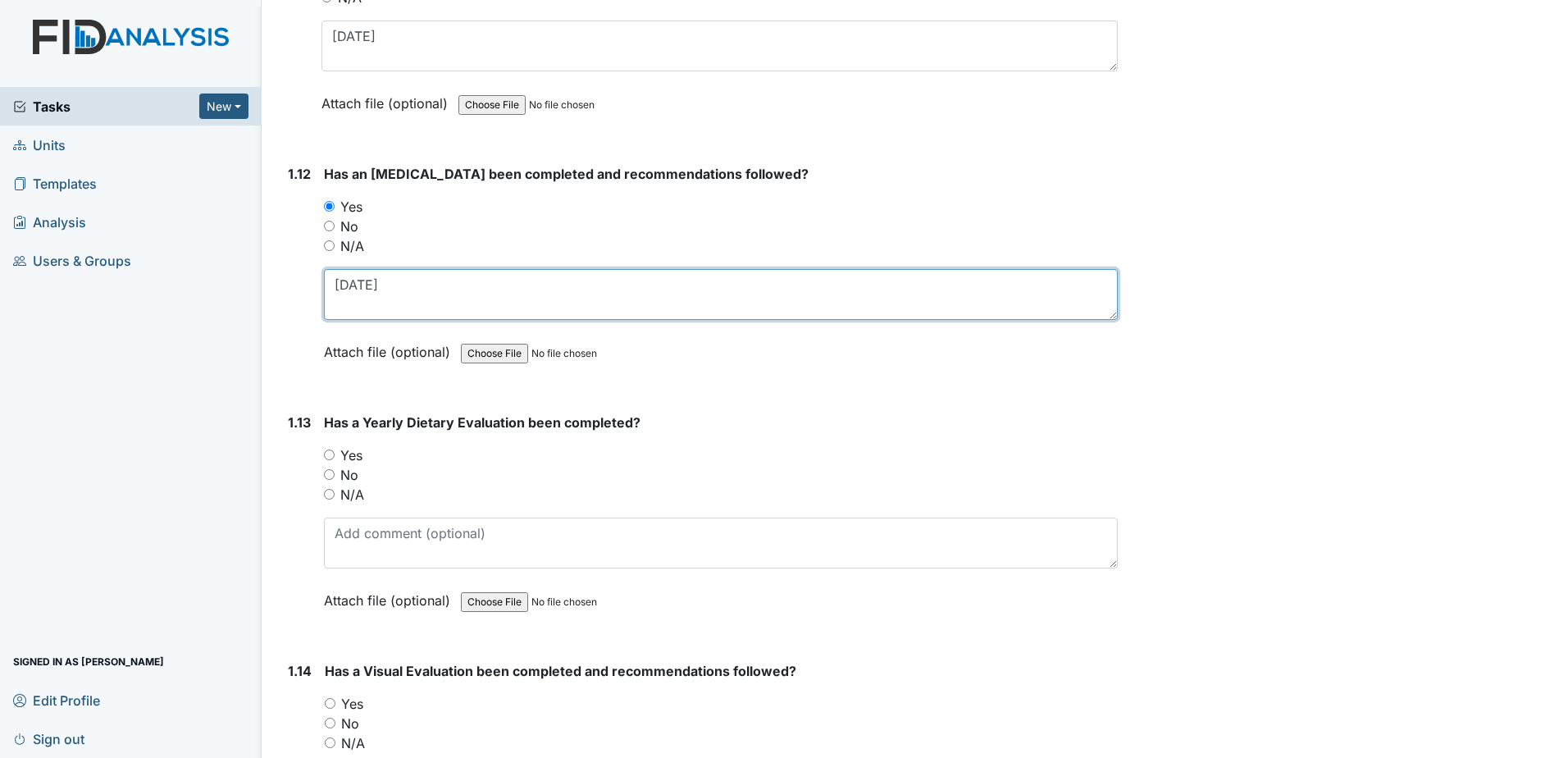
scroll to position [2871, 0]
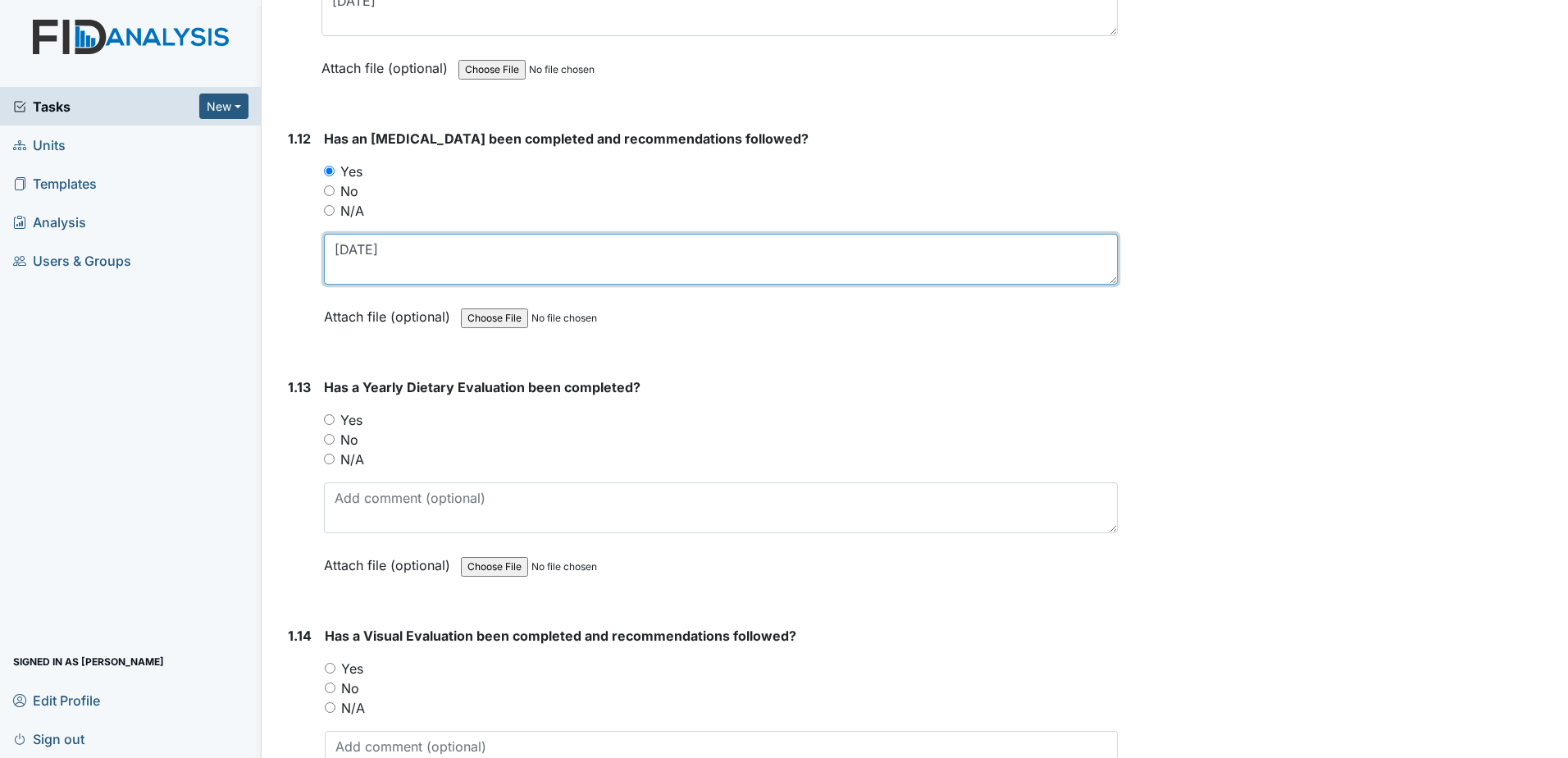
type textarea "6-17-2021"
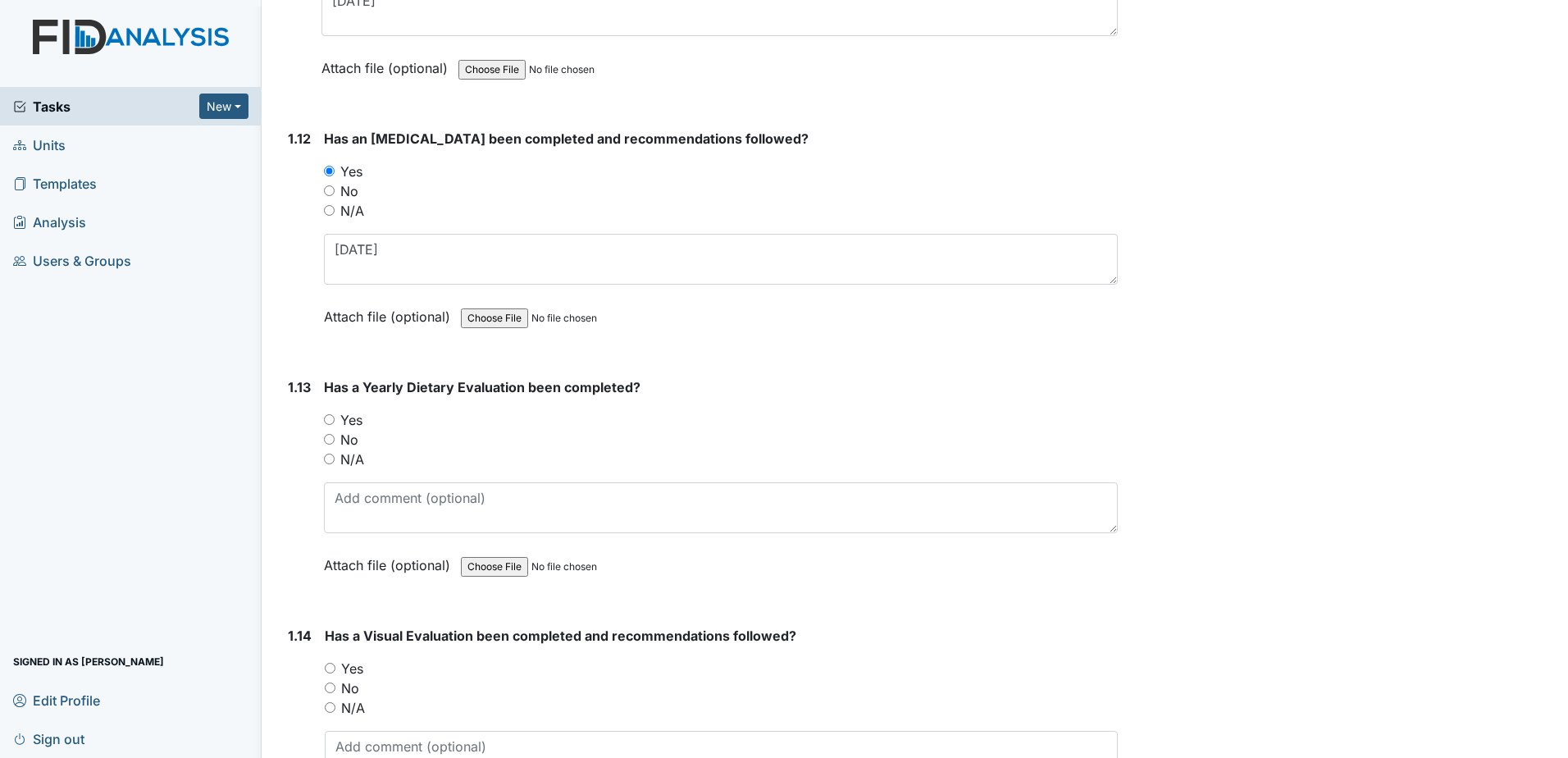
click at [343, 419] on label "Yes" at bounding box center [351, 419] width 22 height 19
drag, startPoint x: 343, startPoint y: 419, endPoint x: 358, endPoint y: 423, distance: 15.5
click at [358, 423] on label "Yes" at bounding box center [351, 419] width 22 height 19
click at [335, 423] on input "Yes" at bounding box center [328, 419] width 10 height 10
radio input "true"
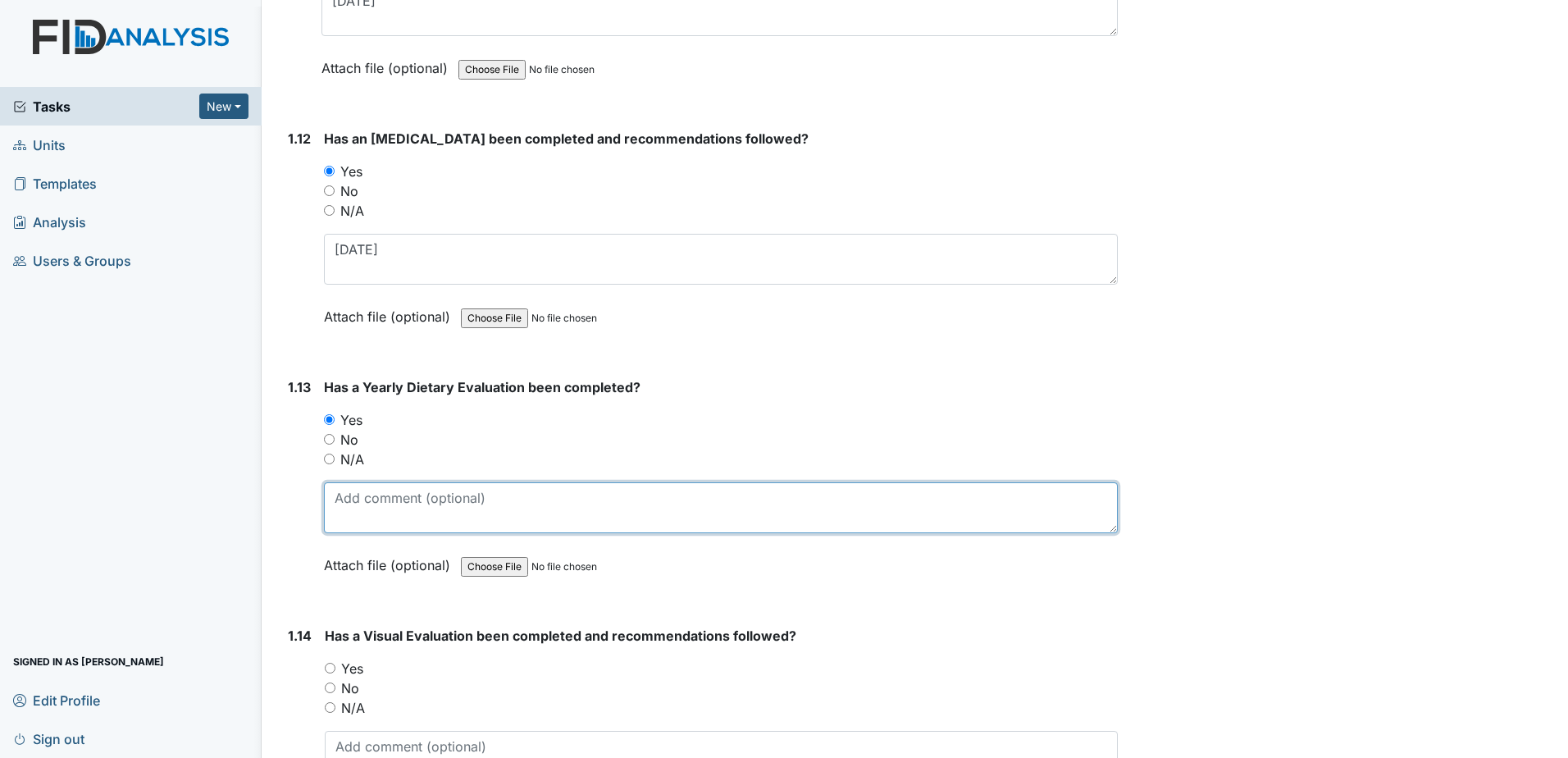
click at [376, 505] on textarea at bounding box center [720, 507] width 794 height 51
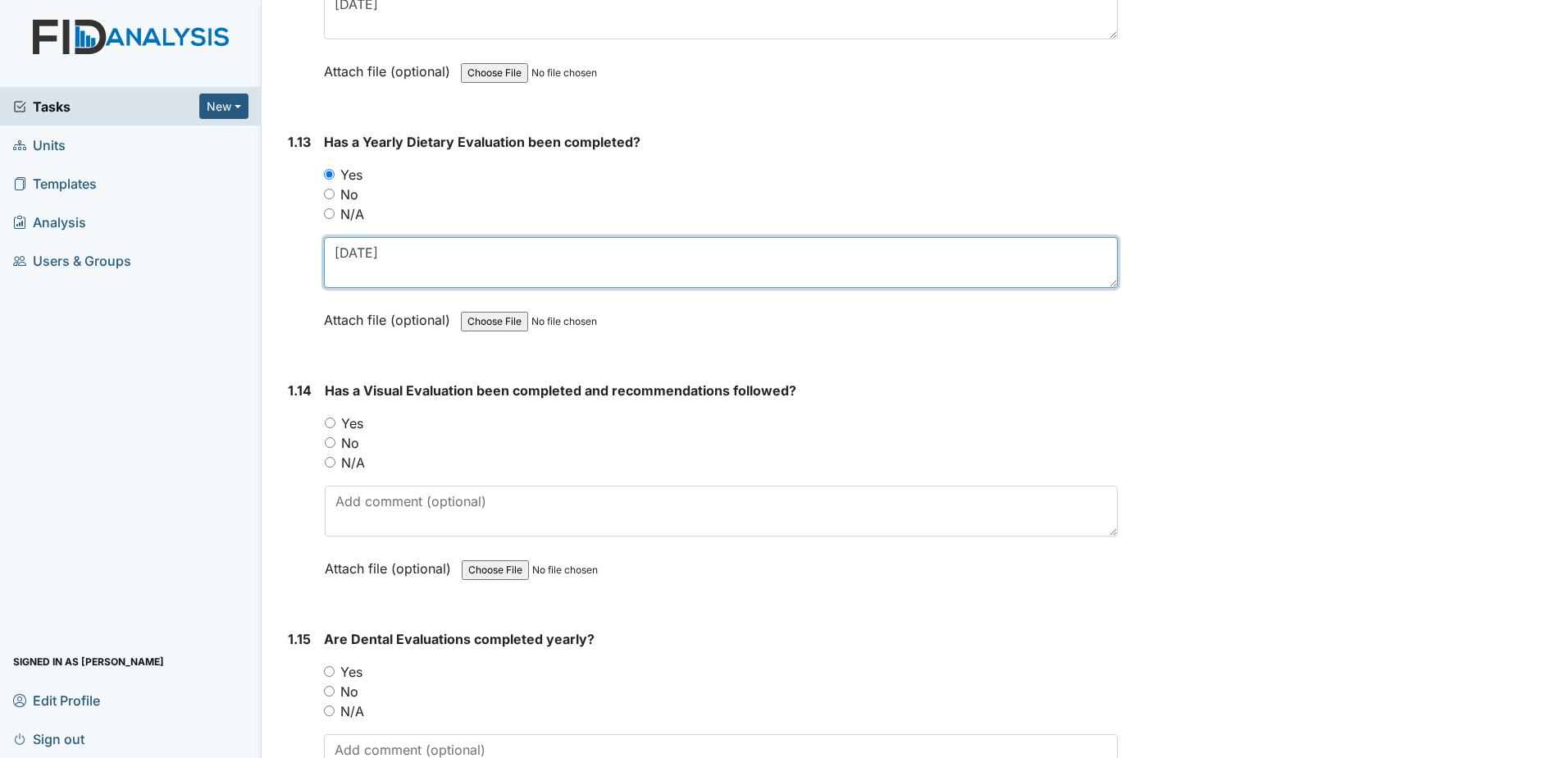
scroll to position [3117, 0]
type textarea "5-28-2025"
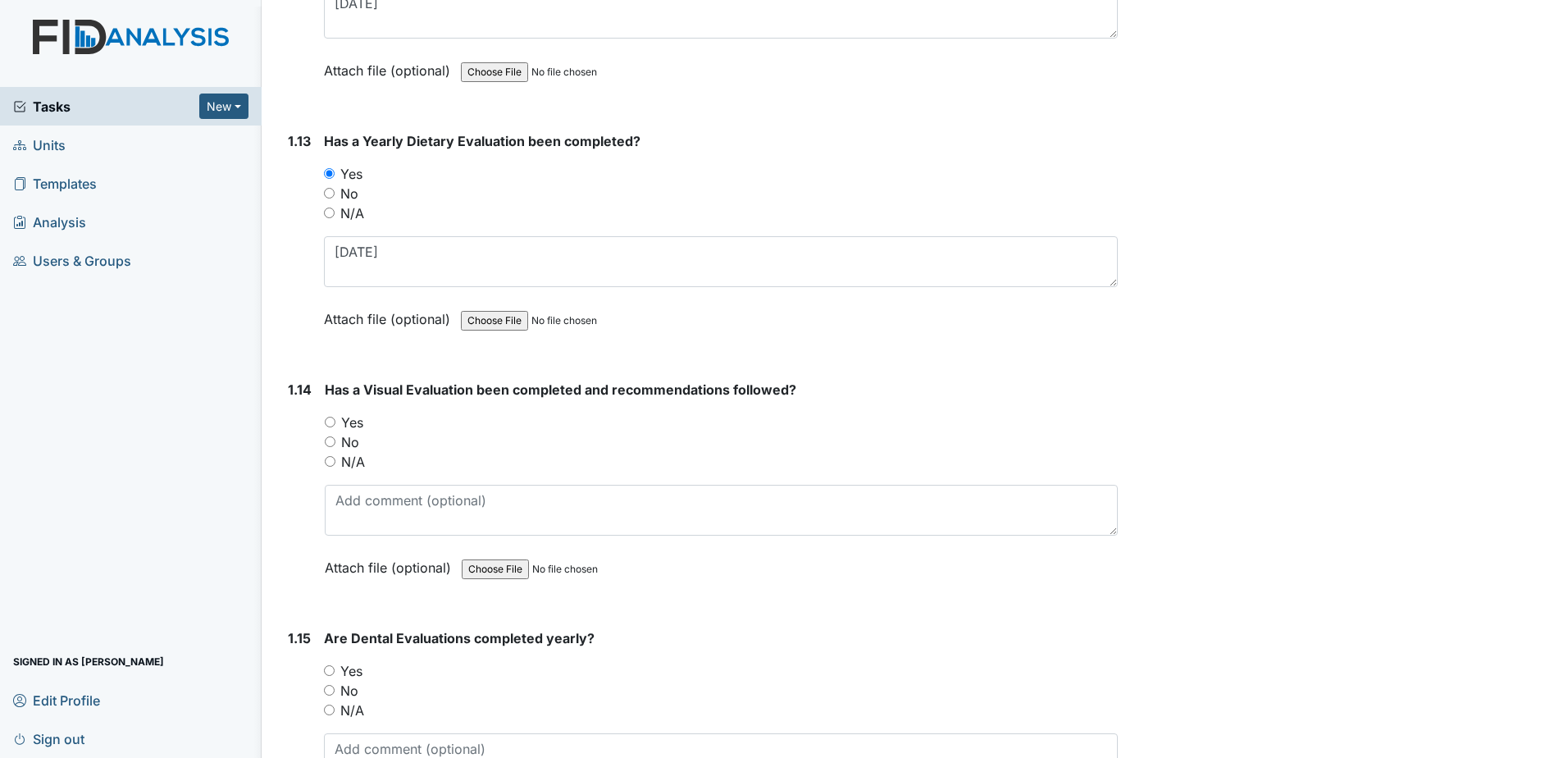
click at [350, 443] on label "No" at bounding box center [350, 442] width 18 height 19
click at [336, 443] on input "No" at bounding box center [329, 441] width 10 height 10
radio input "true"
click at [351, 670] on label "Yes" at bounding box center [351, 671] width 22 height 19
click at [335, 670] on input "Yes" at bounding box center [328, 670] width 10 height 10
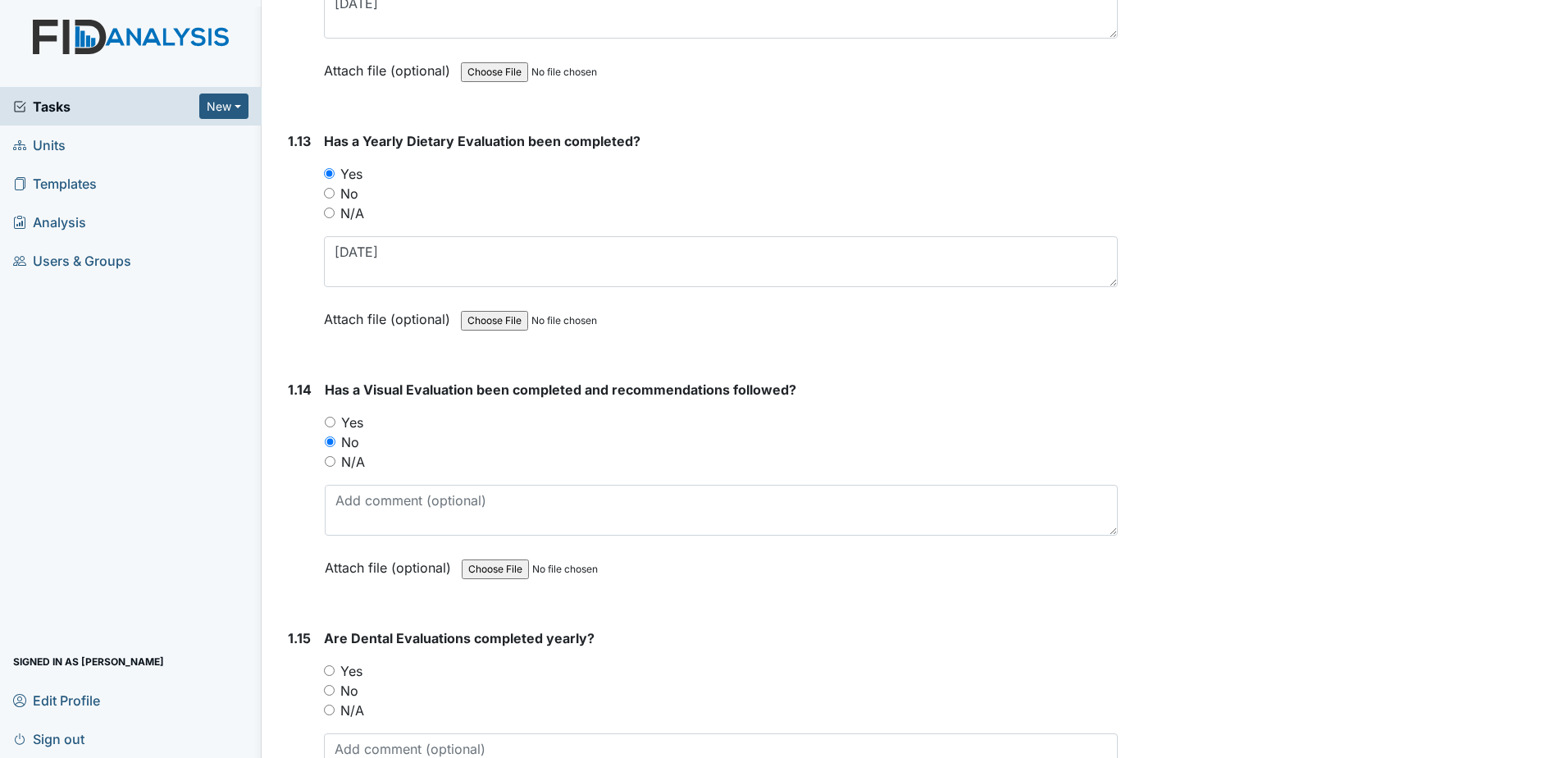
radio input "true"
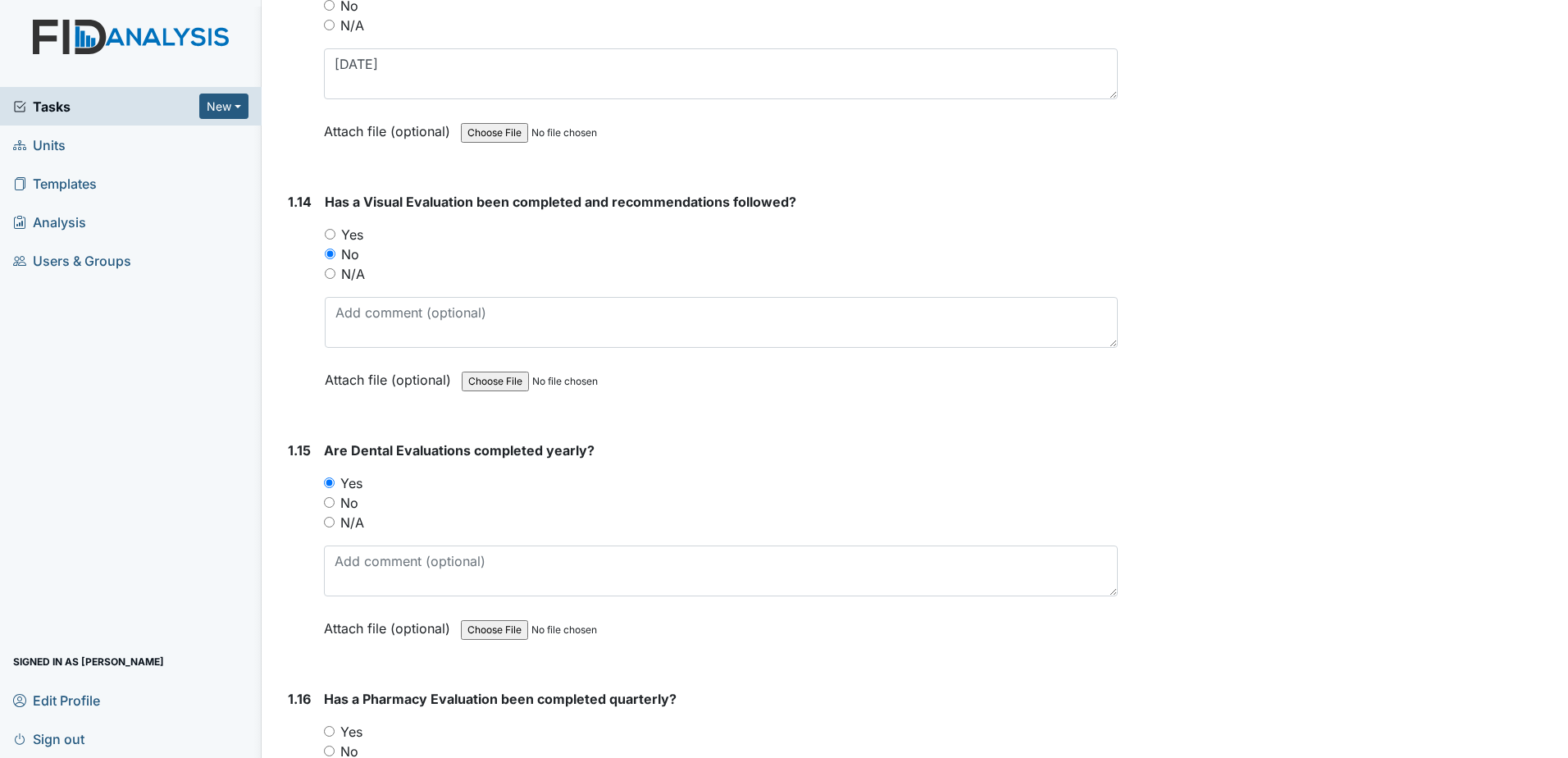
scroll to position [3363, 0]
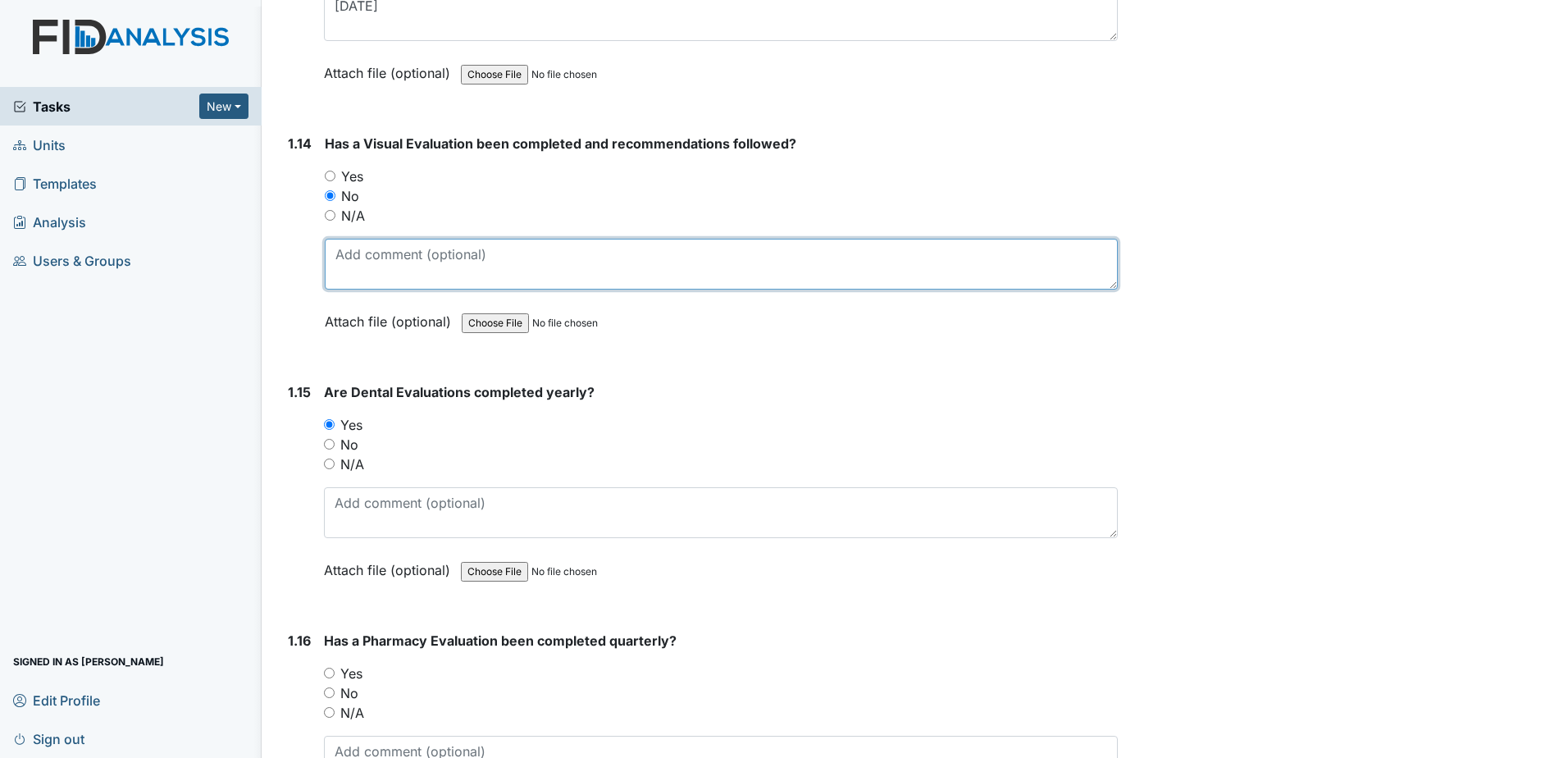
click at [372, 271] on textarea at bounding box center [720, 263] width 793 height 51
click at [468, 248] on textarea "last one was 12-2024 and said to return in one year" at bounding box center [720, 263] width 793 height 51
type textarea "last one was 12-2023 and said to return in one year"
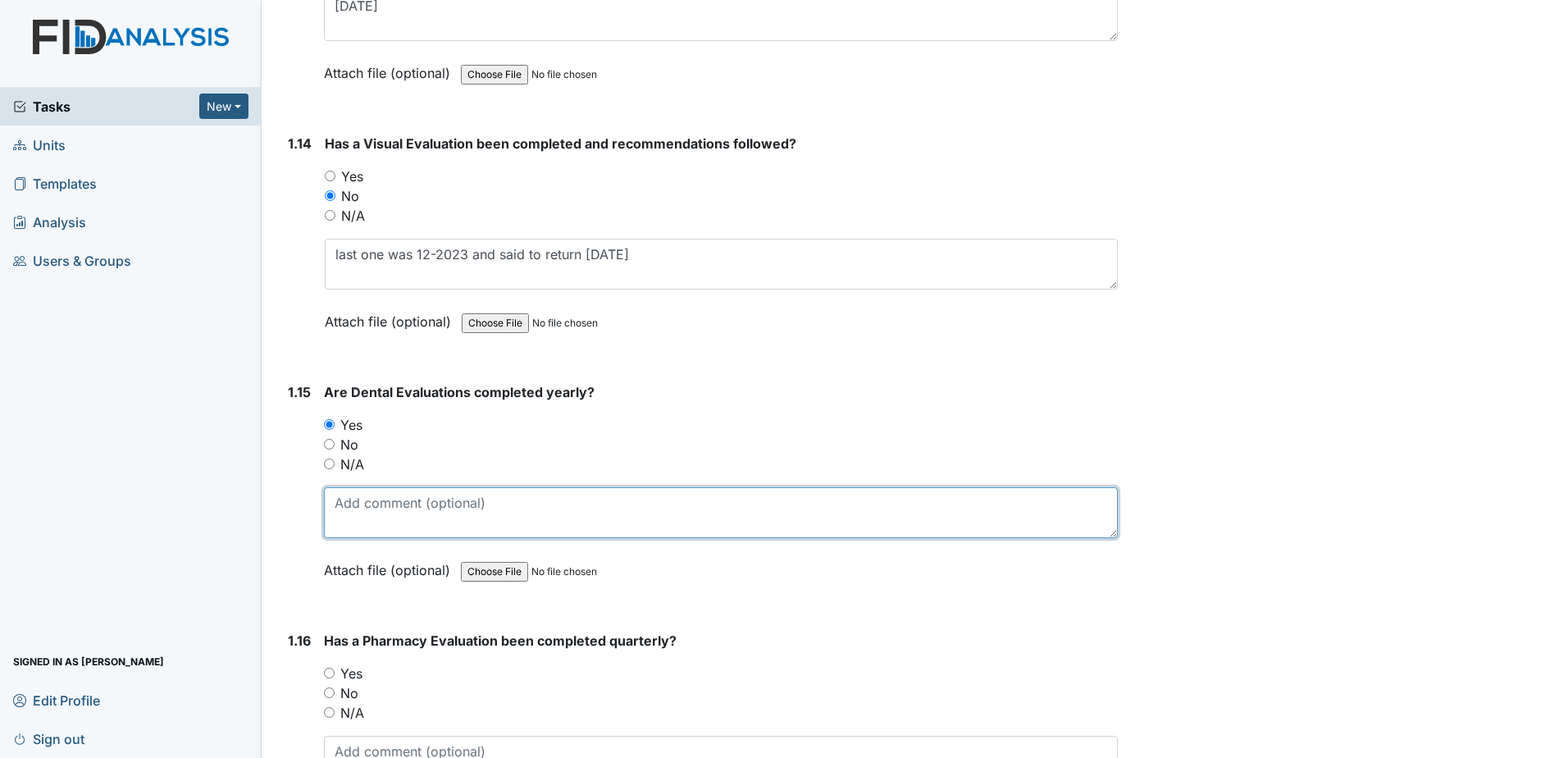
click at [423, 503] on textarea at bounding box center [720, 512] width 794 height 51
type textarea "10-1-2024"
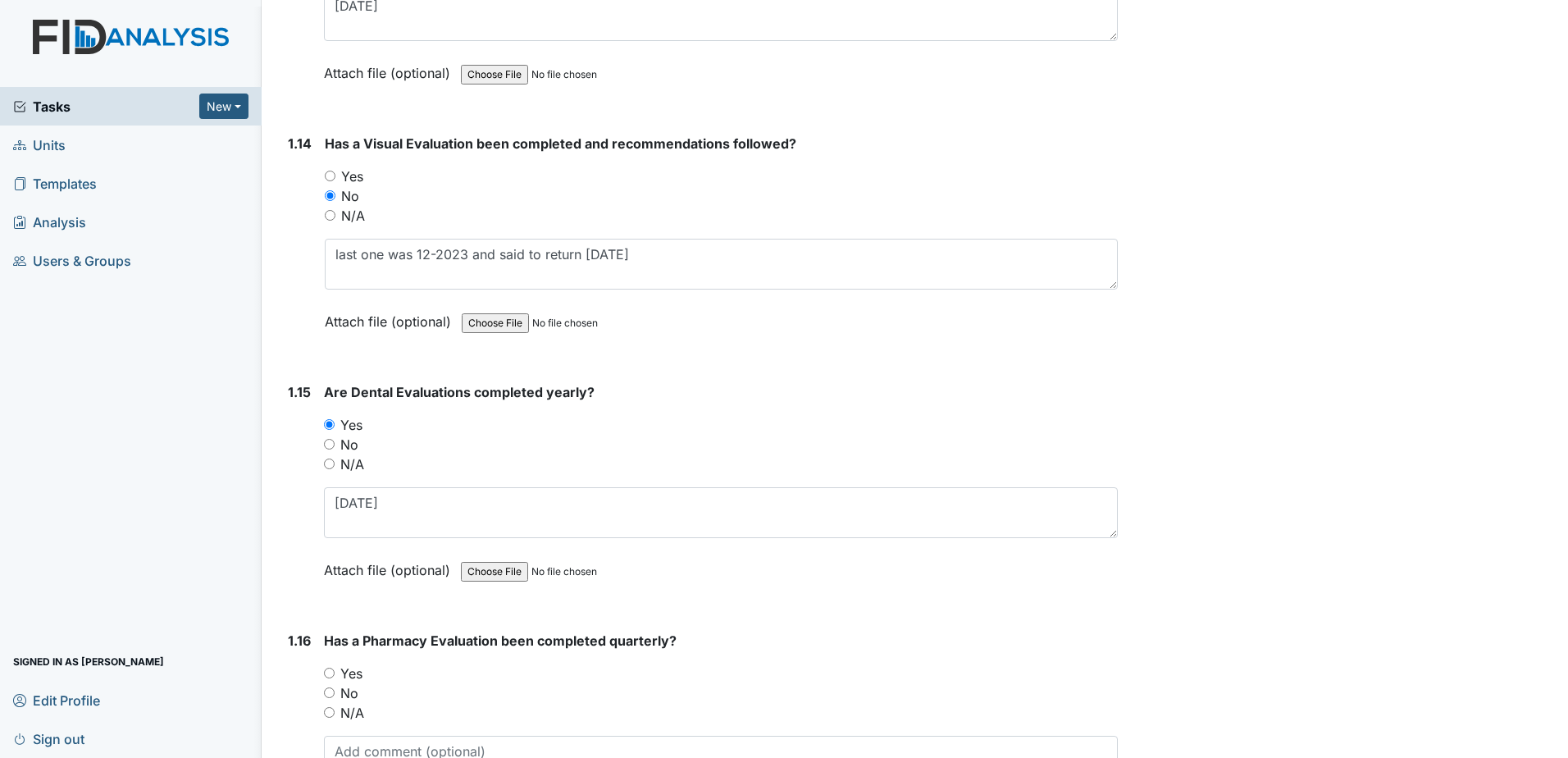
click at [354, 671] on label "Yes" at bounding box center [351, 673] width 22 height 19
click at [335, 671] on input "Yes" at bounding box center [328, 673] width 10 height 10
radio input "true"
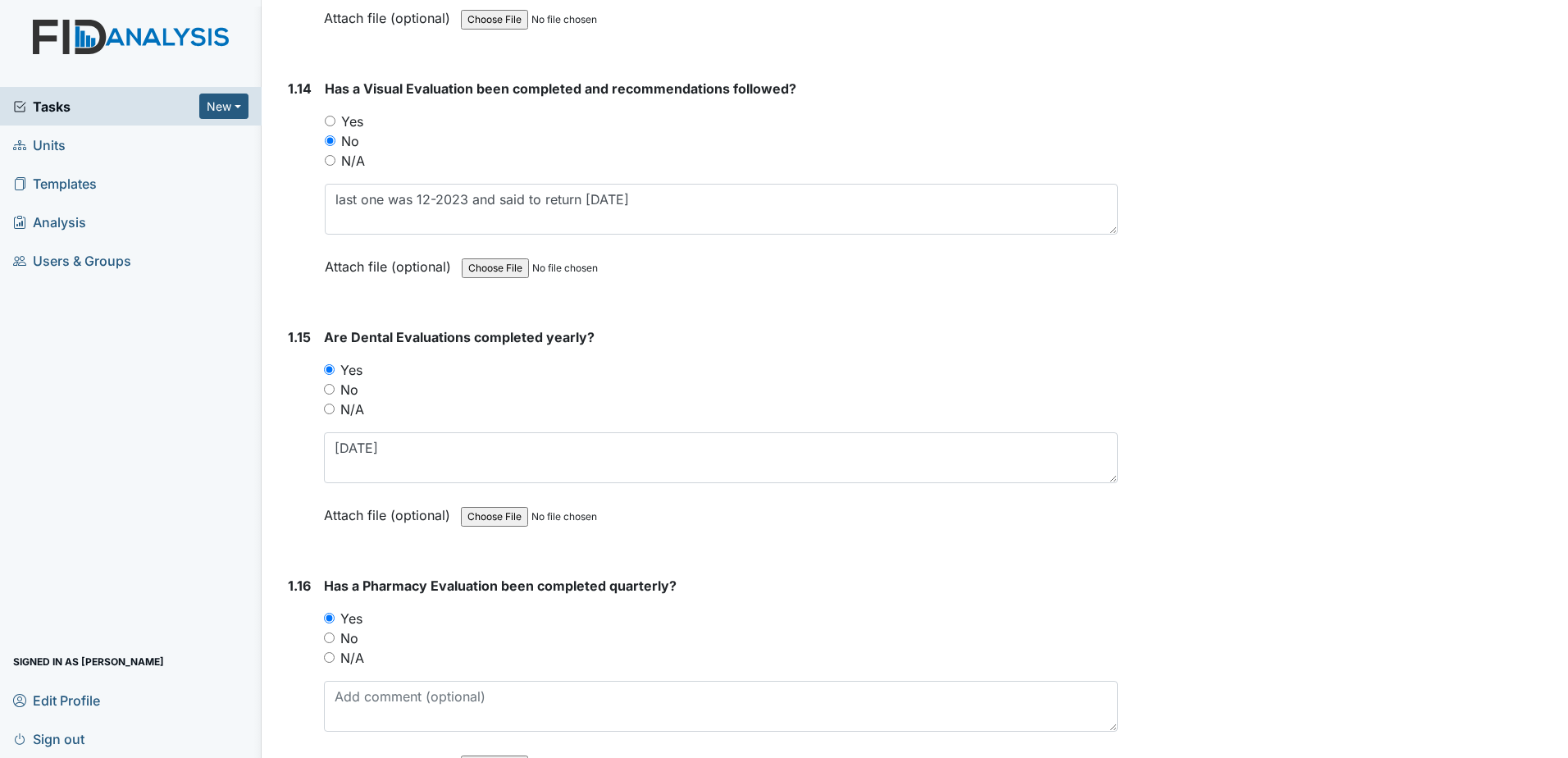
scroll to position [3446, 0]
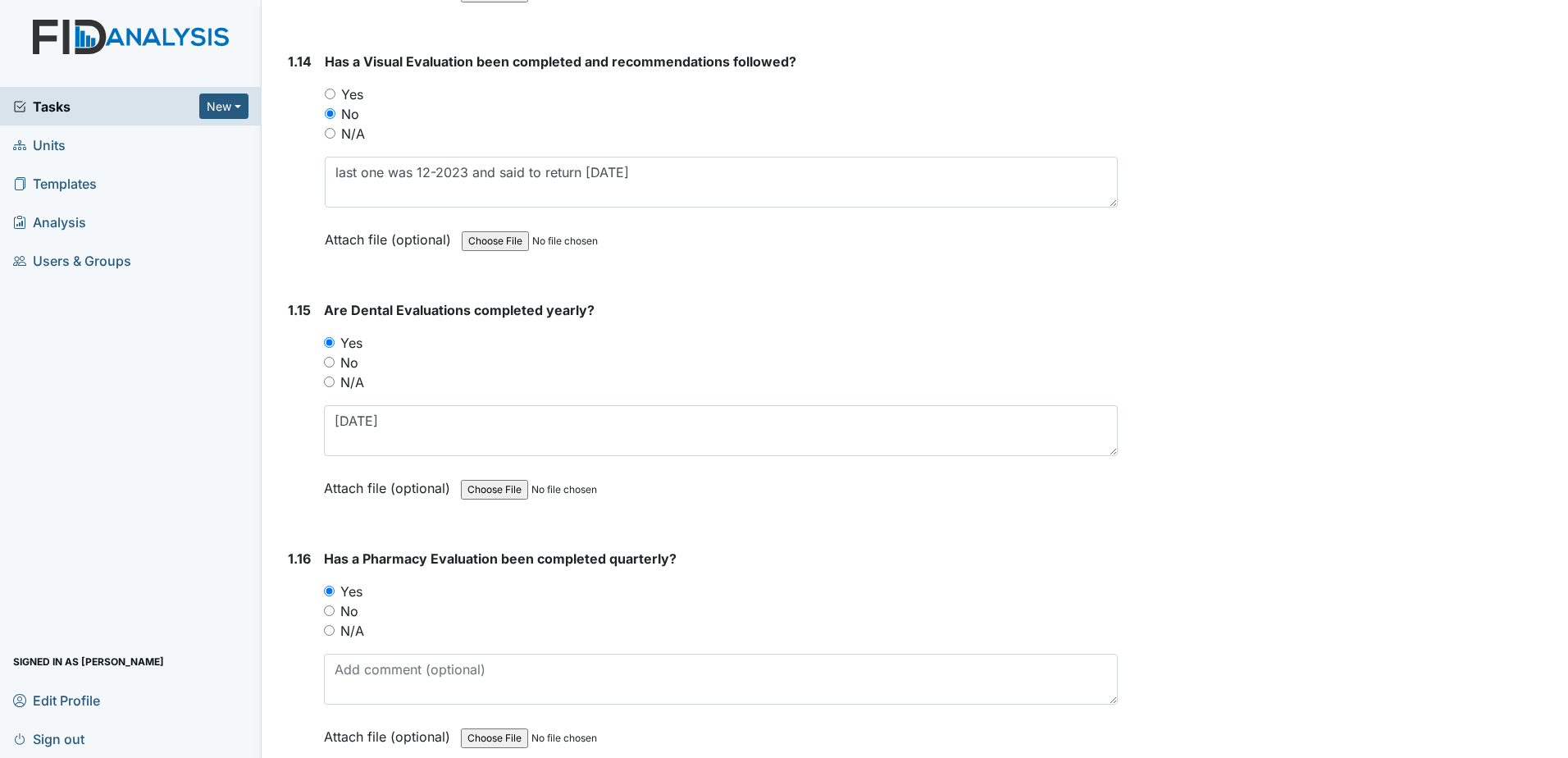
click at [349, 610] on label "No" at bounding box center [349, 610] width 18 height 19
click at [335, 610] on input "No" at bounding box center [328, 610] width 10 height 10
radio input "true"
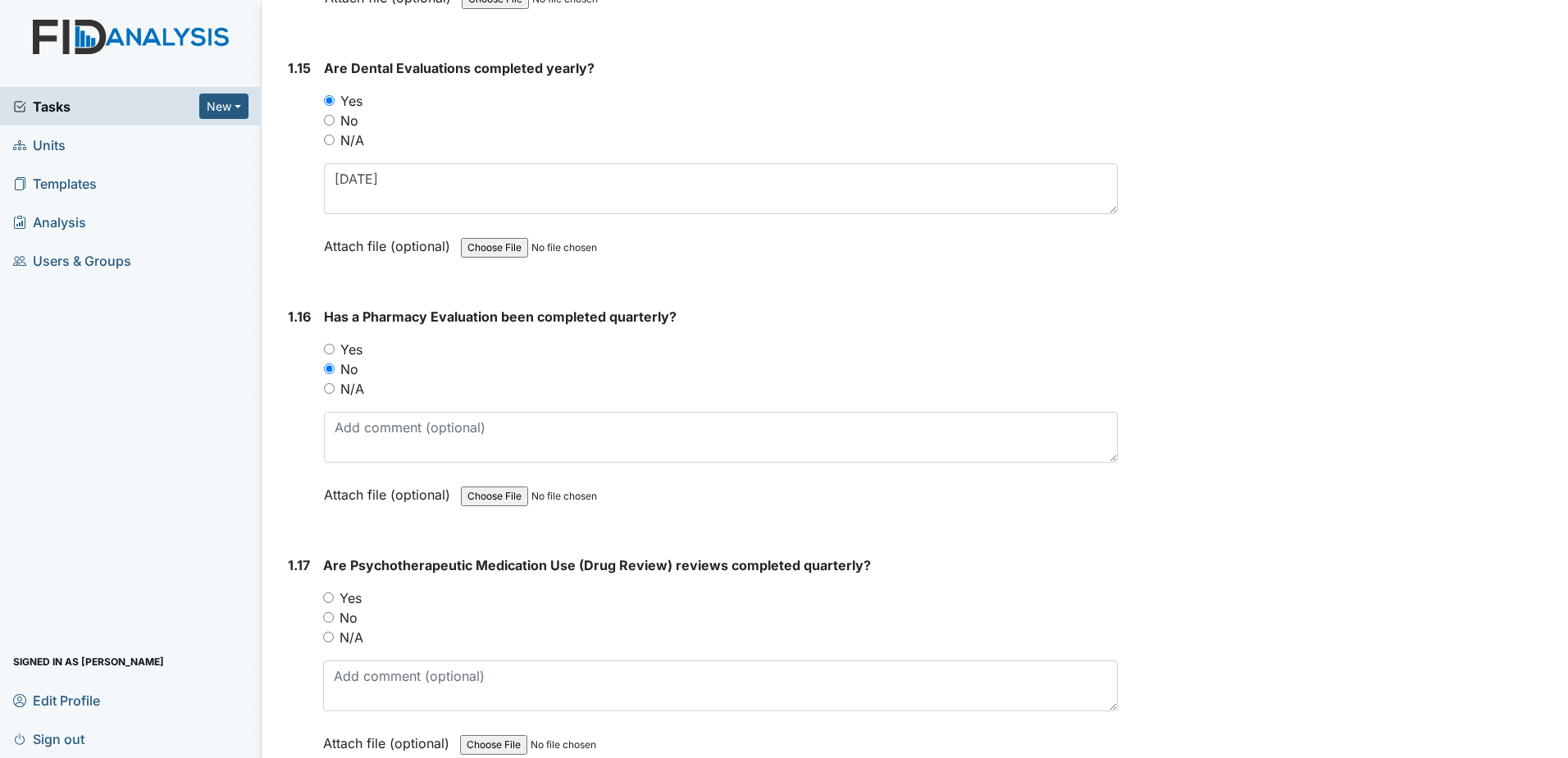
scroll to position [3692, 0]
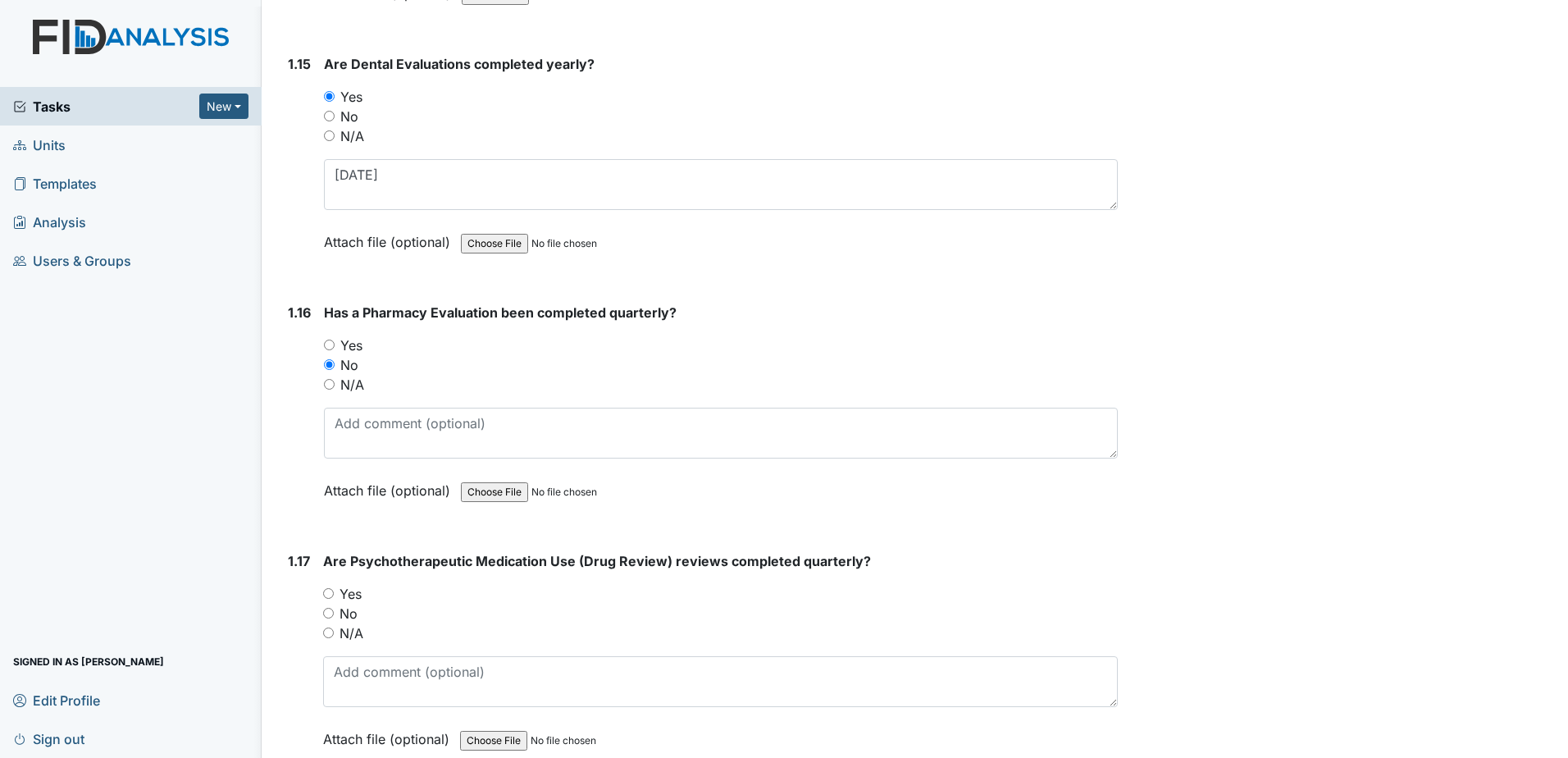
click at [358, 597] on label "Yes" at bounding box center [351, 594] width 22 height 19
click at [334, 597] on input "Yes" at bounding box center [327, 593] width 10 height 10
radio input "true"
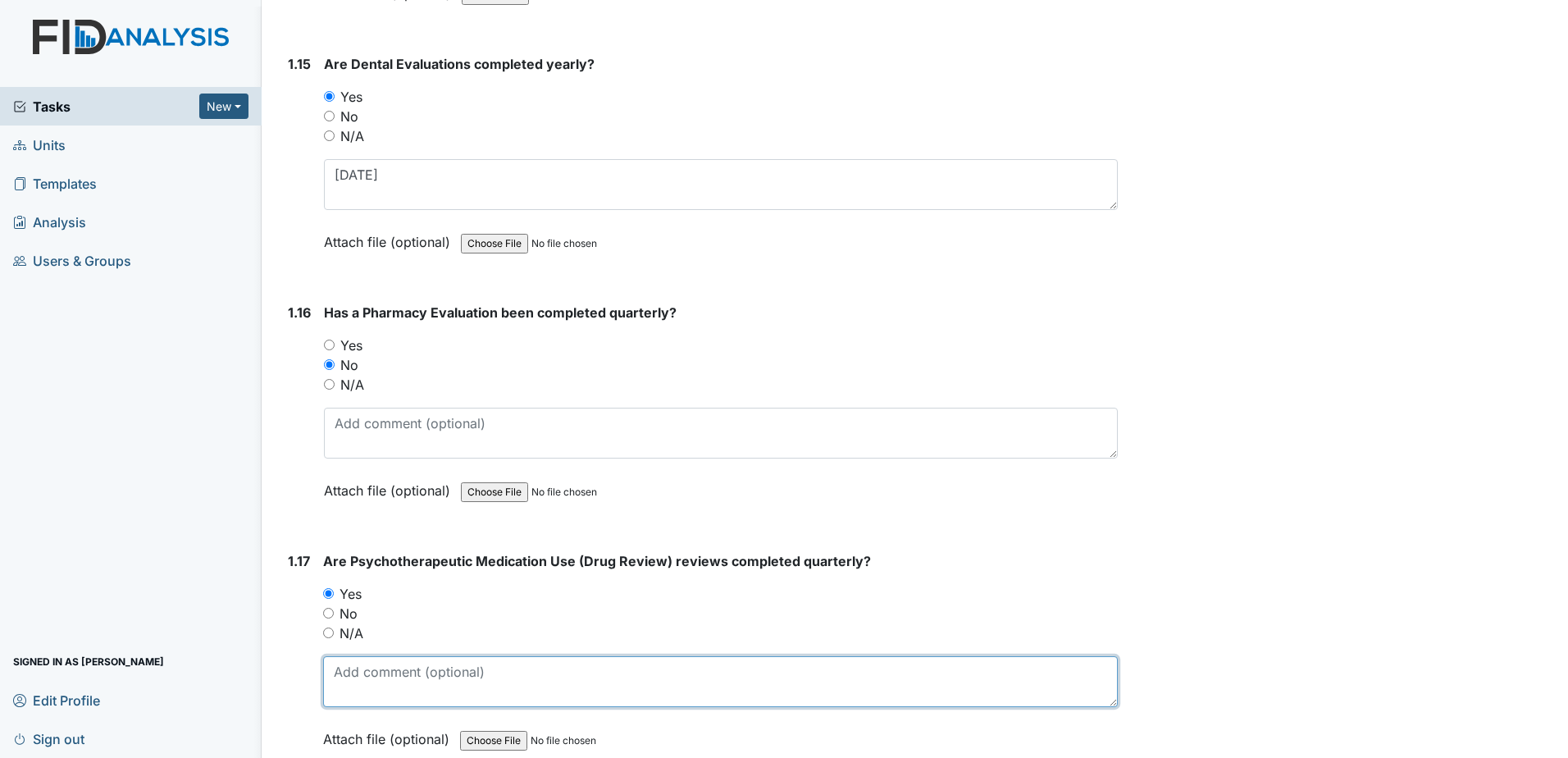
click at [399, 688] on textarea at bounding box center [720, 681] width 795 height 51
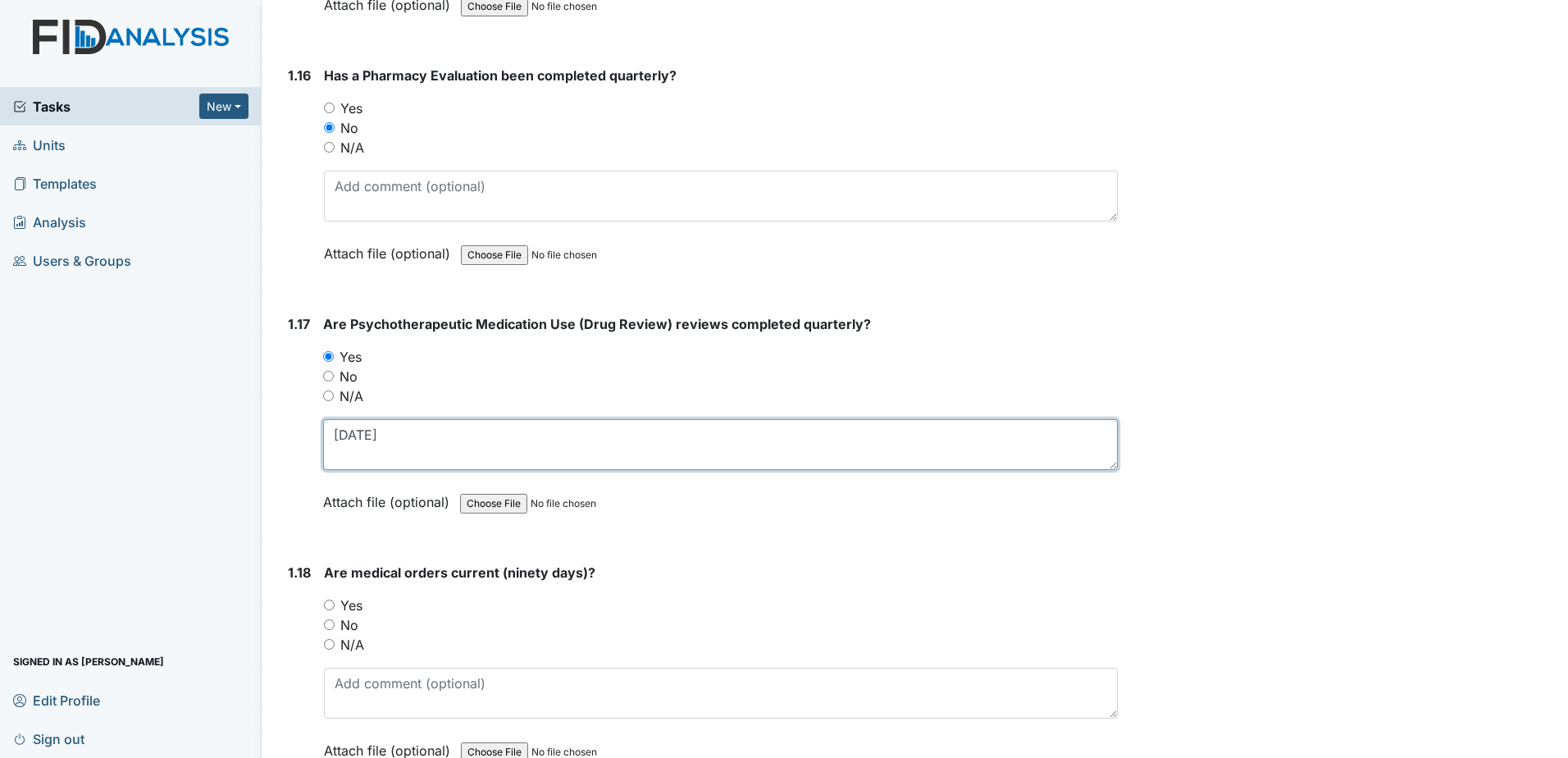
scroll to position [3938, 0]
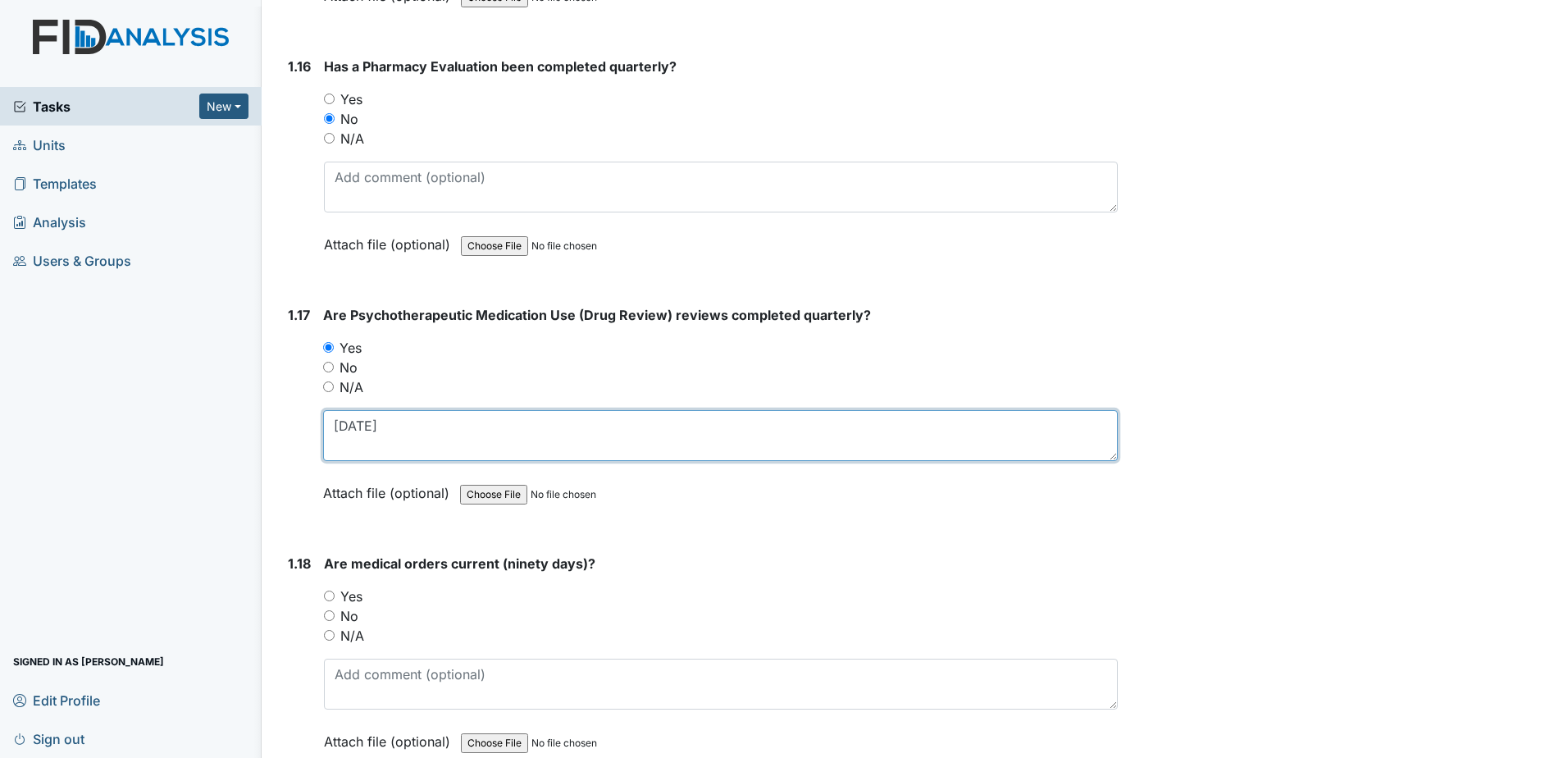
type textarea "6-9-2025"
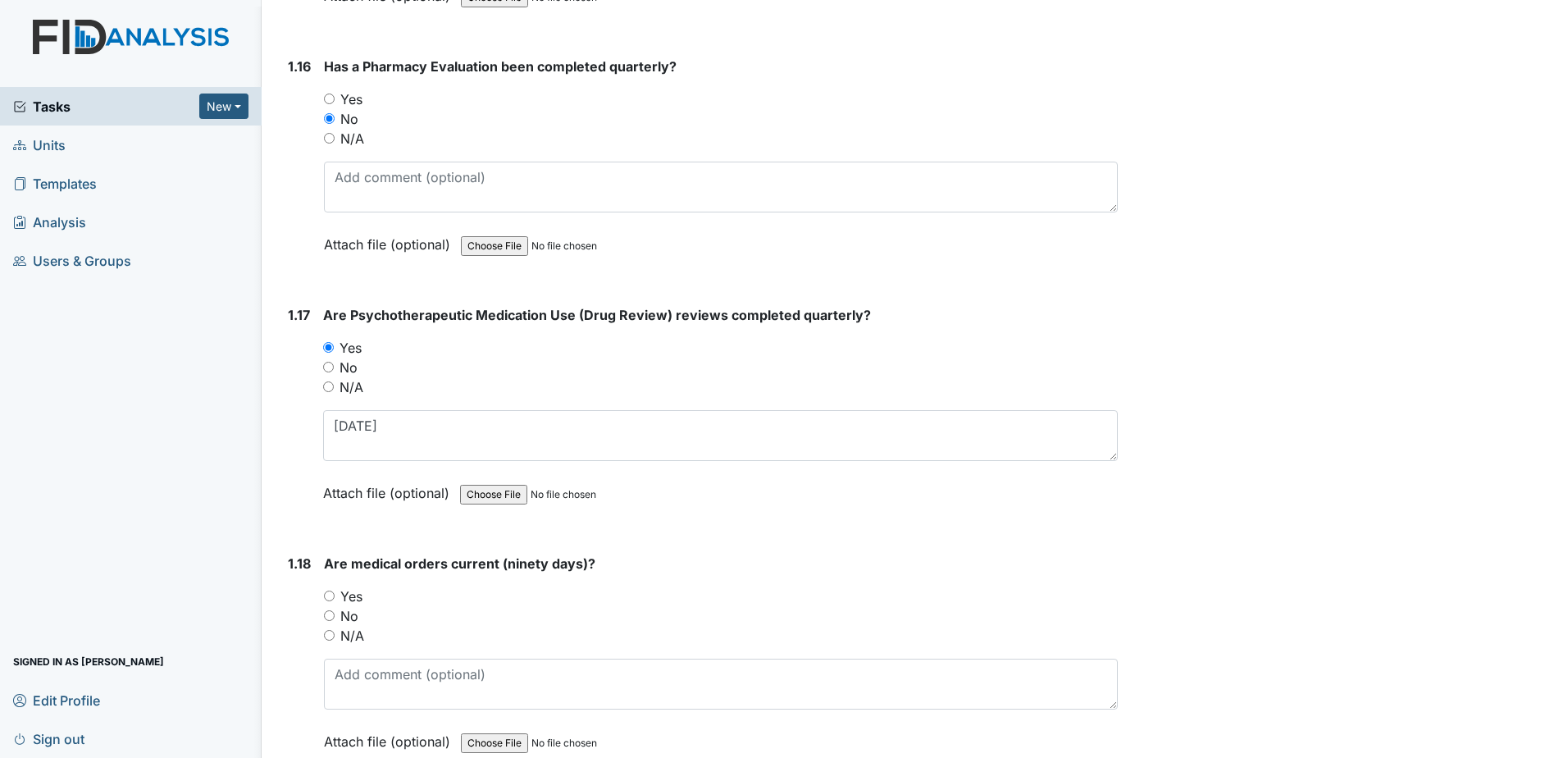
click at [346, 603] on label "Yes" at bounding box center [351, 596] width 22 height 19
click at [335, 601] on input "Yes" at bounding box center [328, 596] width 10 height 10
radio input "true"
click at [386, 675] on textarea at bounding box center [720, 684] width 794 height 51
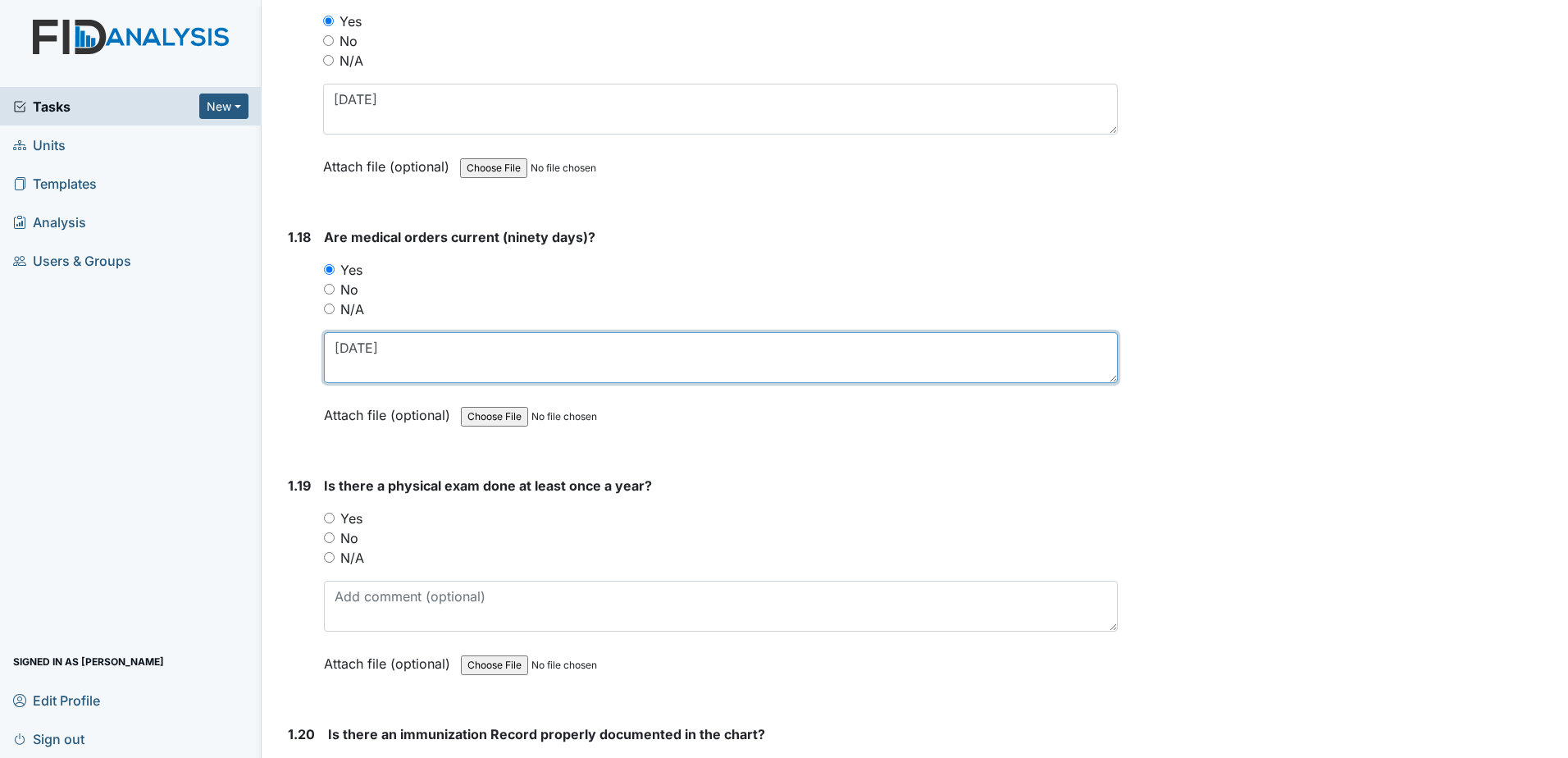
scroll to position [4266, 0]
type textarea "8-1-2025"
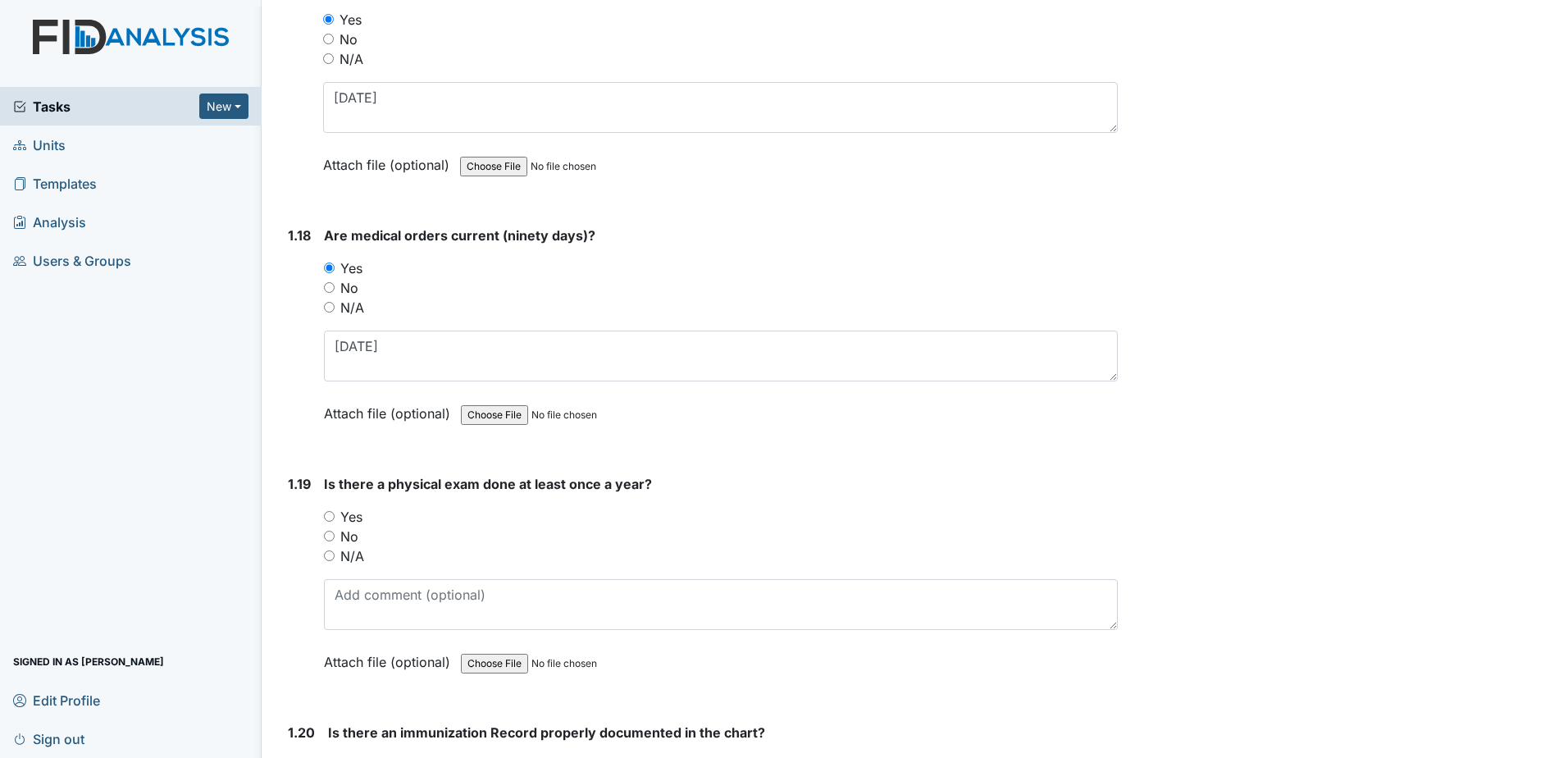
drag, startPoint x: 353, startPoint y: 509, endPoint x: 353, endPoint y: 520, distance: 11.0
click at [353, 510] on label "Yes" at bounding box center [351, 516] width 22 height 19
click at [335, 511] on input "Yes" at bounding box center [328, 516] width 10 height 10
radio input "true"
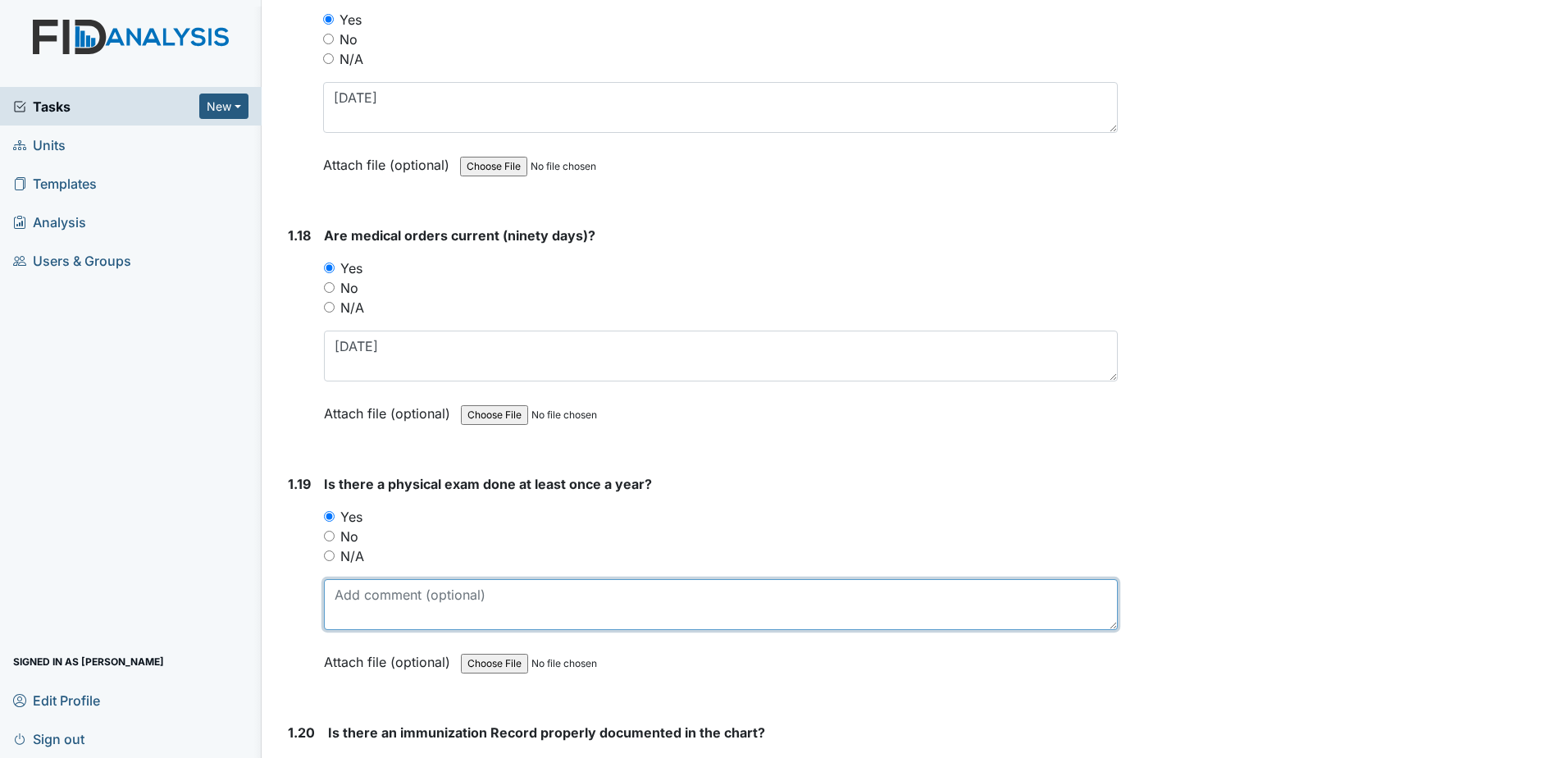
click at [364, 598] on textarea at bounding box center [720, 604] width 794 height 51
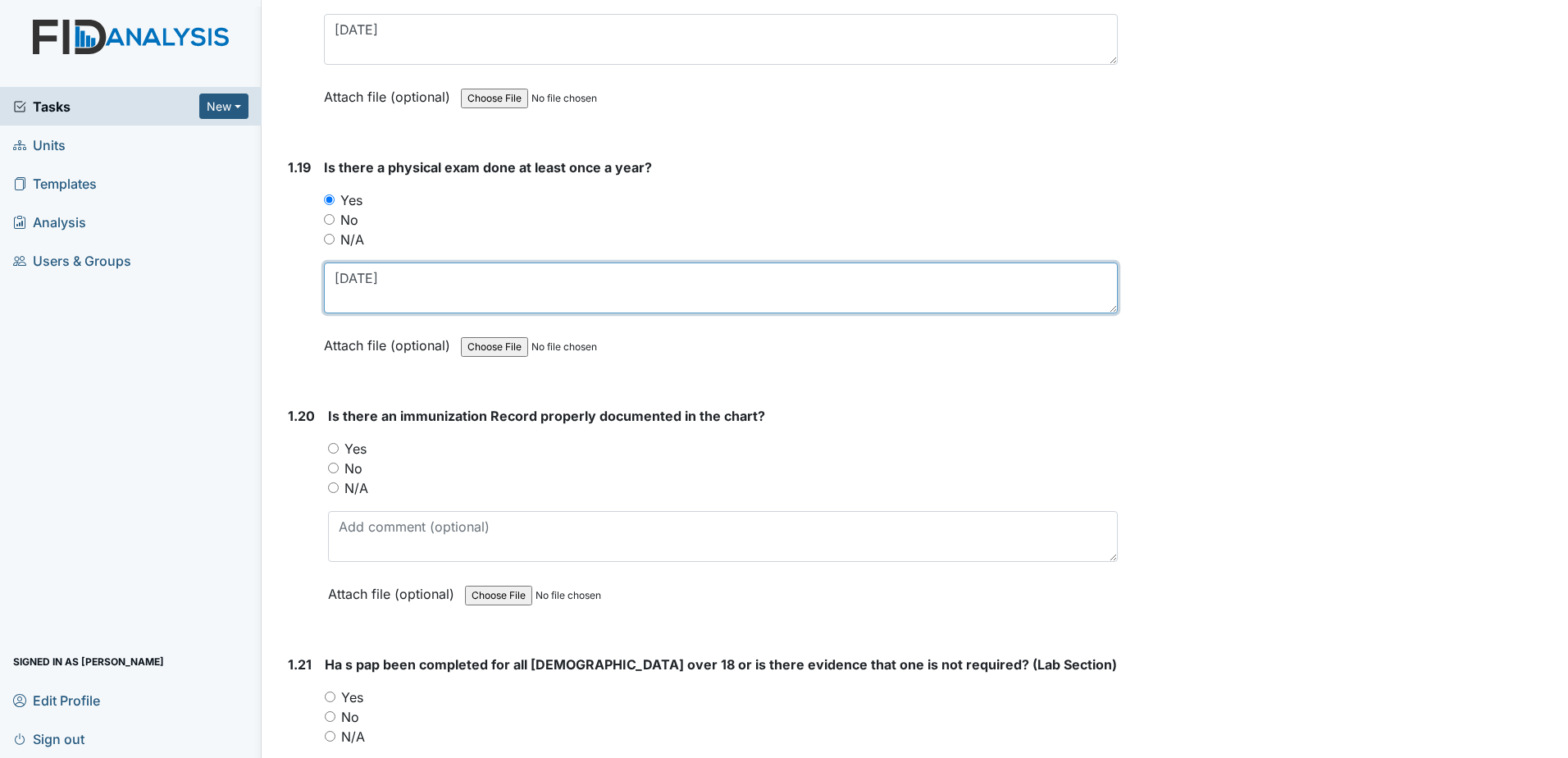
scroll to position [4594, 0]
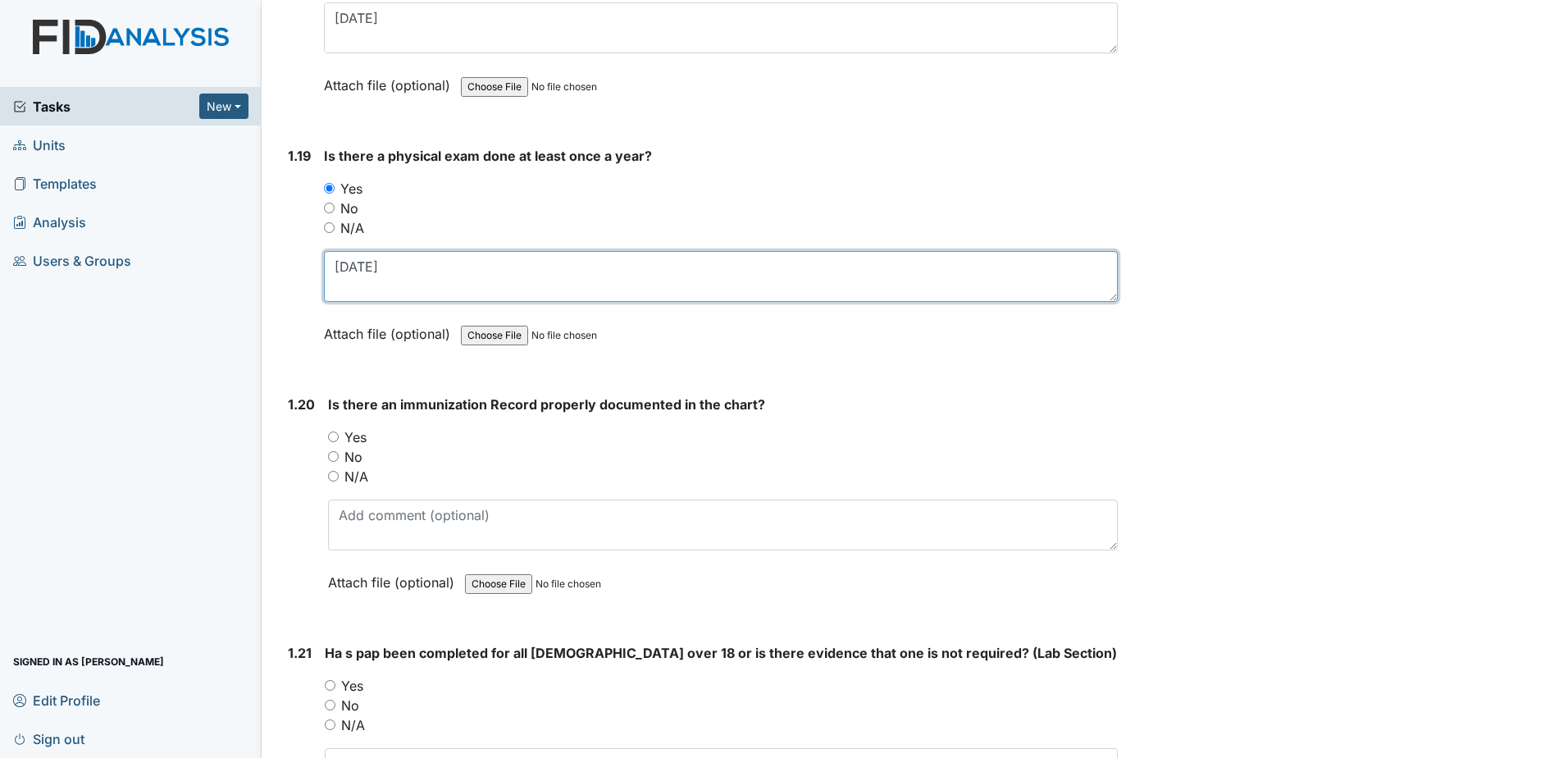
type textarea "7-28-2025"
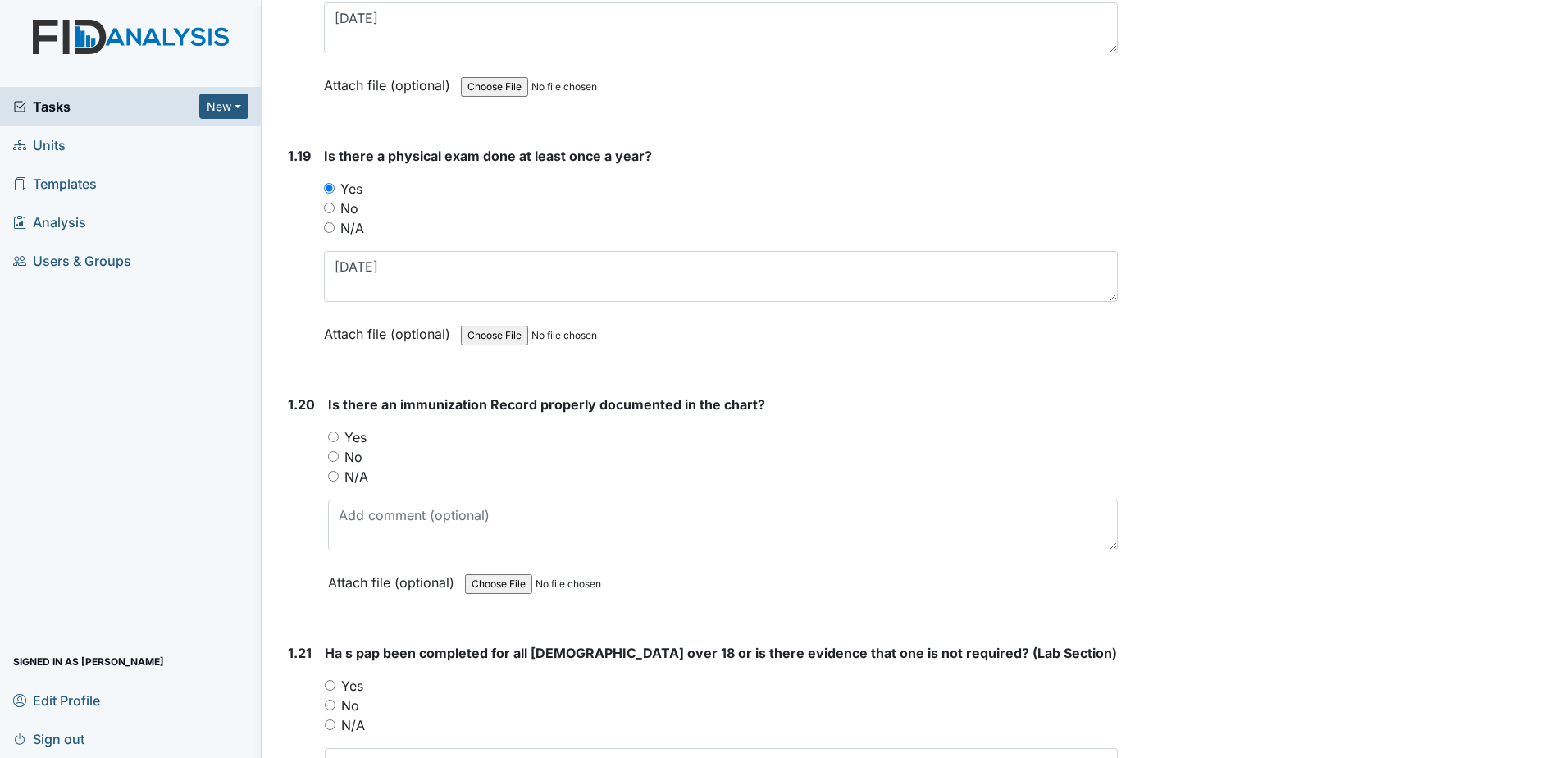
drag, startPoint x: 358, startPoint y: 434, endPoint x: 386, endPoint y: 463, distance: 40.3
click at [358, 434] on label "Yes" at bounding box center [355, 437] width 22 height 19
click at [338, 434] on input "Yes" at bounding box center [333, 436] width 10 height 10
radio input "true"
click at [351, 722] on label "N/A" at bounding box center [353, 725] width 24 height 19
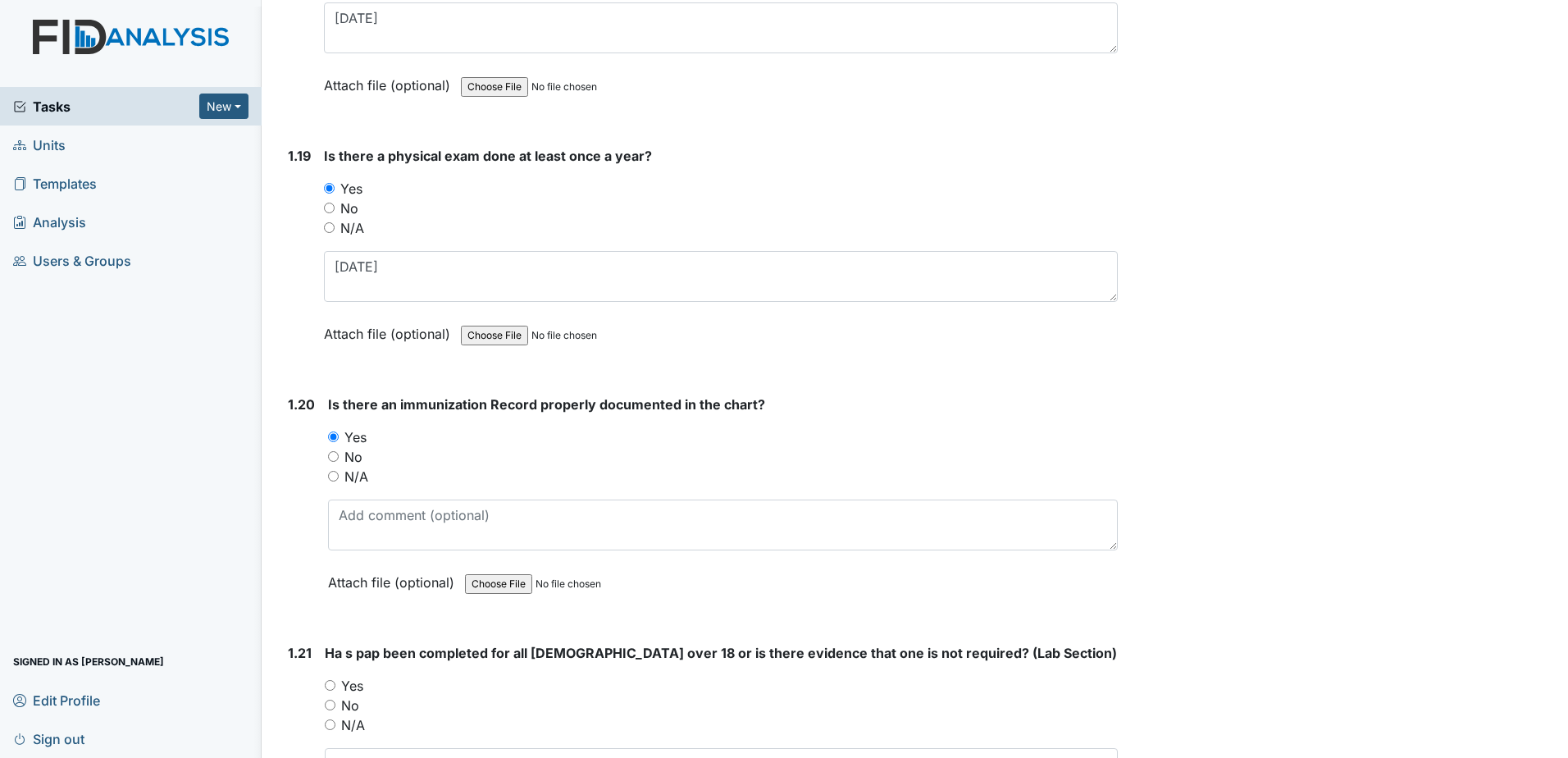
click at [336, 722] on input "N/A" at bounding box center [329, 724] width 10 height 10
radio input "true"
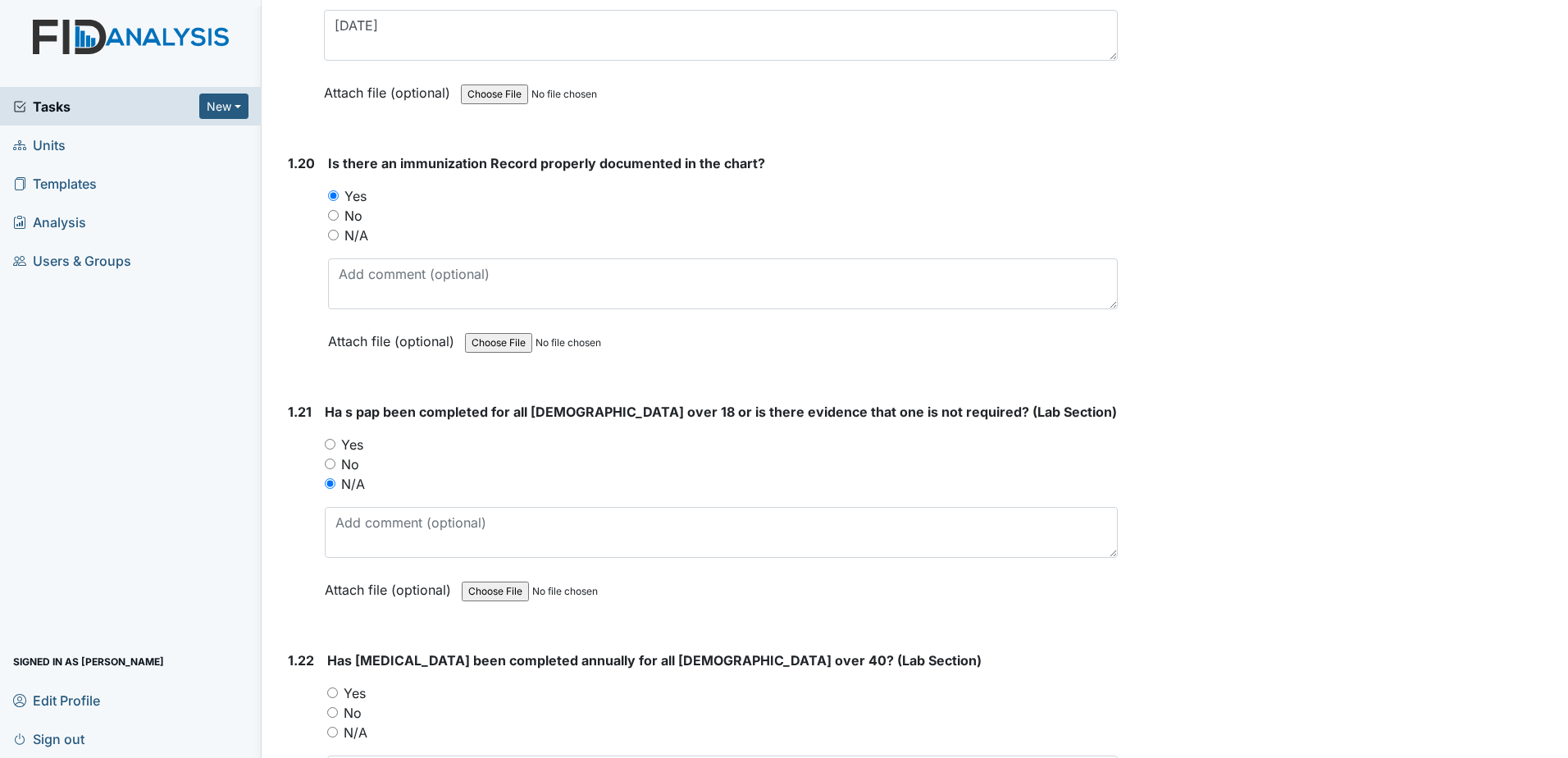
scroll to position [4840, 0]
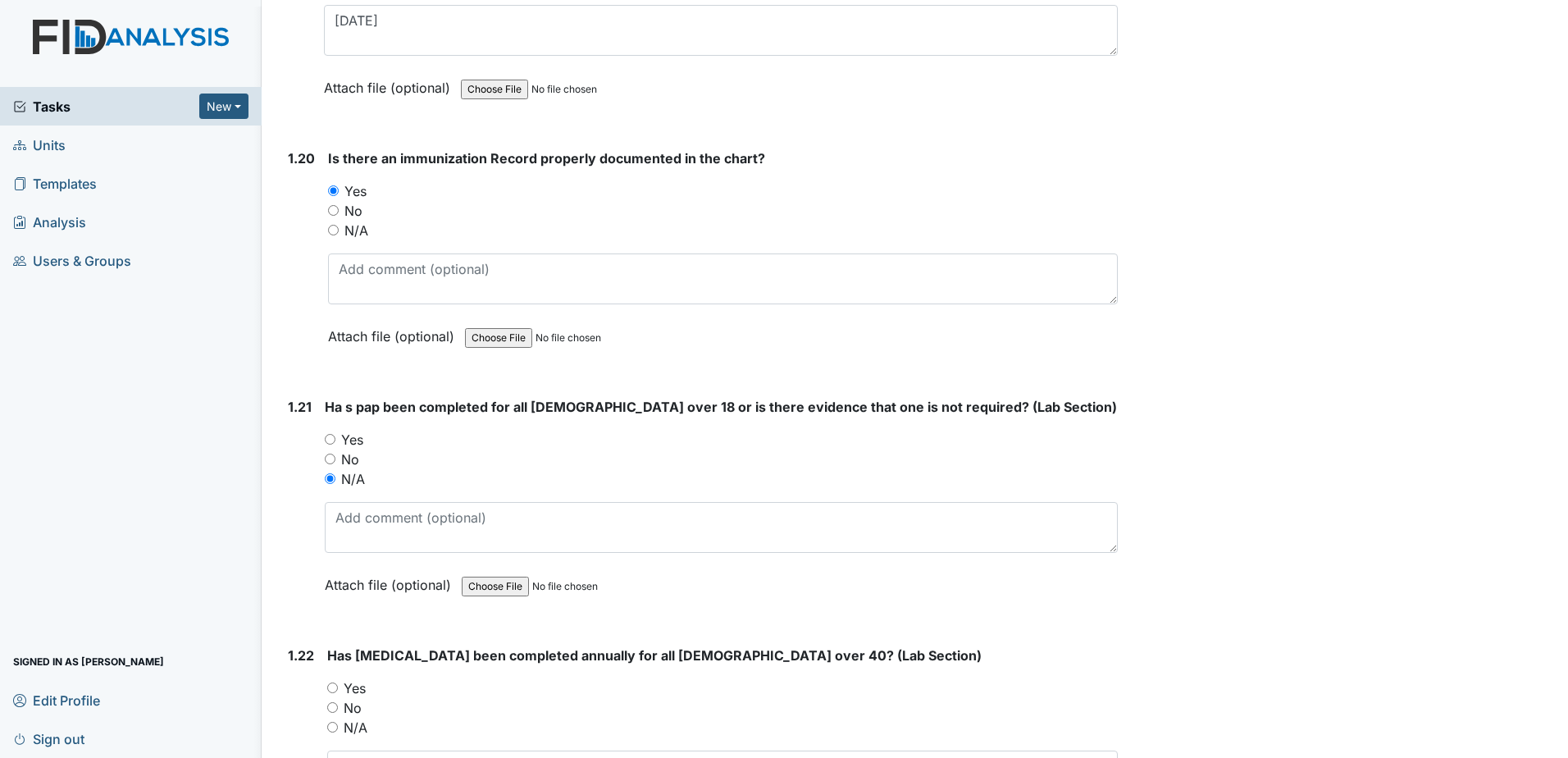
click at [353, 726] on label "N/A" at bounding box center [355, 727] width 24 height 19
click at [338, 726] on input "N/A" at bounding box center [332, 726] width 10 height 10
radio input "true"
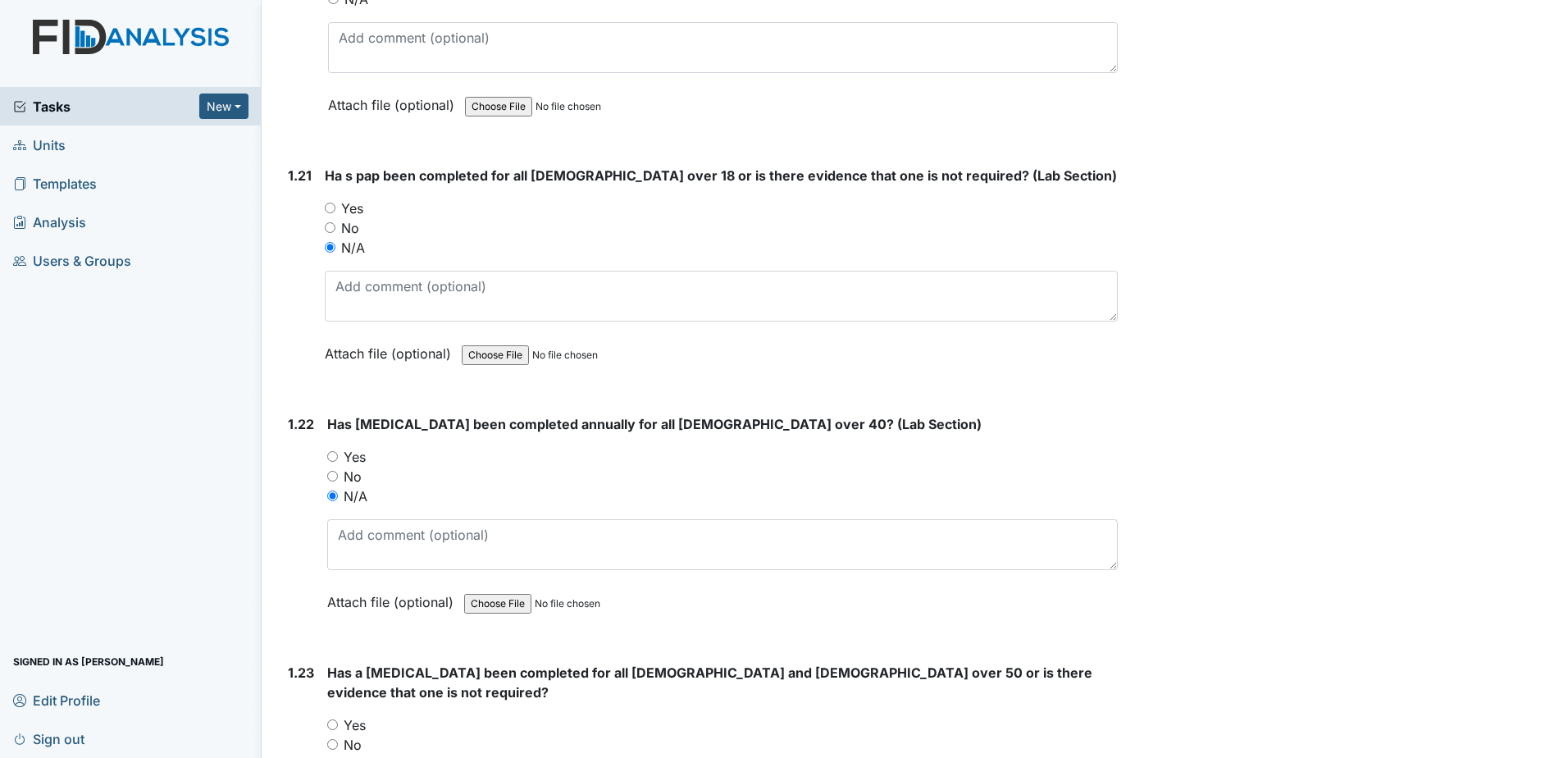
scroll to position [5086, 0]
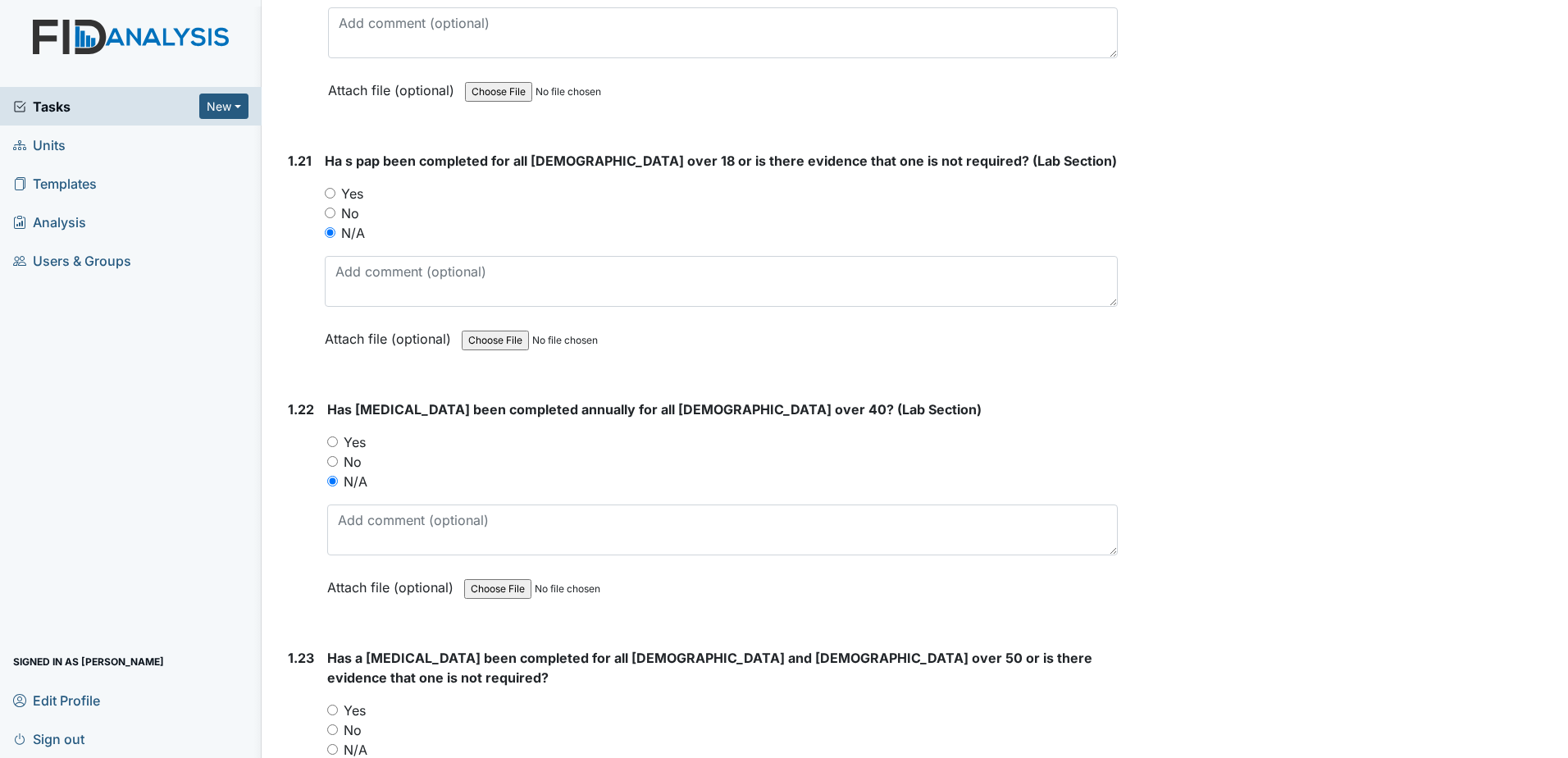
click at [354, 740] on label "N/A" at bounding box center [355, 750] width 24 height 19
click at [338, 744] on input "N/A" at bounding box center [332, 749] width 10 height 10
radio input "true"
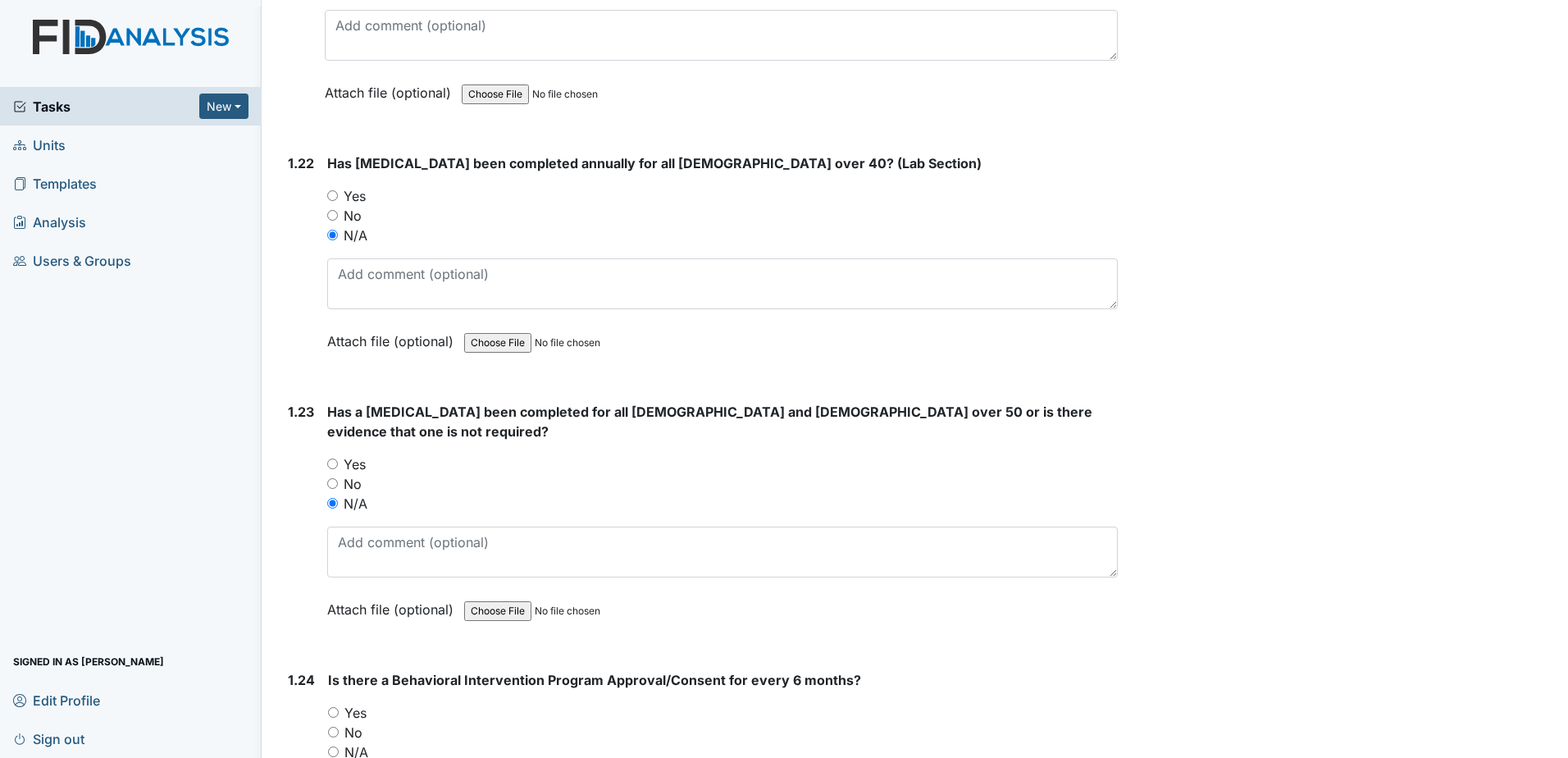
click at [352, 703] on label "Yes" at bounding box center [355, 713] width 22 height 19
click at [338, 707] on input "Yes" at bounding box center [333, 712] width 10 height 10
radio input "true"
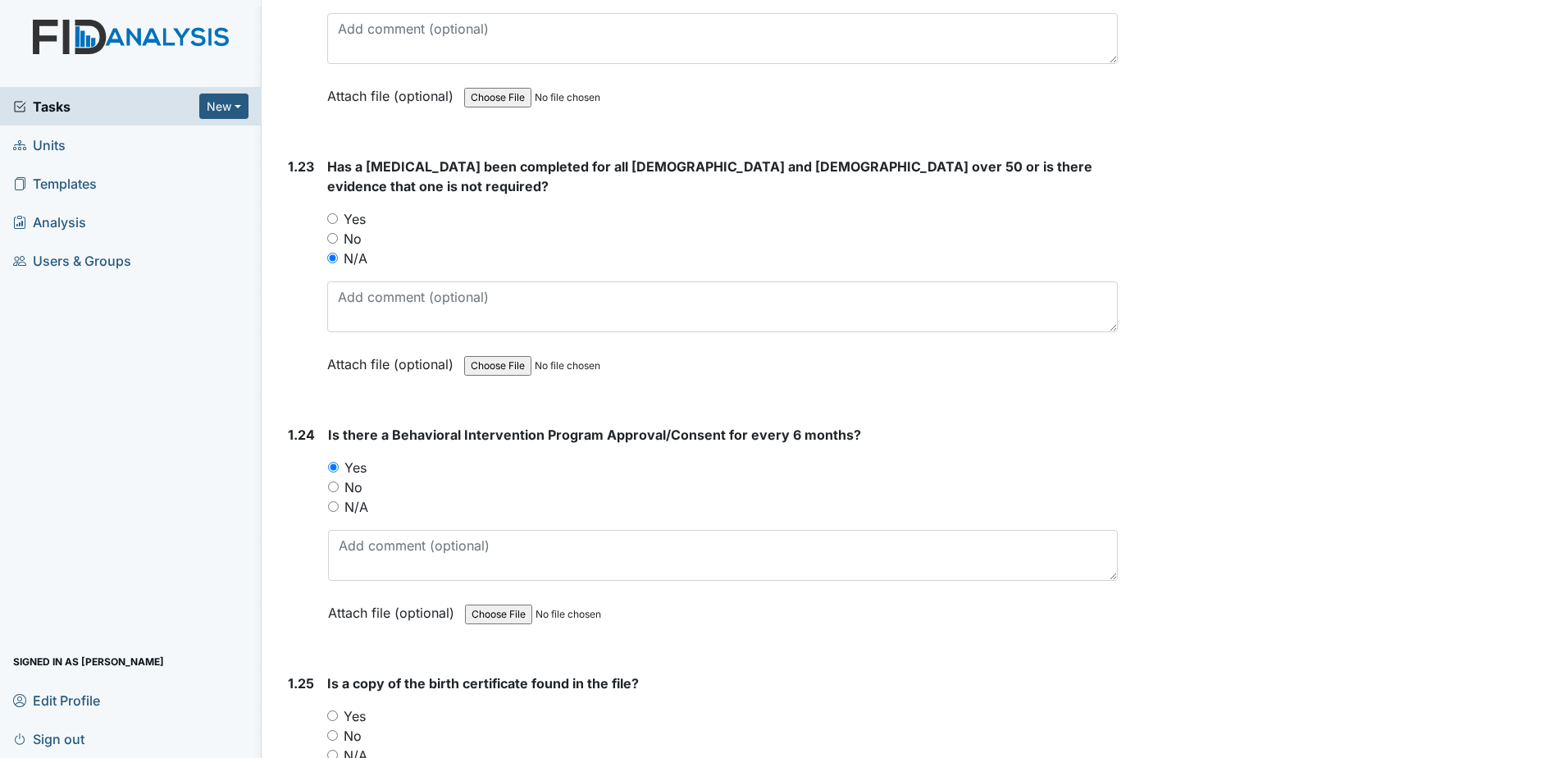
scroll to position [5579, 0]
click at [363, 705] on label "Yes" at bounding box center [354, 714] width 22 height 19
click at [338, 710] on input "Yes" at bounding box center [332, 714] width 10 height 10
radio input "true"
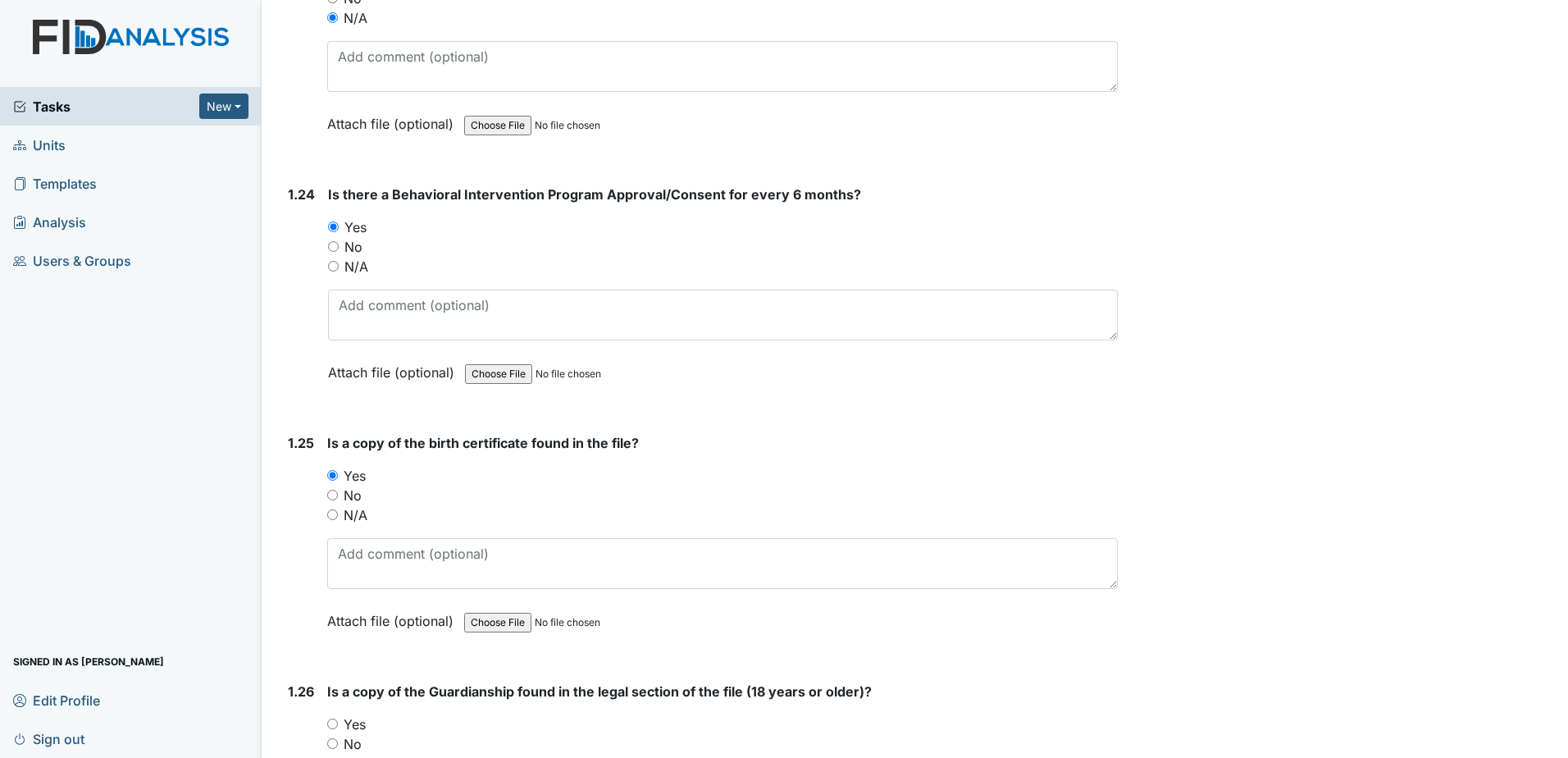
scroll to position [5825, 0]
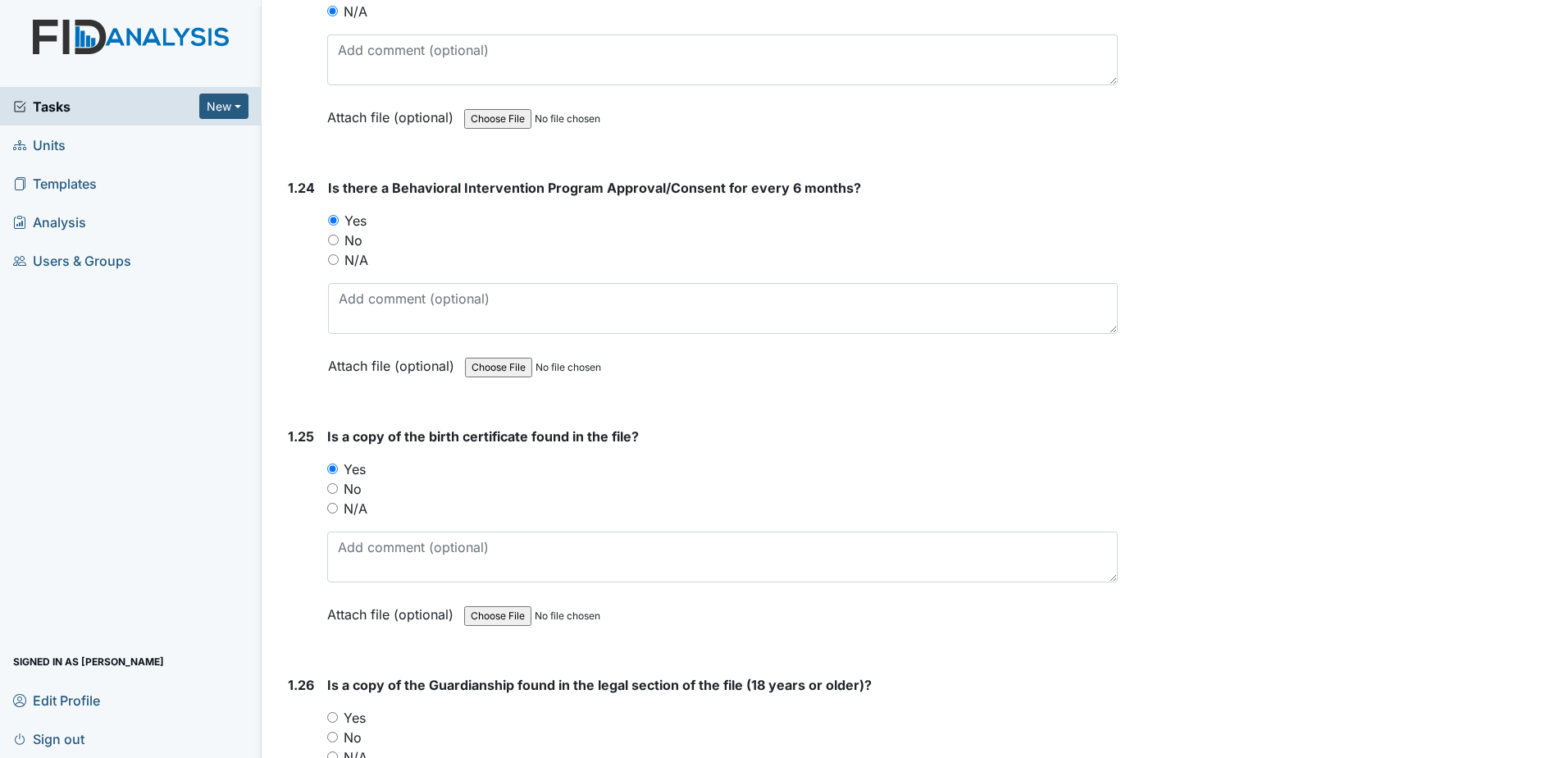
click at [358, 708] on label "Yes" at bounding box center [354, 717] width 22 height 19
click at [338, 712] on input "Yes" at bounding box center [332, 716] width 10 height 10
radio input "true"
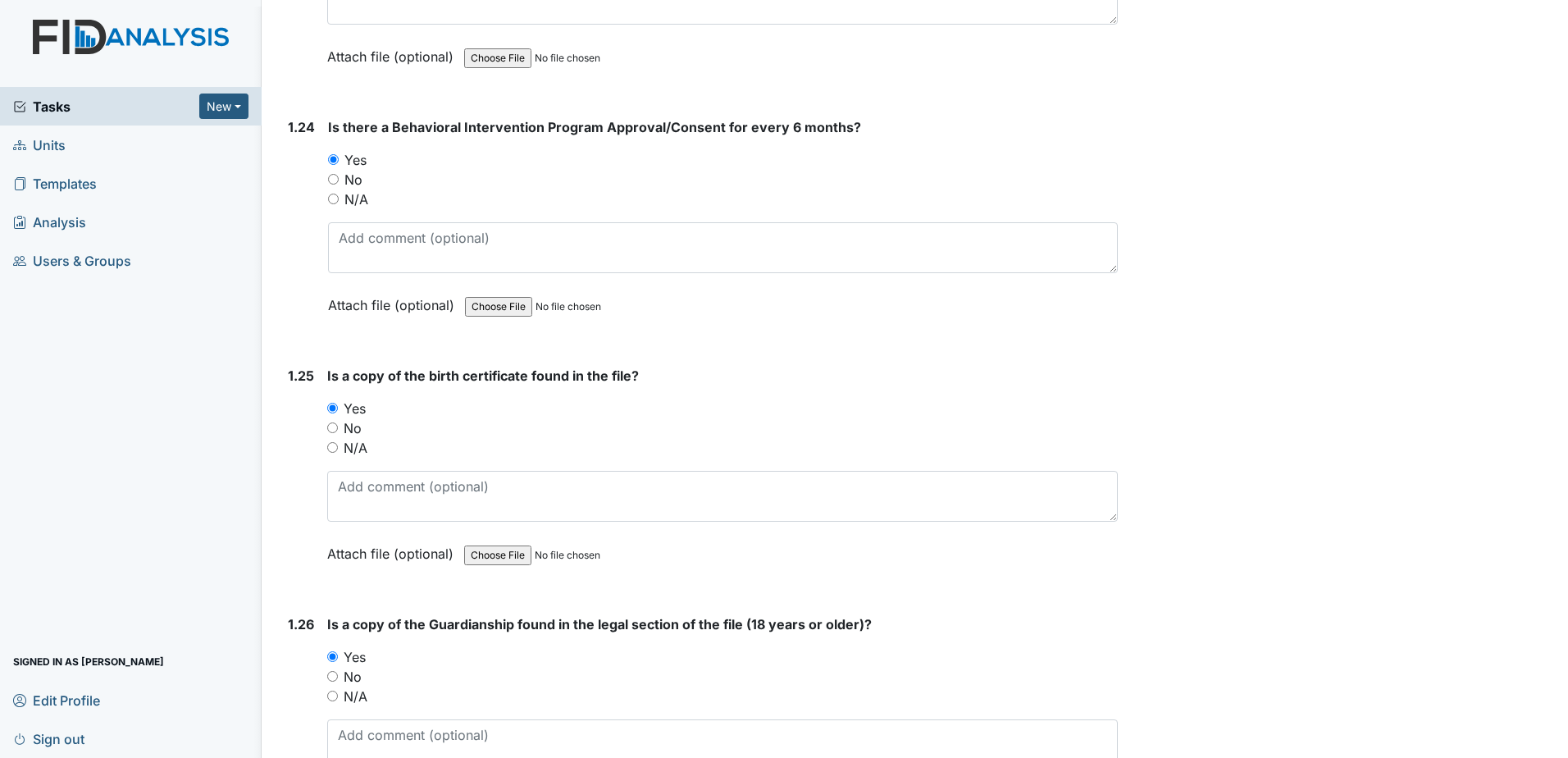
scroll to position [5989, 0]
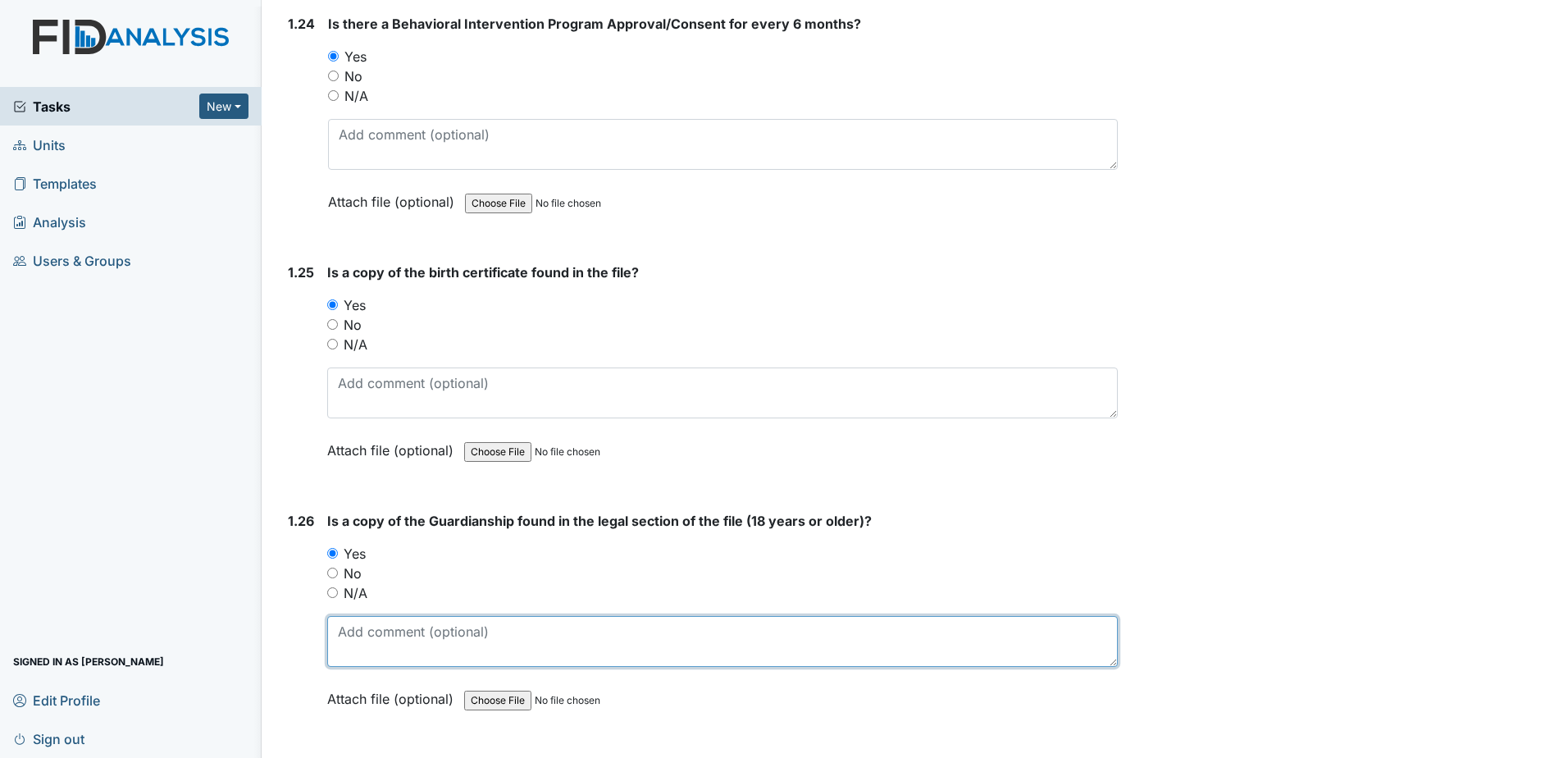
click at [389, 630] on textarea at bounding box center [722, 641] width 790 height 51
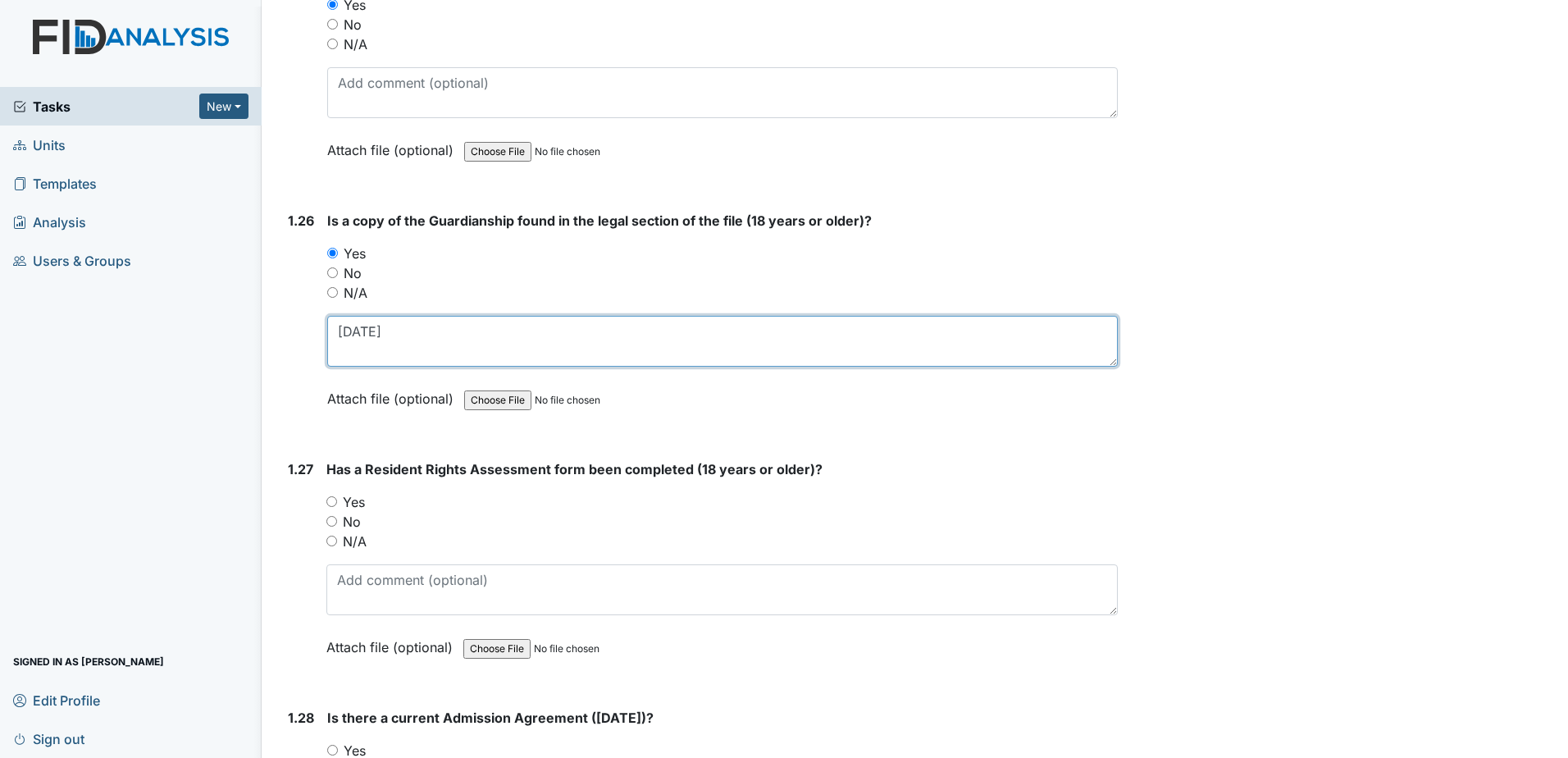
scroll to position [6316, 0]
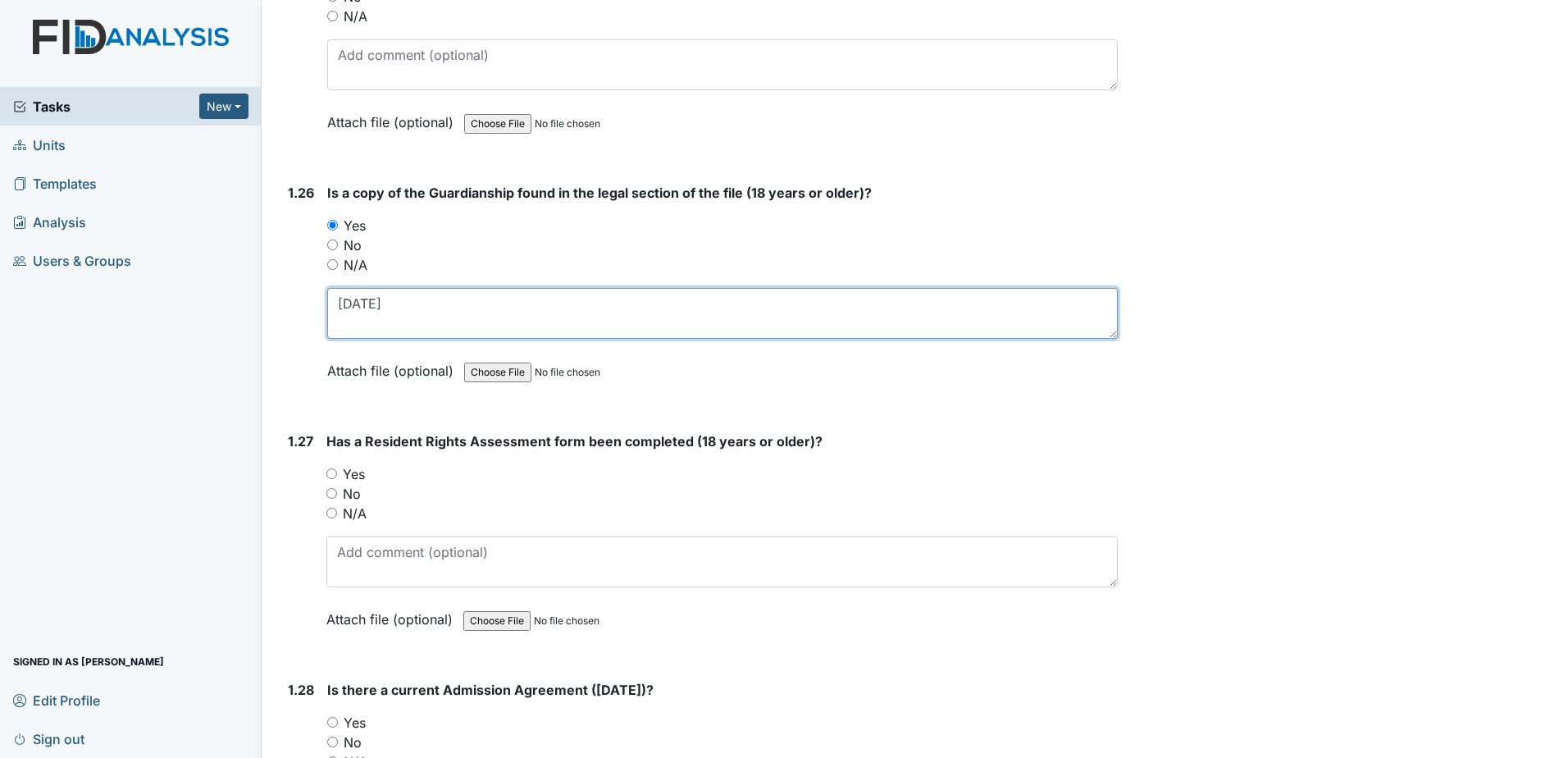
type textarea "3-14-2011"
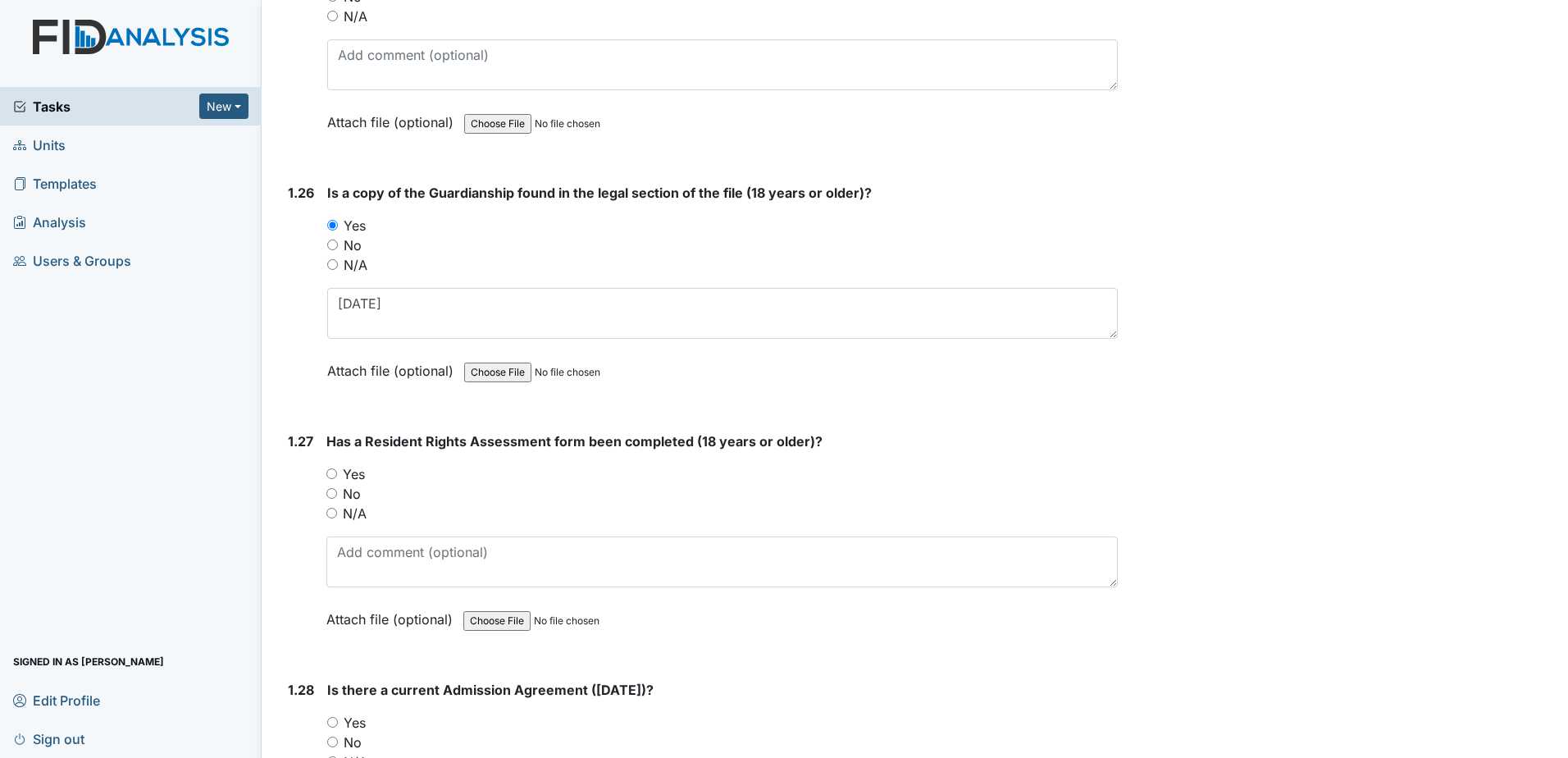
click at [351, 484] on label "No" at bounding box center [351, 494] width 18 height 19
click at [337, 488] on input "No" at bounding box center [331, 493] width 10 height 10
radio input "true"
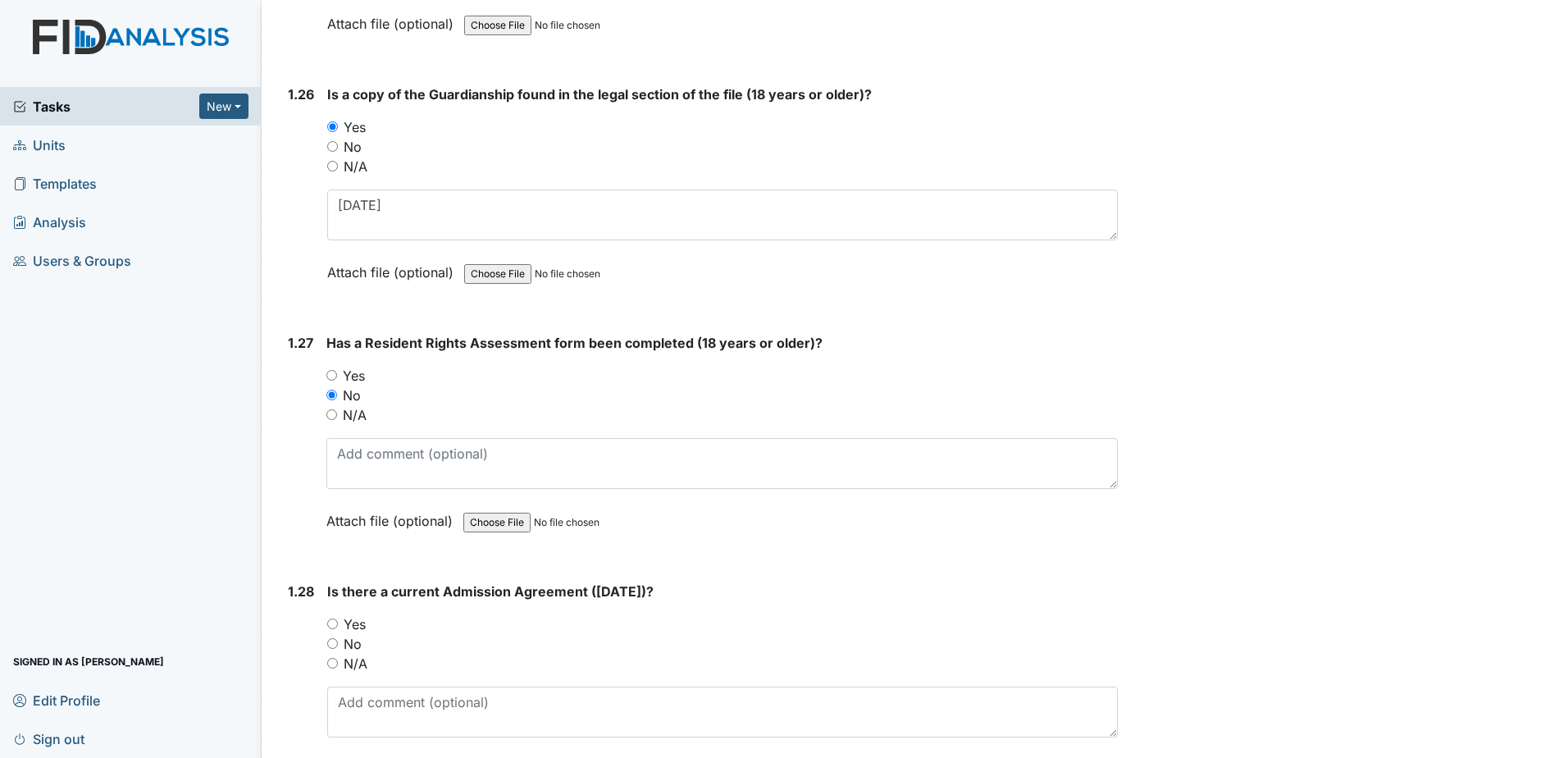
scroll to position [6563, 0]
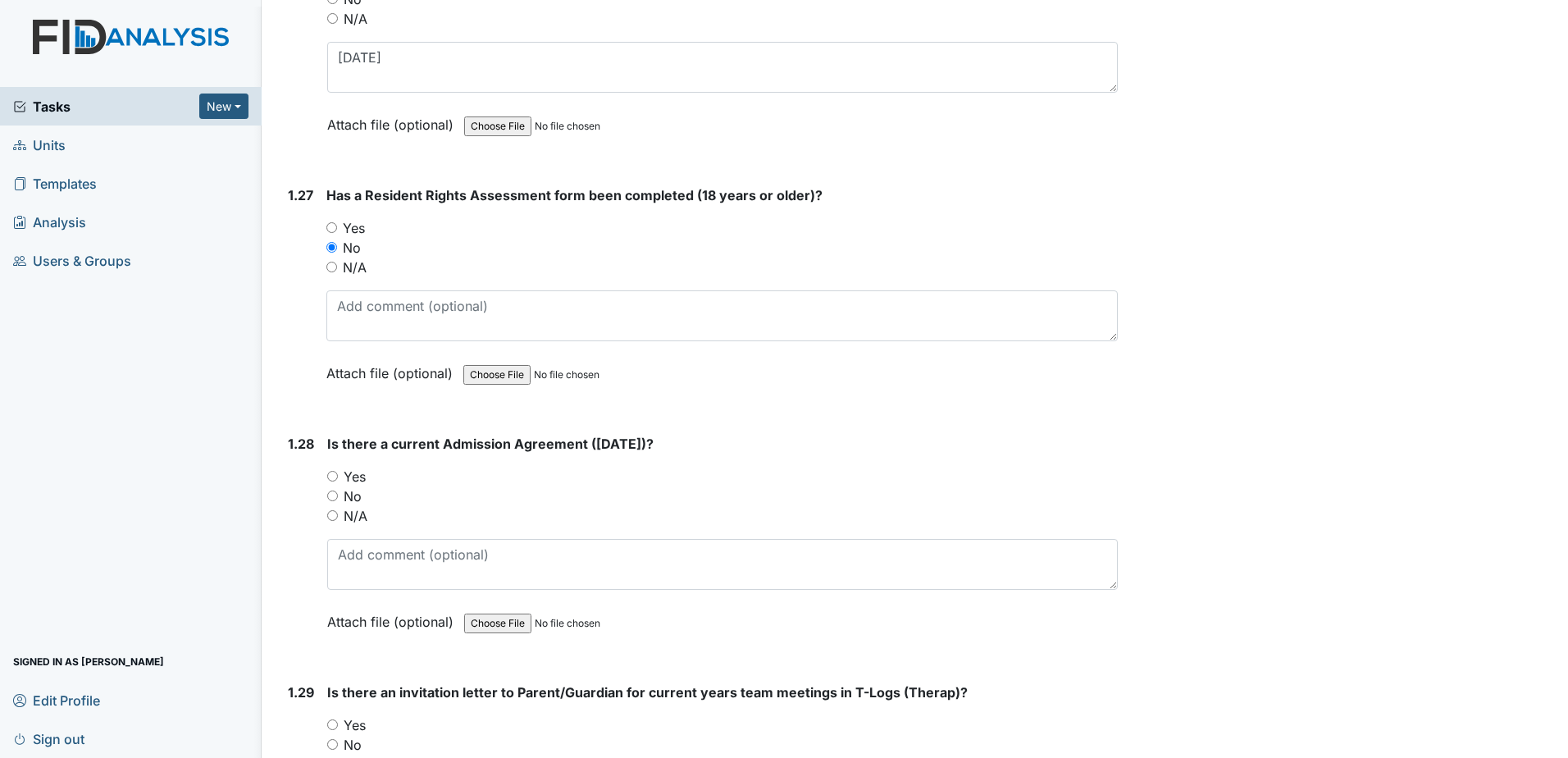
click at [351, 467] on label "Yes" at bounding box center [354, 476] width 22 height 19
click at [338, 471] on input "Yes" at bounding box center [332, 476] width 10 height 10
radio input "true"
click at [353, 735] on label "No" at bounding box center [351, 744] width 18 height 19
click at [338, 739] on input "No" at bounding box center [332, 744] width 10 height 10
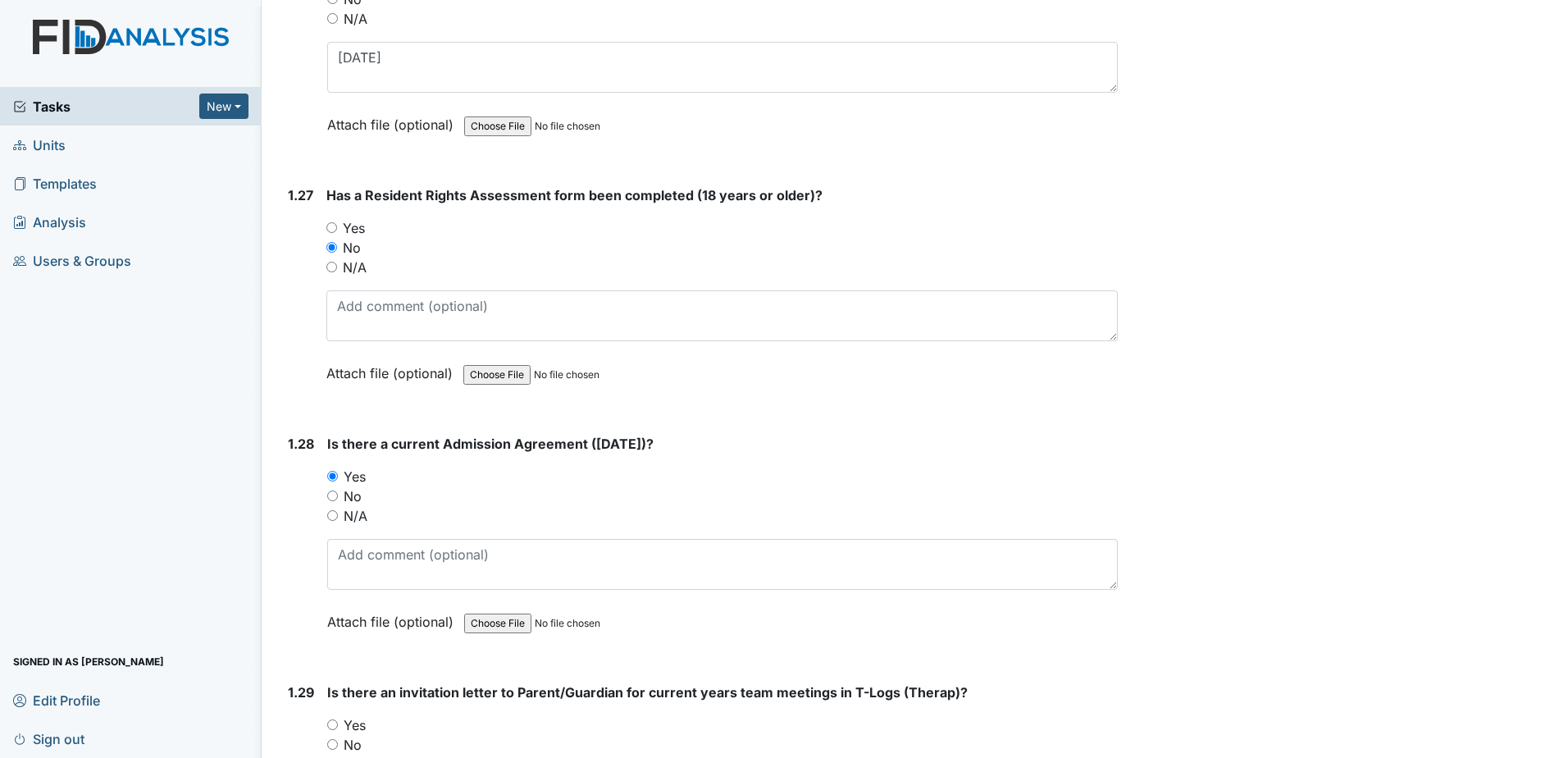
radio input "true"
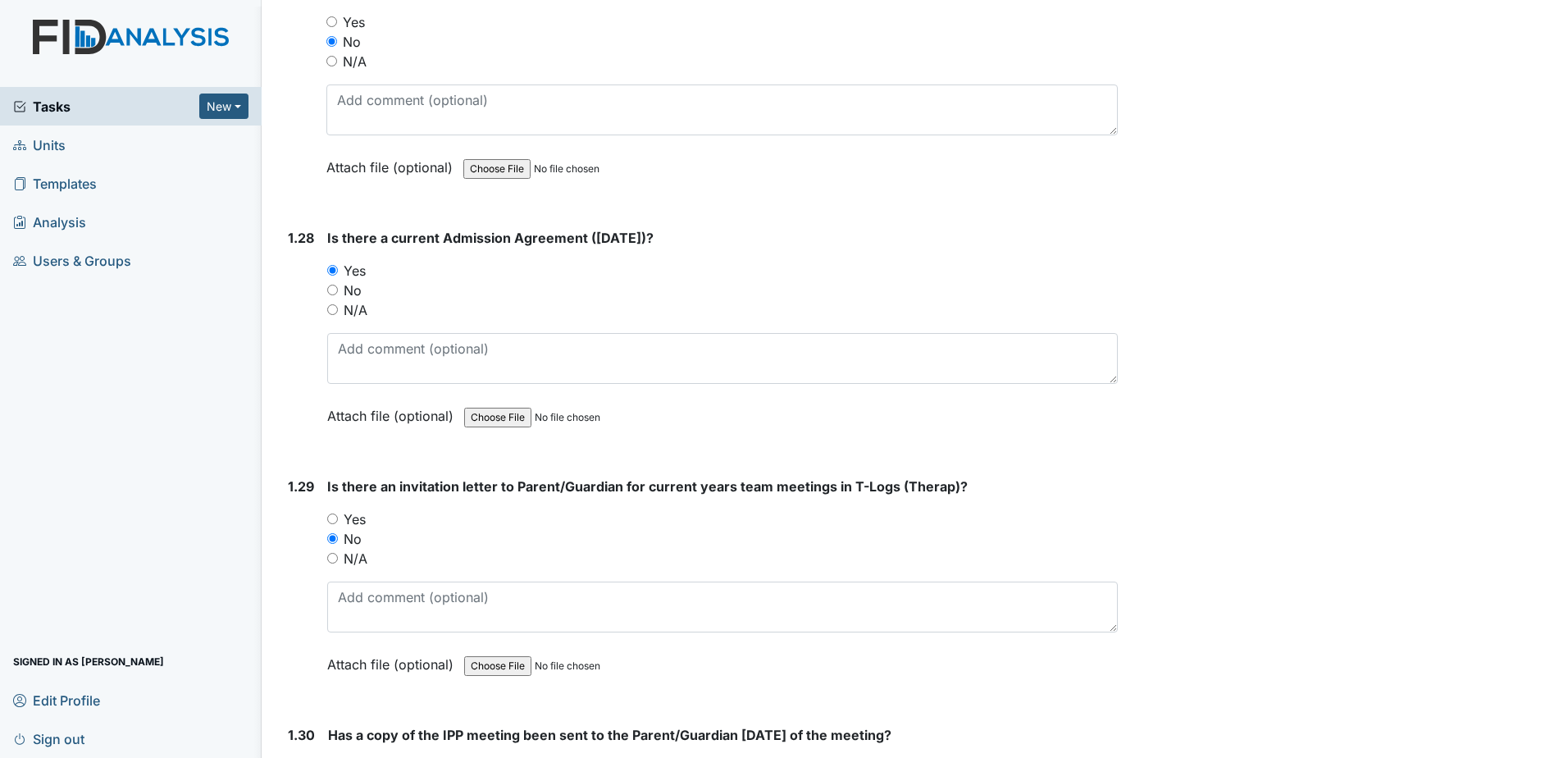
scroll to position [6809, 0]
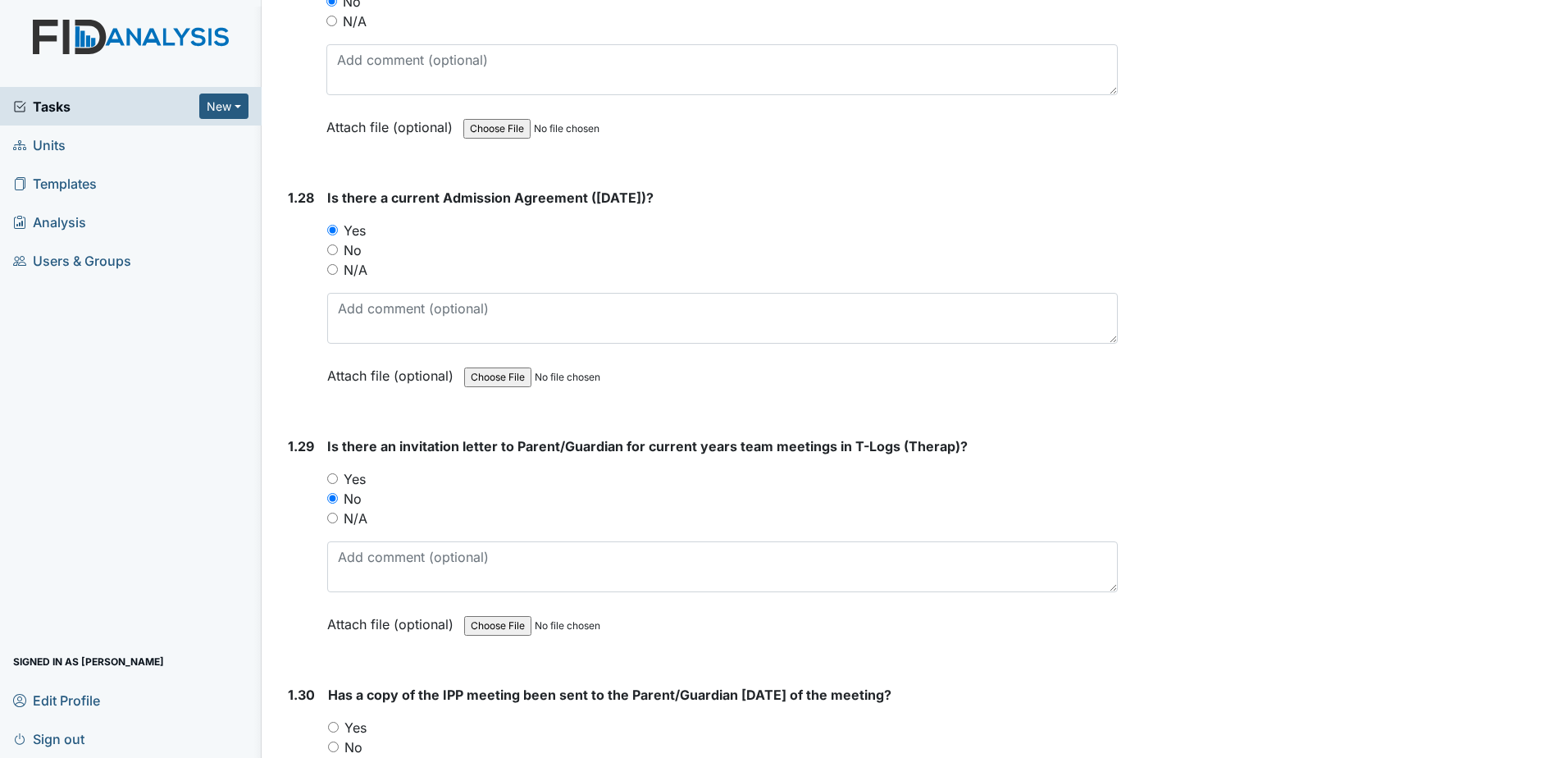
click at [351, 738] on label "No" at bounding box center [352, 747] width 18 height 19
click at [338, 741] on input "No" at bounding box center [333, 746] width 10 height 10
radio input "true"
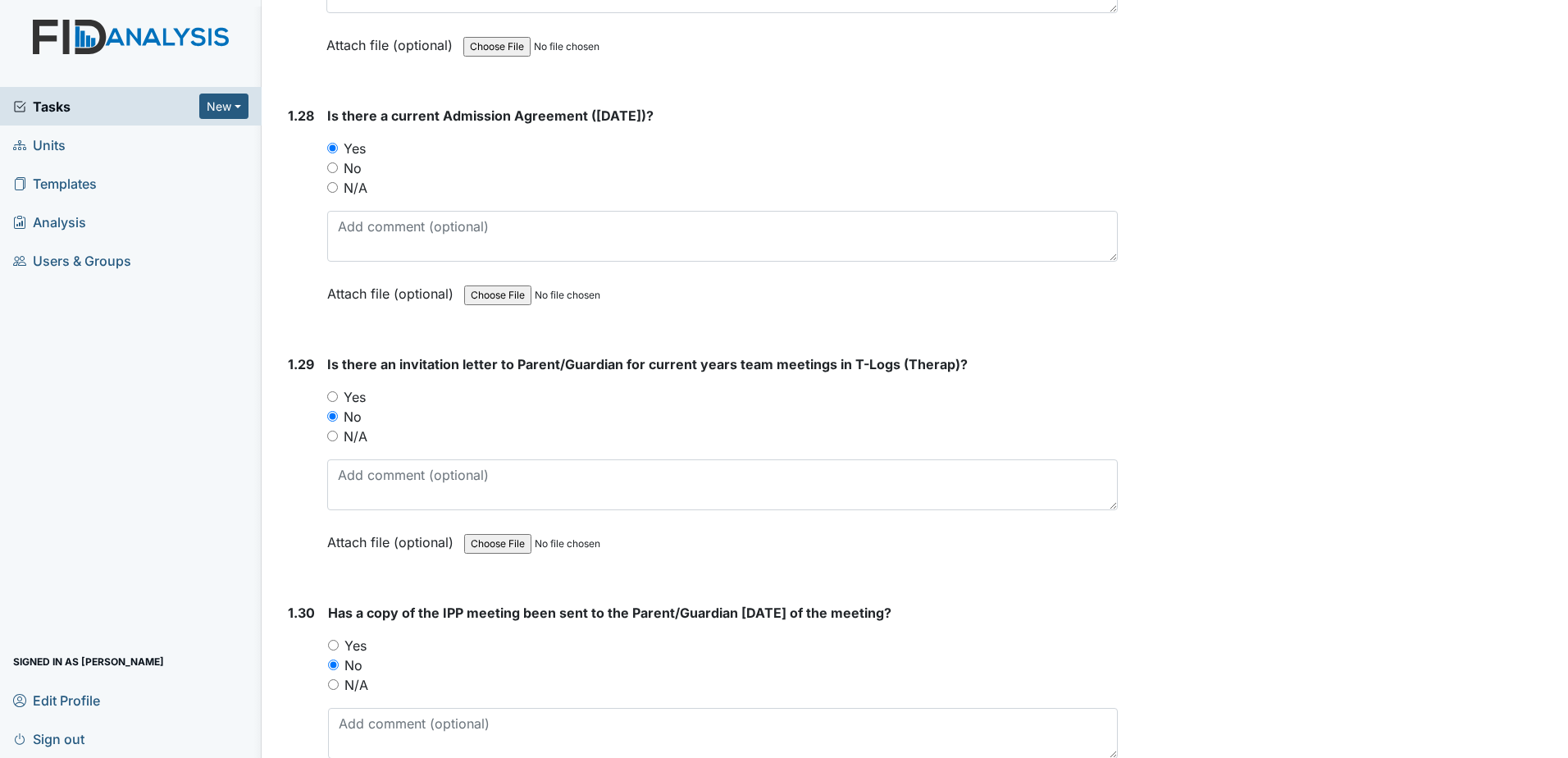
scroll to position [7219, 0]
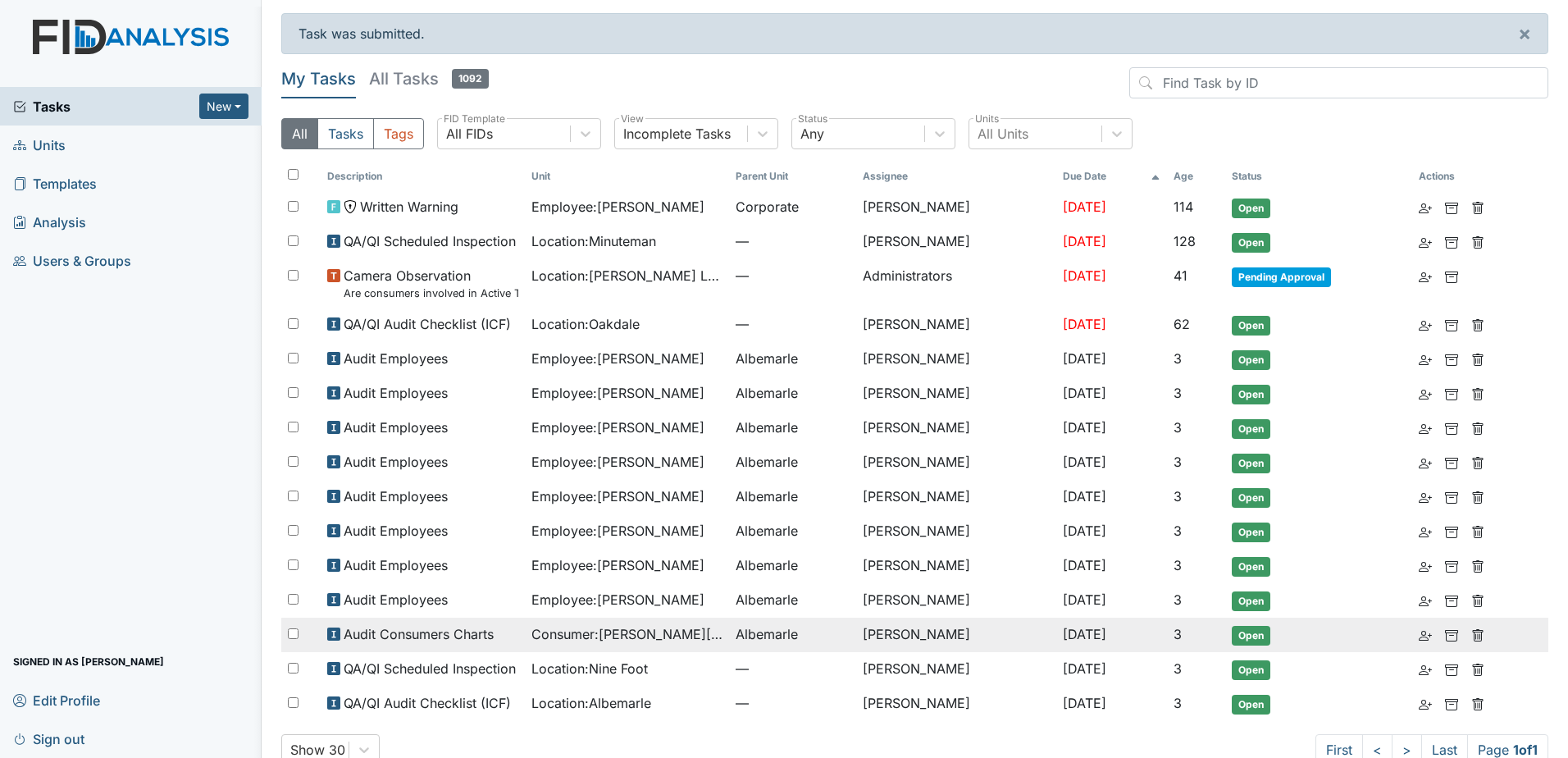
click at [470, 634] on span "Audit Consumers Charts" at bounding box center [418, 634] width 150 height 19
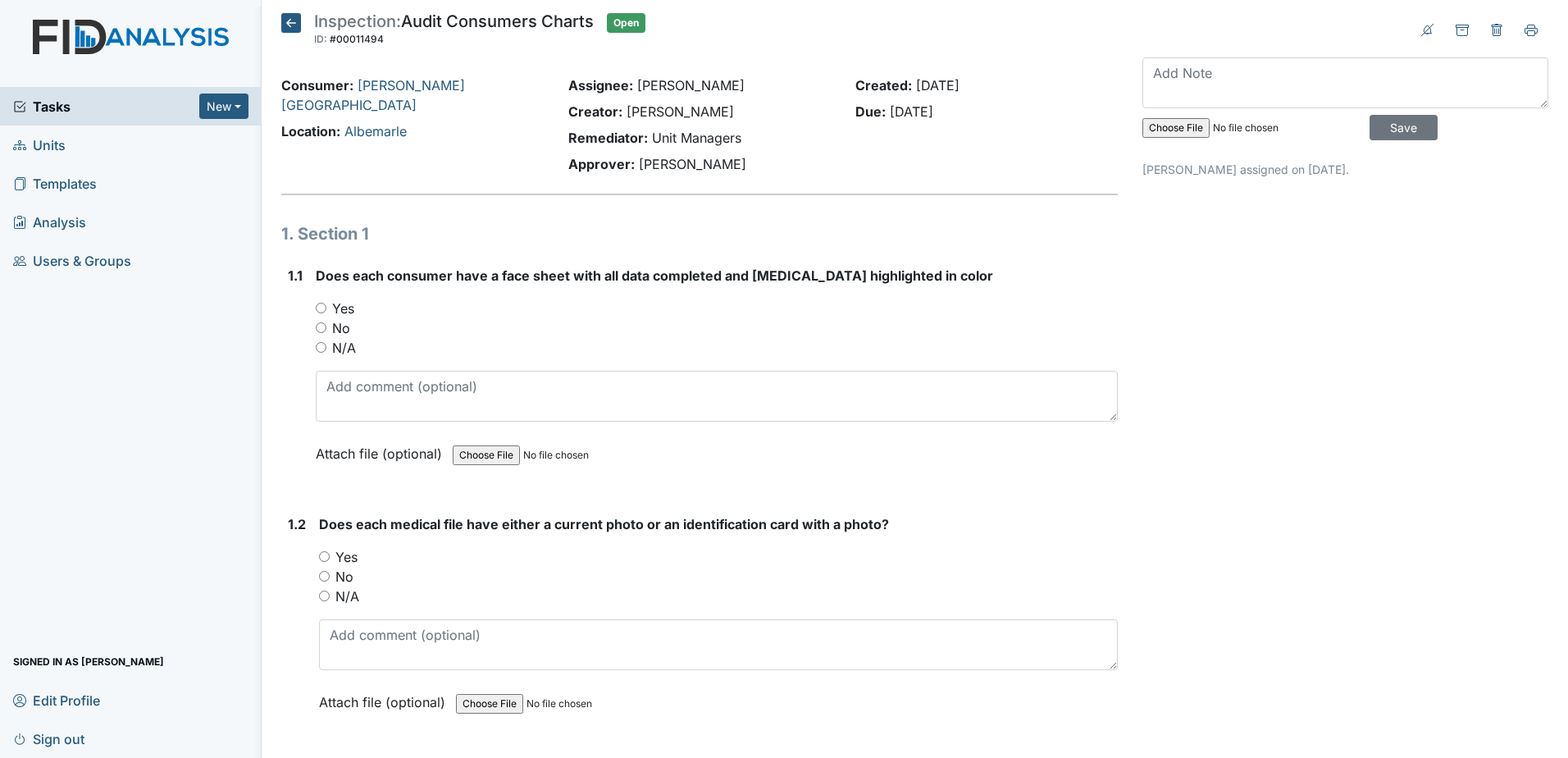
click at [346, 305] on label "Yes" at bounding box center [343, 308] width 22 height 19
click at [326, 305] on input "Yes" at bounding box center [320, 307] width 10 height 10
radio input "true"
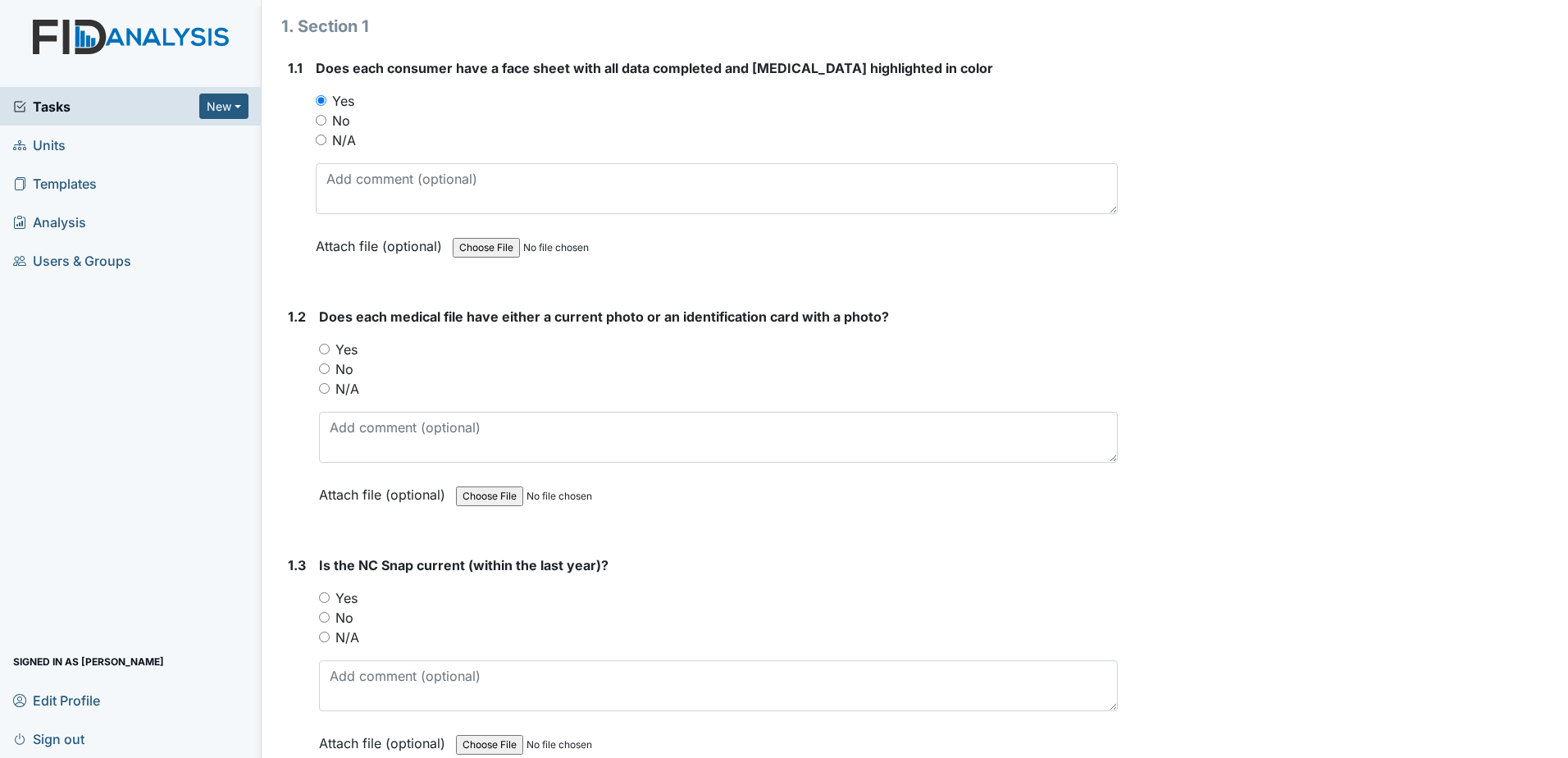
scroll to position [246, 0]
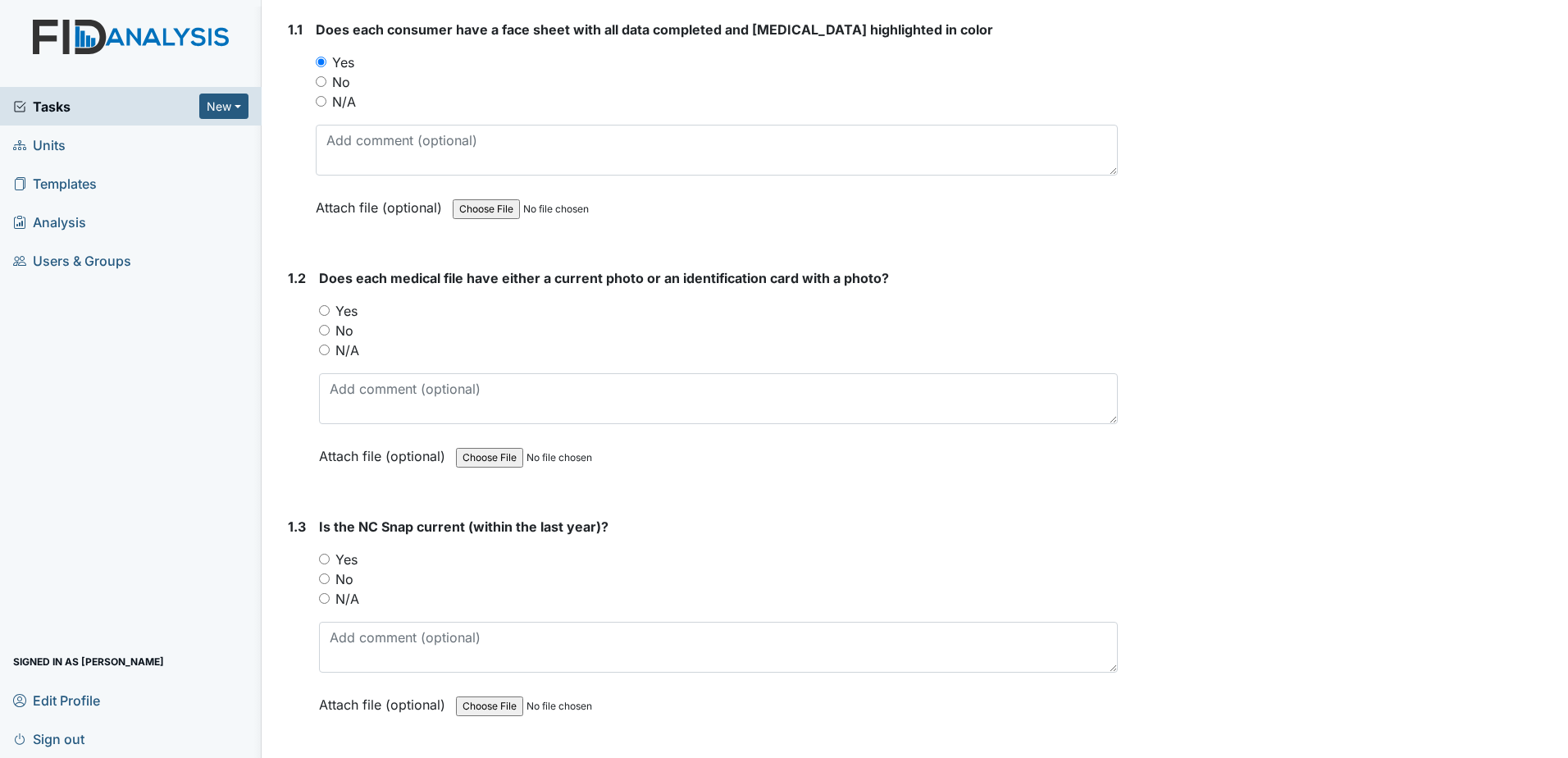
click at [344, 308] on label "Yes" at bounding box center [347, 311] width 22 height 19
click at [329, 308] on input "Yes" at bounding box center [324, 310] width 10 height 10
radio input "true"
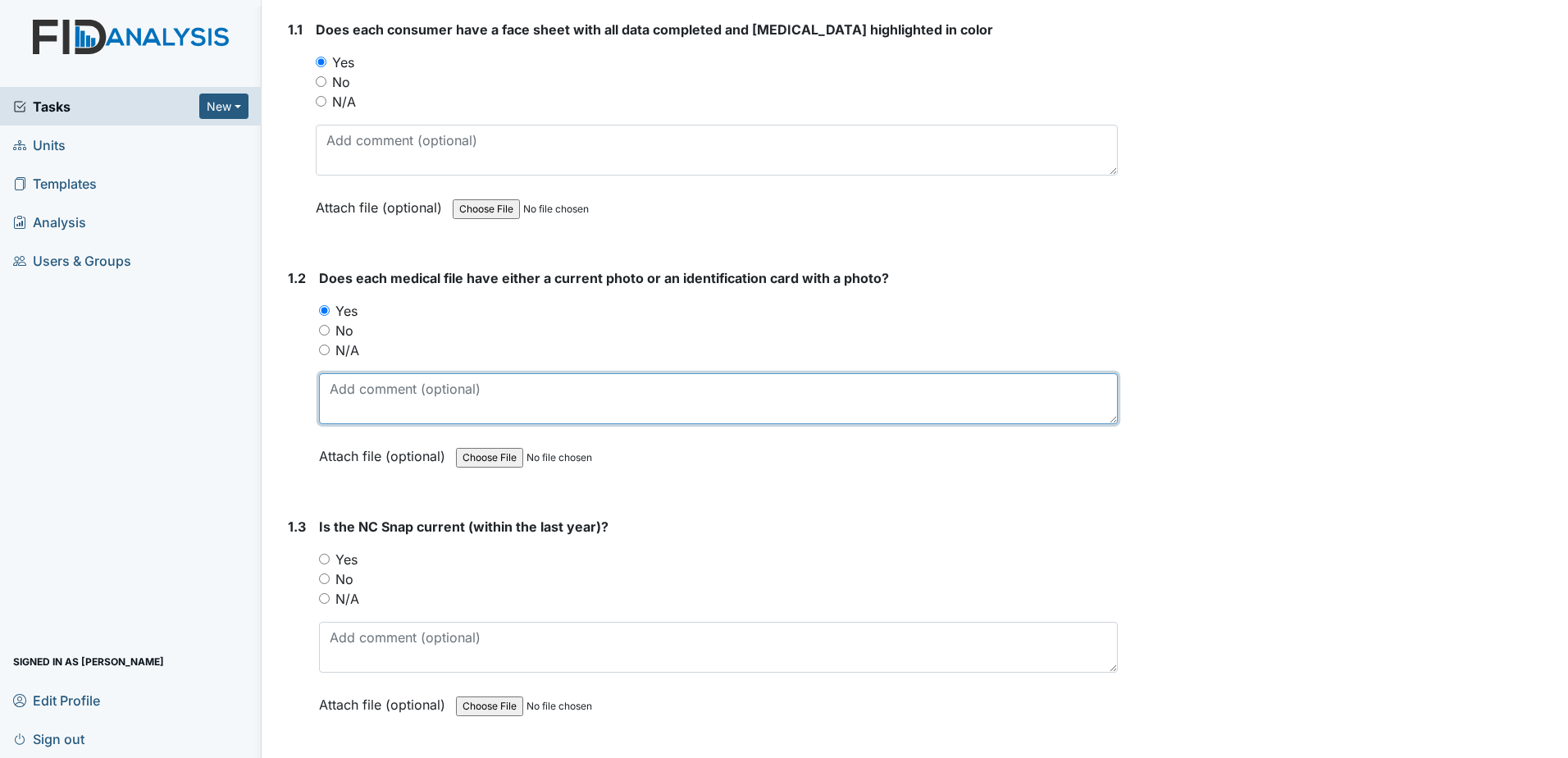
click at [382, 403] on textarea at bounding box center [718, 398] width 798 height 51
type textarea "11-12-2024"
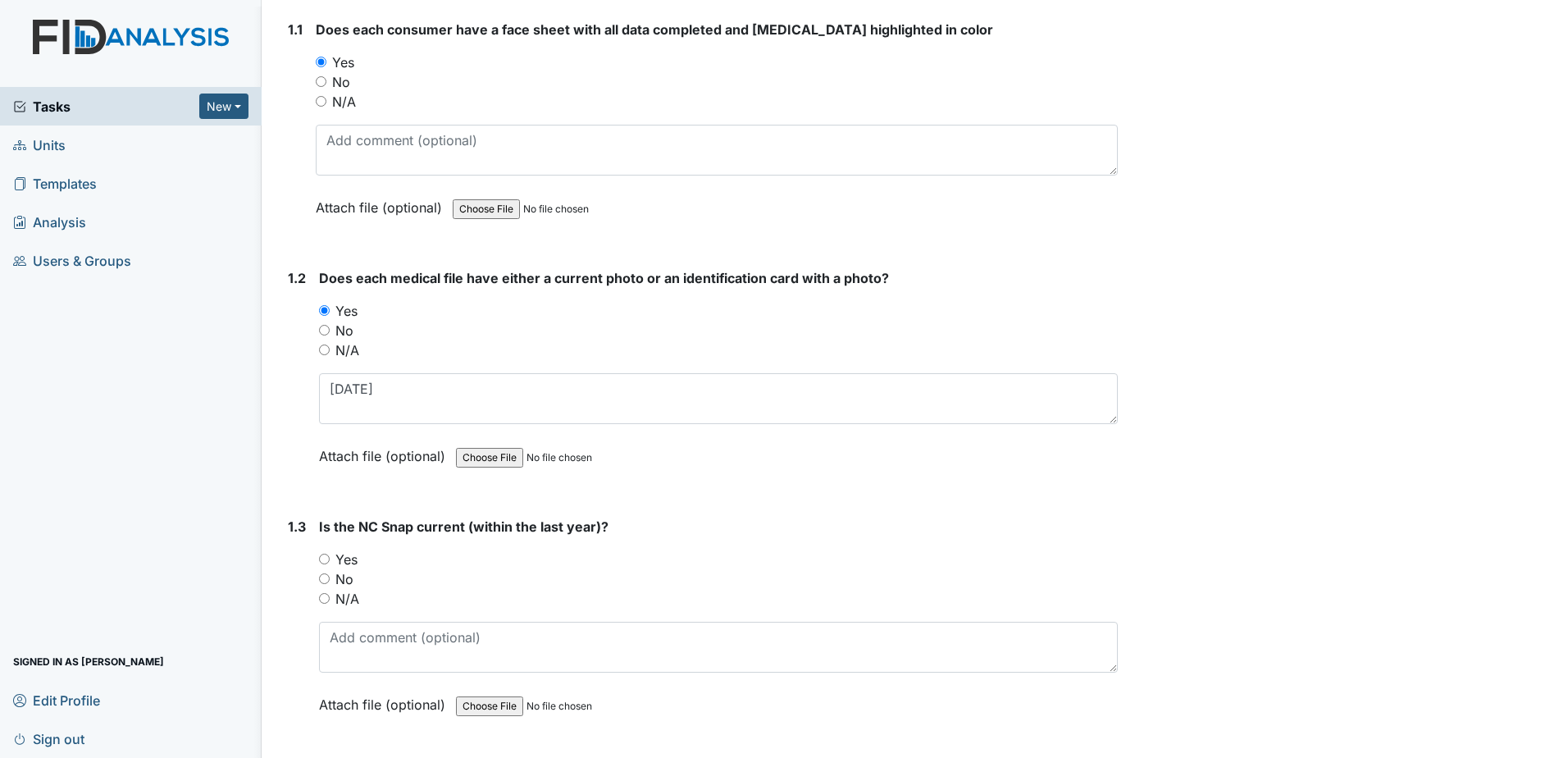
click at [343, 565] on label "Yes" at bounding box center [347, 559] width 22 height 19
click at [329, 564] on input "Yes" at bounding box center [324, 559] width 10 height 10
radio input "true"
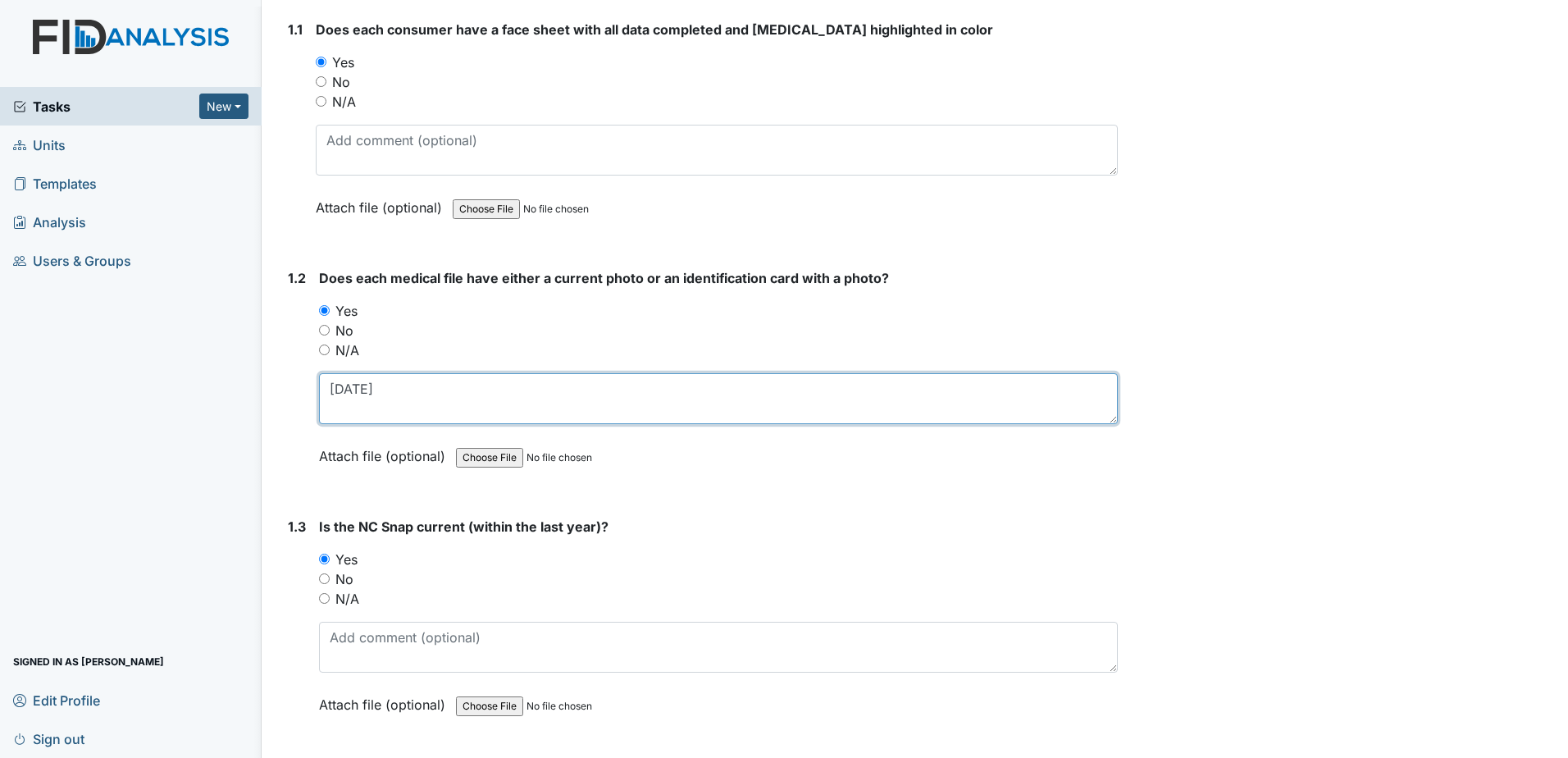
drag, startPoint x: 320, startPoint y: 389, endPoint x: 265, endPoint y: 387, distance: 55.0
click at [266, 389] on main "Inspection: Audit Consumers Charts ID: #00011494 Open Autosaving... Consumer: J…" at bounding box center [914, 379] width 1307 height 758
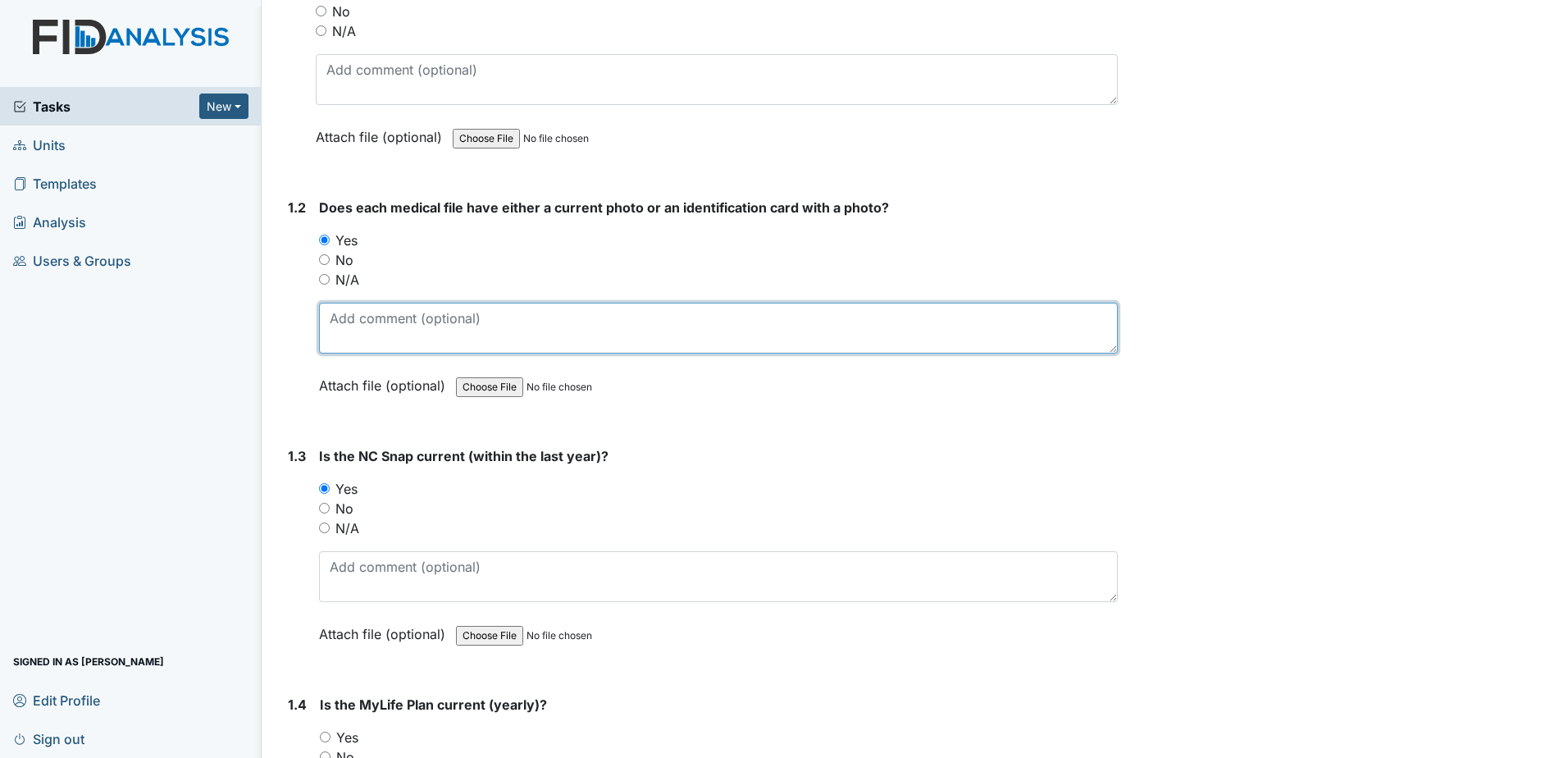
scroll to position [410, 0]
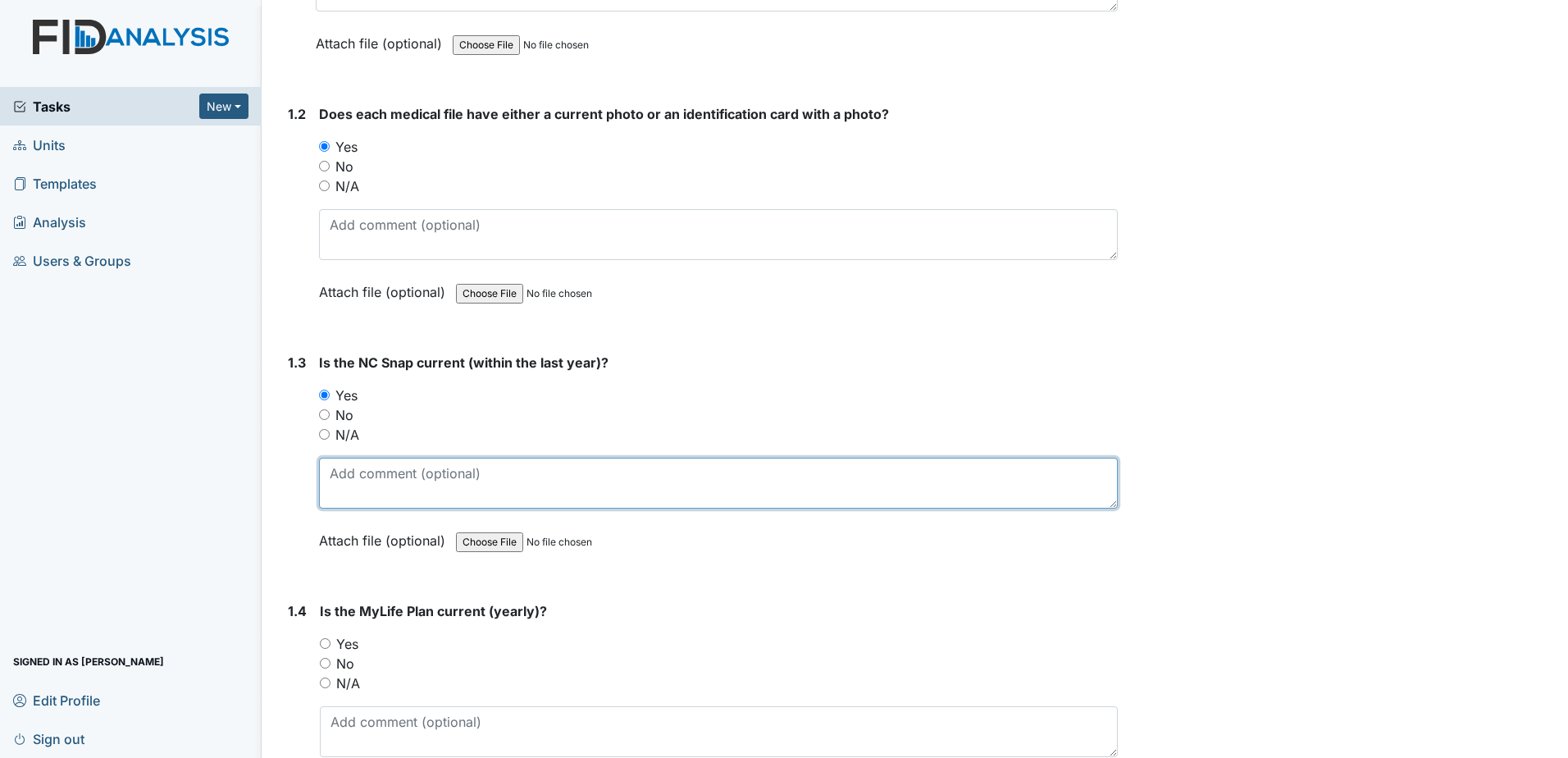
click at [364, 465] on textarea at bounding box center [718, 482] width 798 height 51
paste textarea "11-12-2024"
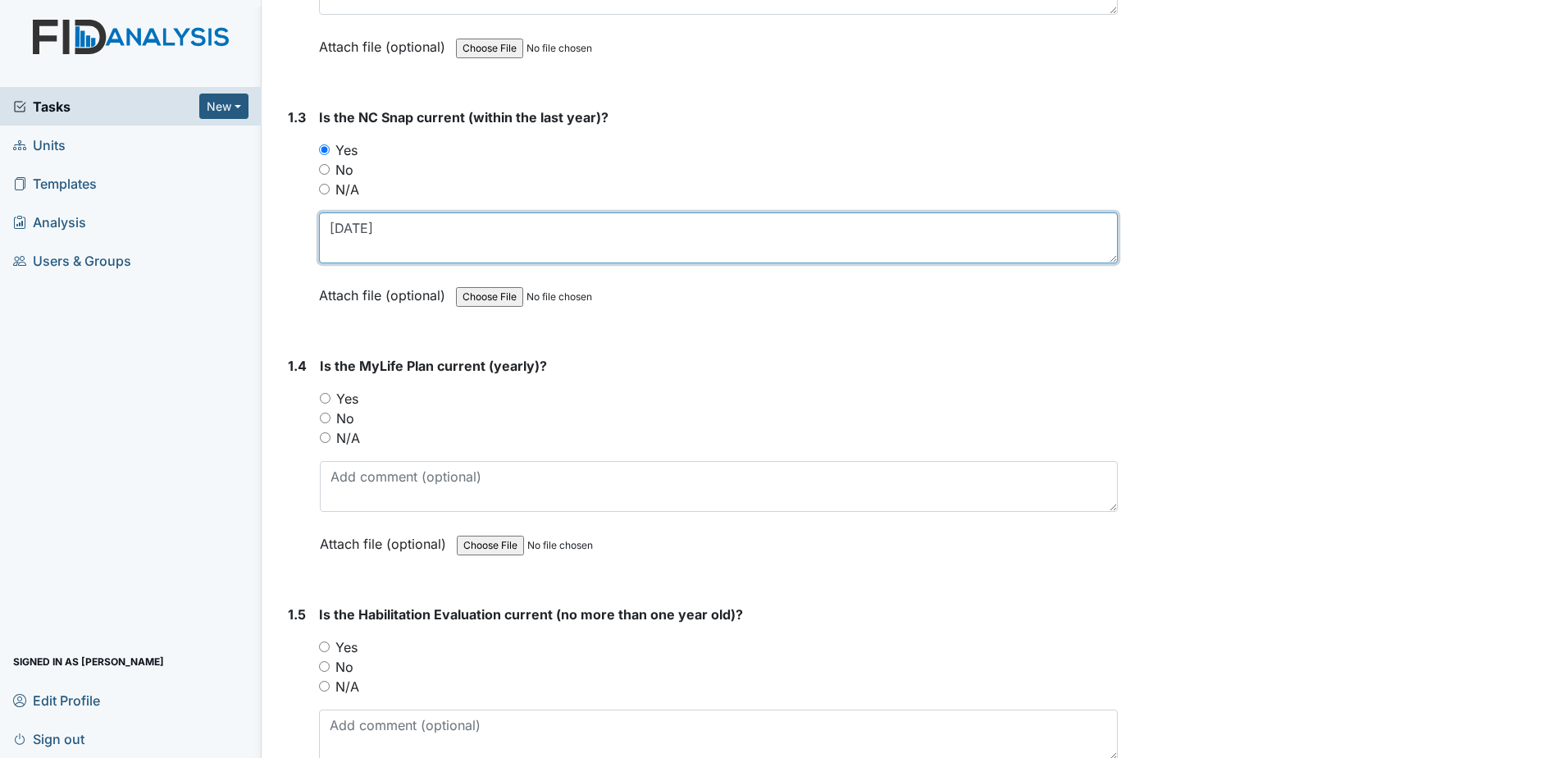
scroll to position [656, 0]
type textarea "11-12-2024"
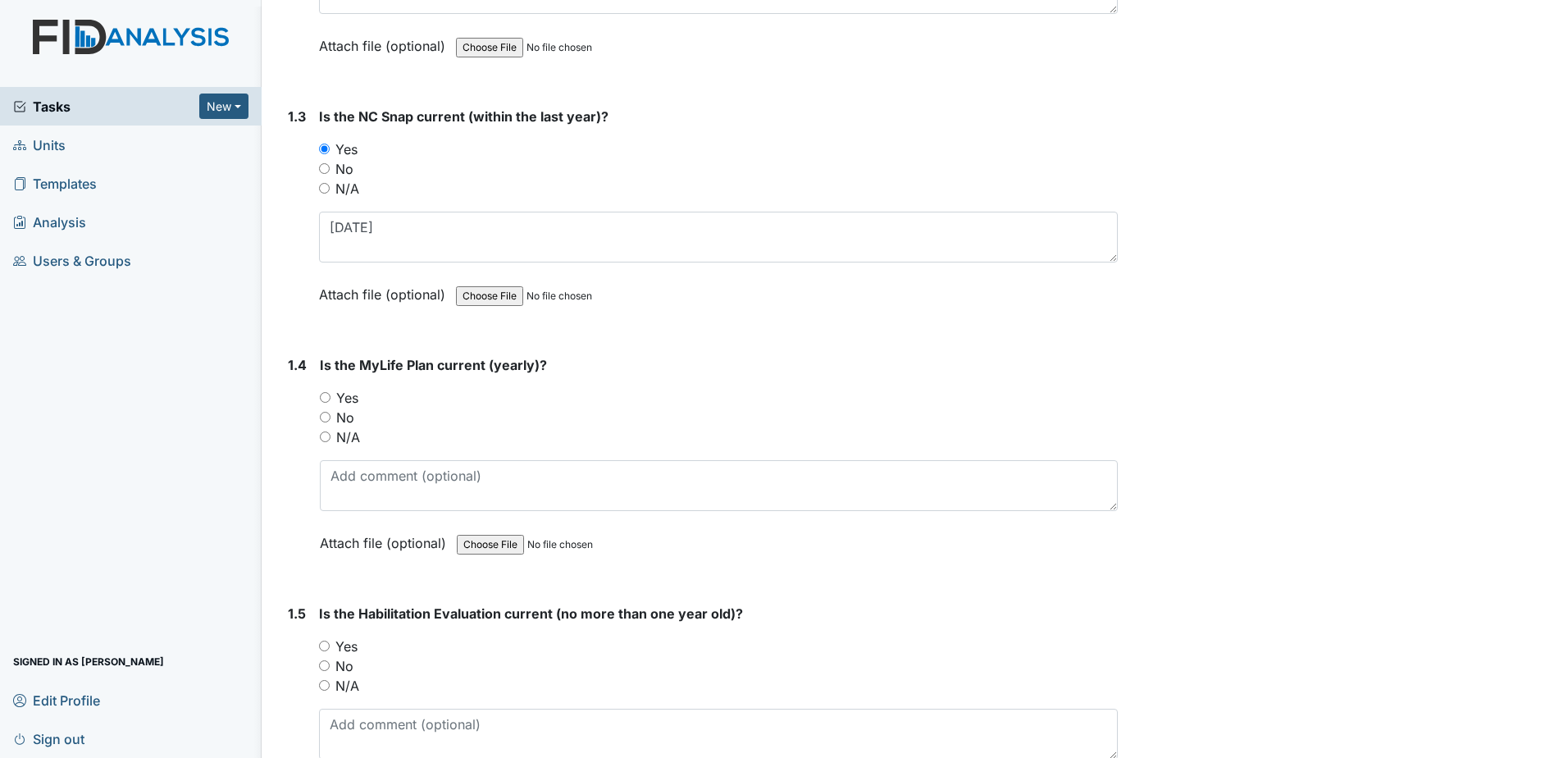
drag, startPoint x: 350, startPoint y: 404, endPoint x: 349, endPoint y: 416, distance: 12.0
click at [349, 404] on label "Yes" at bounding box center [348, 397] width 22 height 19
click at [330, 403] on input "Yes" at bounding box center [325, 397] width 10 height 10
radio input "true"
paste textarea "11-12-2024"
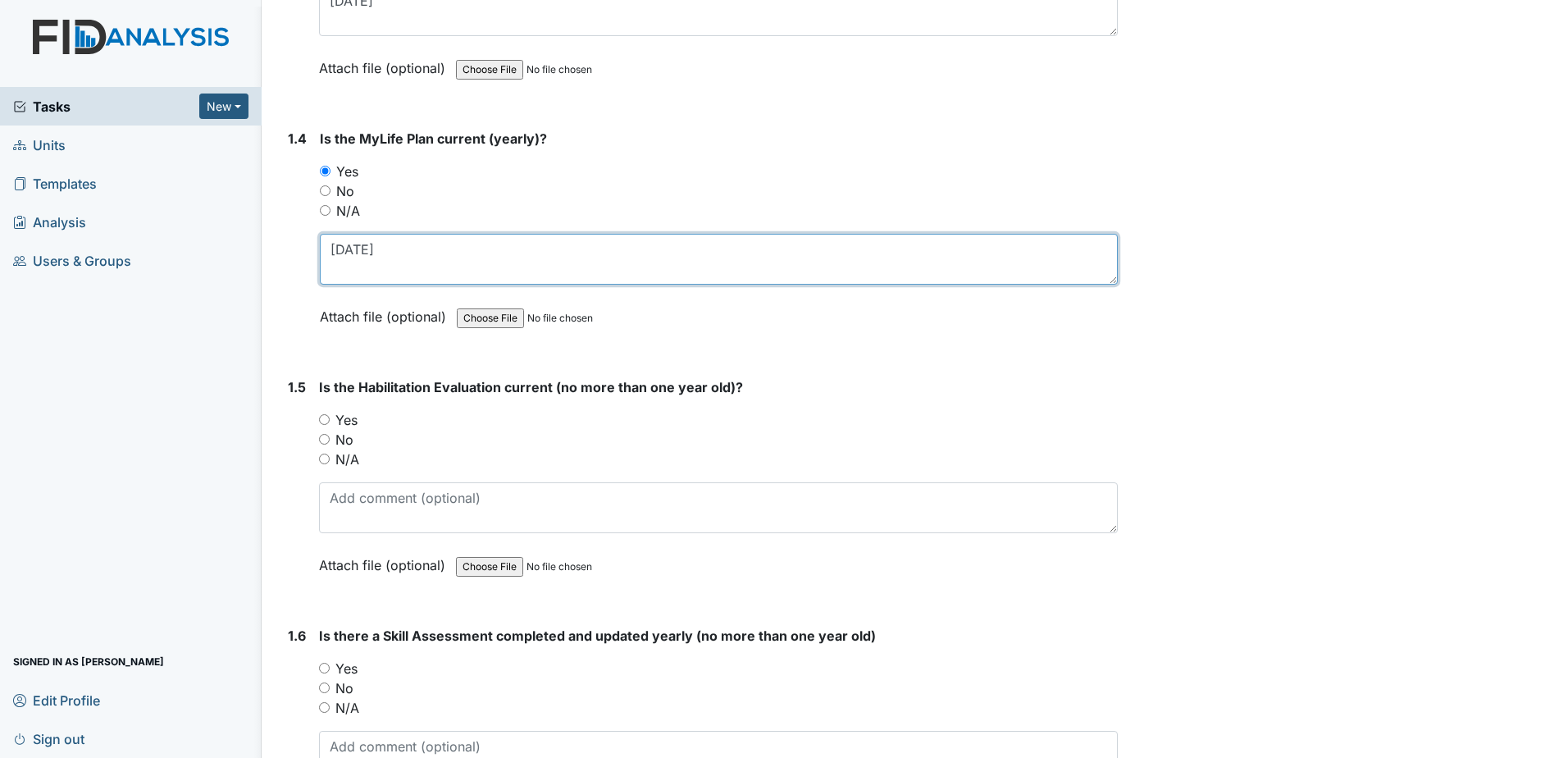
scroll to position [903, 0]
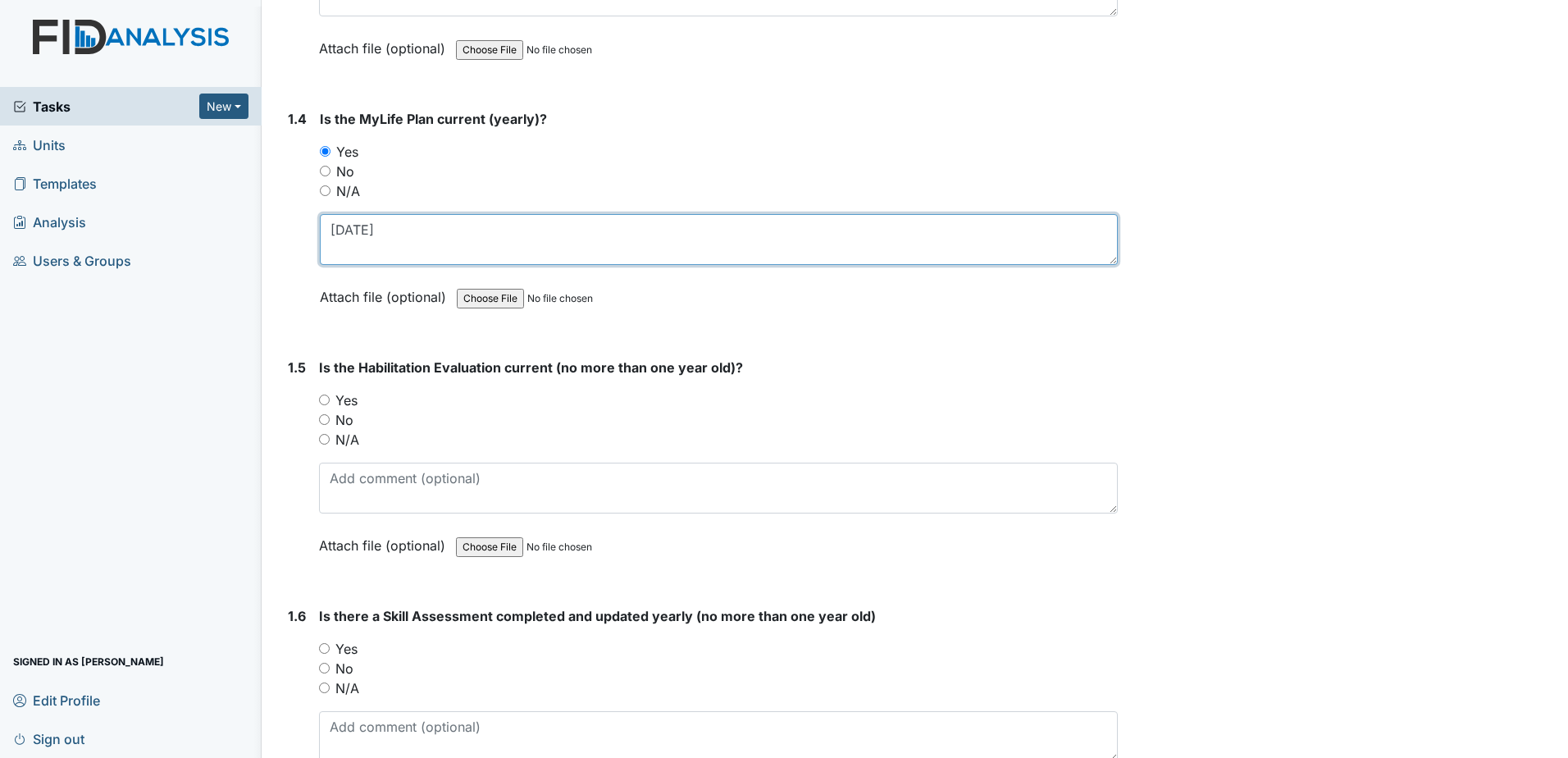
type textarea "11-12-2024"
click at [342, 398] on label "Yes" at bounding box center [347, 400] width 22 height 19
click at [329, 398] on input "Yes" at bounding box center [324, 399] width 10 height 10
radio input "true"
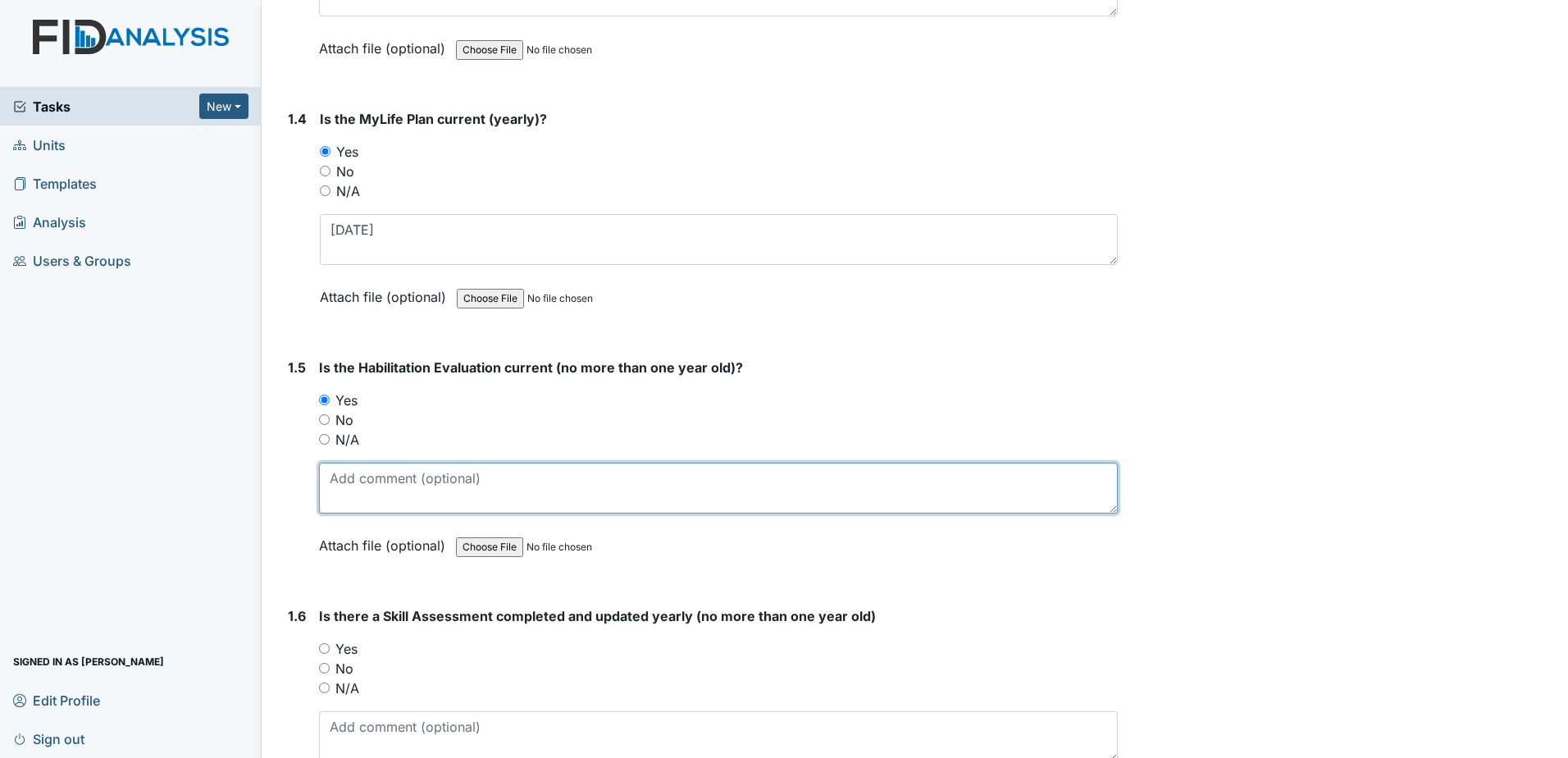
click at [367, 485] on textarea at bounding box center [718, 488] width 798 height 51
paste textarea "11-12-2024"
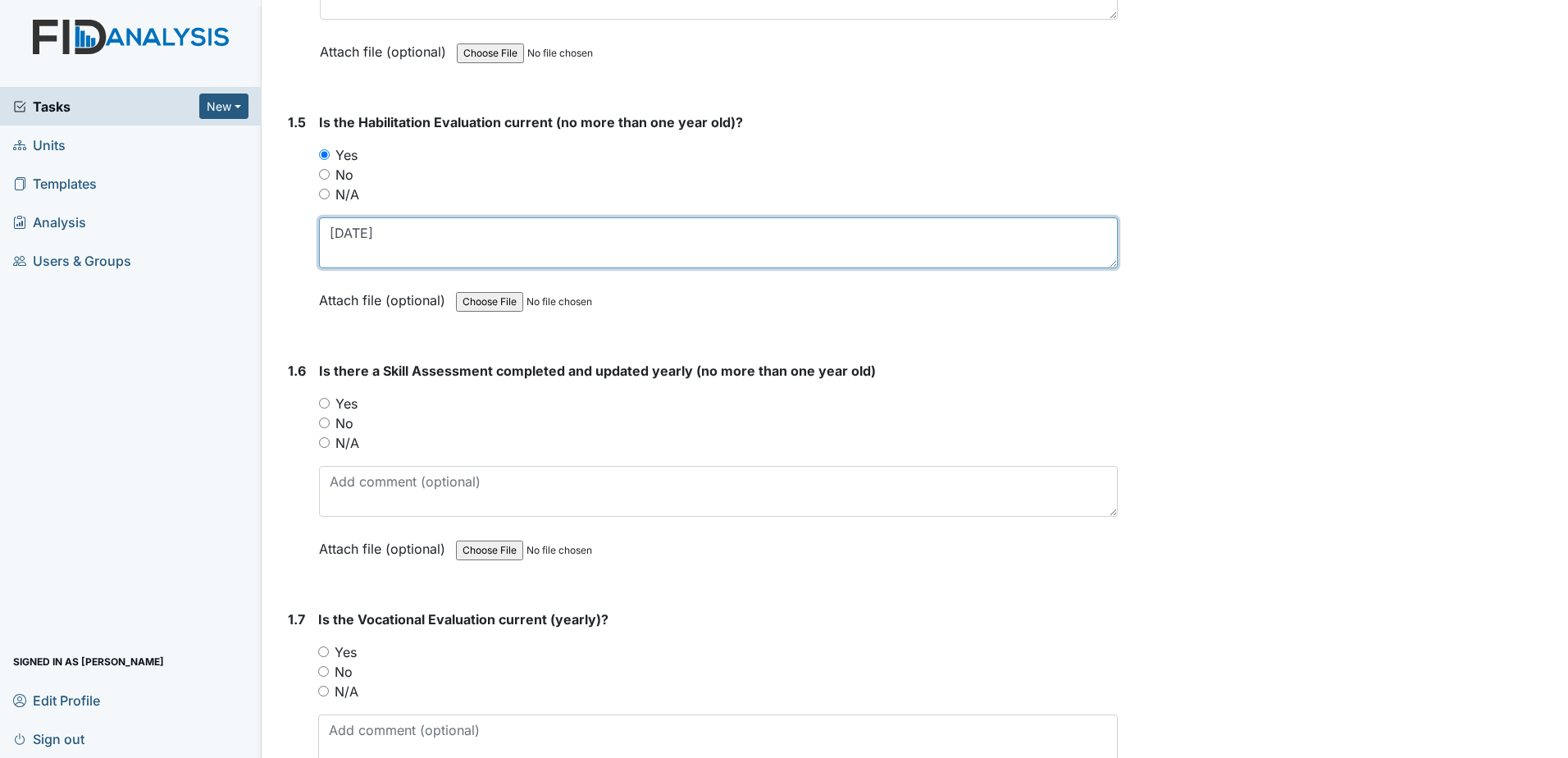
scroll to position [1149, 0]
type textarea "11-12-2024"
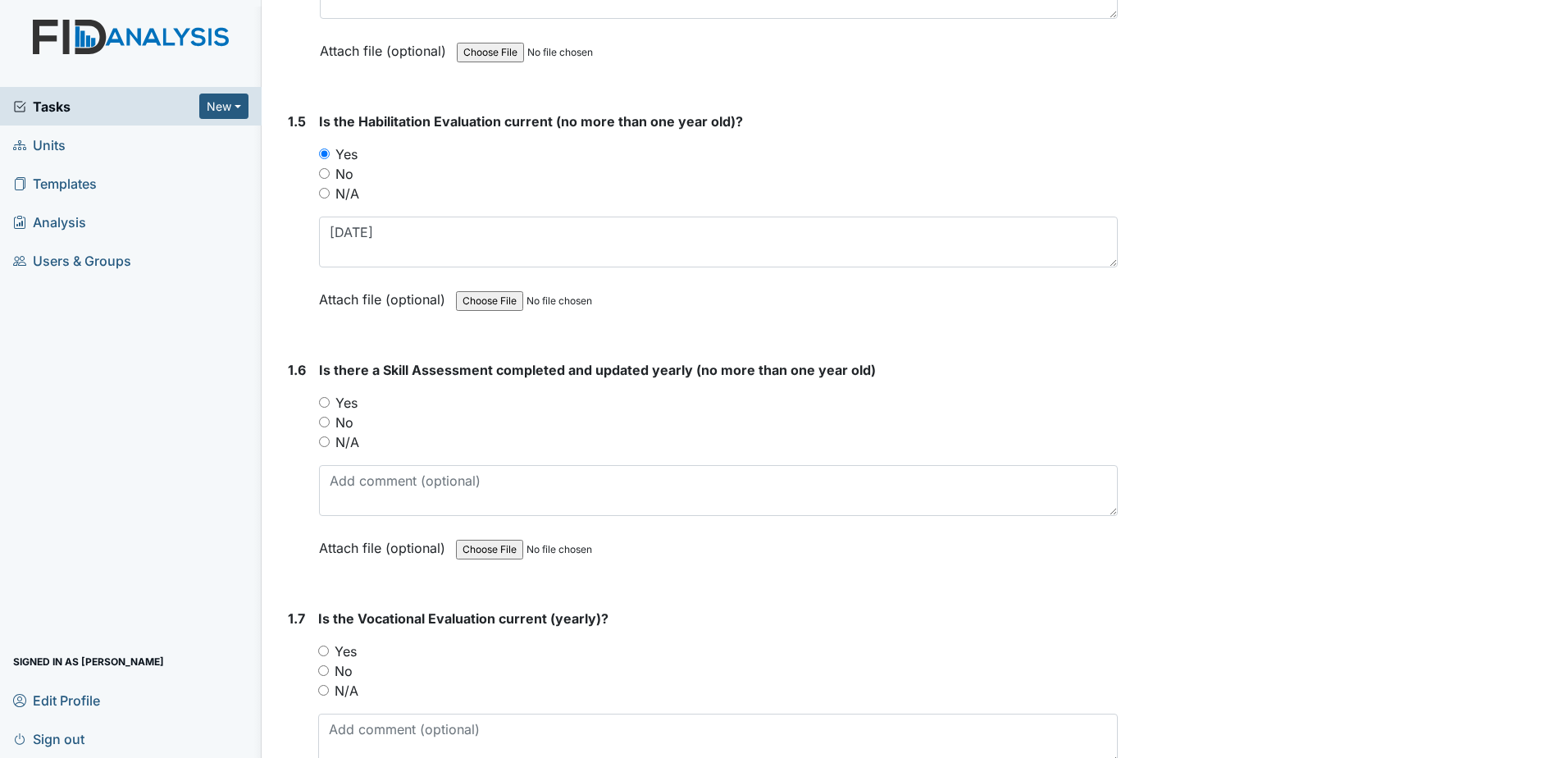
click at [341, 406] on label "Yes" at bounding box center [347, 403] width 22 height 19
click at [329, 406] on input "Yes" at bounding box center [324, 402] width 10 height 10
radio input "true"
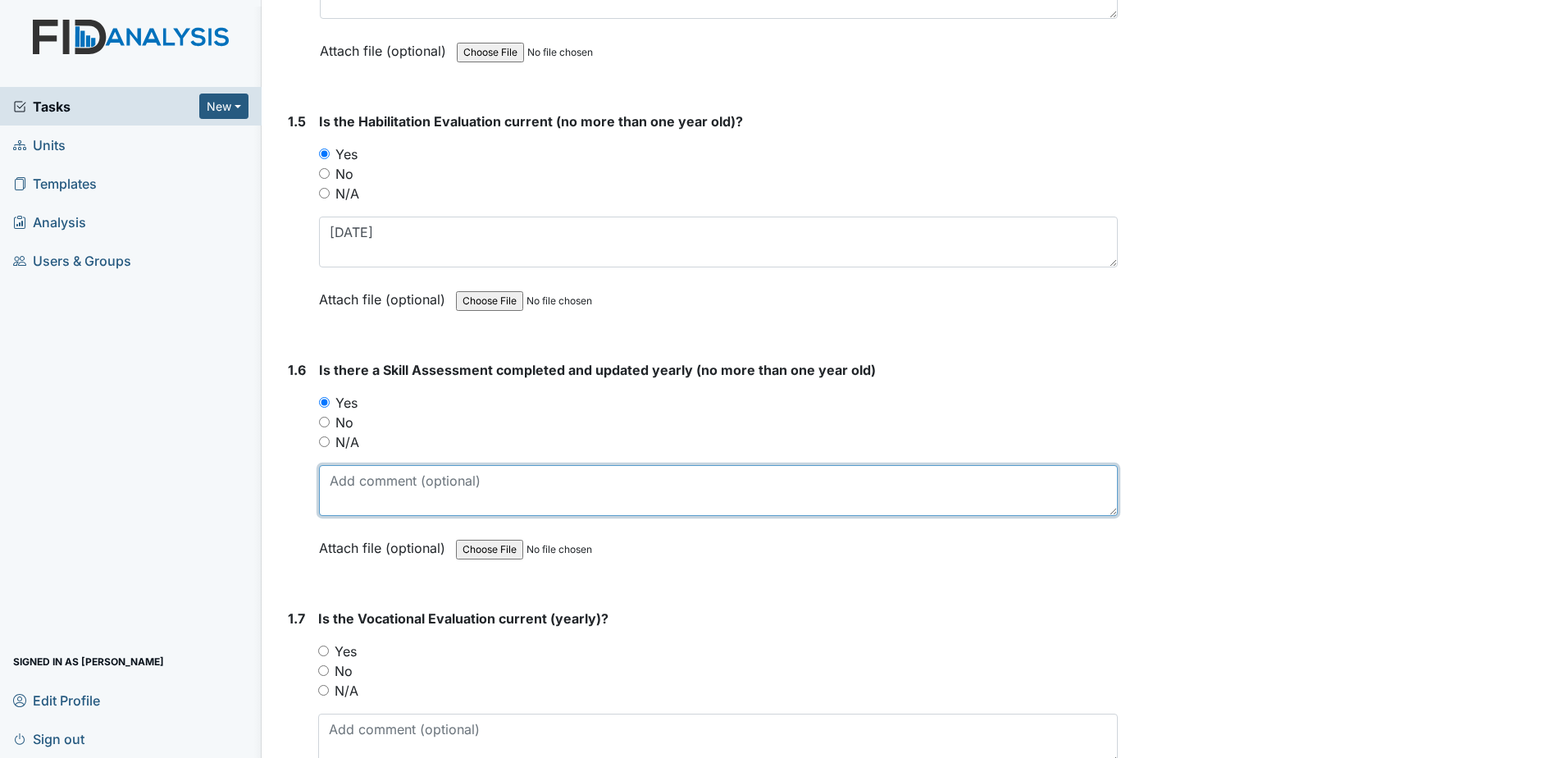
paste textarea "11-12-2024"
type textarea "11-12-2024"
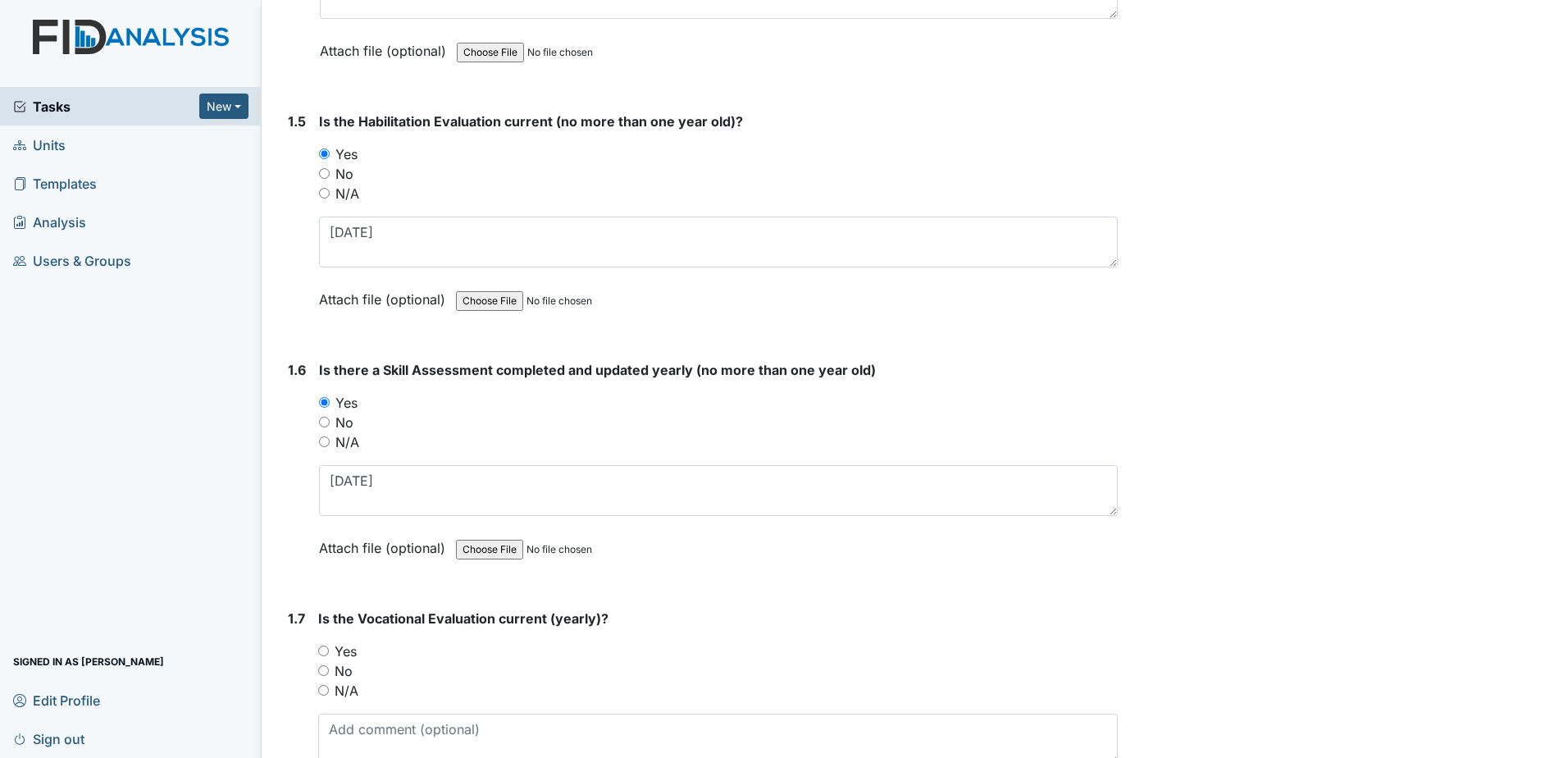
click at [344, 649] on label "Yes" at bounding box center [346, 650] width 22 height 19
click at [329, 649] on input "Yes" at bounding box center [323, 650] width 10 height 10
radio input "true"
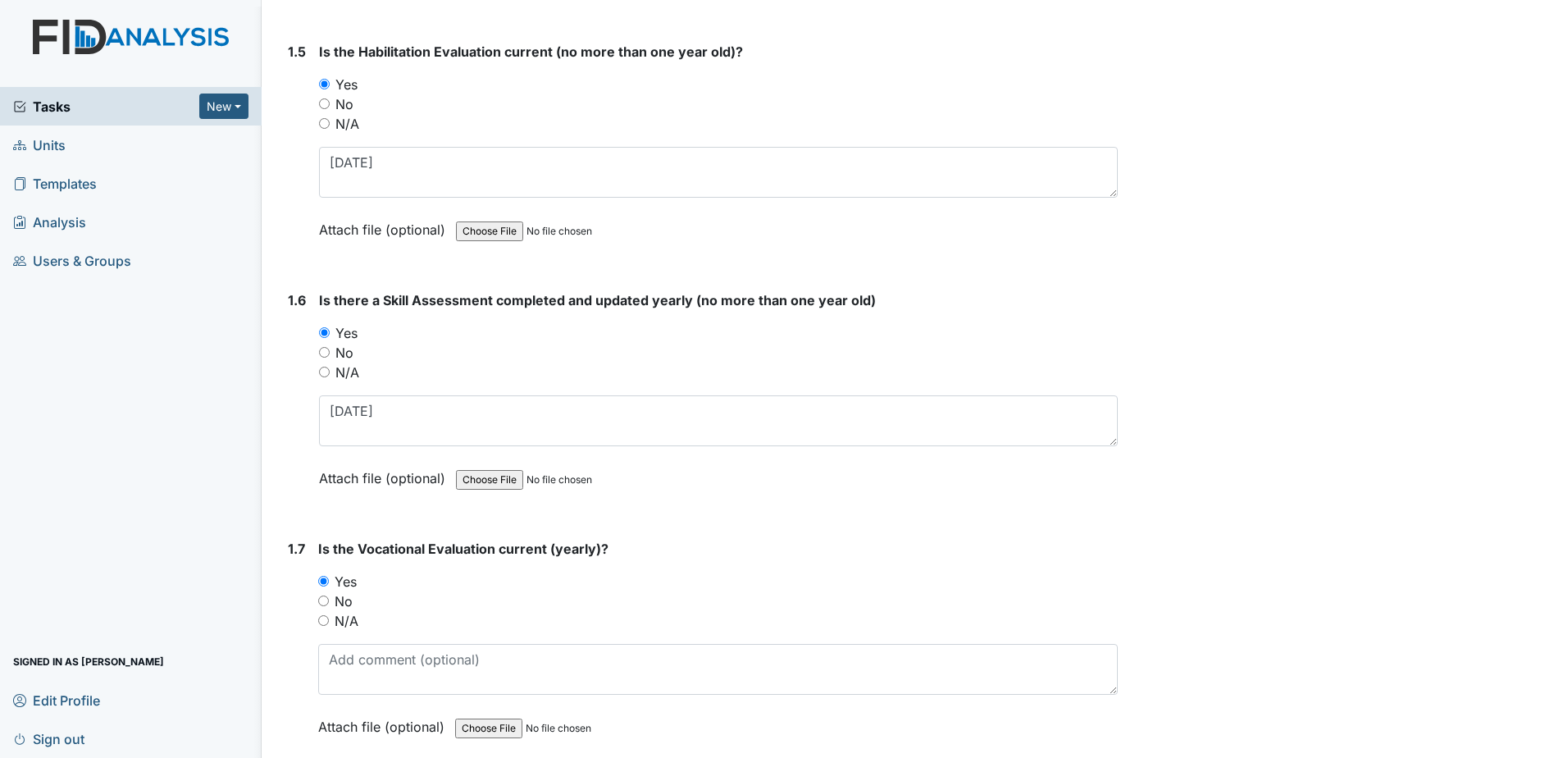
scroll to position [1394, 0]
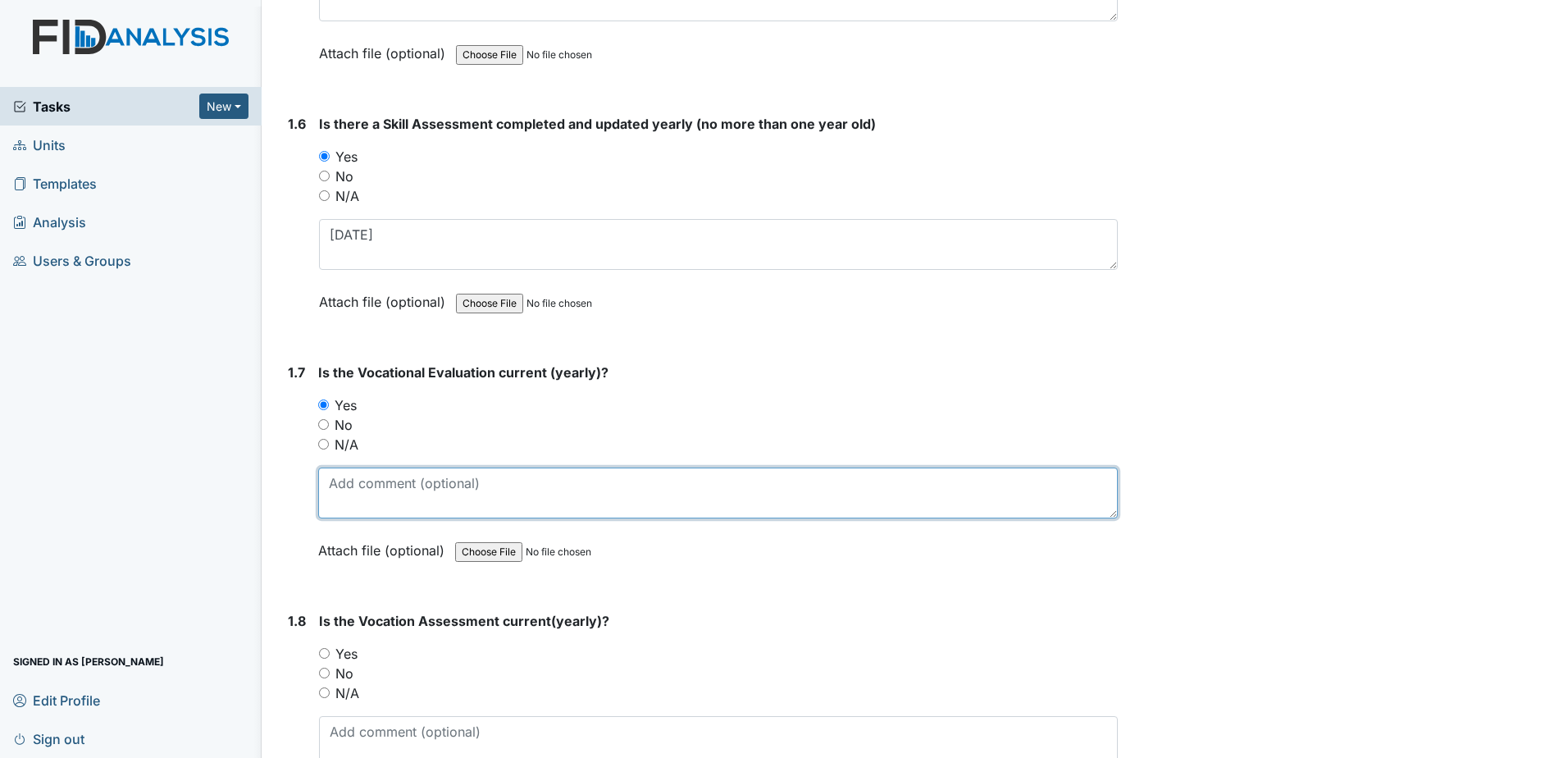
paste textarea "11-12-2024"
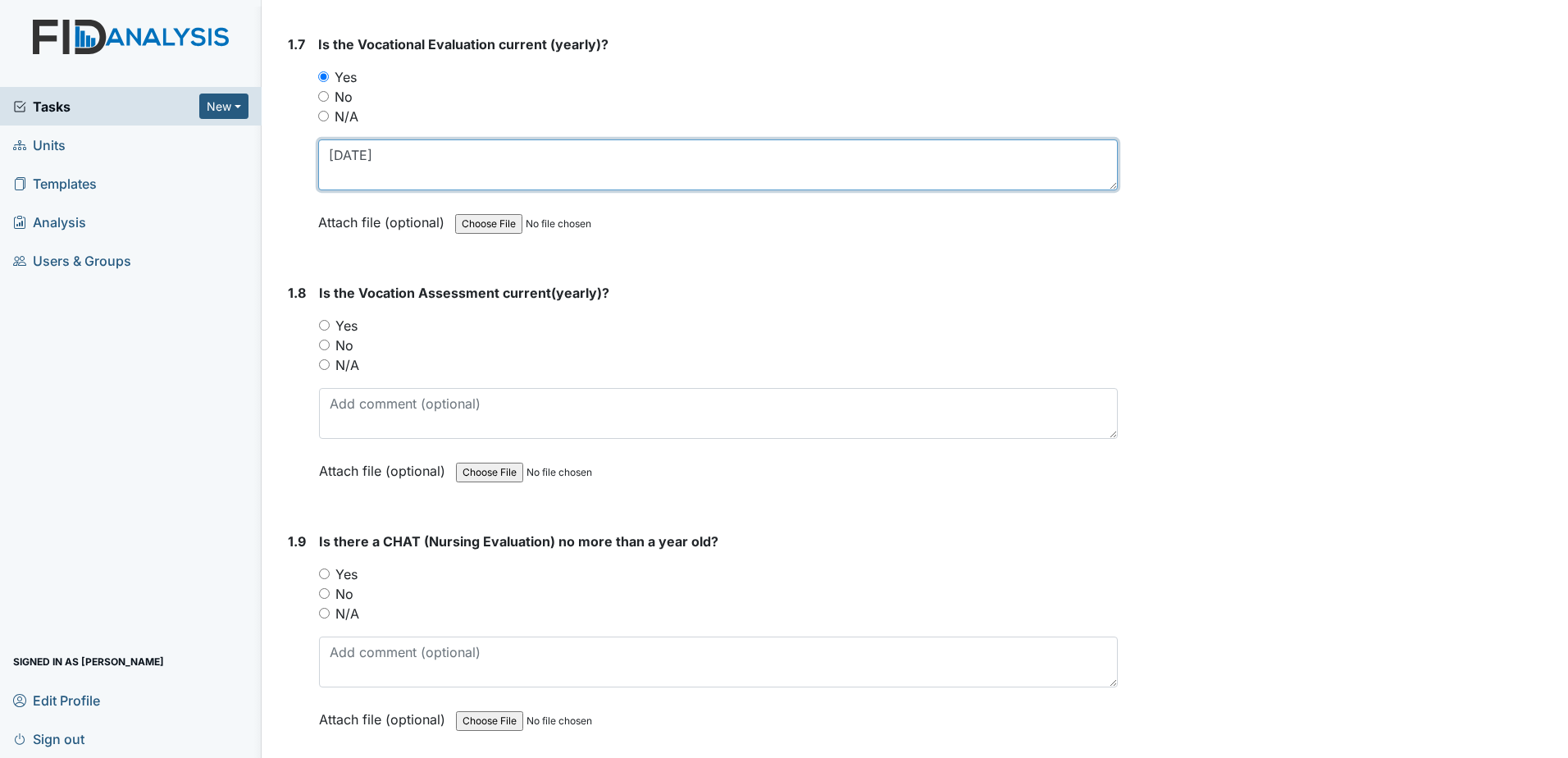
type textarea "11-12-2024"
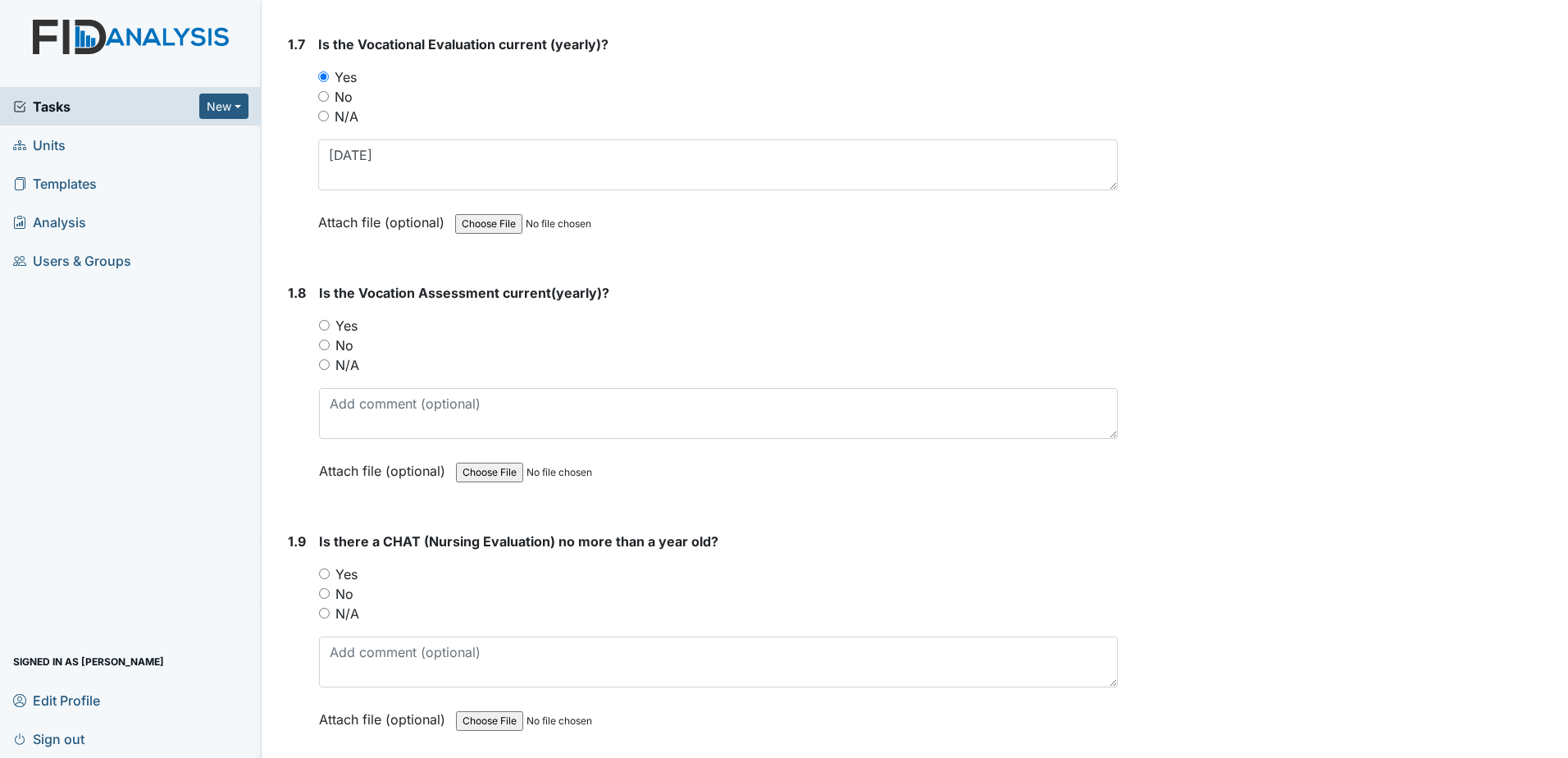
click at [347, 328] on label "Yes" at bounding box center [347, 325] width 22 height 19
click at [329, 328] on input "Yes" at bounding box center [324, 325] width 10 height 10
radio input "true"
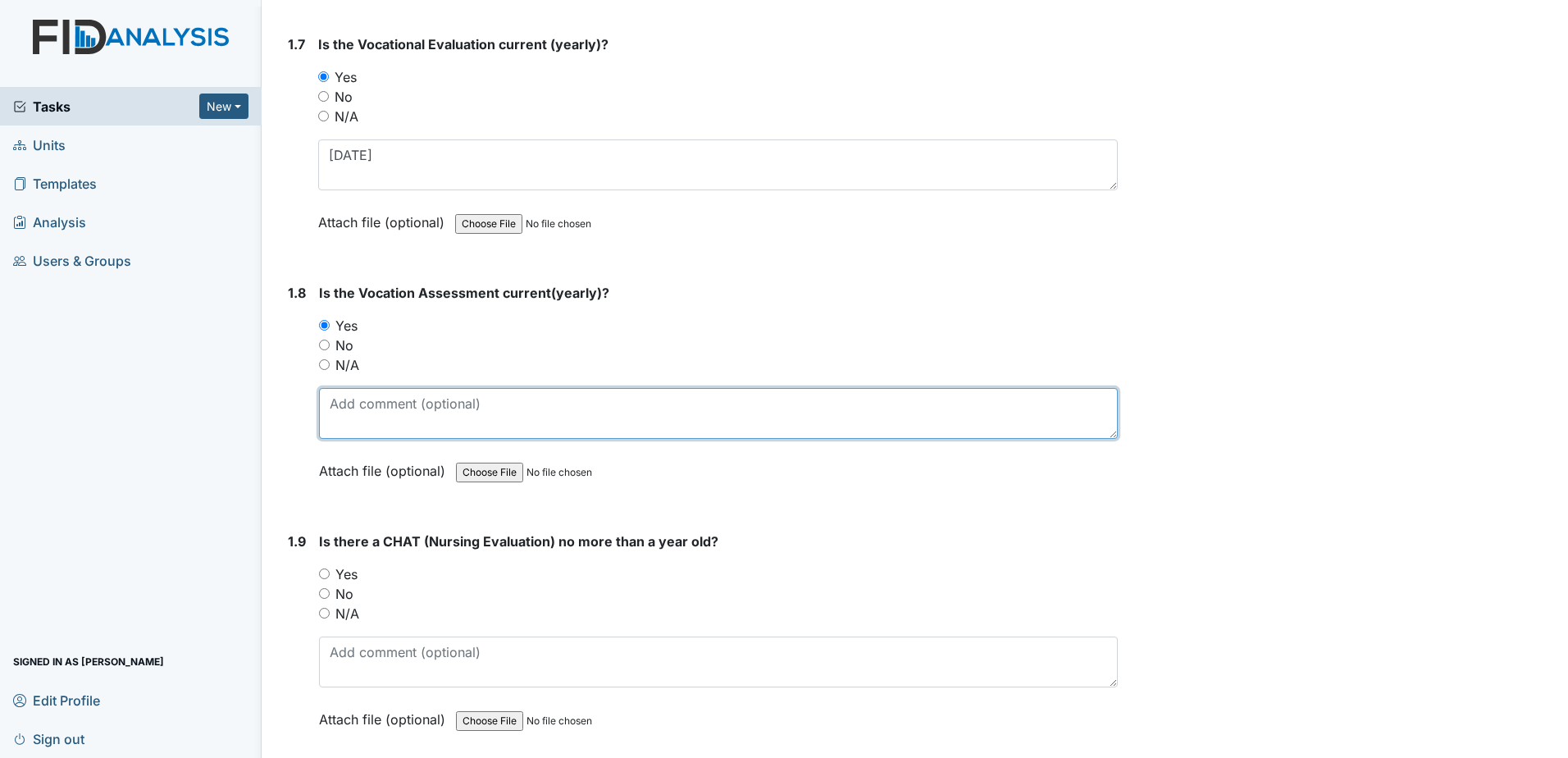
click at [377, 393] on textarea at bounding box center [718, 413] width 798 height 51
paste textarea "11-12-2024"
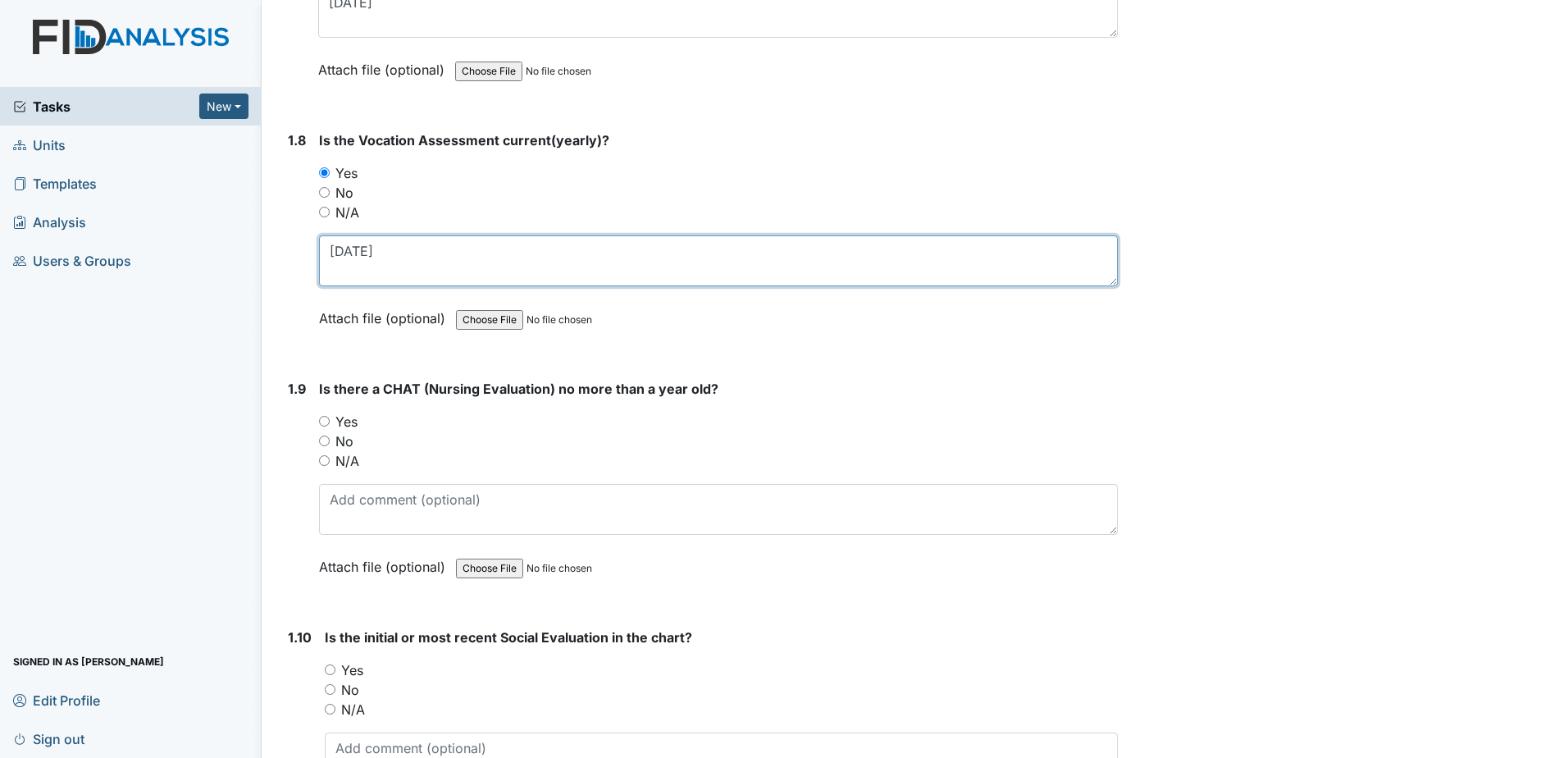
scroll to position [1887, 0]
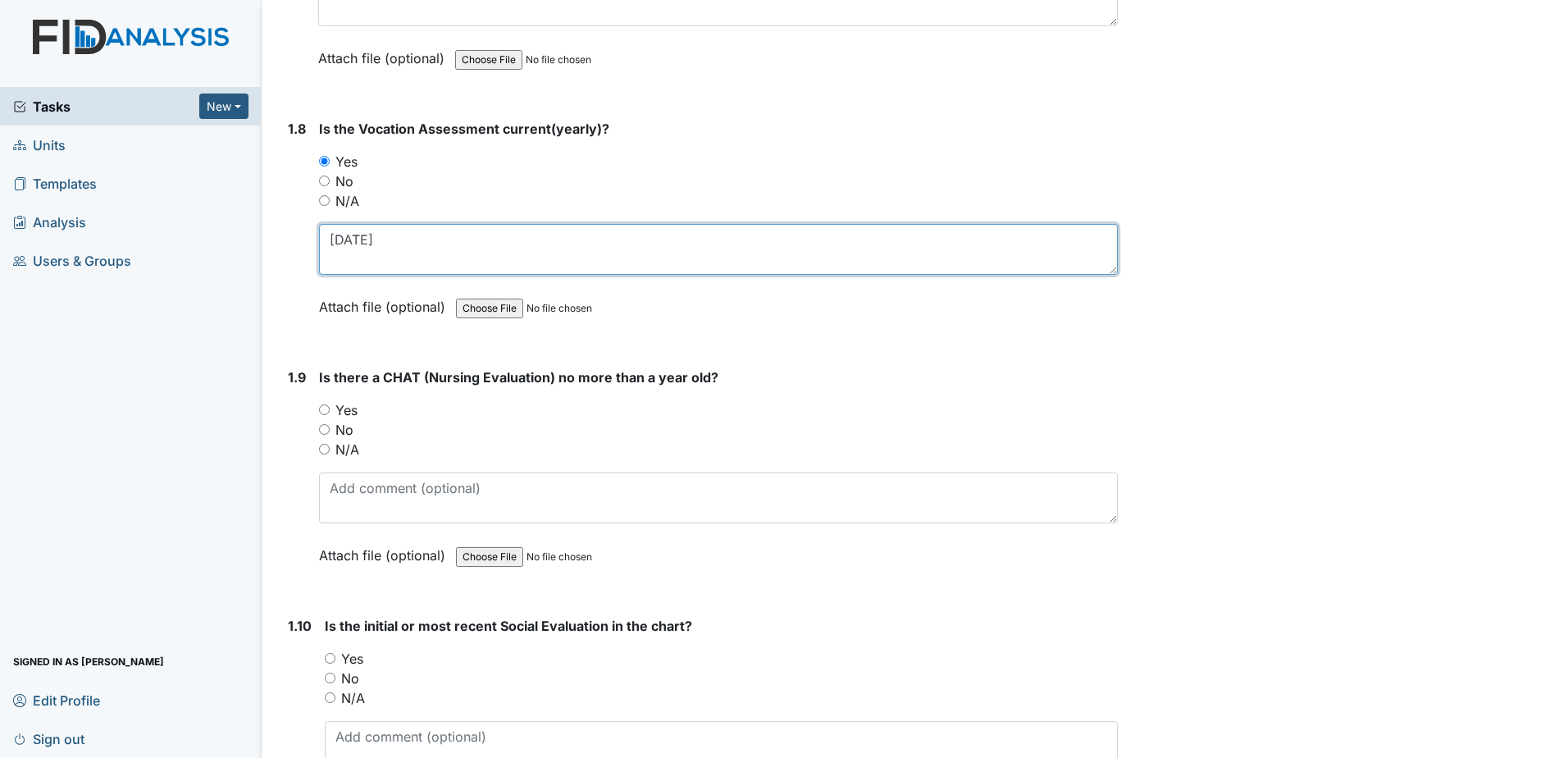
type textarea "11-12-2024"
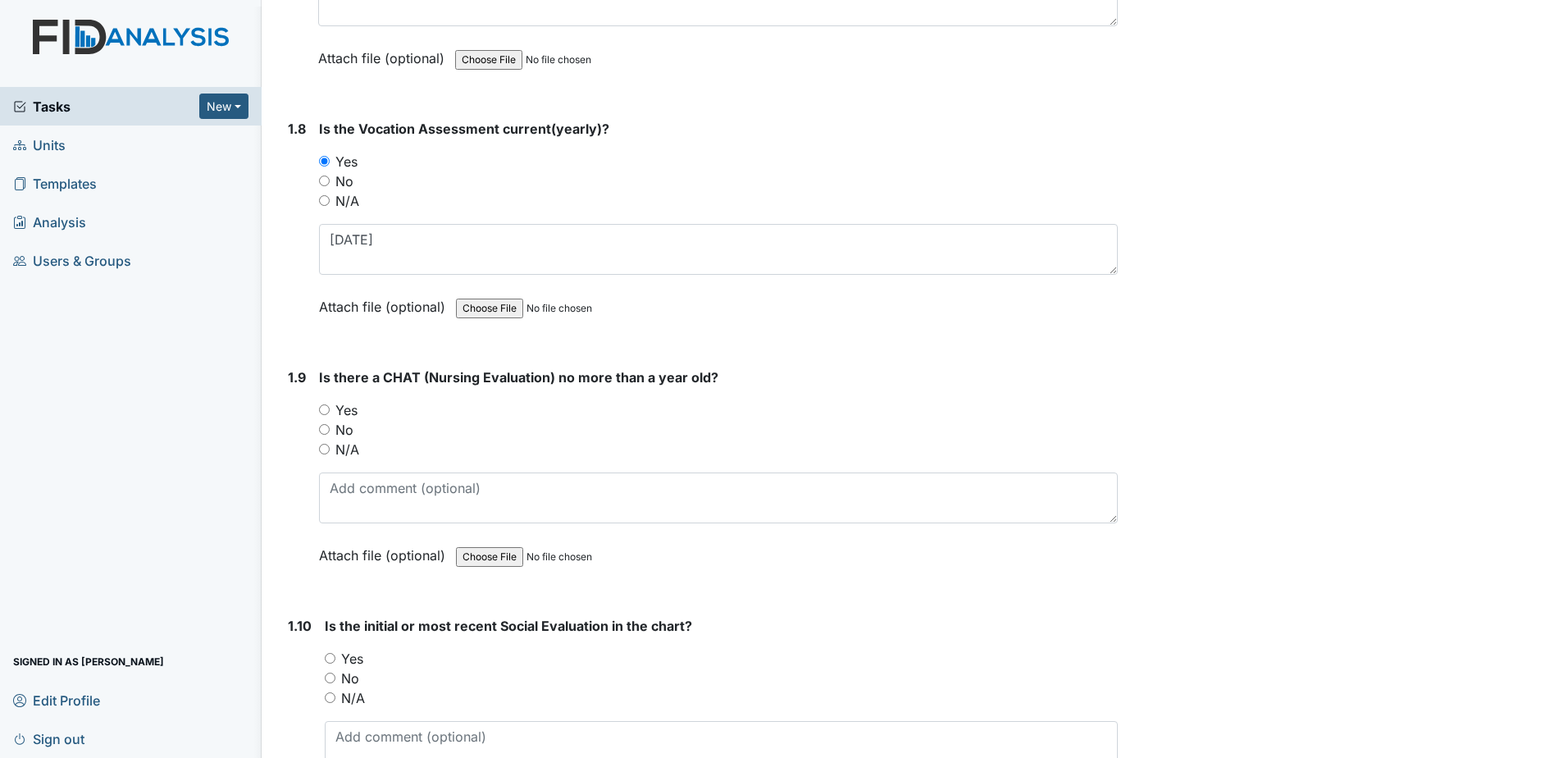
click at [337, 406] on label "Yes" at bounding box center [347, 409] width 22 height 19
click at [329, 406] on input "Yes" at bounding box center [324, 409] width 10 height 10
radio input "true"
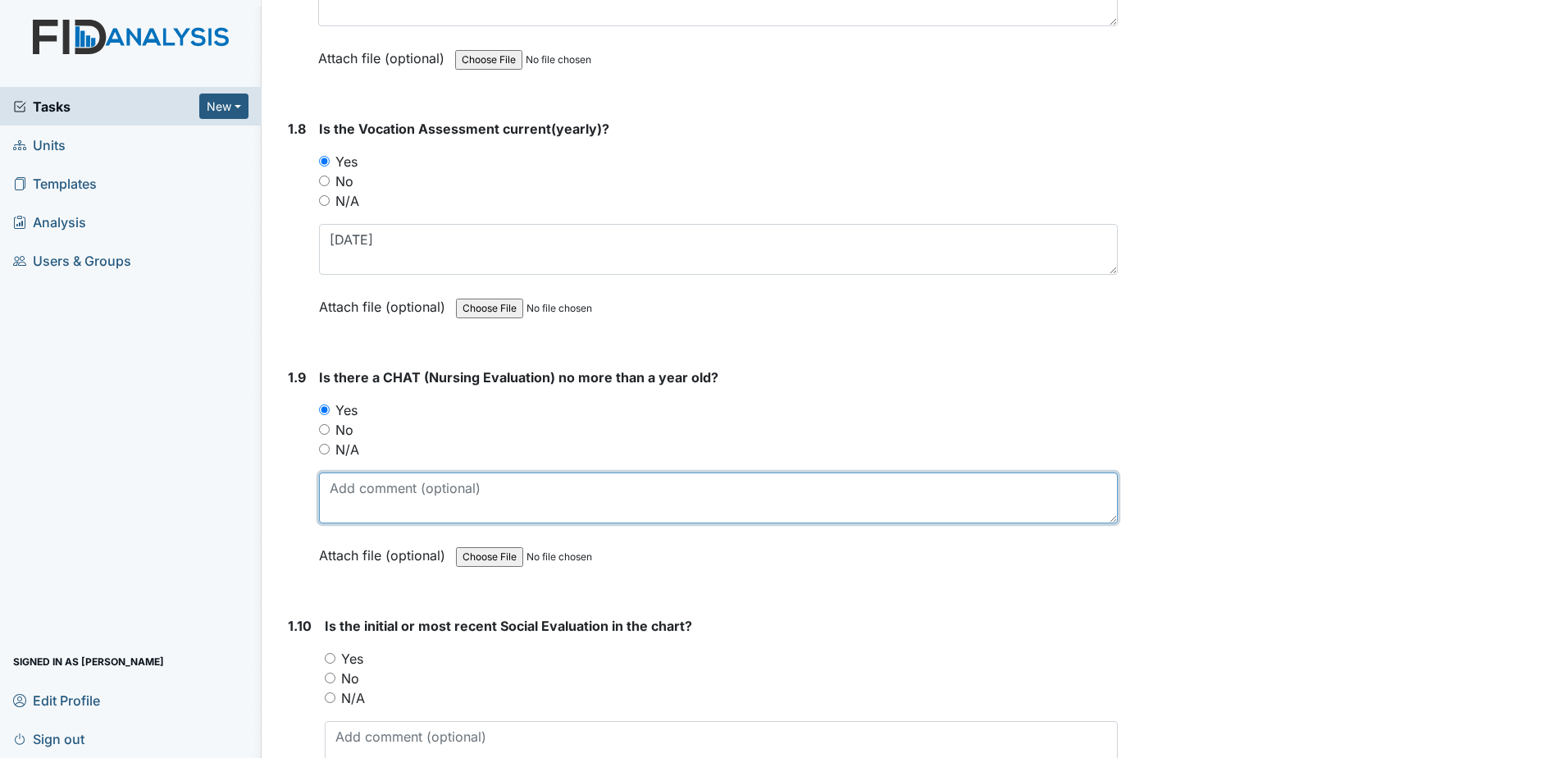
click at [399, 490] on textarea at bounding box center [718, 497] width 798 height 51
type textarea "8-13-24"
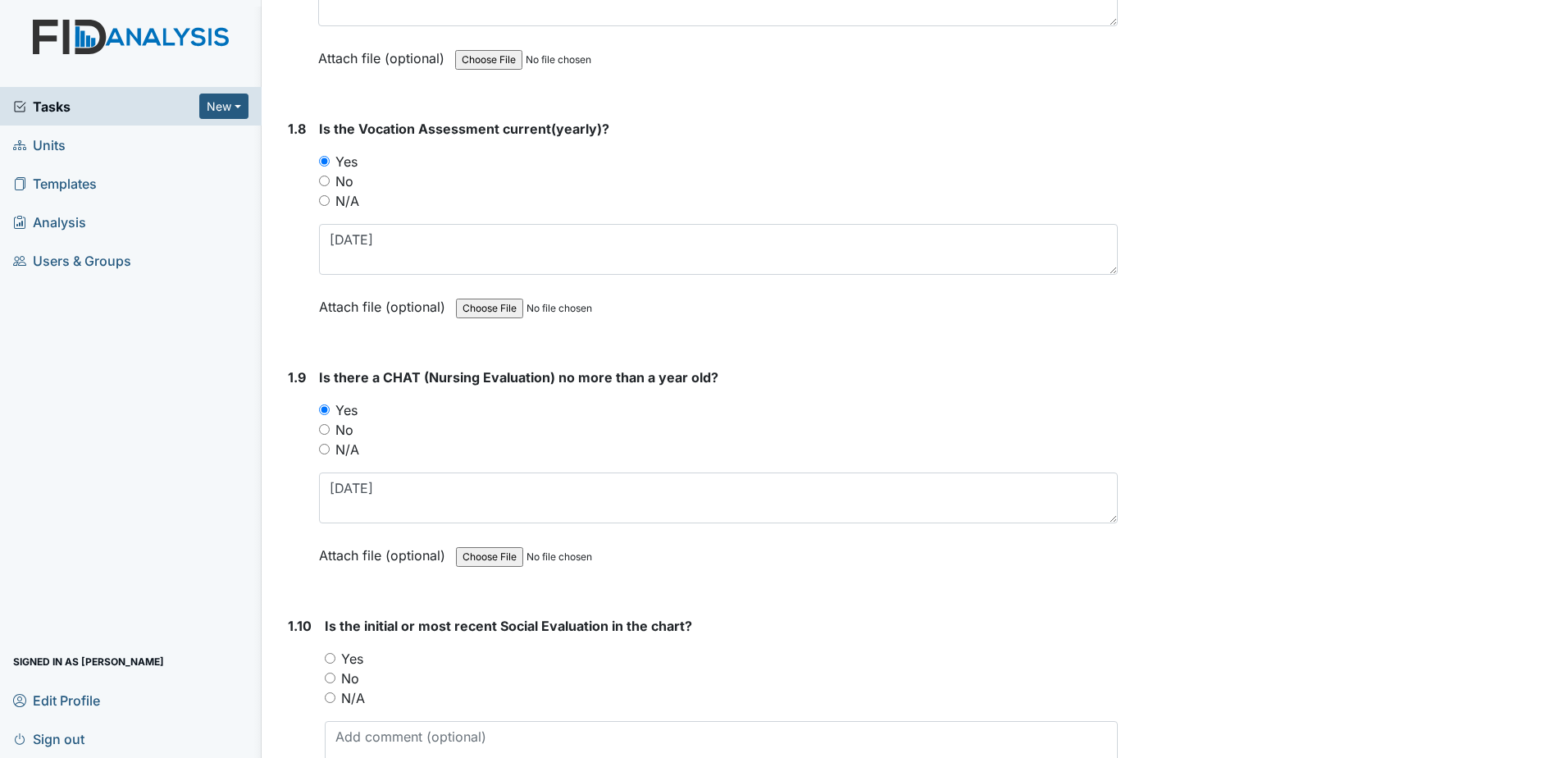
click at [351, 657] on label "Yes" at bounding box center [352, 658] width 22 height 19
click at [336, 657] on input "Yes" at bounding box center [329, 658] width 10 height 10
radio input "true"
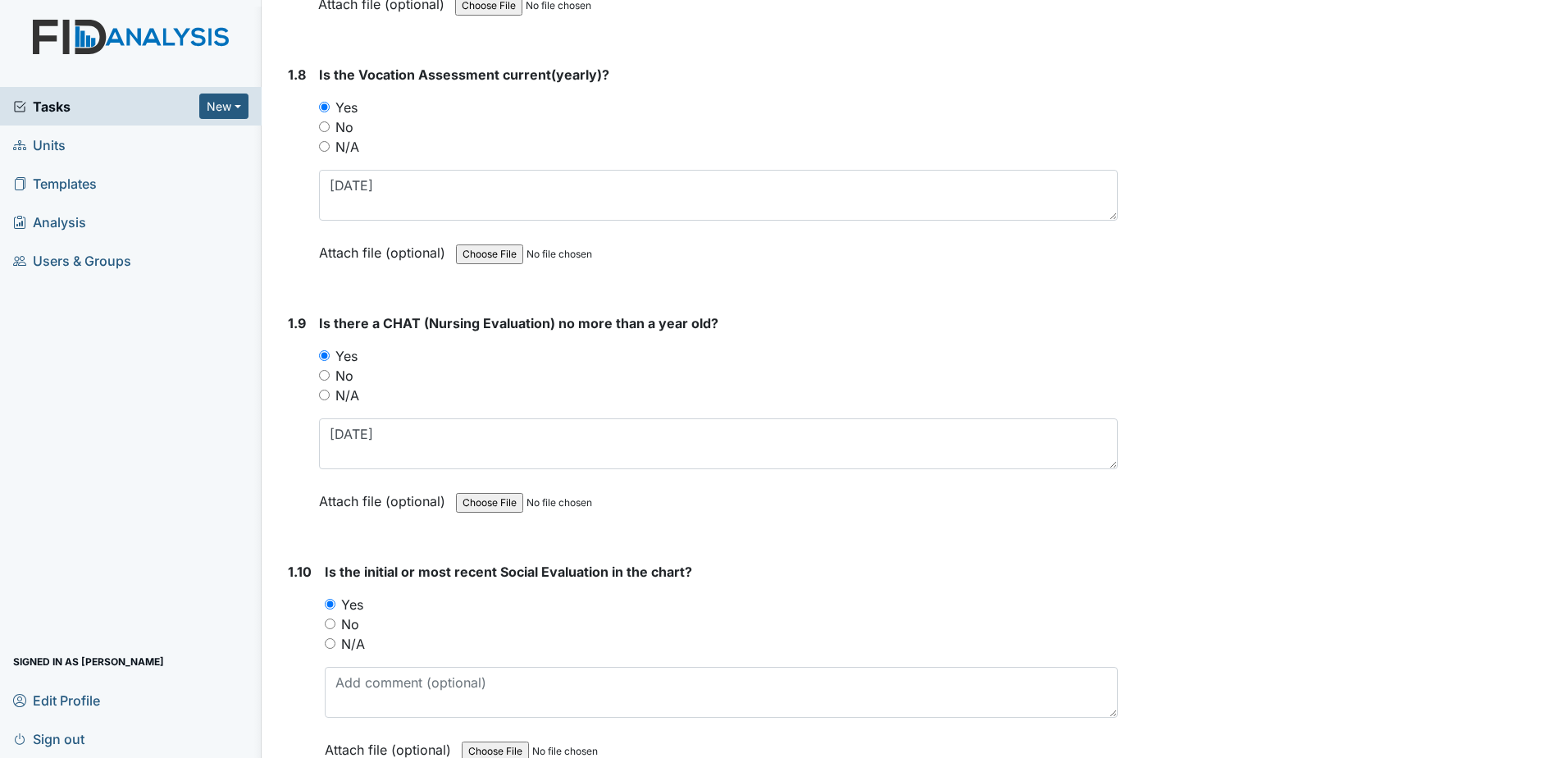
scroll to position [2133, 0]
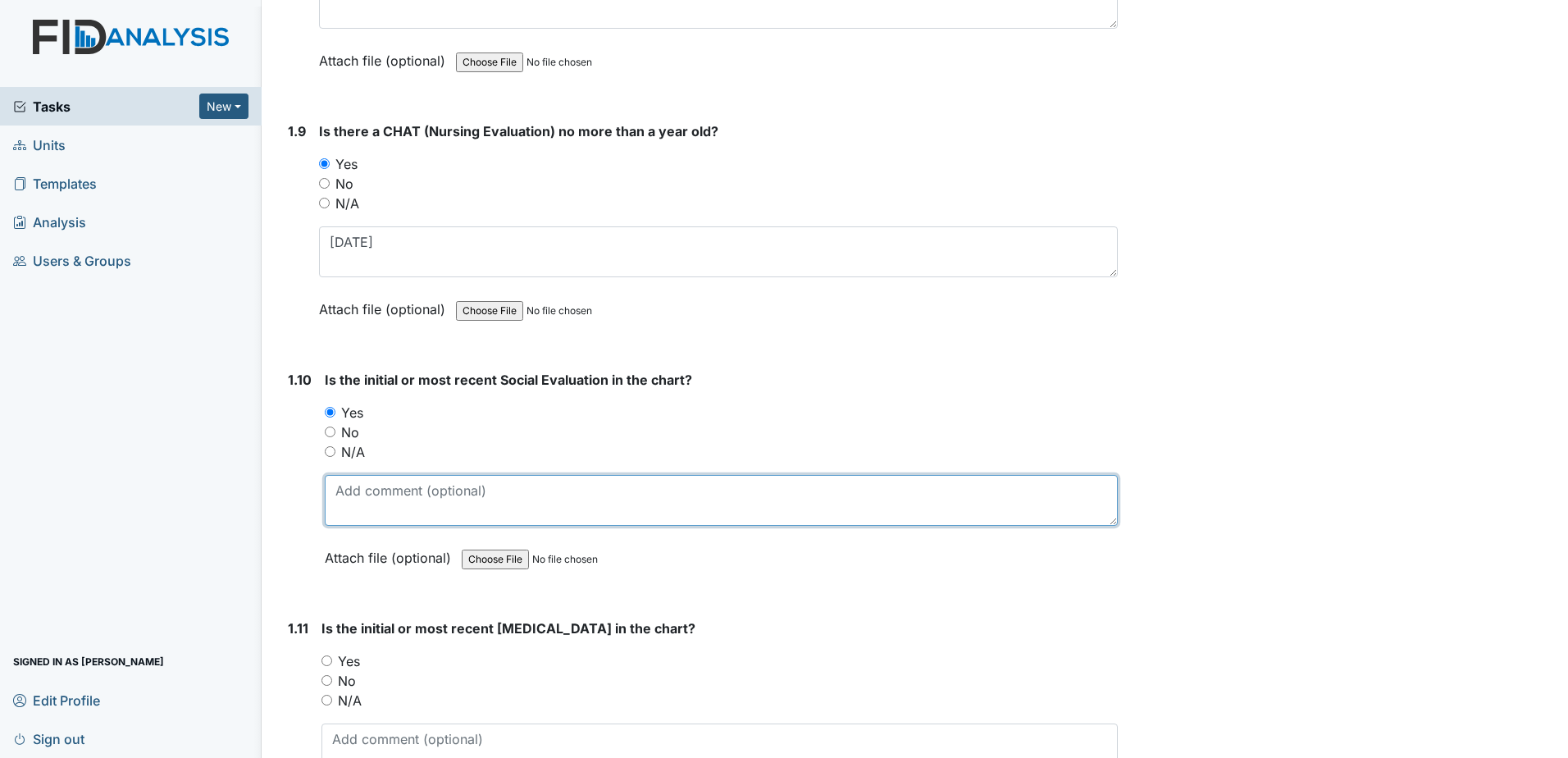
click at [364, 500] on textarea at bounding box center [720, 500] width 793 height 51
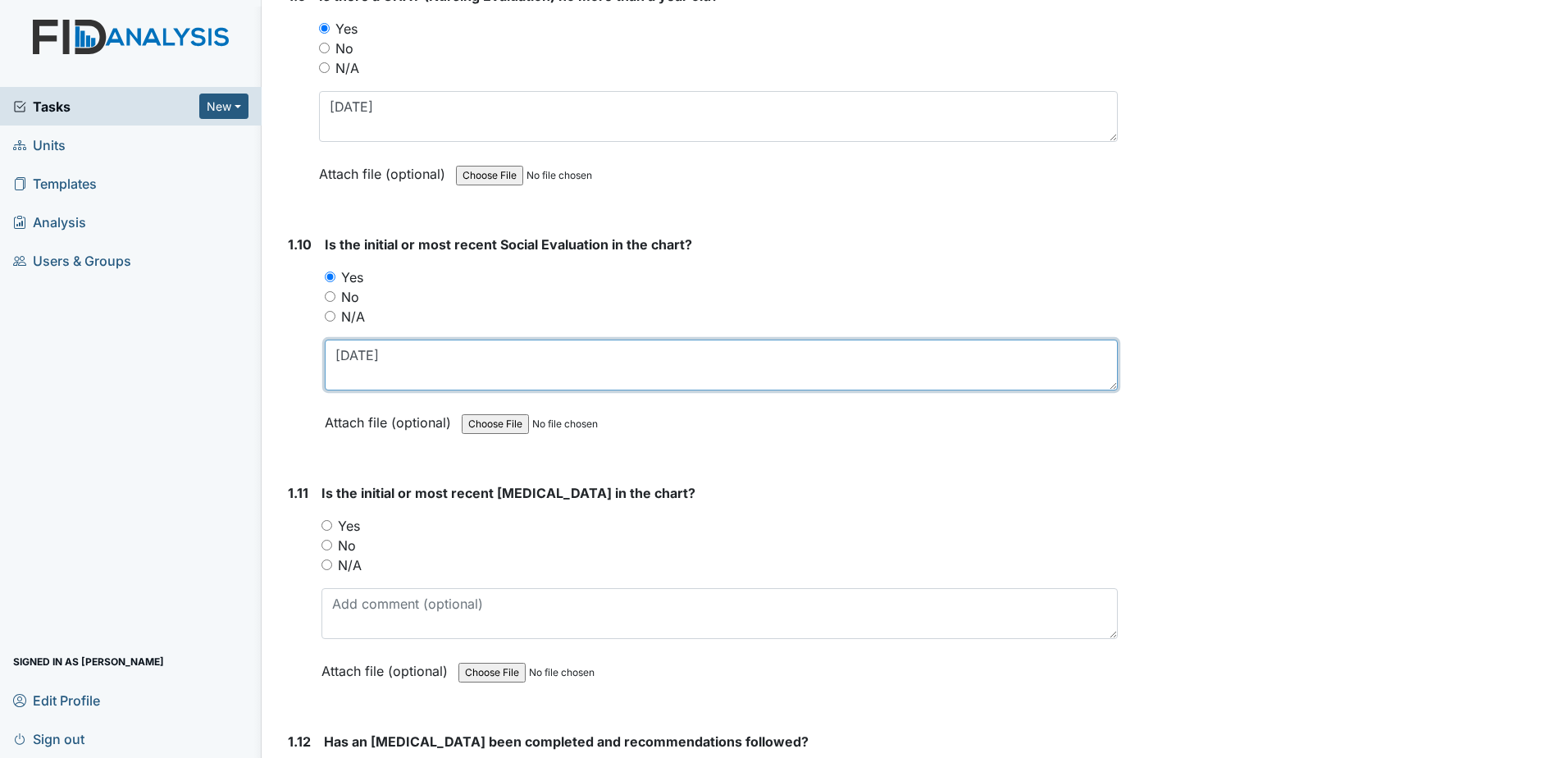
scroll to position [2297, 0]
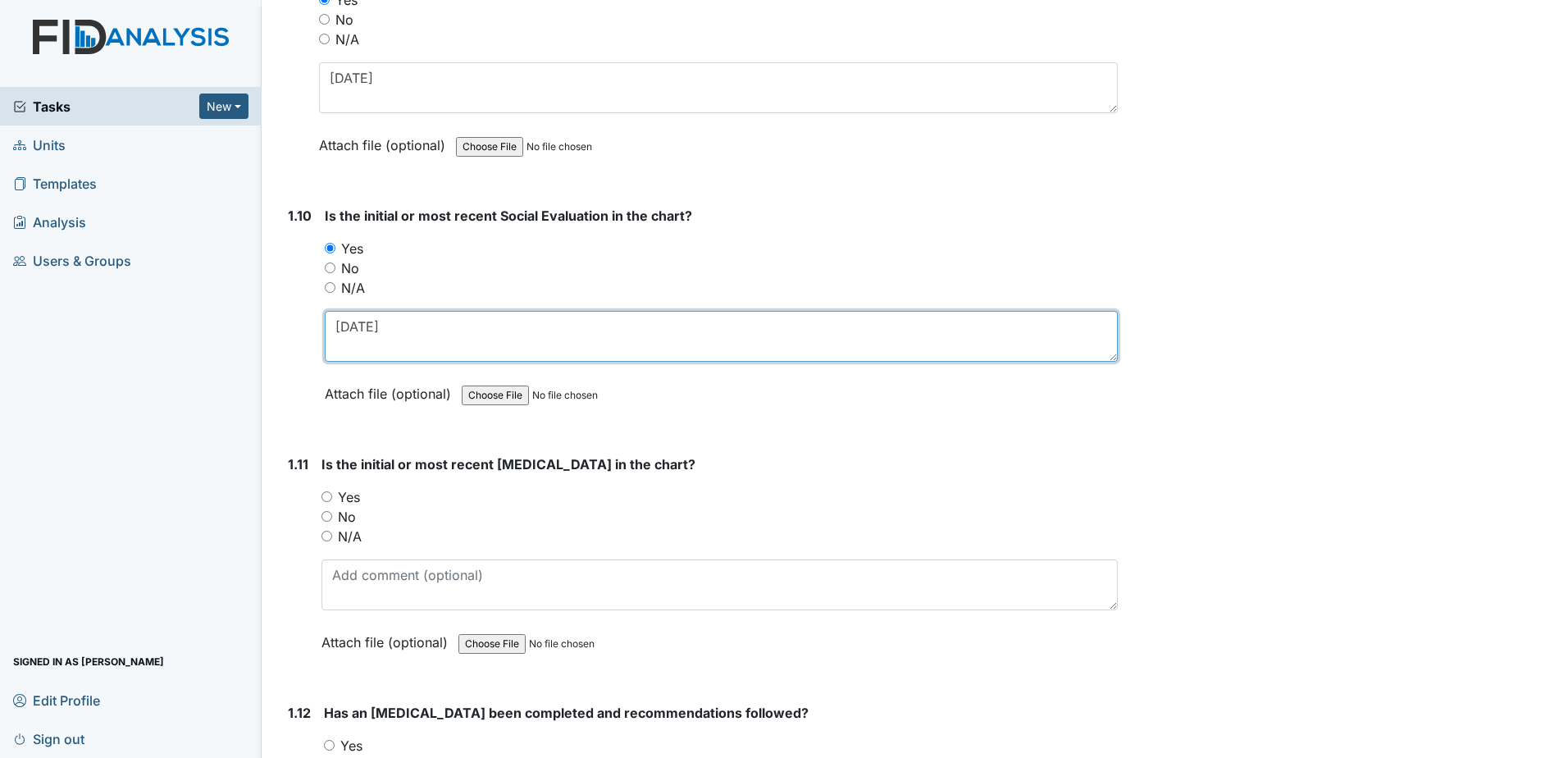
type textarea "4-23-2001"
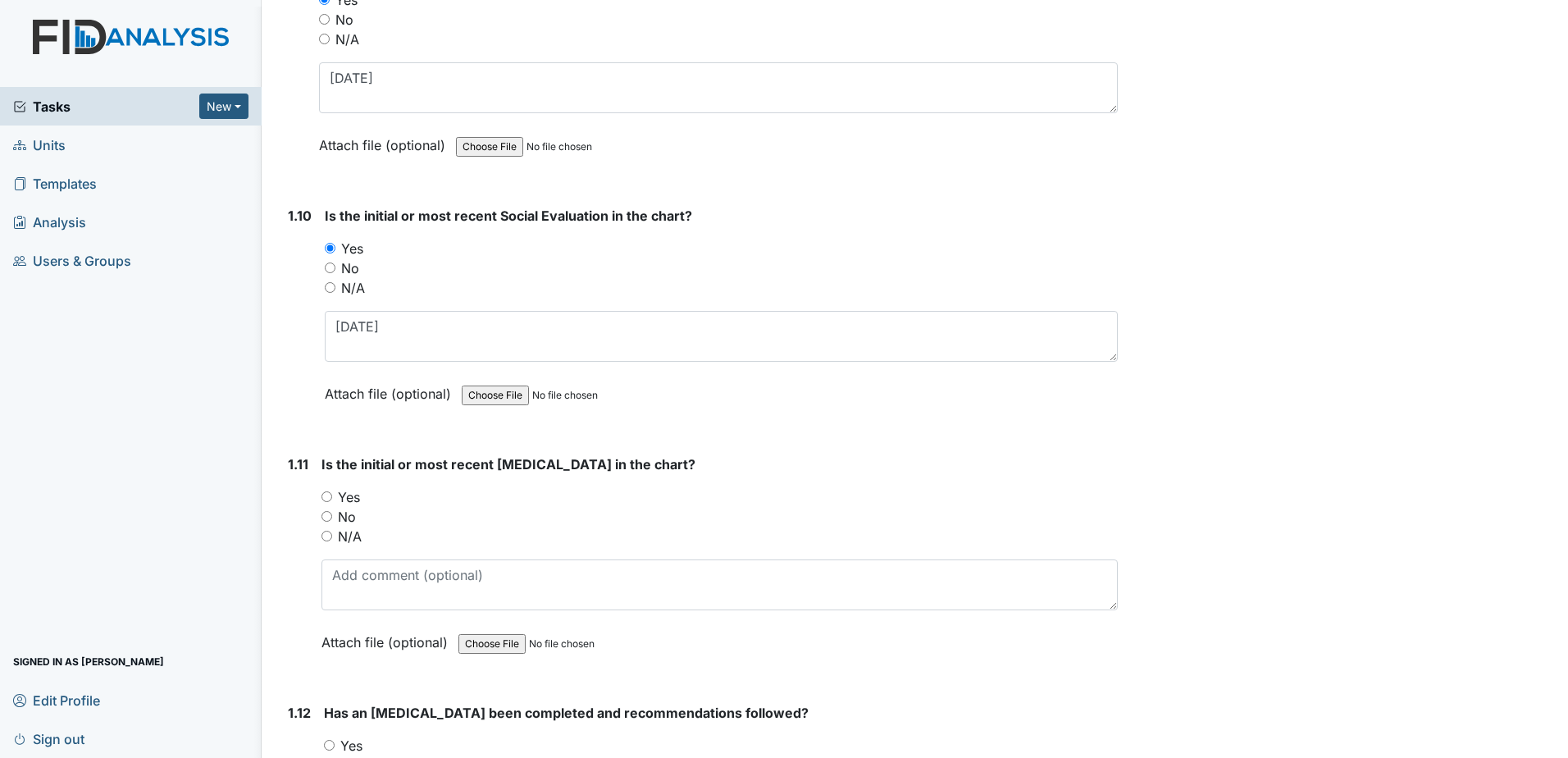
click at [349, 495] on label "Yes" at bounding box center [349, 496] width 22 height 19
click at [332, 495] on input "Yes" at bounding box center [326, 496] width 10 height 10
radio input "true"
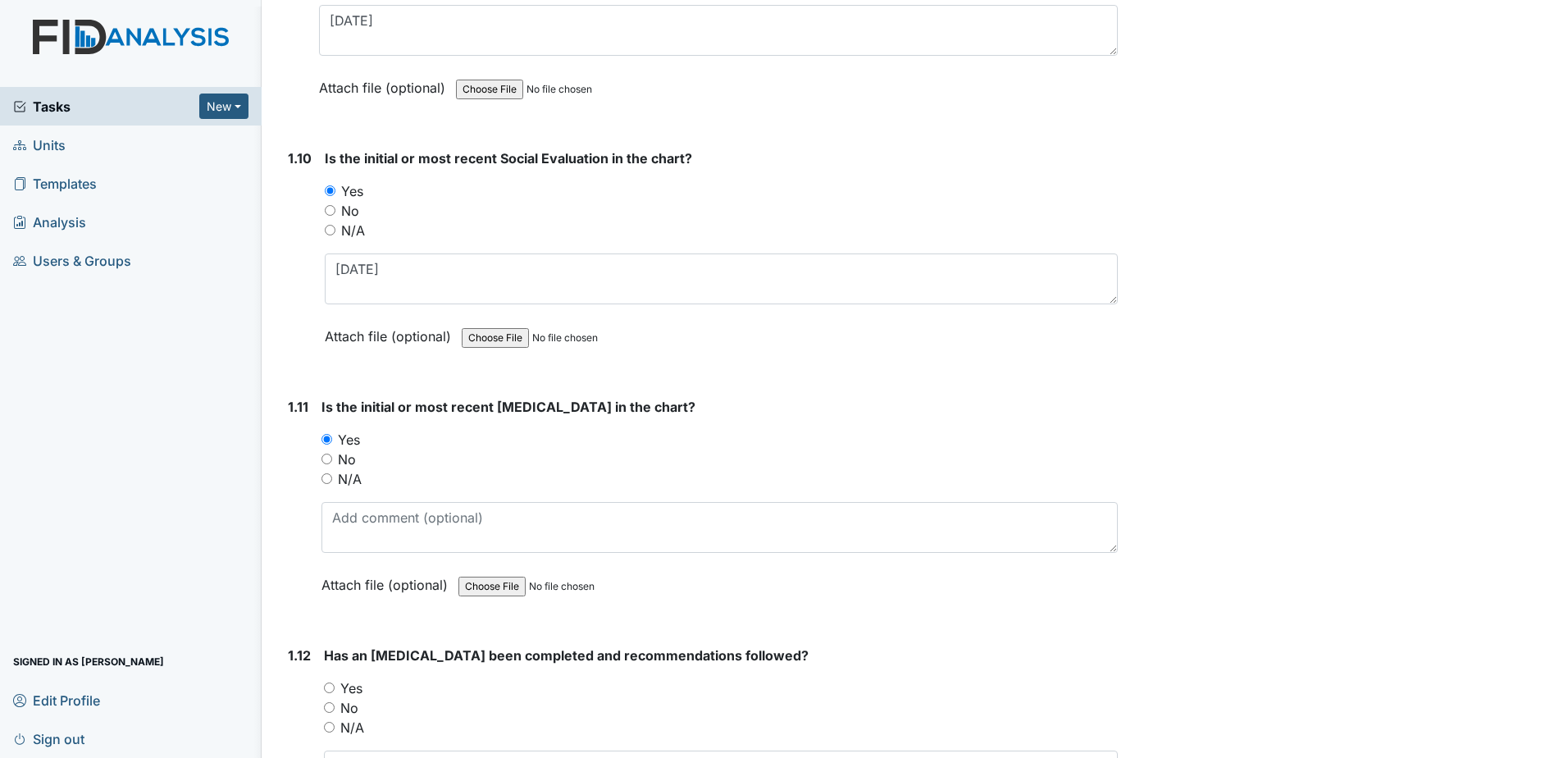
scroll to position [2543, 0]
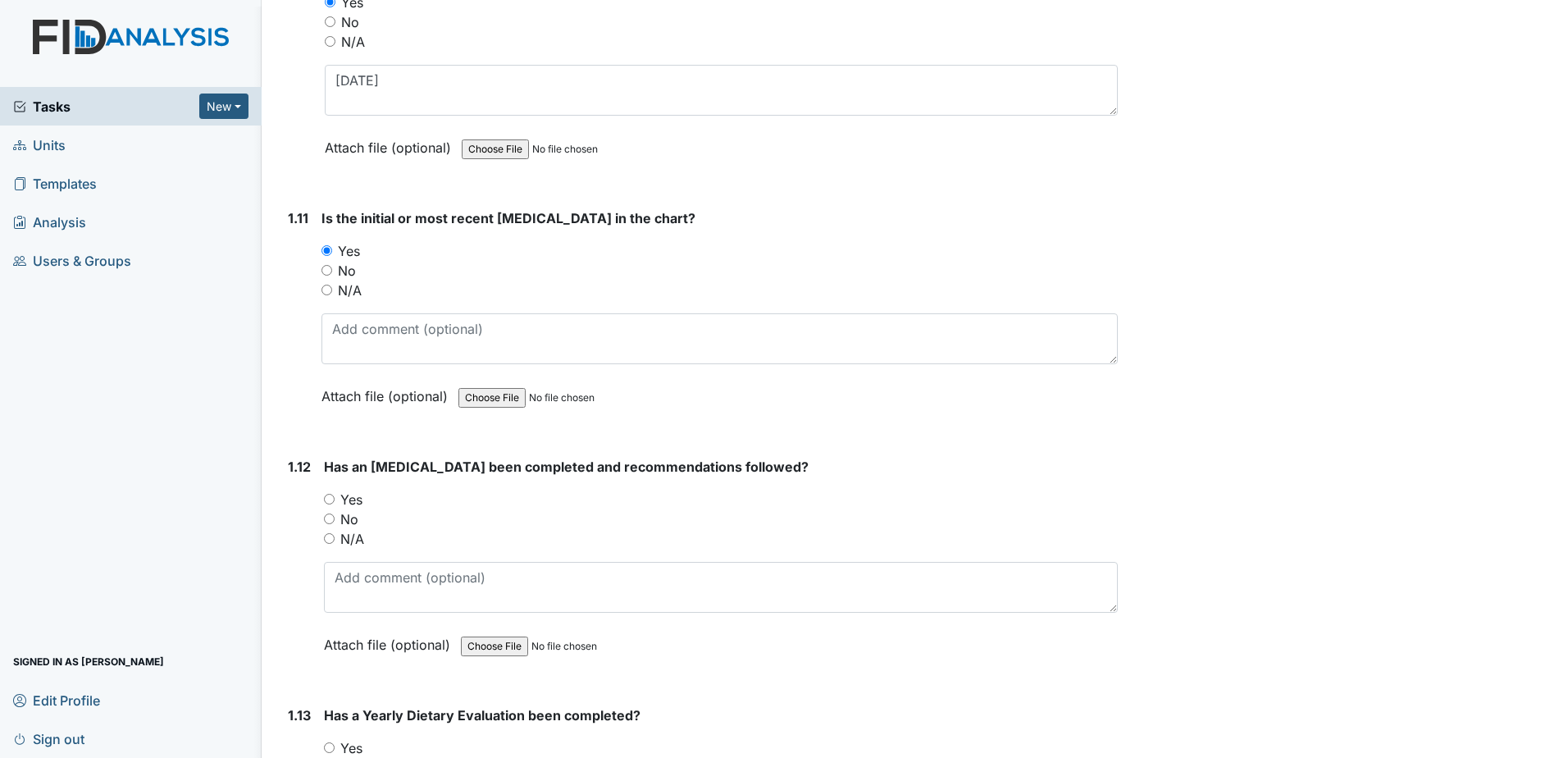
click at [360, 498] on label "Yes" at bounding box center [351, 499] width 22 height 19
click at [335, 498] on input "Yes" at bounding box center [328, 498] width 10 height 10
radio input "true"
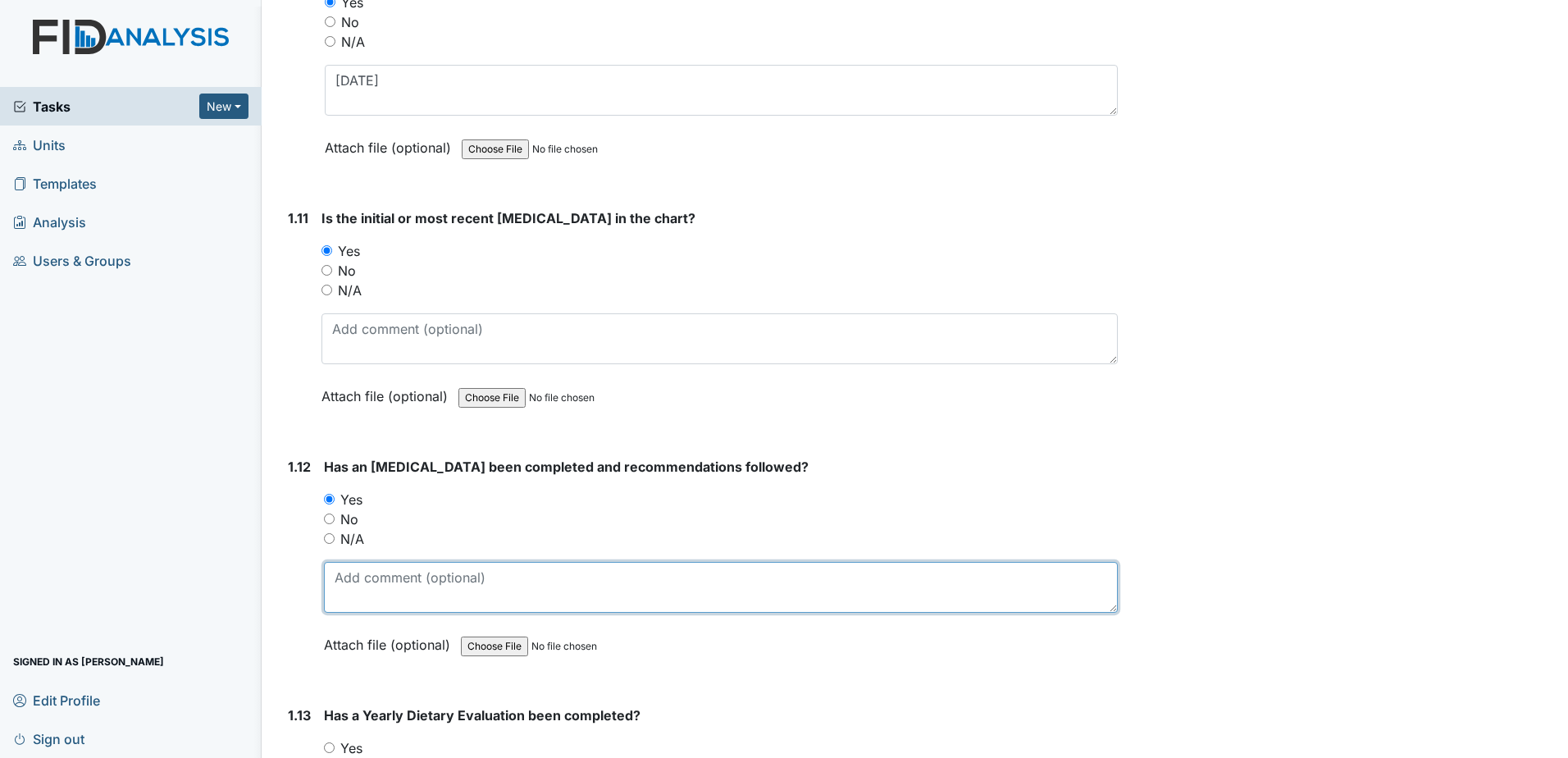
click at [384, 582] on textarea at bounding box center [720, 587] width 794 height 51
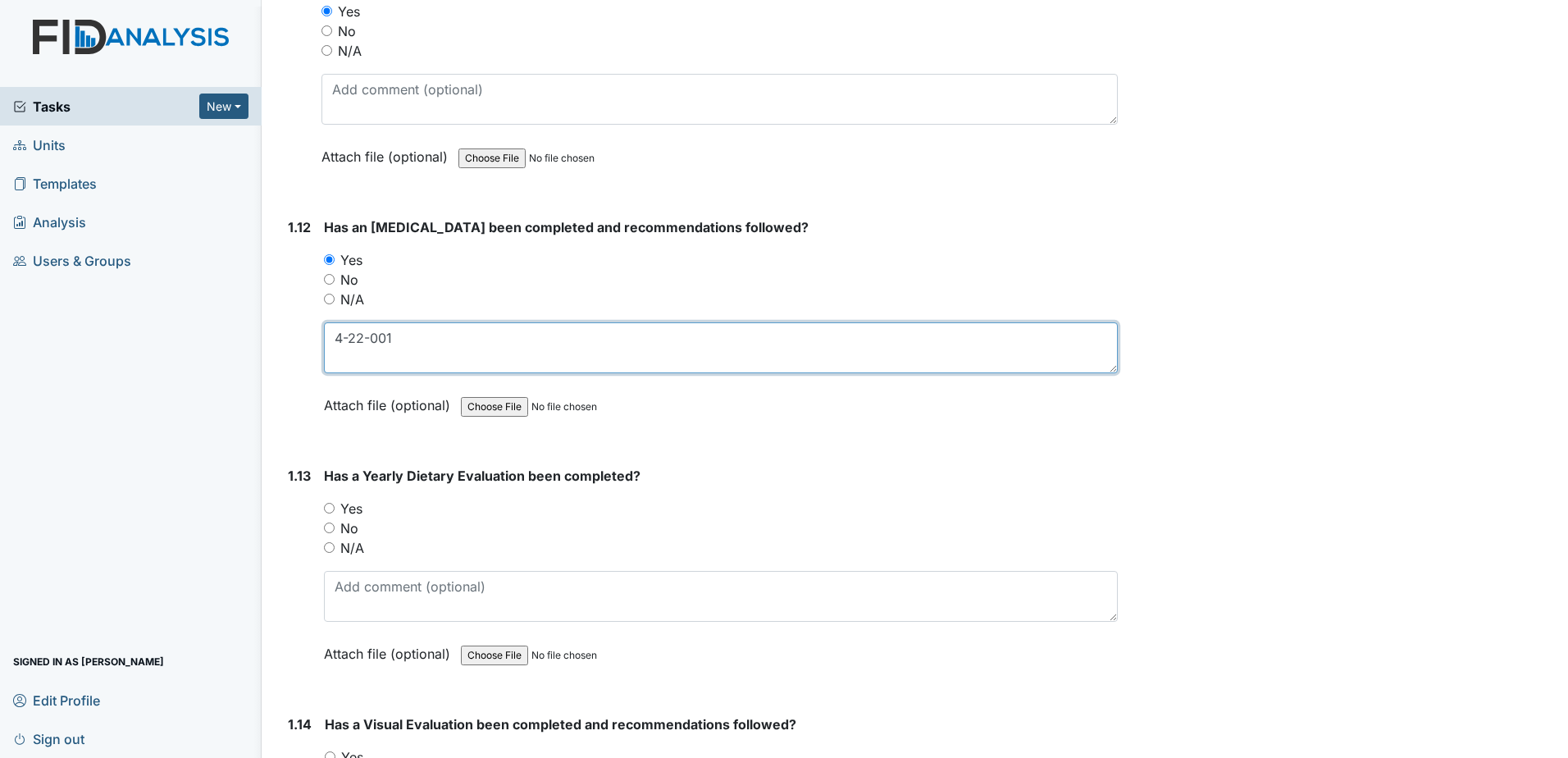
scroll to position [2789, 0]
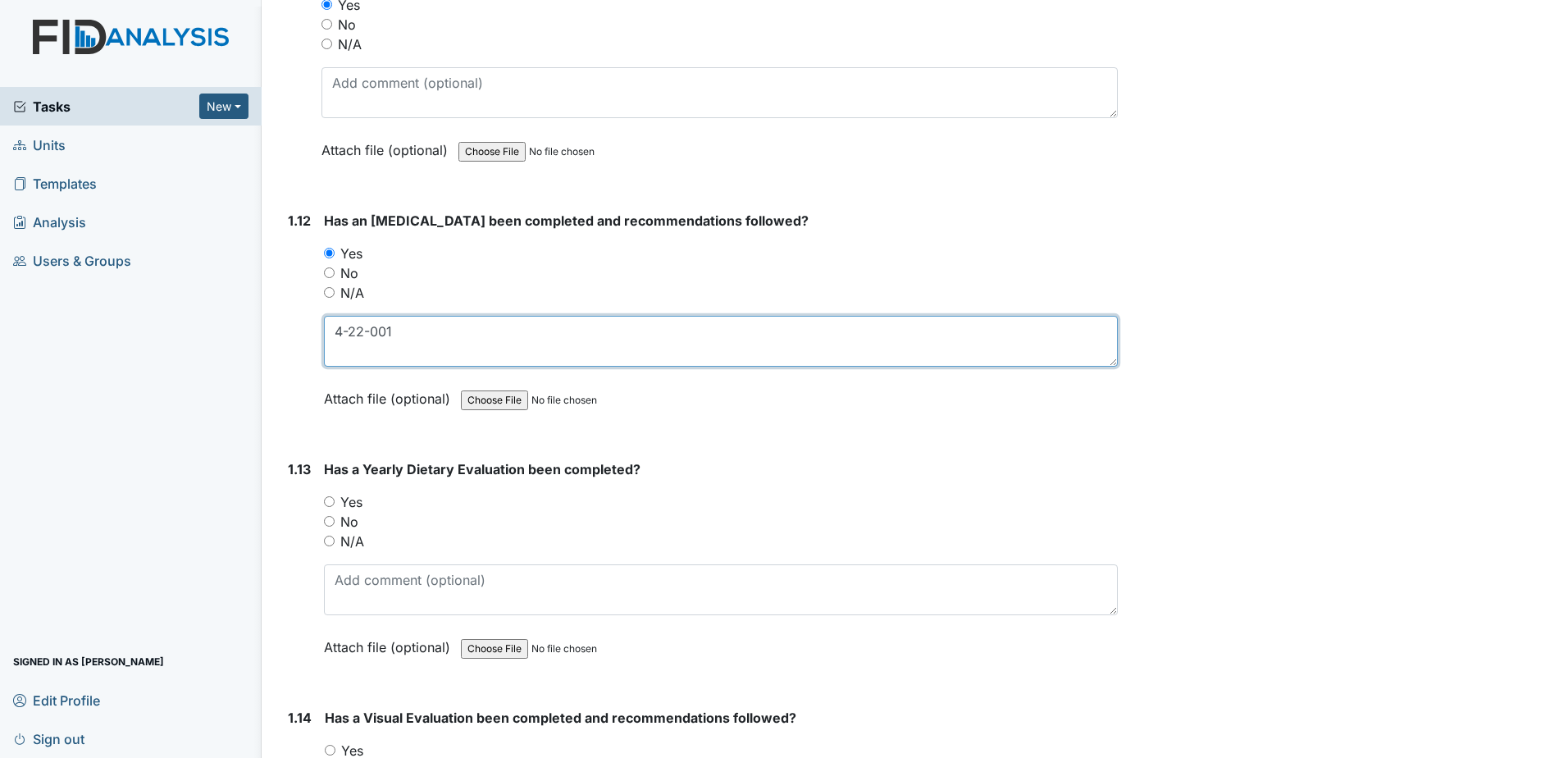
type textarea "4-22-001"
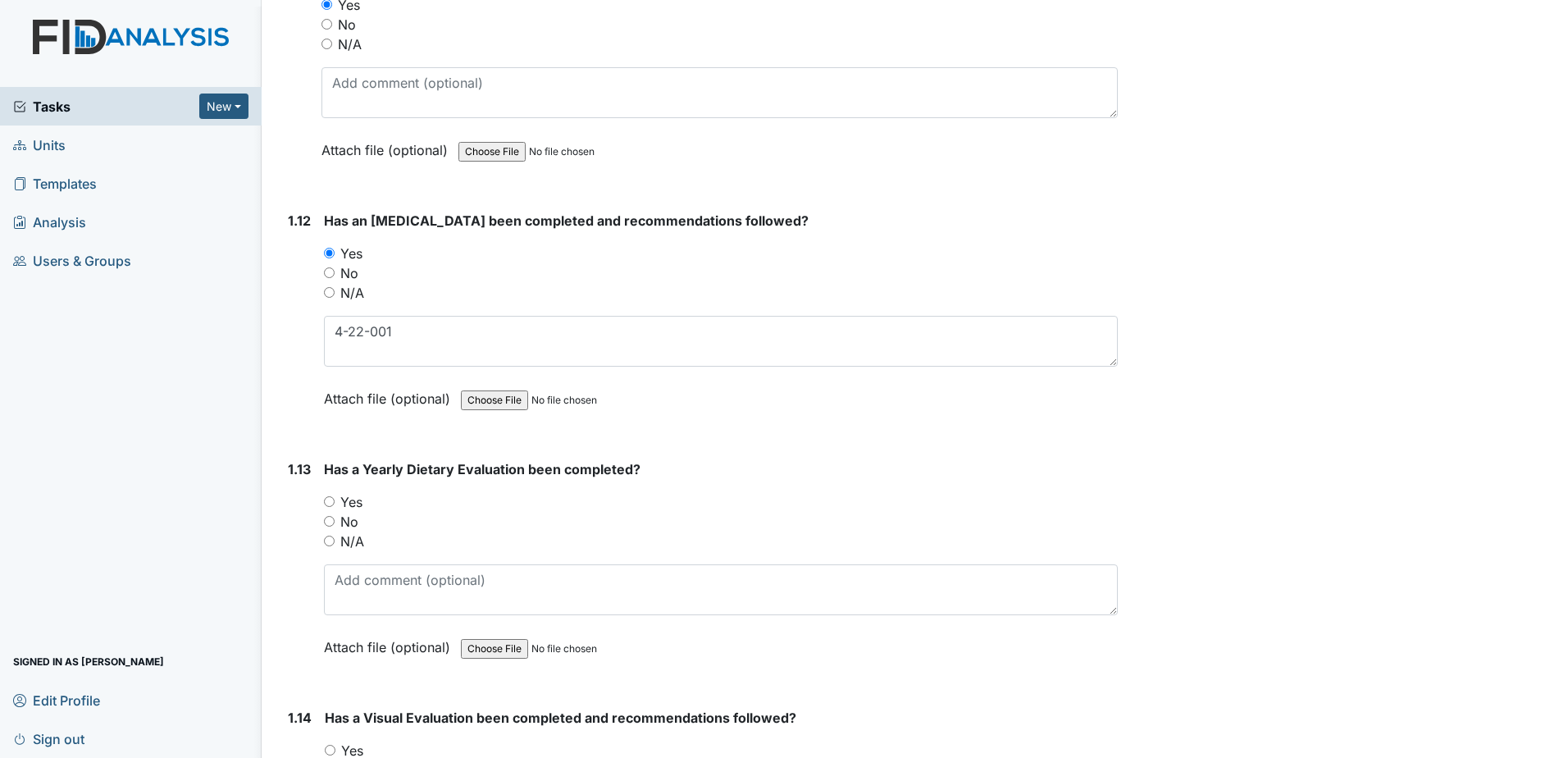
click at [358, 500] on label "Yes" at bounding box center [351, 502] width 22 height 19
click at [335, 500] on input "Yes" at bounding box center [328, 501] width 10 height 10
radio input "true"
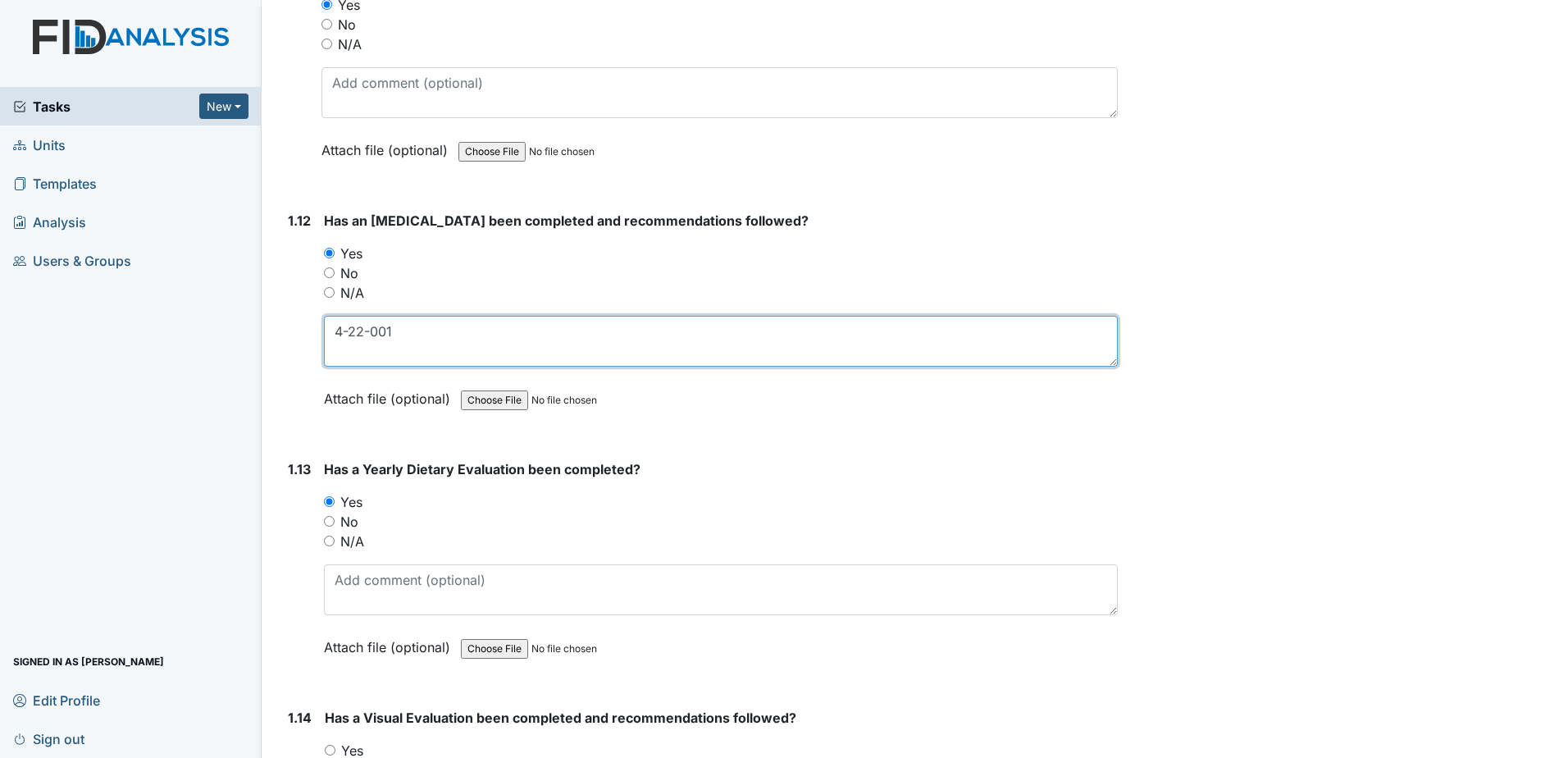
drag, startPoint x: 402, startPoint y: 329, endPoint x: 310, endPoint y: 322, distance: 92.3
click at [310, 322] on div "1.12 Has an Audiological Evaluation been completed and recommendations followed…" at bounding box center [699, 322] width 836 height 223
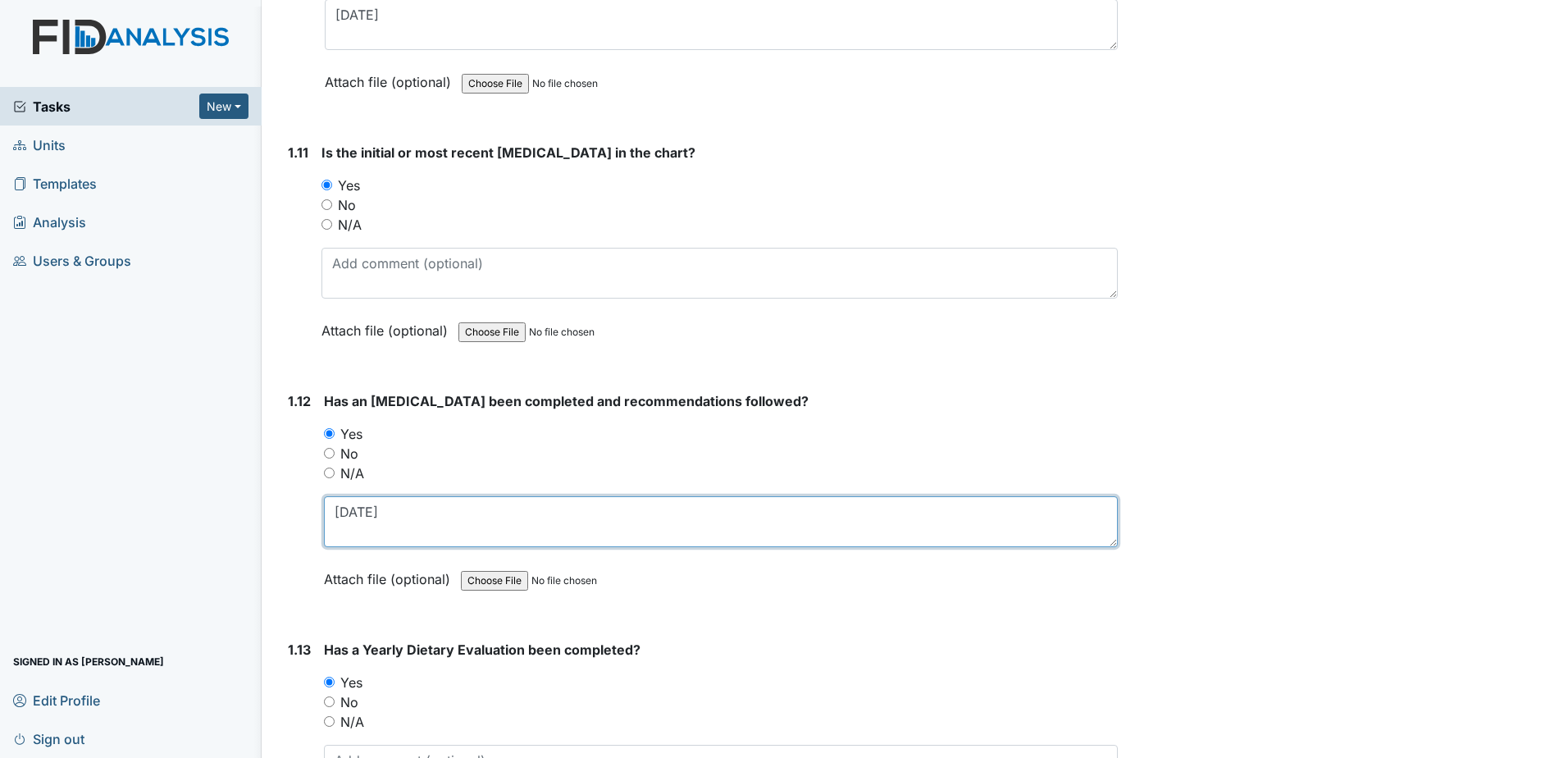
scroll to position [2543, 0]
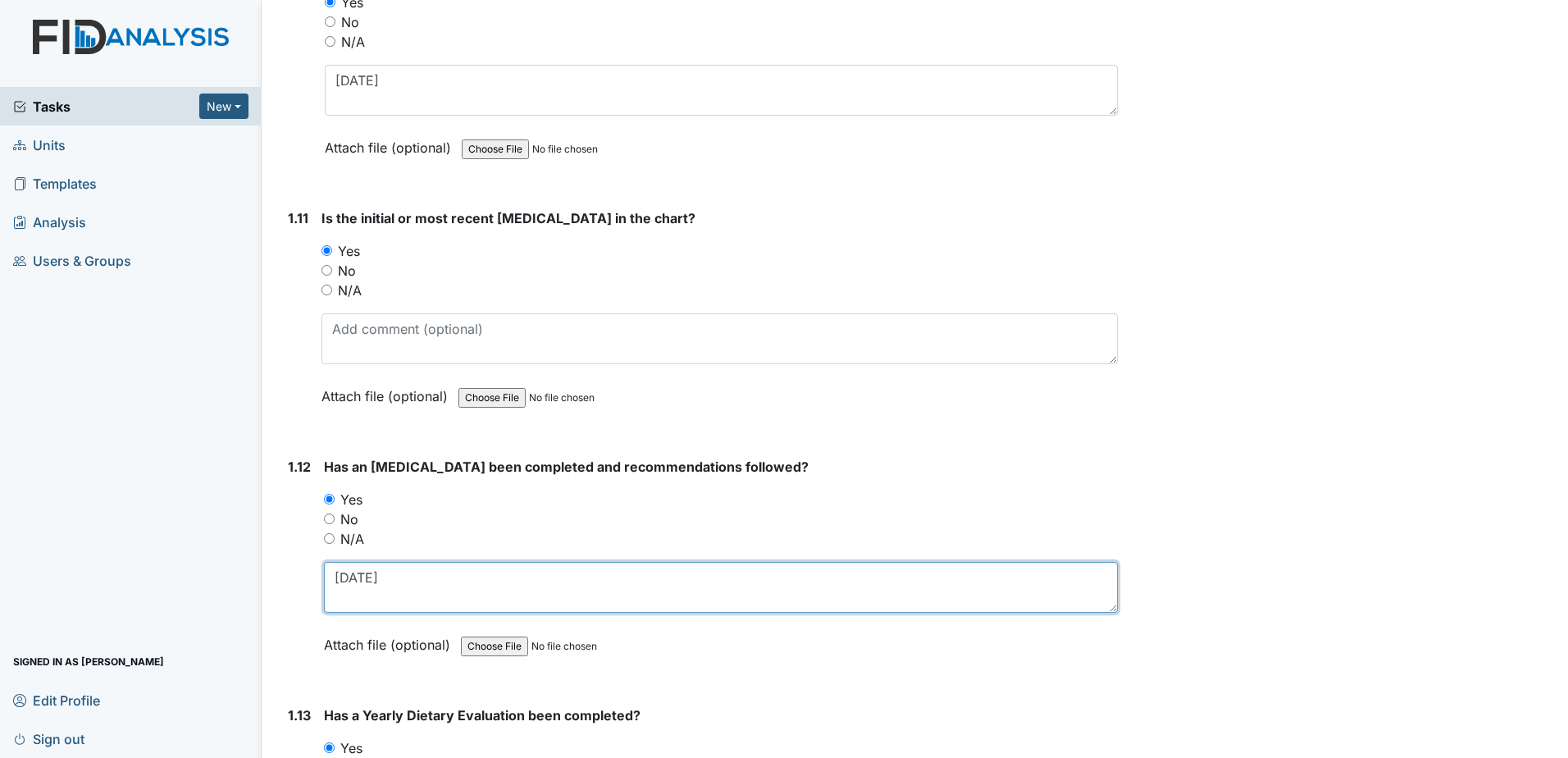
type textarea "11-22-2010"
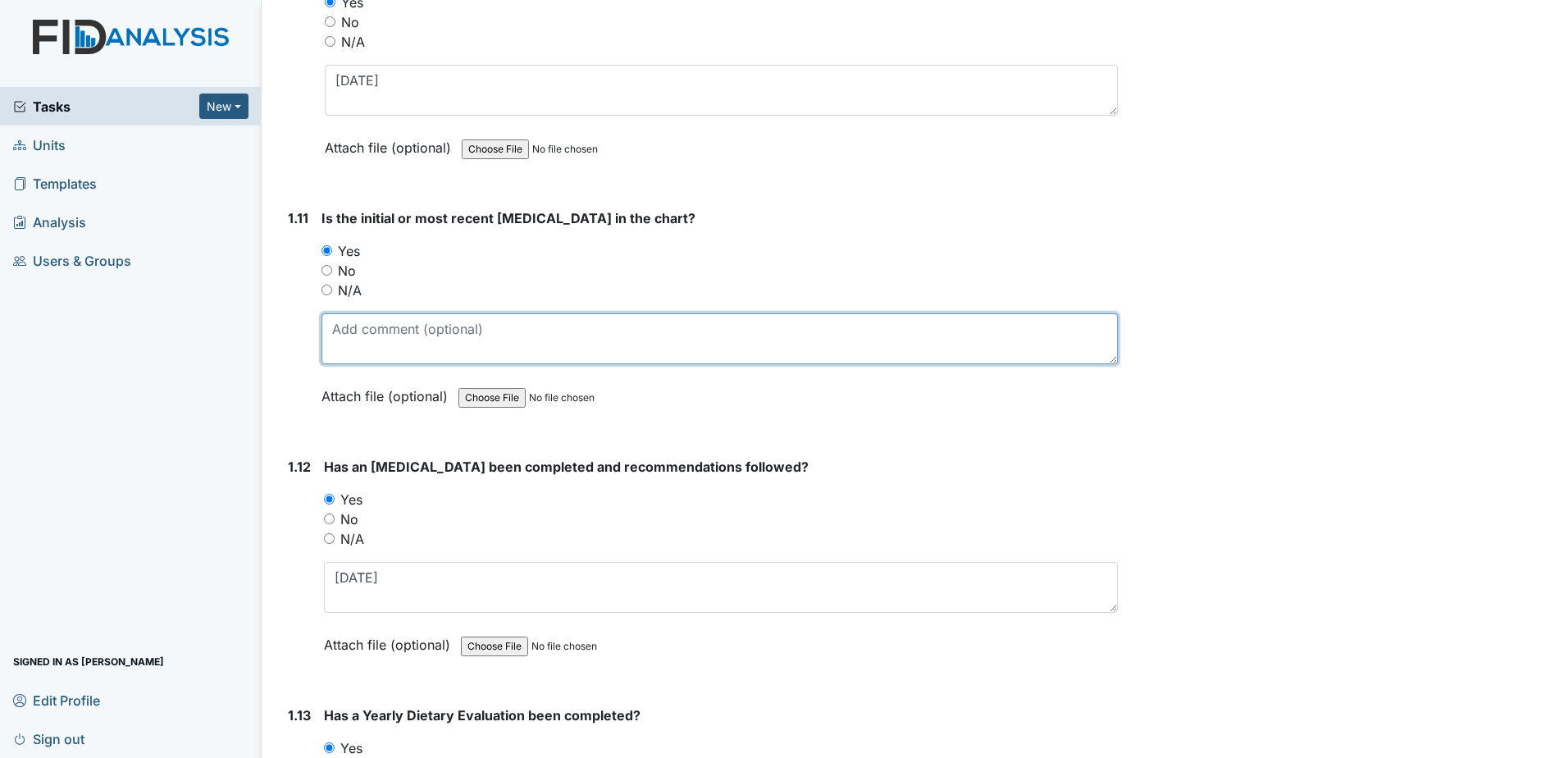
click at [389, 330] on textarea at bounding box center [720, 339] width 797 height 51
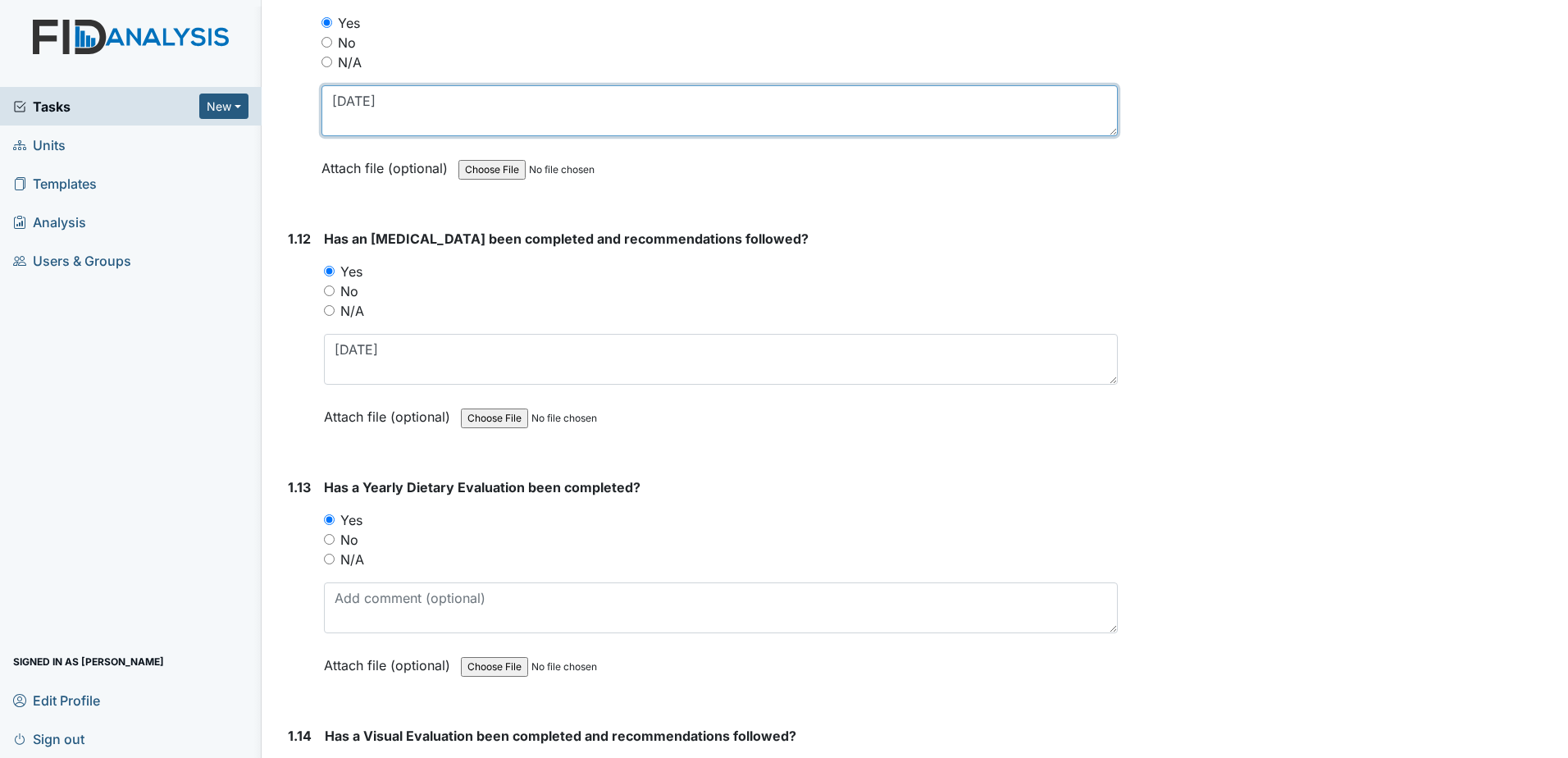
scroll to position [2789, 0]
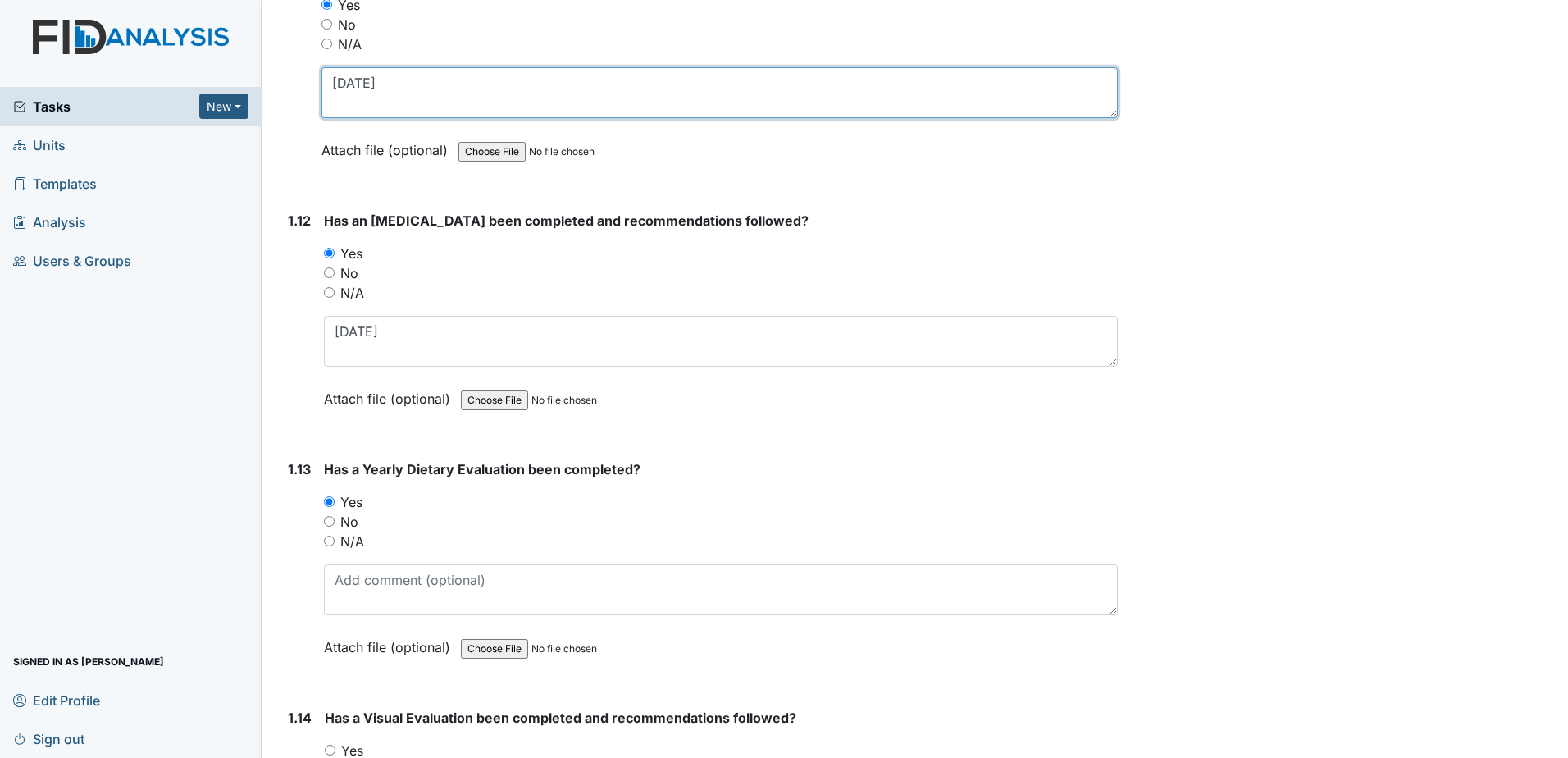
type textarea "4-22-2001"
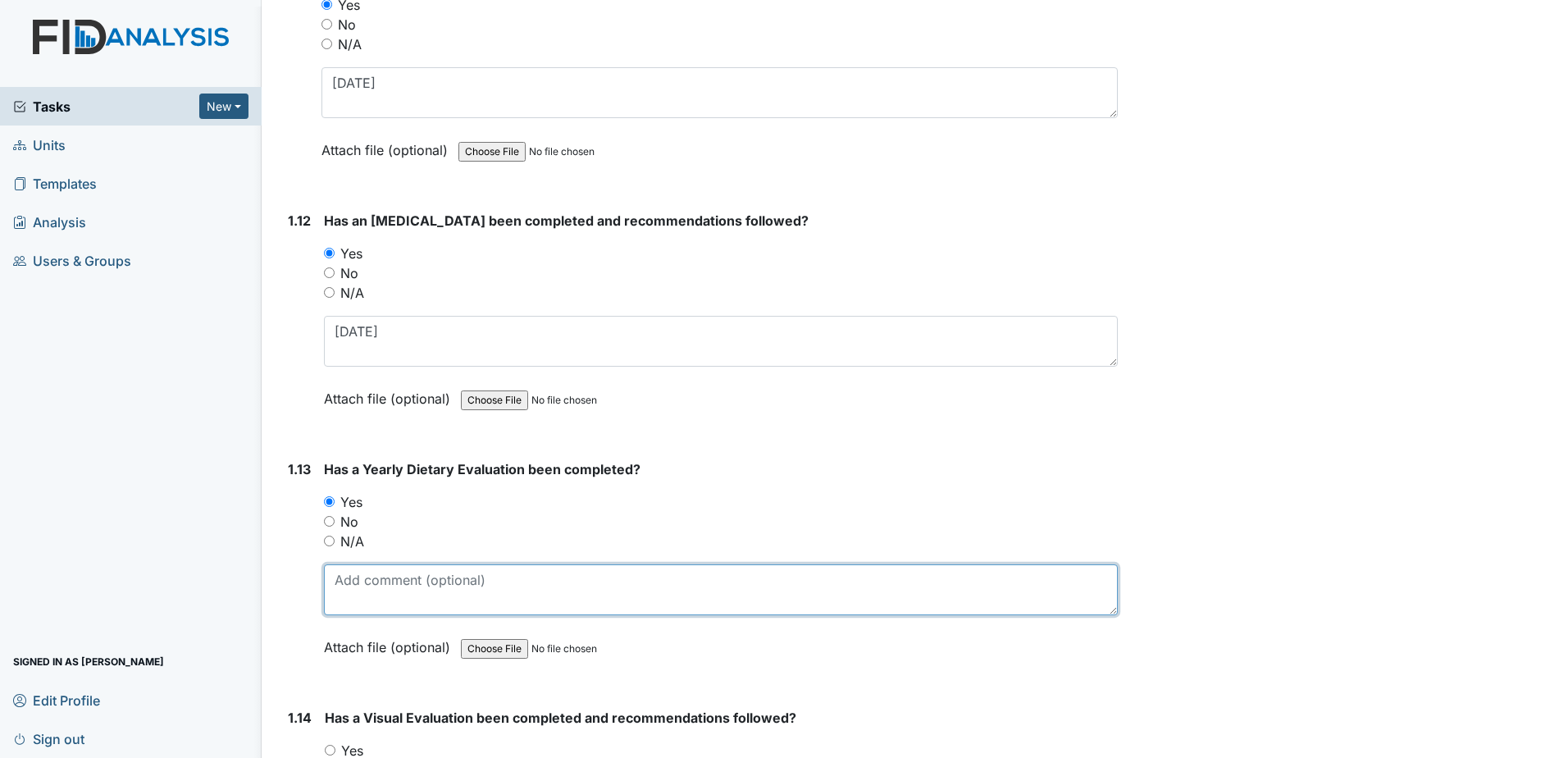
click at [373, 591] on textarea at bounding box center [720, 589] width 794 height 51
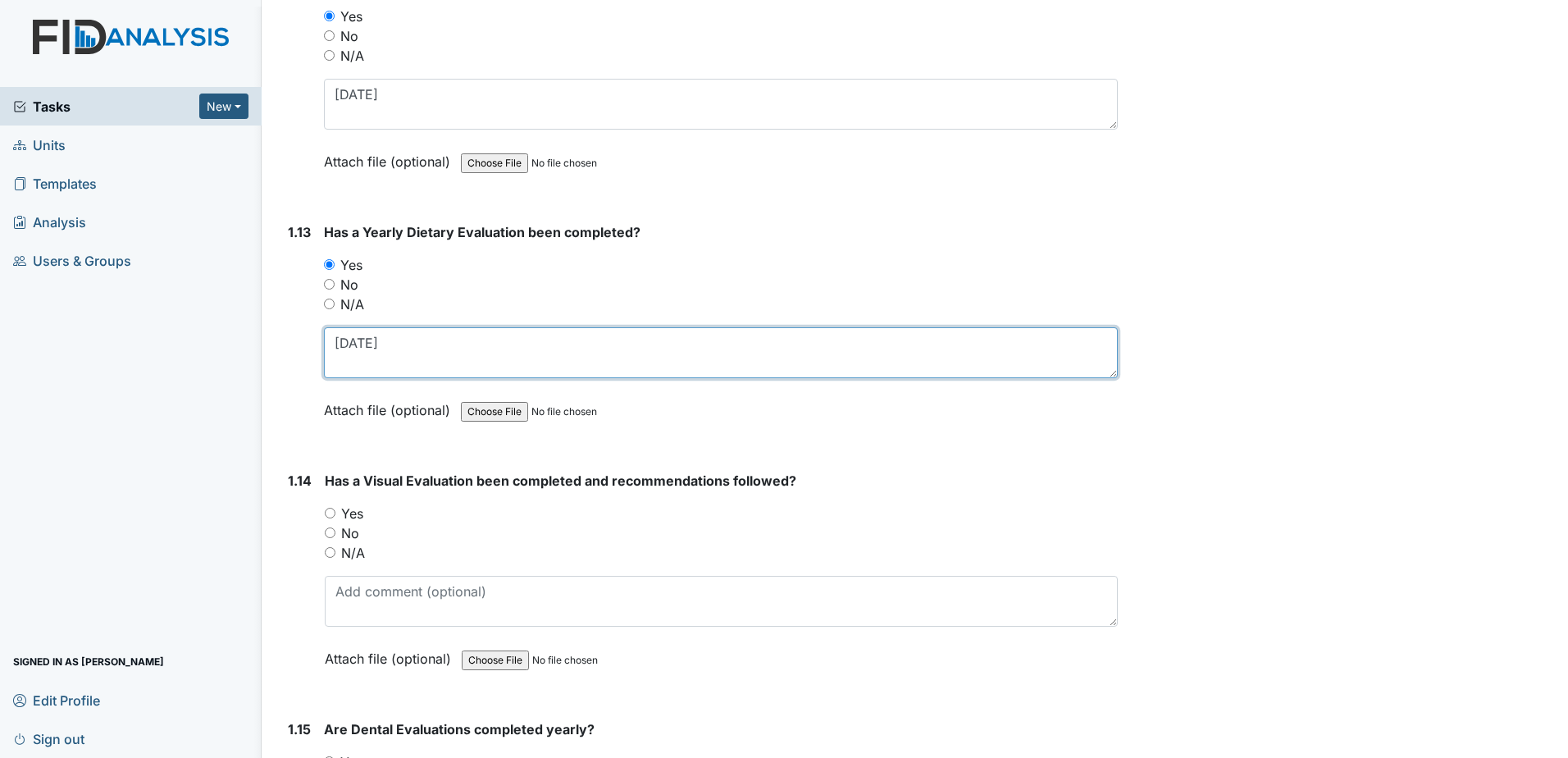
scroll to position [3036, 0]
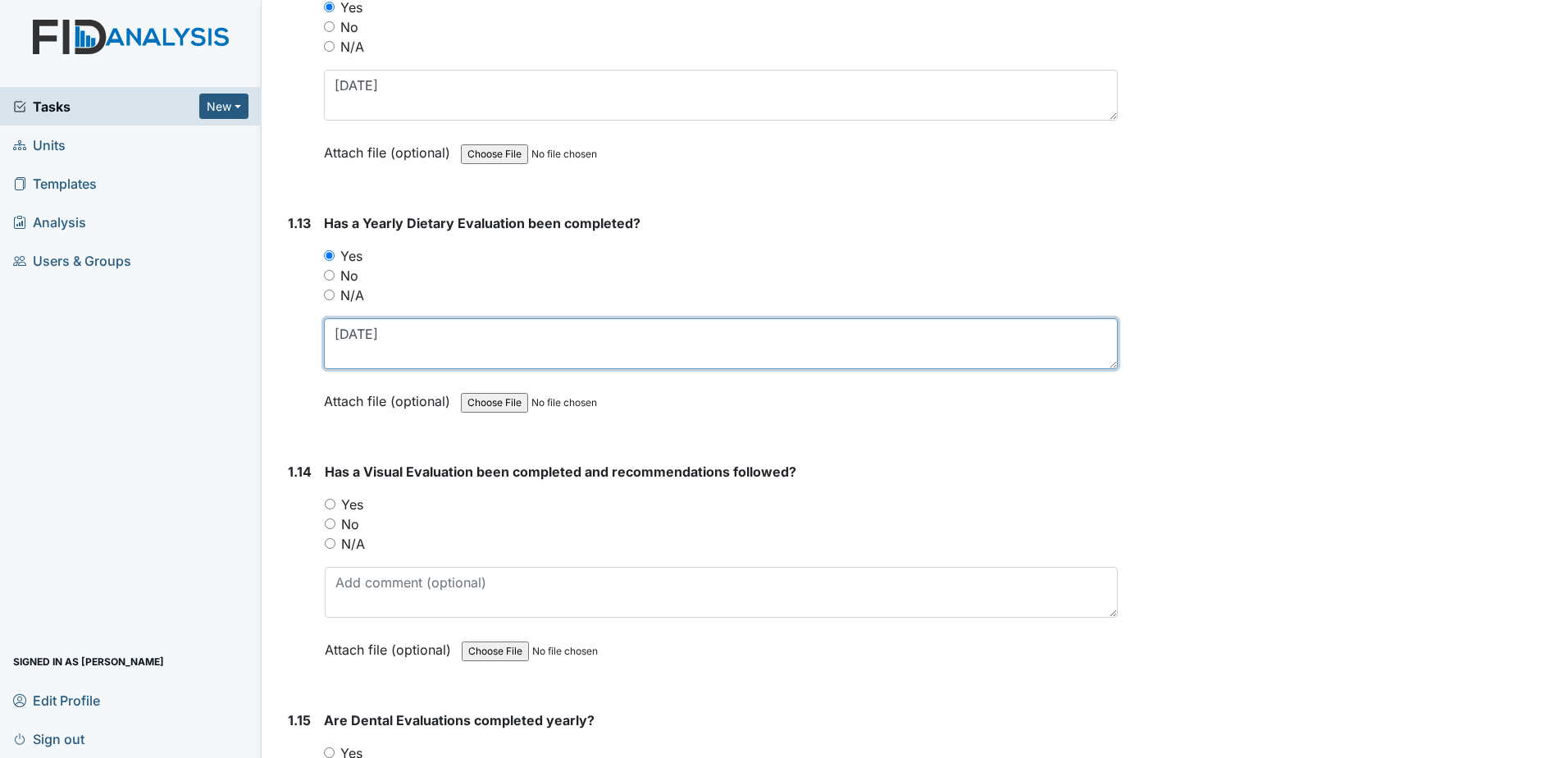
type textarea "2-26-2025"
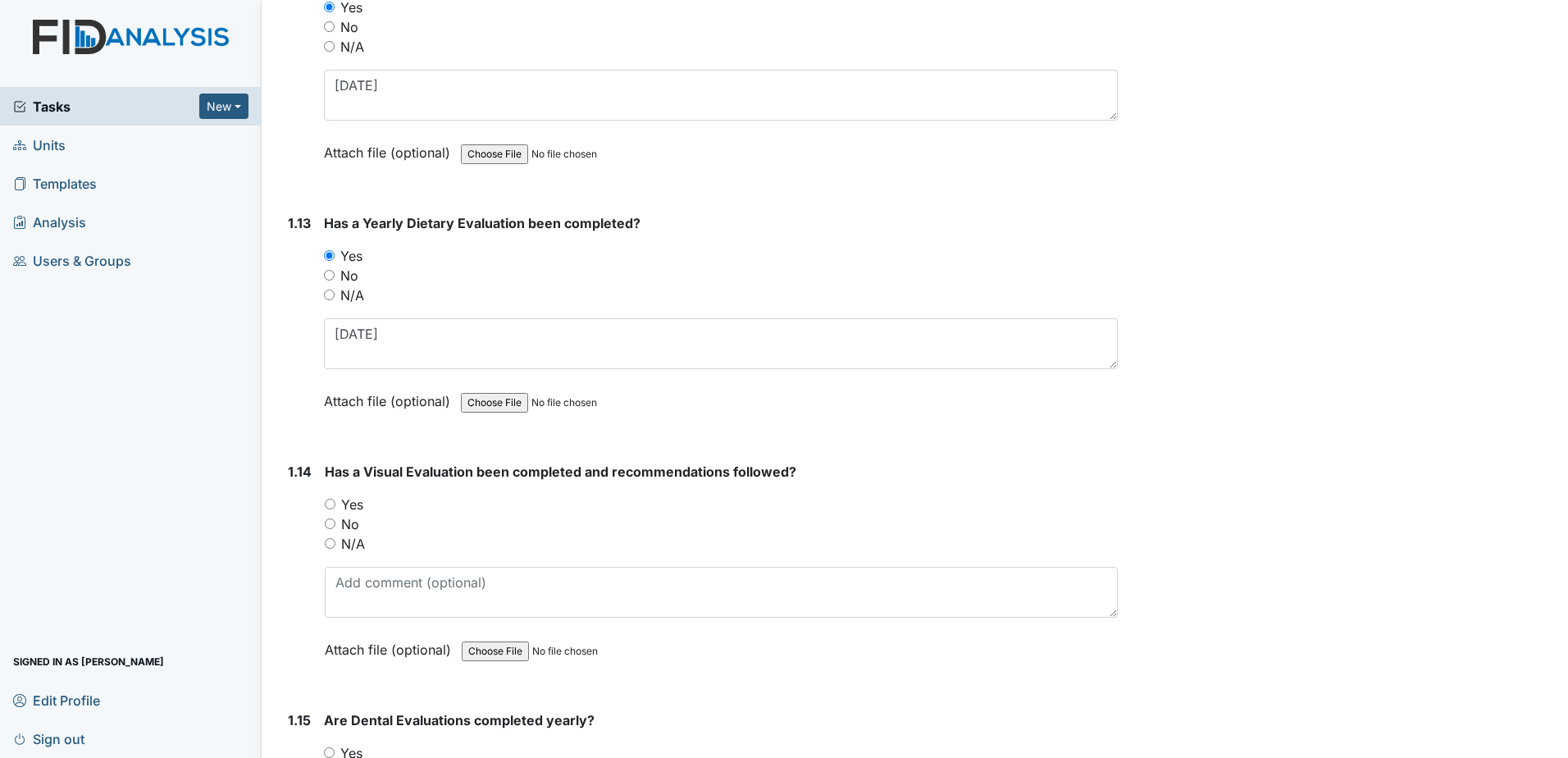
click at [349, 524] on label "No" at bounding box center [350, 523] width 18 height 19
click at [336, 524] on input "No" at bounding box center [329, 523] width 10 height 10
radio input "true"
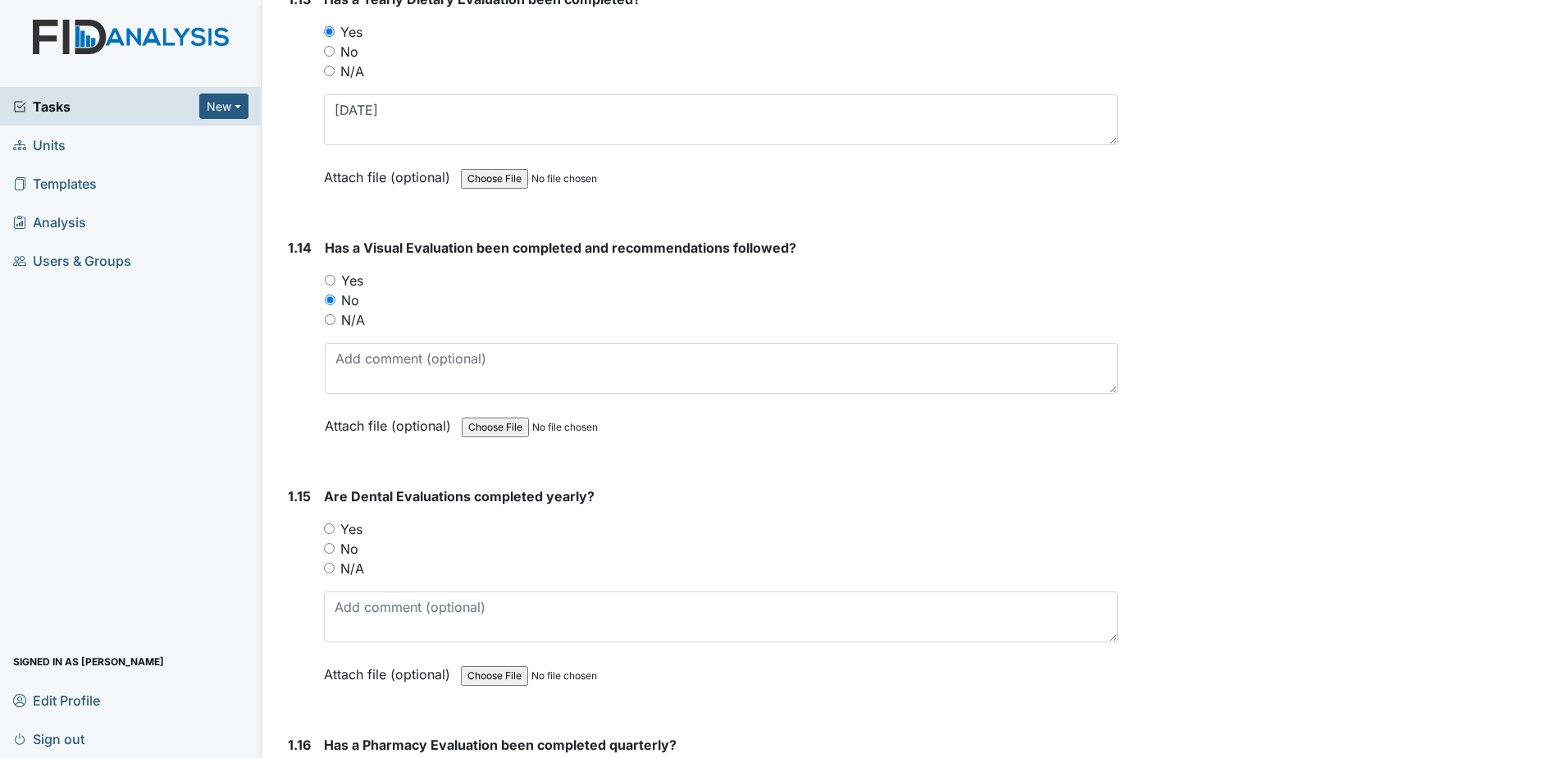
scroll to position [3282, 0]
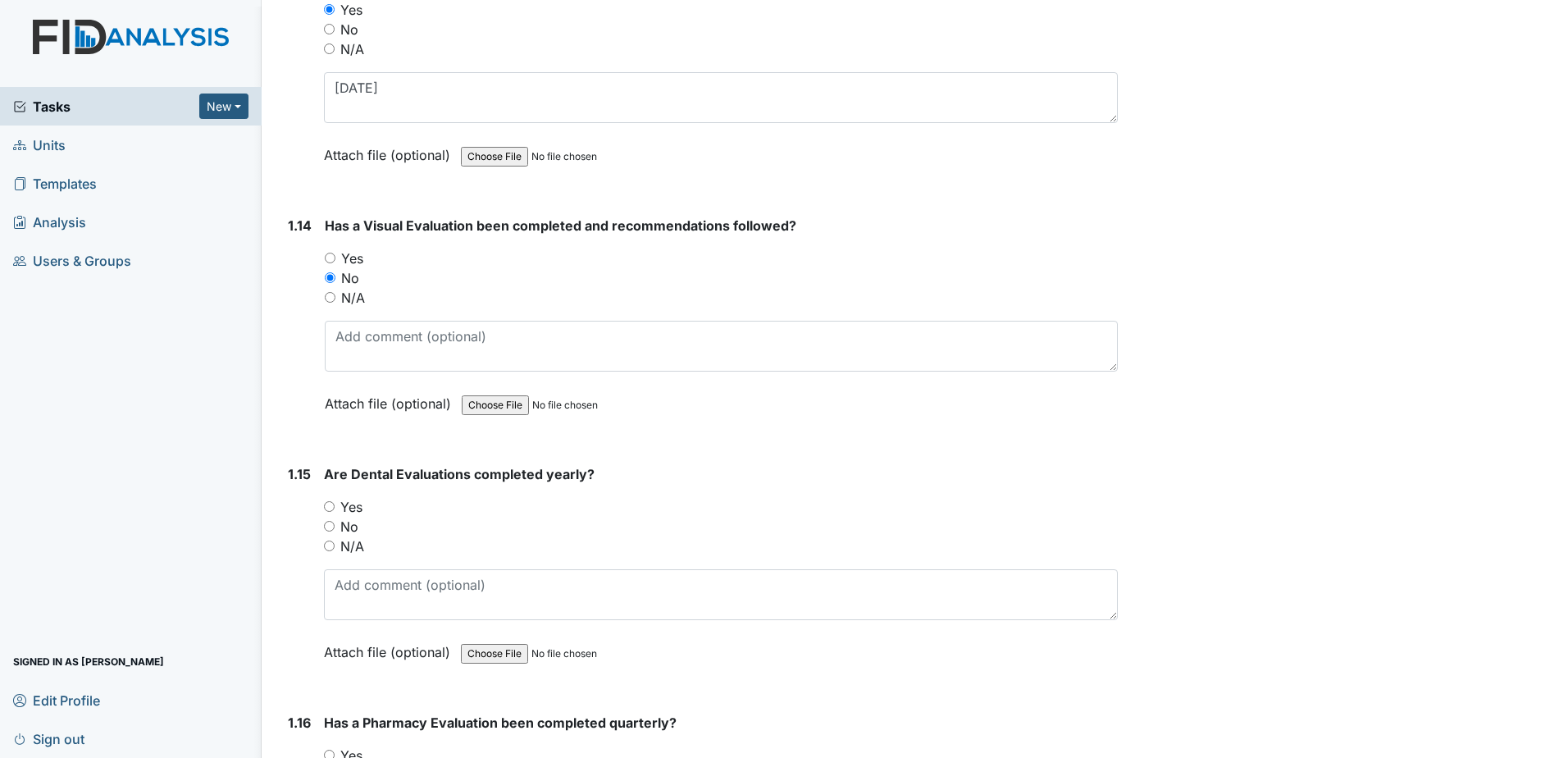
click at [359, 509] on label "Yes" at bounding box center [351, 507] width 22 height 19
click at [335, 509] on input "Yes" at bounding box center [328, 506] width 10 height 10
radio input "true"
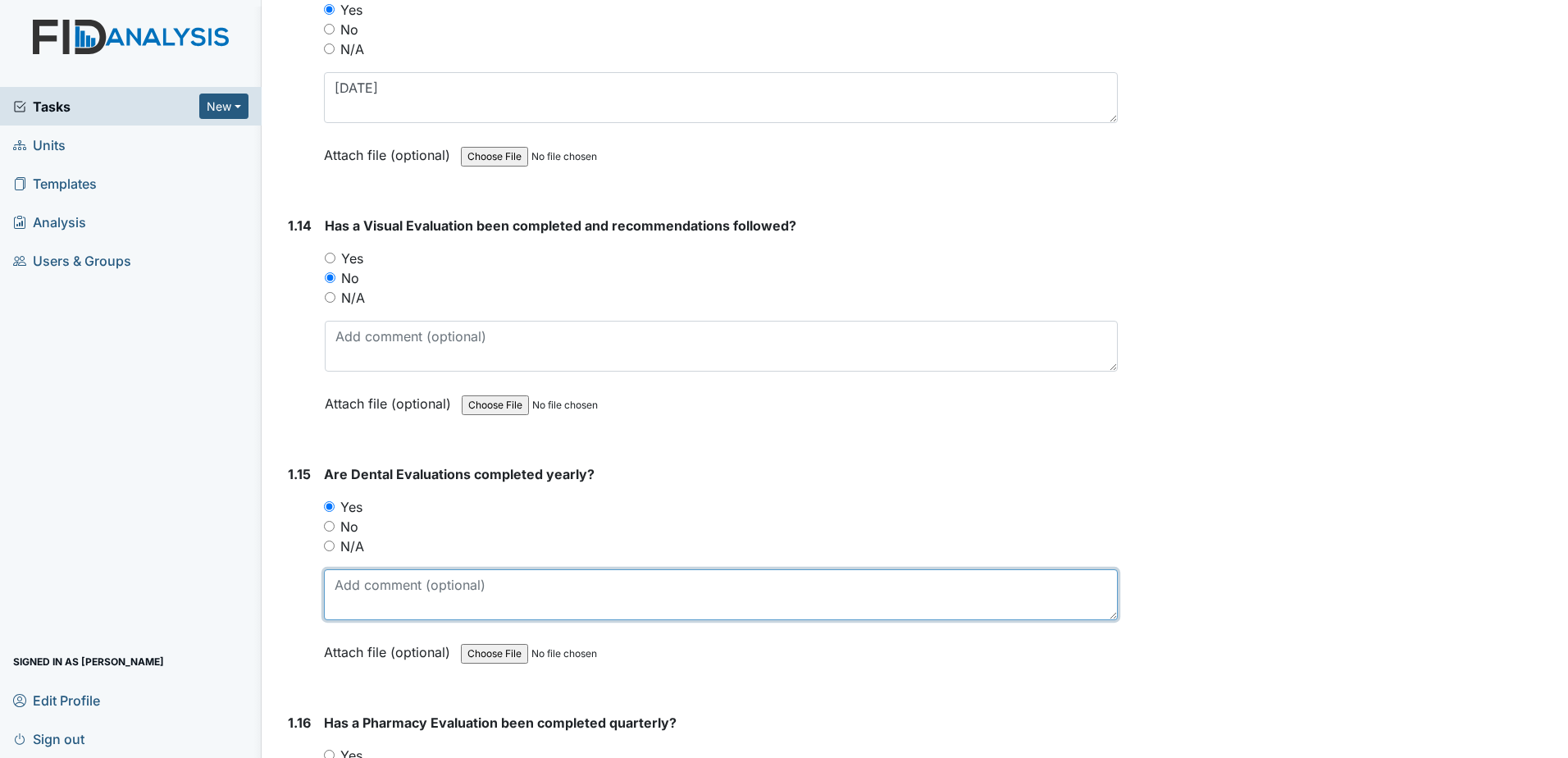
click at [361, 592] on textarea at bounding box center [720, 595] width 794 height 51
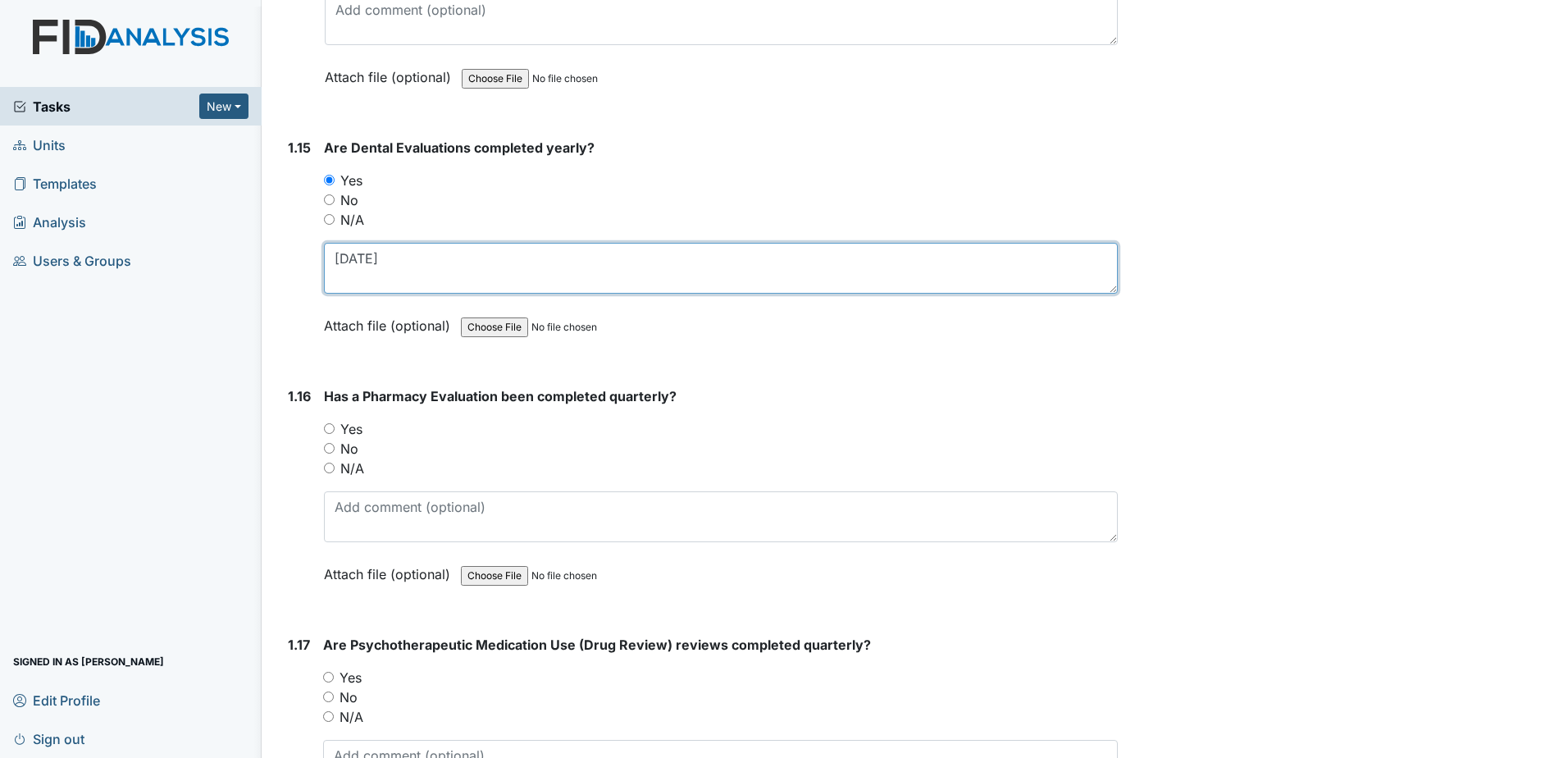
scroll to position [3609, 0]
type textarea "10-1-2024"
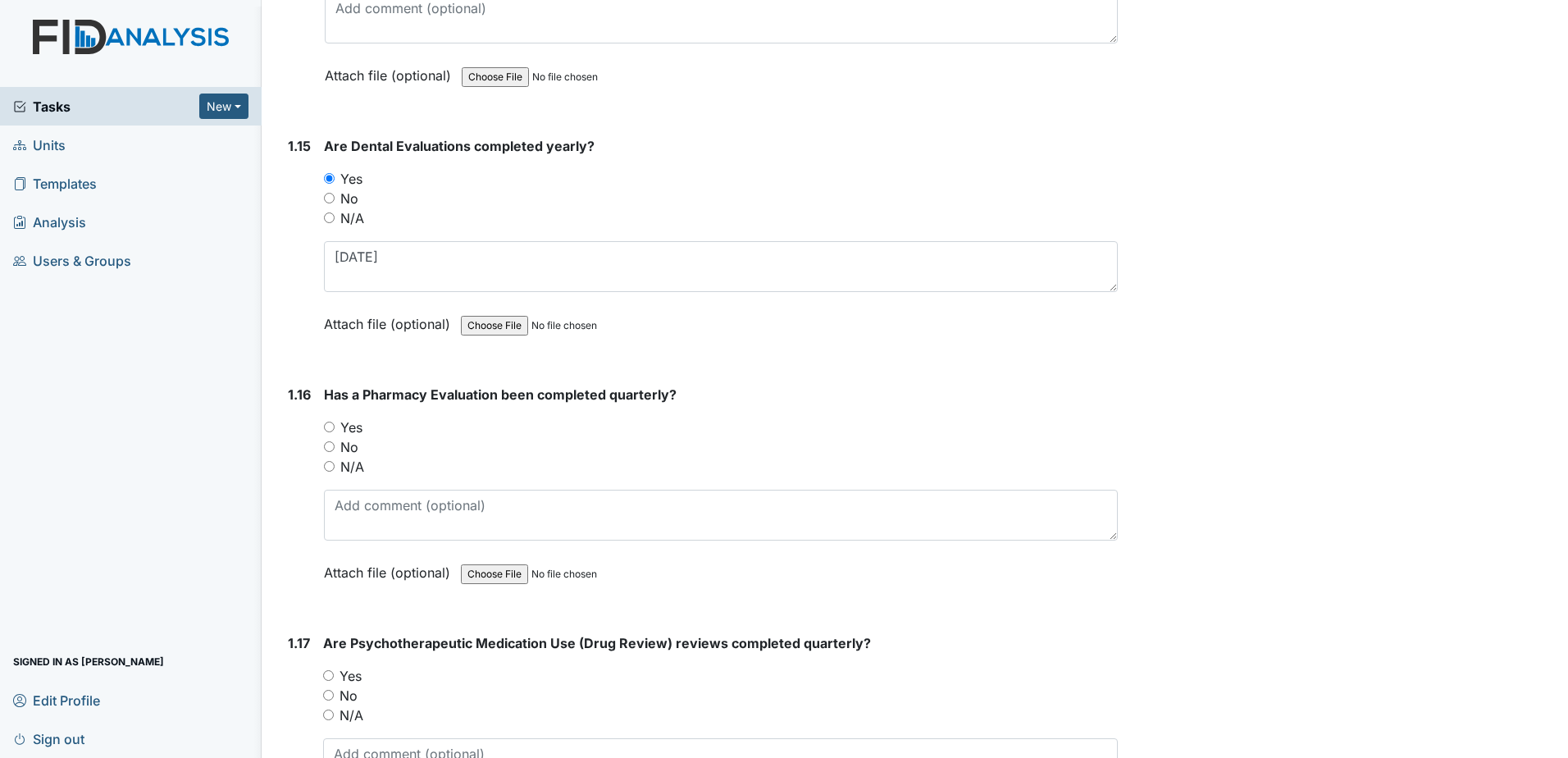
click at [343, 446] on label "No" at bounding box center [349, 446] width 18 height 19
click at [335, 446] on input "No" at bounding box center [328, 446] width 10 height 10
radio input "true"
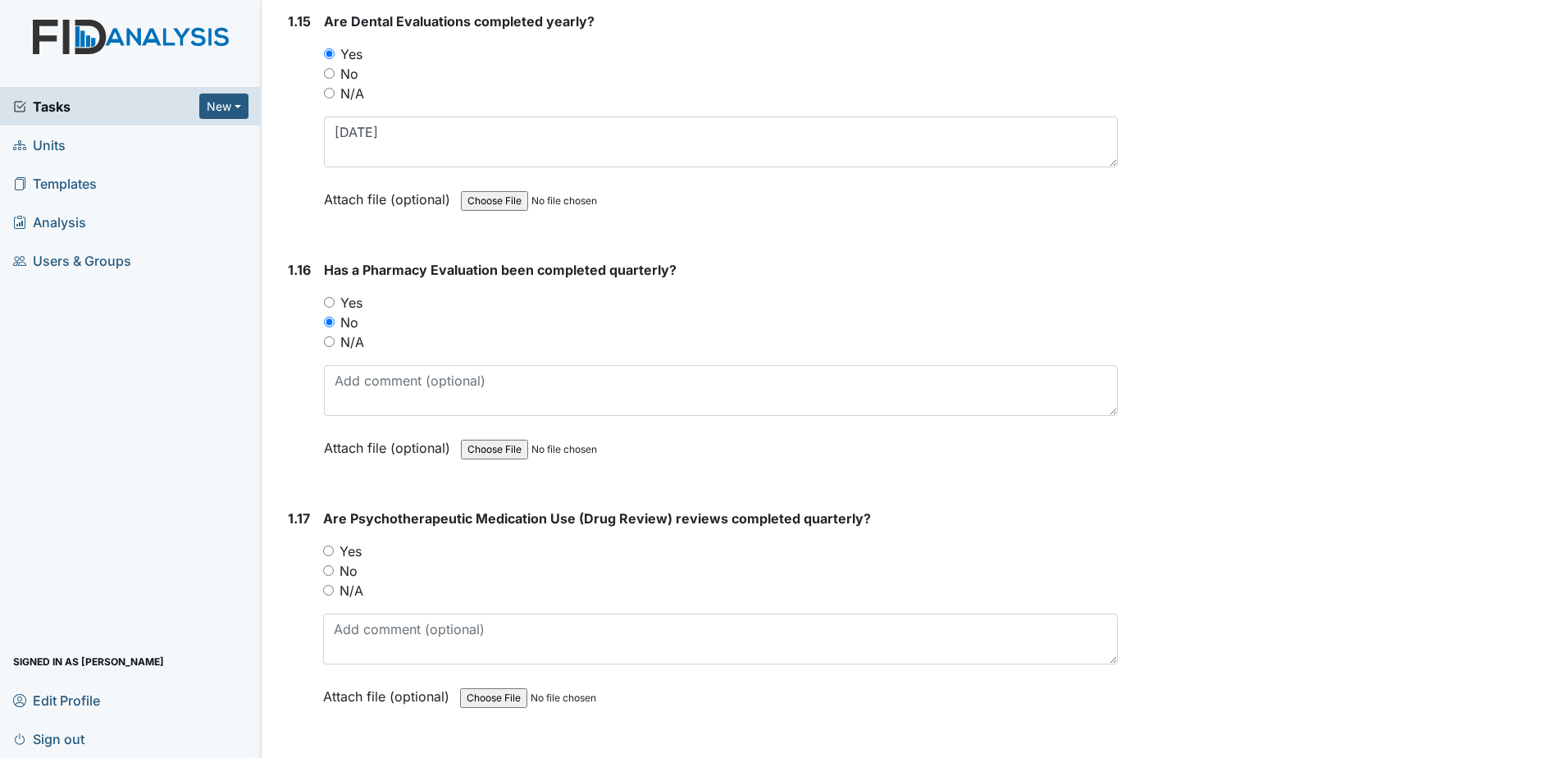
scroll to position [3773, 0]
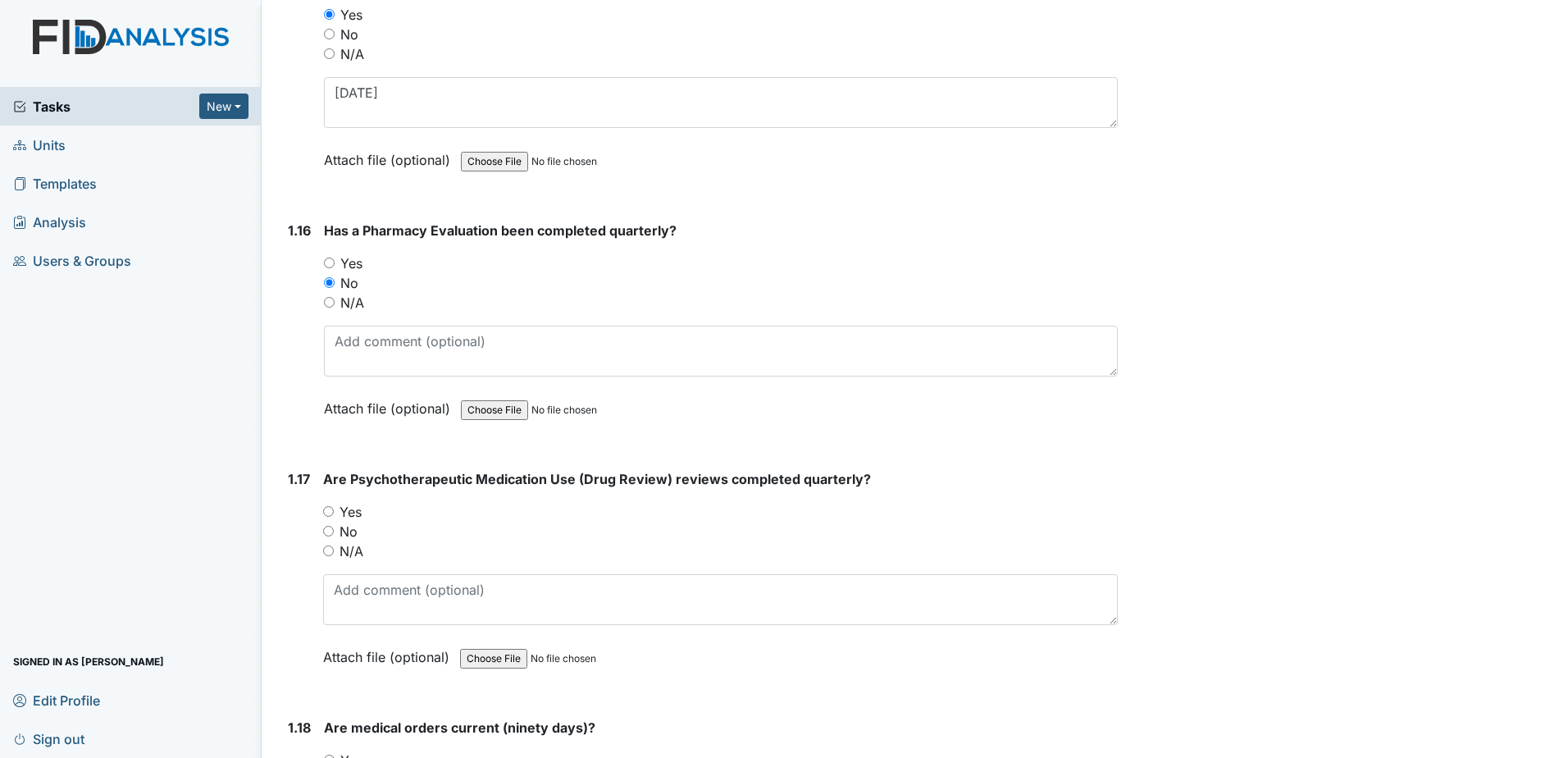
click at [355, 525] on label "No" at bounding box center [348, 531] width 18 height 19
click at [334, 526] on input "No" at bounding box center [327, 531] width 10 height 10
radio input "true"
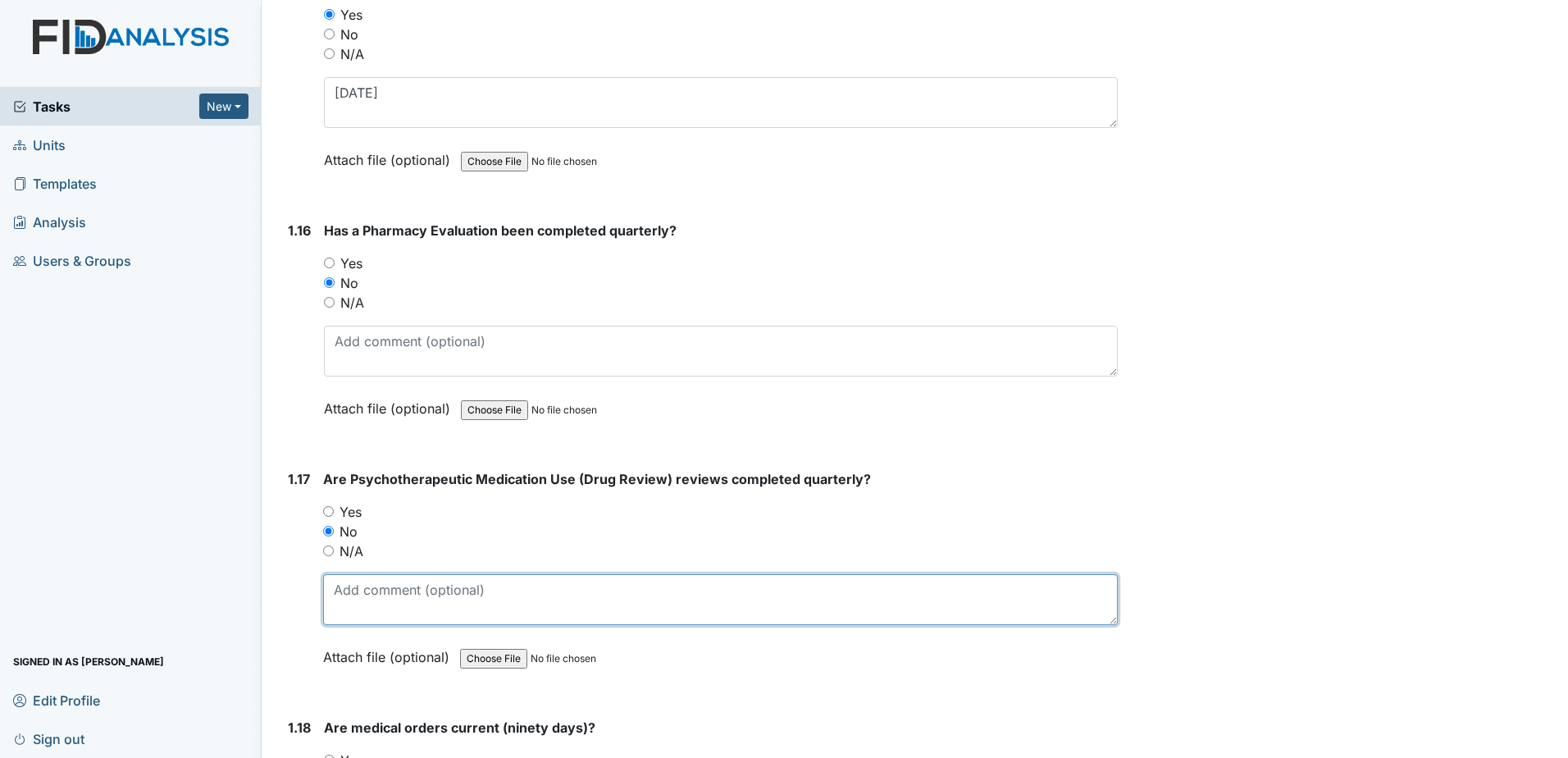
drag, startPoint x: 376, startPoint y: 591, endPoint x: 381, endPoint y: 579, distance: 13.0
click at [376, 591] on textarea at bounding box center [720, 599] width 795 height 51
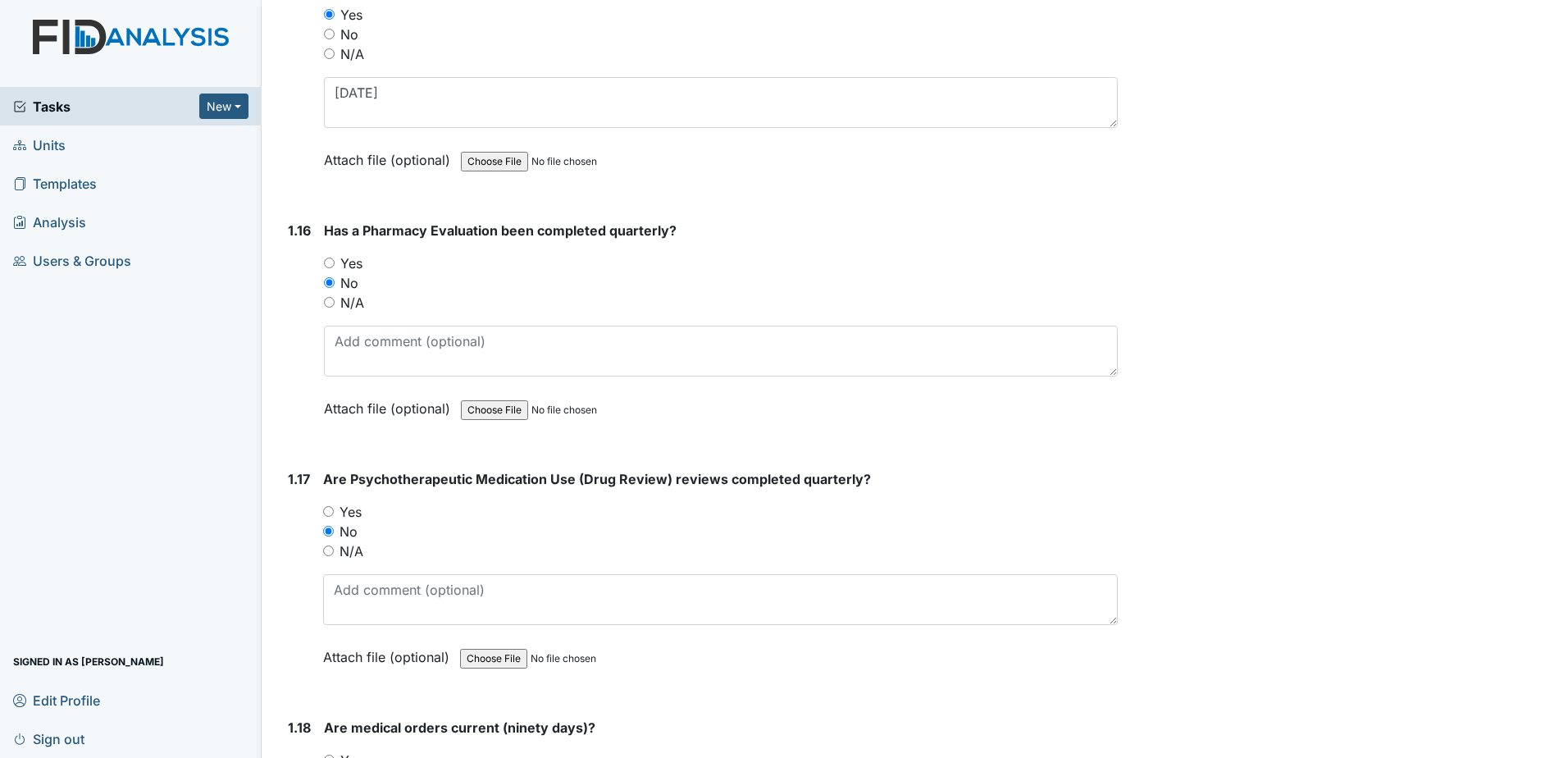
drag, startPoint x: 339, startPoint y: 520, endPoint x: 346, endPoint y: 510, distance: 12.2
click at [339, 520] on label "Yes" at bounding box center [351, 511] width 22 height 19
click at [334, 517] on input "Yes" at bounding box center [327, 511] width 10 height 10
radio input "true"
click at [348, 508] on label "Yes" at bounding box center [351, 511] width 22 height 19
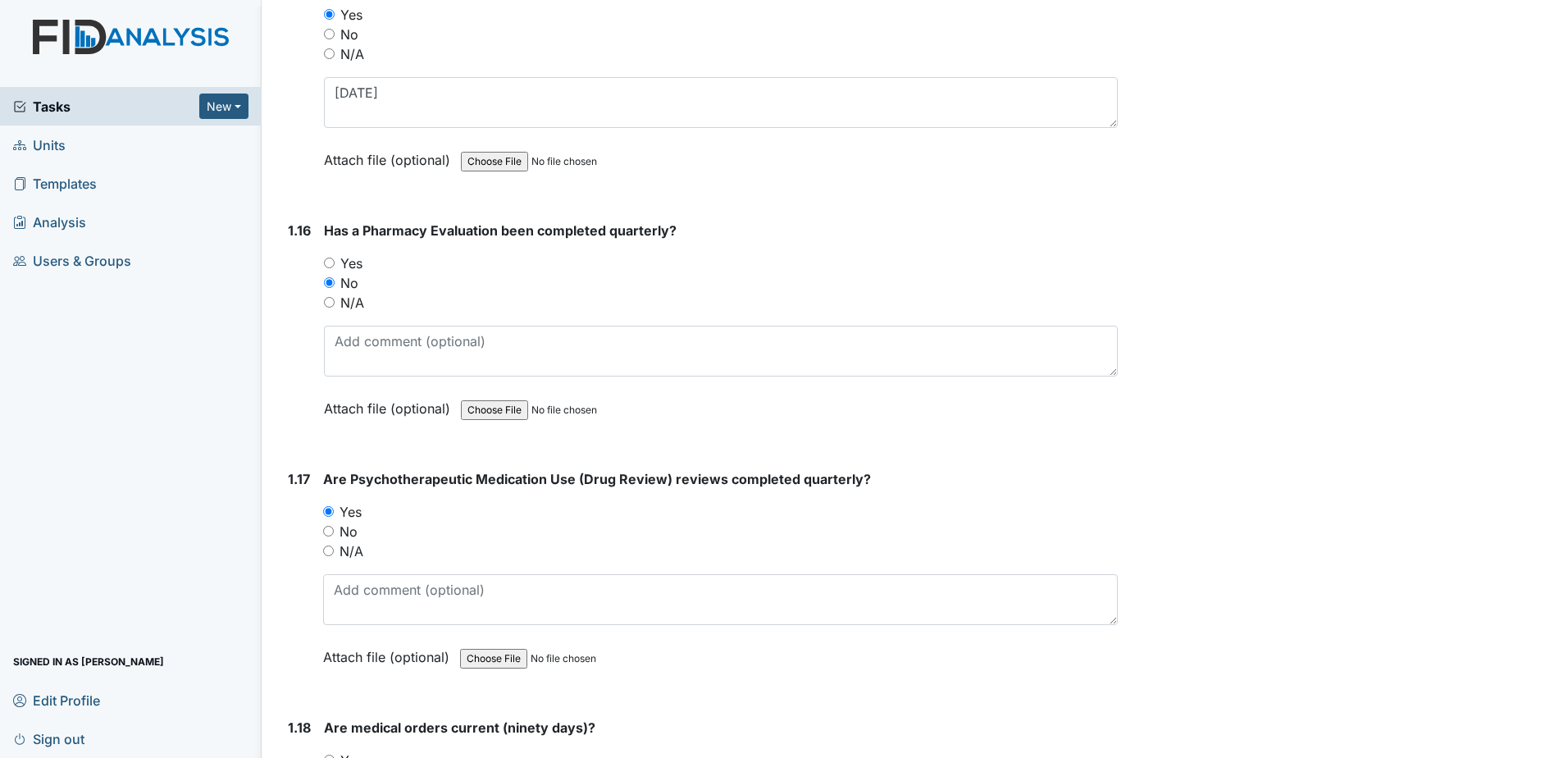
click at [334, 508] on input "Yes" at bounding box center [327, 511] width 10 height 10
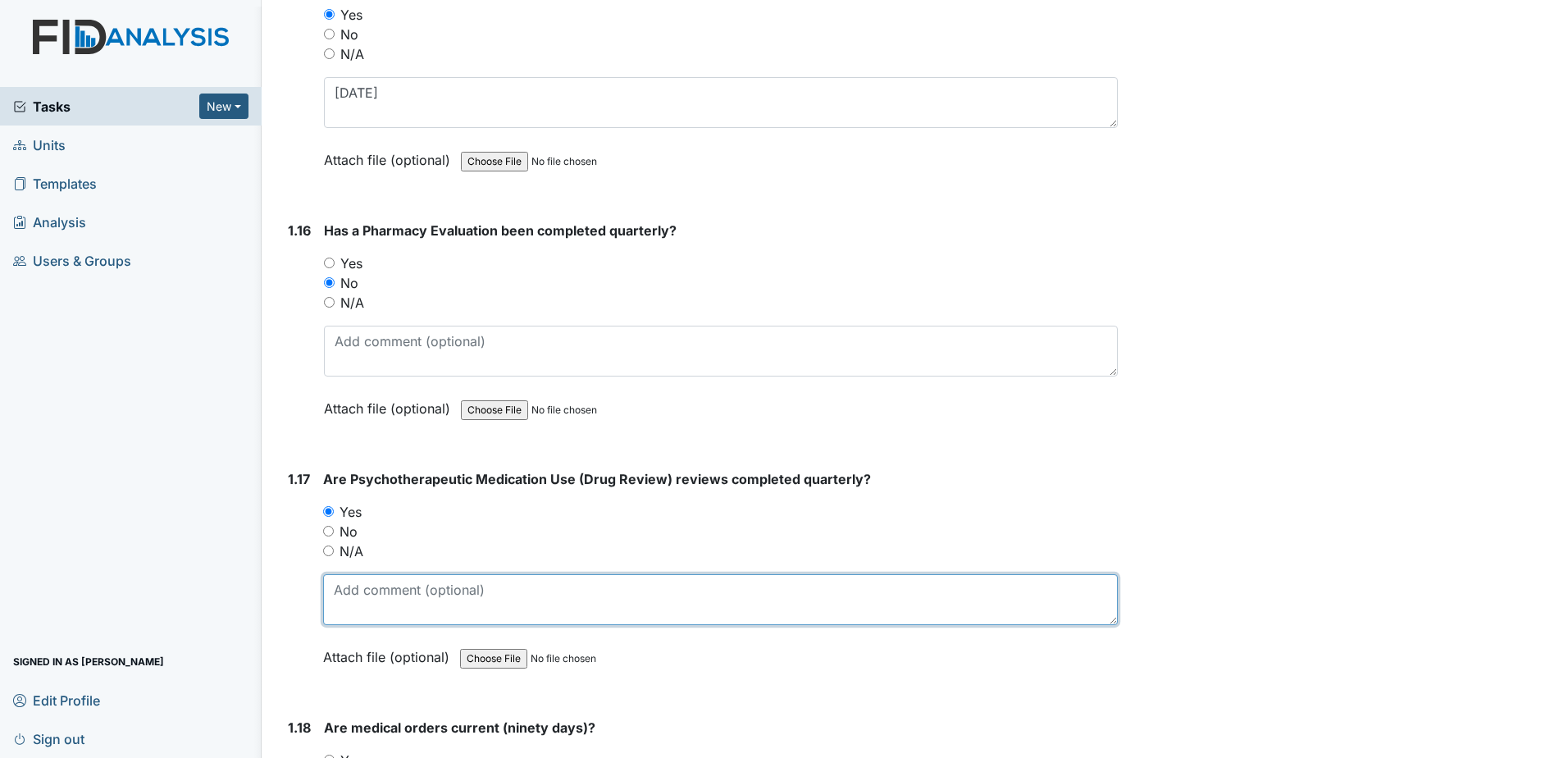
click at [369, 585] on textarea at bounding box center [720, 599] width 795 height 51
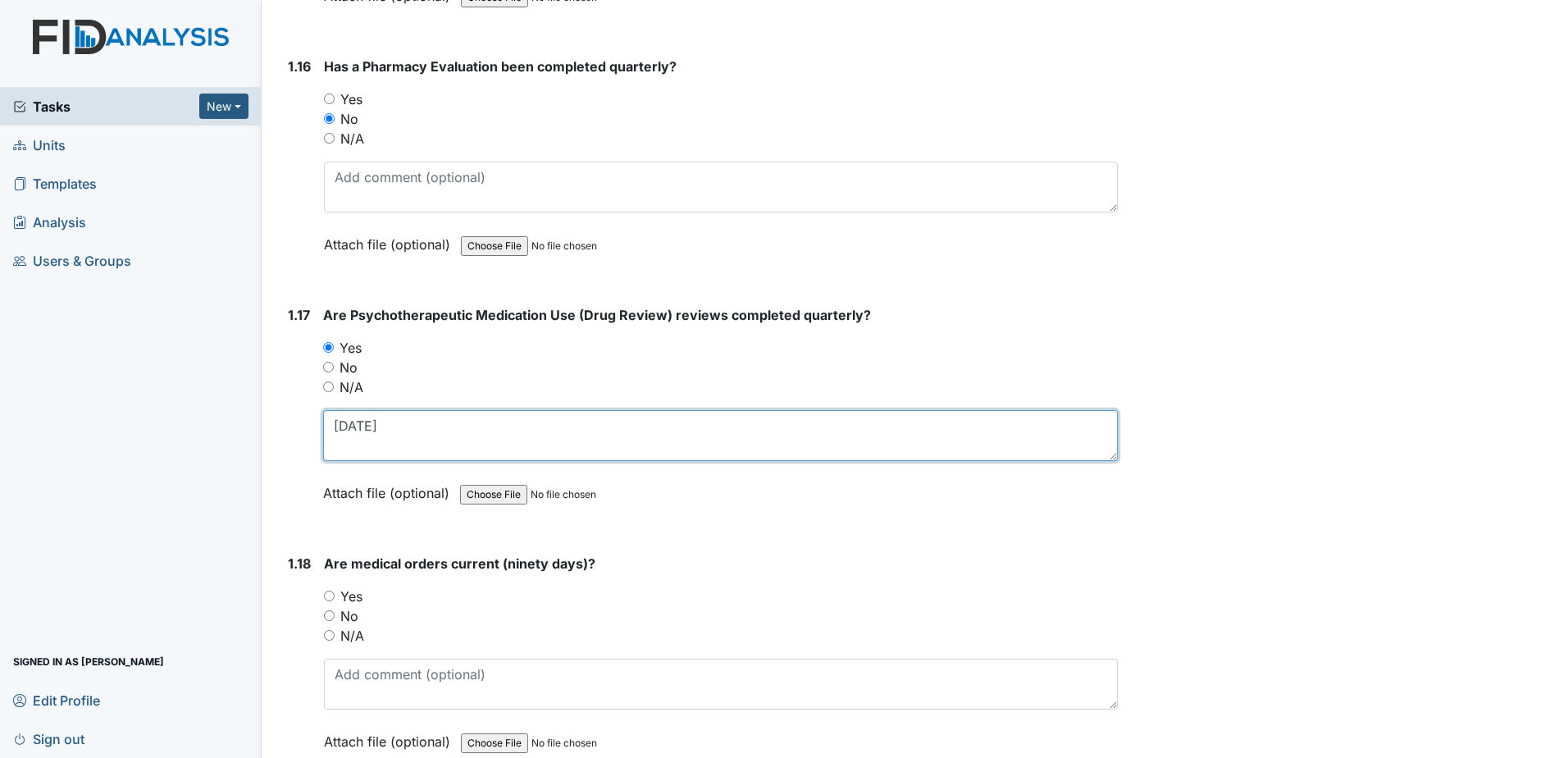
type textarea "6-9-2025"
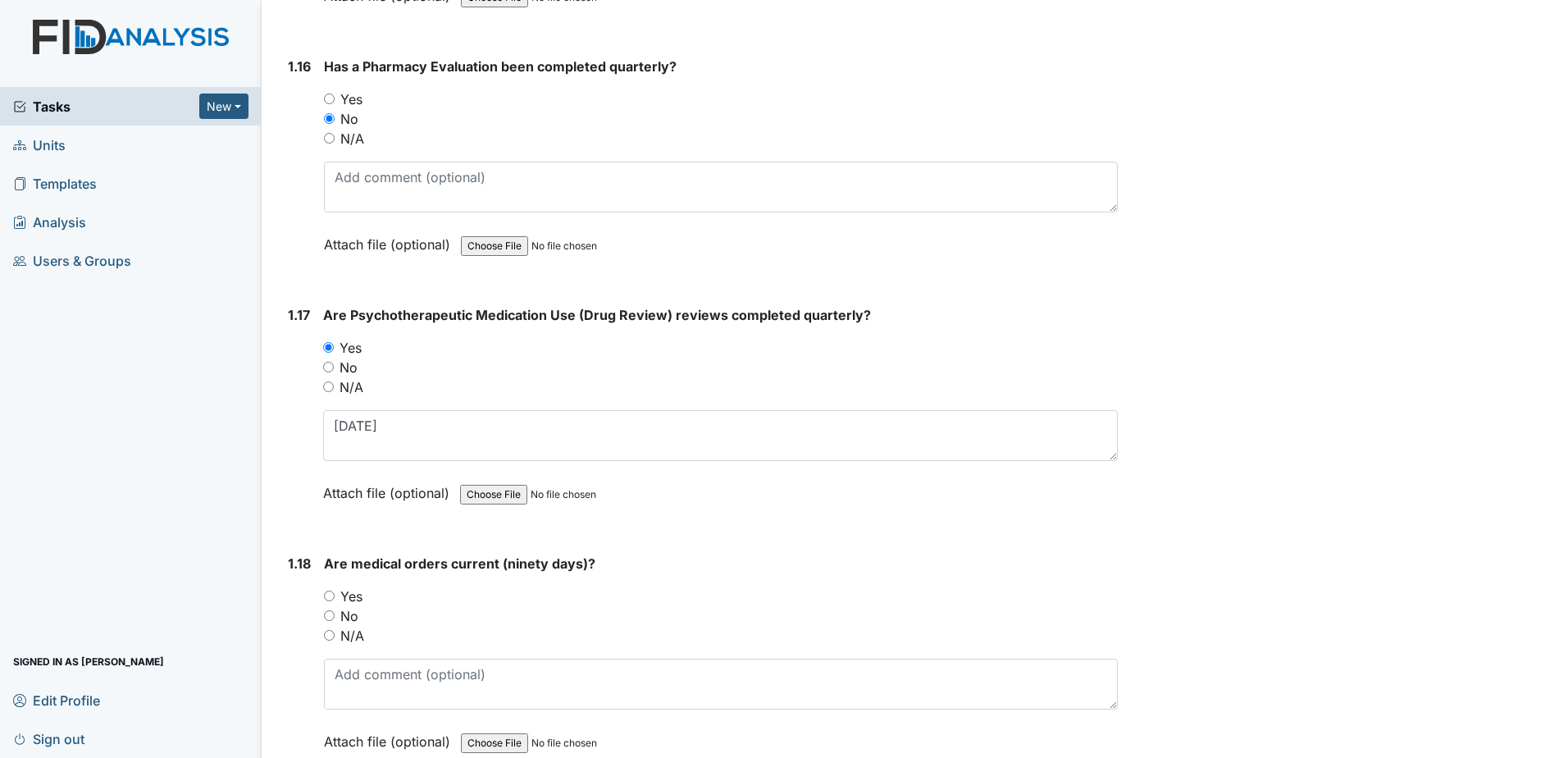
click at [358, 596] on label "Yes" at bounding box center [351, 596] width 22 height 19
click at [335, 596] on input "Yes" at bounding box center [328, 596] width 10 height 10
radio input "true"
drag, startPoint x: 404, startPoint y: 687, endPoint x: 414, endPoint y: 687, distance: 10.0
click at [407, 687] on textarea at bounding box center [720, 684] width 794 height 51
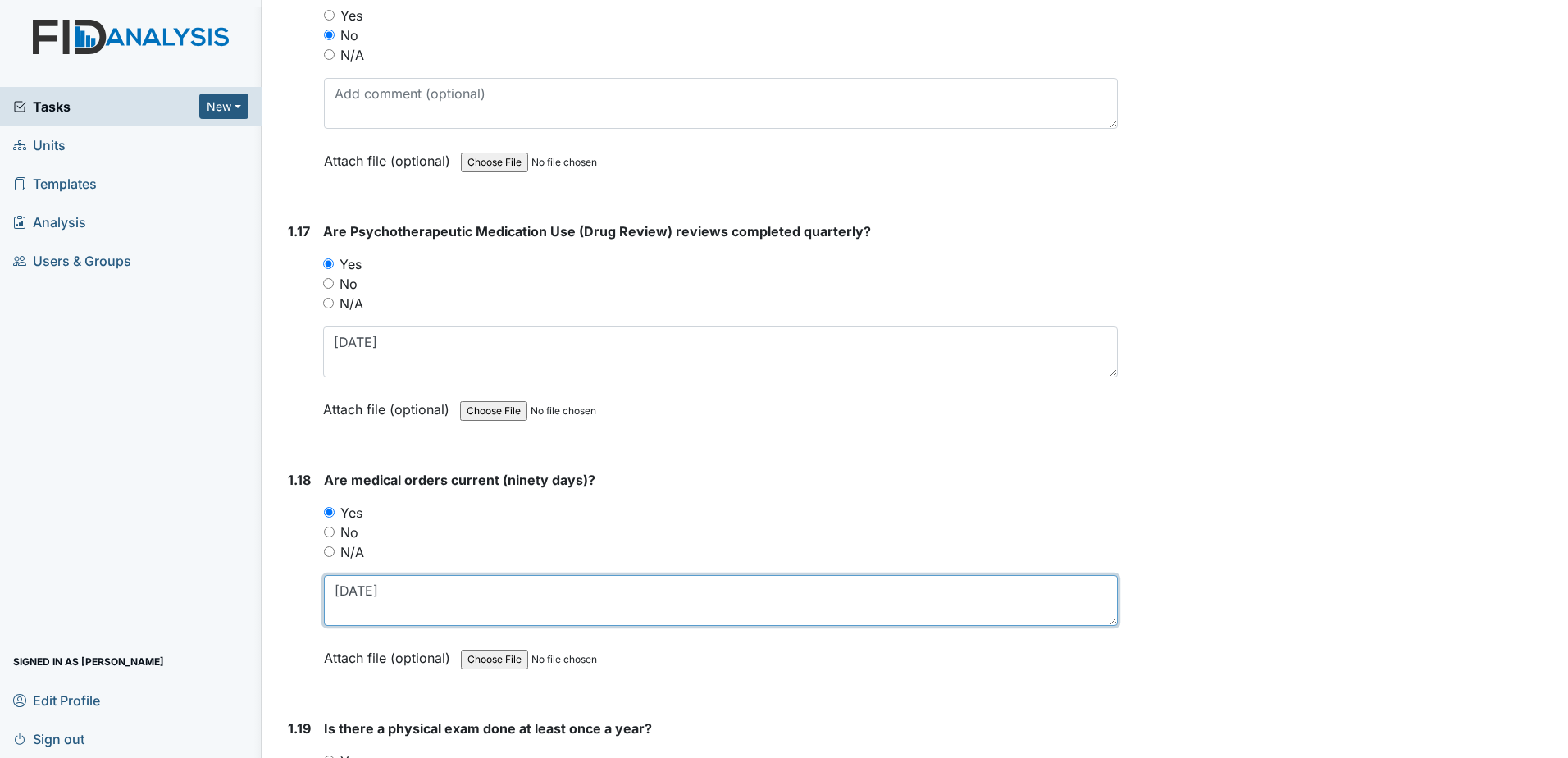
scroll to position [4102, 0]
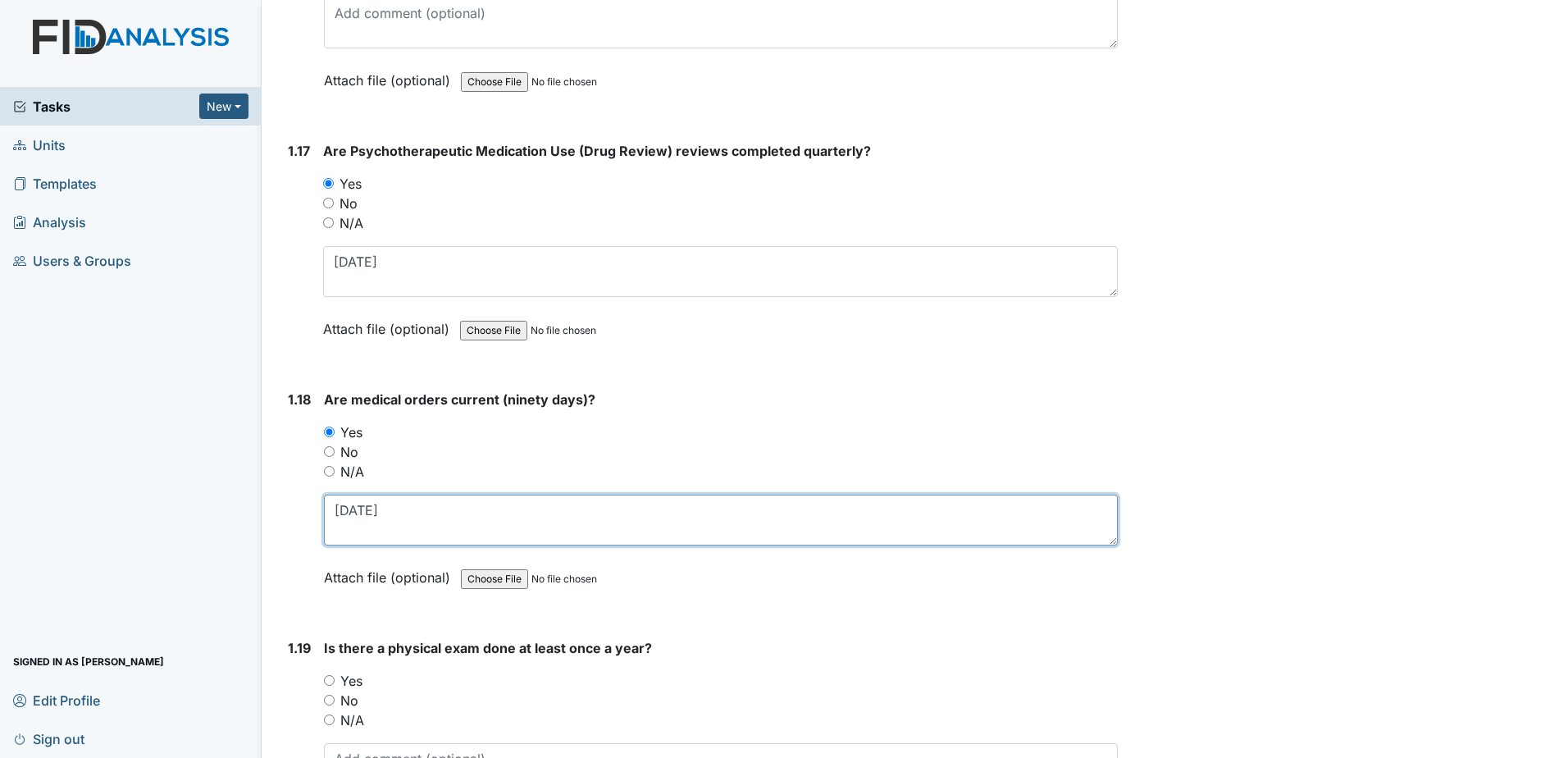
type textarea "8-1-2025"
click at [347, 683] on label "Yes" at bounding box center [351, 680] width 22 height 19
click at [335, 683] on input "Yes" at bounding box center [328, 680] width 10 height 10
radio input "true"
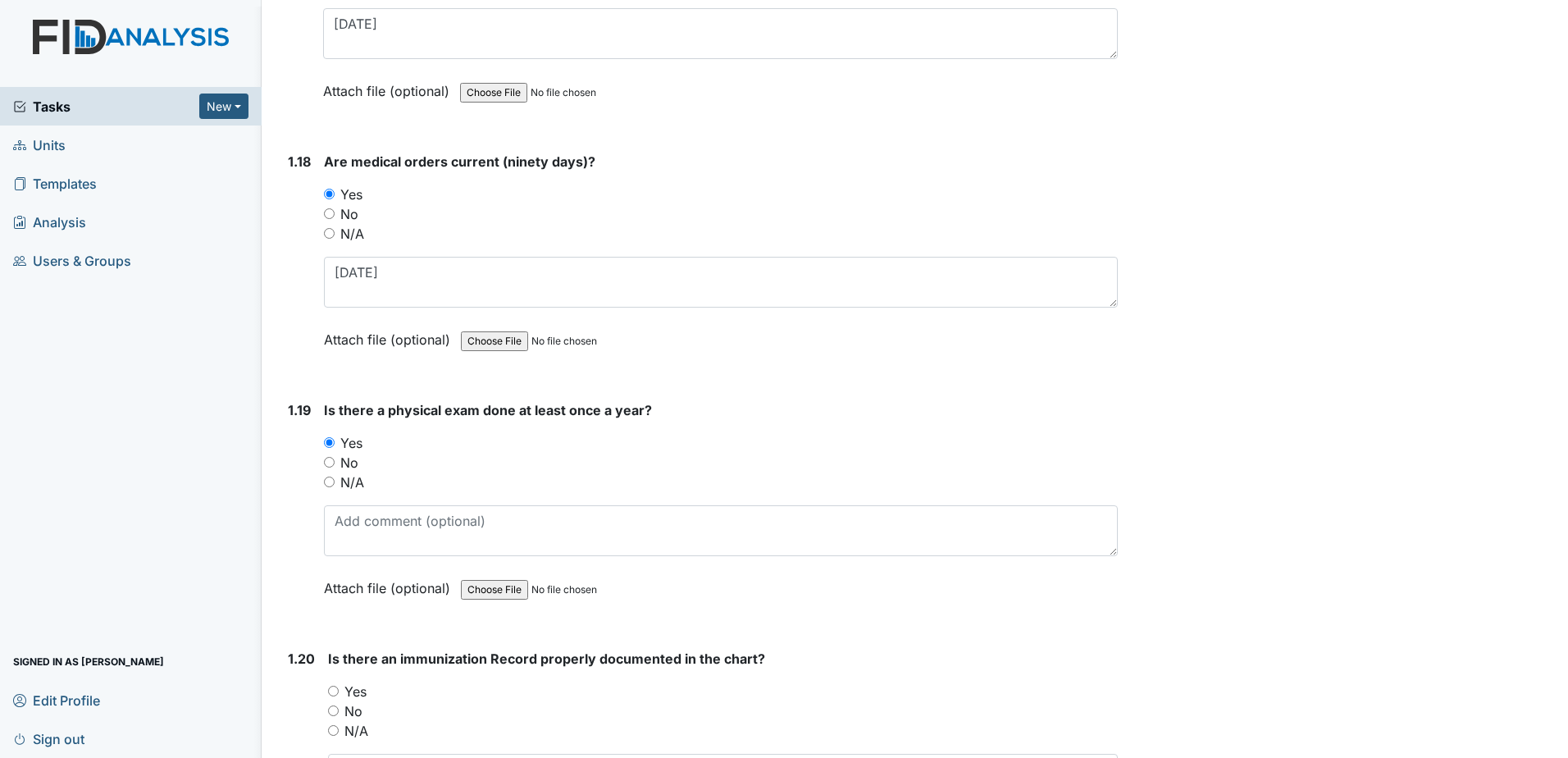
scroll to position [4348, 0]
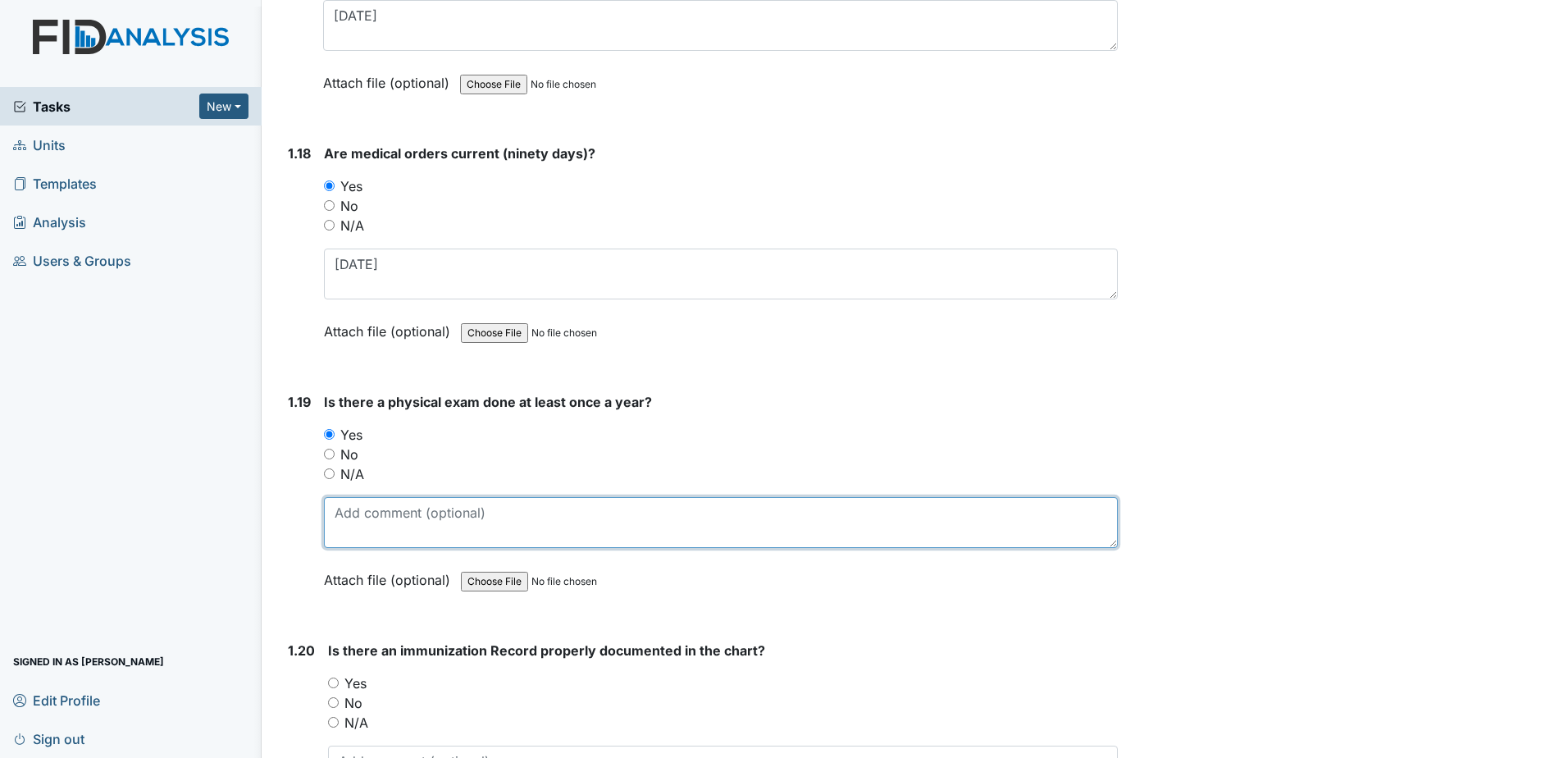
click at [386, 534] on textarea at bounding box center [720, 522] width 794 height 51
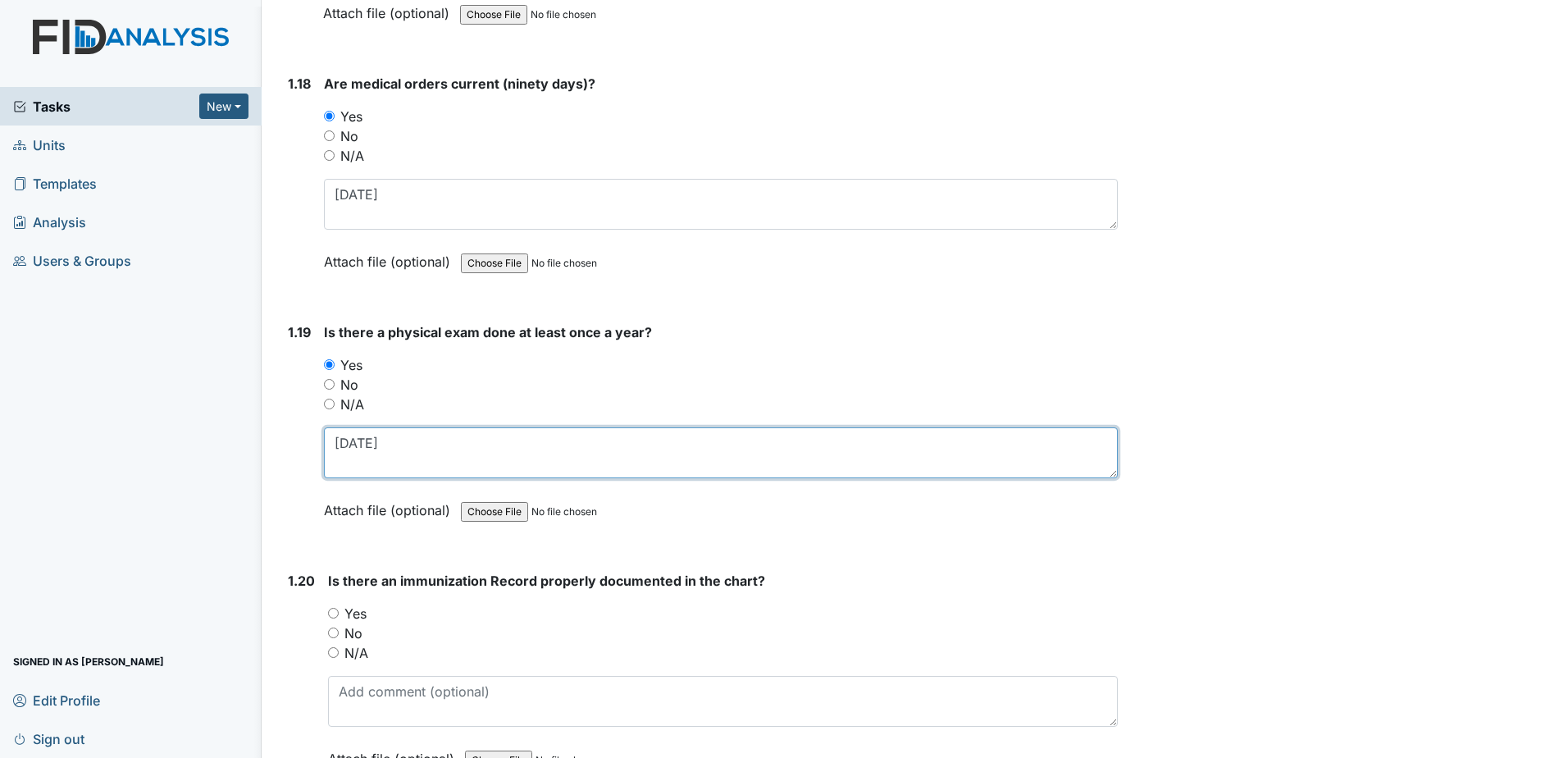
scroll to position [4512, 0]
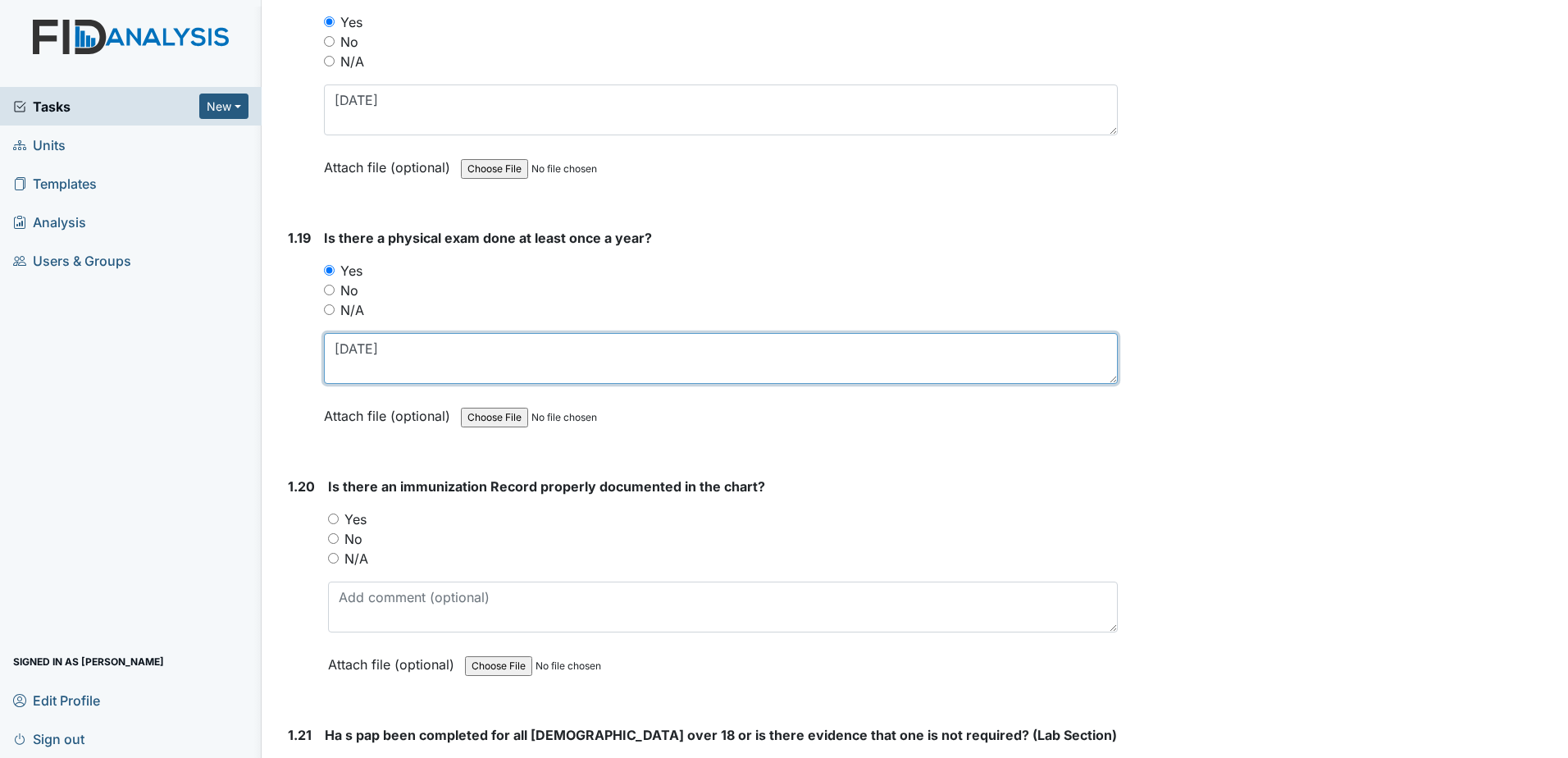
type textarea "6-16-2025"
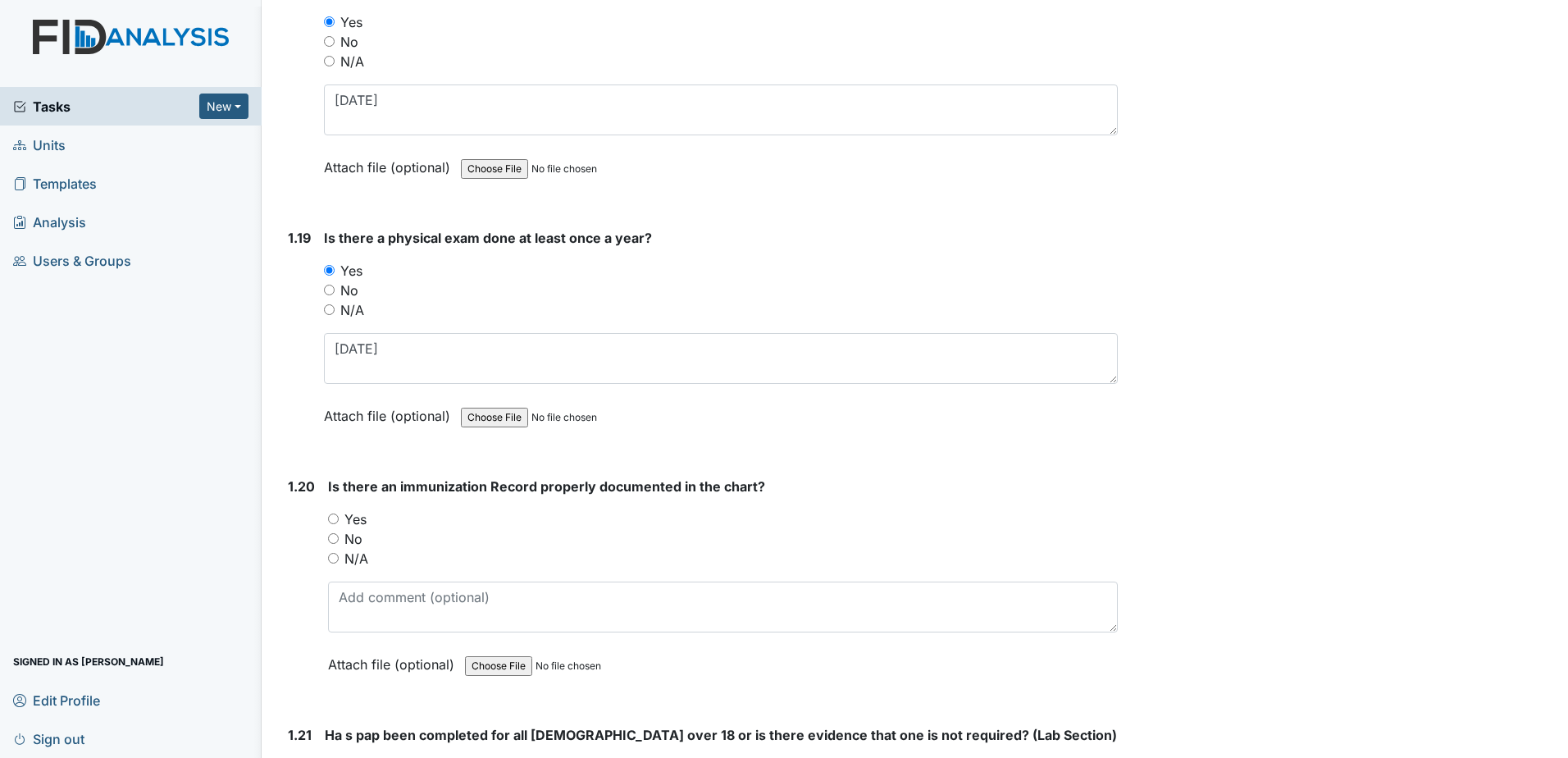
click at [361, 517] on label "Yes" at bounding box center [355, 519] width 22 height 19
click at [338, 517] on input "Yes" at bounding box center [333, 519] width 10 height 10
radio input "true"
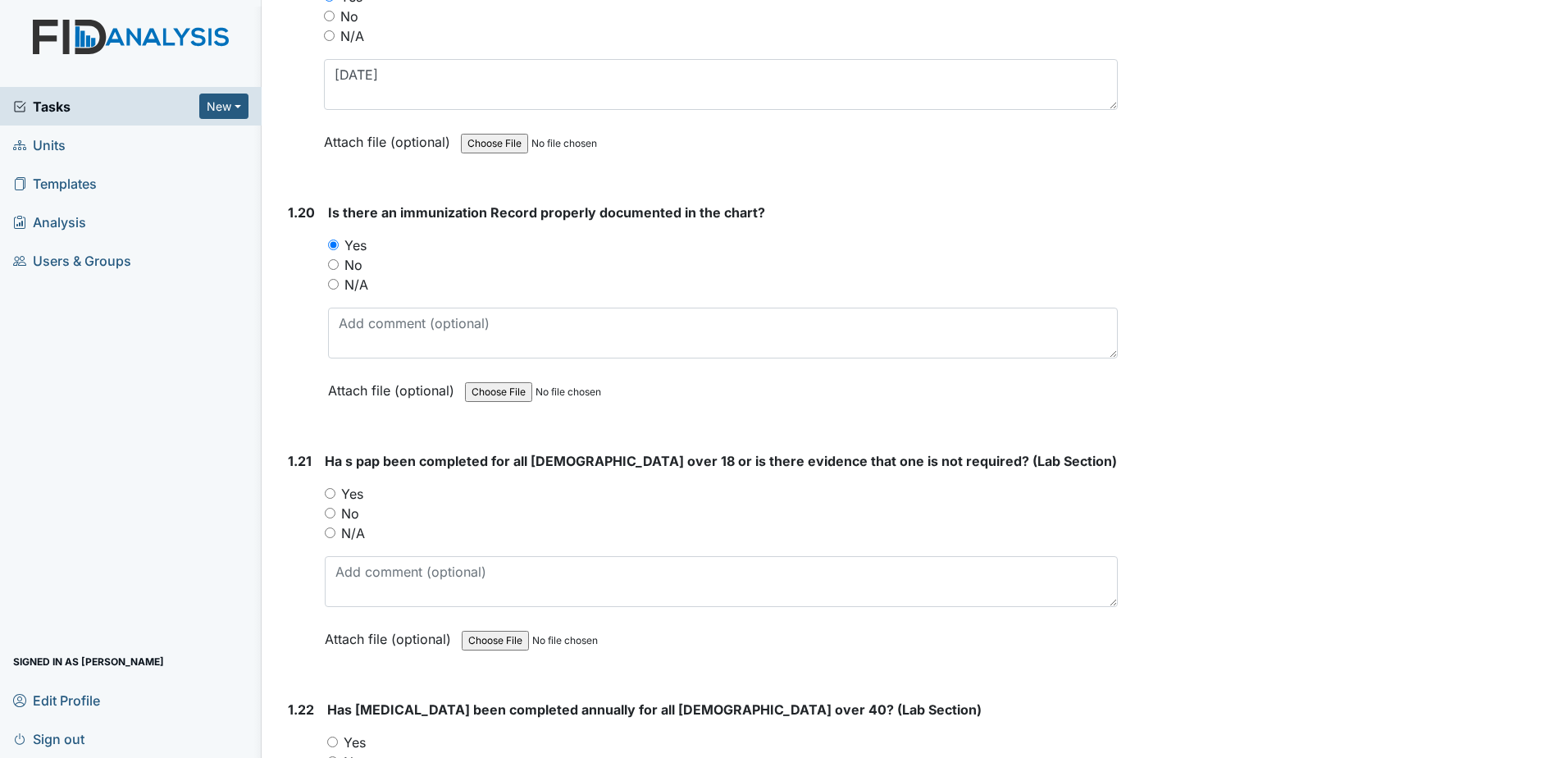
scroll to position [4840, 0]
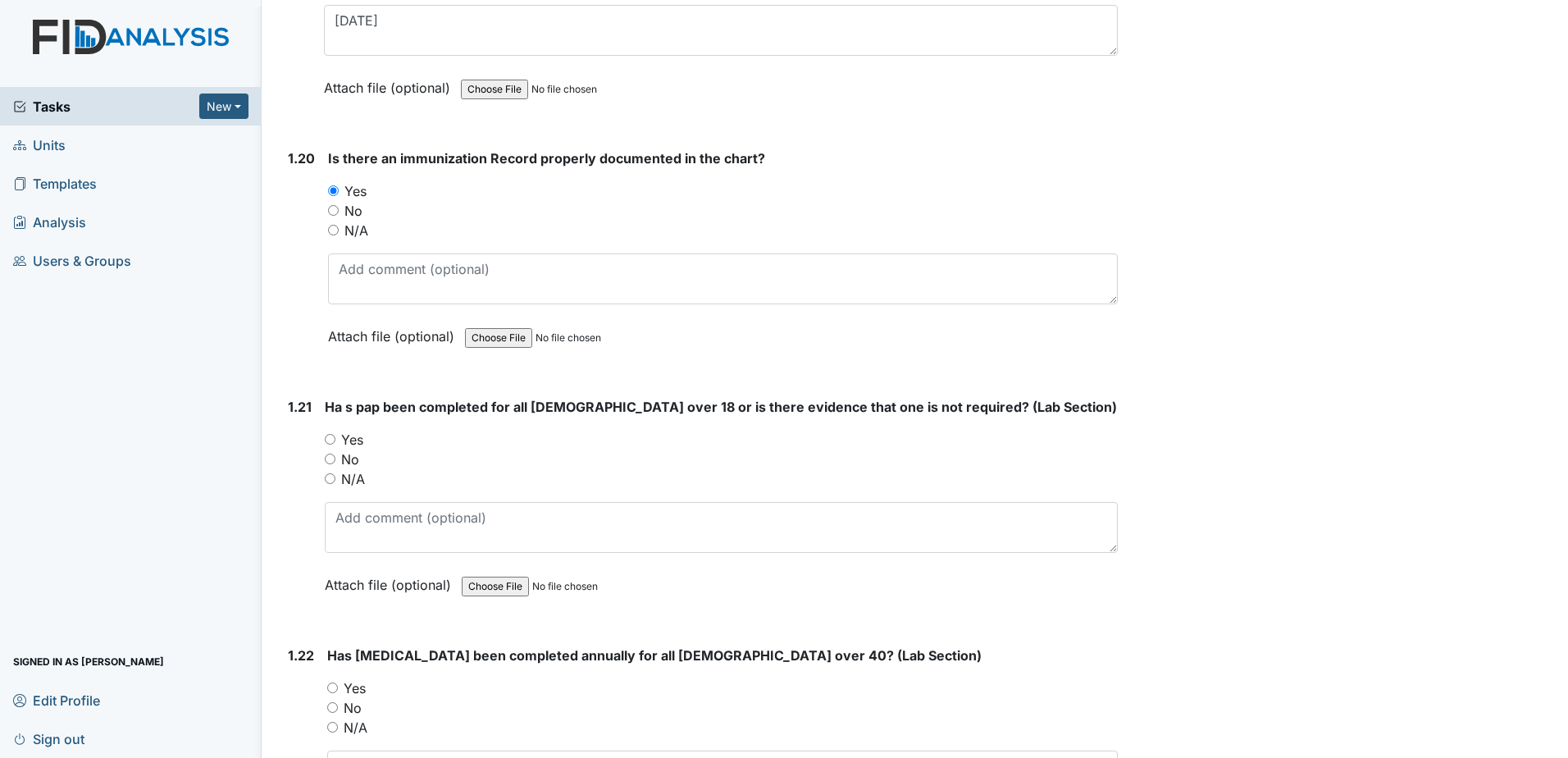
click at [356, 483] on label "N/A" at bounding box center [353, 479] width 24 height 19
click at [336, 483] on input "N/A" at bounding box center [329, 478] width 10 height 10
radio input "true"
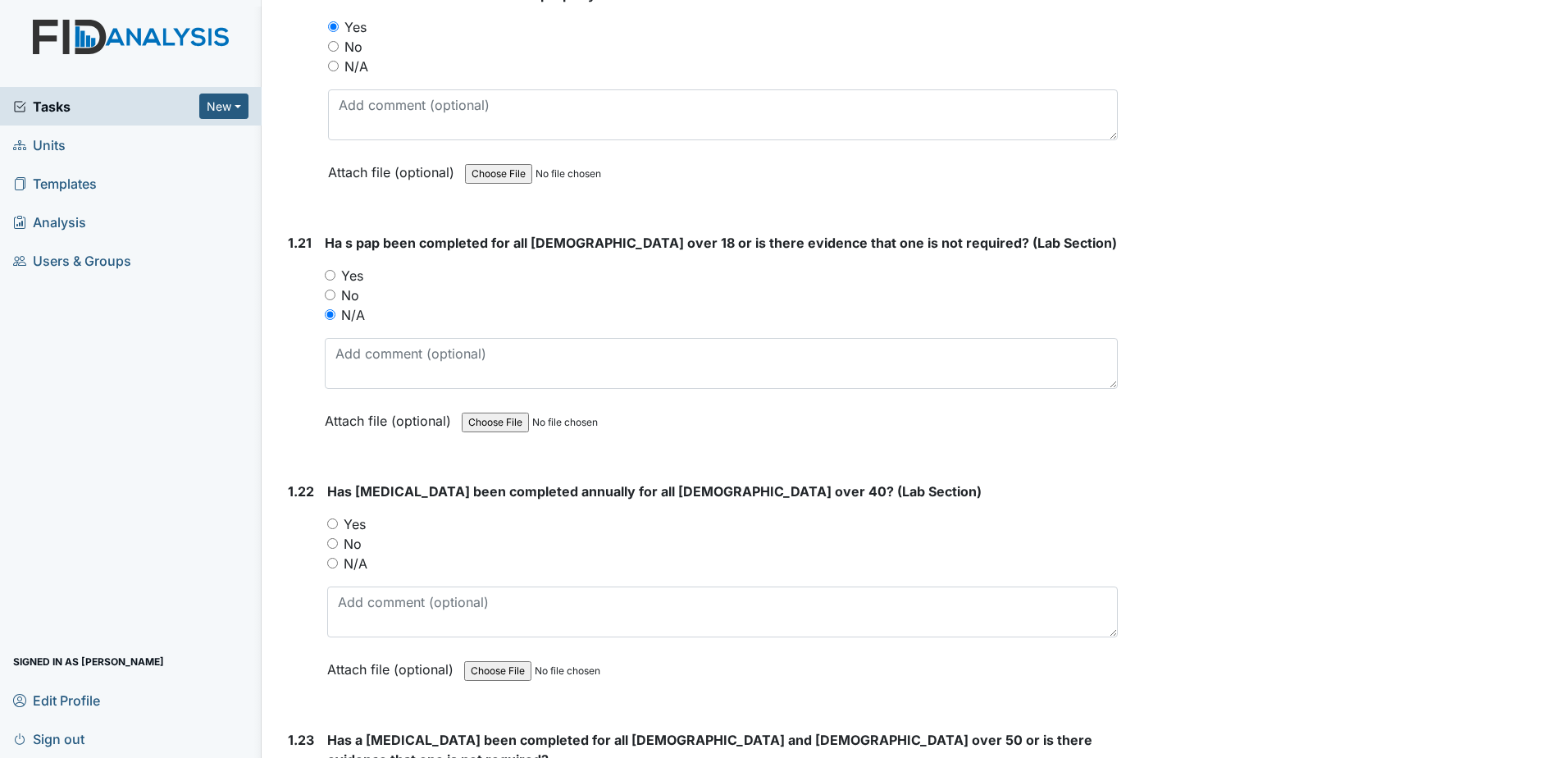
click at [355, 562] on label "N/A" at bounding box center [355, 563] width 24 height 19
click at [338, 562] on input "N/A" at bounding box center [332, 562] width 10 height 10
radio input "true"
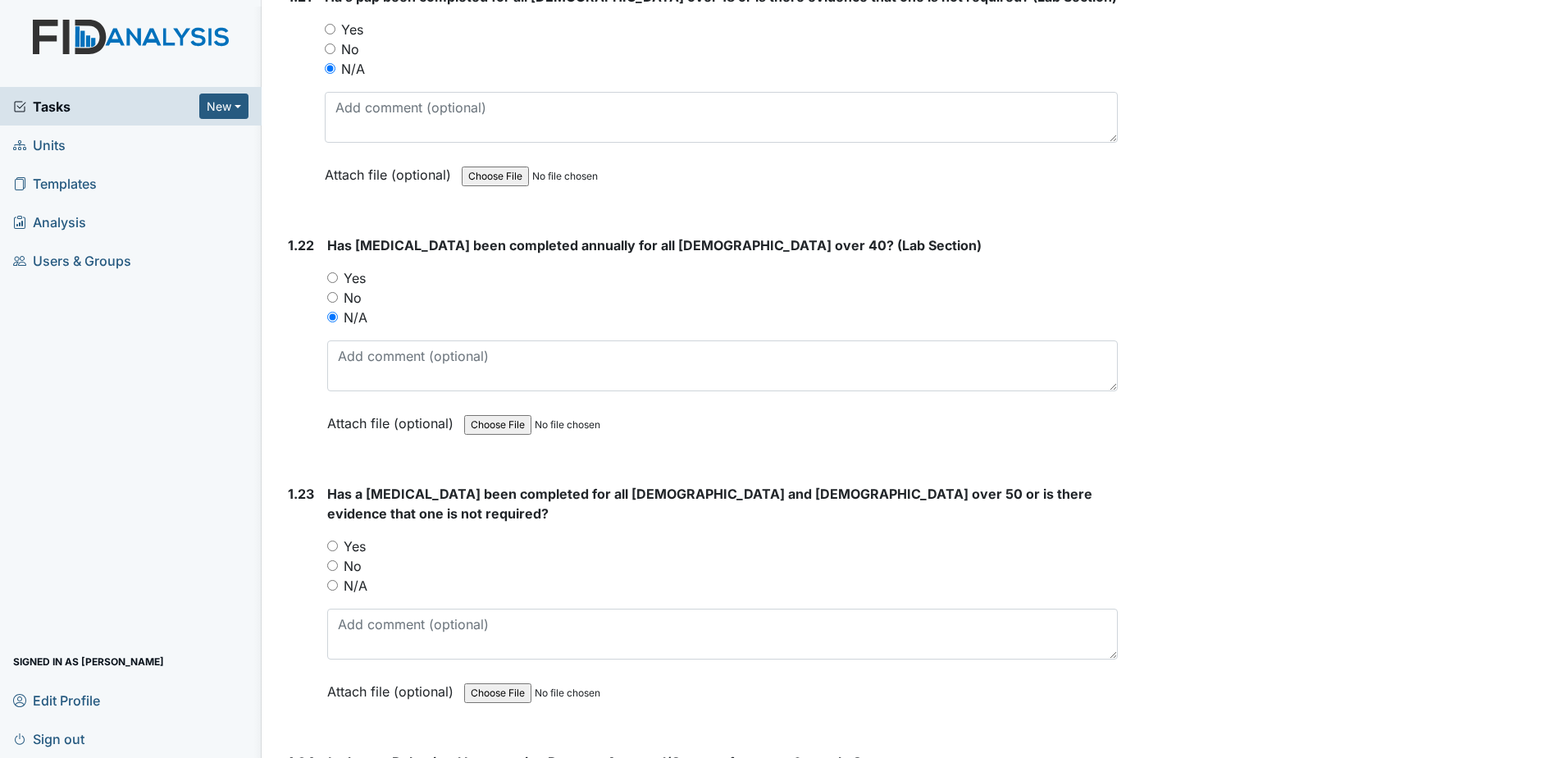
click at [363, 576] on label "N/A" at bounding box center [355, 585] width 24 height 19
click at [338, 580] on input "N/A" at bounding box center [332, 585] width 10 height 10
radio input "true"
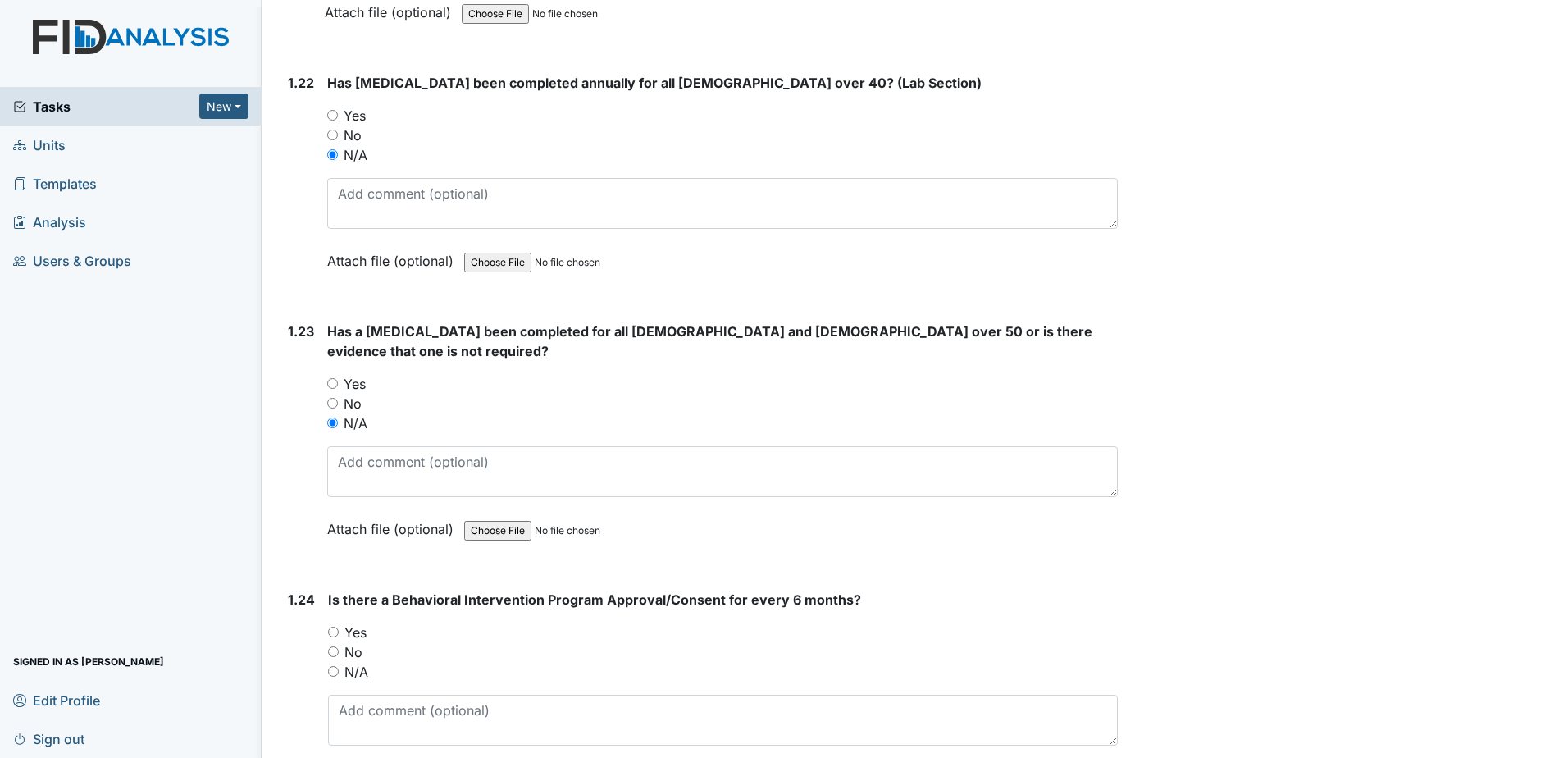
scroll to position [5415, 0]
click at [353, 621] on label "Yes" at bounding box center [355, 630] width 22 height 19
click at [338, 625] on input "Yes" at bounding box center [333, 630] width 10 height 10
radio input "true"
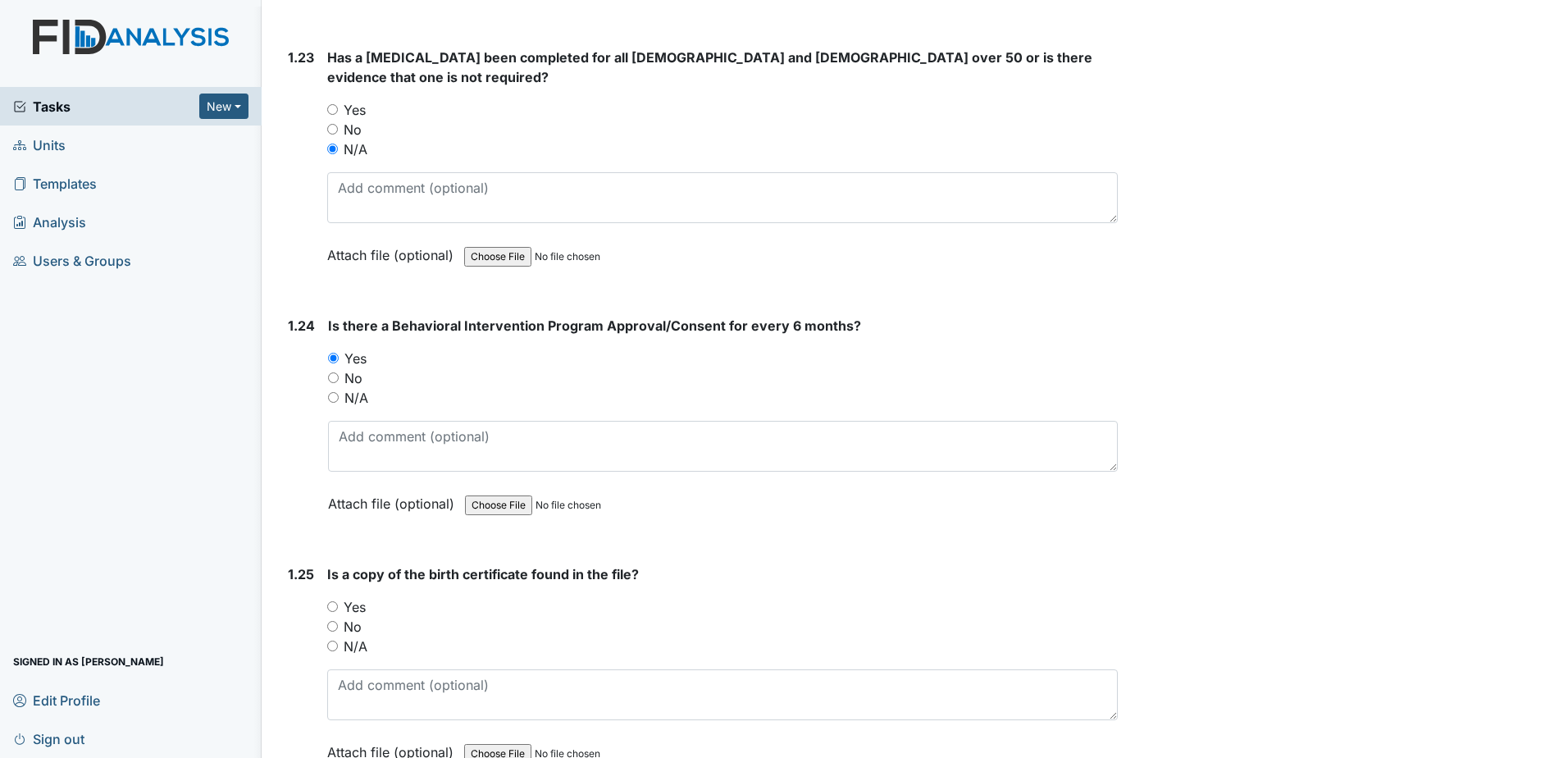
scroll to position [5742, 0]
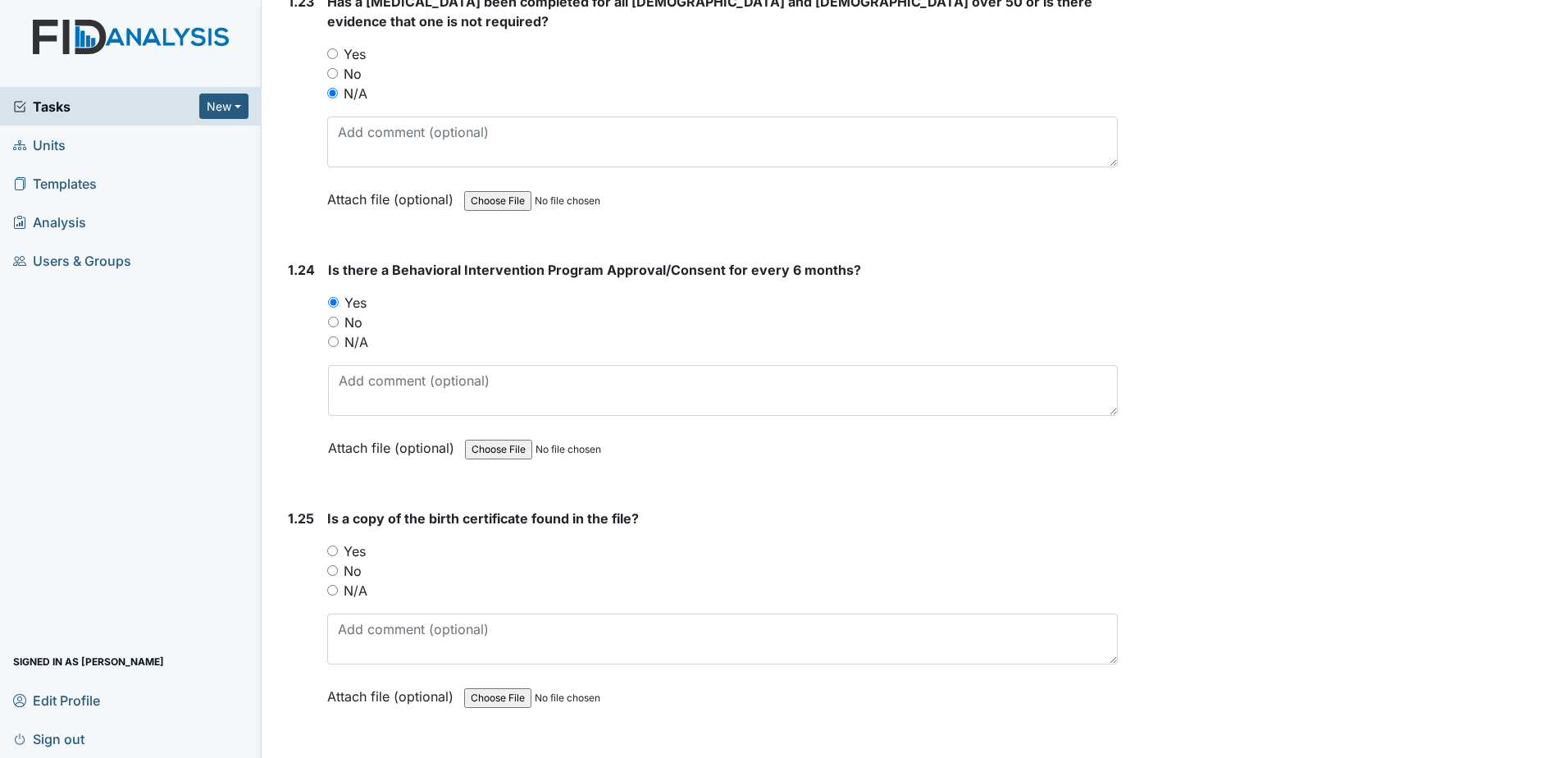
click at [351, 561] on label "No" at bounding box center [351, 571] width 18 height 19
click at [338, 565] on input "No" at bounding box center [332, 570] width 10 height 10
radio input "true"
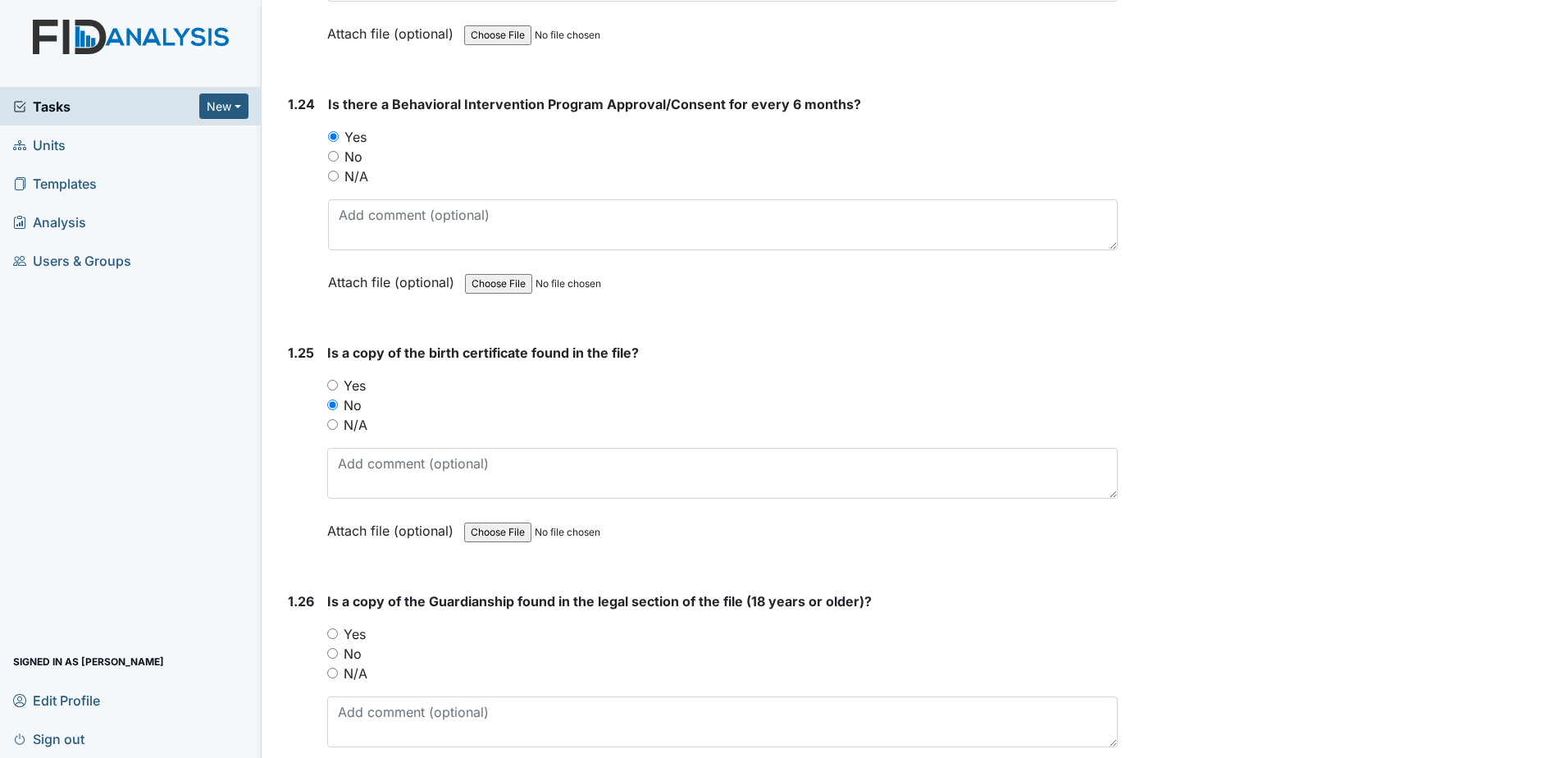
scroll to position [5989, 0]
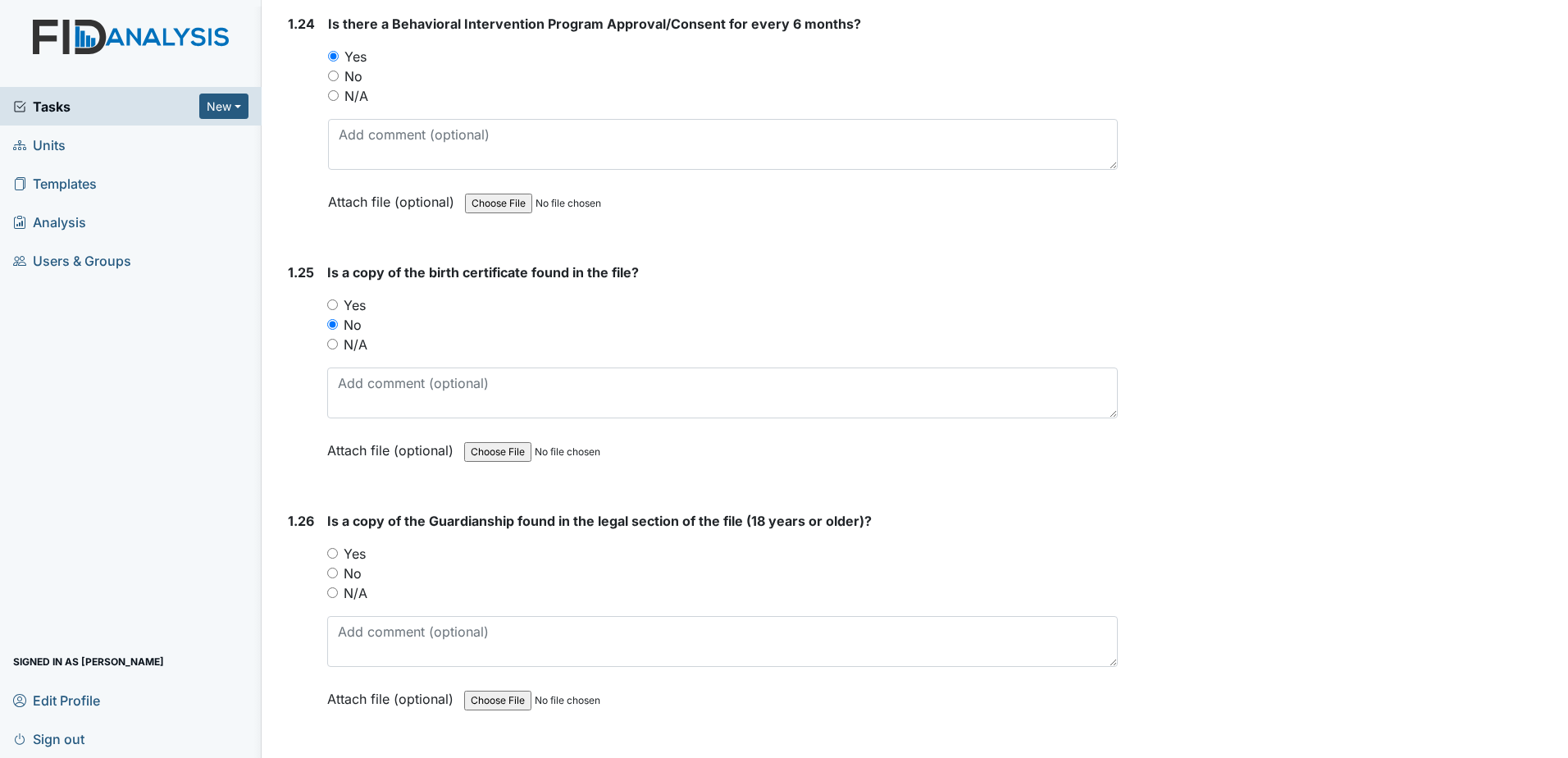
click at [351, 544] on label "Yes" at bounding box center [354, 553] width 22 height 19
click at [338, 548] on input "Yes" at bounding box center [332, 553] width 10 height 10
radio input "true"
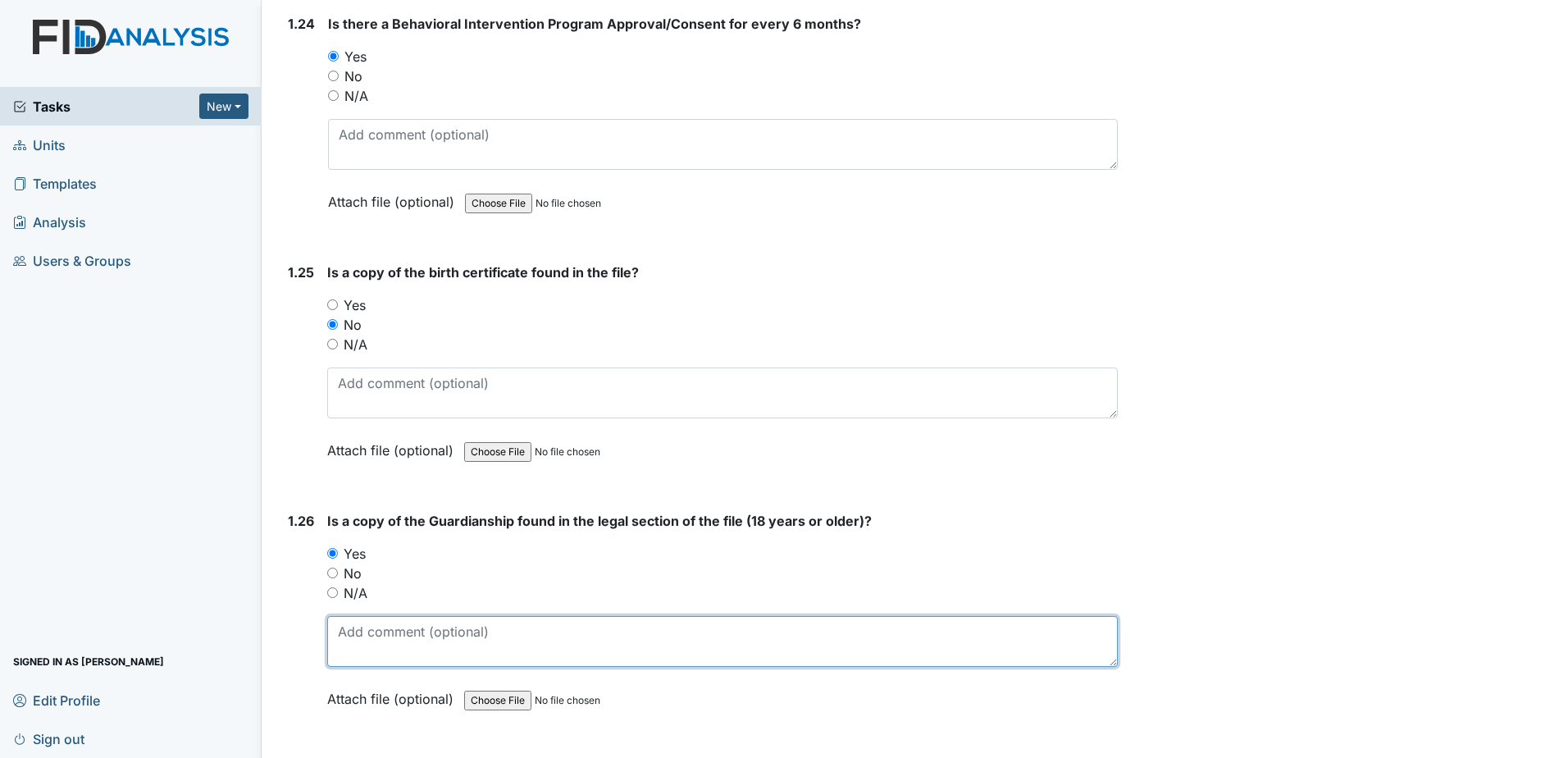
click at [369, 616] on textarea at bounding box center [722, 641] width 790 height 51
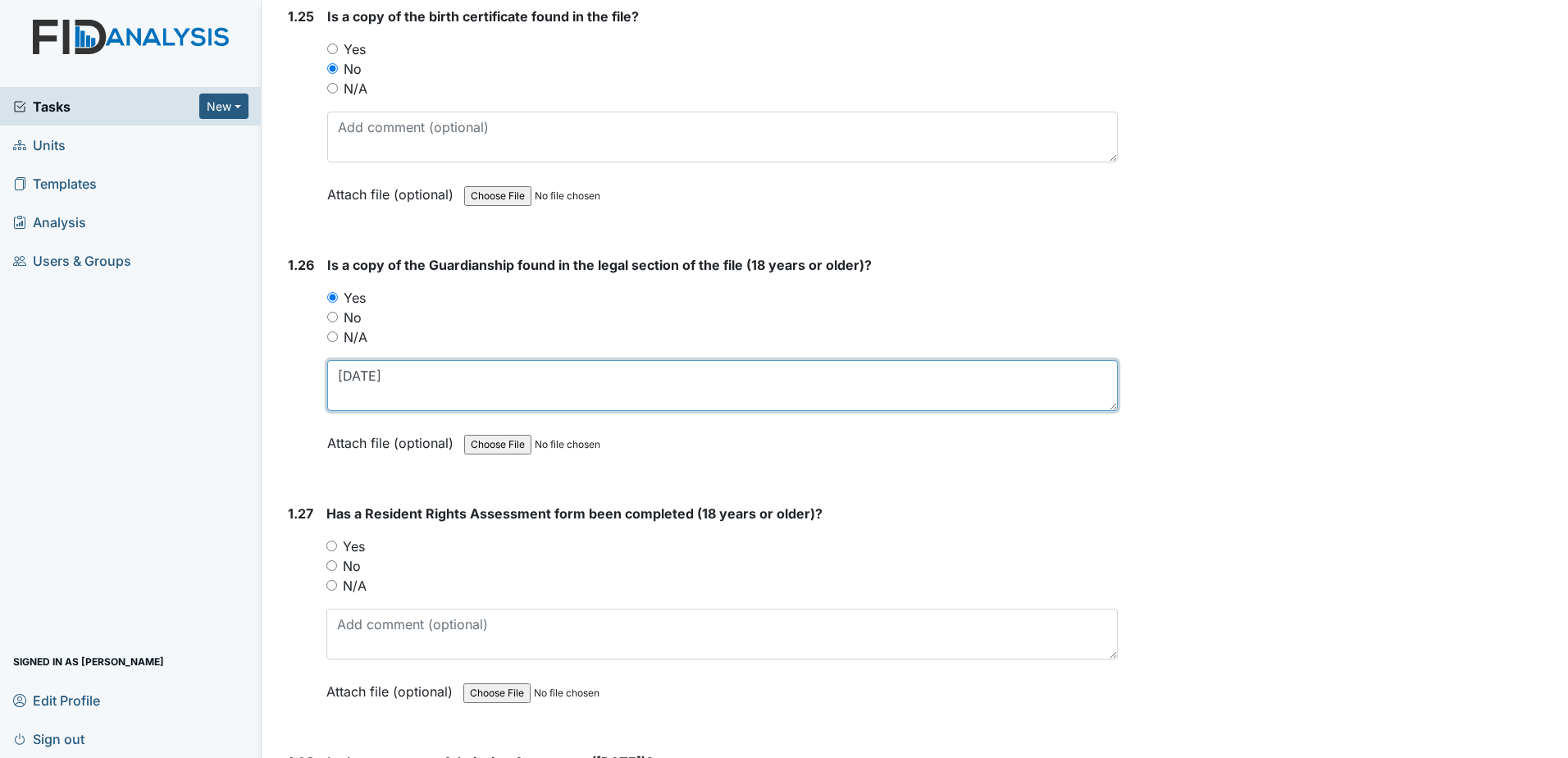
scroll to position [6316, 0]
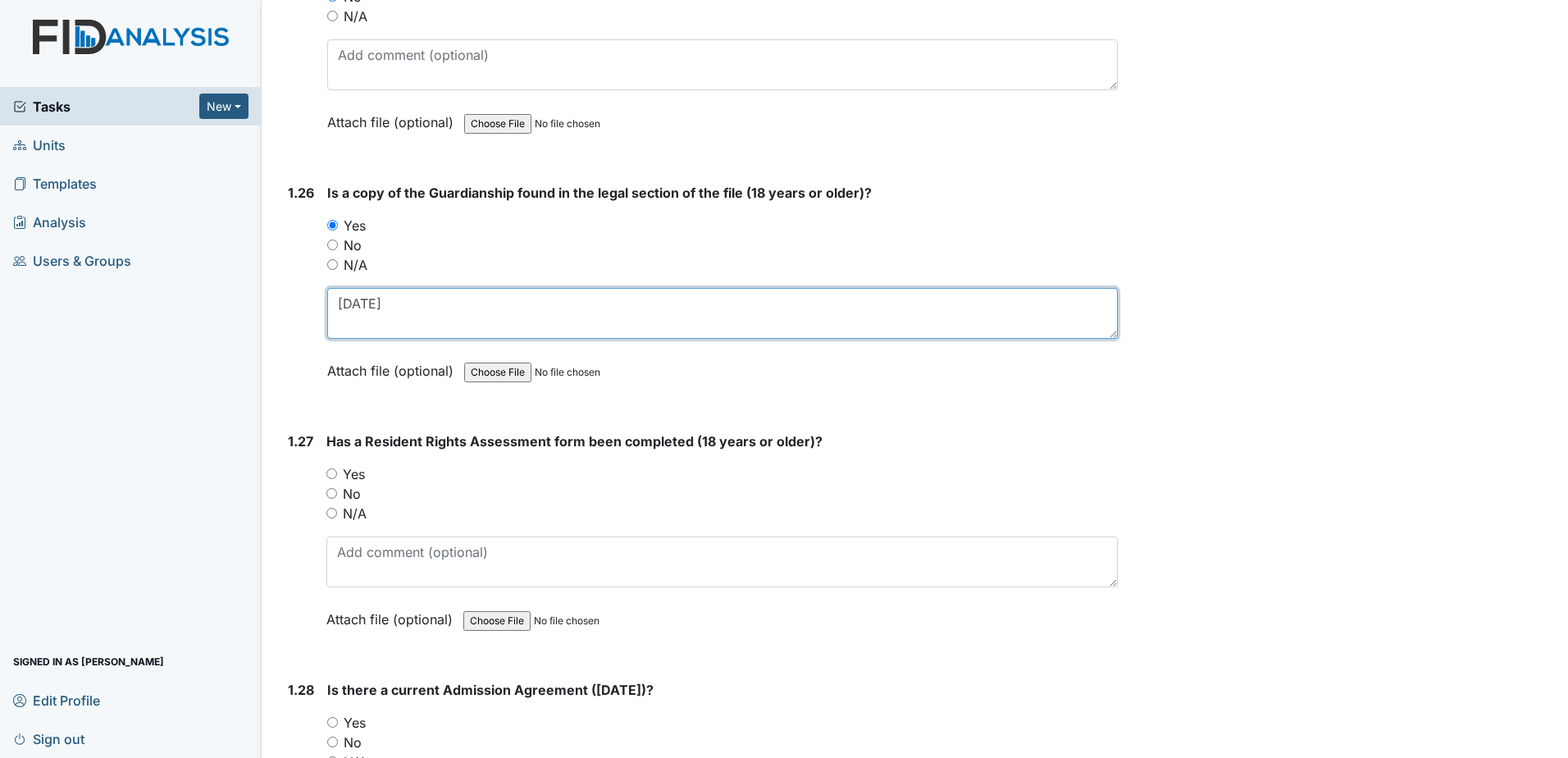
type textarea "4-26-2023"
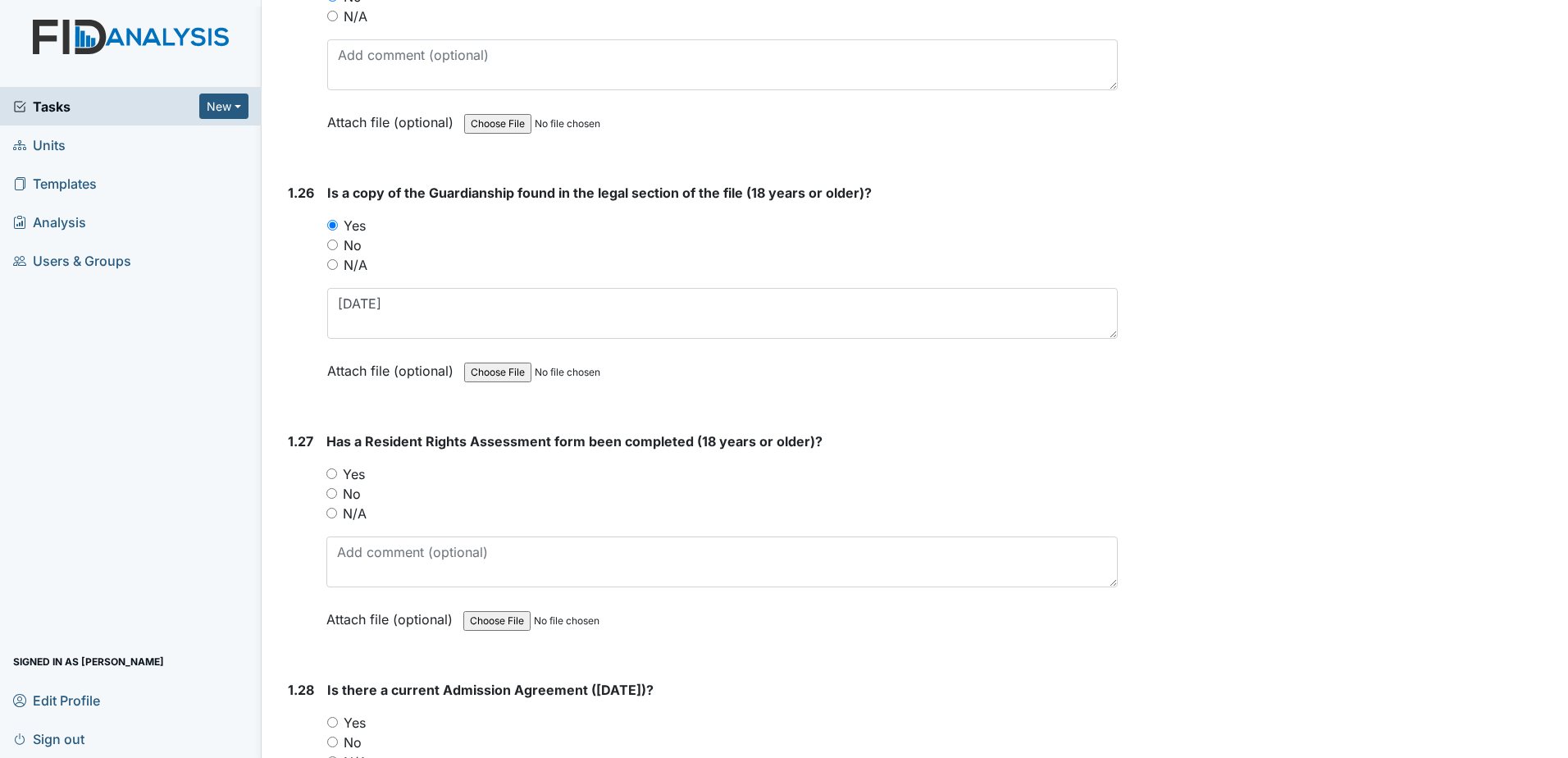
drag, startPoint x: 351, startPoint y: 455, endPoint x: 371, endPoint y: 505, distance: 53.9
click at [351, 464] on label "Yes" at bounding box center [354, 473] width 22 height 19
click at [337, 469] on input "Yes" at bounding box center [331, 473] width 10 height 10
radio input "true"
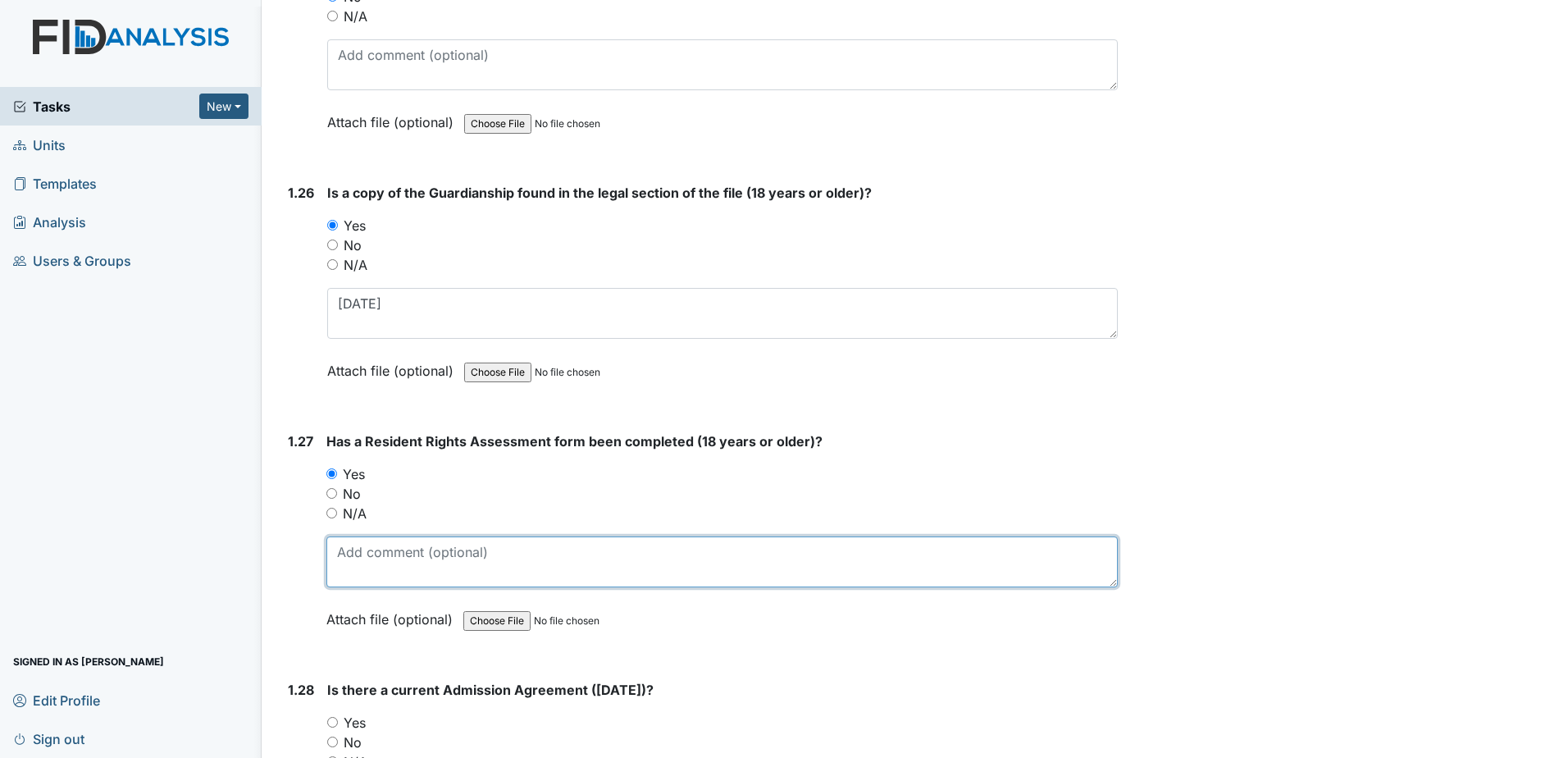
click at [379, 536] on textarea at bounding box center [721, 561] width 791 height 51
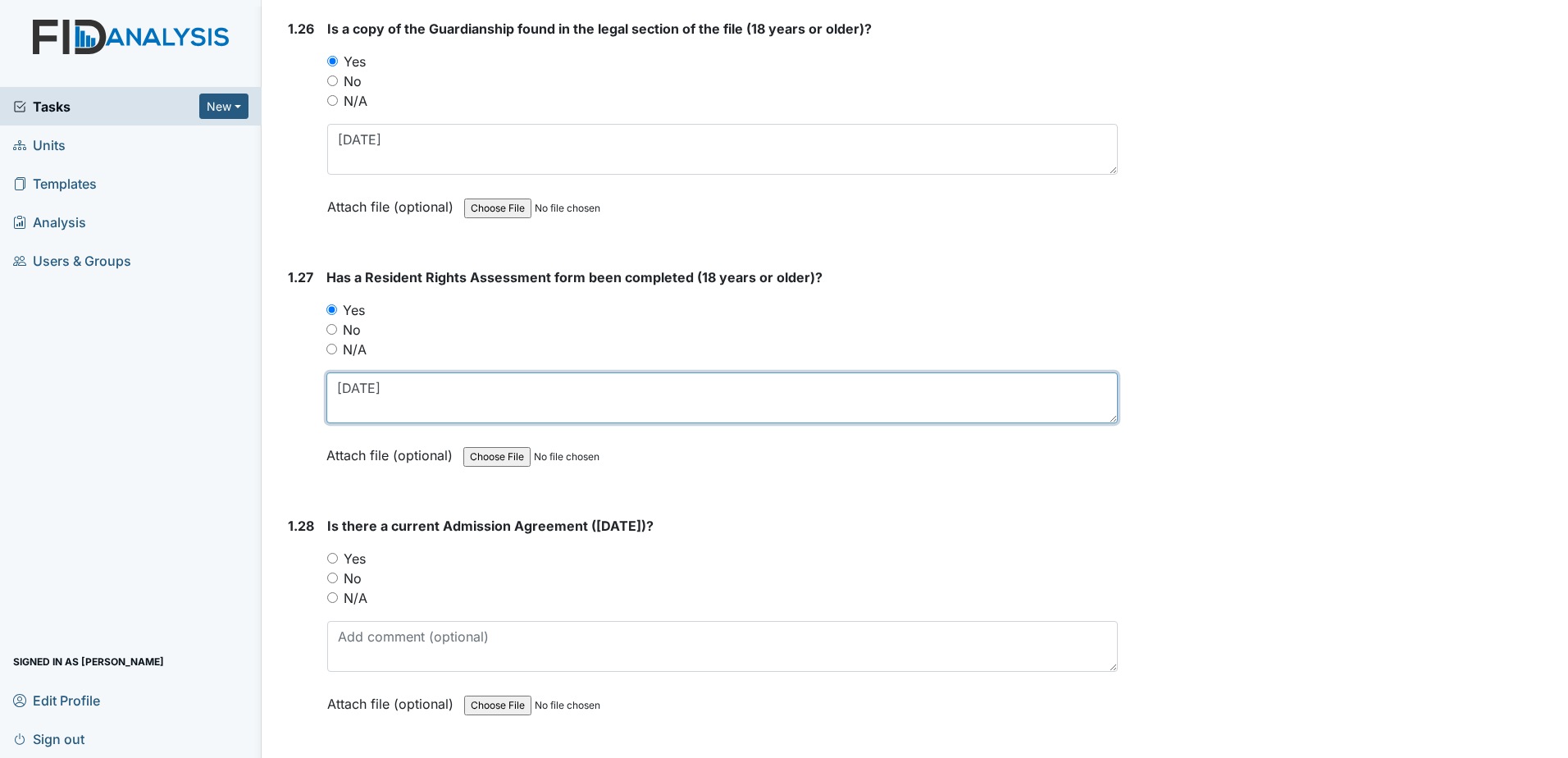
type textarea "6-6-1995"
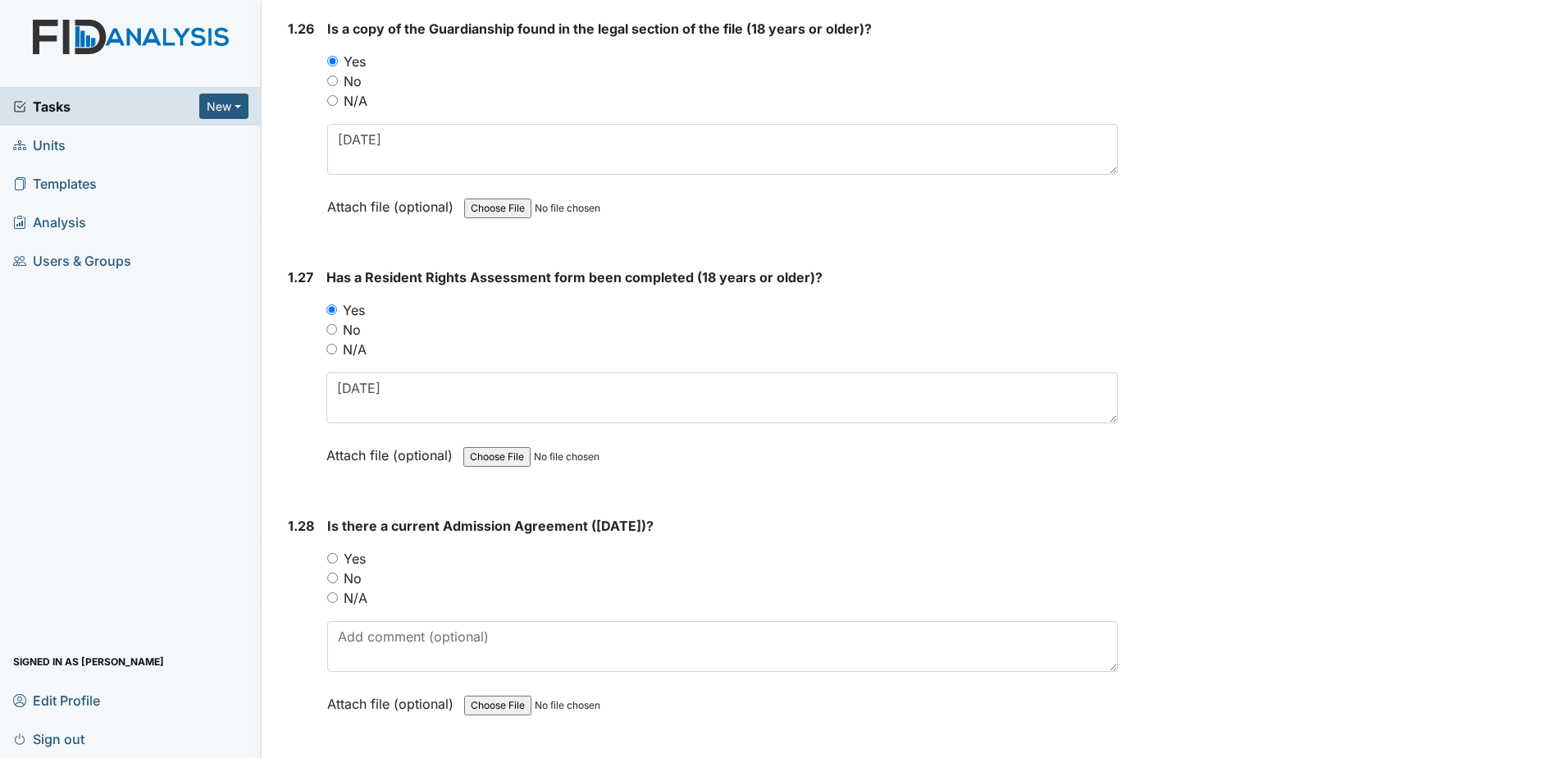
click at [362, 549] on label "Yes" at bounding box center [354, 559] width 22 height 19
click at [338, 553] on input "Yes" at bounding box center [332, 558] width 10 height 10
radio input "true"
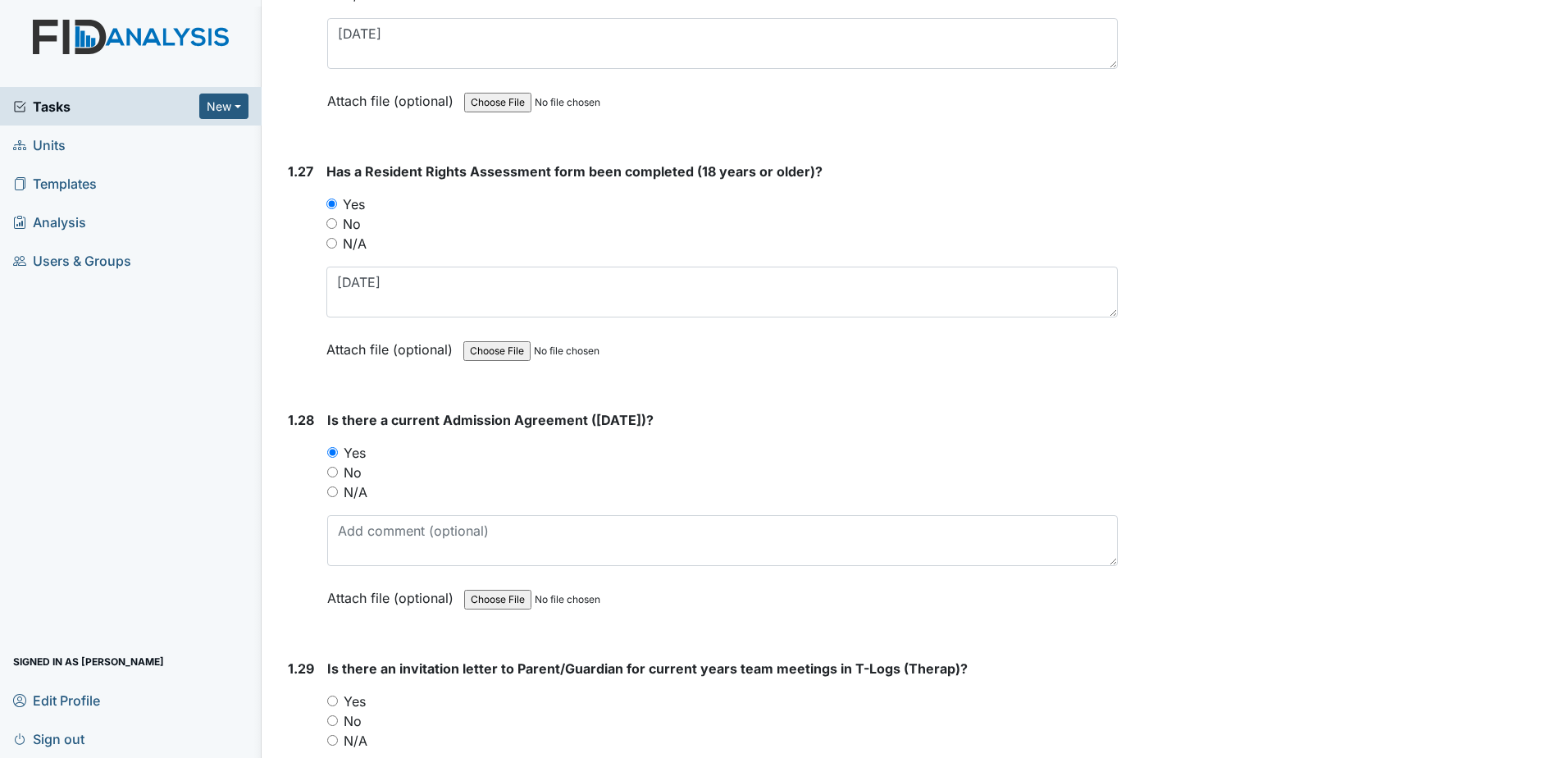
scroll to position [6726, 0]
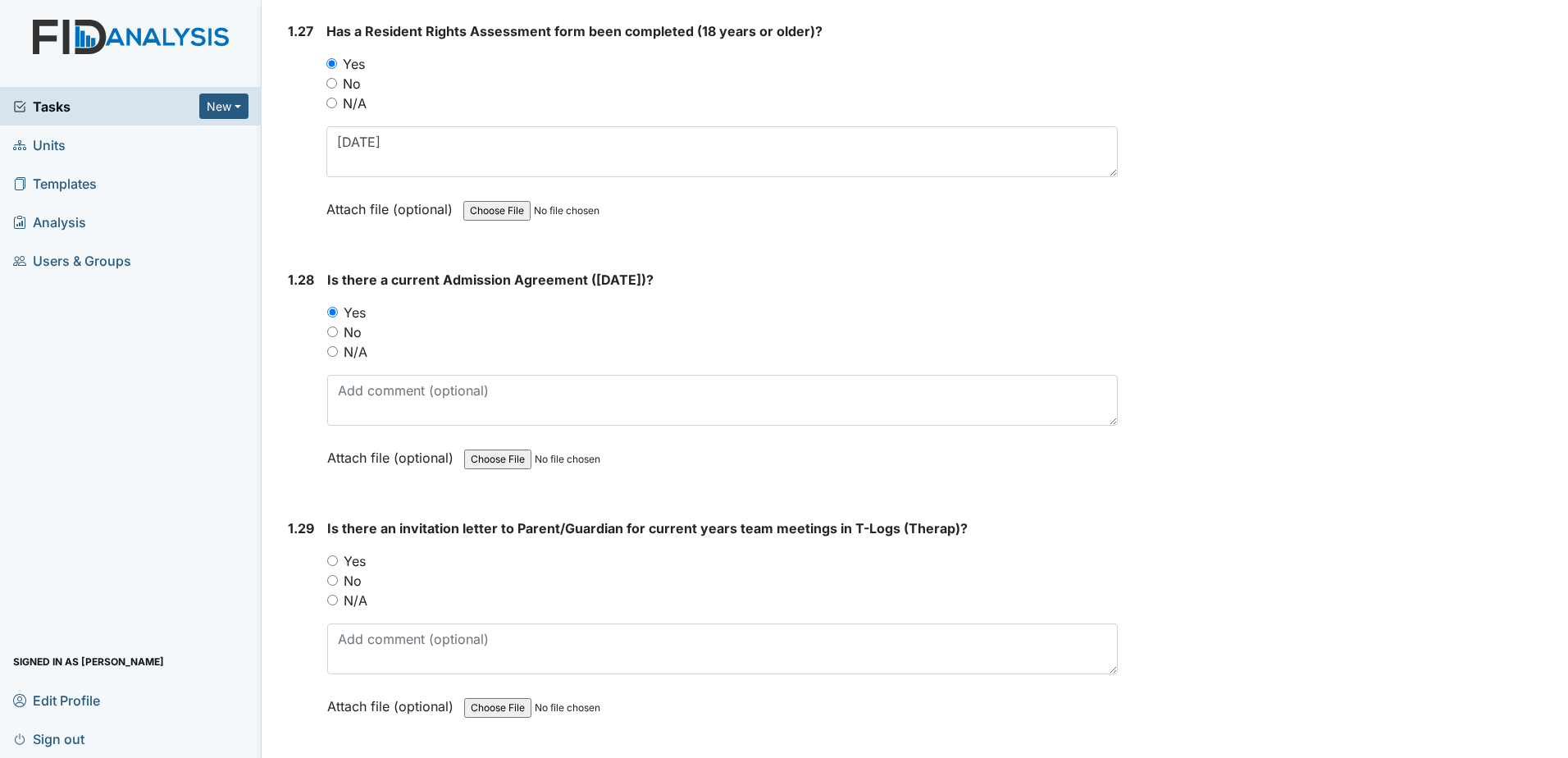
click at [352, 571] on label "No" at bounding box center [351, 580] width 18 height 19
click at [338, 575] on input "No" at bounding box center [332, 580] width 10 height 10
radio input "true"
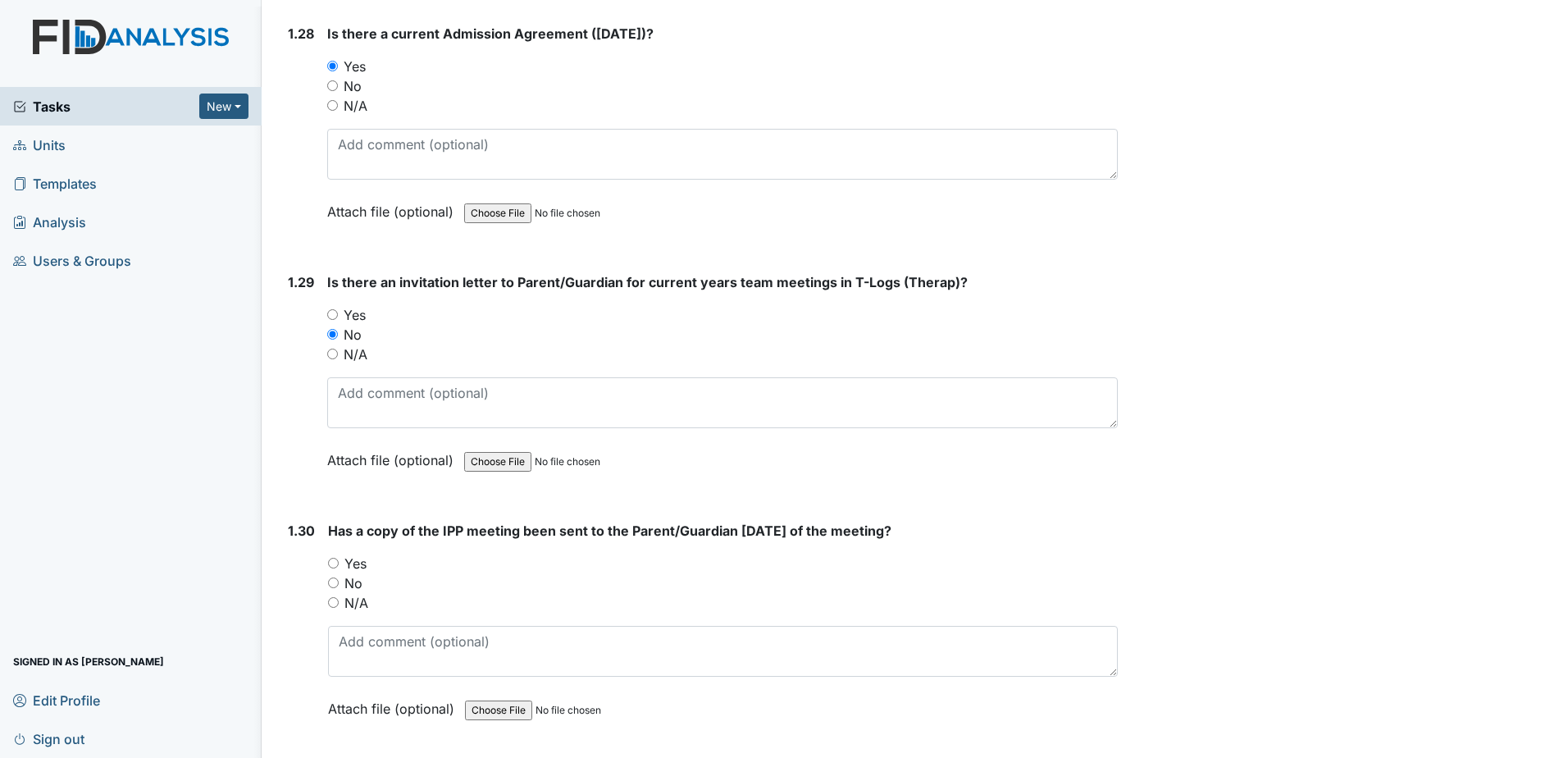
click at [348, 573] on label "No" at bounding box center [352, 583] width 18 height 19
click at [338, 577] on input "No" at bounding box center [333, 582] width 10 height 10
radio input "true"
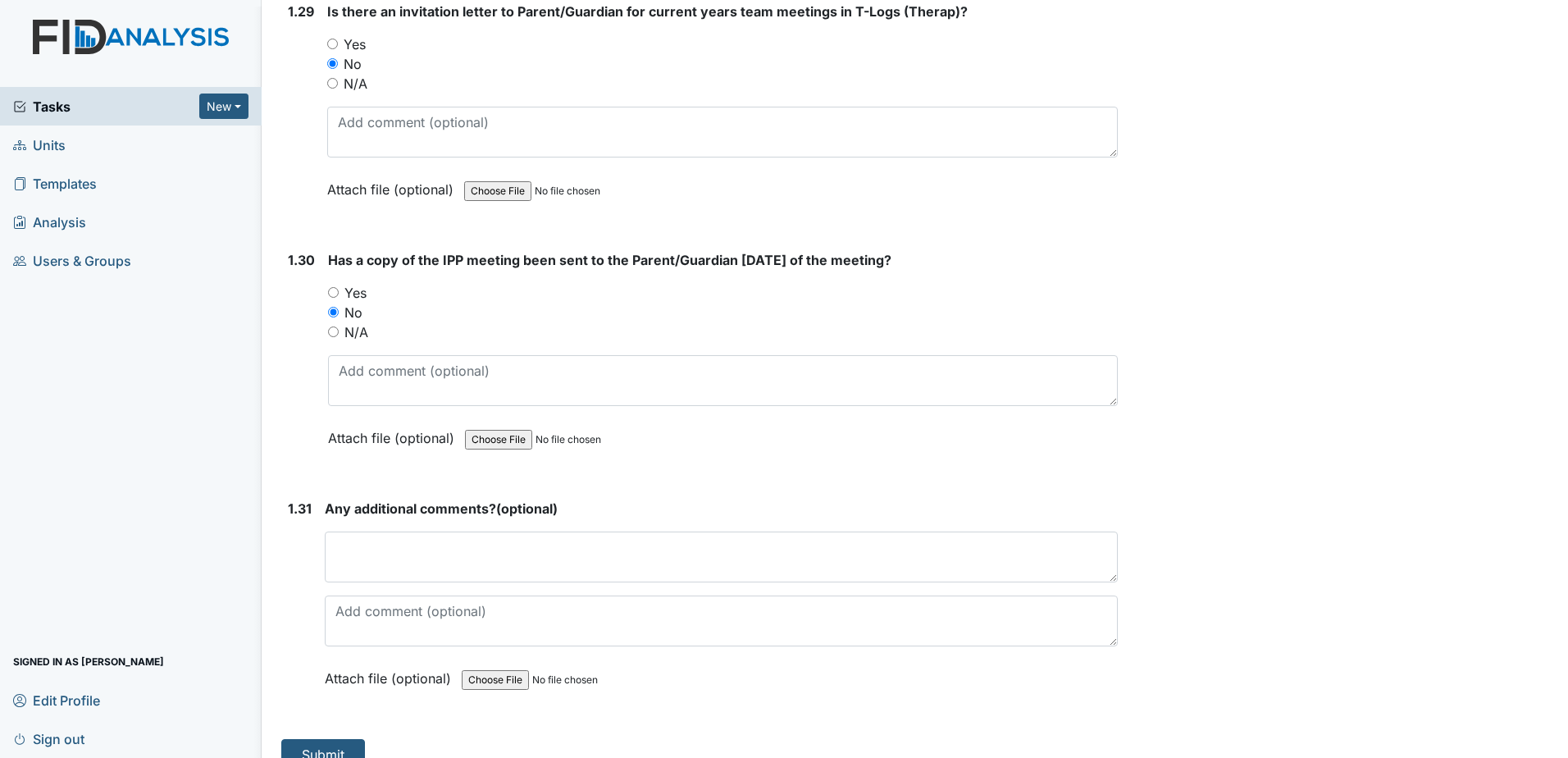
scroll to position [7250, 0]
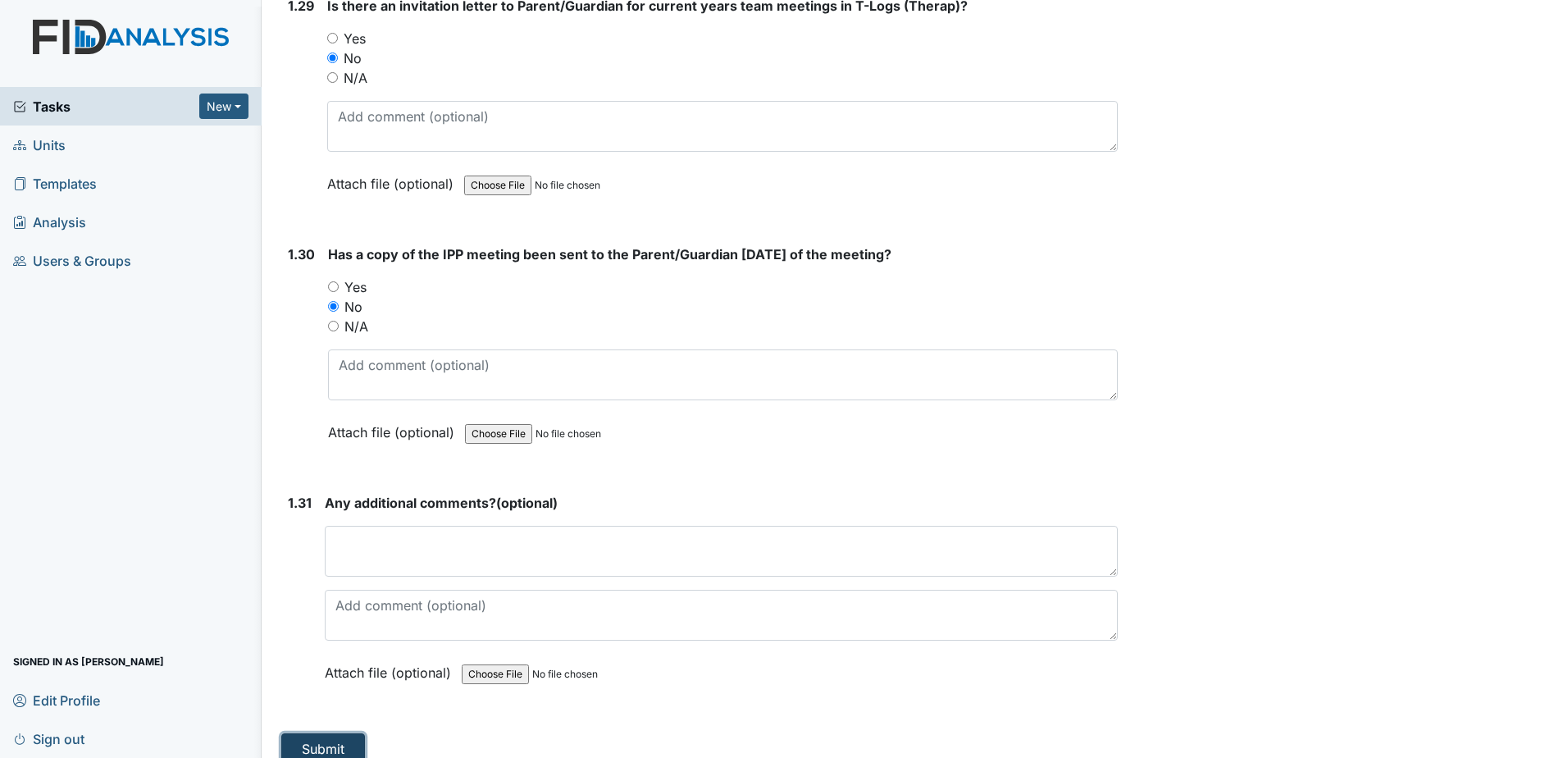
click at [324, 737] on button "Submit" at bounding box center [323, 749] width 83 height 32
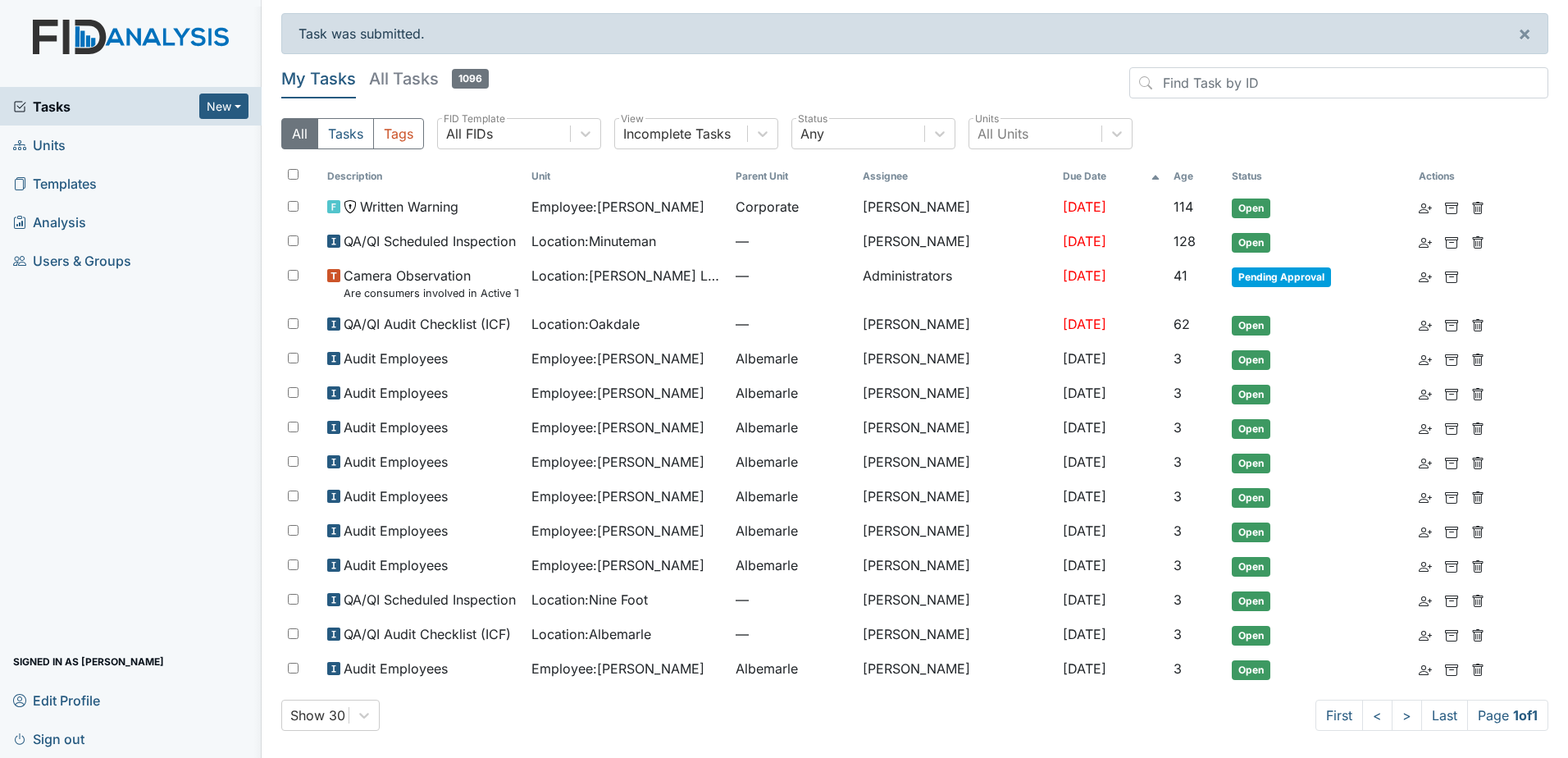
click at [48, 140] on span "Units" at bounding box center [39, 144] width 53 height 25
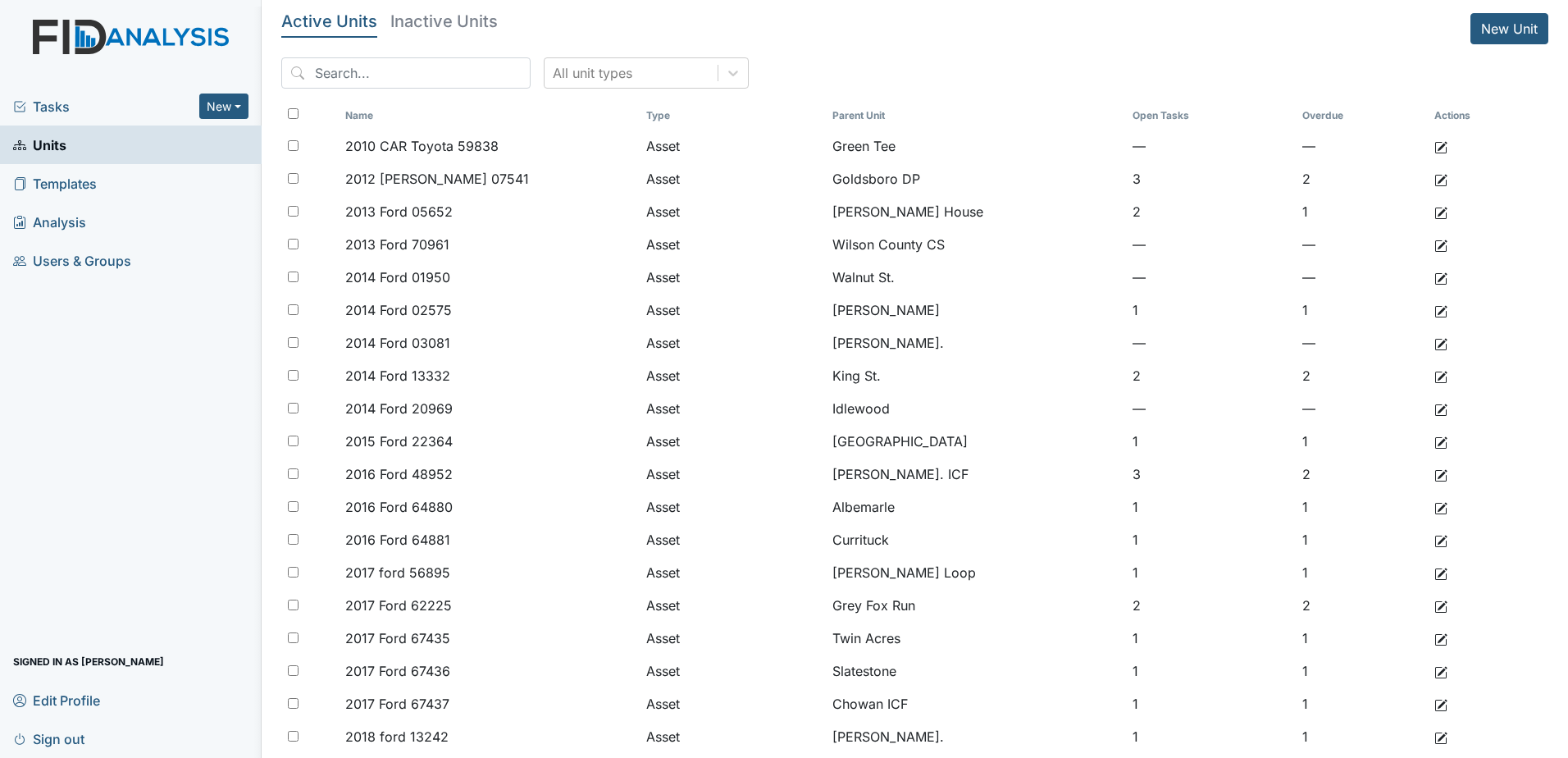
click at [445, 71] on input "search" at bounding box center [405, 73] width 249 height 32
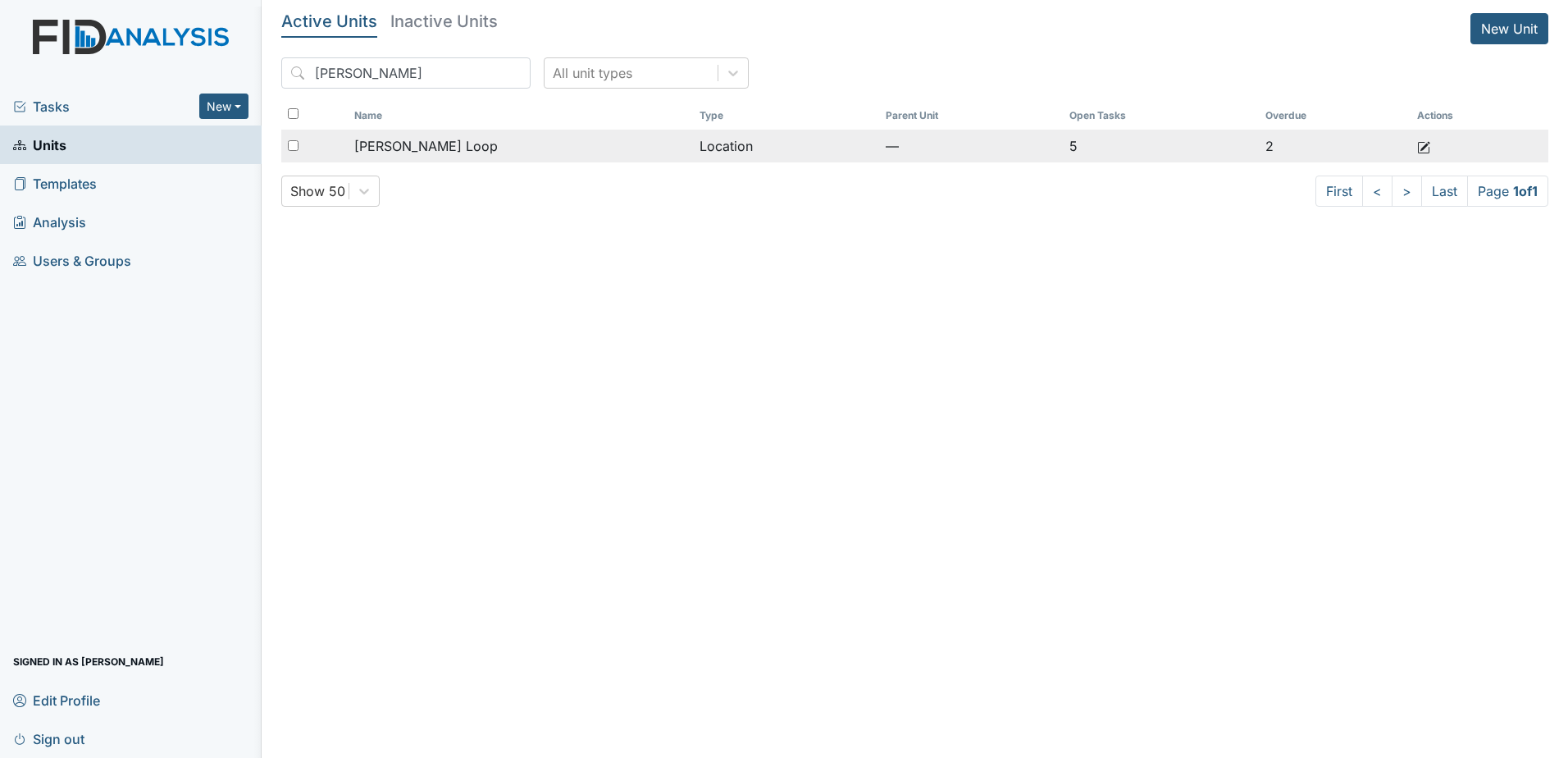
type input "[PERSON_NAME]"
click at [422, 145] on span "[PERSON_NAME] Loop" at bounding box center [426, 146] width 144 height 19
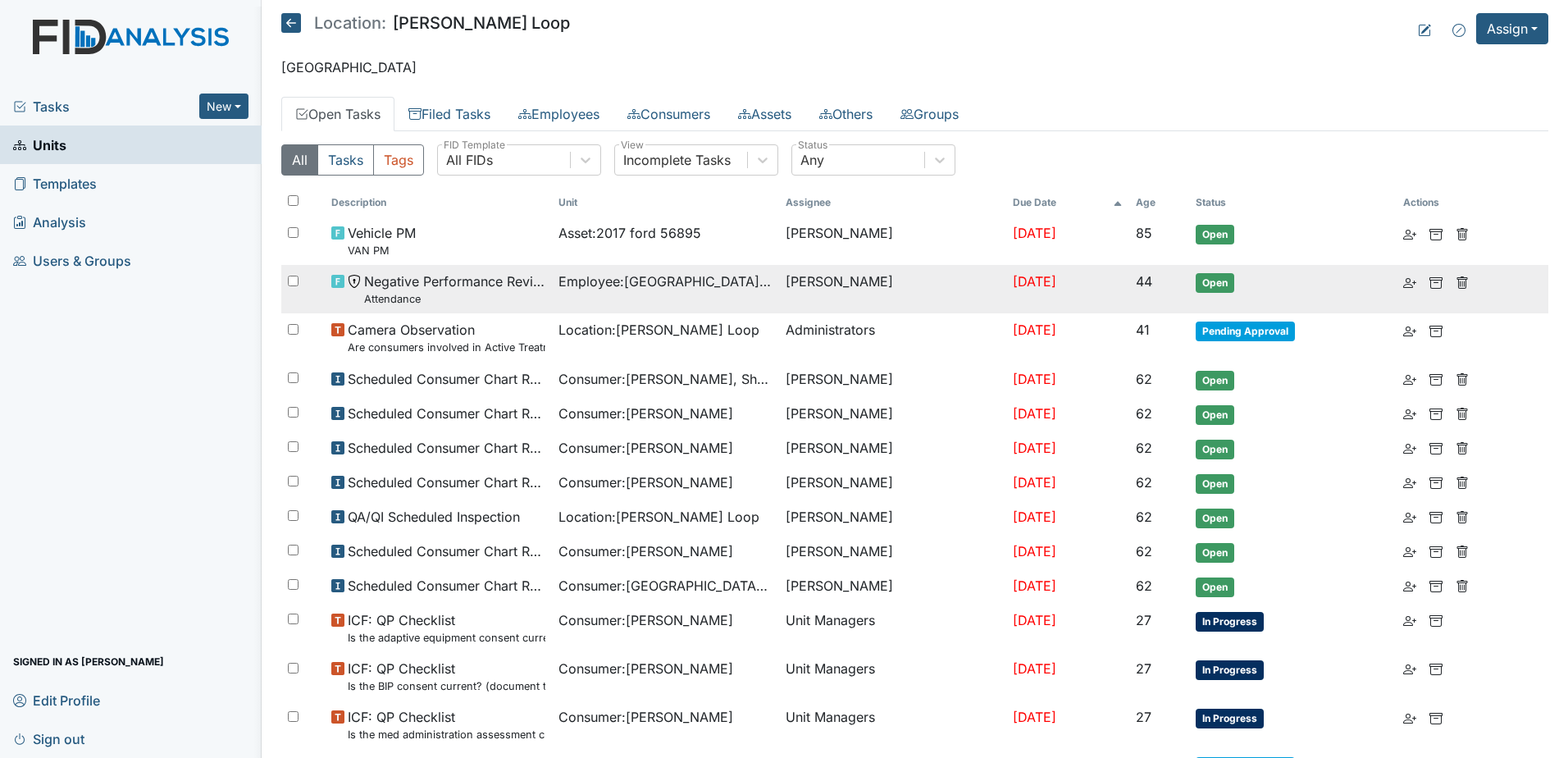
click at [423, 298] on small "Attendance" at bounding box center [454, 299] width 181 height 16
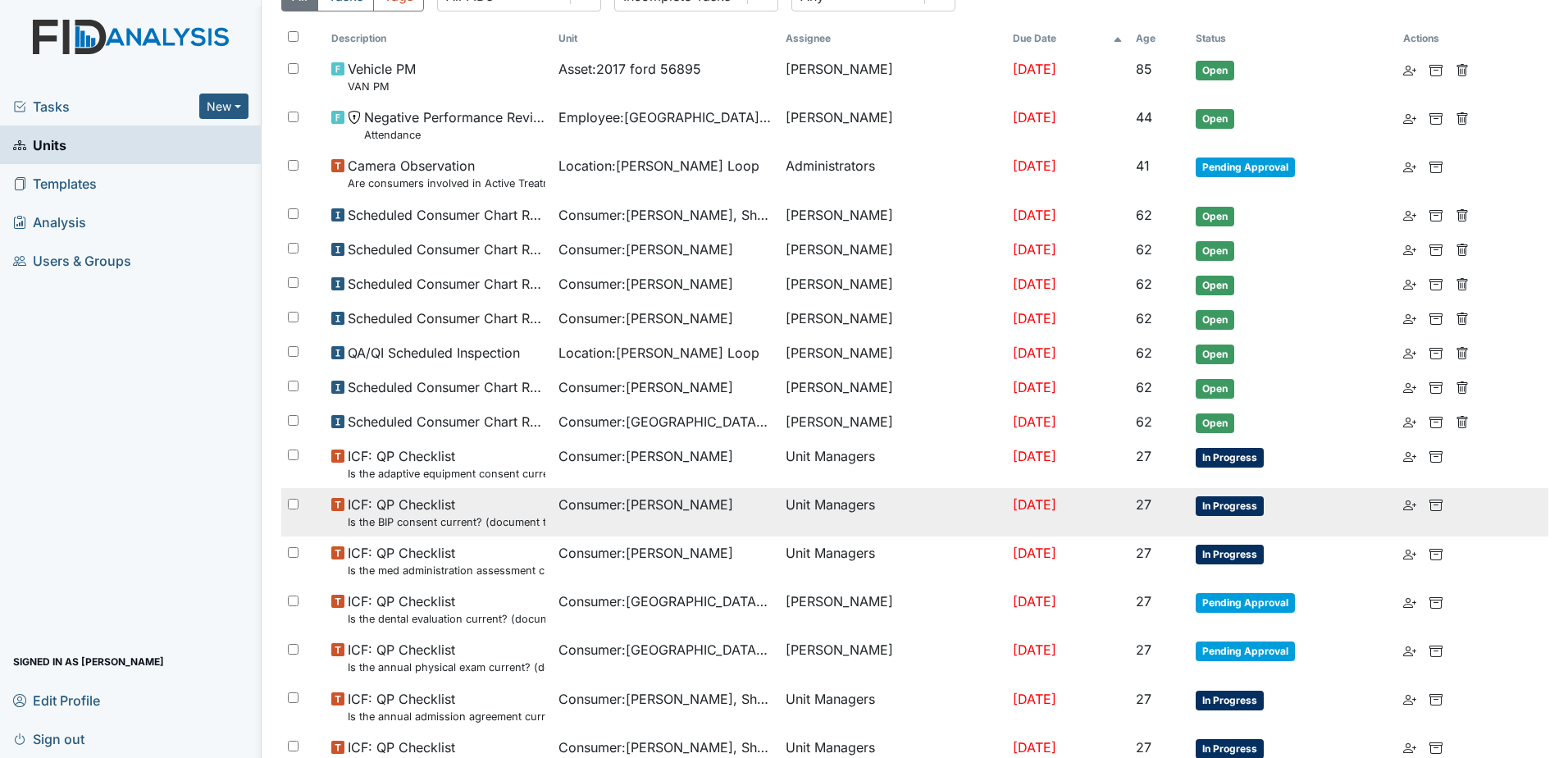
scroll to position [246, 0]
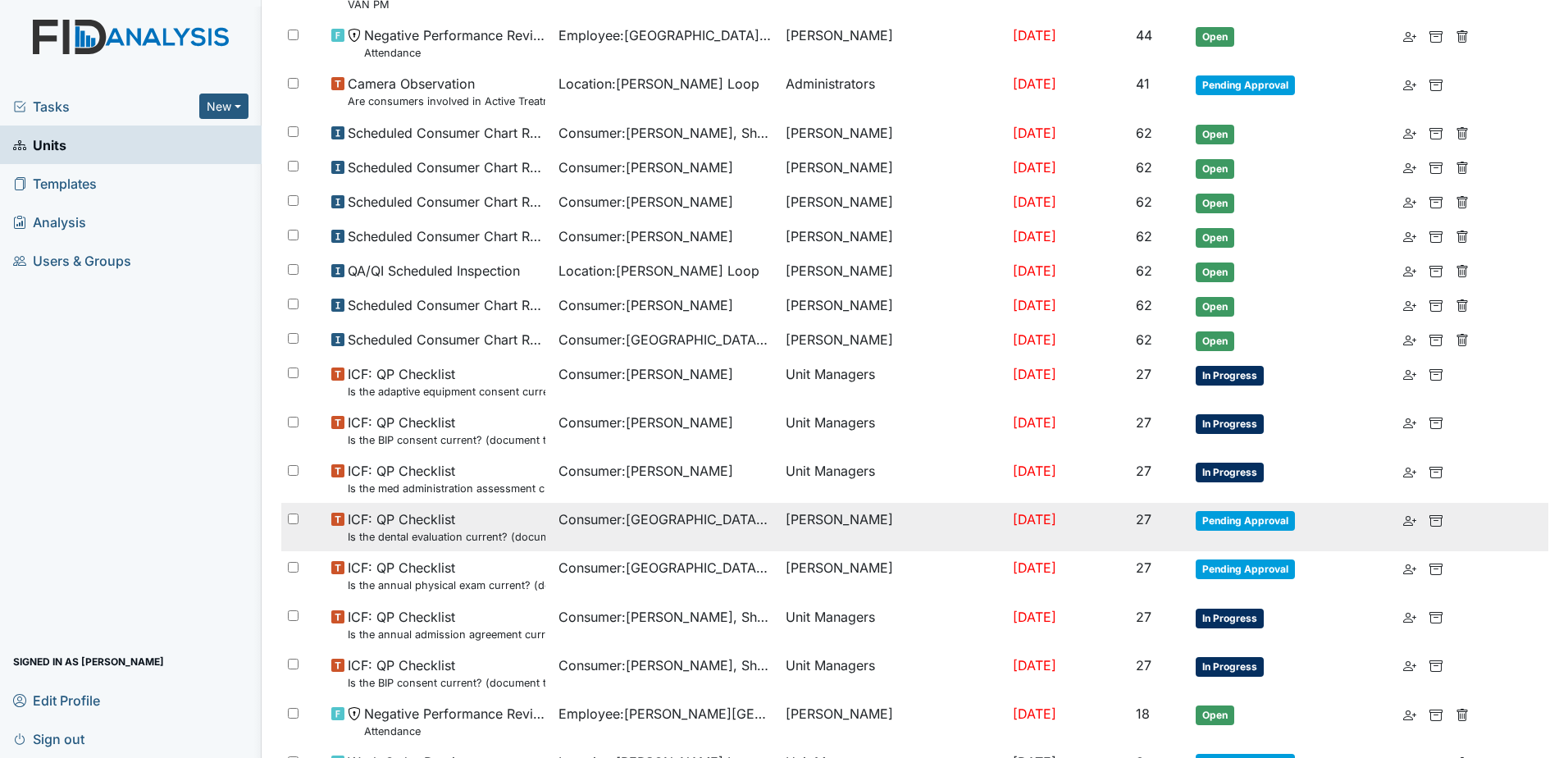
click at [453, 529] on small "Is the dental evaluation current? (document the date, oral rating, and goal # i…" at bounding box center [446, 536] width 198 height 16
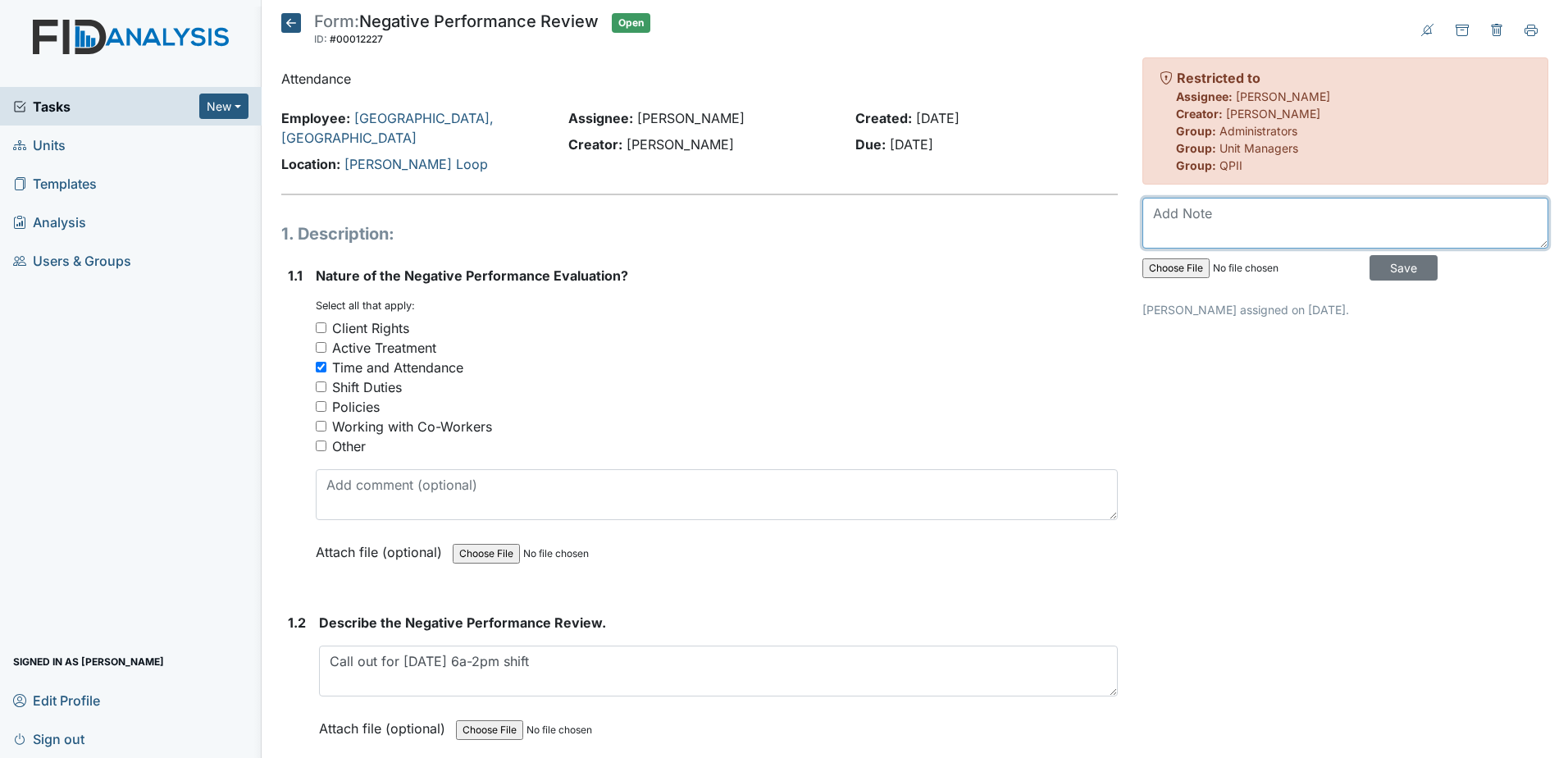
click at [1254, 227] on textarea at bounding box center [1345, 223] width 406 height 51
type textarea "d"
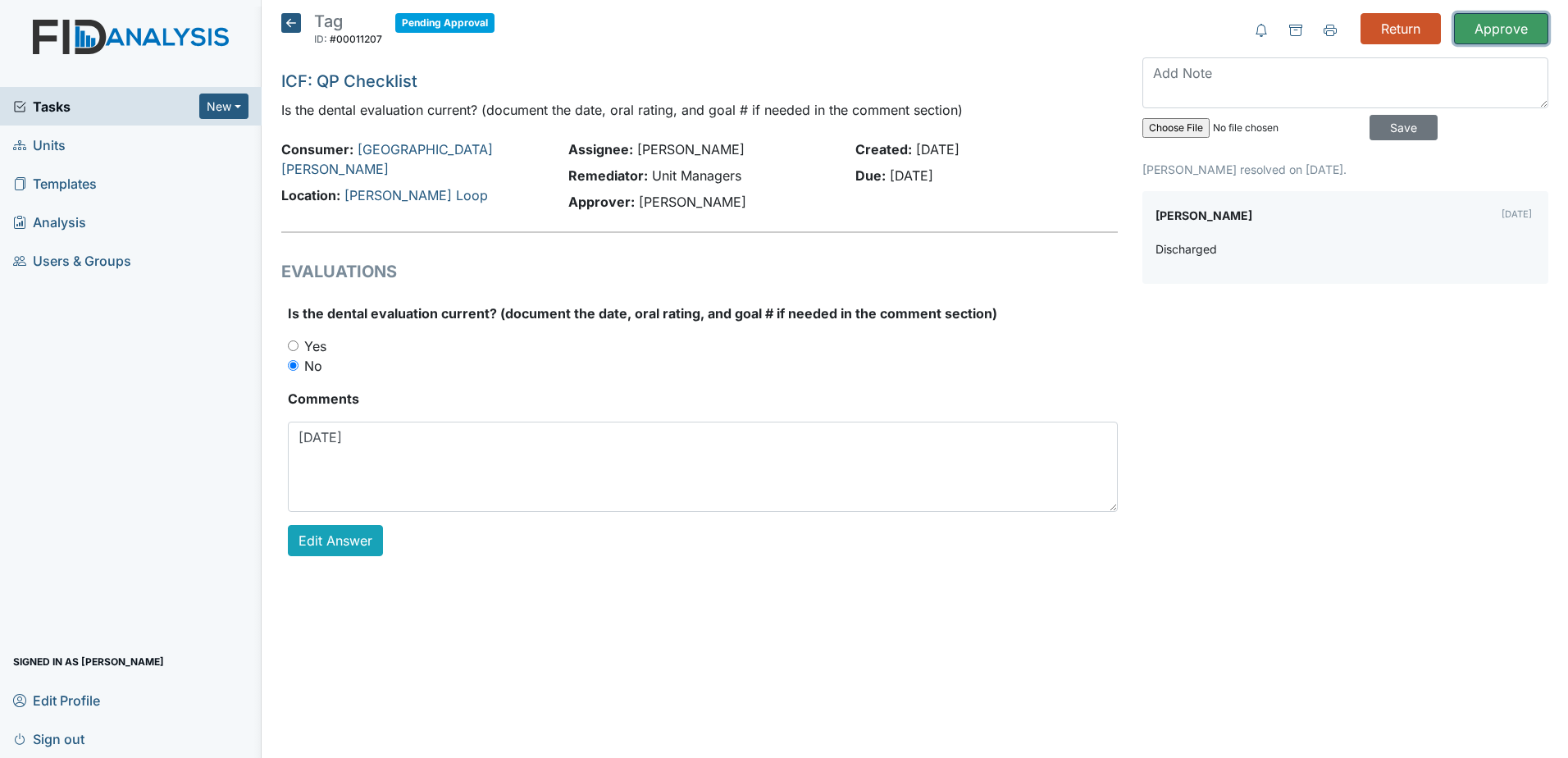
click at [1489, 24] on input "Approve" at bounding box center [1501, 29] width 95 height 32
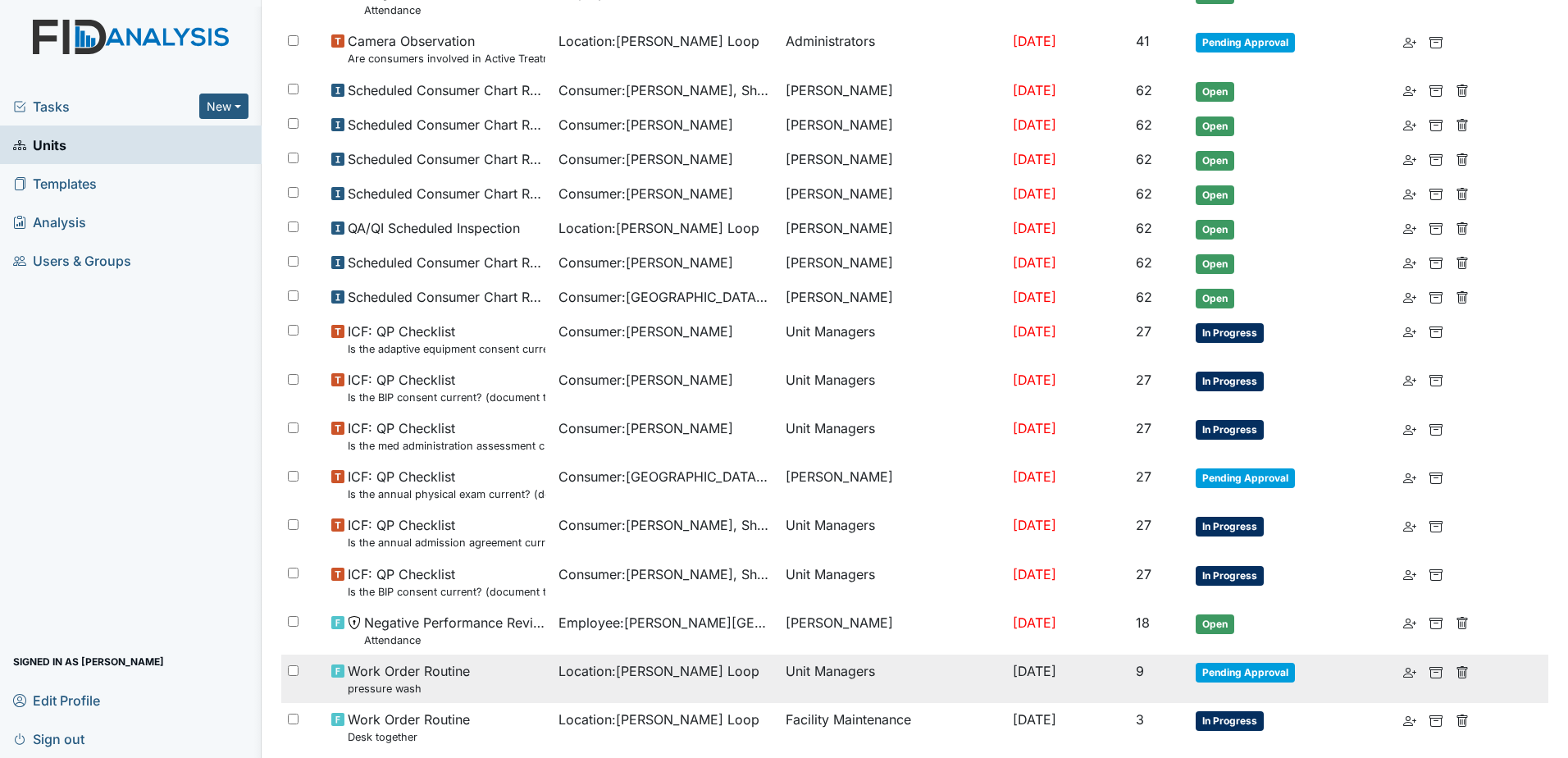
scroll to position [469, 0]
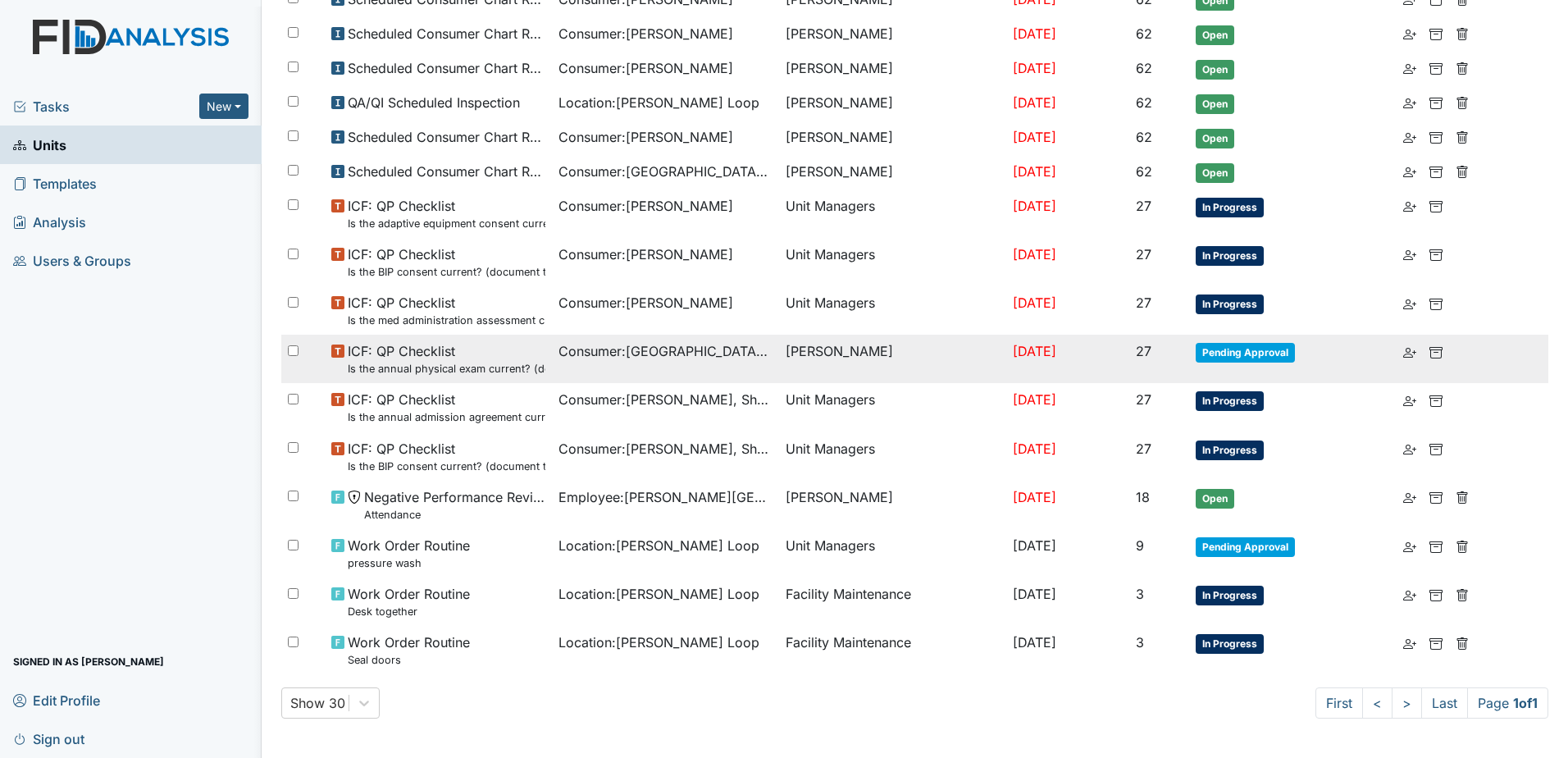
click at [419, 361] on small "Is the annual physical exam current? (document the date in the comment section)" at bounding box center [446, 368] width 198 height 16
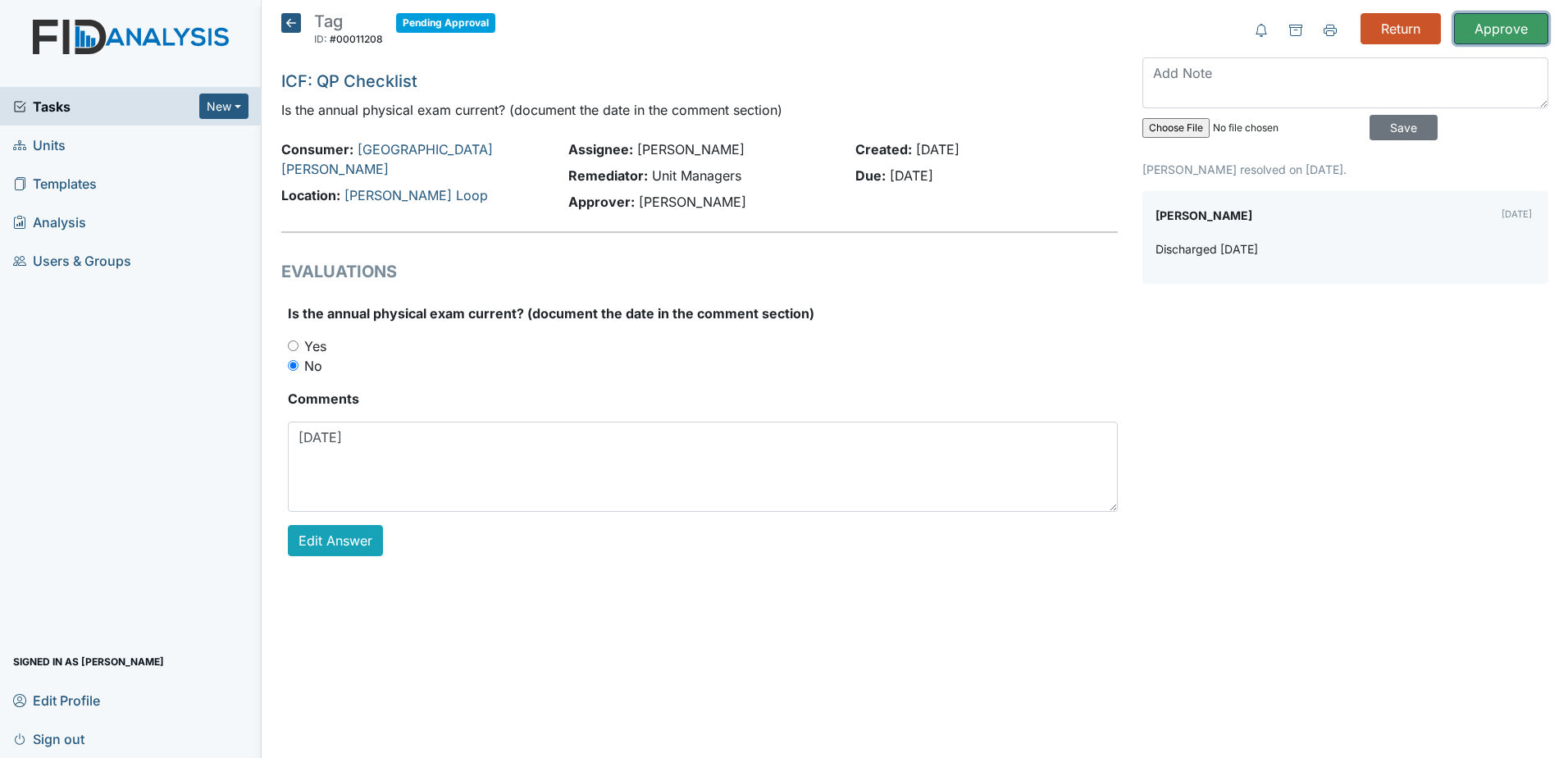
click at [1498, 24] on input "Approve" at bounding box center [1501, 29] width 95 height 32
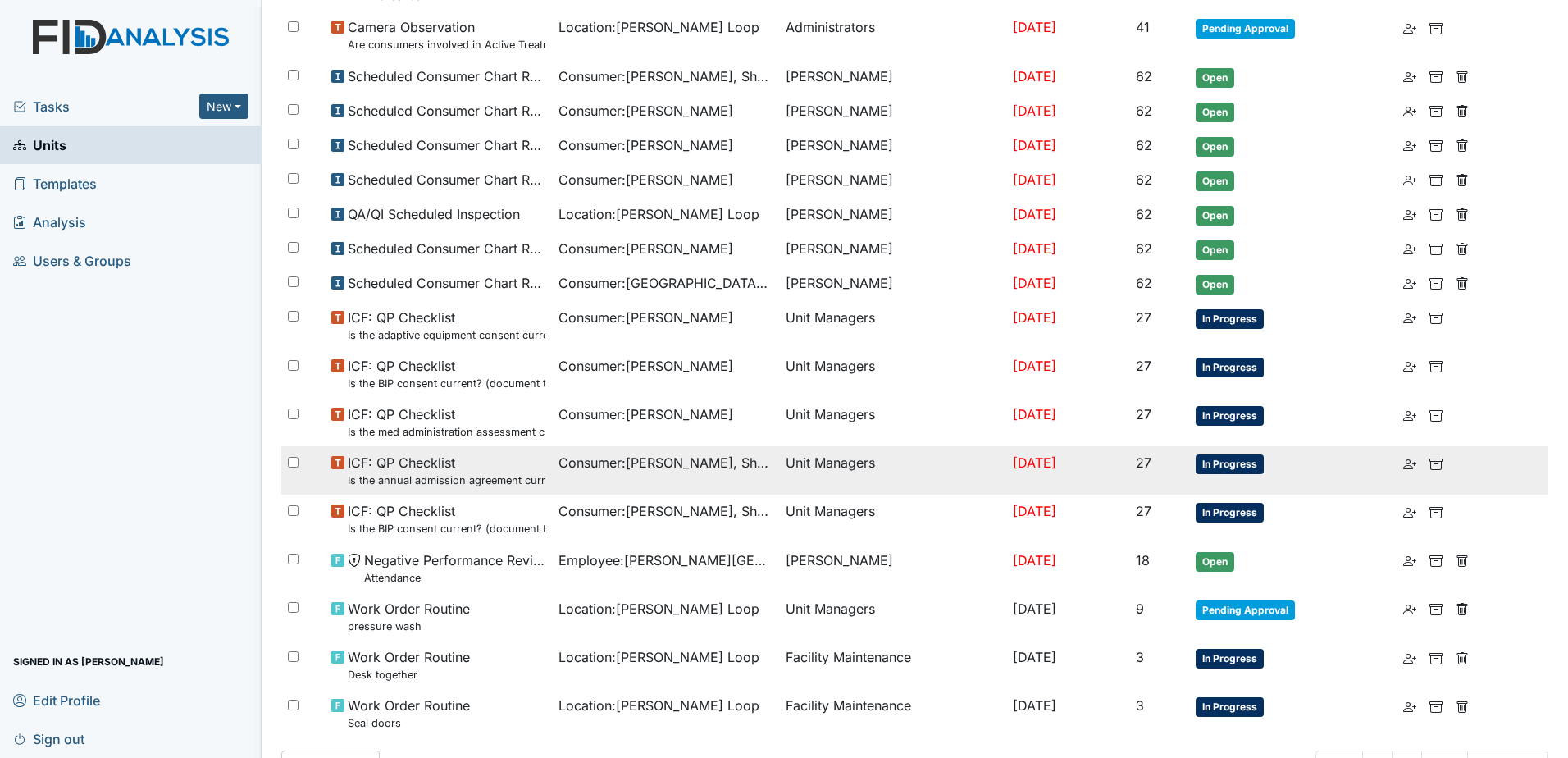
scroll to position [420, 0]
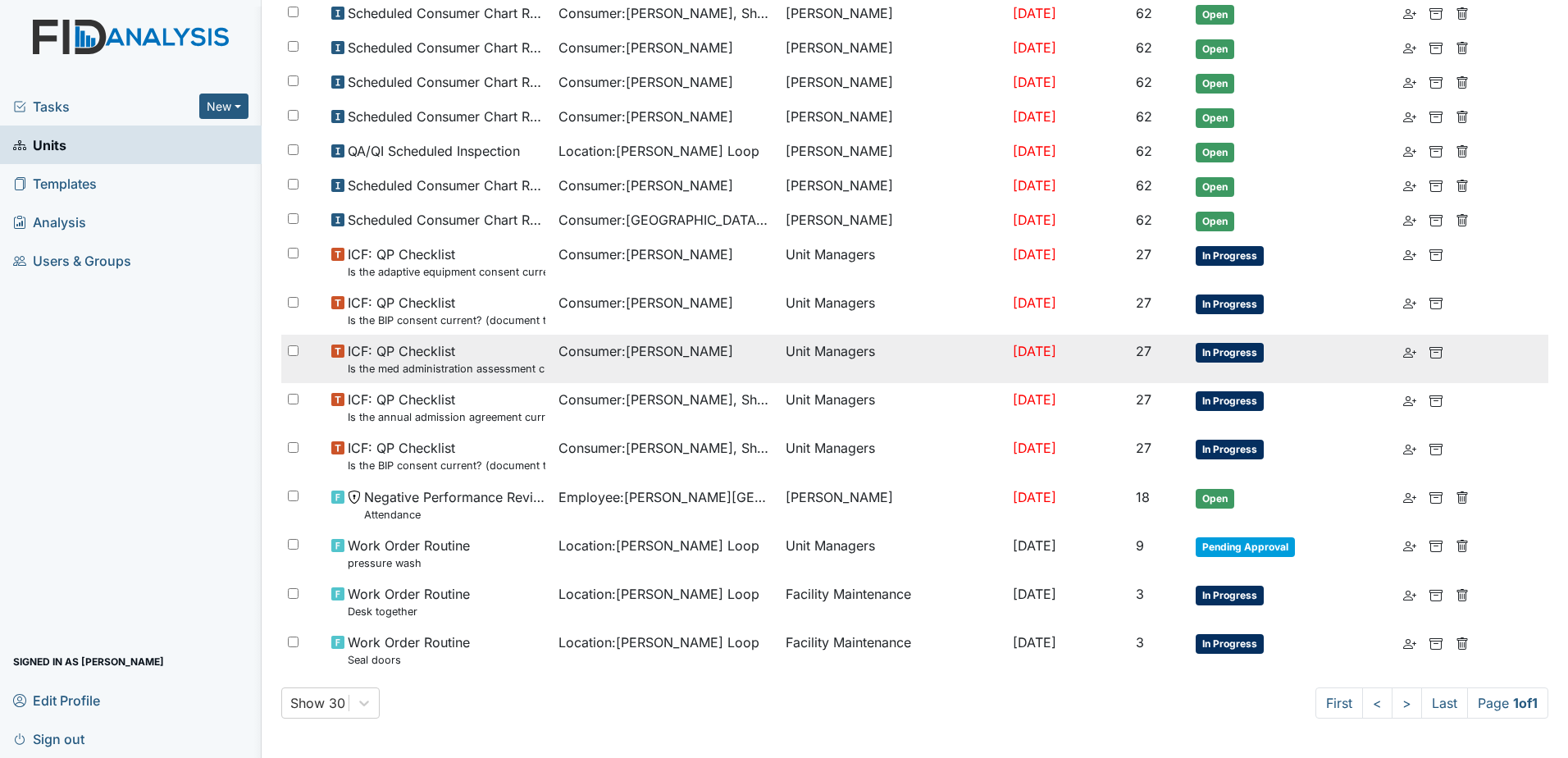
click at [461, 361] on small "Is the med administration assessment current? (document the date in the comment…" at bounding box center [446, 368] width 198 height 16
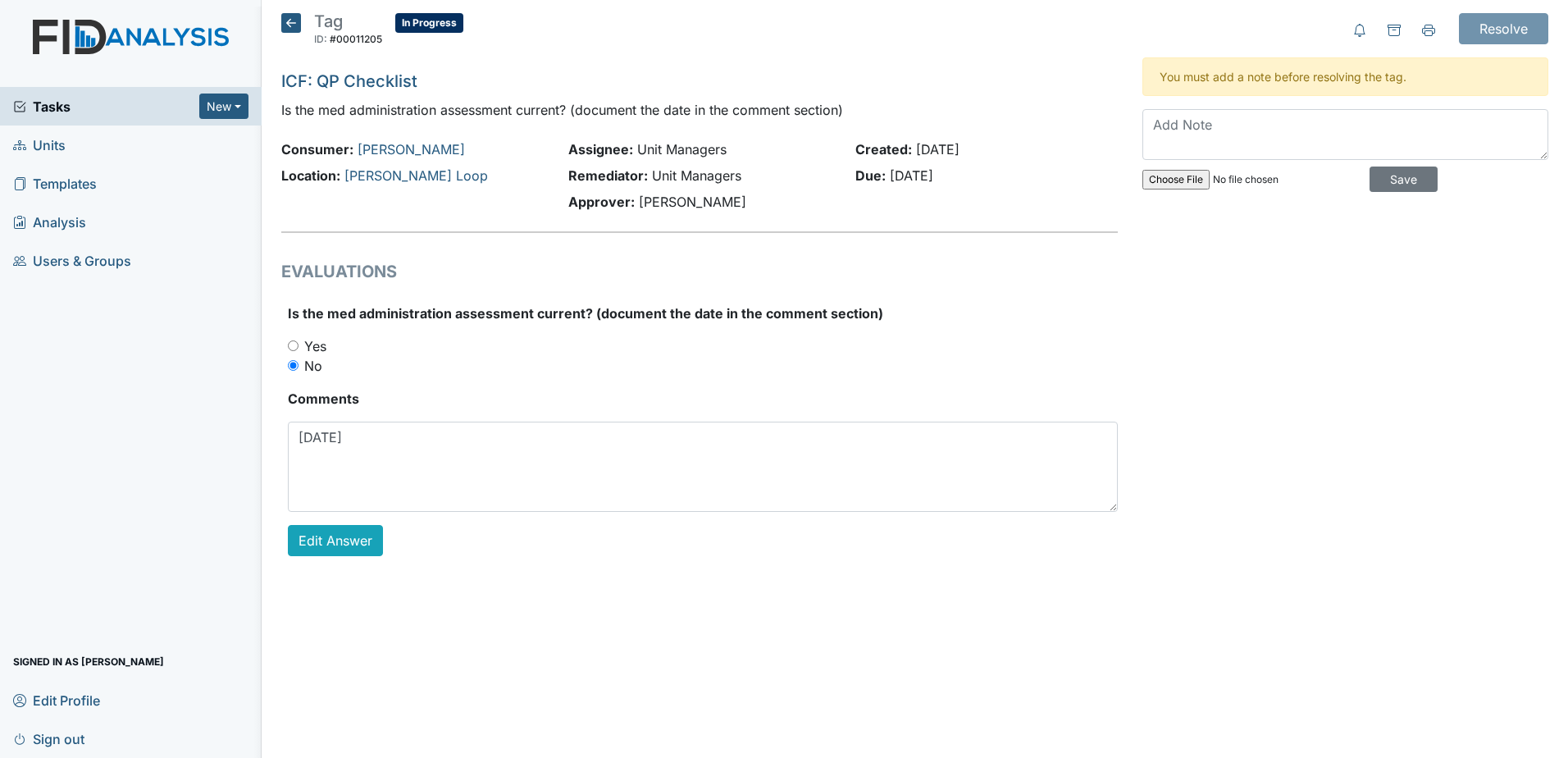
click at [50, 146] on span "Units" at bounding box center [39, 144] width 53 height 25
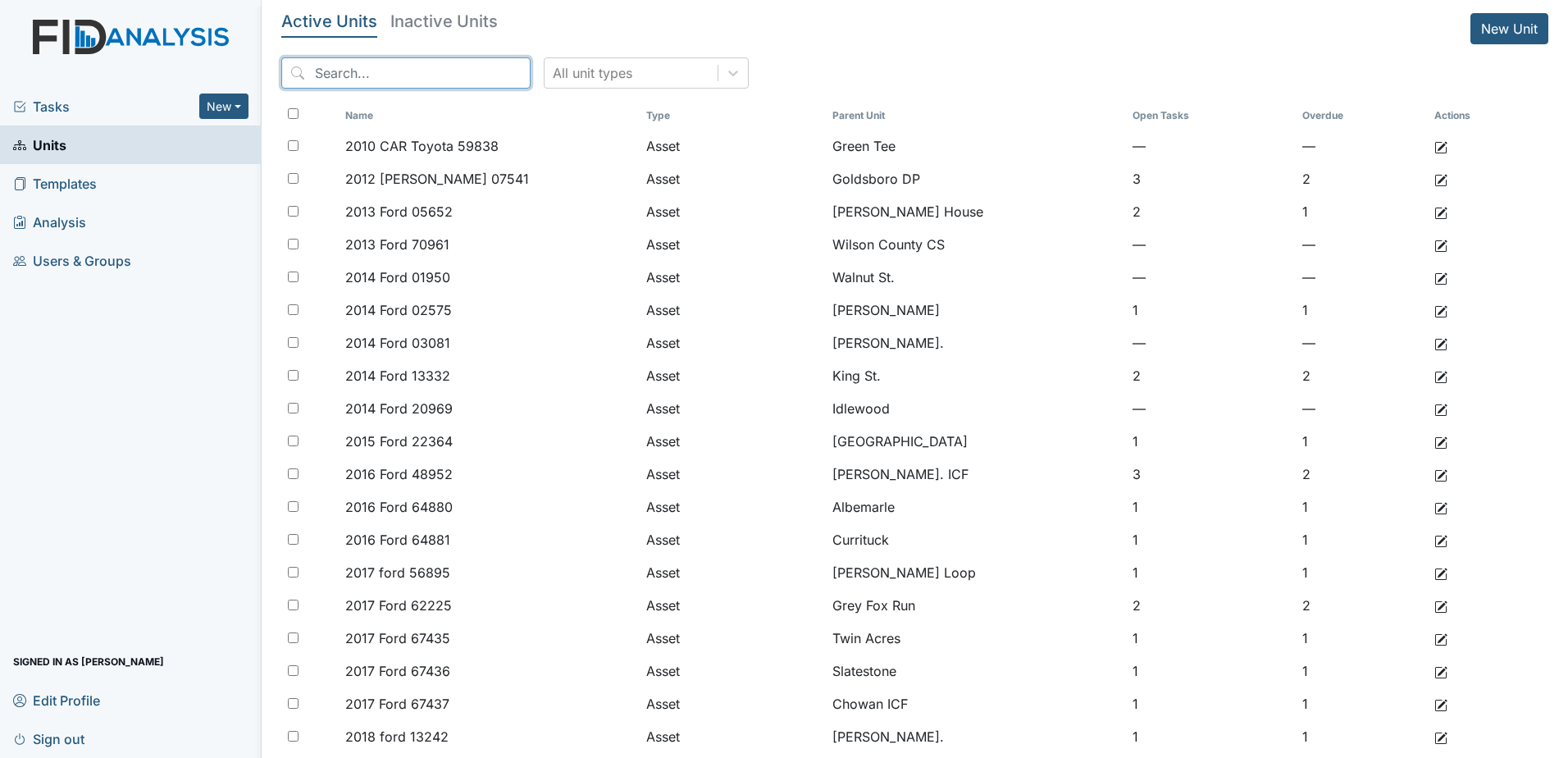
click at [408, 64] on input "search" at bounding box center [405, 73] width 249 height 32
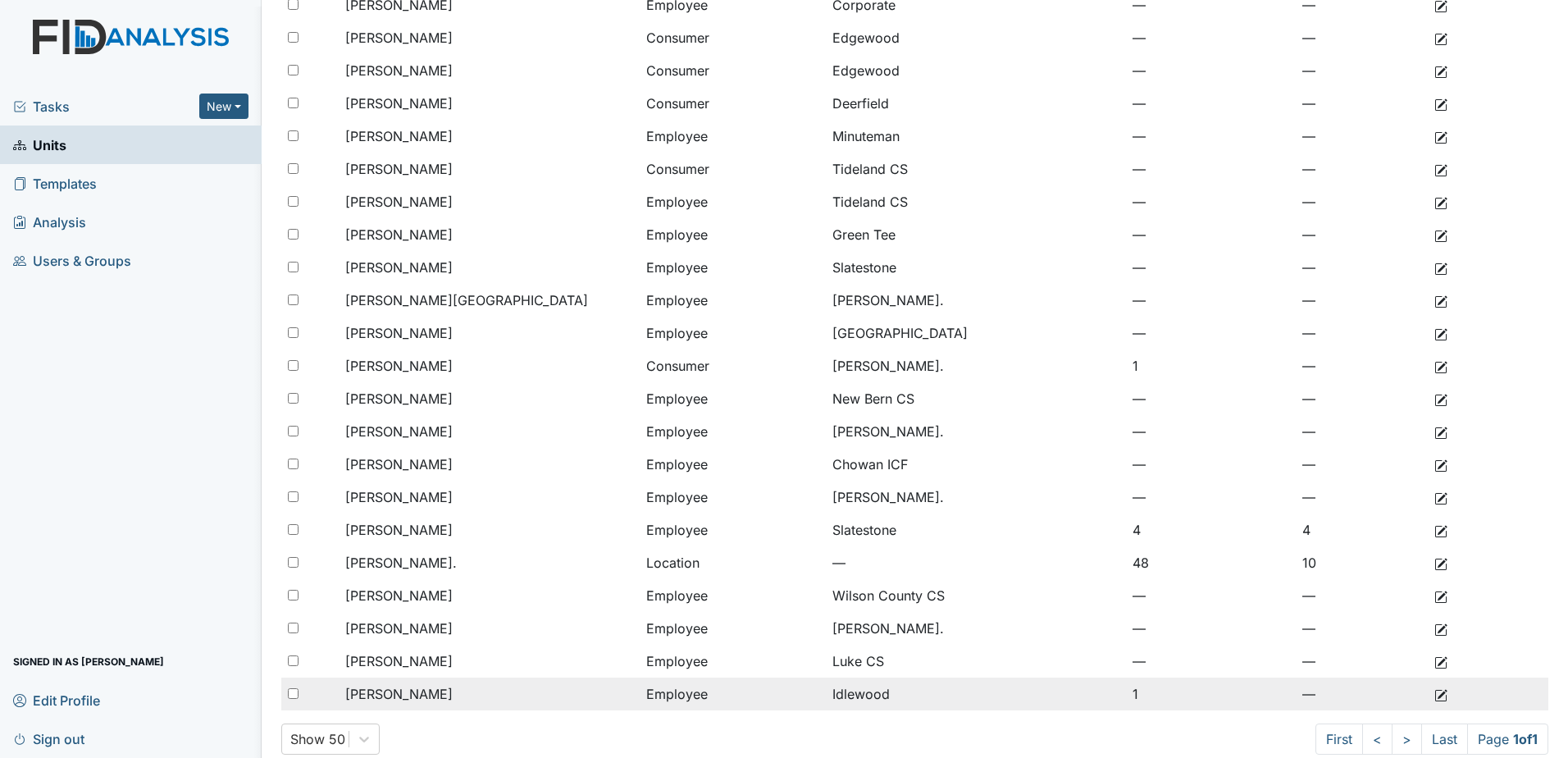
scroll to position [393, 0]
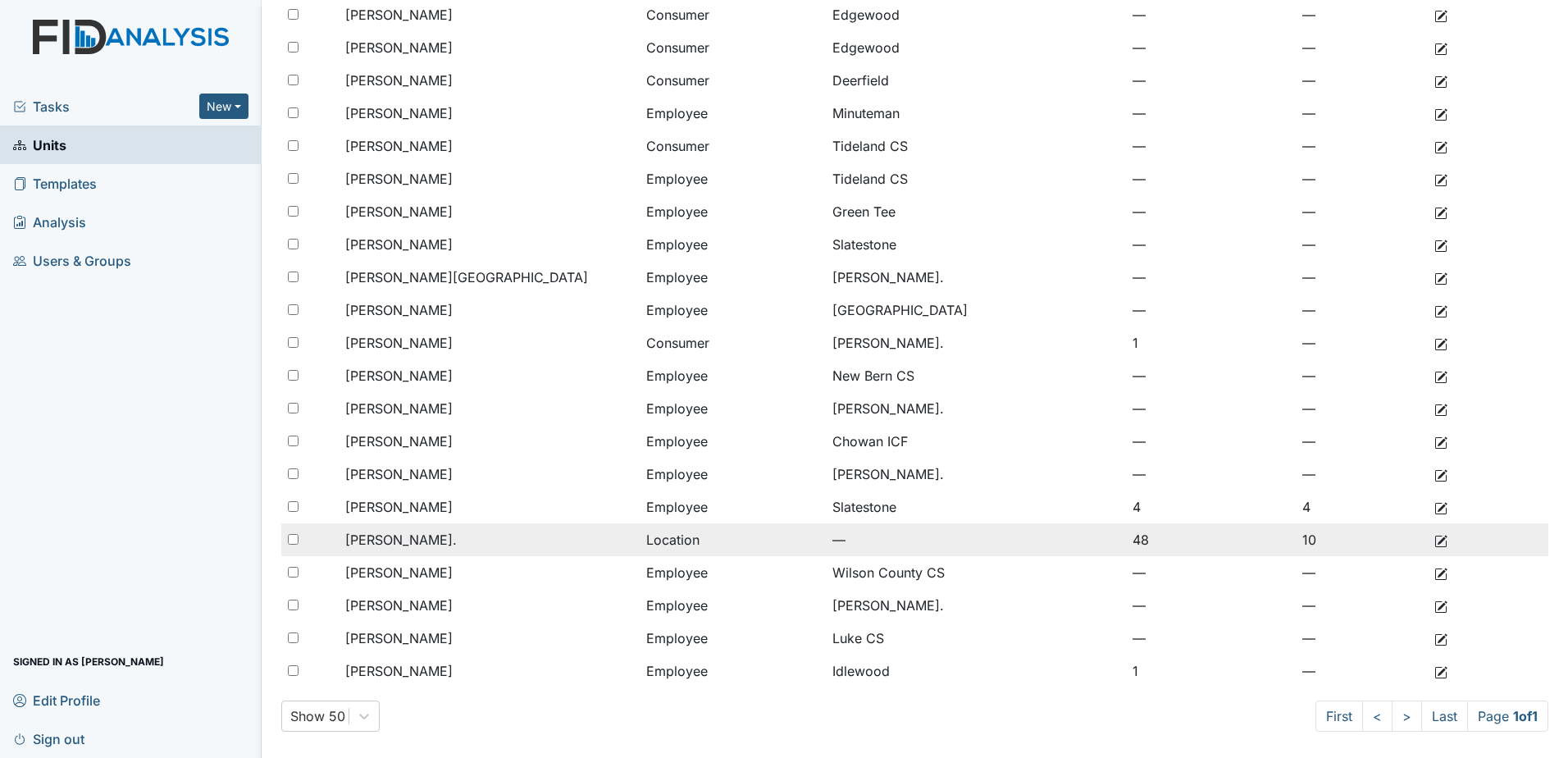
type input "[PERSON_NAME]"
click at [382, 537] on span "[PERSON_NAME]." at bounding box center [401, 539] width 111 height 19
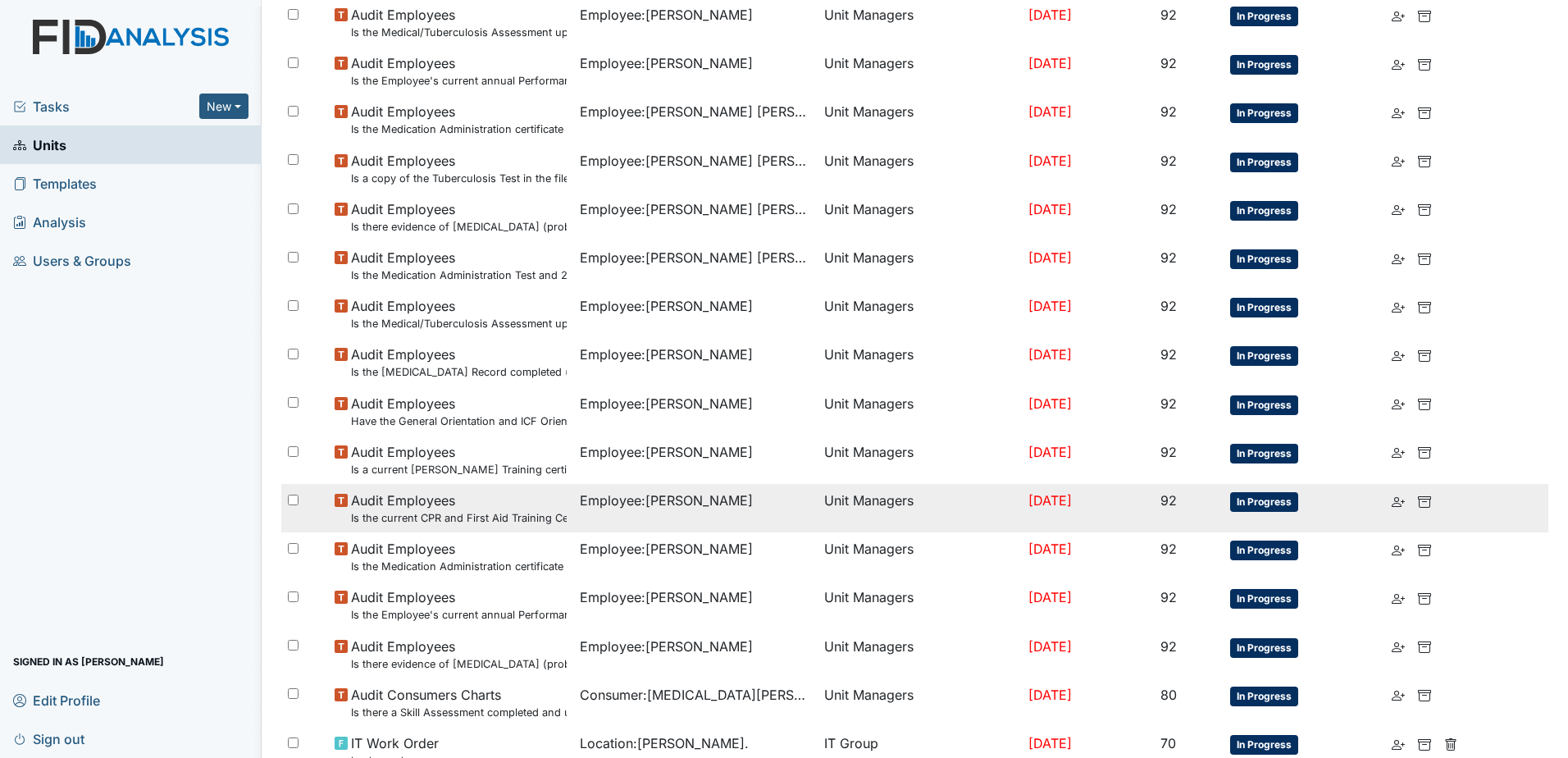
scroll to position [999, 0]
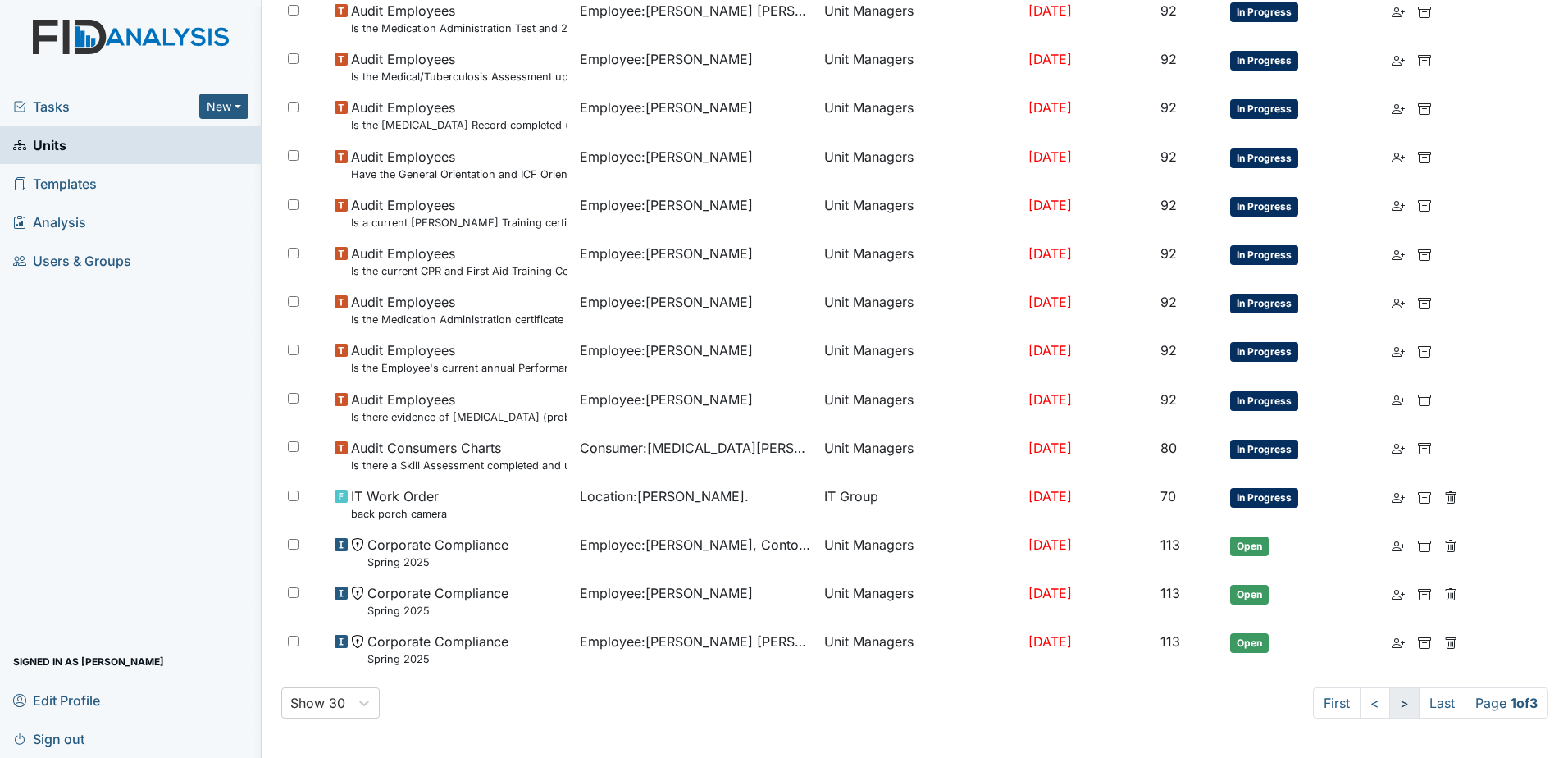
click at [1389, 703] on link ">" at bounding box center [1404, 703] width 31 height 32
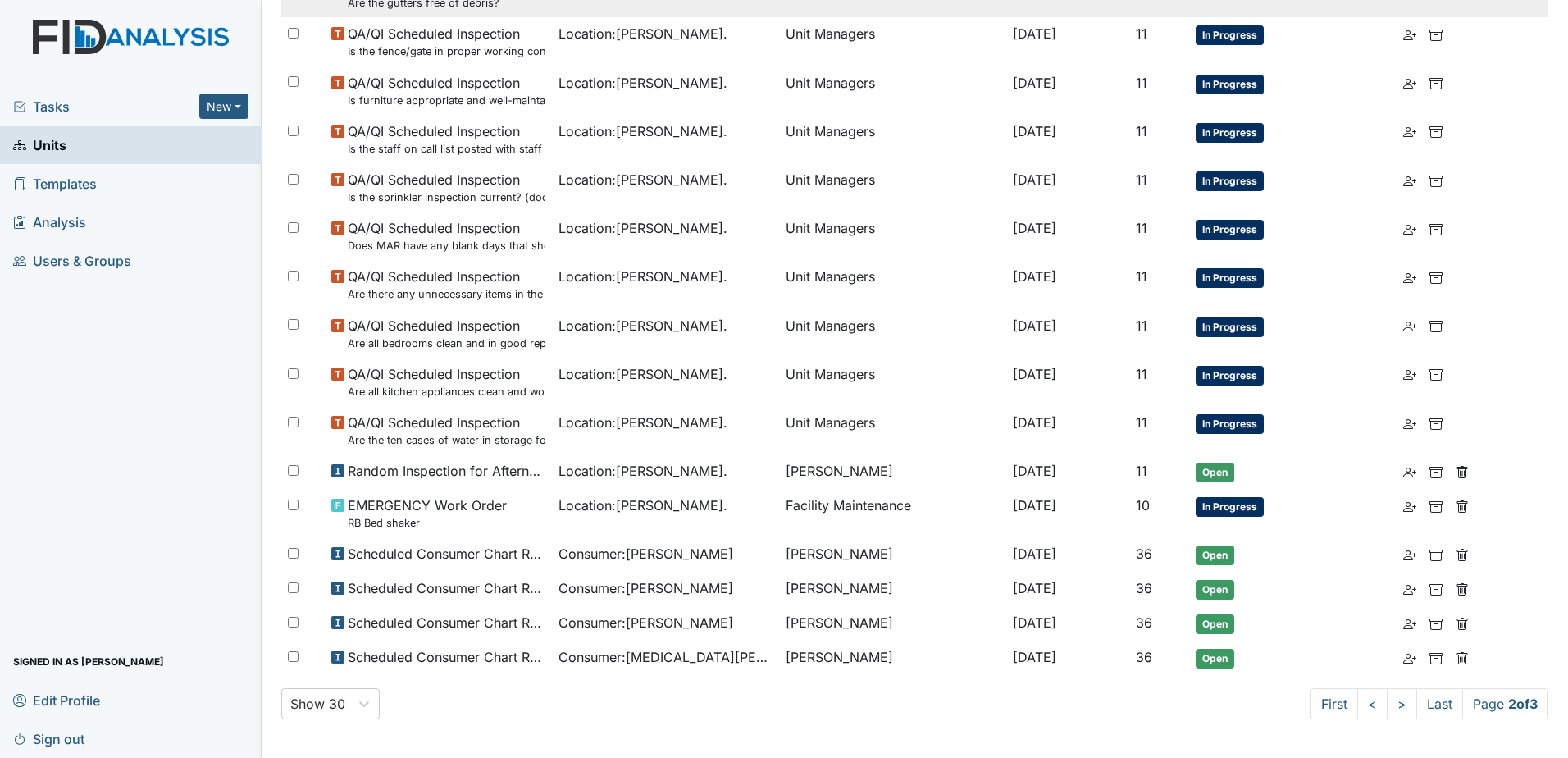
scroll to position [900, 0]
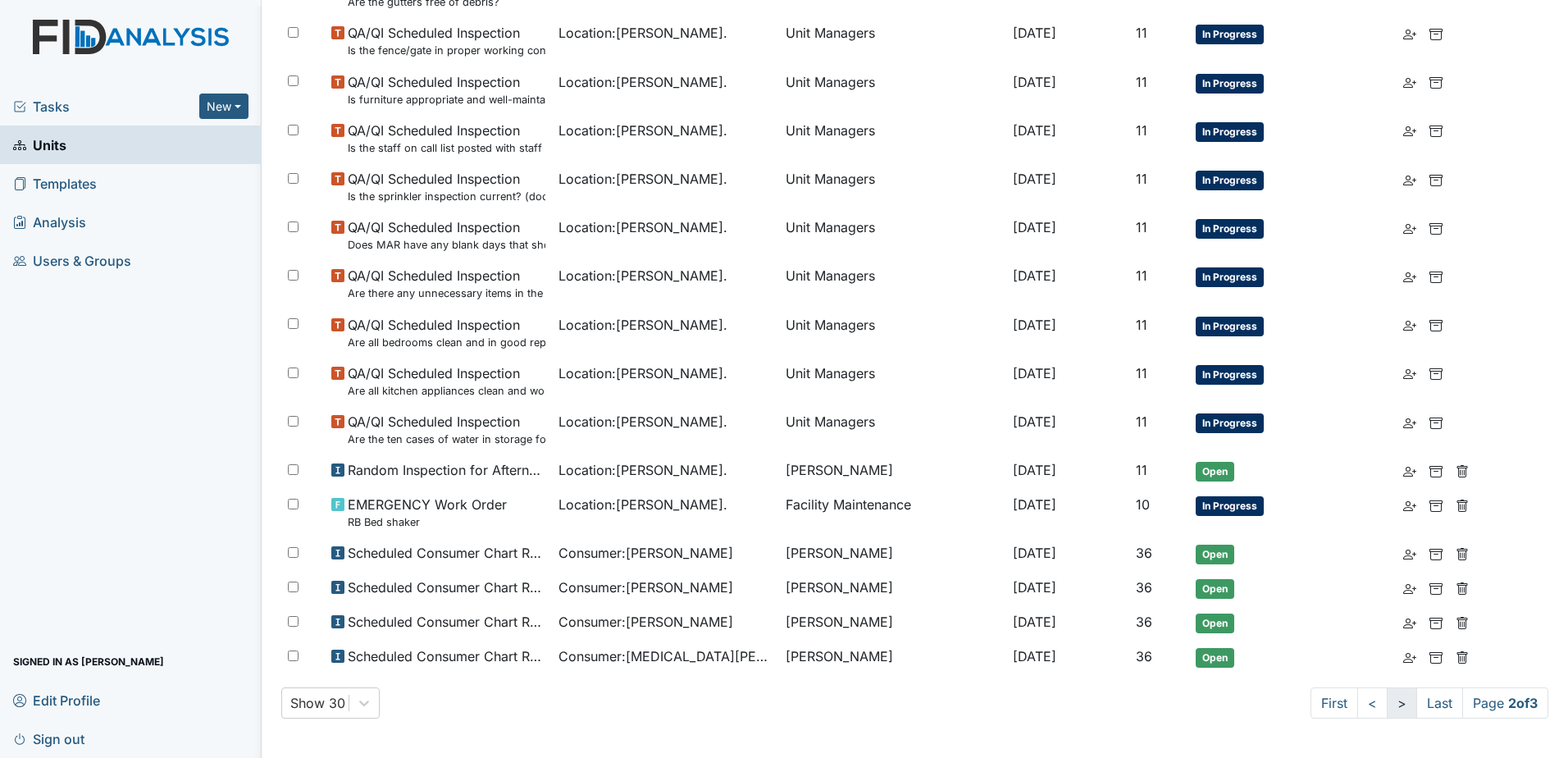
click at [1386, 708] on link ">" at bounding box center [1401, 703] width 31 height 32
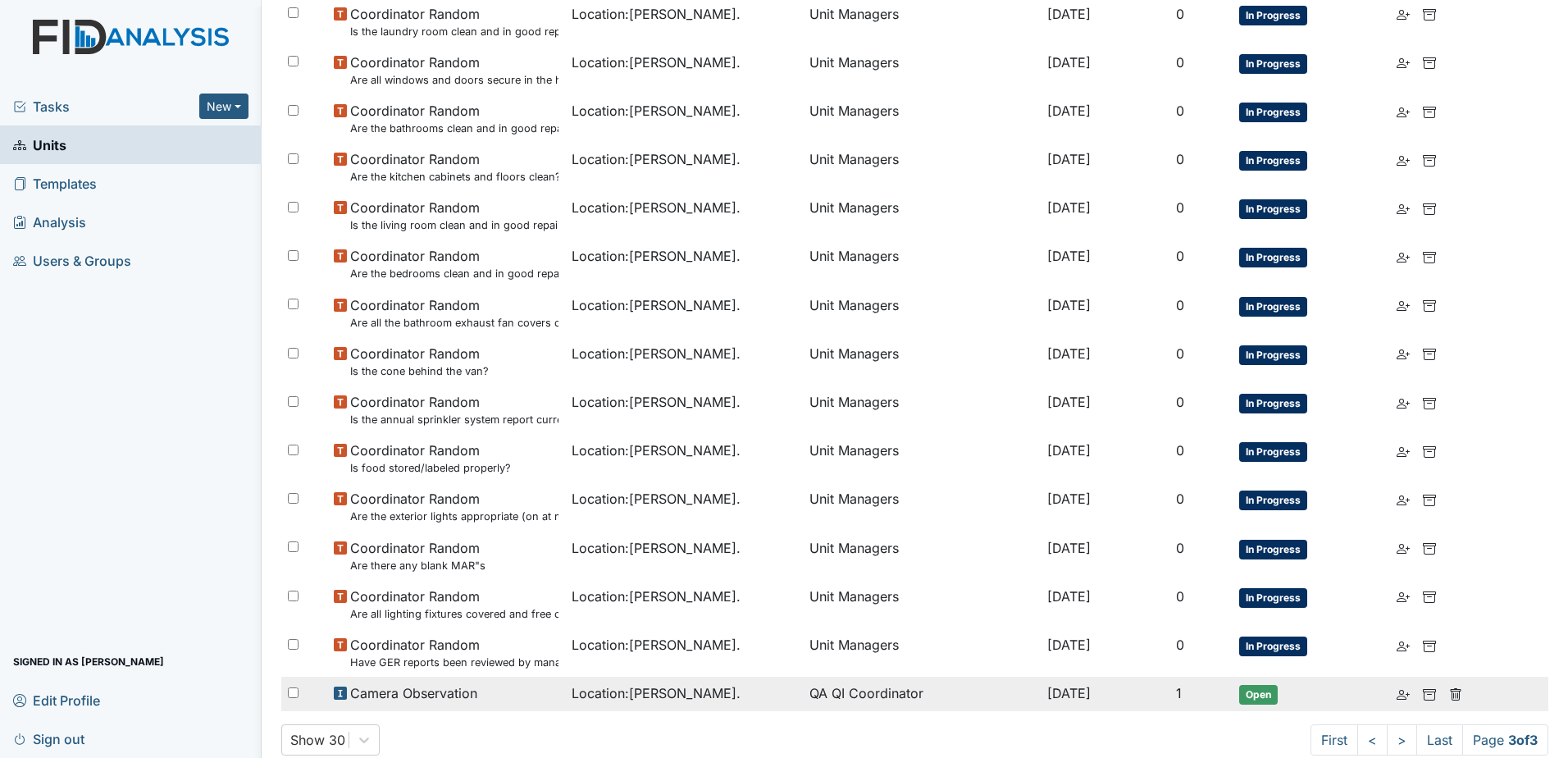
scroll to position [679, 0]
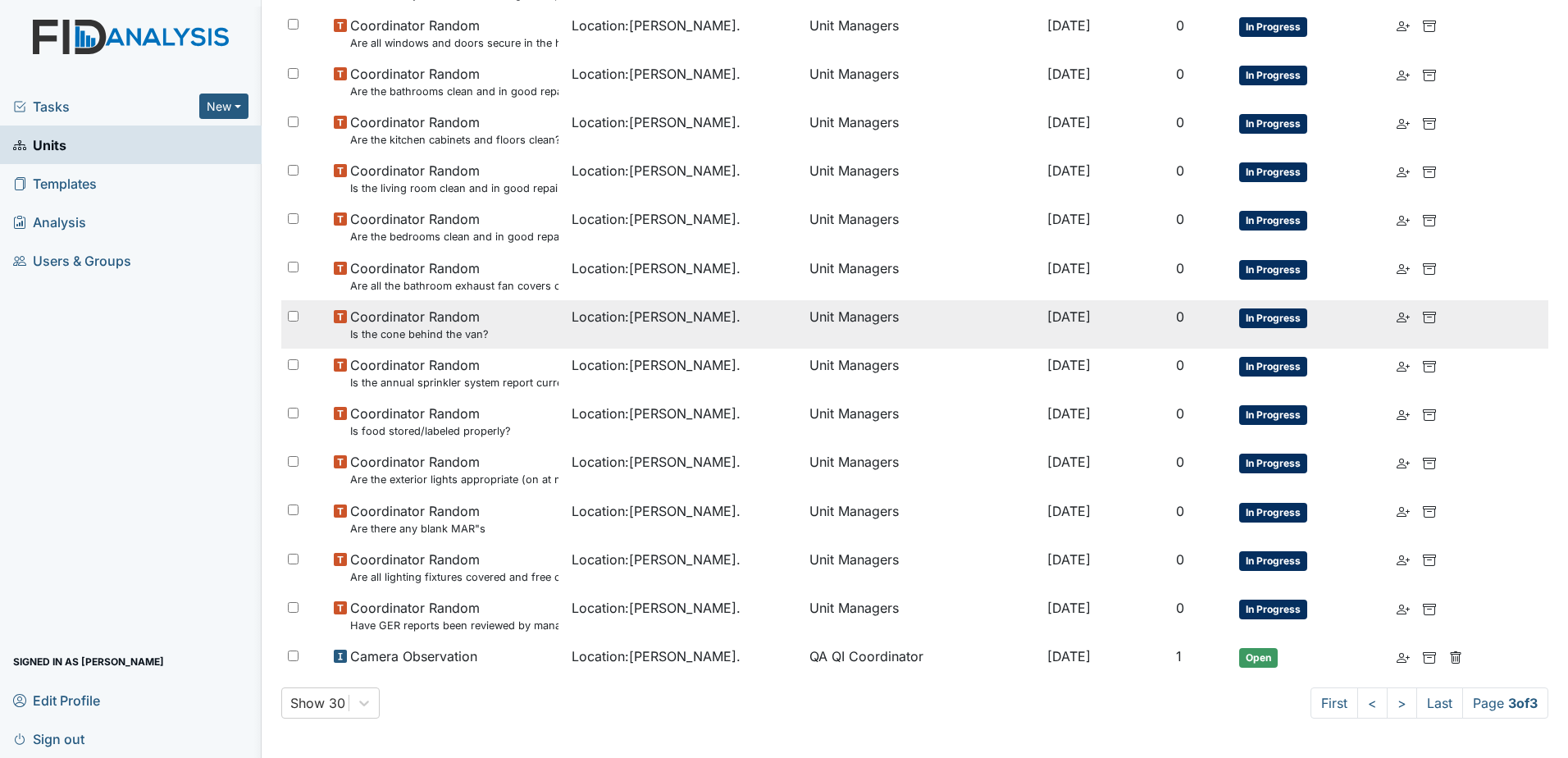
click at [400, 322] on span "Coordinator Random Is the cone behind the van?" at bounding box center [419, 325] width 138 height 35
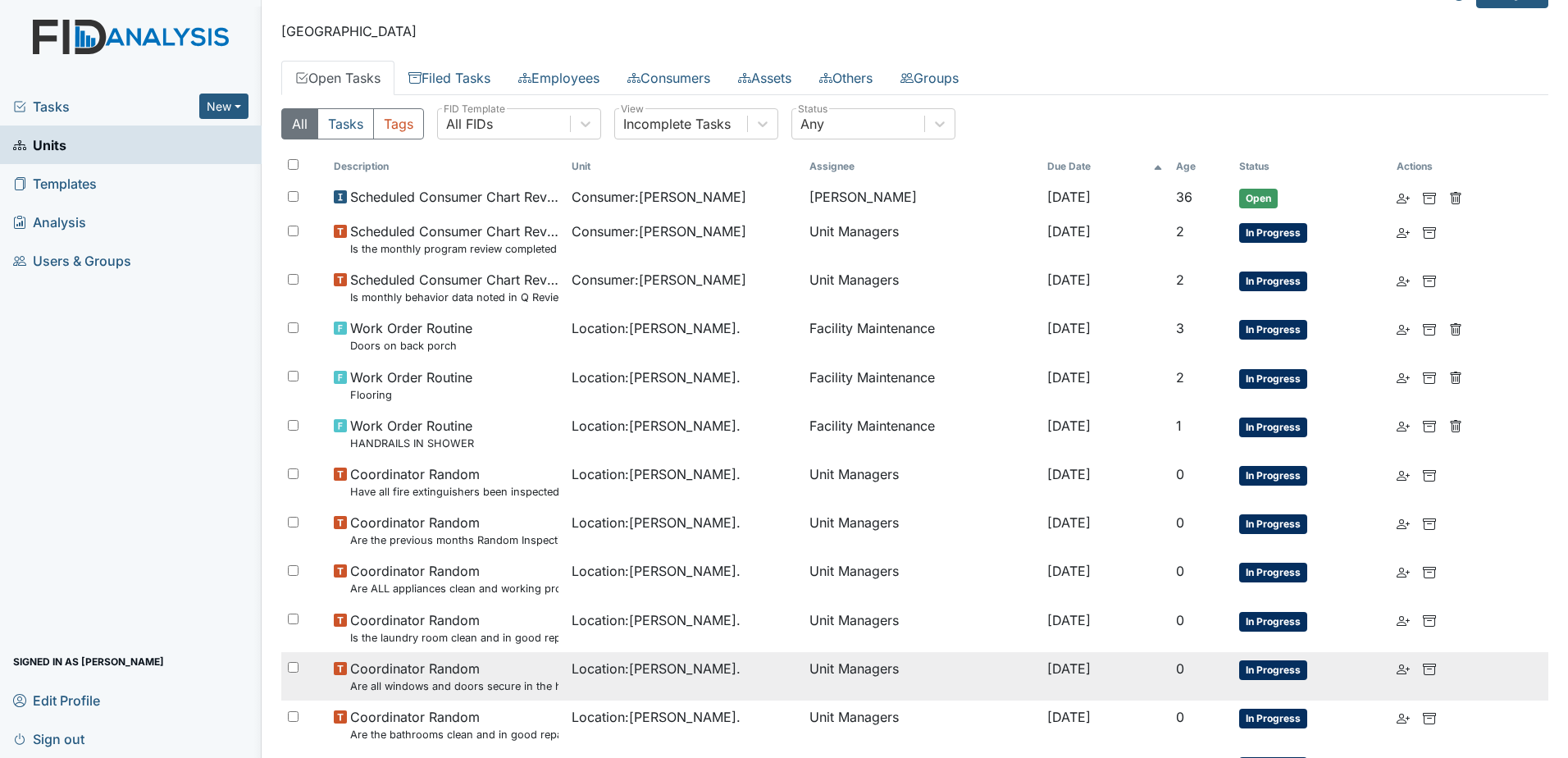
scroll to position [0, 0]
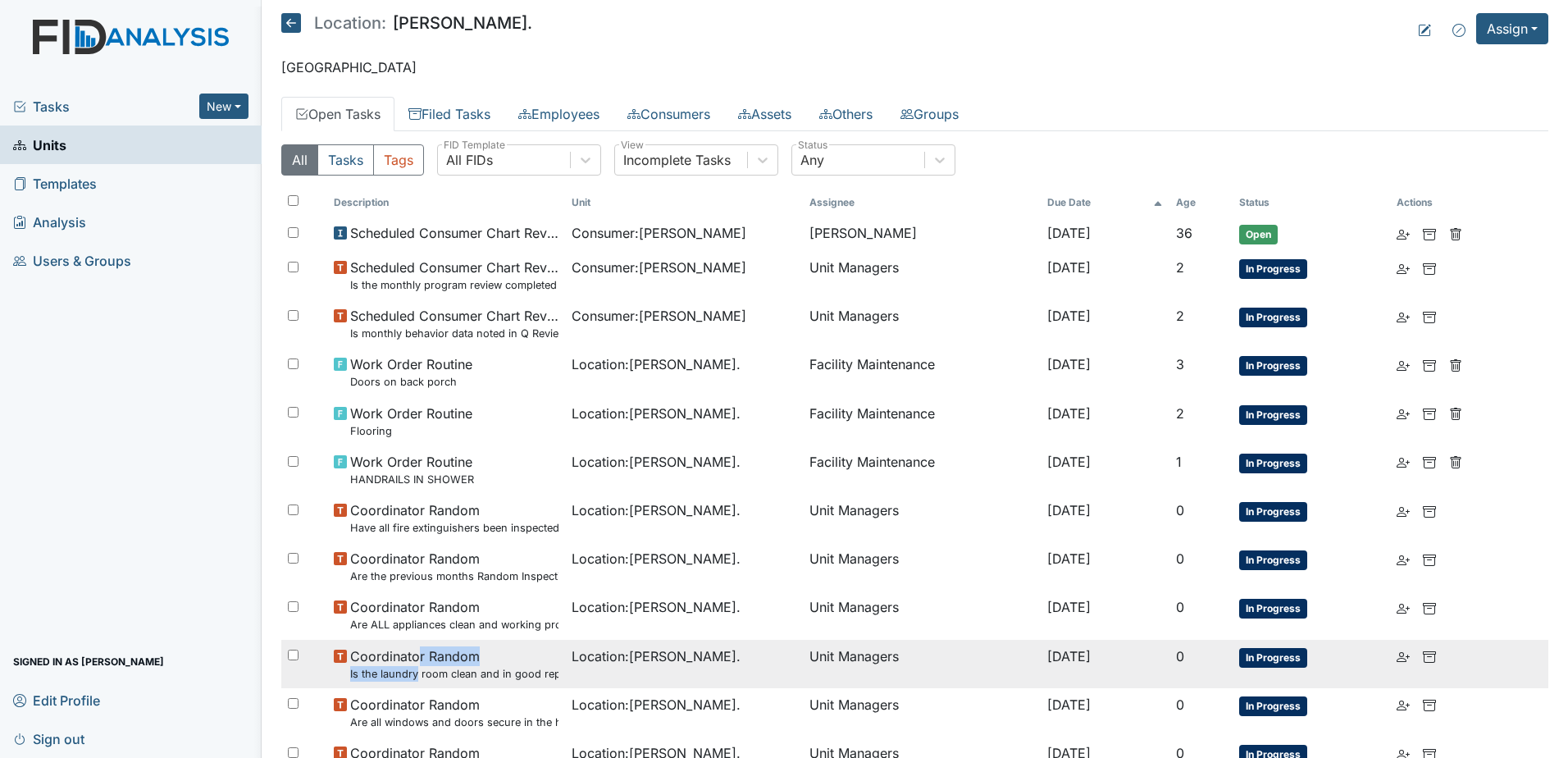
click at [416, 664] on span "Coordinator Random Is the laundry room clean and in good repair?" at bounding box center [454, 664] width 209 height 35
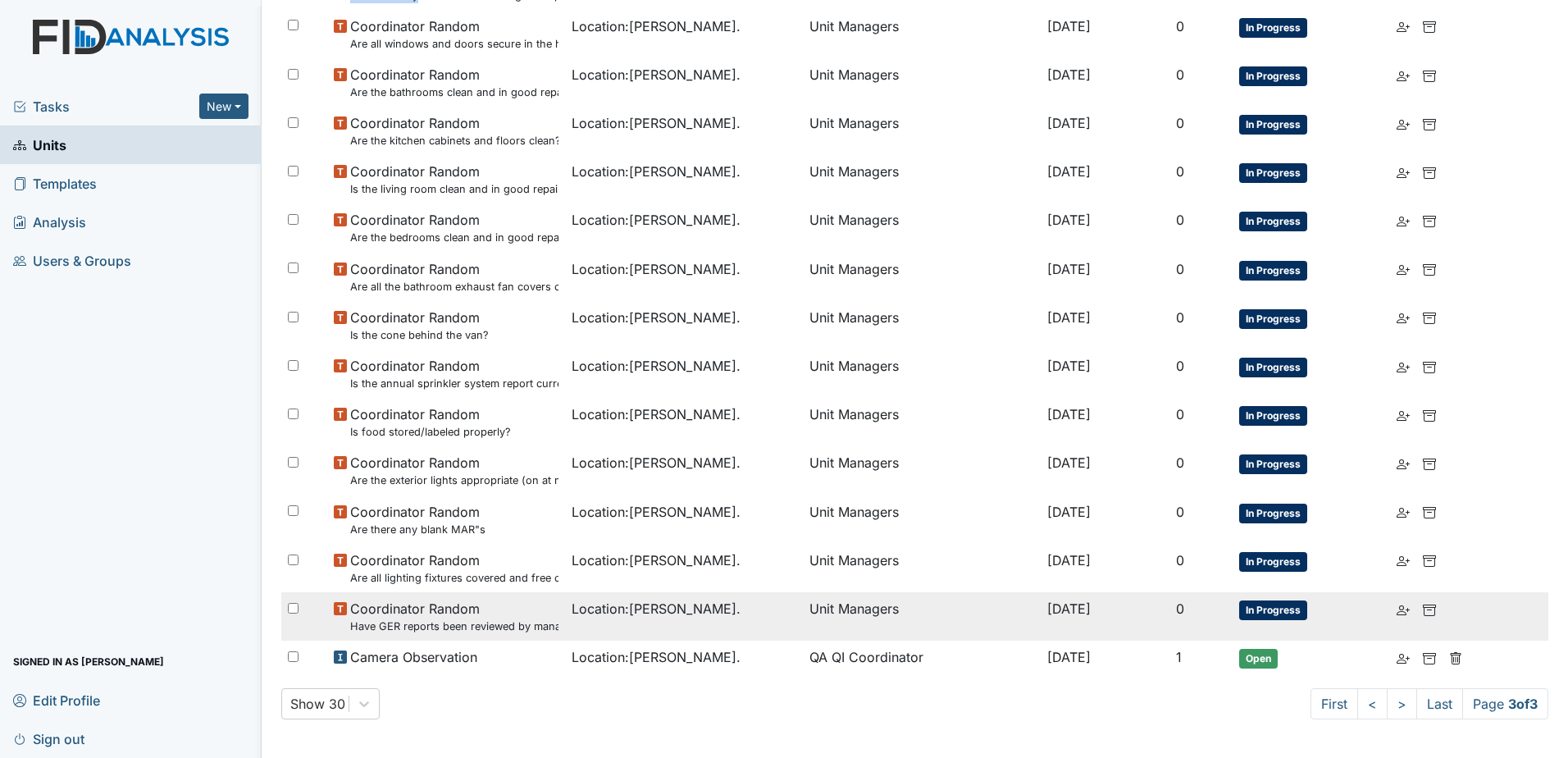
scroll to position [679, 0]
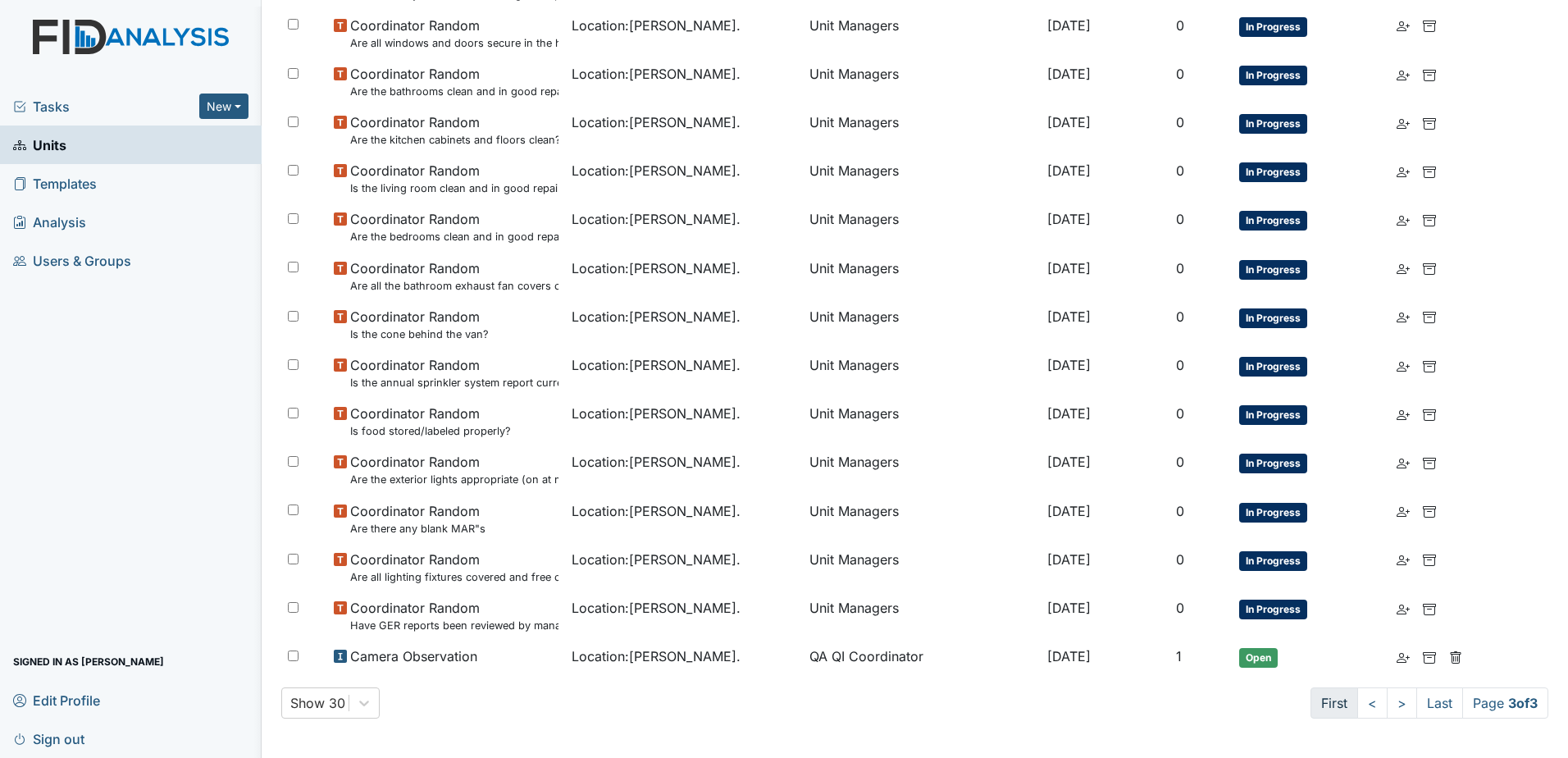
click at [1317, 700] on link "First" at bounding box center [1333, 703] width 47 height 32
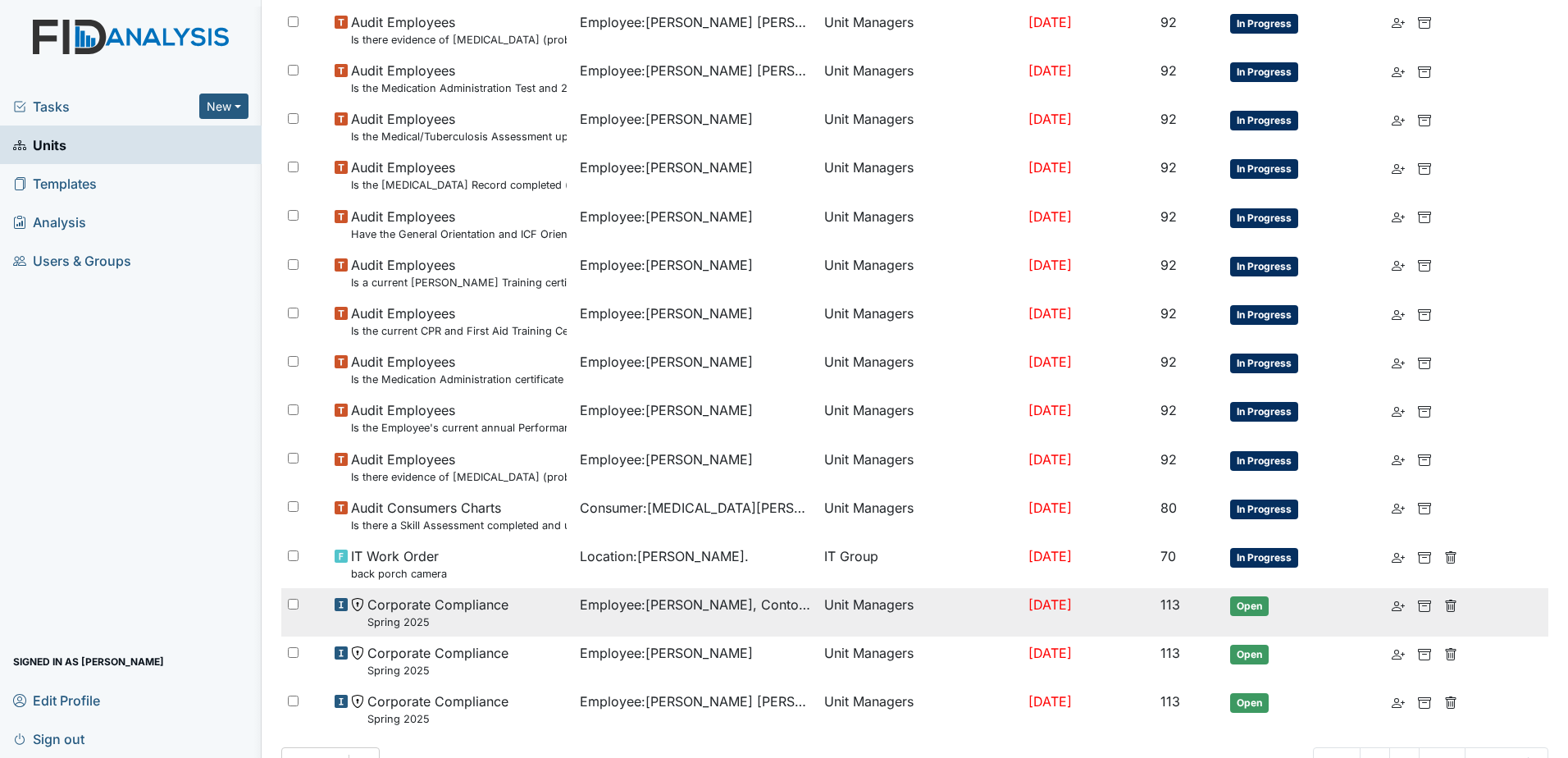
scroll to position [999, 0]
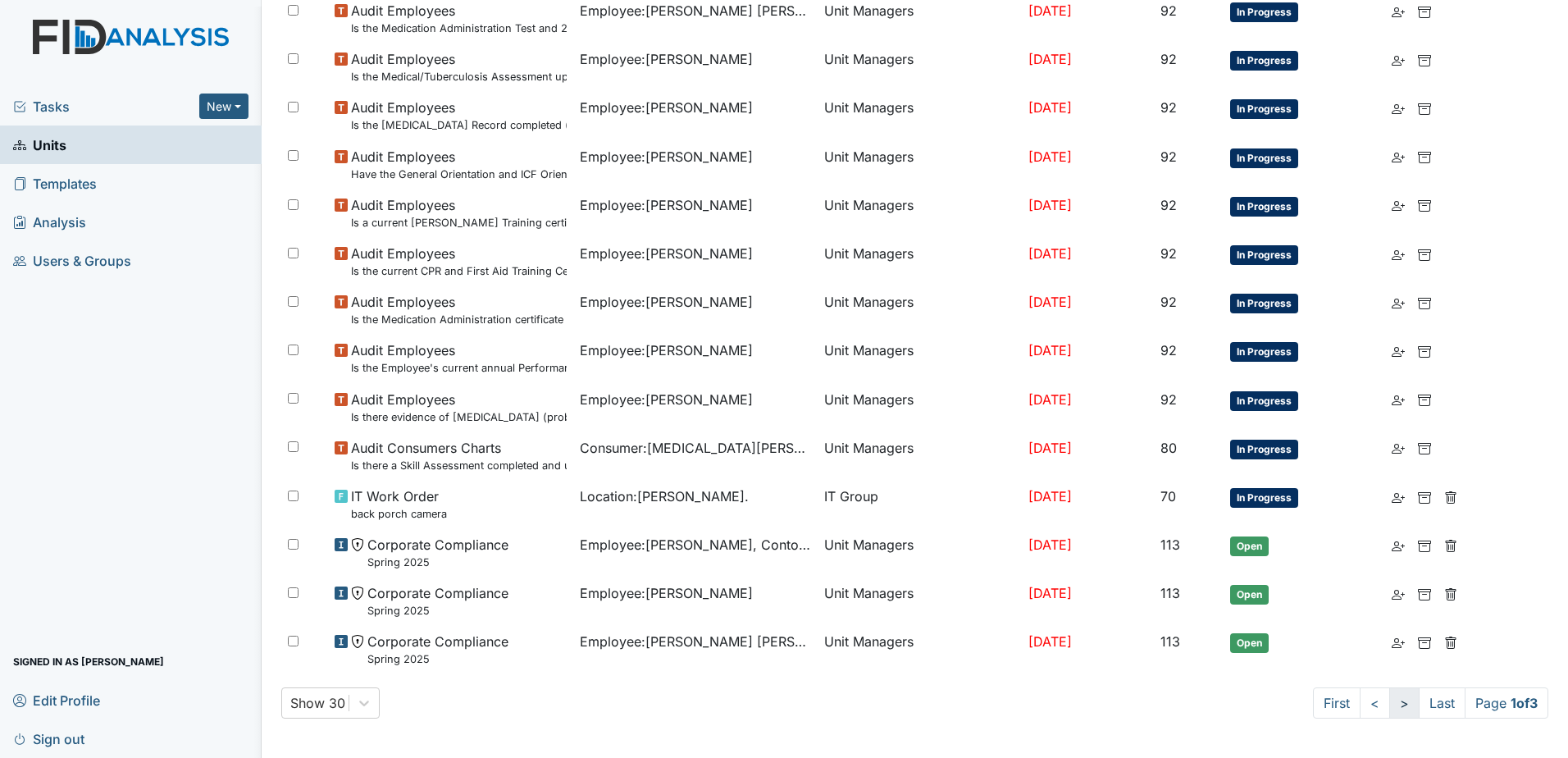
click at [1389, 708] on link ">" at bounding box center [1404, 703] width 31 height 32
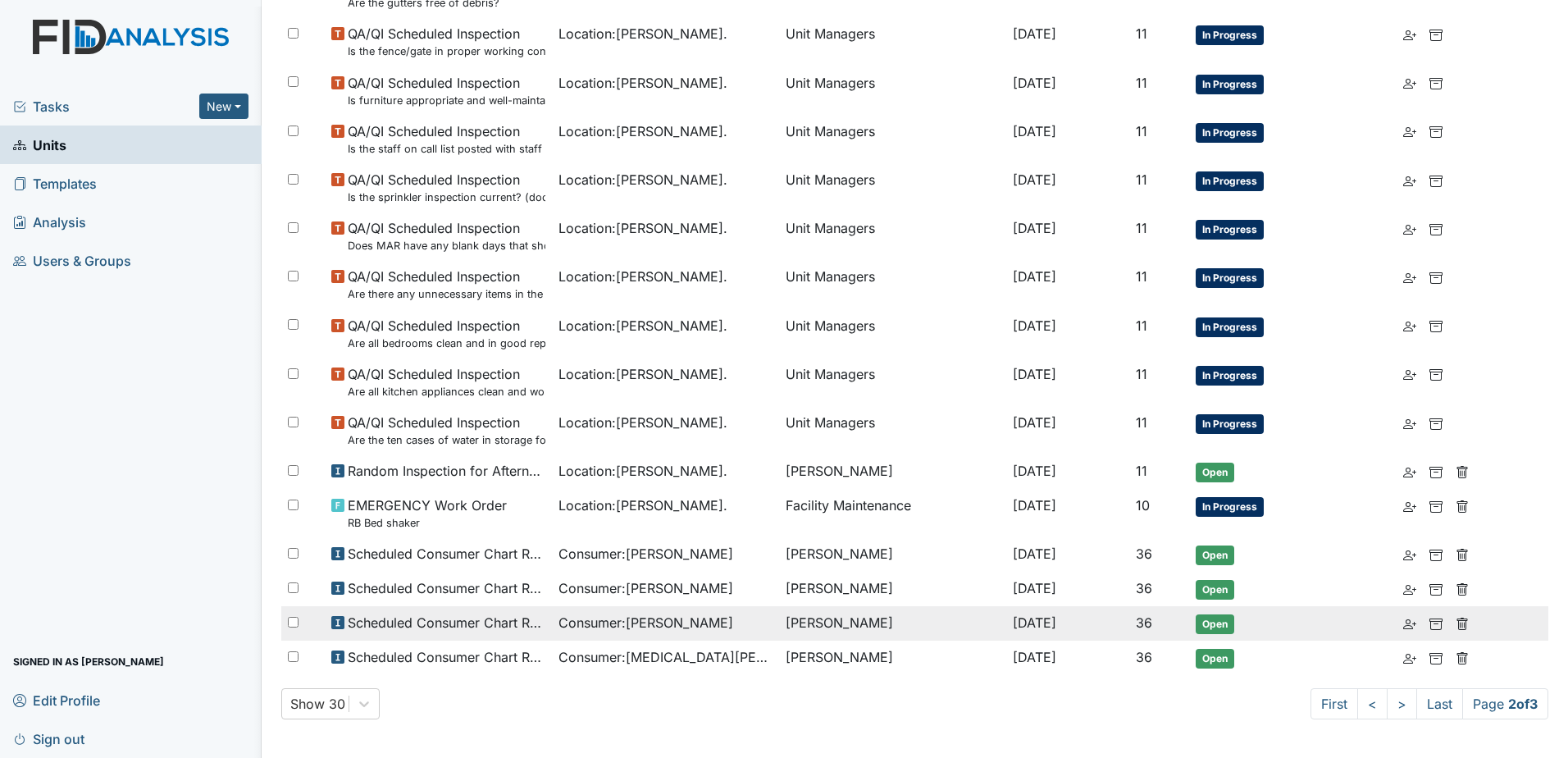
scroll to position [900, 0]
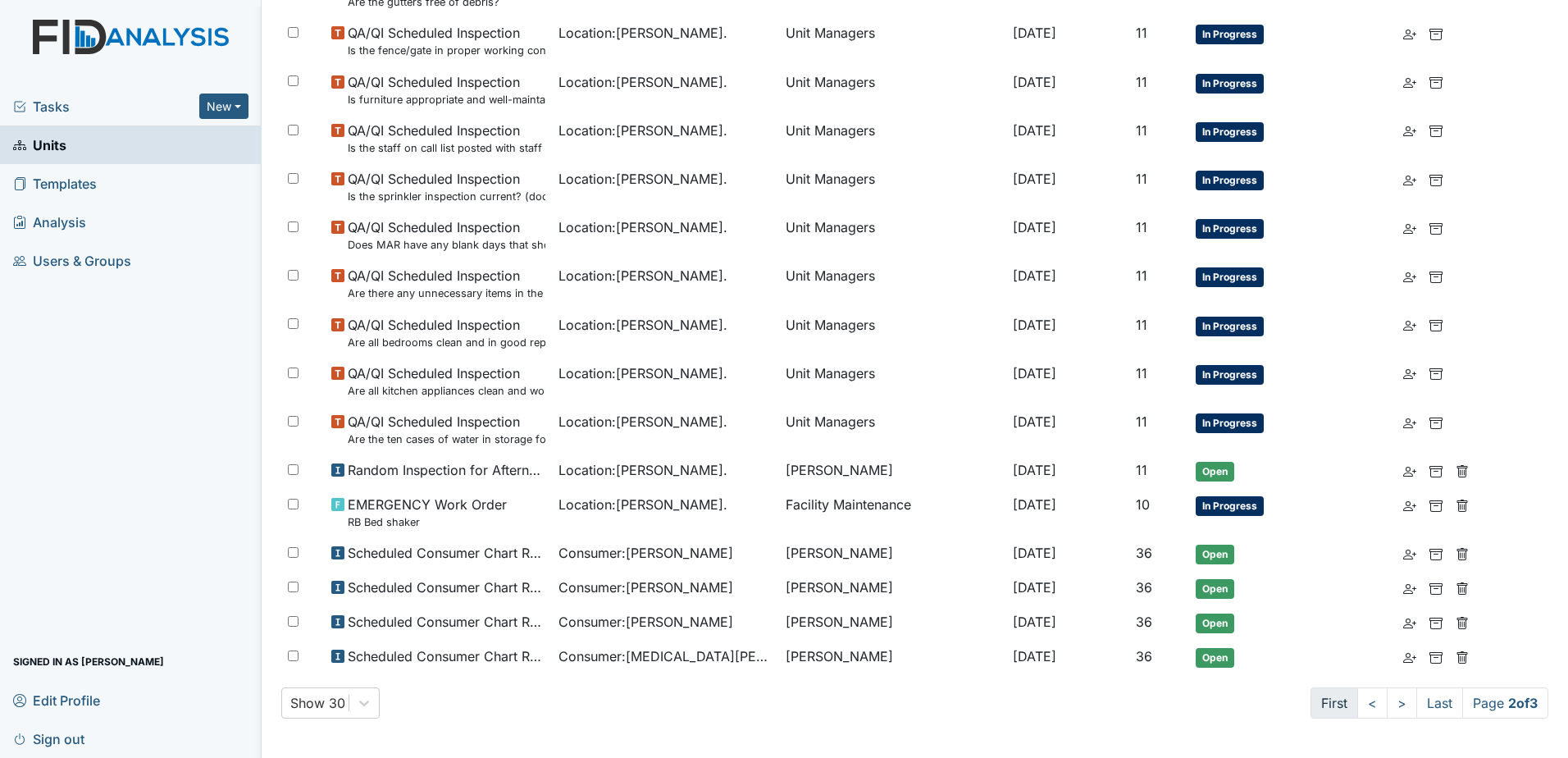
click at [1312, 709] on link "First" at bounding box center [1333, 703] width 47 height 32
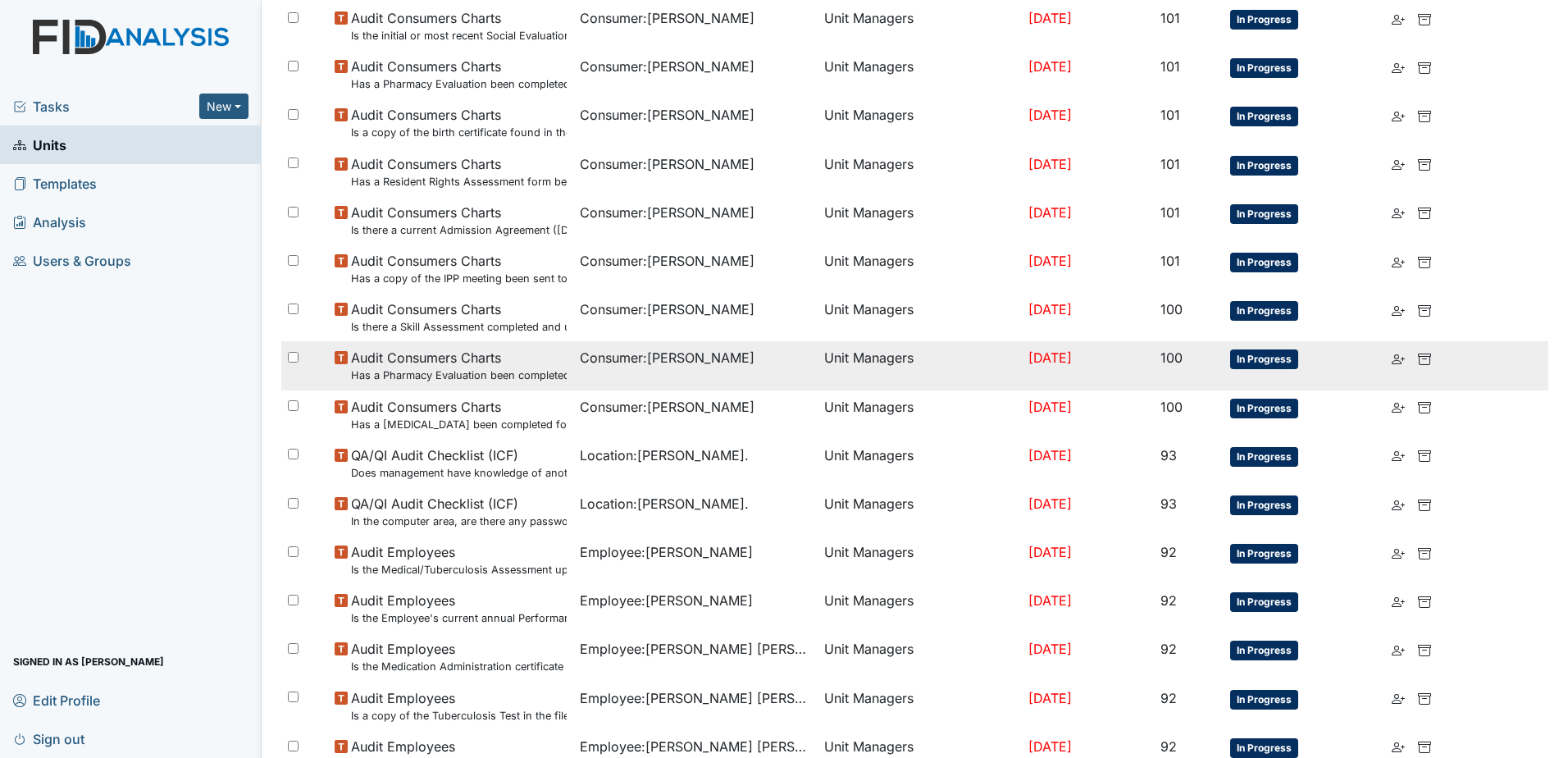
scroll to position [190, 0]
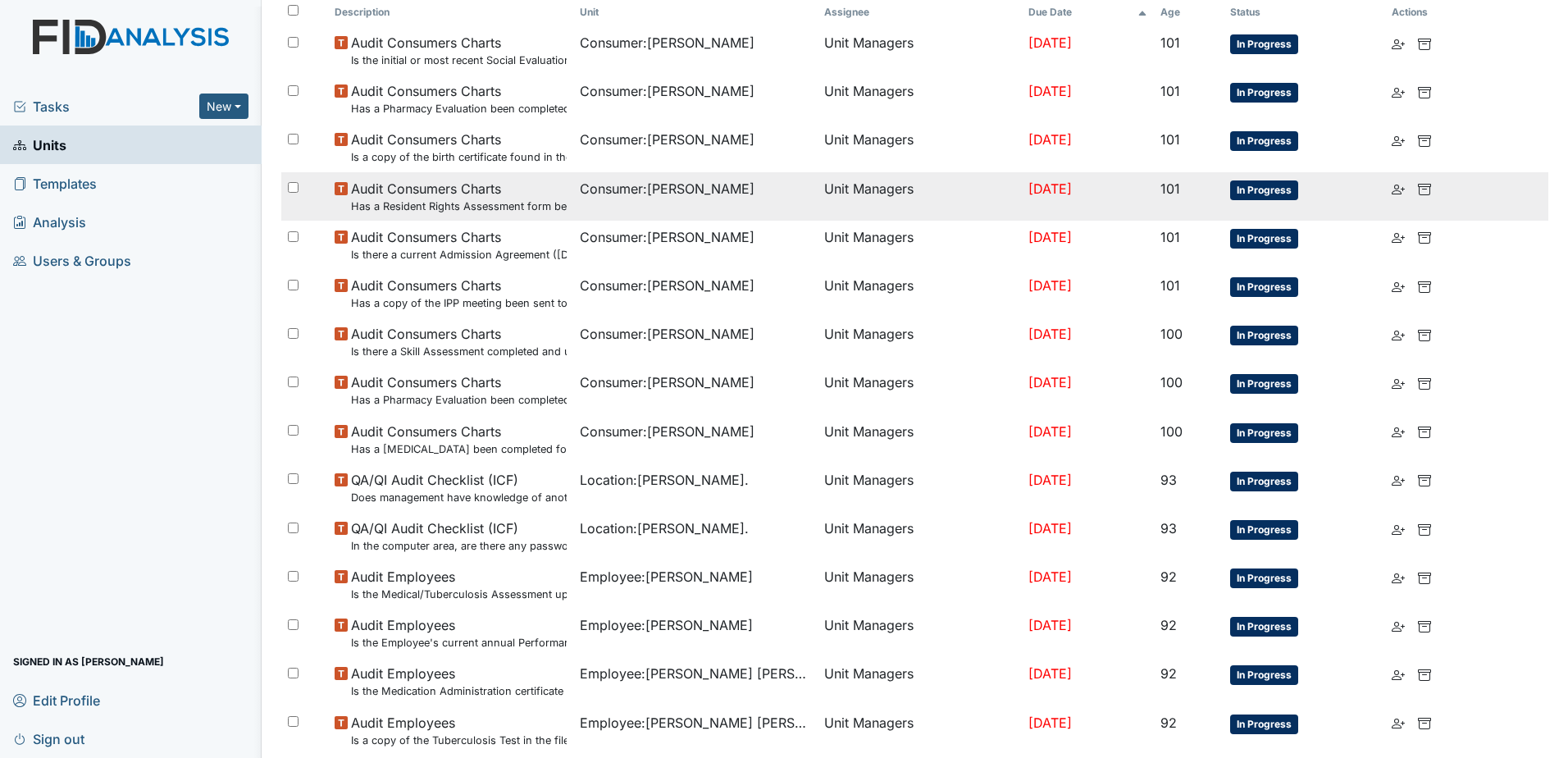
click at [1272, 195] on span "In Progress" at bounding box center [1263, 190] width 68 height 19
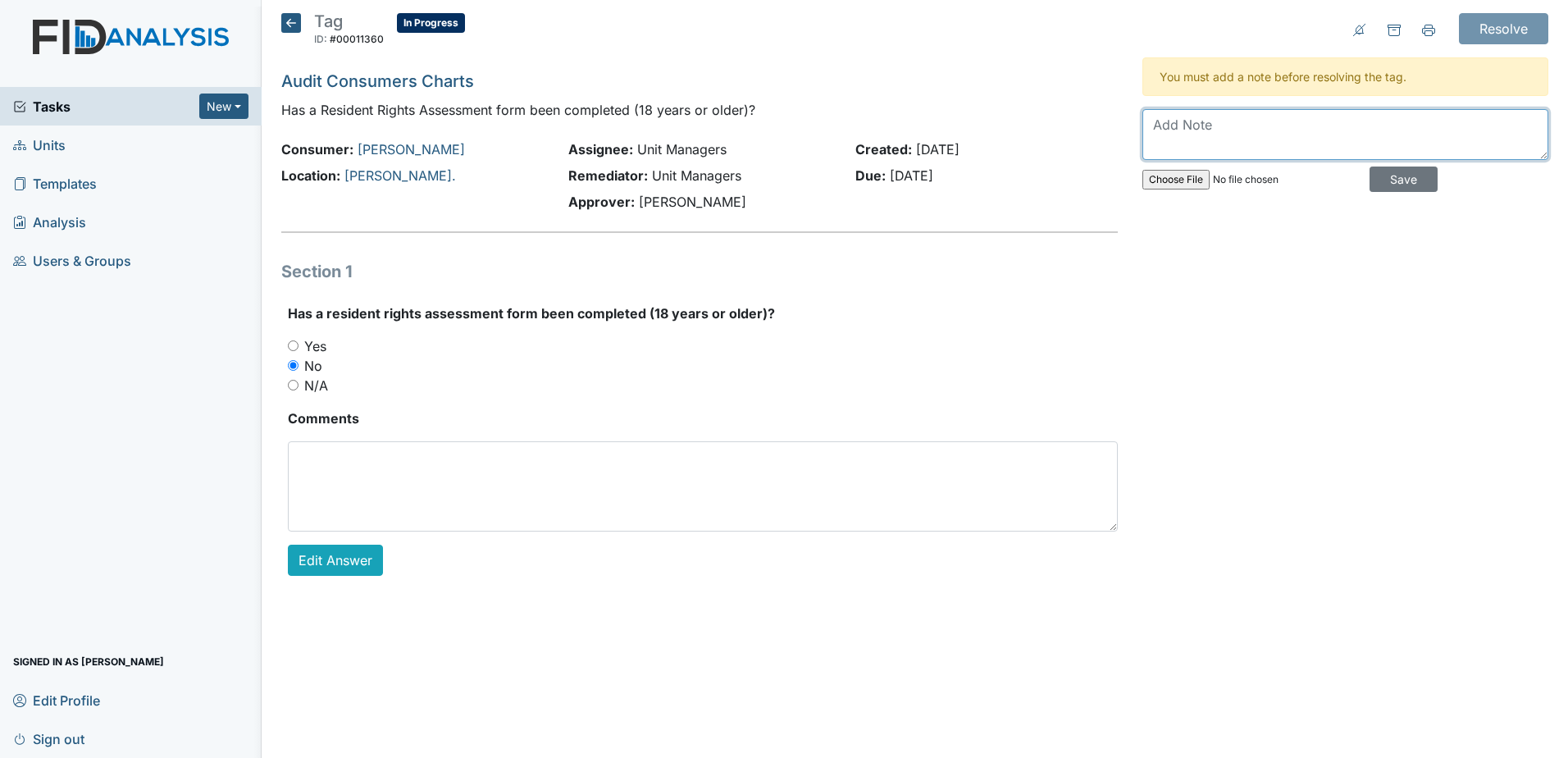
click at [1219, 132] on textarea at bounding box center [1345, 135] width 406 height 51
type textarea "uploaded [DATE] [DATE]"
click at [1396, 178] on input "Save" at bounding box center [1403, 178] width 68 height 25
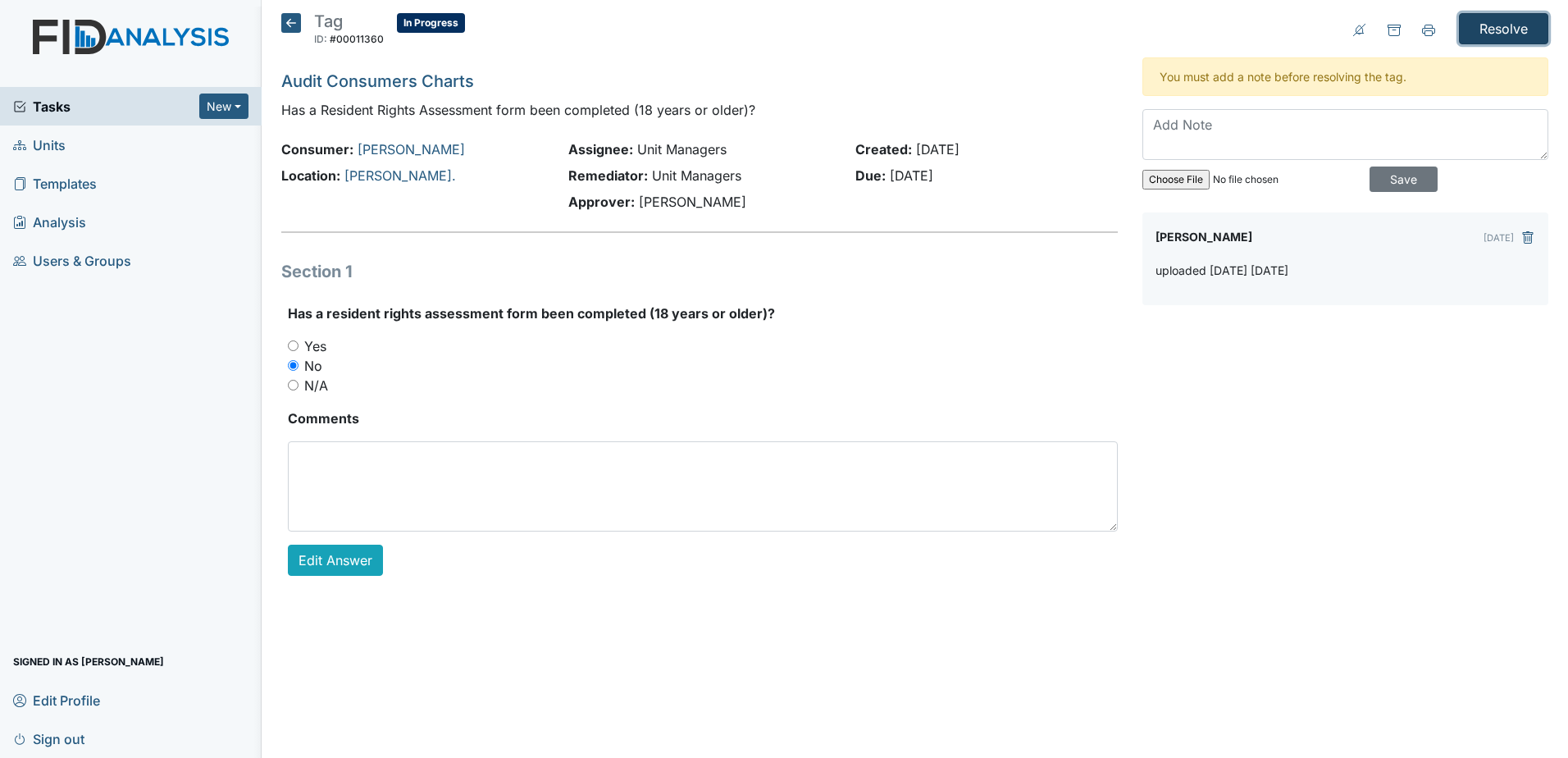
click at [1525, 22] on input "Resolve" at bounding box center [1503, 29] width 89 height 32
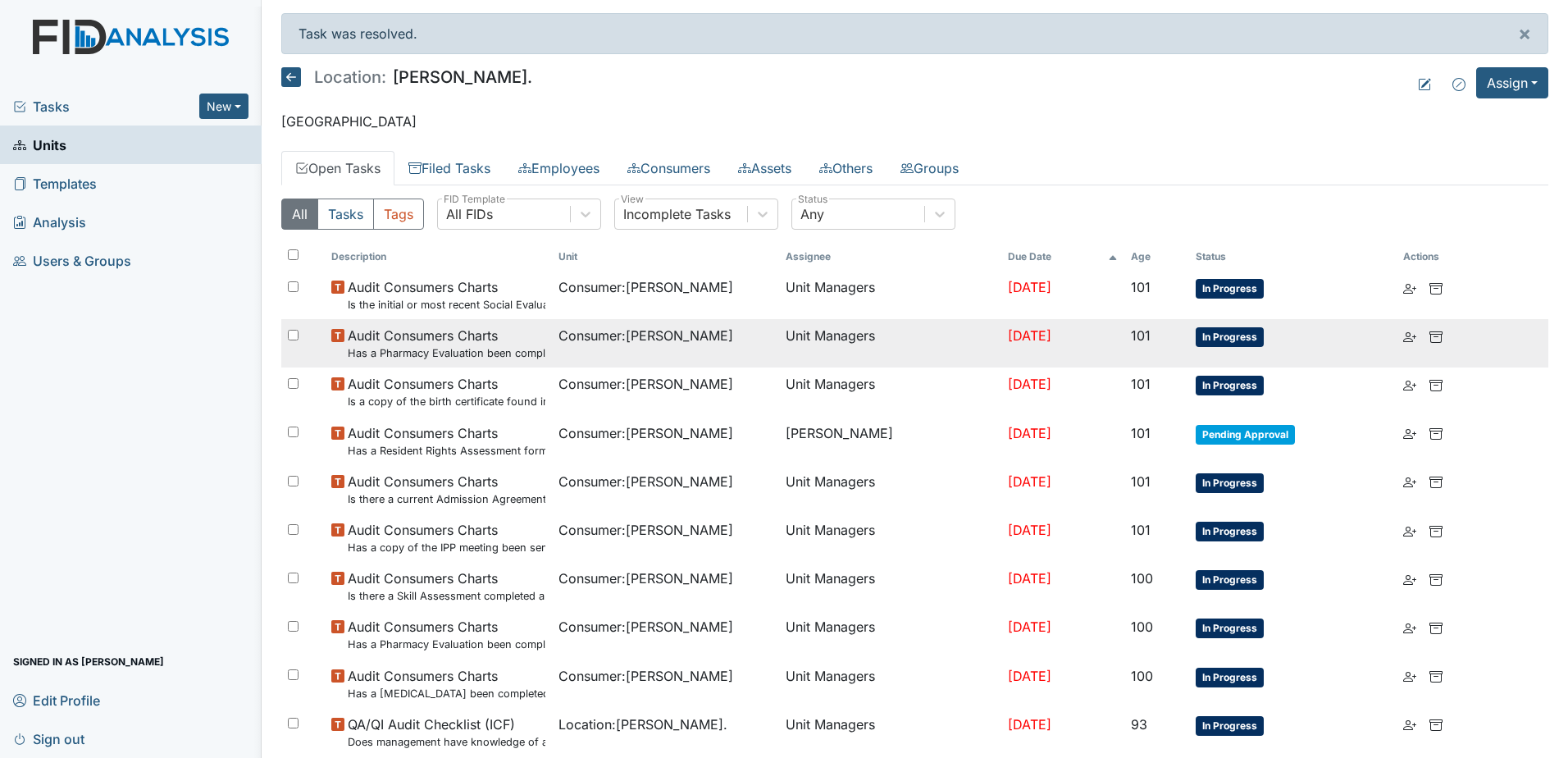
click at [1221, 330] on span "In Progress" at bounding box center [1229, 337] width 68 height 19
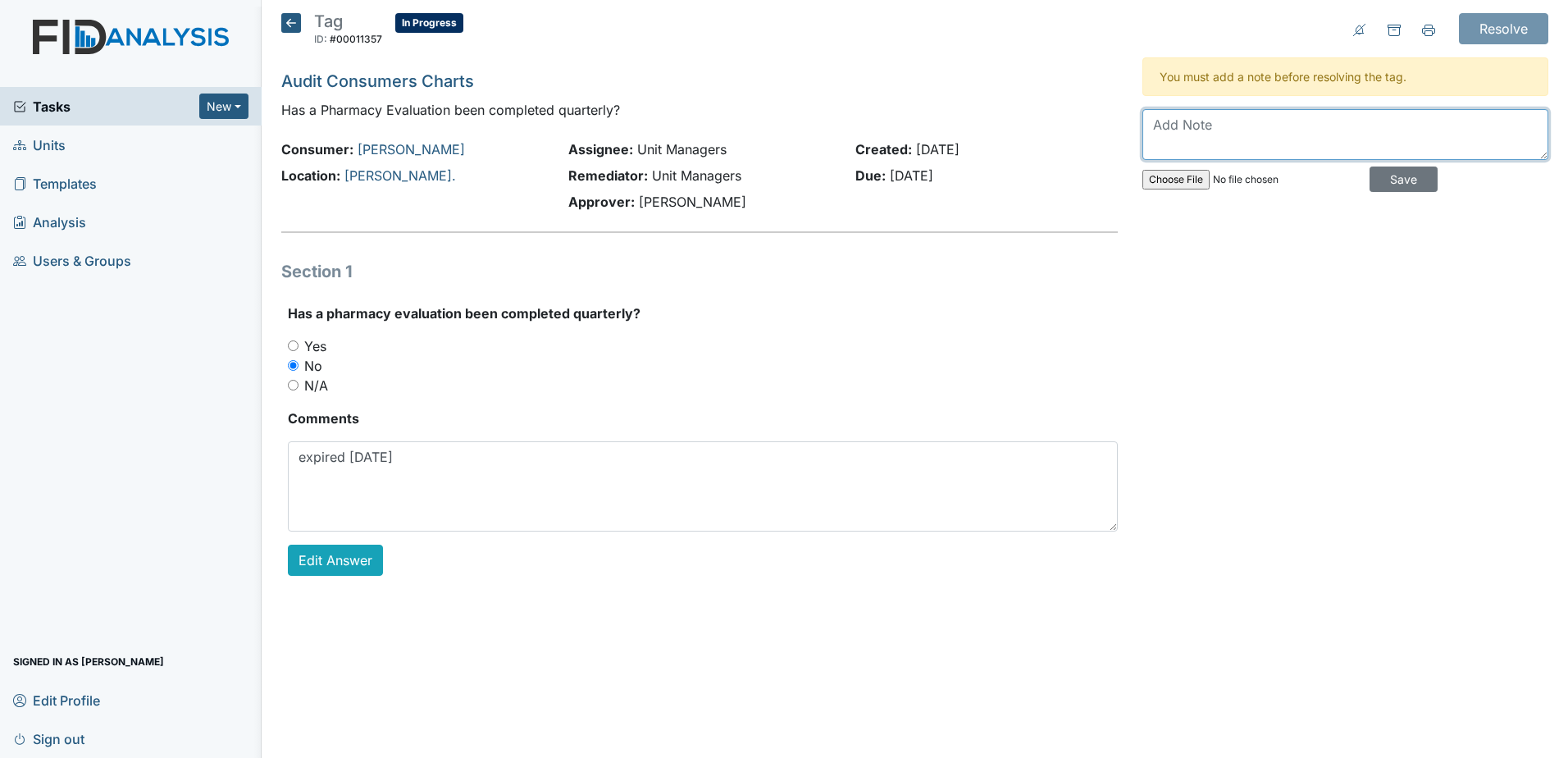
click at [1211, 139] on textarea at bounding box center [1345, 135] width 406 height 51
type textarea "updated [DATE]"
click at [1406, 186] on input "Save" at bounding box center [1403, 178] width 68 height 25
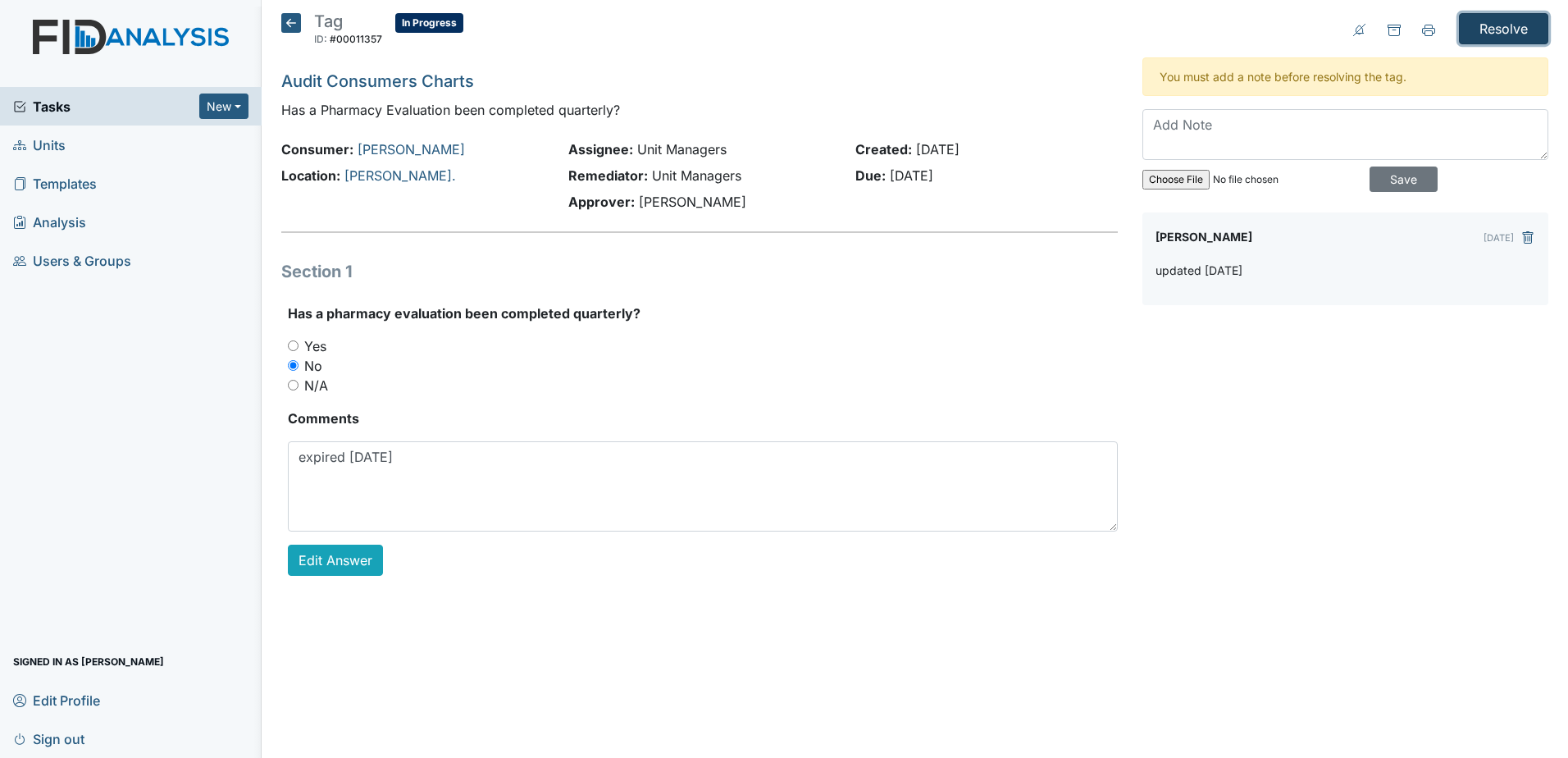
click at [1493, 32] on input "Resolve" at bounding box center [1503, 29] width 89 height 32
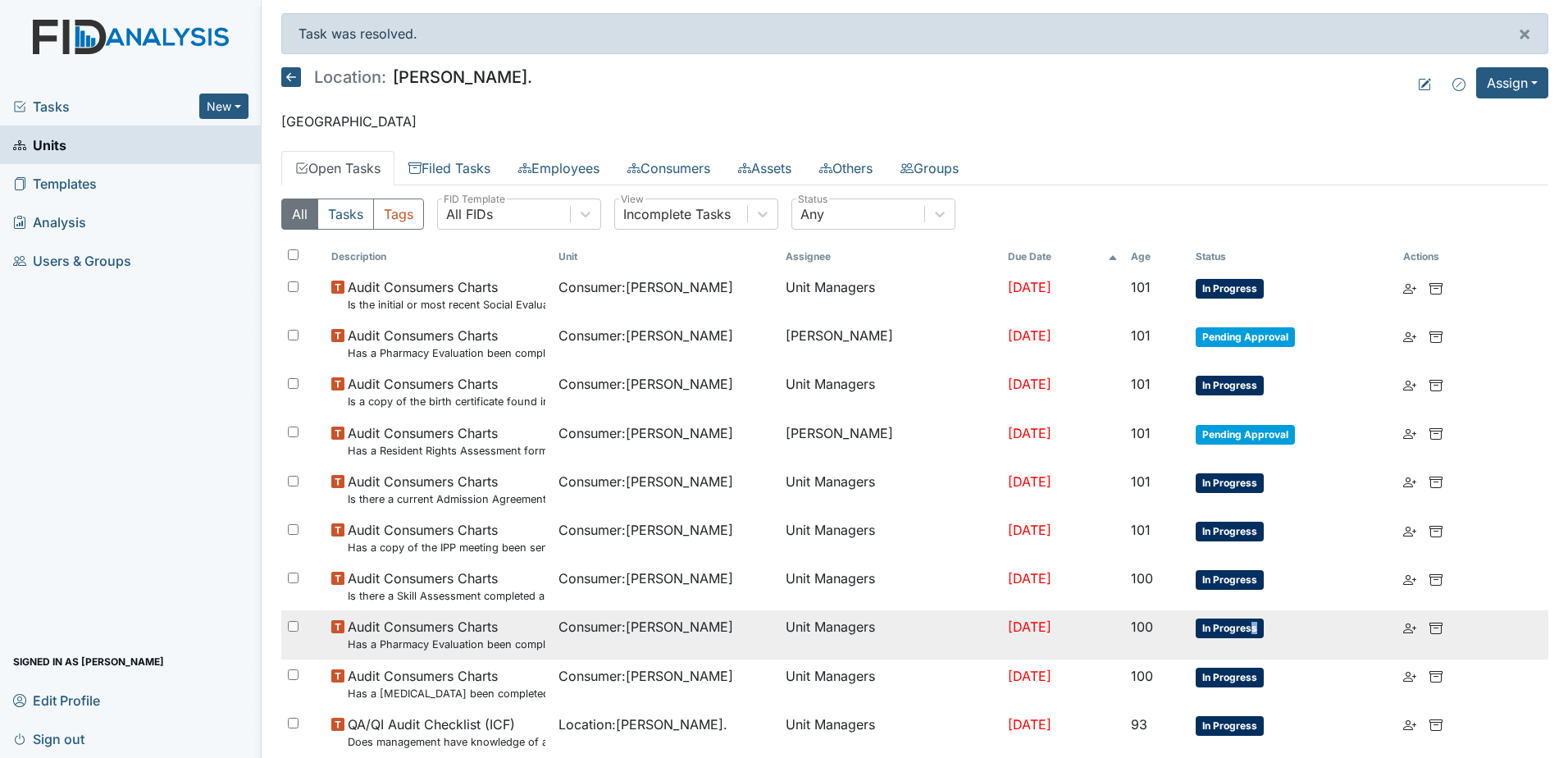
click at [1249, 628] on span "In Progress" at bounding box center [1229, 628] width 68 height 19
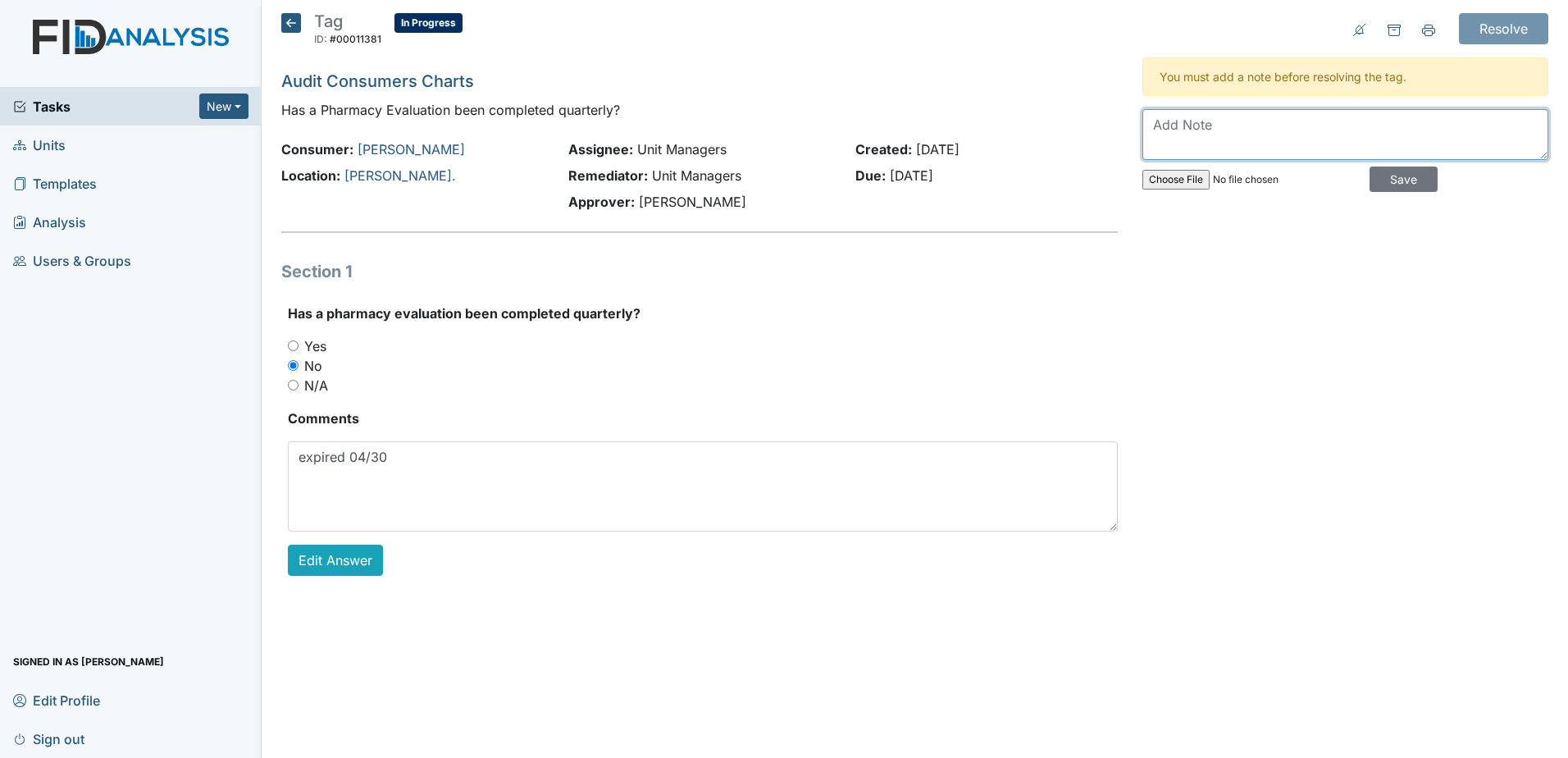
click at [1258, 137] on textarea at bounding box center [1345, 135] width 406 height 51
type textarea "updated [DATE]"
drag, startPoint x: 1384, startPoint y: 184, endPoint x: 1446, endPoint y: 75, distance: 125.4
click at [1386, 181] on input "Save" at bounding box center [1403, 178] width 68 height 25
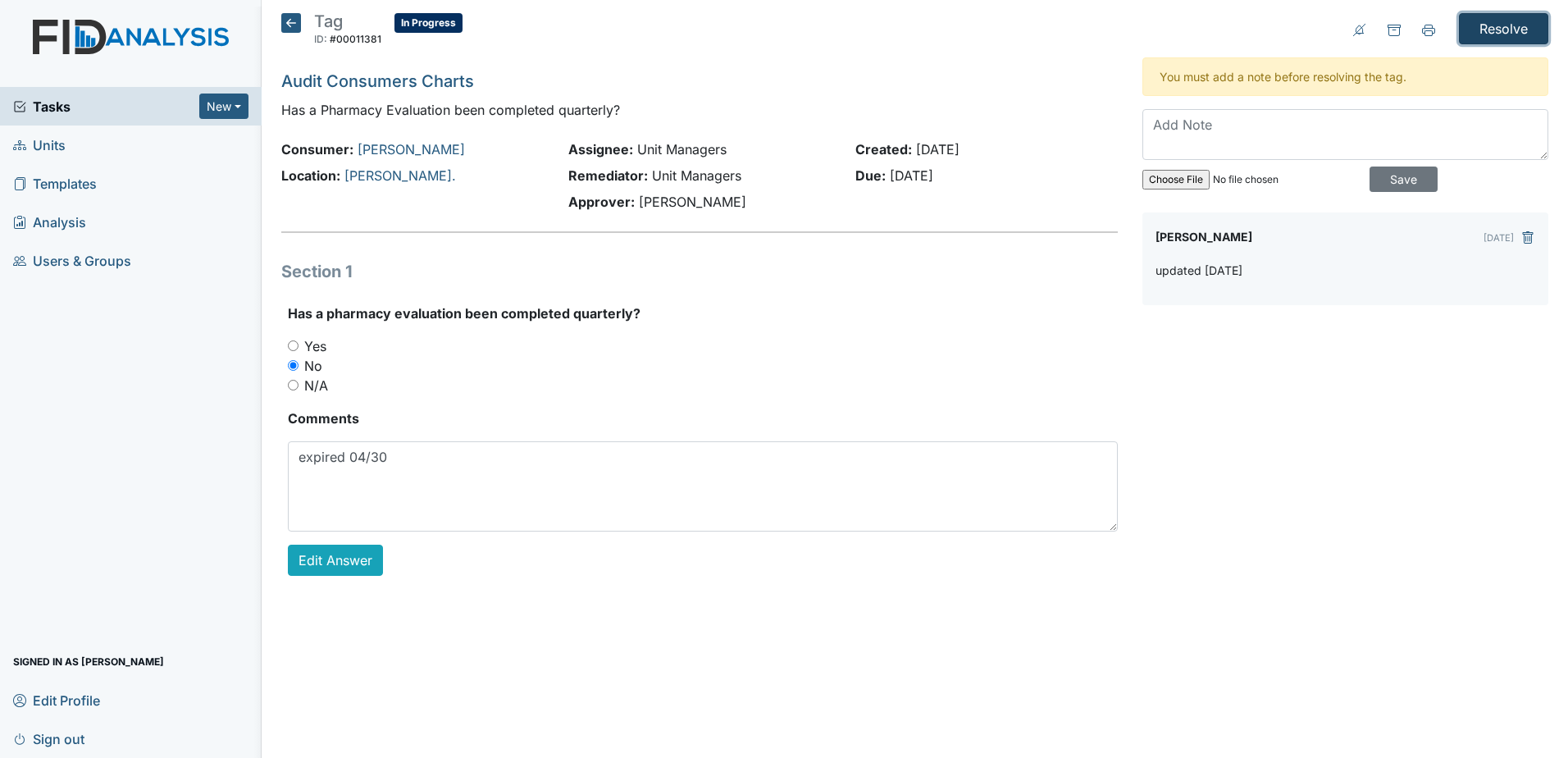
click at [1488, 24] on input "Resolve" at bounding box center [1503, 29] width 89 height 32
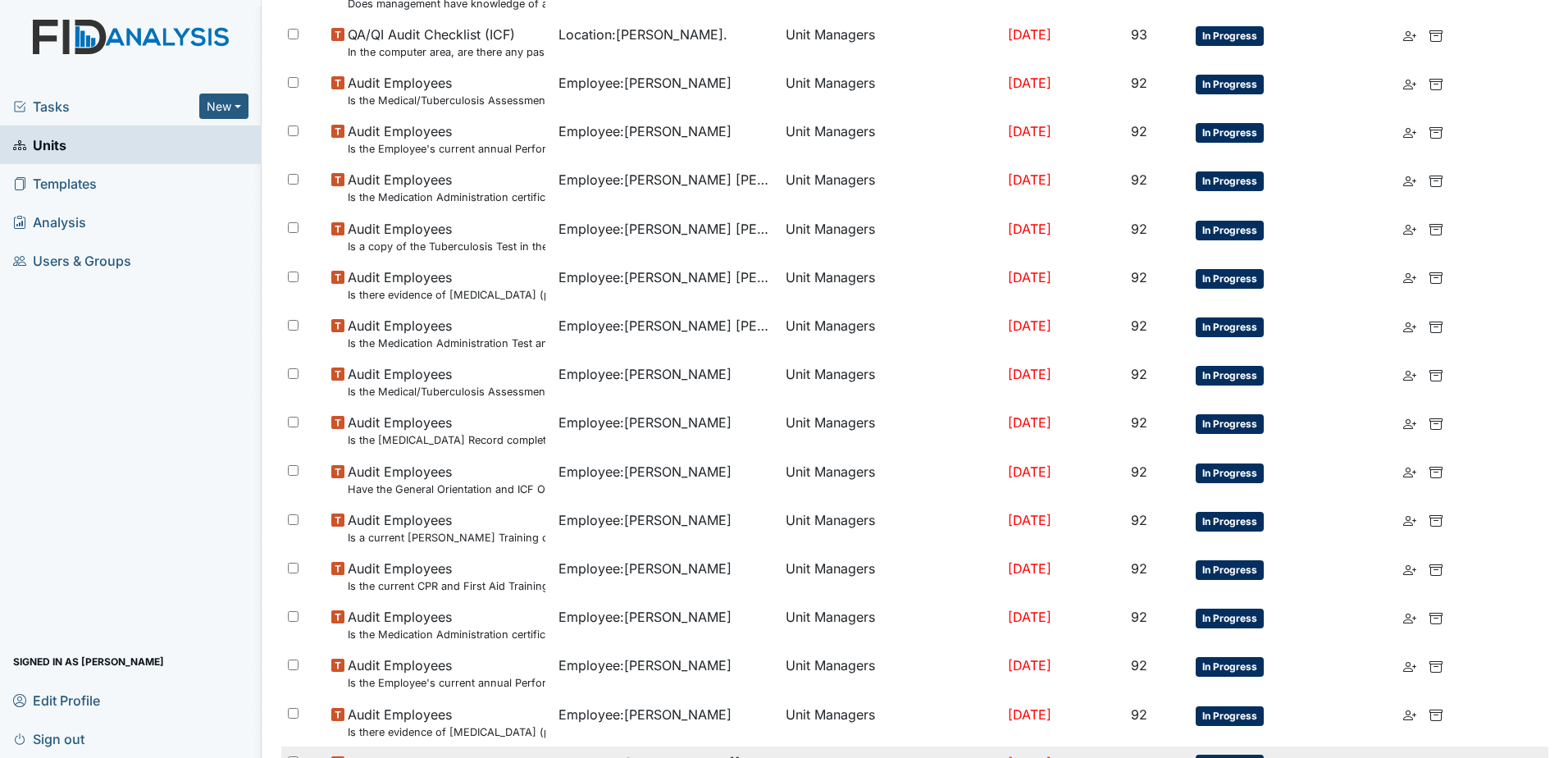
scroll to position [1053, 0]
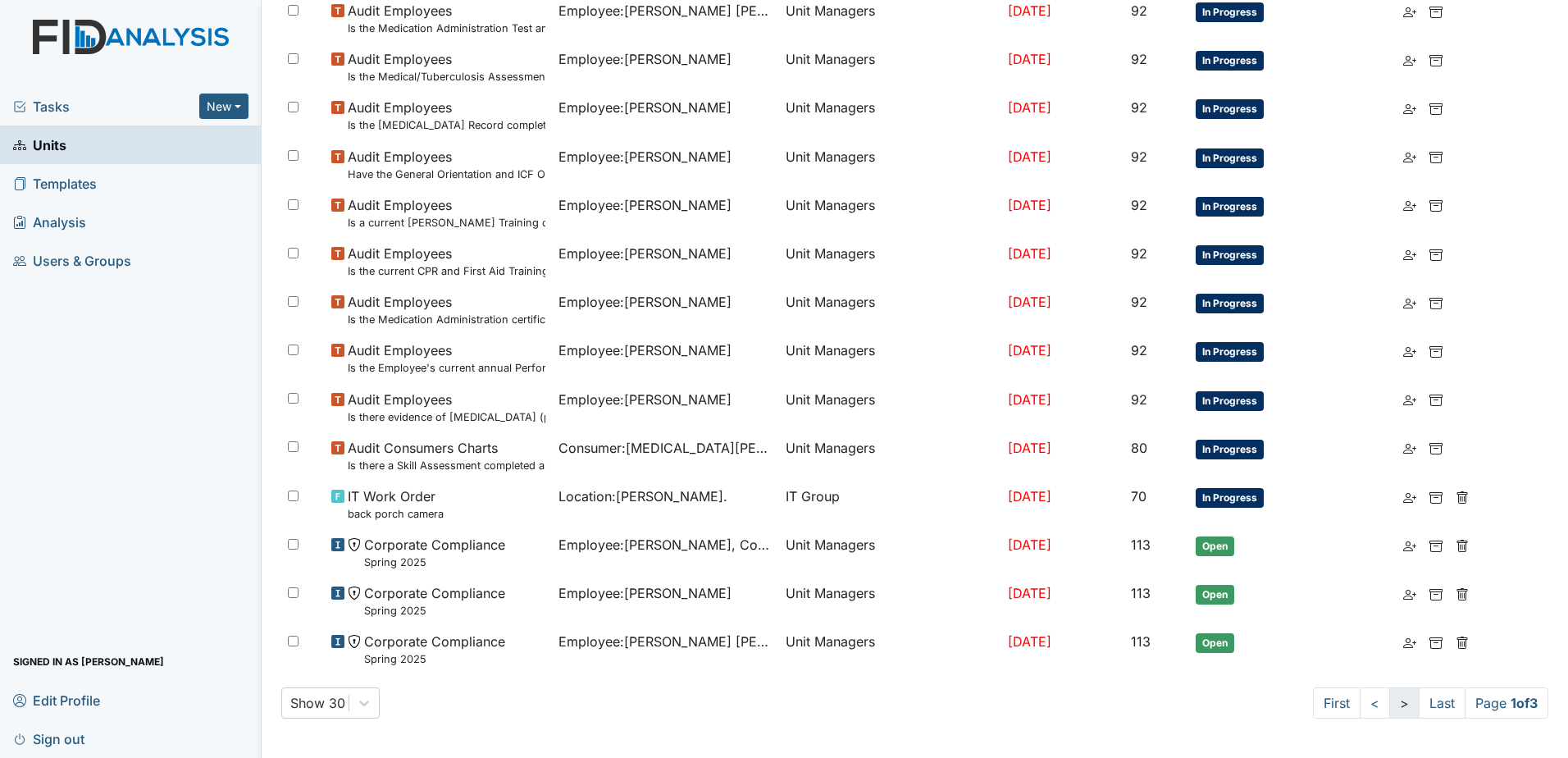
click at [1389, 707] on link ">" at bounding box center [1404, 703] width 31 height 32
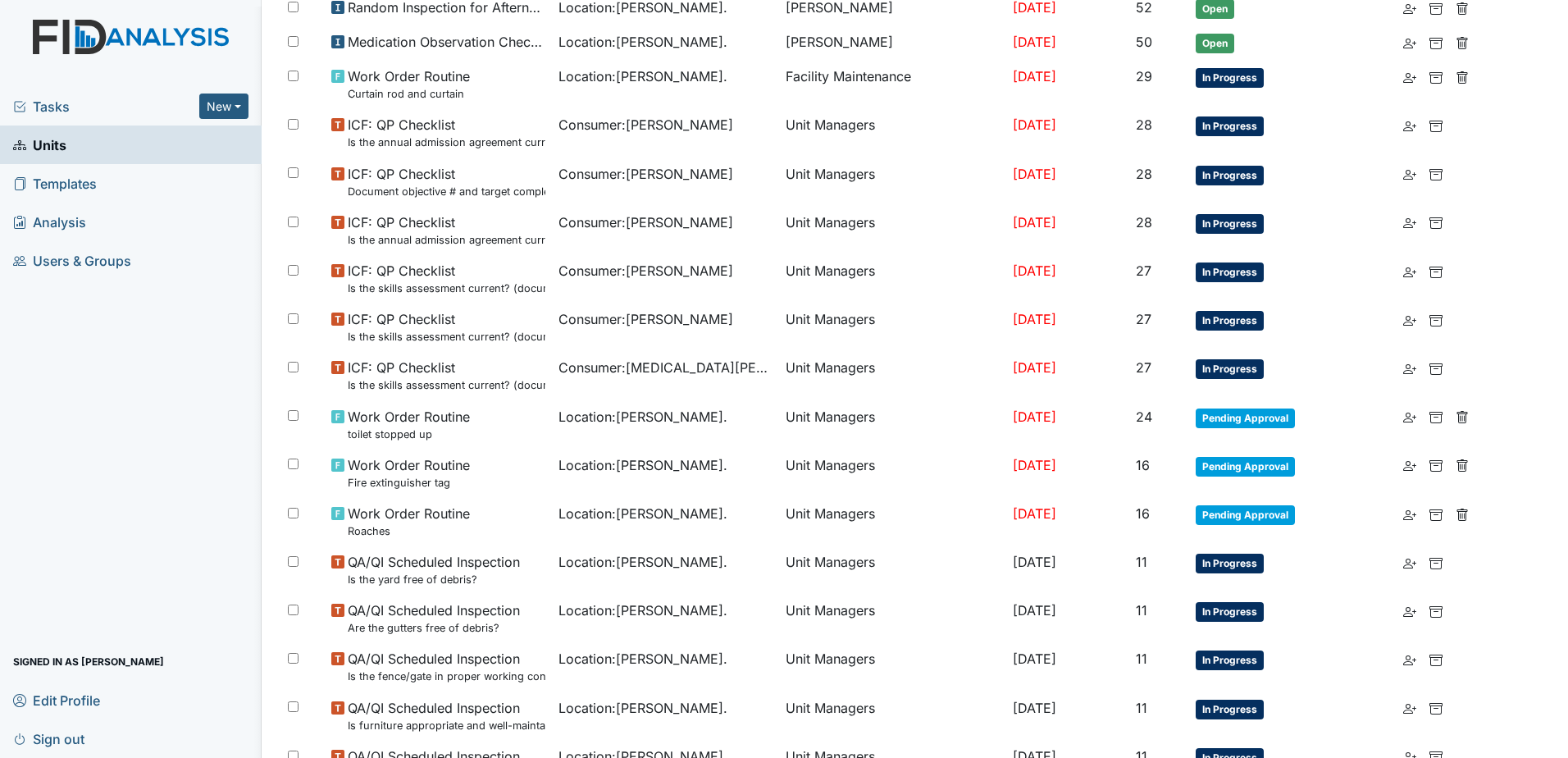
scroll to position [298, 0]
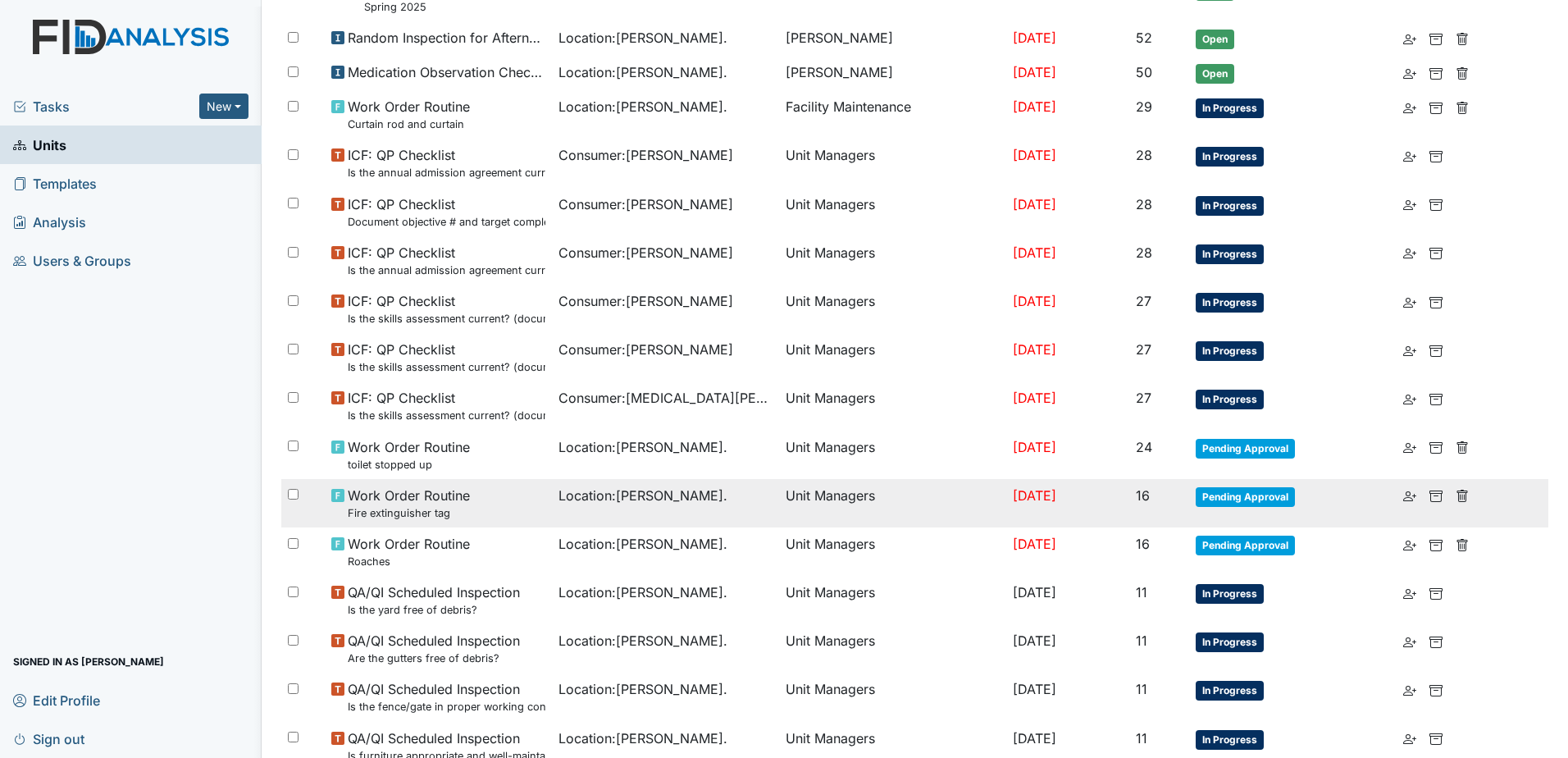
click at [396, 507] on small "Fire extinguisher tag" at bounding box center [409, 513] width 122 height 16
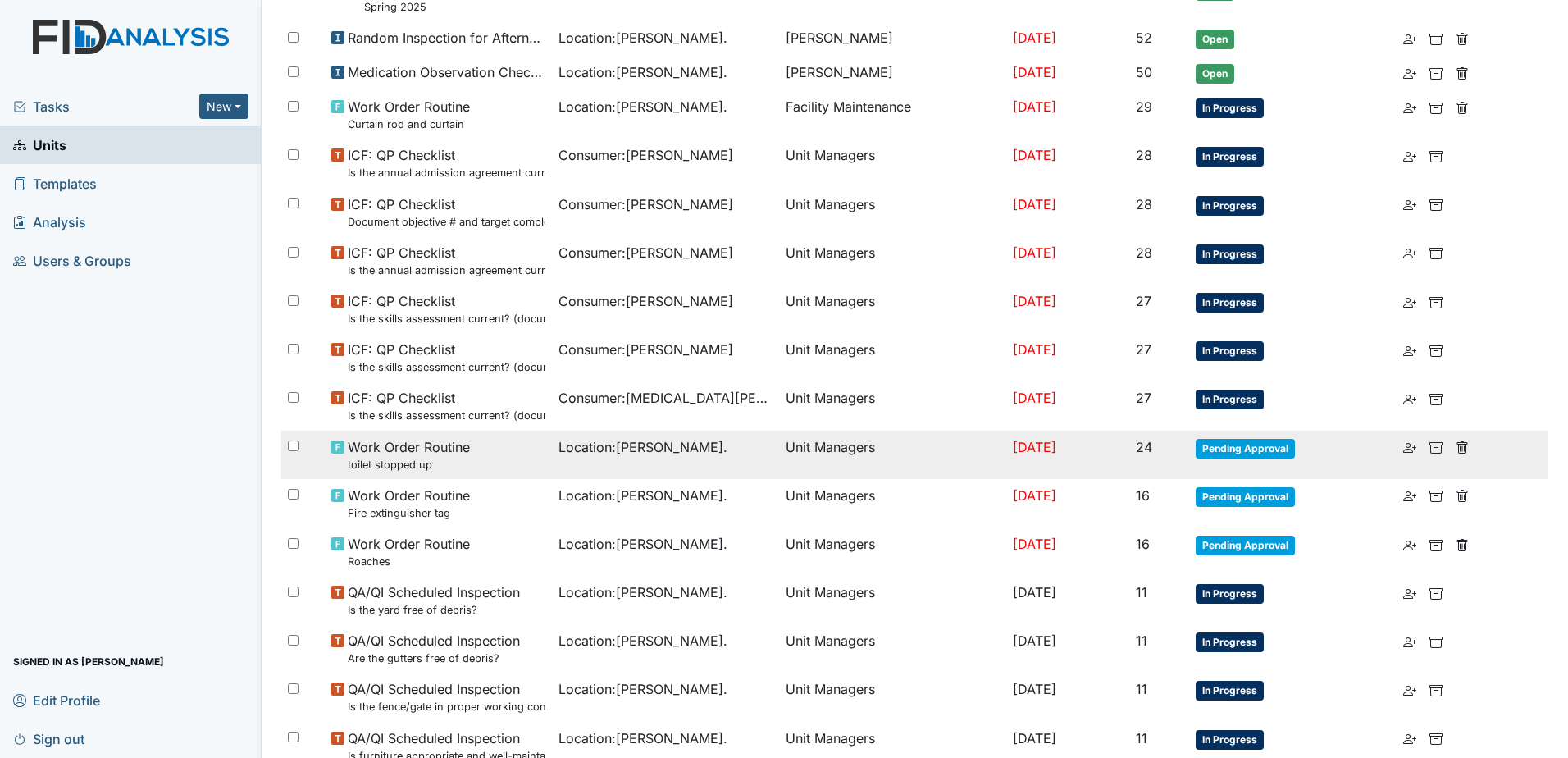
click at [418, 450] on span "Work Order Routine toilet stopped up" at bounding box center [409, 455] width 122 height 35
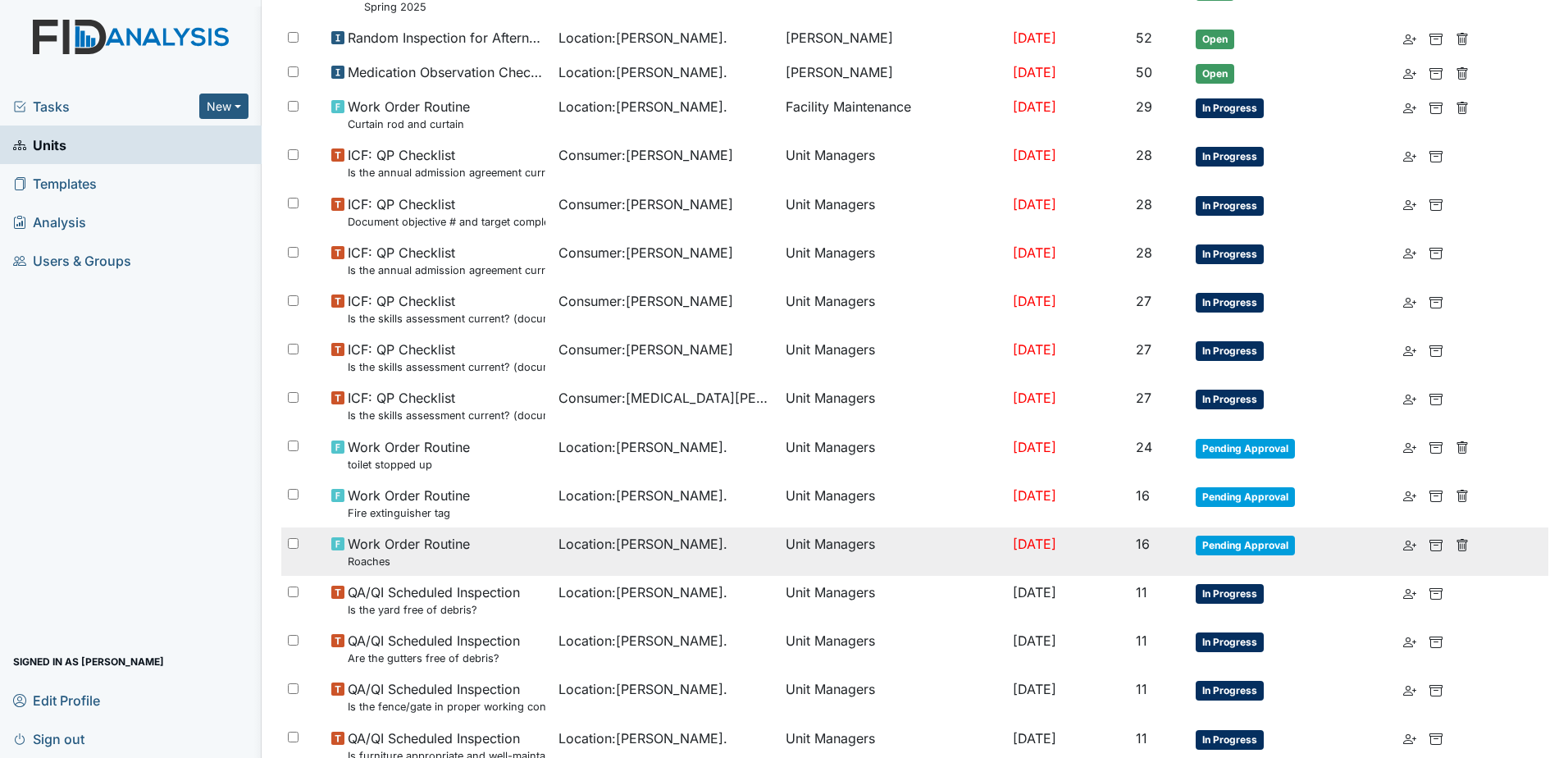
click at [440, 550] on span "Work Order Routine Roaches" at bounding box center [409, 552] width 122 height 35
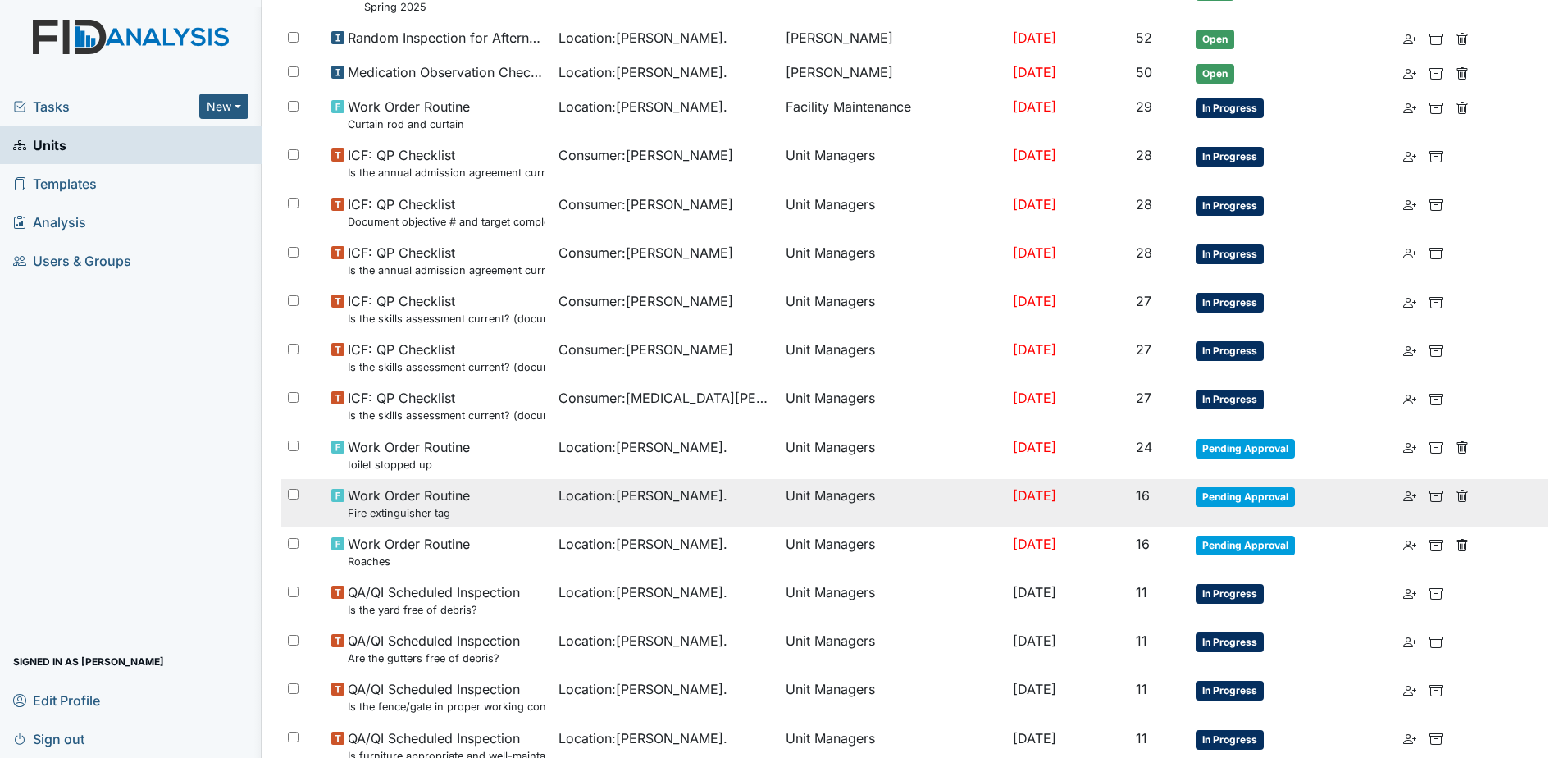
click at [440, 488] on span "Work Order Routine Fire extinguisher tag" at bounding box center [409, 503] width 122 height 35
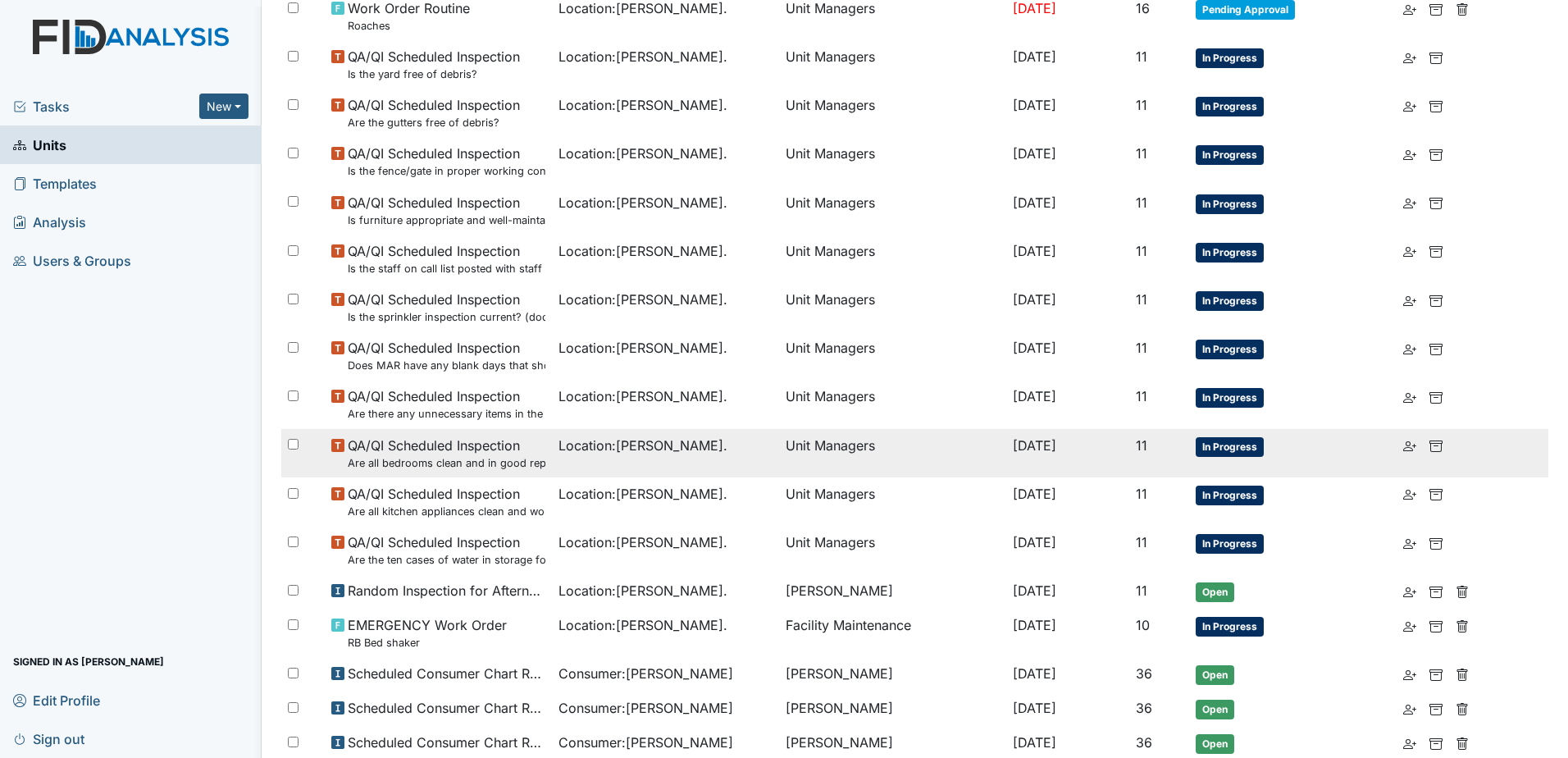
scroll to position [872, 0]
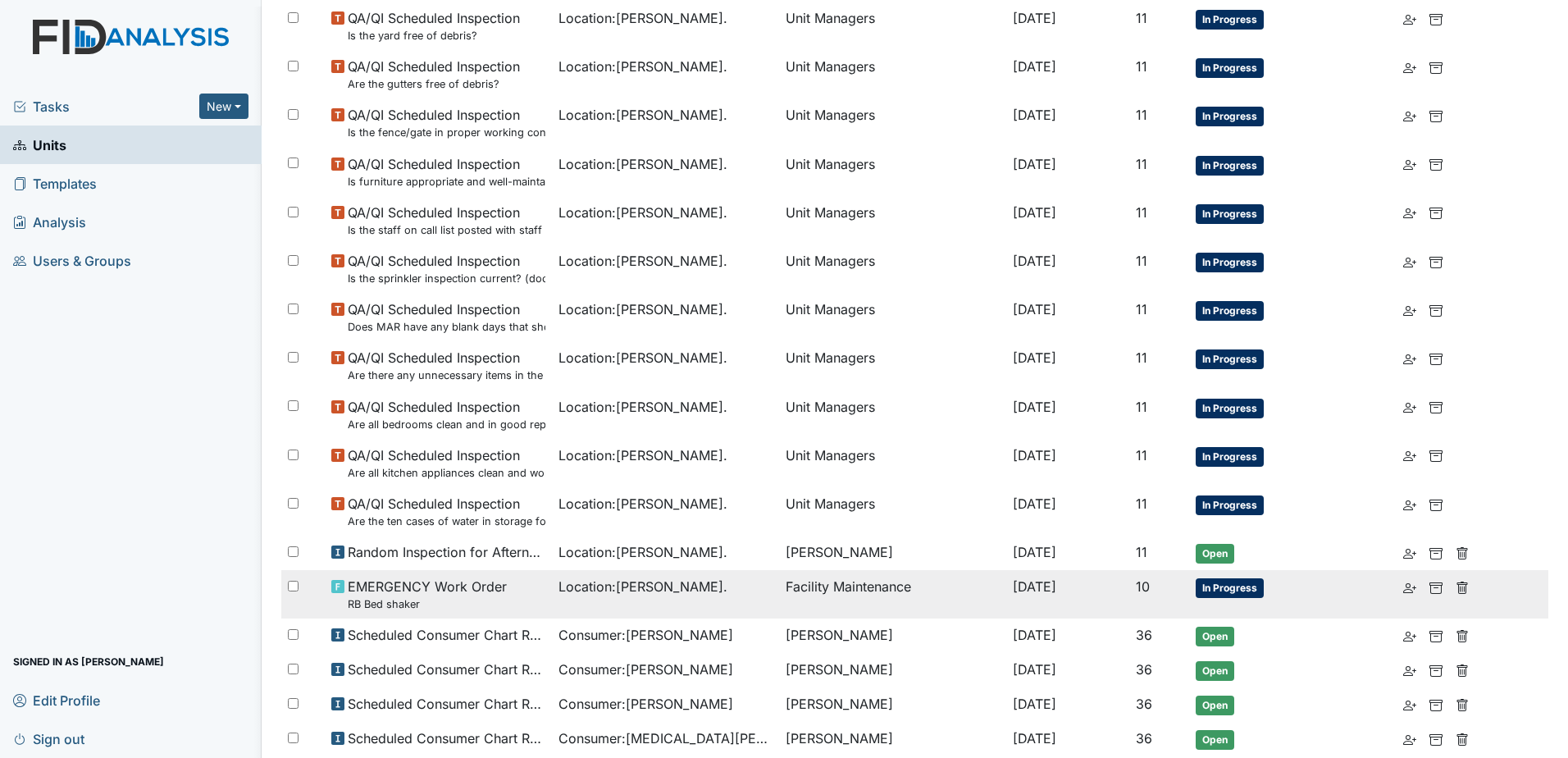
click at [442, 599] on small "RB Bed shaker" at bounding box center [427, 604] width 159 height 16
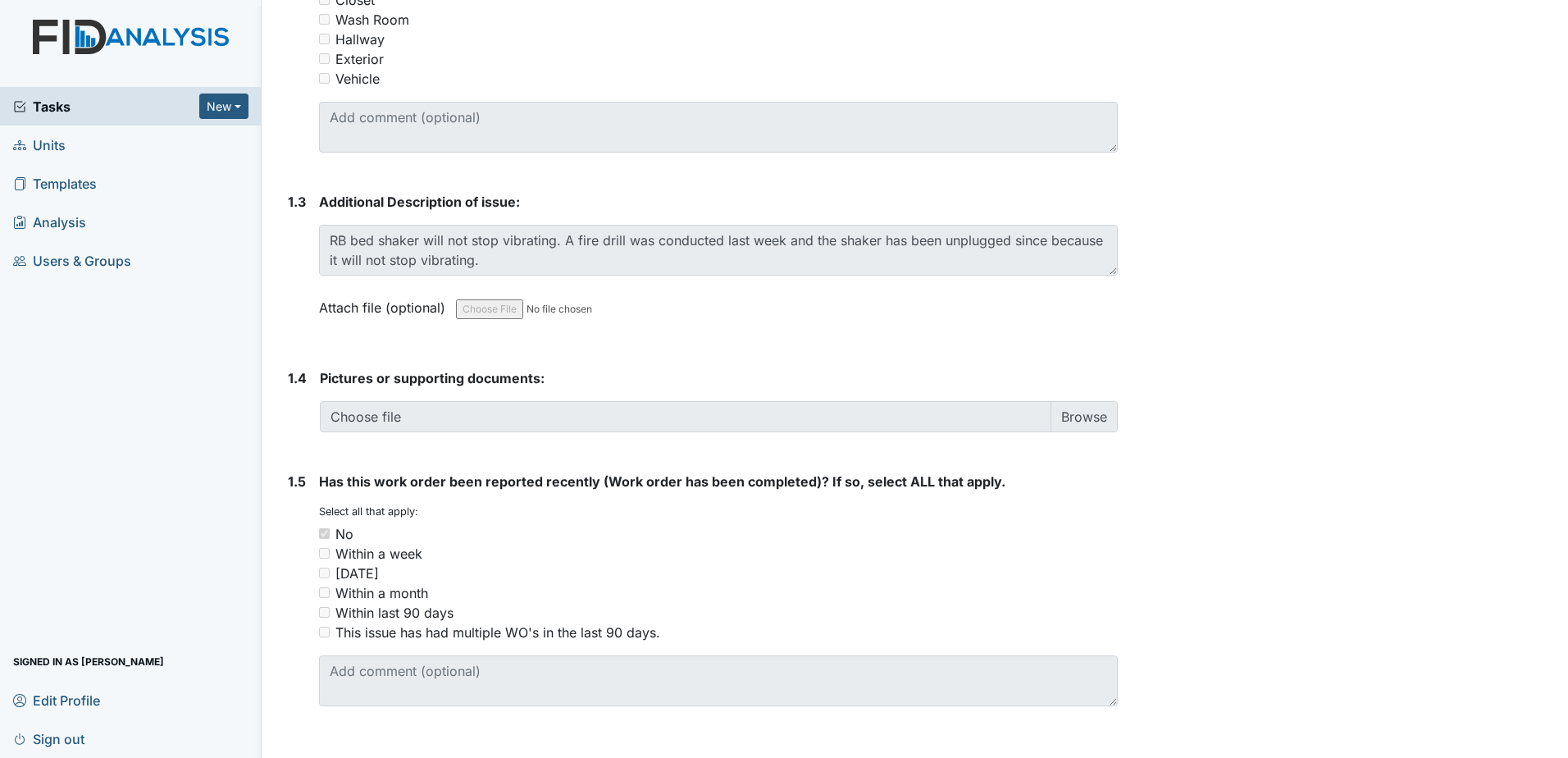
scroll to position [931, 0]
drag, startPoint x: 55, startPoint y: 106, endPoint x: 126, endPoint y: 106, distance: 71.0
click at [55, 106] on span "Tasks" at bounding box center [106, 106] width 186 height 19
